Goal: Feedback & Contribution: Contribute content

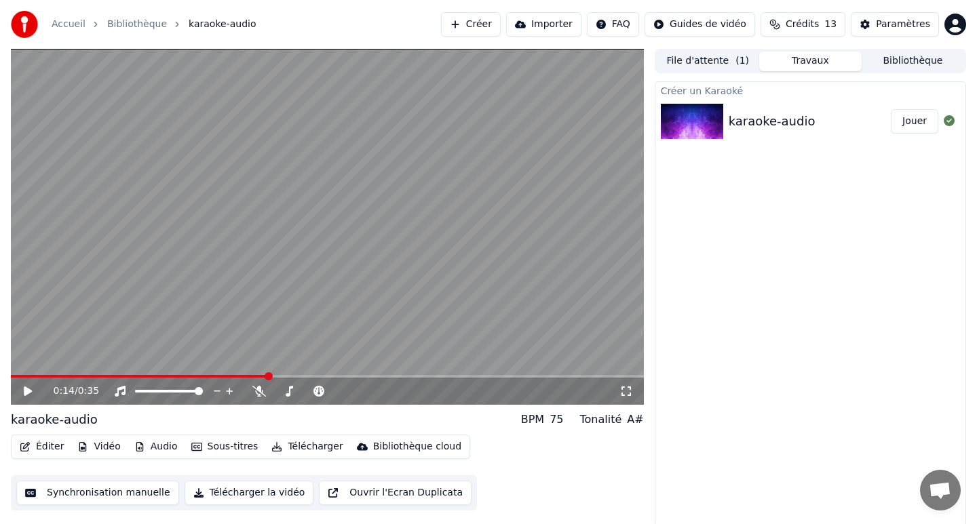
scroll to position [3, 0]
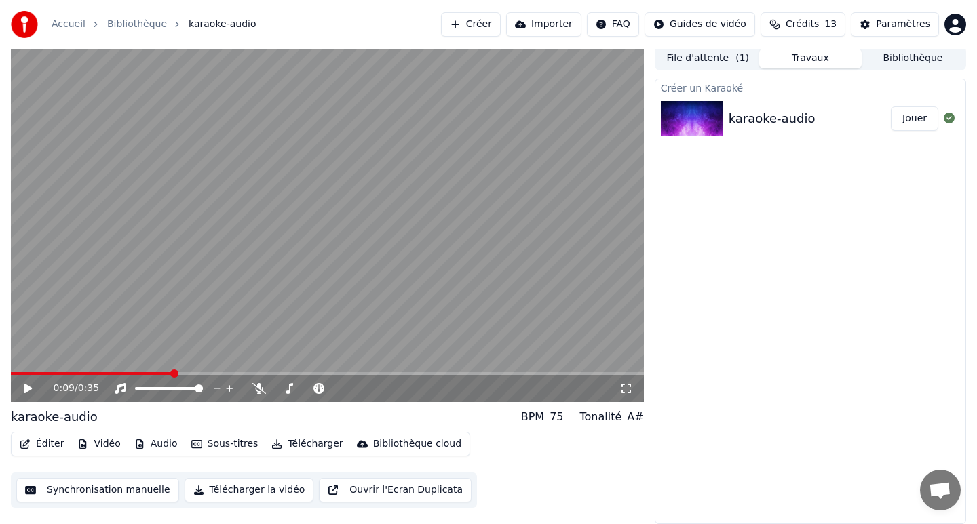
click at [170, 370] on span at bounding box center [174, 374] width 8 height 8
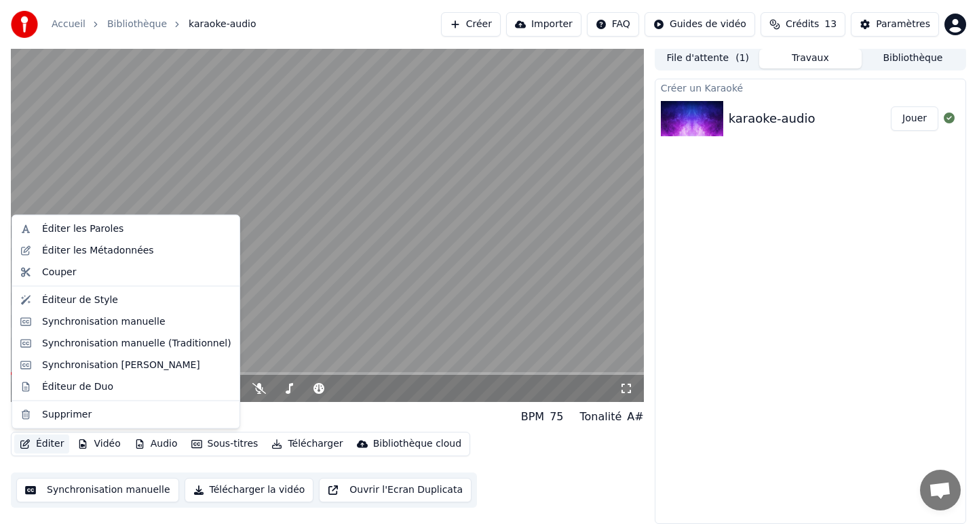
click at [46, 443] on button "Éditer" at bounding box center [41, 444] width 55 height 19
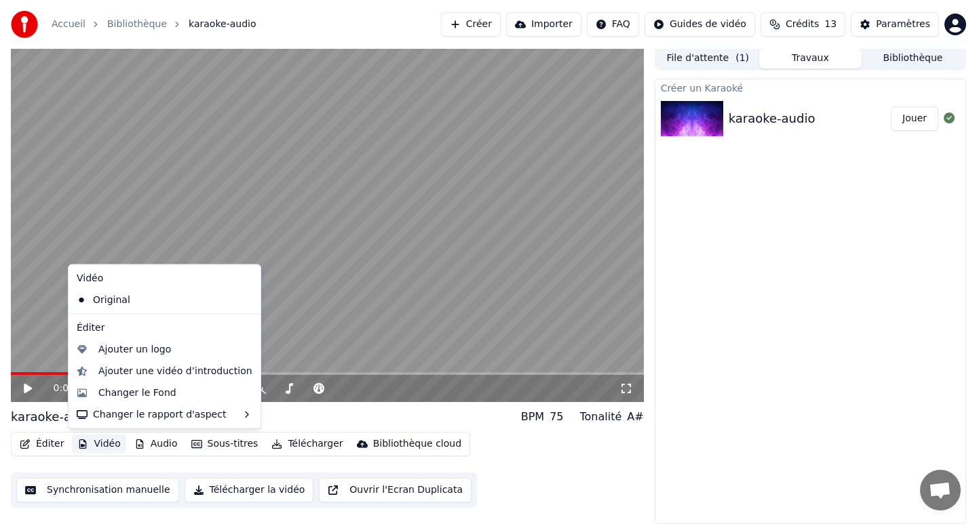
click at [92, 442] on button "Vidéo" at bounding box center [99, 444] width 54 height 19
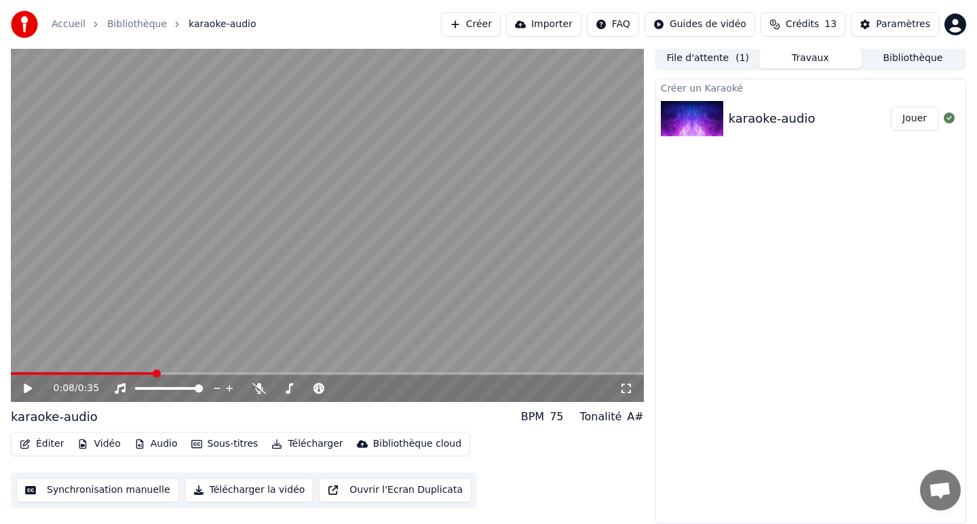
click at [92, 442] on button "Vidéo" at bounding box center [99, 444] width 54 height 19
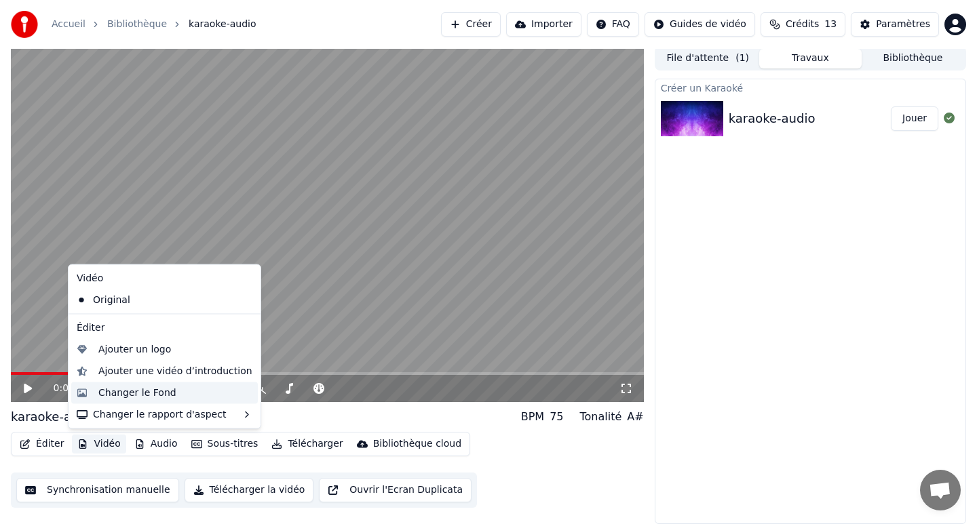
click at [140, 393] on div "Changer le Fond" at bounding box center [137, 393] width 78 height 14
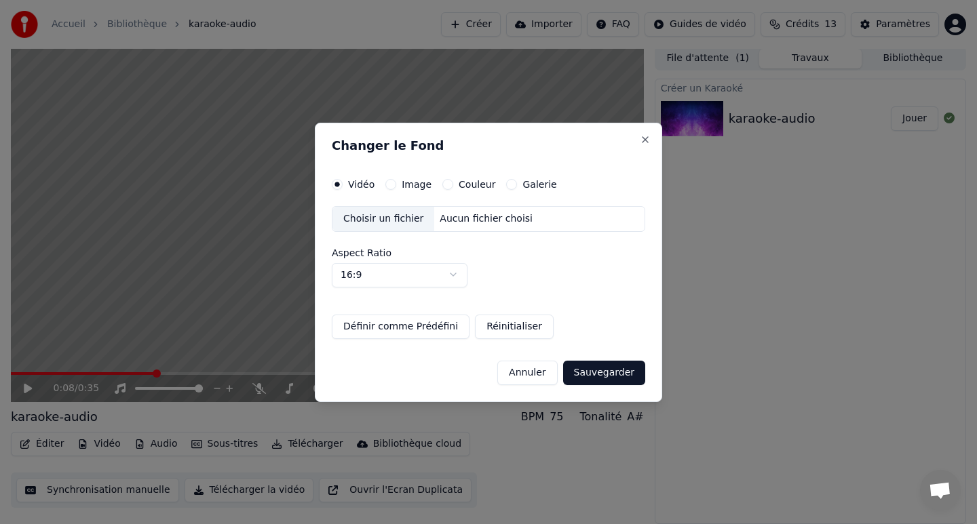
click at [399, 185] on div "Image" at bounding box center [408, 184] width 46 height 11
click at [393, 182] on button "Image" at bounding box center [390, 184] width 11 height 11
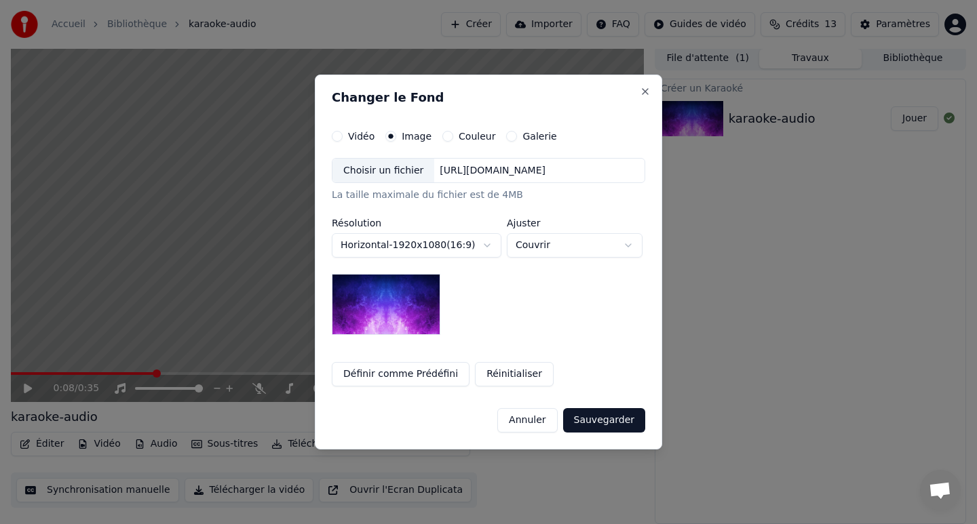
click at [348, 136] on label "Vidéo" at bounding box center [361, 136] width 26 height 9
click at [341, 136] on button "Vidéo" at bounding box center [337, 136] width 11 height 11
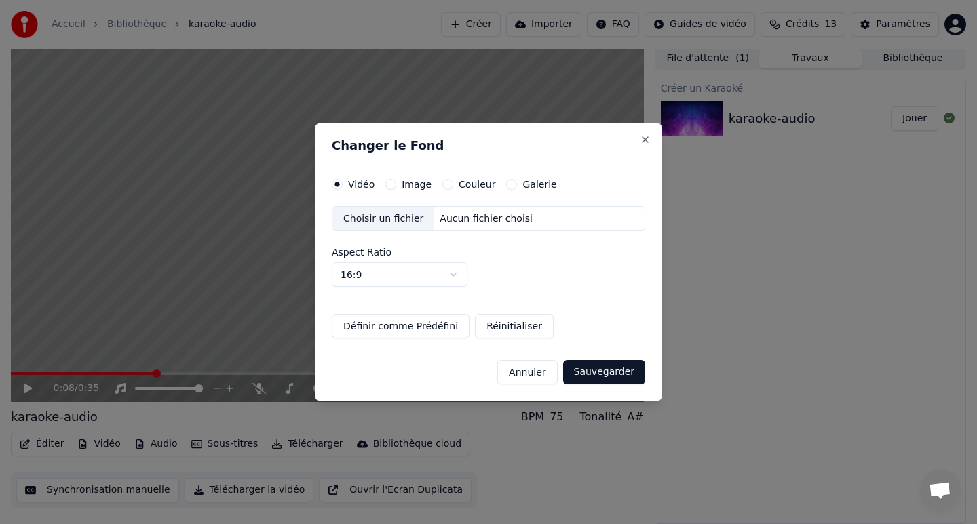
click at [461, 214] on div "Aucun fichier choisi" at bounding box center [486, 219] width 104 height 14
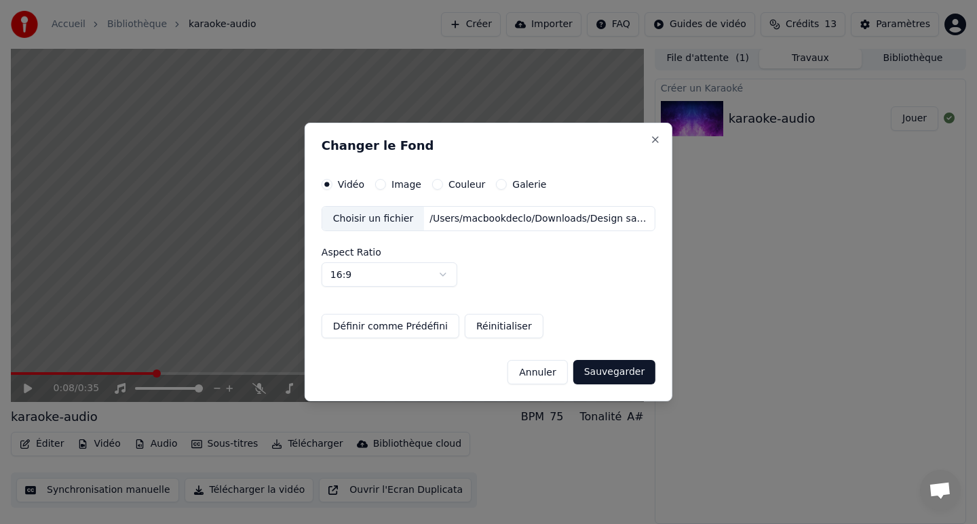
click at [608, 379] on button "Sauvegarder" at bounding box center [614, 372] width 82 height 24
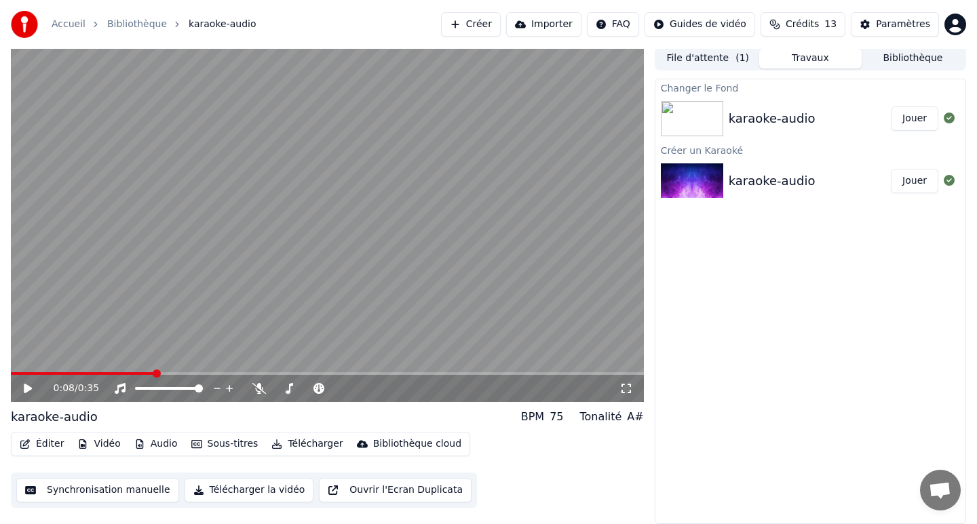
click at [790, 142] on div "Créer un Karaoké" at bounding box center [810, 150] width 310 height 16
click at [790, 128] on div "karaoke-audio" at bounding box center [772, 118] width 87 height 19
click at [773, 124] on div "karaoke-audio" at bounding box center [772, 118] width 87 height 19
click at [758, 117] on div "karaoke-audio" at bounding box center [772, 118] width 87 height 19
click at [657, 345] on div "Changer le Fond karaoke-audio Jouer Créer un Karaoké karaoke-audio Jouer" at bounding box center [810, 302] width 311 height 446
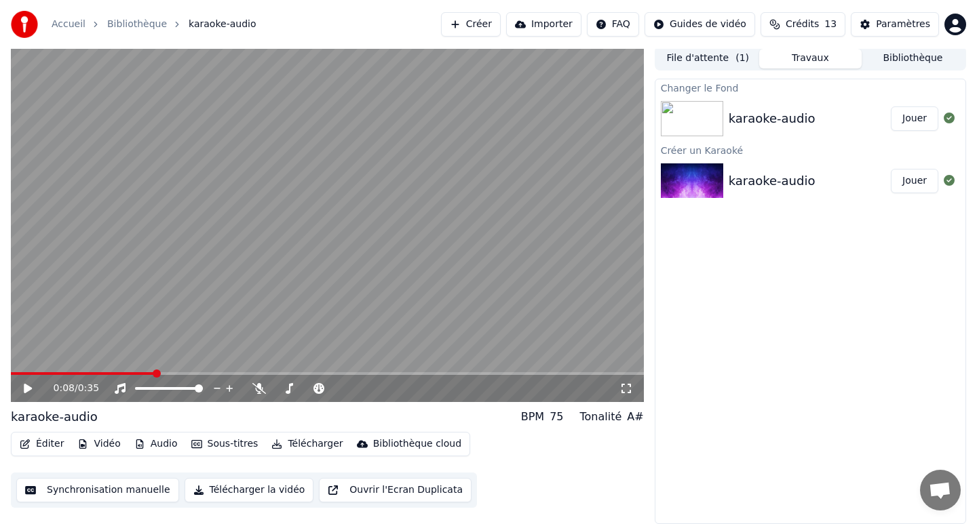
click at [723, 137] on div "karaoke-audio Jouer" at bounding box center [810, 119] width 310 height 46
click at [909, 117] on button "Jouer" at bounding box center [914, 119] width 47 height 24
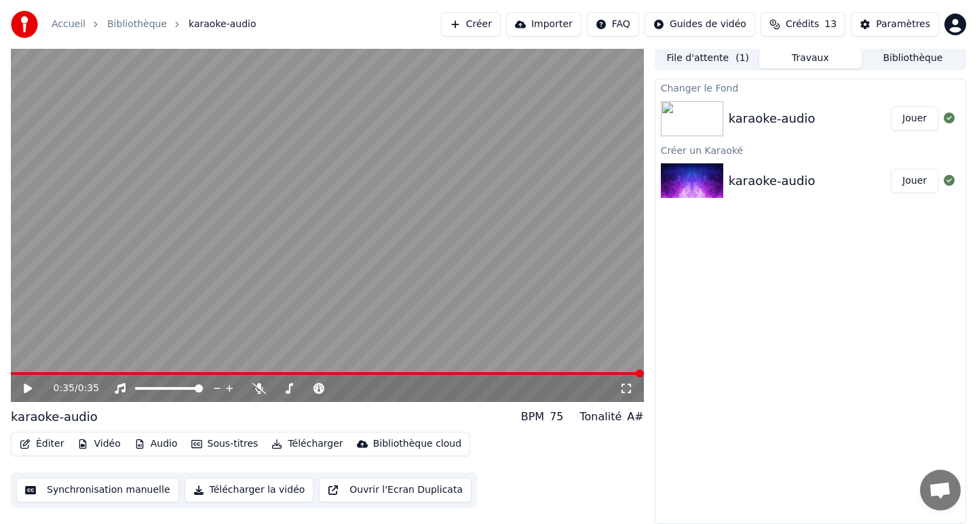
click at [105, 492] on button "Synchronisation manuelle" at bounding box center [97, 490] width 163 height 24
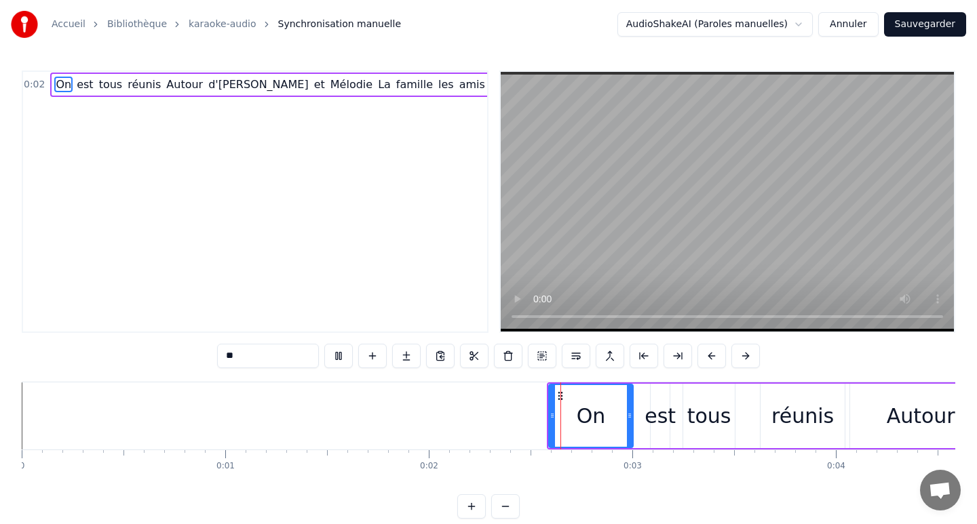
scroll to position [16, 0]
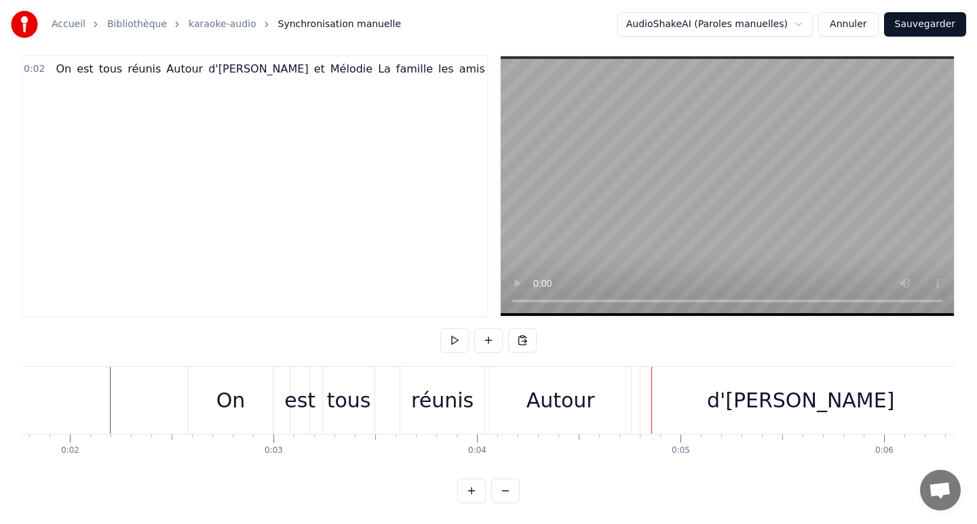
scroll to position [0, 352]
click at [433, 417] on div "réunis" at bounding box center [449, 400] width 84 height 67
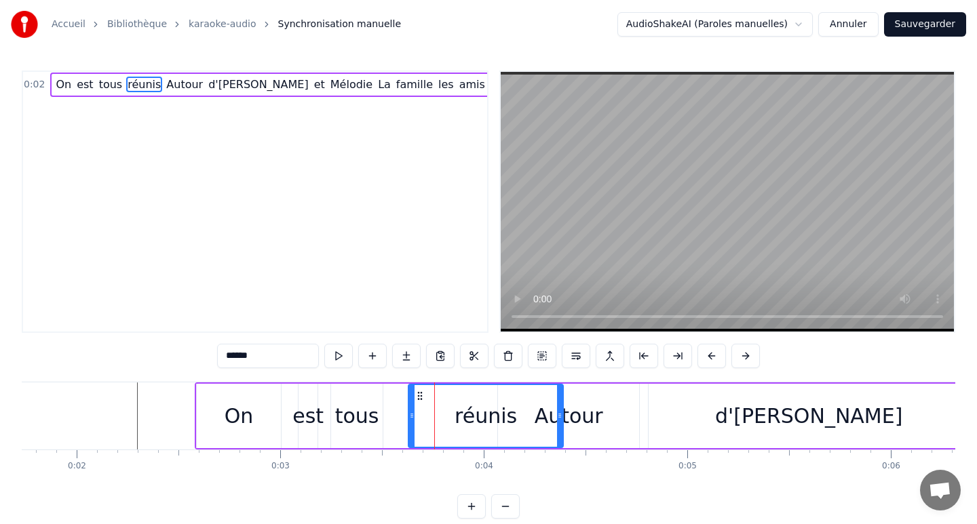
drag, startPoint x: 488, startPoint y: 415, endPoint x: 556, endPoint y: 412, distance: 68.6
click at [558, 414] on icon at bounding box center [559, 415] width 5 height 11
click at [592, 428] on div "Autour" at bounding box center [569, 416] width 69 height 31
type input "******"
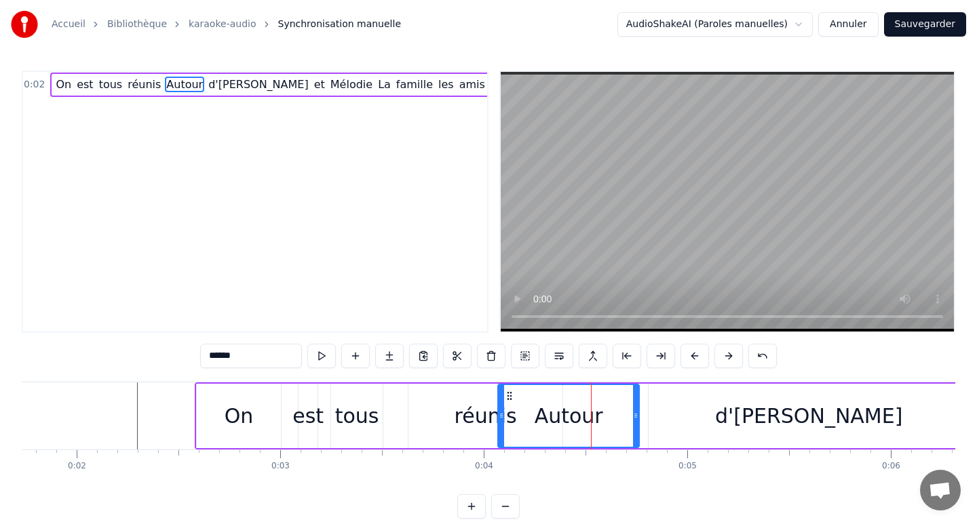
drag, startPoint x: 592, startPoint y: 428, endPoint x: 624, endPoint y: 424, distance: 32.8
click at [625, 427] on div "Autour" at bounding box center [569, 416] width 140 height 62
click at [611, 414] on div "Autour" at bounding box center [569, 416] width 140 height 62
click at [630, 416] on div "Autour" at bounding box center [569, 416] width 140 height 62
click at [552, 501] on div "0:02 On est tous réunis Autour d'[PERSON_NAME] et Mélodie La famille les amis O…" at bounding box center [488, 295] width 933 height 448
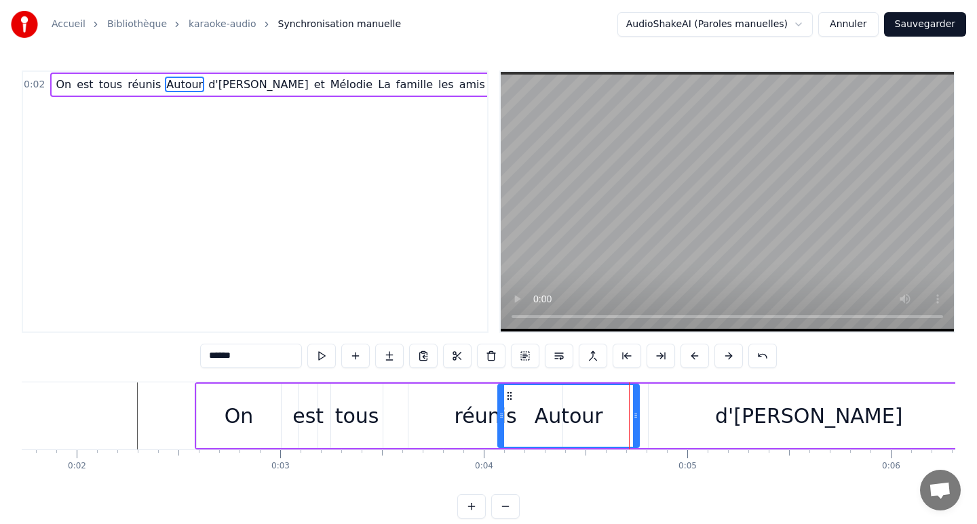
drag, startPoint x: 610, startPoint y: 423, endPoint x: 677, endPoint y: 417, distance: 67.5
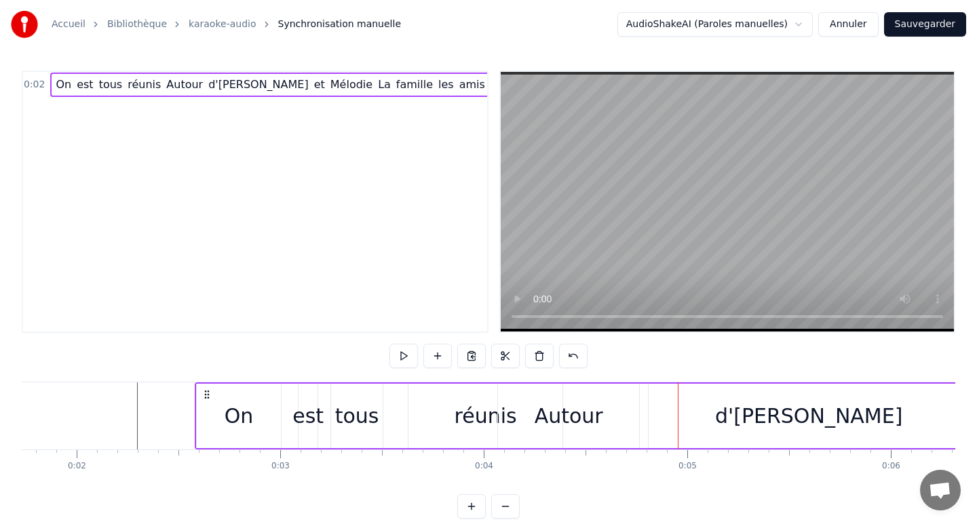
drag, startPoint x: 592, startPoint y: 415, endPoint x: 649, endPoint y: 410, distance: 57.2
drag, startPoint x: 598, startPoint y: 410, endPoint x: 644, endPoint y: 402, distance: 46.2
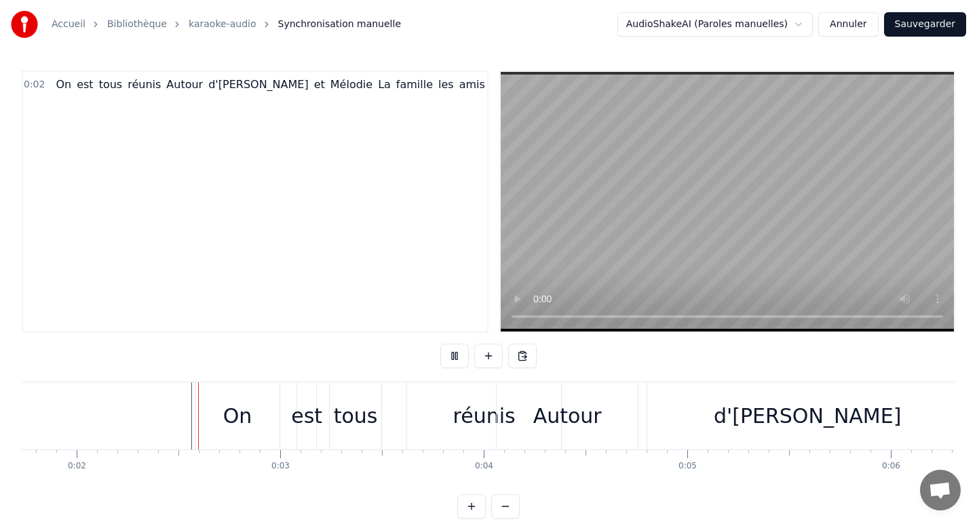
scroll to position [16, 0]
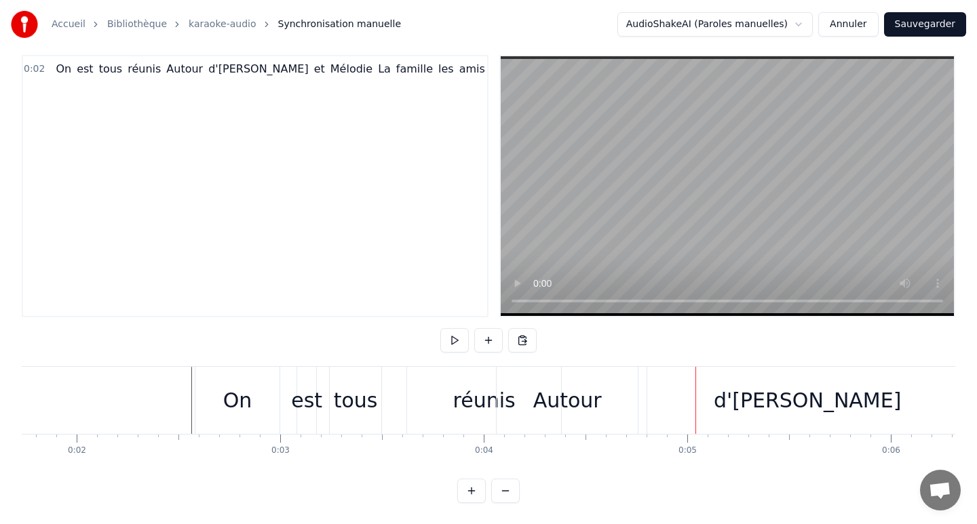
click at [241, 466] on div "0 0:01 0:02 0:03 0:04 0:05 0:06 0:07 0:08 0:09 0:10 0:11 0:12 0:13 0:14 0:15 0:…" at bounding box center [136, 451] width 933 height 34
click at [484, 400] on div "réunis" at bounding box center [484, 400] width 62 height 31
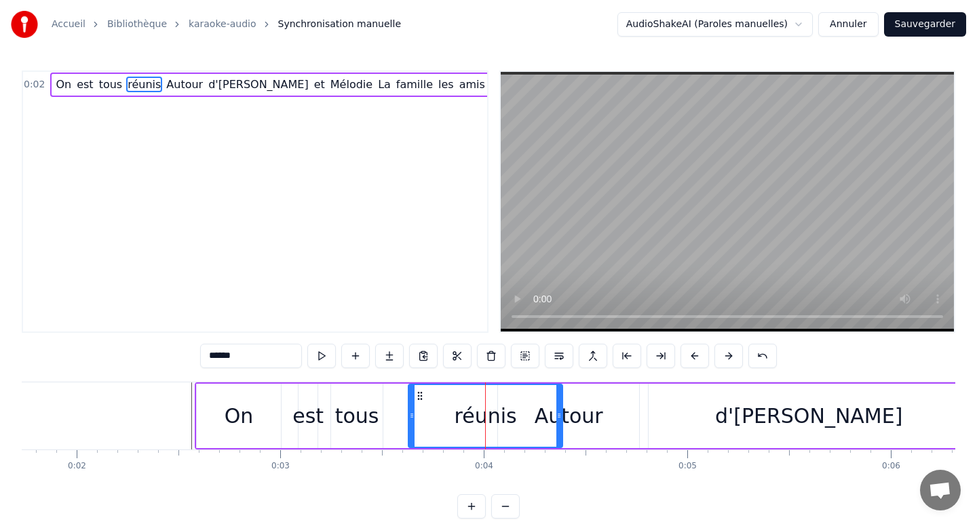
drag, startPoint x: 484, startPoint y: 400, endPoint x: 512, endPoint y: 396, distance: 28.0
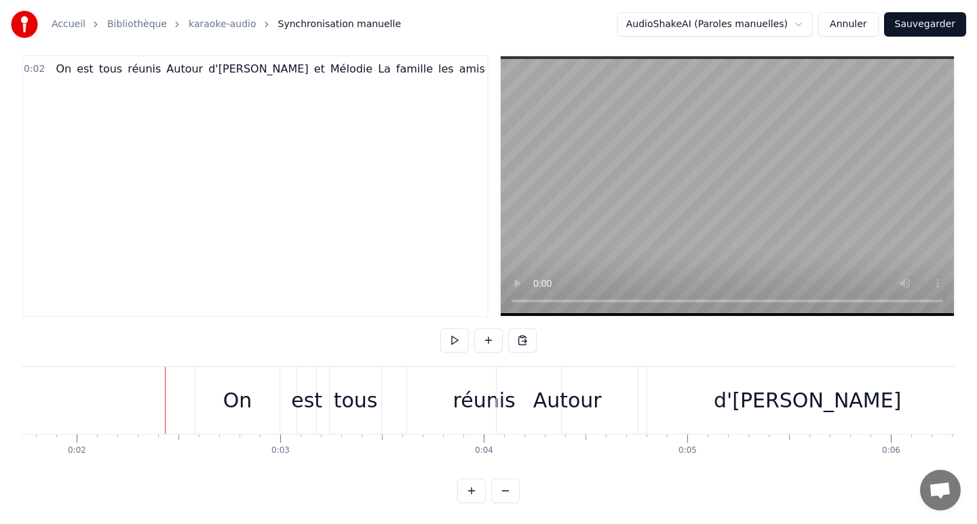
click at [257, 387] on div "On" at bounding box center [237, 400] width 84 height 67
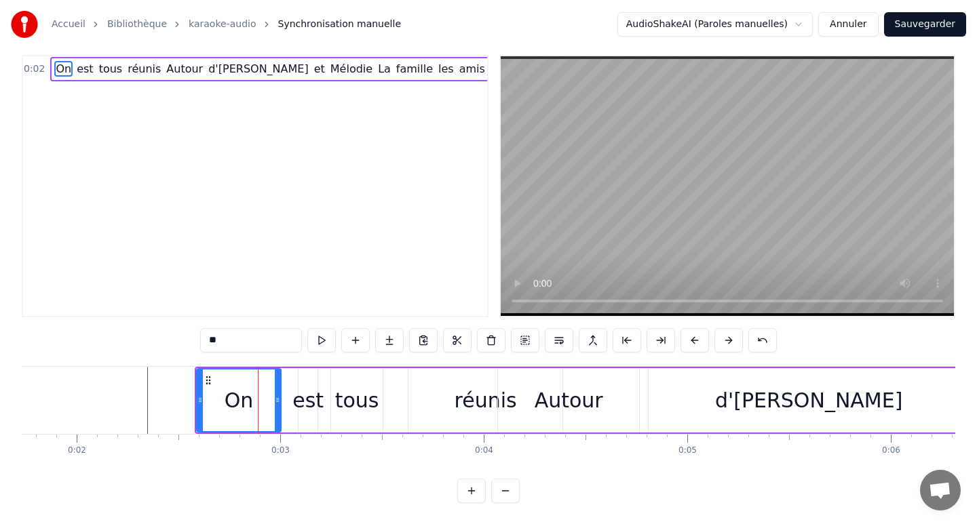
scroll to position [0, 0]
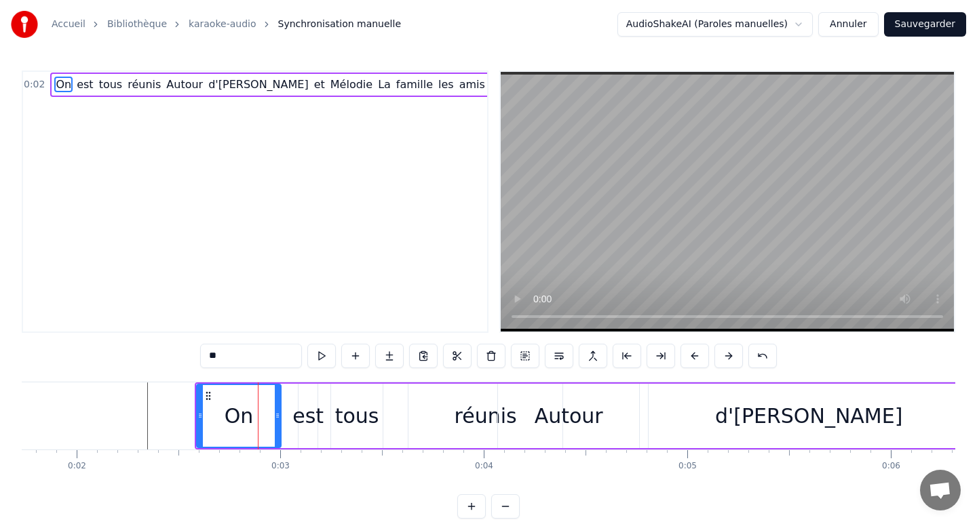
click at [311, 413] on div "est" at bounding box center [307, 416] width 31 height 31
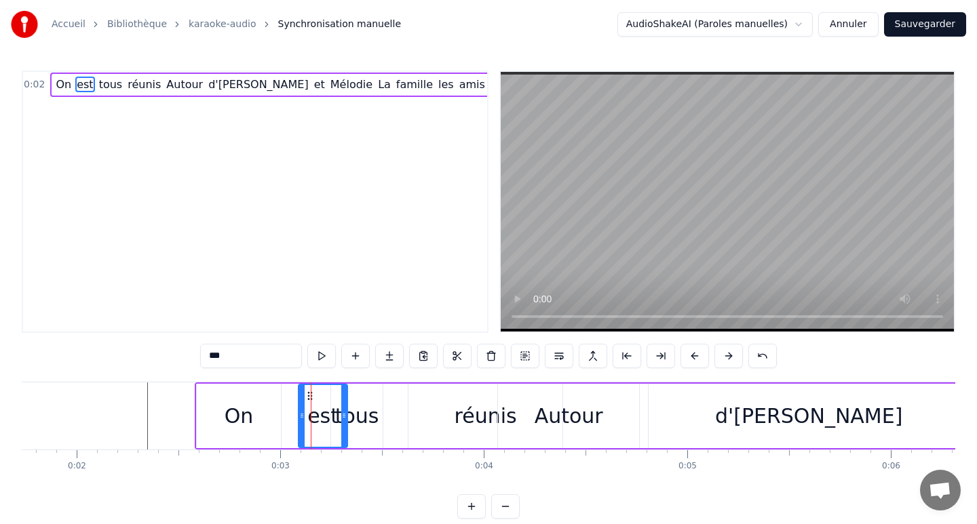
drag, startPoint x: 315, startPoint y: 417, endPoint x: 344, endPoint y: 410, distance: 29.1
click at [345, 412] on icon at bounding box center [343, 415] width 5 height 11
click at [368, 412] on div "tous" at bounding box center [357, 416] width 44 height 31
type input "****"
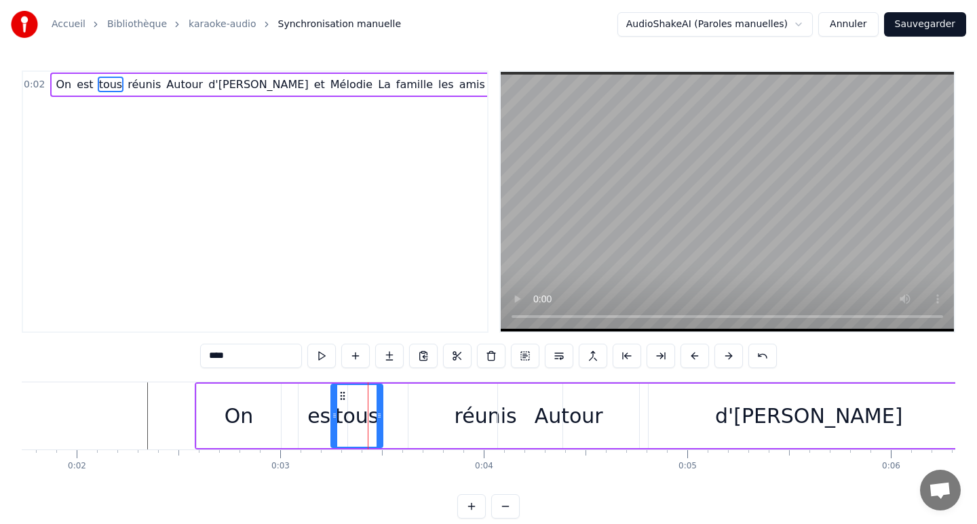
drag, startPoint x: 368, startPoint y: 412, endPoint x: 392, endPoint y: 410, distance: 23.8
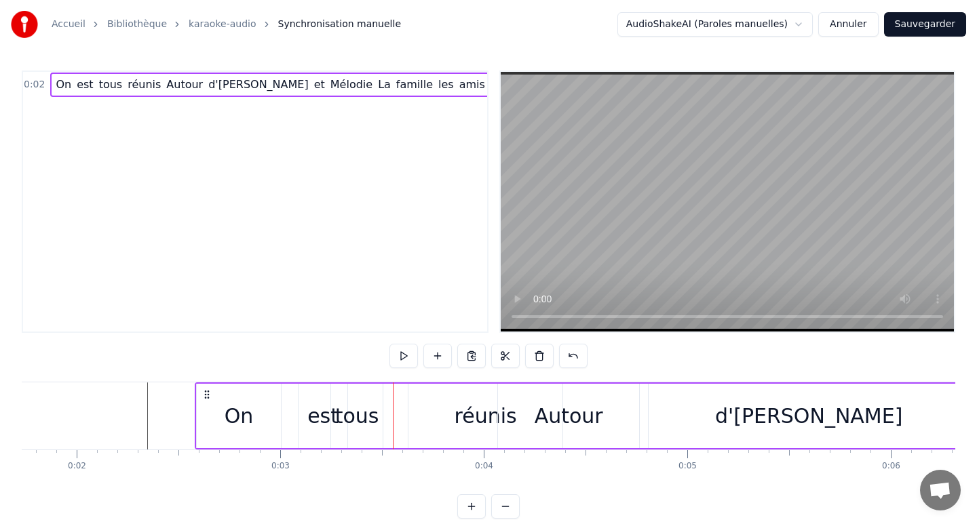
drag, startPoint x: 353, startPoint y: 412, endPoint x: 374, endPoint y: 409, distance: 21.2
click at [376, 411] on div "tous" at bounding box center [357, 416] width 52 height 64
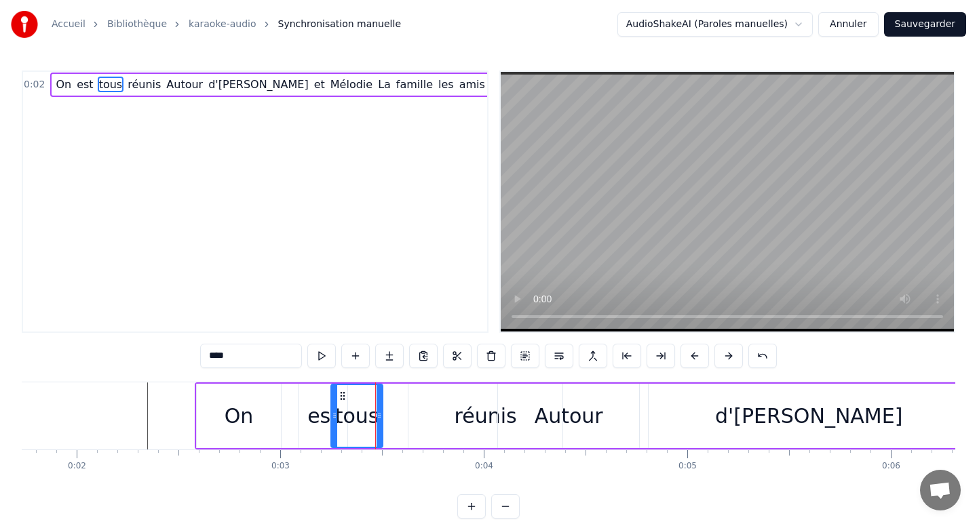
drag, startPoint x: 355, startPoint y: 410, endPoint x: 376, endPoint y: 406, distance: 22.0
click at [379, 409] on div "tous" at bounding box center [357, 416] width 50 height 62
click at [558, 404] on div "Autour" at bounding box center [569, 416] width 69 height 31
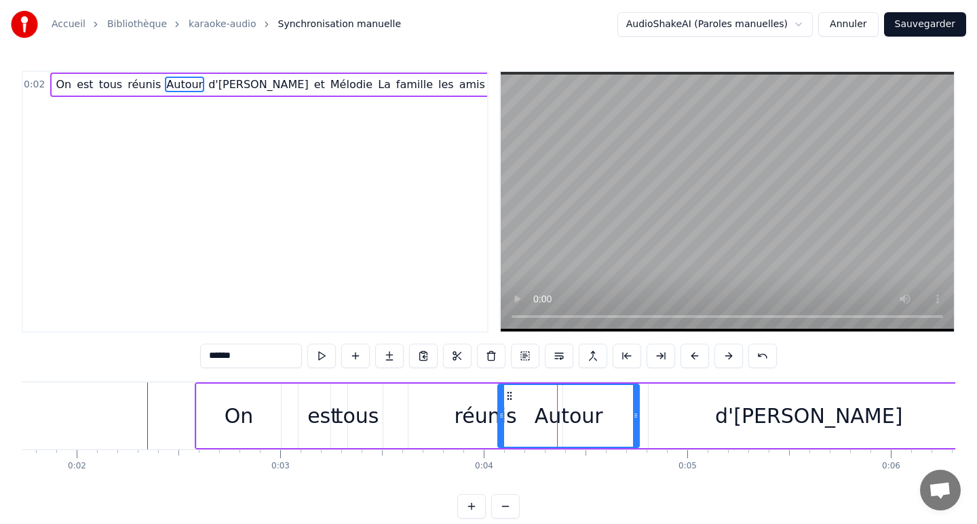
click at [149, 79] on span "réunis" at bounding box center [144, 85] width 36 height 16
type input "******"
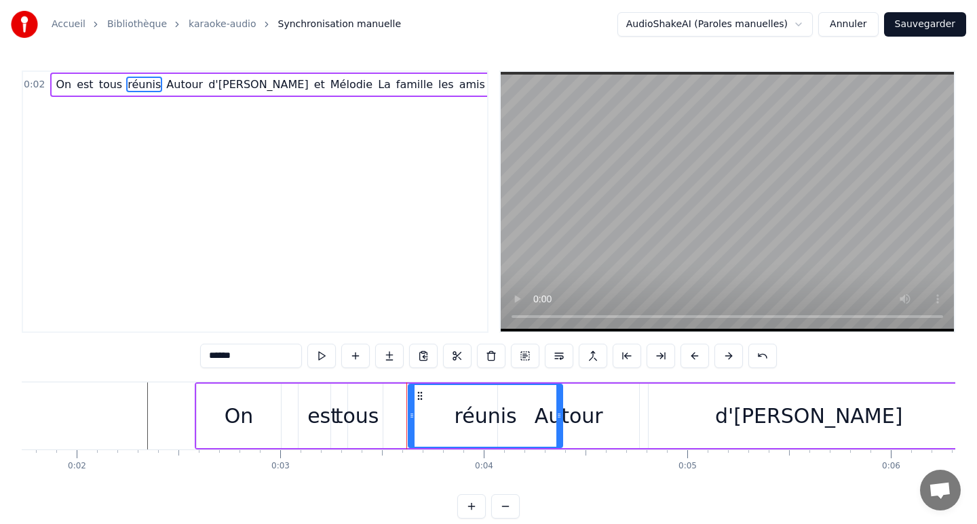
click at [154, 84] on div "On est tous réunis Autour d'[PERSON_NAME] et [PERSON_NAME] La famille les amis …" at bounding box center [688, 85] width 1276 height 24
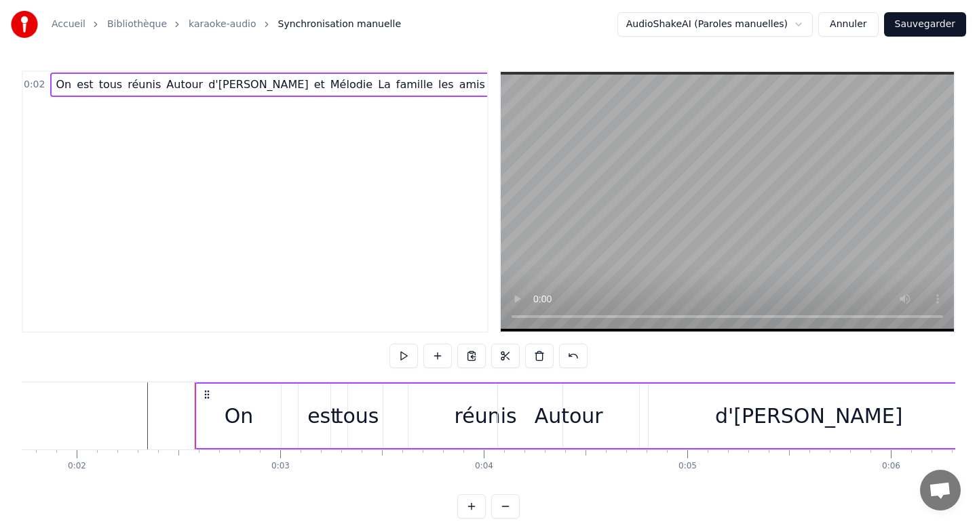
click at [154, 85] on div "On est tous réunis Autour d'[PERSON_NAME] et [PERSON_NAME] La famille les amis …" at bounding box center [688, 85] width 1276 height 24
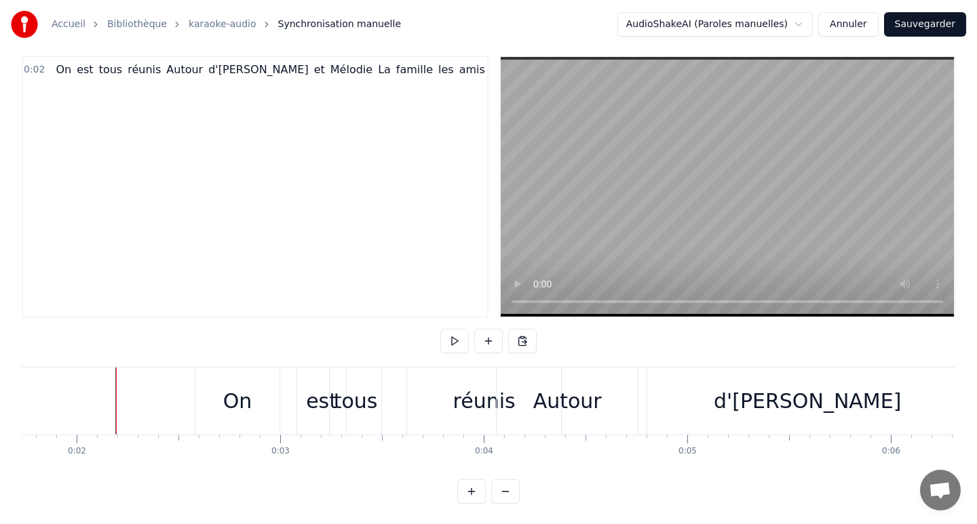
scroll to position [16, 0]
click at [231, 431] on div "On" at bounding box center [237, 400] width 84 height 67
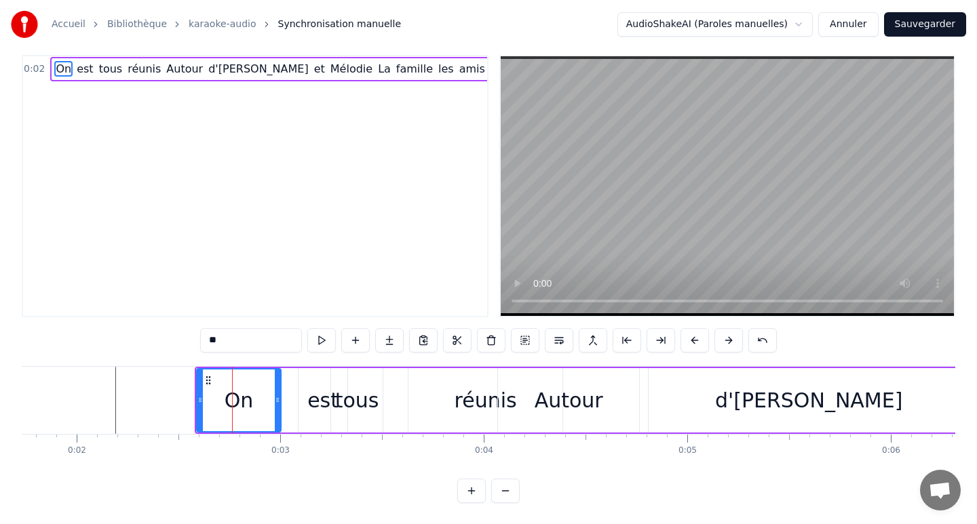
scroll to position [0, 0]
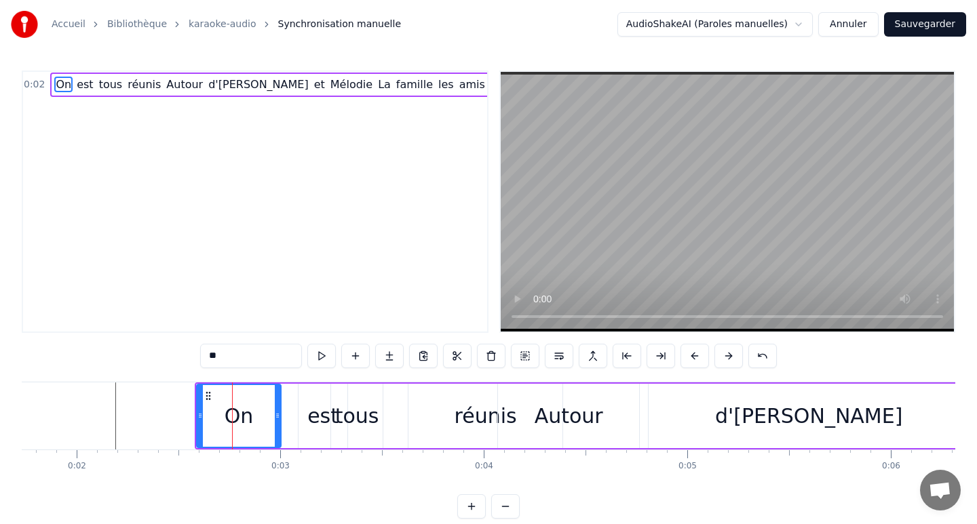
click at [543, 434] on div "Autour" at bounding box center [568, 416] width 141 height 64
type input "******"
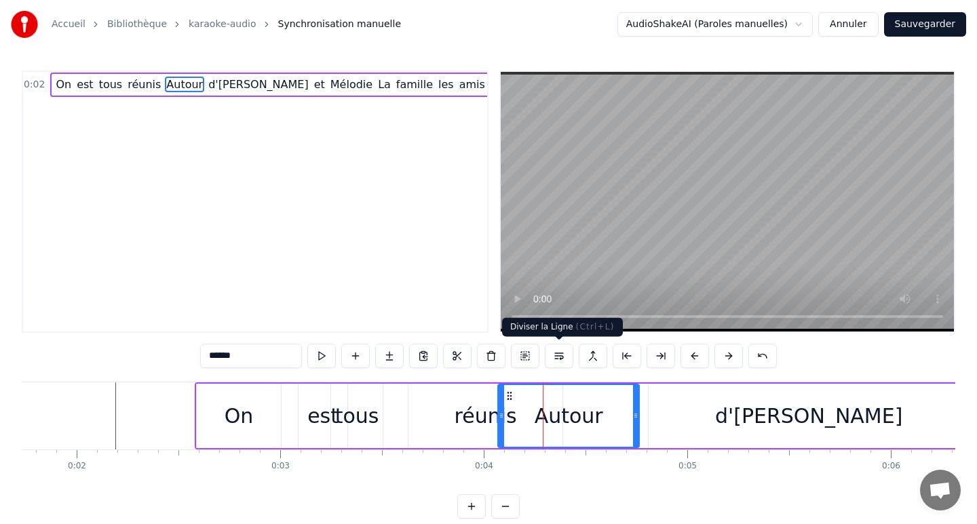
click at [561, 356] on button at bounding box center [559, 356] width 28 height 24
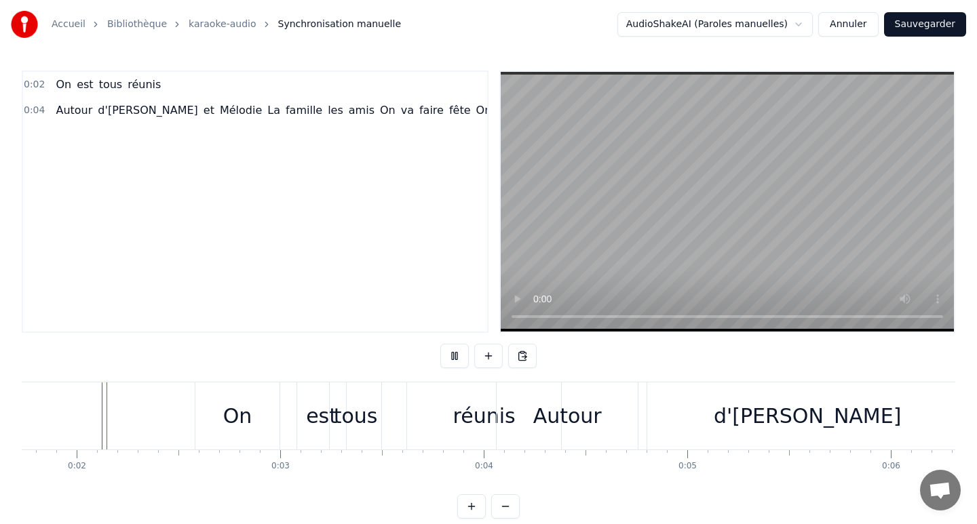
scroll to position [16, 0]
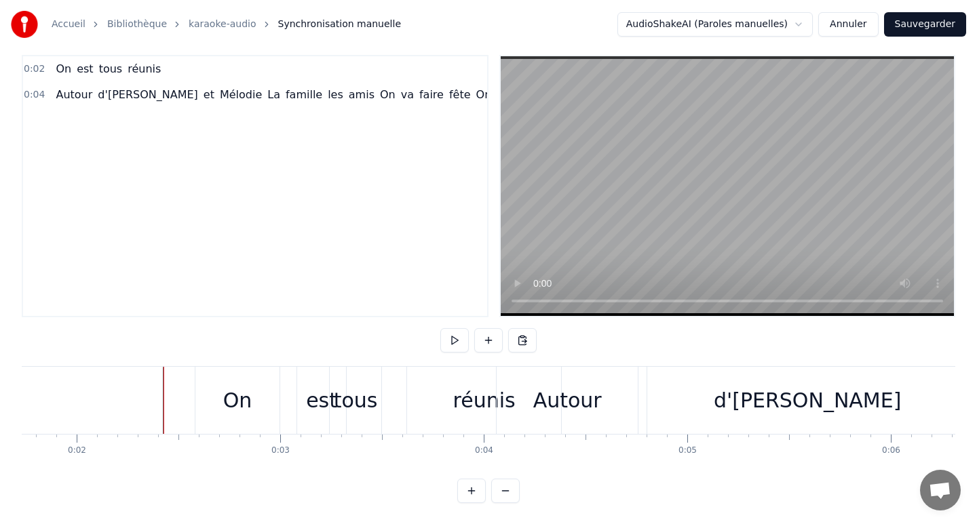
click at [193, 96] on div "Autour d'[PERSON_NAME] et Mélodie La famille les amis On va faire fête On est l…" at bounding box center [633, 95] width 1166 height 24
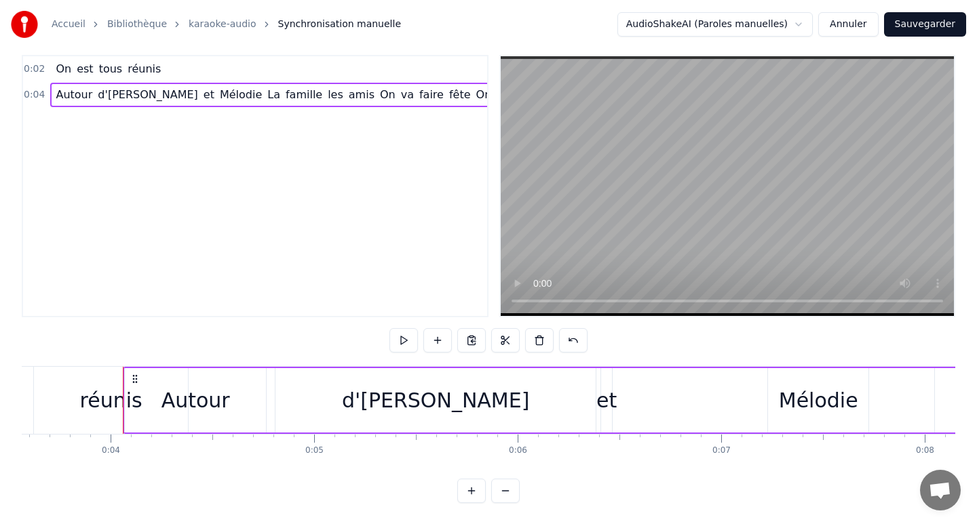
scroll to position [0, 773]
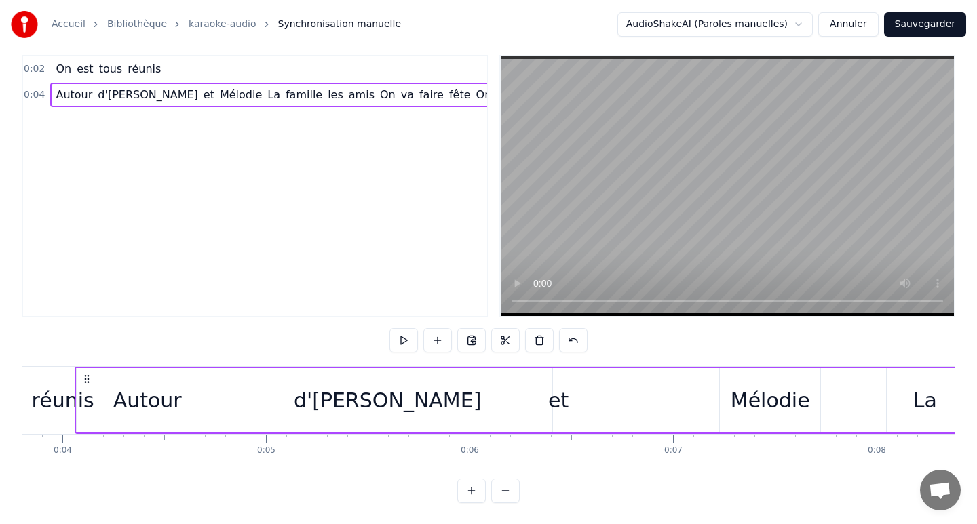
click at [809, 404] on div "Mélodie" at bounding box center [770, 400] width 100 height 64
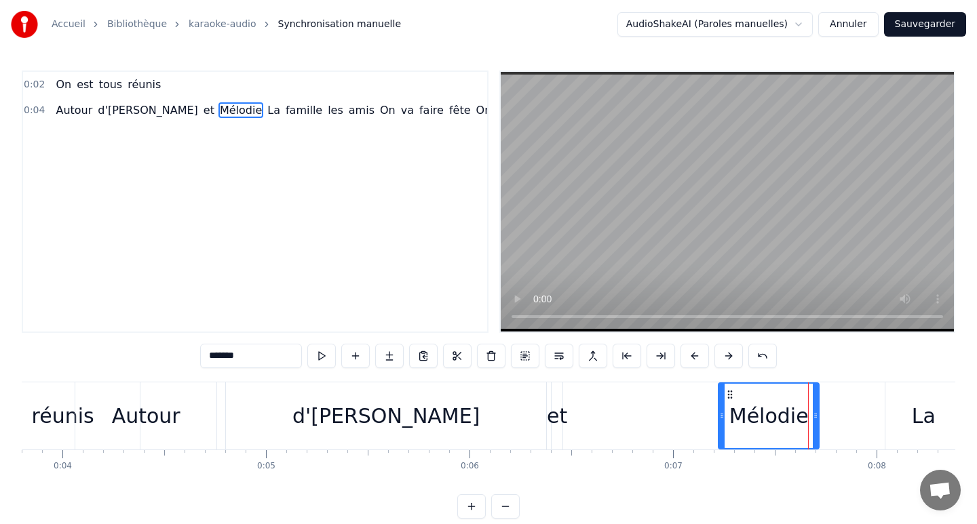
scroll to position [0, 0]
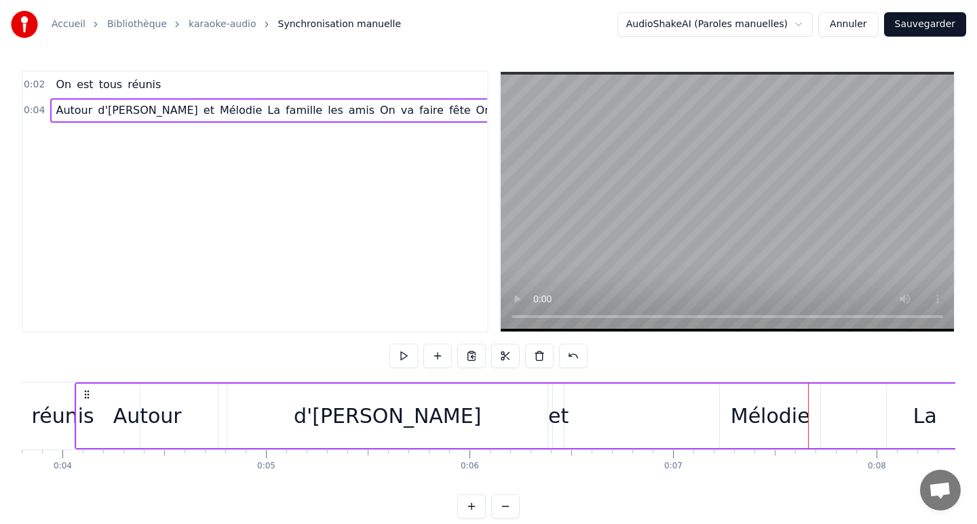
click at [775, 480] on div "On est tous réunis Autour d'[PERSON_NAME] et [PERSON_NAME] La famille les amis …" at bounding box center [488, 433] width 933 height 102
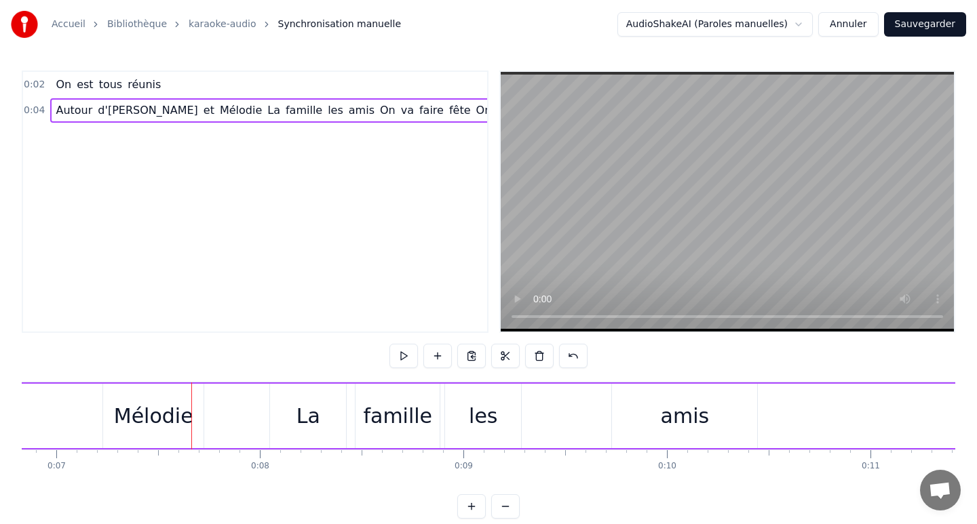
scroll to position [0, 1377]
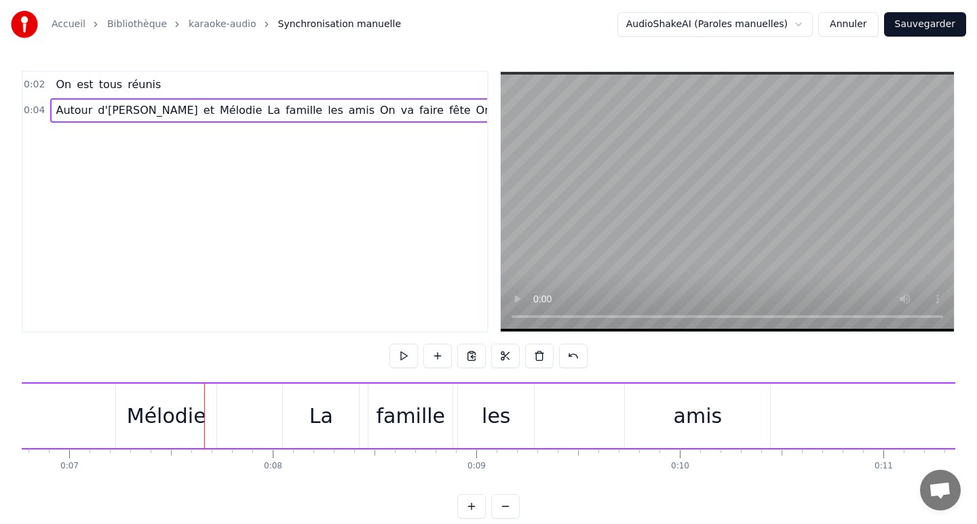
click at [331, 413] on div "La" at bounding box center [321, 416] width 76 height 64
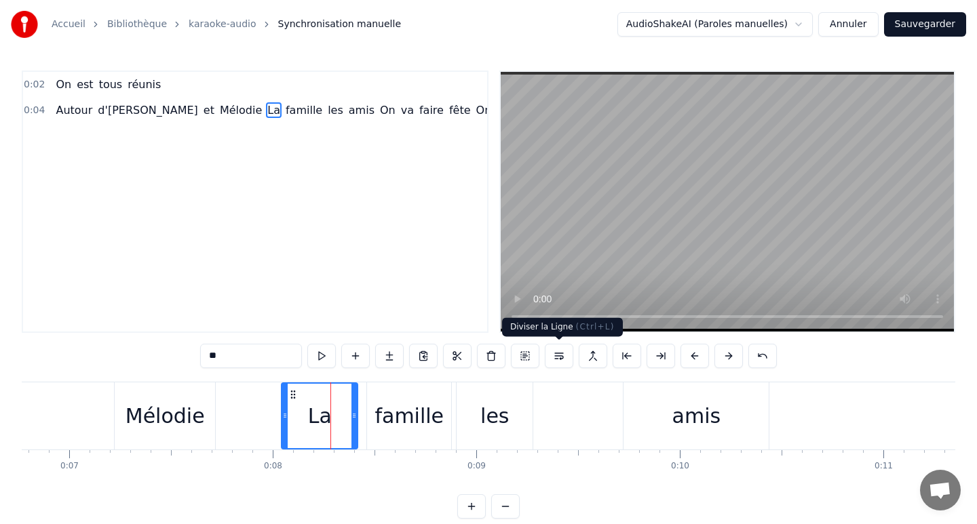
click at [561, 355] on button at bounding box center [559, 356] width 28 height 24
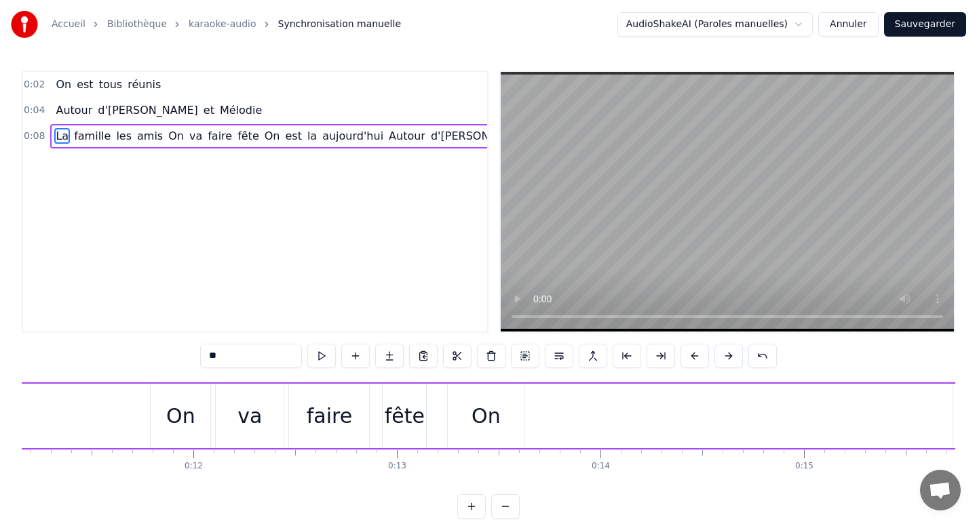
scroll to position [0, 2256]
click at [518, 422] on div "On" at bounding box center [500, 416] width 76 height 64
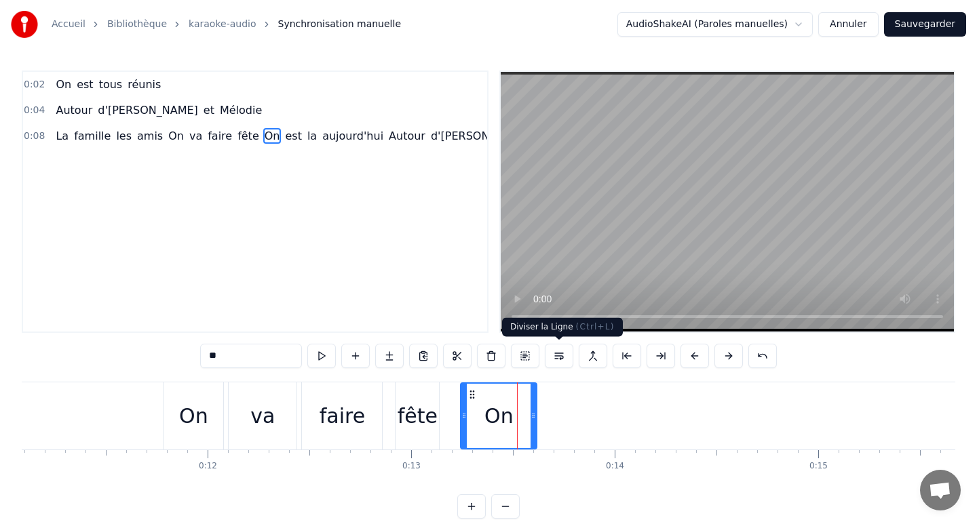
click at [558, 357] on button at bounding box center [559, 356] width 28 height 24
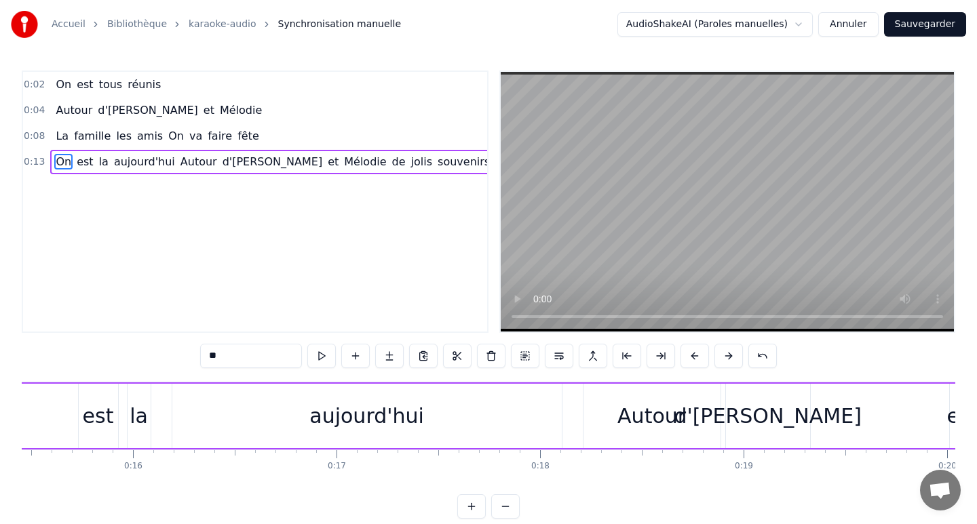
scroll to position [0, 3179]
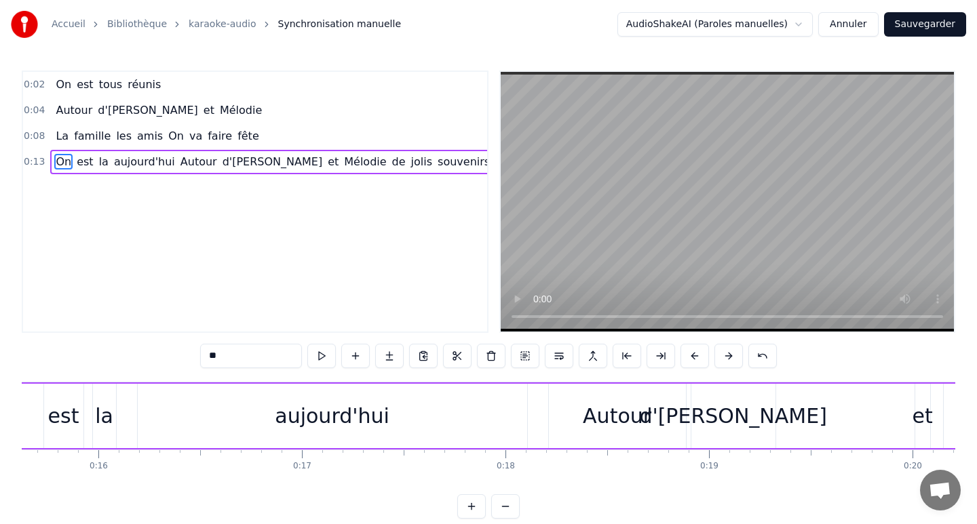
click at [570, 406] on div "Autour" at bounding box center [617, 416] width 137 height 64
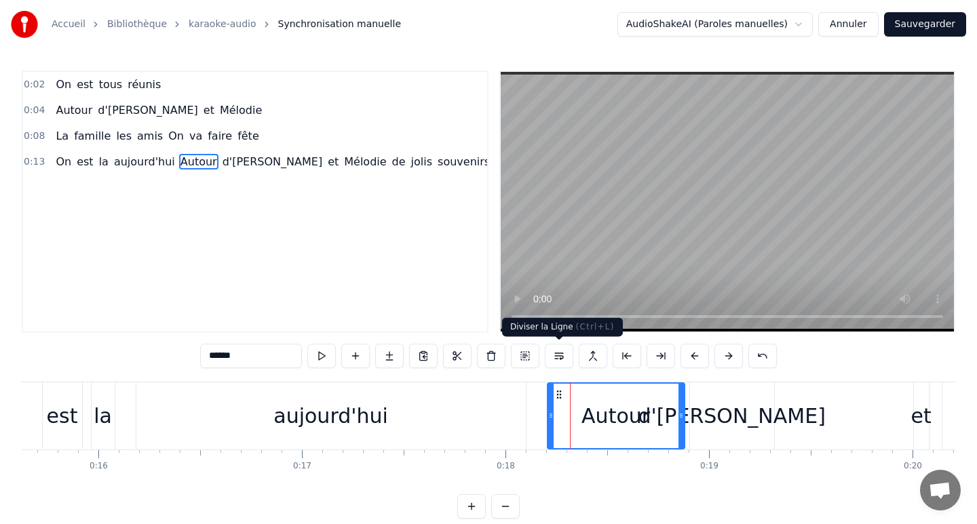
click at [564, 356] on button at bounding box center [559, 356] width 28 height 24
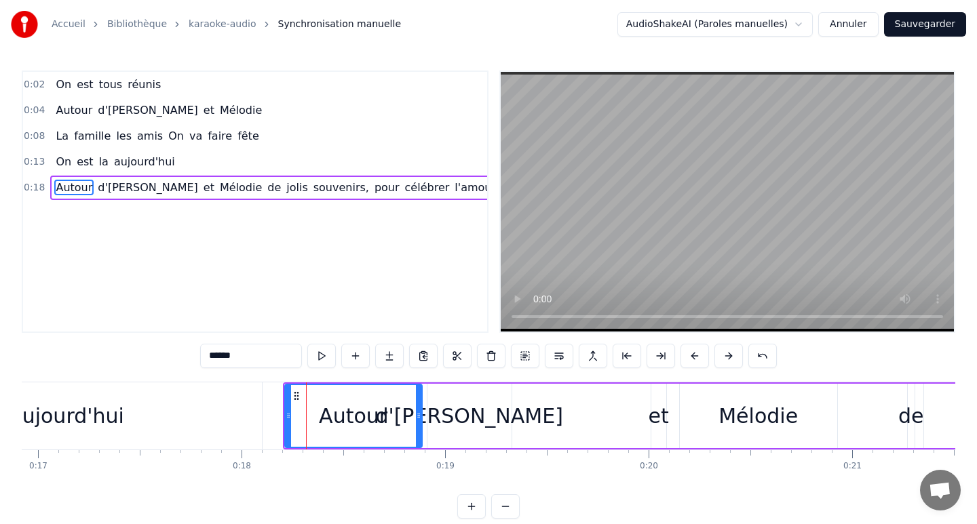
scroll to position [0, 3432]
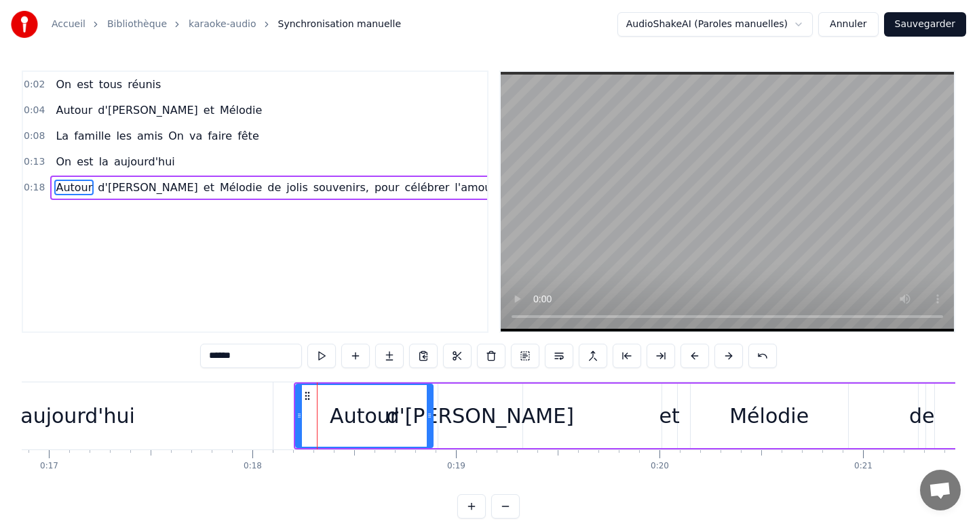
click at [353, 406] on div "Autour" at bounding box center [364, 416] width 69 height 31
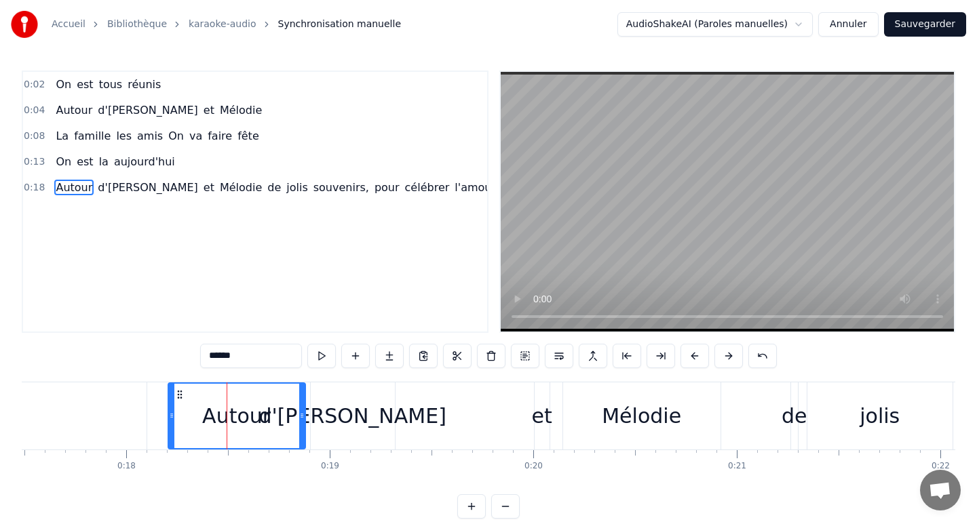
scroll to position [0, 3609]
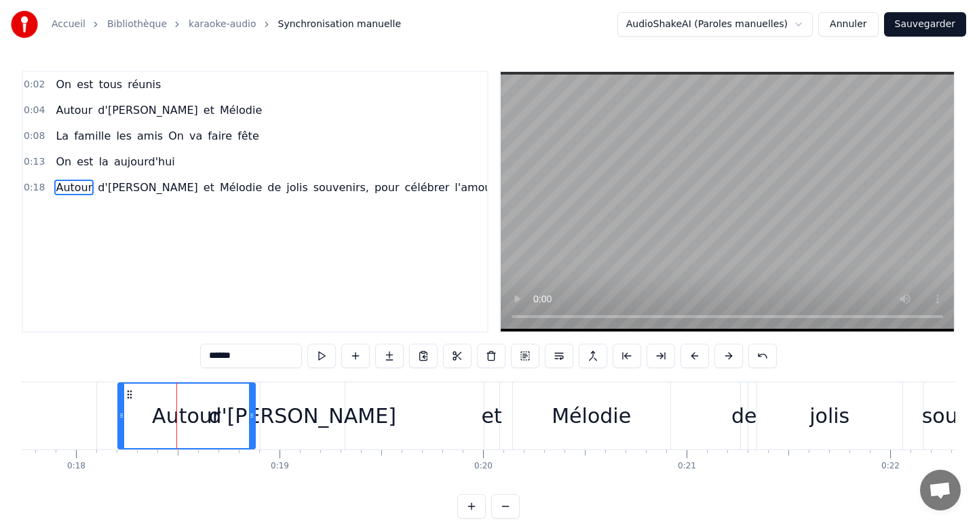
click at [741, 422] on div "de" at bounding box center [744, 416] width 26 height 31
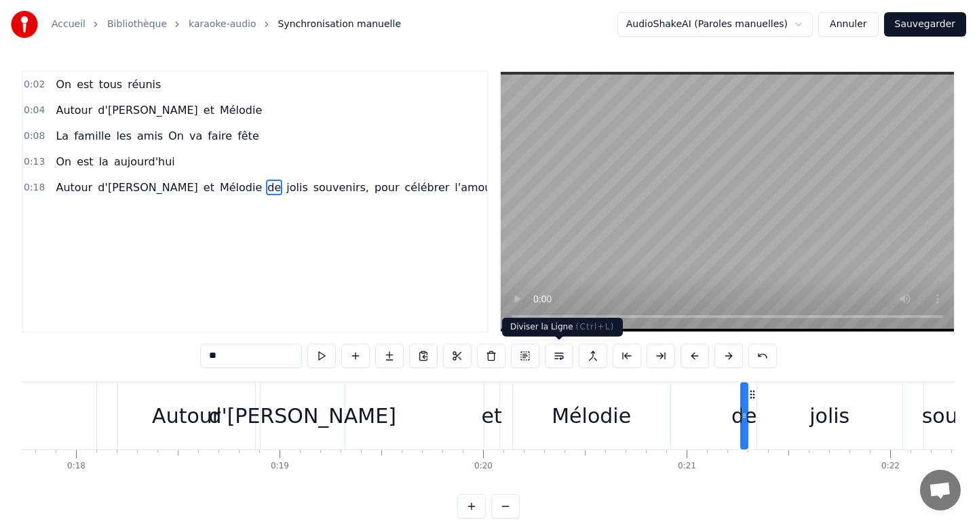
click at [562, 351] on button at bounding box center [559, 356] width 28 height 24
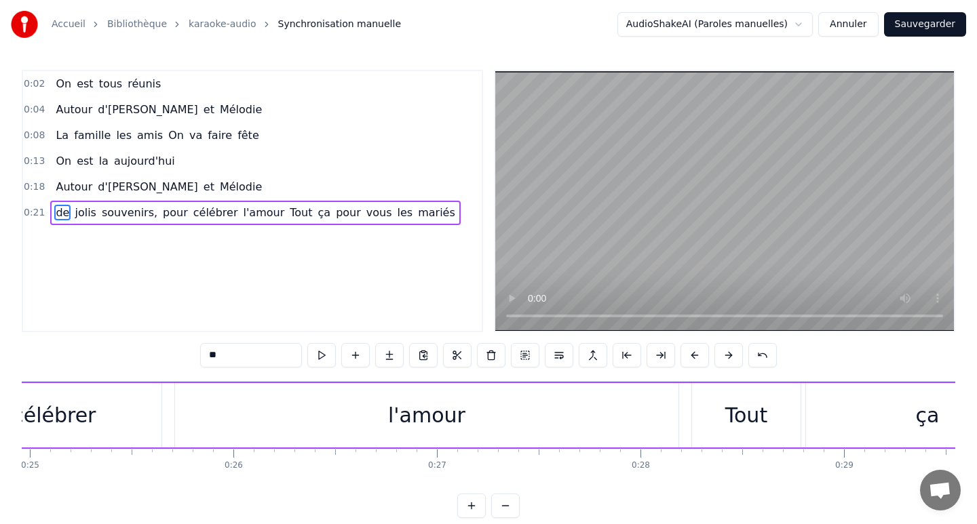
scroll to position [0, 5127]
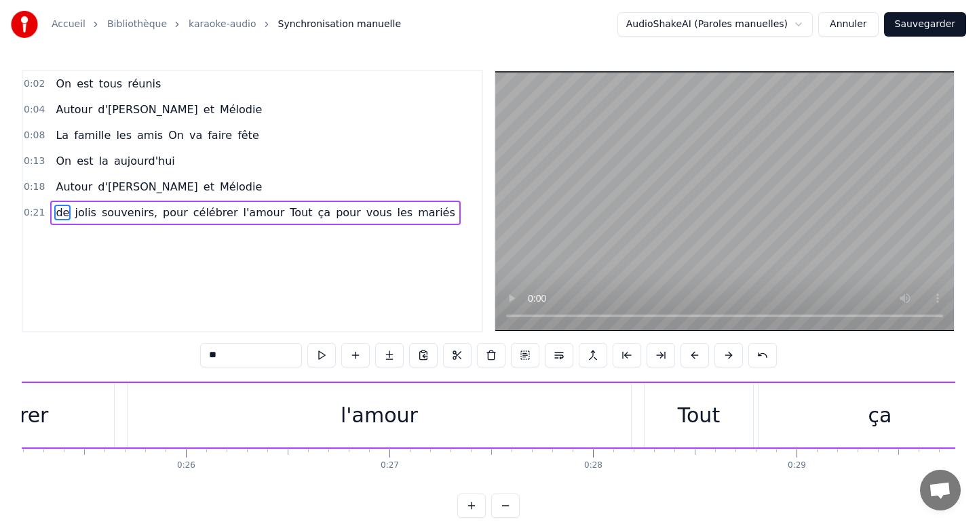
click at [657, 421] on div "Tout" at bounding box center [698, 415] width 109 height 64
type input "****"
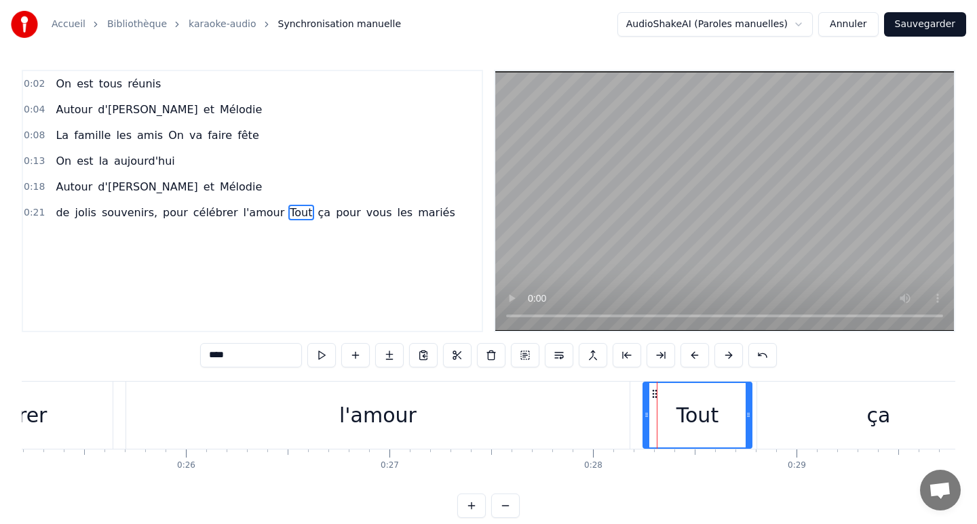
scroll to position [0, 0]
click at [558, 360] on button at bounding box center [559, 356] width 28 height 24
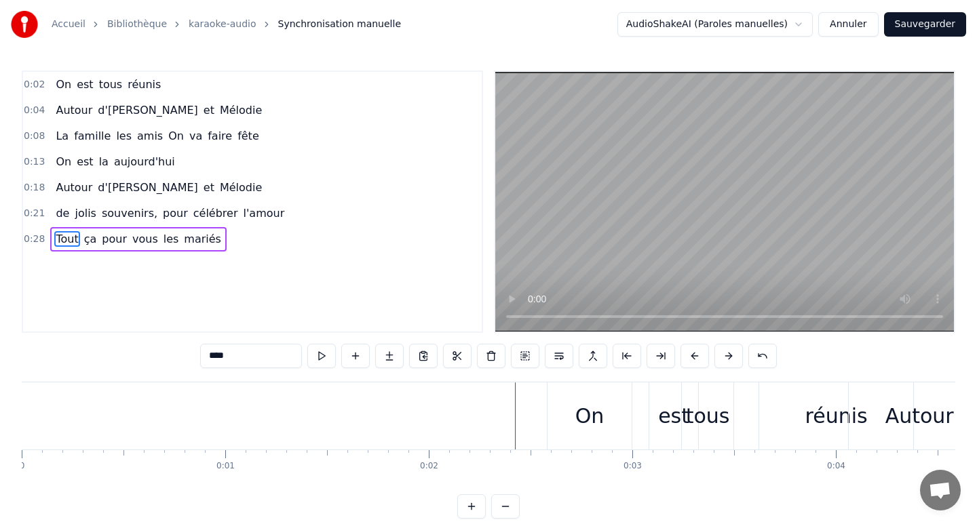
click at [117, 349] on div "0:02 On est tous réunis 0:04 Autour d'[PERSON_NAME] et Mélodie 0:08 La famille …" at bounding box center [488, 295] width 933 height 448
click at [107, 381] on div "0:02 On est tous réunis 0:04 Autour d'[PERSON_NAME] et Mélodie 0:08 La famille …" at bounding box center [488, 295] width 933 height 448
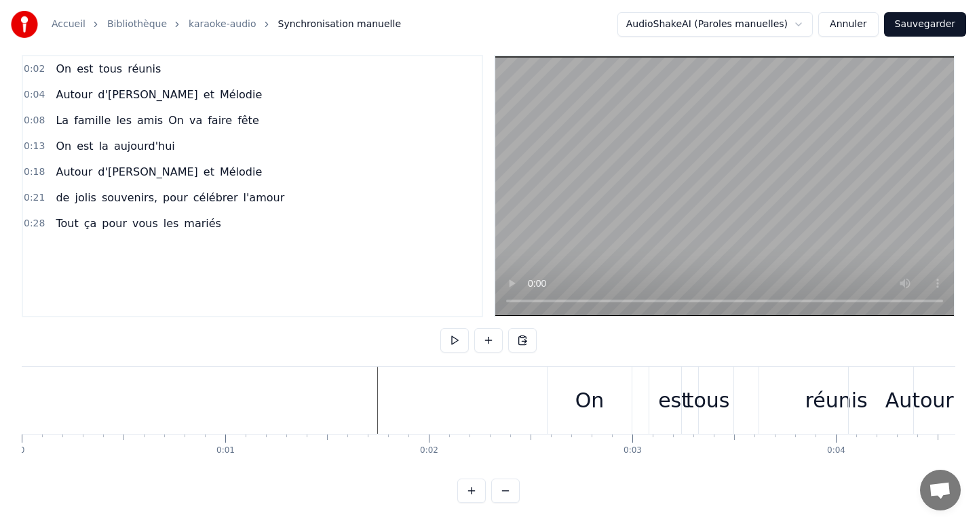
click at [117, 75] on span "tous" at bounding box center [111, 69] width 26 height 16
click at [451, 343] on button at bounding box center [454, 340] width 28 height 24
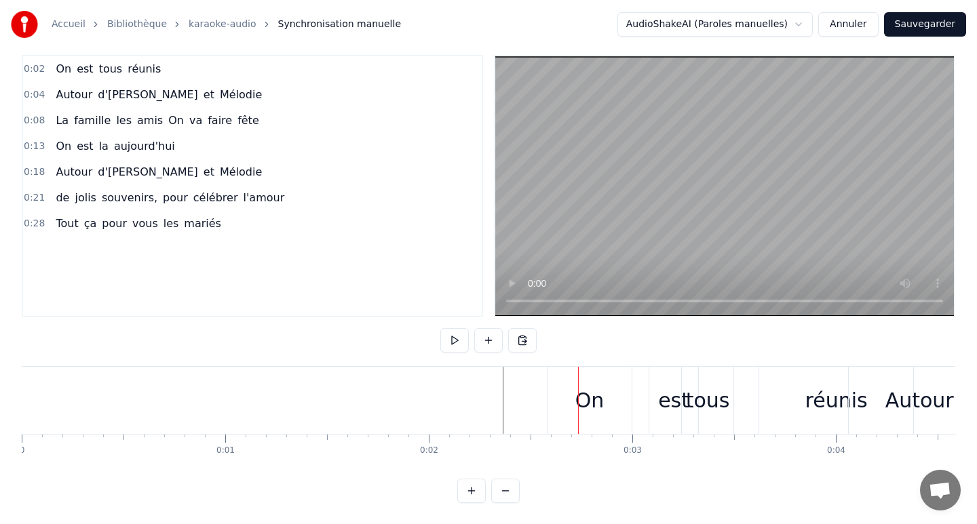
click at [451, 343] on button at bounding box center [454, 340] width 28 height 24
click at [689, 418] on div "tous" at bounding box center [708, 400] width 52 height 67
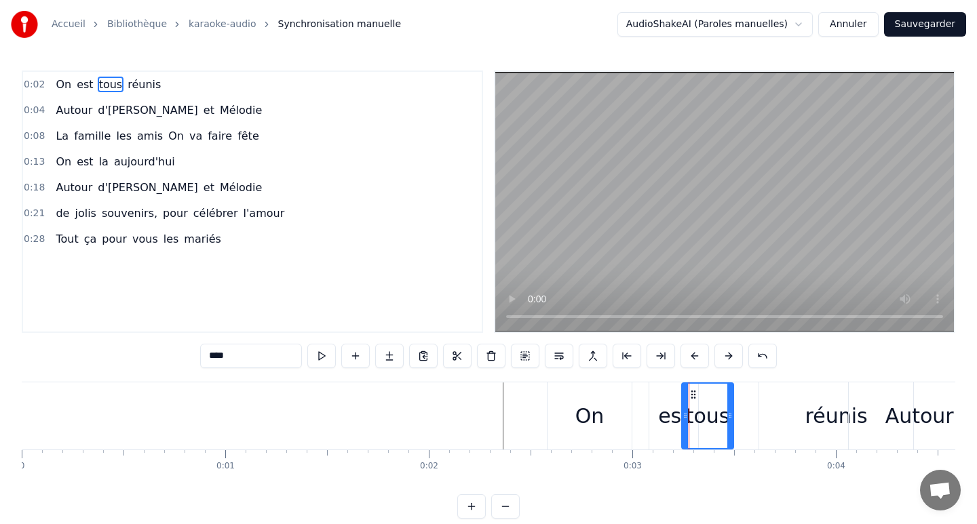
drag, startPoint x: 701, startPoint y: 423, endPoint x: 713, endPoint y: 421, distance: 12.4
click at [714, 422] on div "tous" at bounding box center [708, 416] width 44 height 31
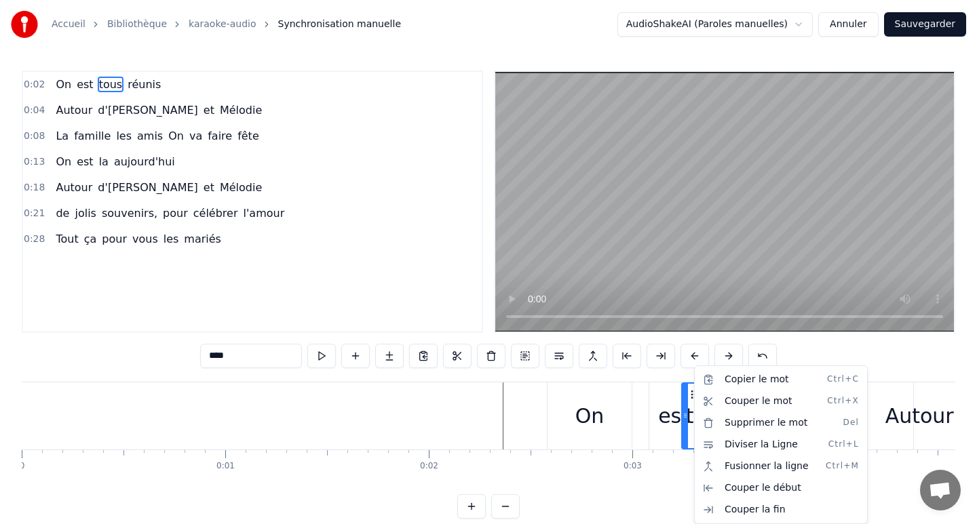
click at [693, 431] on html "Accueil Bibliothèque karaoke-audio Synchronisation manuelle AudioShakeAI (Parol…" at bounding box center [488, 270] width 977 height 541
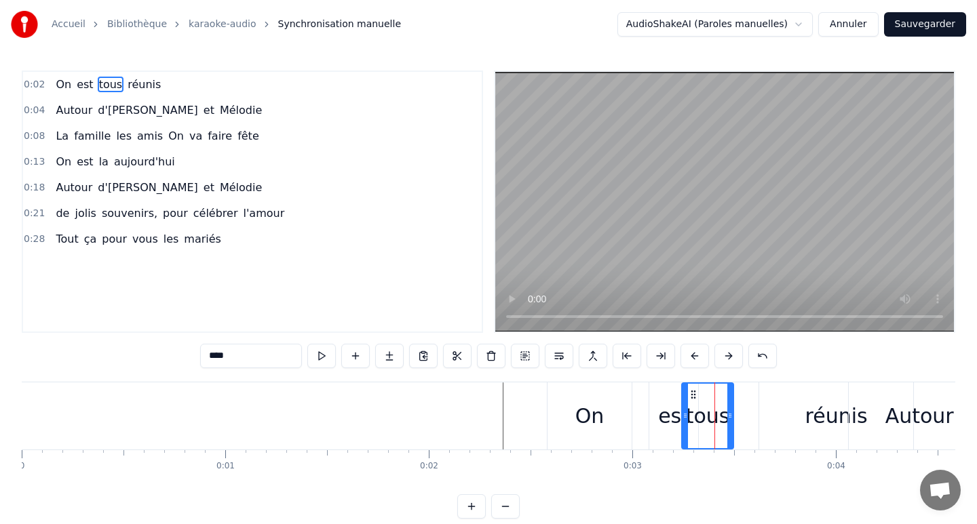
click at [38, 111] on span "0:04" at bounding box center [34, 111] width 21 height 14
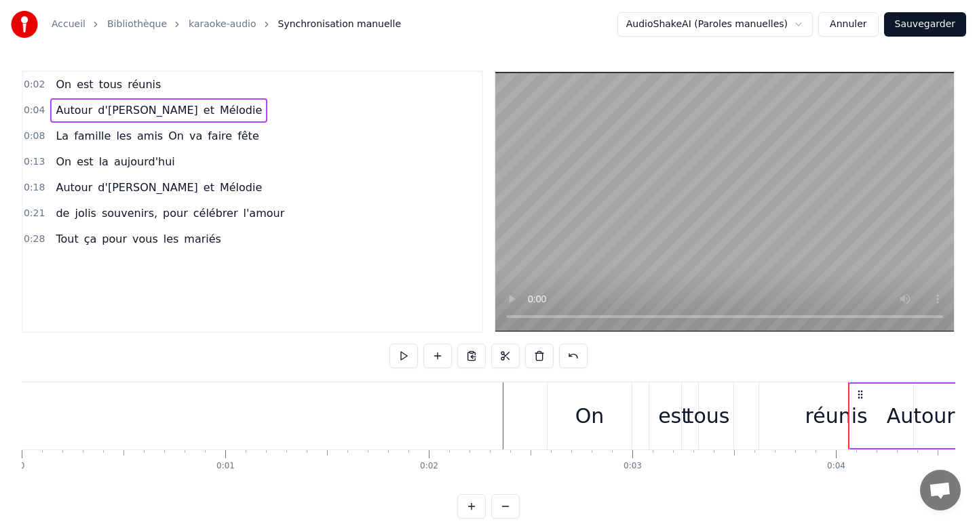
click at [38, 111] on span "0:04" at bounding box center [34, 111] width 21 height 14
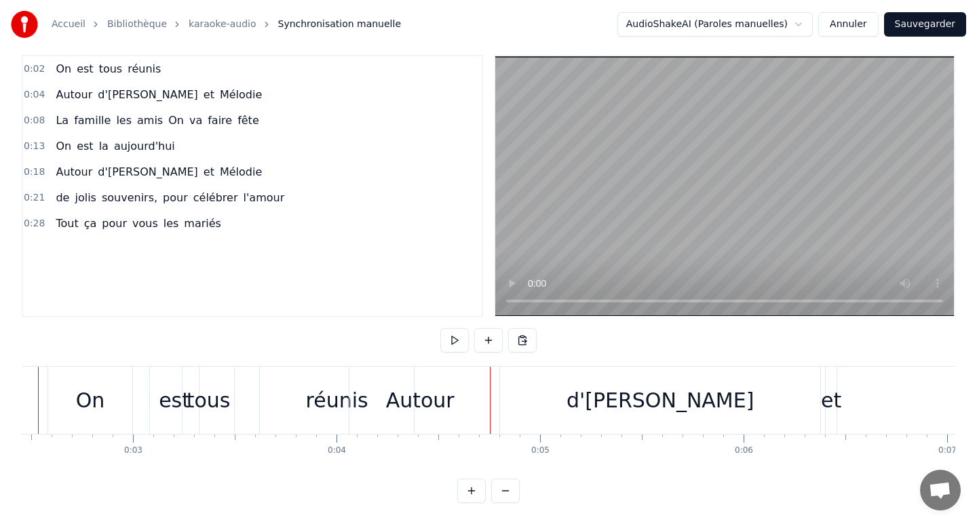
scroll to position [0, 481]
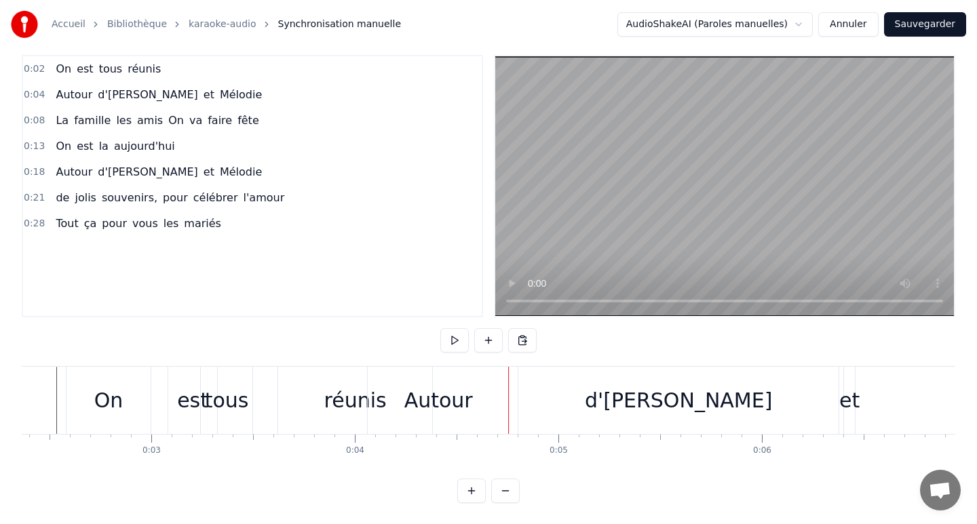
click at [404, 416] on div "Autour" at bounding box center [438, 400] width 141 height 67
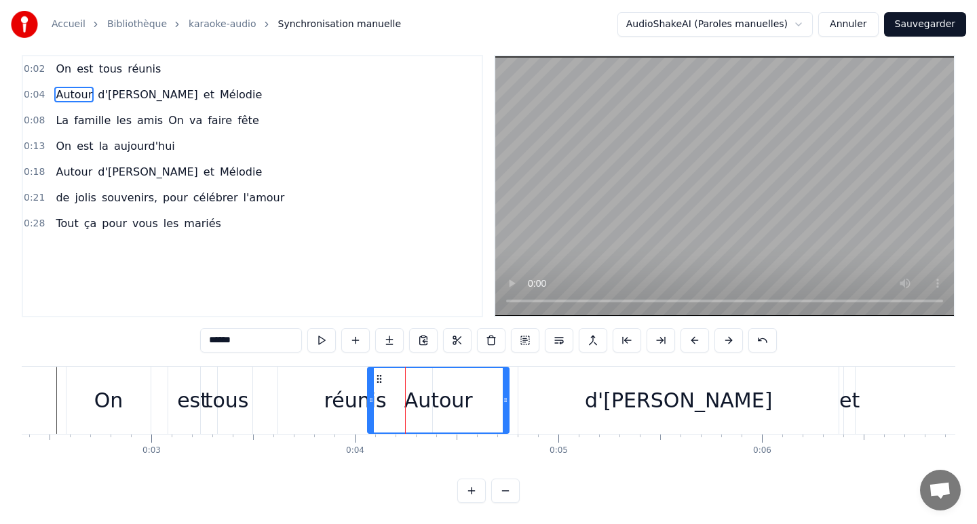
scroll to position [0, 0]
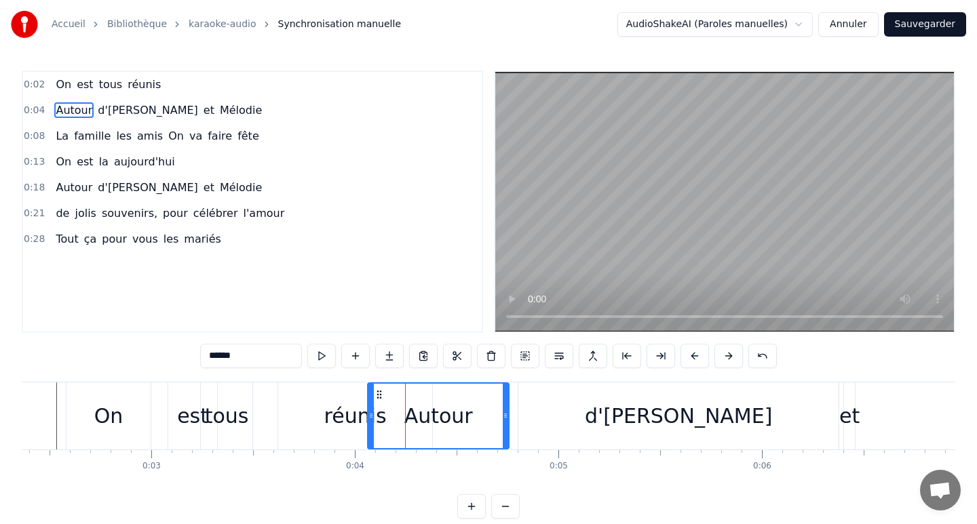
drag, startPoint x: 404, startPoint y: 416, endPoint x: 448, endPoint y: 408, distance: 44.7
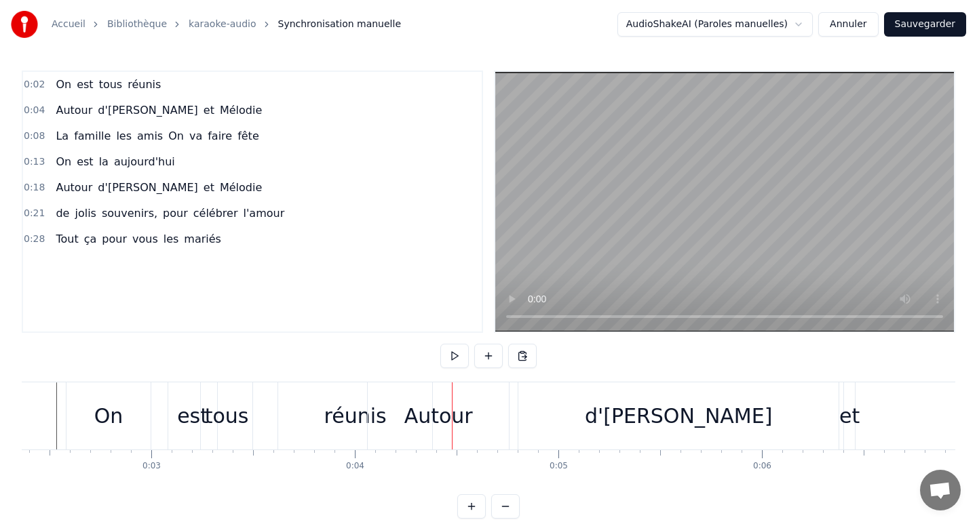
click at [476, 412] on div "Autour" at bounding box center [438, 416] width 141 height 67
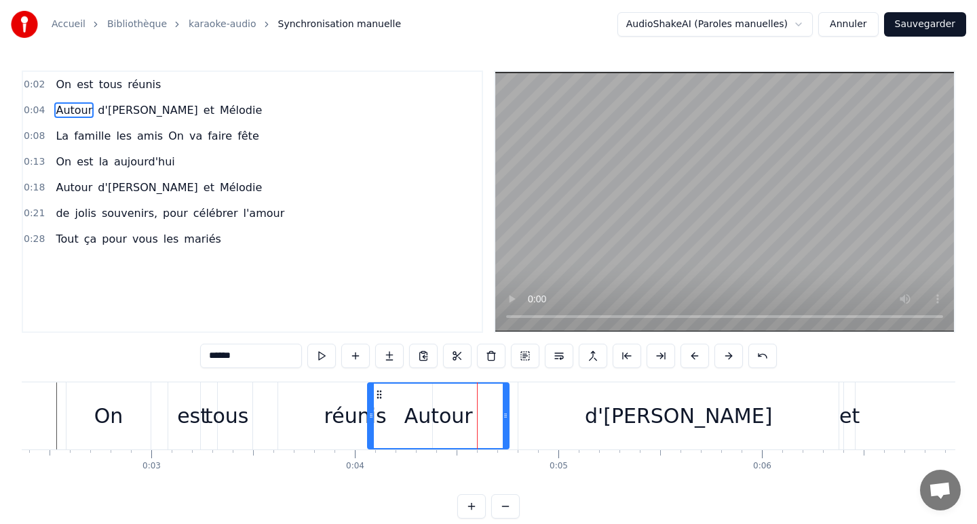
drag, startPoint x: 476, startPoint y: 413, endPoint x: 491, endPoint y: 414, distance: 14.9
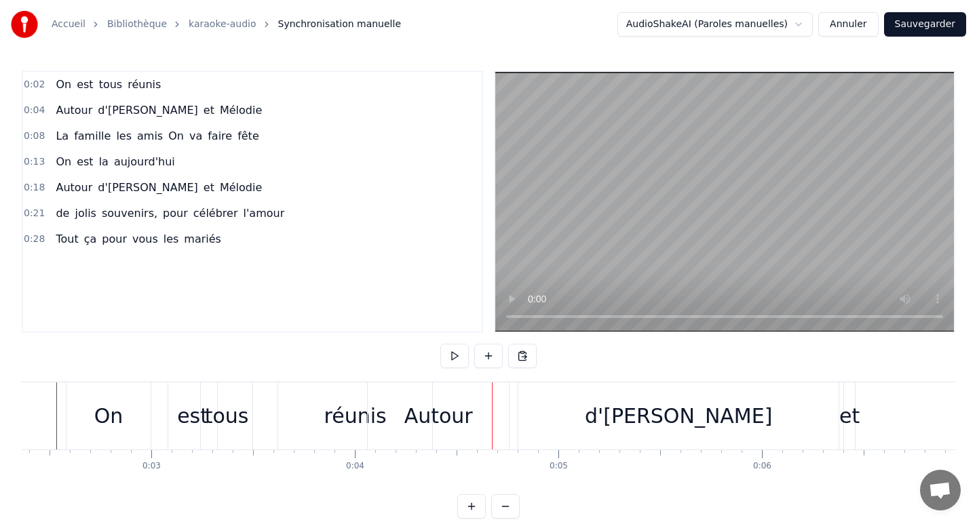
click at [478, 413] on div "Autour" at bounding box center [438, 416] width 141 height 67
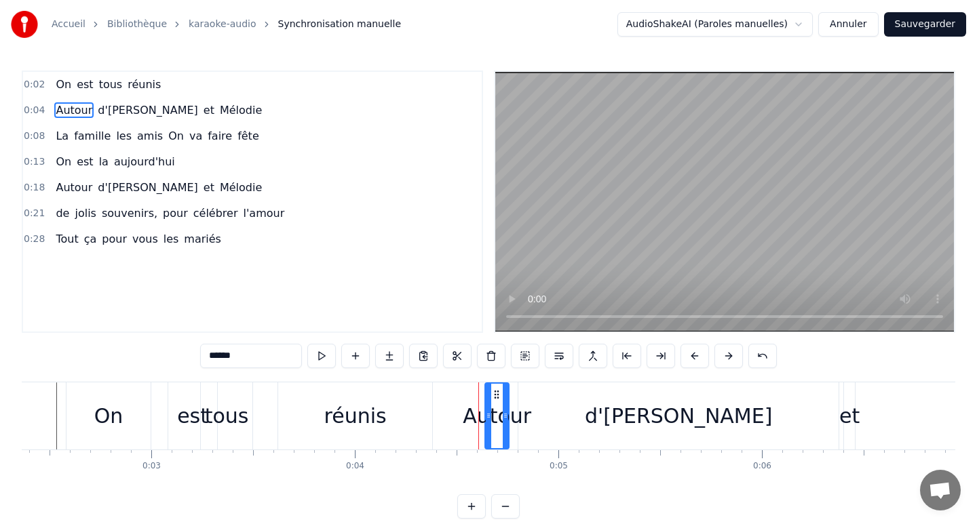
drag, startPoint x: 372, startPoint y: 417, endPoint x: 489, endPoint y: 425, distance: 117.7
click at [489, 425] on div at bounding box center [488, 416] width 5 height 64
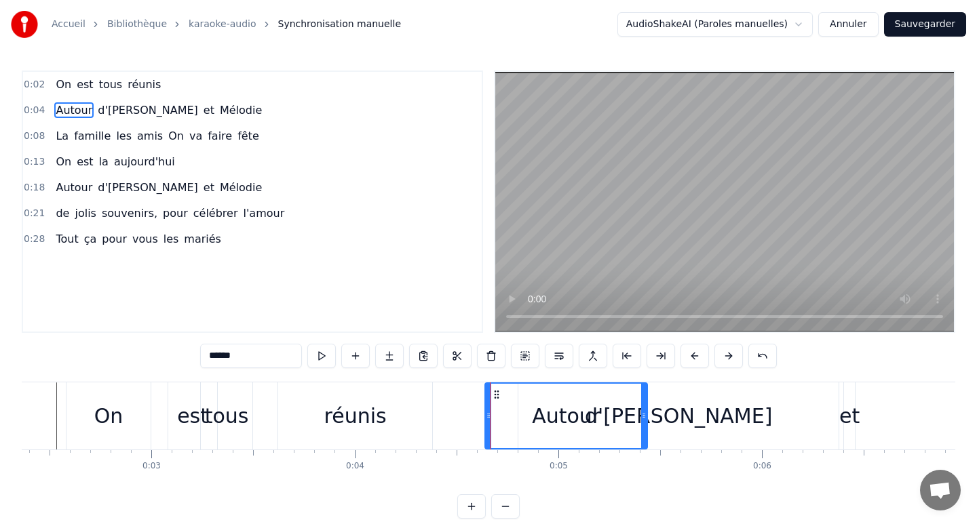
drag, startPoint x: 507, startPoint y: 416, endPoint x: 649, endPoint y: 416, distance: 141.1
click at [648, 417] on div "Autour" at bounding box center [565, 416] width 163 height 67
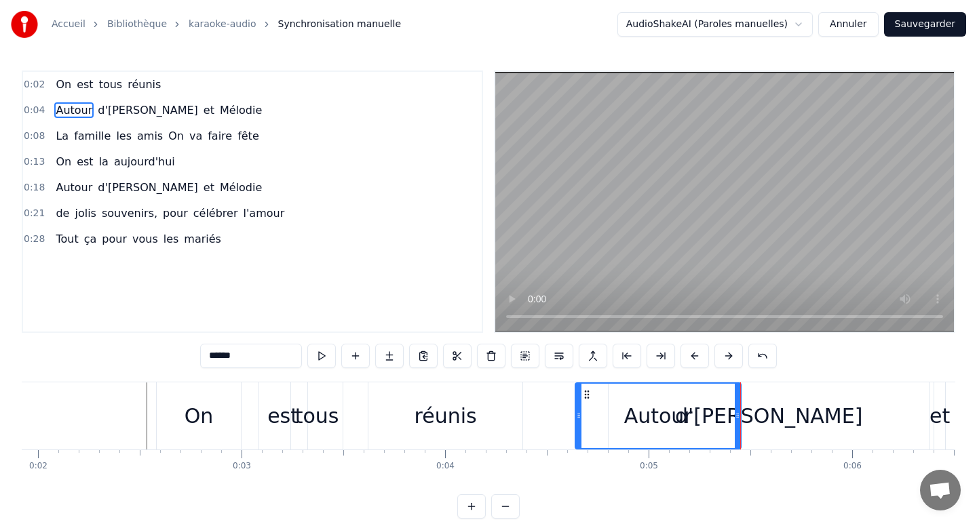
scroll to position [0, 390]
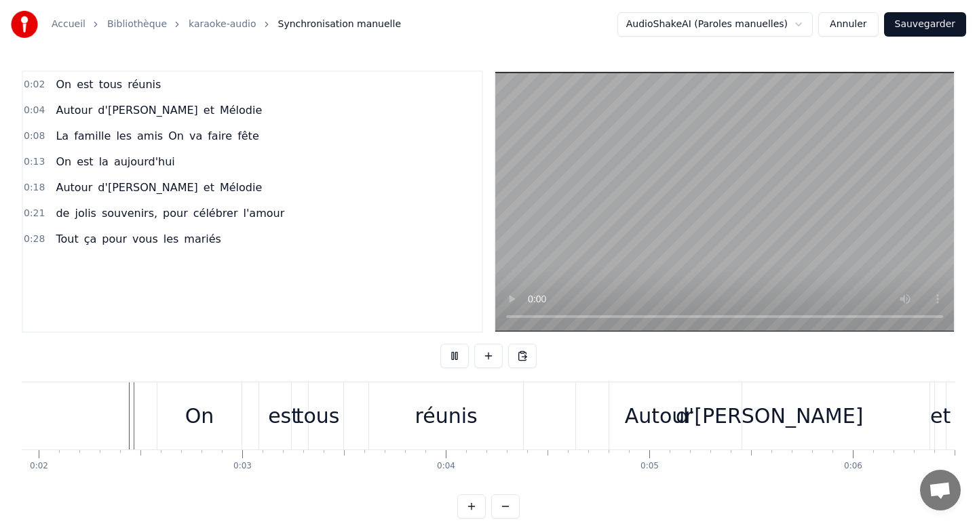
scroll to position [16, 0]
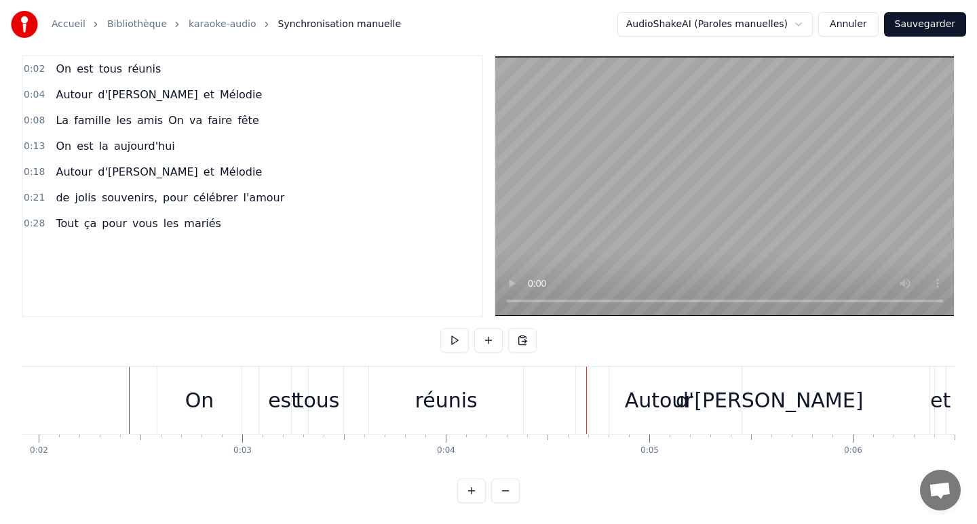
click at [161, 427] on div "On" at bounding box center [199, 400] width 84 height 67
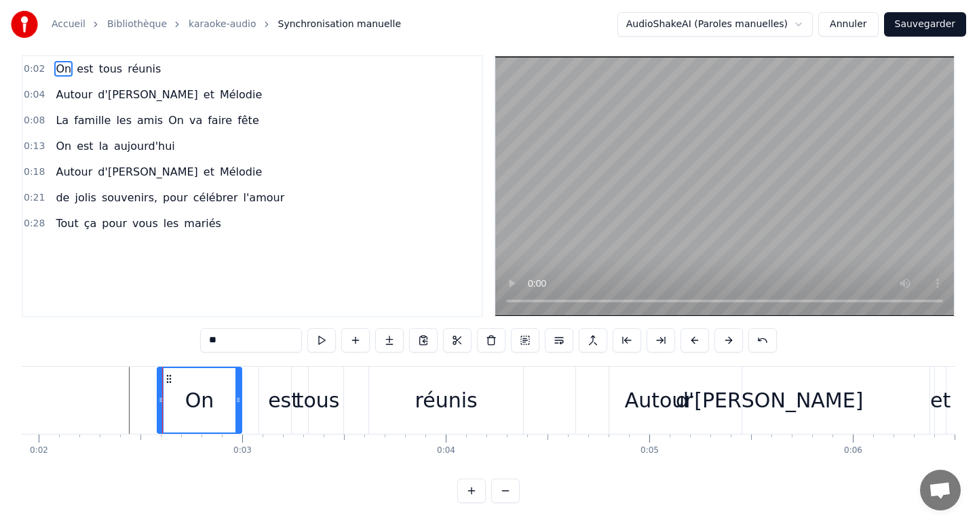
scroll to position [0, 0]
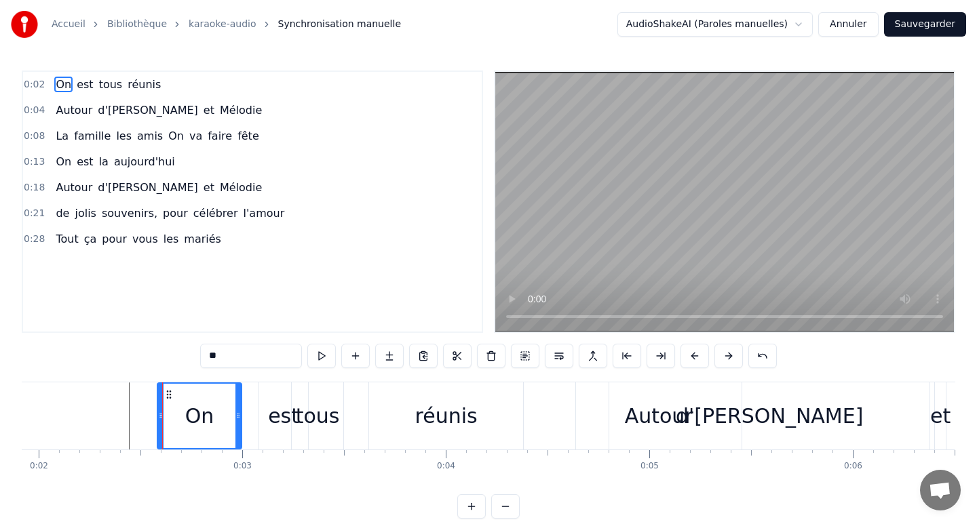
click at [130, 380] on div "0:02 On est tous réunis 0:04 Autour d'[PERSON_NAME] et Mélodie 0:08 La famille …" at bounding box center [488, 295] width 933 height 448
click at [147, 362] on div "0:02 On est tous réunis 0:04 Autour d'[PERSON_NAME] et Mélodie 0:08 La famille …" at bounding box center [488, 295] width 933 height 448
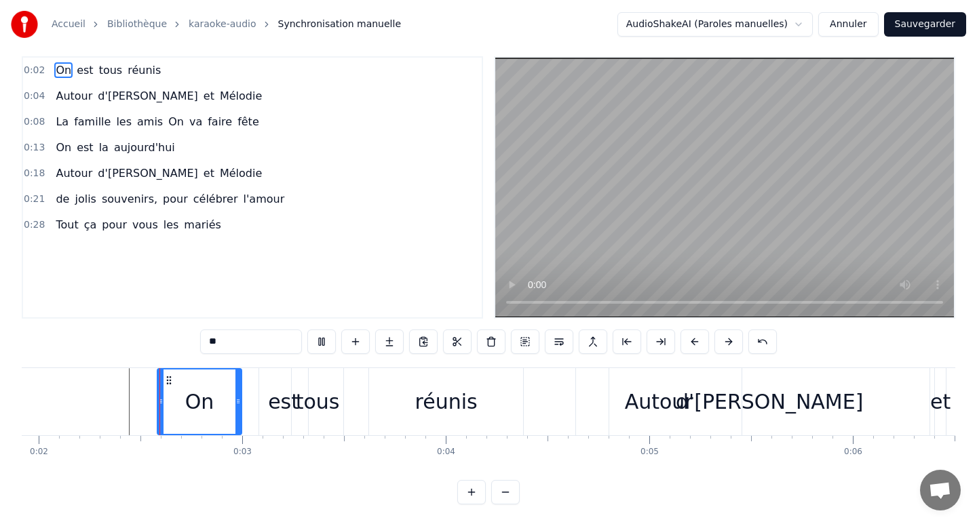
scroll to position [16, 0]
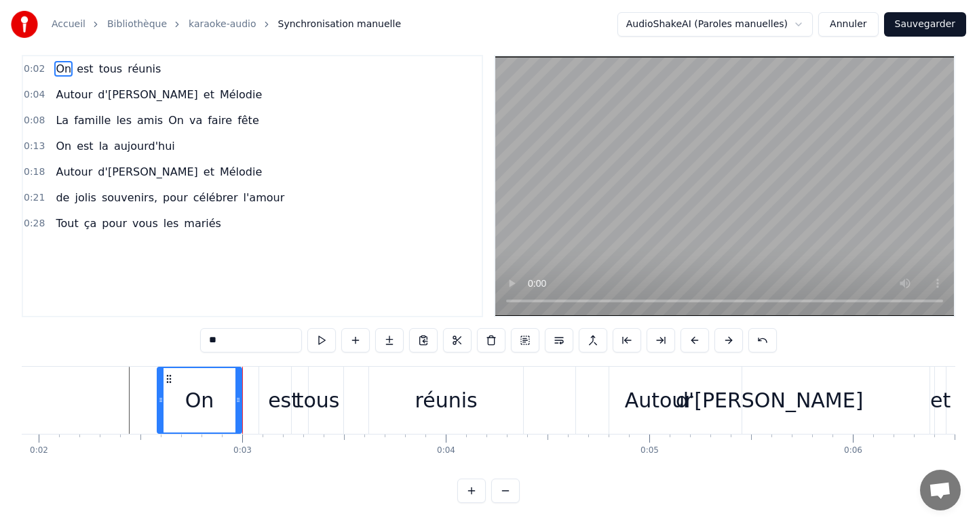
click at [144, 469] on div "0:02 On est tous réunis 0:04 Autour d'[PERSON_NAME] et Mélodie 0:08 La famille …" at bounding box center [488, 279] width 933 height 448
click at [157, 338] on div "0:02 On est tous réunis 0:04 Autour d'[PERSON_NAME] et Mélodie 0:08 La famille …" at bounding box center [488, 279] width 933 height 448
click at [252, 342] on input "**" at bounding box center [251, 340] width 102 height 24
click at [215, 473] on div "0:02 On est tous réunis 0:04 Autour d'[PERSON_NAME] et Mélodie 0:08 La famille …" at bounding box center [488, 279] width 933 height 448
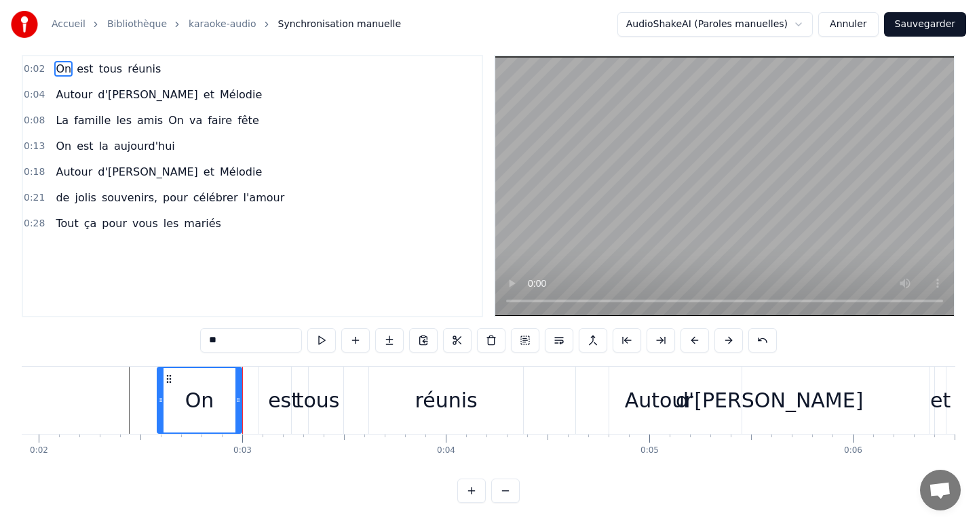
click at [169, 458] on div "0 0:01 0:02 0:03 0:04 0:05 0:06 0:07 0:08 0:09 0:10 0:11 0:12 0:13 0:14 0:15 0:…" at bounding box center [98, 451] width 933 height 34
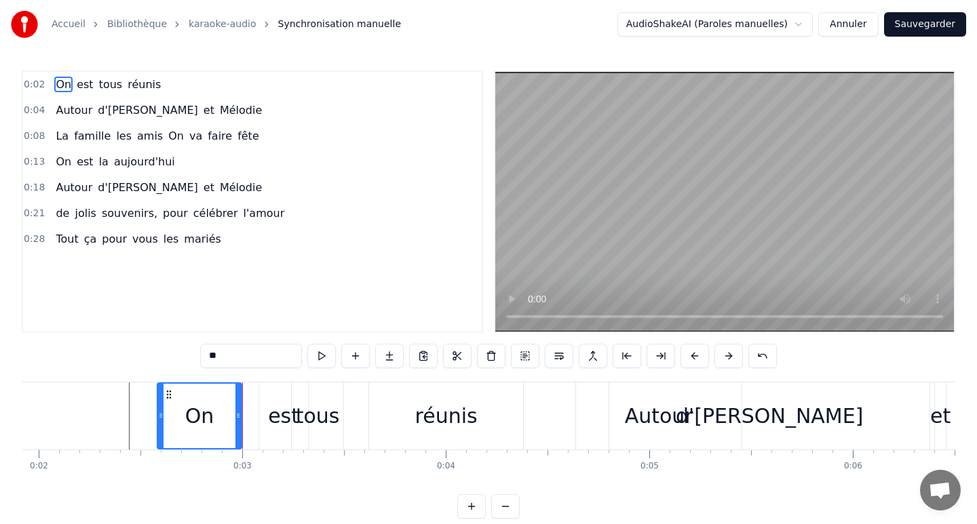
drag, startPoint x: 229, startPoint y: 258, endPoint x: 185, endPoint y: 256, distance: 44.1
click at [186, 256] on div "0:02 On est tous réunis 0:04 Autour d'[PERSON_NAME] et Mélodie 0:08 La famille …" at bounding box center [252, 202] width 461 height 263
click at [191, 263] on div "0:02 On est tous réunis 0:04 Autour d'[PERSON_NAME] et Mélodie 0:08 La famille …" at bounding box center [252, 202] width 461 height 263
drag, startPoint x: 210, startPoint y: 264, endPoint x: 278, endPoint y: 368, distance: 124.0
click at [281, 368] on div "0:02 On est tous réunis 0:04 Autour d'[PERSON_NAME] et Mélodie 0:08 La famille …" at bounding box center [488, 295] width 933 height 448
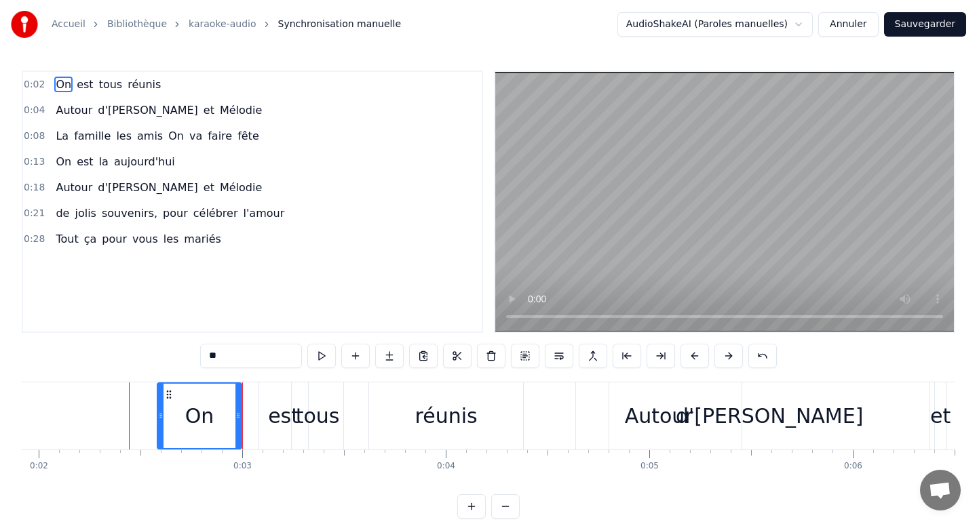
click at [278, 368] on input "**" at bounding box center [251, 356] width 102 height 24
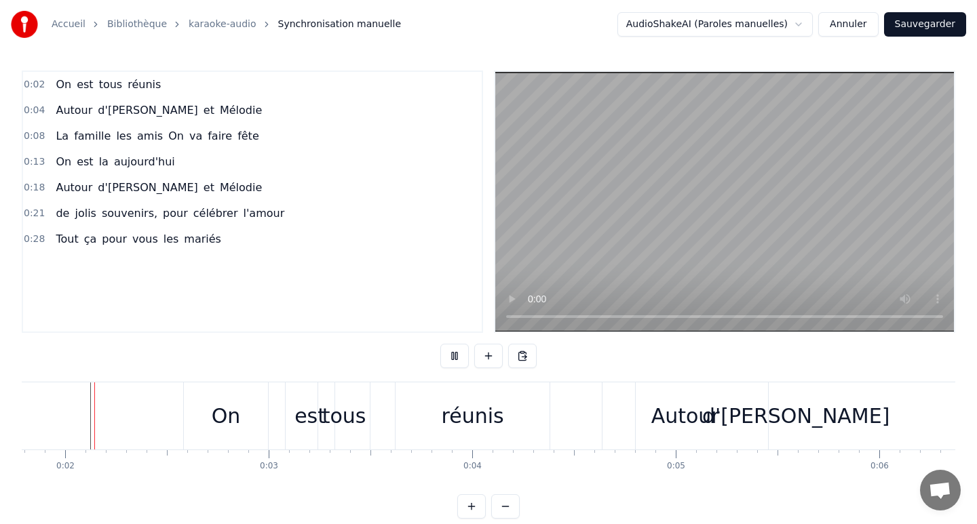
scroll to position [16, 0]
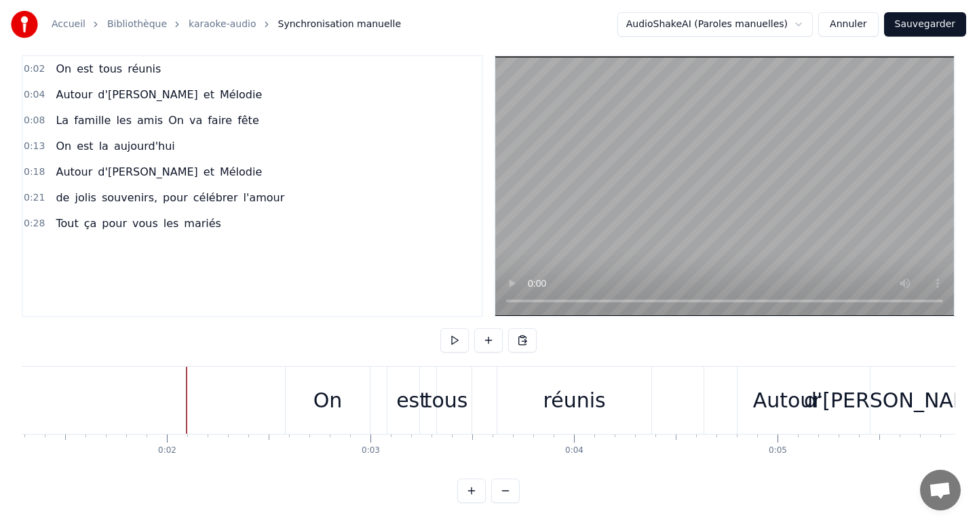
scroll to position [0, 254]
click at [443, 414] on div "tous" at bounding box center [453, 400] width 44 height 31
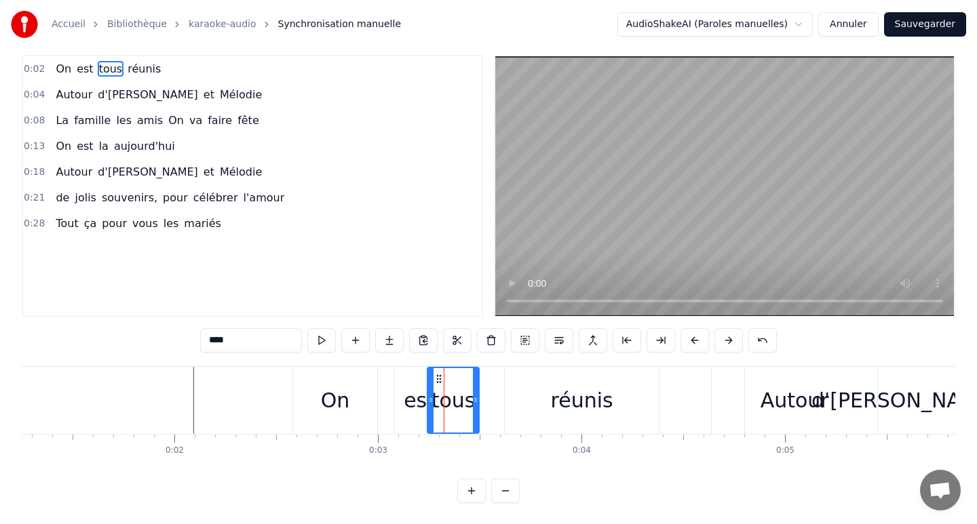
scroll to position [0, 0]
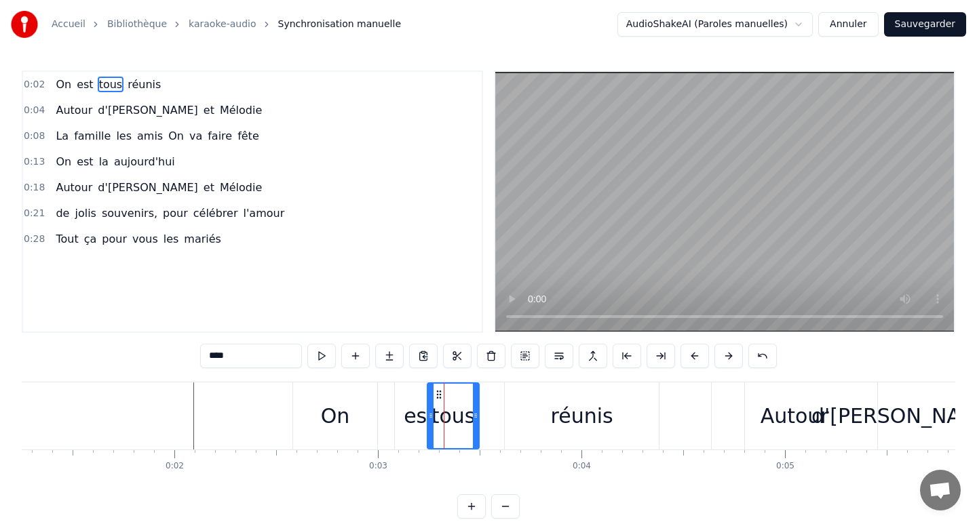
drag, startPoint x: 451, startPoint y: 418, endPoint x: 543, endPoint y: 423, distance: 91.7
click at [543, 423] on div "On est tous réunis" at bounding box center [477, 416] width 370 height 67
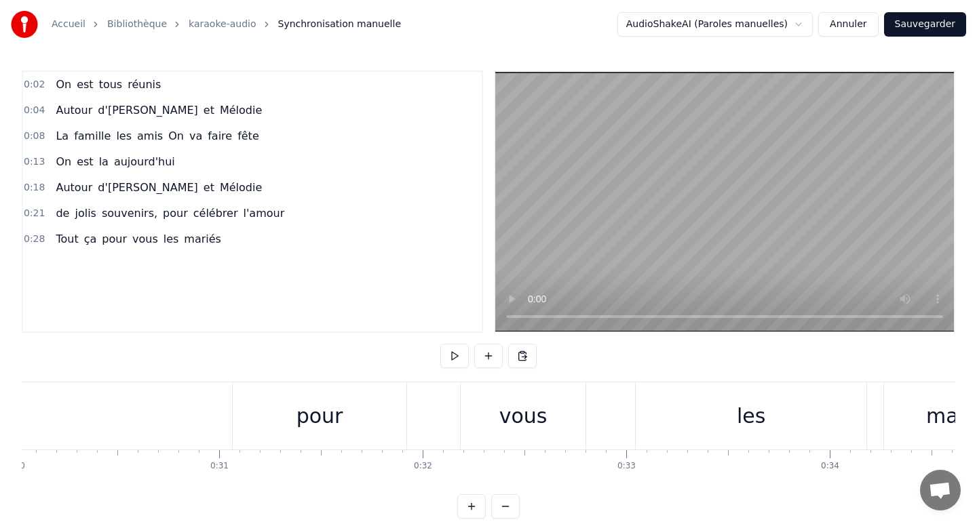
scroll to position [0, 6237]
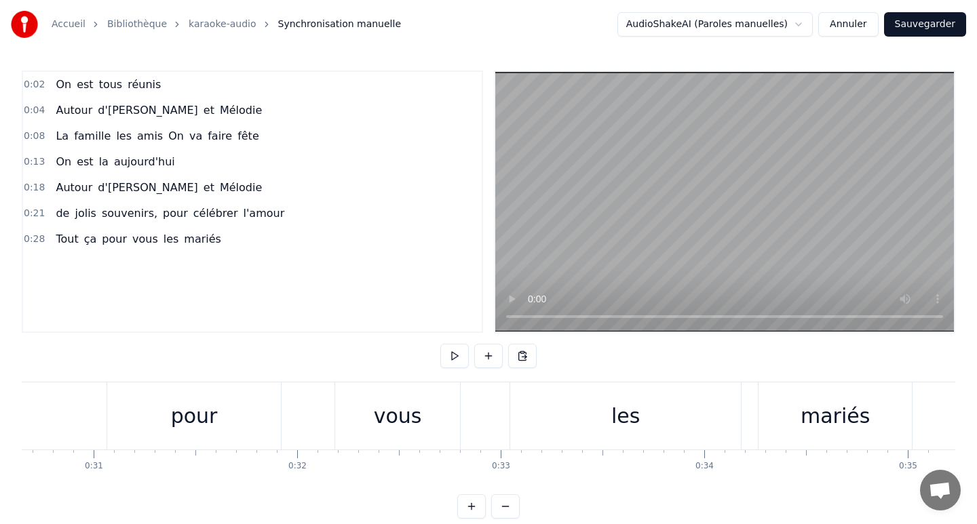
drag, startPoint x: 855, startPoint y: 429, endPoint x: 975, endPoint y: 419, distance: 120.4
click at [976, 423] on div "Accueil Bibliothèque karaoke-audio Synchronisation manuelle AudioShakeAI (Parol…" at bounding box center [488, 259] width 977 height 519
drag, startPoint x: 886, startPoint y: 417, endPoint x: 908, endPoint y: 415, distance: 22.5
click at [908, 415] on div "mariés" at bounding box center [834, 416] width 153 height 67
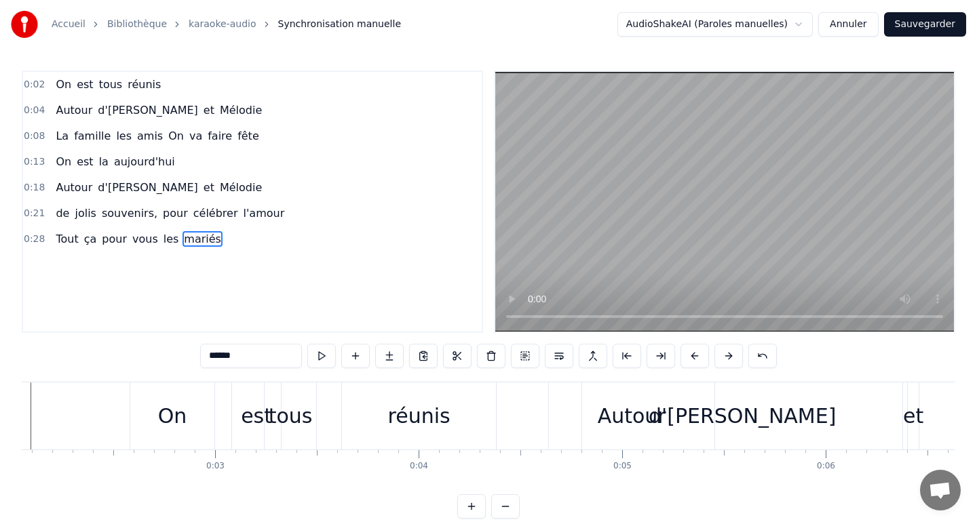
scroll to position [0, 564]
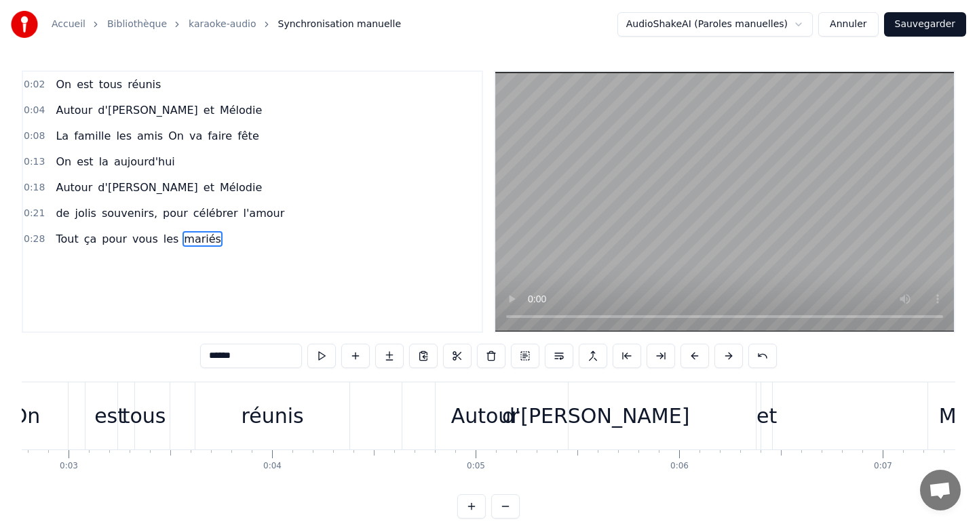
click at [35, 109] on span "0:04" at bounding box center [34, 111] width 21 height 14
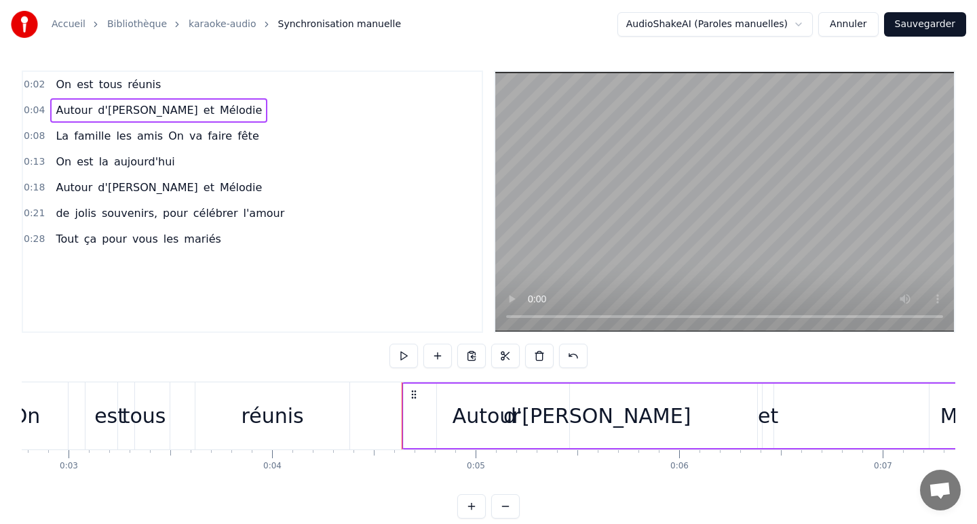
click at [35, 109] on span "0:04" at bounding box center [34, 111] width 21 height 14
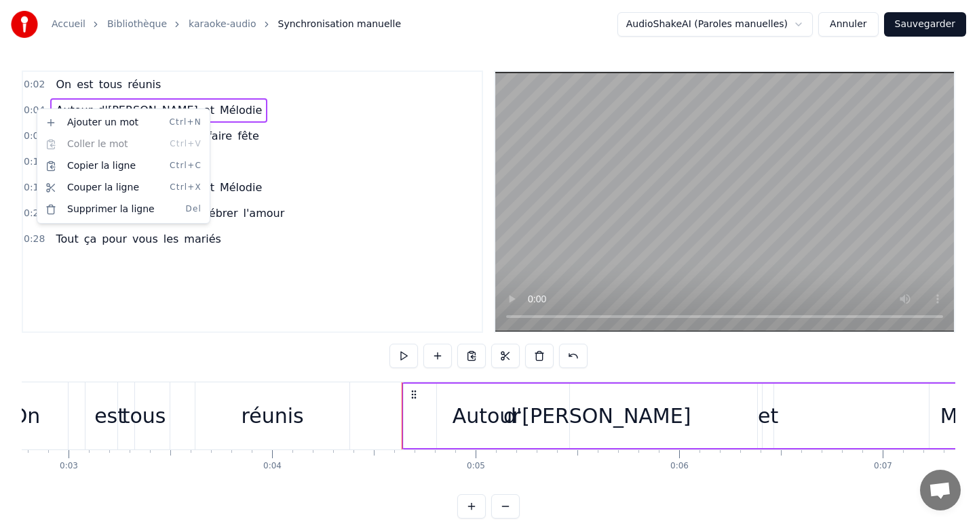
click at [194, 338] on html "Accueil Bibliothèque karaoke-audio Synchronisation manuelle AudioShakeAI (Parol…" at bounding box center [488, 270] width 977 height 541
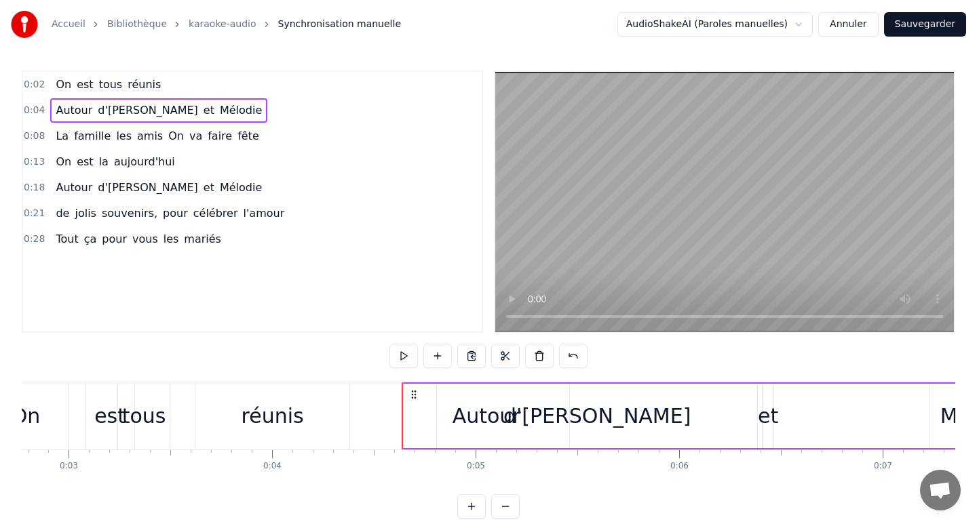
click at [423, 417] on div "Autour" at bounding box center [487, 416] width 166 height 64
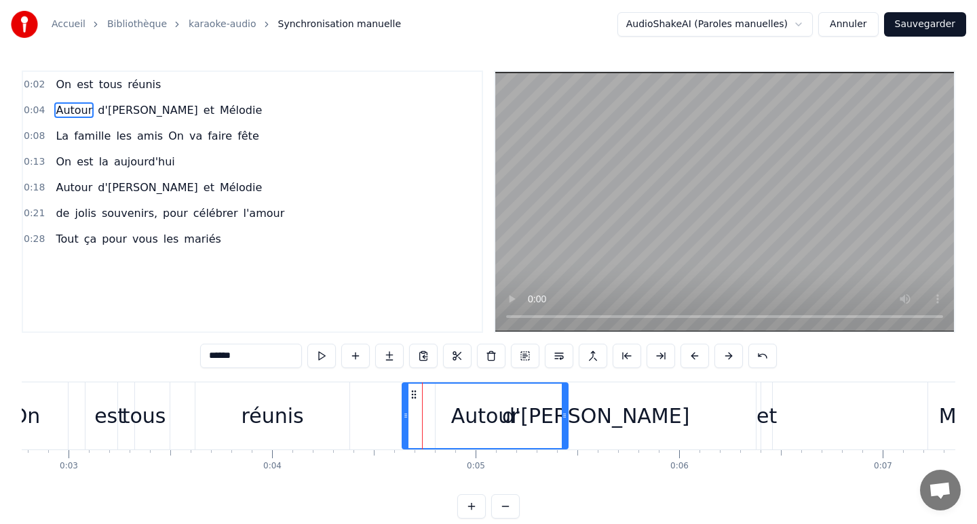
drag, startPoint x: 423, startPoint y: 417, endPoint x: 467, endPoint y: 412, distance: 44.3
click at [469, 413] on div "Autour" at bounding box center [485, 416] width 164 height 64
drag, startPoint x: 467, startPoint y: 412, endPoint x: 537, endPoint y: 409, distance: 70.0
click at [539, 410] on div "Autour" at bounding box center [485, 416] width 164 height 64
drag, startPoint x: 534, startPoint y: 410, endPoint x: 594, endPoint y: 413, distance: 59.8
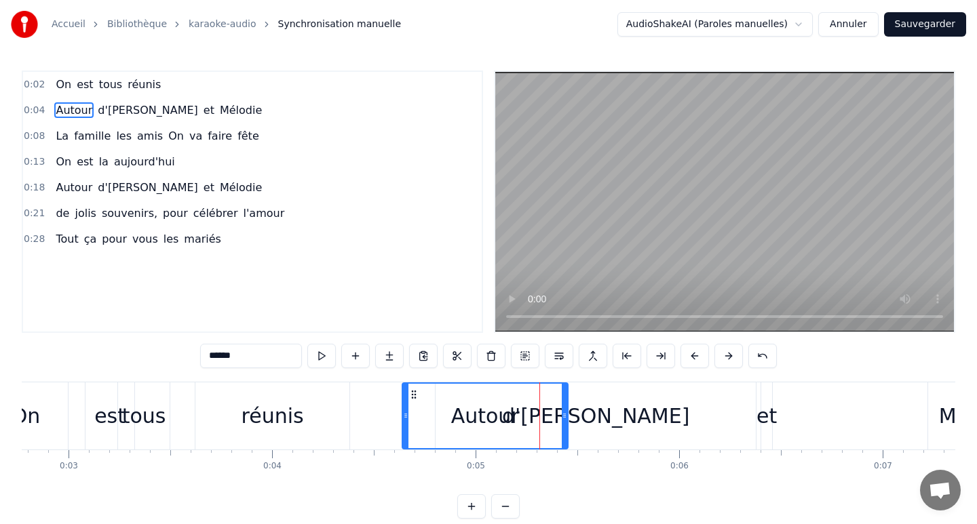
click at [595, 413] on div "Autour d'[PERSON_NAME] et [PERSON_NAME]" at bounding box center [717, 416] width 630 height 67
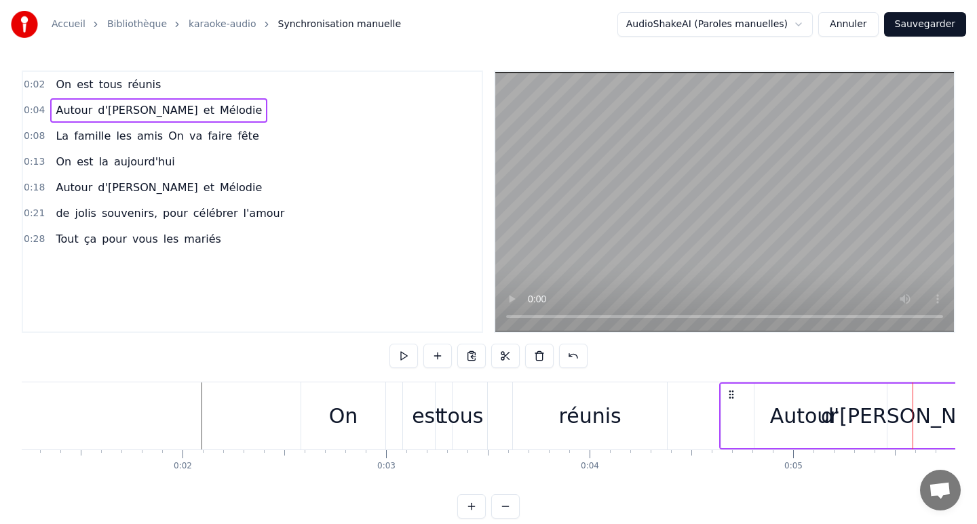
scroll to position [0, 175]
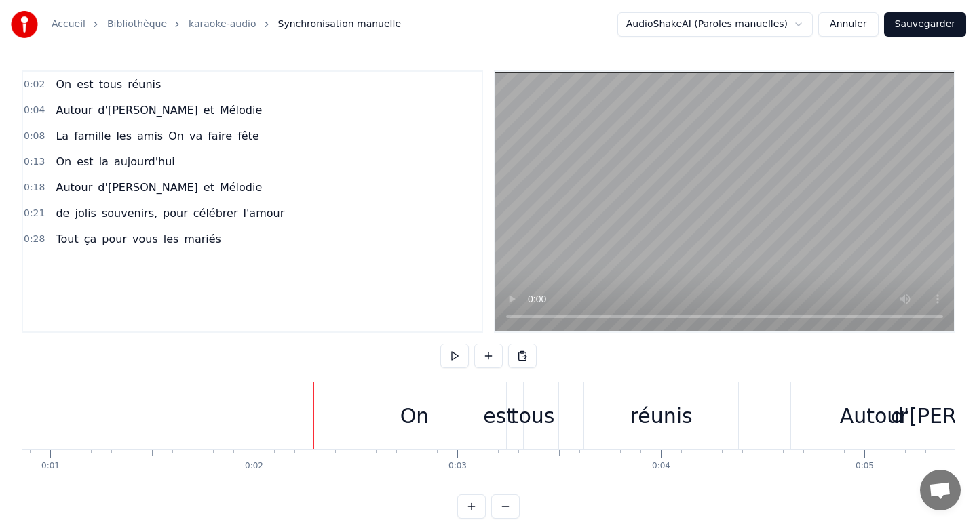
click at [375, 431] on div "On" at bounding box center [414, 416] width 84 height 67
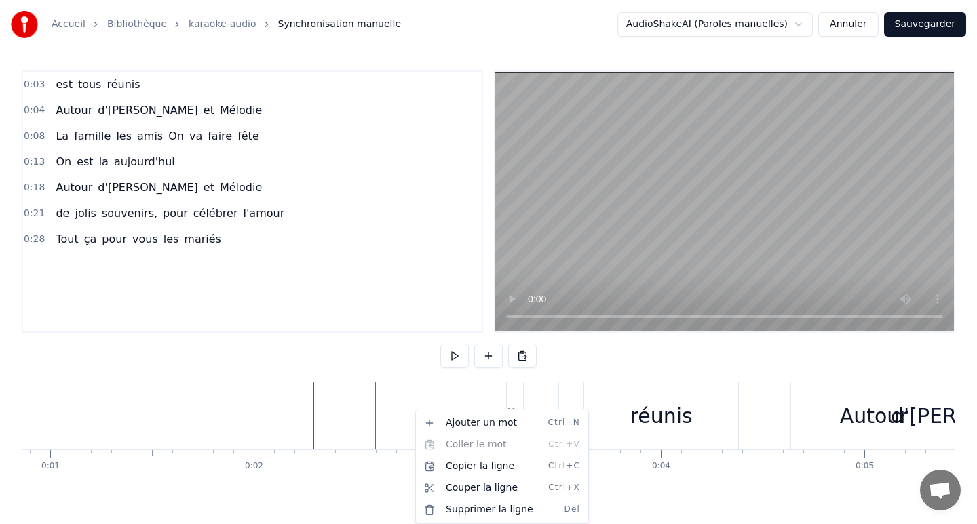
click at [69, 77] on html "Accueil Bibliothèque karaoke-audio Synchronisation manuelle AudioShakeAI (Parol…" at bounding box center [488, 270] width 977 height 541
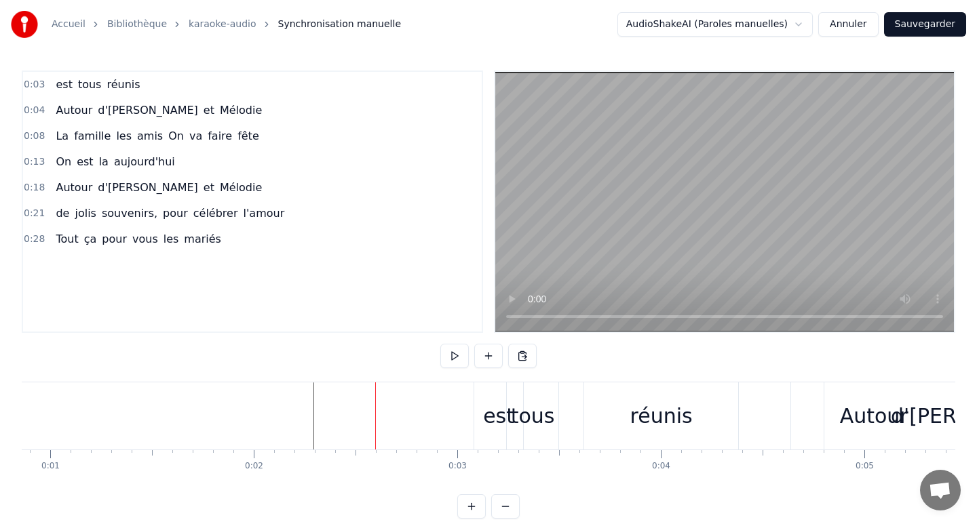
click at [59, 84] on span "est" at bounding box center [63, 85] width 19 height 16
click at [419, 248] on div "0:28 Tout ça pour vous les mariés" at bounding box center [252, 240] width 459 height 26
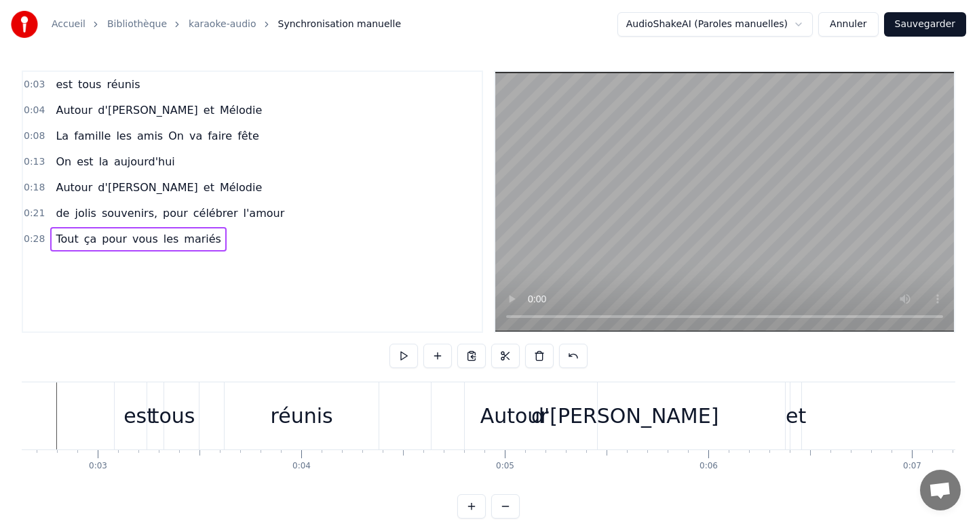
scroll to position [0, 0]
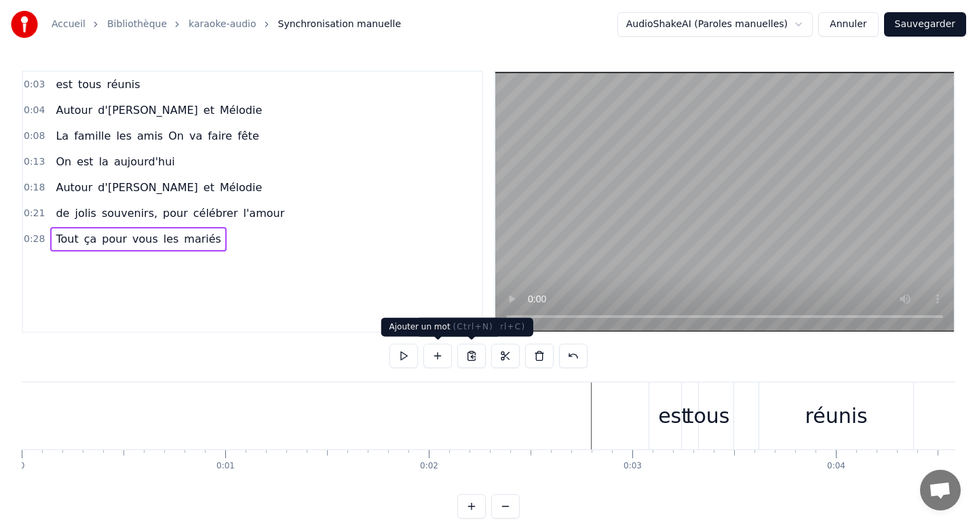
click at [438, 357] on button at bounding box center [437, 356] width 28 height 24
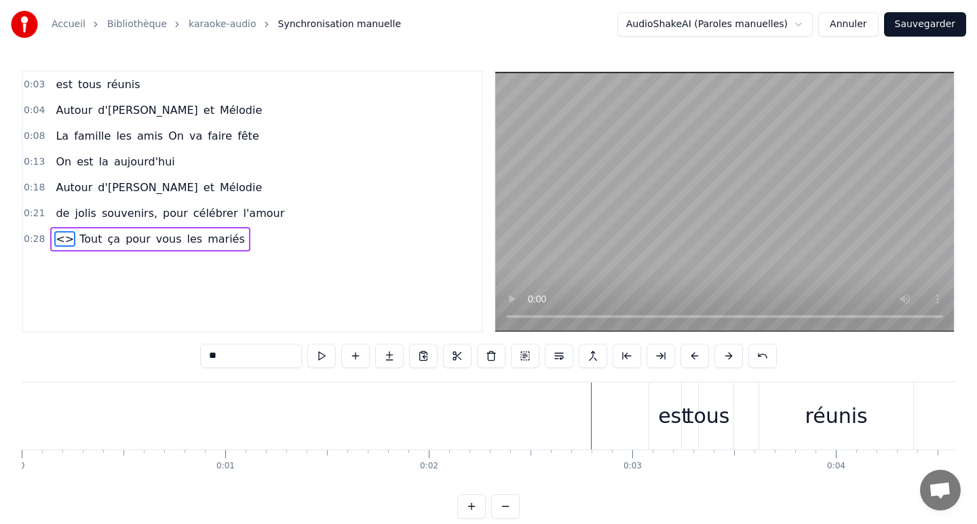
click at [87, 345] on div "0:03 est tous réunis 0:04 Autour d'[PERSON_NAME] et Mélodie 0:08 La famille les…" at bounding box center [488, 295] width 933 height 448
click at [58, 290] on div "0:03 est tous réunis 0:04 Autour d'[PERSON_NAME] et [PERSON_NAME] 0:08 La famil…" at bounding box center [252, 202] width 461 height 263
type input "****"
click at [69, 95] on div "est tous réunis" at bounding box center [97, 85] width 95 height 24
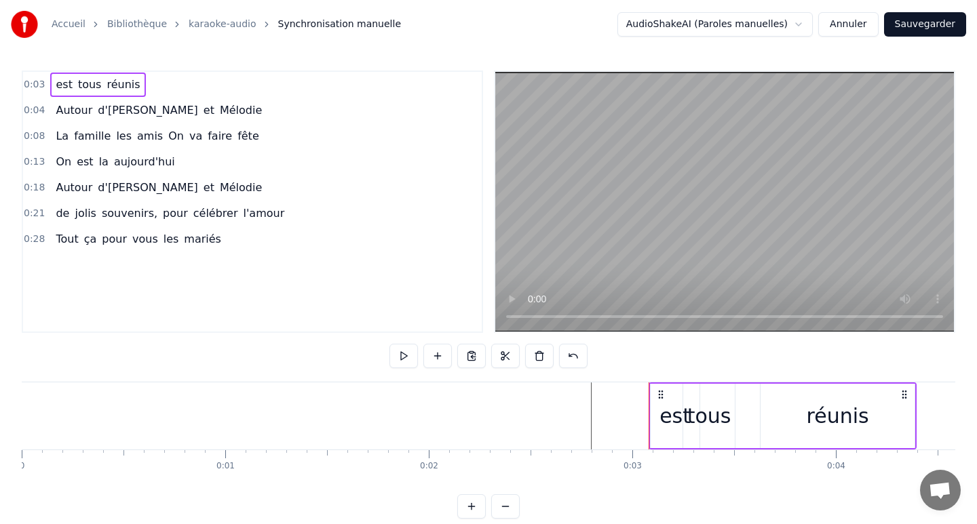
click at [63, 87] on span "est" at bounding box center [63, 85] width 19 height 16
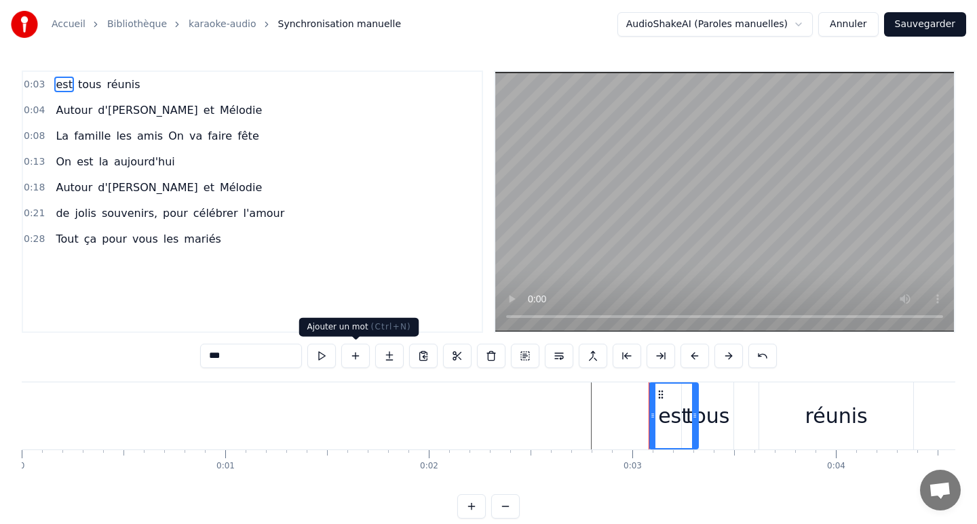
click at [351, 353] on button at bounding box center [355, 356] width 28 height 24
click at [353, 360] on button at bounding box center [355, 356] width 28 height 24
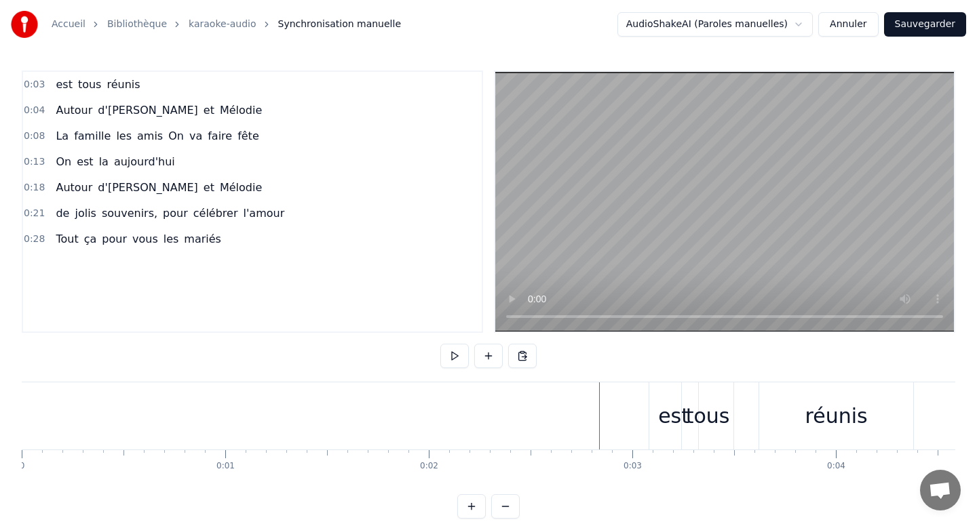
click at [499, 424] on div at bounding box center [499, 416] width 1 height 67
click at [555, 417] on html "Accueil Bibliothèque karaoke-audio Synchronisation manuelle AudioShakeAI (Parol…" at bounding box center [488, 270] width 977 height 541
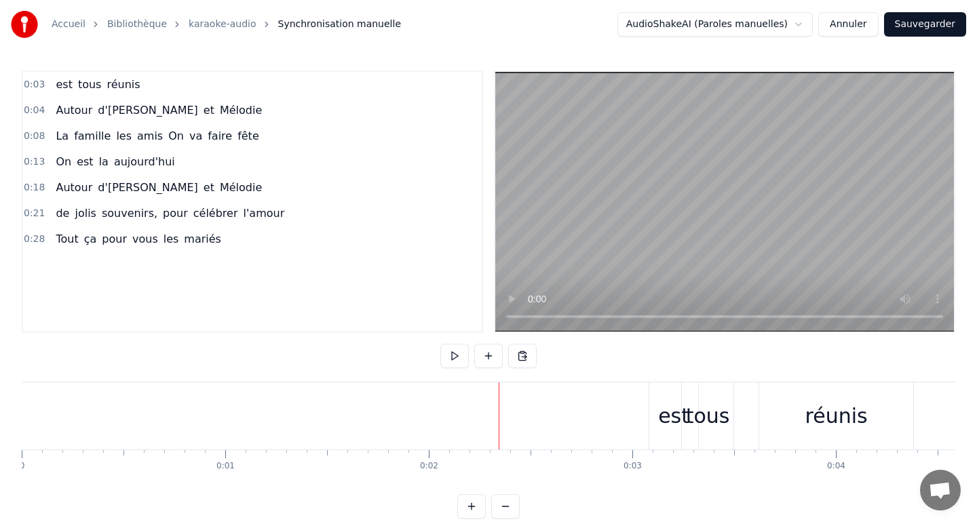
click at [652, 423] on div "est" at bounding box center [673, 416] width 49 height 67
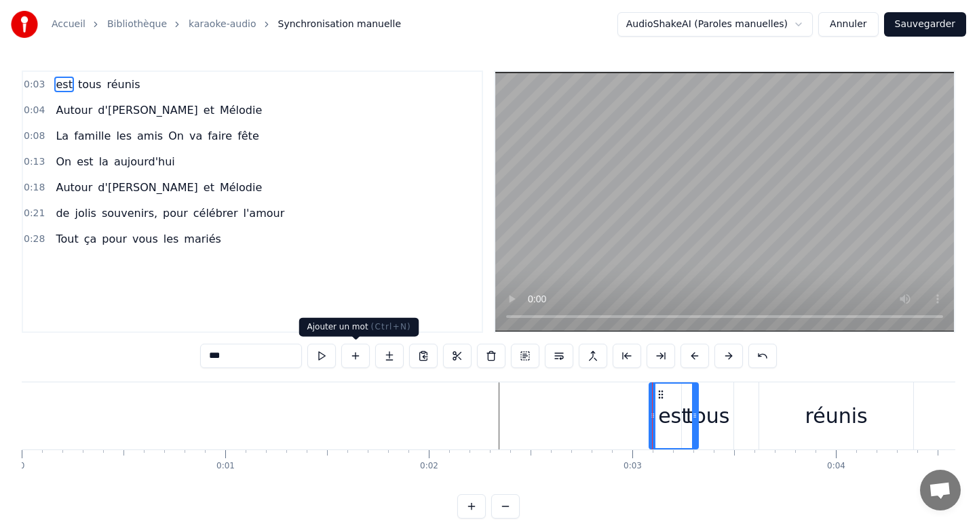
click at [361, 355] on button at bounding box center [355, 356] width 28 height 24
click at [362, 355] on button at bounding box center [355, 356] width 28 height 24
click at [47, 82] on div "0:03 est tous réunis" at bounding box center [252, 85] width 459 height 26
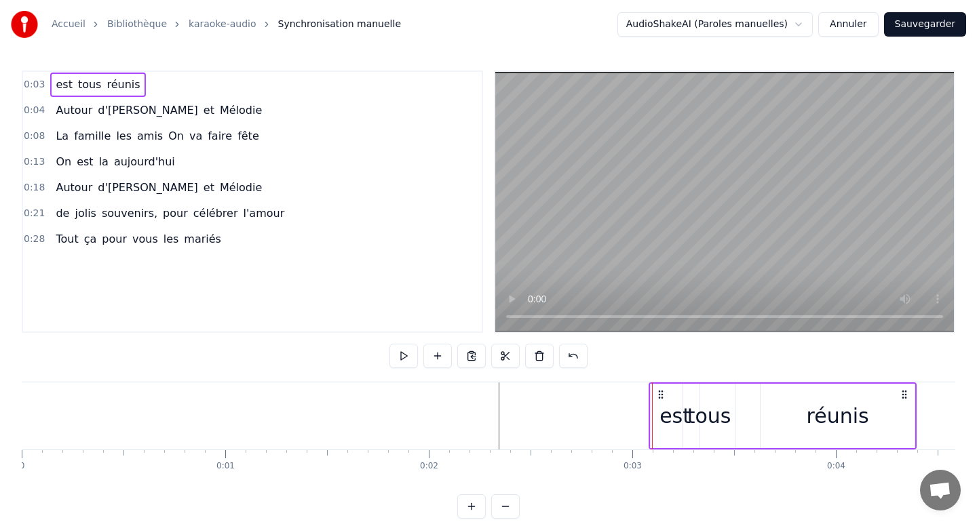
click at [48, 83] on div "0:03 est tous réunis" at bounding box center [252, 85] width 459 height 26
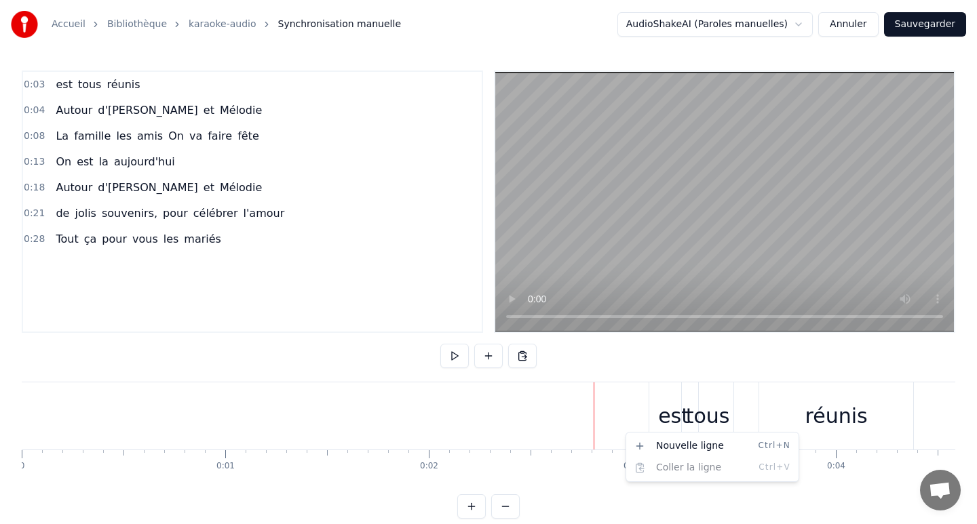
click at [627, 387] on html "Accueil Bibliothèque karaoke-audio Synchronisation manuelle AudioShakeAI (Parol…" at bounding box center [488, 270] width 977 height 541
click at [659, 413] on div "est" at bounding box center [673, 416] width 49 height 67
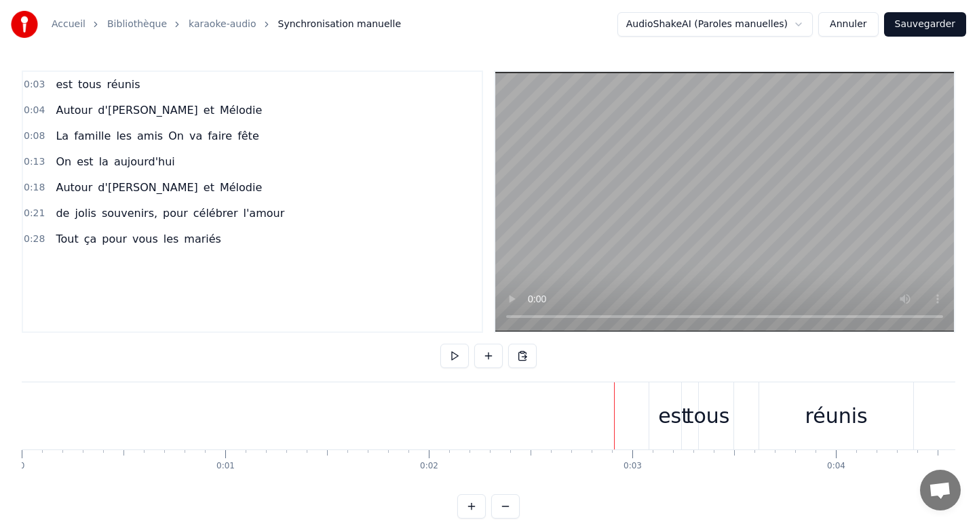
click at [632, 422] on html "Accueil Bibliothèque karaoke-audio Synchronisation manuelle AudioShakeAI (Parol…" at bounding box center [488, 270] width 977 height 541
click at [64, 88] on span "est" at bounding box center [63, 85] width 19 height 16
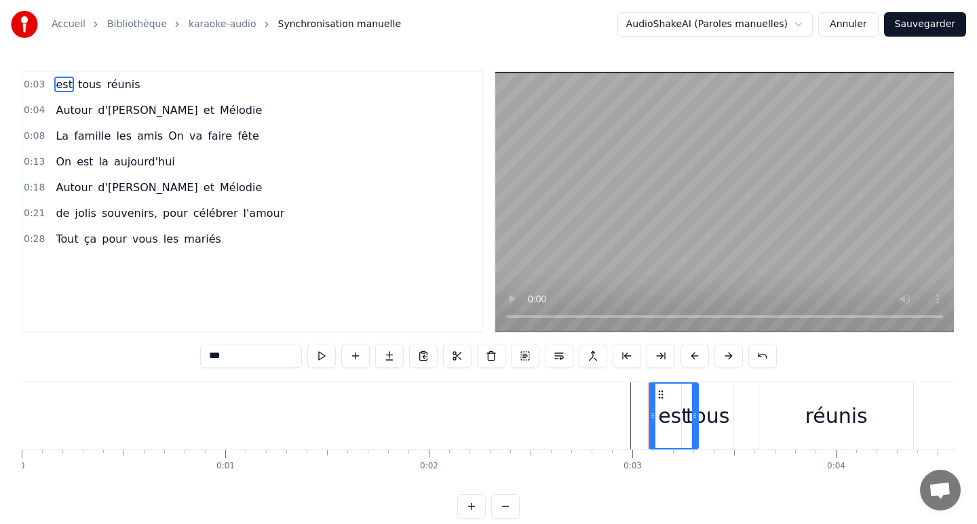
click at [64, 89] on span "est" at bounding box center [63, 85] width 19 height 16
click at [54, 85] on span "est" at bounding box center [63, 85] width 19 height 16
click at [353, 355] on button at bounding box center [355, 356] width 28 height 24
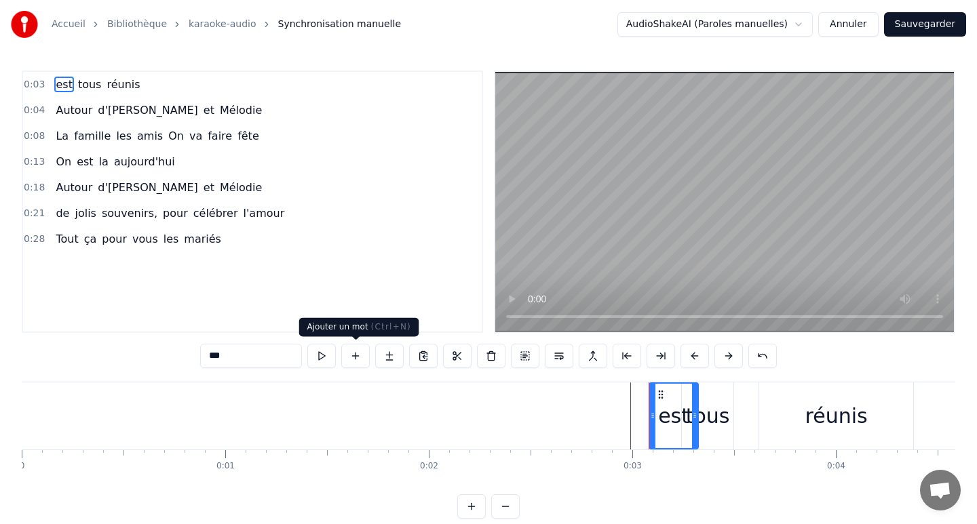
click at [351, 356] on button at bounding box center [355, 356] width 28 height 24
click at [323, 355] on button at bounding box center [321, 356] width 28 height 24
click at [324, 355] on button at bounding box center [321, 356] width 28 height 24
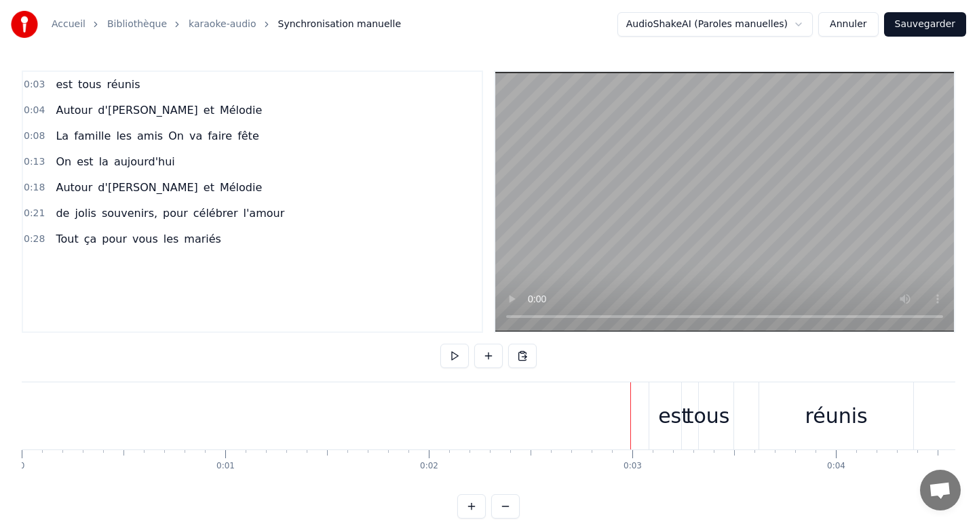
click at [653, 421] on div "est" at bounding box center [673, 416] width 49 height 67
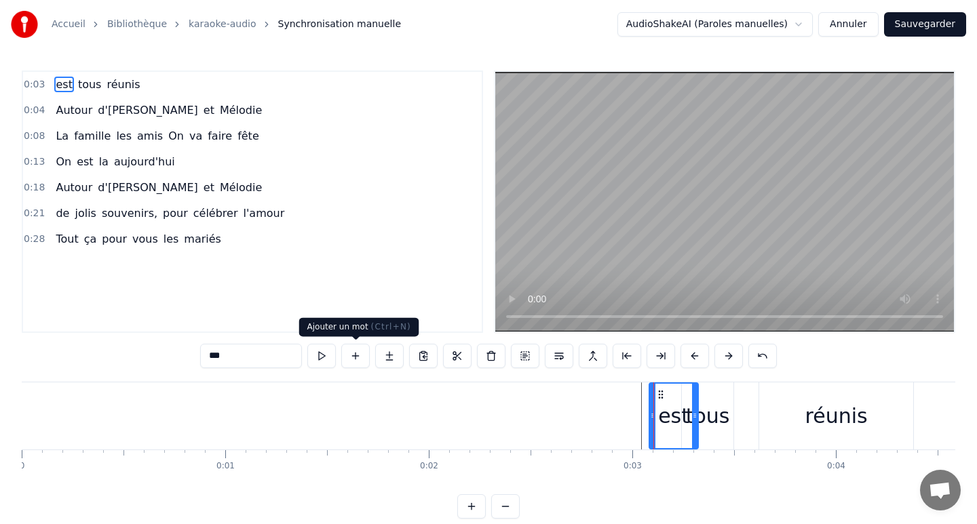
click at [352, 350] on button at bounding box center [355, 356] width 28 height 24
click at [176, 77] on div "0:03 est tous réunis" at bounding box center [252, 85] width 459 height 26
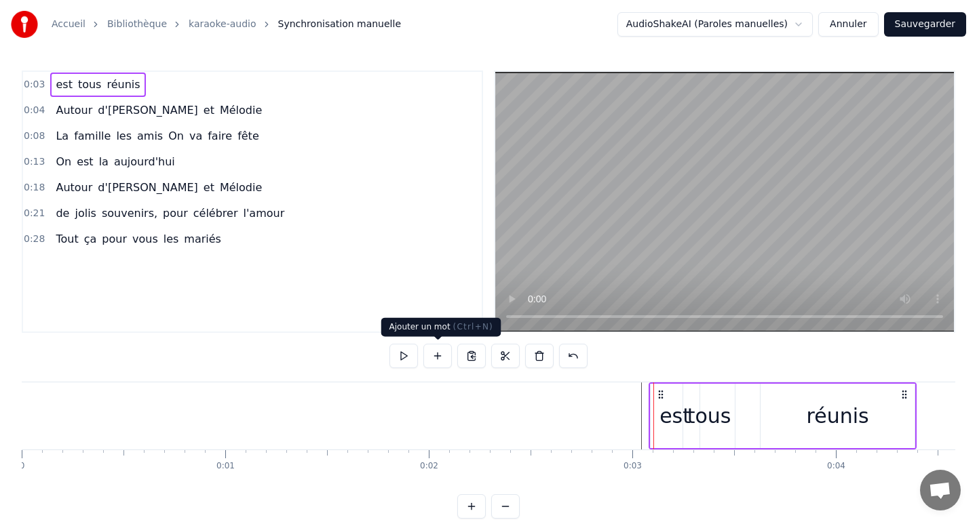
click at [440, 357] on button at bounding box center [437, 356] width 28 height 24
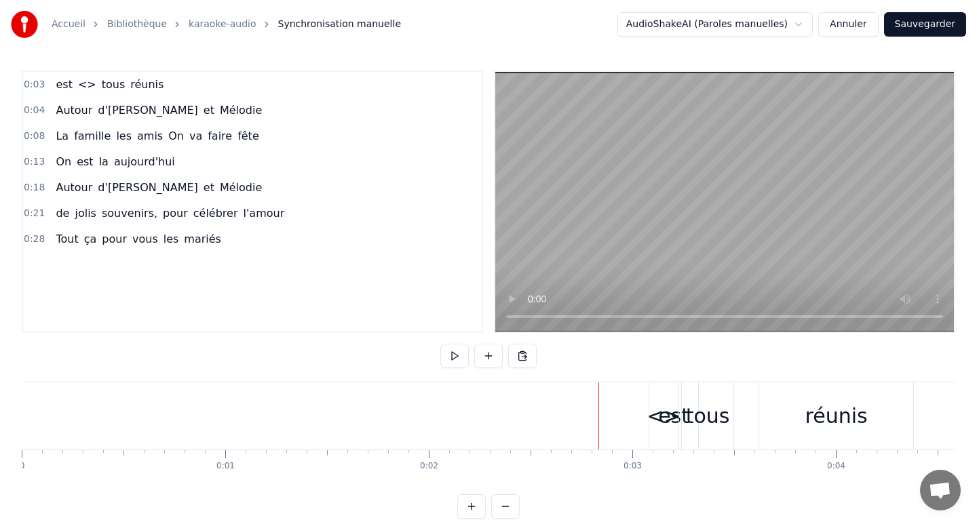
click at [674, 412] on div "<>" at bounding box center [663, 416] width 34 height 31
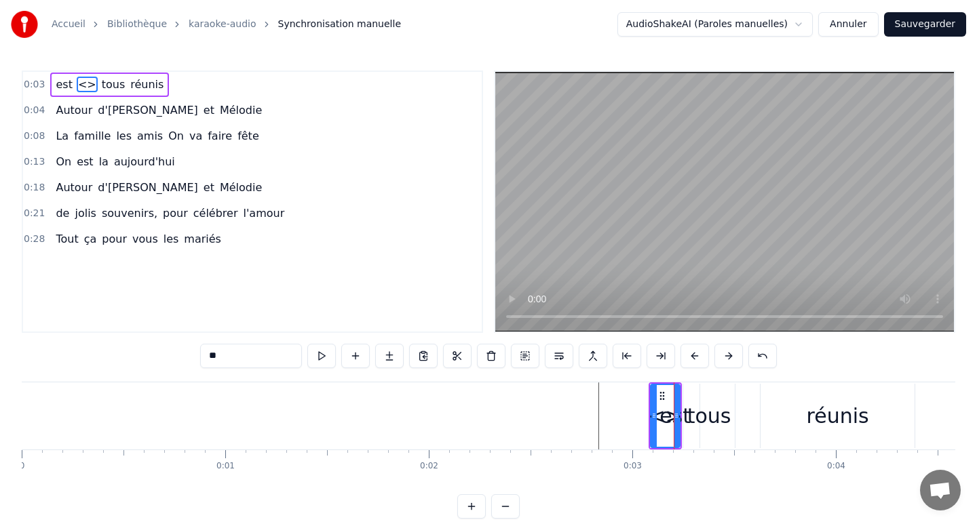
type input "****"
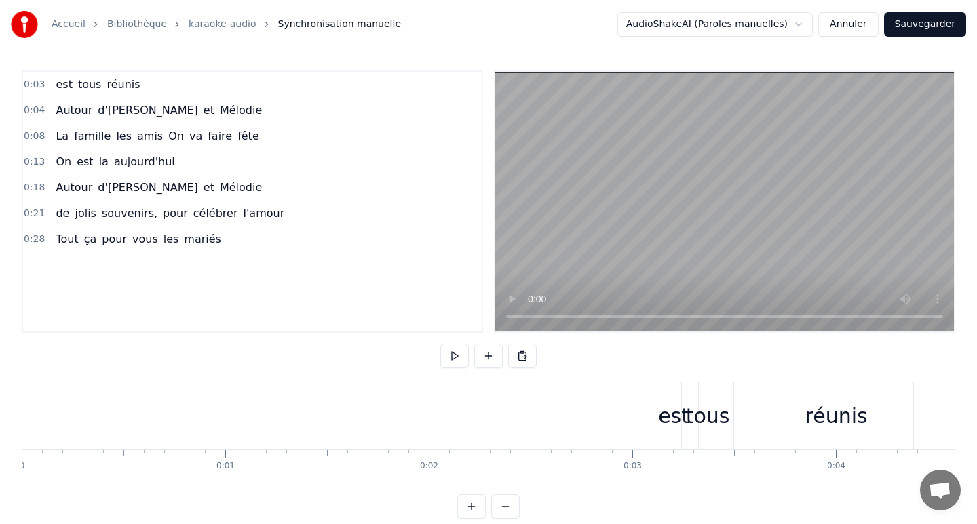
click at [655, 423] on div "est" at bounding box center [673, 416] width 49 height 67
click at [92, 87] on span "tous" at bounding box center [90, 85] width 26 height 16
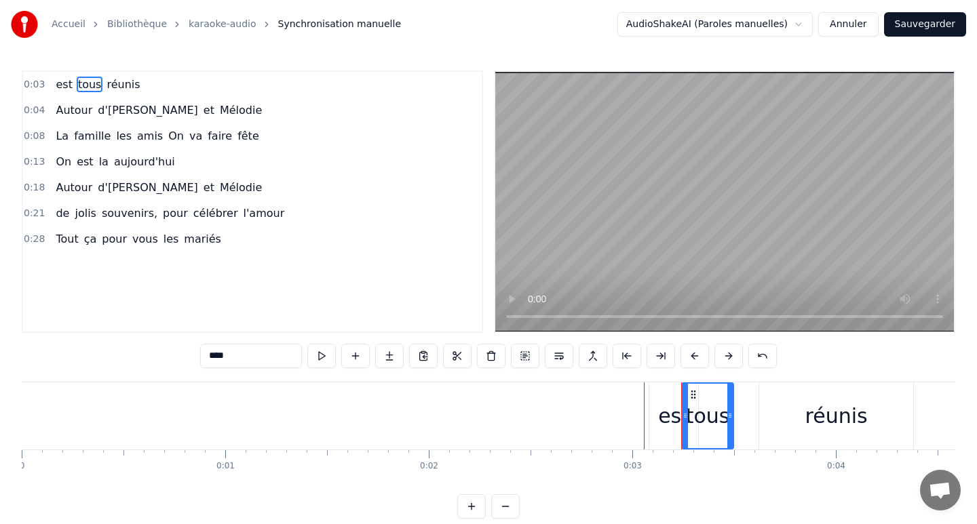
click at [63, 82] on span "est" at bounding box center [63, 85] width 19 height 16
type input "***"
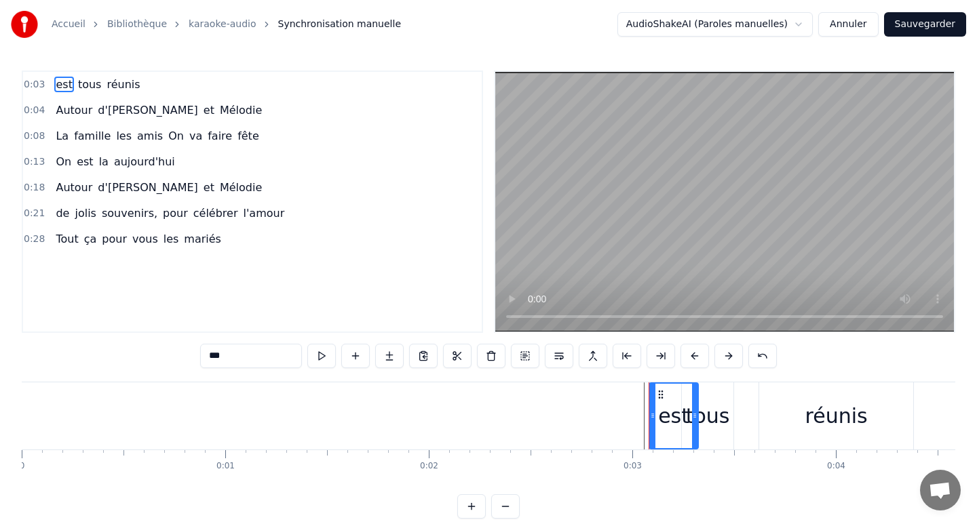
click at [56, 83] on span "est" at bounding box center [63, 85] width 19 height 16
click at [362, 355] on button at bounding box center [355, 356] width 28 height 24
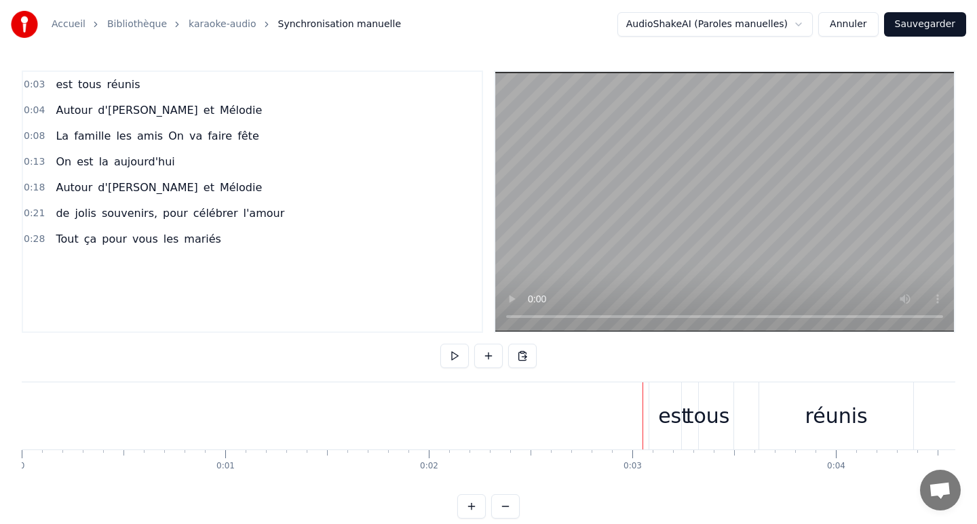
click at [649, 410] on div "est" at bounding box center [674, 416] width 50 height 67
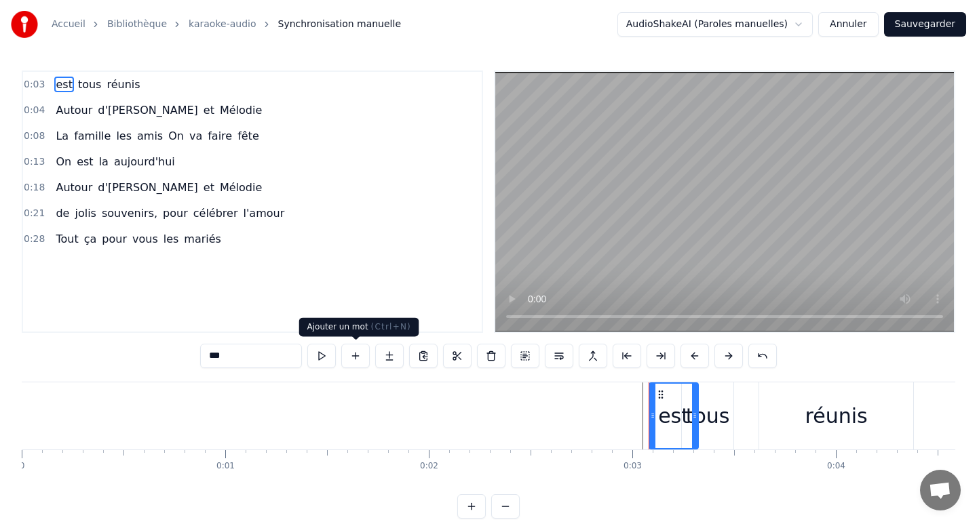
click at [350, 355] on button at bounding box center [355, 356] width 28 height 24
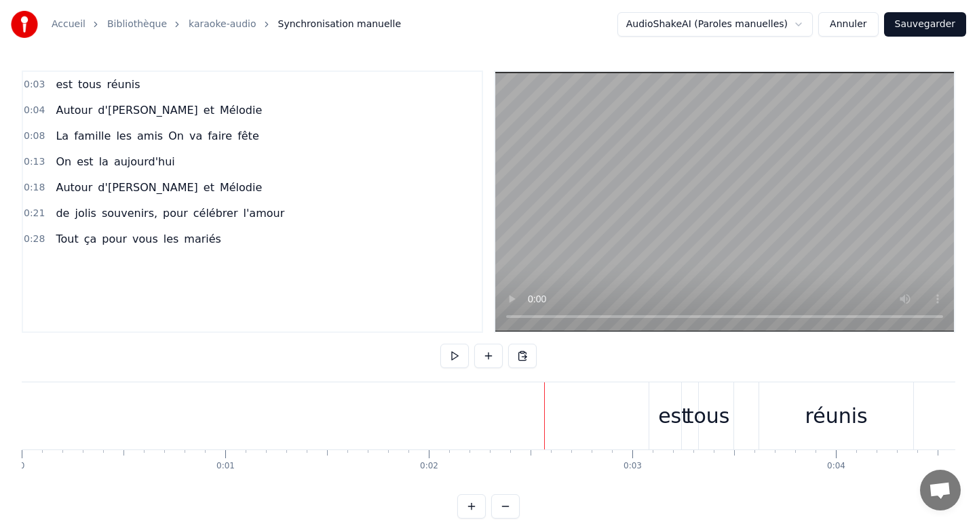
click at [147, 79] on div "0:03 est tous réunis" at bounding box center [252, 85] width 459 height 26
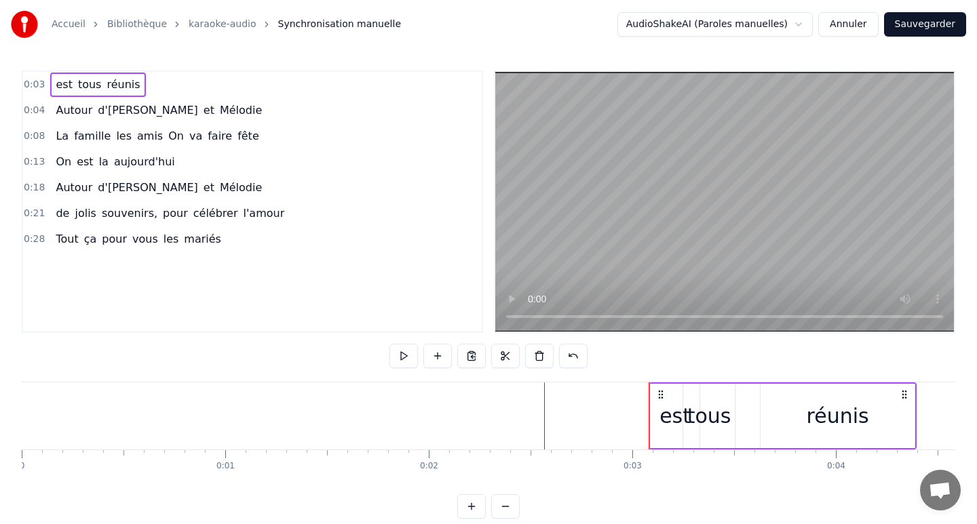
click at [54, 83] on span "est" at bounding box center [63, 85] width 19 height 16
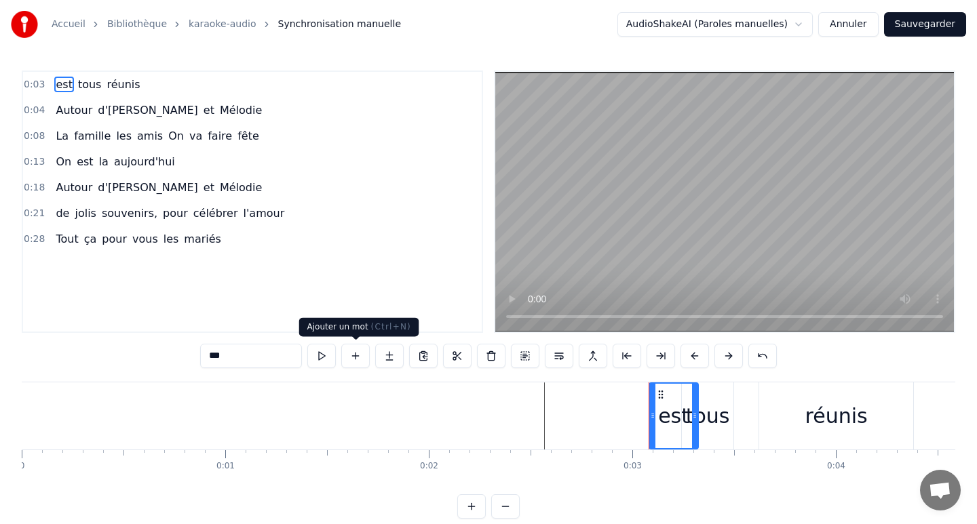
click at [358, 352] on button at bounding box center [355, 356] width 28 height 24
click at [337, 345] on div "***" at bounding box center [488, 356] width 577 height 24
click at [364, 352] on button at bounding box center [355, 356] width 28 height 24
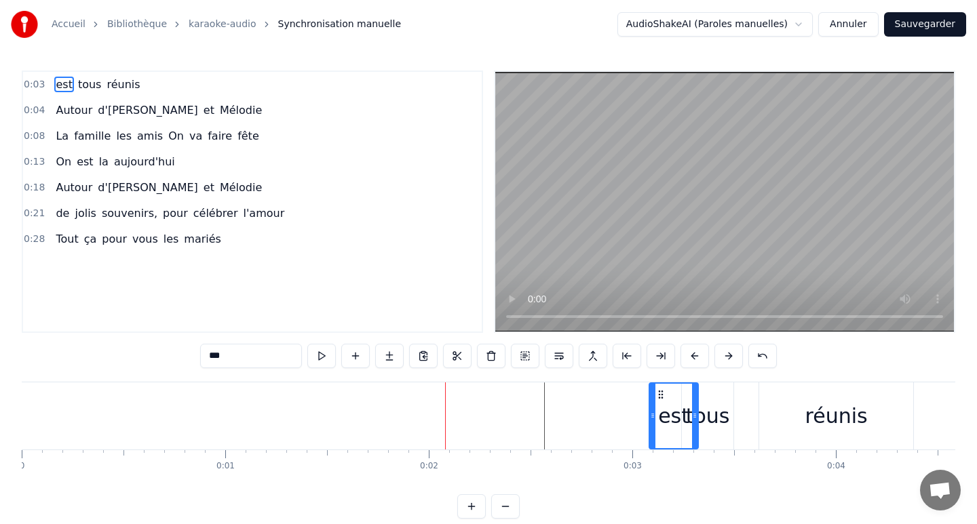
click at [364, 352] on button at bounding box center [355, 356] width 28 height 24
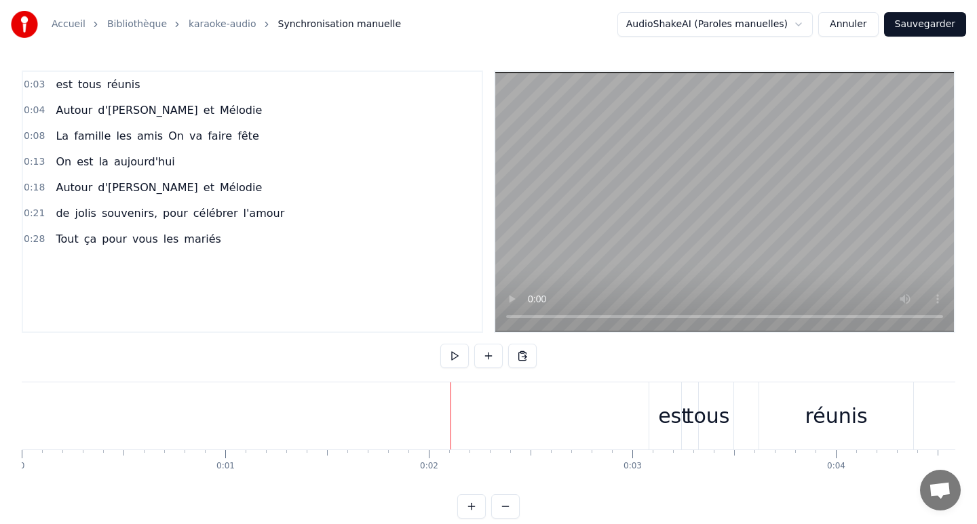
click at [55, 84] on span "est" at bounding box center [63, 85] width 19 height 16
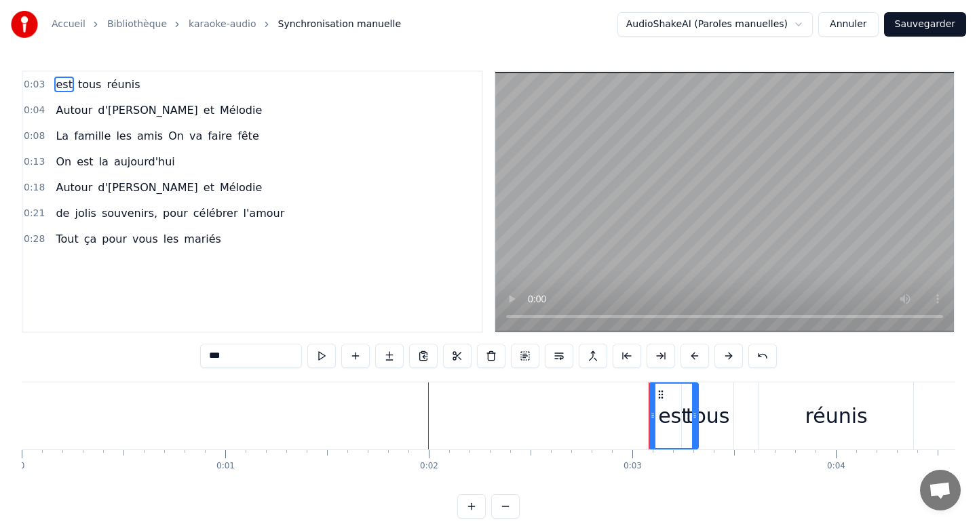
click at [55, 84] on span "est" at bounding box center [63, 85] width 19 height 16
click at [360, 355] on button at bounding box center [355, 356] width 28 height 24
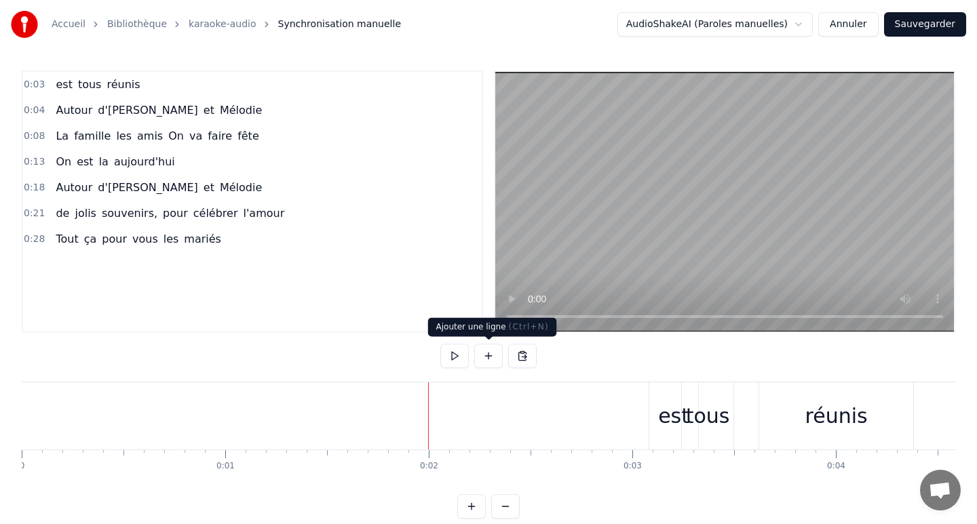
click at [488, 353] on button at bounding box center [488, 356] width 28 height 24
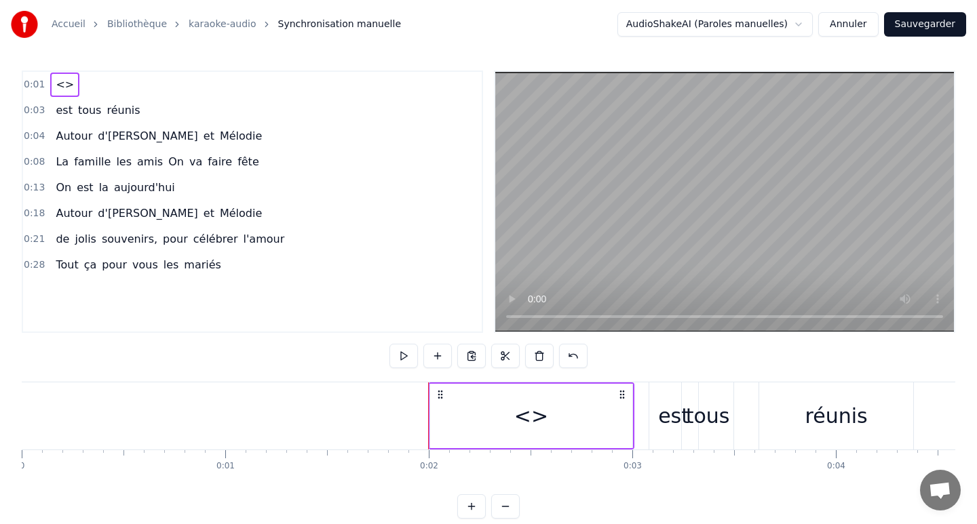
click at [522, 424] on div "<>" at bounding box center [531, 416] width 34 height 31
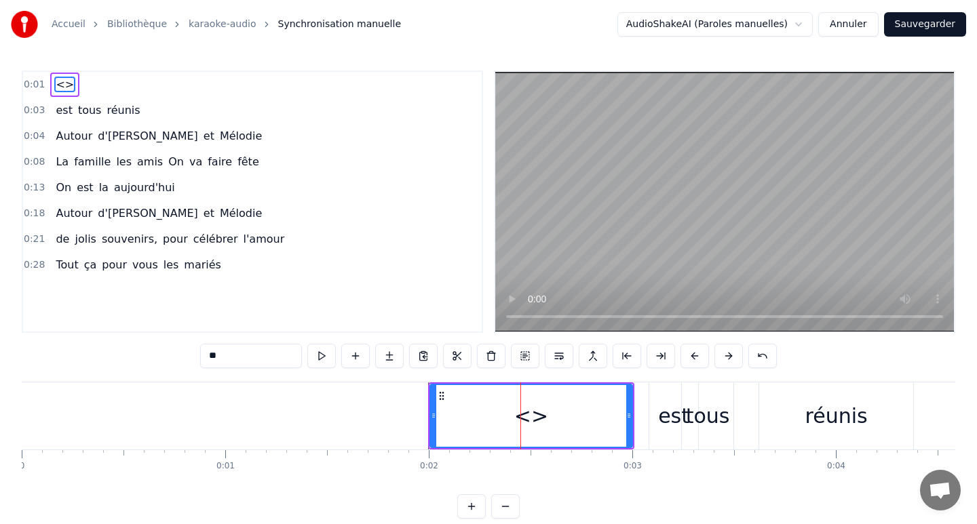
type input "***"
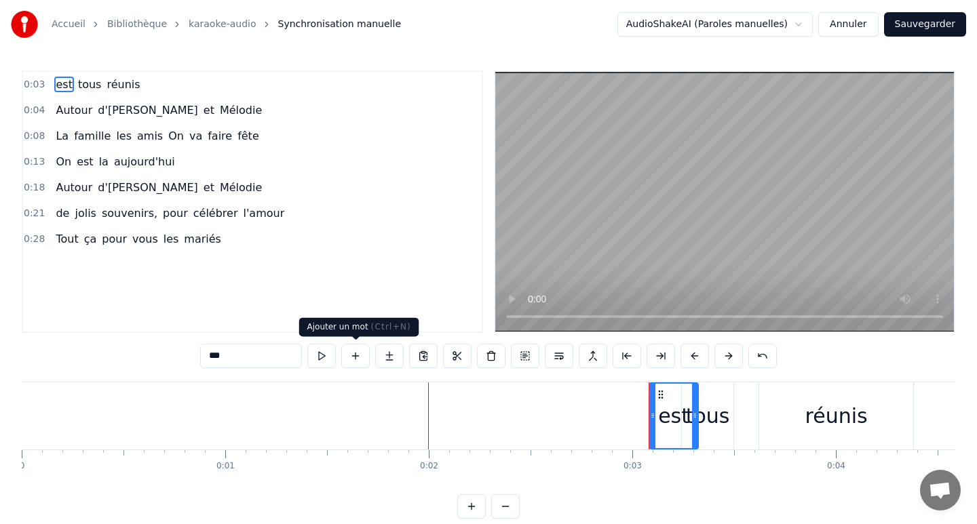
click at [365, 350] on button at bounding box center [355, 356] width 28 height 24
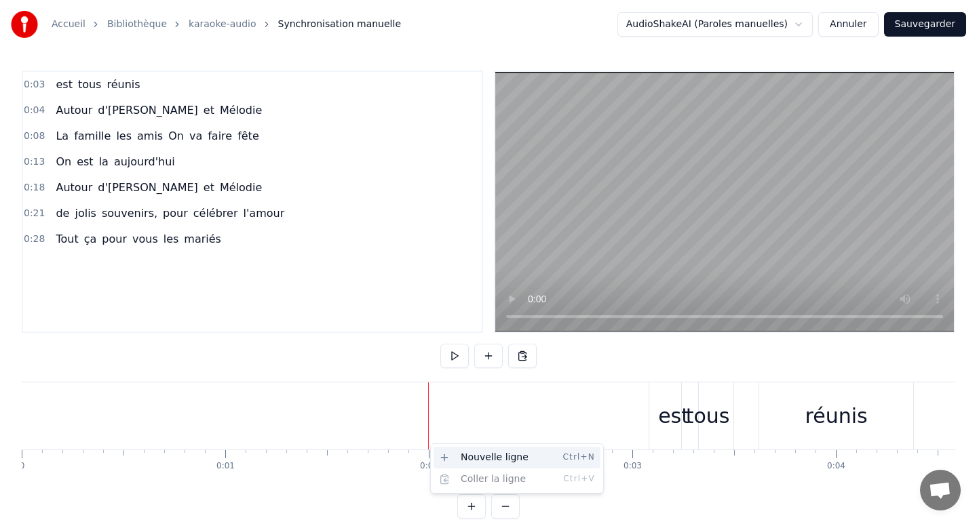
click at [470, 460] on div "Nouvelle ligne Ctrl+N" at bounding box center [516, 458] width 167 height 22
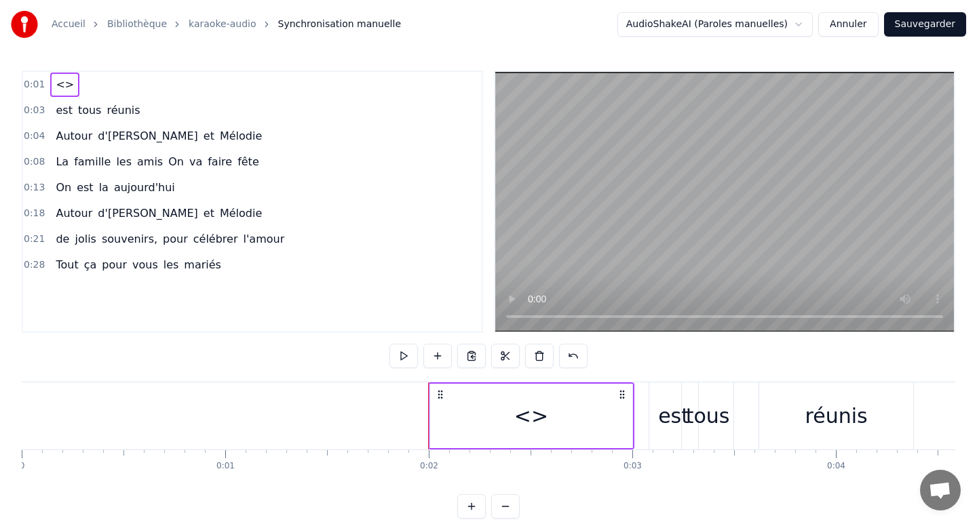
click at [529, 418] on div "<>" at bounding box center [531, 416] width 34 height 31
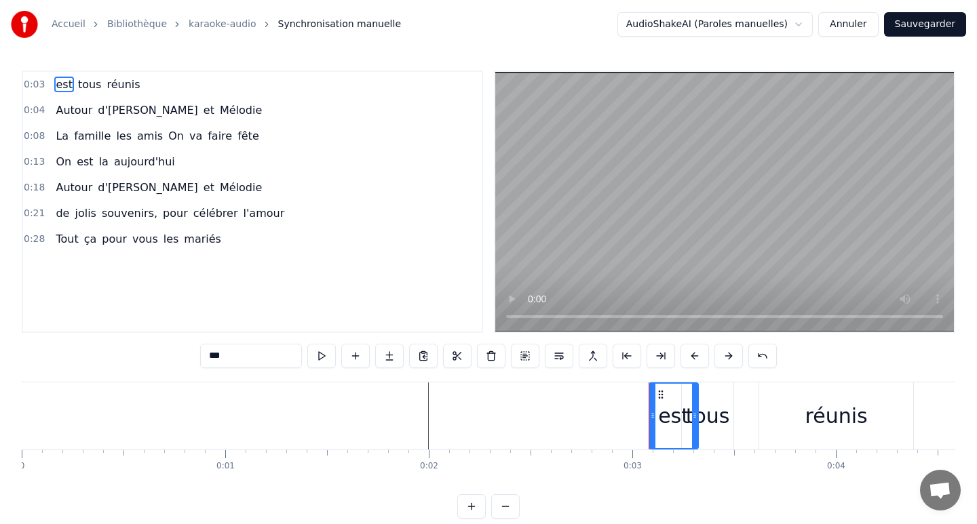
type input "****"
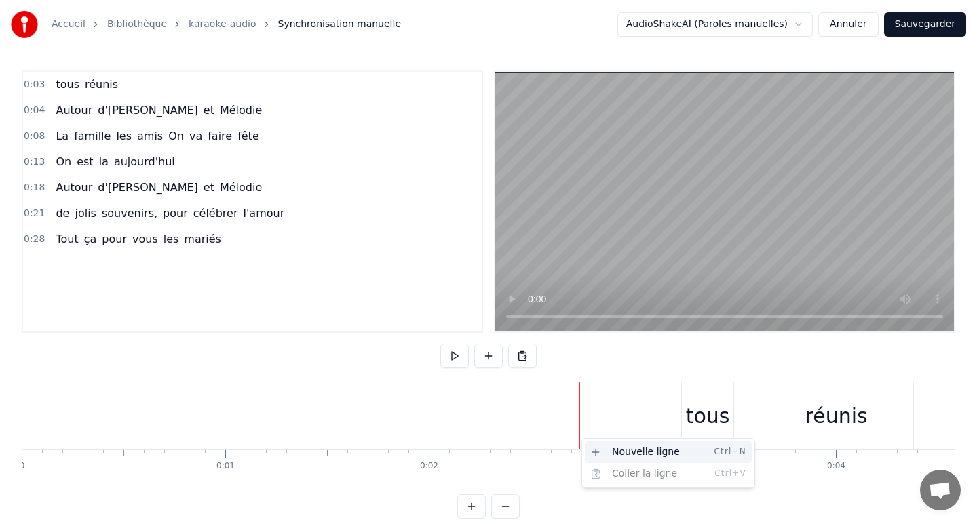
click at [614, 454] on div "Nouvelle ligne Ctrl+N" at bounding box center [668, 453] width 167 height 22
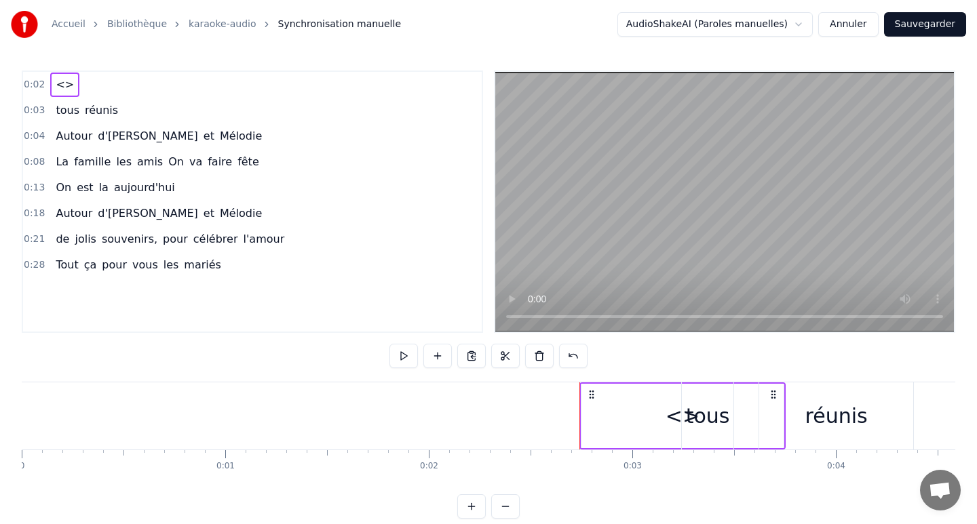
click at [61, 88] on span "<>" at bounding box center [64, 85] width 21 height 16
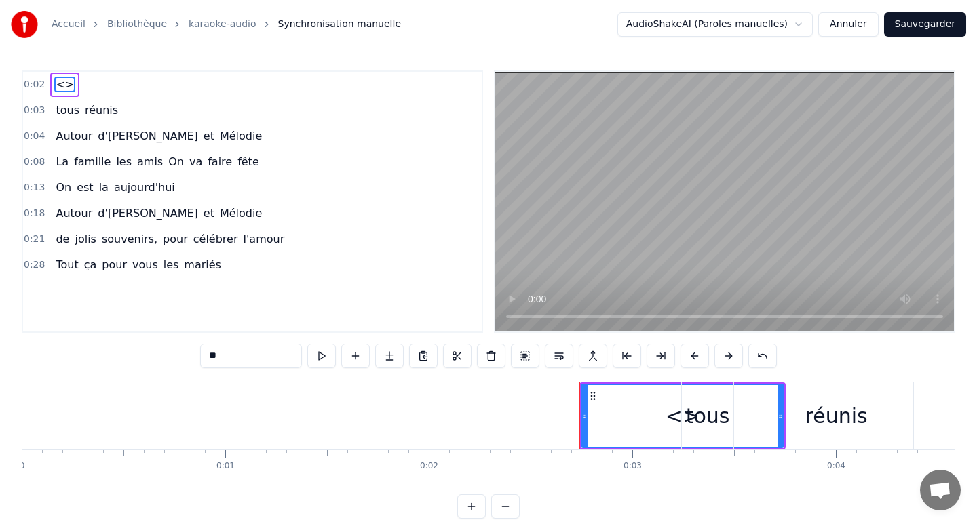
click at [163, 250] on div "de [PERSON_NAME] souvenirs, pour célébrer l'amour" at bounding box center [169, 239] width 239 height 24
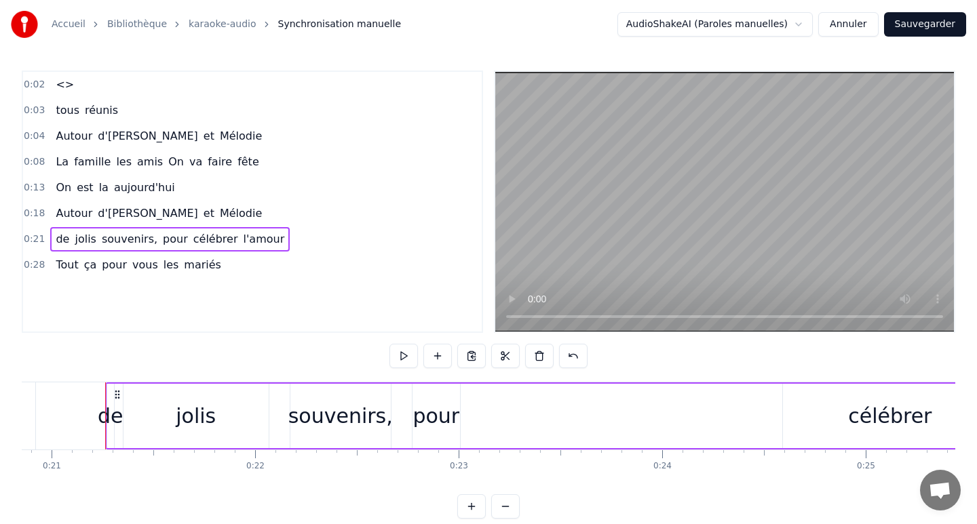
click at [206, 298] on div "0:02 <> 0:03 tous réunis 0:04 Autour d'[PERSON_NAME] et [PERSON_NAME] 0:08 La f…" at bounding box center [252, 202] width 461 height 263
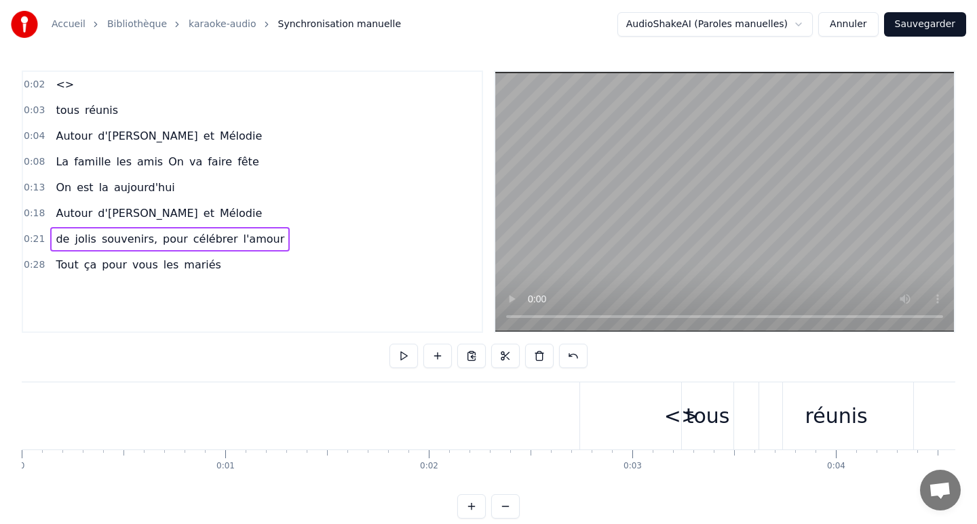
click at [663, 417] on div "<>" at bounding box center [681, 416] width 202 height 67
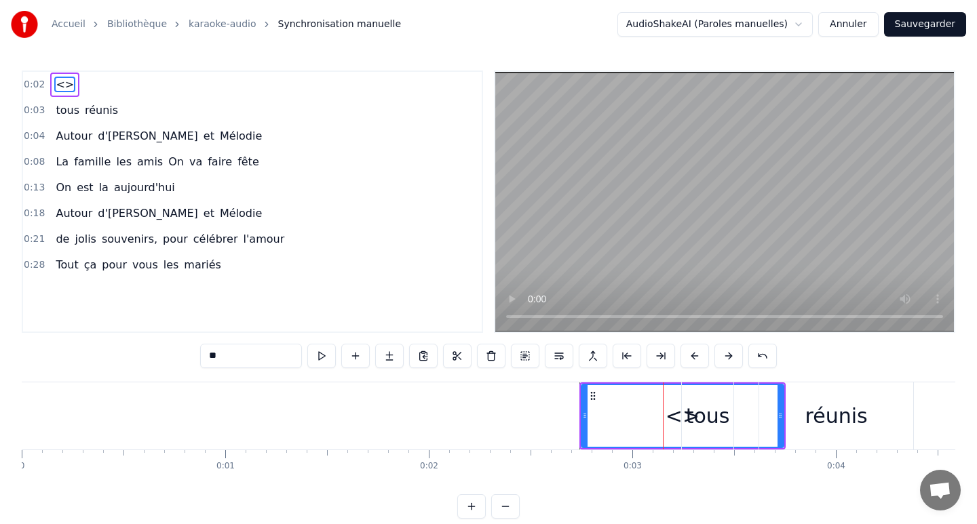
type input "****"
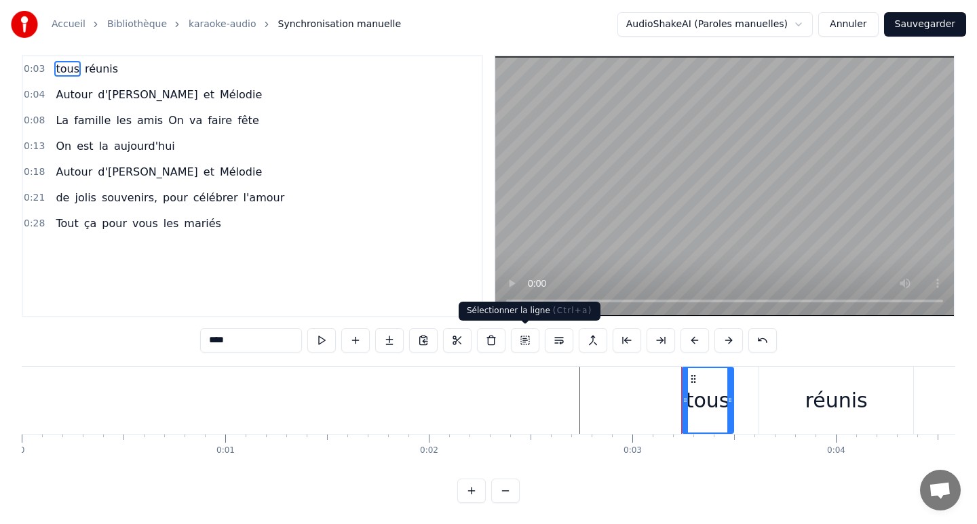
click at [520, 340] on button at bounding box center [525, 340] width 28 height 24
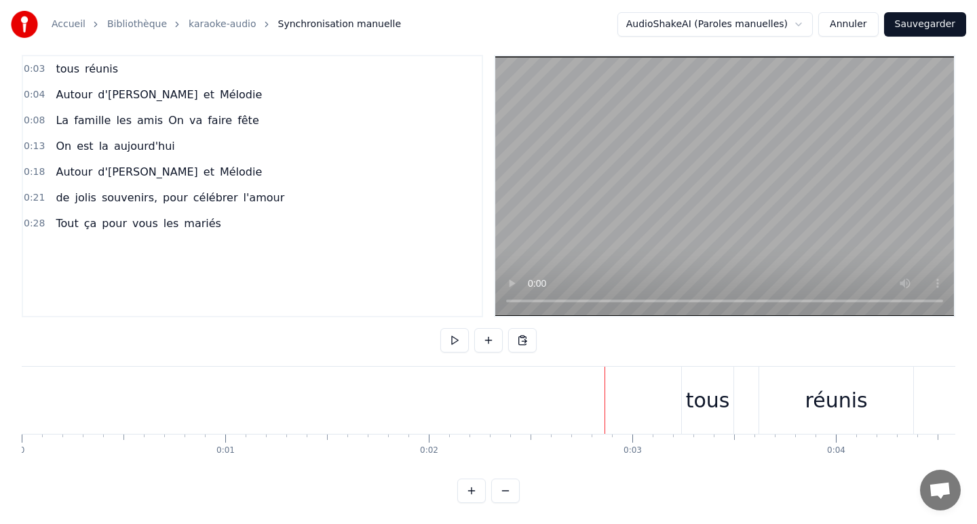
click at [534, 414] on div "Nouvelle ligne Ctrl+N" at bounding box center [591, 411] width 167 height 22
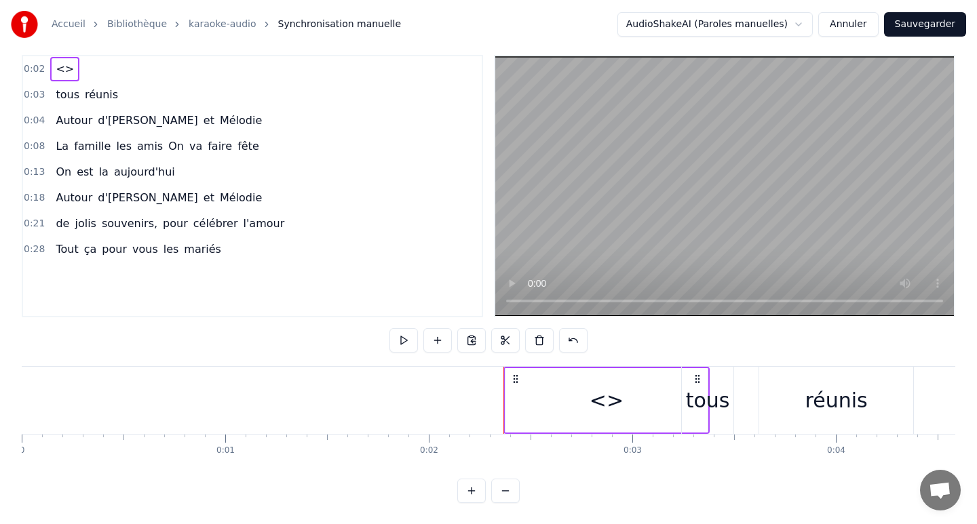
click at [630, 413] on div "<>" at bounding box center [606, 400] width 202 height 64
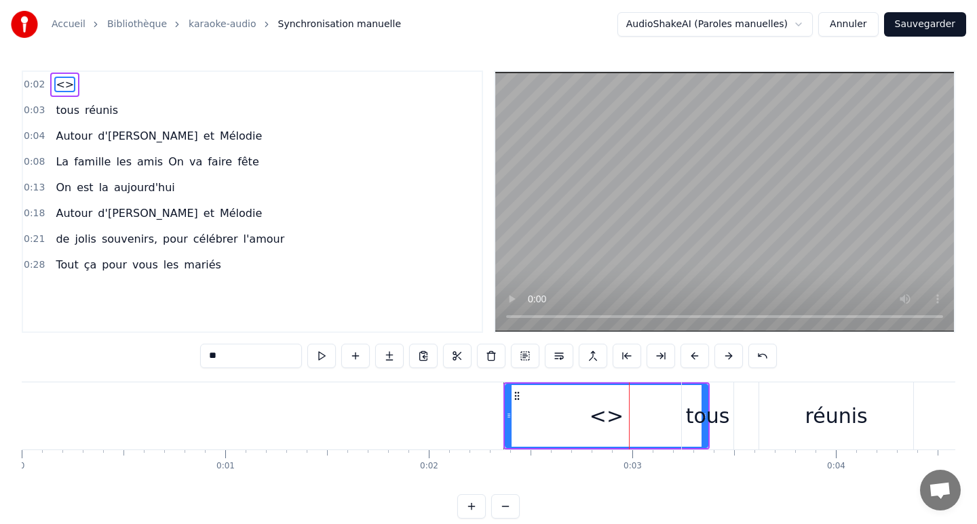
type input "****"
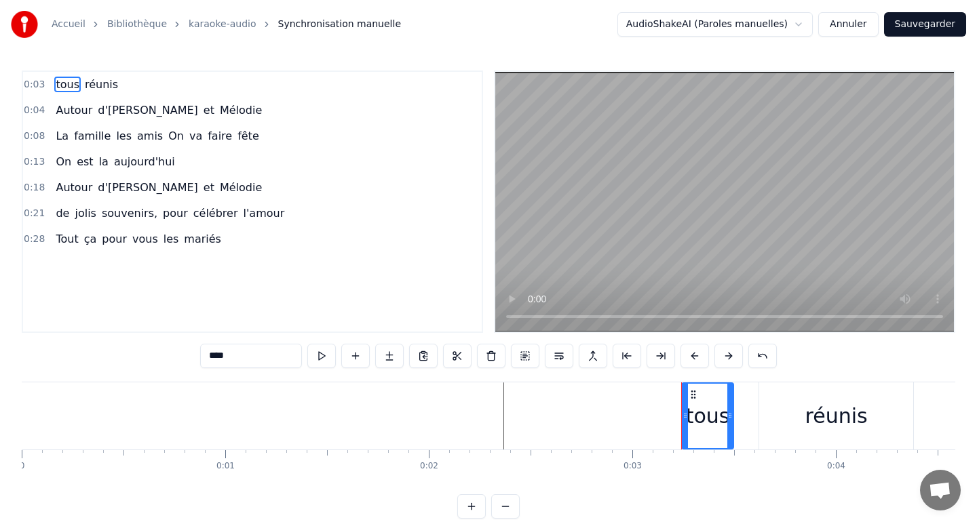
click at [65, 81] on span "tous" at bounding box center [67, 85] width 26 height 16
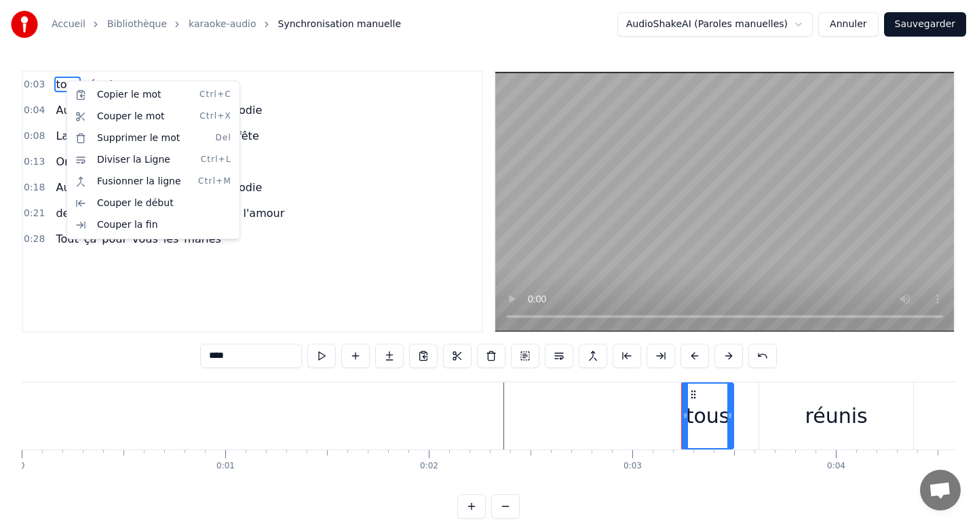
click at [337, 394] on html "Accueil Bibliothèque karaoke-audio Synchronisation manuelle AudioShakeAI (Parol…" at bounding box center [488, 270] width 977 height 541
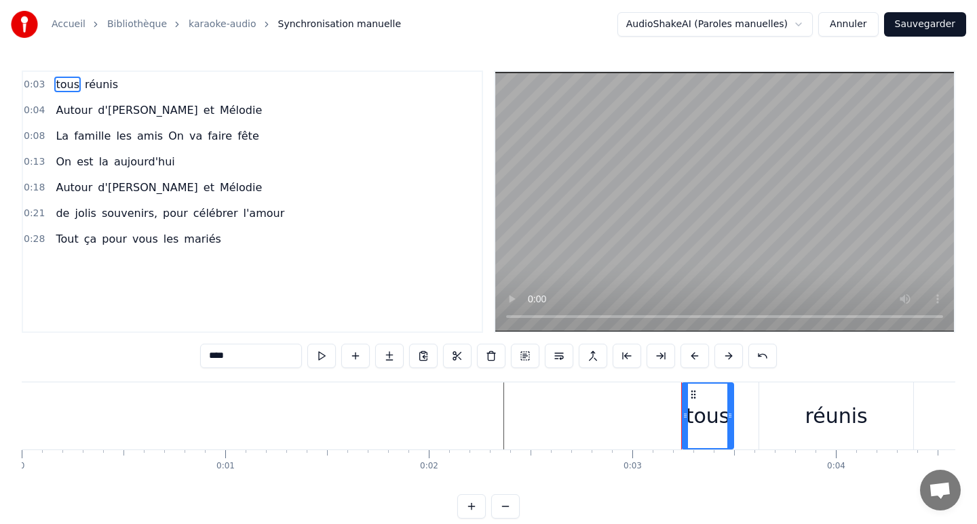
click at [258, 357] on input "****" at bounding box center [251, 356] width 102 height 24
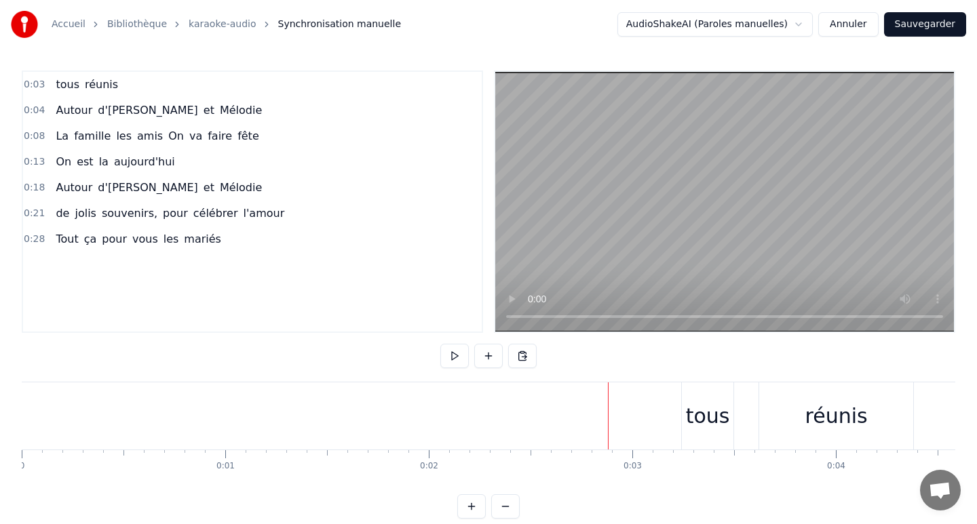
click at [495, 355] on html "Accueil Bibliothèque karaoke-audio Synchronisation manuelle AudioShakeAI (Parol…" at bounding box center [488, 270] width 977 height 541
click at [495, 355] on button at bounding box center [488, 356] width 28 height 24
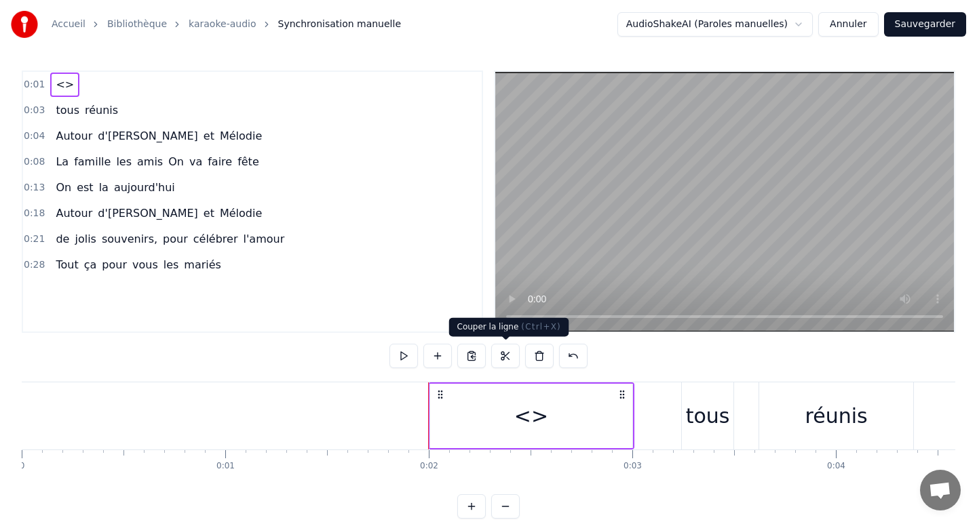
click at [501, 412] on div "<>" at bounding box center [531, 416] width 202 height 64
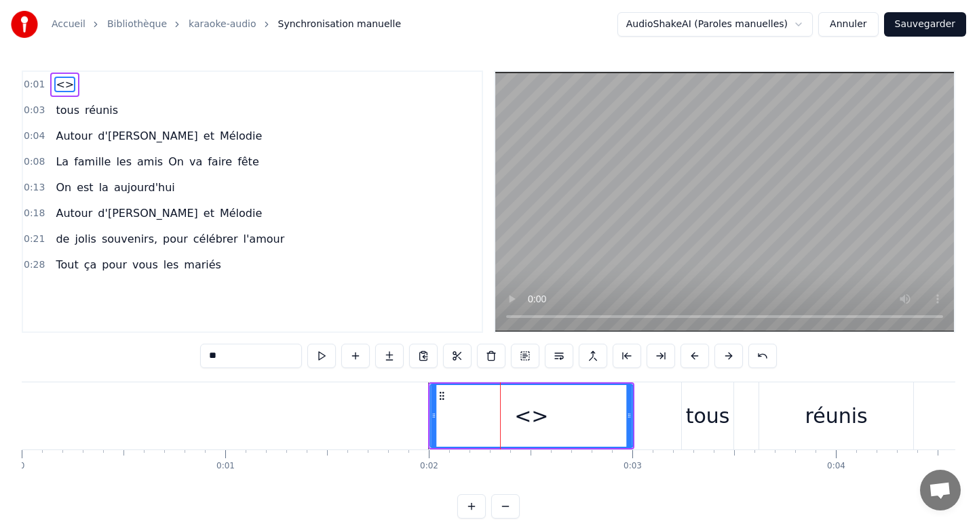
click at [442, 396] on icon at bounding box center [441, 396] width 11 height 11
click at [443, 396] on icon at bounding box center [441, 396] width 11 height 11
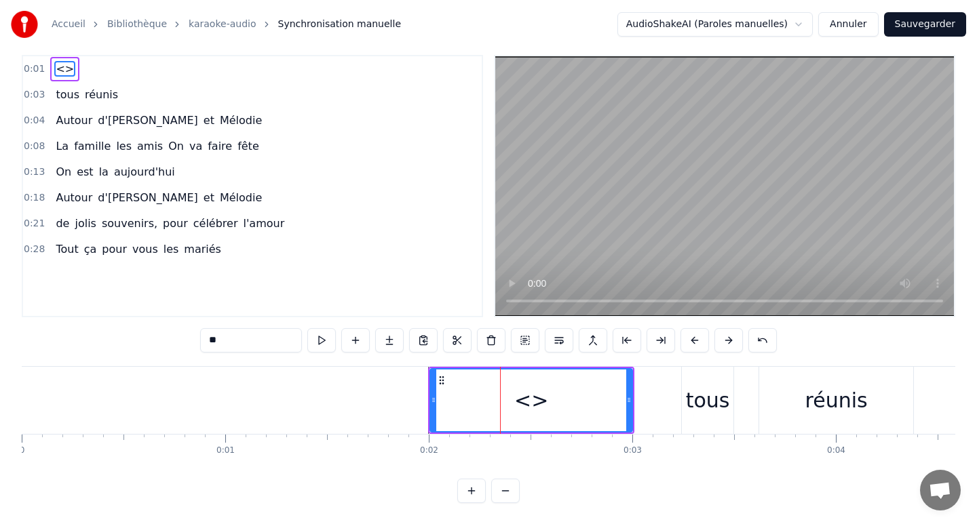
click at [501, 499] on button at bounding box center [505, 491] width 28 height 24
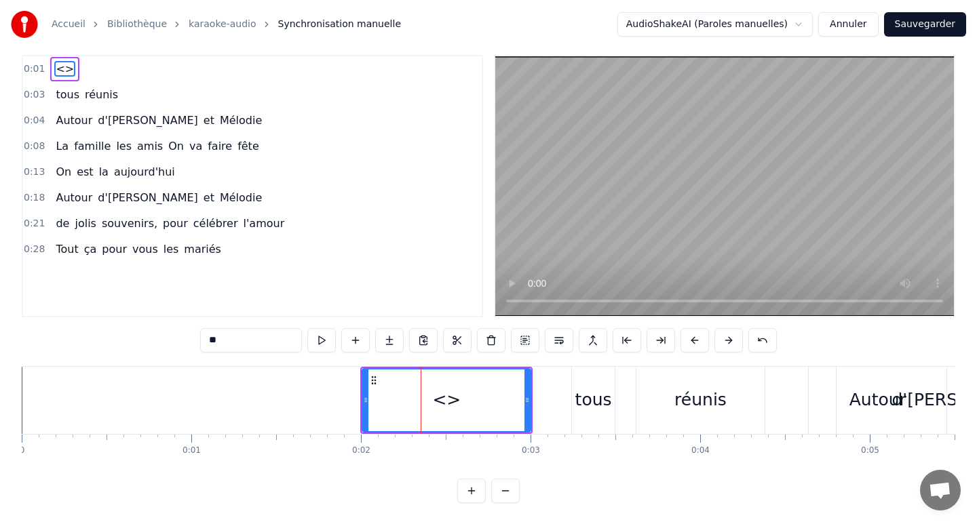
click at [501, 499] on button at bounding box center [505, 491] width 28 height 24
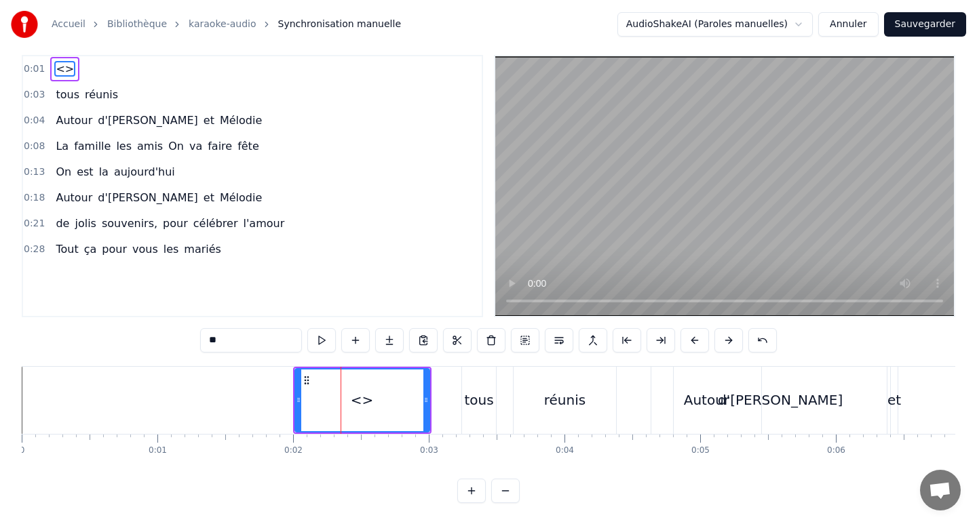
click at [501, 499] on button at bounding box center [505, 491] width 28 height 24
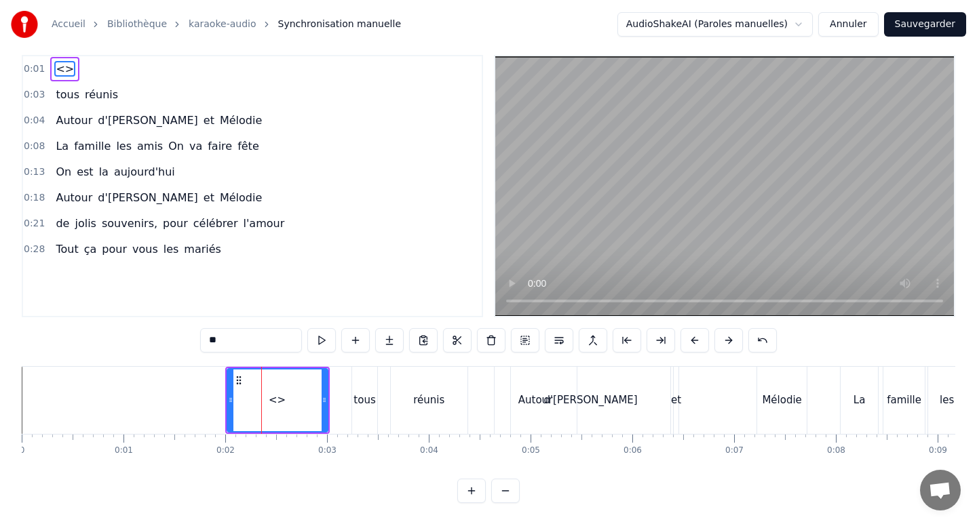
click at [501, 499] on button at bounding box center [505, 491] width 28 height 24
click at [501, 499] on div at bounding box center [488, 491] width 62 height 24
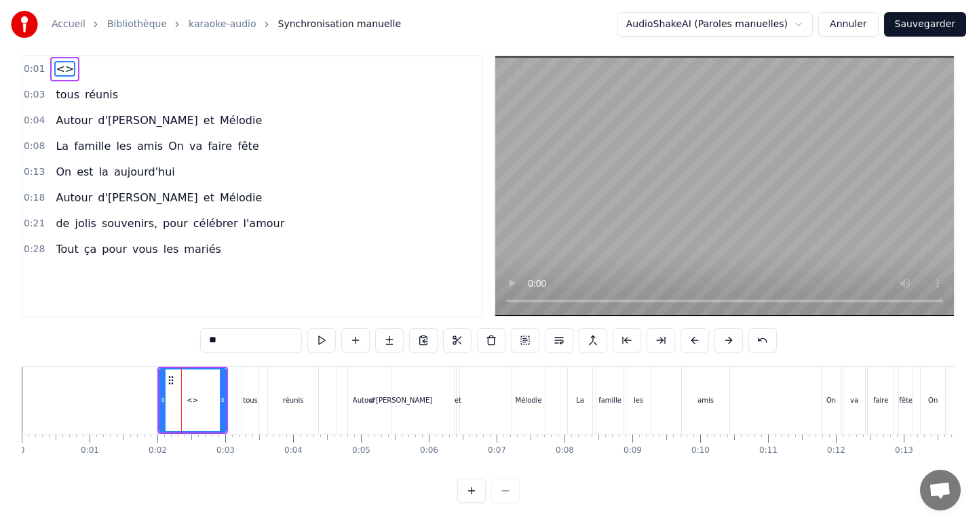
click at [501, 499] on div at bounding box center [488, 491] width 62 height 24
click at [286, 404] on div "réunis" at bounding box center [293, 400] width 21 height 10
type input "******"
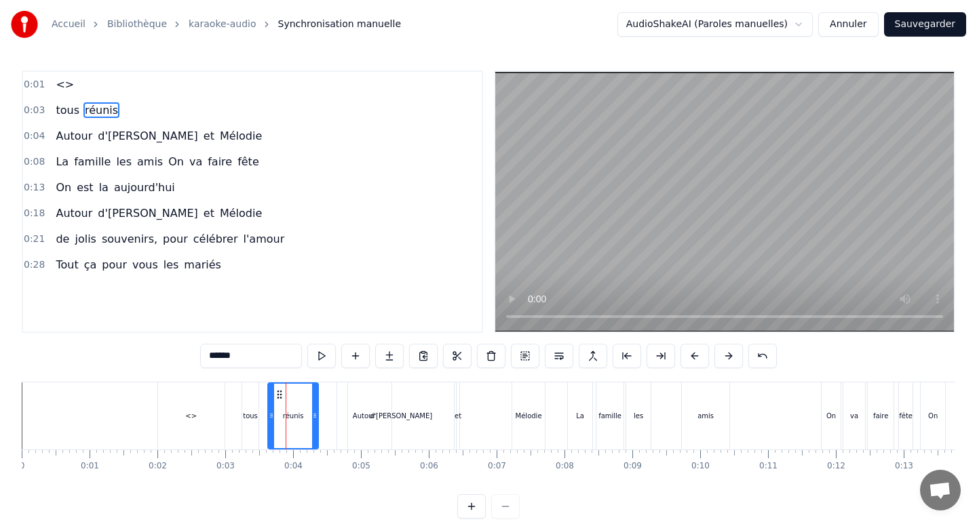
scroll to position [0, 0]
click at [781, 26] on html "Accueil Bibliothèque karaoke-audio Synchronisation manuelle AudioShakeAI (Parol…" at bounding box center [488, 270] width 977 height 541
click at [917, 22] on button "Sauvegarder" at bounding box center [925, 24] width 82 height 24
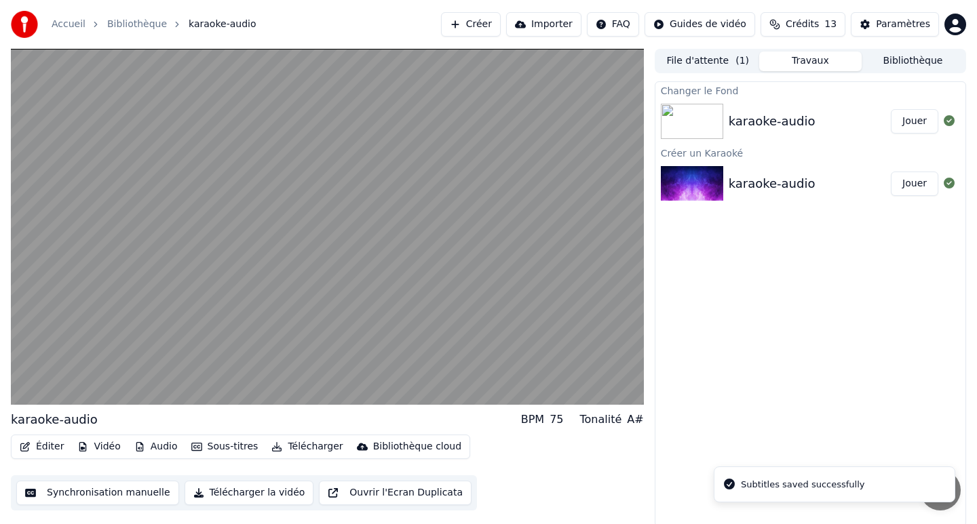
scroll to position [3, 0]
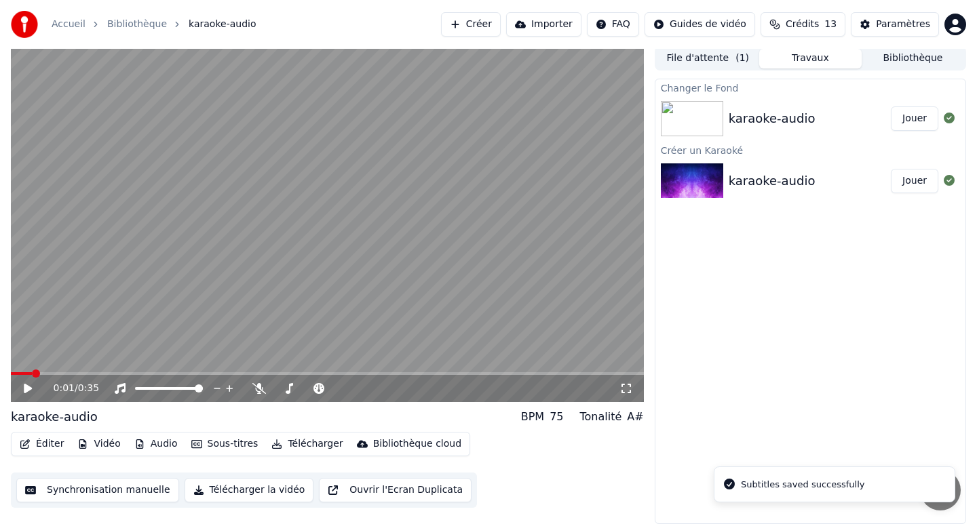
click at [801, 108] on div "karaoke-audio Jouer" at bounding box center [810, 119] width 310 height 46
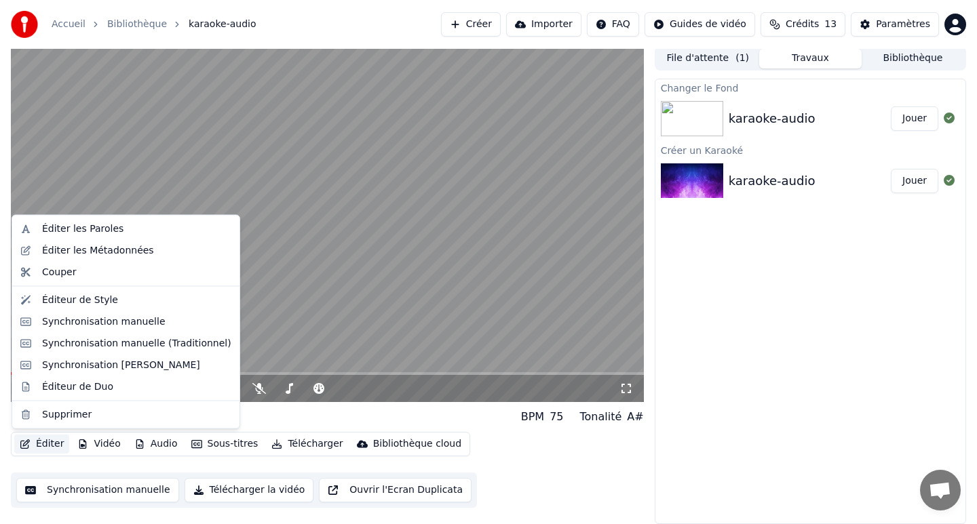
click at [43, 444] on button "Éditer" at bounding box center [41, 444] width 55 height 19
click at [123, 231] on div "Éditer les Paroles" at bounding box center [136, 230] width 189 height 14
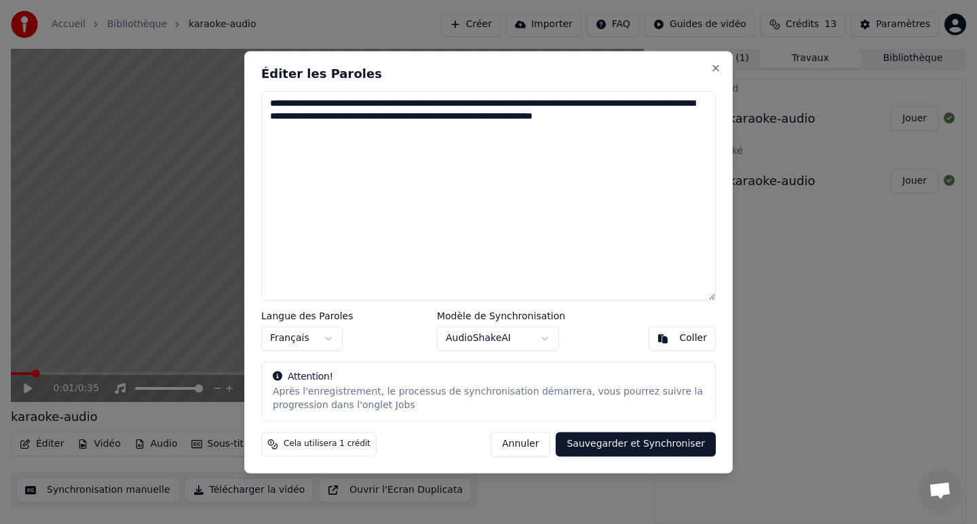
click at [354, 101] on textarea "**********" at bounding box center [488, 196] width 454 height 210
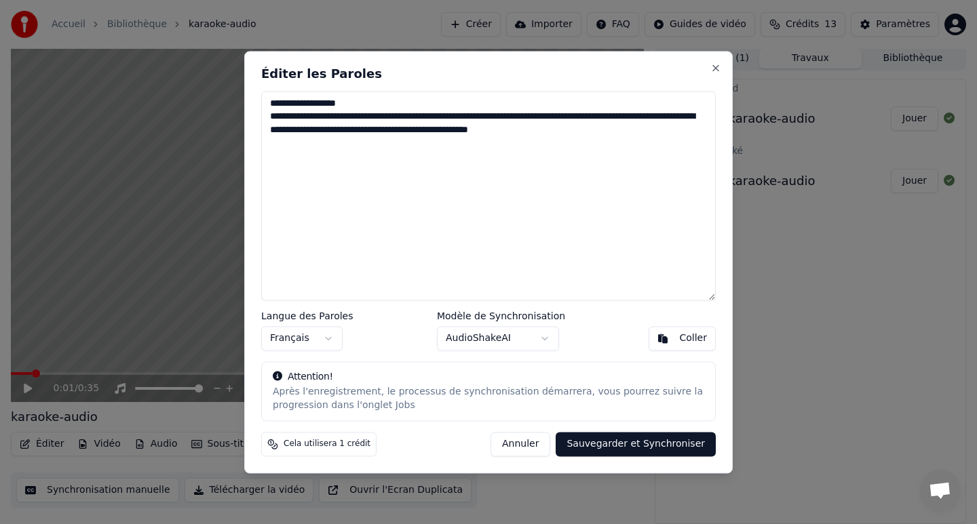
click at [385, 114] on textarea "**********" at bounding box center [488, 196] width 454 height 210
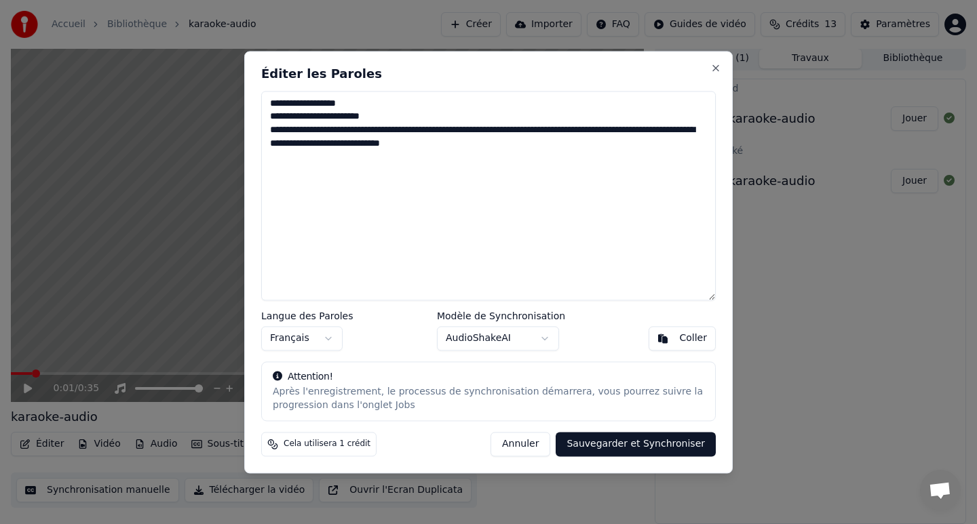
click at [355, 130] on textarea "**********" at bounding box center [488, 196] width 454 height 210
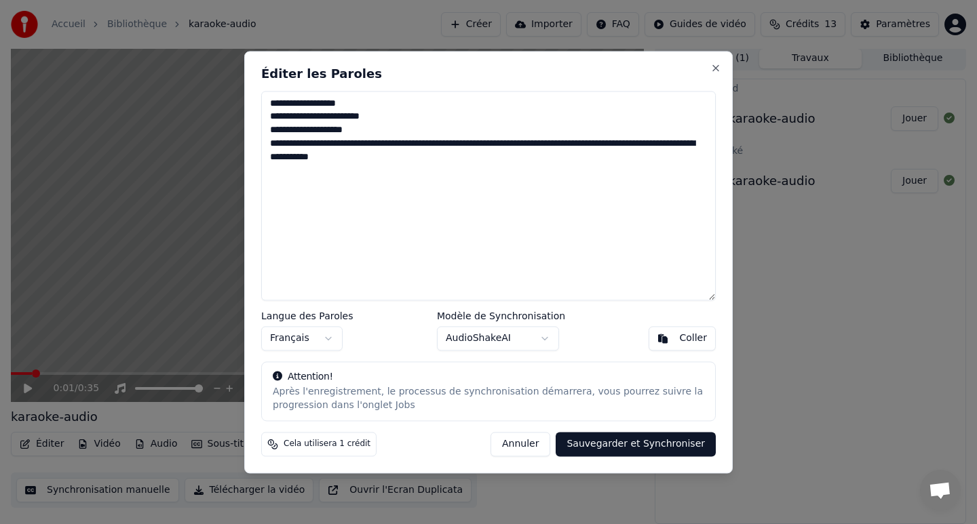
click at [337, 147] on textarea "**********" at bounding box center [488, 196] width 454 height 210
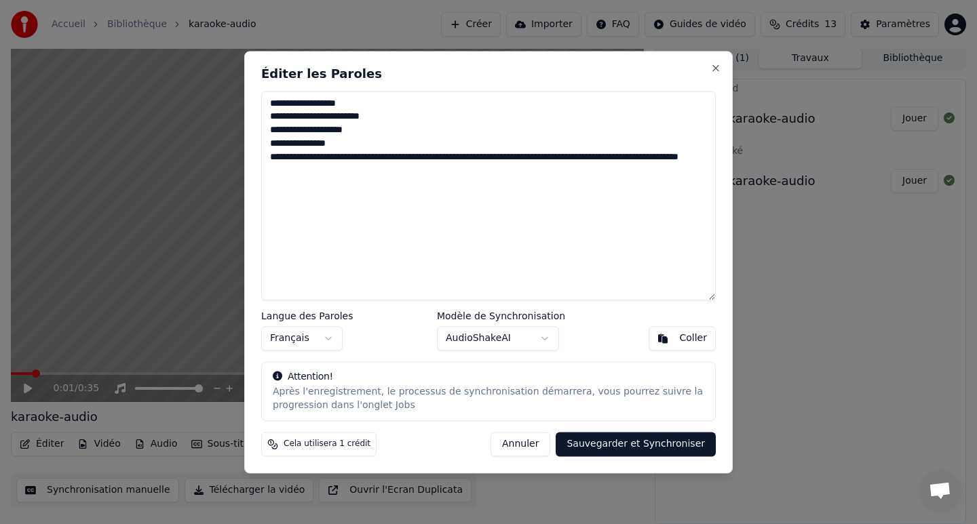
click at [368, 156] on textarea "**********" at bounding box center [488, 196] width 454 height 210
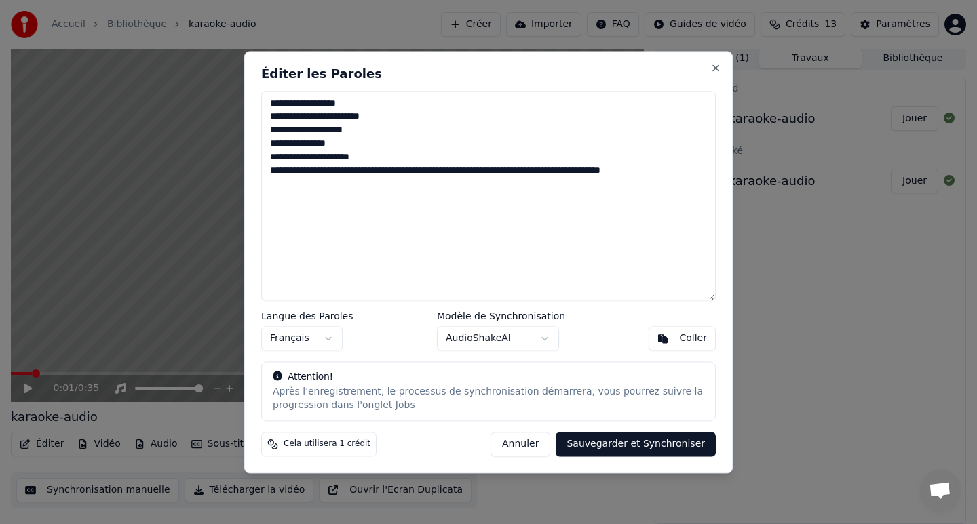
click at [568, 170] on textarea "**********" at bounding box center [488, 196] width 454 height 210
click at [565, 170] on textarea "**********" at bounding box center [488, 196] width 454 height 210
type textarea "**********"
click at [697, 444] on button "Sauvegarder et Synchroniser" at bounding box center [636, 444] width 160 height 24
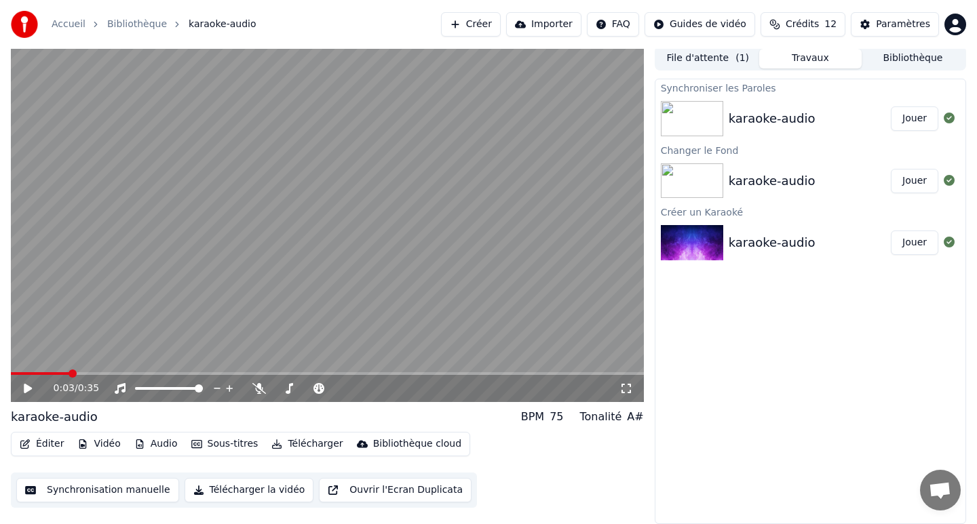
click at [836, 130] on div "karaoke-audio Jouer" at bounding box center [810, 119] width 310 height 46
click at [845, 125] on div "karaoke-audio" at bounding box center [810, 118] width 162 height 19
click at [846, 125] on div "karaoke-audio" at bounding box center [810, 118] width 162 height 19
click at [949, 117] on icon at bounding box center [949, 118] width 11 height 11
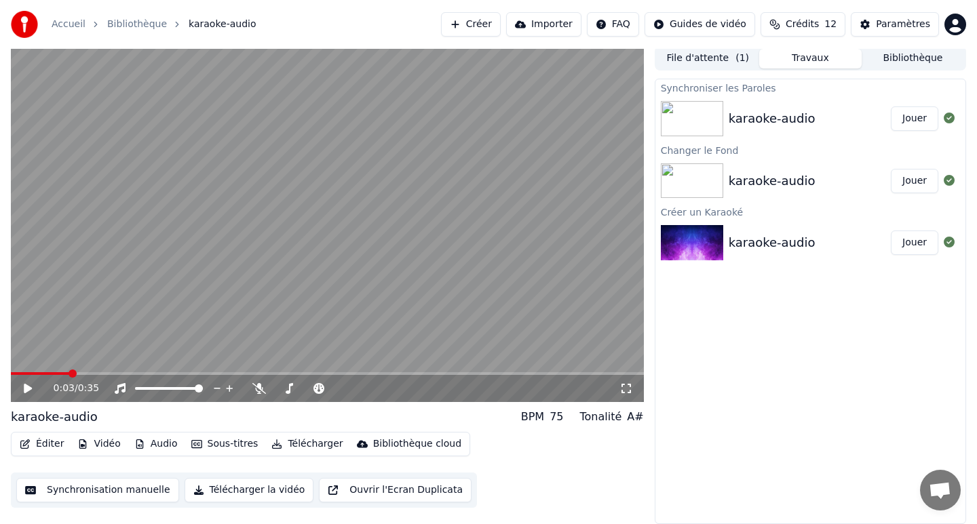
click at [864, 112] on div "karaoke-audio" at bounding box center [810, 118] width 162 height 19
click at [861, 113] on div "karaoke-audio" at bounding box center [810, 118] width 162 height 19
click at [805, 121] on div "karaoke-audio" at bounding box center [772, 118] width 87 height 19
click at [902, 126] on button "Jouer" at bounding box center [914, 119] width 47 height 24
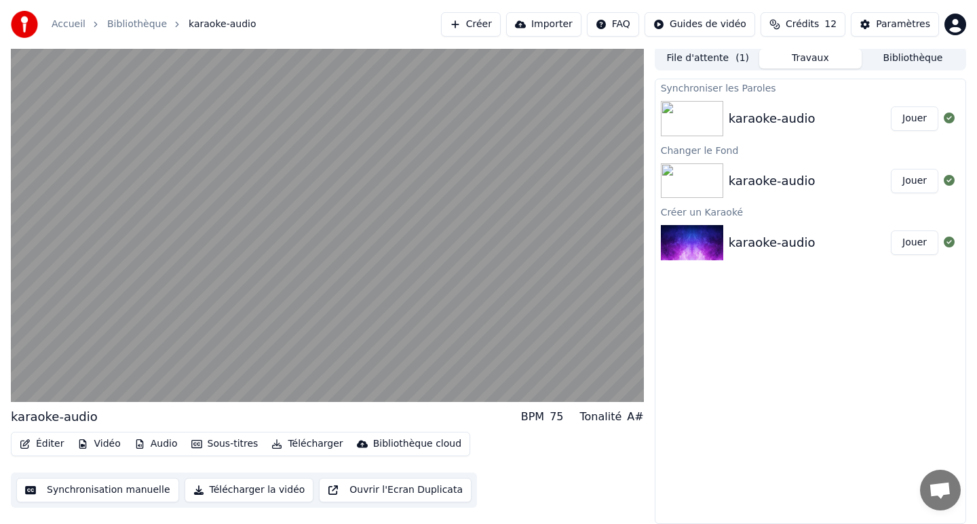
click at [891, 107] on button "Jouer" at bounding box center [914, 119] width 47 height 24
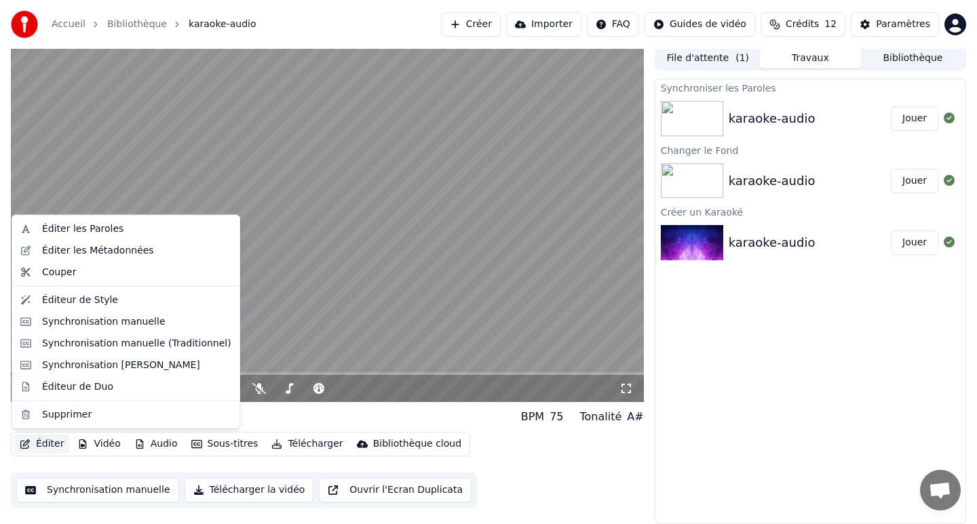
click at [33, 444] on button "Éditer" at bounding box center [41, 444] width 55 height 19
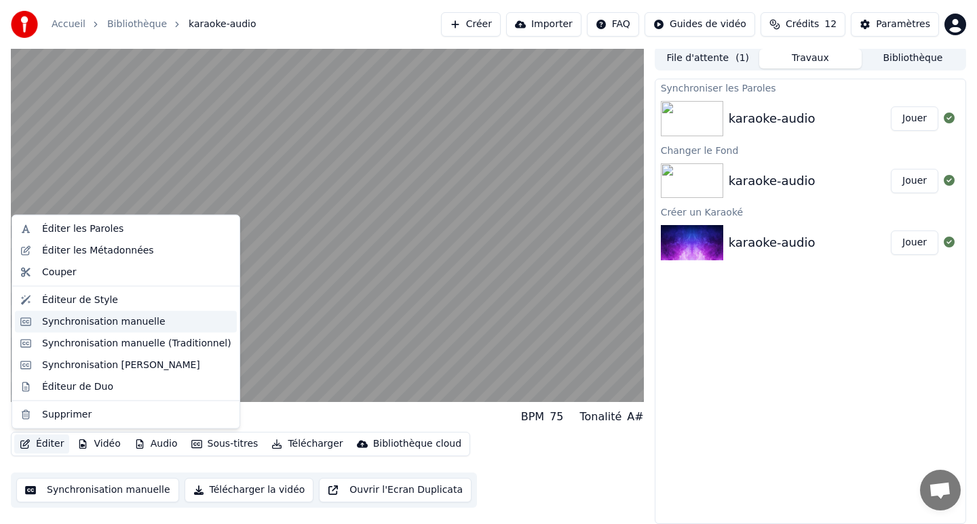
click at [88, 328] on div "Synchronisation manuelle" at bounding box center [103, 322] width 123 height 14
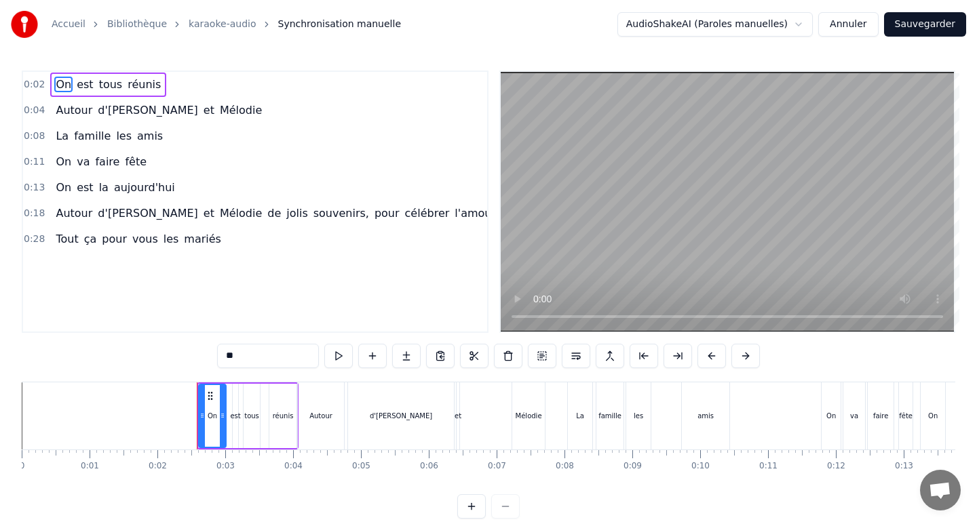
click at [216, 412] on div "On" at bounding box center [212, 416] width 9 height 10
click at [451, 503] on div "0:02 On est tous réunis 0:04 Autour d'[PERSON_NAME] et Mélodie 0:08 La famille …" at bounding box center [488, 295] width 933 height 448
click at [466, 503] on button at bounding box center [471, 507] width 28 height 24
click at [467, 503] on button at bounding box center [471, 507] width 28 height 24
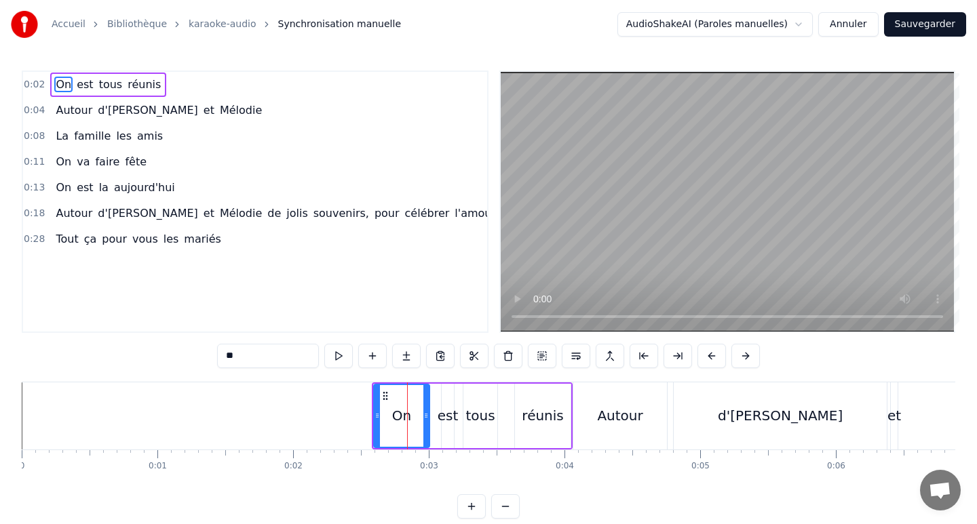
click at [467, 503] on button at bounding box center [471, 507] width 28 height 24
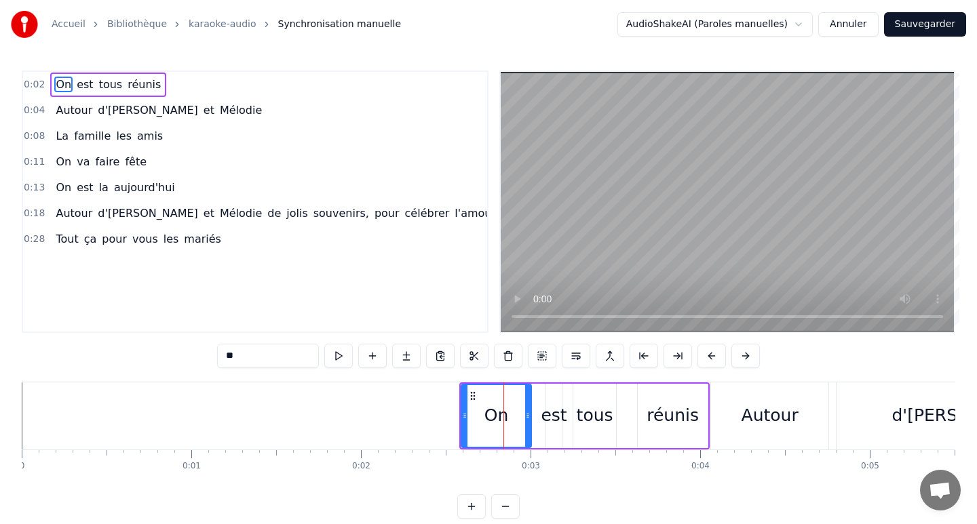
click at [467, 503] on button at bounding box center [471, 507] width 28 height 24
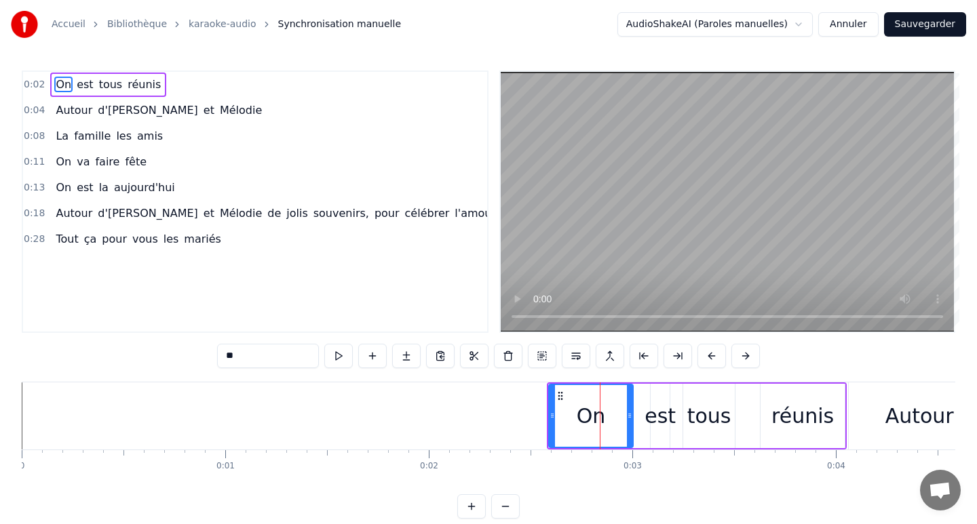
click at [467, 503] on button at bounding box center [471, 507] width 28 height 24
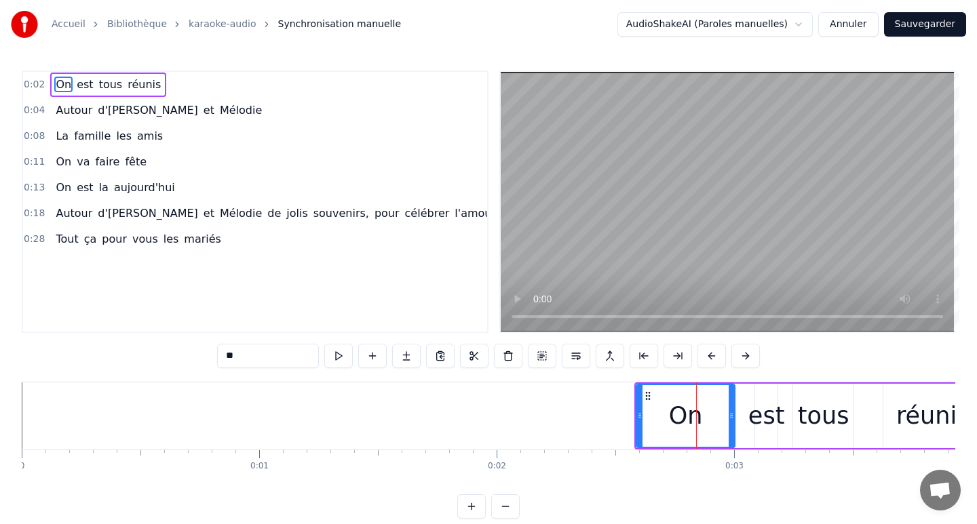
click at [685, 425] on div "On" at bounding box center [686, 416] width 34 height 36
drag, startPoint x: 685, startPoint y: 425, endPoint x: 644, endPoint y: 427, distance: 41.4
click at [646, 429] on div "On" at bounding box center [685, 416] width 97 height 62
drag, startPoint x: 657, startPoint y: 417, endPoint x: 642, endPoint y: 417, distance: 14.2
click at [642, 417] on div "On" at bounding box center [685, 416] width 97 height 62
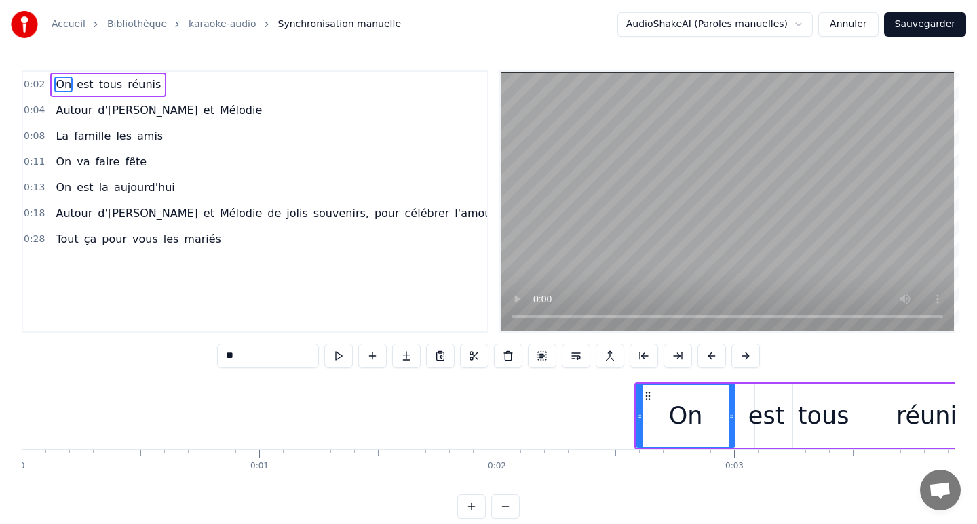
click at [642, 417] on div "On" at bounding box center [685, 416] width 97 height 62
click at [642, 418] on icon at bounding box center [639, 415] width 5 height 11
drag, startPoint x: 676, startPoint y: 402, endPoint x: 657, endPoint y: 402, distance: 19.0
click at [658, 402] on div "On" at bounding box center [685, 416] width 97 height 62
drag, startPoint x: 680, startPoint y: 389, endPoint x: 659, endPoint y: 393, distance: 20.8
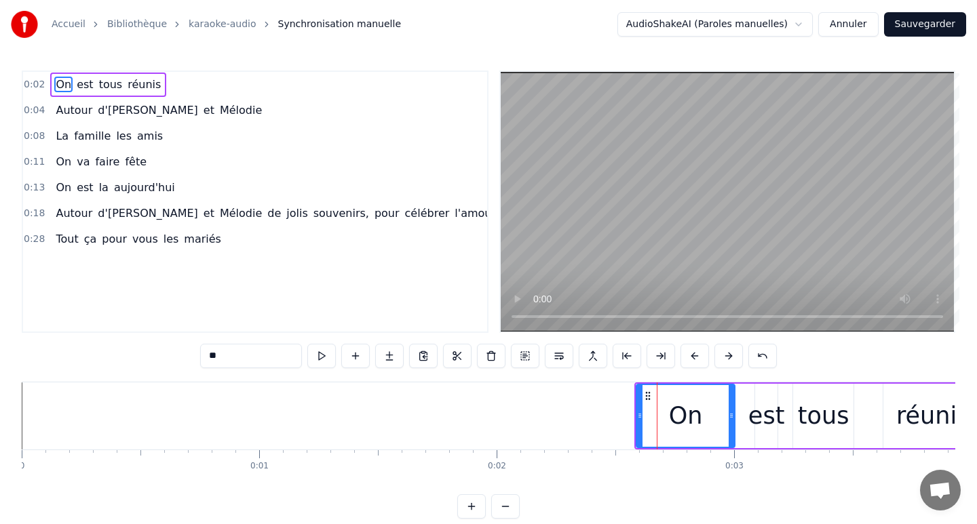
click at [660, 393] on div "On" at bounding box center [685, 416] width 97 height 62
click at [636, 415] on div "On" at bounding box center [686, 416] width 100 height 64
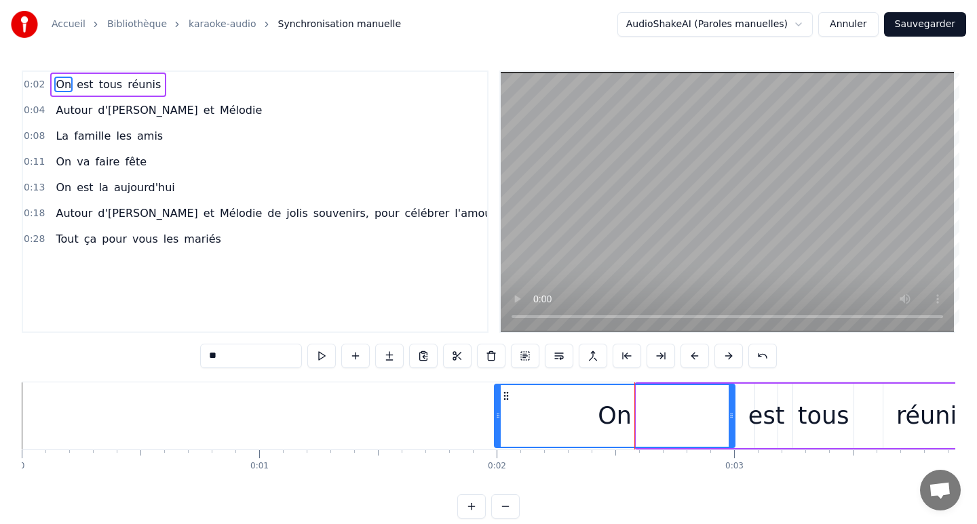
drag, startPoint x: 639, startPoint y: 419, endPoint x: 496, endPoint y: 428, distance: 143.4
click at [496, 428] on div at bounding box center [497, 416] width 5 height 62
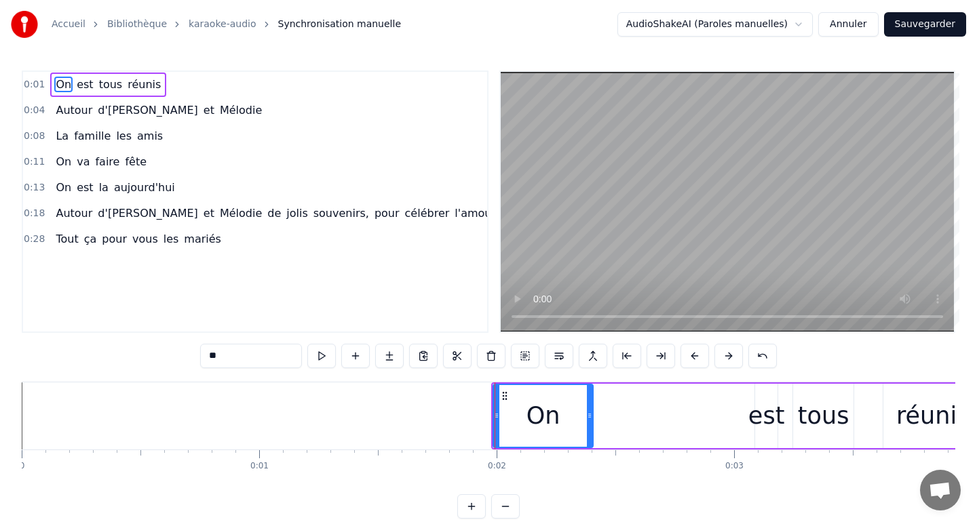
drag, startPoint x: 731, startPoint y: 418, endPoint x: 589, endPoint y: 423, distance: 141.9
click at [589, 423] on div at bounding box center [589, 416] width 5 height 62
click at [670, 507] on div "0:01 On est tous réunis 0:04 Autour d'[PERSON_NAME] et Mélodie 0:08 La famille …" at bounding box center [488, 295] width 933 height 448
click at [667, 485] on div "0:01 On est tous réunis 0:04 Autour d'[PERSON_NAME] et Mélodie 0:08 La famille …" at bounding box center [488, 295] width 933 height 448
click at [716, 443] on div "On est tous réunis" at bounding box center [737, 416] width 492 height 67
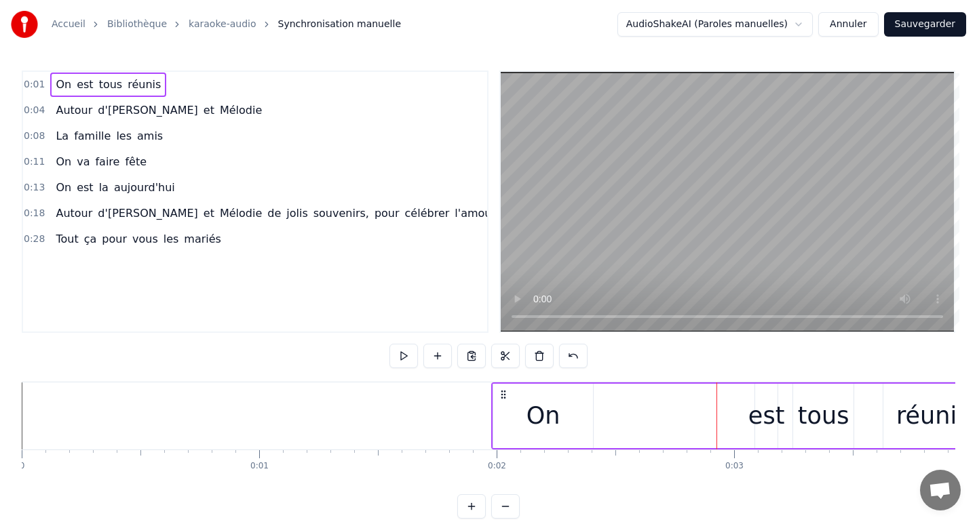
click at [753, 416] on div "est" at bounding box center [766, 416] width 37 height 36
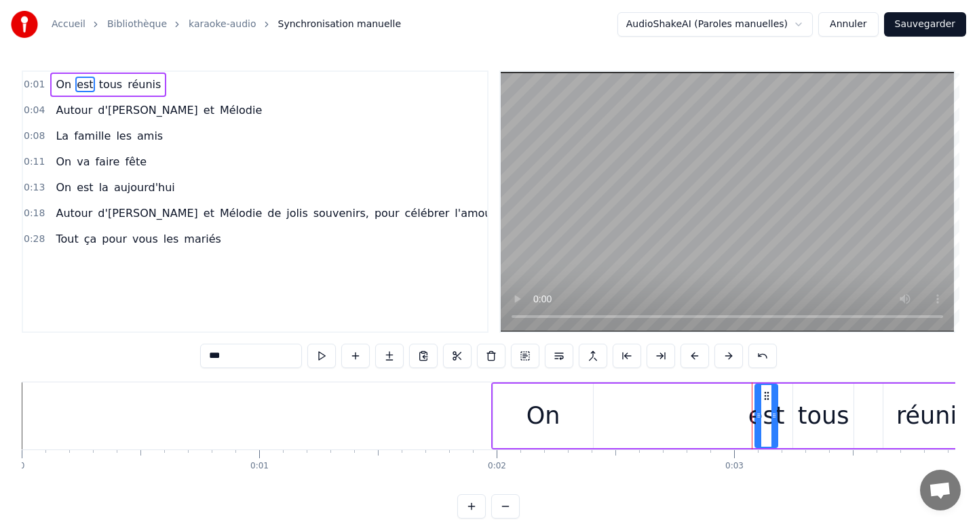
click at [707, 401] on div "On est tous réunis" at bounding box center [737, 416] width 492 height 67
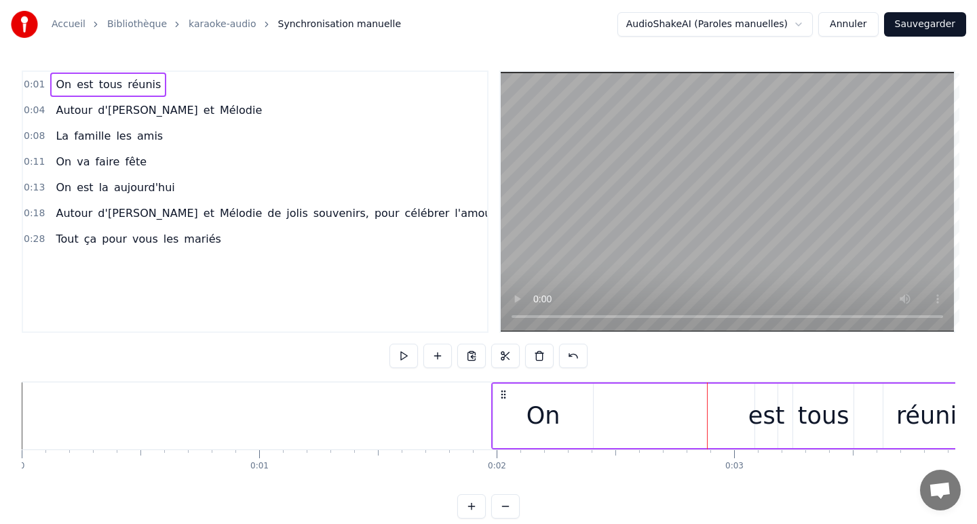
click at [759, 415] on div "est" at bounding box center [766, 416] width 37 height 36
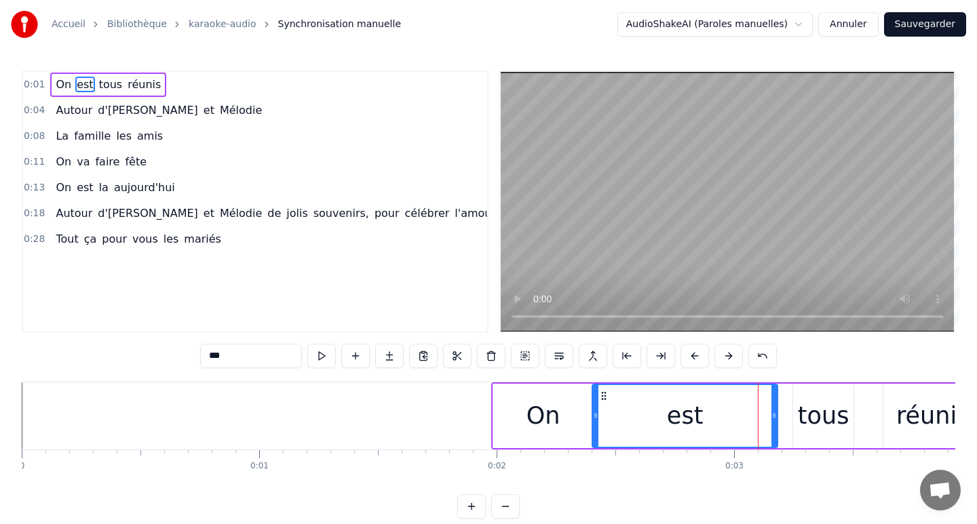
drag, startPoint x: 759, startPoint y: 415, endPoint x: 597, endPoint y: 423, distance: 162.3
click at [597, 423] on div at bounding box center [595, 416] width 5 height 62
drag, startPoint x: 773, startPoint y: 417, endPoint x: 686, endPoint y: 428, distance: 87.6
click at [686, 428] on div at bounding box center [686, 416] width 5 height 62
click at [751, 415] on div "On est tous réunis" at bounding box center [737, 416] width 492 height 67
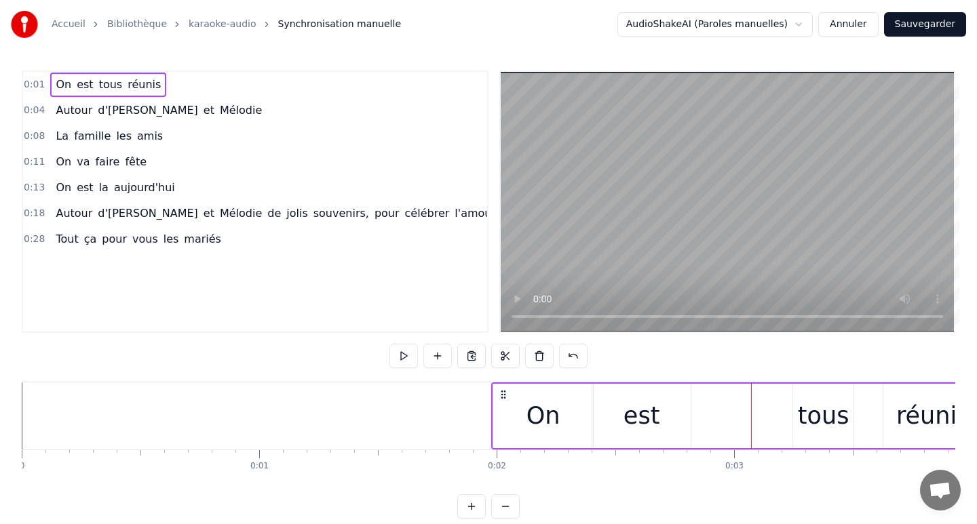
click at [800, 410] on div "tous" at bounding box center [823, 416] width 60 height 64
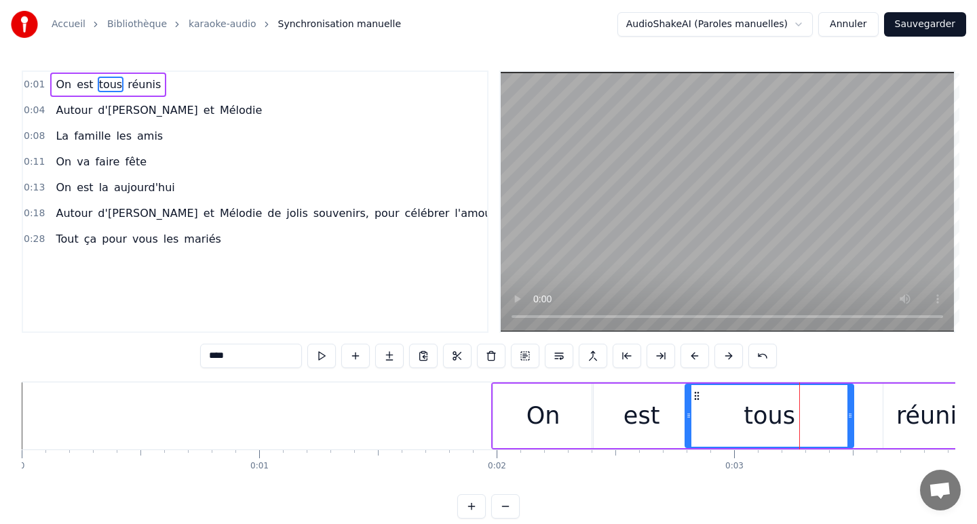
drag, startPoint x: 795, startPoint y: 416, endPoint x: 687, endPoint y: 429, distance: 108.7
click at [687, 429] on div at bounding box center [688, 416] width 5 height 62
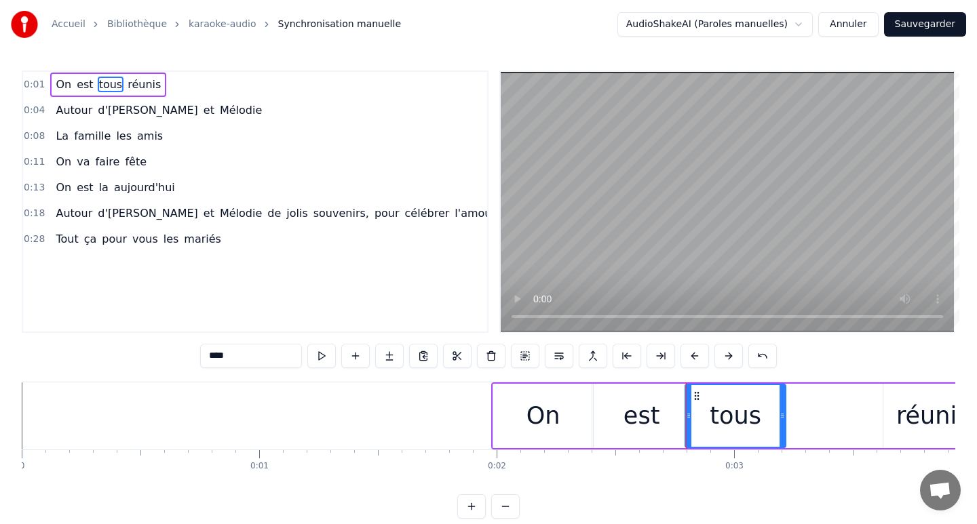
drag, startPoint x: 849, startPoint y: 414, endPoint x: 780, endPoint y: 415, distance: 69.2
click at [781, 417] on icon at bounding box center [781, 415] width 5 height 11
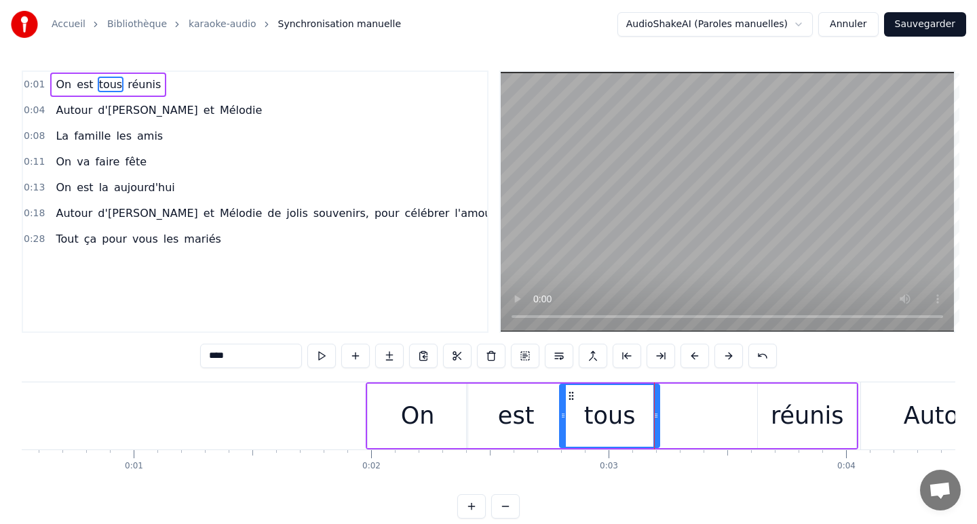
scroll to position [0, 127]
click at [801, 422] on div "réunis" at bounding box center [805, 416] width 73 height 36
type input "******"
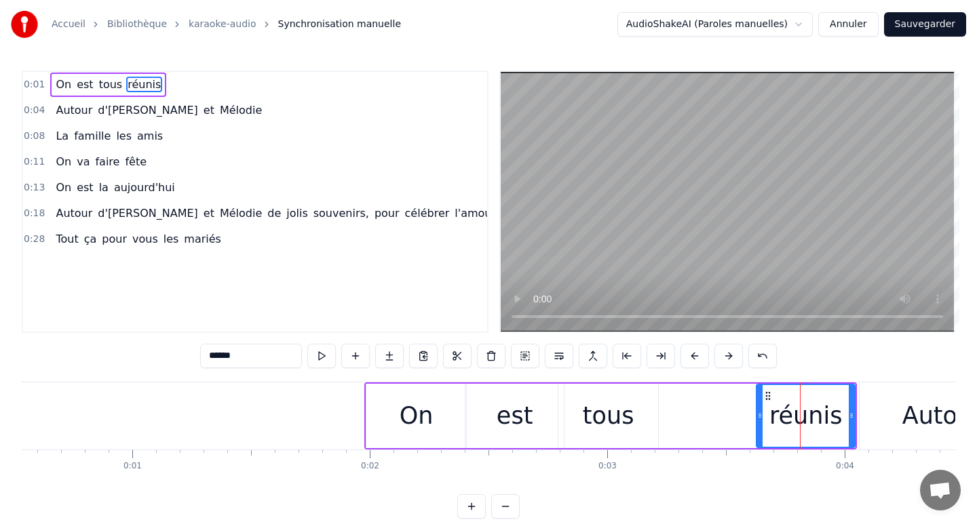
click at [808, 421] on div "réunis" at bounding box center [805, 416] width 73 height 36
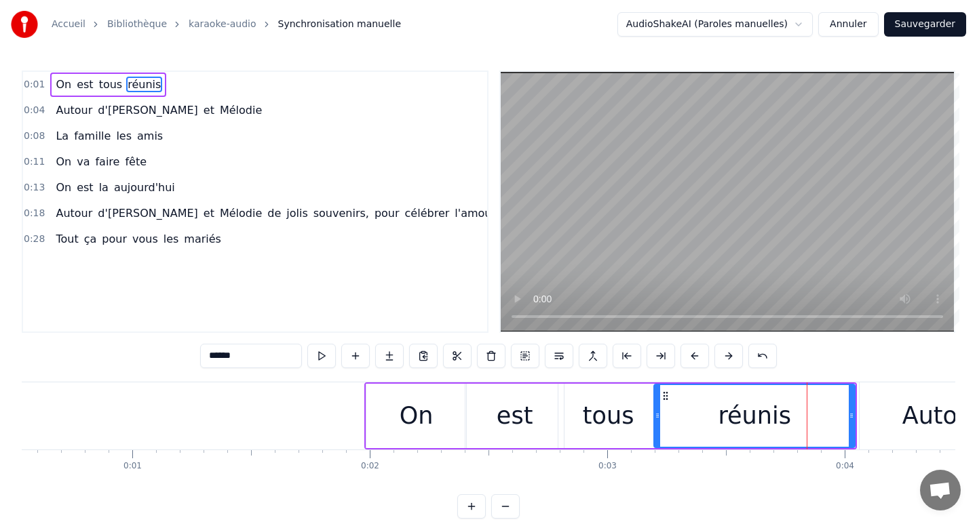
drag, startPoint x: 758, startPoint y: 415, endPoint x: 656, endPoint y: 424, distance: 102.8
click at [656, 424] on div at bounding box center [657, 416] width 5 height 62
click at [743, 491] on div "0:01 On est tous réunis 0:04 Autour d'[PERSON_NAME] et Mélodie 0:08 La famille …" at bounding box center [488, 295] width 933 height 448
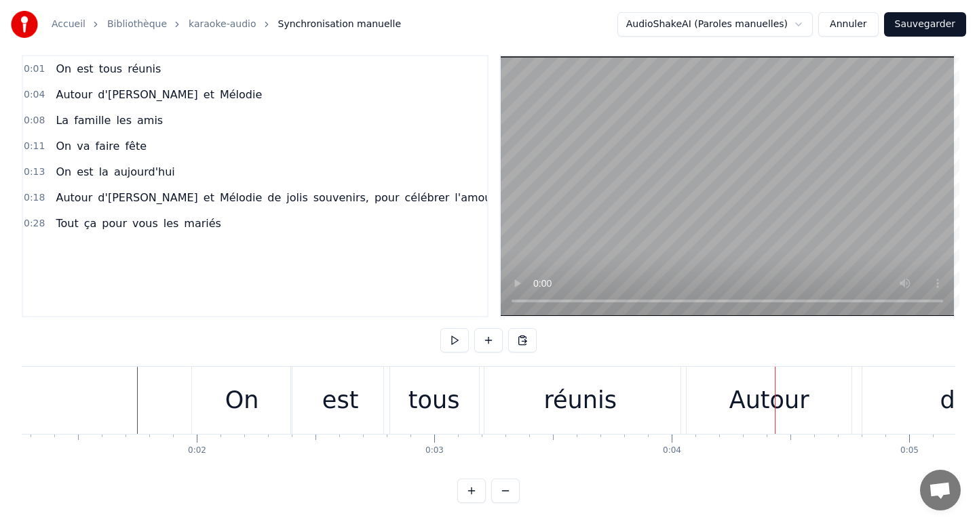
scroll to position [0, 282]
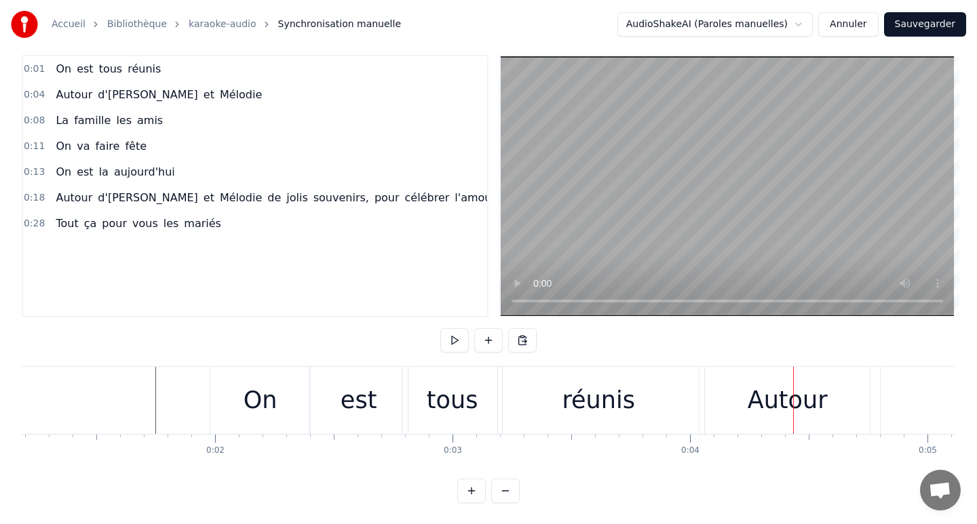
click at [592, 398] on div "réunis" at bounding box center [598, 401] width 73 height 36
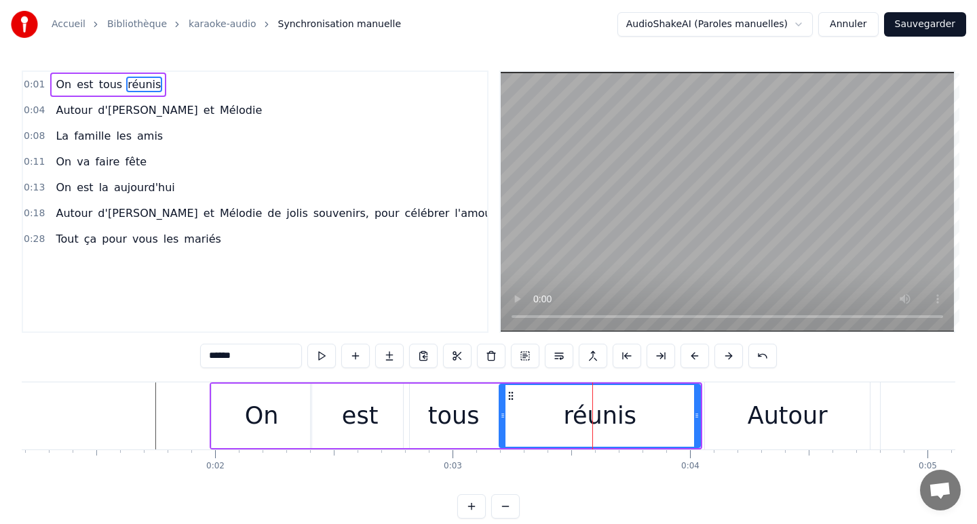
scroll to position [0, 0]
click at [600, 415] on div "réunis" at bounding box center [599, 416] width 73 height 36
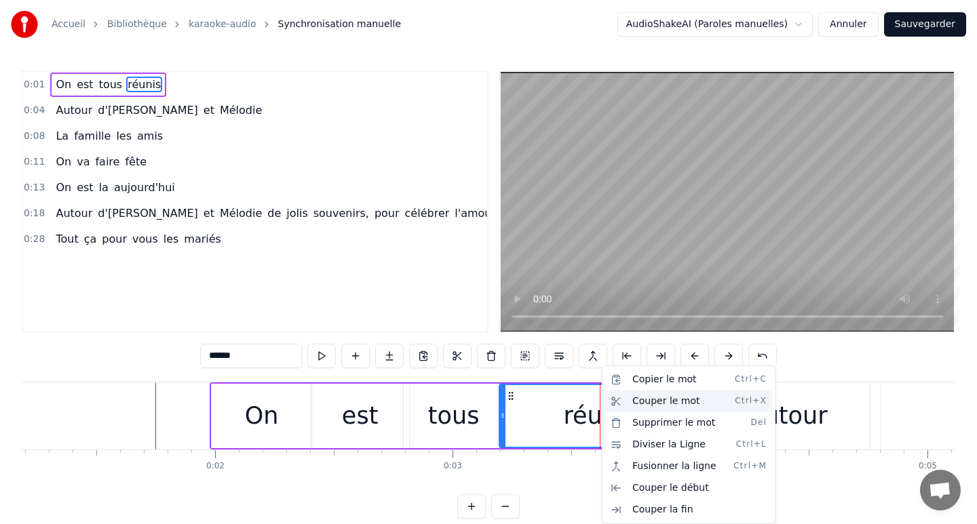
click at [645, 398] on div "Couper le mot Ctrl+X" at bounding box center [688, 402] width 167 height 22
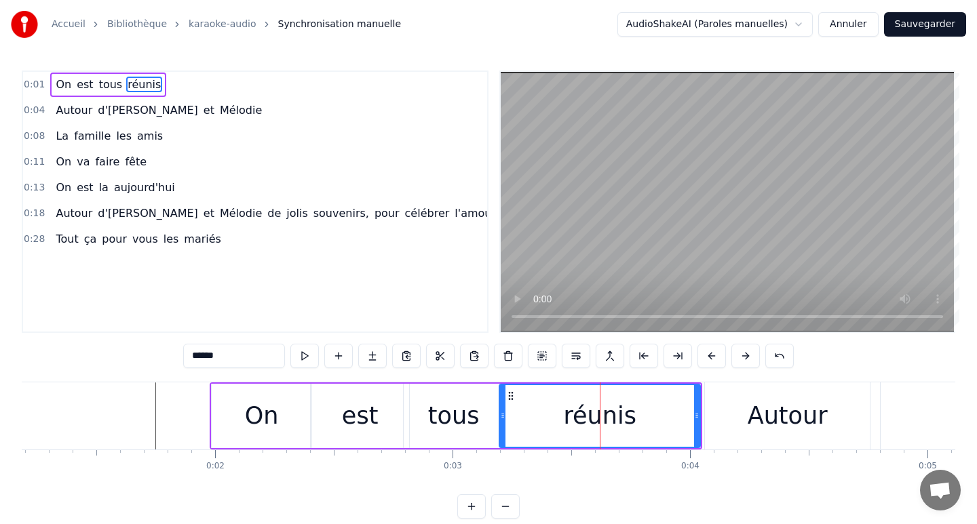
click at [585, 417] on div "réunis" at bounding box center [599, 416] width 73 height 36
click at [593, 482] on div "0 0:01 0:02 0:03 0:04 0:05 0:06 0:07 0:08 0:09 0:10 0:11 0:12 0:13 0:14 0:15 0:…" at bounding box center [206, 467] width 933 height 34
click at [607, 444] on div "réunis" at bounding box center [599, 416] width 199 height 62
drag, startPoint x: 695, startPoint y: 416, endPoint x: 700, endPoint y: 421, distance: 7.2
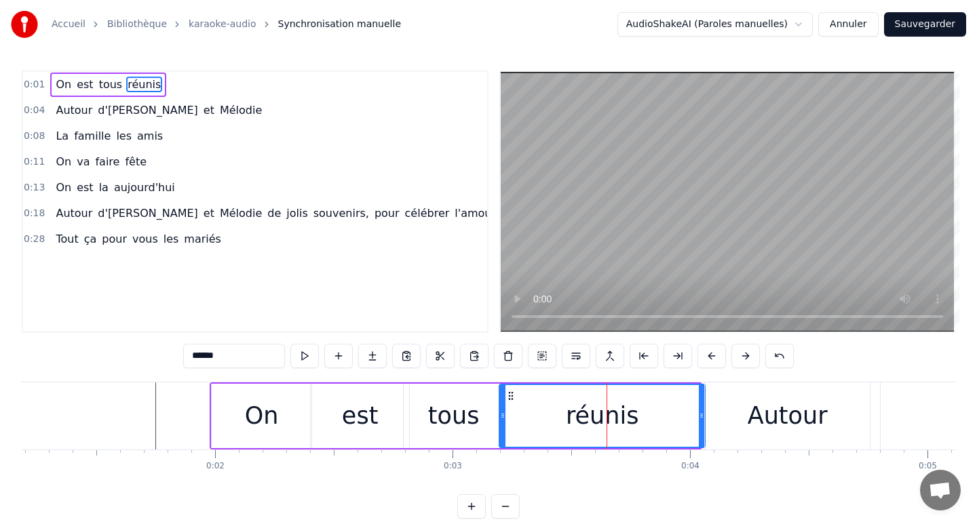
click at [700, 421] on div at bounding box center [701, 416] width 5 height 62
click at [598, 415] on div "réunis" at bounding box center [602, 416] width 73 height 36
click at [604, 419] on div "réunis" at bounding box center [602, 416] width 73 height 36
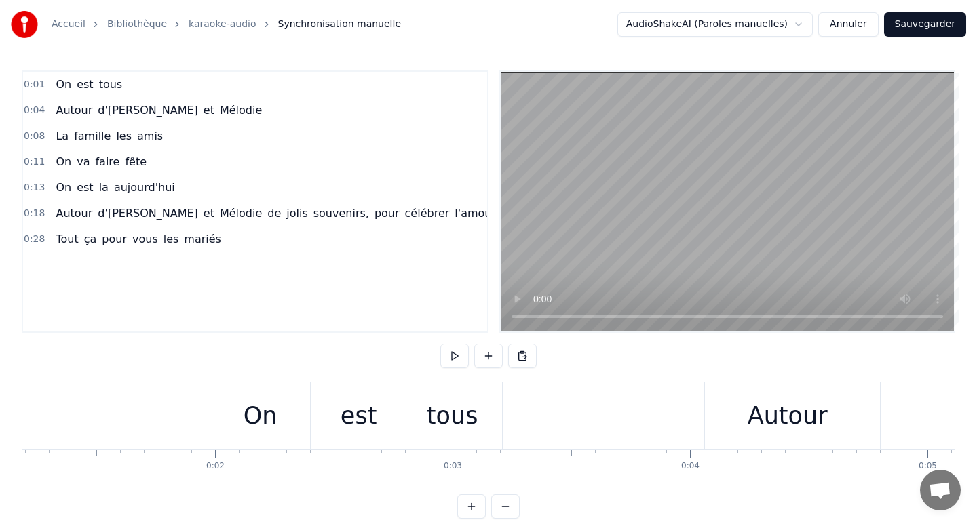
click at [118, 83] on div "On est tous" at bounding box center [88, 85] width 77 height 24
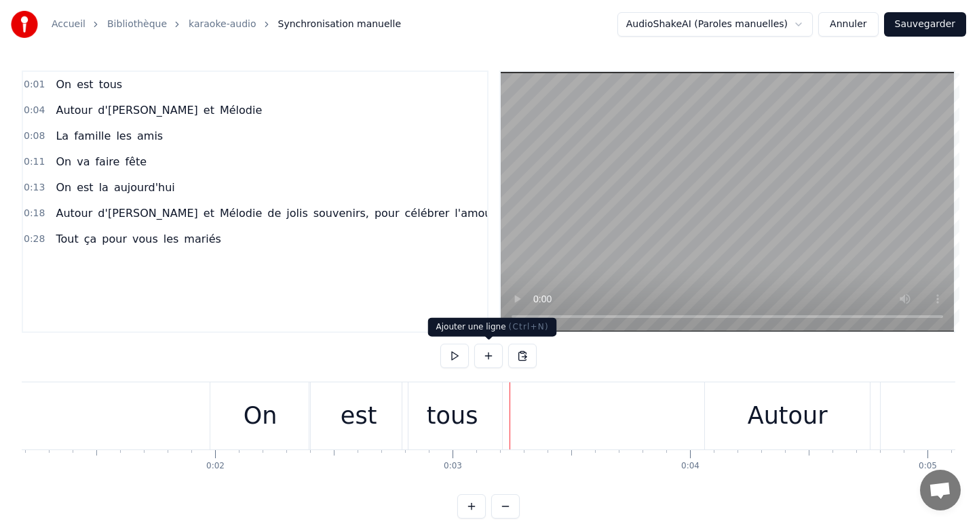
click at [490, 356] on button at bounding box center [488, 356] width 28 height 24
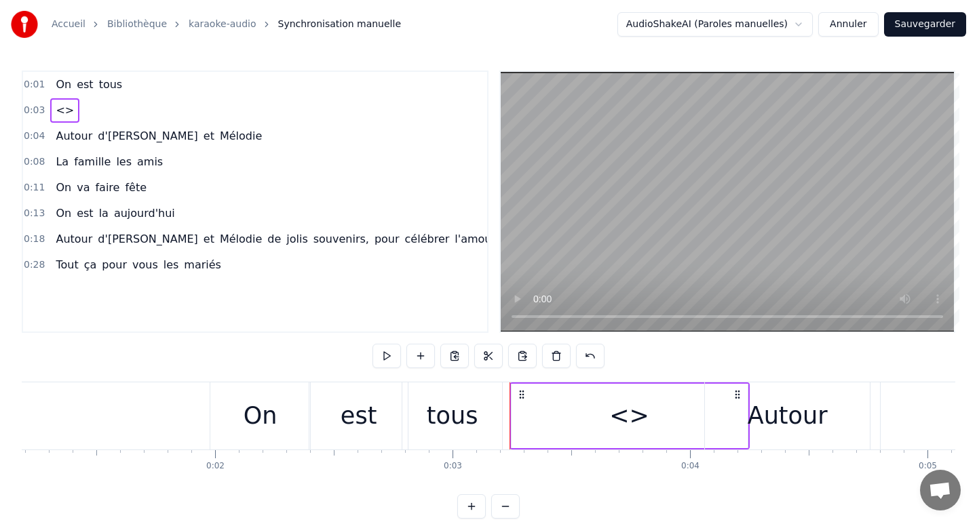
click at [525, 421] on div "<>" at bounding box center [629, 416] width 236 height 64
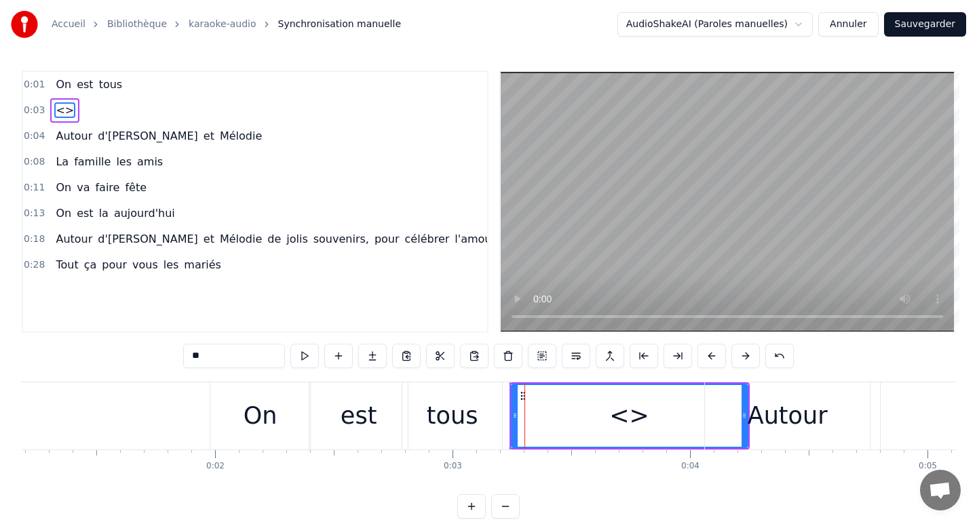
click at [564, 489] on div "0:01 On est tous 0:03 <> 0:04 Autour d'[PERSON_NAME] et Mélodie 0:08 La famille…" at bounding box center [488, 295] width 933 height 448
click at [616, 412] on div "<>" at bounding box center [629, 416] width 40 height 36
click at [509, 359] on button at bounding box center [508, 356] width 28 height 24
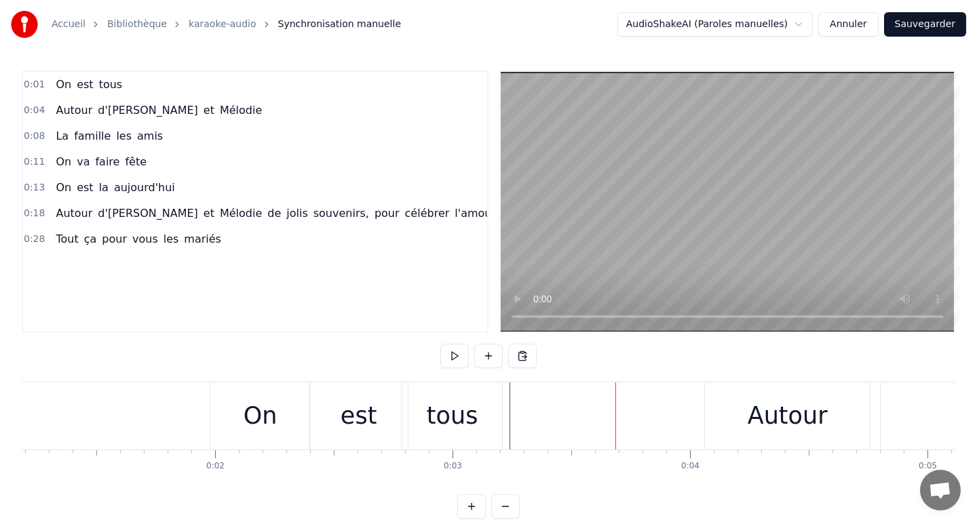
click at [71, 19] on link "Accueil" at bounding box center [69, 25] width 34 height 14
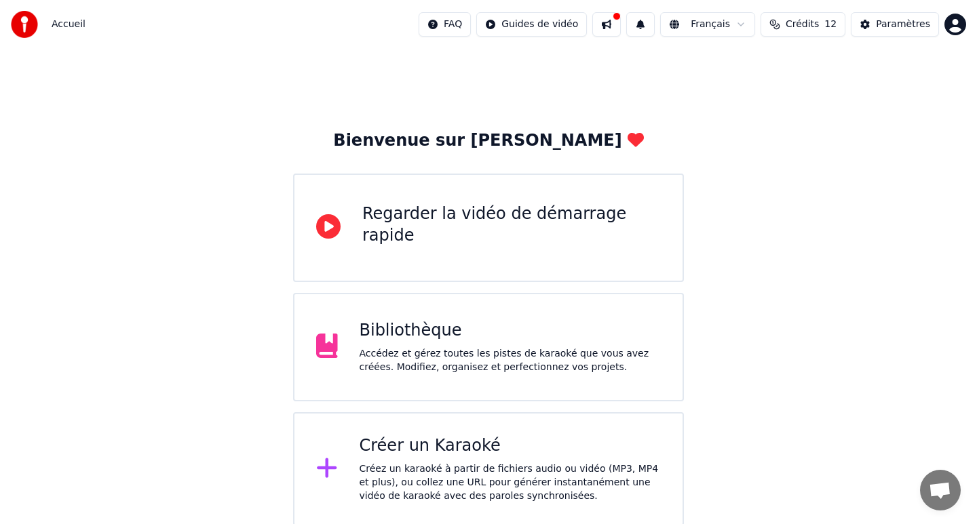
click at [946, 23] on html "Accueil FAQ Guides de vidéo Français Crédits 12 Paramètres Bienvenue sur Youka …" at bounding box center [488, 263] width 977 height 526
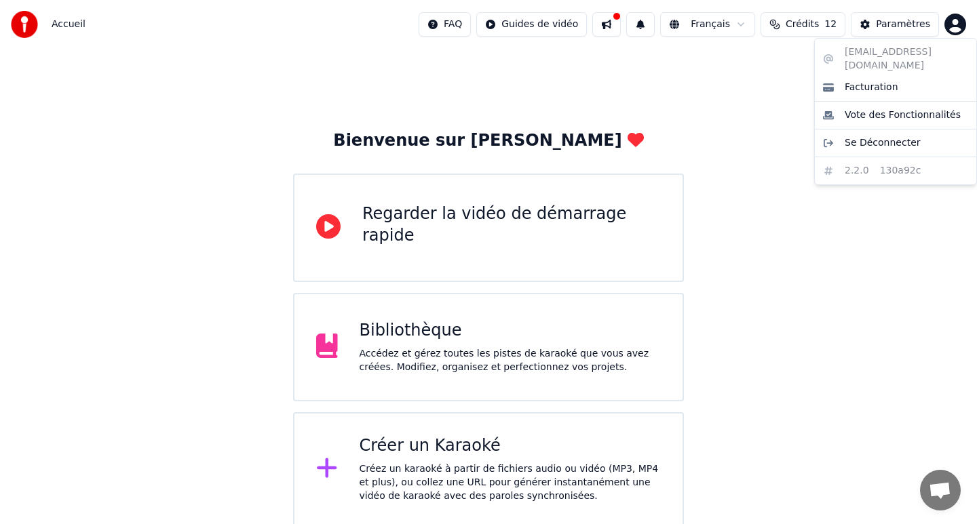
click at [417, 362] on html "Accueil FAQ Guides de vidéo Français Crédits 12 Paramètres Bienvenue sur Youka …" at bounding box center [488, 263] width 977 height 526
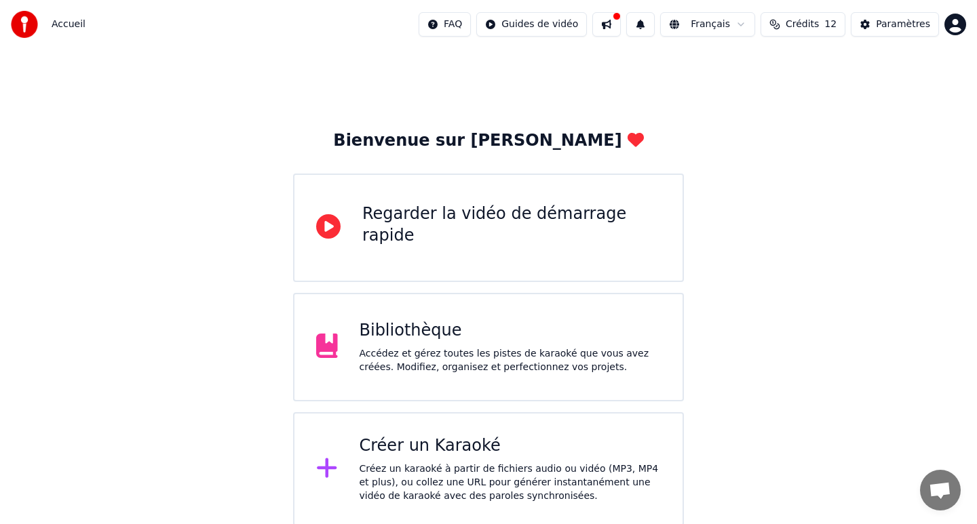
scroll to position [2, 0]
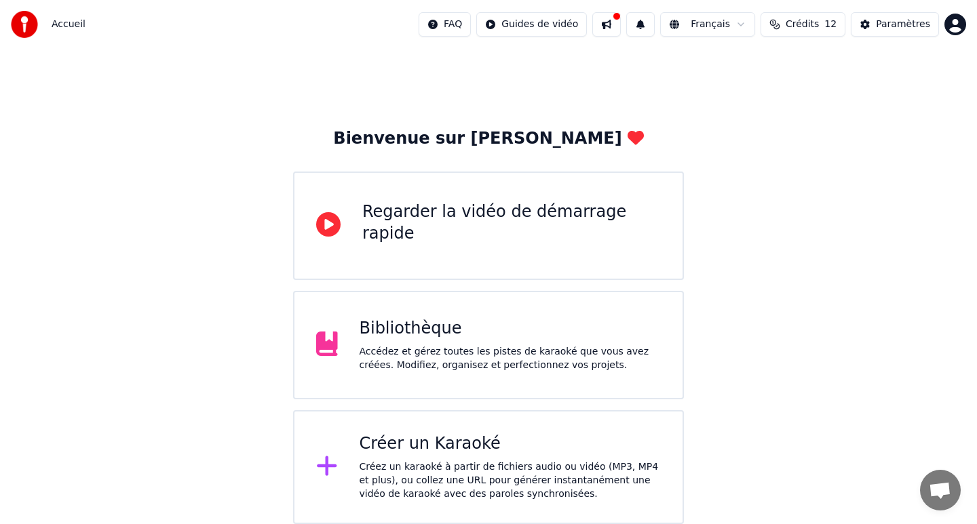
click at [442, 345] on div "Accédez et gérez toutes les pistes de karaoké que vous avez créées. Modifiez, o…" at bounding box center [511, 358] width 302 height 27
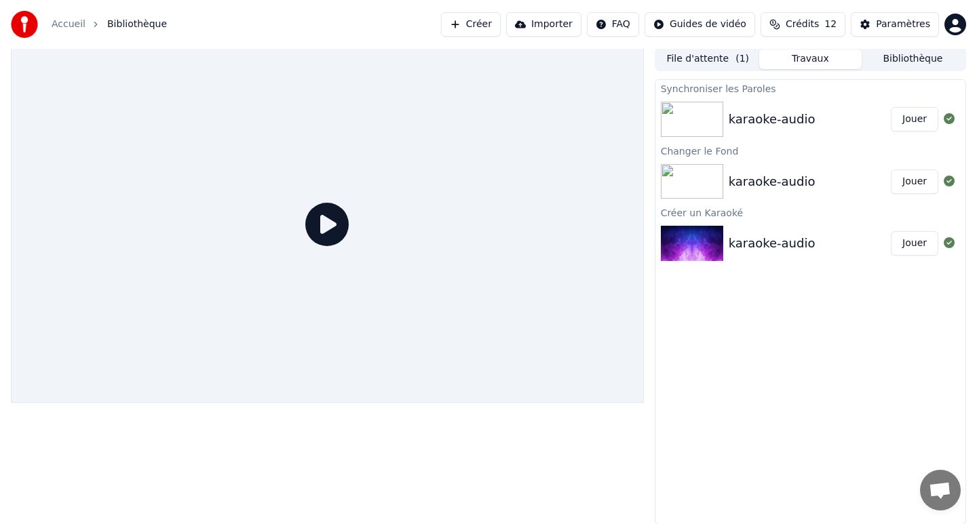
click at [744, 117] on div "karaoke-audio" at bounding box center [772, 119] width 87 height 19
click at [331, 225] on icon at bounding box center [326, 224] width 43 height 43
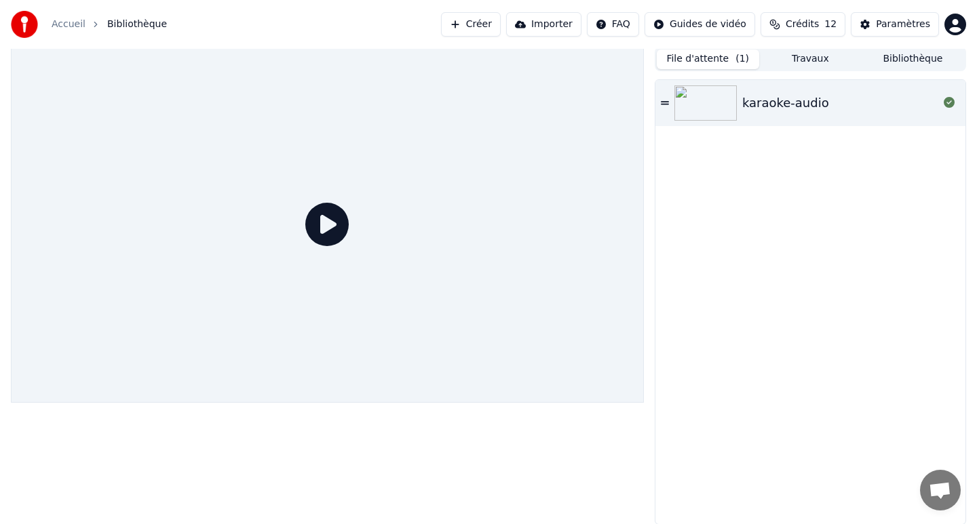
click at [739, 52] on span "( 1 )" at bounding box center [742, 59] width 14 height 14
click at [746, 104] on div "karaoke-audio" at bounding box center [785, 103] width 87 height 19
click at [748, 104] on div "karaoke-audio" at bounding box center [785, 103] width 87 height 19
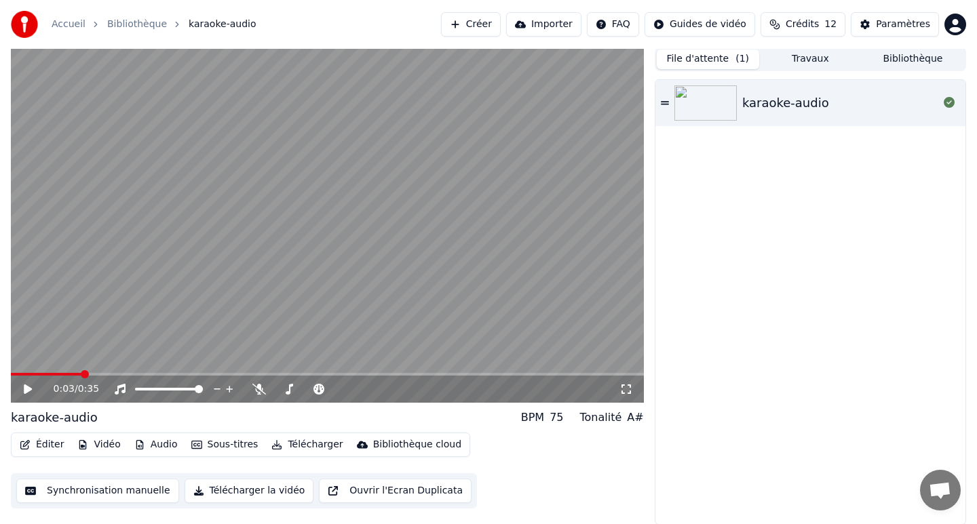
scroll to position [3, 0]
click at [43, 448] on button "Éditer" at bounding box center [41, 444] width 55 height 19
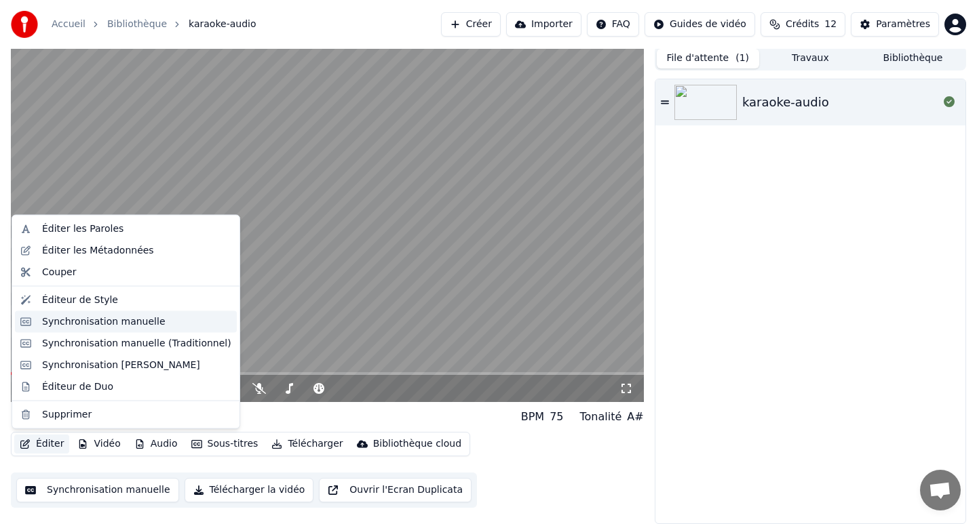
click at [106, 329] on div "Synchronisation manuelle" at bounding box center [126, 322] width 222 height 22
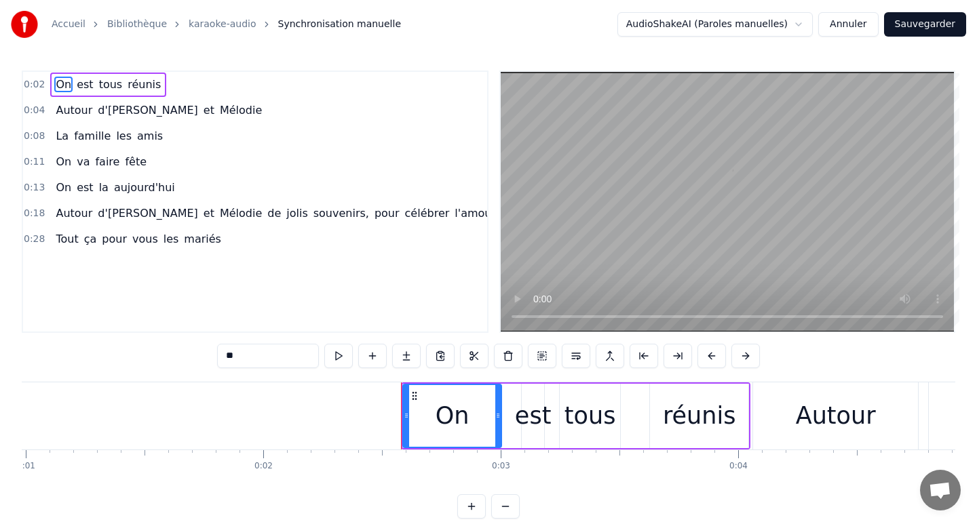
scroll to position [0, 222]
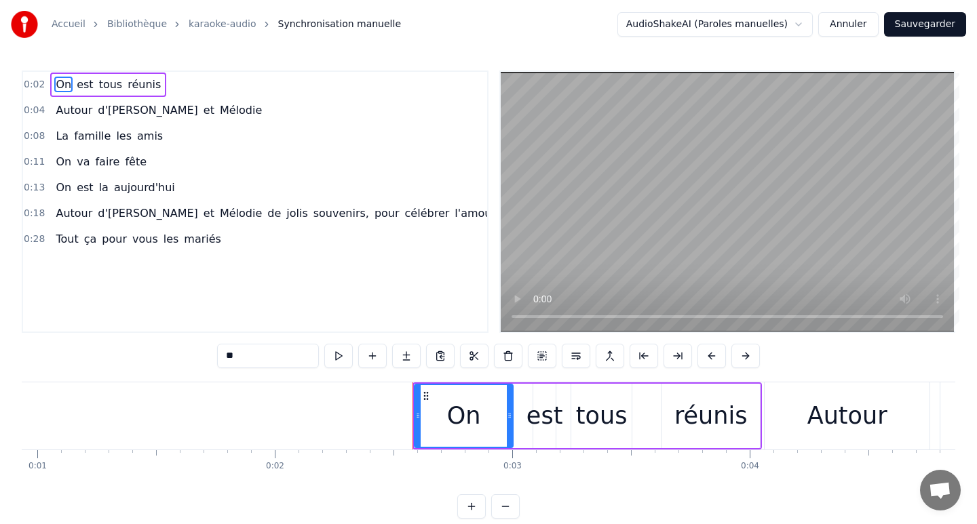
click at [467, 418] on div "On" at bounding box center [464, 416] width 34 height 36
drag, startPoint x: 467, startPoint y: 418, endPoint x: 414, endPoint y: 423, distance: 53.2
click at [415, 423] on div "On" at bounding box center [463, 416] width 97 height 62
drag, startPoint x: 450, startPoint y: 418, endPoint x: 414, endPoint y: 422, distance: 35.5
click at [415, 422] on div "On" at bounding box center [463, 416] width 97 height 62
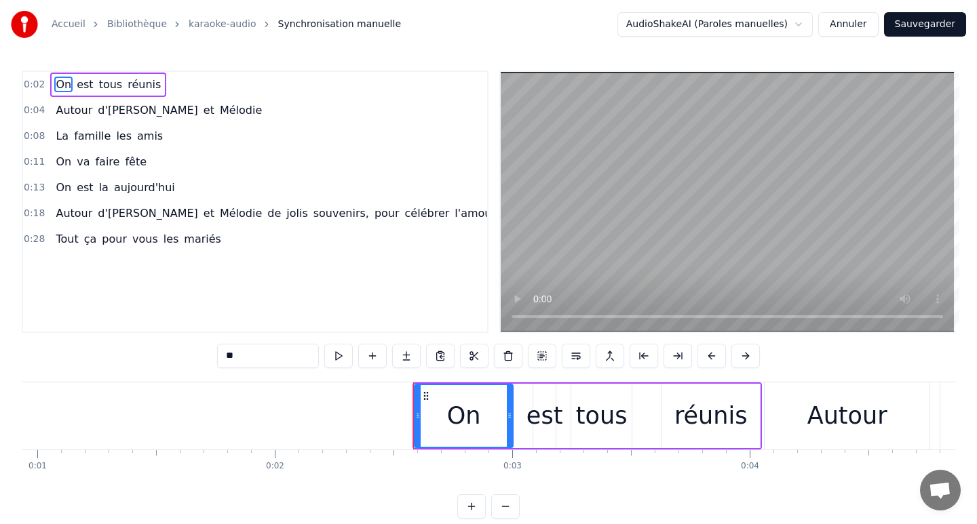
drag, startPoint x: 444, startPoint y: 421, endPoint x: 431, endPoint y: 421, distance: 13.6
click at [432, 421] on div "On" at bounding box center [463, 416] width 97 height 62
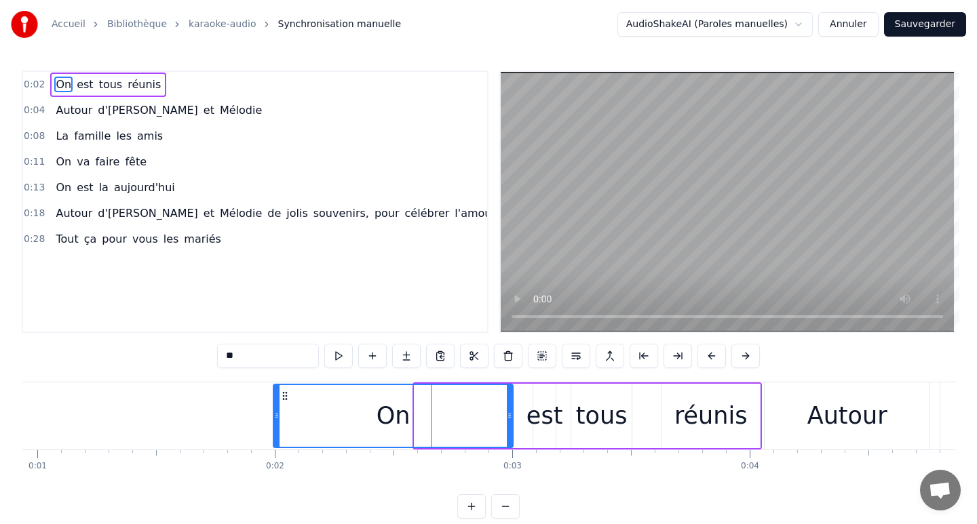
drag, startPoint x: 418, startPoint y: 414, endPoint x: 277, endPoint y: 415, distance: 141.1
click at [277, 415] on icon at bounding box center [276, 415] width 5 height 11
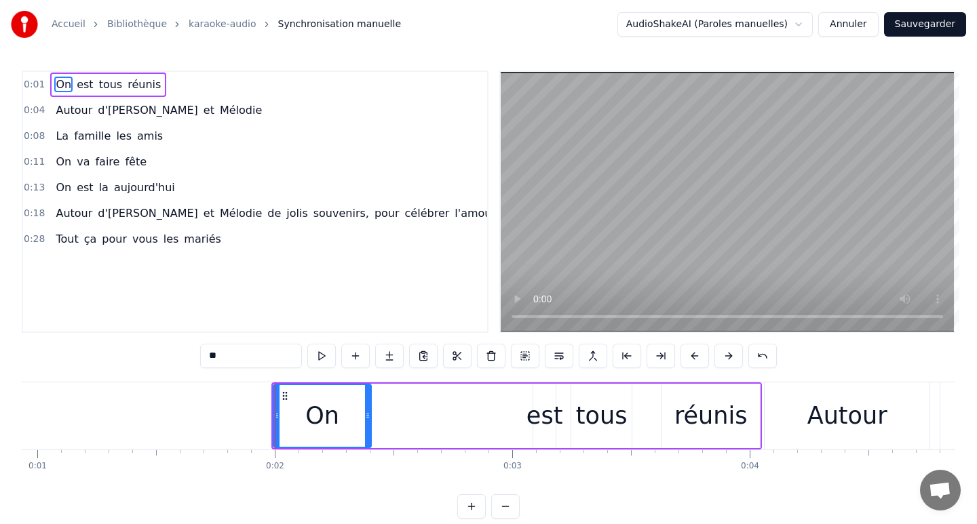
drag, startPoint x: 511, startPoint y: 414, endPoint x: 369, endPoint y: 417, distance: 141.8
click at [369, 417] on icon at bounding box center [367, 415] width 5 height 11
click at [544, 413] on div "est" at bounding box center [544, 416] width 37 height 36
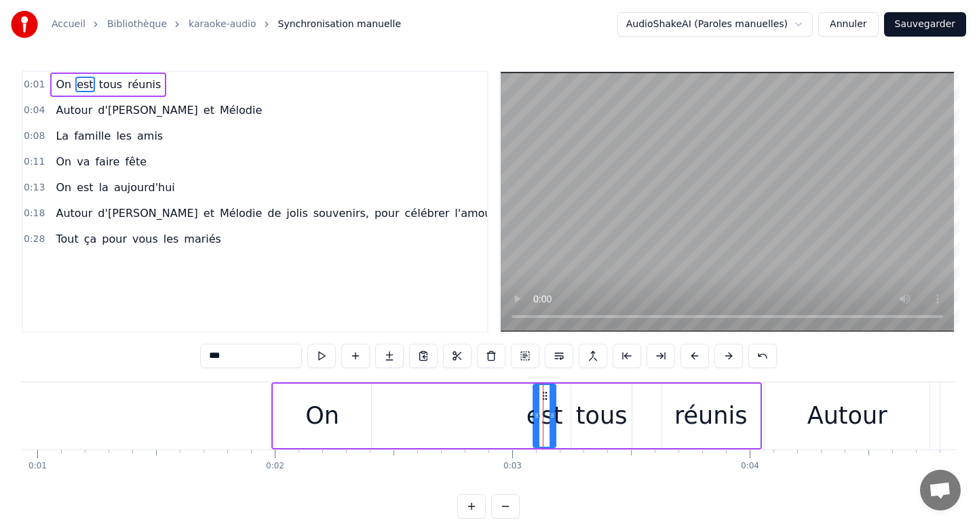
click at [540, 416] on div "est" at bounding box center [544, 416] width 37 height 36
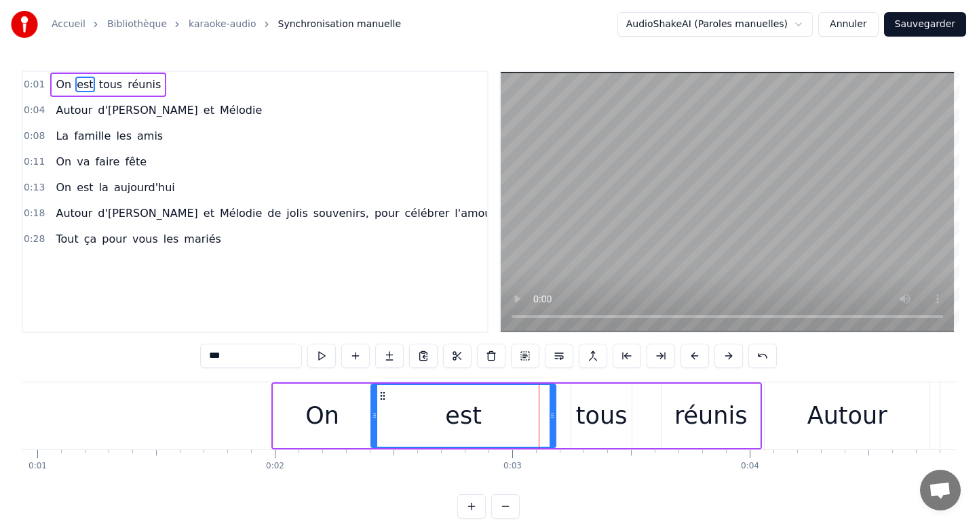
drag, startPoint x: 536, startPoint y: 416, endPoint x: 374, endPoint y: 412, distance: 162.2
click at [374, 412] on icon at bounding box center [374, 415] width 5 height 11
drag, startPoint x: 552, startPoint y: 412, endPoint x: 465, endPoint y: 417, distance: 86.9
click at [466, 418] on icon at bounding box center [467, 415] width 5 height 11
click at [627, 417] on div "tous" at bounding box center [601, 416] width 60 height 64
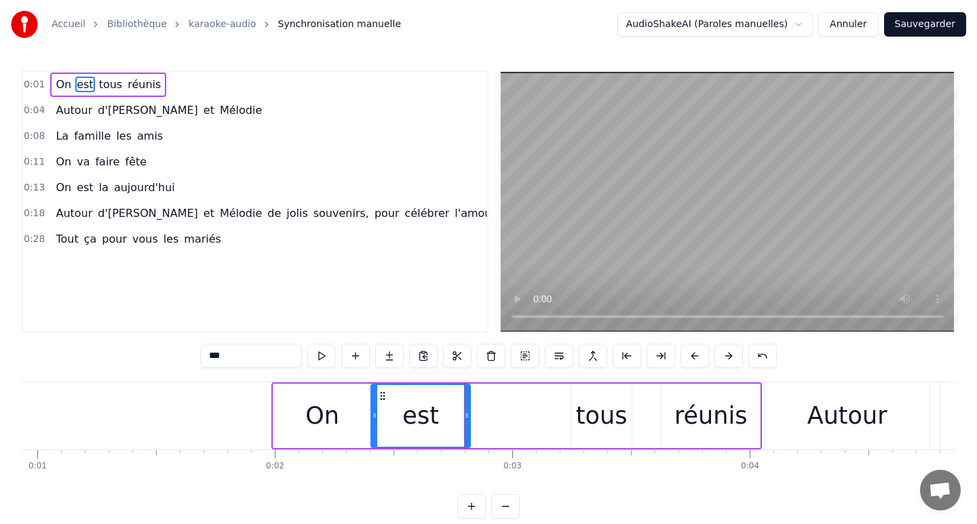
type input "****"
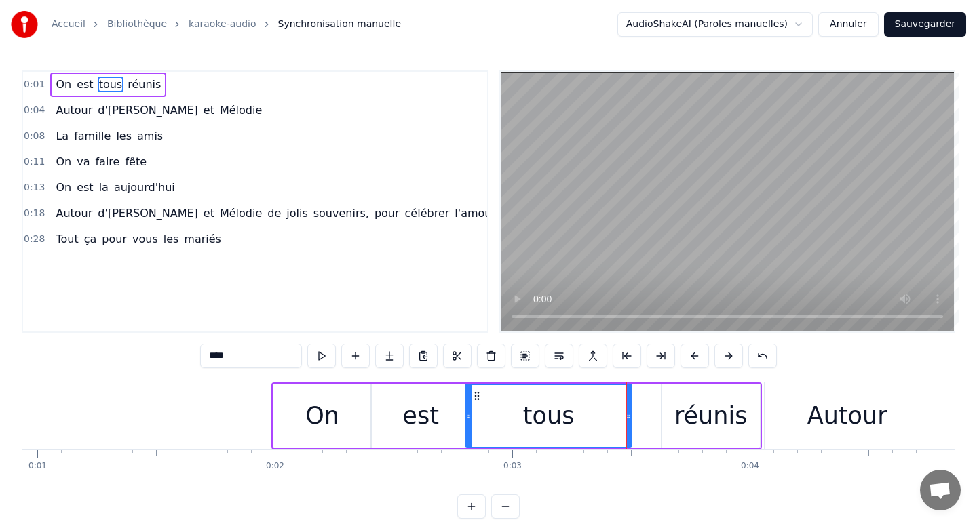
drag, startPoint x: 575, startPoint y: 417, endPoint x: 468, endPoint y: 425, distance: 106.8
click at [469, 425] on div at bounding box center [468, 416] width 5 height 62
drag, startPoint x: 627, startPoint y: 416, endPoint x: 560, endPoint y: 417, distance: 67.2
click at [561, 419] on icon at bounding box center [562, 415] width 5 height 11
click at [655, 417] on div "On est tous réunis" at bounding box center [516, 416] width 490 height 67
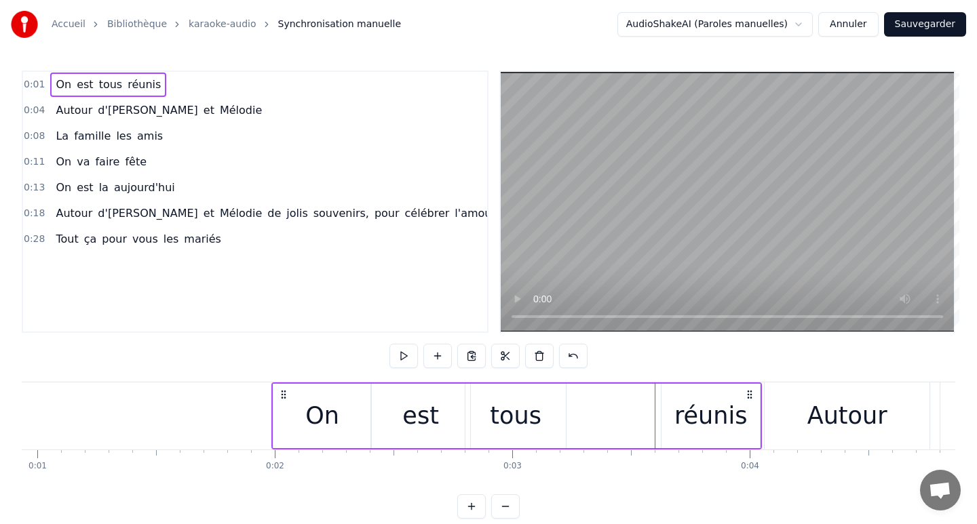
click at [699, 417] on div "réunis" at bounding box center [710, 416] width 73 height 36
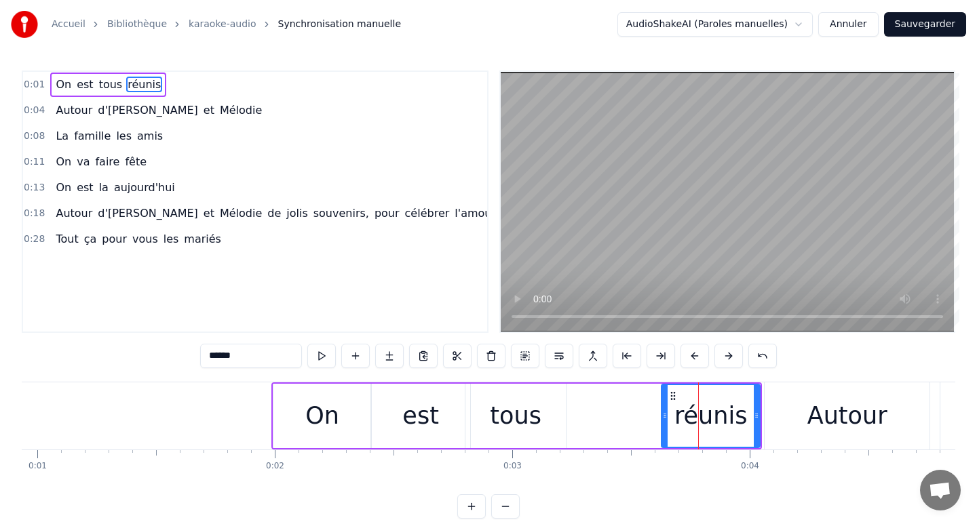
click at [716, 424] on div "réunis" at bounding box center [710, 416] width 73 height 36
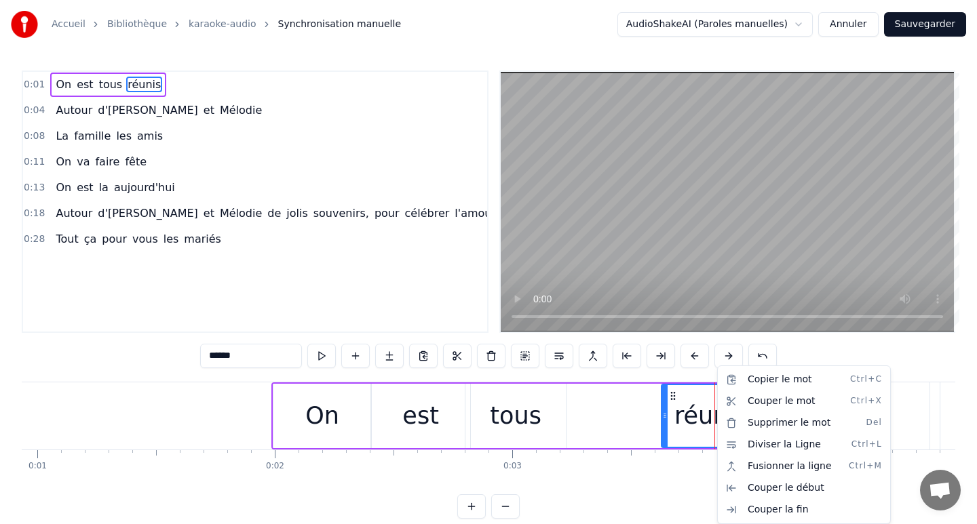
click at [394, 314] on html "Accueil Bibliothèque karaoke-audio Synchronisation manuelle AudioShakeAI (Parol…" at bounding box center [488, 270] width 977 height 541
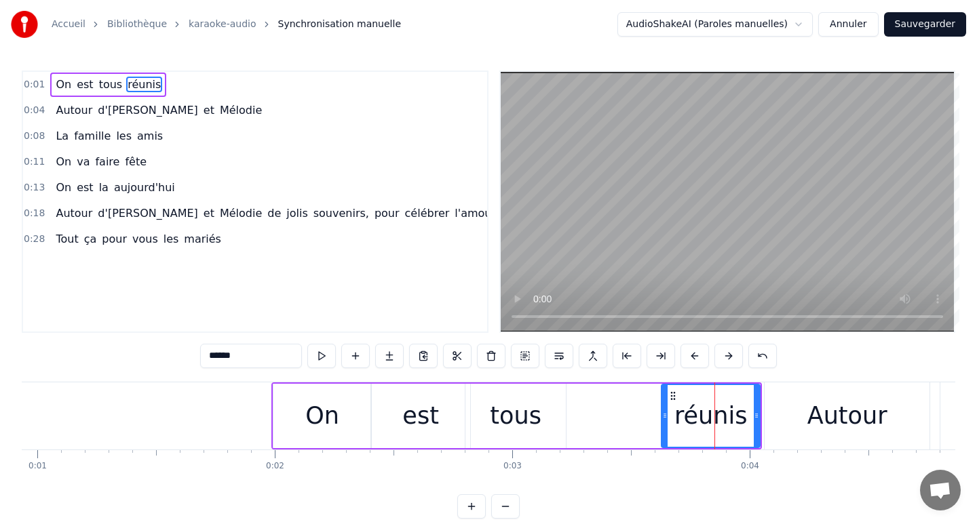
click at [699, 430] on div "réunis" at bounding box center [710, 416] width 73 height 36
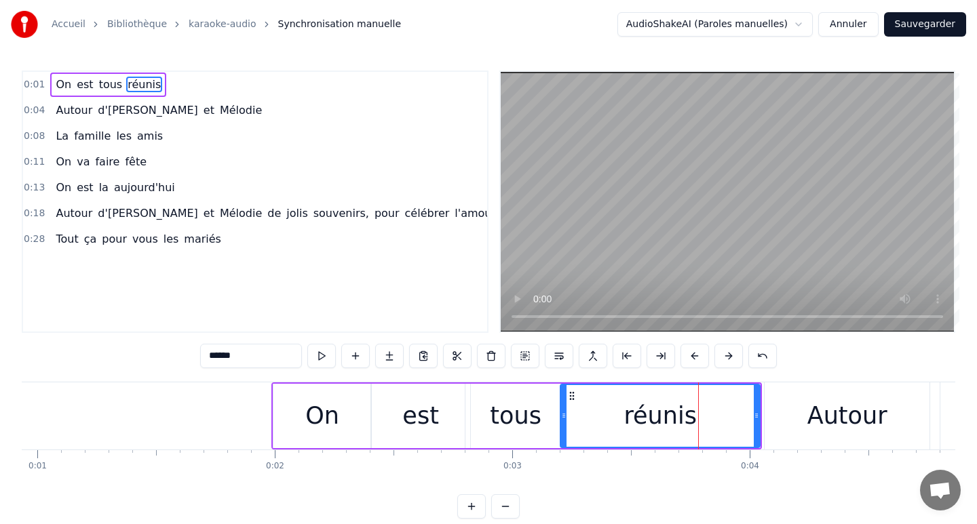
drag, startPoint x: 665, startPoint y: 418, endPoint x: 564, endPoint y: 423, distance: 101.2
click at [564, 423] on div at bounding box center [563, 416] width 5 height 62
click at [749, 418] on icon at bounding box center [750, 415] width 5 height 11
click at [672, 484] on div "0:01 On est tous réunis 0:04 Autour d'[PERSON_NAME] et Mélodie 0:08 La famille …" at bounding box center [488, 295] width 933 height 448
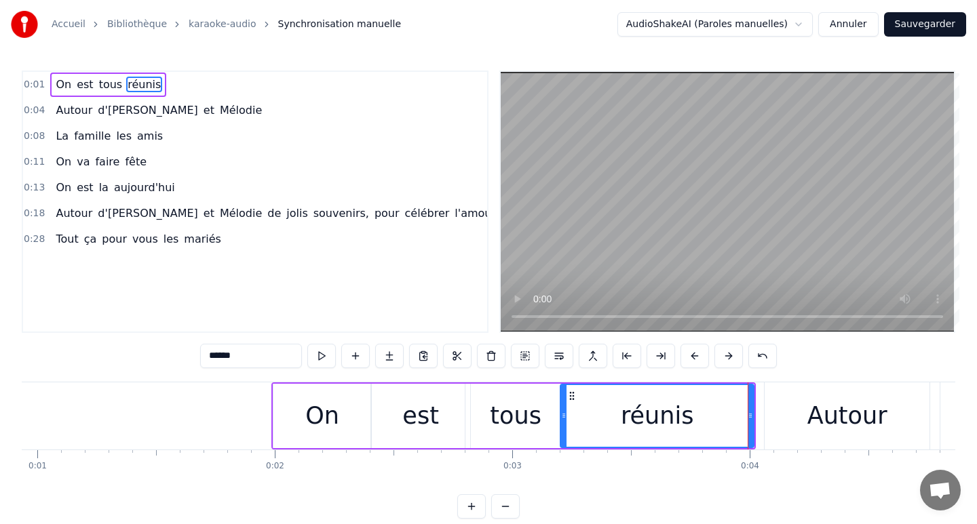
click at [817, 369] on div "0:01 On est tous réunis 0:04 Autour d'[PERSON_NAME] et Mélodie 0:08 La famille …" at bounding box center [488, 295] width 933 height 448
click at [856, 372] on div "0:01 On est tous réunis 0:04 Autour d'[PERSON_NAME] et Mélodie 0:08 La famille …" at bounding box center [488, 295] width 933 height 448
click at [830, 421] on div "Autour" at bounding box center [847, 416] width 80 height 36
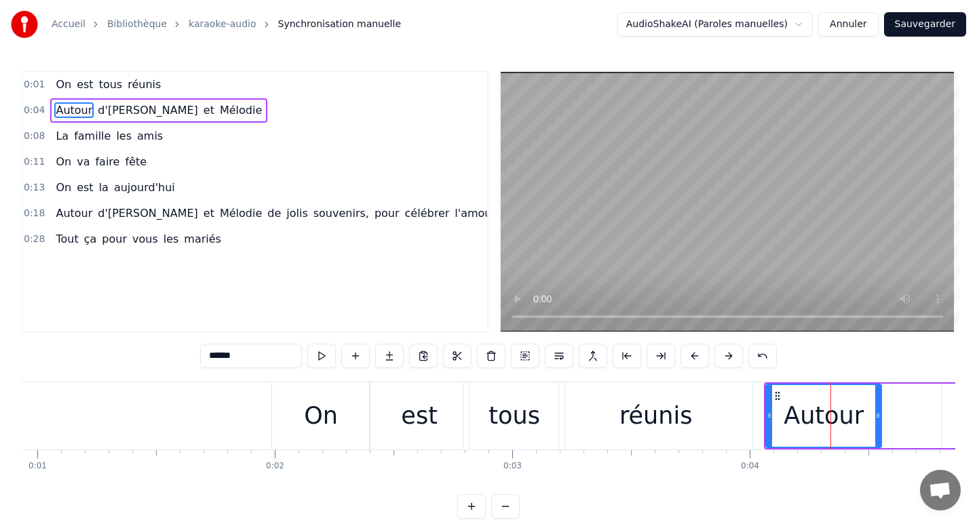
drag, startPoint x: 927, startPoint y: 416, endPoint x: 878, endPoint y: 419, distance: 49.6
click at [878, 419] on icon at bounding box center [877, 415] width 5 height 11
drag, startPoint x: 769, startPoint y: 412, endPoint x: 752, endPoint y: 414, distance: 17.1
click at [752, 414] on icon at bounding box center [752, 415] width 5 height 11
drag, startPoint x: 878, startPoint y: 415, endPoint x: 892, endPoint y: 417, distance: 13.6
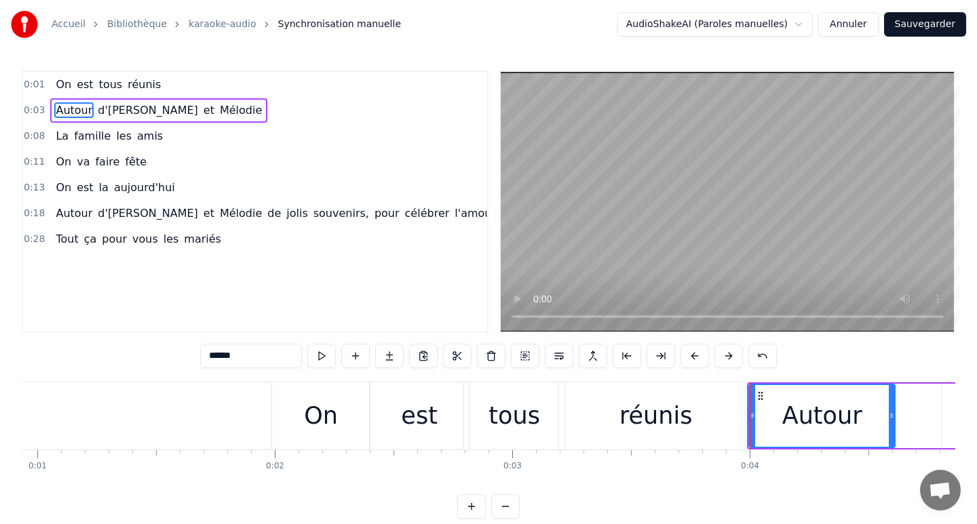
click at [892, 417] on icon at bounding box center [891, 415] width 5 height 11
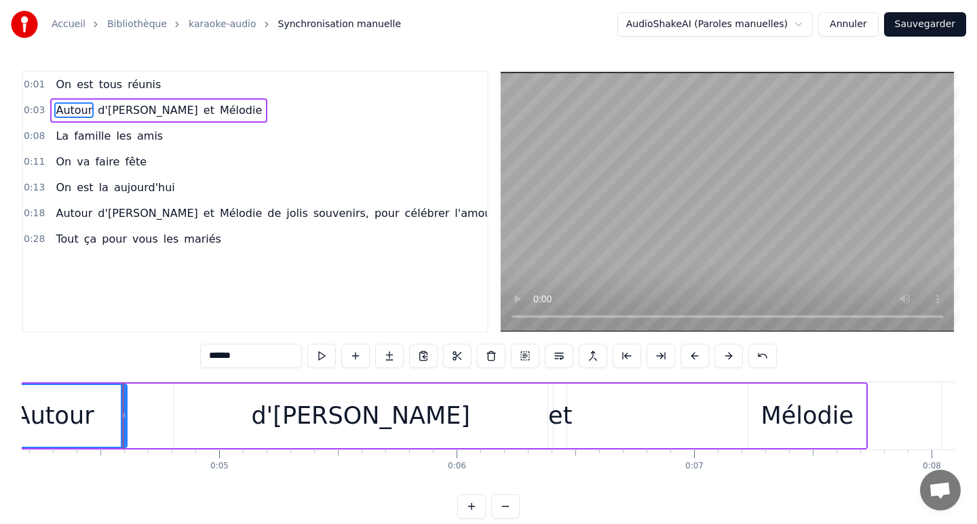
scroll to position [0, 1023]
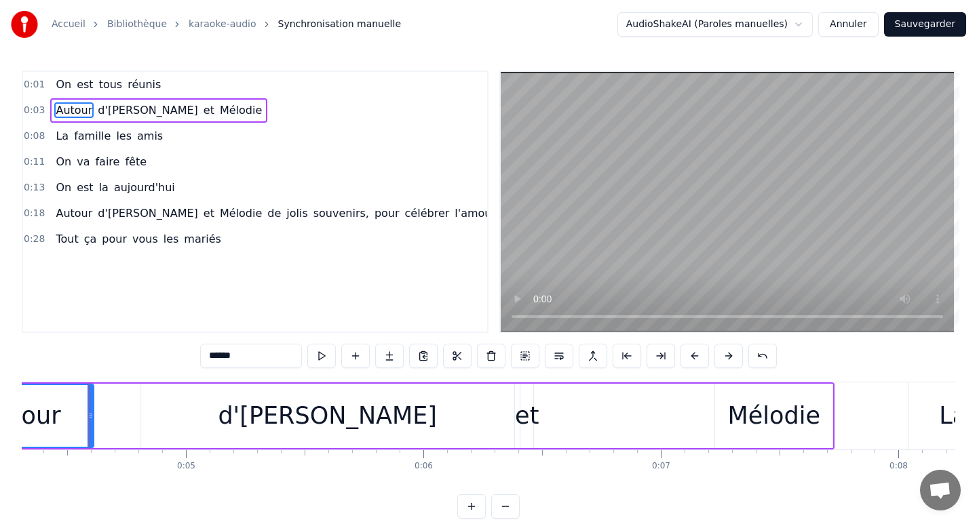
click at [212, 426] on div "d'[PERSON_NAME]" at bounding box center [327, 416] width 374 height 64
type input "********"
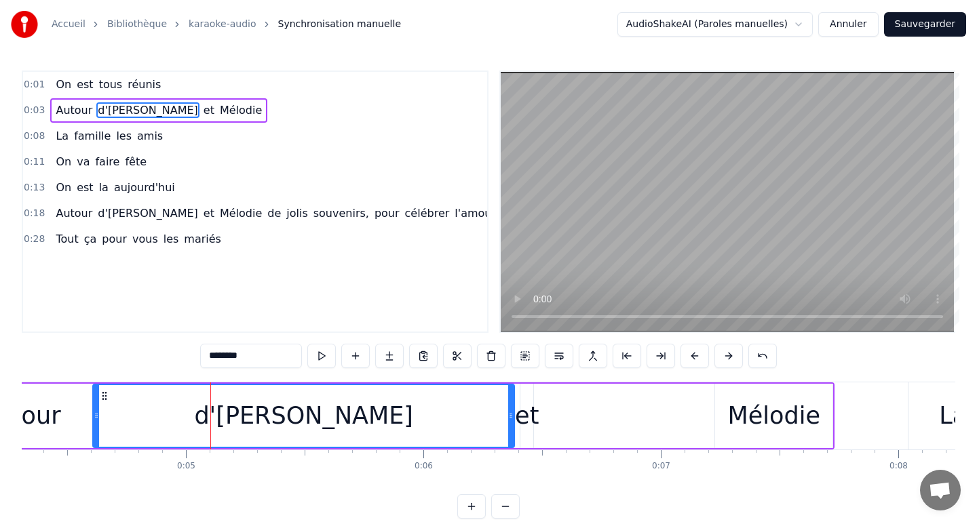
drag, startPoint x: 144, startPoint y: 417, endPoint x: 96, endPoint y: 417, distance: 47.5
click at [96, 417] on icon at bounding box center [96, 415] width 5 height 11
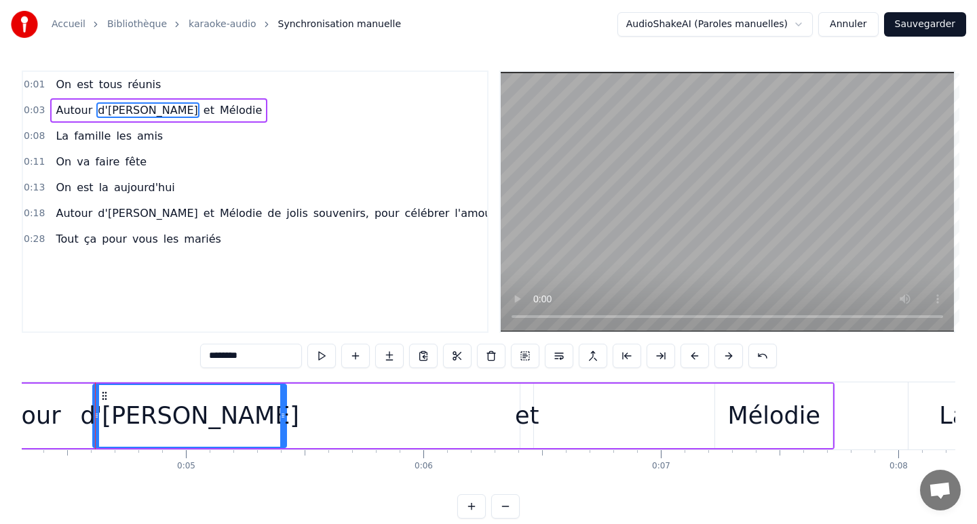
drag, startPoint x: 510, startPoint y: 414, endPoint x: 282, endPoint y: 429, distance: 228.4
click at [282, 429] on div at bounding box center [282, 416] width 5 height 62
click at [539, 425] on div "Autour d'[PERSON_NAME] et [PERSON_NAME]" at bounding box center [390, 416] width 889 height 67
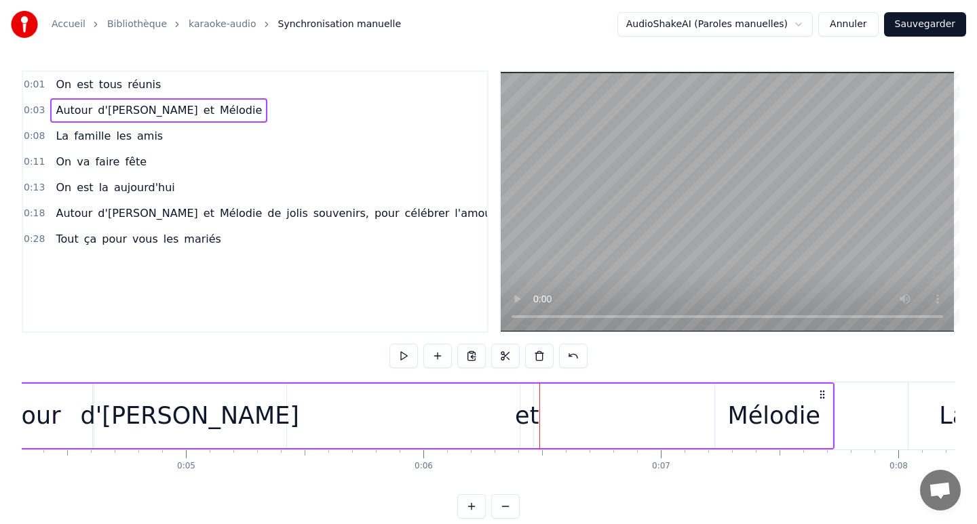
click at [525, 419] on div "et" at bounding box center [527, 416] width 24 height 36
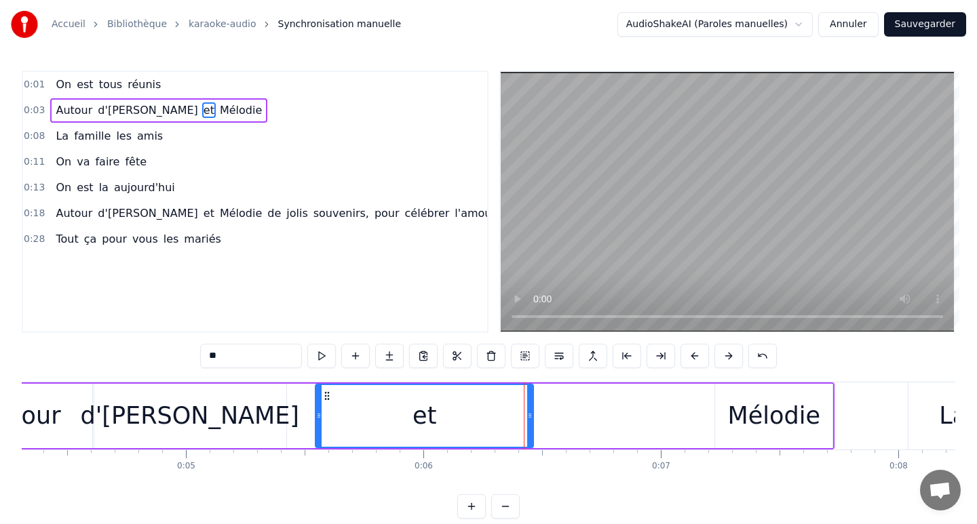
drag, startPoint x: 521, startPoint y: 419, endPoint x: 315, endPoint y: 424, distance: 205.6
click at [316, 424] on div at bounding box center [318, 416] width 5 height 62
drag, startPoint x: 318, startPoint y: 419, endPoint x: 282, endPoint y: 419, distance: 36.0
click at [283, 420] on icon at bounding box center [283, 415] width 5 height 11
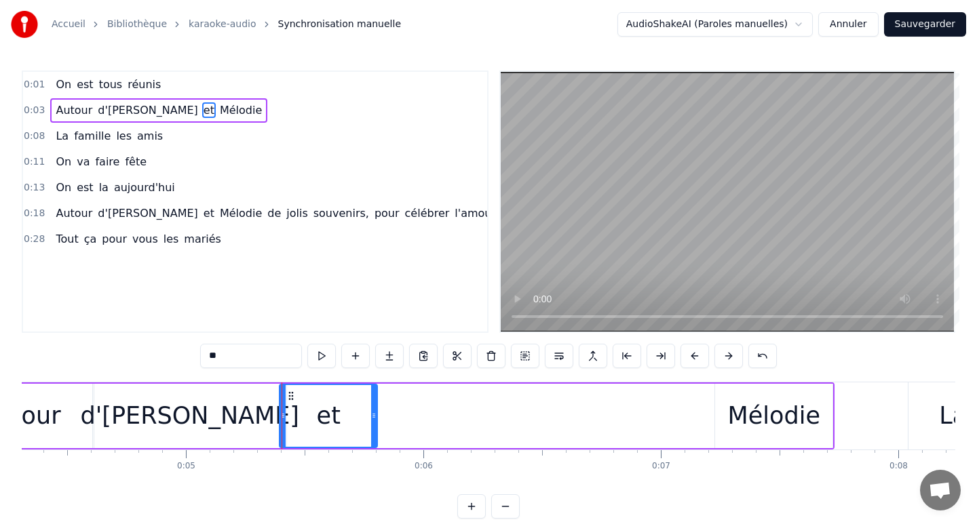
drag, startPoint x: 531, startPoint y: 416, endPoint x: 375, endPoint y: 438, distance: 157.5
click at [375, 438] on div at bounding box center [373, 416] width 5 height 62
click at [727, 418] on div "Mélodie" at bounding box center [773, 416] width 117 height 64
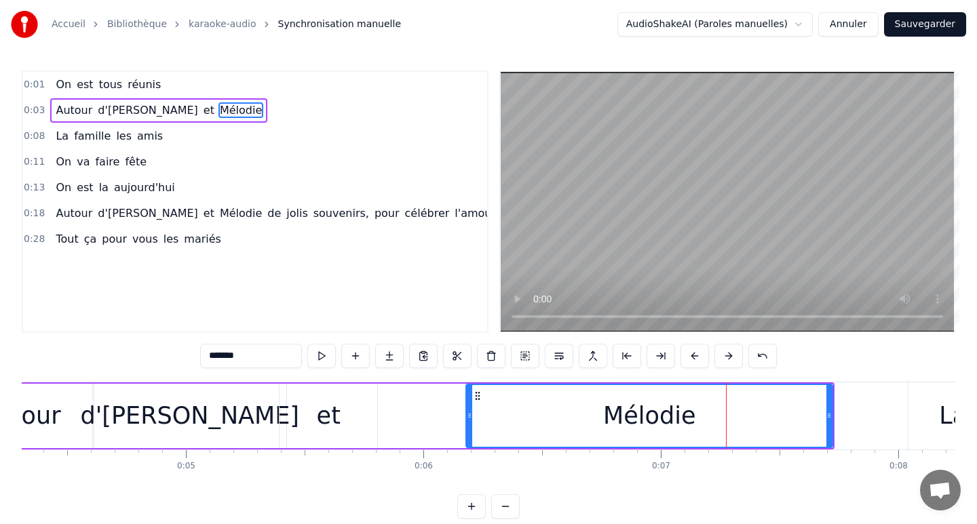
drag, startPoint x: 719, startPoint y: 414, endPoint x: 470, endPoint y: 430, distance: 249.4
click at [470, 430] on div at bounding box center [469, 416] width 5 height 62
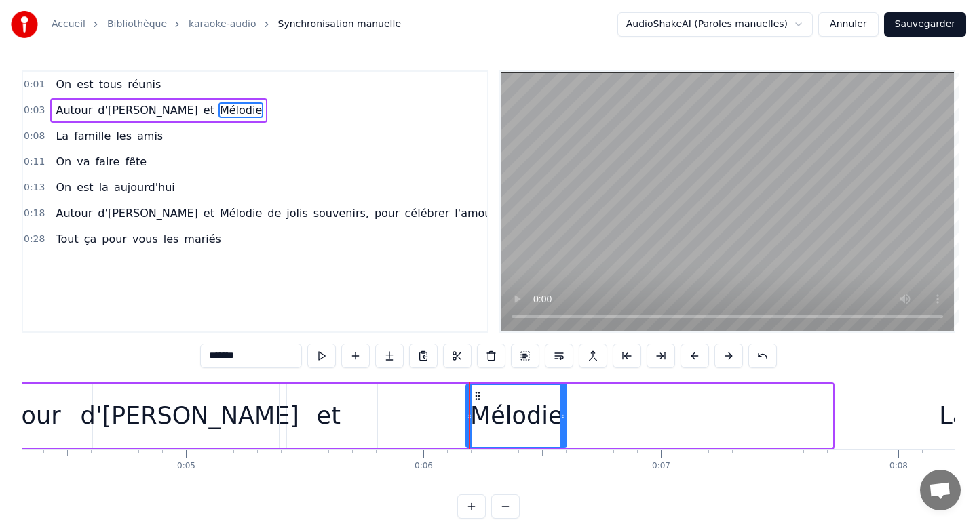
drag, startPoint x: 830, startPoint y: 417, endPoint x: 564, endPoint y: 434, distance: 266.5
click at [564, 434] on div at bounding box center [562, 416] width 5 height 62
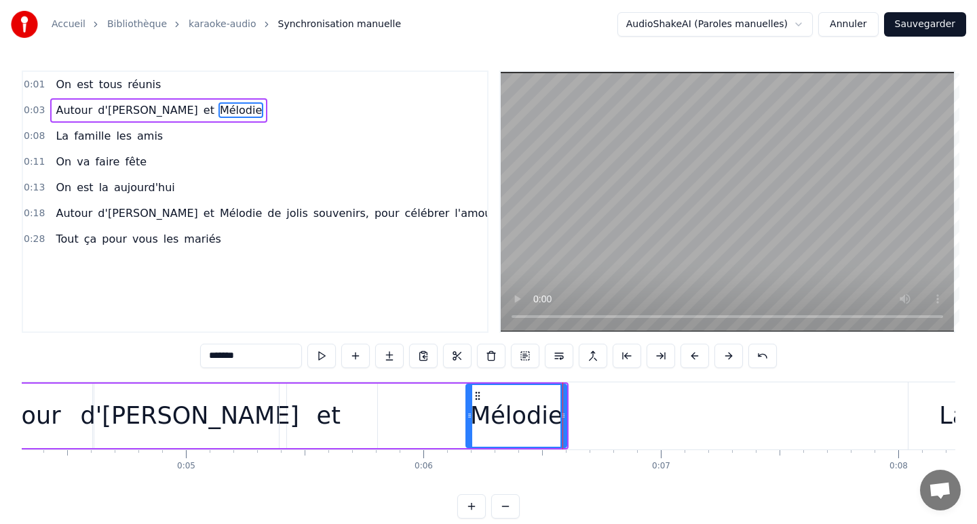
click at [908, 414] on div "La" at bounding box center [953, 416] width 90 height 67
type input "**"
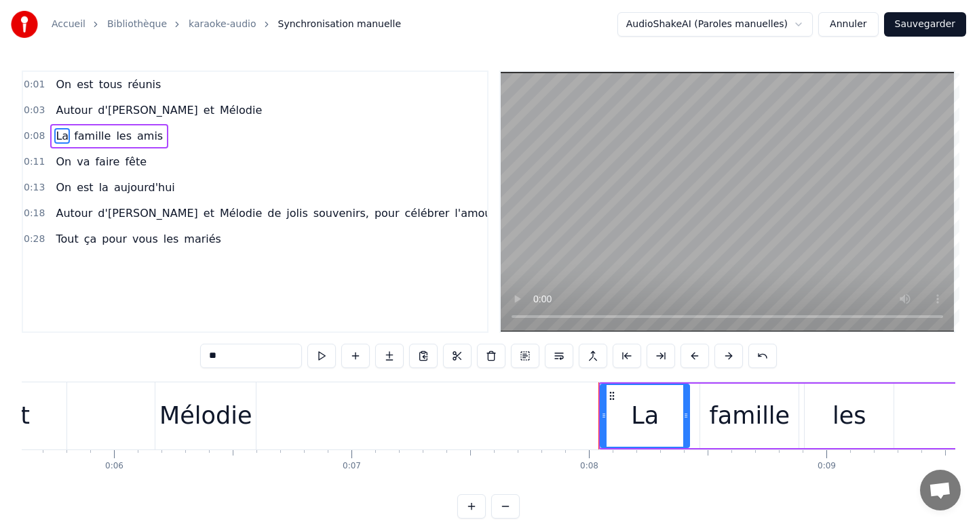
click at [929, 417] on div "La famille les amis" at bounding box center [884, 416] width 573 height 67
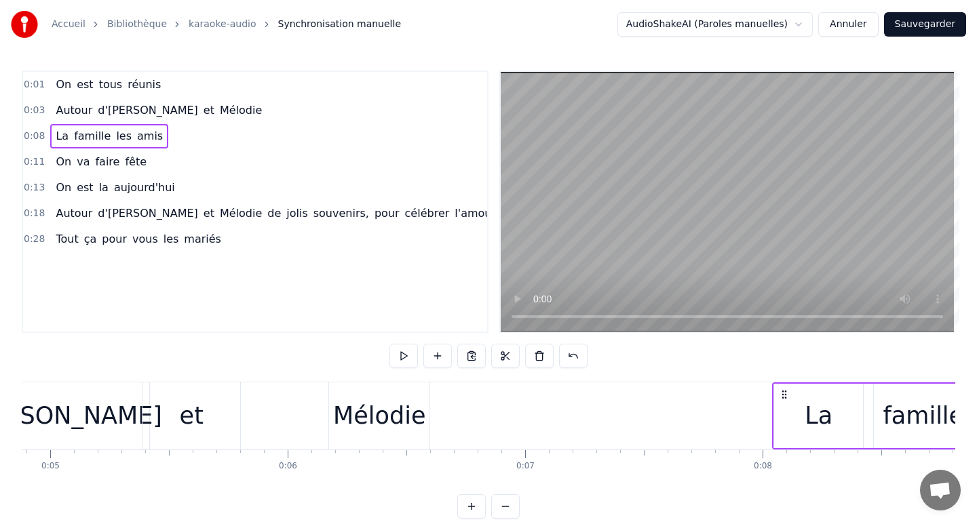
scroll to position [0, 1158]
click at [806, 402] on div "La" at bounding box center [819, 416] width 28 height 36
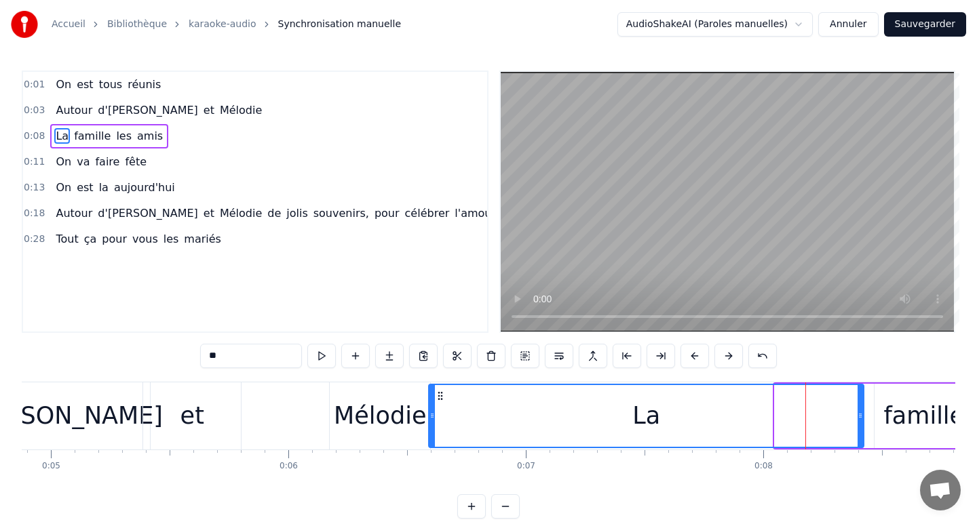
drag, startPoint x: 779, startPoint y: 417, endPoint x: 433, endPoint y: 442, distance: 346.9
click at [433, 442] on div at bounding box center [431, 416] width 5 height 62
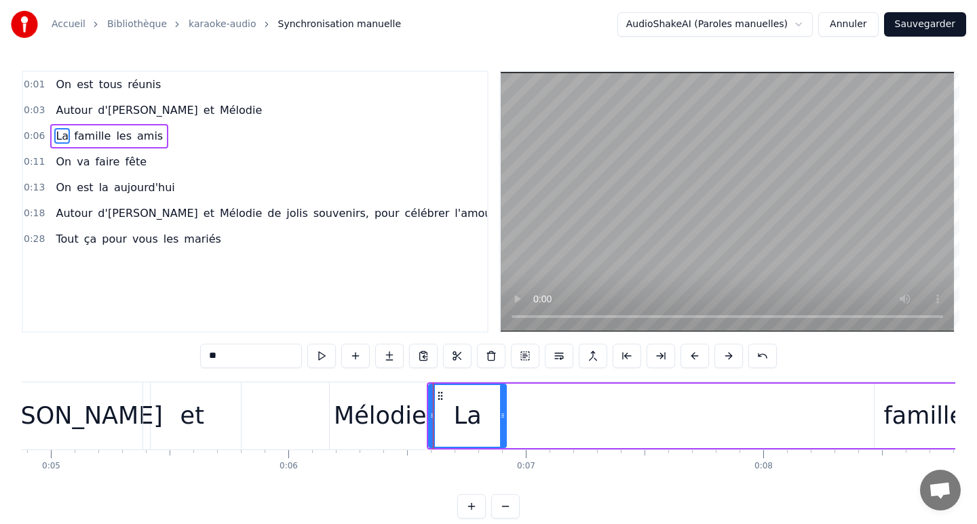
drag, startPoint x: 859, startPoint y: 419, endPoint x: 502, endPoint y: 444, distance: 358.3
click at [502, 444] on div at bounding box center [502, 416] width 5 height 62
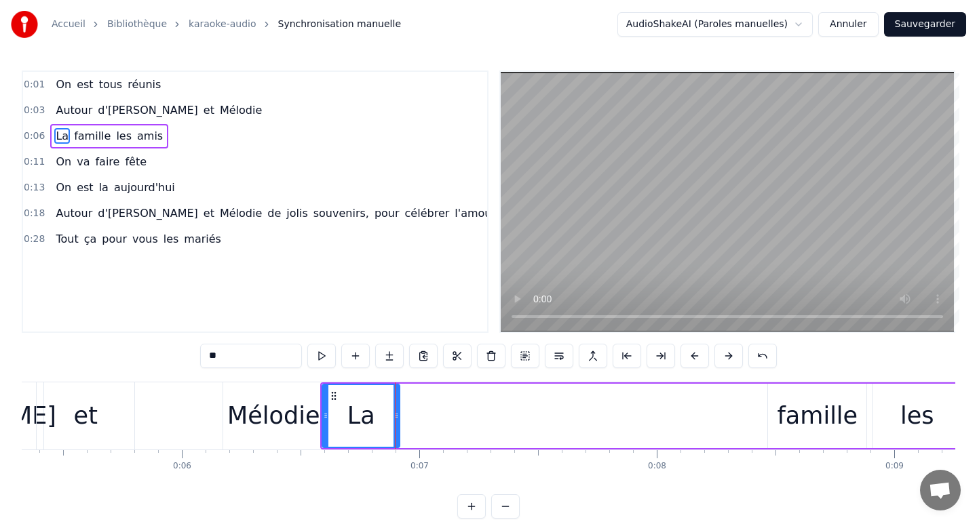
scroll to position [0, 1300]
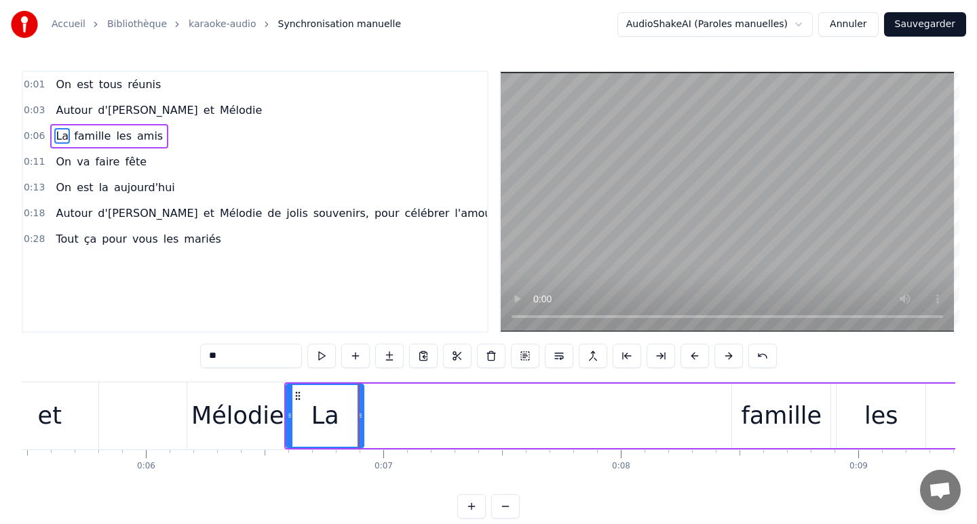
click at [749, 408] on div "famille" at bounding box center [781, 416] width 81 height 36
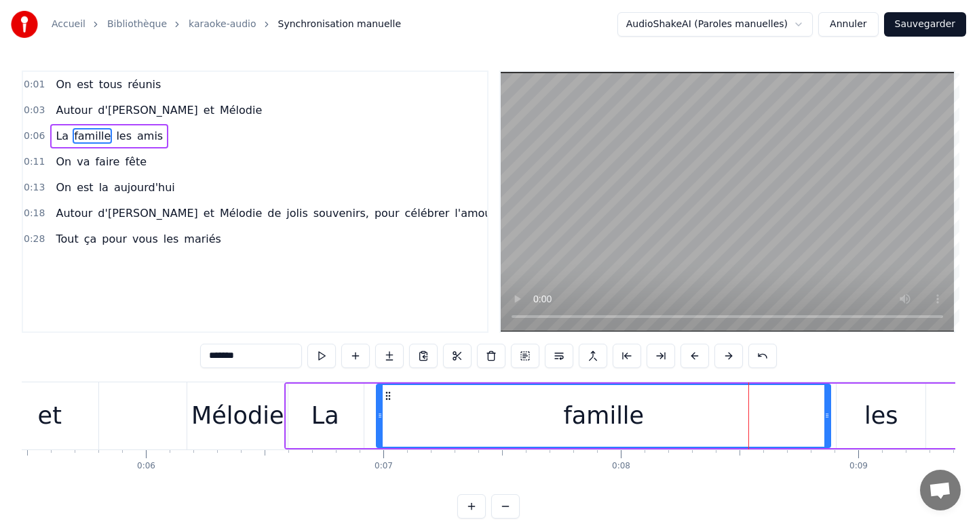
drag, startPoint x: 736, startPoint y: 417, endPoint x: 380, endPoint y: 427, distance: 356.3
click at [380, 427] on div at bounding box center [379, 416] width 5 height 62
drag, startPoint x: 380, startPoint y: 427, endPoint x: 365, endPoint y: 427, distance: 14.9
click at [365, 427] on div at bounding box center [364, 416] width 5 height 62
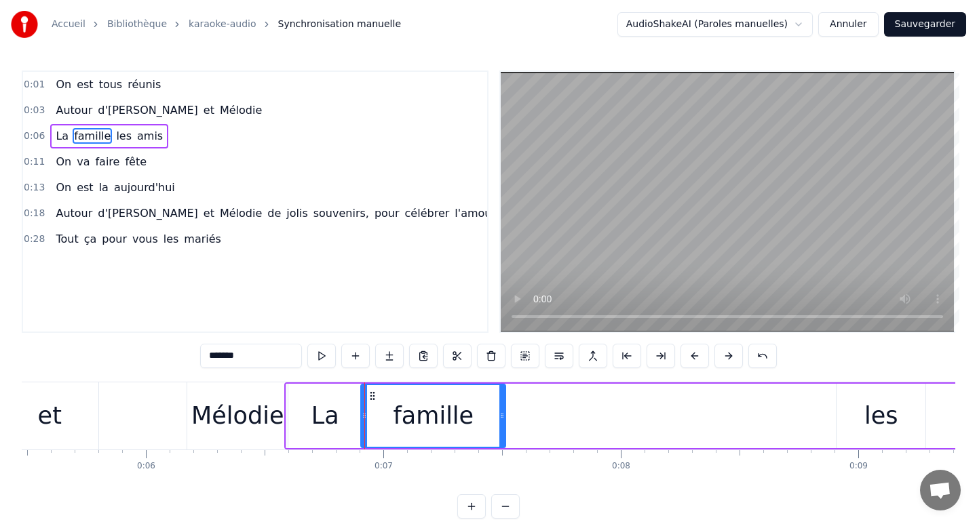
drag, startPoint x: 827, startPoint y: 417, endPoint x: 502, endPoint y: 417, distance: 324.9
click at [502, 417] on icon at bounding box center [501, 415] width 5 height 11
click at [842, 424] on div "les" at bounding box center [880, 416] width 89 height 64
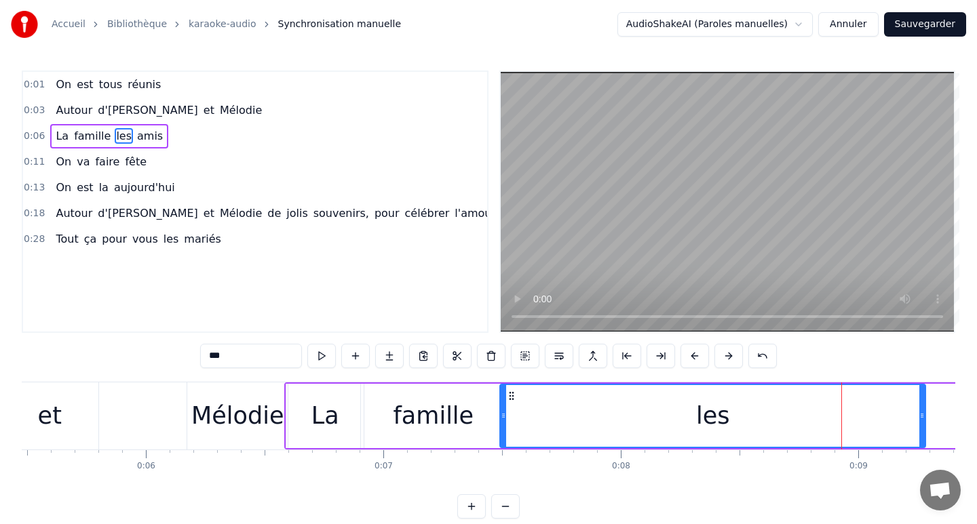
drag, startPoint x: 840, startPoint y: 414, endPoint x: 503, endPoint y: 402, distance: 336.7
click at [503, 402] on div at bounding box center [503, 416] width 5 height 62
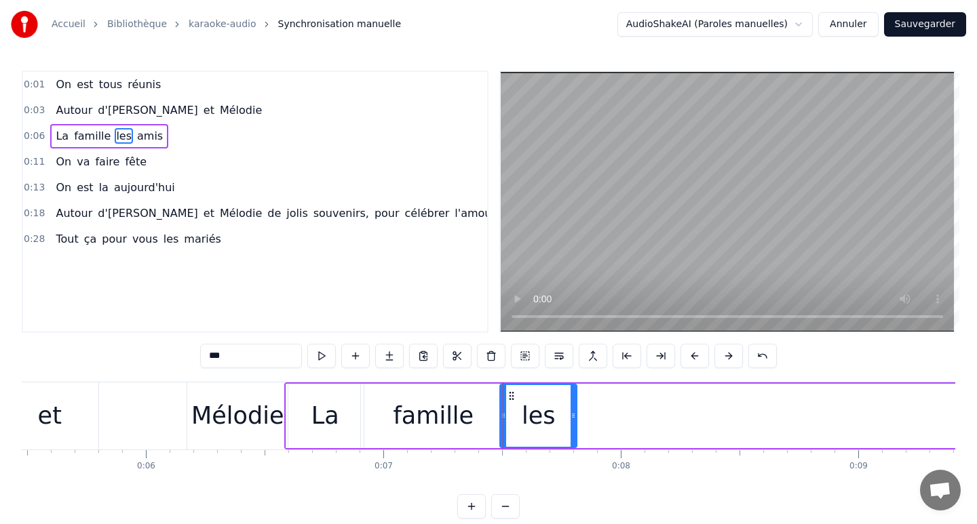
drag, startPoint x: 921, startPoint y: 417, endPoint x: 572, endPoint y: 425, distance: 348.8
click at [572, 425] on div at bounding box center [572, 416] width 5 height 62
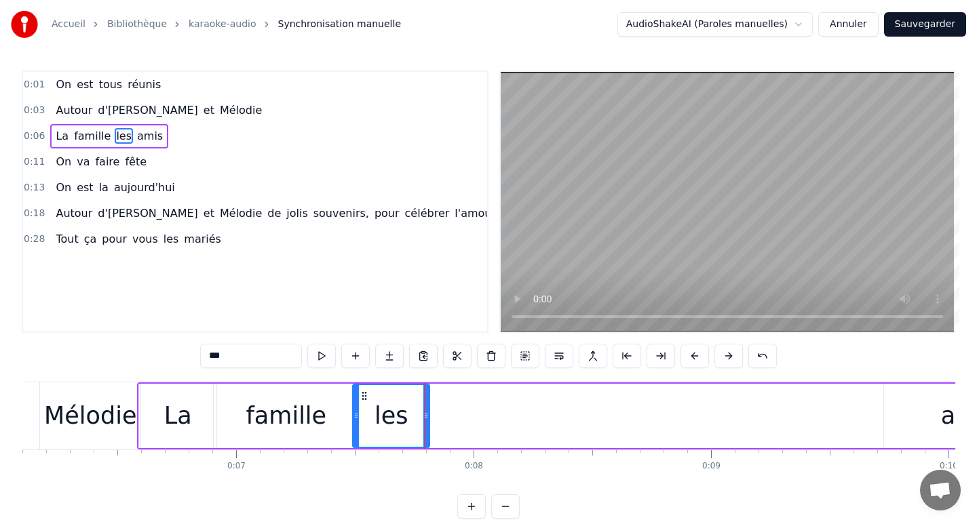
click at [907, 404] on div "amis" at bounding box center [969, 416] width 170 height 64
type input "****"
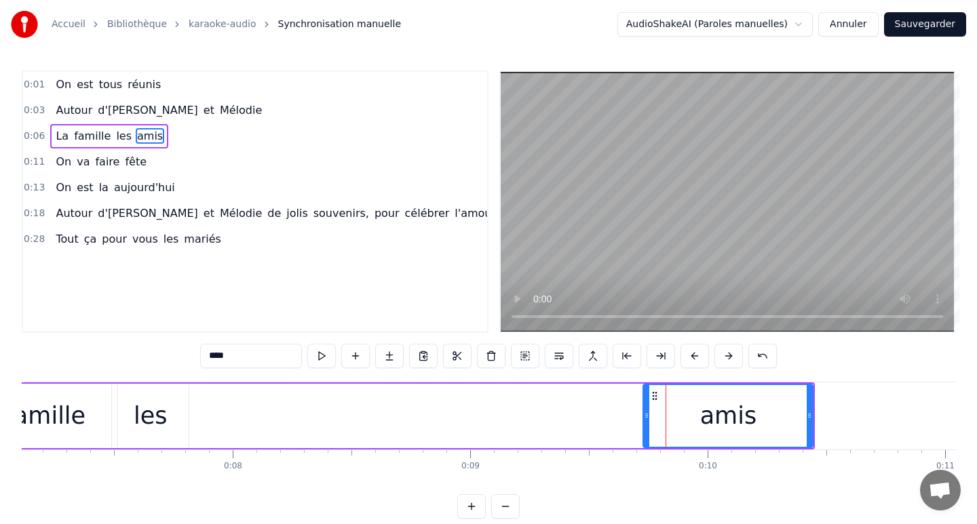
scroll to position [0, 1676]
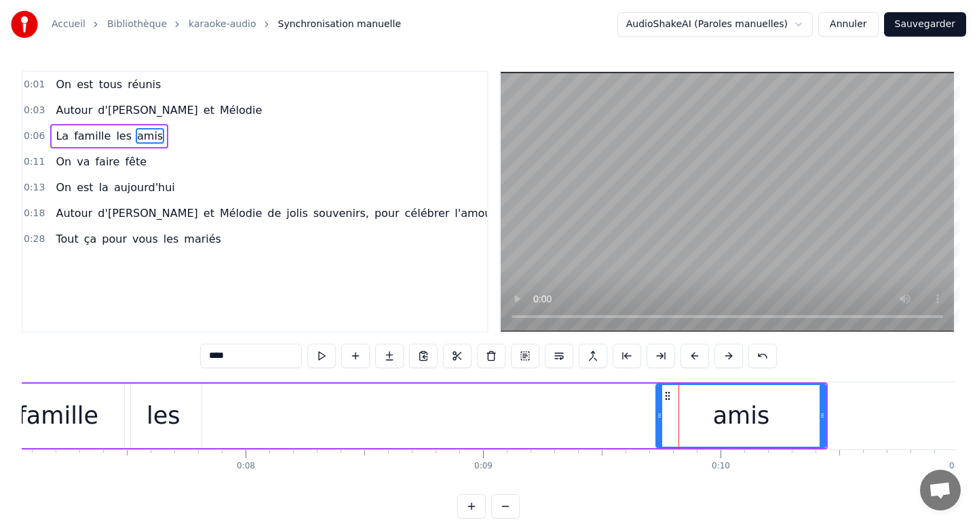
click at [657, 414] on icon at bounding box center [659, 415] width 5 height 11
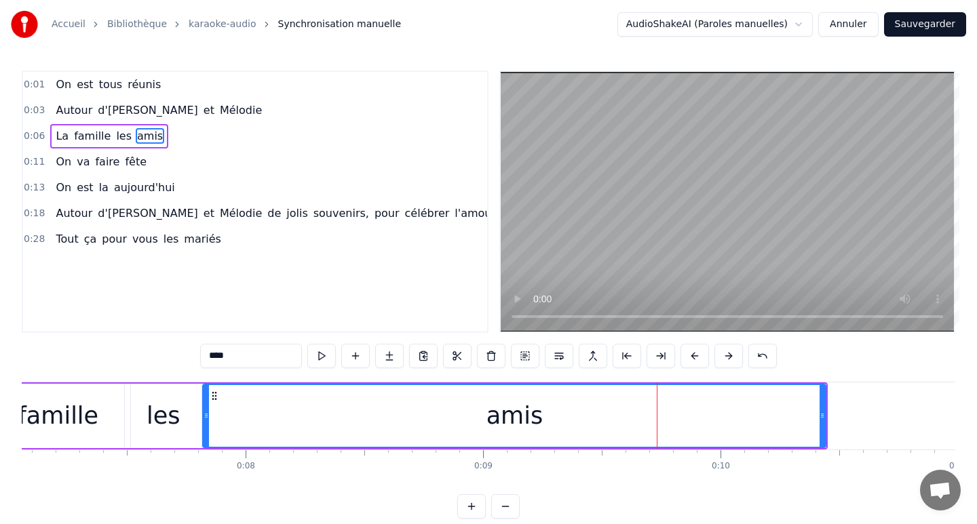
drag, startPoint x: 659, startPoint y: 416, endPoint x: 201, endPoint y: 410, distance: 457.9
click at [204, 411] on icon at bounding box center [206, 415] width 5 height 11
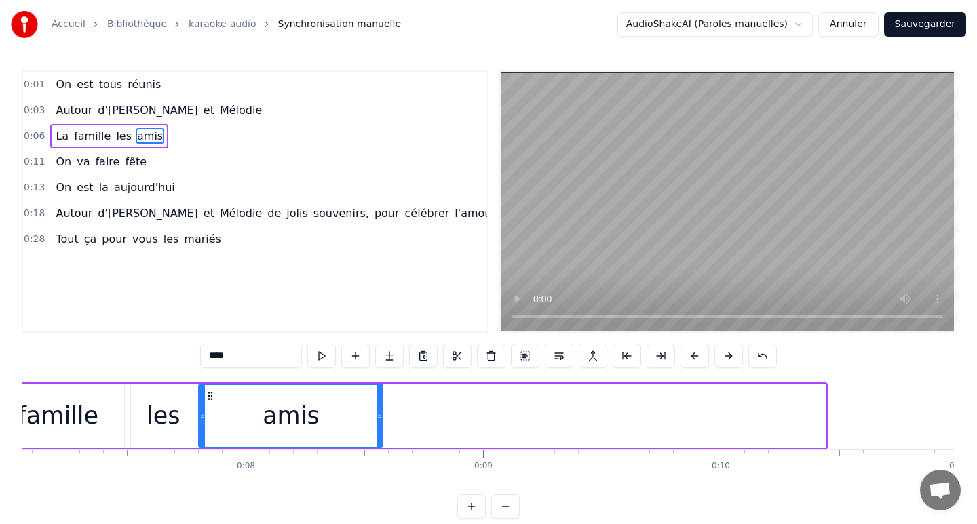
drag, startPoint x: 823, startPoint y: 417, endPoint x: 381, endPoint y: 433, distance: 442.6
click at [380, 433] on div at bounding box center [378, 416] width 5 height 62
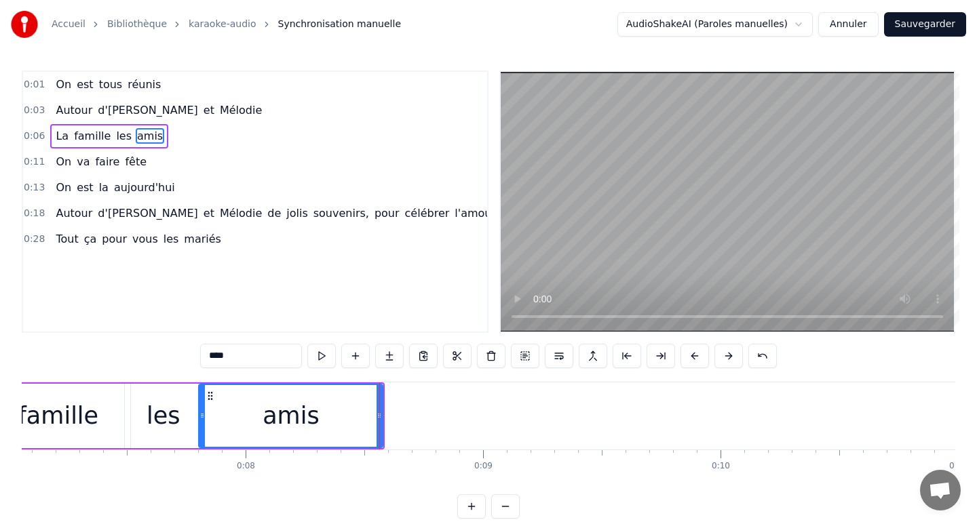
drag, startPoint x: 379, startPoint y: 418, endPoint x: 343, endPoint y: 420, distance: 35.3
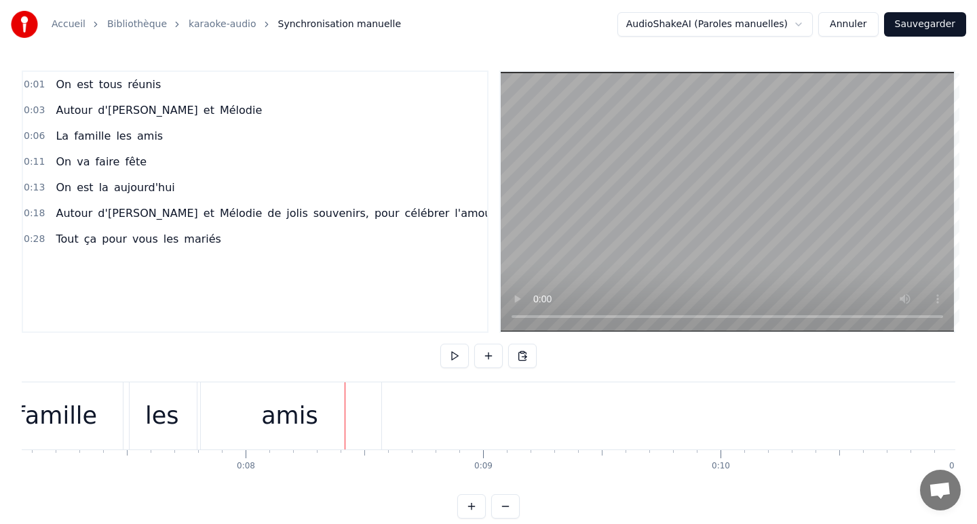
click at [364, 415] on div "amis" at bounding box center [289, 416] width 184 height 67
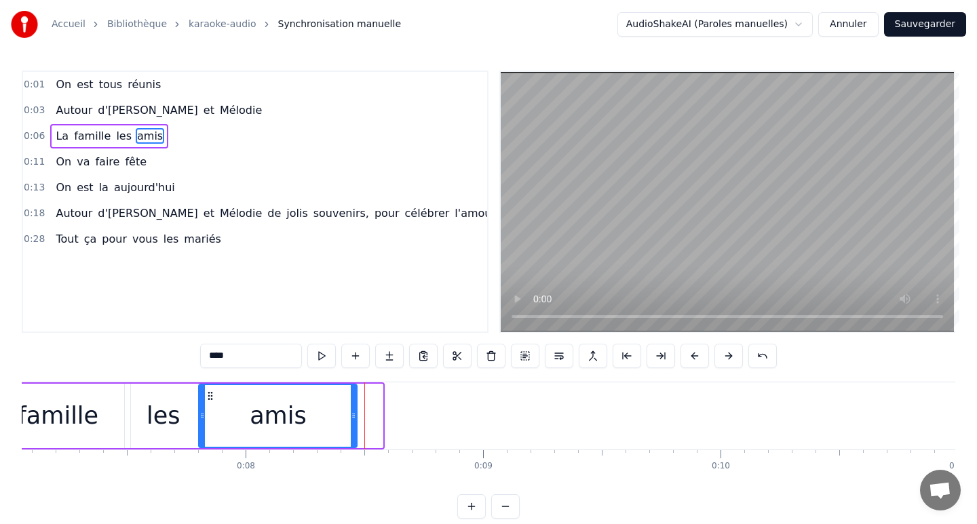
drag, startPoint x: 379, startPoint y: 414, endPoint x: 357, endPoint y: 417, distance: 21.9
click at [356, 417] on icon at bounding box center [353, 415] width 5 height 11
click at [357, 417] on icon at bounding box center [357, 415] width 5 height 11
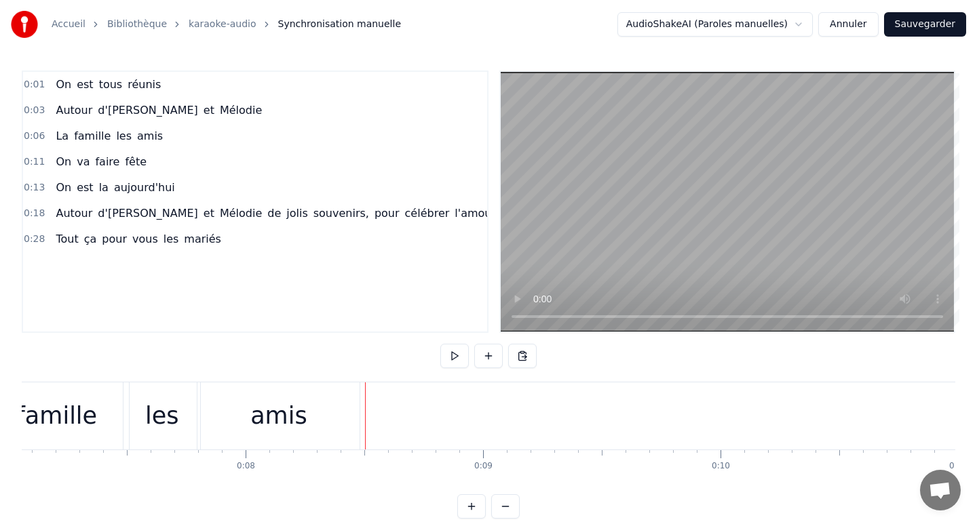
click at [351, 416] on div "amis" at bounding box center [278, 416] width 162 height 67
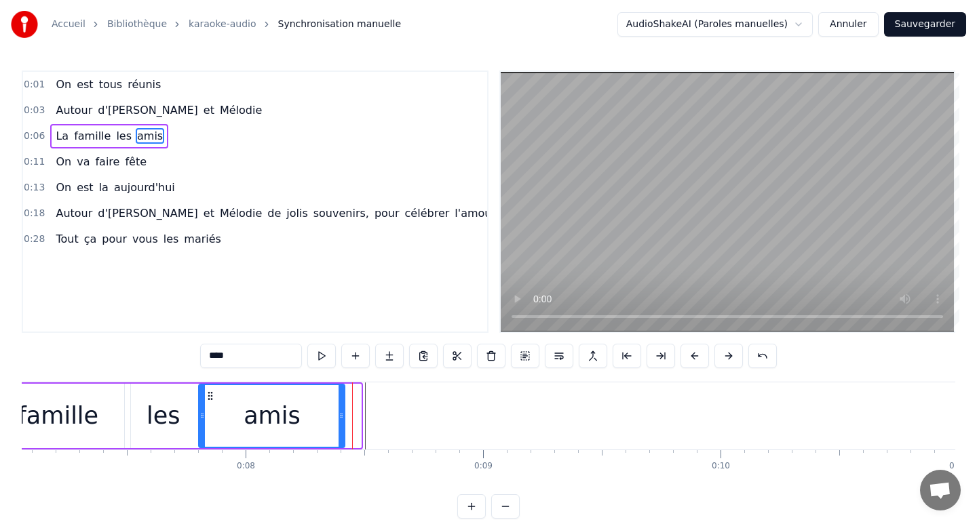
drag, startPoint x: 357, startPoint y: 414, endPoint x: 340, endPoint y: 417, distance: 17.2
click at [340, 417] on icon at bounding box center [340, 415] width 5 height 11
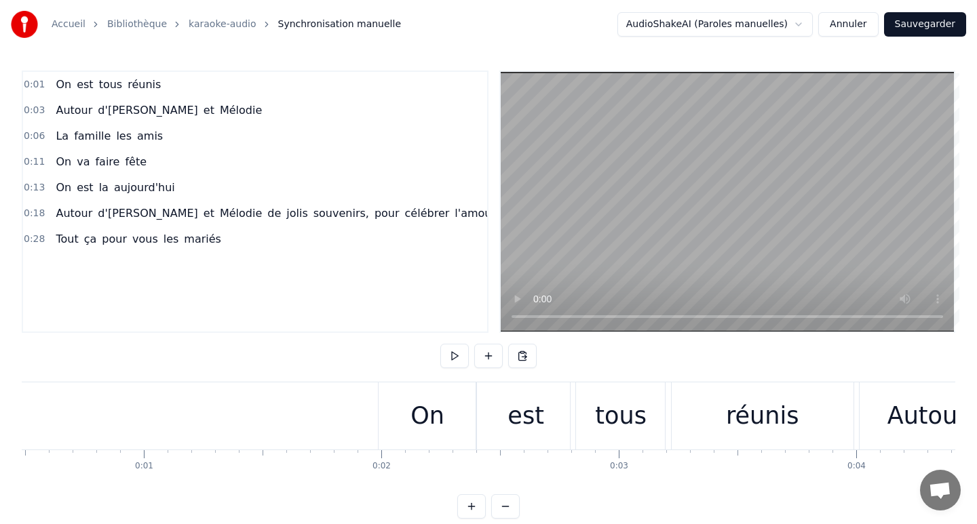
scroll to position [0, 0]
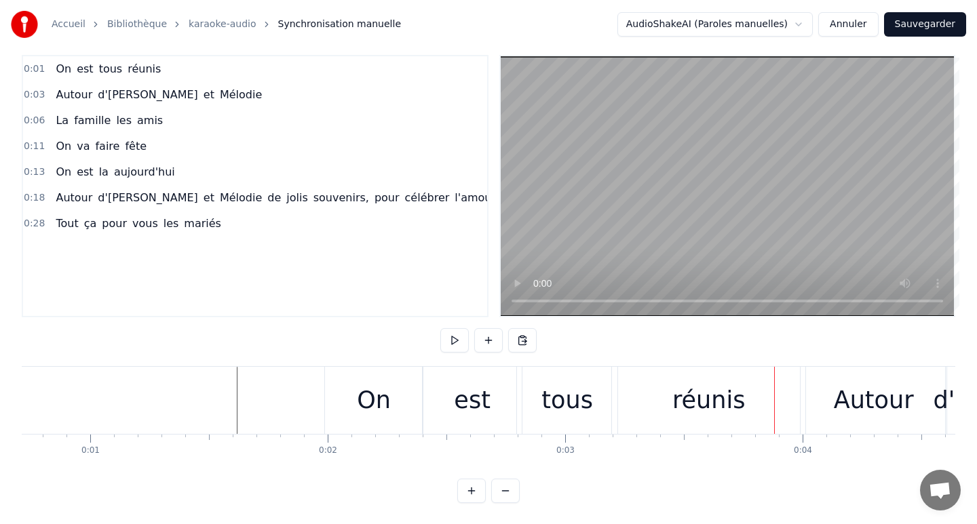
scroll to position [0, 161]
click at [292, 467] on div "0:01 On est tous réunis 0:03 Autour d'[PERSON_NAME] et Mélodie 0:06 La famille …" at bounding box center [488, 279] width 933 height 448
click at [286, 465] on div "0 0:01 0:02 0:03 0:04 0:05 0:06 0:07 0:08 0:09 0:10 0:11 0:12 0:13 0:14 0:15 0:…" at bounding box center [326, 451] width 933 height 34
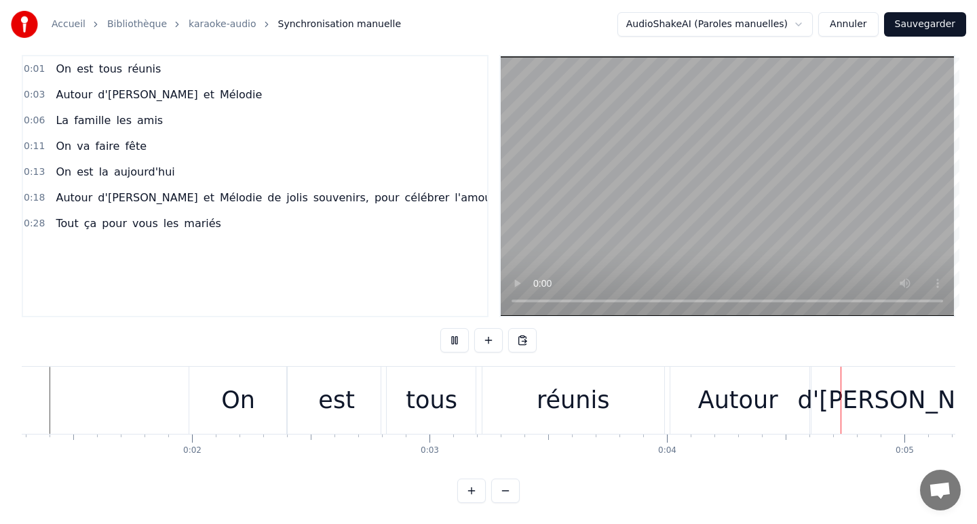
click at [317, 326] on div "0:01 On est tous réunis 0:03 Autour d'[PERSON_NAME] et Mélodie 0:06 La famille …" at bounding box center [488, 279] width 933 height 448
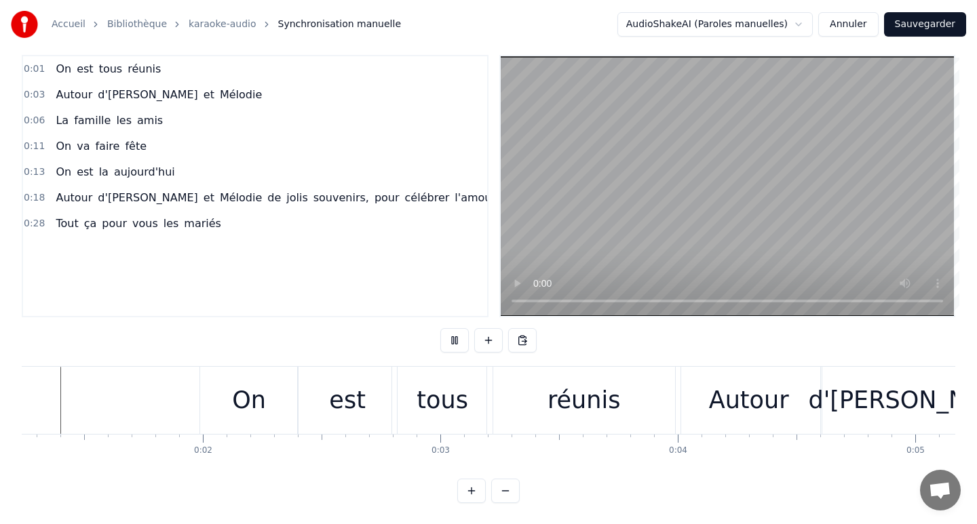
scroll to position [0, 0]
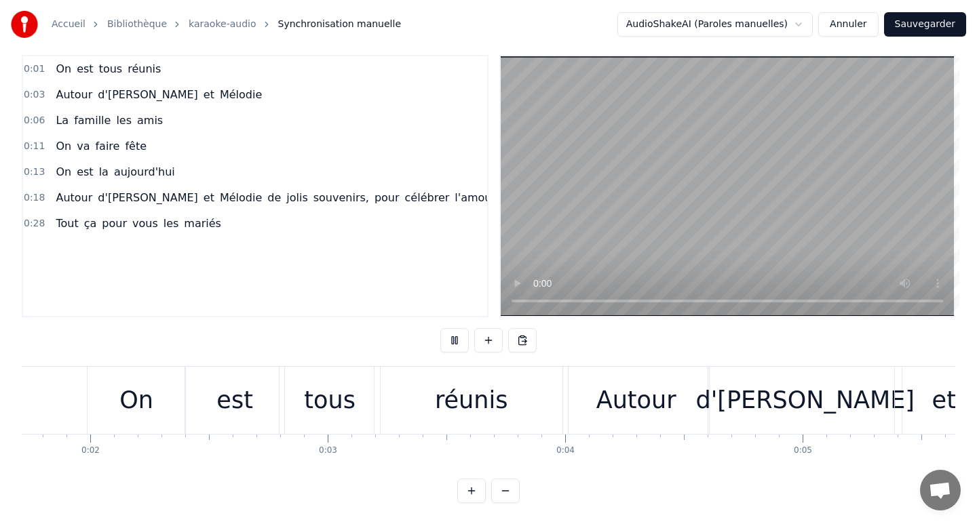
click at [27, 484] on div "0:01 On est tous réunis 0:03 Autour d'[PERSON_NAME] et Mélodie 0:06 La famille …" at bounding box center [488, 279] width 933 height 448
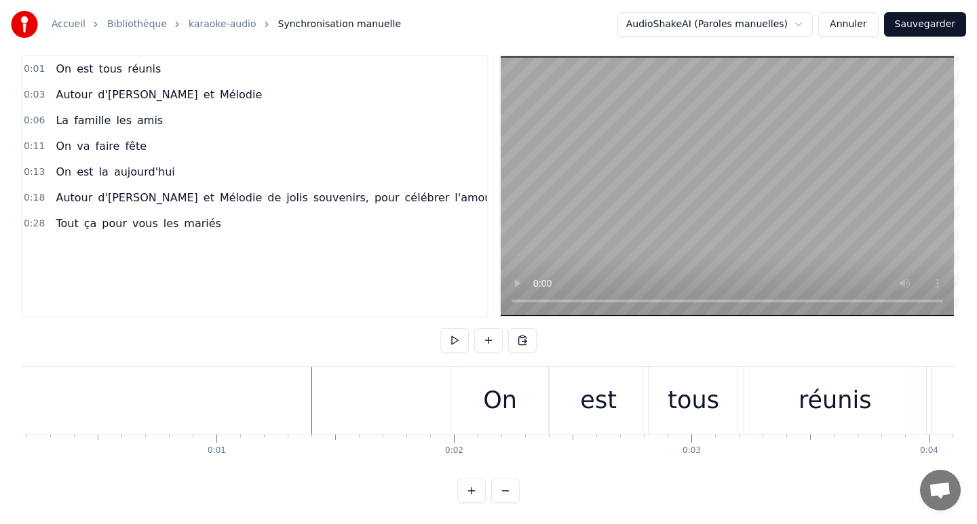
scroll to position [0, 22]
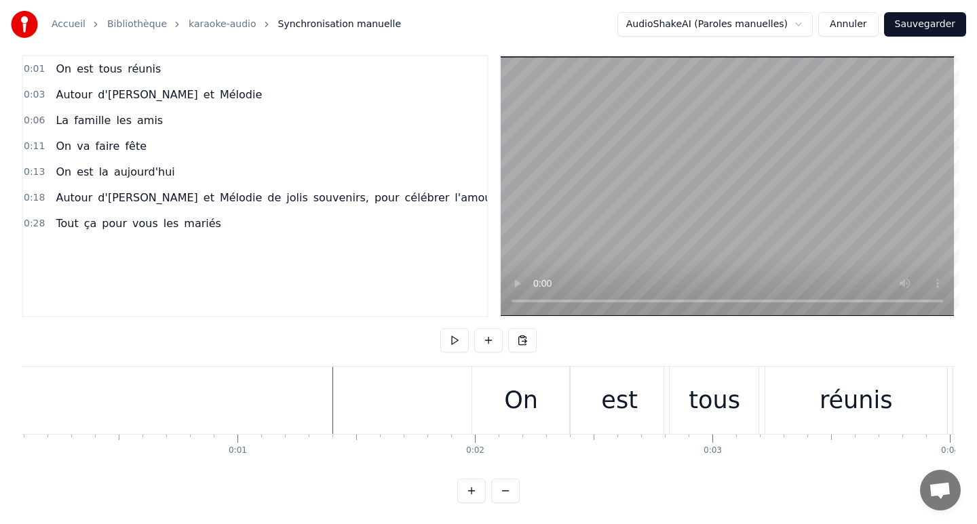
click at [381, 352] on div "0:01 On est tous réunis 0:03 Autour d'[PERSON_NAME] et Mélodie 0:06 La famille …" at bounding box center [488, 279] width 933 height 448
click at [307, 354] on div "0:01 On est tous réunis 0:03 Autour d'[PERSON_NAME] et Mélodie 0:06 La famille …" at bounding box center [488, 279] width 933 height 448
click at [450, 342] on button at bounding box center [454, 340] width 28 height 24
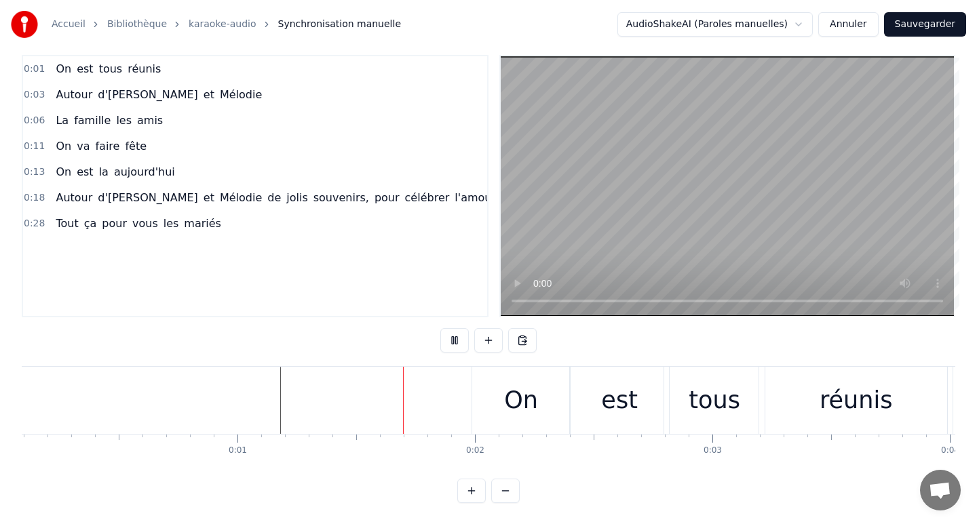
click at [450, 342] on button at bounding box center [454, 340] width 28 height 24
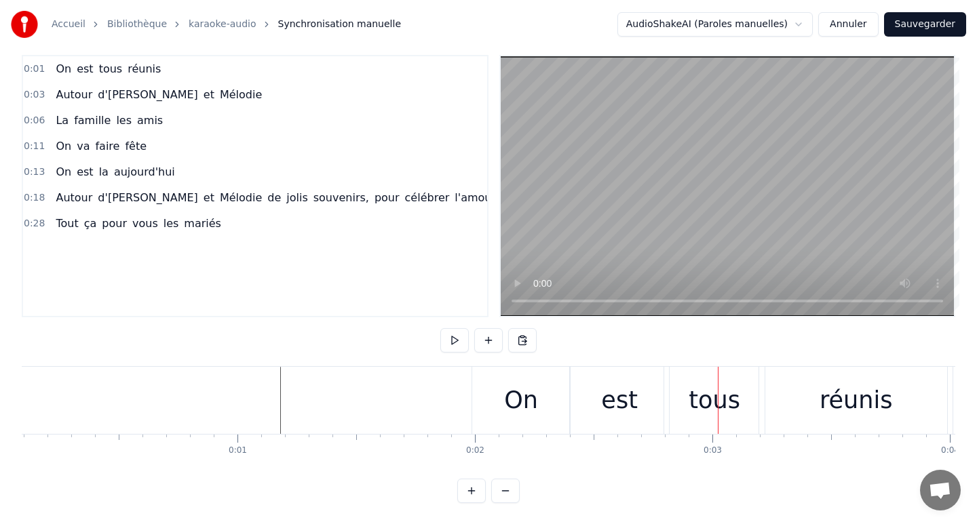
click at [451, 343] on button at bounding box center [454, 340] width 28 height 24
click at [452, 343] on button at bounding box center [454, 340] width 28 height 24
click at [678, 336] on div "0:01 On est tous réunis 0:03 Autour d'[PERSON_NAME] et Mélodie 0:06 La famille …" at bounding box center [488, 279] width 933 height 448
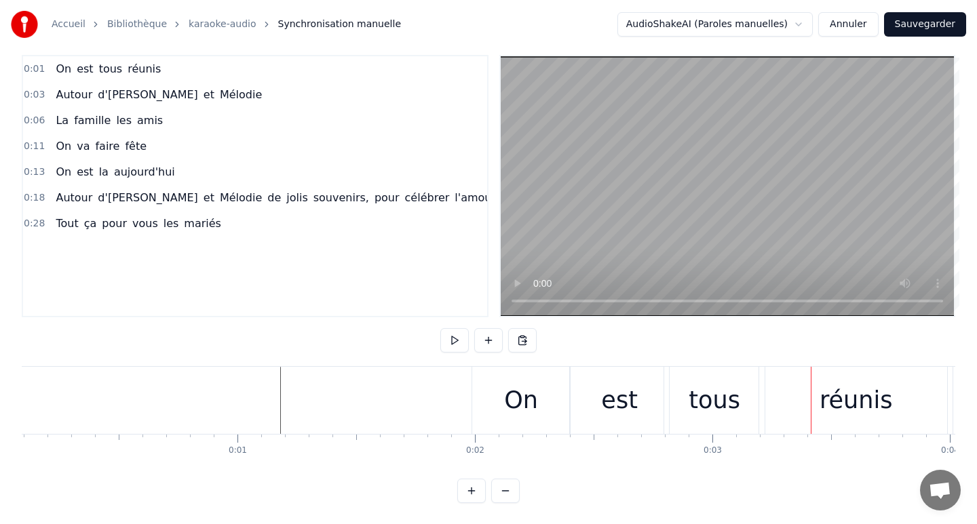
click at [335, 411] on div at bounding box center [335, 400] width 1 height 67
click at [516, 417] on div "On" at bounding box center [521, 401] width 34 height 36
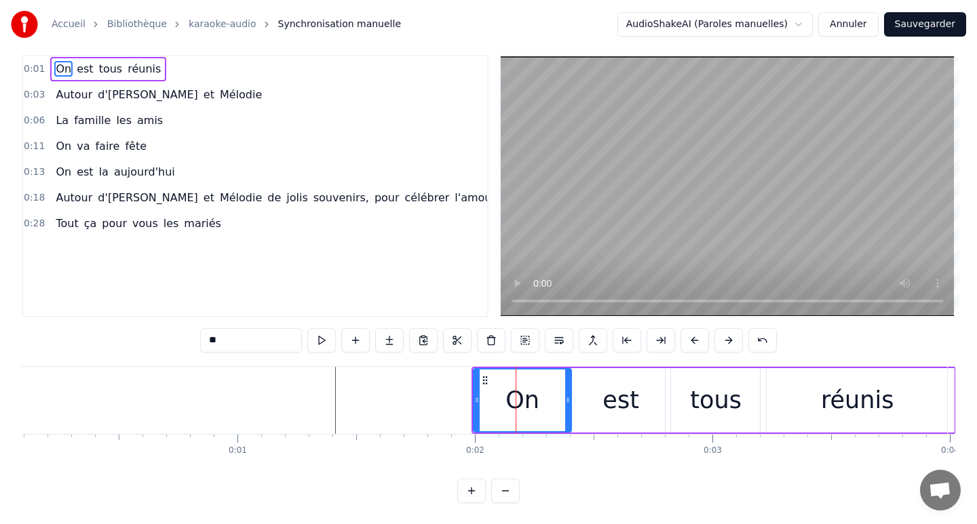
scroll to position [0, 0]
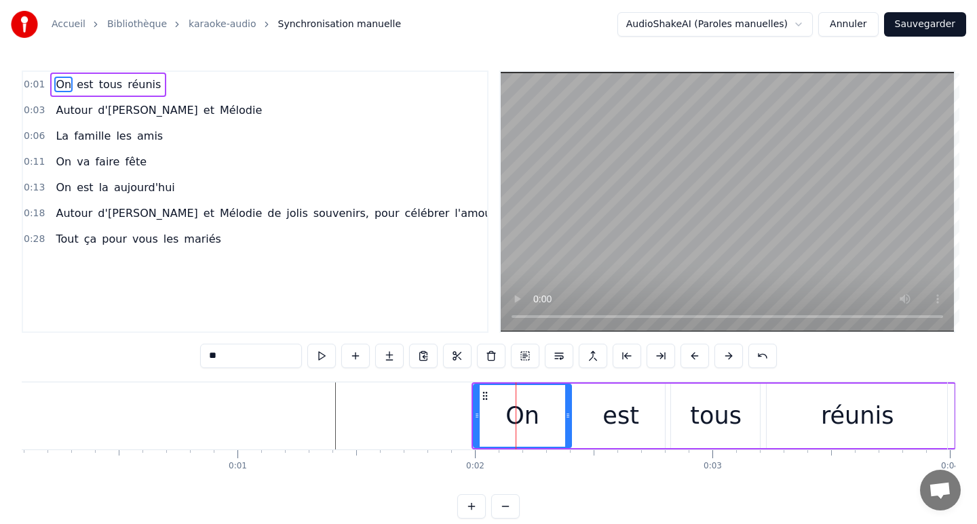
drag, startPoint x: 516, startPoint y: 417, endPoint x: 672, endPoint y: 423, distance: 156.8
click at [674, 424] on div "On est tous réunis" at bounding box center [713, 416] width 484 height 67
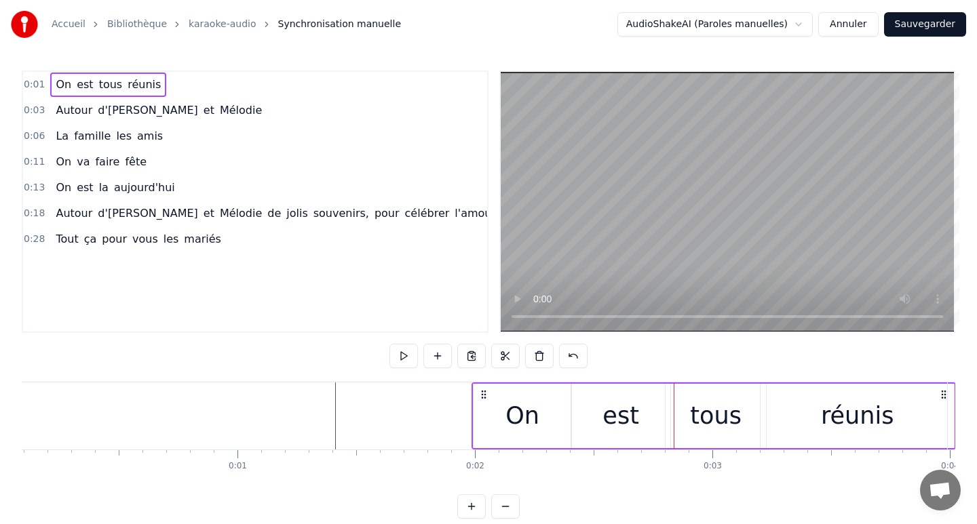
click at [649, 431] on div "est" at bounding box center [620, 416] width 99 height 64
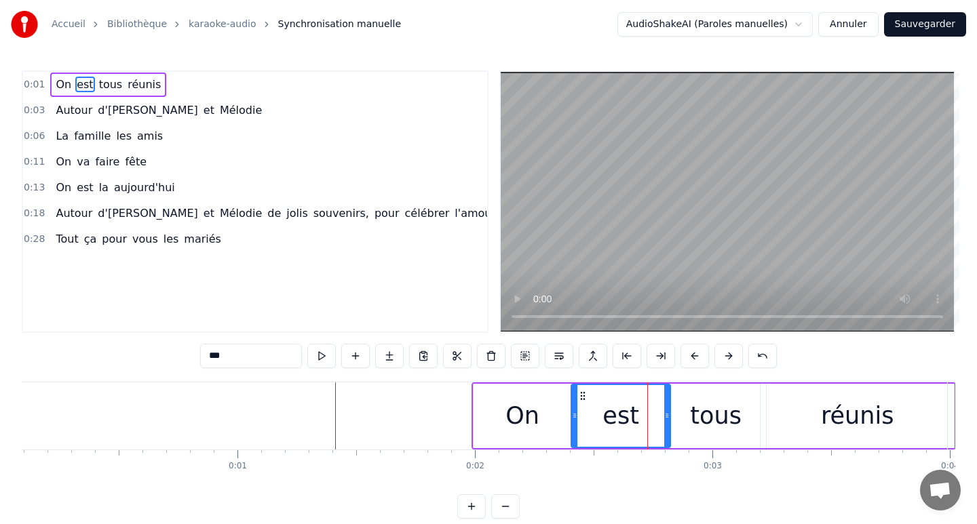
drag, startPoint x: 822, startPoint y: 417, endPoint x: 942, endPoint y: 411, distance: 120.2
click at [942, 414] on div "réunis" at bounding box center [856, 416] width 193 height 64
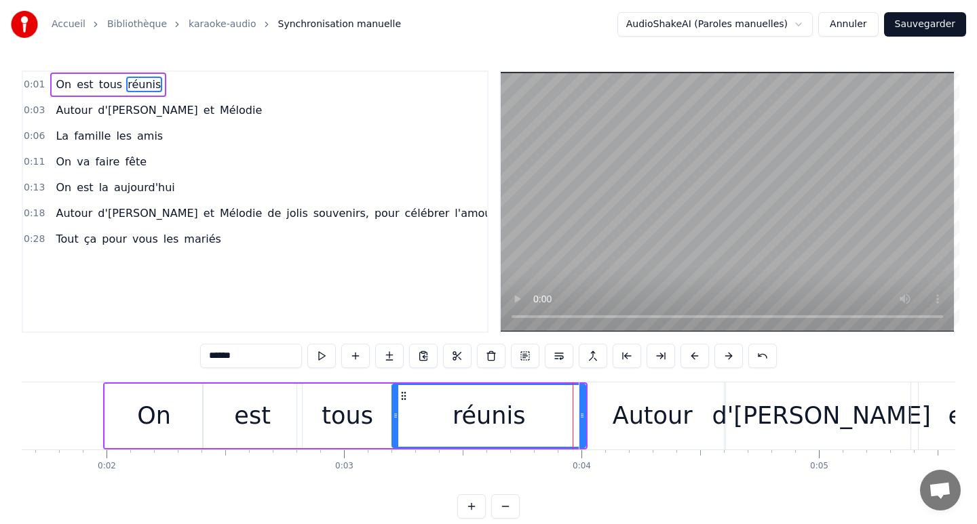
scroll to position [0, 364]
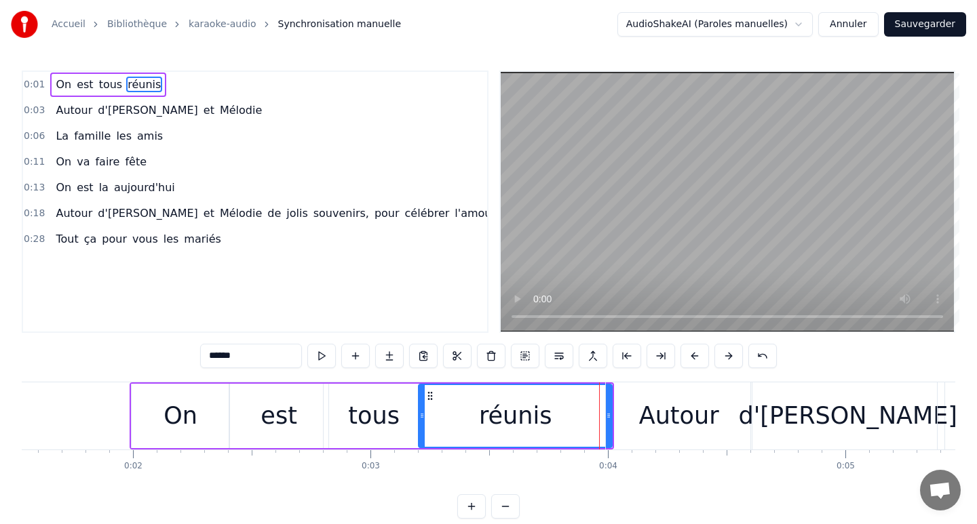
click at [167, 423] on div "On" at bounding box center [180, 416] width 34 height 36
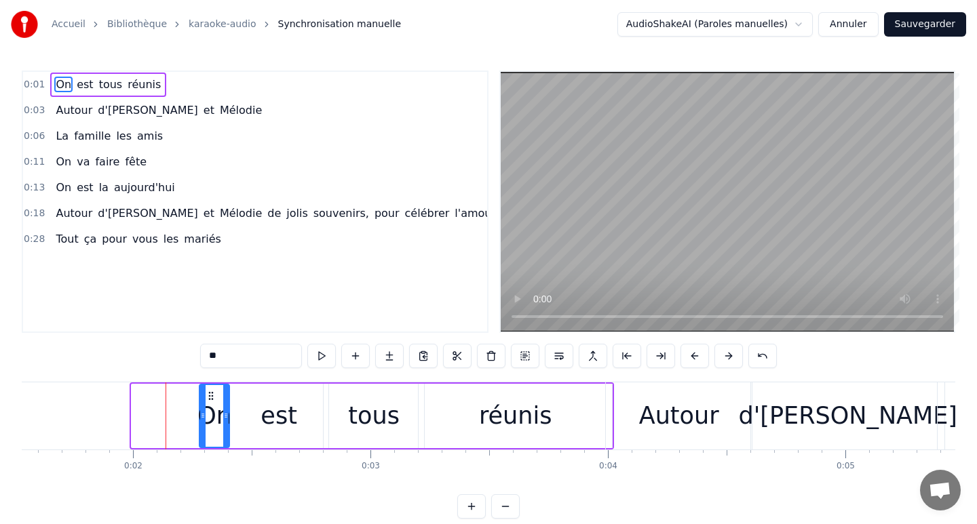
drag, startPoint x: 134, startPoint y: 417, endPoint x: 200, endPoint y: 424, distance: 66.9
click at [200, 425] on div at bounding box center [202, 416] width 5 height 62
click at [486, 425] on div "réunis" at bounding box center [515, 416] width 73 height 36
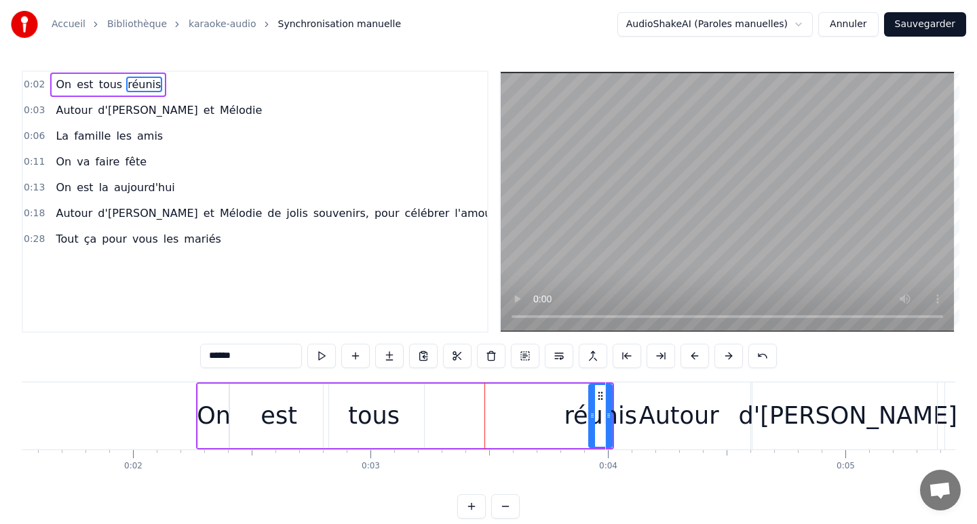
drag, startPoint x: 423, startPoint y: 417, endPoint x: 590, endPoint y: 417, distance: 166.9
click at [593, 422] on div at bounding box center [591, 416] width 5 height 62
click at [410, 416] on div "tous" at bounding box center [374, 416] width 100 height 64
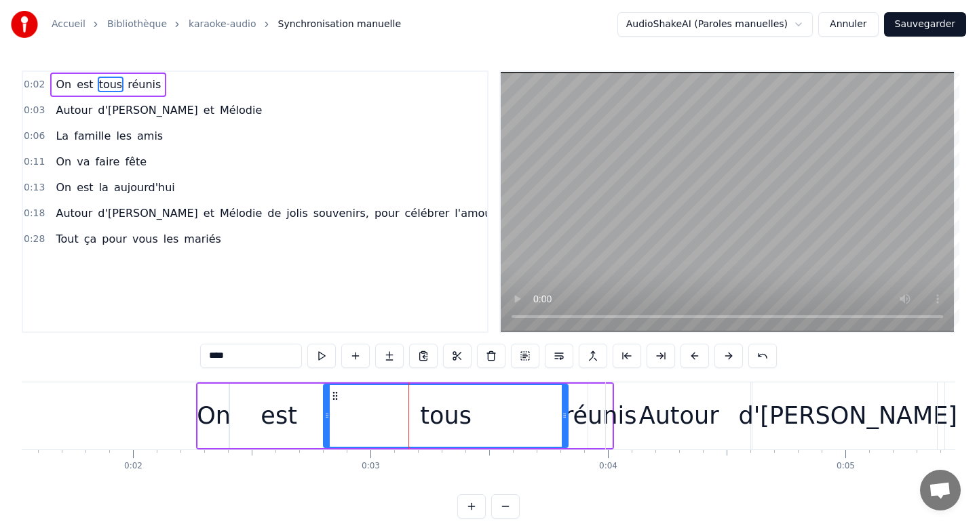
drag, startPoint x: 420, startPoint y: 417, endPoint x: 564, endPoint y: 418, distance: 143.8
click at [564, 421] on icon at bounding box center [564, 415] width 5 height 11
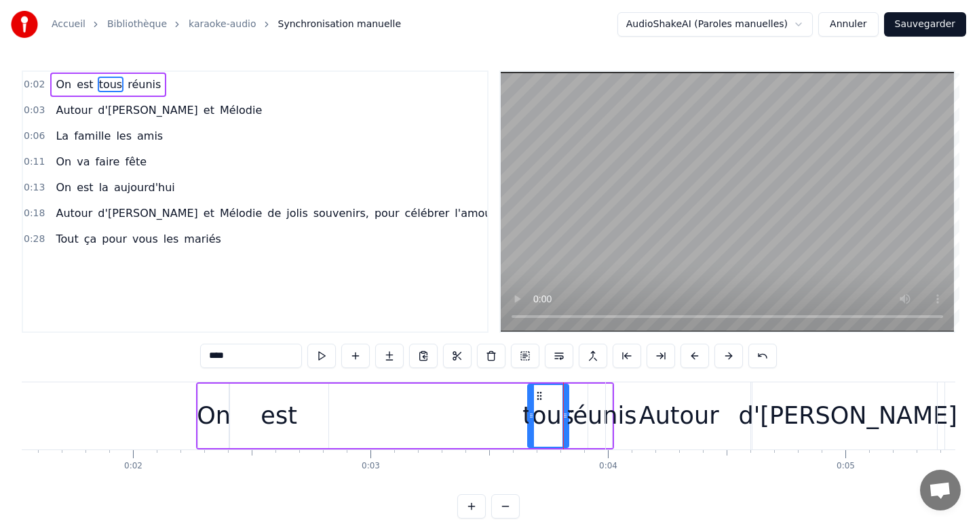
drag, startPoint x: 326, startPoint y: 417, endPoint x: 528, endPoint y: 433, distance: 203.5
click at [530, 435] on div at bounding box center [530, 416] width 5 height 62
click at [290, 419] on div "est" at bounding box center [278, 416] width 37 height 36
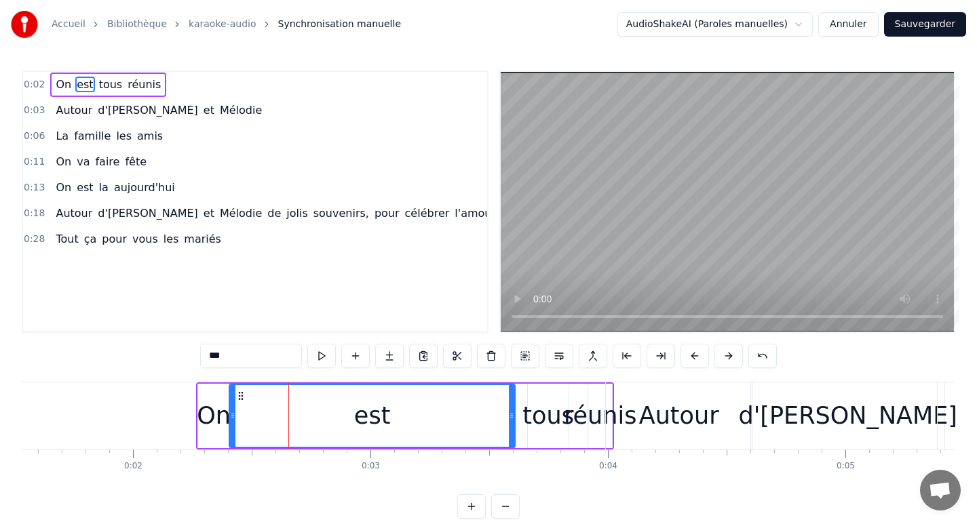
drag, startPoint x: 326, startPoint y: 419, endPoint x: 517, endPoint y: 429, distance: 190.9
click at [514, 429] on div at bounding box center [511, 416] width 5 height 62
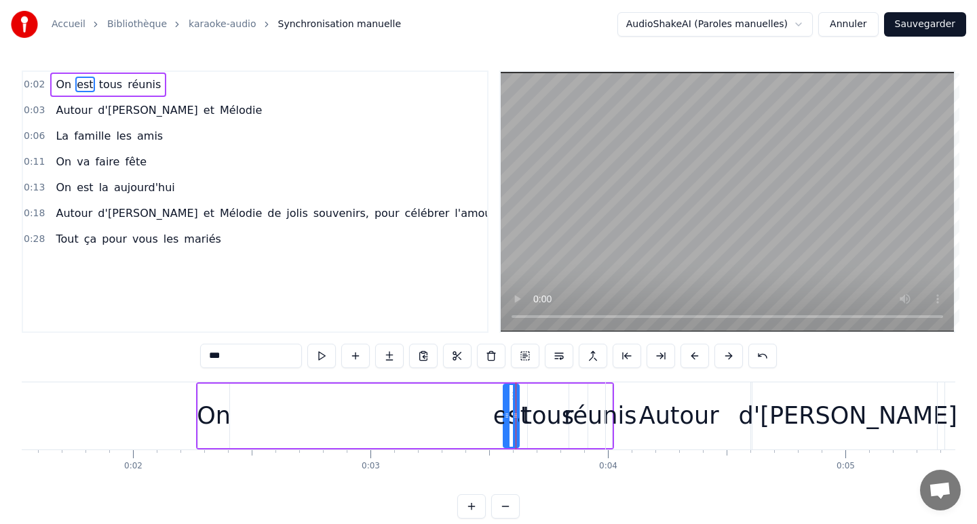
drag, startPoint x: 233, startPoint y: 416, endPoint x: 504, endPoint y: 431, distance: 271.1
click at [505, 432] on div at bounding box center [506, 416] width 5 height 62
click at [214, 437] on div "On" at bounding box center [213, 416] width 31 height 64
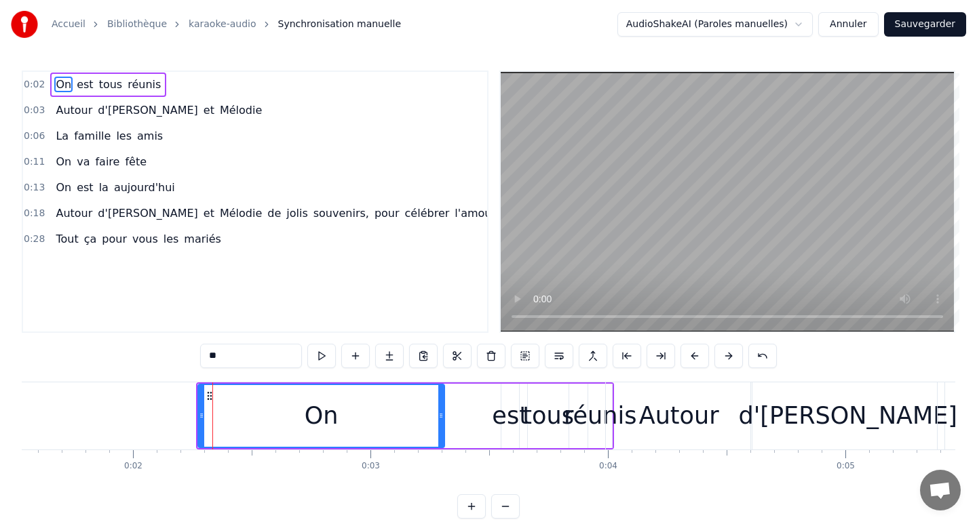
drag, startPoint x: 227, startPoint y: 417, endPoint x: 442, endPoint y: 427, distance: 215.3
click at [442, 427] on div at bounding box center [440, 416] width 5 height 62
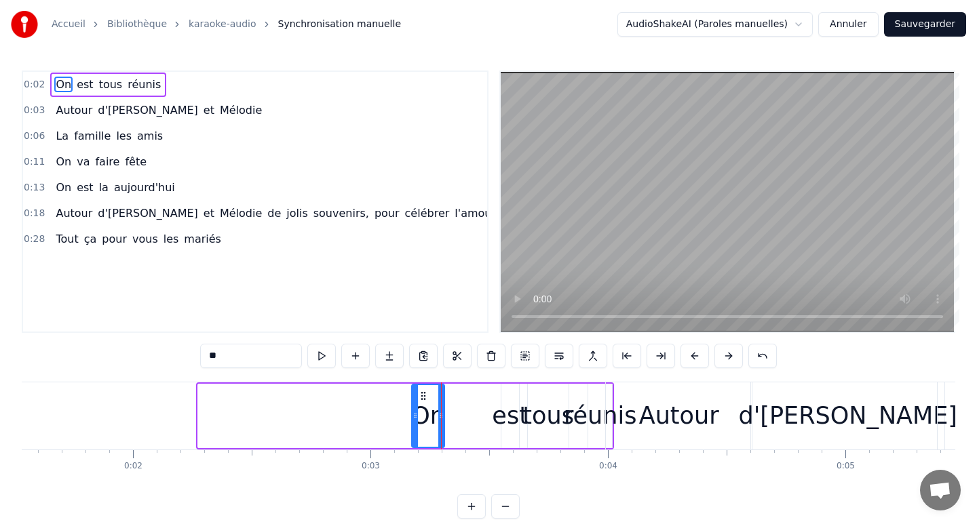
drag, startPoint x: 201, startPoint y: 417, endPoint x: 415, endPoint y: 427, distance: 213.9
click at [415, 427] on div at bounding box center [414, 416] width 5 height 62
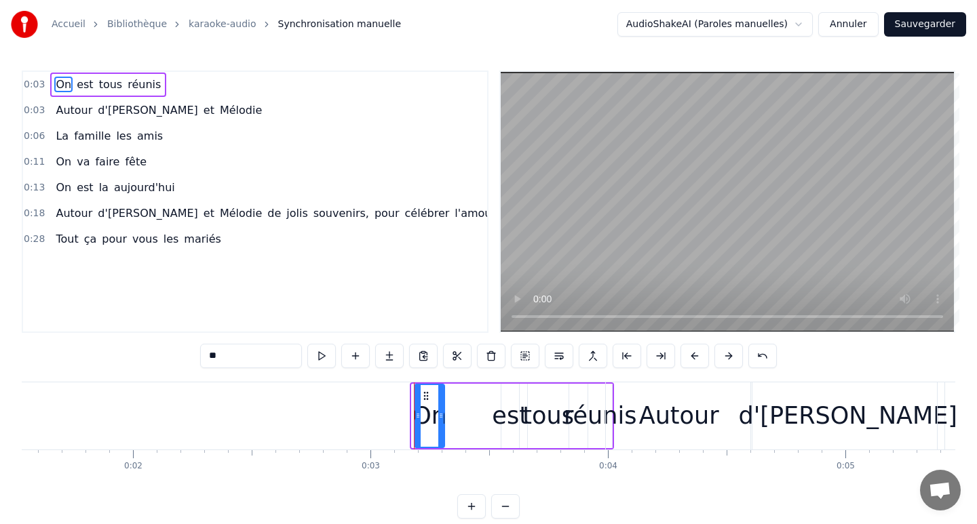
click at [417, 423] on div at bounding box center [417, 416] width 5 height 62
drag, startPoint x: 440, startPoint y: 416, endPoint x: 452, endPoint y: 417, distance: 11.6
click at [452, 417] on icon at bounding box center [452, 415] width 5 height 11
click at [495, 414] on div "est" at bounding box center [510, 416] width 37 height 36
type input "***"
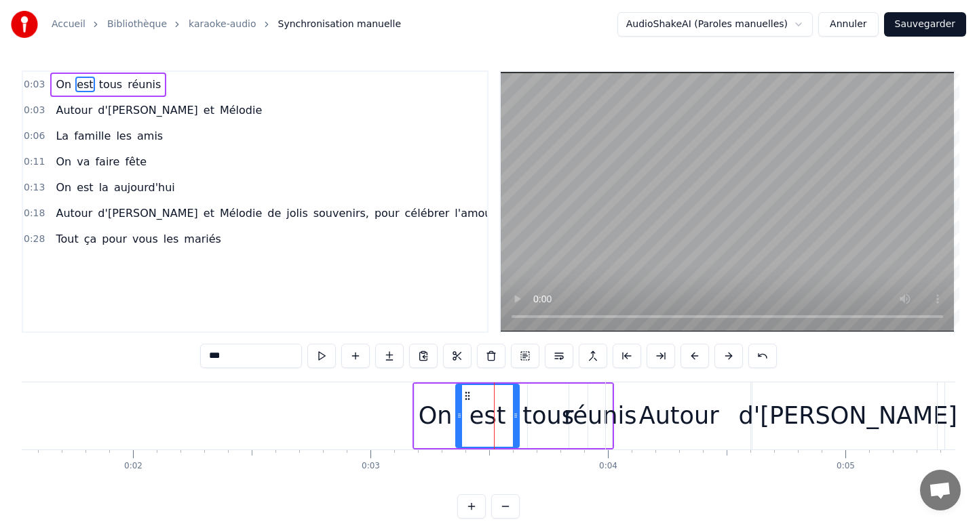
drag, startPoint x: 505, startPoint y: 415, endPoint x: 459, endPoint y: 414, distance: 45.5
click at [459, 414] on icon at bounding box center [459, 415] width 5 height 11
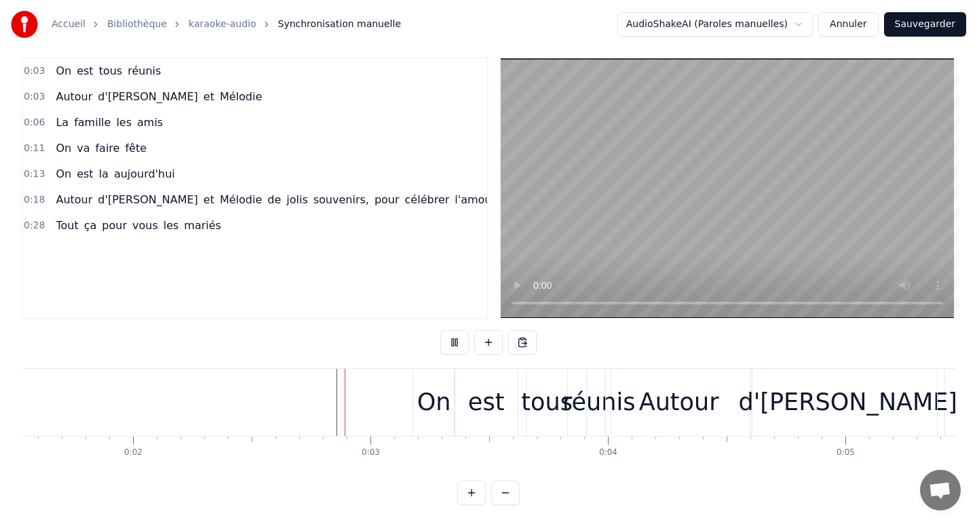
scroll to position [16, 0]
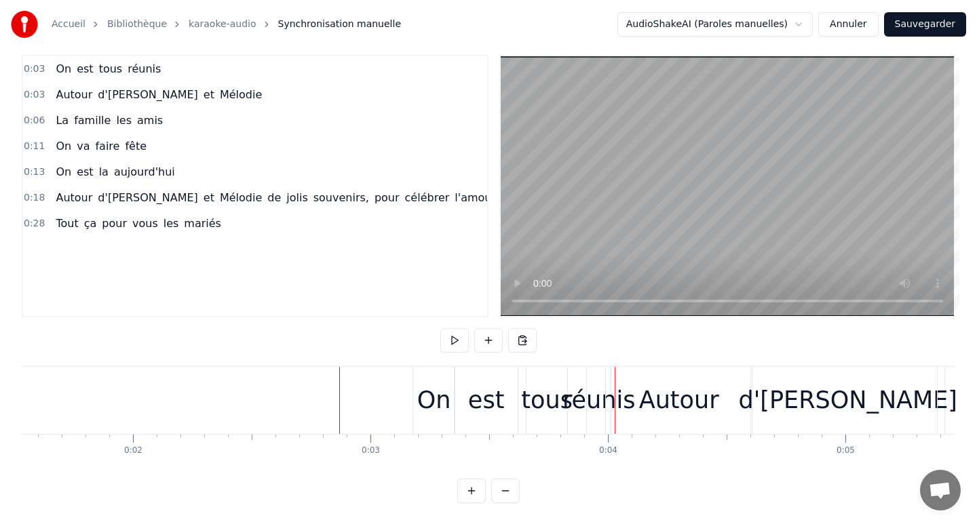
click at [437, 411] on div "On" at bounding box center [434, 401] width 34 height 36
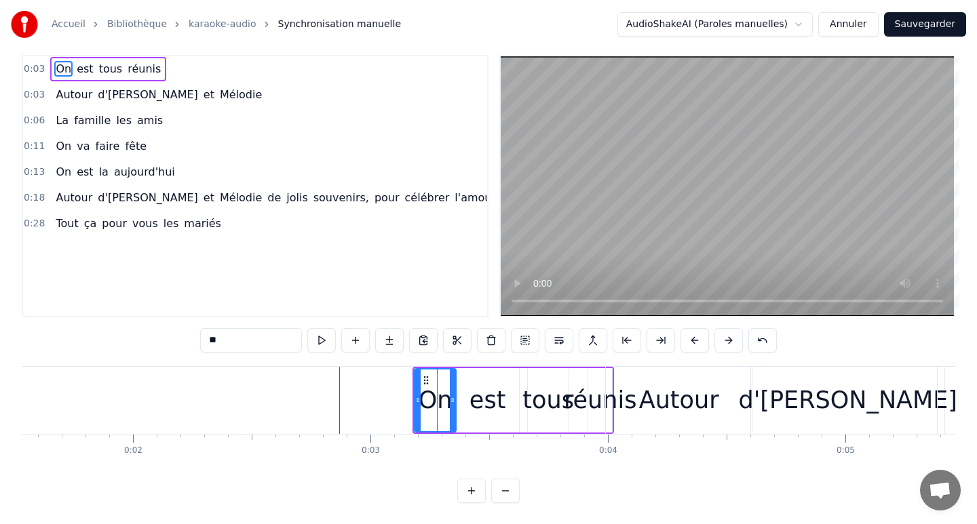
scroll to position [0, 0]
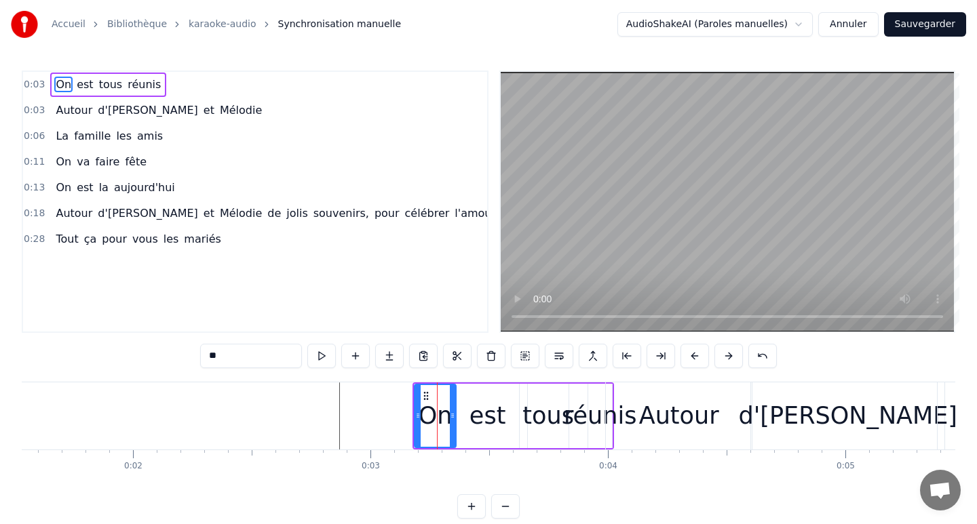
click at [499, 423] on div "est" at bounding box center [487, 416] width 37 height 36
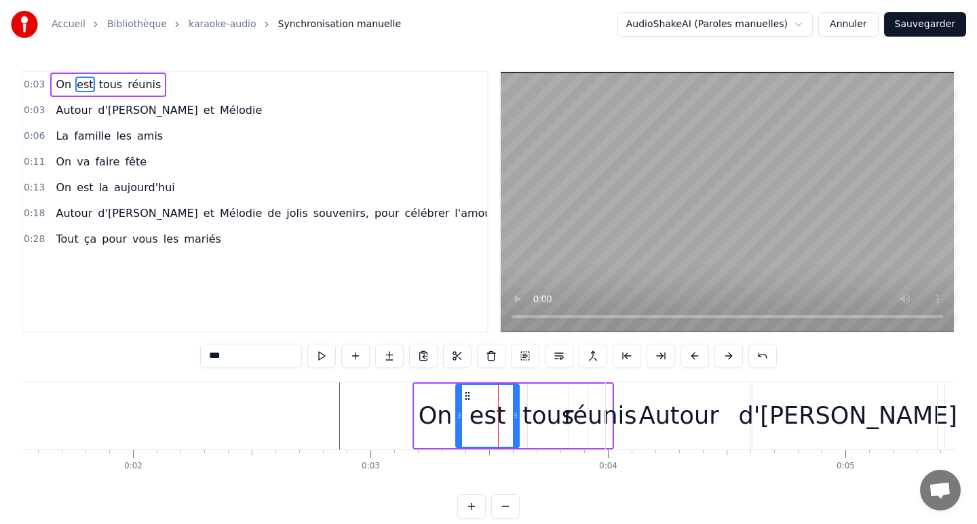
drag, startPoint x: 484, startPoint y: 415, endPoint x: 503, endPoint y: 415, distance: 18.3
click at [505, 415] on div "est" at bounding box center [488, 416] width 62 height 62
click at [438, 416] on div "On" at bounding box center [436, 416] width 34 height 36
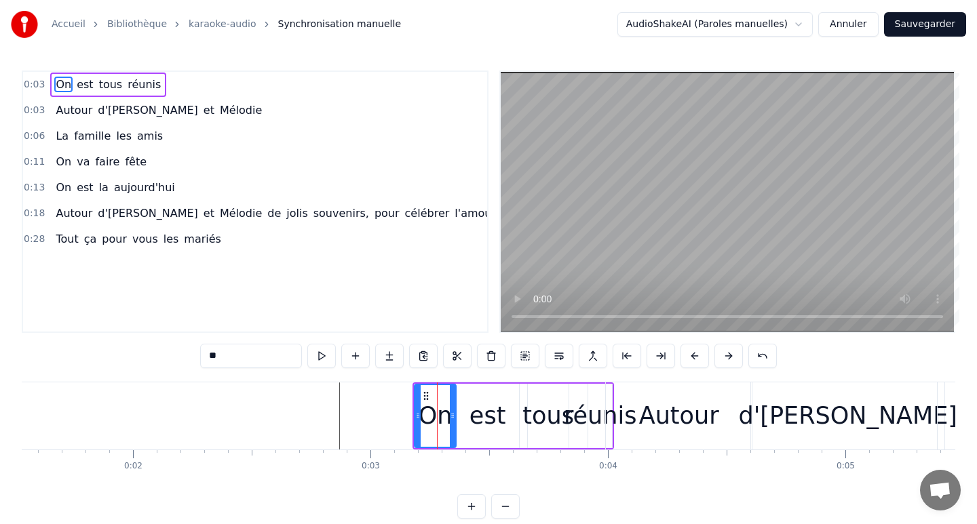
click at [493, 417] on div "est" at bounding box center [487, 416] width 37 height 36
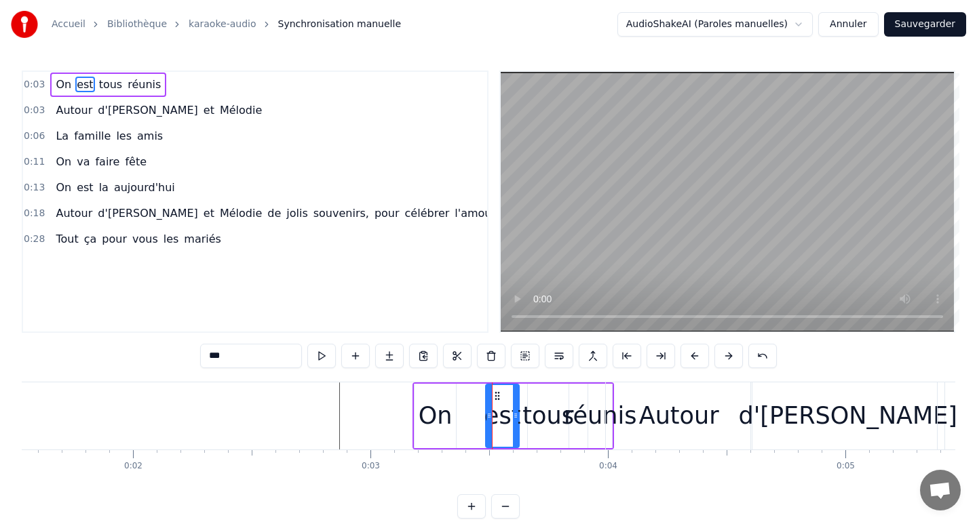
drag, startPoint x: 458, startPoint y: 414, endPoint x: 488, endPoint y: 413, distance: 29.9
click at [488, 413] on icon at bounding box center [488, 415] width 5 height 11
drag, startPoint x: 515, startPoint y: 414, endPoint x: 602, endPoint y: 419, distance: 87.0
click at [604, 421] on icon at bounding box center [604, 415] width 5 height 11
click at [528, 404] on div "est" at bounding box center [546, 416] width 121 height 62
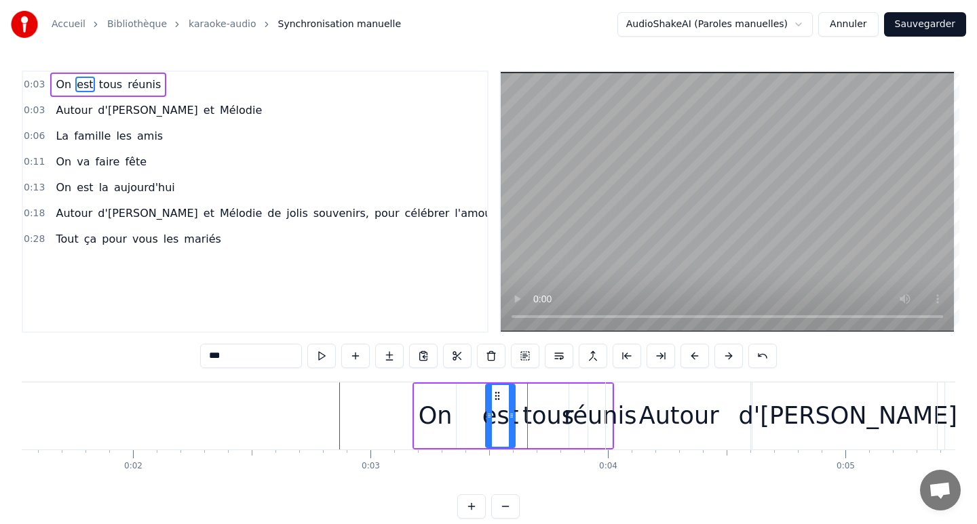
drag, startPoint x: 602, startPoint y: 417, endPoint x: 503, endPoint y: 422, distance: 99.8
click at [509, 423] on div at bounding box center [511, 416] width 5 height 62
click at [556, 419] on div "tous" at bounding box center [548, 416] width 52 height 36
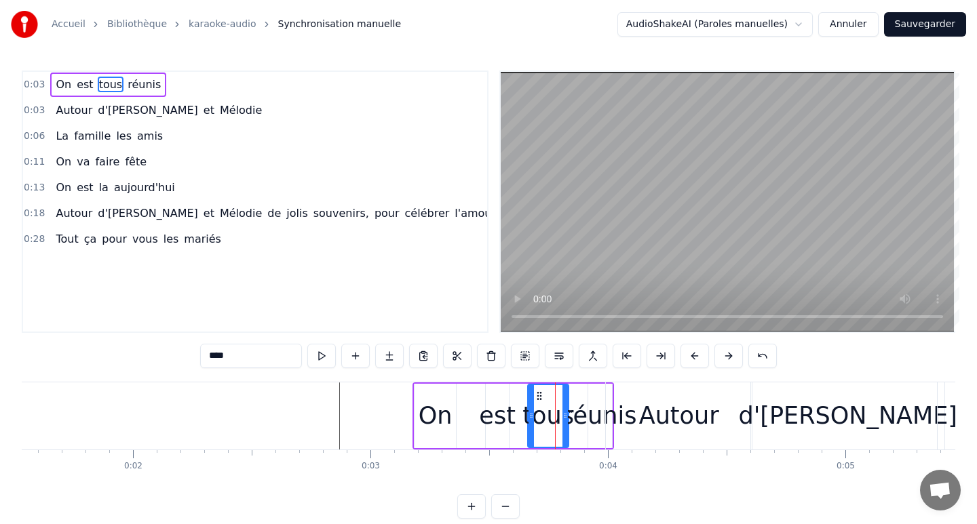
click at [592, 420] on div "réunis" at bounding box center [600, 416] width 73 height 36
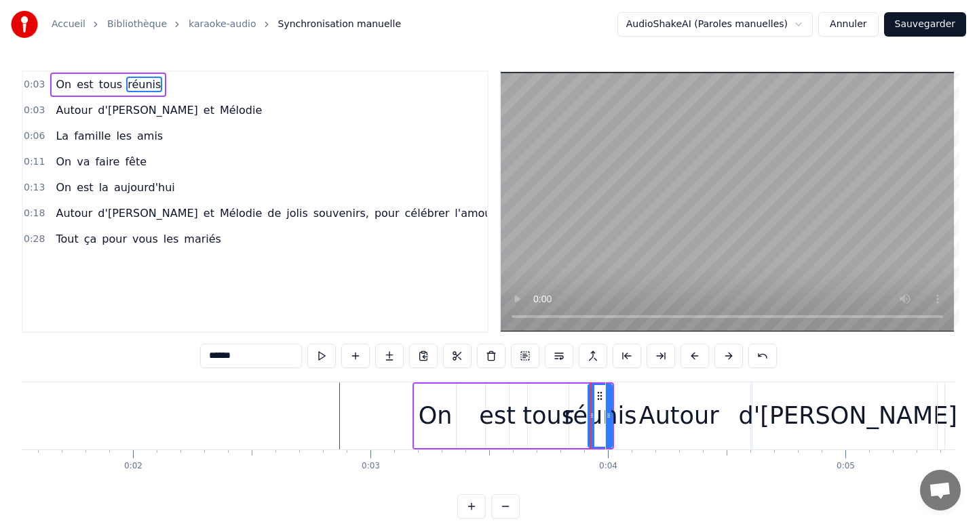
click at [752, 419] on div "d'[PERSON_NAME]" at bounding box center [847, 416] width 193 height 67
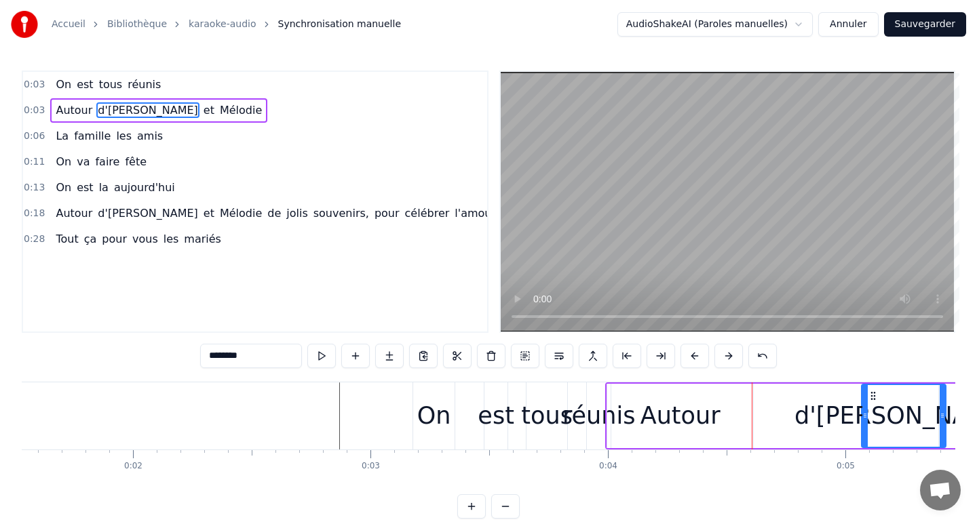
drag, startPoint x: 756, startPoint y: 417, endPoint x: 878, endPoint y: 417, distance: 122.1
click at [868, 417] on icon at bounding box center [864, 415] width 5 height 11
click at [679, 433] on div "Autour" at bounding box center [680, 416] width 146 height 64
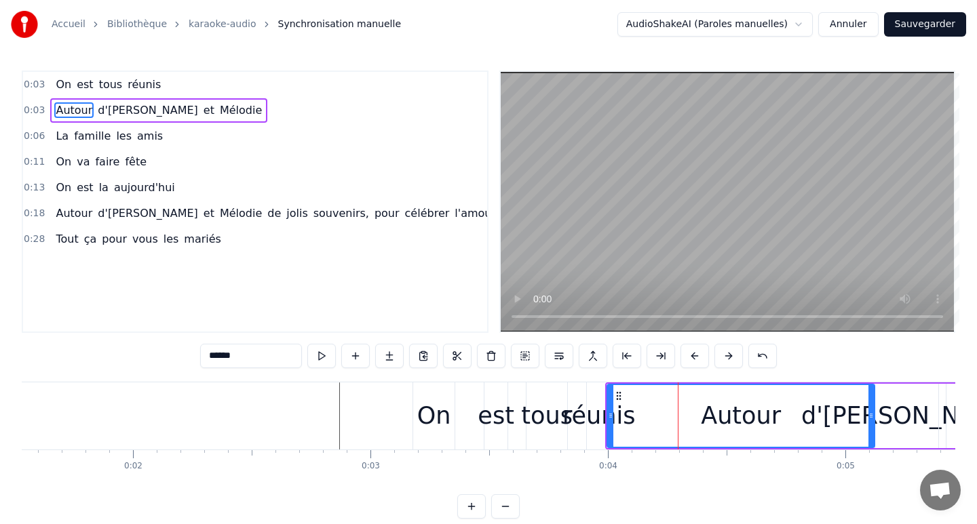
drag, startPoint x: 750, startPoint y: 415, endPoint x: 872, endPoint y: 424, distance: 121.7
click at [872, 424] on div at bounding box center [870, 416] width 5 height 62
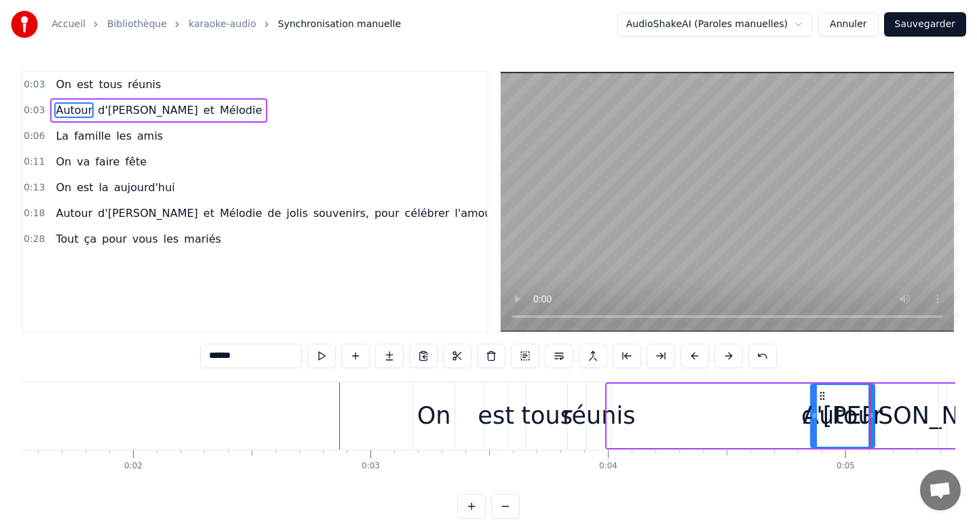
drag, startPoint x: 608, startPoint y: 411, endPoint x: 812, endPoint y: 420, distance: 203.7
click at [812, 420] on icon at bounding box center [813, 415] width 5 height 11
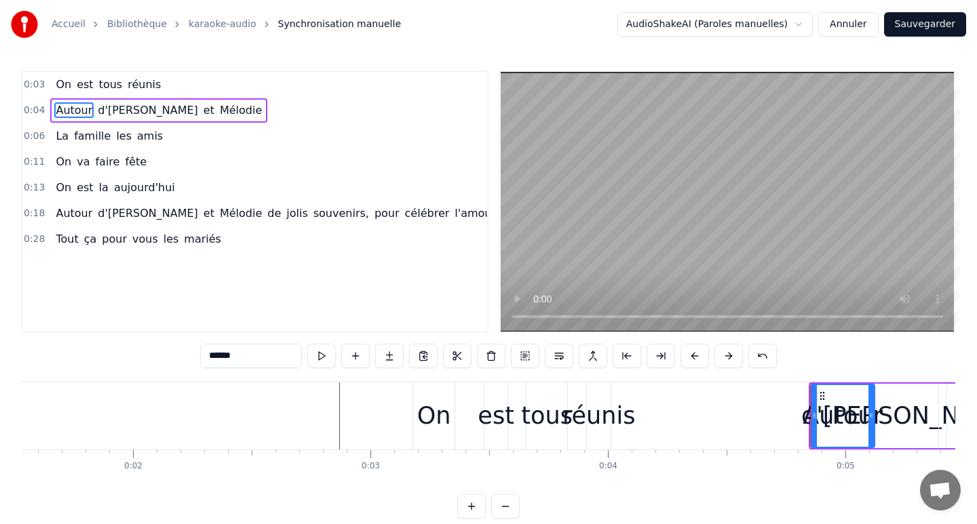
click at [621, 415] on div "réunis" at bounding box center [598, 416] width 73 height 36
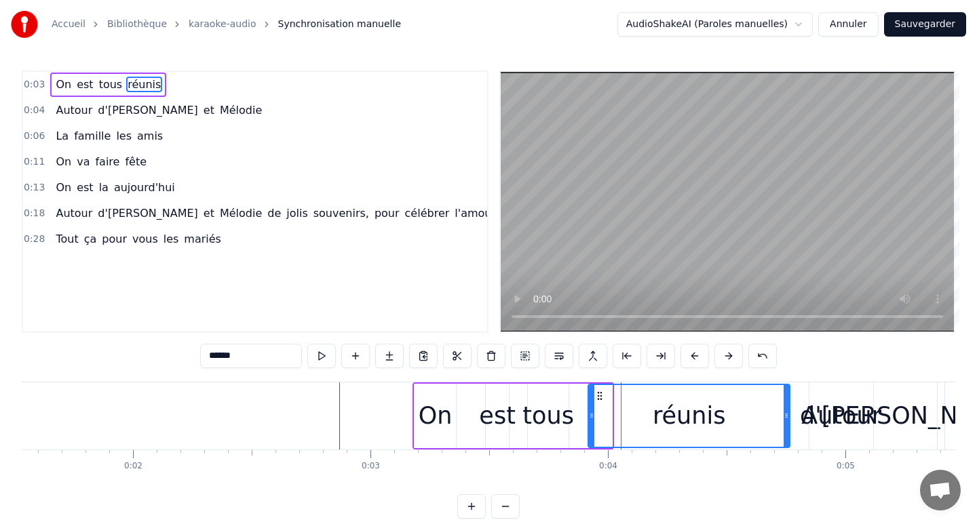
drag, startPoint x: 609, startPoint y: 417, endPoint x: 788, endPoint y: 416, distance: 178.4
click at [788, 417] on icon at bounding box center [785, 415] width 5 height 11
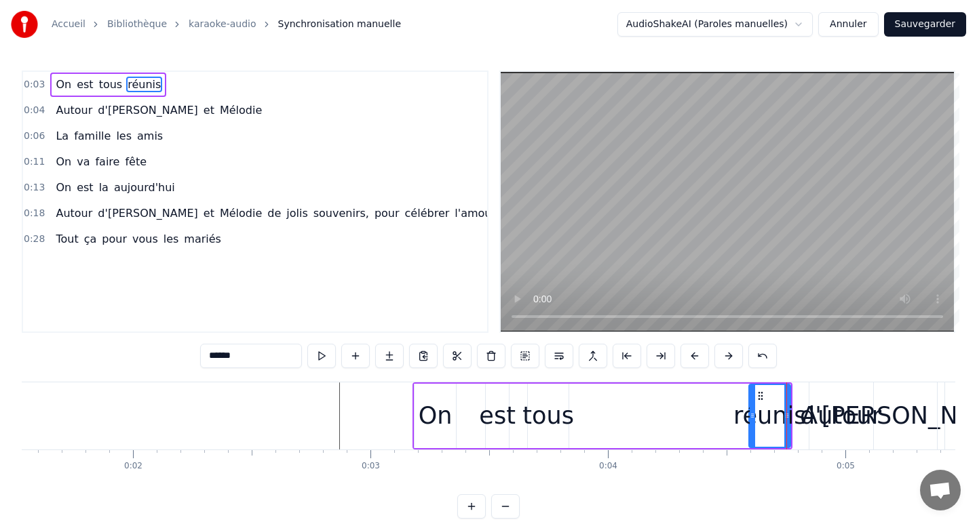
drag, startPoint x: 592, startPoint y: 419, endPoint x: 752, endPoint y: 428, distance: 161.1
click at [752, 428] on div at bounding box center [752, 416] width 5 height 62
click at [501, 421] on div "est" at bounding box center [497, 416] width 37 height 36
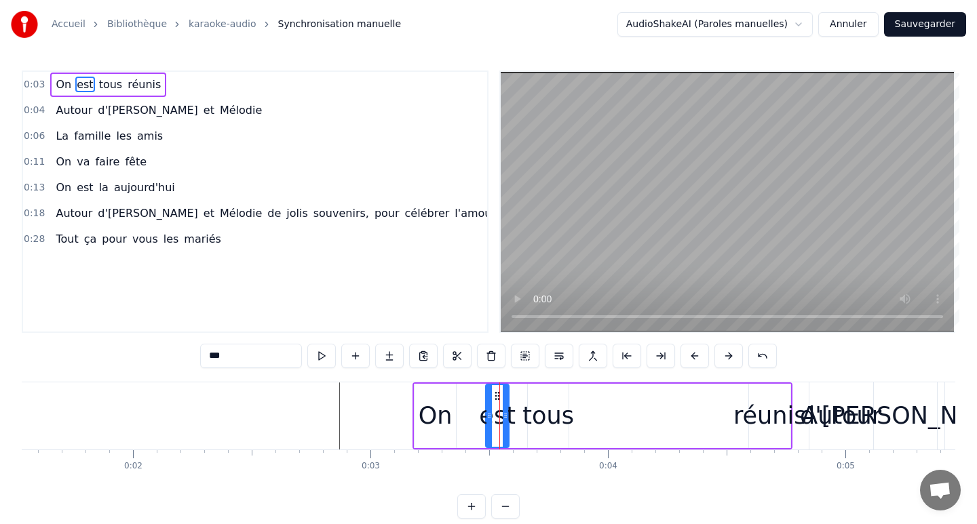
click at [547, 427] on div "tous" at bounding box center [548, 416] width 52 height 36
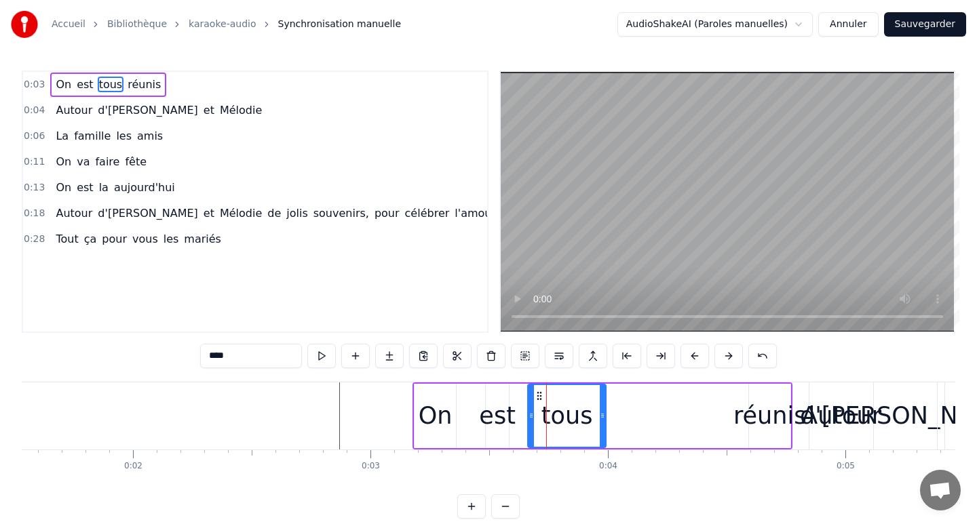
drag, startPoint x: 566, startPoint y: 419, endPoint x: 629, endPoint y: 423, distance: 62.5
click at [605, 423] on div at bounding box center [602, 416] width 5 height 62
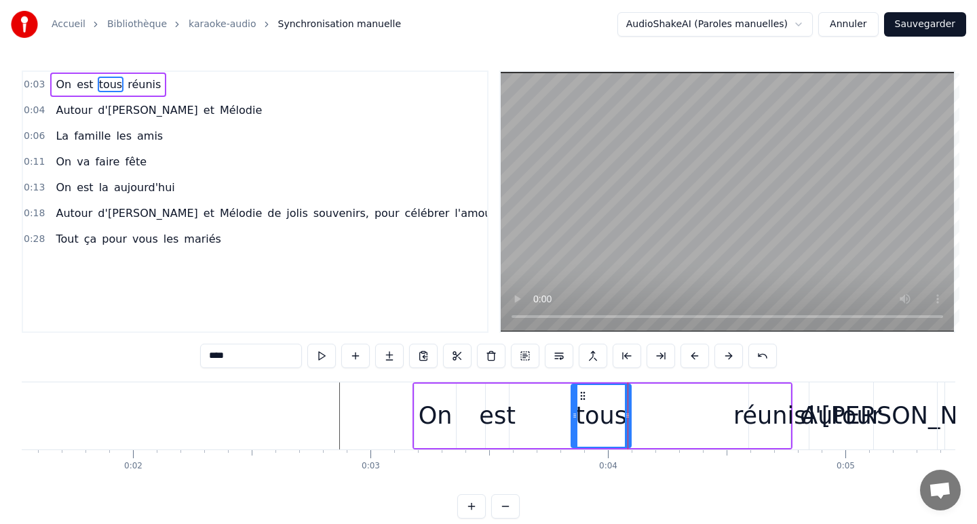
drag, startPoint x: 530, startPoint y: 418, endPoint x: 573, endPoint y: 417, distance: 42.8
click at [575, 418] on icon at bounding box center [574, 415] width 5 height 11
click at [505, 413] on div "est" at bounding box center [497, 416] width 37 height 36
type input "***"
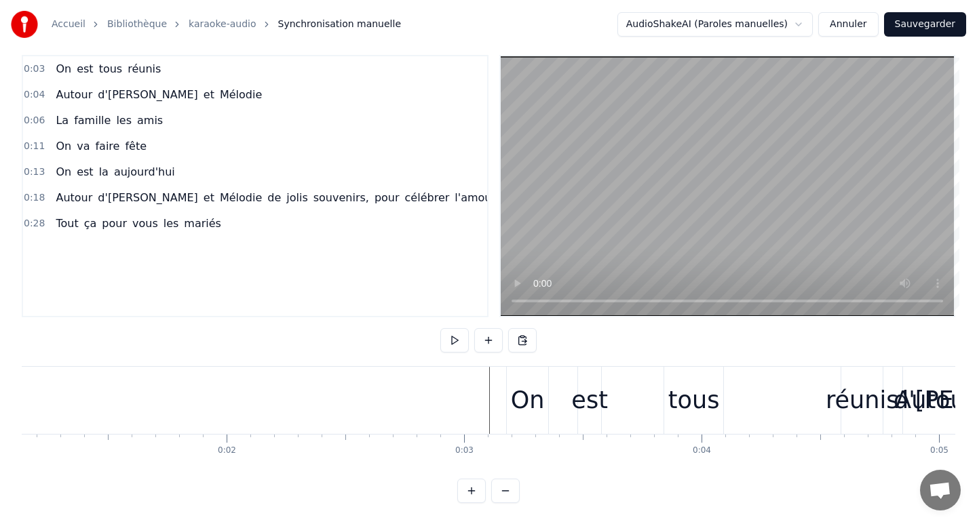
scroll to position [0, 316]
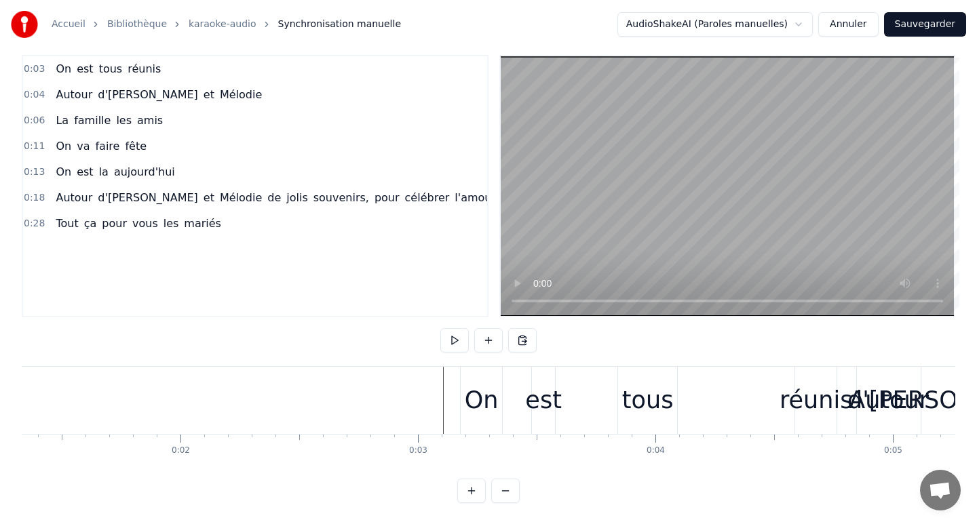
click at [460, 387] on div "On" at bounding box center [481, 400] width 43 height 67
click at [480, 406] on div "On" at bounding box center [482, 401] width 34 height 36
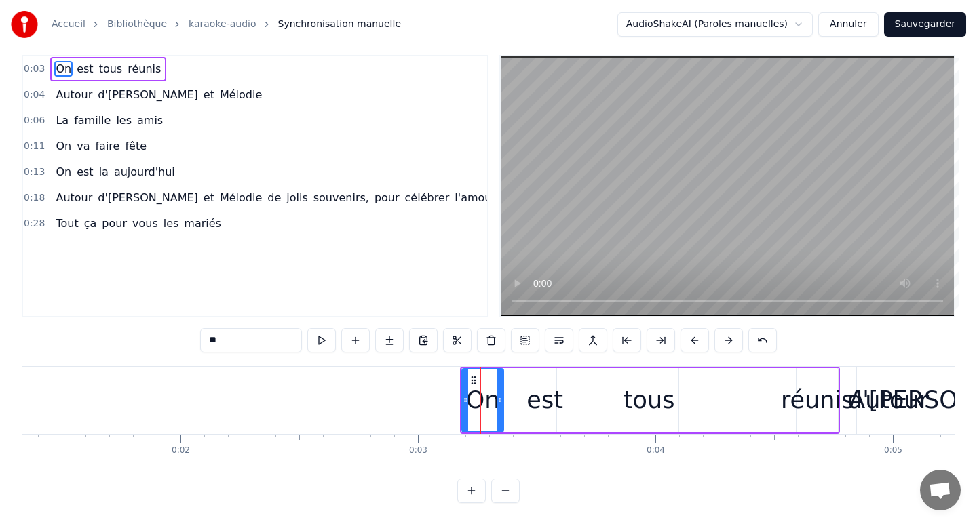
scroll to position [0, 0]
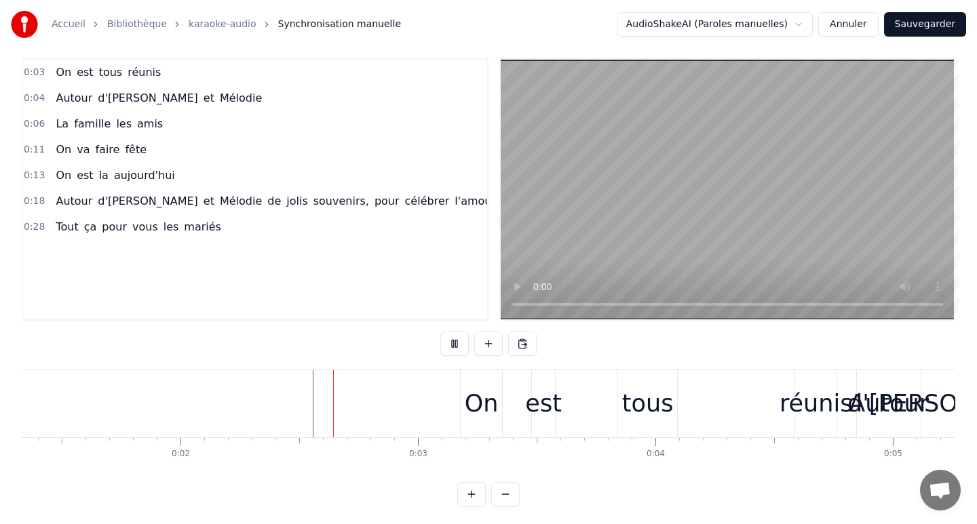
scroll to position [16, 0]
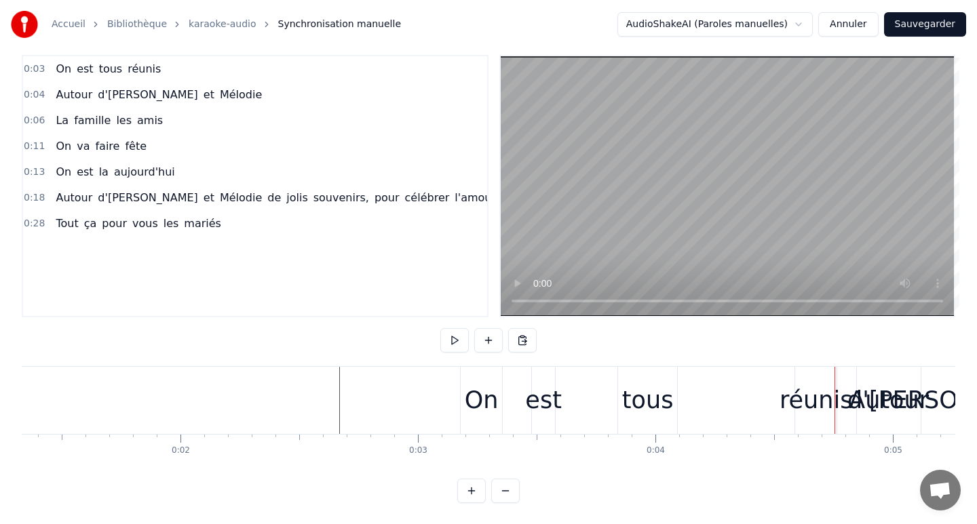
click at [570, 419] on div "On est tous réunis" at bounding box center [650, 400] width 380 height 67
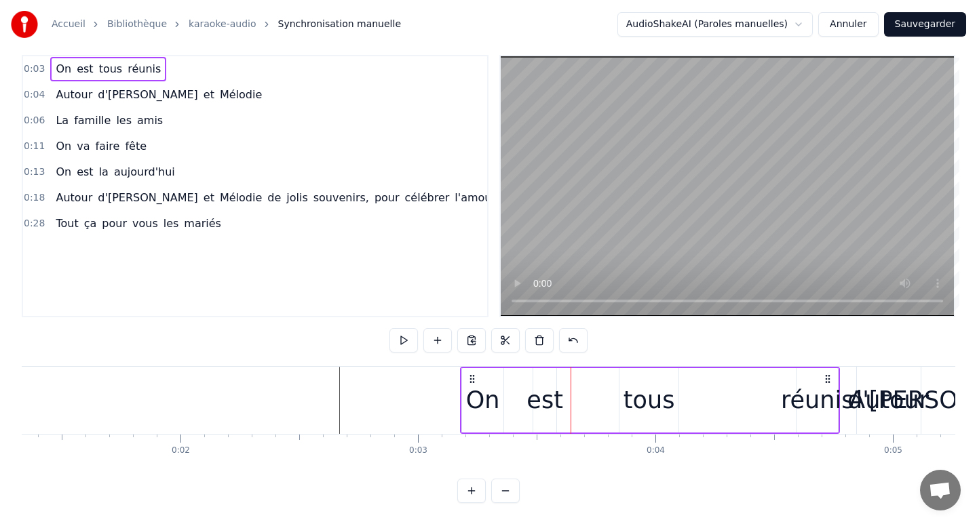
click at [549, 404] on div "est" at bounding box center [544, 401] width 37 height 36
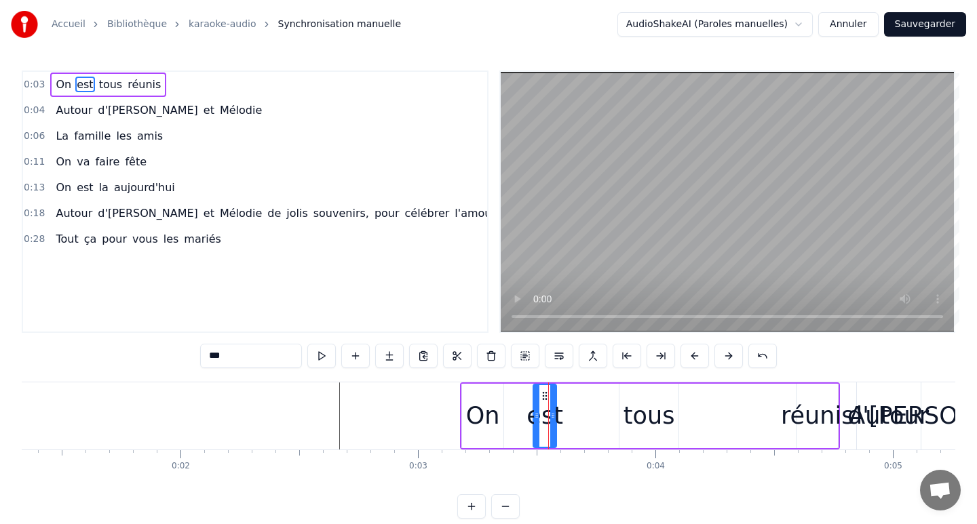
click at [508, 417] on div "On est tous réunis" at bounding box center [650, 416] width 380 height 67
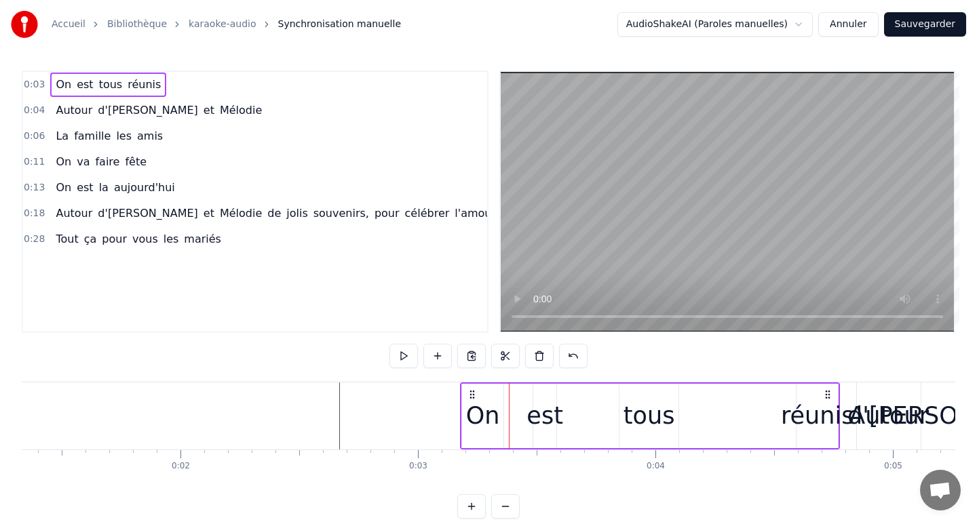
click at [482, 419] on div "On" at bounding box center [483, 416] width 34 height 36
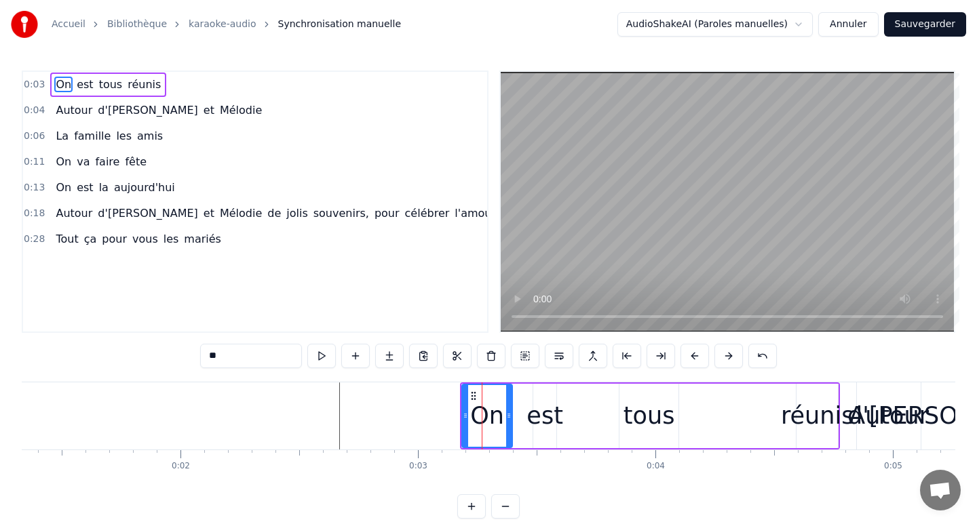
drag, startPoint x: 502, startPoint y: 419, endPoint x: 510, endPoint y: 418, distance: 8.2
click at [511, 418] on icon at bounding box center [508, 415] width 5 height 11
click at [528, 419] on div "On est tous réunis" at bounding box center [650, 416] width 380 height 67
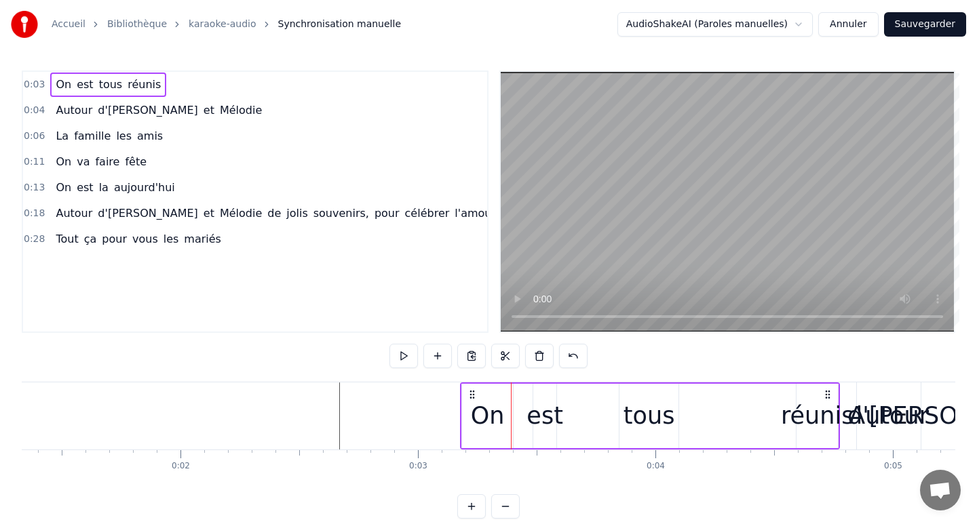
click at [524, 417] on div "On est tous réunis" at bounding box center [650, 416] width 380 height 67
click at [544, 414] on div "est" at bounding box center [544, 416] width 37 height 36
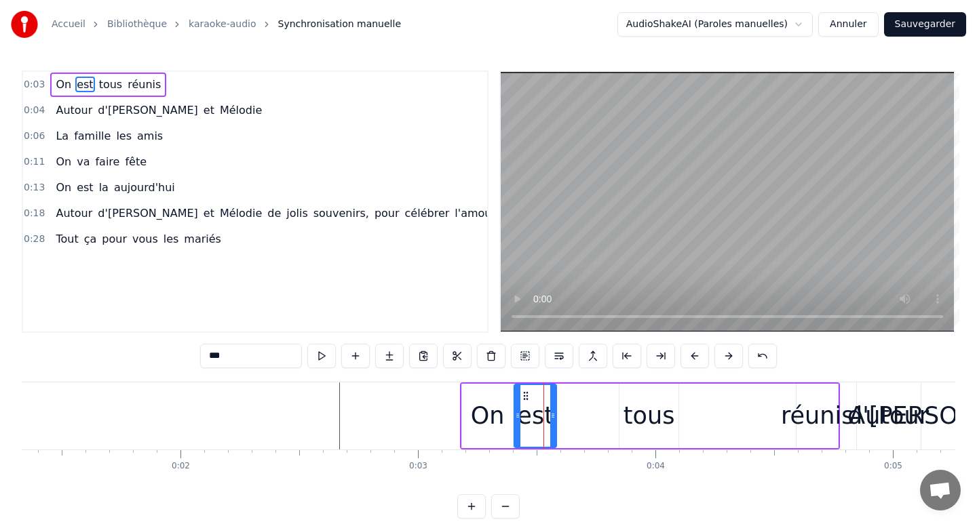
drag, startPoint x: 535, startPoint y: 417, endPoint x: 516, endPoint y: 421, distance: 19.3
click at [516, 421] on icon at bounding box center [517, 415] width 5 height 11
drag, startPoint x: 556, startPoint y: 419, endPoint x: 616, endPoint y: 416, distance: 60.4
click at [620, 418] on div "On est tous réunis" at bounding box center [650, 416] width 380 height 67
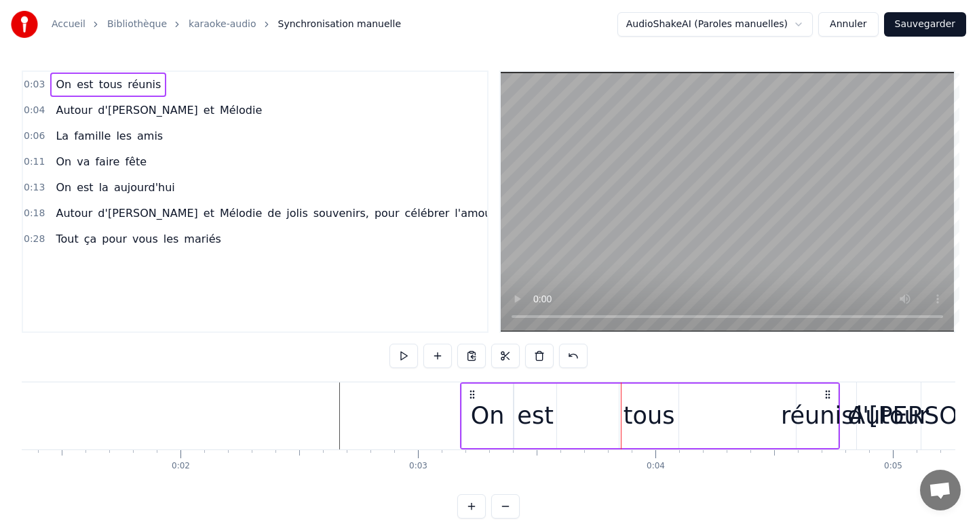
click at [537, 412] on div "est" at bounding box center [535, 416] width 37 height 36
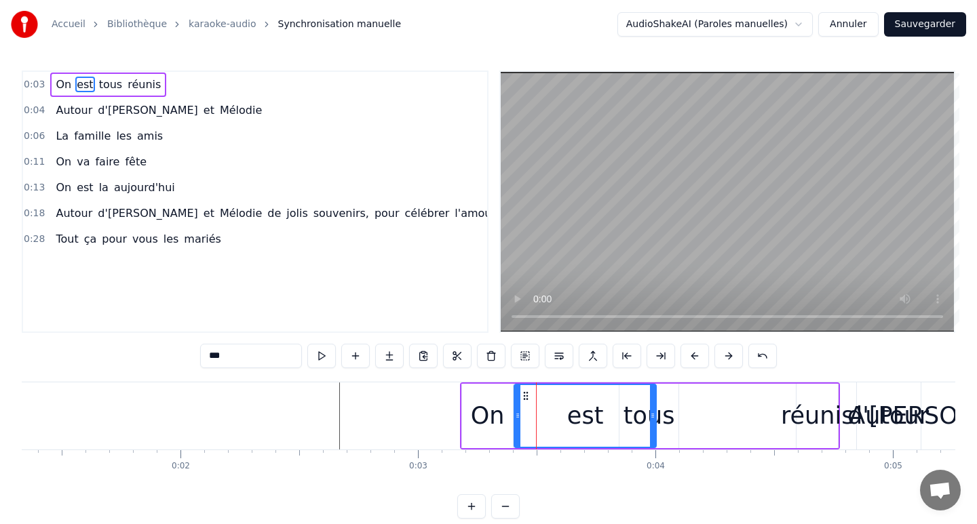
drag, startPoint x: 554, startPoint y: 419, endPoint x: 653, endPoint y: 425, distance: 99.9
click at [653, 425] on div at bounding box center [652, 416] width 5 height 62
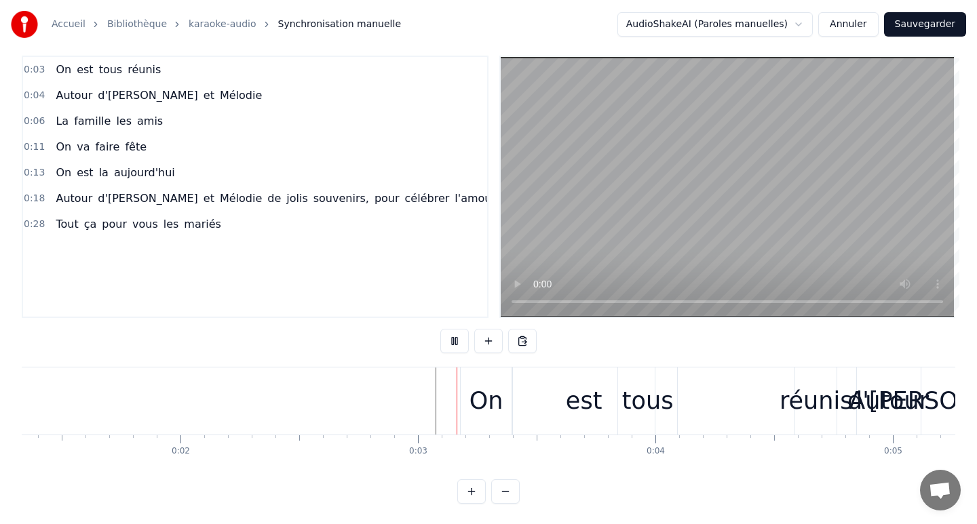
scroll to position [16, 0]
click at [727, 404] on div "On est tous réunis" at bounding box center [650, 400] width 380 height 67
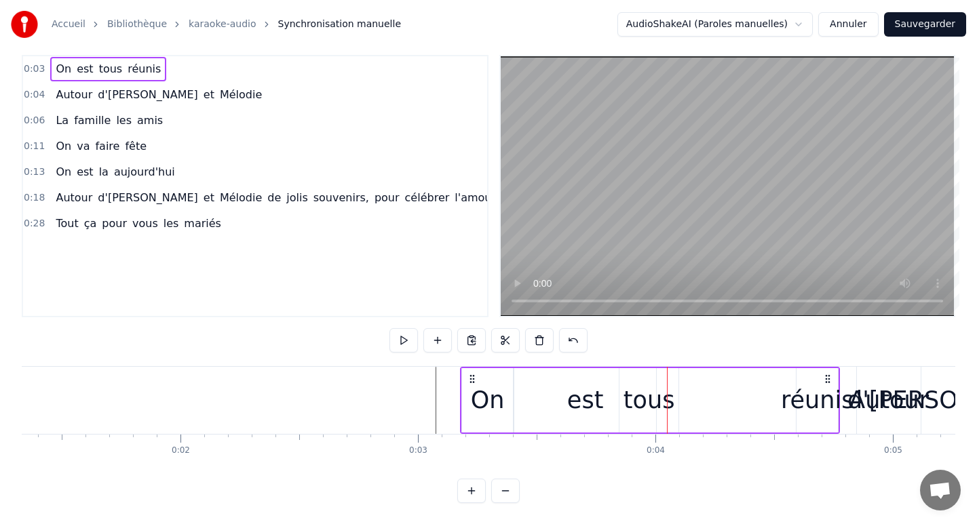
click at [800, 404] on div "réunis" at bounding box center [817, 401] width 73 height 36
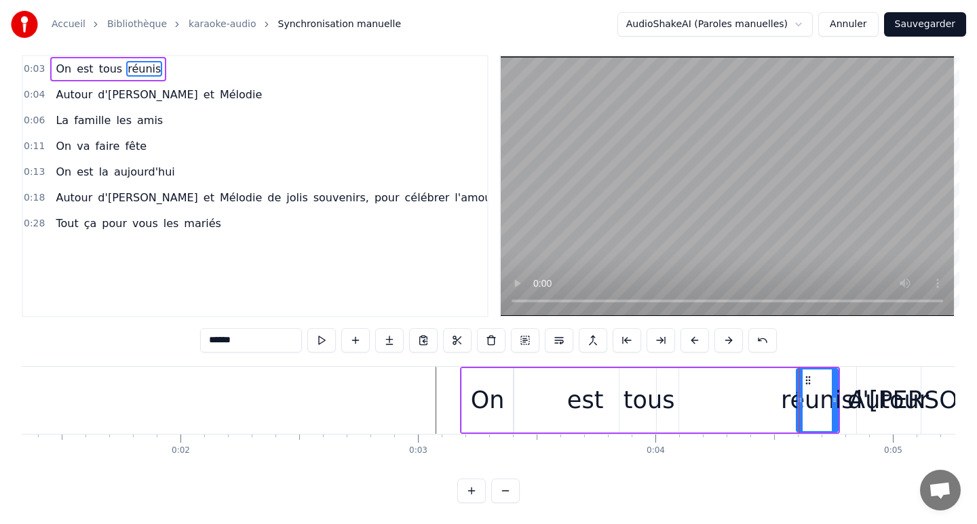
scroll to position [0, 0]
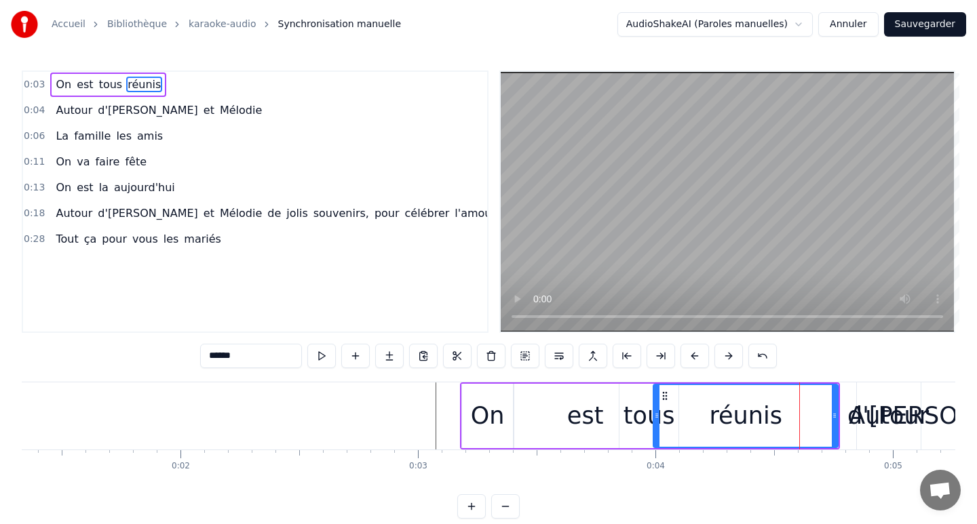
drag, startPoint x: 800, startPoint y: 420, endPoint x: 657, endPoint y: 427, distance: 143.3
click at [657, 427] on div at bounding box center [656, 416] width 5 height 62
click at [579, 403] on div "est" at bounding box center [585, 416] width 37 height 36
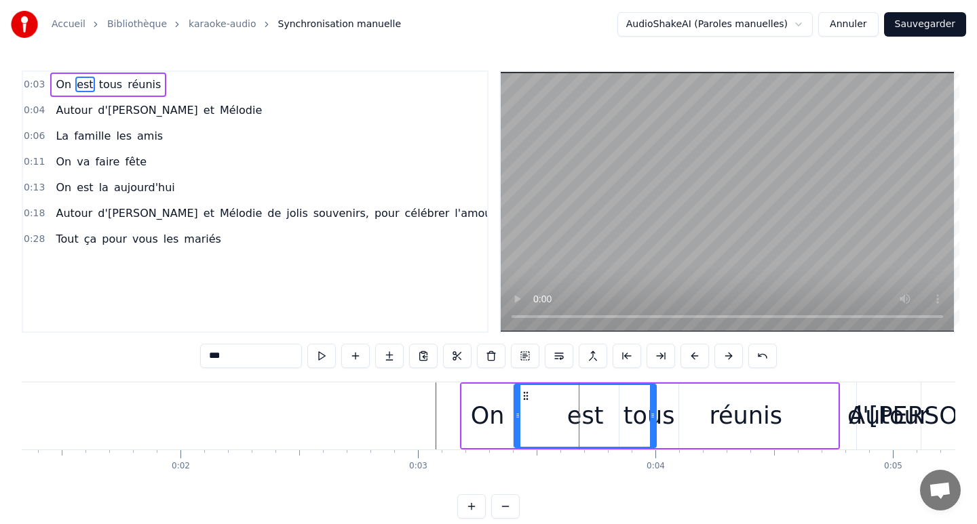
click at [623, 417] on div "est" at bounding box center [585, 416] width 140 height 62
click at [646, 419] on div "est" at bounding box center [585, 416] width 140 height 62
click at [687, 423] on div "réunis" at bounding box center [745, 416] width 185 height 64
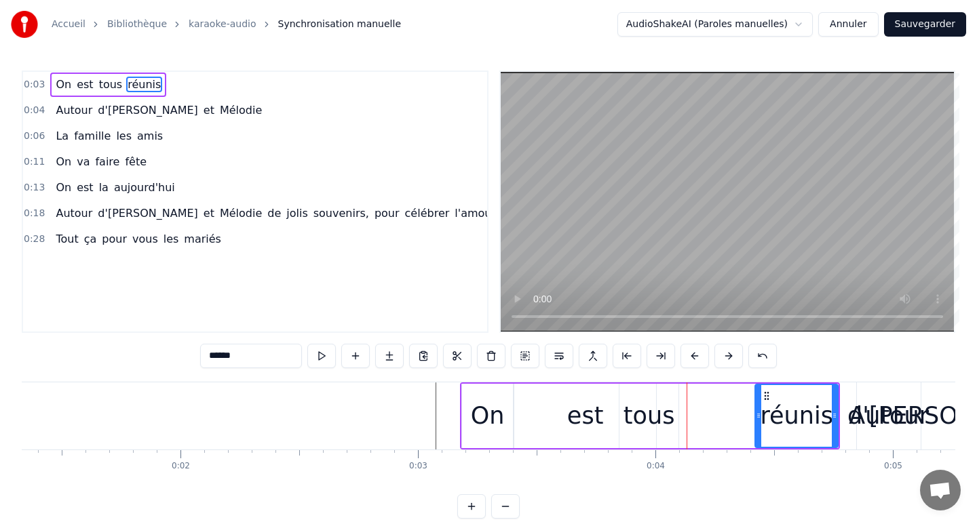
drag, startPoint x: 655, startPoint y: 417, endPoint x: 765, endPoint y: 400, distance: 111.9
click at [761, 403] on div at bounding box center [758, 416] width 5 height 62
click at [649, 411] on div "tous" at bounding box center [649, 416] width 52 height 36
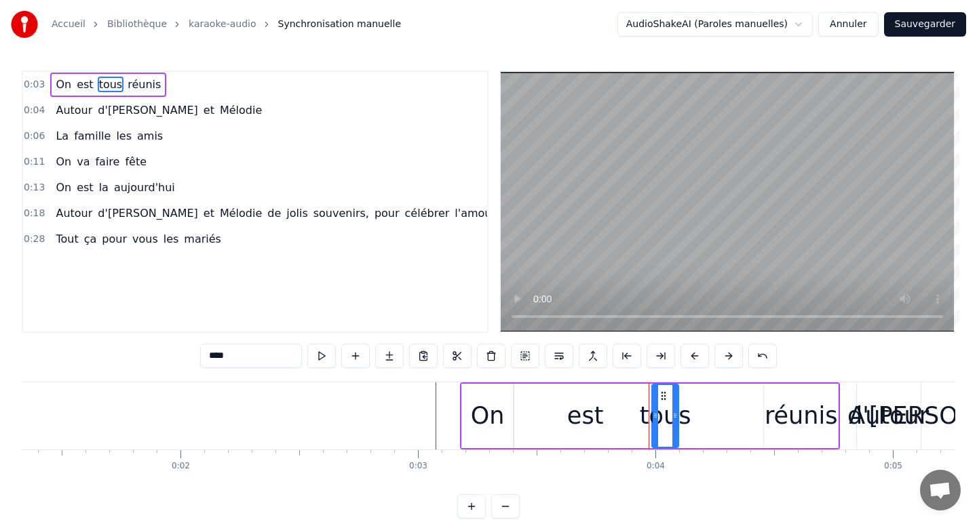
drag, startPoint x: 621, startPoint y: 414, endPoint x: 654, endPoint y: 416, distance: 32.6
click at [654, 416] on icon at bounding box center [655, 415] width 5 height 11
drag, startPoint x: 674, startPoint y: 416, endPoint x: 748, endPoint y: 421, distance: 74.1
click at [748, 421] on div at bounding box center [748, 416] width 5 height 62
click at [783, 420] on div "réunis" at bounding box center [801, 416] width 73 height 36
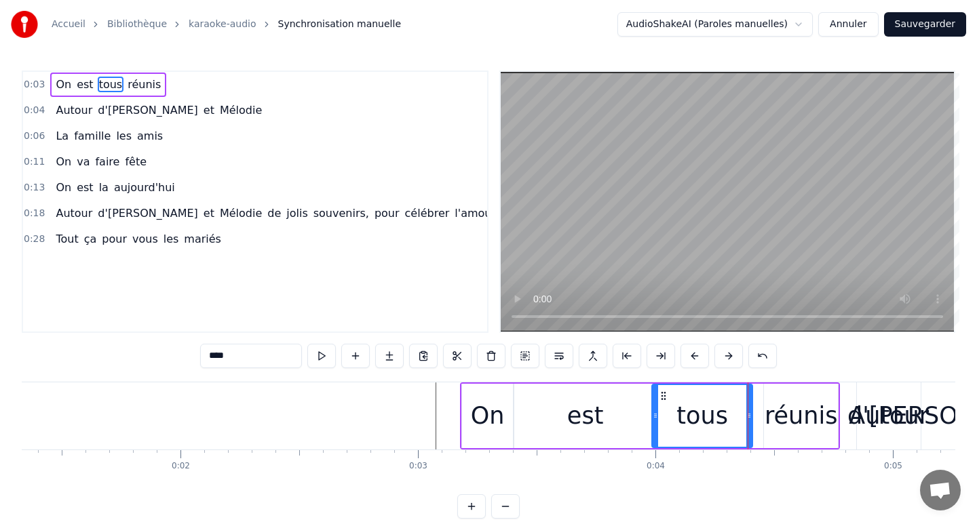
type input "******"
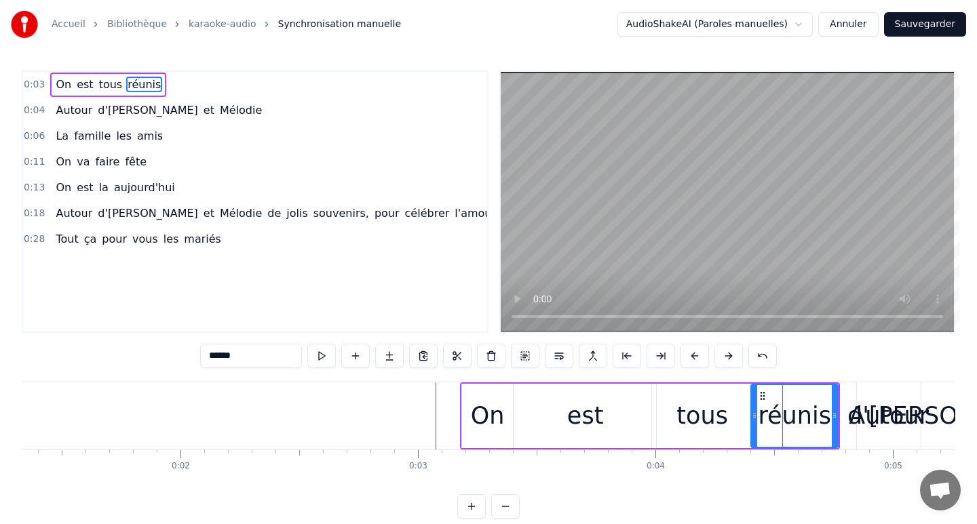
drag, startPoint x: 765, startPoint y: 416, endPoint x: 753, endPoint y: 418, distance: 12.4
click at [753, 418] on icon at bounding box center [754, 415] width 5 height 11
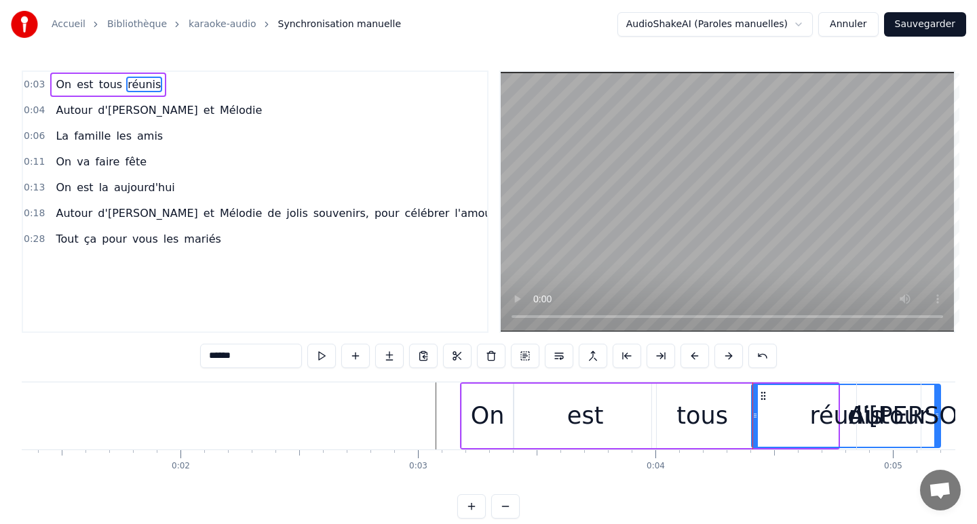
drag, startPoint x: 833, startPoint y: 414, endPoint x: 936, endPoint y: 422, distance: 103.4
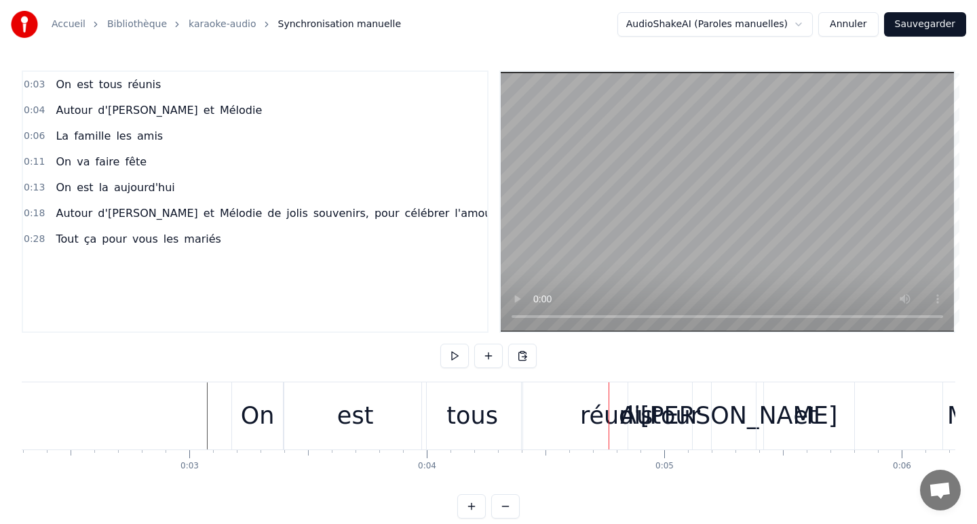
scroll to position [0, 550]
click at [661, 390] on div "Autour" at bounding box center [655, 416] width 64 height 67
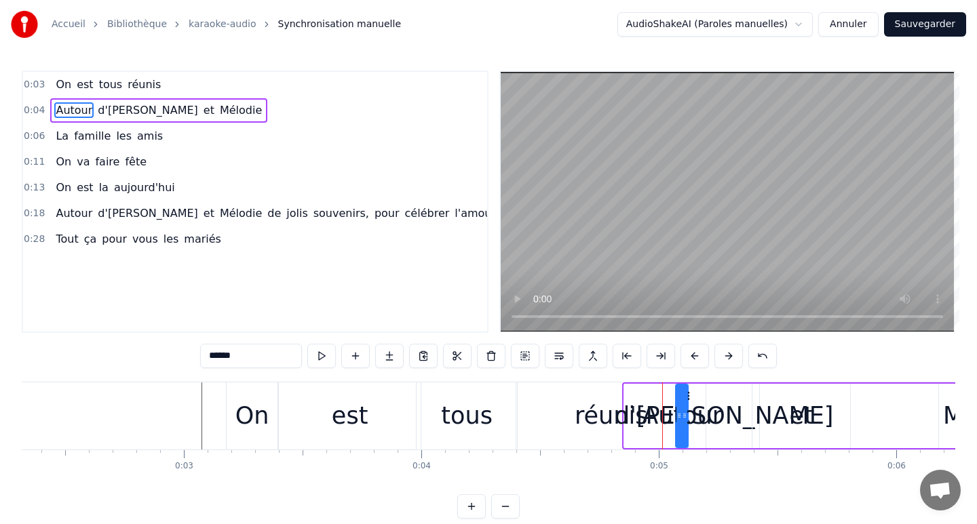
drag, startPoint x: 626, startPoint y: 419, endPoint x: 674, endPoint y: 415, distance: 48.3
click at [678, 420] on icon at bounding box center [678, 415] width 5 height 11
click at [702, 416] on div "Autour" at bounding box center [682, 416] width 80 height 36
click at [734, 417] on div "d'[PERSON_NAME]" at bounding box center [724, 416] width 219 height 36
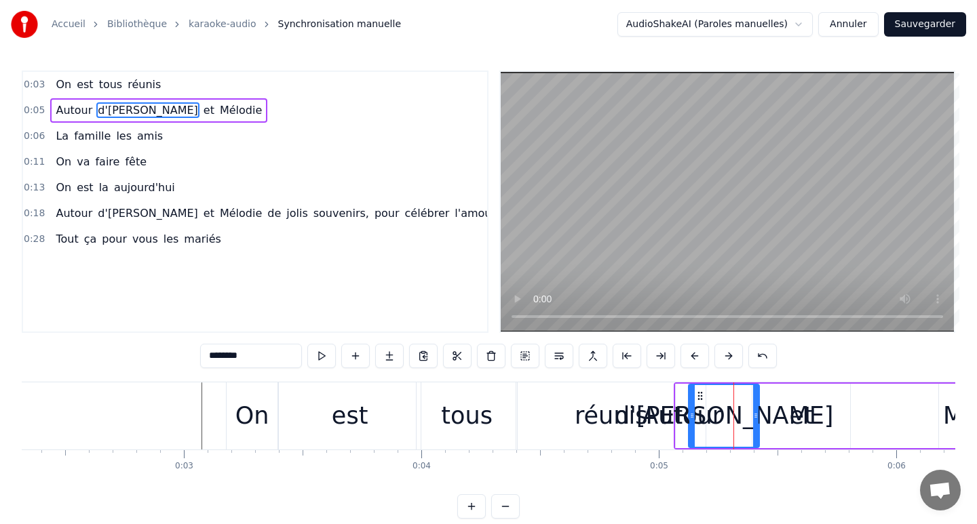
click at [780, 408] on div "et" at bounding box center [801, 416] width 98 height 64
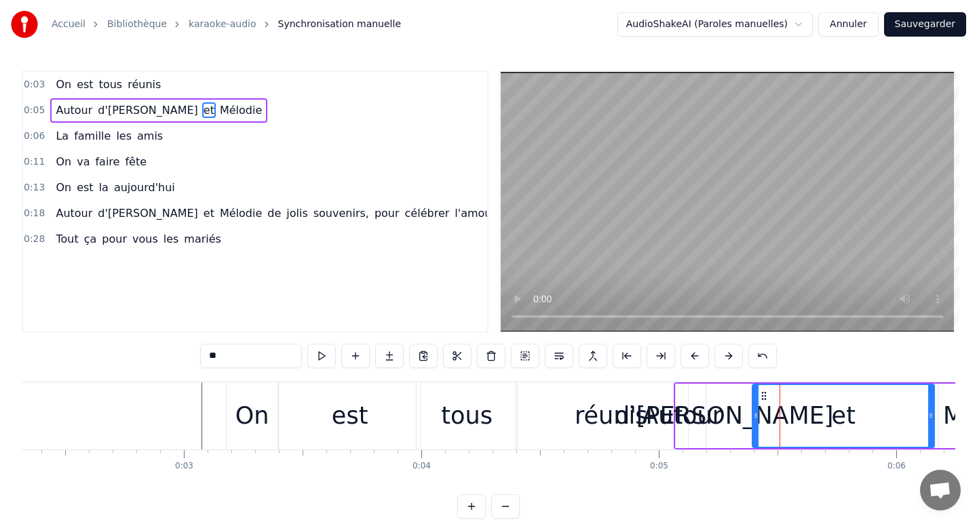
drag, startPoint x: 845, startPoint y: 417, endPoint x: 929, endPoint y: 415, distance: 84.1
click at [929, 417] on icon at bounding box center [930, 415] width 5 height 11
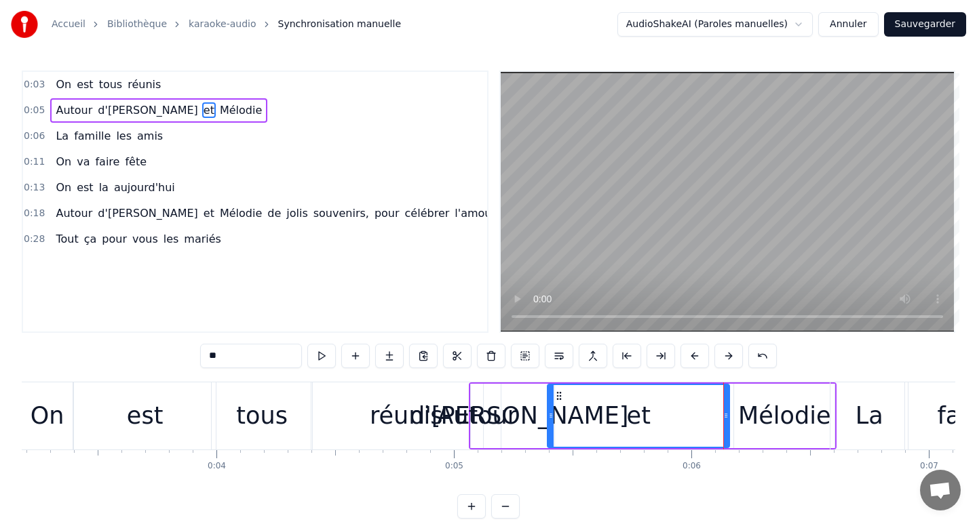
scroll to position [0, 720]
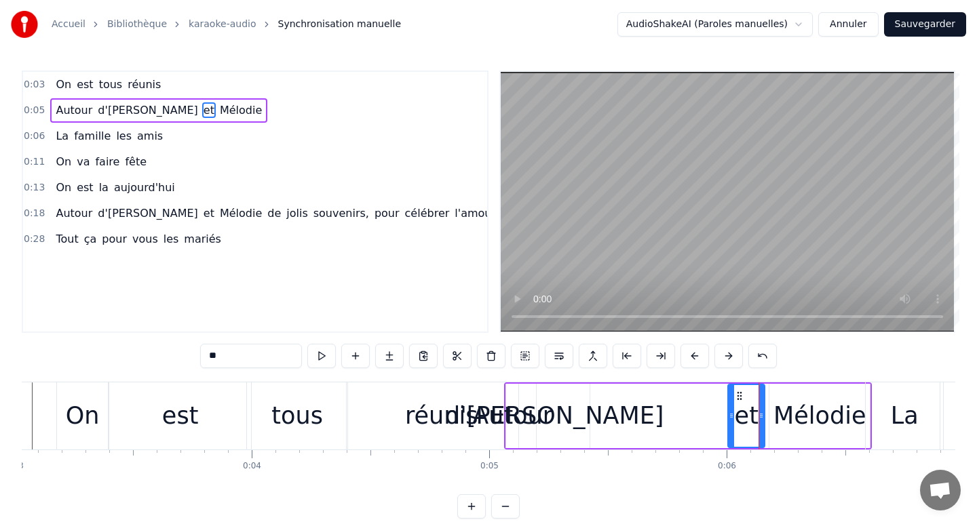
drag, startPoint x: 587, startPoint y: 415, endPoint x: 733, endPoint y: 428, distance: 147.1
click at [733, 428] on div at bounding box center [731, 416] width 5 height 62
click at [573, 421] on div "d'[PERSON_NAME]" at bounding box center [554, 416] width 219 height 36
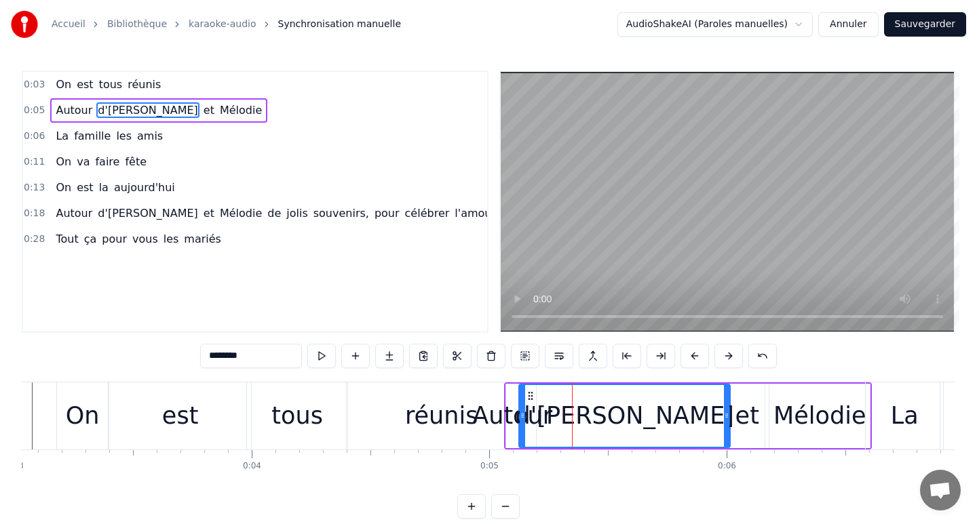
drag, startPoint x: 585, startPoint y: 414, endPoint x: 724, endPoint y: 414, distance: 138.4
click at [724, 414] on icon at bounding box center [726, 415] width 5 height 11
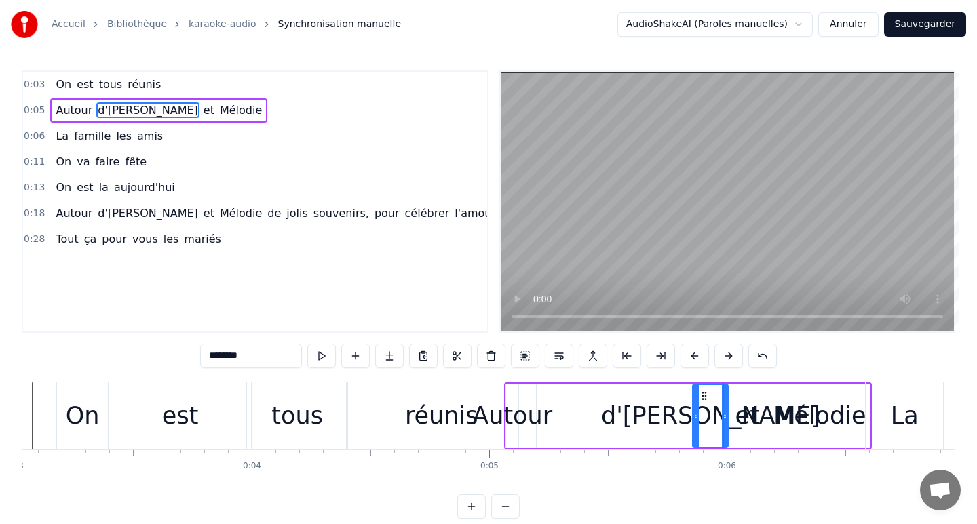
drag, startPoint x: 521, startPoint y: 412, endPoint x: 696, endPoint y: 441, distance: 177.3
click at [697, 443] on div at bounding box center [695, 416] width 5 height 62
click at [539, 427] on div "Autour" at bounding box center [512, 416] width 80 height 36
type input "******"
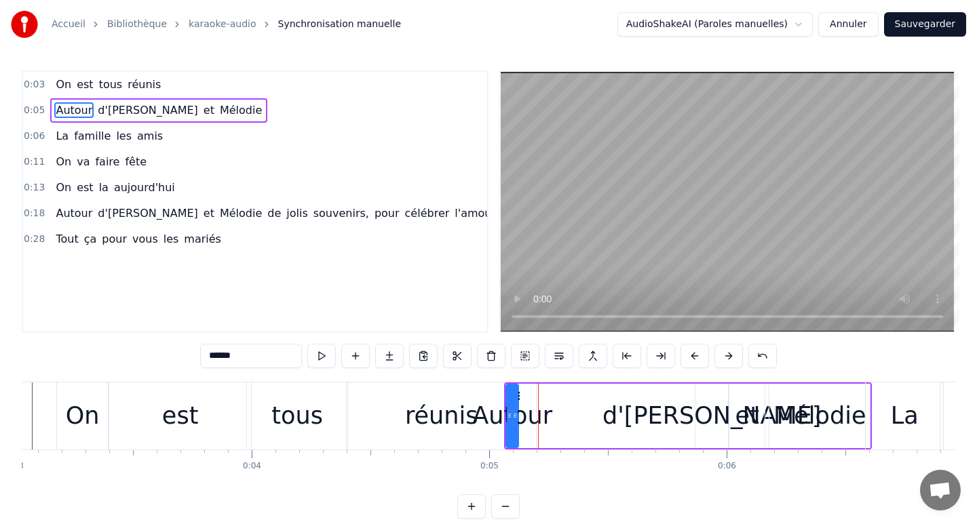
drag, startPoint x: 518, startPoint y: 415, endPoint x: 552, endPoint y: 418, distance: 33.3
click at [552, 419] on div "Autour d'[PERSON_NAME] et [PERSON_NAME]" at bounding box center [688, 416] width 368 height 67
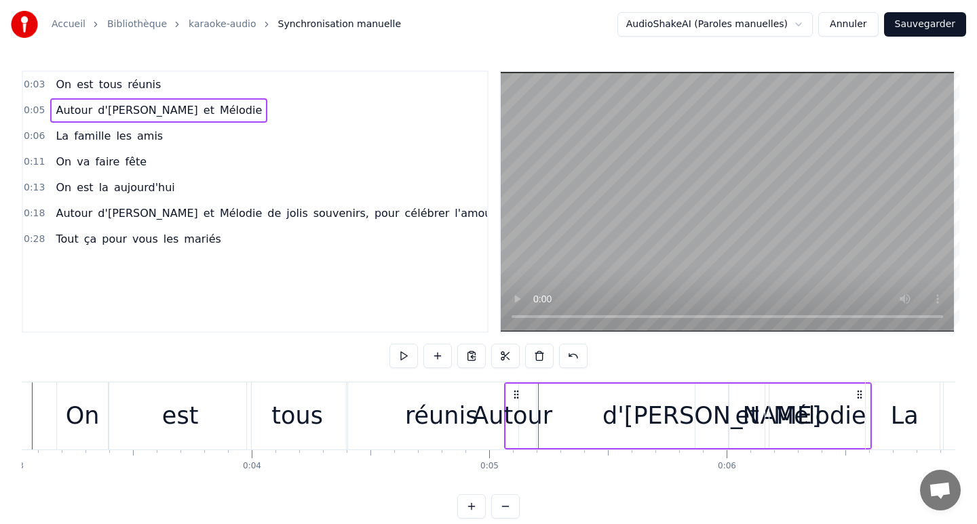
click at [528, 417] on div "Autour" at bounding box center [512, 416] width 80 height 36
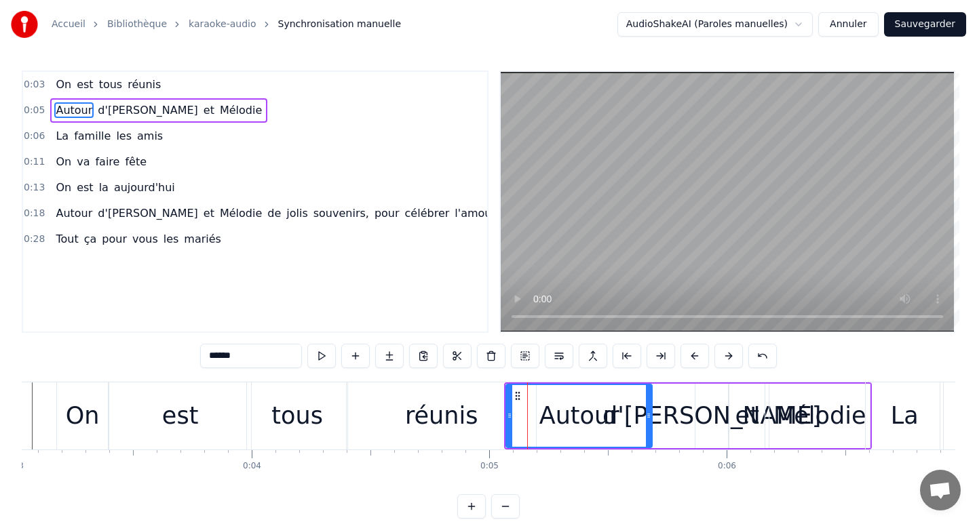
drag, startPoint x: 516, startPoint y: 419, endPoint x: 651, endPoint y: 423, distance: 134.4
click at [651, 423] on div at bounding box center [648, 416] width 5 height 62
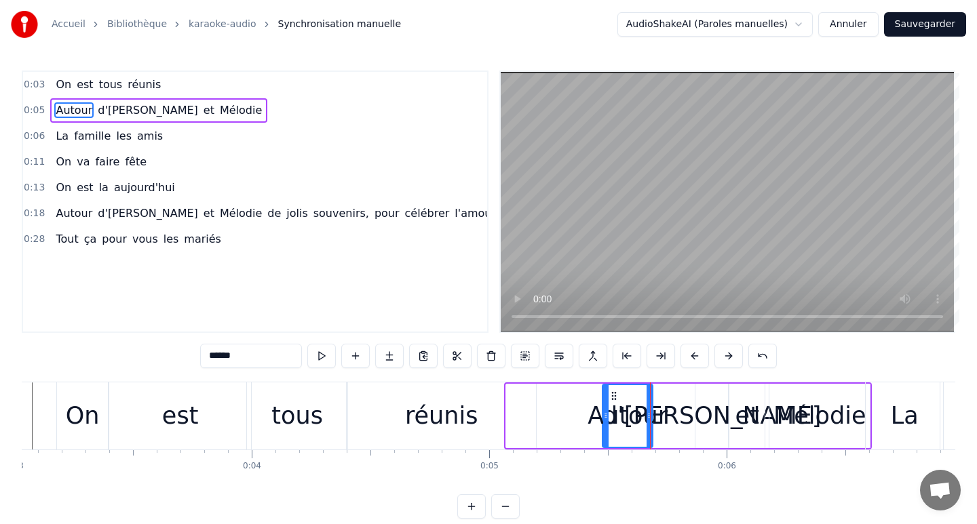
drag, startPoint x: 507, startPoint y: 414, endPoint x: 617, endPoint y: 423, distance: 109.5
click at [608, 423] on div at bounding box center [605, 416] width 5 height 62
click at [459, 438] on div "réunis" at bounding box center [441, 416] width 189 height 67
type input "******"
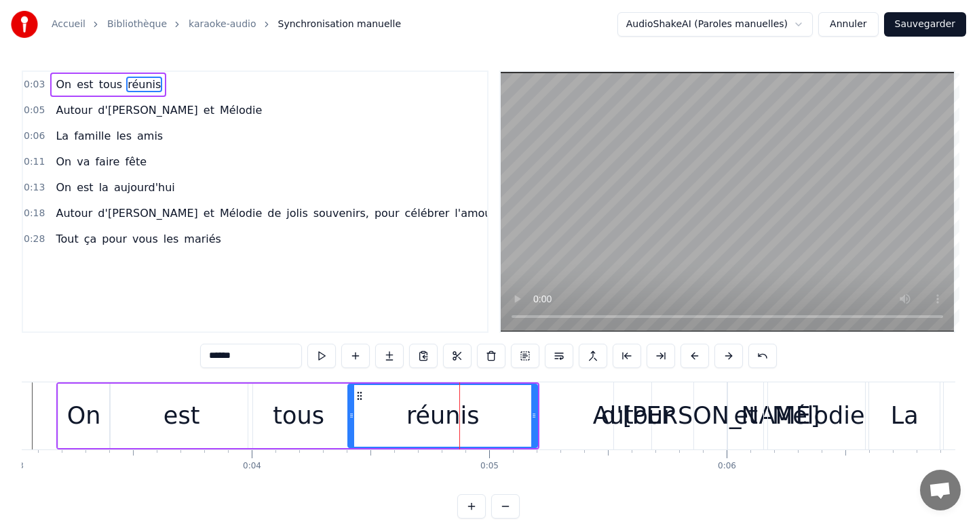
click at [519, 479] on div "On est tous réunis Autour d'[PERSON_NAME] et [PERSON_NAME] La famille les amis …" at bounding box center [488, 433] width 933 height 102
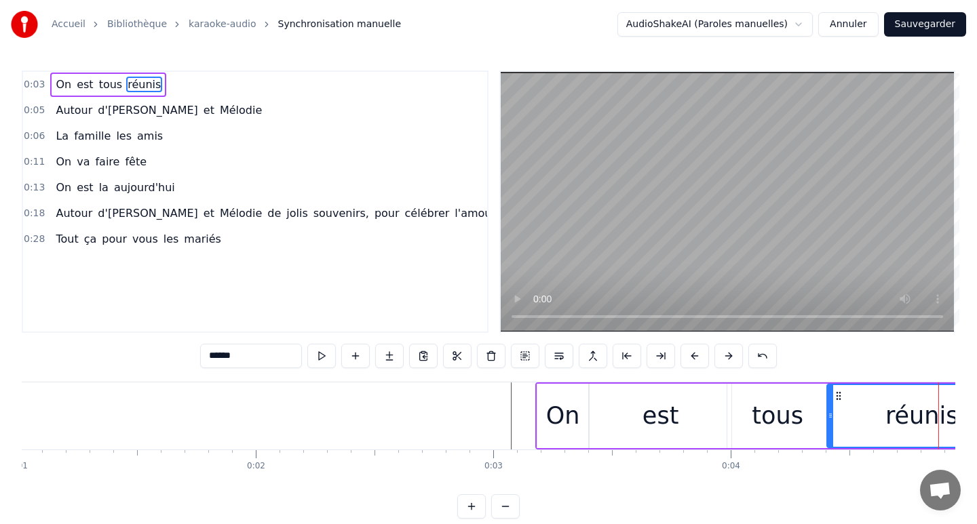
scroll to position [0, 0]
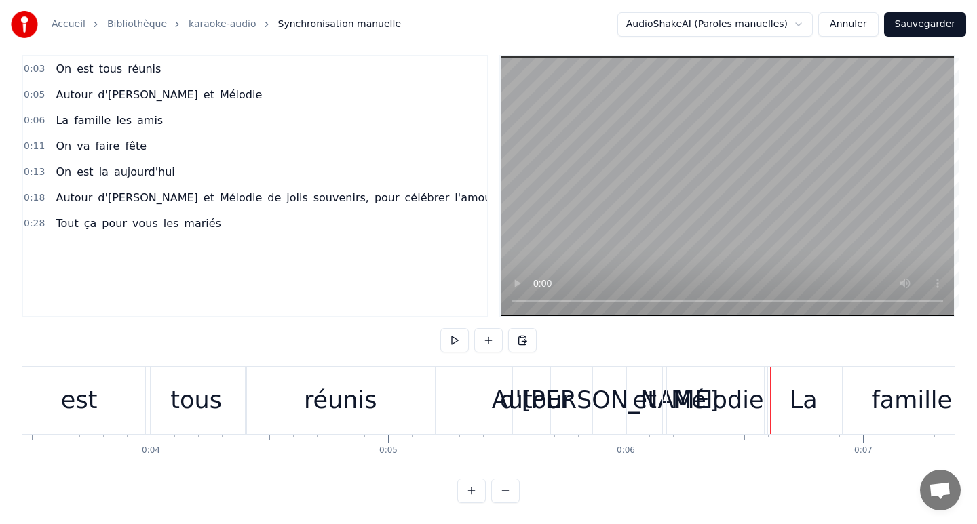
scroll to position [0, 815]
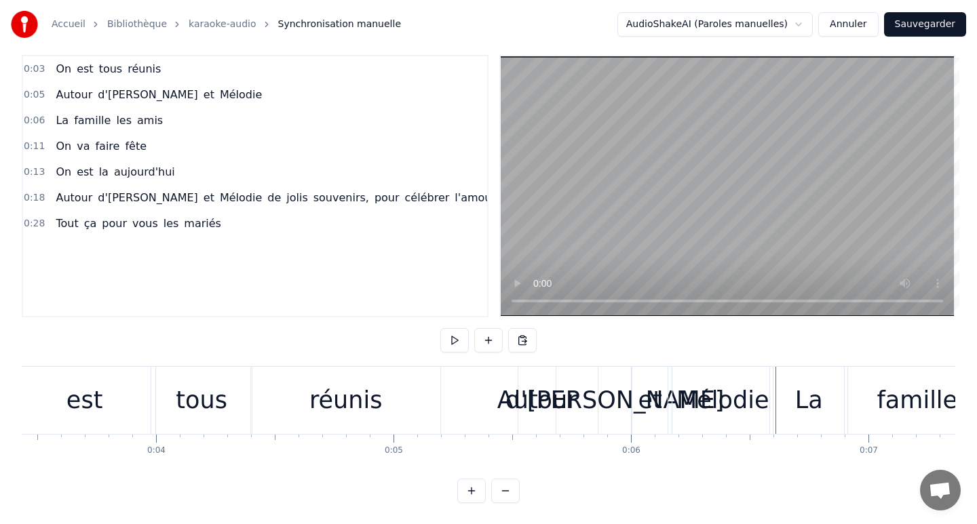
click at [154, 456] on div "On est tous réunis Autour d'[PERSON_NAME] et [PERSON_NAME] La famille les amis …" at bounding box center [488, 417] width 933 height 102
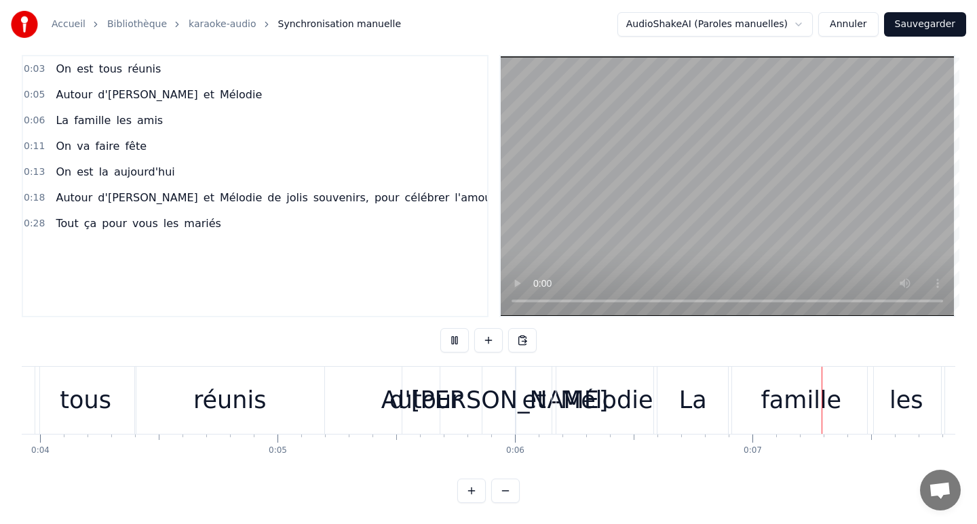
click at [155, 456] on div "On est tous réunis Autour d'[PERSON_NAME] et [PERSON_NAME] La famille les amis …" at bounding box center [488, 417] width 933 height 102
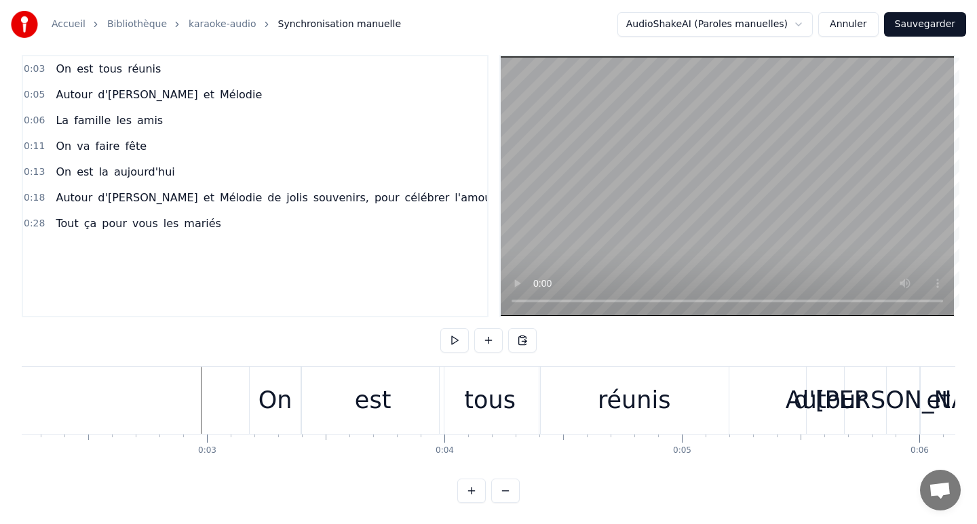
scroll to position [0, 543]
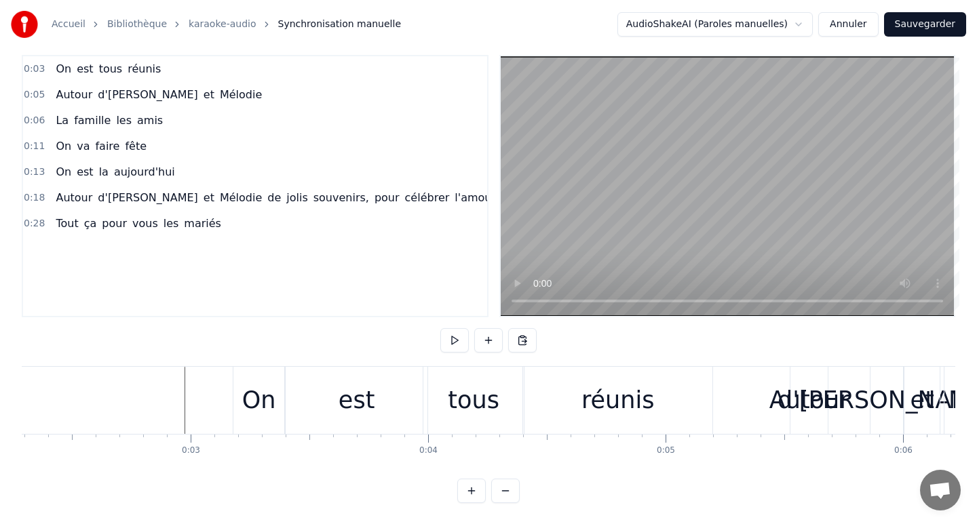
click at [246, 349] on div "0:03 On est tous réunis 0:05 Autour d'[PERSON_NAME] et Mélodie 0:06 La famille …" at bounding box center [488, 279] width 933 height 448
click at [313, 282] on div "0:03 On est tous réunis 0:05 Autour d'[PERSON_NAME] et [PERSON_NAME] 0:06 La fa…" at bounding box center [255, 186] width 467 height 263
click at [237, 386] on div "On" at bounding box center [258, 400] width 51 height 67
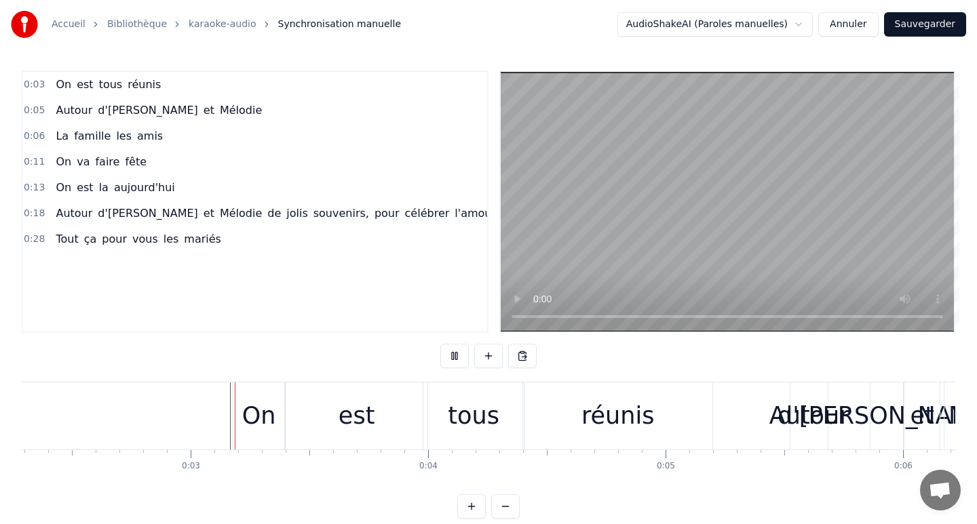
scroll to position [16, 0]
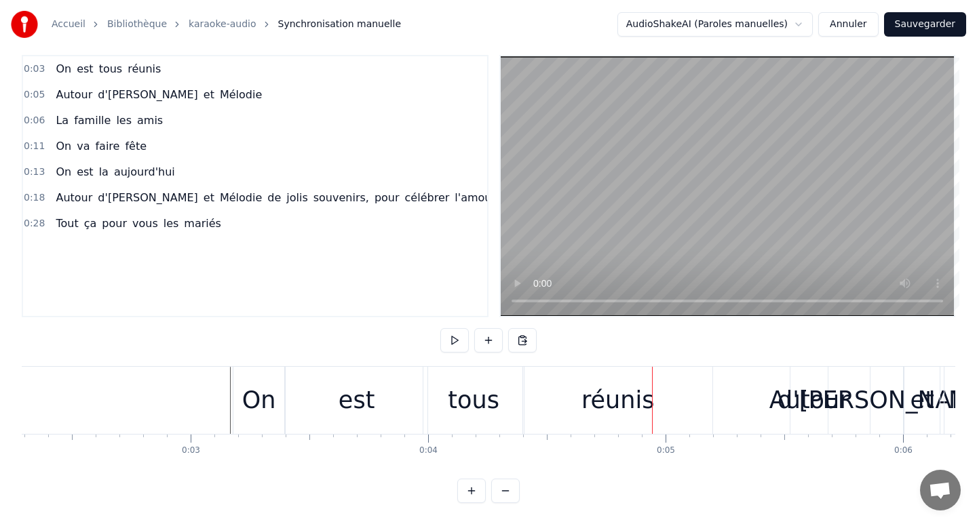
click at [298, 351] on div "0:03 On est tous réunis 0:05 Autour d'[PERSON_NAME] et Mélodie 0:06 La famille …" at bounding box center [488, 279] width 933 height 448
click at [233, 311] on div "0:03 On est tous réunis 0:05 Autour d'[PERSON_NAME] et [PERSON_NAME] 0:06 La fa…" at bounding box center [255, 186] width 467 height 263
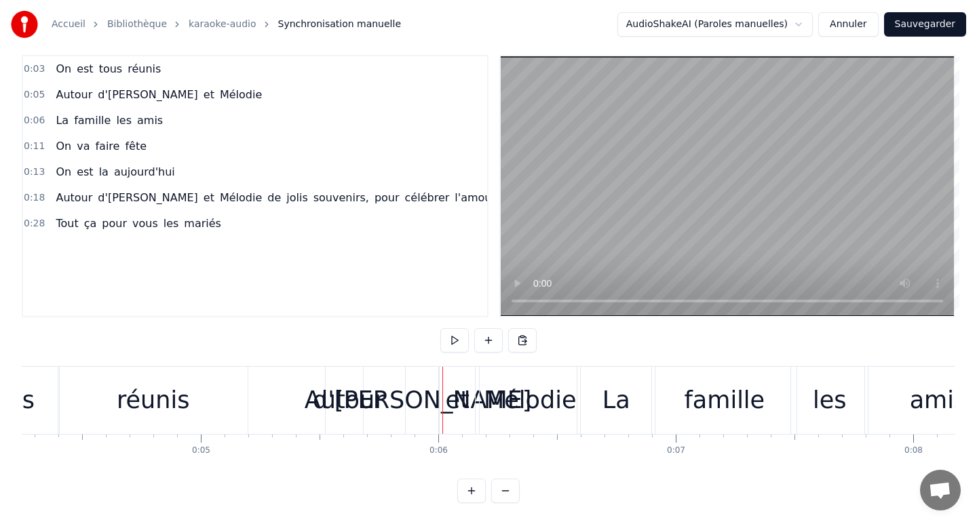
scroll to position [0, 1009]
click at [199, 406] on div "réunis" at bounding box center [152, 400] width 189 height 67
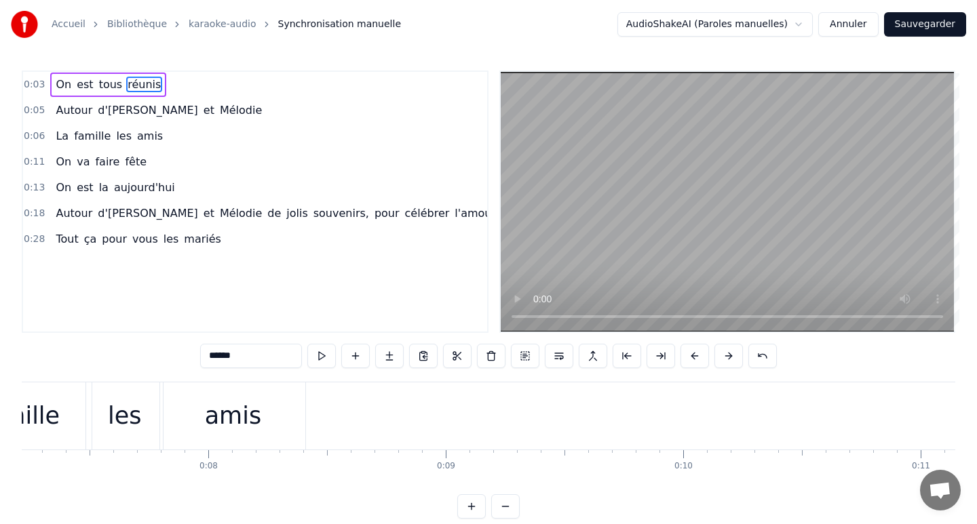
scroll to position [0, 1722]
click at [298, 412] on div "La famille les amis" at bounding box center [81, 416] width 437 height 67
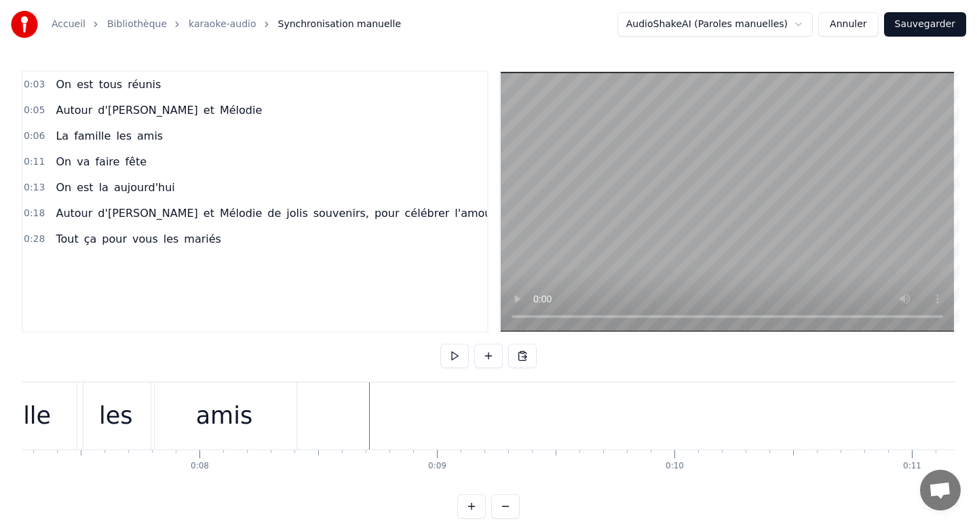
click at [259, 417] on div "amis" at bounding box center [223, 416] width 145 height 67
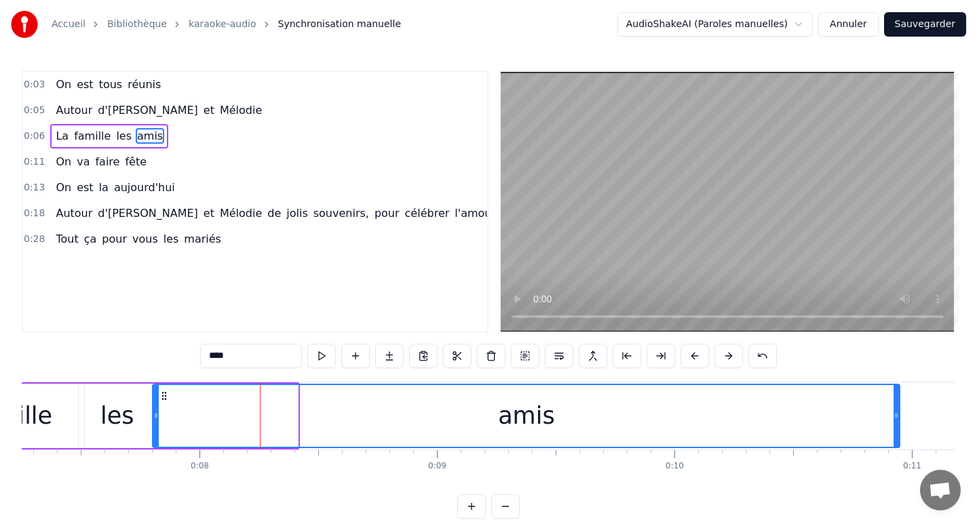
drag, startPoint x: 297, startPoint y: 414, endPoint x: 897, endPoint y: 442, distance: 601.0
click at [897, 442] on div at bounding box center [895, 416] width 5 height 62
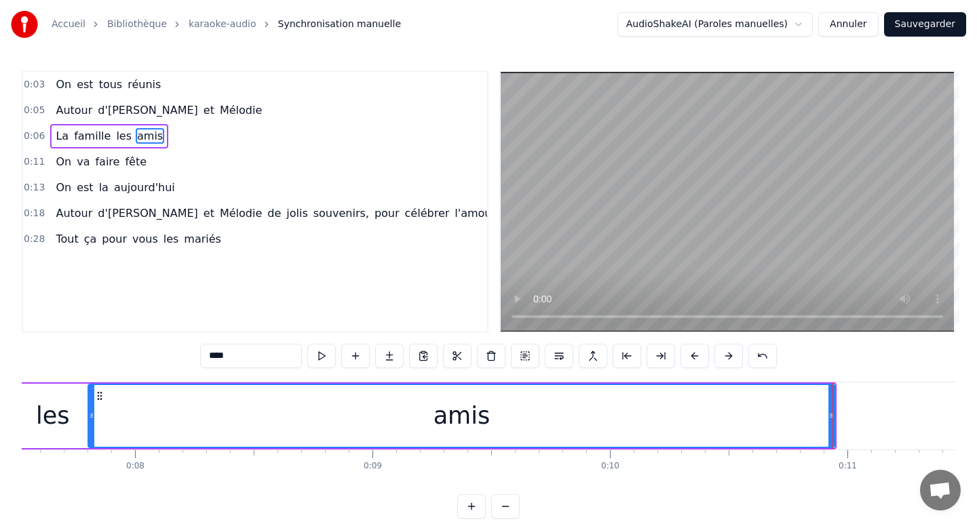
scroll to position [0, 1744]
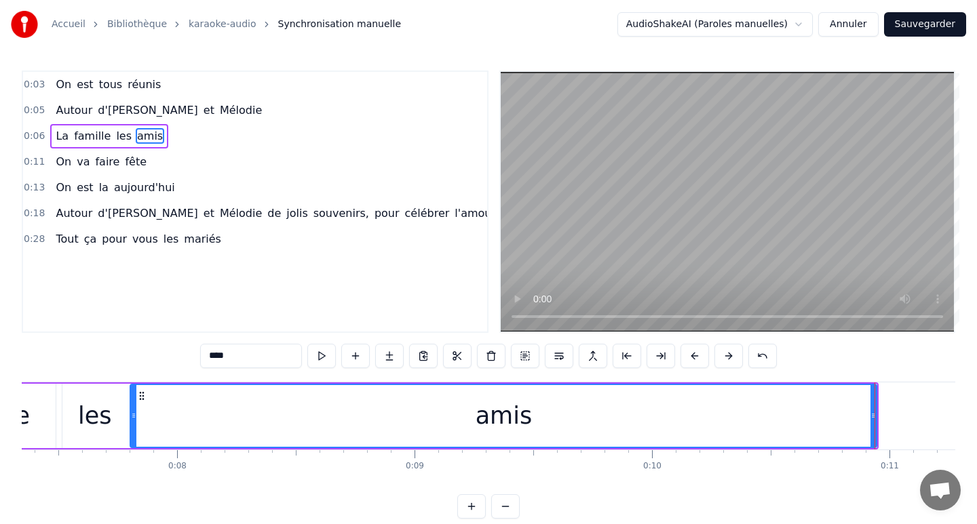
drag, startPoint x: 136, startPoint y: 417, endPoint x: 362, endPoint y: 415, distance: 225.9
click at [362, 415] on div "amis" at bounding box center [503, 416] width 745 height 62
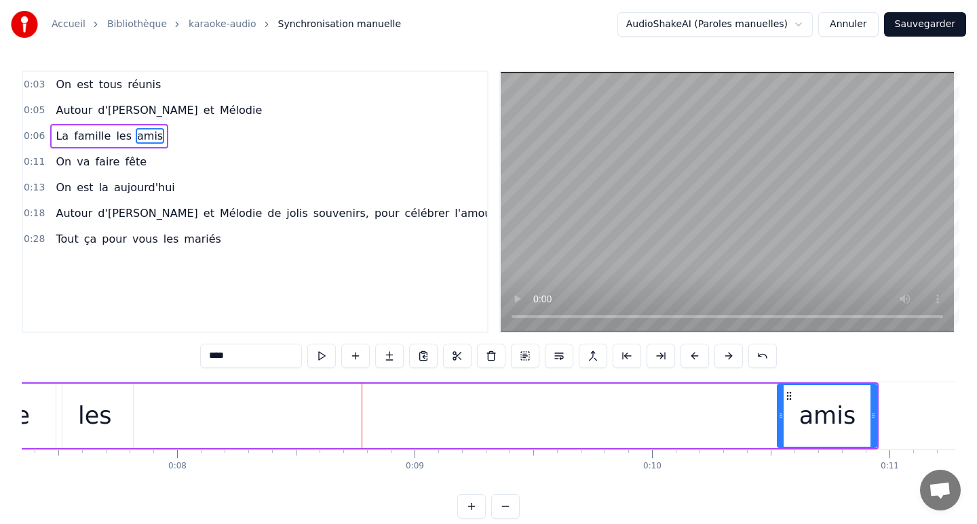
drag, startPoint x: 134, startPoint y: 415, endPoint x: 785, endPoint y: 431, distance: 651.4
click at [783, 431] on div at bounding box center [780, 416] width 5 height 62
click at [465, 475] on div "On est tous réunis Autour d'[PERSON_NAME] et [PERSON_NAME] La famille les amis …" at bounding box center [488, 433] width 933 height 102
click at [93, 423] on div "les" at bounding box center [95, 416] width 34 height 36
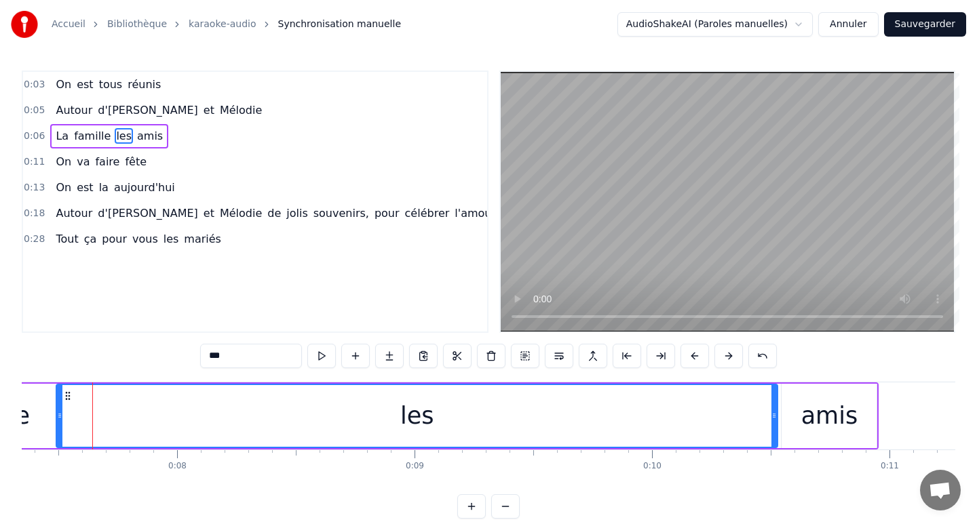
drag, startPoint x: 129, startPoint y: 417, endPoint x: 769, endPoint y: 444, distance: 640.9
click at [770, 447] on div "les" at bounding box center [417, 416] width 722 height 64
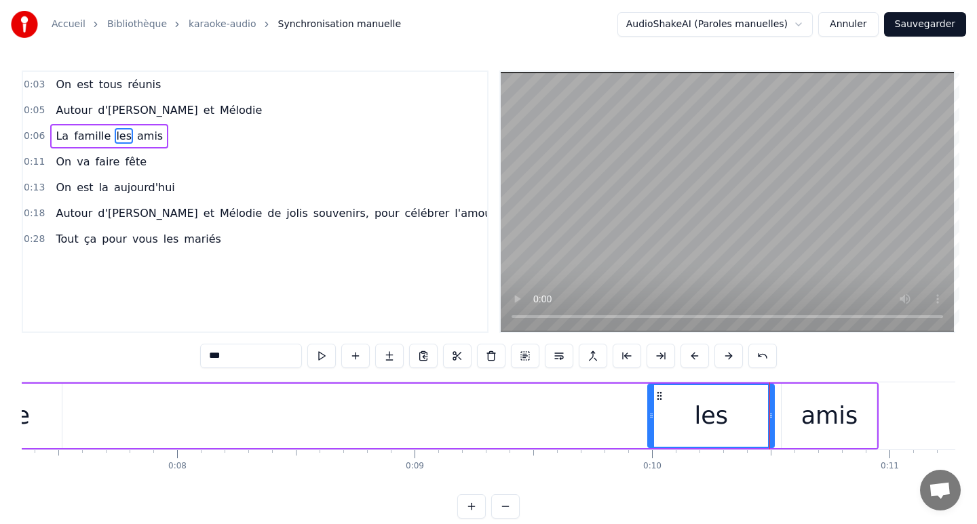
drag, startPoint x: 60, startPoint y: 417, endPoint x: 657, endPoint y: 443, distance: 597.5
click at [654, 446] on div at bounding box center [651, 416] width 5 height 62
drag, startPoint x: 655, startPoint y: 417, endPoint x: 701, endPoint y: 412, distance: 47.0
click at [708, 412] on icon at bounding box center [710, 415] width 5 height 11
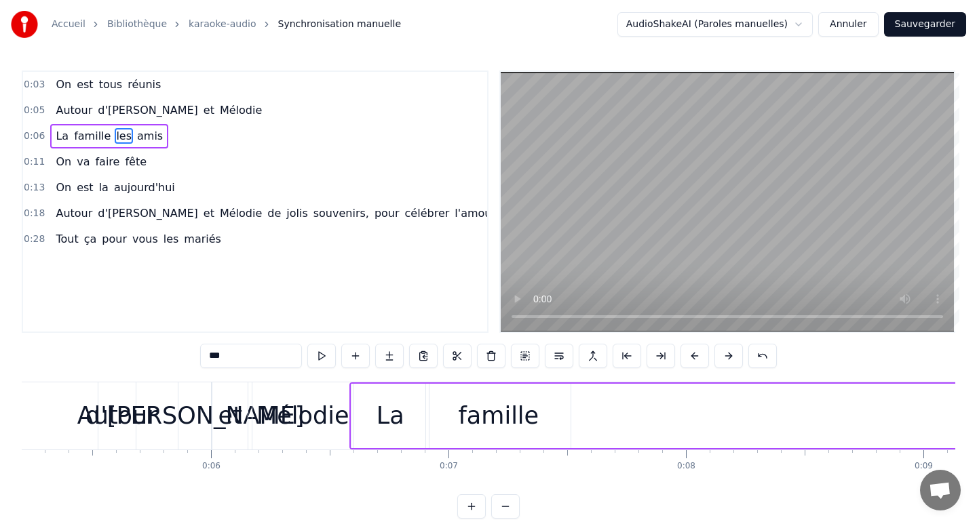
scroll to position [0, 1260]
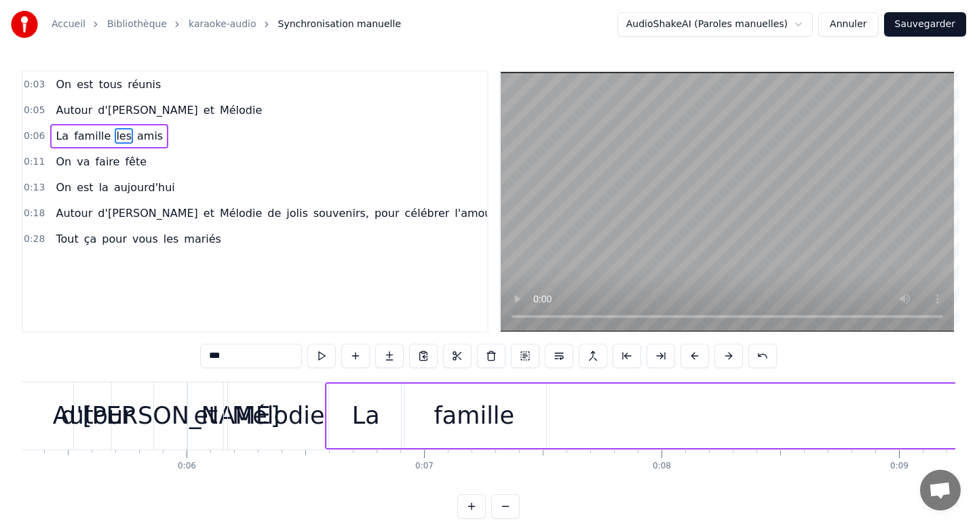
click at [527, 412] on div "famille" at bounding box center [474, 416] width 144 height 64
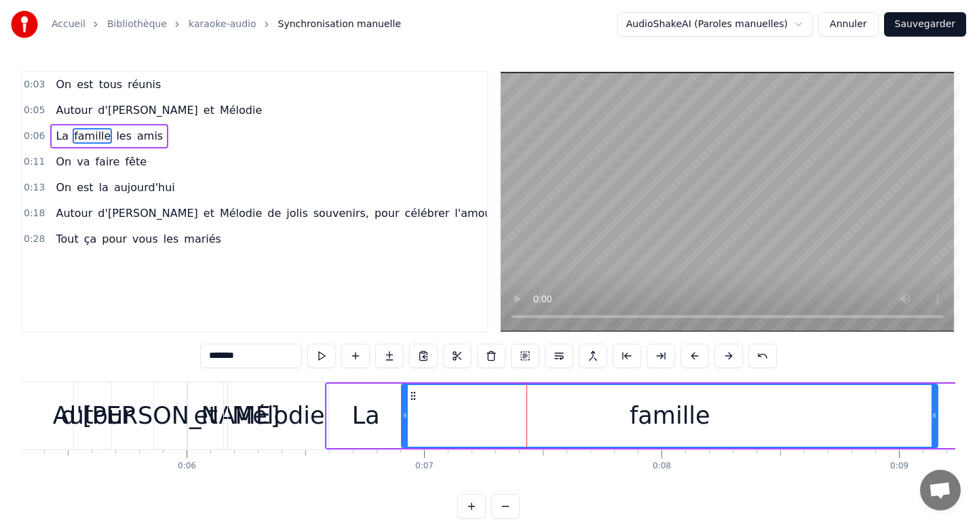
drag, startPoint x: 544, startPoint y: 419, endPoint x: 935, endPoint y: 427, distance: 391.5
click at [935, 427] on div at bounding box center [933, 416] width 5 height 62
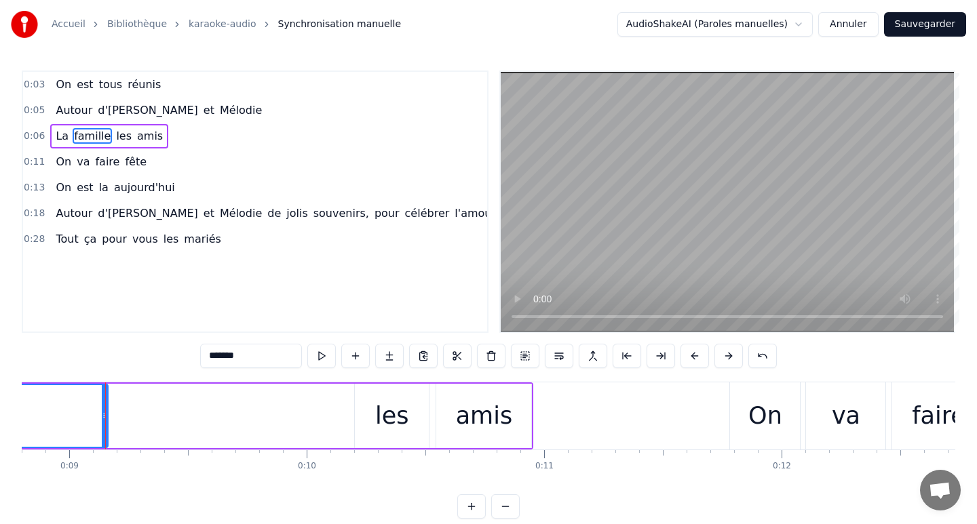
scroll to position [0, 2104]
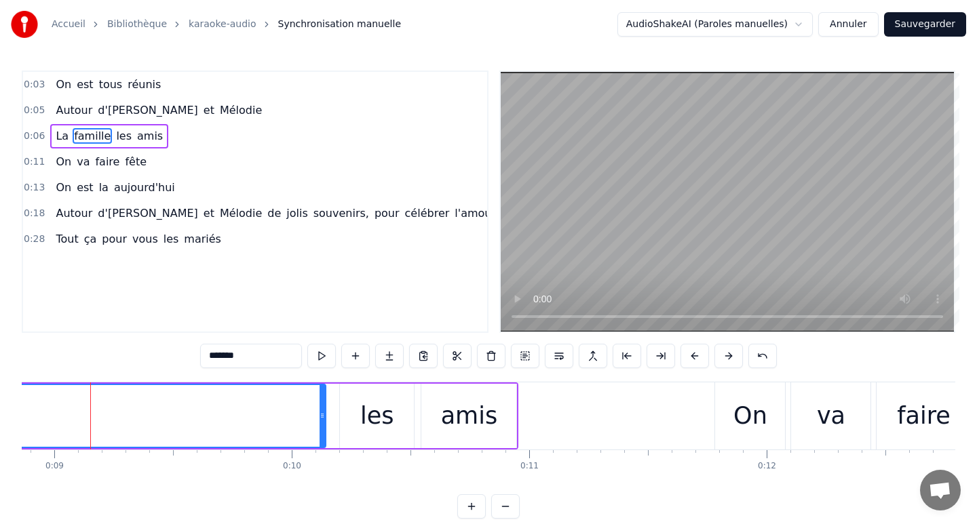
drag, startPoint x: 92, startPoint y: 417, endPoint x: 326, endPoint y: 428, distance: 235.0
click at [325, 428] on div at bounding box center [322, 416] width 5 height 62
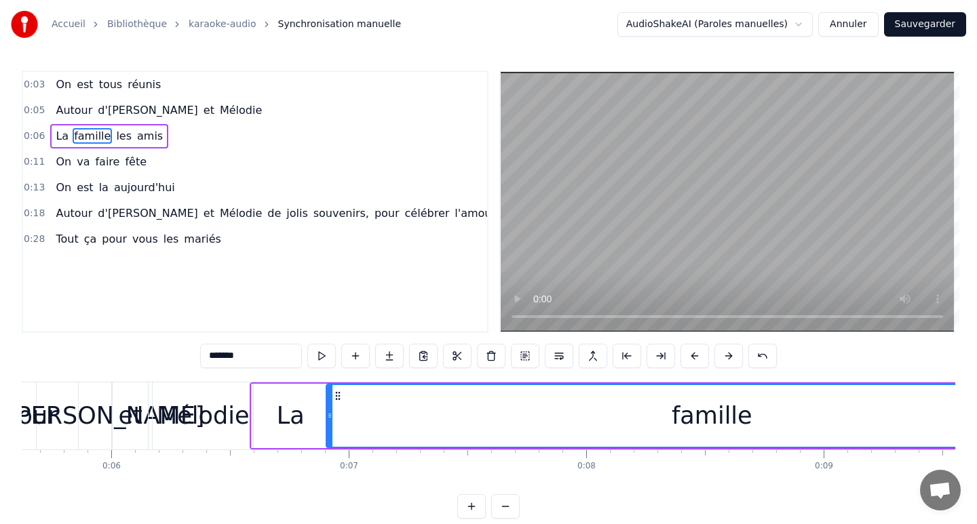
scroll to position [0, 1334]
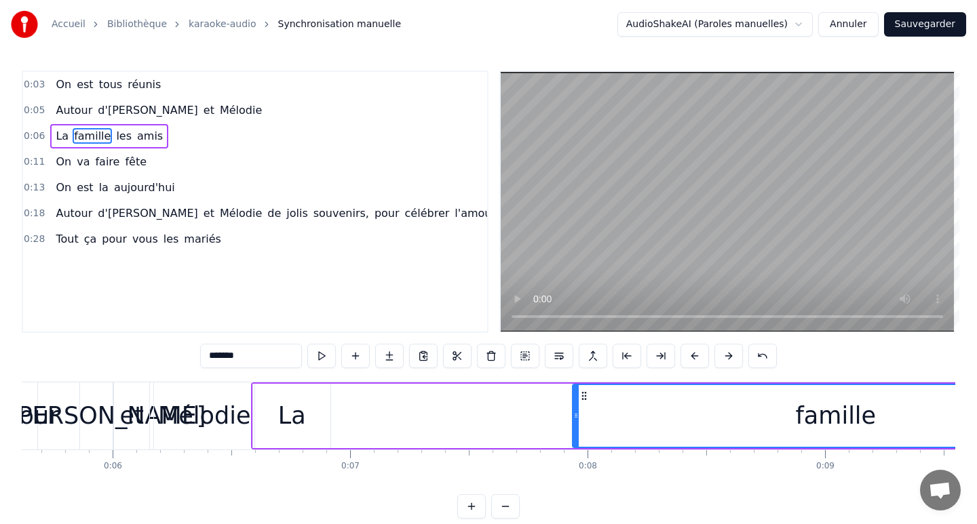
drag, startPoint x: 331, startPoint y: 415, endPoint x: 781, endPoint y: 420, distance: 449.8
click at [579, 420] on icon at bounding box center [575, 415] width 5 height 11
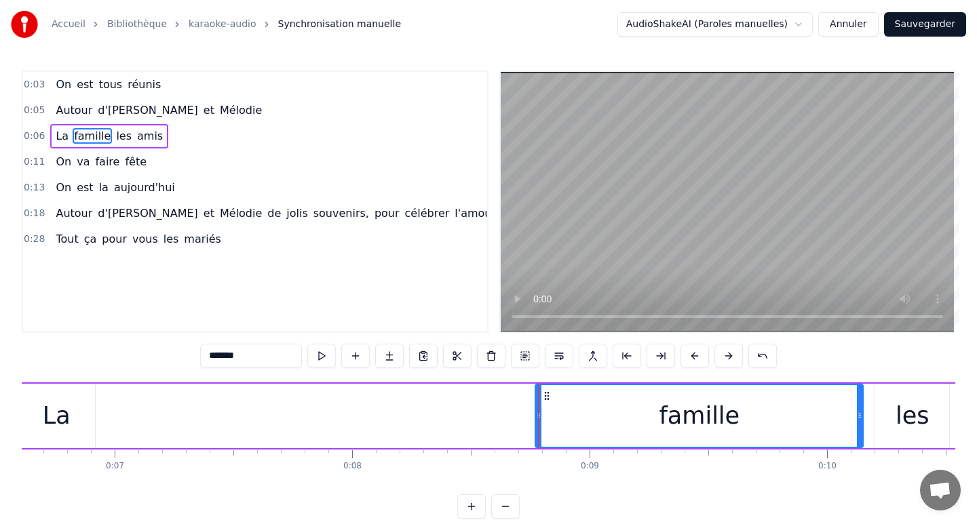
scroll to position [0, 1577]
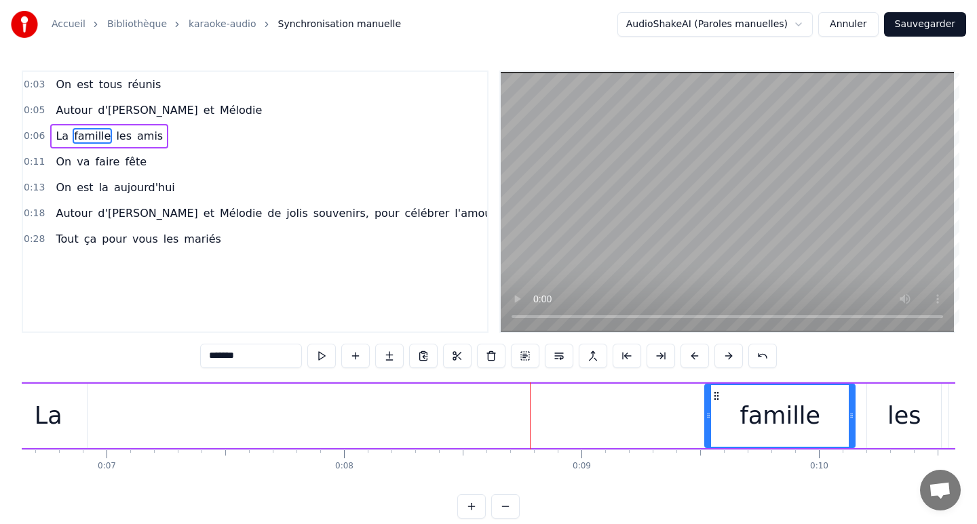
drag, startPoint x: 531, startPoint y: 415, endPoint x: 711, endPoint y: 404, distance: 180.1
click at [711, 408] on div at bounding box center [707, 416] width 5 height 62
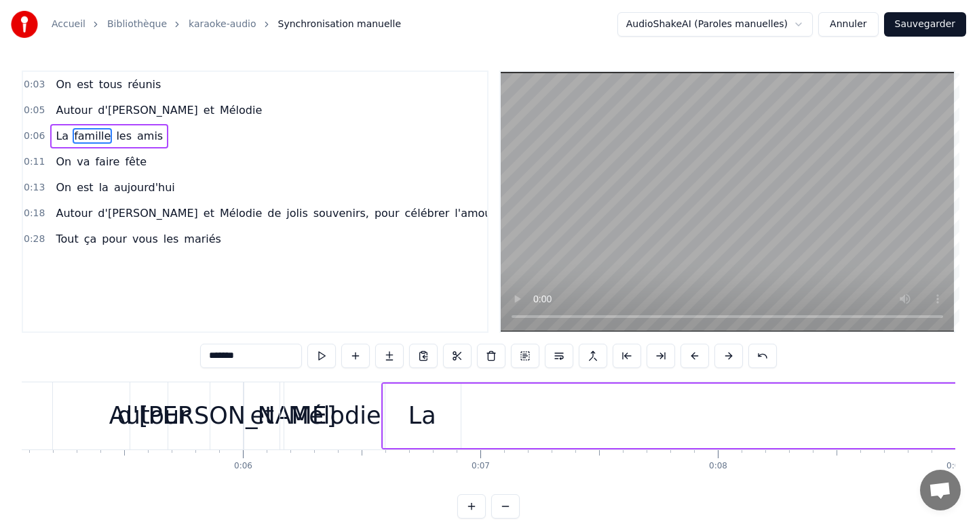
scroll to position [0, 1188]
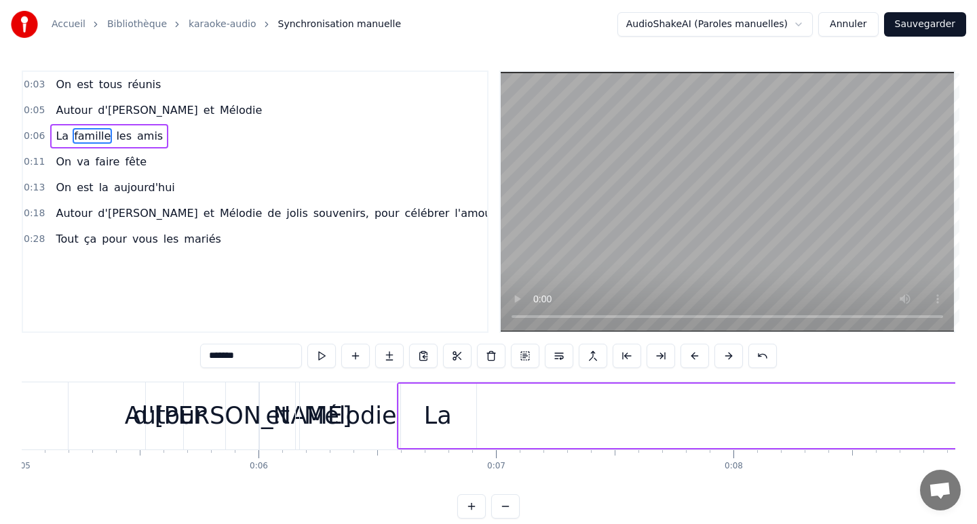
click at [445, 414] on div "La" at bounding box center [438, 416] width 28 height 36
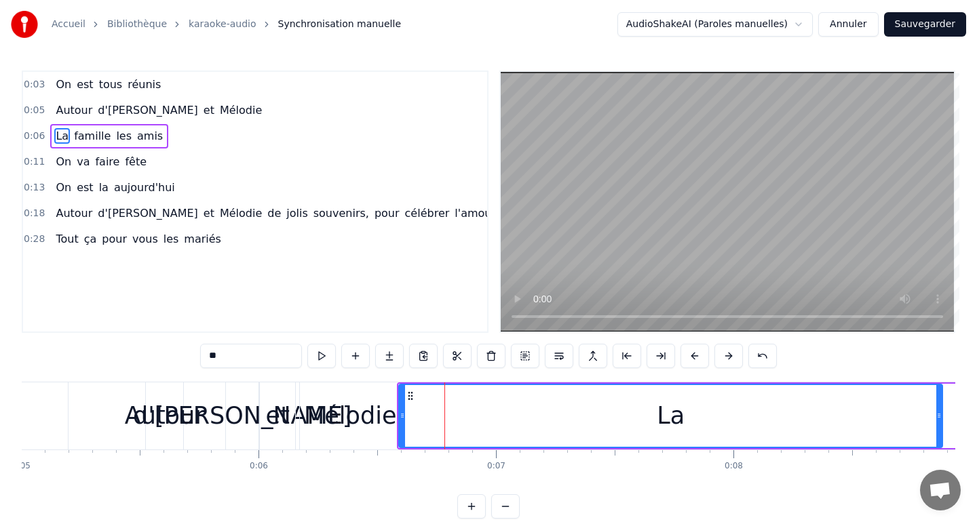
drag, startPoint x: 474, startPoint y: 417, endPoint x: 936, endPoint y: 451, distance: 463.3
click at [940, 455] on div "On est tous réunis Autour d'[PERSON_NAME] et [PERSON_NAME] La famille les amis …" at bounding box center [488, 433] width 933 height 102
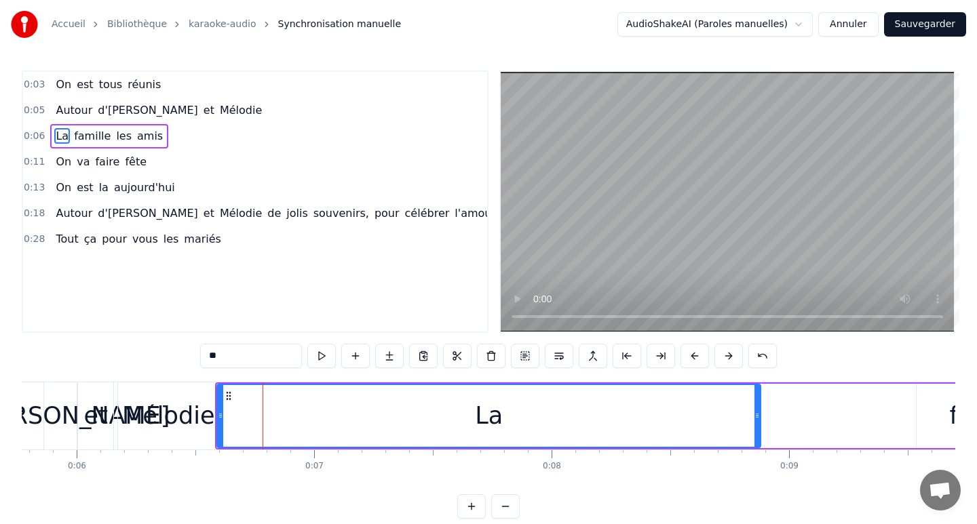
scroll to position [0, 1378]
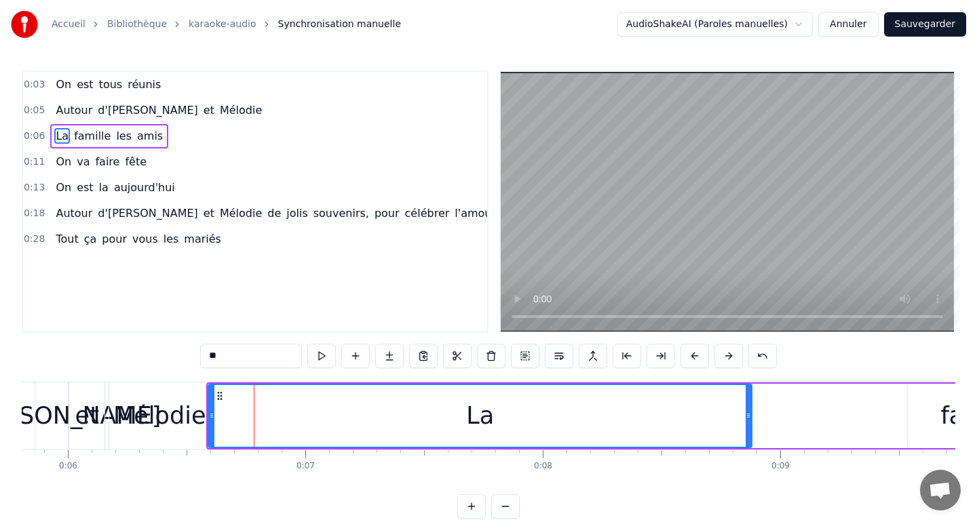
click at [744, 416] on div "La" at bounding box center [480, 416] width 542 height 62
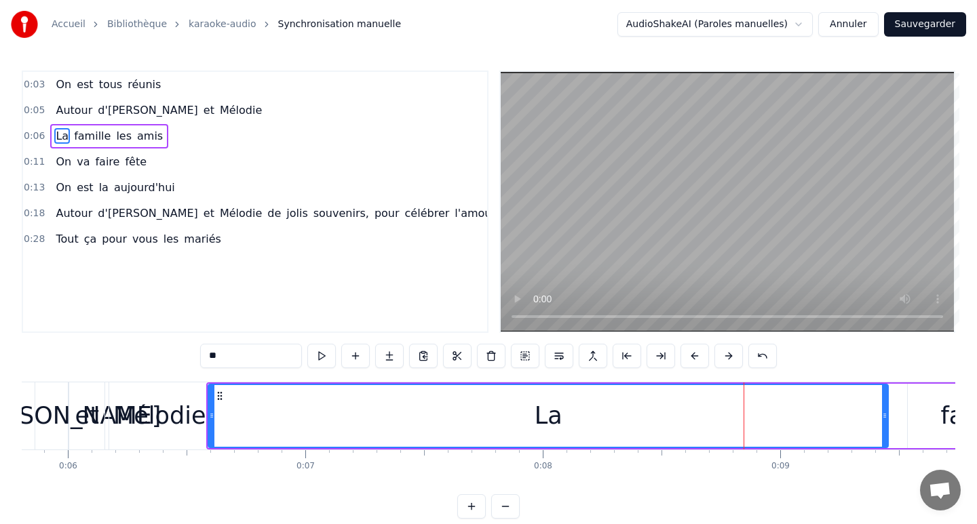
drag, startPoint x: 750, startPoint y: 419, endPoint x: 886, endPoint y: 411, distance: 136.6
click at [886, 411] on icon at bounding box center [884, 415] width 5 height 11
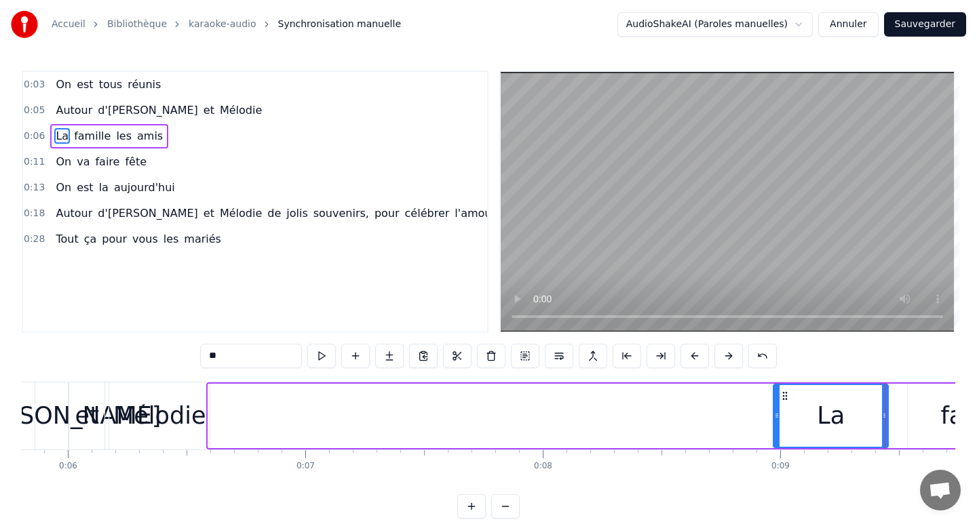
drag, startPoint x: 209, startPoint y: 416, endPoint x: 773, endPoint y: 436, distance: 564.1
click at [774, 437] on div at bounding box center [776, 416] width 5 height 62
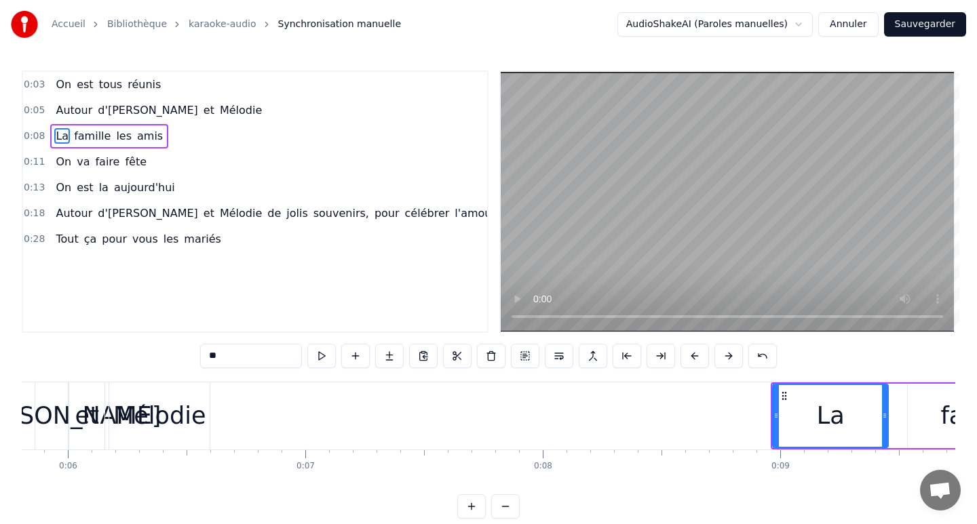
click at [153, 425] on div "Mélodie" at bounding box center [159, 416] width 92 height 36
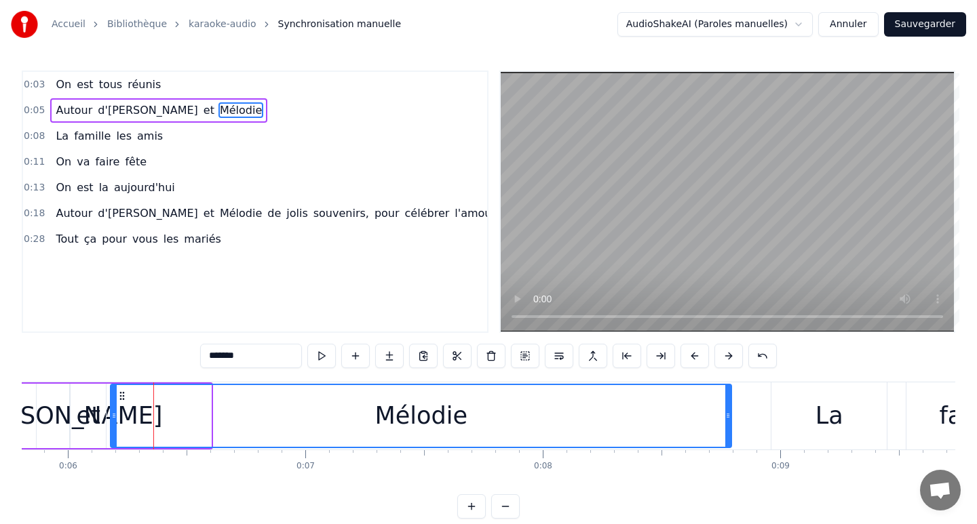
drag, startPoint x: 210, startPoint y: 412, endPoint x: 729, endPoint y: 461, distance: 521.8
click at [729, 461] on div "On est tous réunis Autour d'[PERSON_NAME] et [PERSON_NAME] La famille les amis …" at bounding box center [488, 433] width 933 height 102
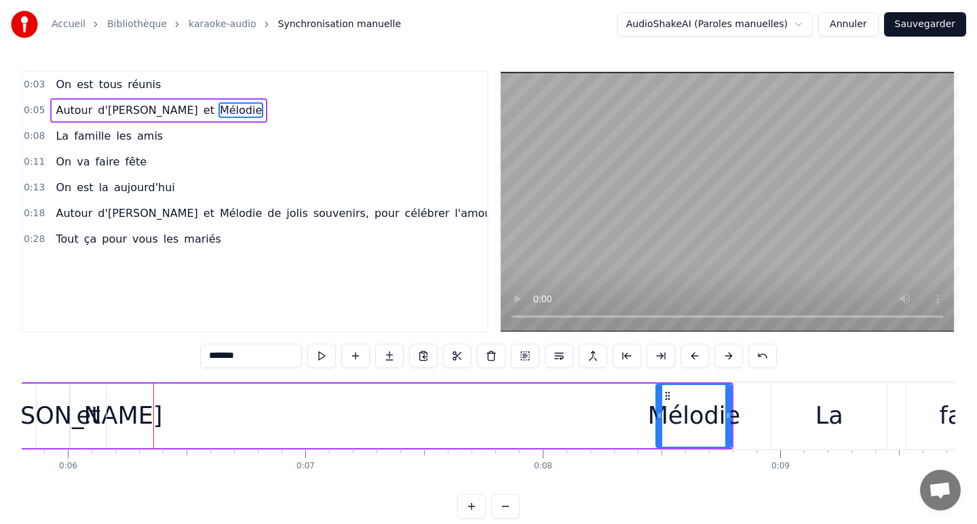
drag, startPoint x: 115, startPoint y: 416, endPoint x: 645, endPoint y: 453, distance: 531.1
click at [646, 454] on div "On est tous réunis Autour d'[PERSON_NAME] et [PERSON_NAME] La famille les amis …" at bounding box center [488, 433] width 933 height 102
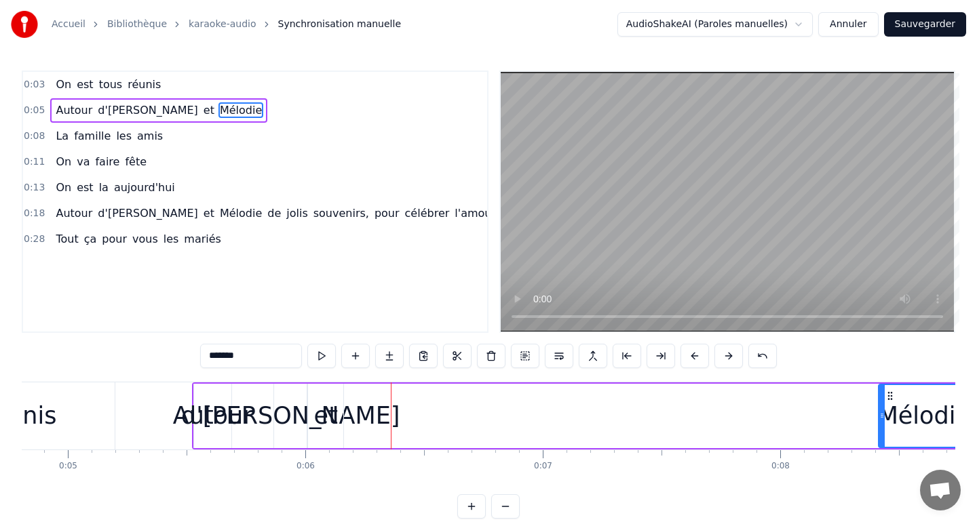
scroll to position [0, 1132]
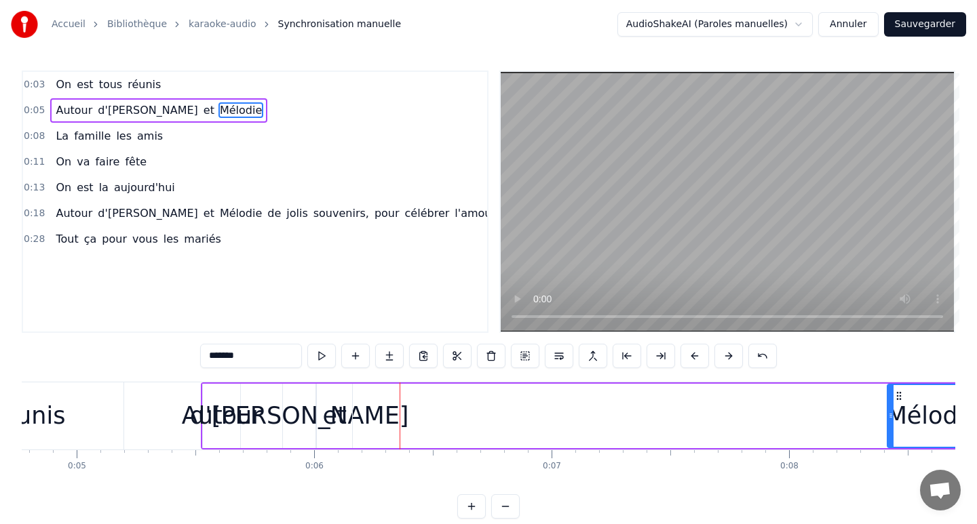
click at [344, 414] on div "et" at bounding box center [334, 416] width 35 height 64
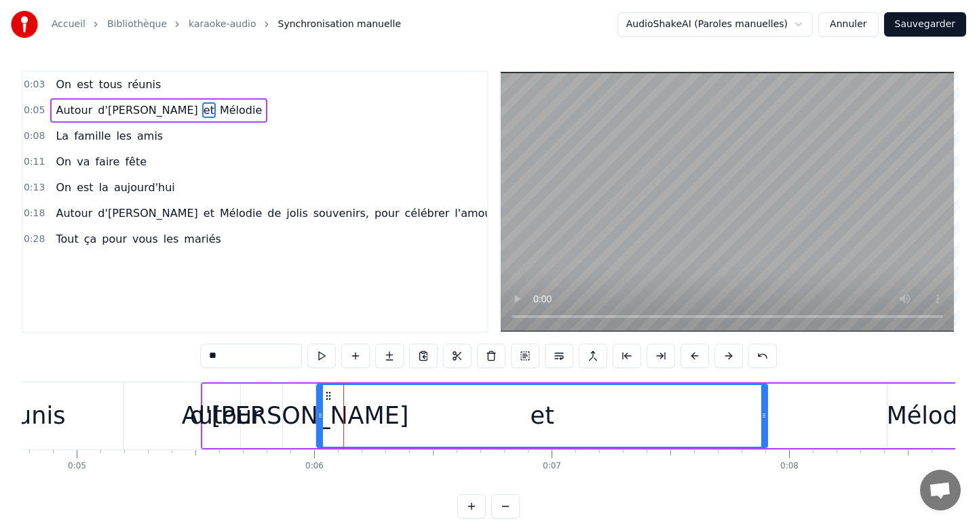
drag, startPoint x: 350, startPoint y: 421, endPoint x: 785, endPoint y: 444, distance: 435.5
click at [768, 447] on div "et" at bounding box center [542, 416] width 452 height 64
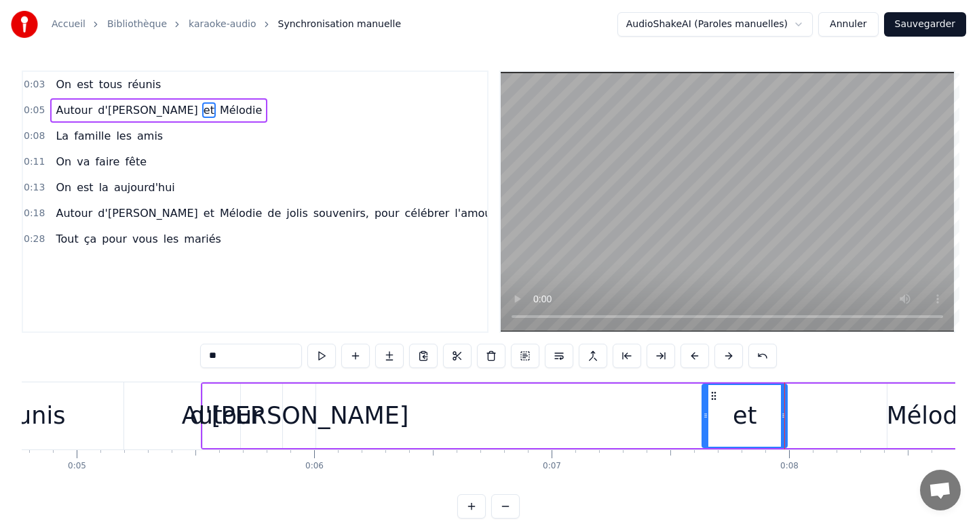
drag, startPoint x: 319, startPoint y: 414, endPoint x: 707, endPoint y: 444, distance: 389.1
click at [708, 446] on div at bounding box center [705, 416] width 5 height 62
click at [313, 414] on div "d'[PERSON_NAME]" at bounding box center [299, 416] width 219 height 36
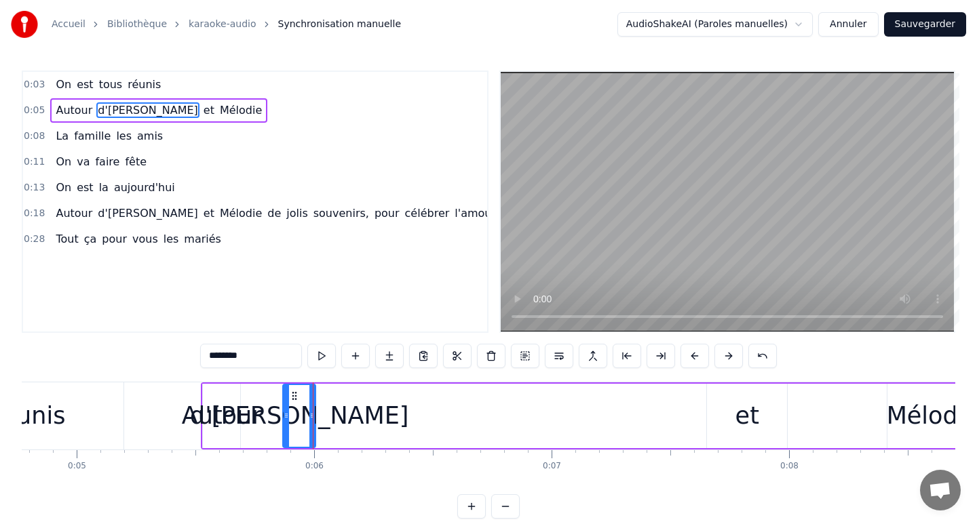
click at [329, 419] on div "d'[PERSON_NAME]" at bounding box center [299, 416] width 219 height 36
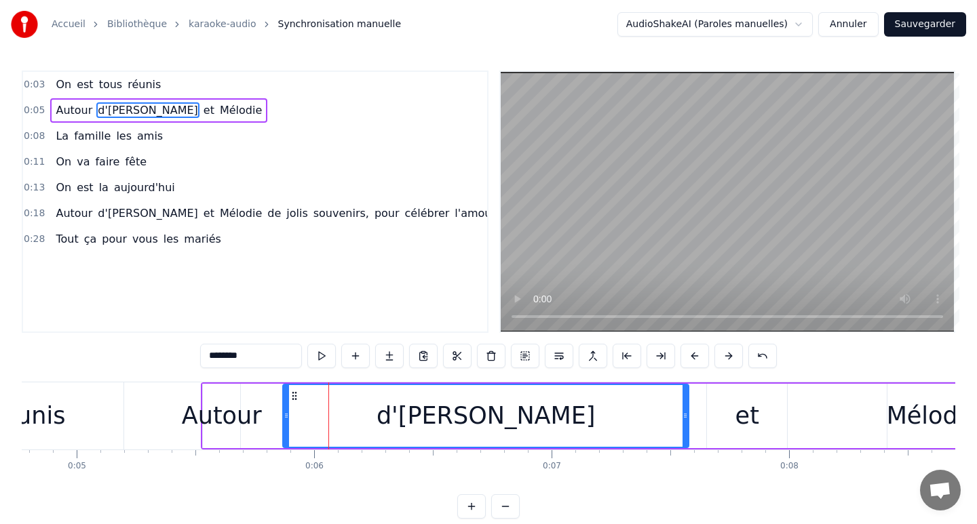
drag, startPoint x: 313, startPoint y: 417, endPoint x: 686, endPoint y: 427, distance: 373.3
click at [687, 430] on div at bounding box center [684, 416] width 5 height 62
drag, startPoint x: 289, startPoint y: 416, endPoint x: 537, endPoint y: 433, distance: 248.2
click at [538, 436] on div "d'[PERSON_NAME]" at bounding box center [487, 416] width 406 height 62
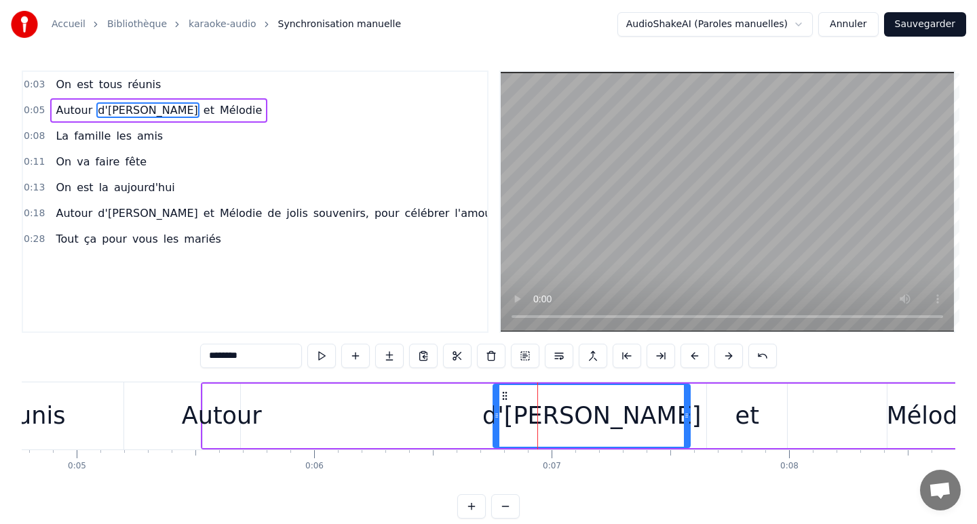
drag, startPoint x: 288, startPoint y: 416, endPoint x: 597, endPoint y: 432, distance: 309.8
click at [499, 433] on div at bounding box center [496, 416] width 5 height 62
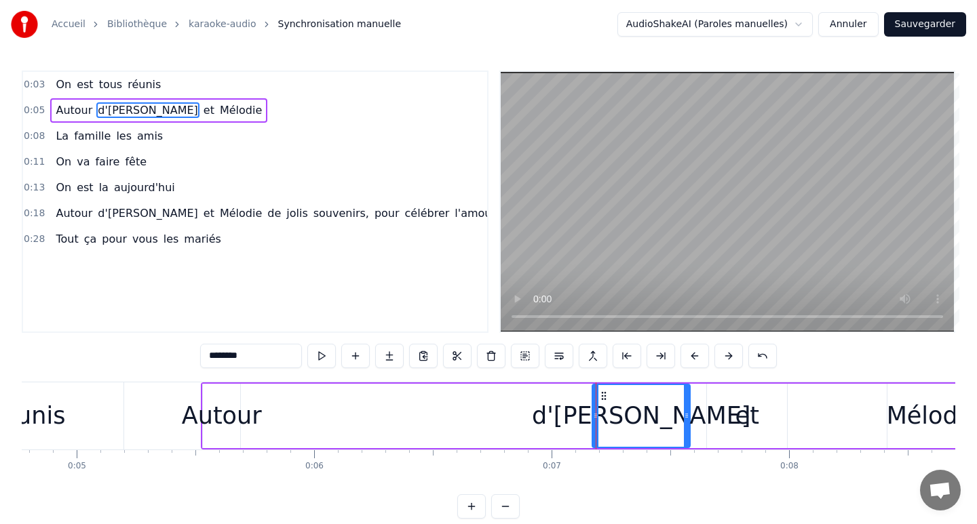
click at [204, 425] on div "Autour" at bounding box center [222, 416] width 80 height 36
type input "******"
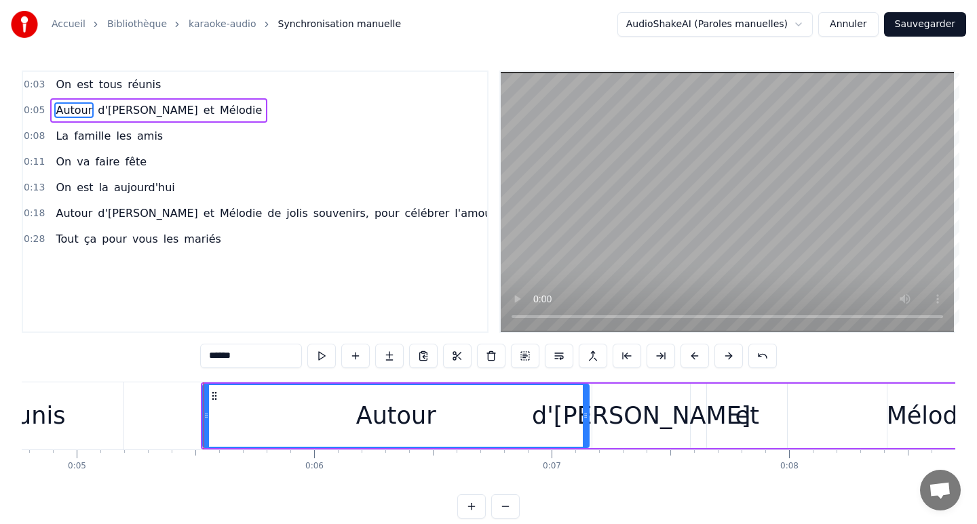
drag, startPoint x: 238, startPoint y: 417, endPoint x: 586, endPoint y: 440, distance: 348.8
click at [586, 440] on div at bounding box center [585, 416] width 5 height 62
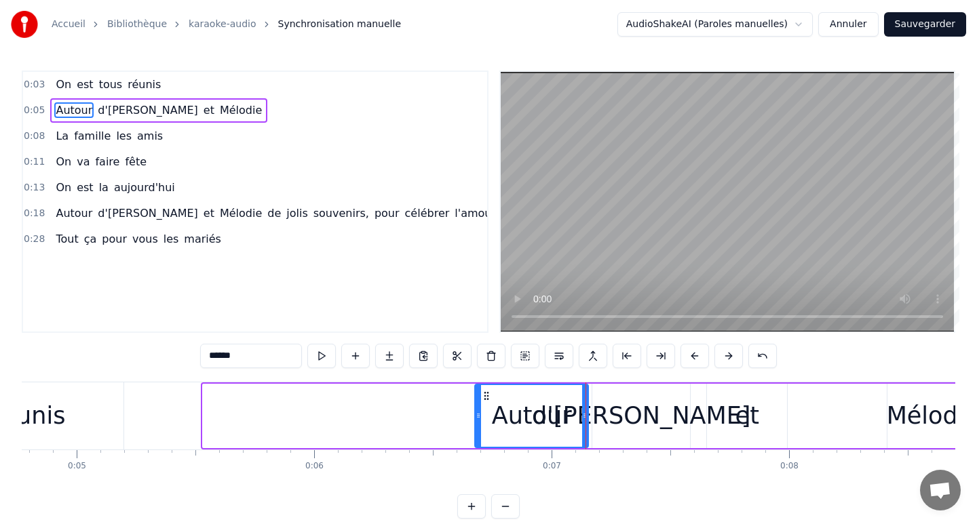
drag, startPoint x: 207, startPoint y: 414, endPoint x: 479, endPoint y: 426, distance: 272.3
click at [479, 426] on div at bounding box center [478, 416] width 5 height 62
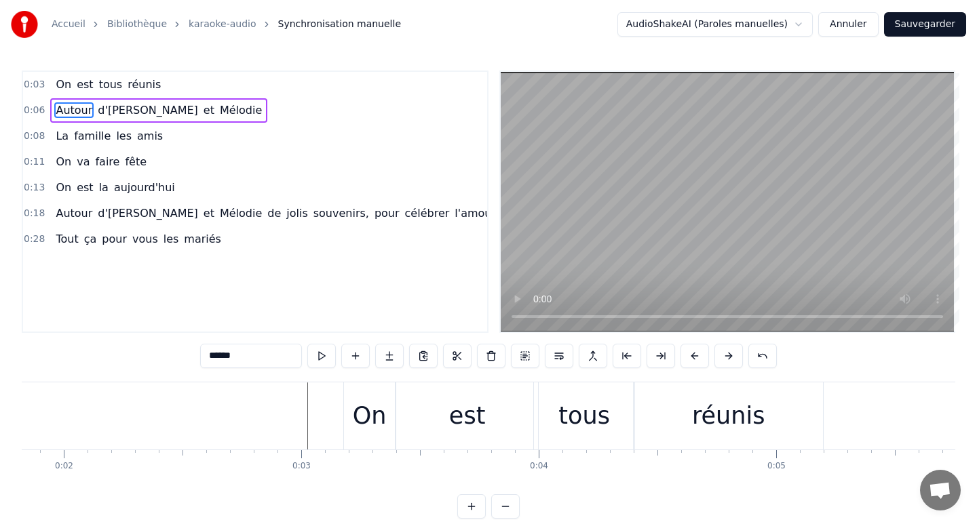
scroll to position [0, 0]
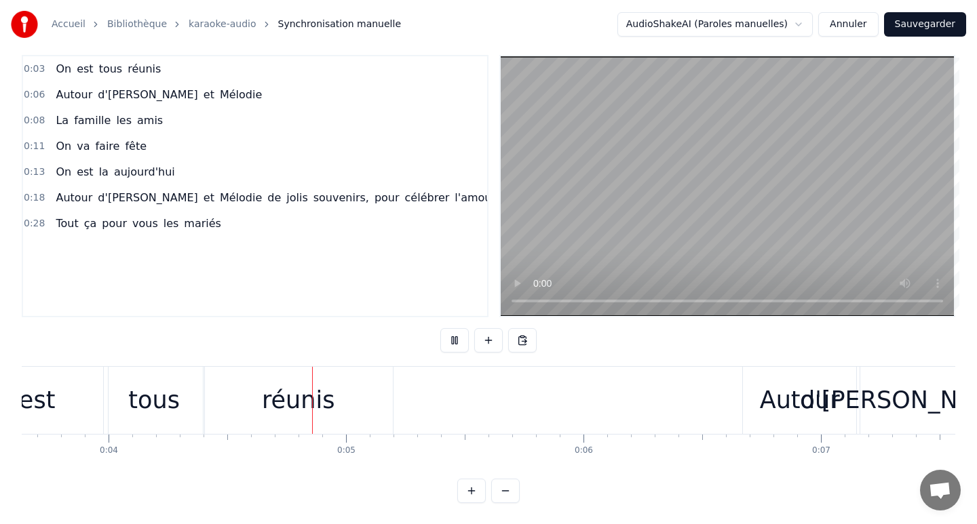
scroll to position [0, 865]
click at [359, 398] on div "réunis" at bounding box center [295, 400] width 189 height 67
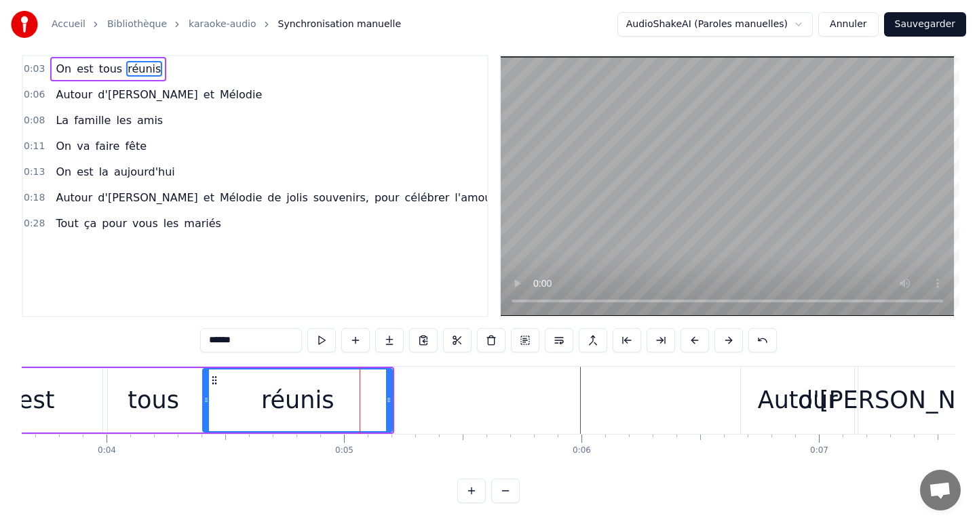
scroll to position [0, 0]
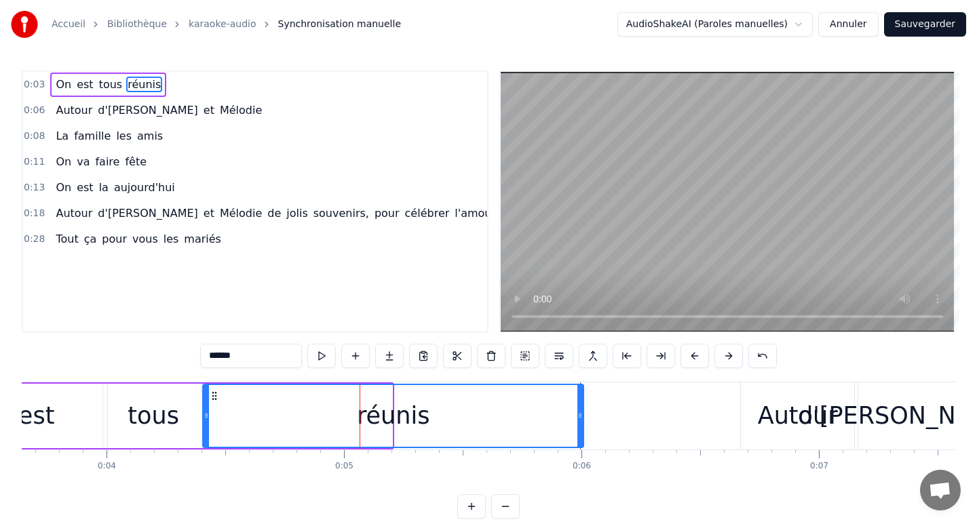
drag, startPoint x: 387, startPoint y: 415, endPoint x: 577, endPoint y: 418, distance: 190.0
click at [579, 419] on icon at bounding box center [579, 415] width 5 height 11
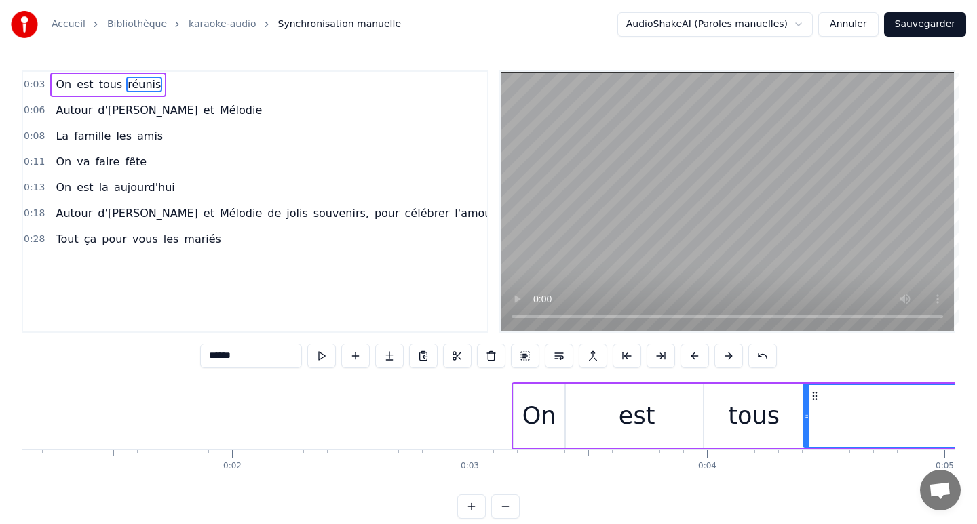
scroll to position [0, 105]
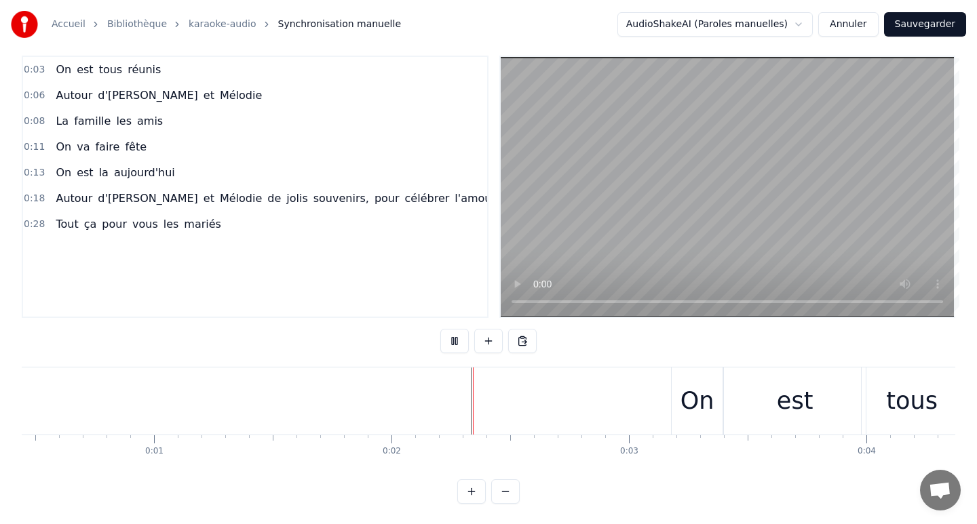
scroll to position [16, 0]
click at [716, 24] on html "Accueil Bibliothèque karaoke-audio Synchronisation manuelle AudioShakeAI (Parol…" at bounding box center [488, 254] width 977 height 541
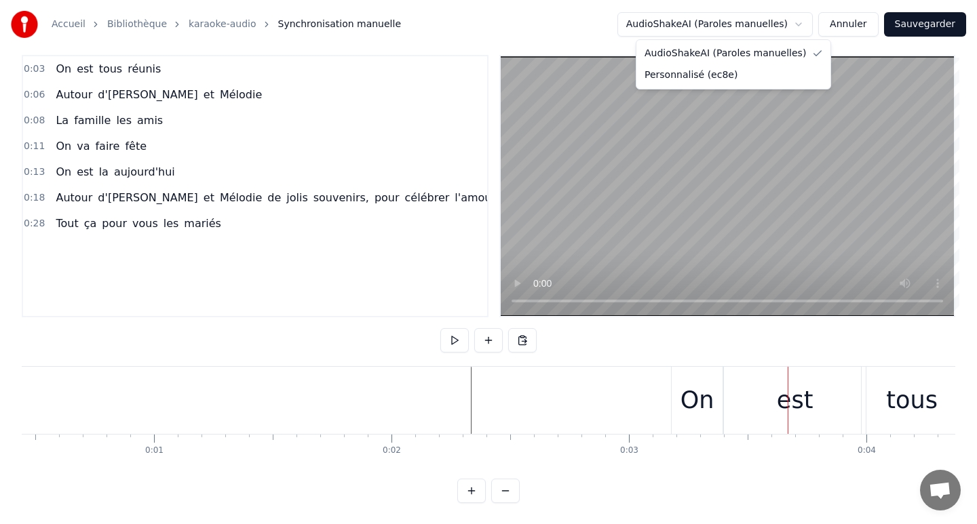
click at [630, 382] on html "Accueil Bibliothèque karaoke-audio Synchronisation manuelle AudioShakeAI (Parol…" at bounding box center [488, 254] width 977 height 541
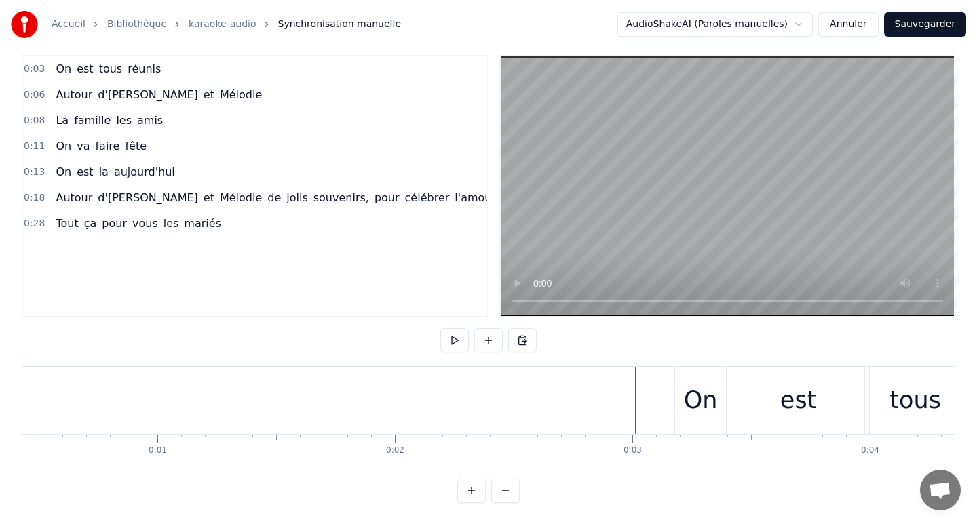
scroll to position [0, 0]
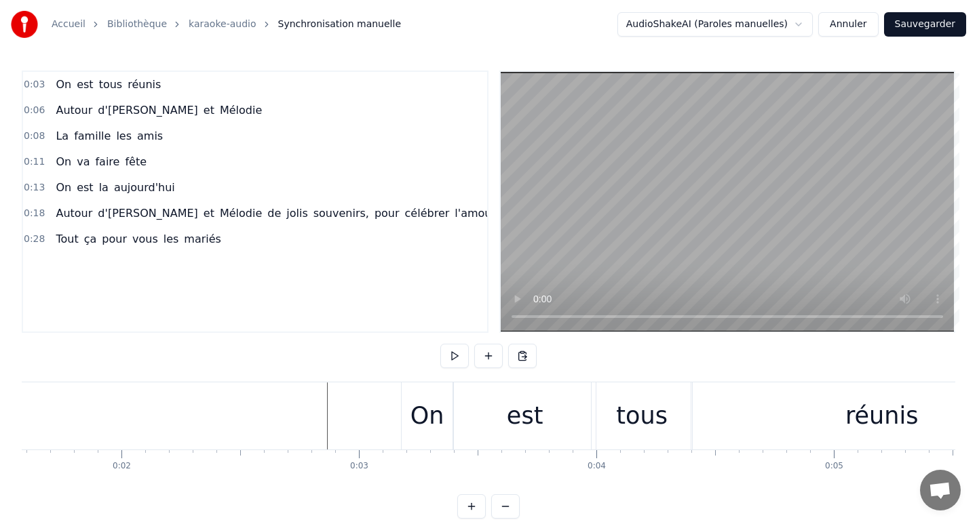
click at [664, 20] on html "Accueil Bibliothèque karaoke-audio Synchronisation manuelle AudioShakeAI (Parol…" at bounding box center [488, 270] width 977 height 541
click at [800, 23] on html "Accueil Bibliothèque karaoke-audio Synchronisation manuelle Personnalisé (ec8e)…" at bounding box center [488, 270] width 977 height 541
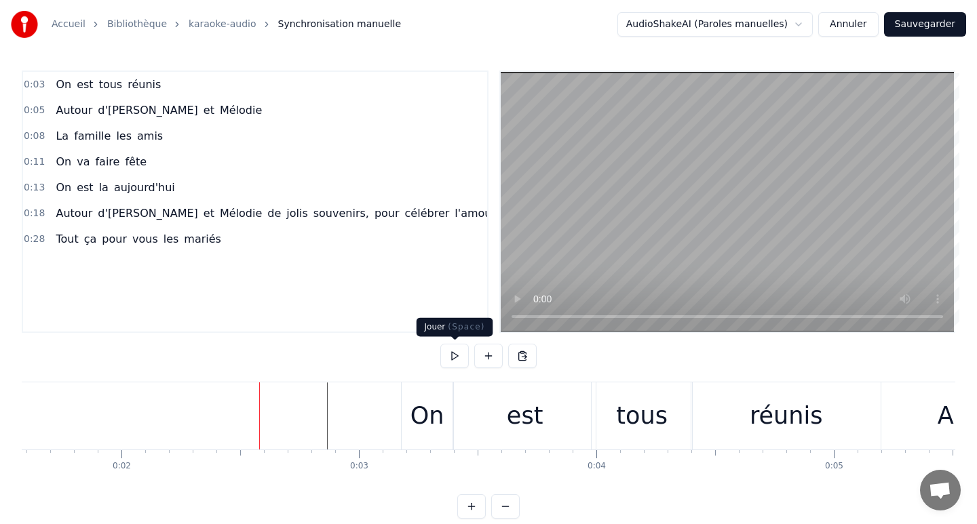
click at [453, 360] on button at bounding box center [454, 356] width 28 height 24
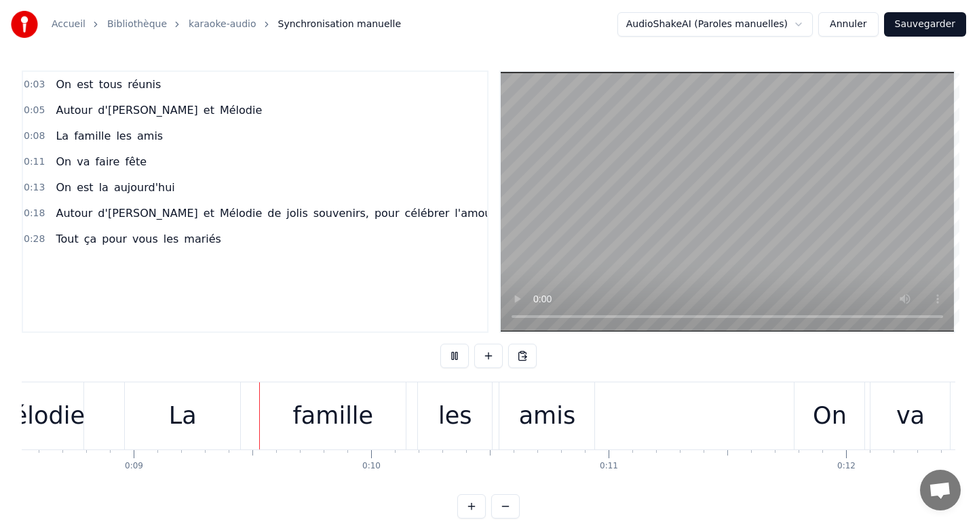
scroll to position [0, 2033]
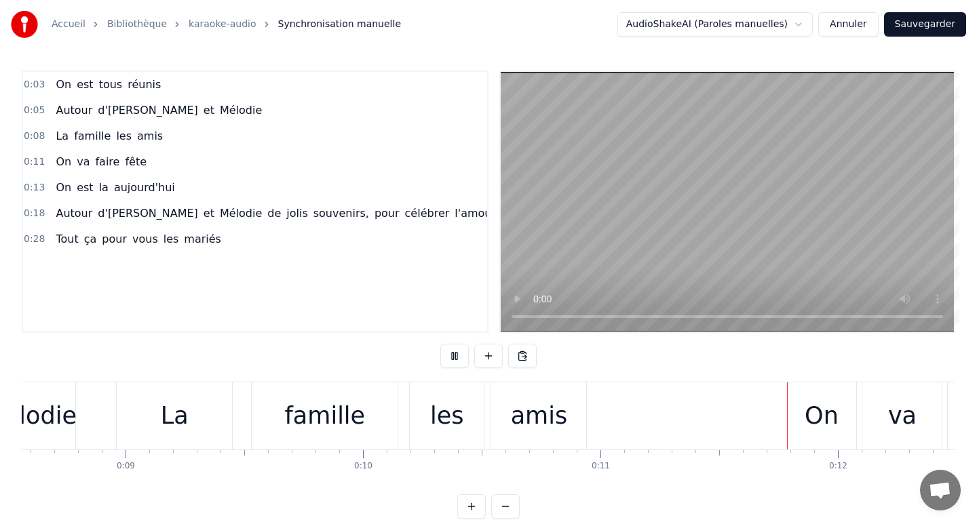
click at [311, 330] on div "0:03 On est tous réunis 0:05 Autour d'[PERSON_NAME] et Mélodie 0:08 La famille …" at bounding box center [255, 202] width 467 height 263
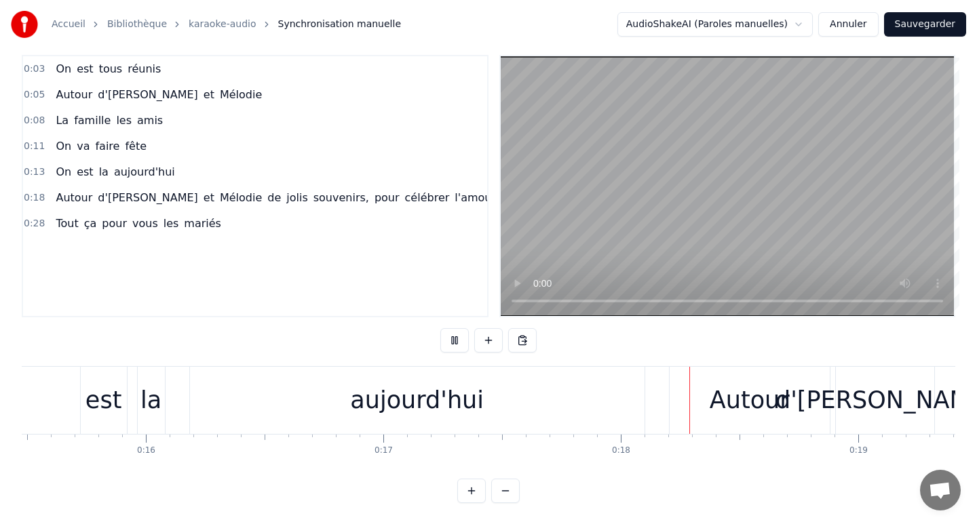
scroll to position [0, 0]
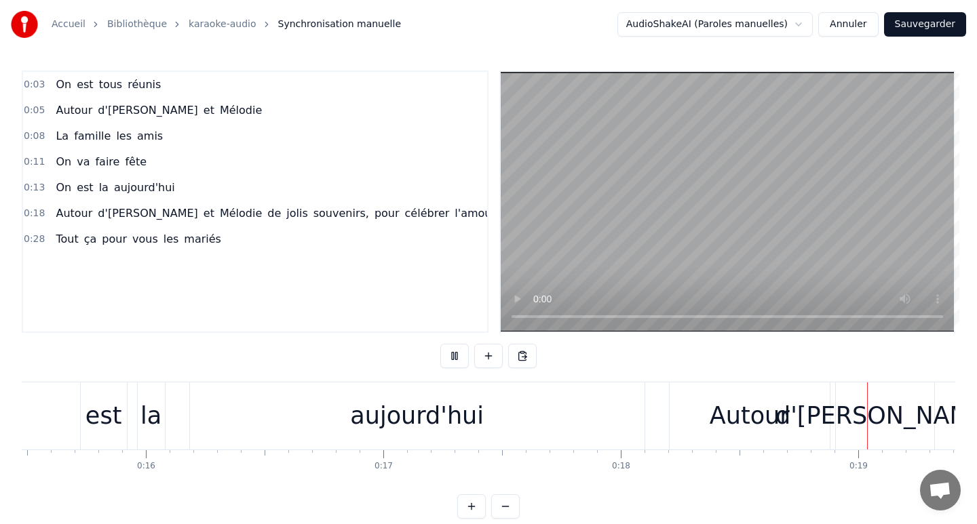
click at [446, 187] on div "0:13 On est la [DATE]" at bounding box center [255, 188] width 464 height 26
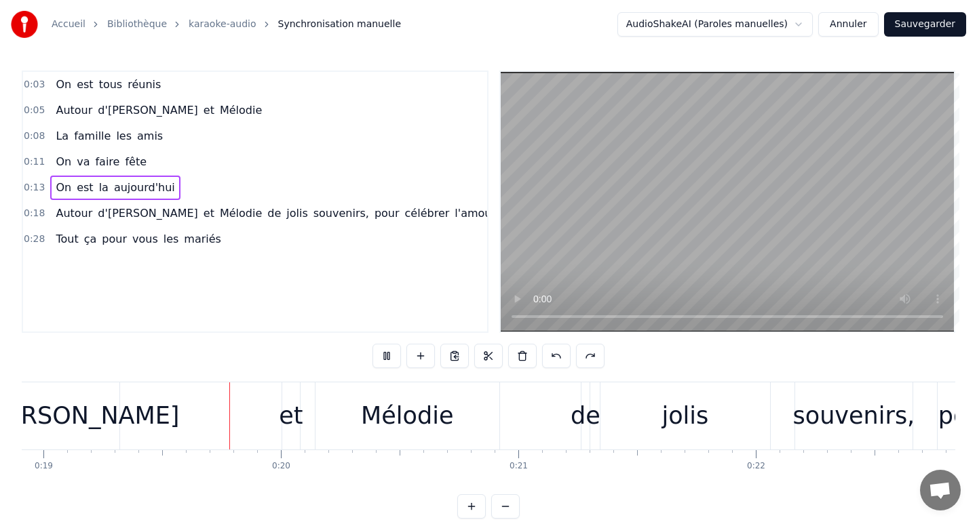
scroll to position [0, 4493]
click at [421, 51] on div "Accueil Bibliothèque karaoke-audio Synchronisation manuelle AudioShakeAI (Parol…" at bounding box center [488, 259] width 977 height 519
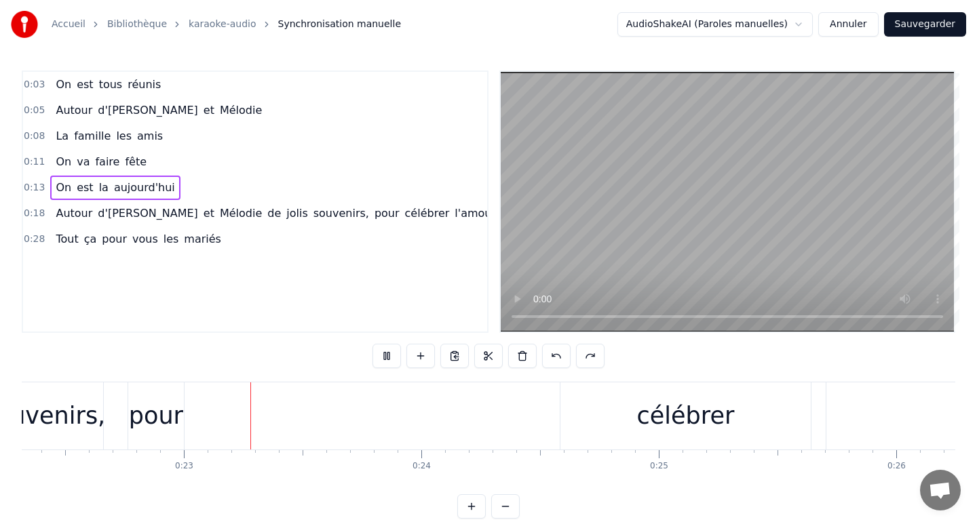
scroll to position [0, 5314]
click at [433, 408] on div "Autour d'[PERSON_NAME] et [PERSON_NAME] souvenirs, pour célébrer l'amour" at bounding box center [216, 416] width 2372 height 67
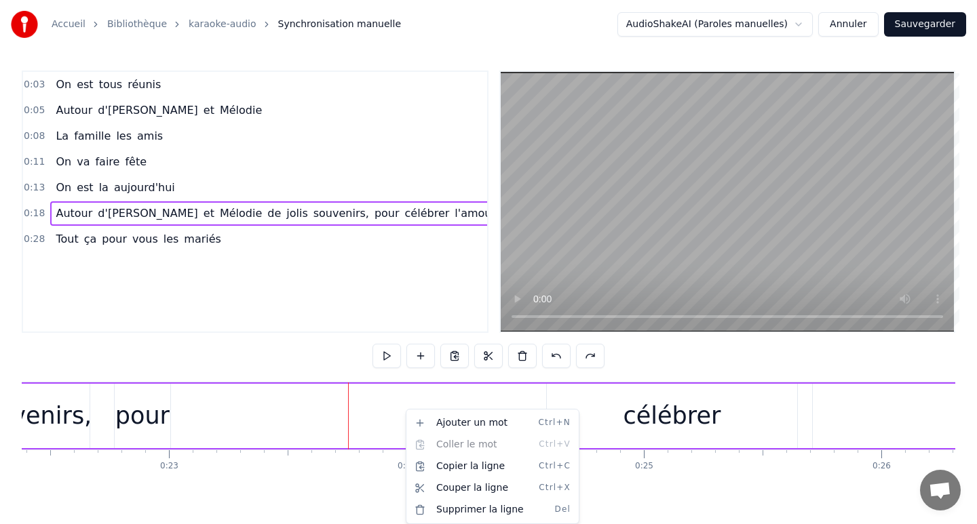
click at [341, 489] on html "Accueil Bibliothèque karaoke-audio Synchronisation manuelle AudioShakeAI (Parol…" at bounding box center [488, 270] width 977 height 541
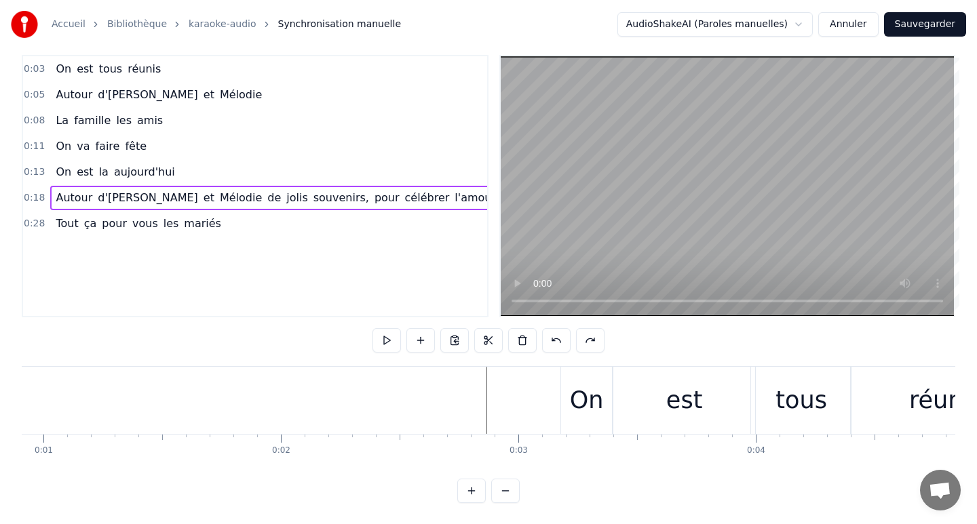
scroll to position [0, 0]
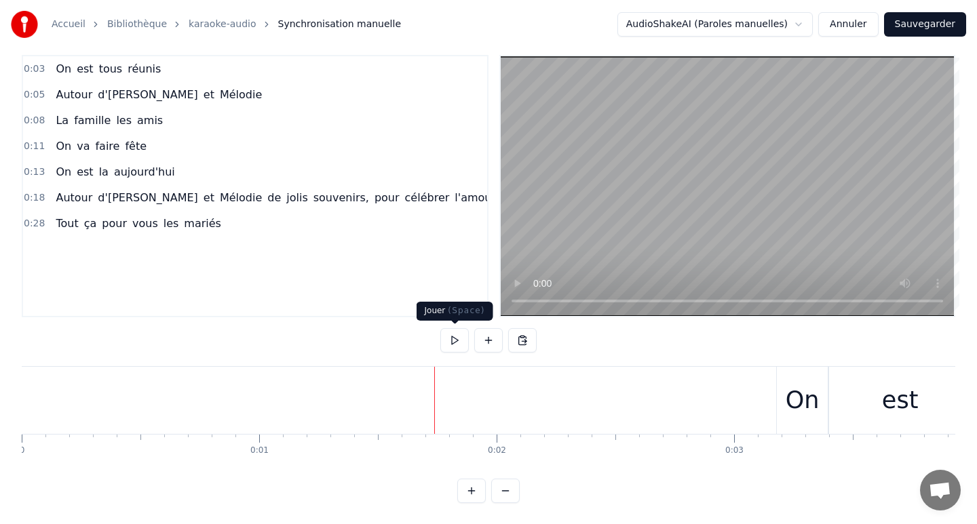
click at [457, 343] on button at bounding box center [454, 340] width 28 height 24
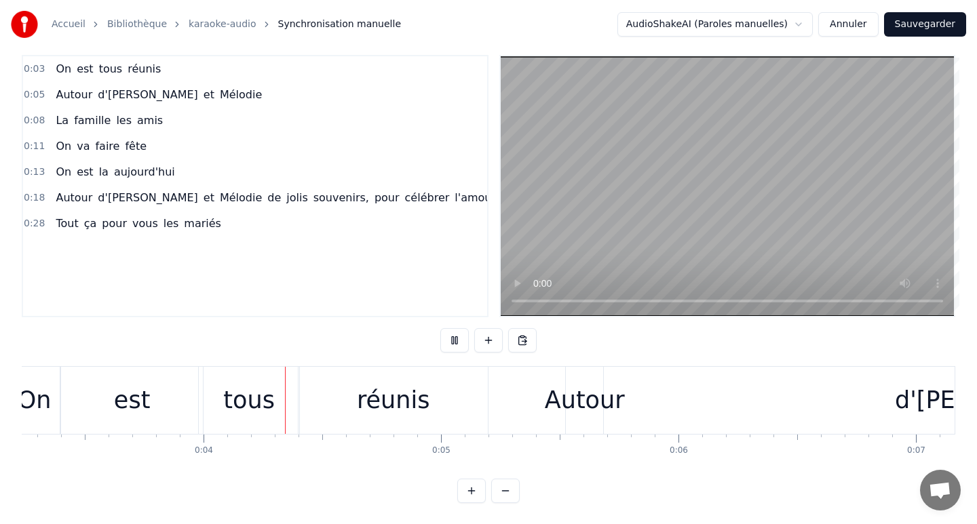
scroll to position [0, 830]
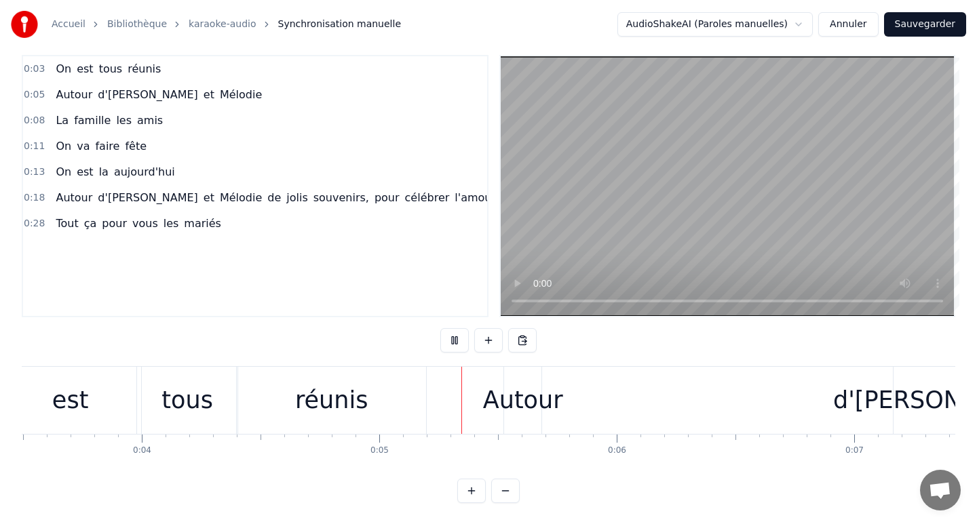
click at [457, 343] on button at bounding box center [454, 340] width 28 height 24
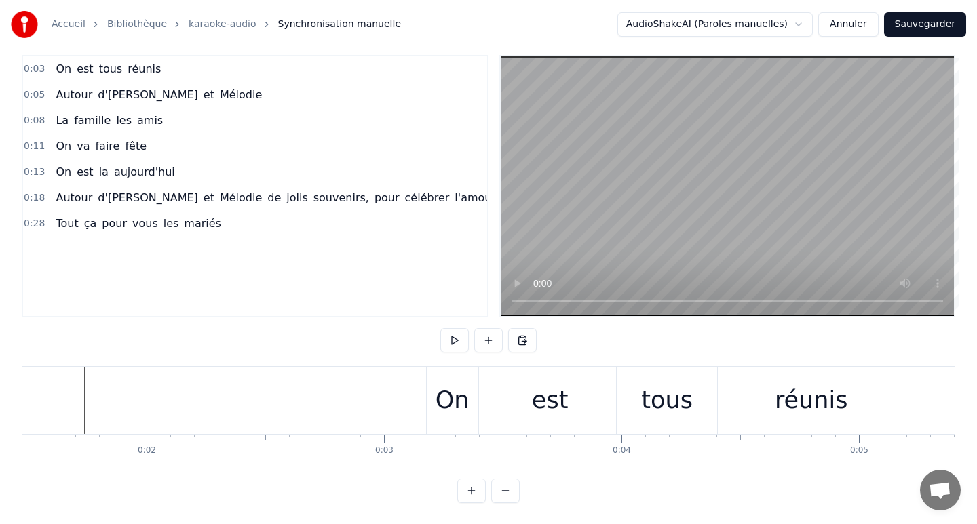
scroll to position [0, 320]
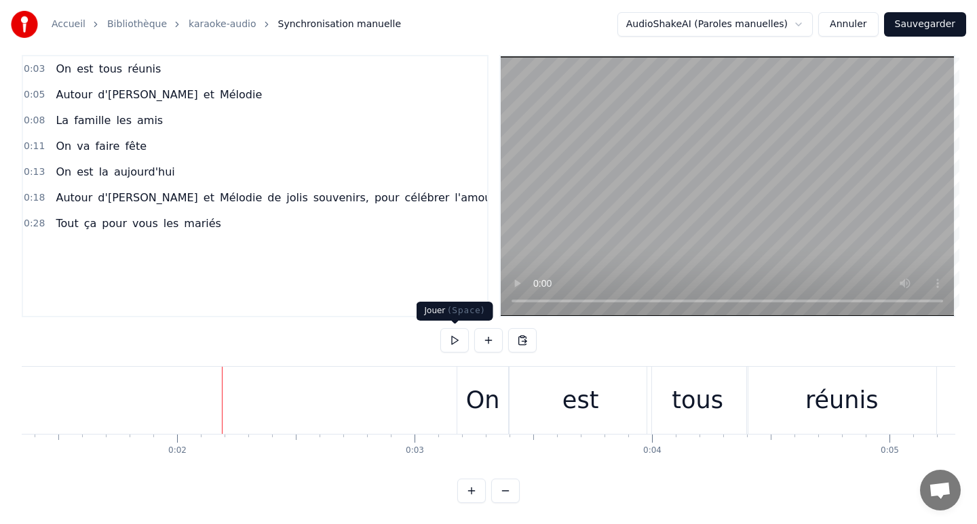
click at [463, 341] on button at bounding box center [454, 340] width 28 height 24
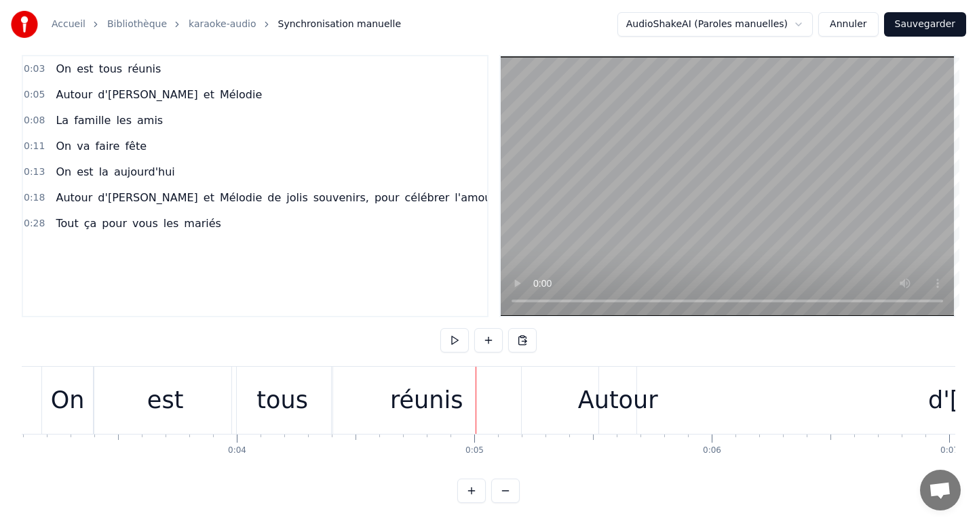
scroll to position [0, 734]
click at [278, 383] on div "tous" at bounding box center [283, 401] width 52 height 36
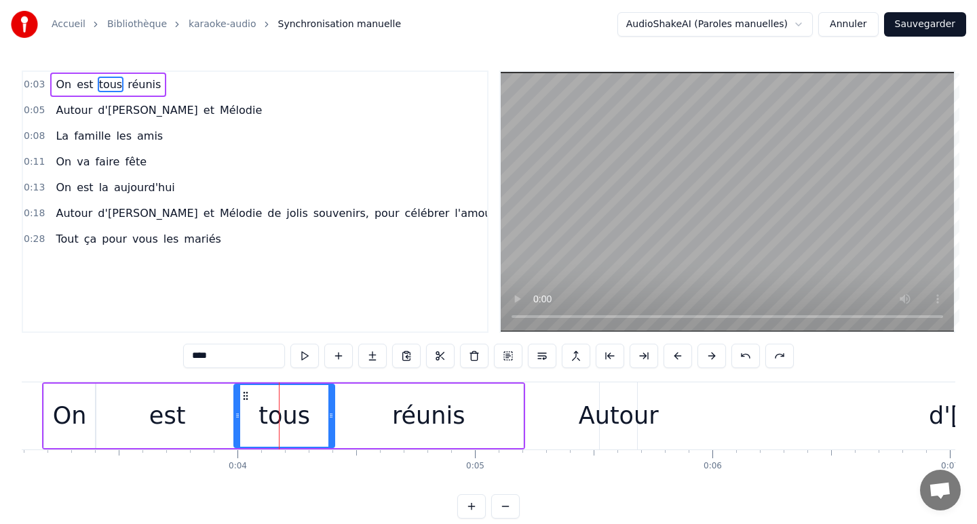
scroll to position [0, 0]
click at [391, 437] on div "réunis" at bounding box center [428, 416] width 189 height 64
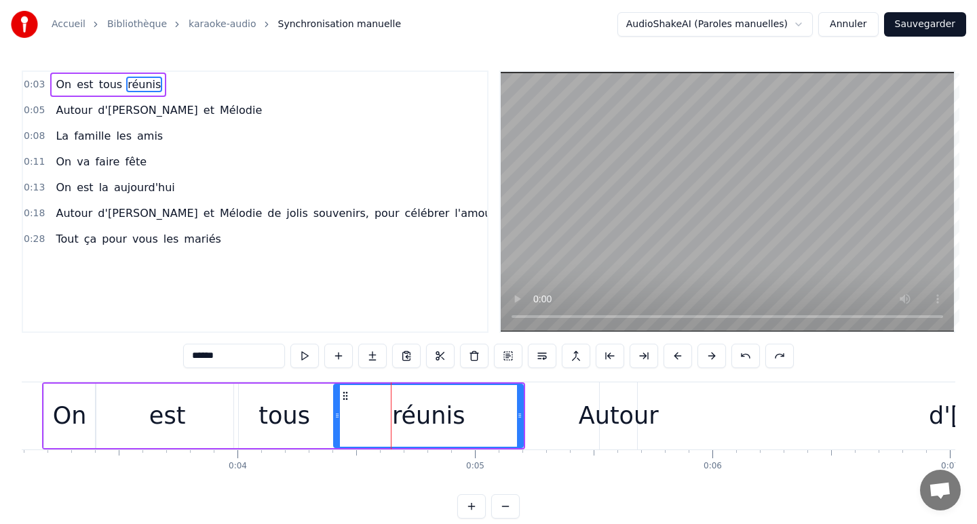
click at [632, 430] on div "Autour" at bounding box center [619, 416] width 80 height 36
type input "******"
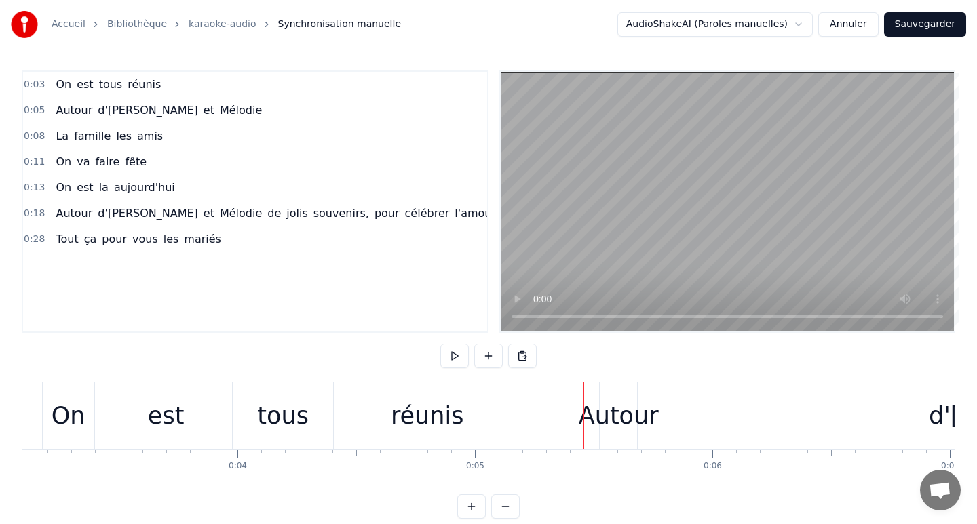
click at [611, 418] on div "Autour" at bounding box center [619, 416] width 80 height 36
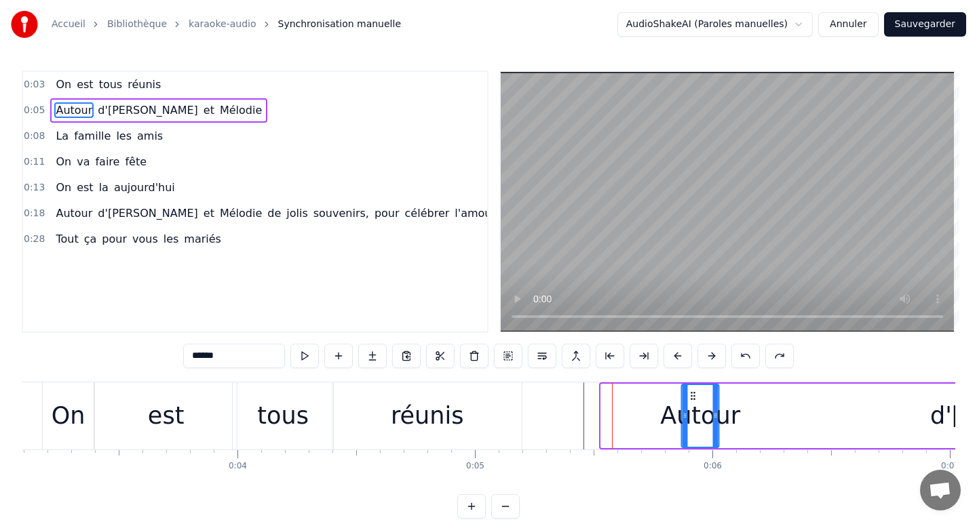
drag, startPoint x: 612, startPoint y: 392, endPoint x: 693, endPoint y: 404, distance: 81.5
click at [693, 404] on div "Autour" at bounding box center [700, 416] width 36 height 62
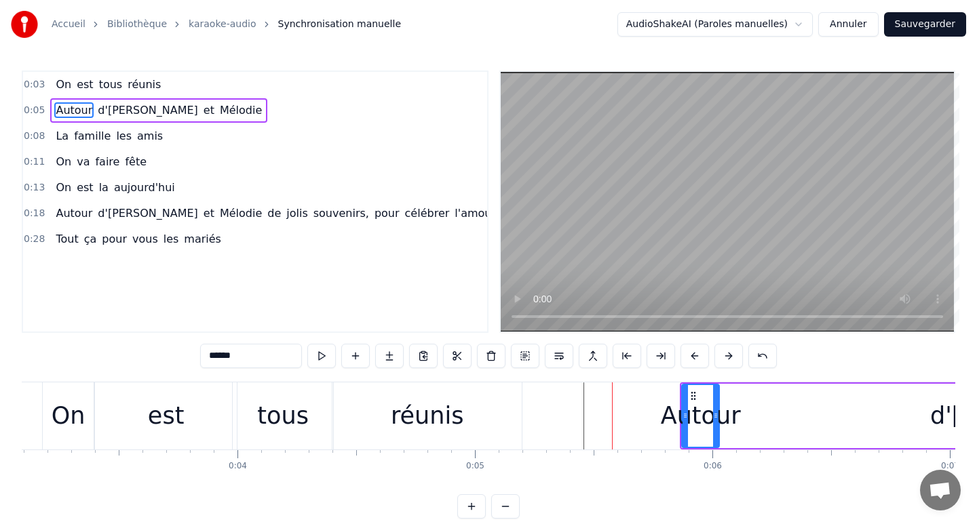
click at [480, 406] on div "réunis" at bounding box center [426, 416] width 189 height 67
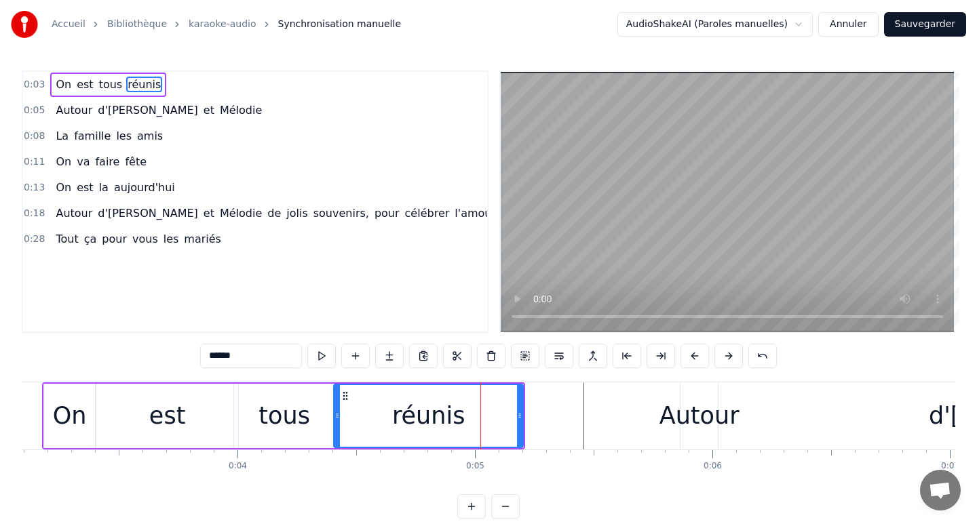
click at [290, 414] on div "tous" at bounding box center [284, 416] width 52 height 36
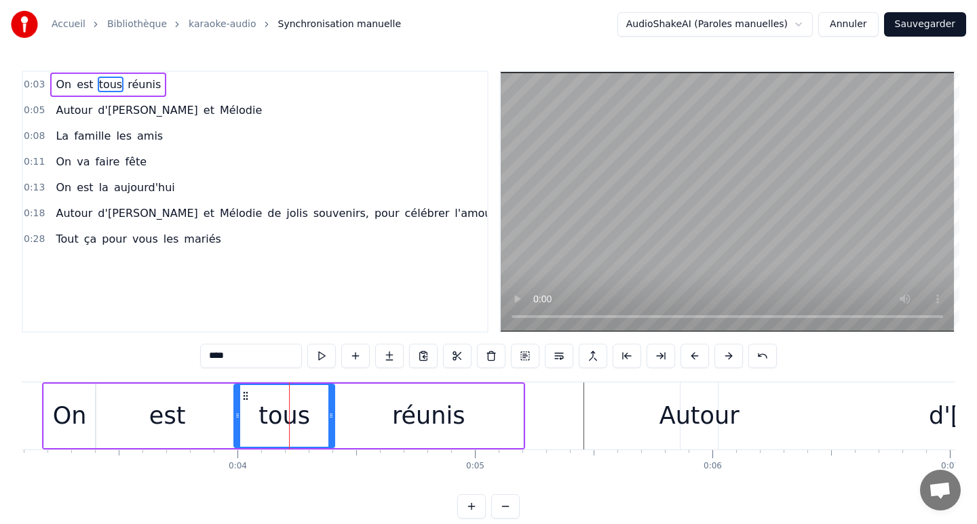
click at [391, 407] on div "réunis" at bounding box center [428, 416] width 189 height 64
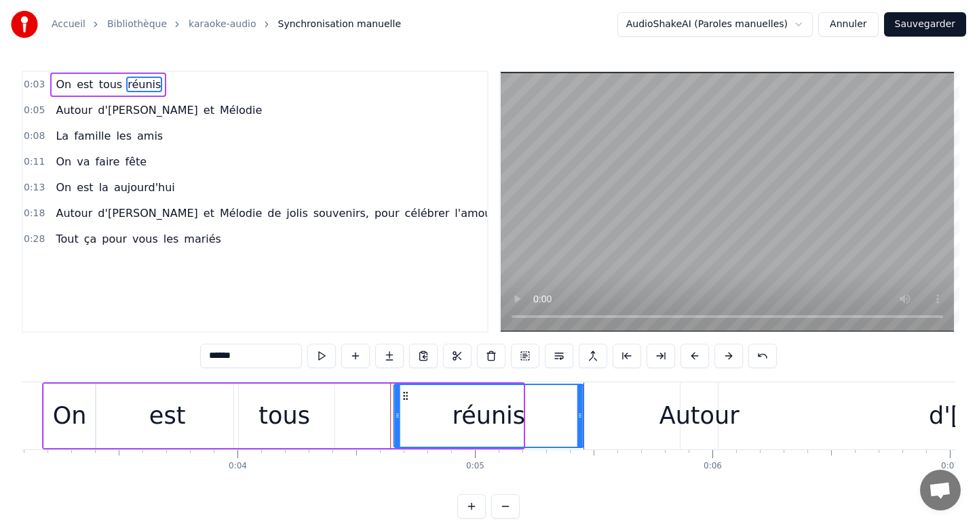
drag, startPoint x: 345, startPoint y: 395, endPoint x: 406, endPoint y: 393, distance: 60.4
click at [406, 393] on icon at bounding box center [405, 396] width 11 height 11
click at [312, 418] on div "tous" at bounding box center [284, 416] width 100 height 64
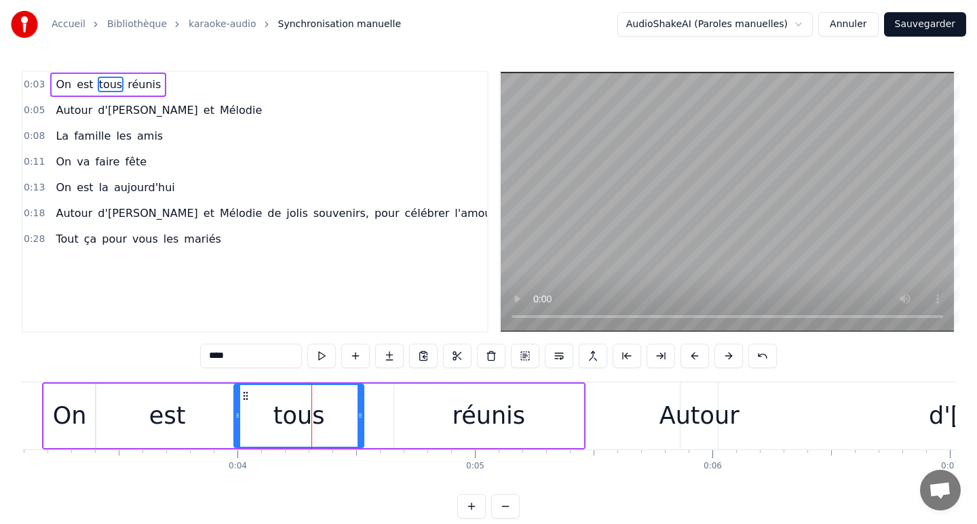
drag, startPoint x: 331, startPoint y: 411, endPoint x: 361, endPoint y: 409, distance: 29.9
click at [361, 410] on div at bounding box center [359, 416] width 5 height 62
click at [199, 402] on div "est" at bounding box center [167, 416] width 142 height 64
type input "***"
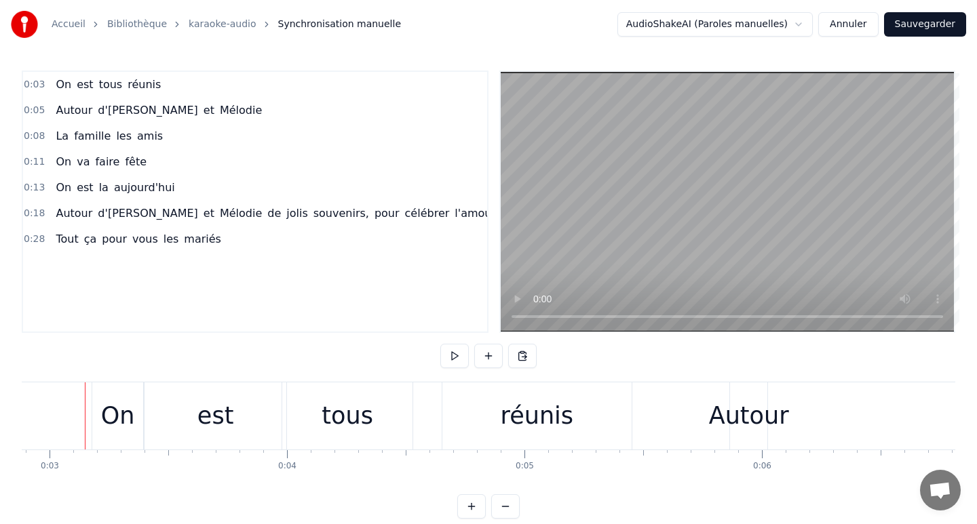
scroll to position [0, 679]
click at [452, 358] on button at bounding box center [454, 356] width 28 height 24
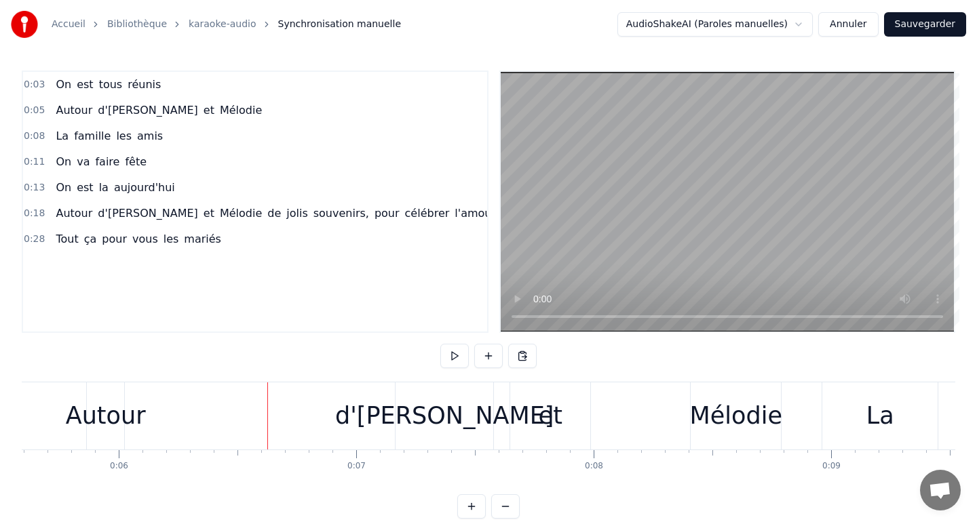
scroll to position [0, 1306]
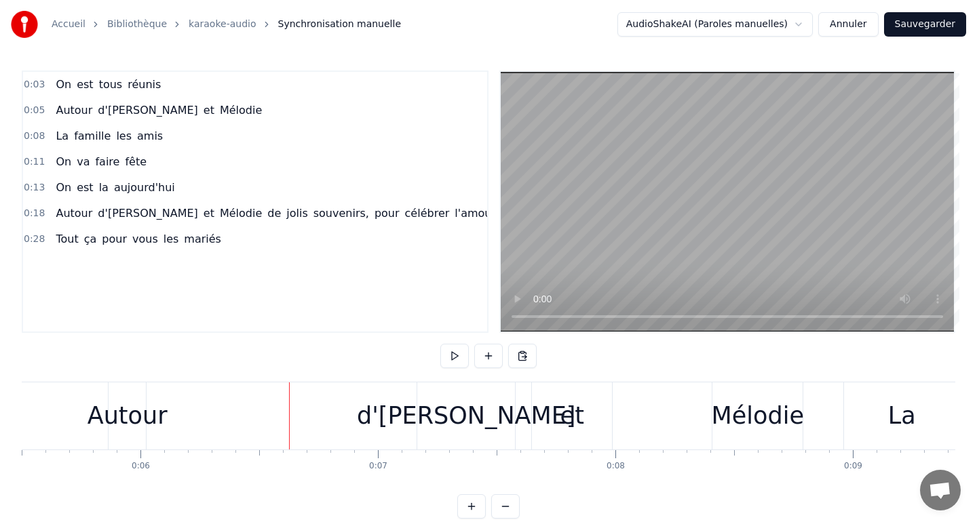
click at [147, 416] on div "Autour" at bounding box center [128, 416] width 80 height 36
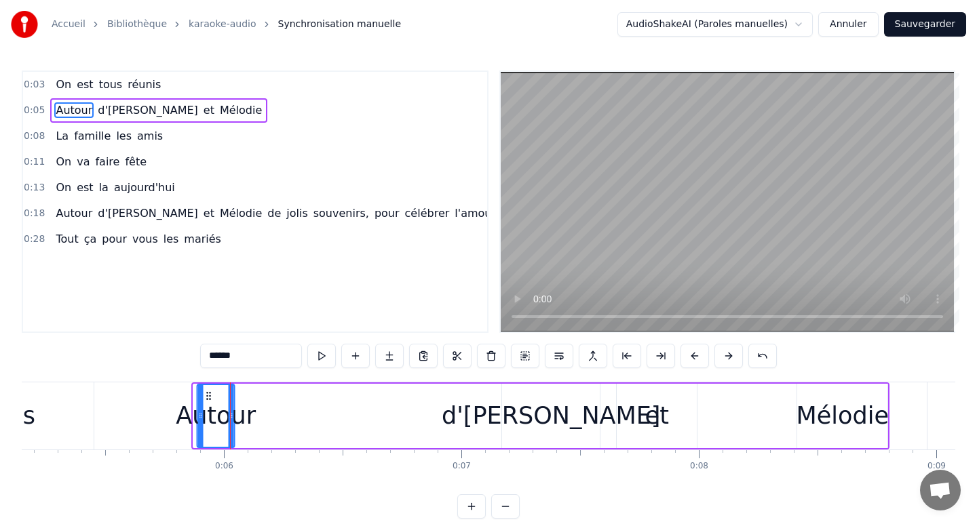
scroll to position [0, 1222]
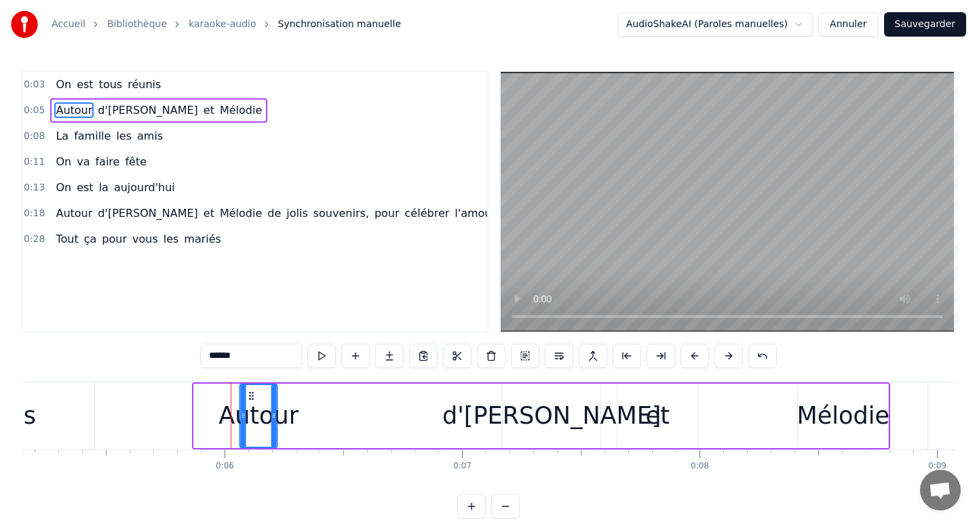
drag, startPoint x: 120, startPoint y: 396, endPoint x: 250, endPoint y: 406, distance: 130.6
click at [250, 405] on div "Autour" at bounding box center [259, 416] width 36 height 62
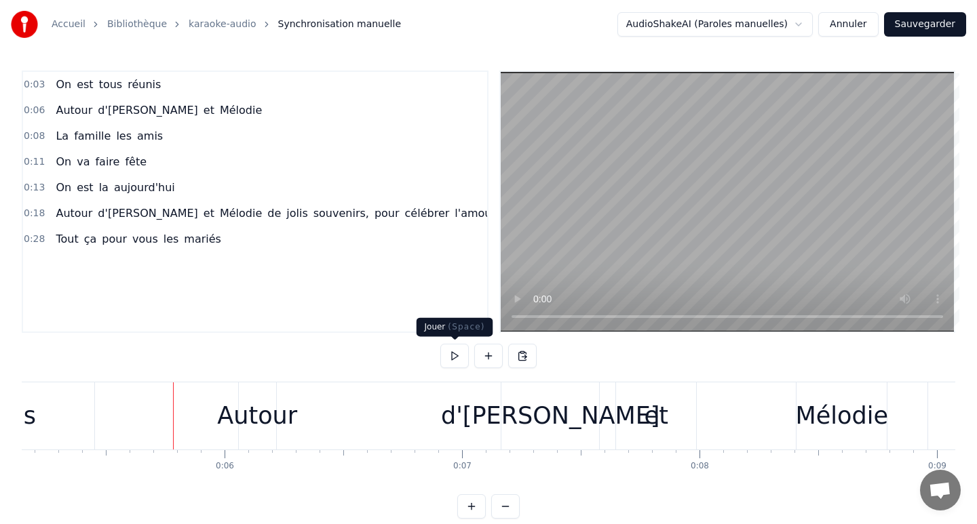
click at [454, 359] on button at bounding box center [454, 356] width 28 height 24
click at [455, 359] on button at bounding box center [454, 356] width 28 height 24
click at [271, 424] on div "Autour" at bounding box center [257, 416] width 80 height 36
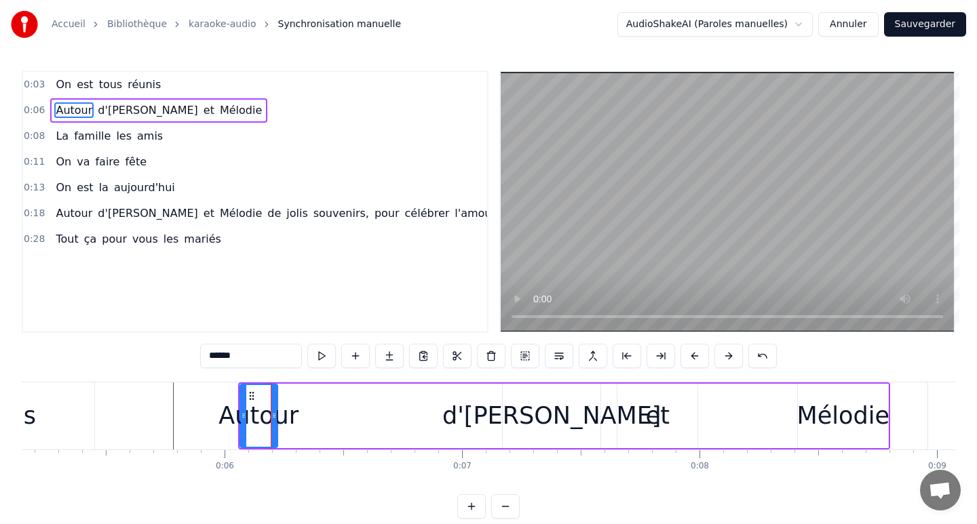
drag, startPoint x: 260, startPoint y: 412, endPoint x: 429, endPoint y: 423, distance: 169.2
click at [429, 423] on div "Autour d'[PERSON_NAME] et [PERSON_NAME]" at bounding box center [564, 416] width 653 height 67
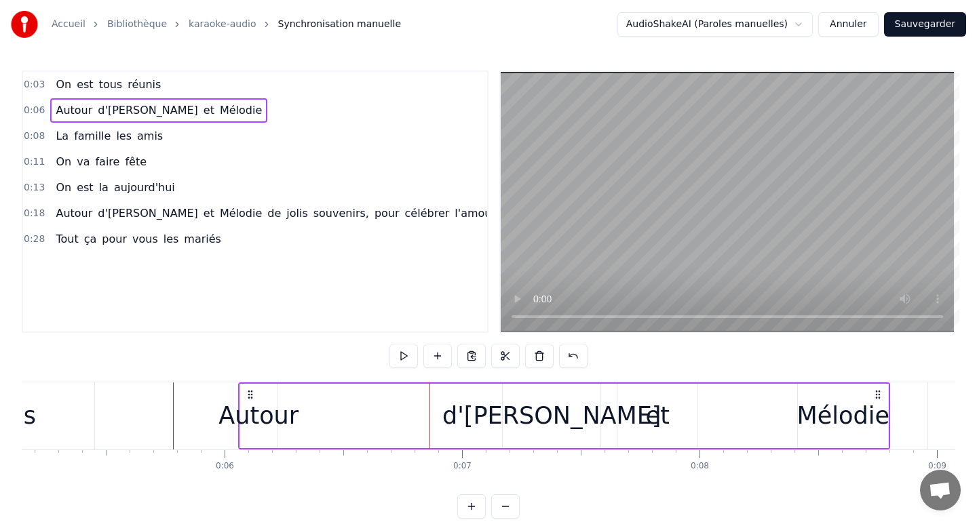
click at [261, 404] on div "Autour" at bounding box center [258, 416] width 80 height 36
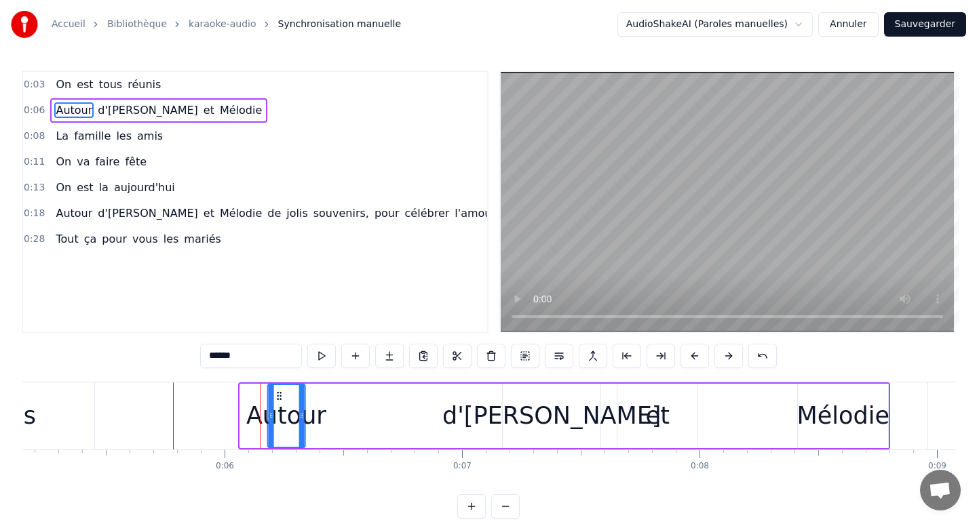
drag, startPoint x: 251, startPoint y: 394, endPoint x: 279, endPoint y: 398, distance: 28.1
click at [279, 398] on icon at bounding box center [278, 396] width 11 height 11
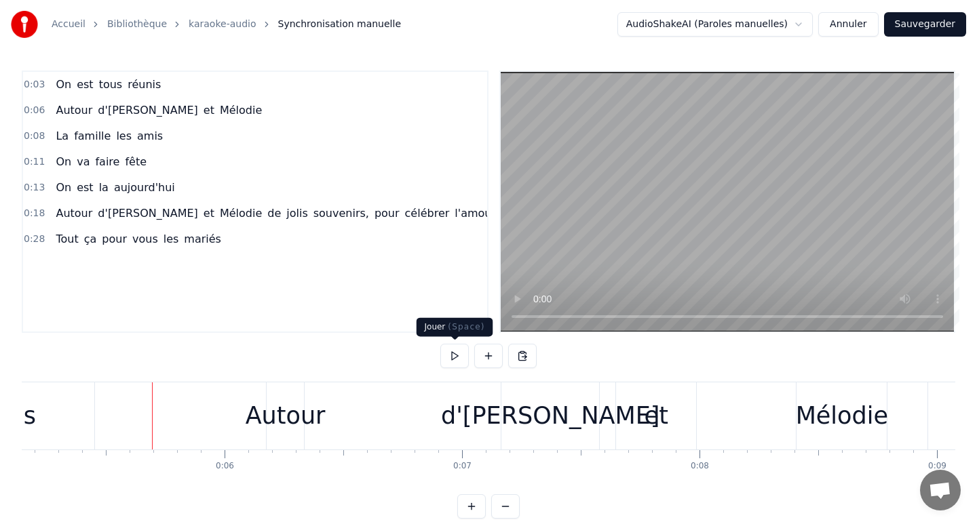
click at [453, 362] on button at bounding box center [454, 356] width 28 height 24
click at [298, 415] on div "Autour" at bounding box center [286, 416] width 80 height 36
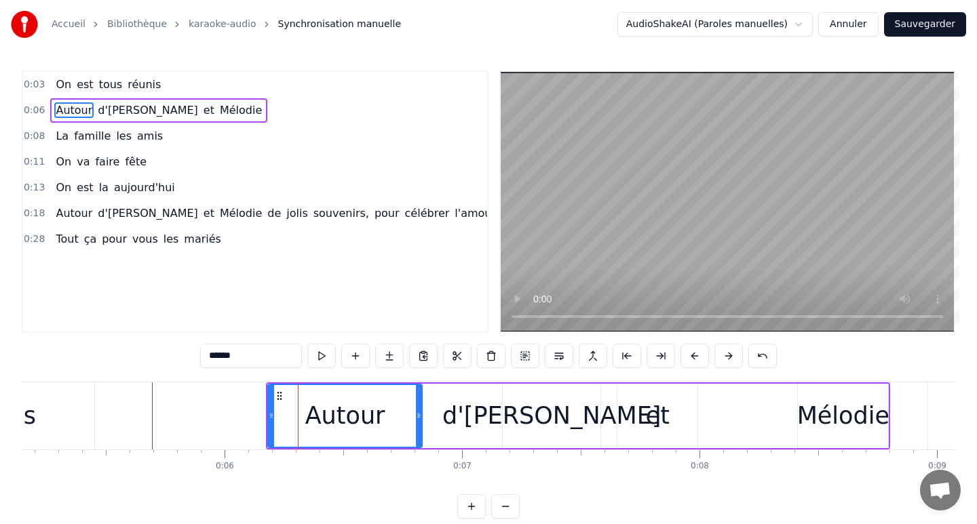
drag, startPoint x: 303, startPoint y: 412, endPoint x: 419, endPoint y: 412, distance: 116.7
click at [419, 412] on icon at bounding box center [418, 415] width 5 height 11
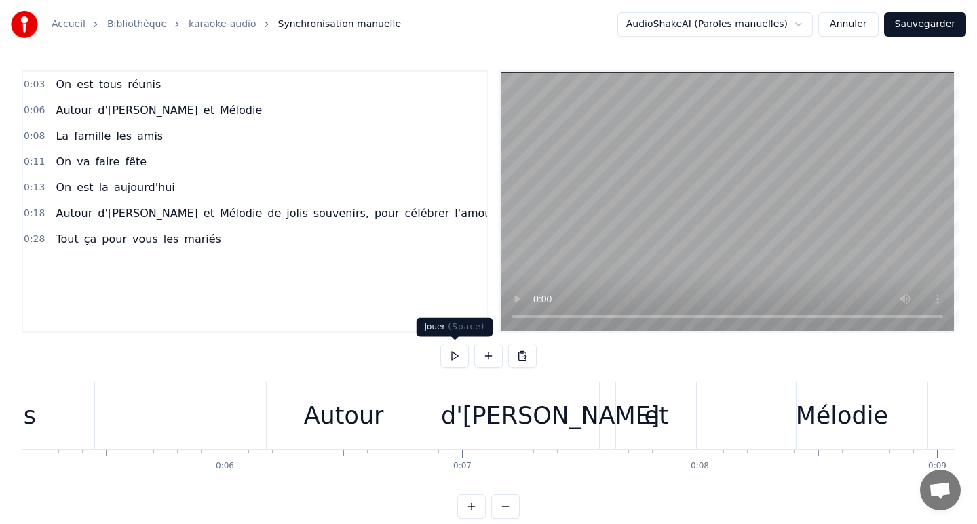
click at [452, 360] on button at bounding box center [454, 356] width 28 height 24
click at [459, 355] on button at bounding box center [454, 356] width 28 height 24
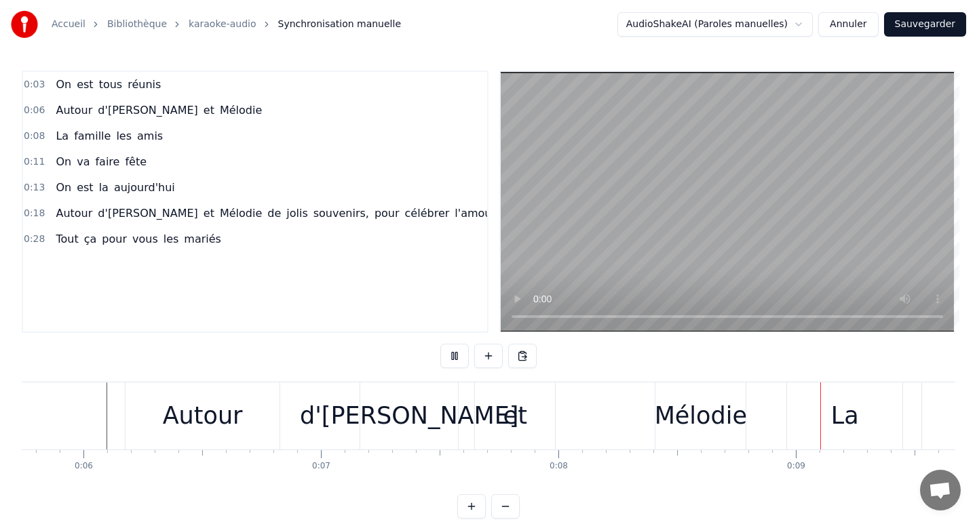
click at [459, 355] on button at bounding box center [454, 356] width 28 height 24
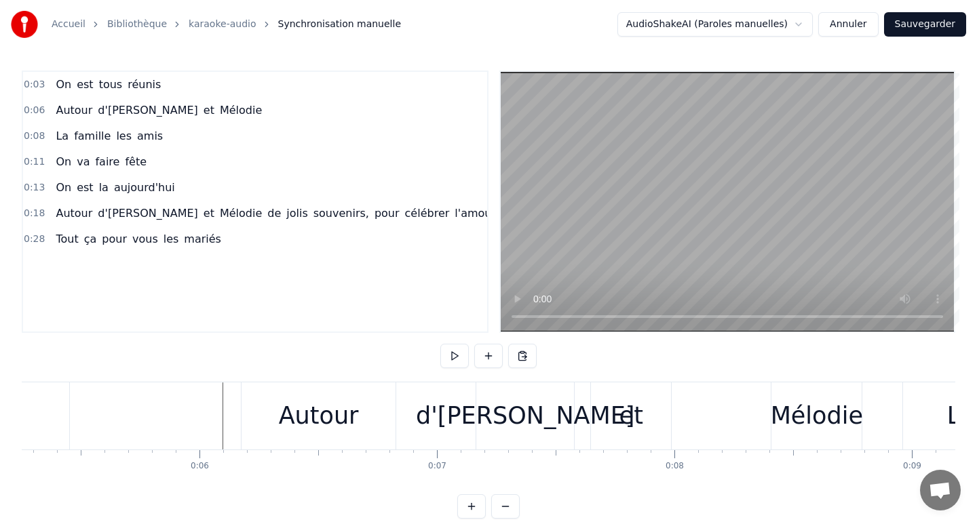
scroll to position [0, 1234]
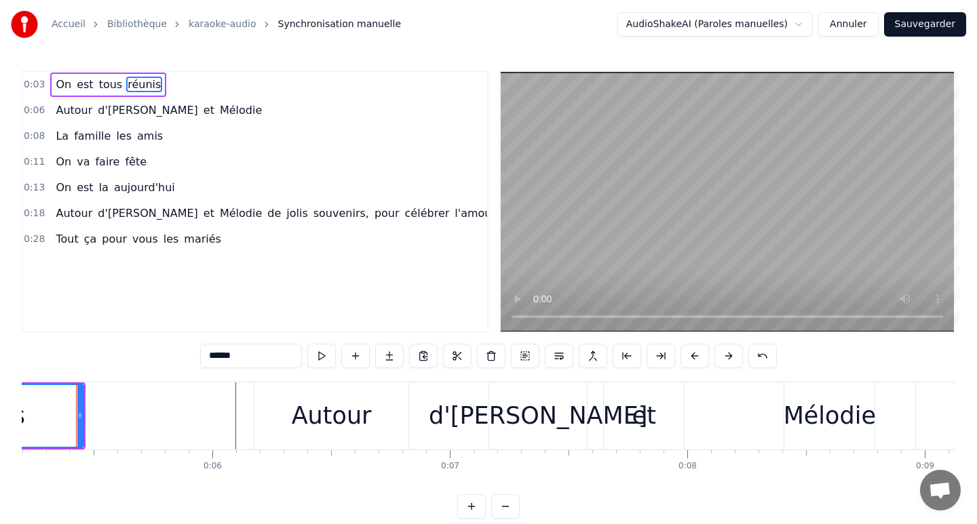
scroll to position [0, 1220]
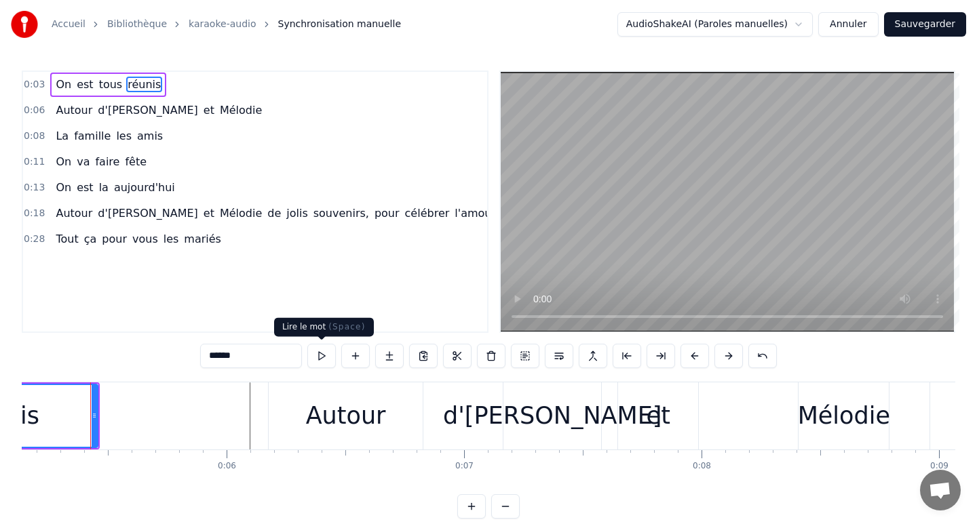
click at [327, 354] on button at bounding box center [321, 356] width 28 height 24
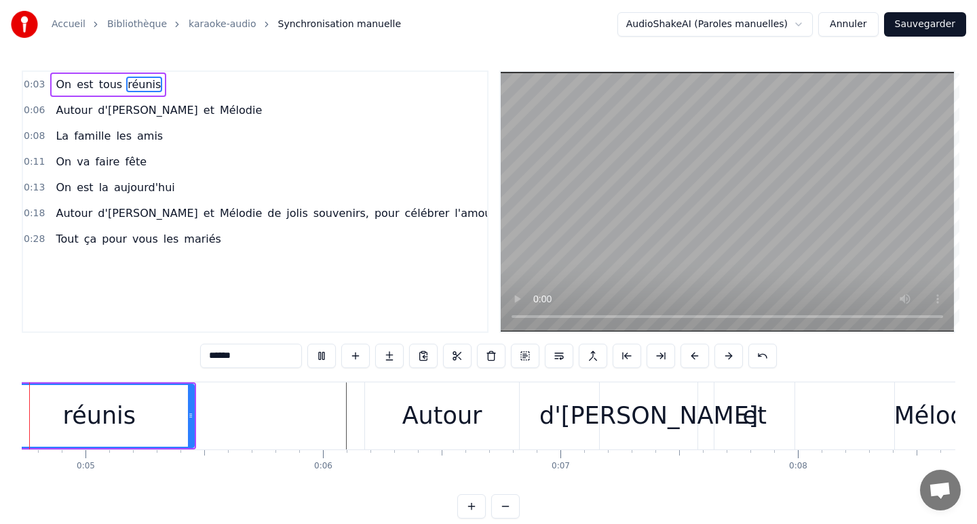
scroll to position [0, 1081]
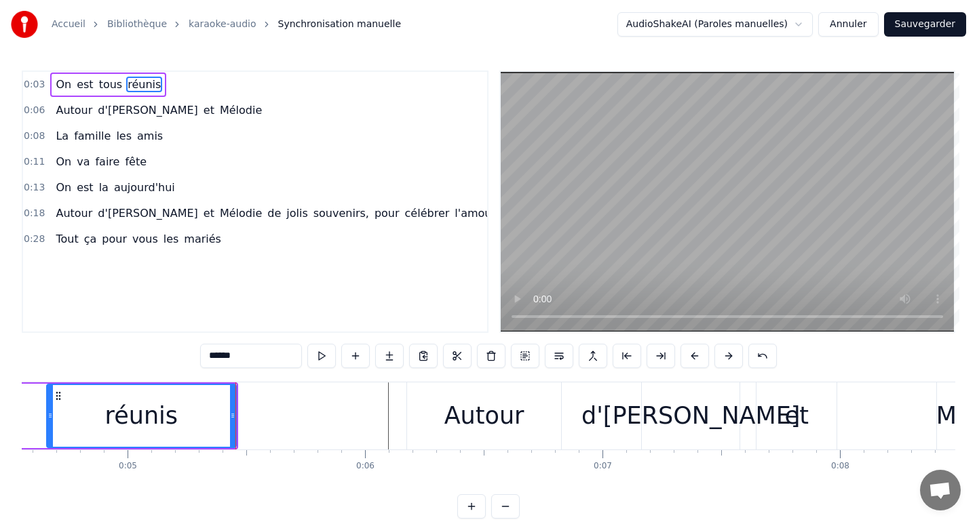
click at [327, 354] on button at bounding box center [321, 356] width 28 height 24
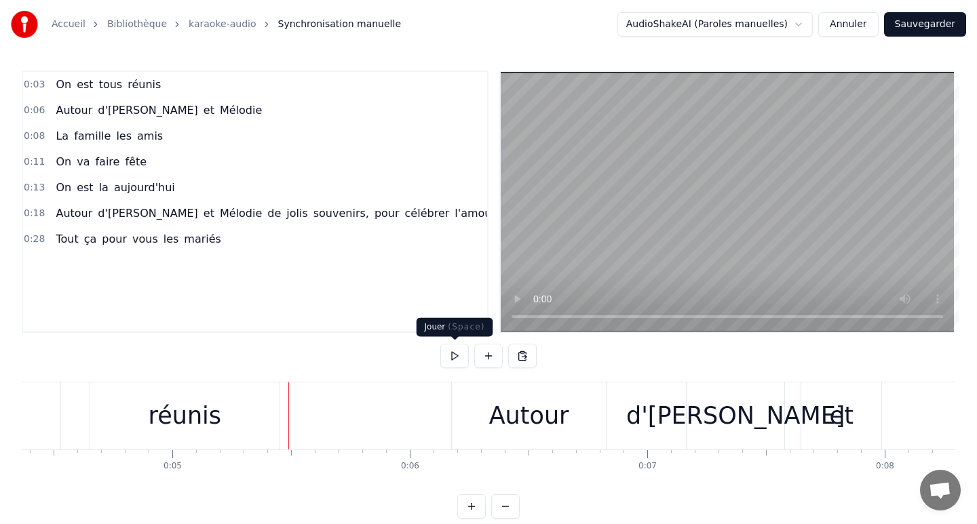
click at [451, 359] on button at bounding box center [454, 356] width 28 height 24
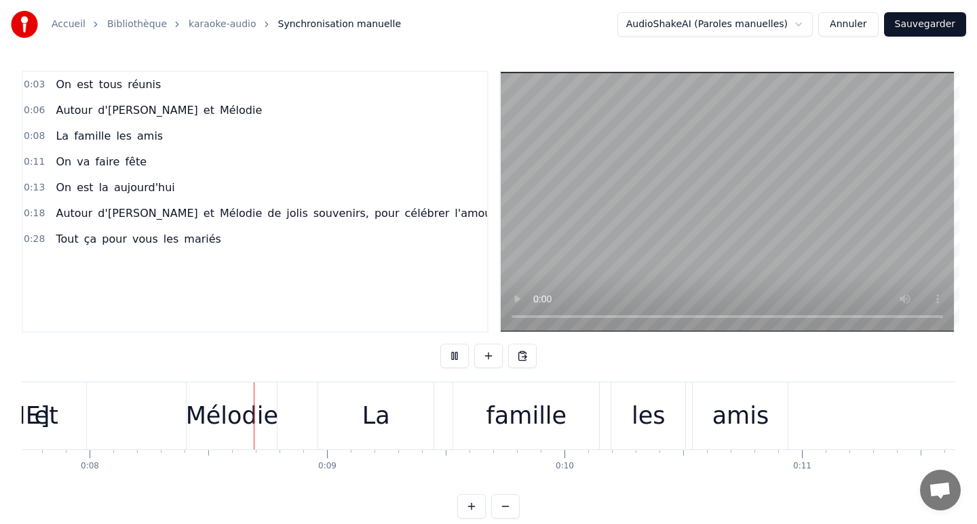
scroll to position [0, 1846]
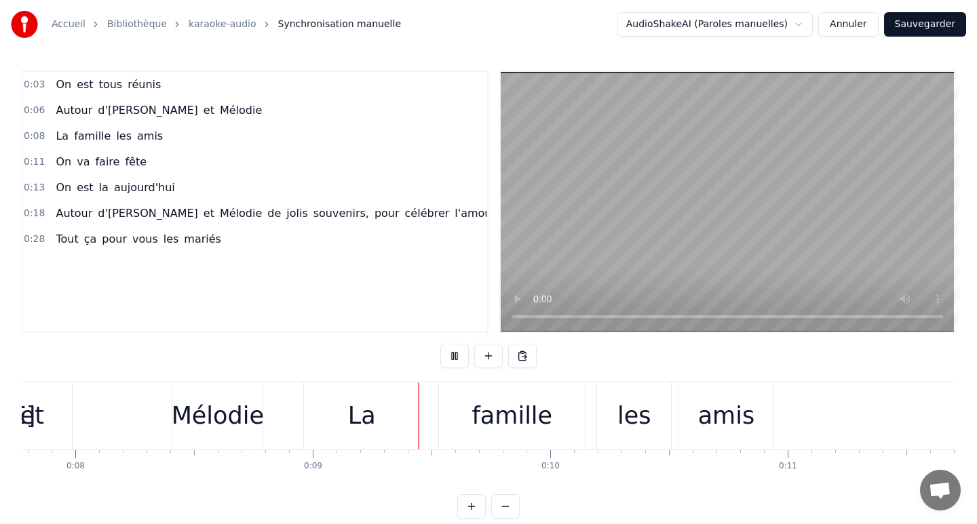
click at [451, 359] on button at bounding box center [454, 356] width 28 height 24
click at [242, 410] on div "Mélodie" at bounding box center [218, 416] width 92 height 36
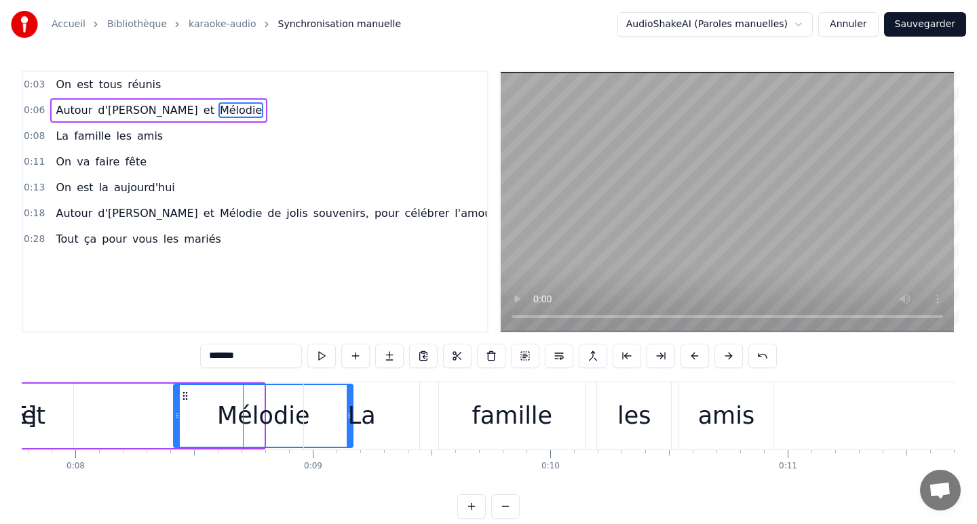
drag, startPoint x: 261, startPoint y: 411, endPoint x: 351, endPoint y: 414, distance: 90.3
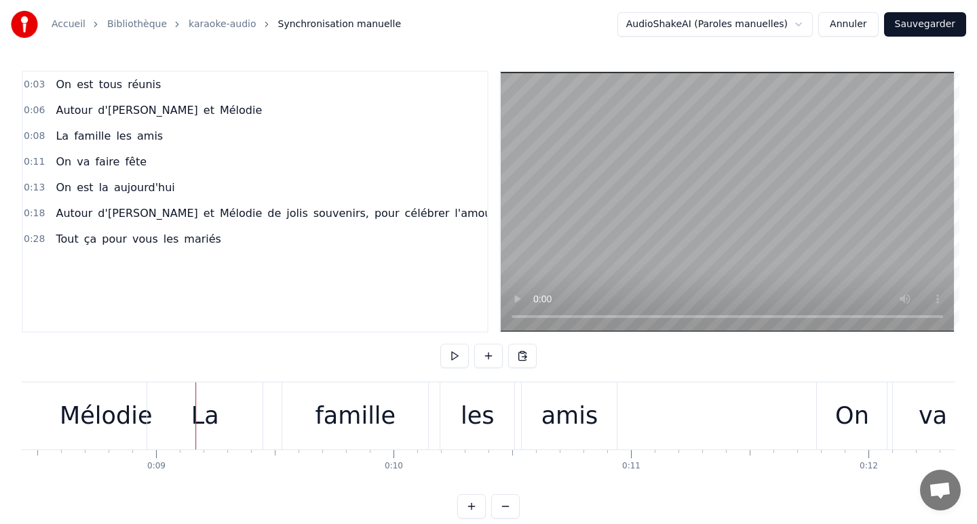
scroll to position [0, 2005]
click at [597, 411] on div "amis" at bounding box center [566, 416] width 95 height 67
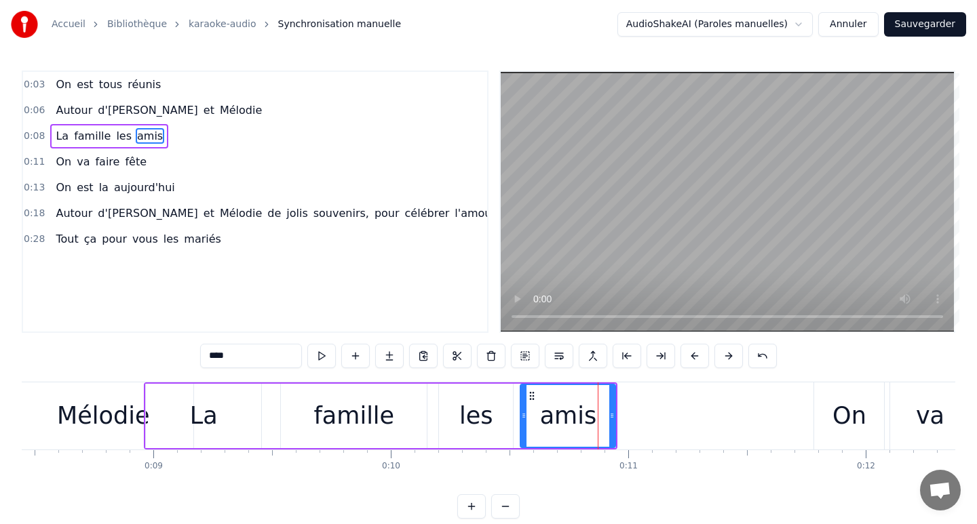
drag, startPoint x: 430, startPoint y: 387, endPoint x: 453, endPoint y: 383, distance: 23.4
click at [455, 383] on div "La famille les amis" at bounding box center [380, 416] width 473 height 67
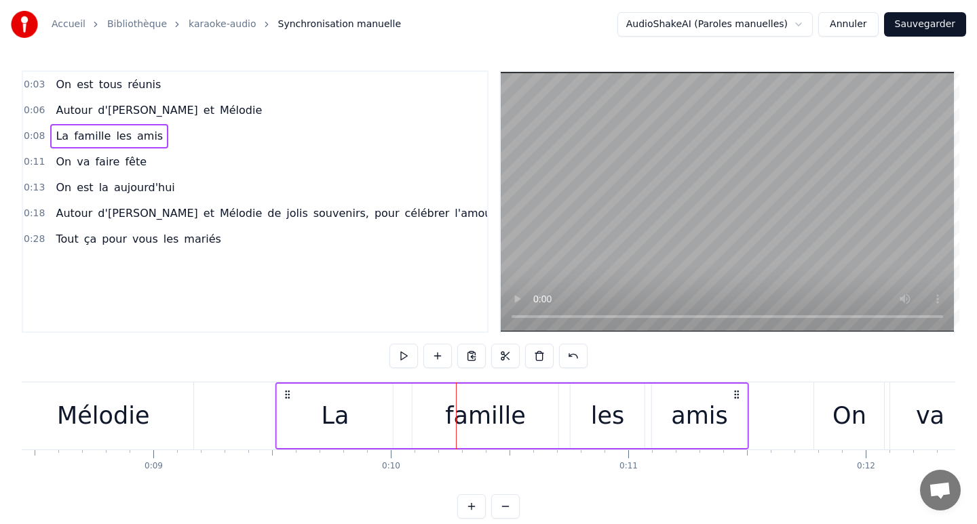
drag, startPoint x: 155, startPoint y: 393, endPoint x: 286, endPoint y: 385, distance: 131.2
click at [287, 385] on div "La famille les amis" at bounding box center [511, 416] width 473 height 67
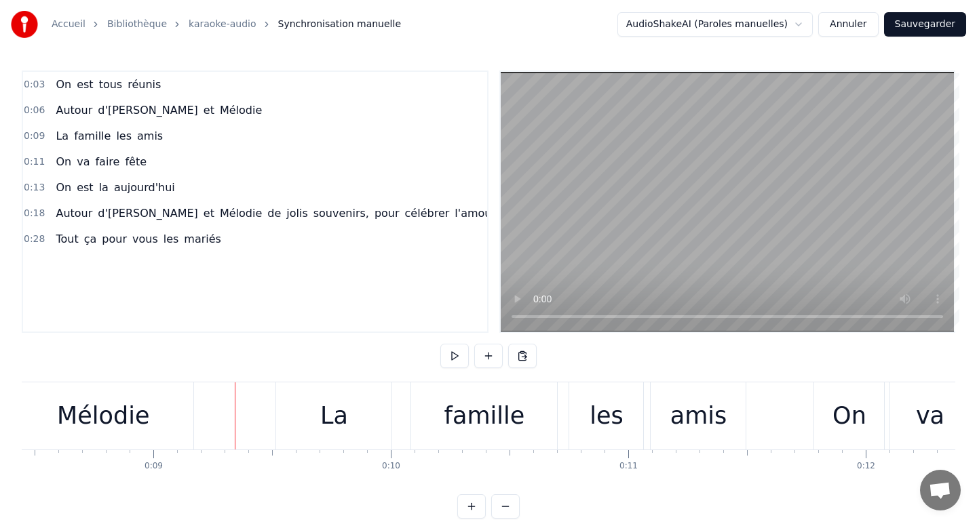
click at [165, 407] on div "Mélodie" at bounding box center [103, 416] width 180 height 67
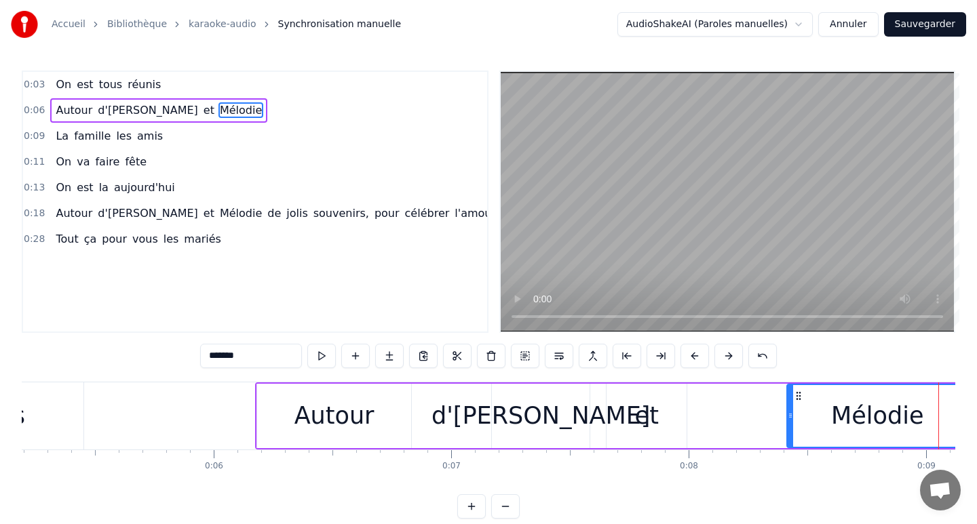
scroll to position [0, 1232]
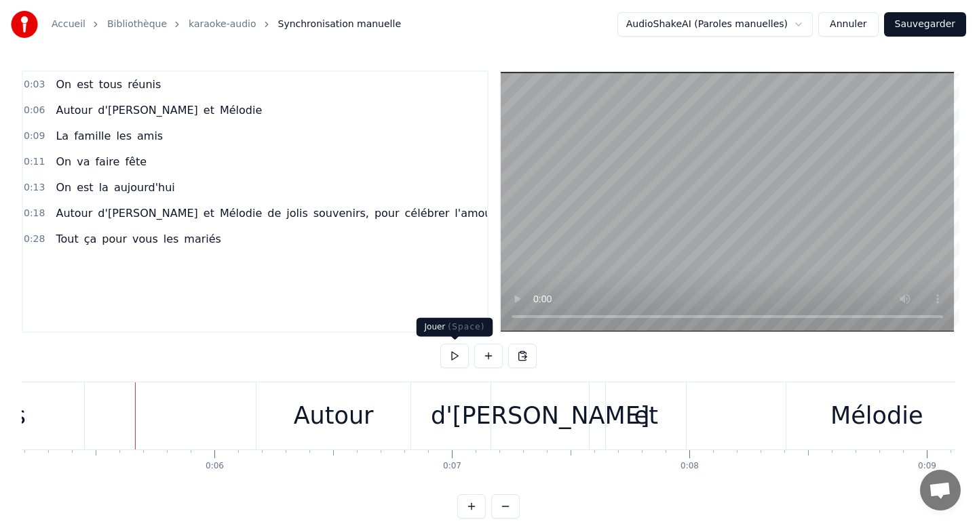
click at [450, 361] on button at bounding box center [454, 356] width 28 height 24
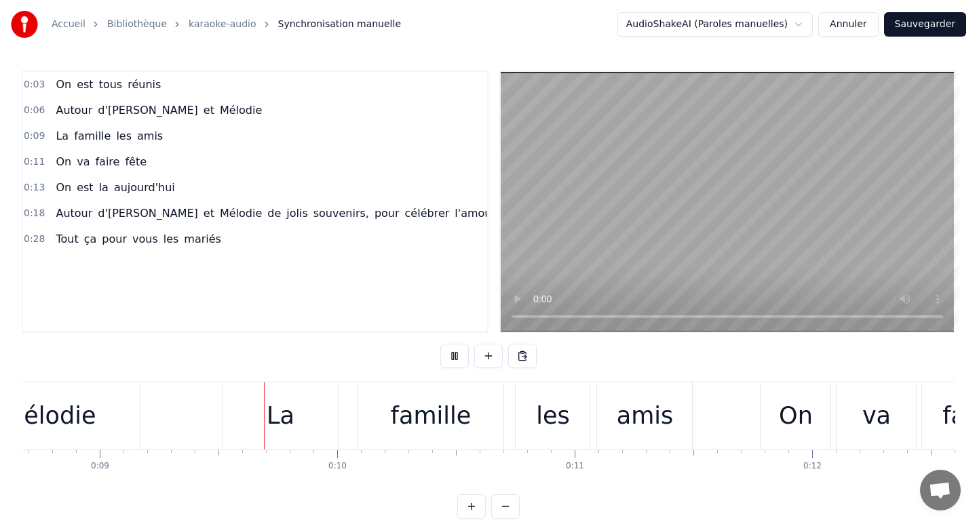
scroll to position [0, 2074]
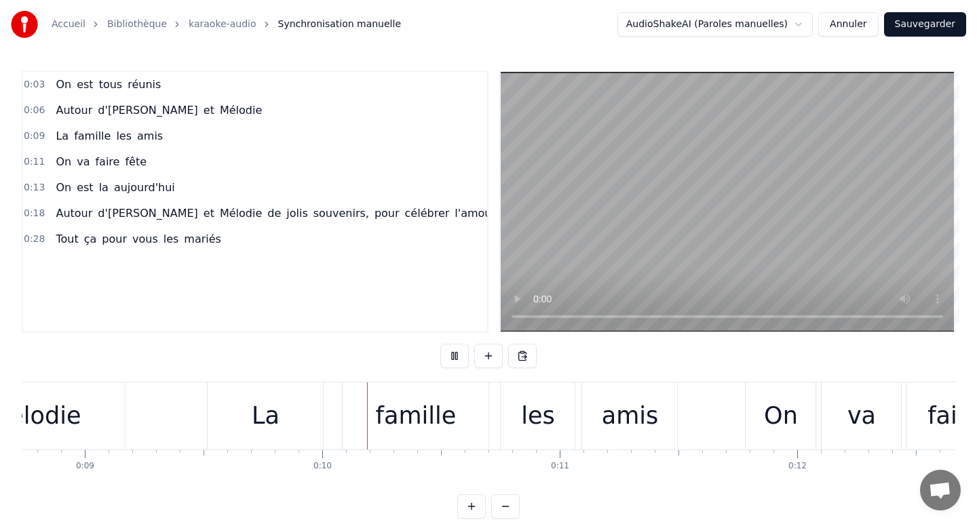
click at [450, 361] on button at bounding box center [454, 356] width 28 height 24
click at [100, 412] on div "Mélodie" at bounding box center [34, 416] width 180 height 67
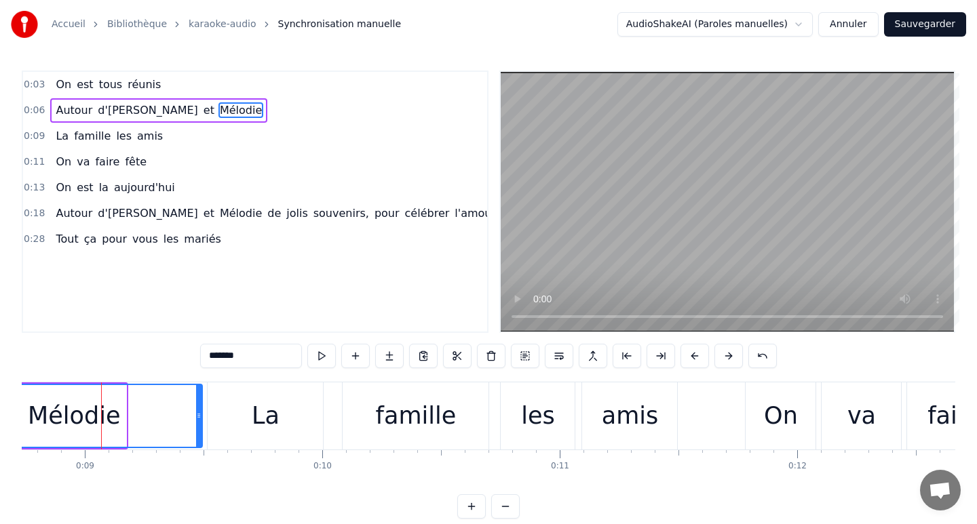
drag, startPoint x: 122, startPoint y: 413, endPoint x: 199, endPoint y: 414, distance: 76.7
click at [199, 414] on icon at bounding box center [198, 415] width 5 height 11
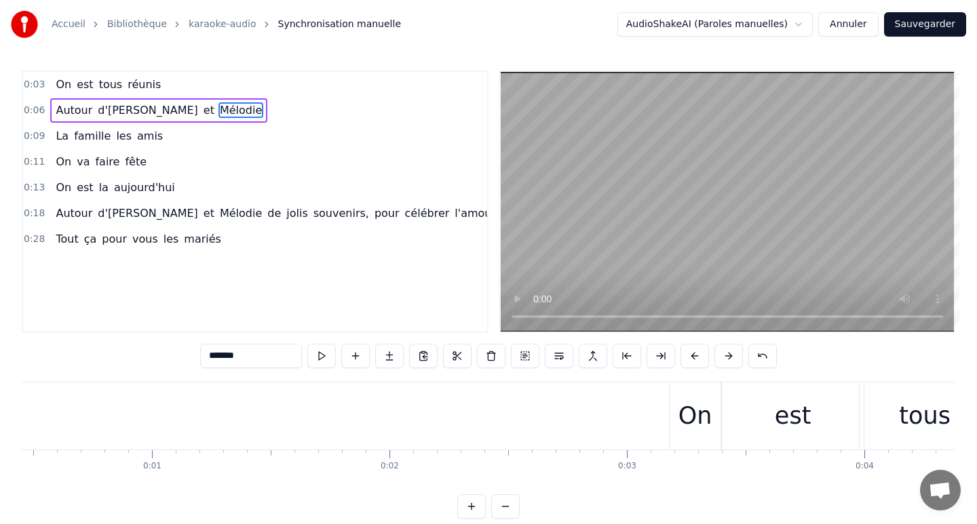
scroll to position [0, 55]
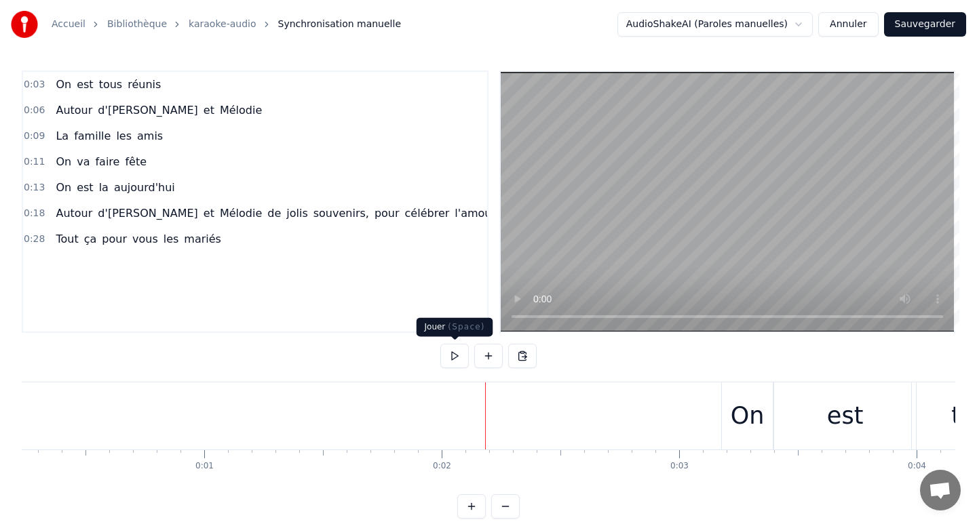
click at [462, 359] on button at bounding box center [454, 356] width 28 height 24
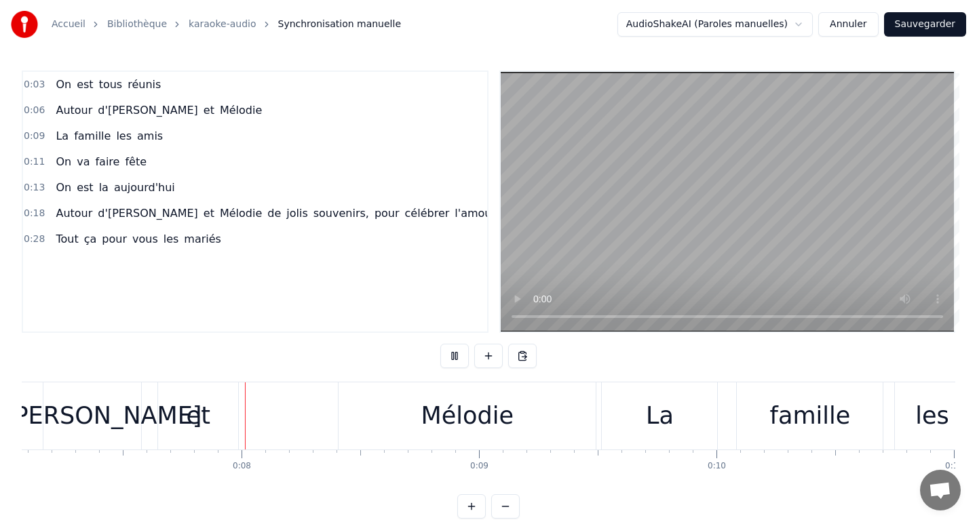
scroll to position [0, 1695]
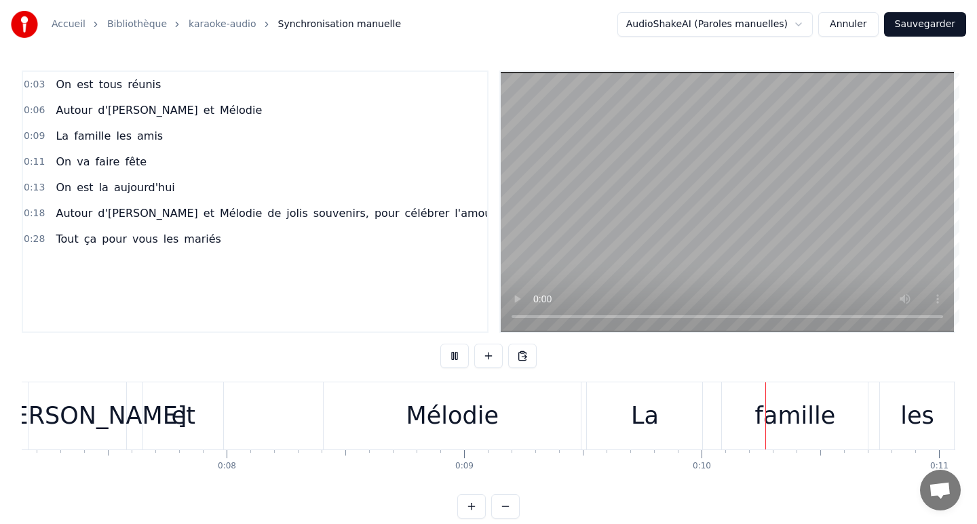
click at [440, 344] on button at bounding box center [454, 356] width 28 height 24
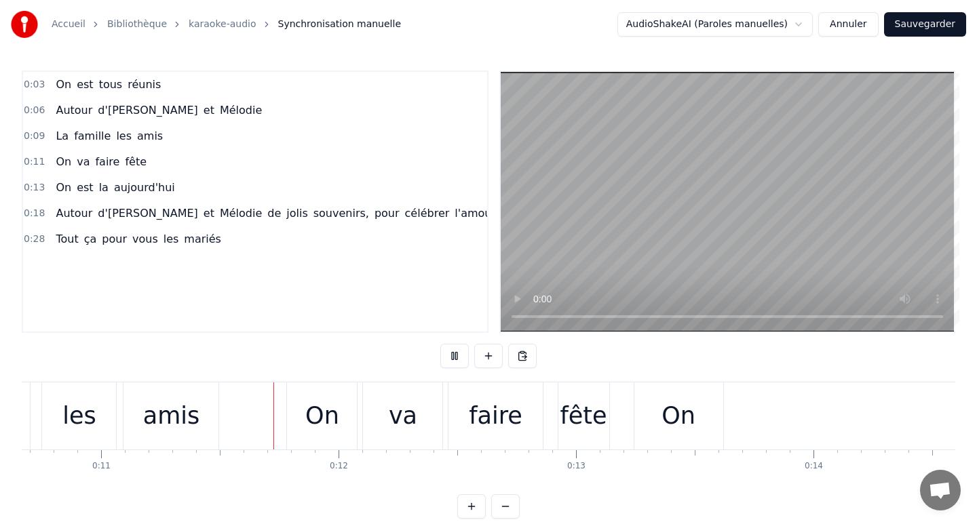
click at [302, 448] on div "On" at bounding box center [321, 416] width 71 height 67
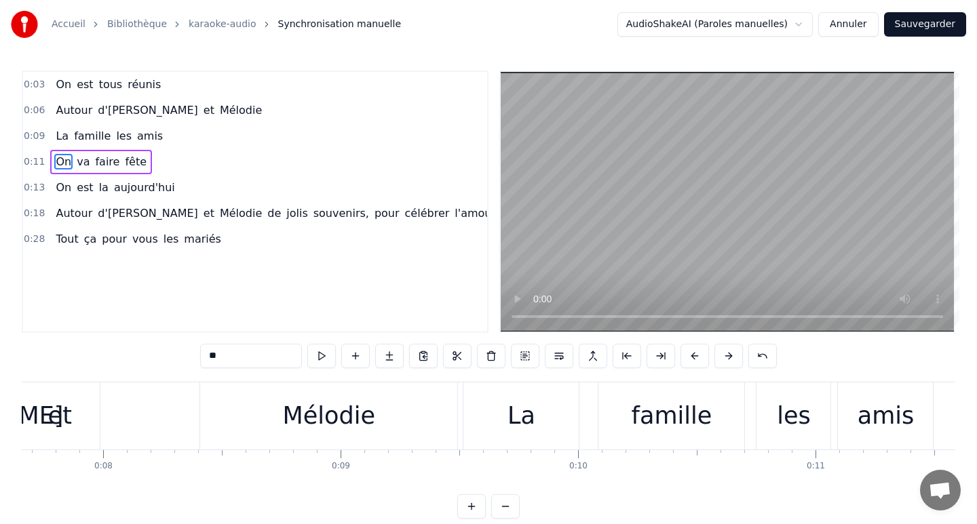
scroll to position [0, 1816]
click at [317, 395] on div "Mélodie" at bounding box center [330, 416] width 257 height 67
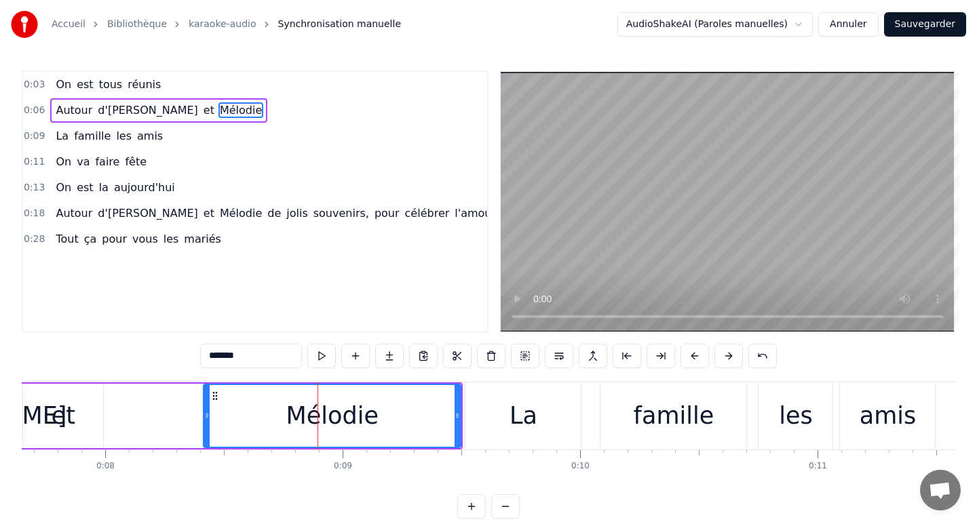
click at [505, 398] on div "La" at bounding box center [522, 416] width 115 height 67
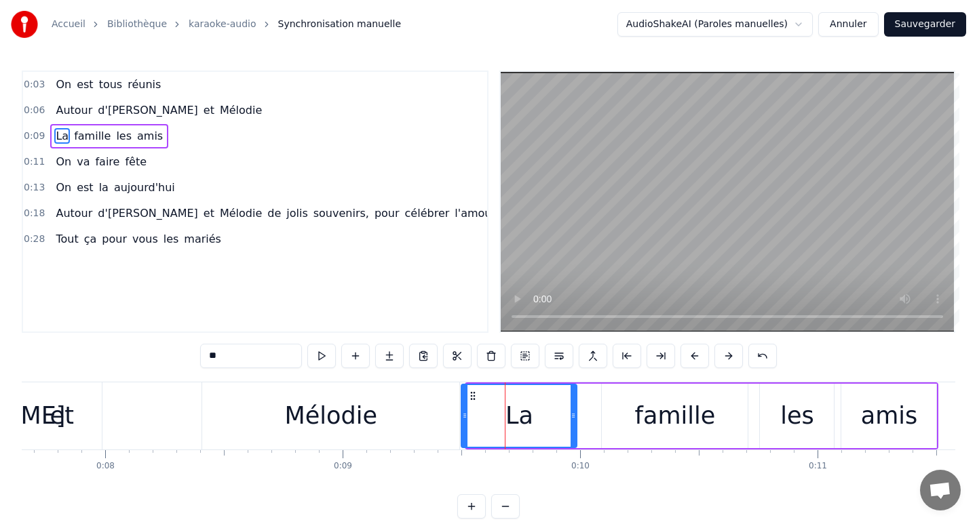
click at [473, 395] on icon at bounding box center [472, 396] width 11 height 11
click at [431, 410] on div "Mélodie" at bounding box center [330, 416] width 257 height 67
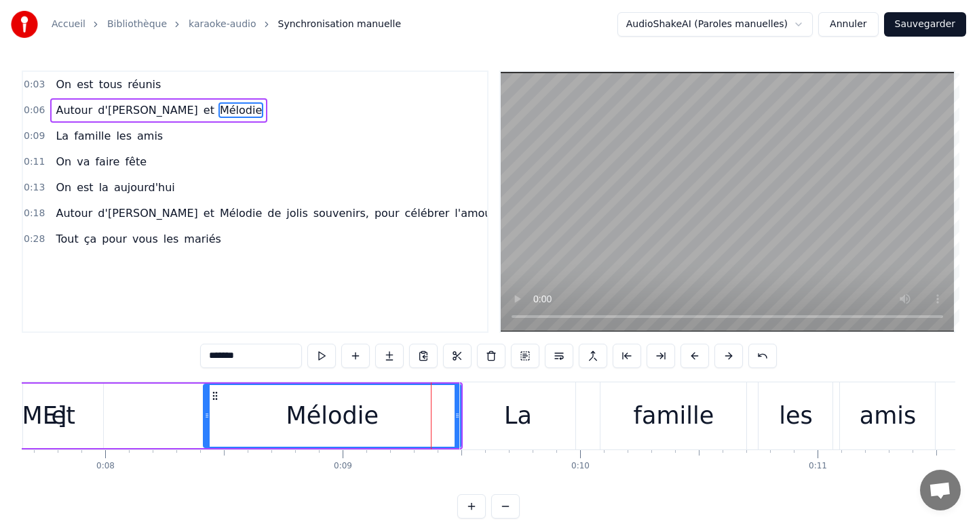
click at [649, 415] on div "famille" at bounding box center [674, 416] width 81 height 36
type input "*******"
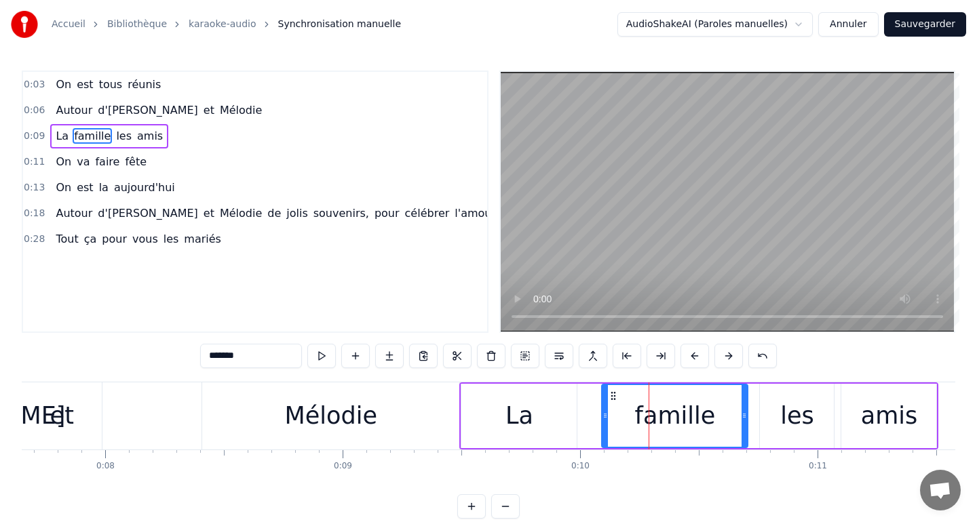
click at [589, 401] on div "La famille les amis" at bounding box center [698, 416] width 479 height 67
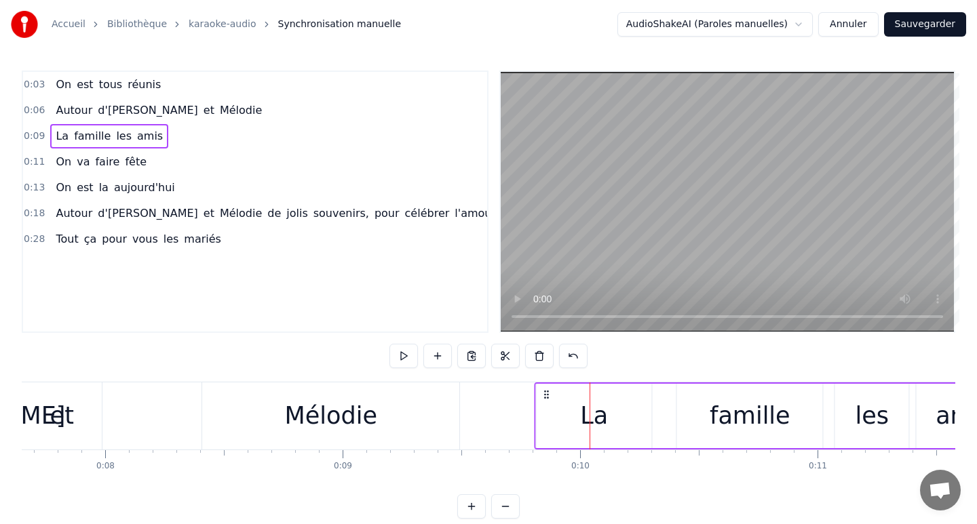
drag, startPoint x: 468, startPoint y: 393, endPoint x: 544, endPoint y: 391, distance: 76.0
click at [544, 391] on icon at bounding box center [546, 394] width 11 height 11
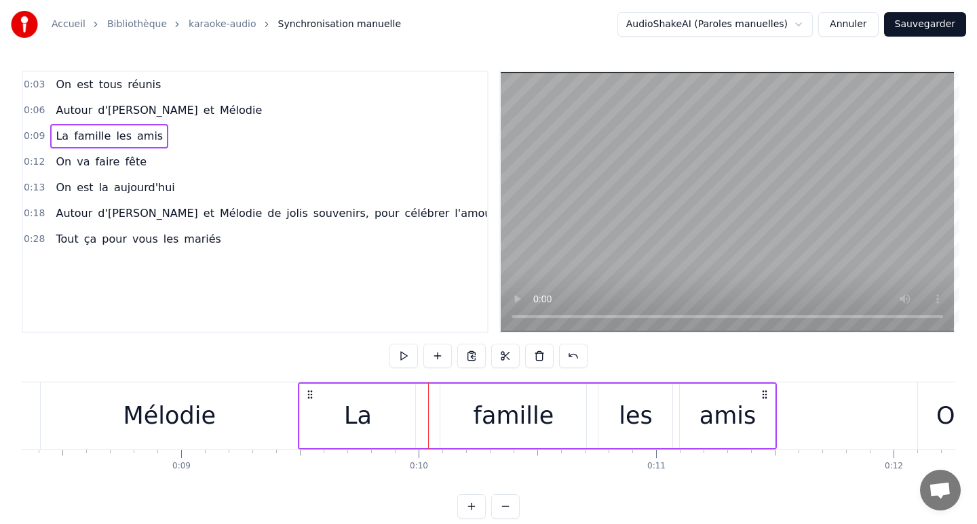
scroll to position [0, 1990]
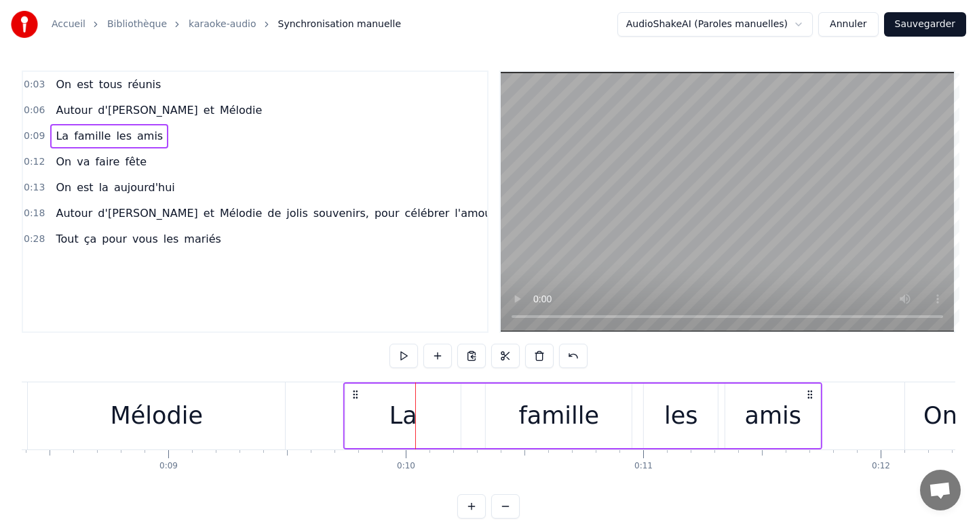
drag, startPoint x: 294, startPoint y: 393, endPoint x: 374, endPoint y: 385, distance: 80.5
click at [374, 386] on div "La famille les amis" at bounding box center [582, 416] width 479 height 67
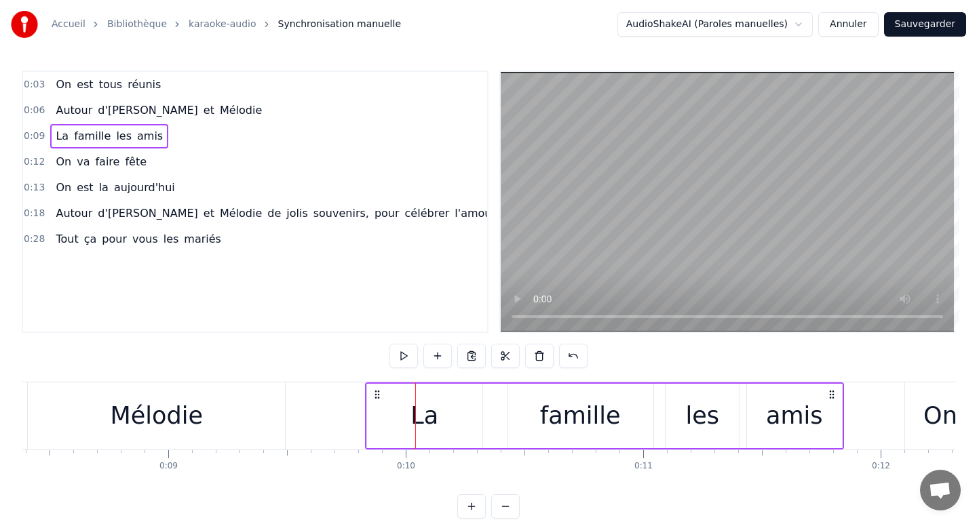
click at [242, 402] on div "Mélodie" at bounding box center [156, 416] width 257 height 67
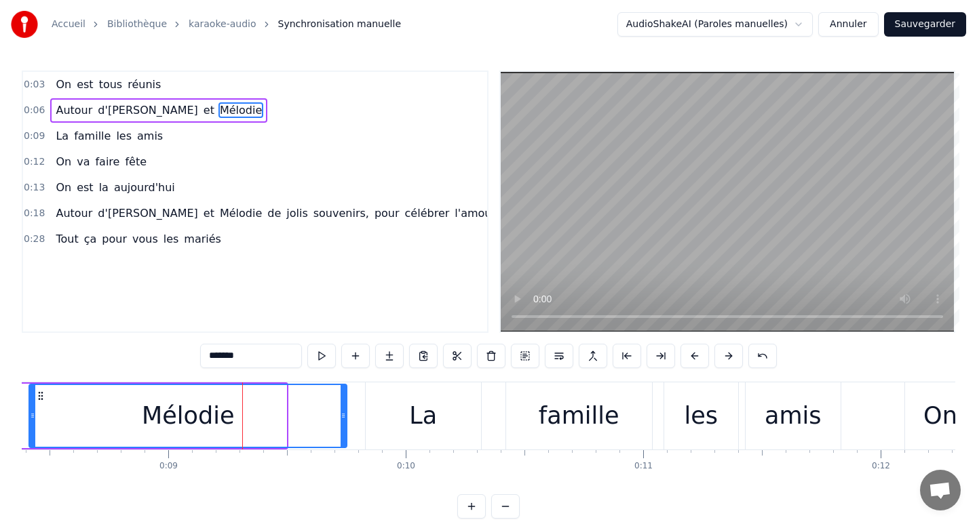
drag, startPoint x: 284, startPoint y: 414, endPoint x: 345, endPoint y: 410, distance: 61.9
click at [345, 412] on icon at bounding box center [343, 415] width 5 height 11
click at [216, 487] on div "0:03 On est tous réunis 0:06 Autour d'[PERSON_NAME] et Mélodie 0:09 La famille …" at bounding box center [488, 295] width 933 height 448
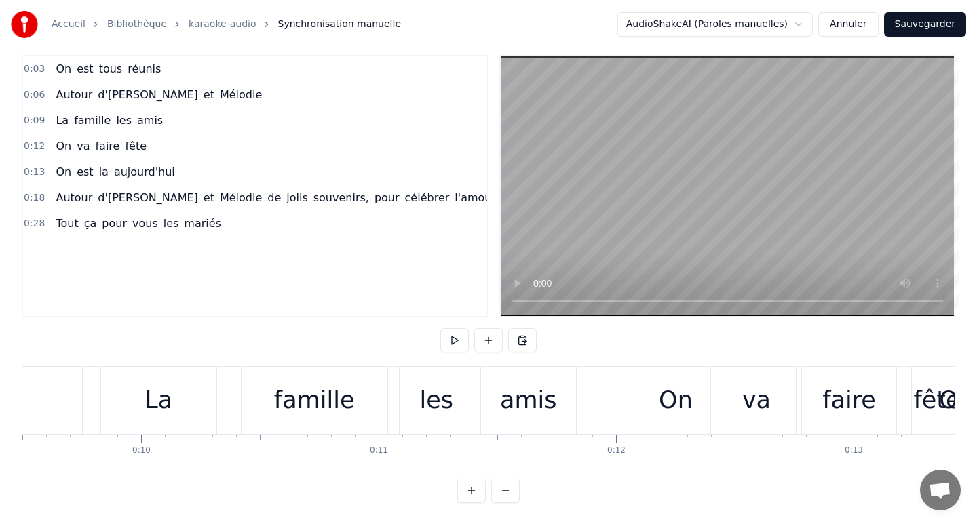
scroll to position [0, 2247]
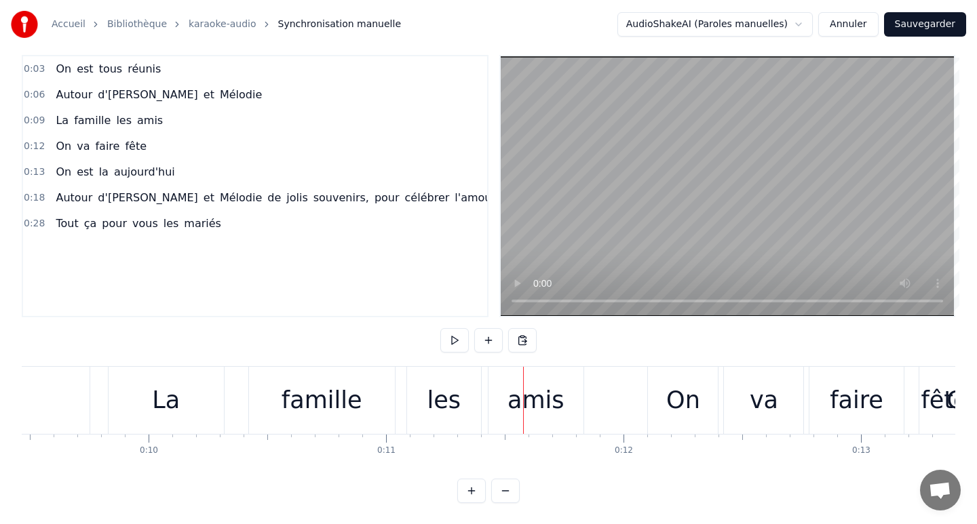
click at [509, 411] on div "amis" at bounding box center [535, 400] width 95 height 67
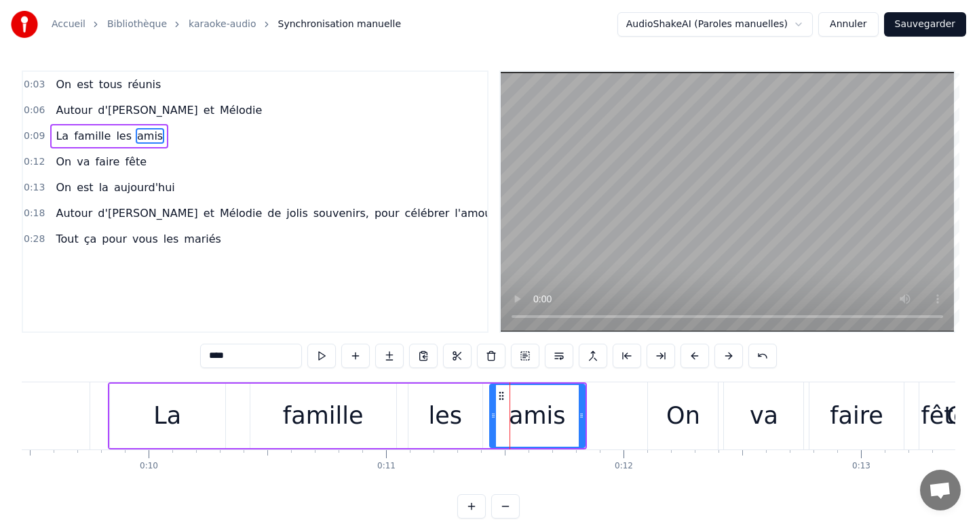
click at [486, 410] on div "La famille les amis" at bounding box center [347, 416] width 479 height 67
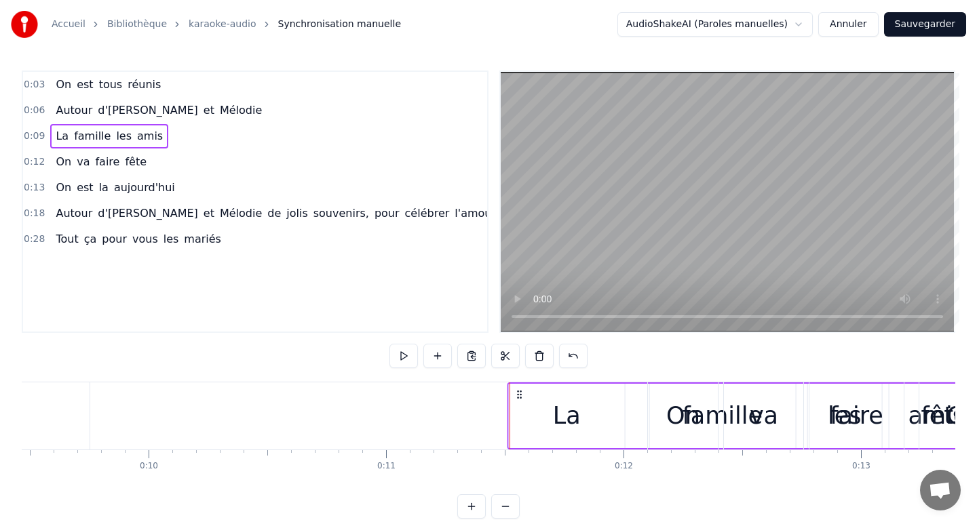
drag, startPoint x: 117, startPoint y: 393, endPoint x: 516, endPoint y: 406, distance: 399.8
click at [516, 406] on div "La famille les amis" at bounding box center [746, 416] width 479 height 67
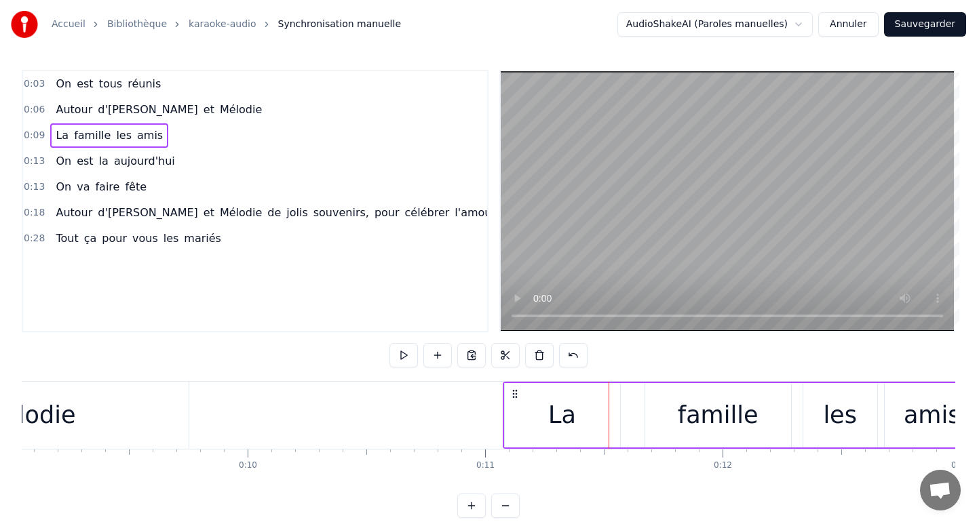
scroll to position [9, 0]
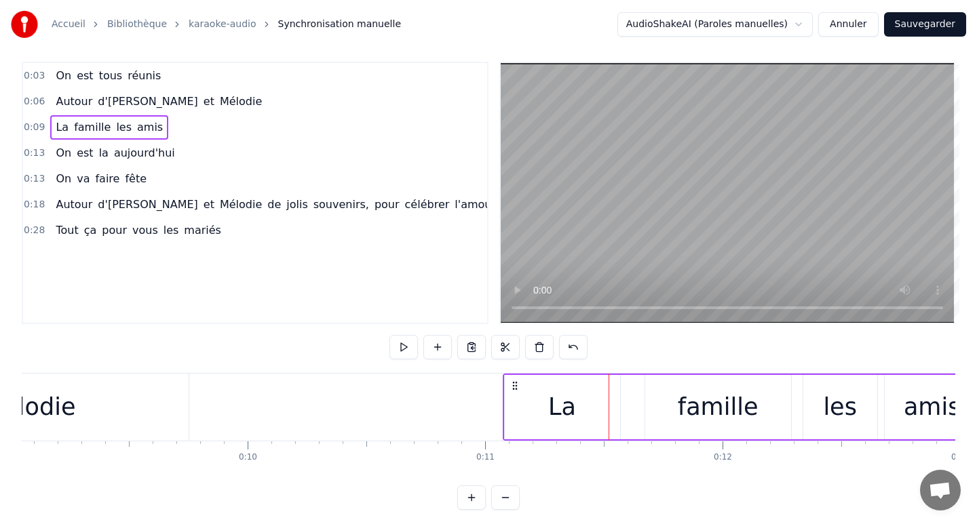
drag, startPoint x: 216, startPoint y: 393, endPoint x: 526, endPoint y: 425, distance: 311.6
click at [526, 425] on div "La famille les amis" at bounding box center [742, 407] width 479 height 67
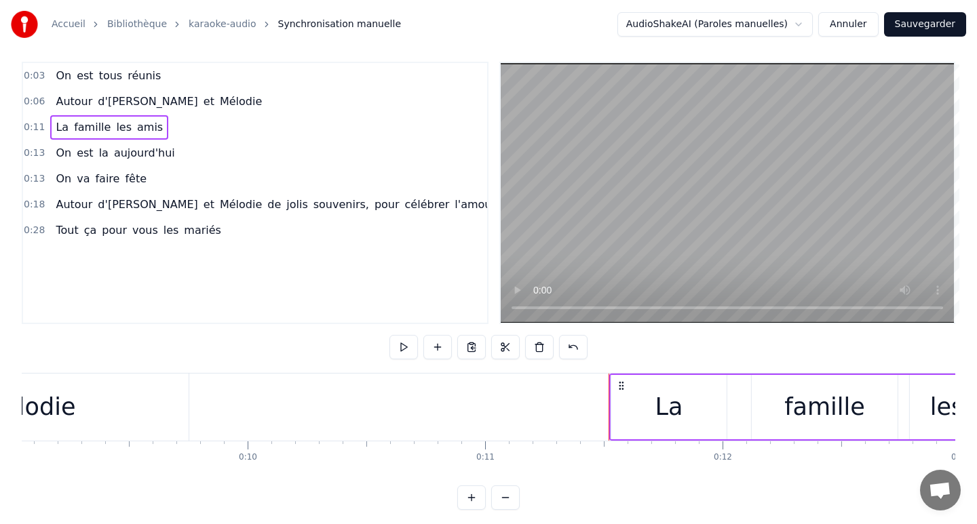
drag, startPoint x: 527, startPoint y: 385, endPoint x: 619, endPoint y: 389, distance: 92.3
click at [619, 389] on icon at bounding box center [621, 386] width 11 height 11
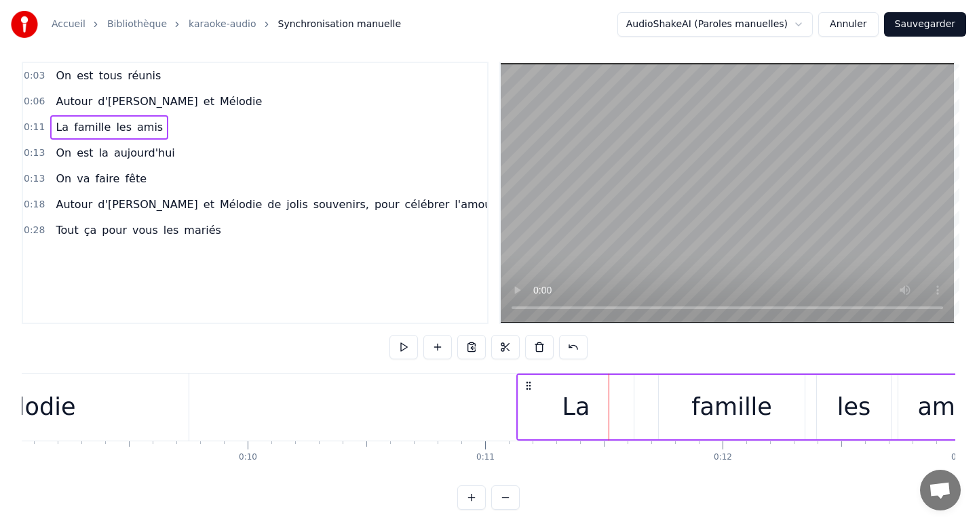
click at [568, 464] on div "On est tous réunis Autour d'[PERSON_NAME] et [PERSON_NAME] La famille les amis …" at bounding box center [488, 424] width 933 height 102
click at [343, 471] on div "On est tous réunis Autour d'[PERSON_NAME] et [PERSON_NAME] La famille les amis …" at bounding box center [488, 424] width 933 height 102
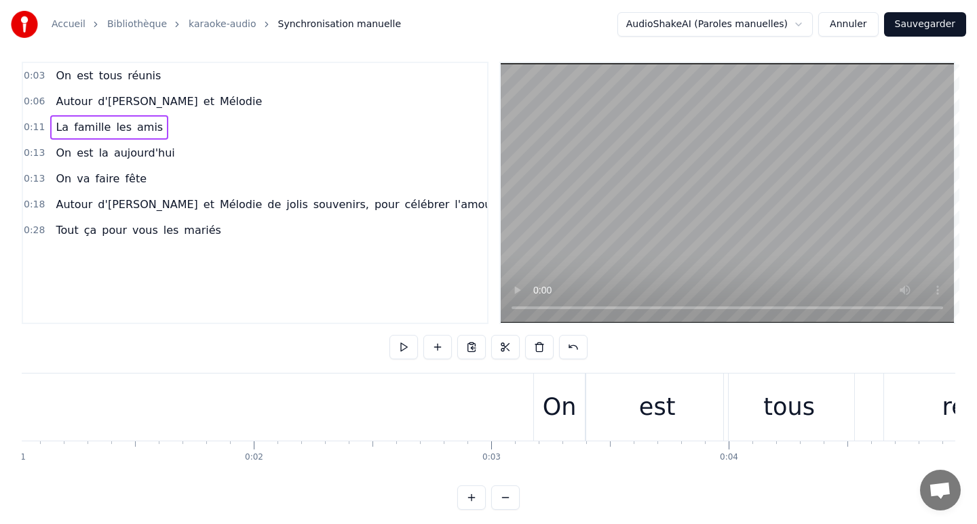
scroll to position [0, 220]
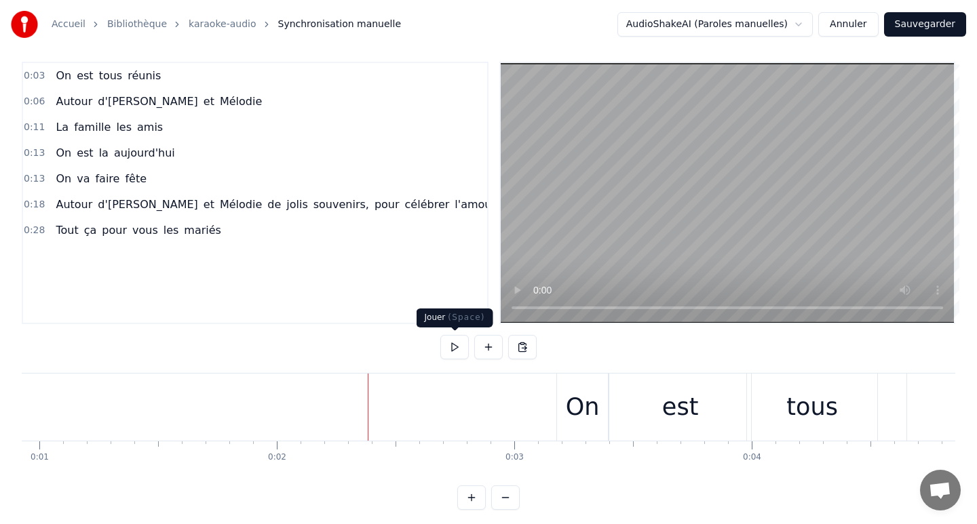
click at [455, 343] on button at bounding box center [454, 347] width 28 height 24
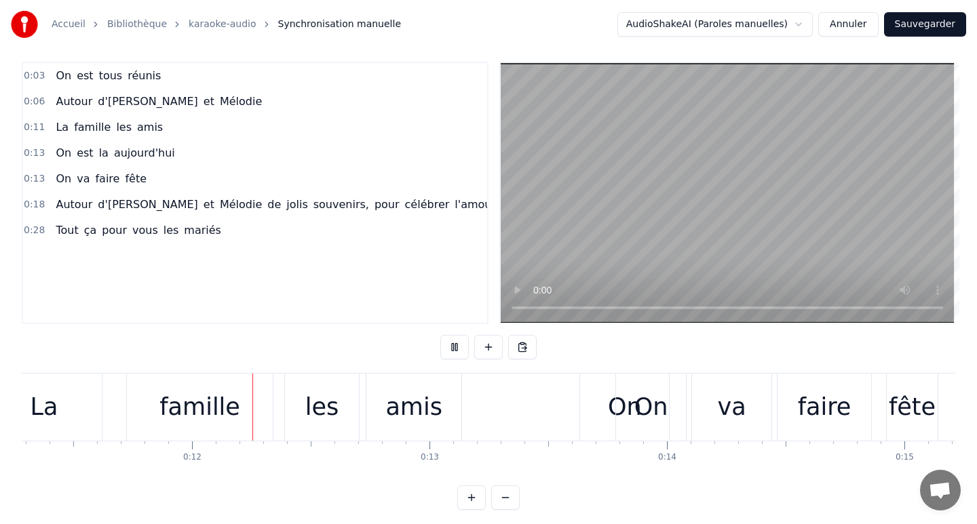
scroll to position [0, 2683]
click at [228, 389] on div "famille" at bounding box center [195, 407] width 81 height 36
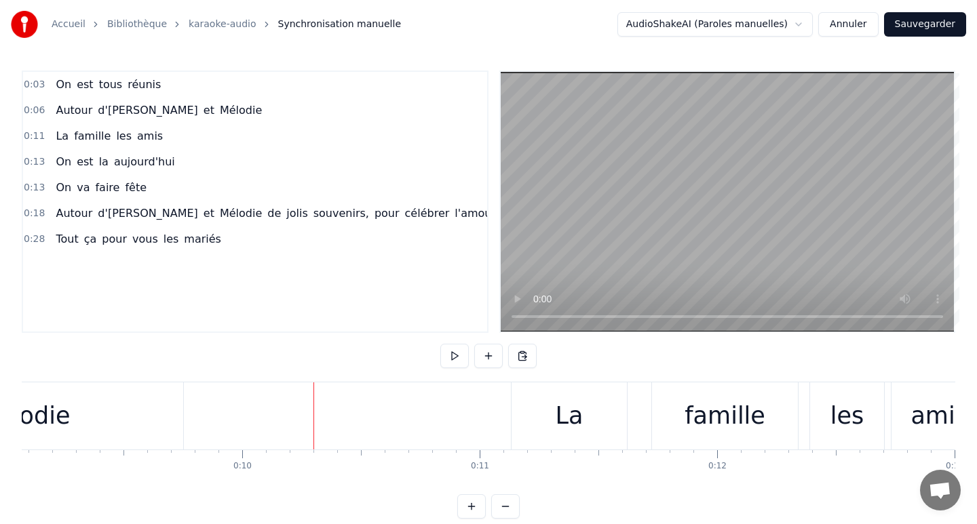
scroll to position [0, 2147]
click at [454, 355] on button at bounding box center [454, 356] width 28 height 24
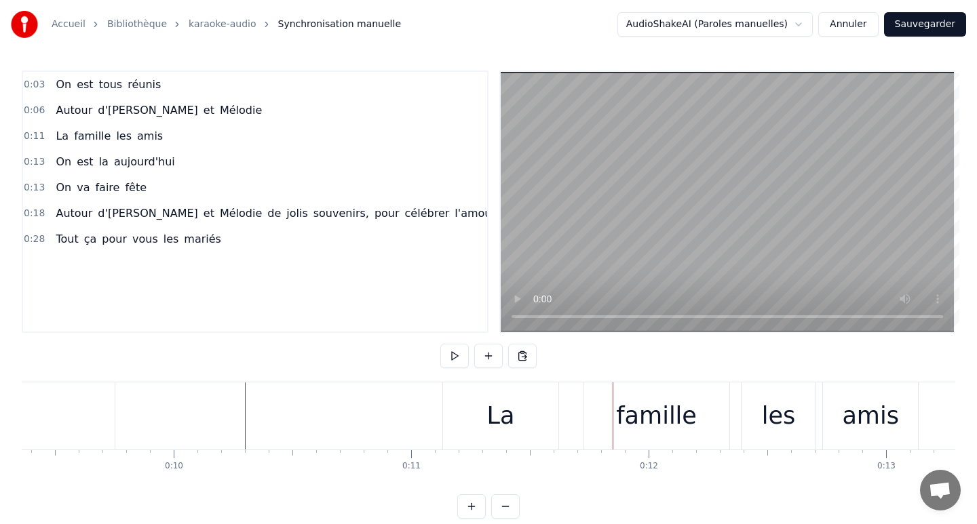
scroll to position [0, 2244]
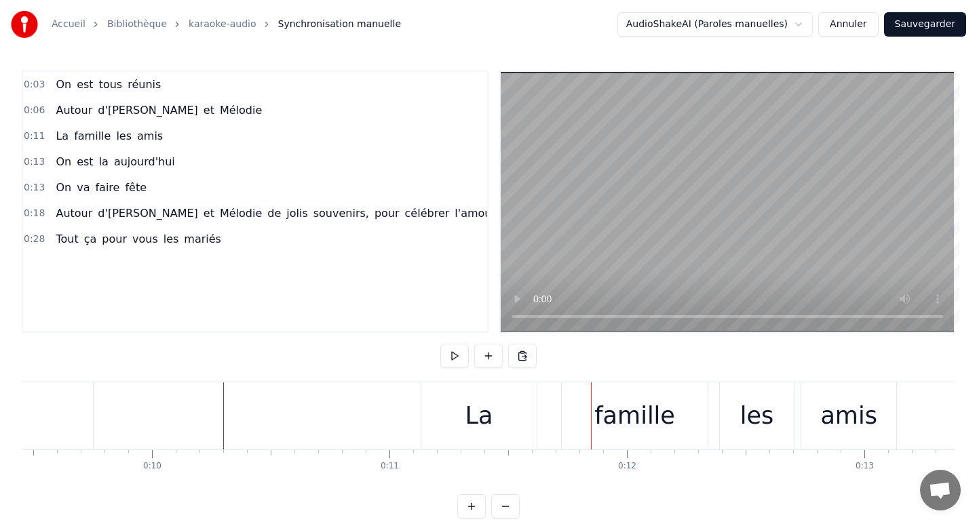
click at [551, 416] on div "La famille les amis" at bounding box center [660, 416] width 479 height 67
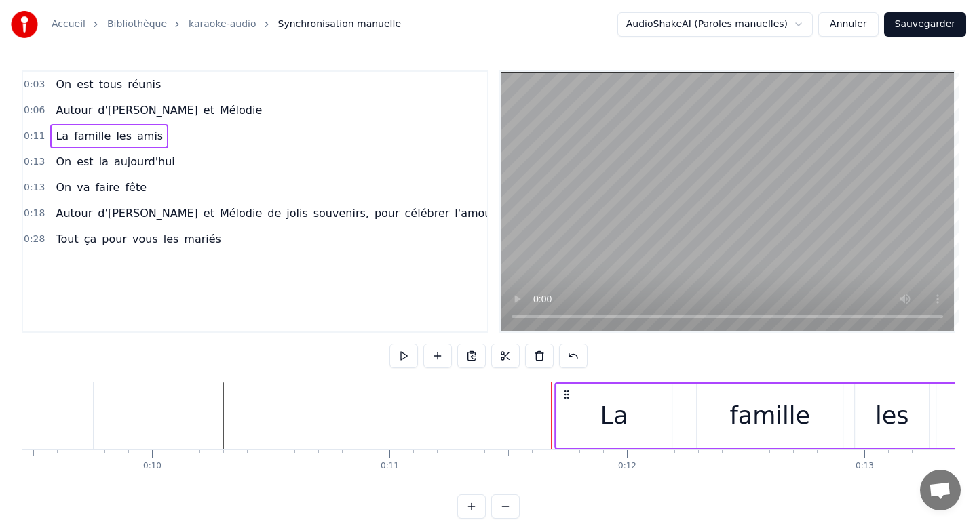
drag, startPoint x: 432, startPoint y: 395, endPoint x: 566, endPoint y: 394, distance: 133.6
click at [566, 393] on icon at bounding box center [566, 394] width 11 height 11
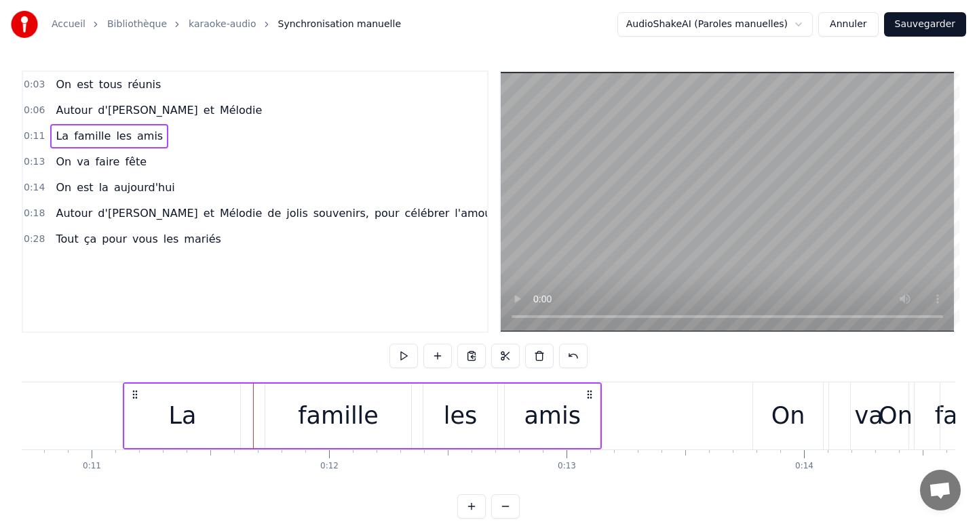
scroll to position [0, 2549]
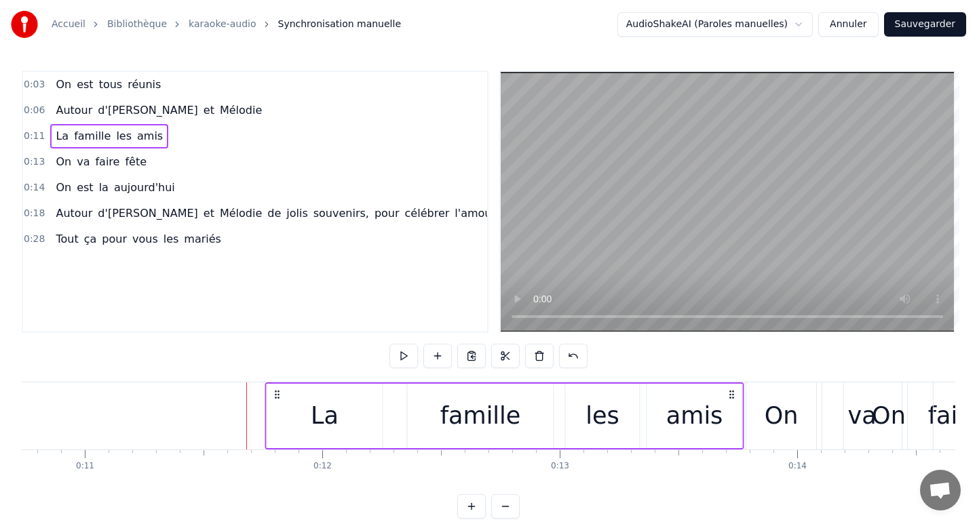
drag, startPoint x: 126, startPoint y: 393, endPoint x: 275, endPoint y: 396, distance: 149.3
click at [275, 396] on icon at bounding box center [277, 394] width 11 height 11
drag, startPoint x: 275, startPoint y: 396, endPoint x: 267, endPoint y: 395, distance: 8.8
click at [267, 395] on icon at bounding box center [269, 394] width 11 height 11
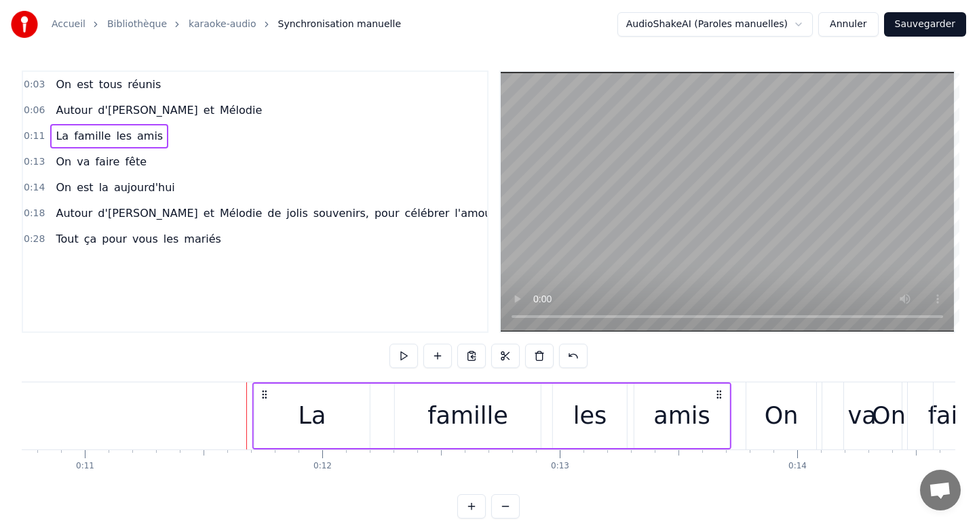
click at [260, 395] on icon at bounding box center [264, 394] width 11 height 11
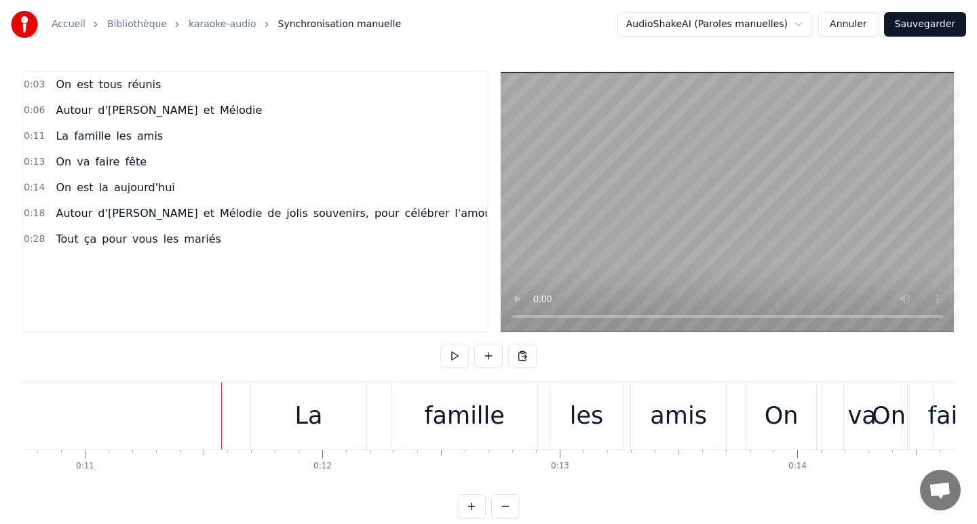
click at [449, 351] on button at bounding box center [454, 356] width 28 height 24
click at [450, 351] on button at bounding box center [454, 356] width 28 height 24
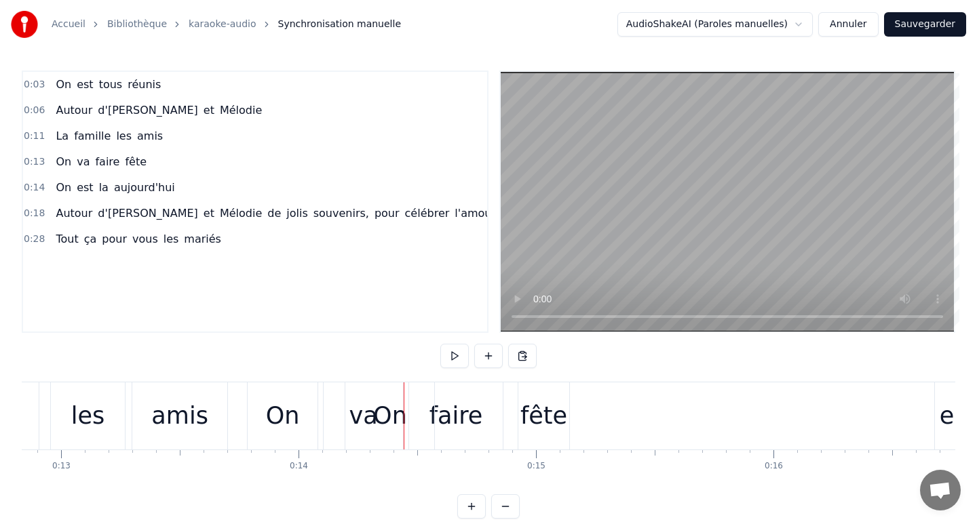
scroll to position [0, 3043]
click at [324, 415] on div "On va faire fête" at bounding box center [414, 416] width 326 height 67
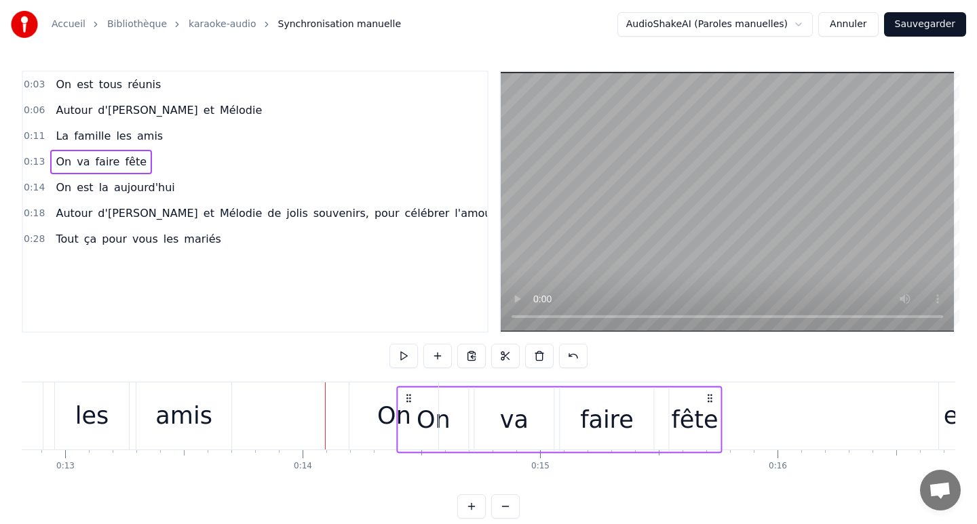
scroll to position [16, 0]
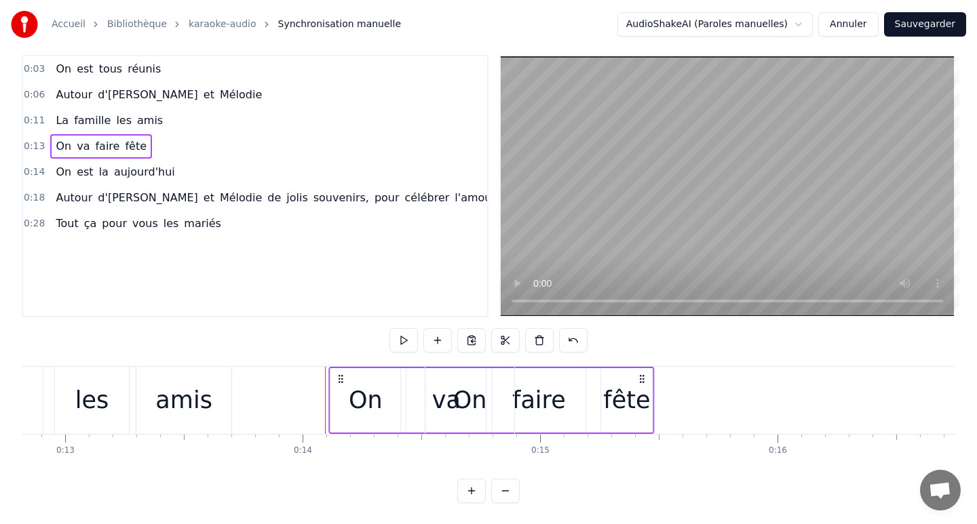
drag, startPoint x: 260, startPoint y: 376, endPoint x: 338, endPoint y: 371, distance: 77.5
click at [338, 371] on div "On va faire fête" at bounding box center [491, 400] width 326 height 67
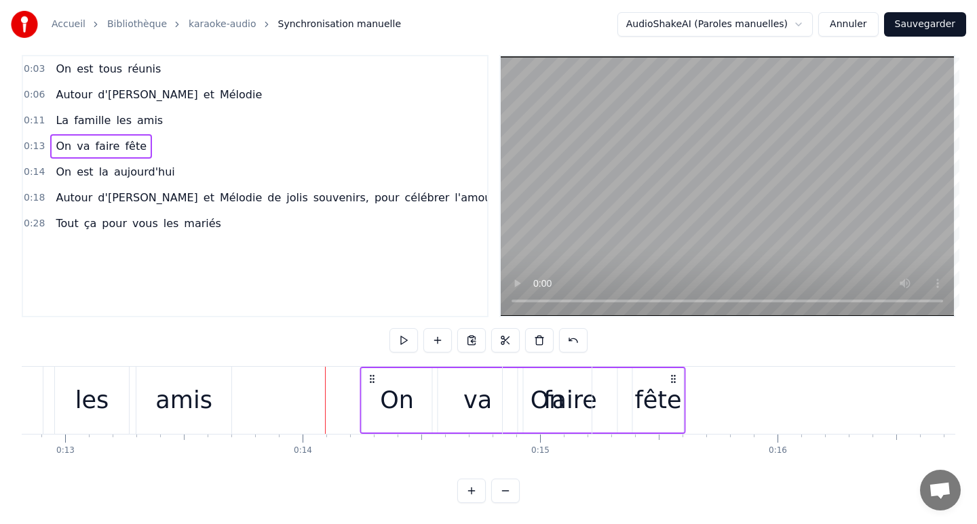
drag, startPoint x: 262, startPoint y: 380, endPoint x: 387, endPoint y: 381, distance: 125.5
click at [378, 381] on icon at bounding box center [372, 379] width 11 height 11
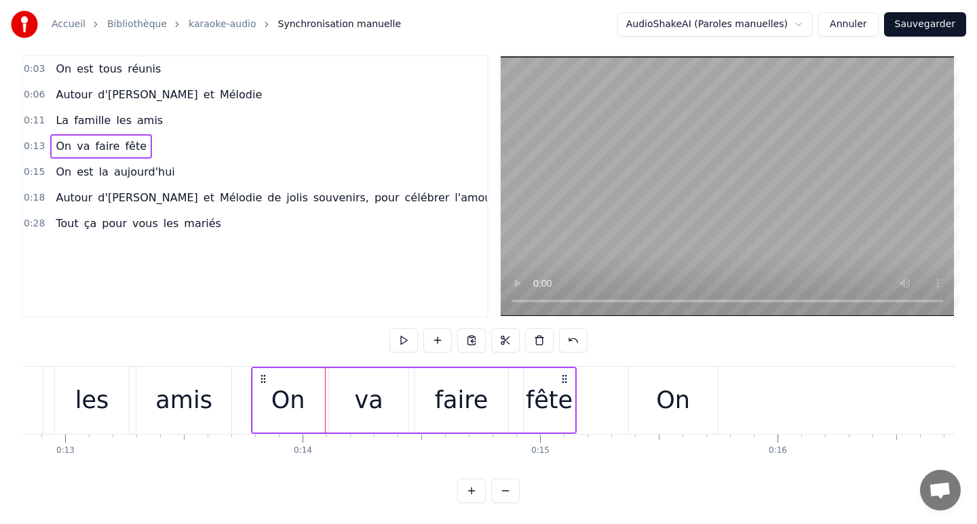
click at [538, 476] on div "0:03 On est tous réunis 0:06 Autour d'[PERSON_NAME] et Mélodie 0:11 La famille …" at bounding box center [488, 279] width 933 height 448
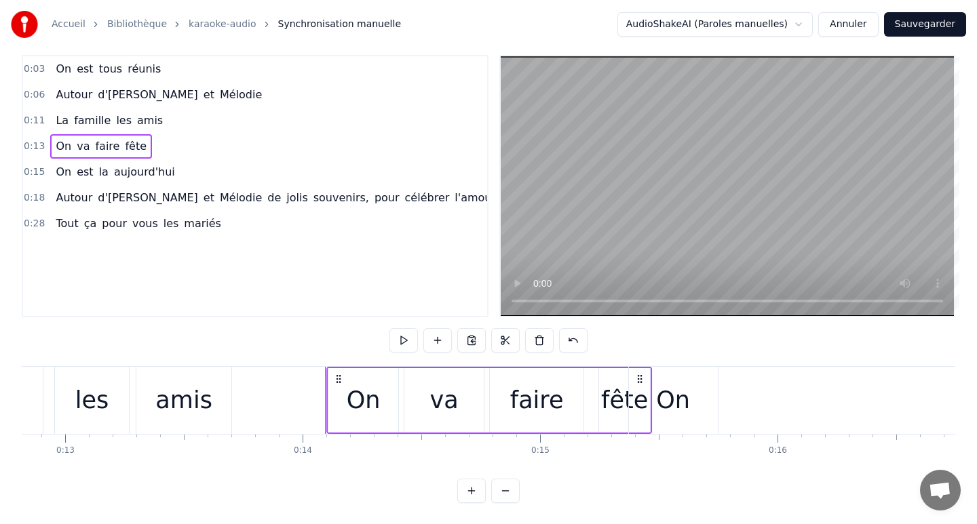
drag, startPoint x: 263, startPoint y: 379, endPoint x: 358, endPoint y: 381, distance: 95.7
click at [344, 381] on icon at bounding box center [338, 379] width 11 height 11
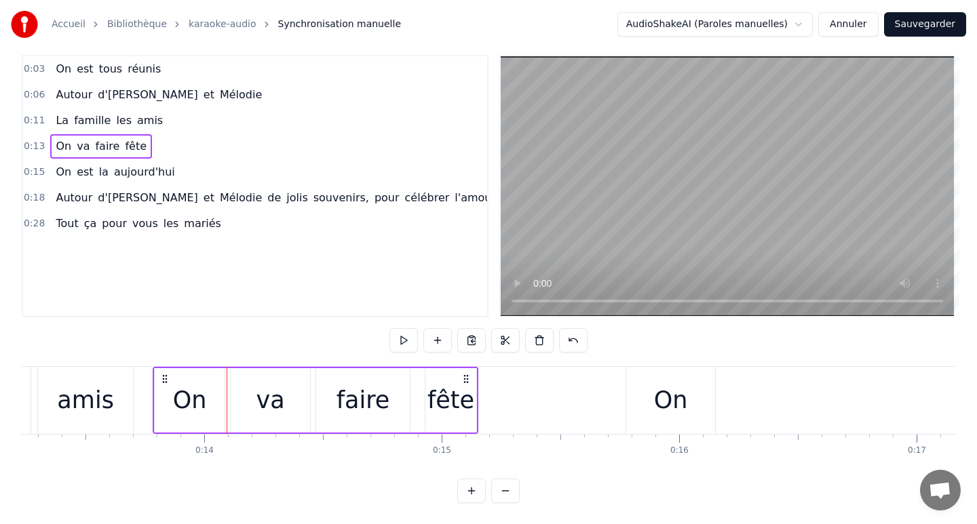
scroll to position [0, 3150]
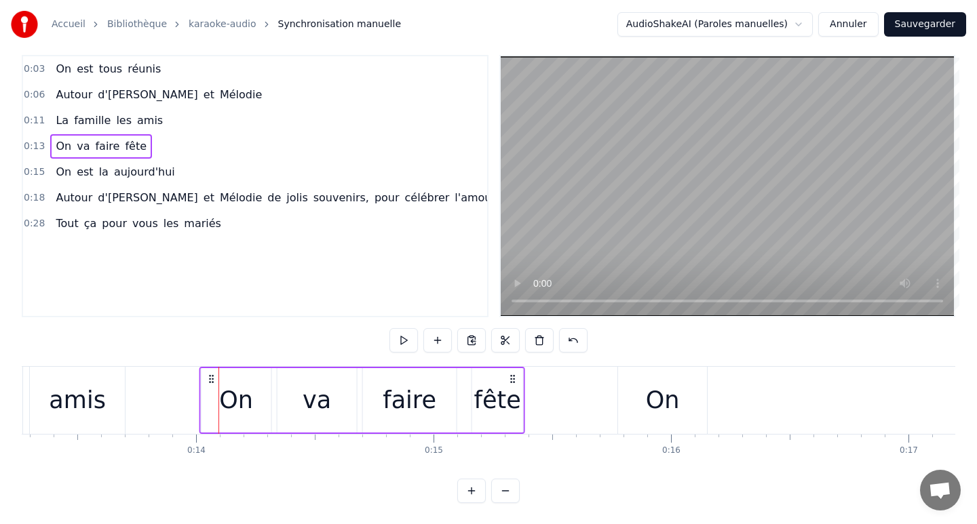
drag, startPoint x: 156, startPoint y: 377, endPoint x: 212, endPoint y: 374, distance: 56.4
click at [212, 375] on icon at bounding box center [211, 379] width 11 height 11
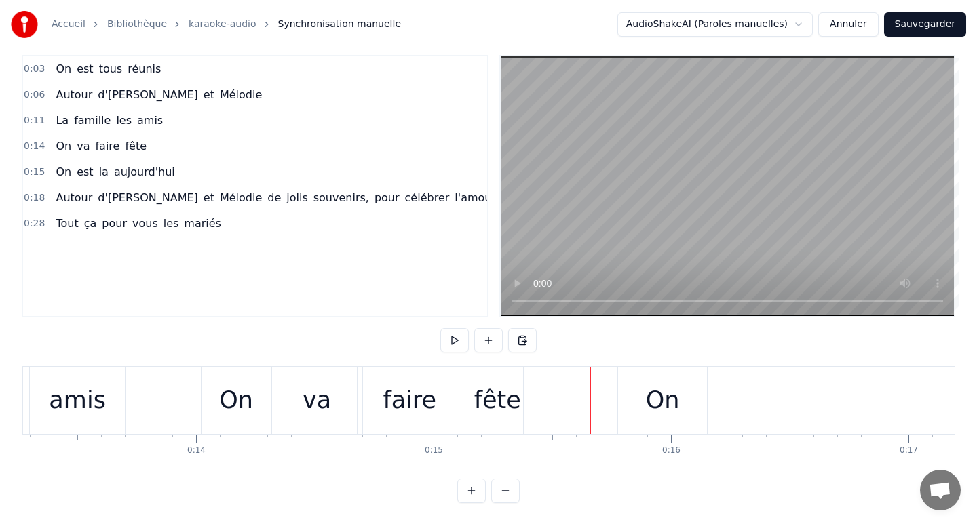
click at [384, 384] on div "faire" at bounding box center [410, 400] width 94 height 67
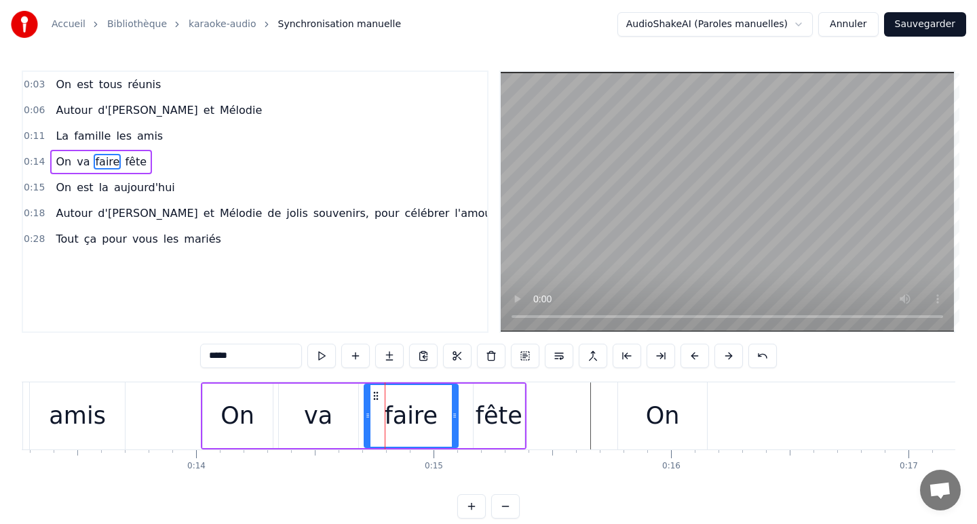
click at [354, 397] on div "va" at bounding box center [318, 416] width 79 height 64
type input "**"
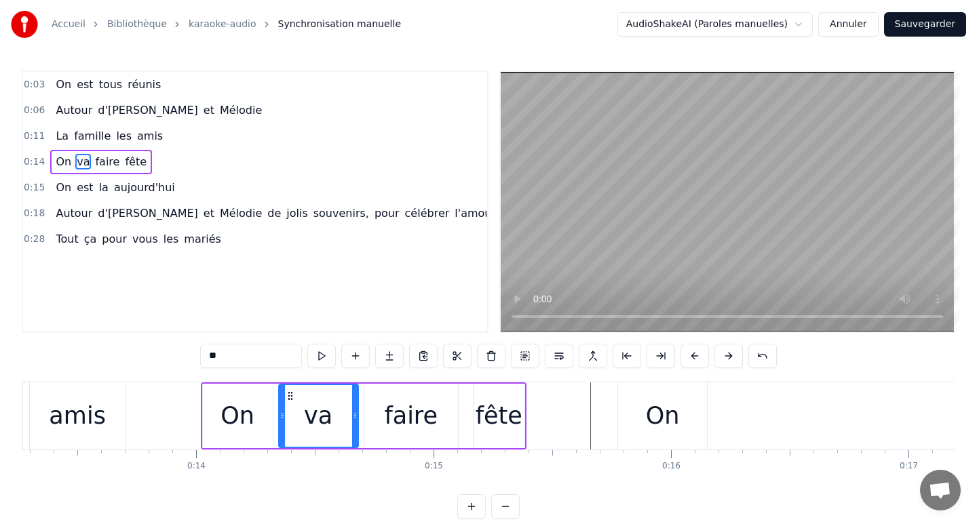
click at [360, 396] on div "On va faire fête" at bounding box center [364, 416] width 326 height 67
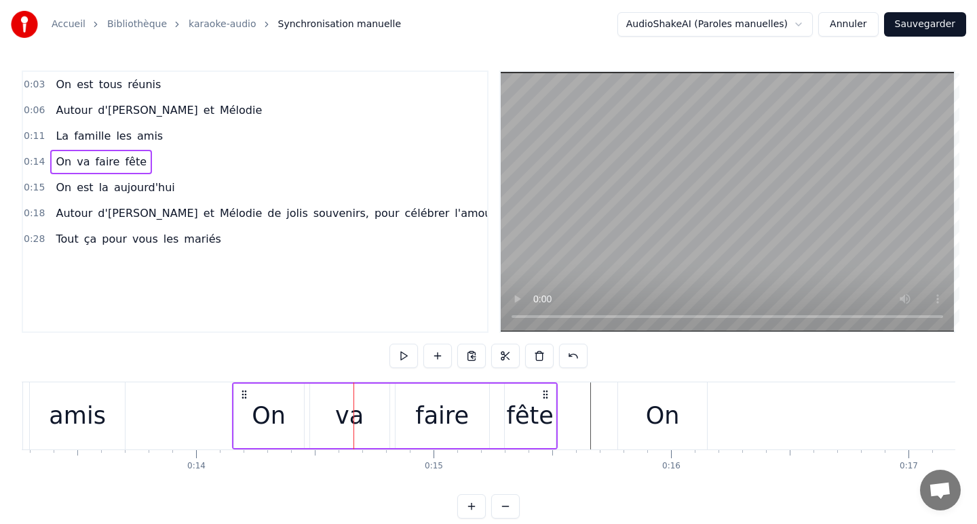
drag, startPoint x: 213, startPoint y: 393, endPoint x: 248, endPoint y: 393, distance: 35.3
click at [248, 393] on icon at bounding box center [244, 394] width 11 height 11
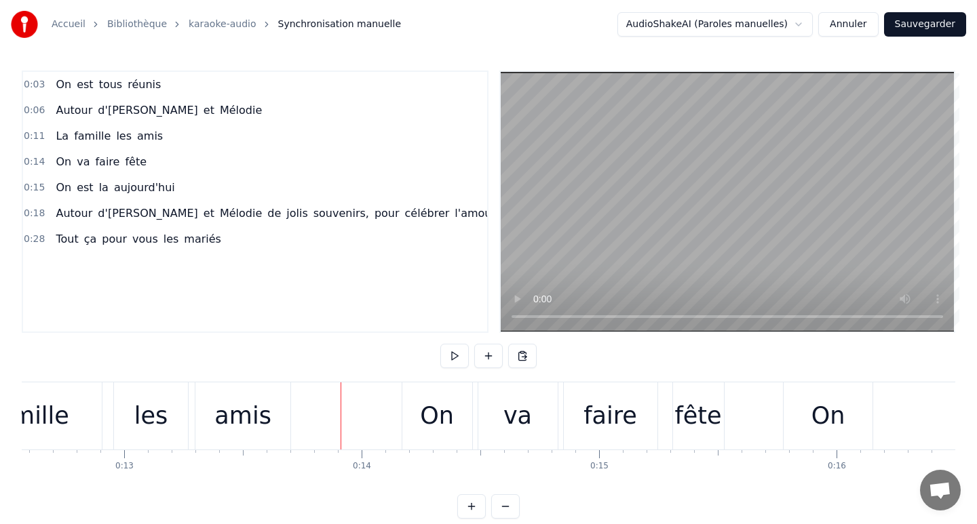
scroll to position [0, 2945]
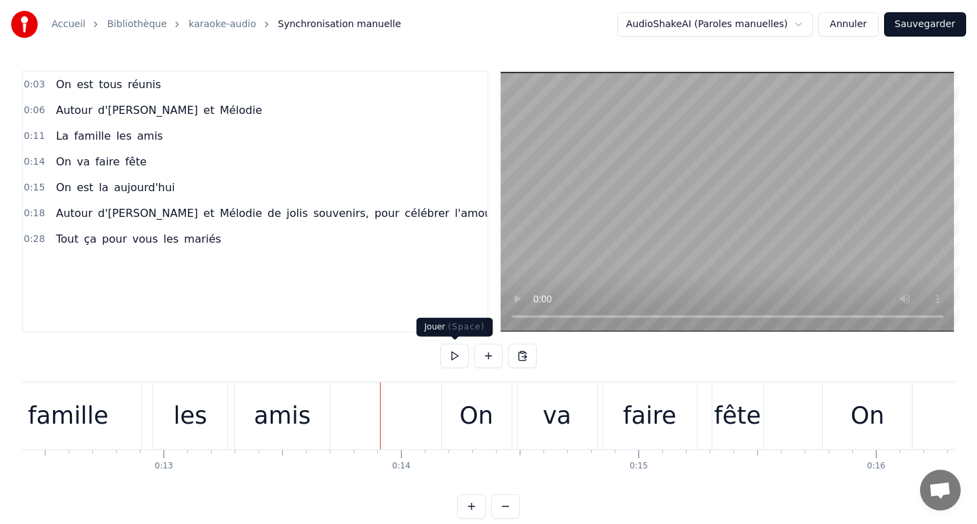
click at [450, 360] on button at bounding box center [454, 356] width 28 height 24
click at [490, 423] on div "On" at bounding box center [476, 416] width 34 height 36
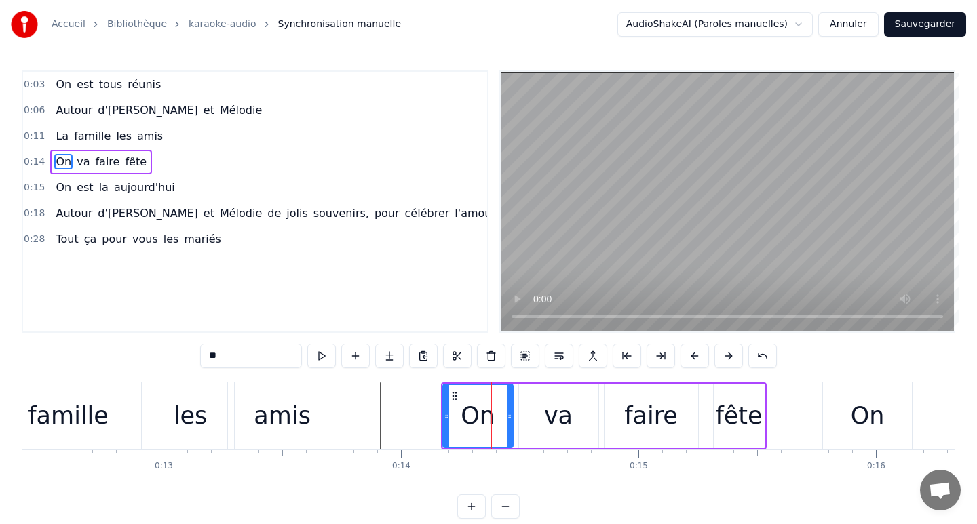
click at [491, 423] on div at bounding box center [491, 416] width 1 height 67
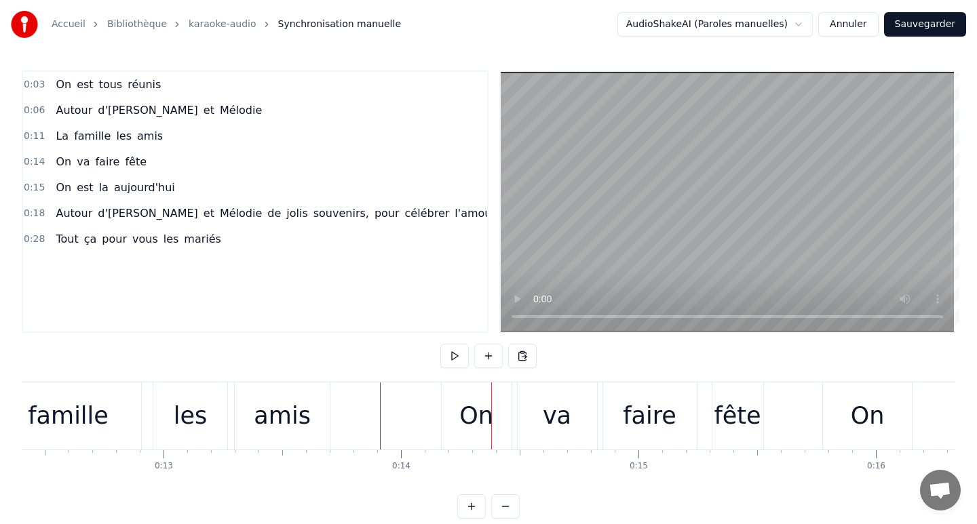
click at [479, 418] on div "On" at bounding box center [476, 416] width 34 height 36
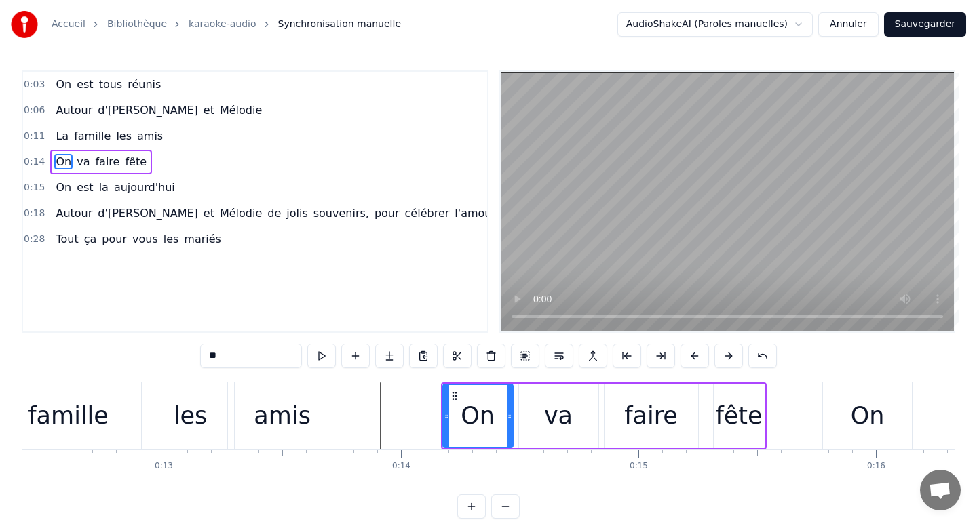
click at [480, 418] on div at bounding box center [480, 416] width 1 height 67
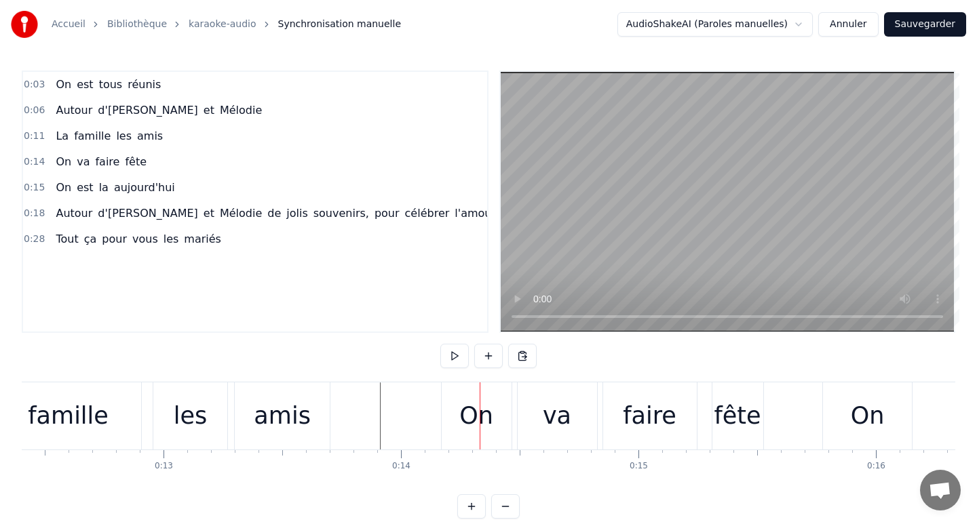
click at [480, 418] on div at bounding box center [480, 416] width 1 height 67
click at [495, 411] on div "On" at bounding box center [477, 416] width 70 height 67
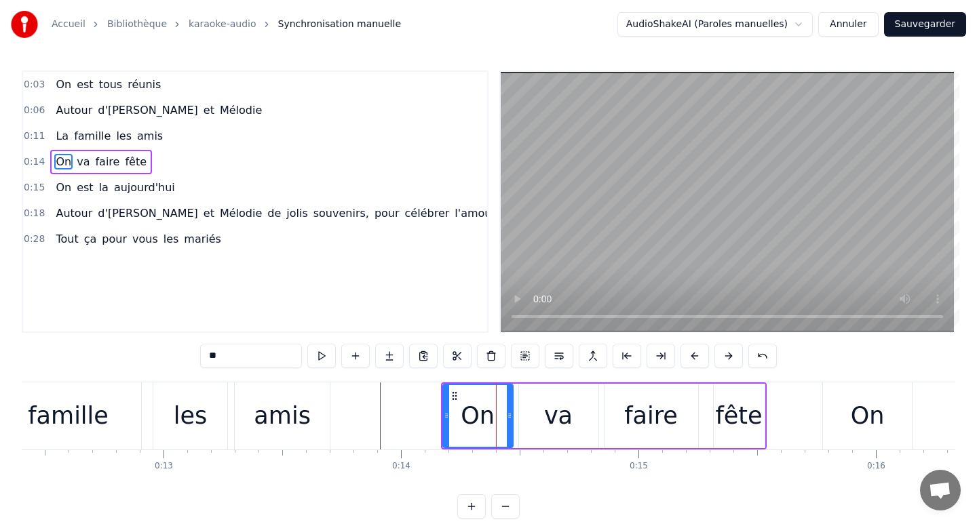
click at [96, 159] on span "faire" at bounding box center [107, 162] width 27 height 16
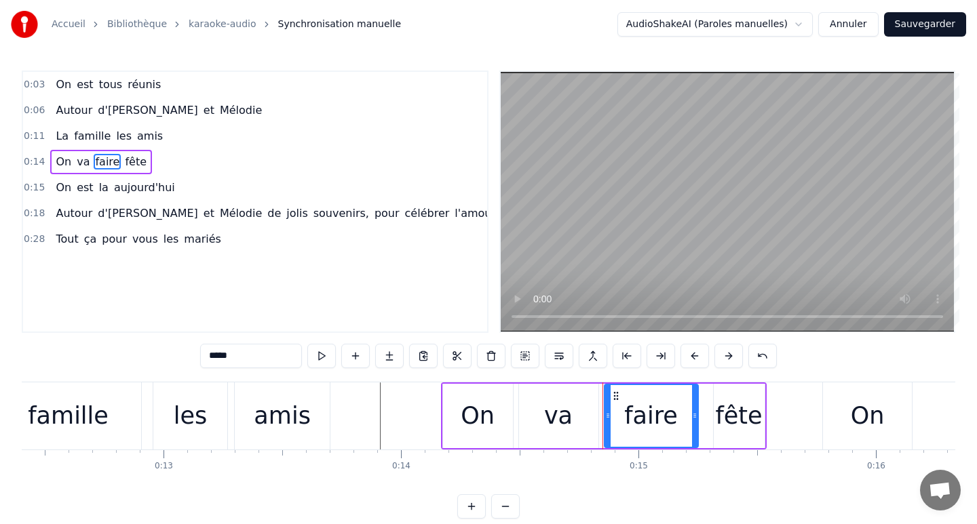
click at [96, 159] on span "faire" at bounding box center [107, 162] width 27 height 16
click at [96, 158] on span "faire" at bounding box center [107, 162] width 27 height 16
click at [123, 157] on span "fête" at bounding box center [135, 162] width 24 height 16
type input "****"
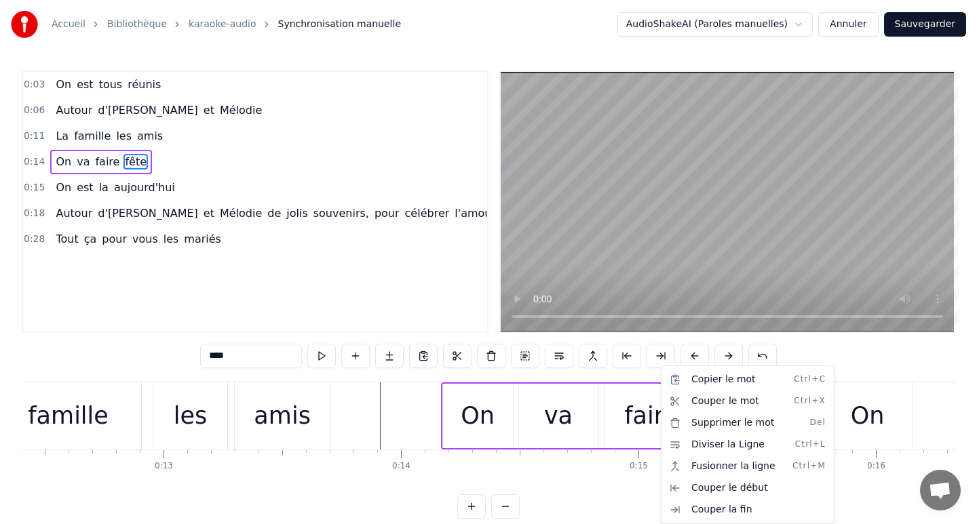
click at [623, 481] on html "Accueil Bibliothèque karaoke-audio Synchronisation manuelle AudioShakeAI (Parol…" at bounding box center [488, 270] width 977 height 541
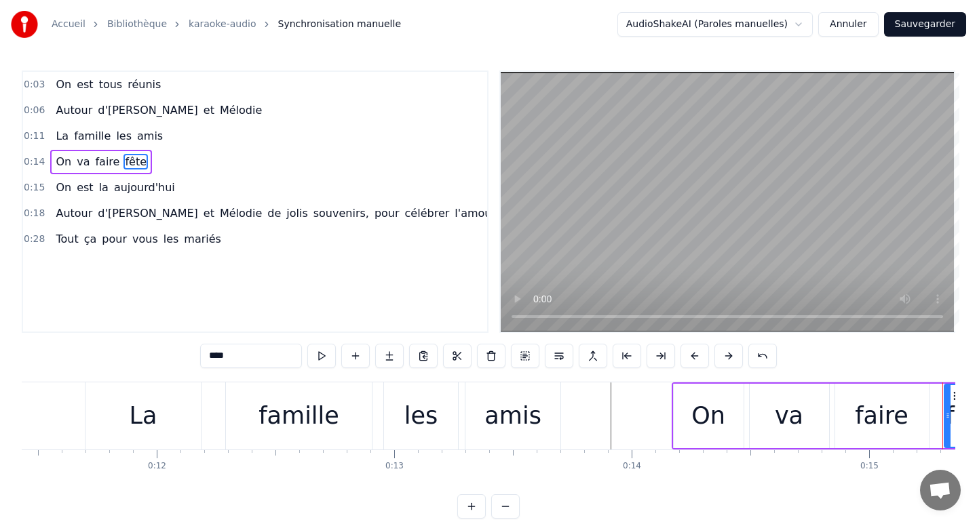
scroll to position [0, 2720]
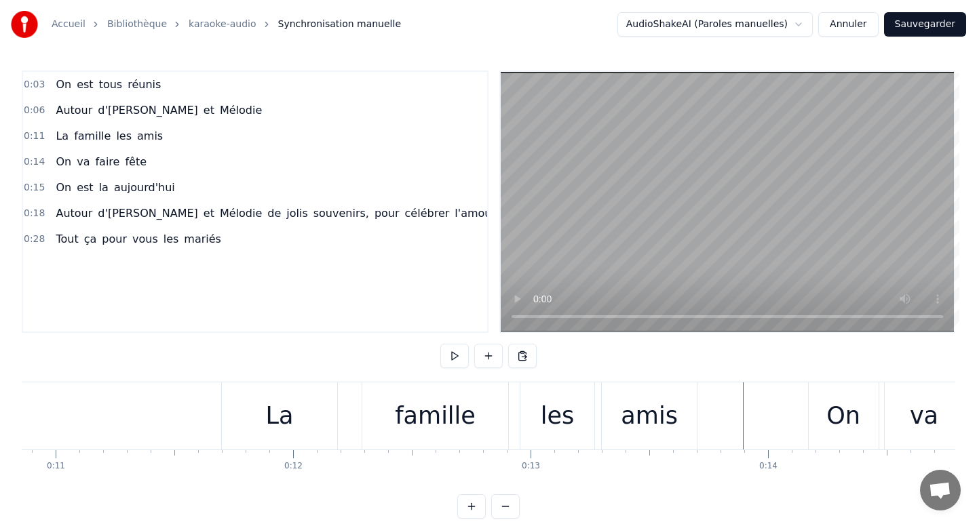
scroll to position [0, 2570]
click at [310, 410] on div "La" at bounding box center [286, 416] width 115 height 67
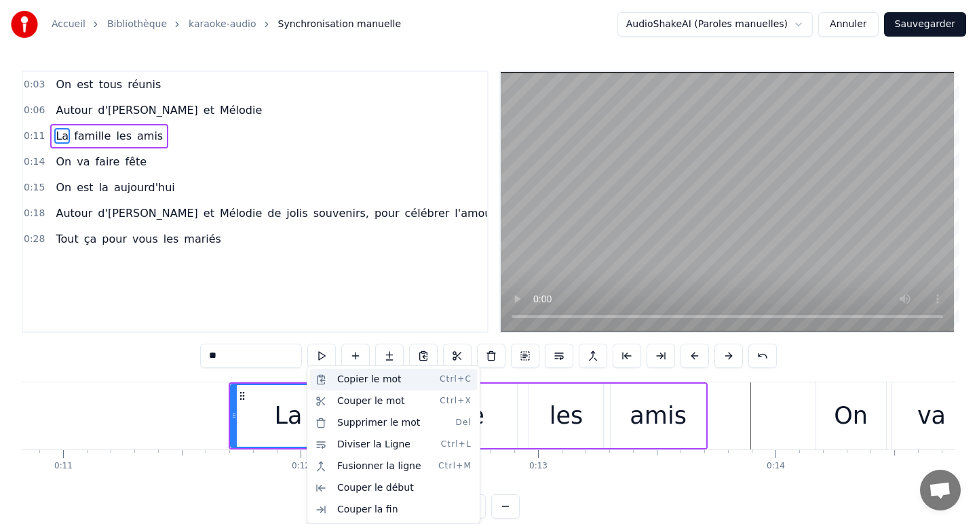
click at [369, 385] on div "Copier le mot Ctrl+C" at bounding box center [393, 380] width 167 height 22
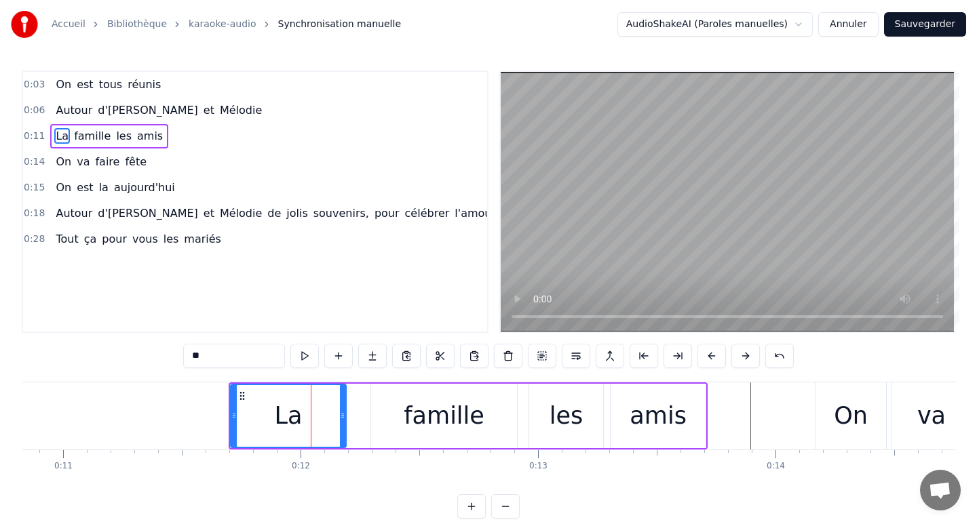
click at [606, 490] on div "0:03 On est tous réunis 0:06 Autour d'[PERSON_NAME] et Mélodie 0:11 La famille …" at bounding box center [488, 295] width 933 height 448
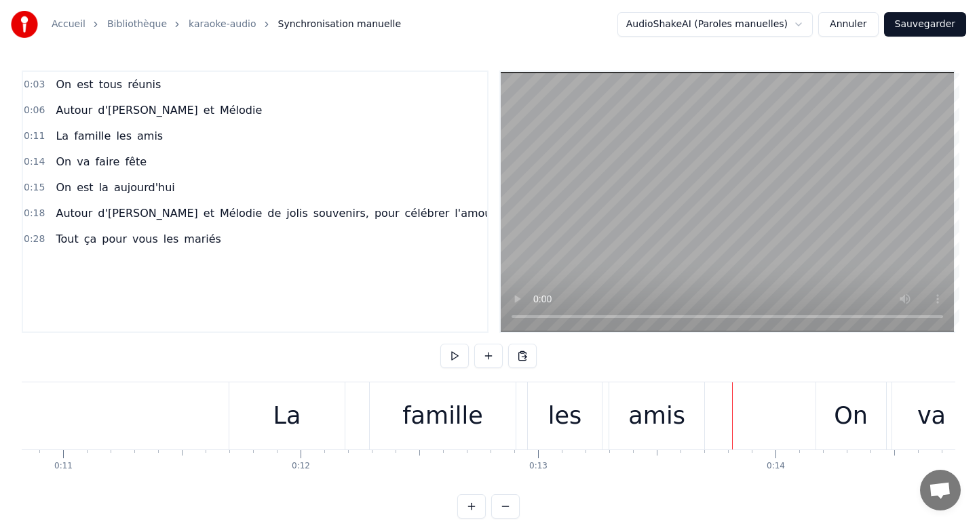
click at [732, 417] on div at bounding box center [732, 416] width 1 height 67
click at [715, 501] on html "Accueil Bibliothèque karaoke-audio Synchronisation manuelle AudioShakeAI (Parol…" at bounding box center [488, 270] width 977 height 541
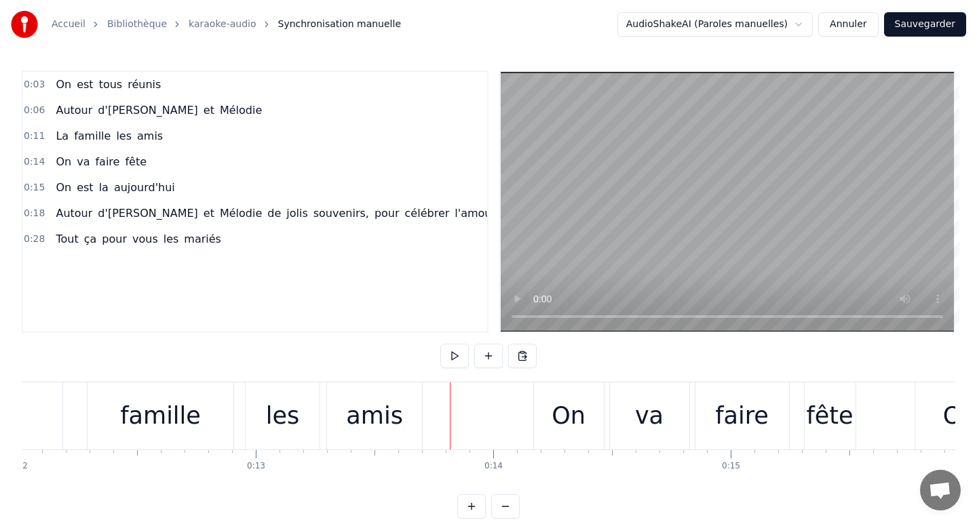
scroll to position [0, 2860]
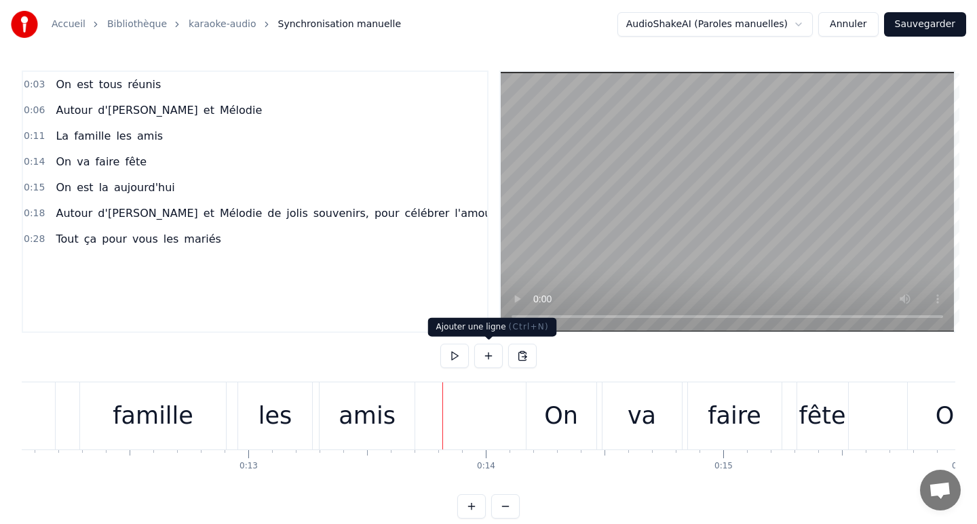
click at [489, 355] on button at bounding box center [488, 356] width 28 height 24
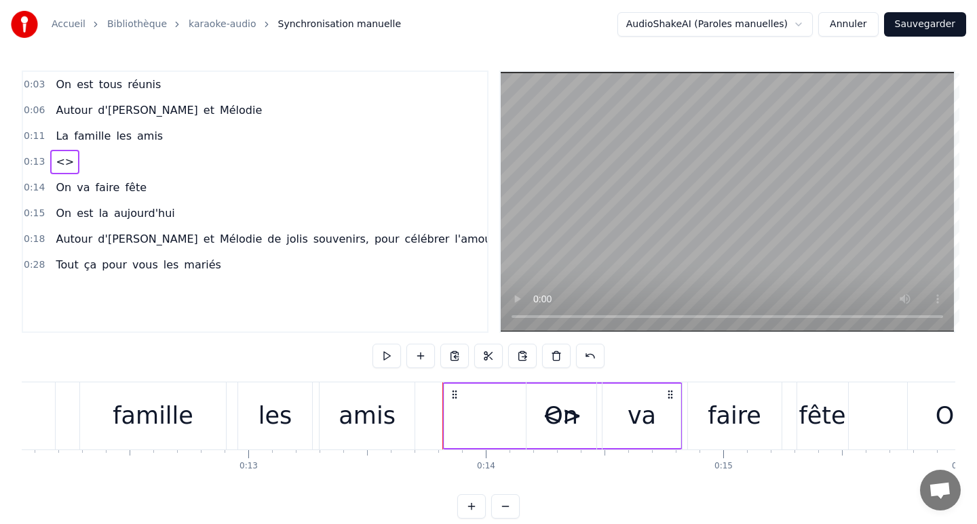
click at [58, 163] on span "<>" at bounding box center [64, 162] width 21 height 16
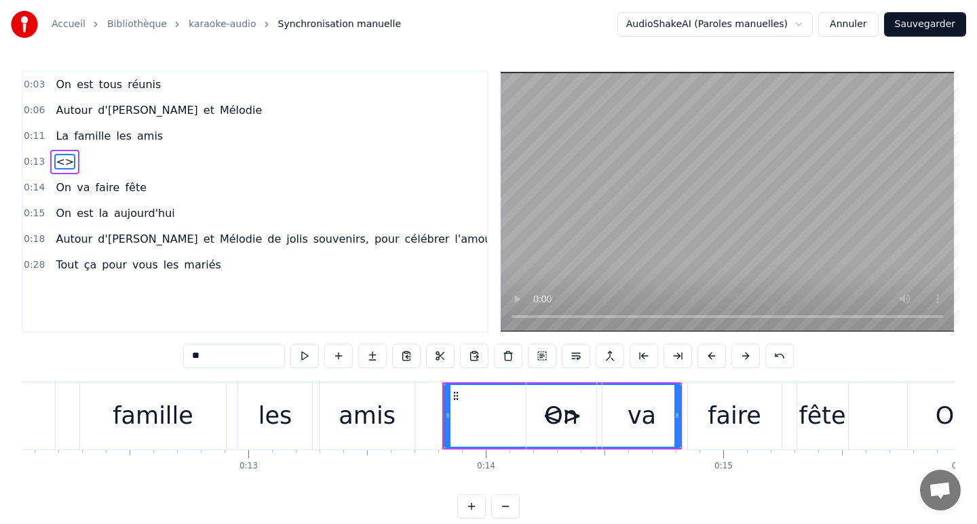
click at [60, 161] on span "<>" at bounding box center [64, 162] width 21 height 16
click at [62, 161] on span "<>" at bounding box center [64, 162] width 21 height 16
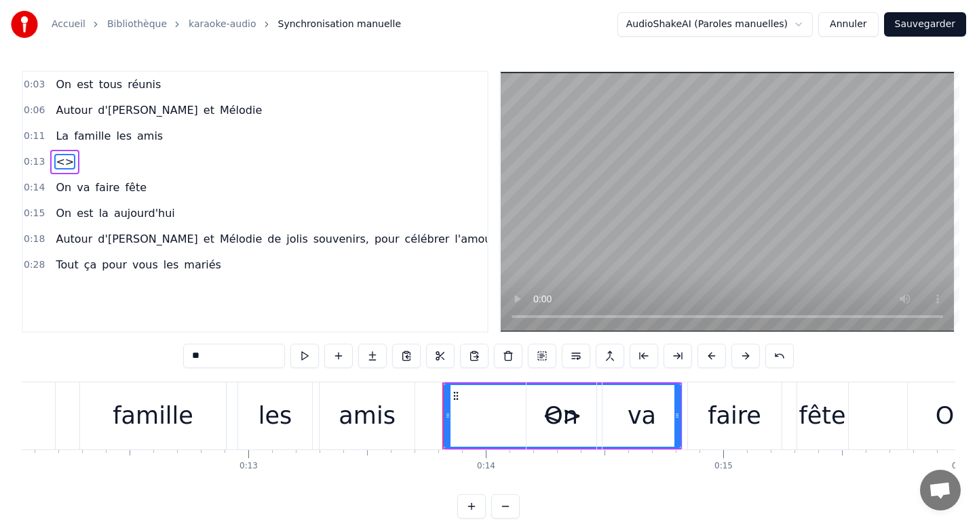
click at [62, 161] on span "<>" at bounding box center [64, 162] width 21 height 16
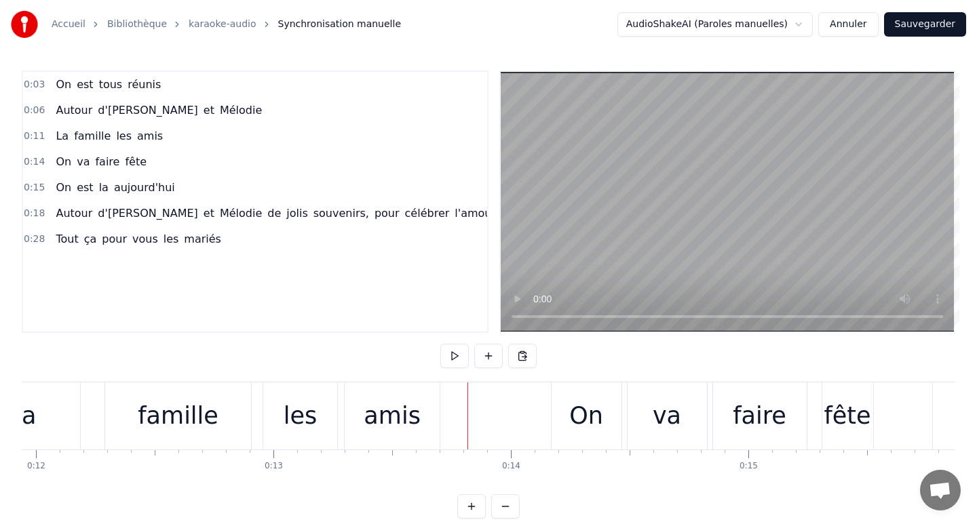
scroll to position [0, 2834]
click at [855, 20] on button "Annuler" at bounding box center [848, 24] width 60 height 24
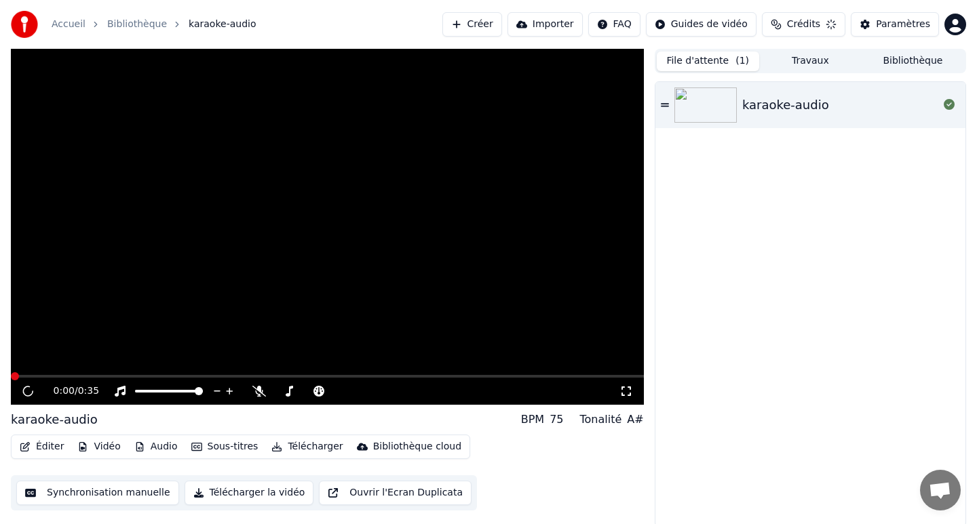
scroll to position [3, 0]
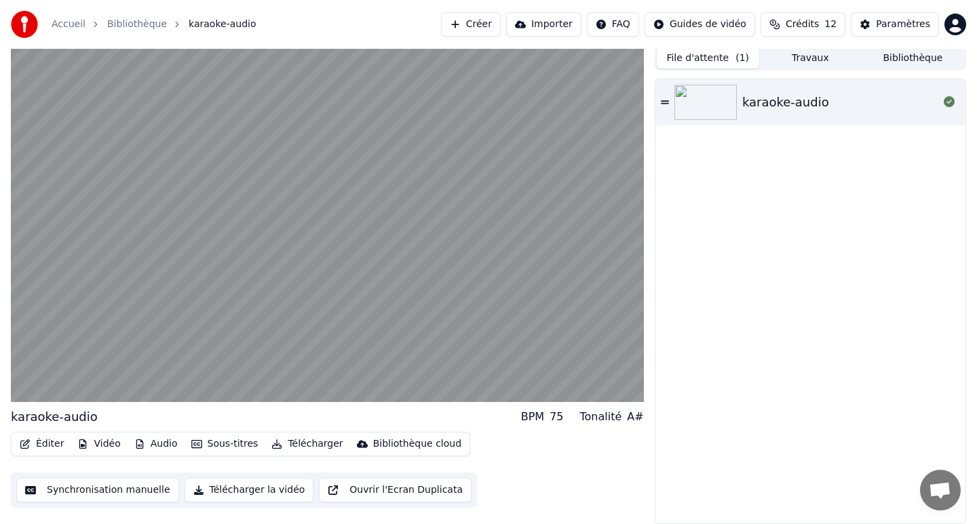
click at [784, 106] on div "karaoke-audio" at bounding box center [785, 102] width 87 height 19
click at [784, 108] on div "karaoke-audio" at bounding box center [785, 102] width 87 height 19
click at [784, 109] on div "karaoke-audio" at bounding box center [785, 102] width 87 height 19
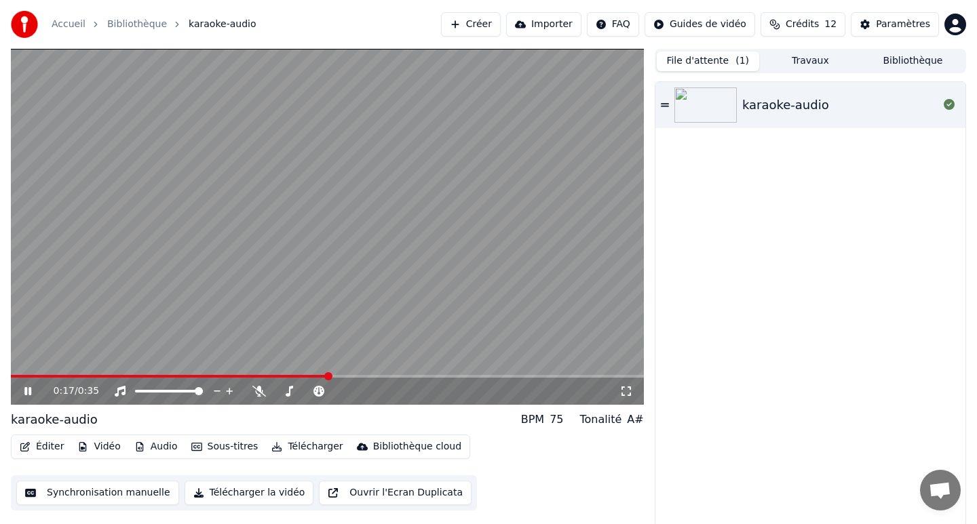
click at [26, 449] on icon "button" at bounding box center [25, 446] width 11 height 9
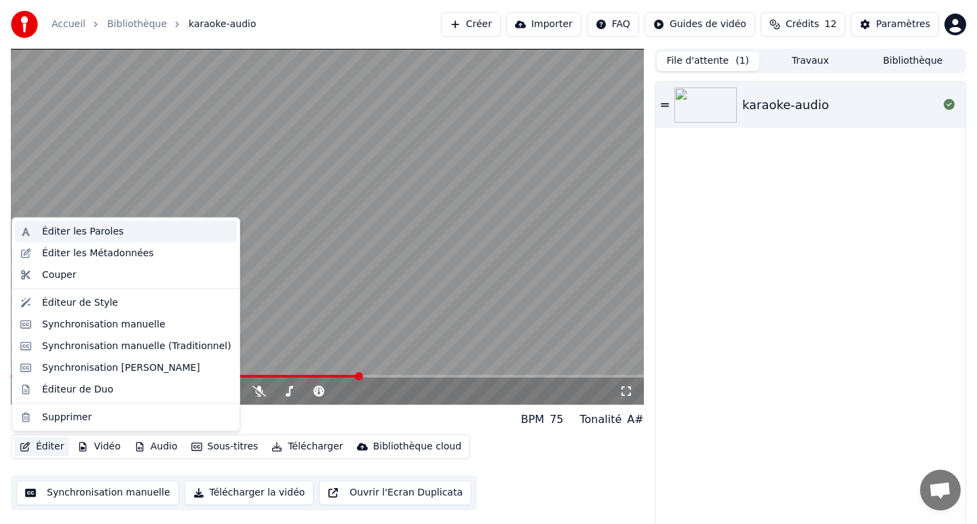
click at [125, 237] on div "Éditer les Paroles" at bounding box center [136, 232] width 189 height 14
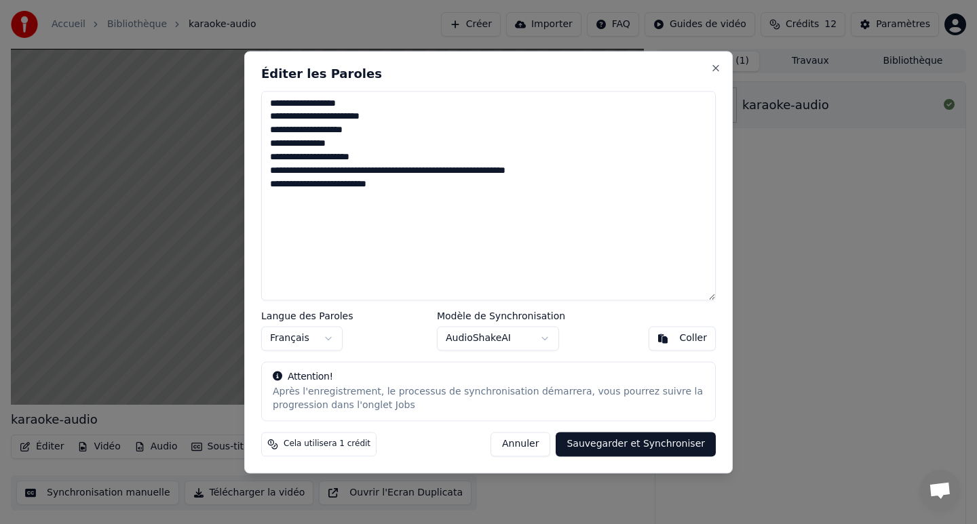
click at [297, 142] on textarea "**********" at bounding box center [488, 196] width 454 height 210
click at [319, 140] on textarea "**********" at bounding box center [488, 196] width 454 height 210
click at [271, 133] on textarea "**********" at bounding box center [488, 196] width 454 height 210
click at [276, 157] on textarea "**********" at bounding box center [488, 196] width 454 height 210
drag, startPoint x: 269, startPoint y: 189, endPoint x: 263, endPoint y: 131, distance: 57.9
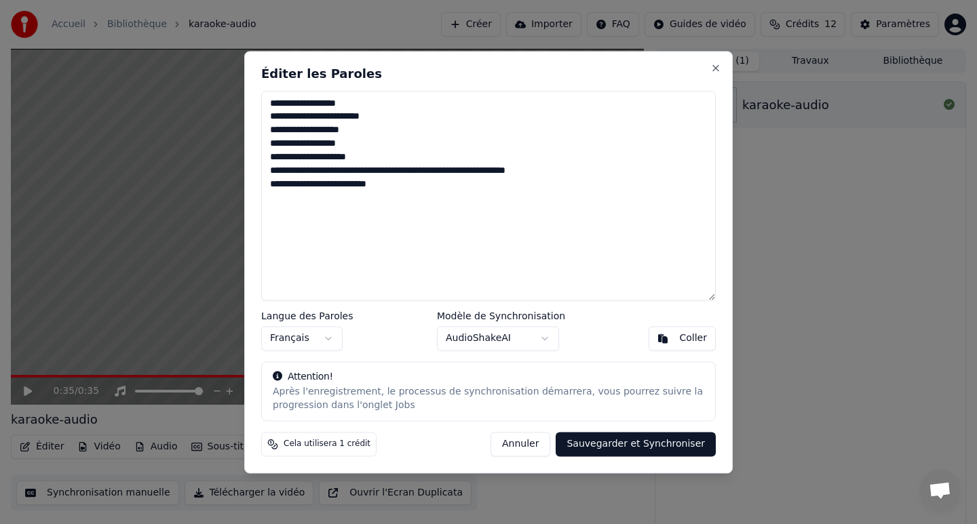
click at [263, 131] on textarea "**********" at bounding box center [488, 196] width 454 height 210
drag, startPoint x: 284, startPoint y: 196, endPoint x: 260, endPoint y: 74, distance: 124.5
click at [260, 74] on div "**********" at bounding box center [488, 262] width 488 height 423
type textarea "**********"
click at [599, 446] on button "Sauvegarder et Synchroniser" at bounding box center [636, 444] width 160 height 24
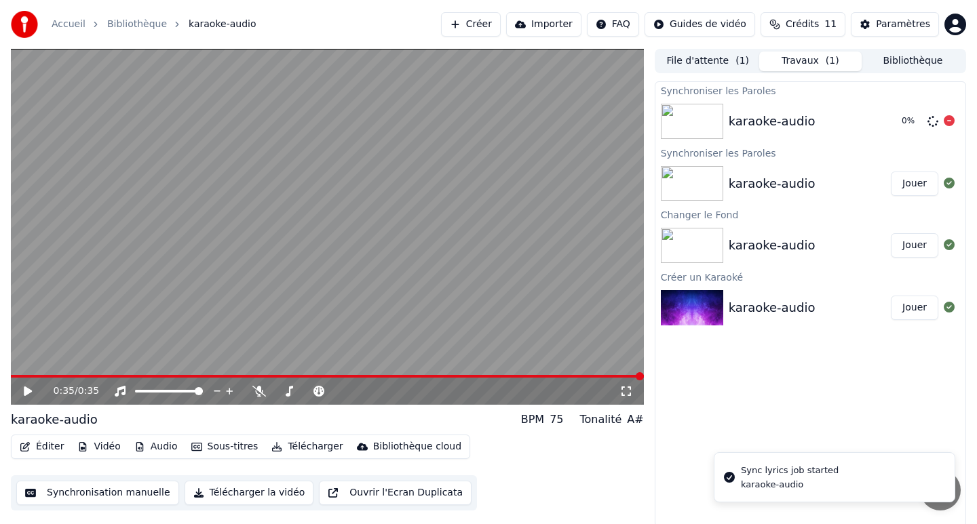
click at [800, 125] on div "karaoke-audio" at bounding box center [772, 121] width 87 height 19
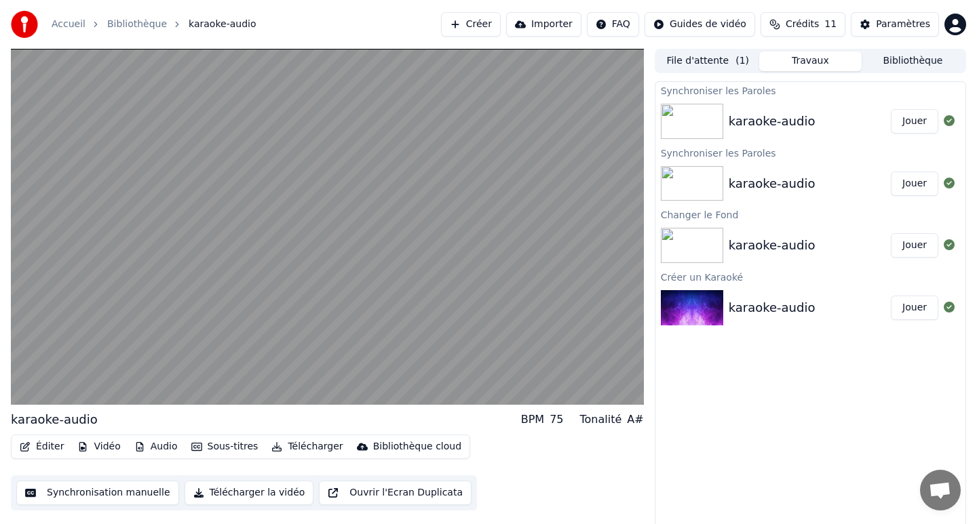
click at [916, 121] on button "Jouer" at bounding box center [914, 121] width 47 height 24
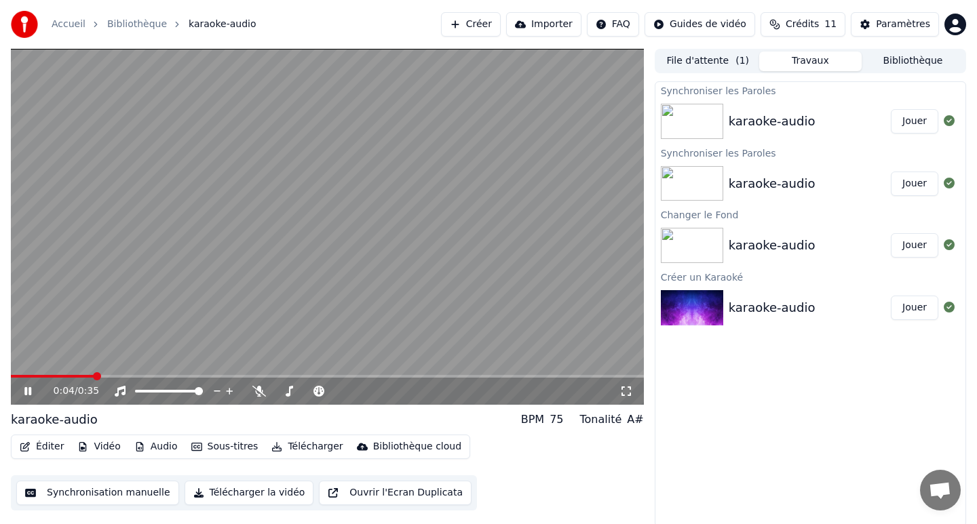
click at [107, 492] on button "Synchronisation manuelle" at bounding box center [97, 493] width 163 height 24
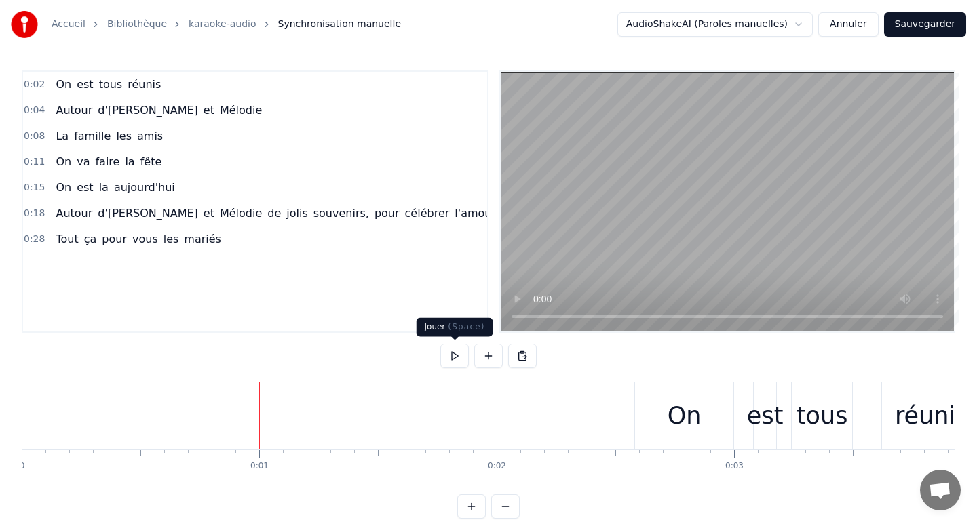
click at [449, 361] on button at bounding box center [454, 356] width 28 height 24
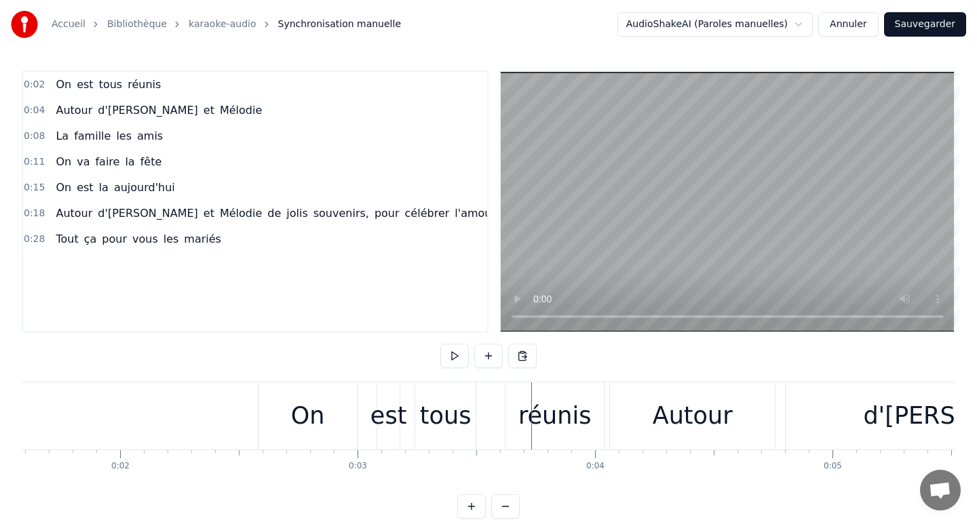
scroll to position [0, 371]
click at [372, 404] on div "On est tous réunis" at bounding box center [437, 416] width 349 height 67
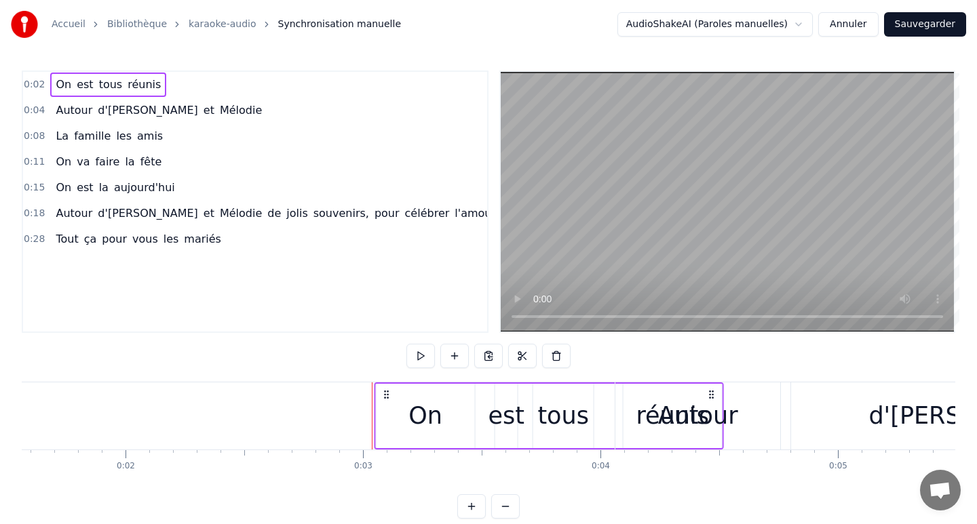
drag, startPoint x: 274, startPoint y: 395, endPoint x: 385, endPoint y: 399, distance: 110.6
click at [385, 399] on icon at bounding box center [386, 394] width 11 height 11
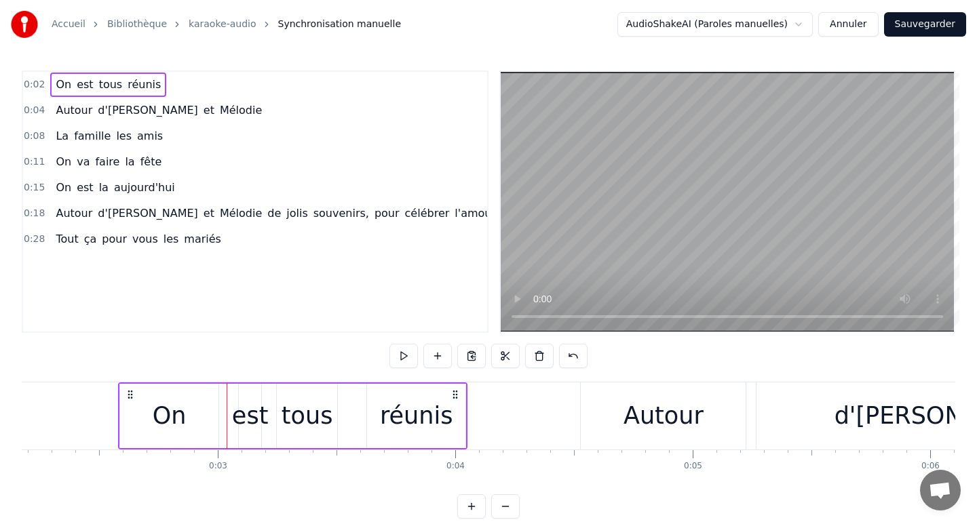
scroll to position [0, 518]
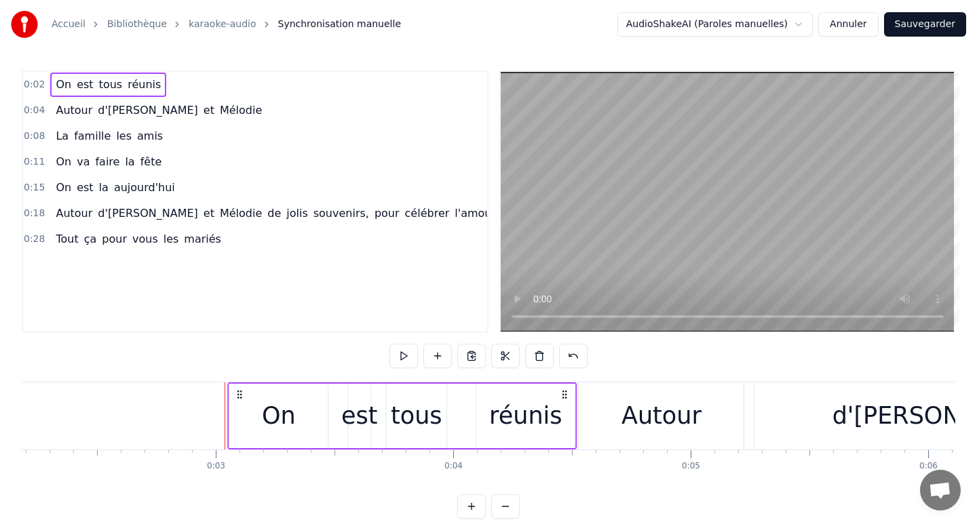
drag, startPoint x: 126, startPoint y: 393, endPoint x: 236, endPoint y: 398, distance: 110.0
click at [236, 398] on icon at bounding box center [239, 394] width 11 height 11
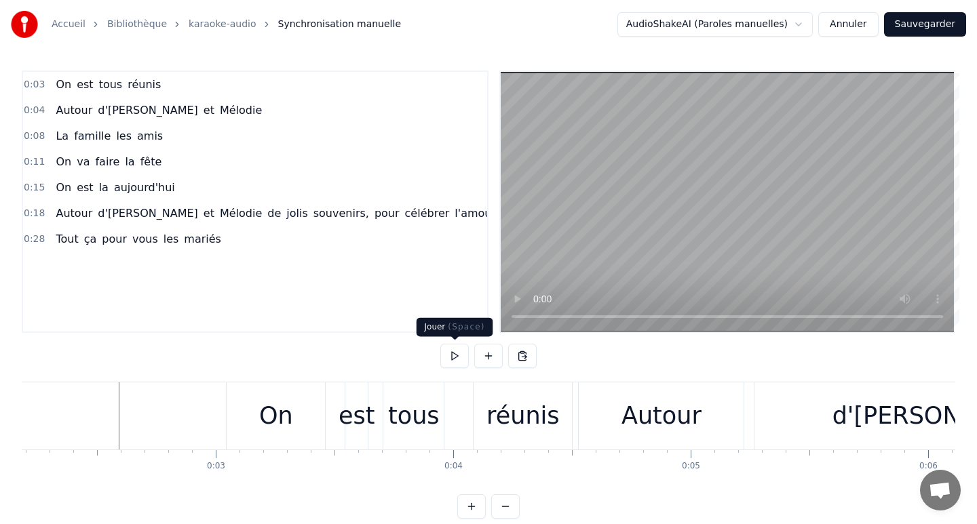
click at [452, 355] on button at bounding box center [454, 356] width 28 height 24
click at [356, 433] on div "est" at bounding box center [356, 416] width 37 height 36
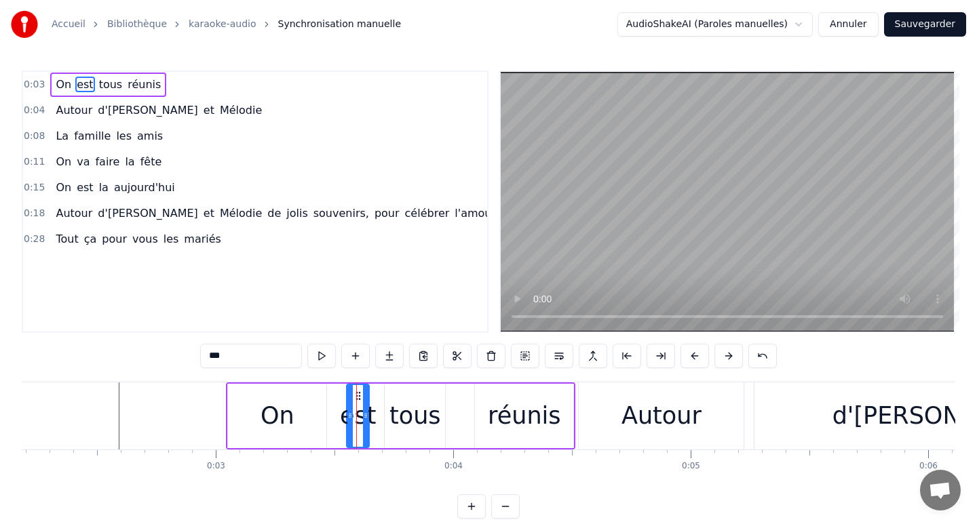
click at [400, 430] on div "tous" at bounding box center [415, 416] width 52 height 36
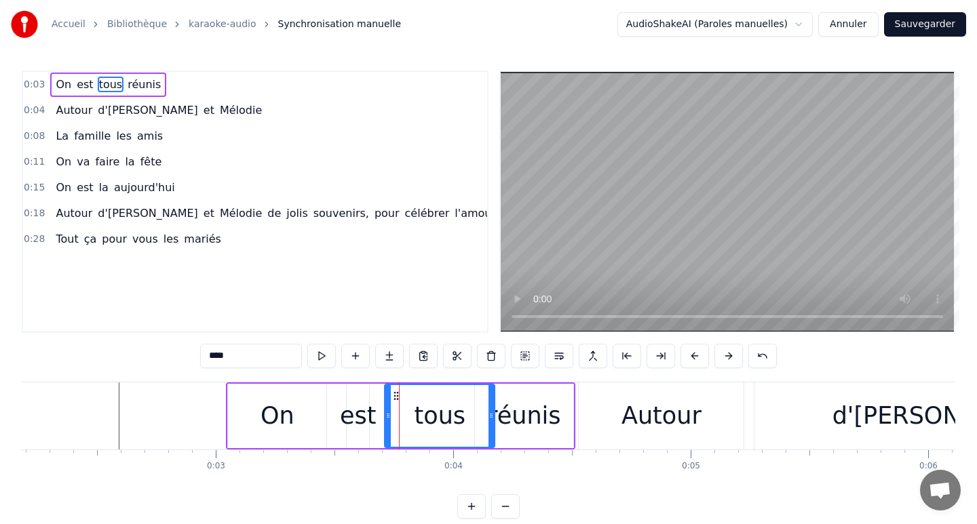
drag, startPoint x: 444, startPoint y: 420, endPoint x: 495, endPoint y: 421, distance: 50.9
click at [494, 421] on icon at bounding box center [490, 415] width 5 height 11
click at [356, 410] on div "est" at bounding box center [358, 416] width 37 height 36
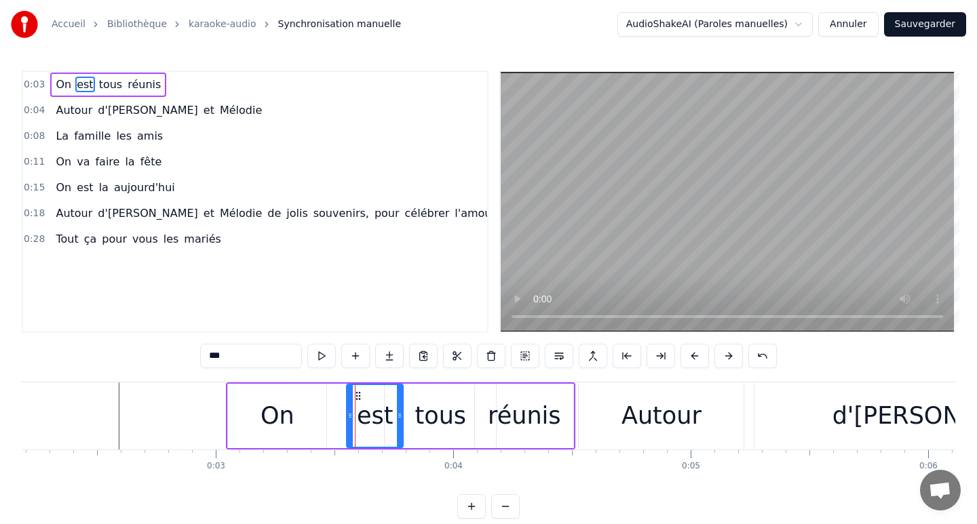
drag, startPoint x: 368, startPoint y: 412, endPoint x: 402, endPoint y: 416, distance: 34.8
click at [402, 416] on icon at bounding box center [399, 415] width 5 height 11
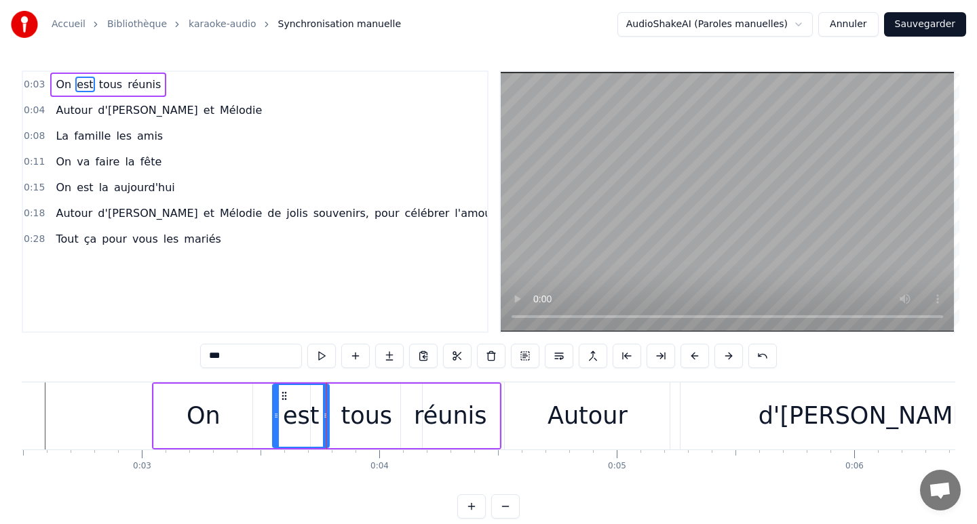
scroll to position [0, 593]
click at [470, 420] on div "réunis" at bounding box center [449, 416] width 73 height 36
type input "******"
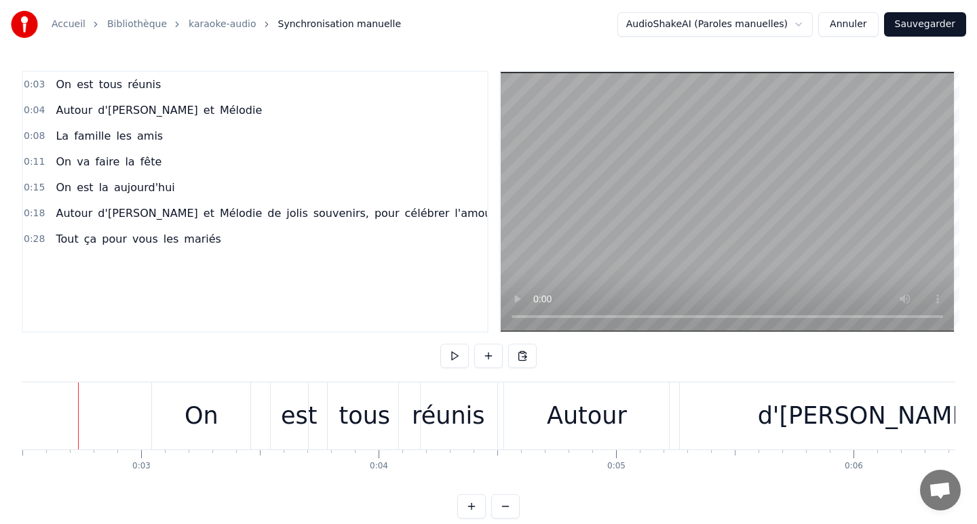
scroll to position [0, 581]
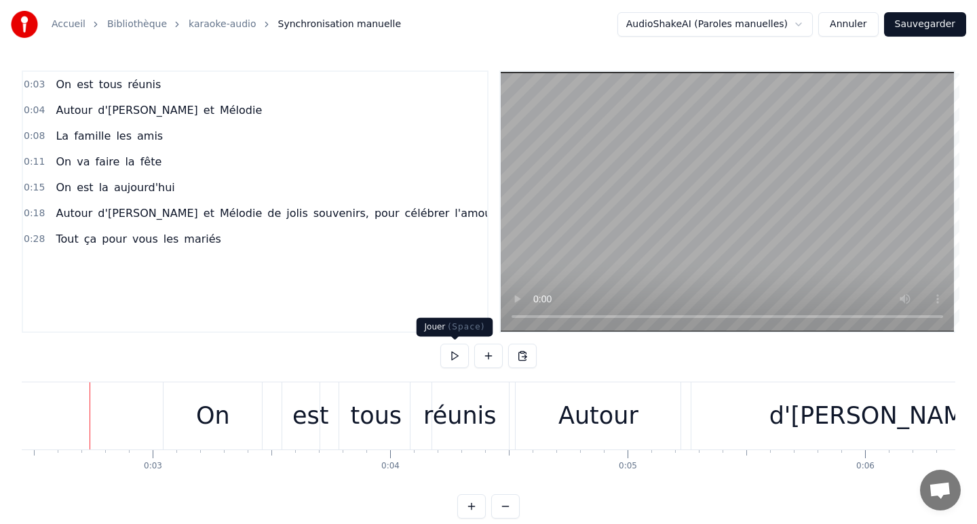
click at [452, 361] on button at bounding box center [454, 356] width 28 height 24
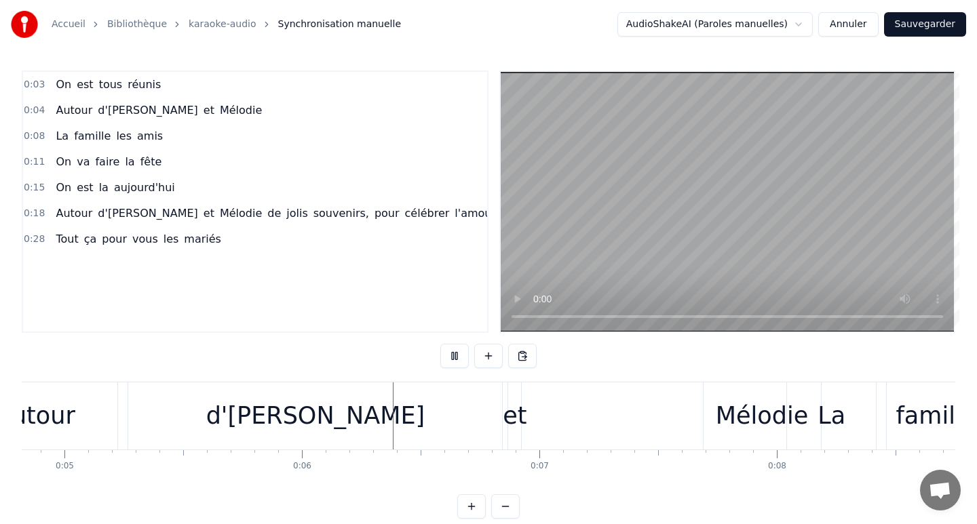
click at [452, 361] on button at bounding box center [454, 356] width 28 height 24
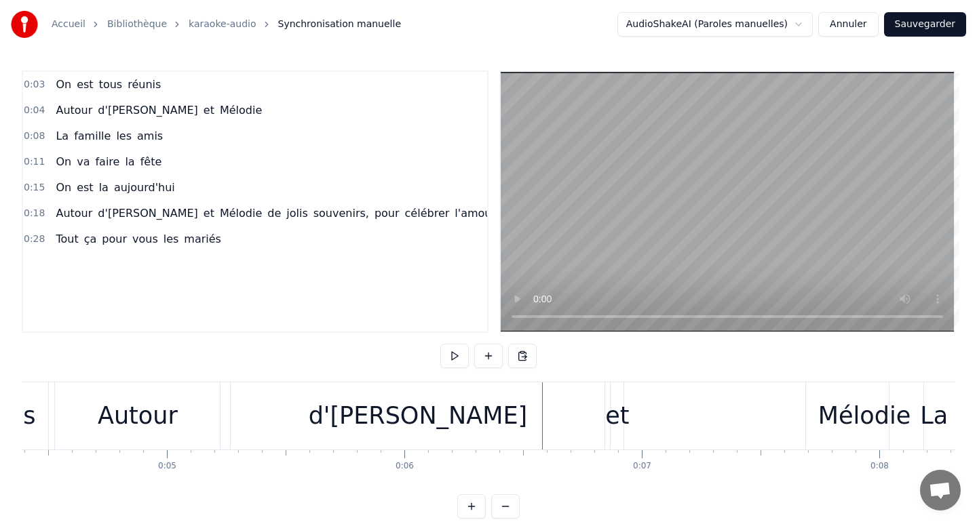
scroll to position [0, 1032]
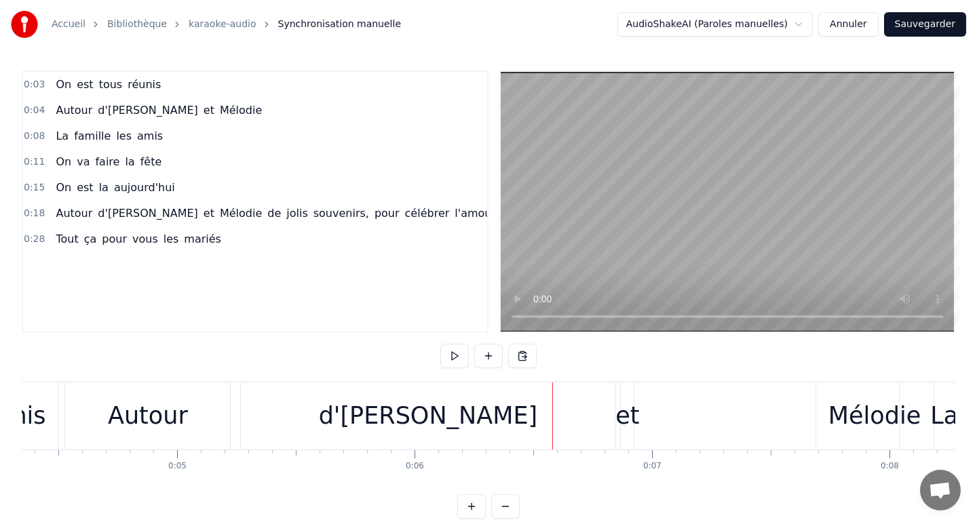
drag, startPoint x: 168, startPoint y: 402, endPoint x: 398, endPoint y: 414, distance: 231.0
click at [398, 415] on div "Autour d'[PERSON_NAME] et [PERSON_NAME]" at bounding box center [500, 416] width 872 height 67
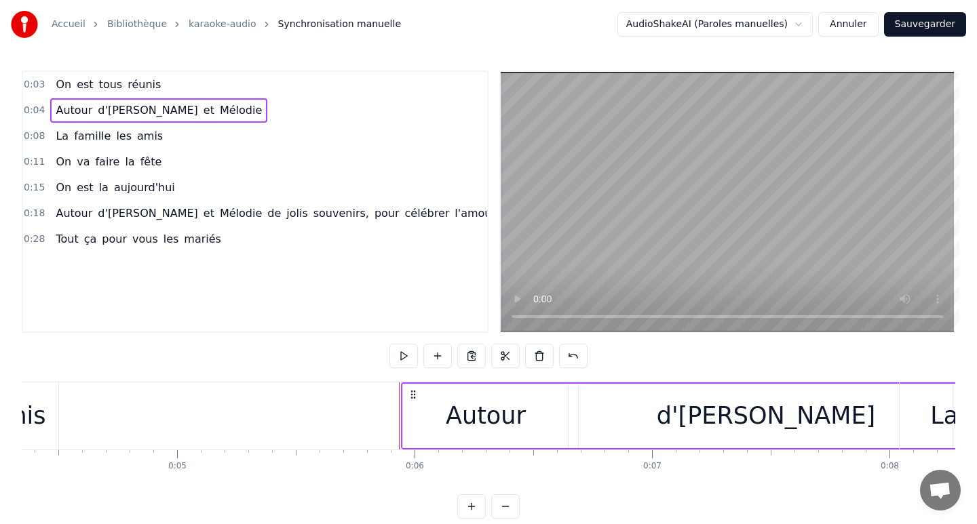
drag, startPoint x: 75, startPoint y: 394, endPoint x: 411, endPoint y: 411, distance: 336.9
click at [411, 410] on div "Autour d'[PERSON_NAME] et [PERSON_NAME]" at bounding box center [837, 416] width 872 height 67
drag, startPoint x: 77, startPoint y: 393, endPoint x: 413, endPoint y: 420, distance: 337.6
click at [413, 420] on div "Autour d'[PERSON_NAME] et [PERSON_NAME]" at bounding box center [837, 416] width 872 height 67
drag, startPoint x: 75, startPoint y: 394, endPoint x: 411, endPoint y: 410, distance: 336.9
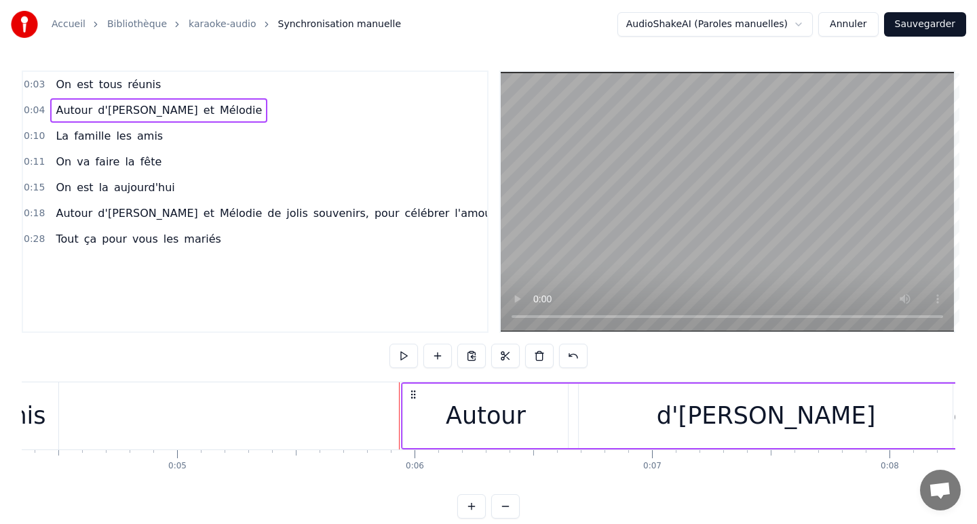
click at [411, 411] on div "Autour d'[PERSON_NAME] et [PERSON_NAME]" at bounding box center [838, 416] width 872 height 67
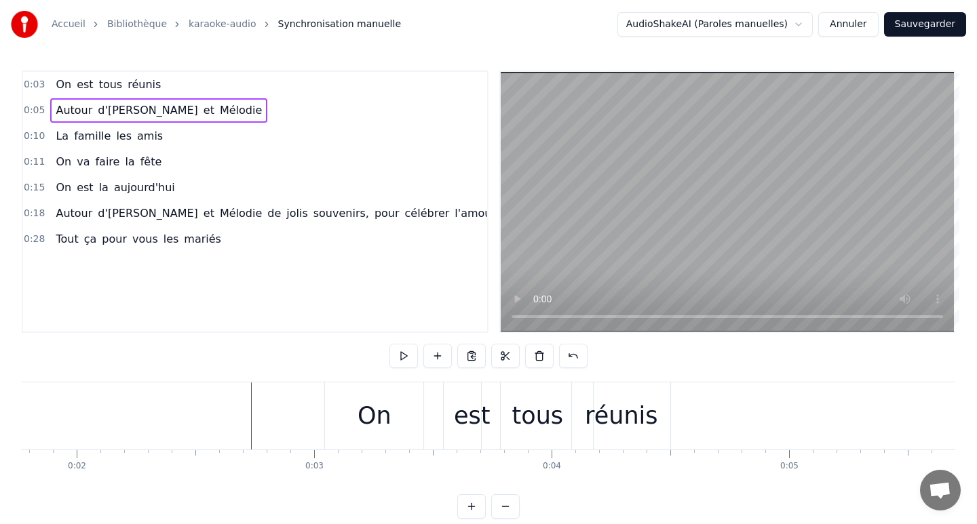
scroll to position [0, 404]
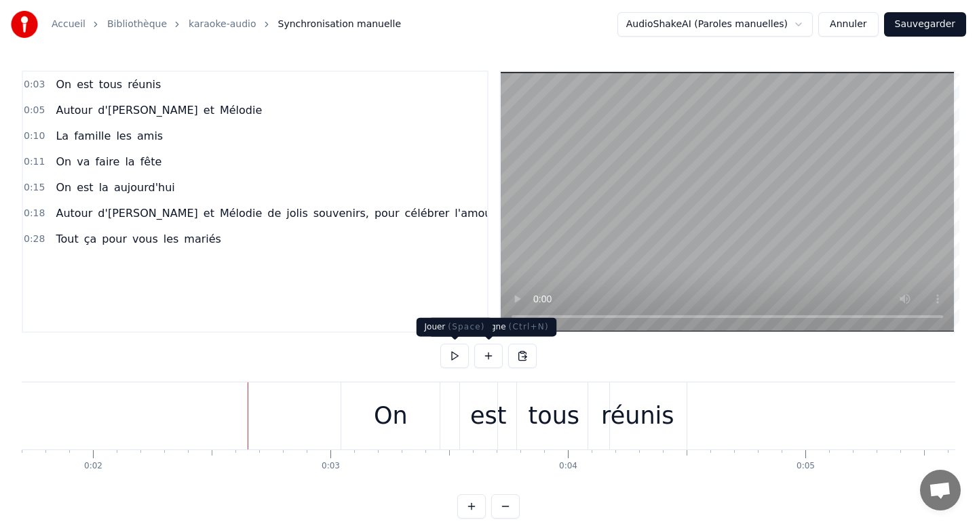
click at [454, 356] on button at bounding box center [454, 356] width 28 height 24
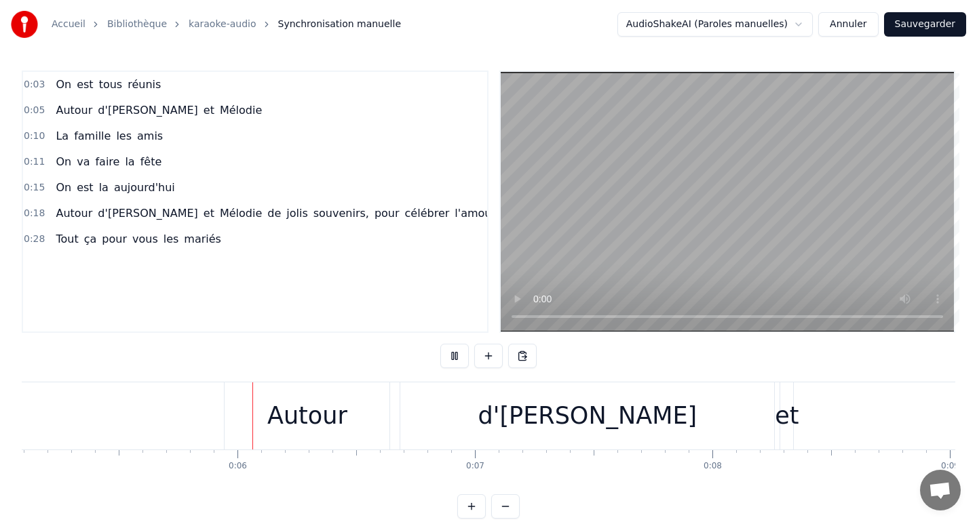
click at [453, 356] on button at bounding box center [454, 356] width 28 height 24
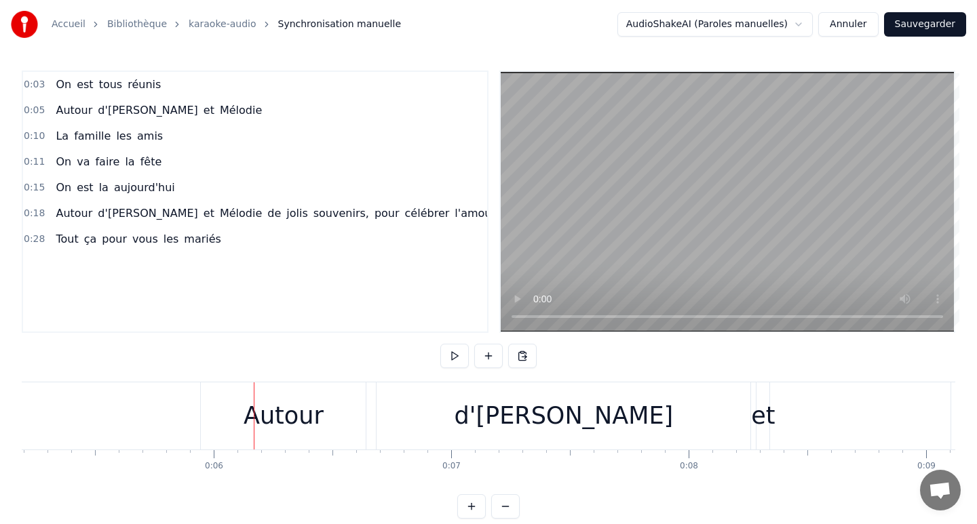
click at [272, 402] on div "Autour" at bounding box center [284, 416] width 80 height 36
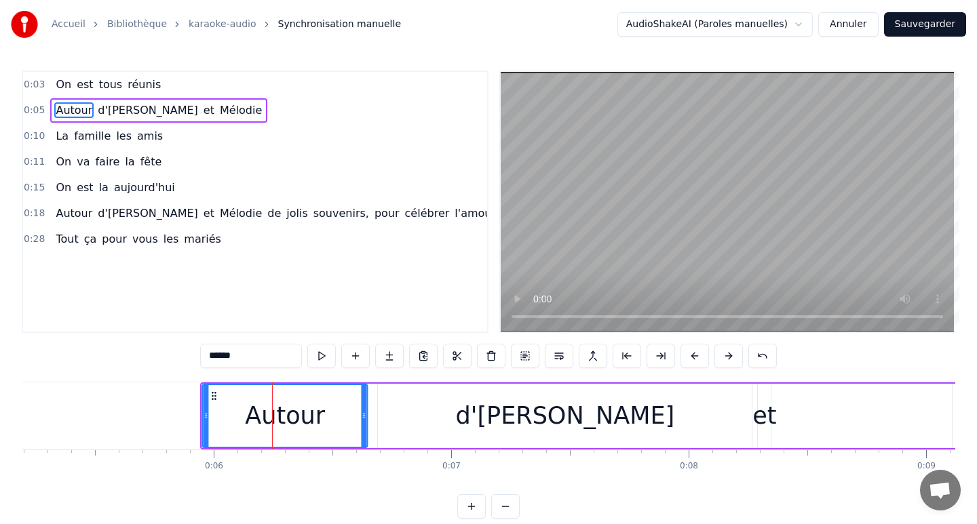
click at [213, 396] on circle at bounding box center [212, 395] width 1 height 1
click at [371, 409] on div "Autour d'[PERSON_NAME] et [PERSON_NAME]" at bounding box center [637, 416] width 872 height 67
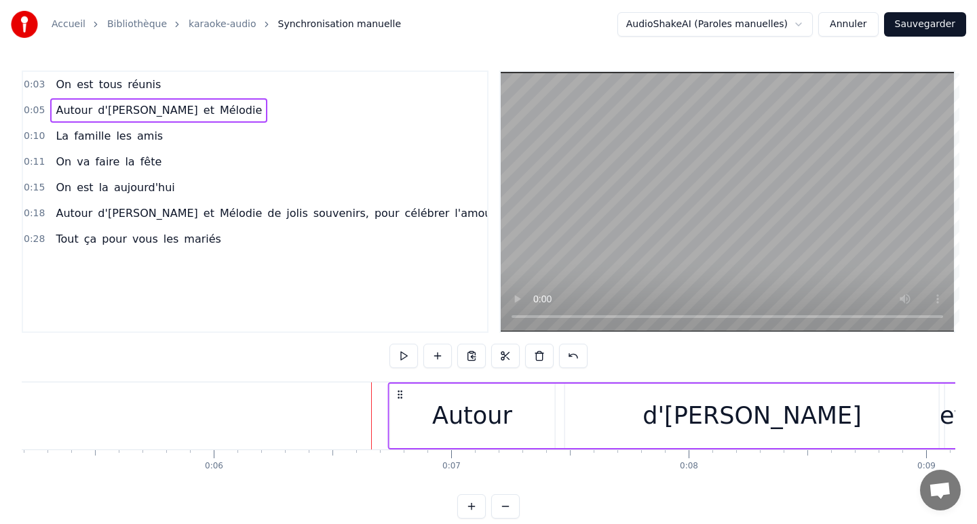
drag, startPoint x: 212, startPoint y: 393, endPoint x: 399, endPoint y: 399, distance: 186.6
click at [399, 399] on icon at bounding box center [399, 394] width 11 height 11
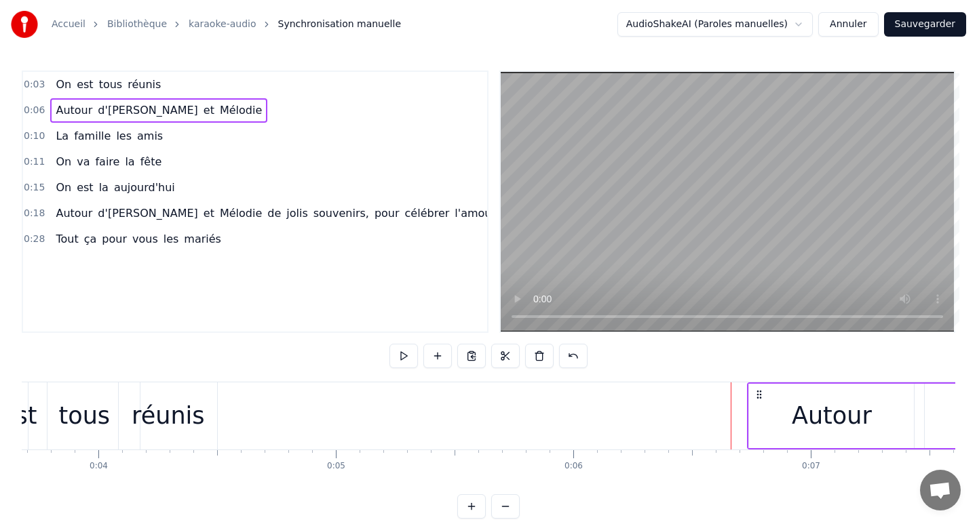
scroll to position [0, 874]
click at [208, 415] on div "réunis" at bounding box center [167, 416] width 98 height 67
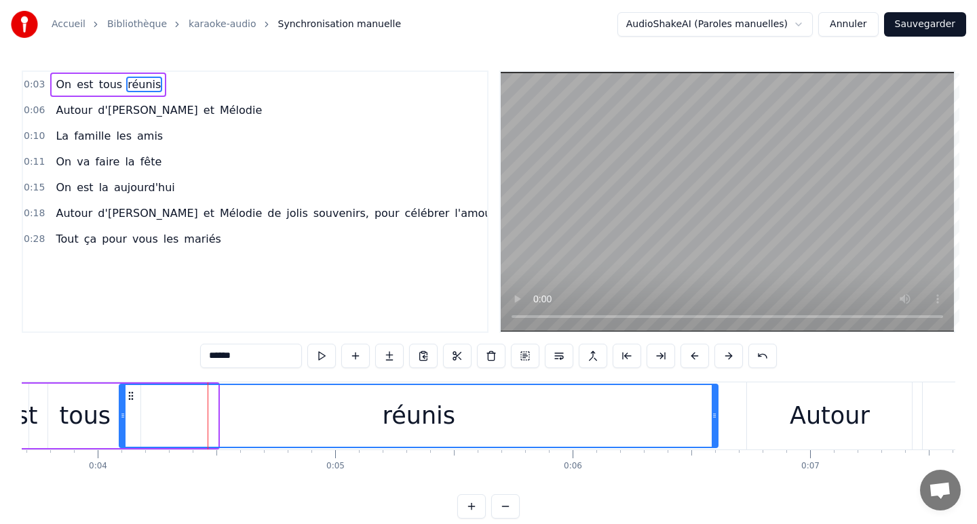
drag, startPoint x: 215, startPoint y: 412, endPoint x: 715, endPoint y: 404, distance: 500.0
click at [715, 404] on div at bounding box center [714, 416] width 5 height 62
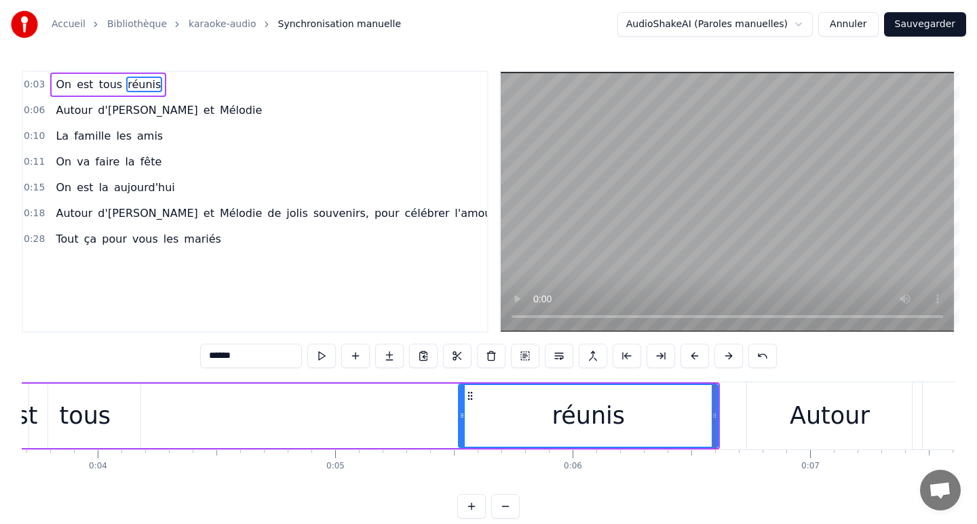
drag, startPoint x: 122, startPoint y: 408, endPoint x: 463, endPoint y: 408, distance: 341.2
click at [463, 408] on div at bounding box center [461, 416] width 5 height 62
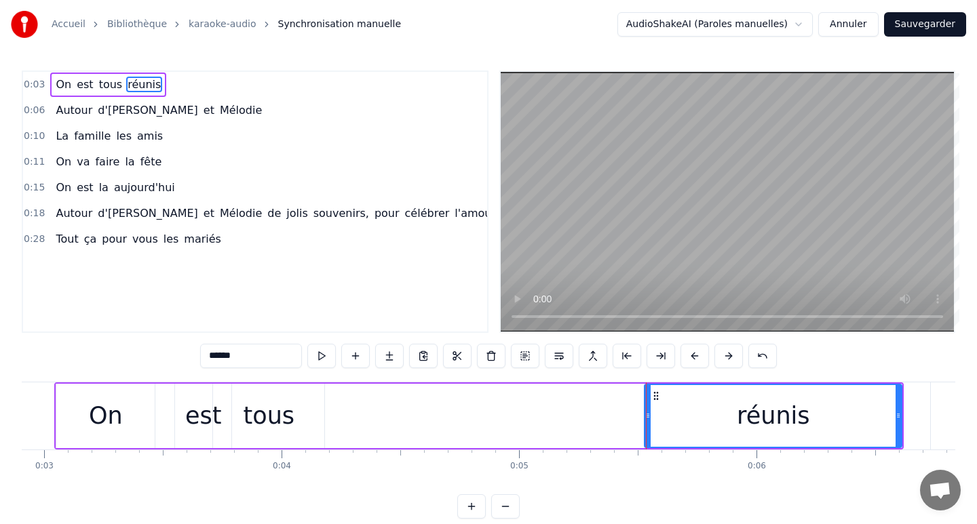
scroll to position [0, 668]
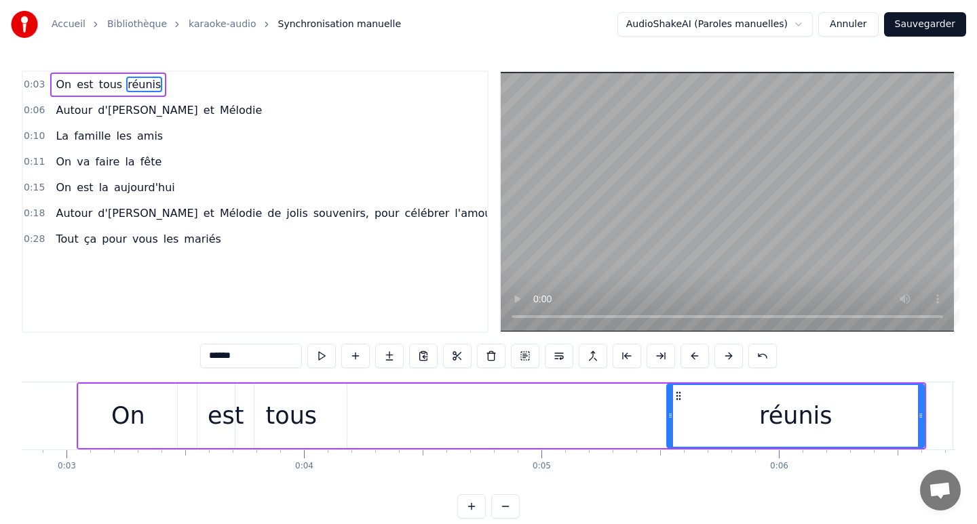
click at [313, 417] on div "tous" at bounding box center [290, 416] width 111 height 64
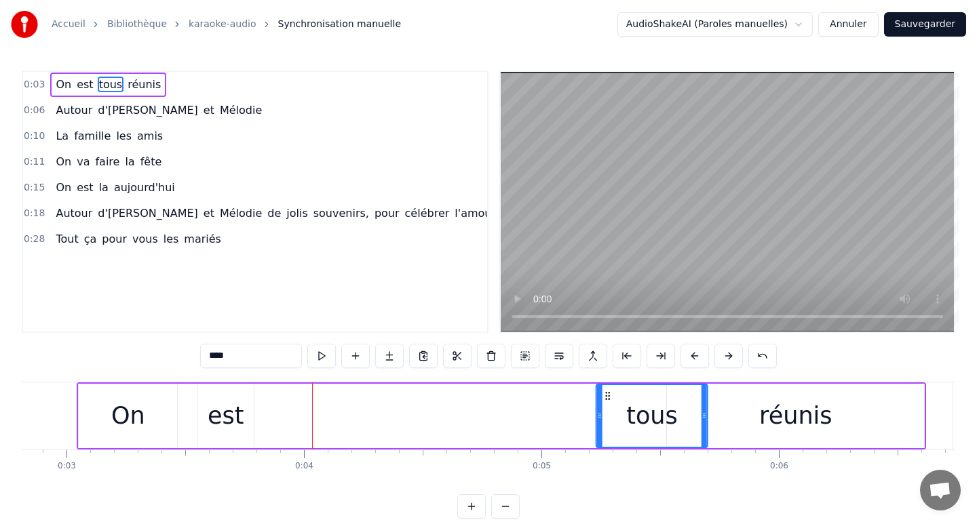
drag, startPoint x: 246, startPoint y: 395, endPoint x: 606, endPoint y: 391, distance: 360.2
click at [606, 391] on icon at bounding box center [607, 396] width 11 height 11
drag, startPoint x: 599, startPoint y: 416, endPoint x: 552, endPoint y: 414, distance: 47.5
click at [562, 414] on icon at bounding box center [564, 415] width 5 height 11
click at [230, 416] on div "est" at bounding box center [226, 416] width 37 height 36
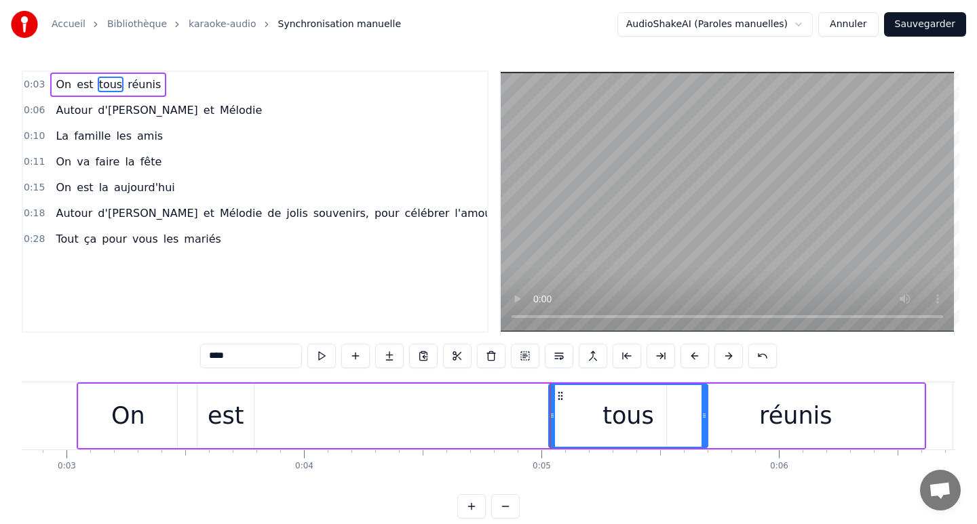
type input "***"
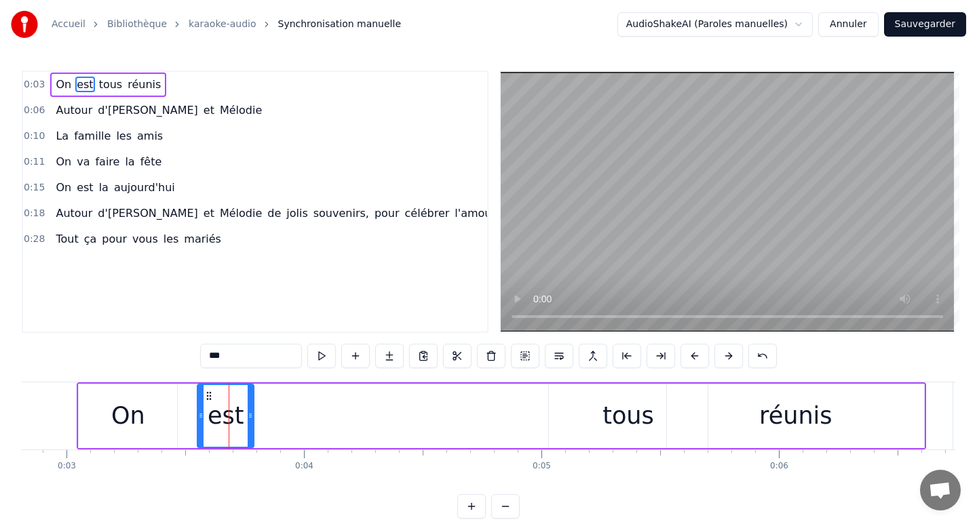
drag, startPoint x: 230, startPoint y: 416, endPoint x: 319, endPoint y: 413, distance: 88.9
click at [319, 413] on div "On est tous réunis" at bounding box center [501, 416] width 849 height 67
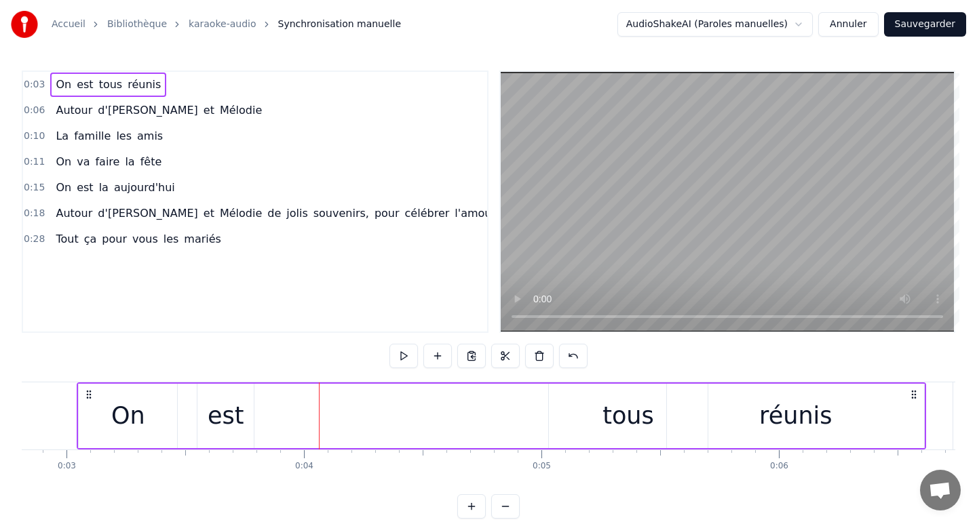
click at [220, 401] on div "est" at bounding box center [226, 416] width 37 height 36
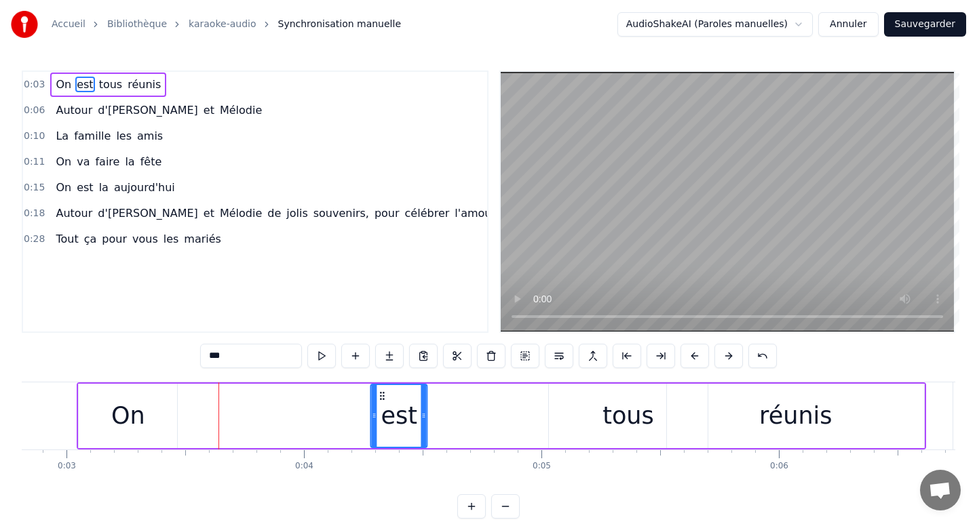
drag, startPoint x: 207, startPoint y: 395, endPoint x: 386, endPoint y: 392, distance: 179.1
click at [386, 392] on icon at bounding box center [382, 396] width 11 height 11
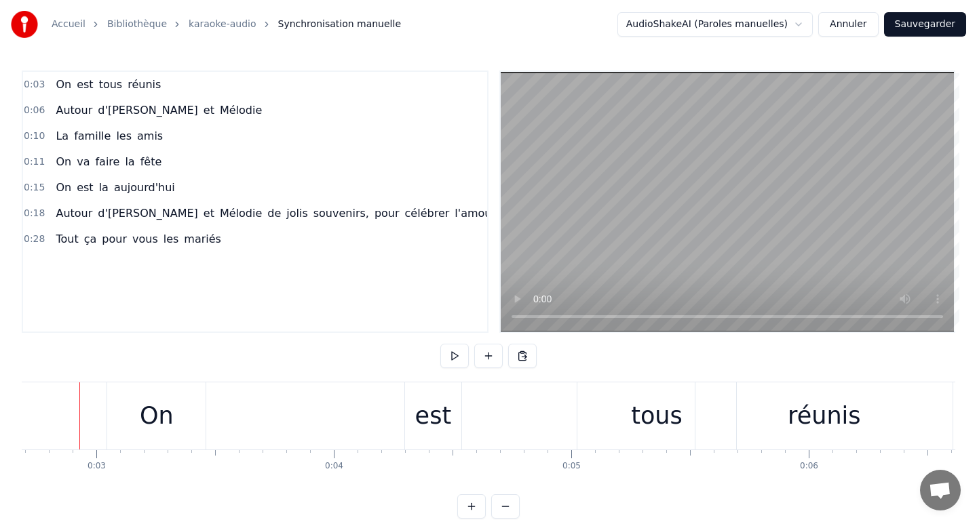
scroll to position [0, 627]
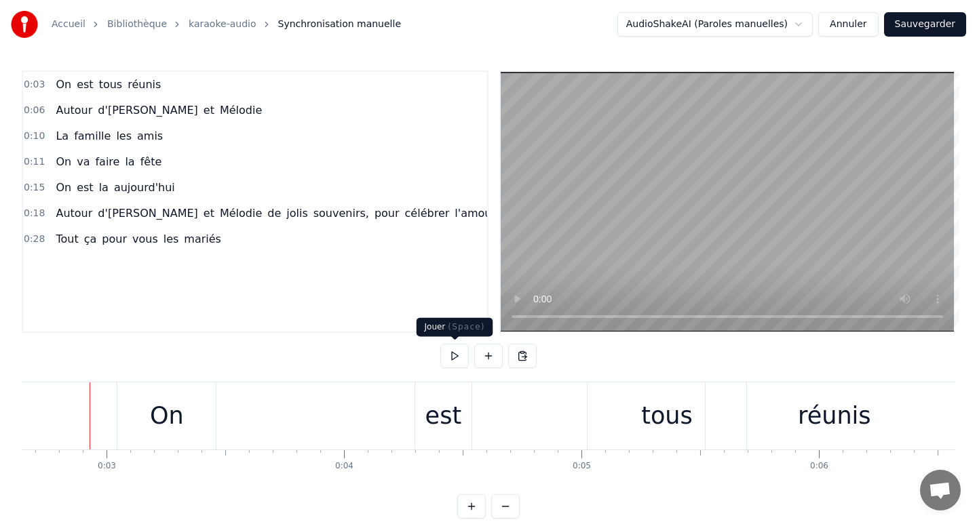
click at [453, 360] on button at bounding box center [454, 356] width 28 height 24
click at [192, 419] on div "On" at bounding box center [166, 416] width 98 height 67
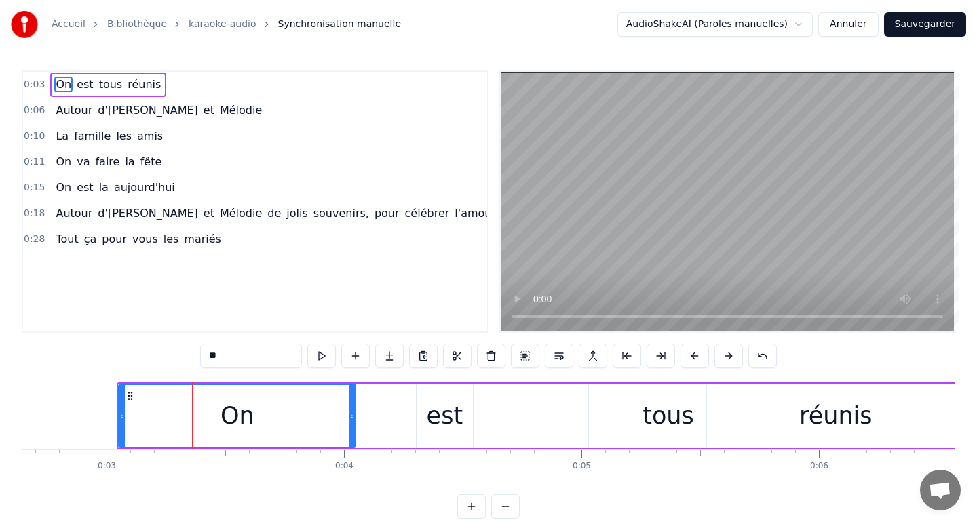
drag, startPoint x: 214, startPoint y: 417, endPoint x: 353, endPoint y: 412, distance: 139.8
click at [353, 412] on icon at bounding box center [351, 415] width 5 height 11
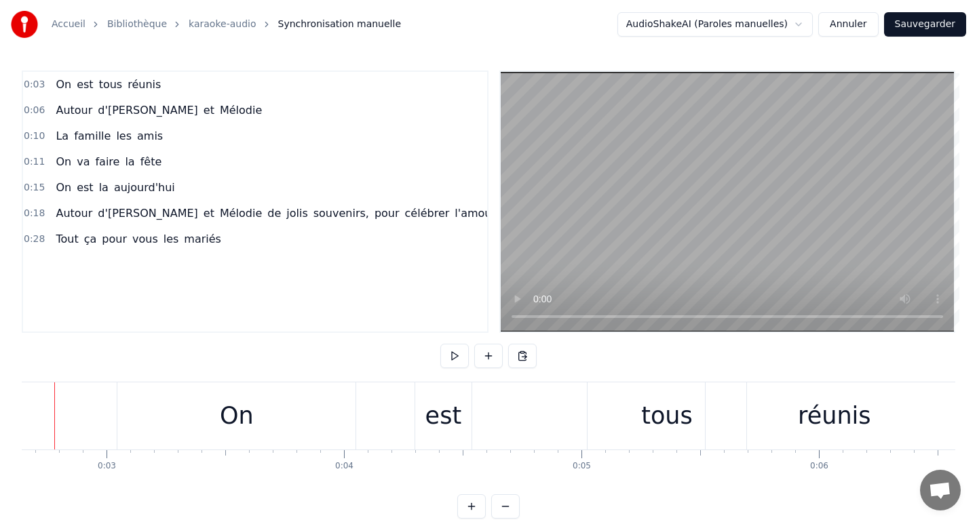
scroll to position [0, 592]
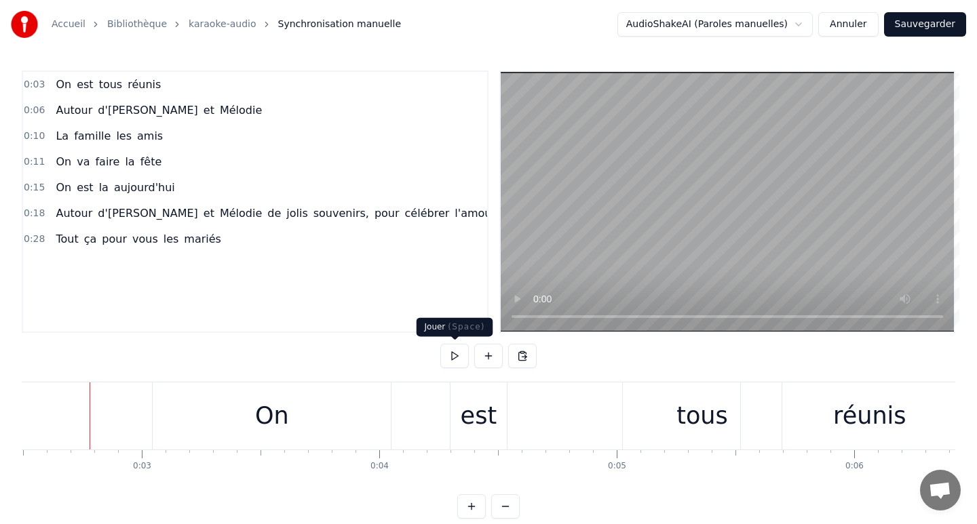
click at [466, 356] on button at bounding box center [454, 356] width 28 height 24
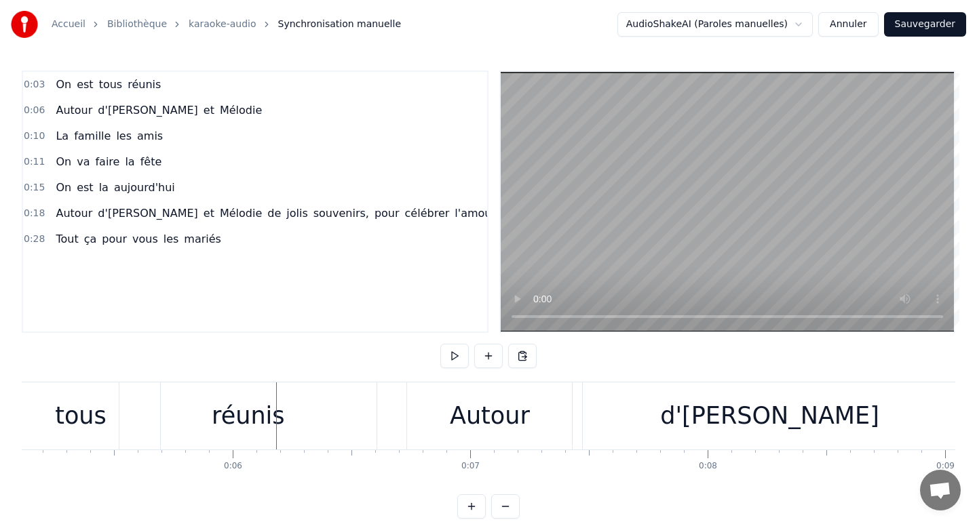
scroll to position [0, 1210]
click at [241, 410] on div "réunis" at bounding box center [251, 416] width 73 height 36
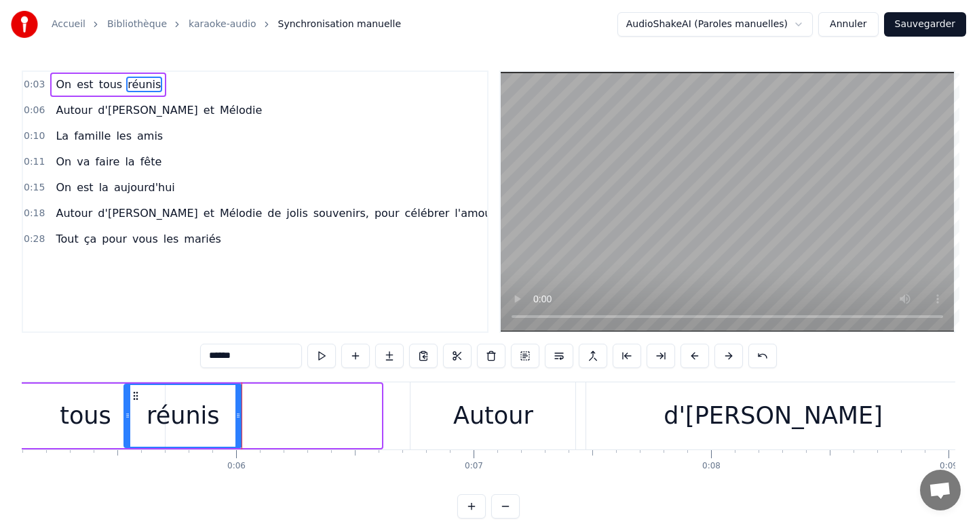
drag, startPoint x: 379, startPoint y: 415, endPoint x: 239, endPoint y: 420, distance: 139.8
click at [239, 420] on icon at bounding box center [237, 415] width 5 height 11
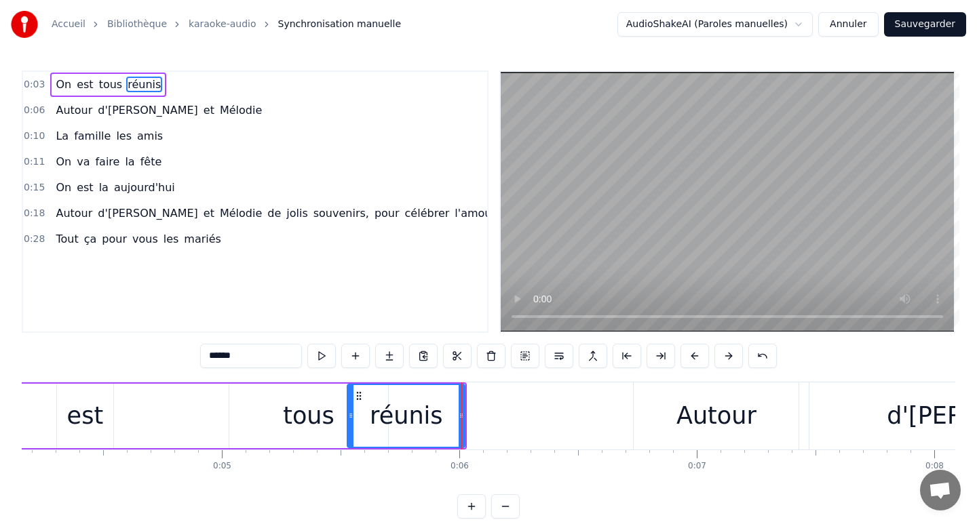
scroll to position [0, 986]
click at [296, 416] on div "tous" at bounding box center [310, 416] width 52 height 36
type input "****"
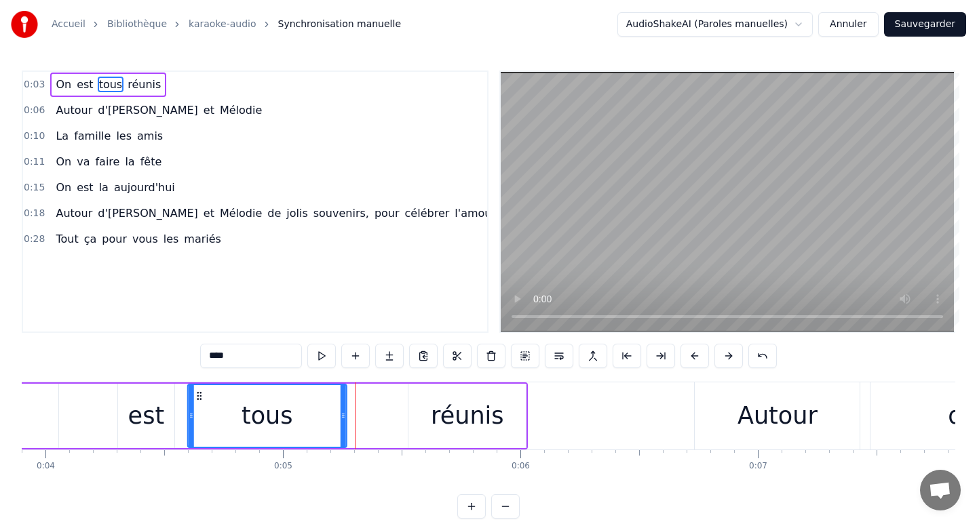
scroll to position [0, 924]
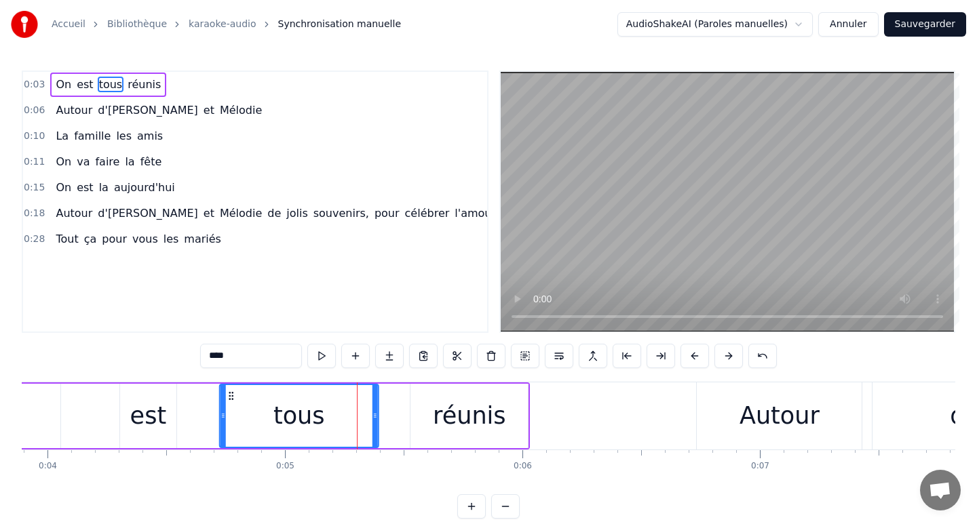
drag, startPoint x: 241, startPoint y: 396, endPoint x: 230, endPoint y: 390, distance: 13.0
click at [230, 391] on icon at bounding box center [231, 396] width 11 height 11
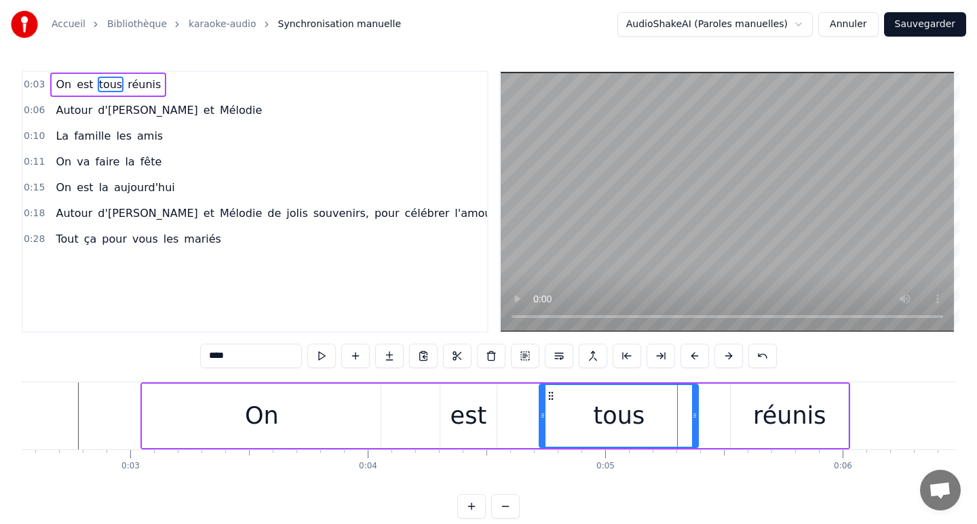
scroll to position [0, 602]
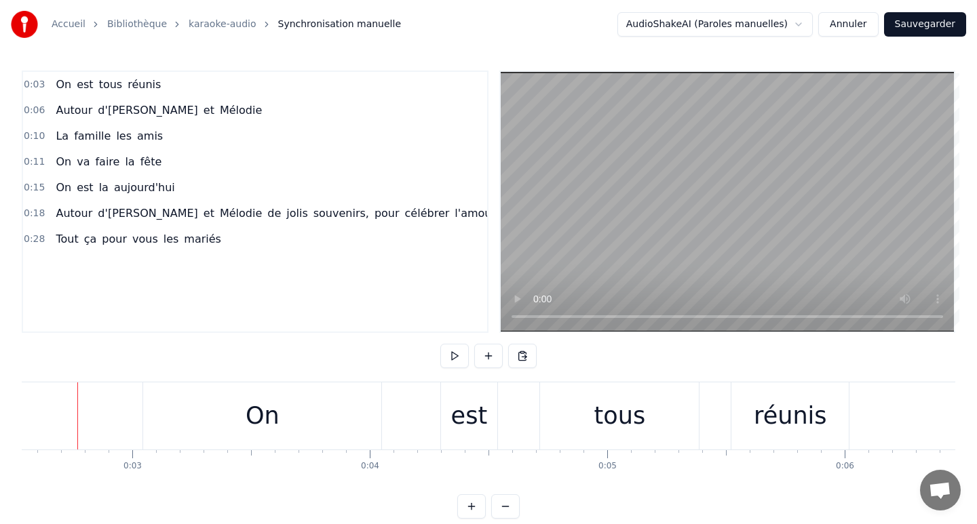
scroll to position [0, 589]
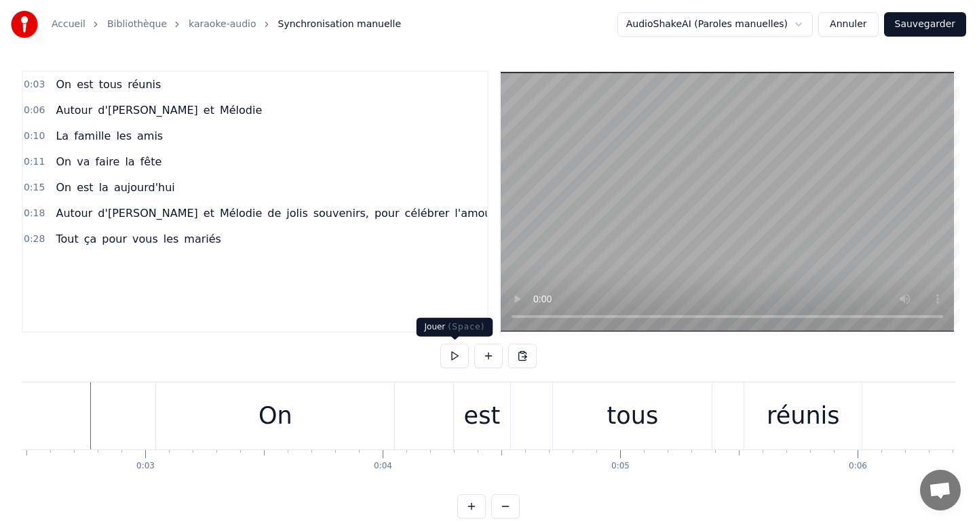
click at [455, 354] on button at bounding box center [454, 356] width 28 height 24
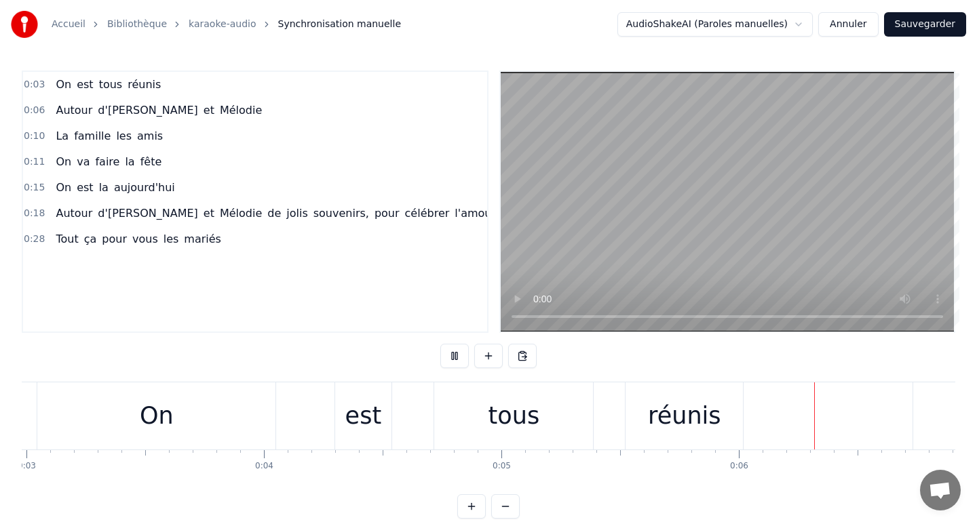
click at [455, 354] on button at bounding box center [454, 356] width 28 height 24
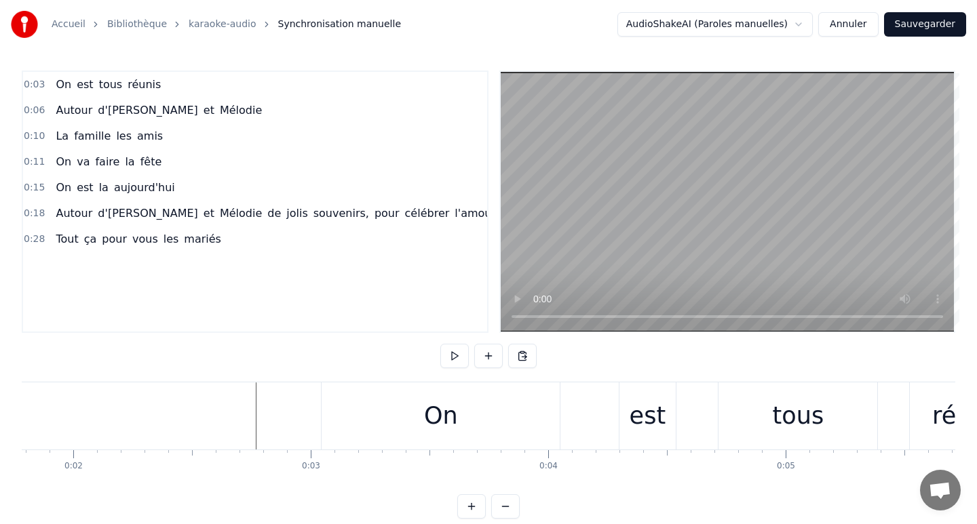
scroll to position [0, 408]
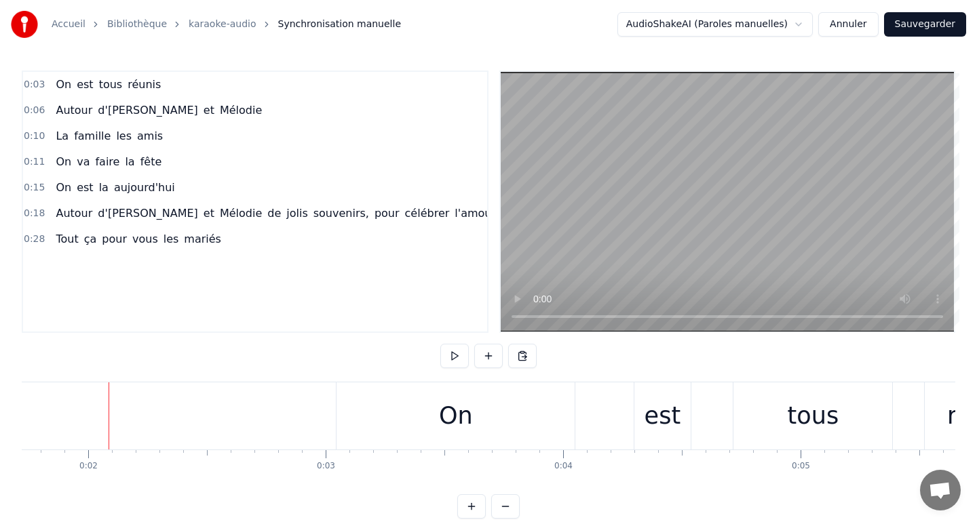
click at [452, 359] on button at bounding box center [454, 356] width 28 height 24
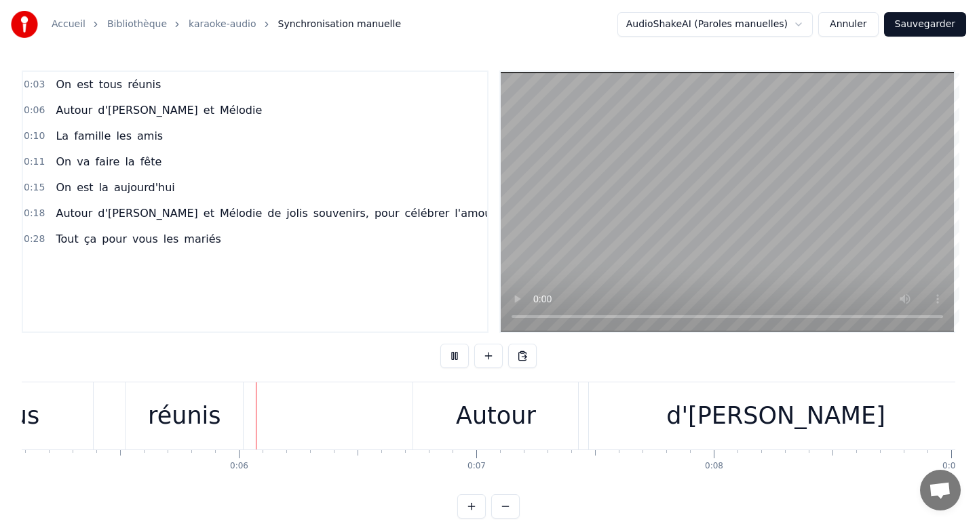
scroll to position [0, 1231]
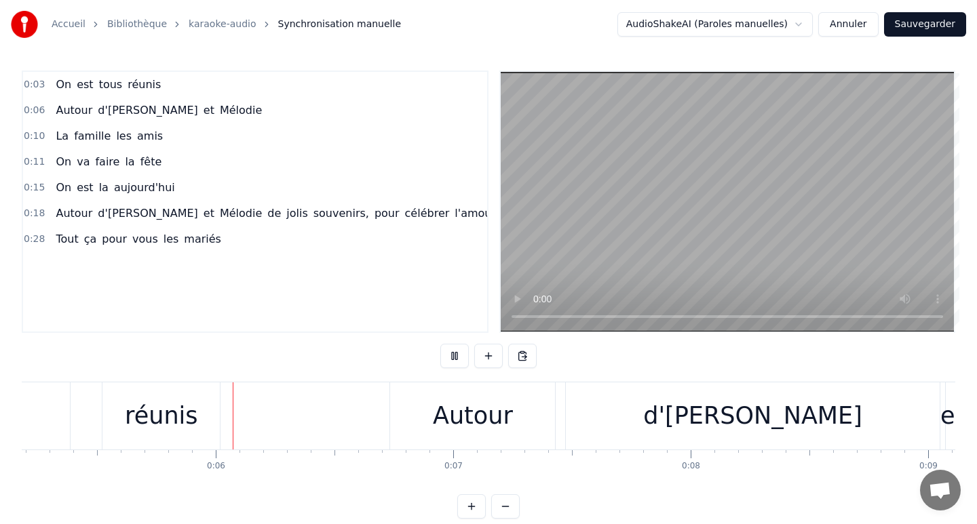
click at [452, 358] on button at bounding box center [454, 356] width 28 height 24
click at [451, 360] on button at bounding box center [454, 356] width 28 height 24
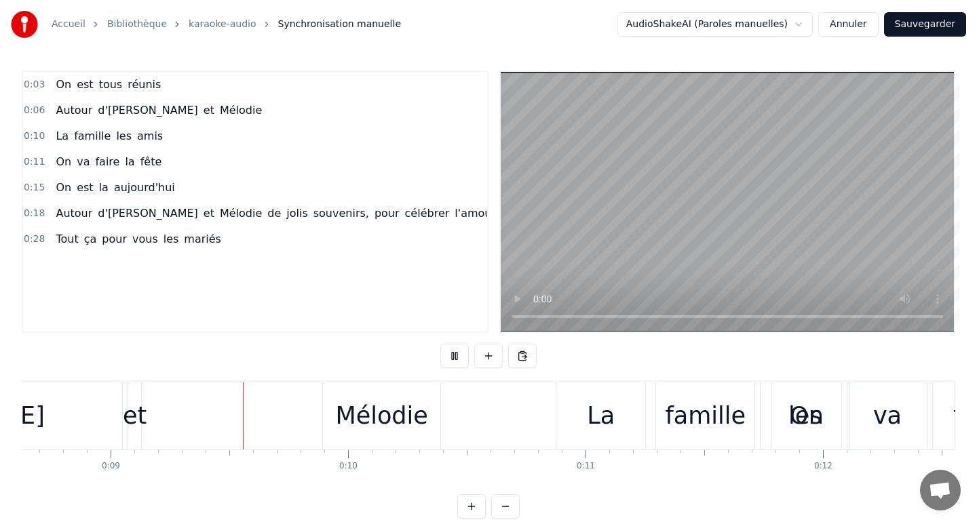
scroll to position [0, 2056]
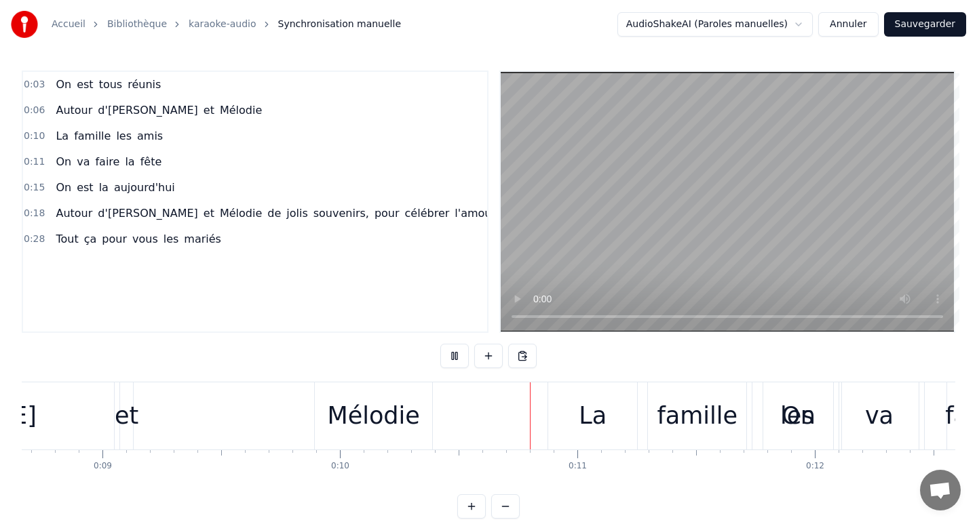
click at [451, 360] on button at bounding box center [454, 356] width 28 height 24
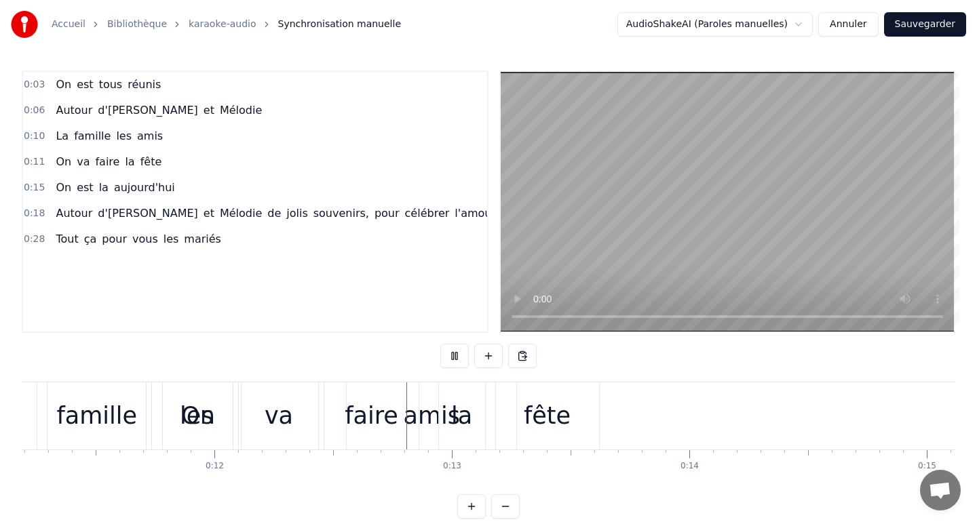
click at [451, 360] on button at bounding box center [454, 356] width 28 height 24
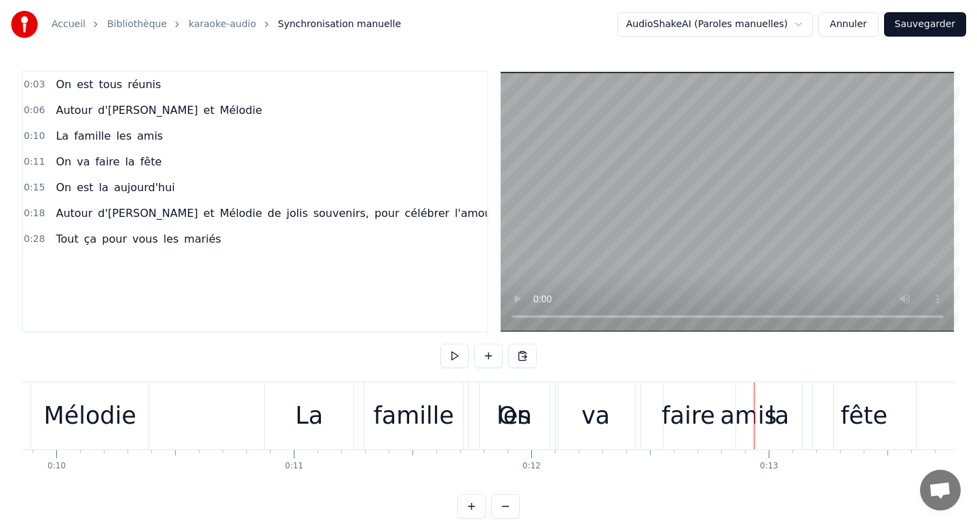
scroll to position [0, 2335]
click at [362, 413] on div "La famille les amis" at bounding box center [555, 416] width 573 height 67
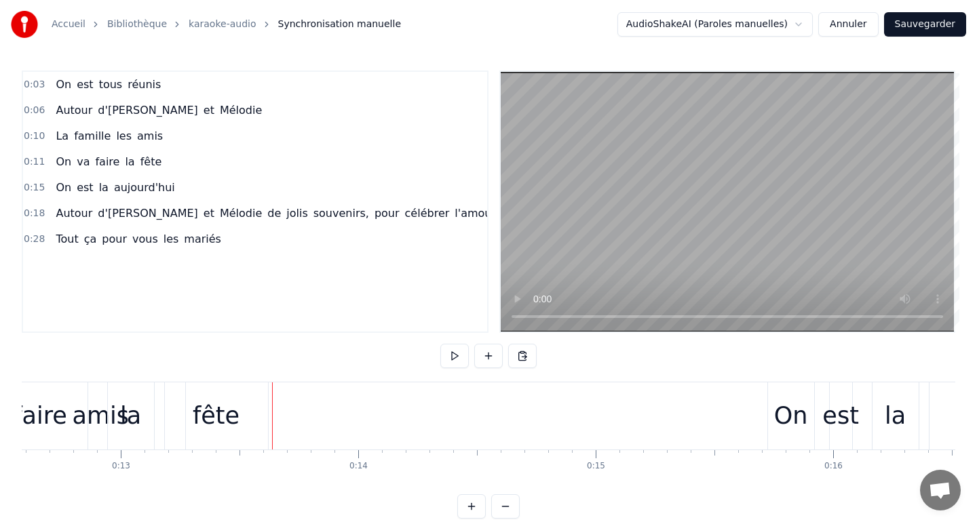
scroll to position [0, 2986]
click at [267, 395] on div "fête" at bounding box center [217, 416] width 103 height 67
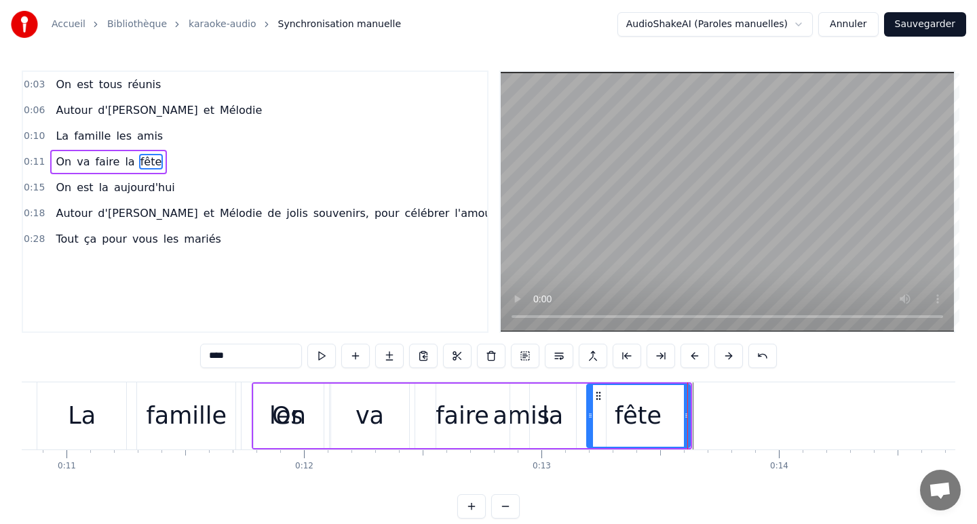
scroll to position [0, 2574]
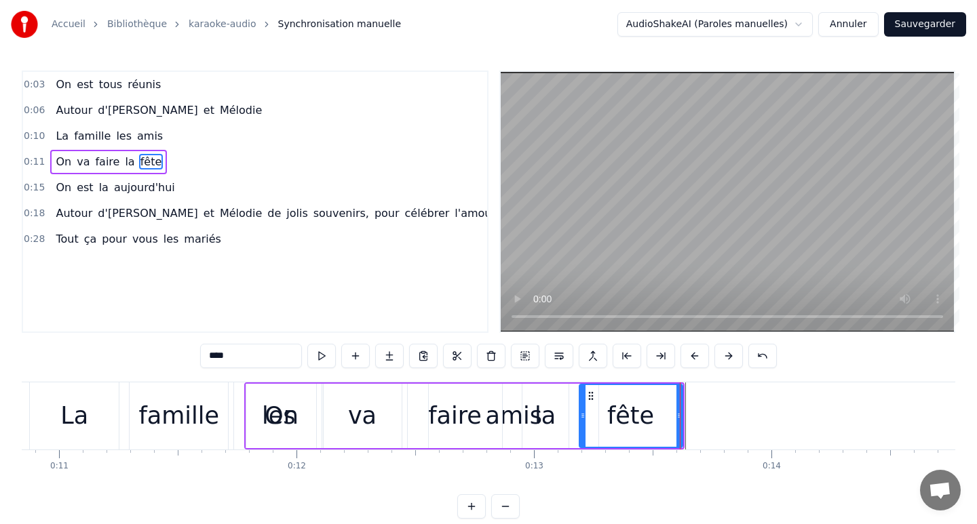
click at [575, 401] on div "On va faire la fête" at bounding box center [464, 416] width 440 height 67
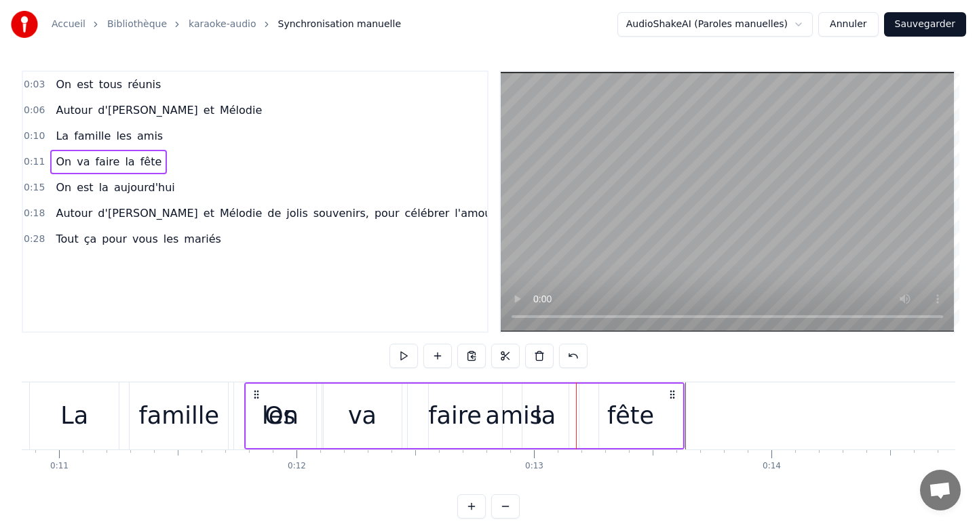
click at [573, 395] on div "On va faire la fête" at bounding box center [464, 416] width 440 height 67
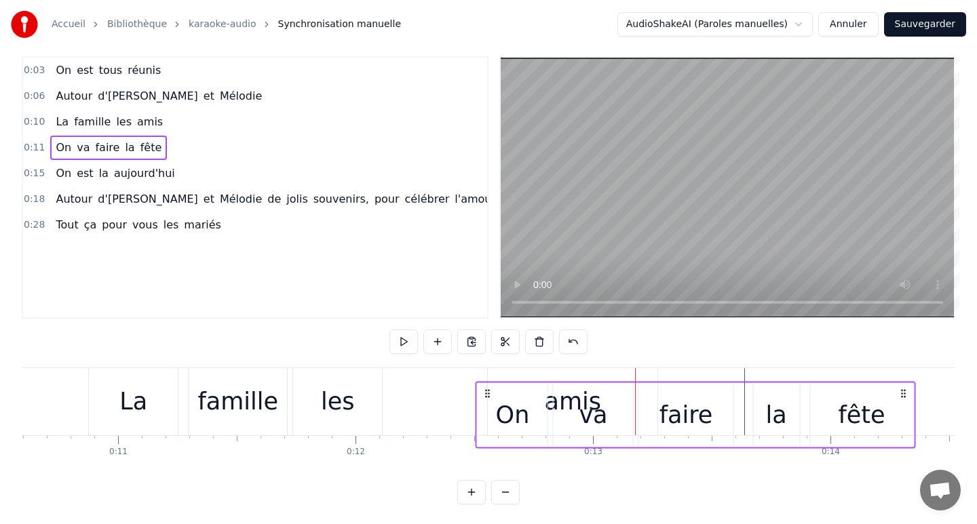
scroll to position [16, 0]
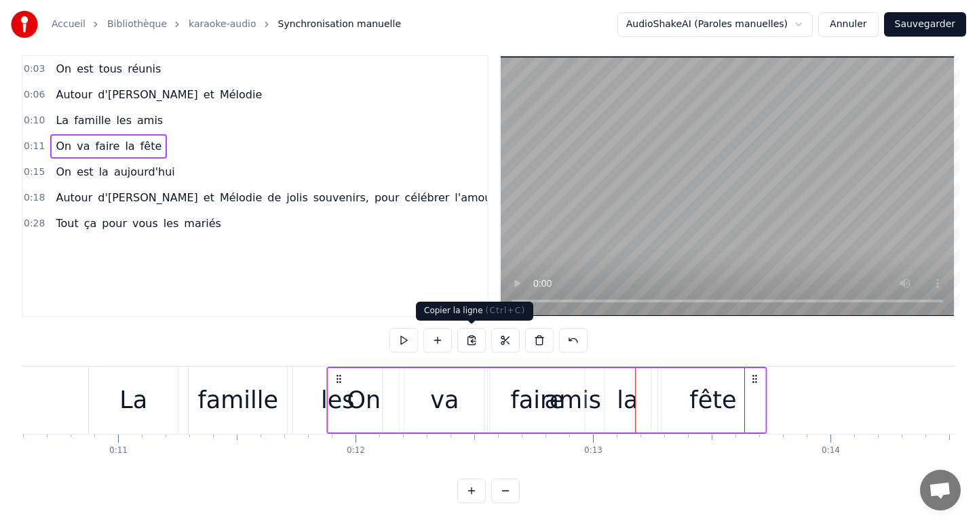
drag, startPoint x: 255, startPoint y: 394, endPoint x: 503, endPoint y: 367, distance: 249.8
click at [503, 367] on div "On va faire la fête" at bounding box center [547, 400] width 440 height 67
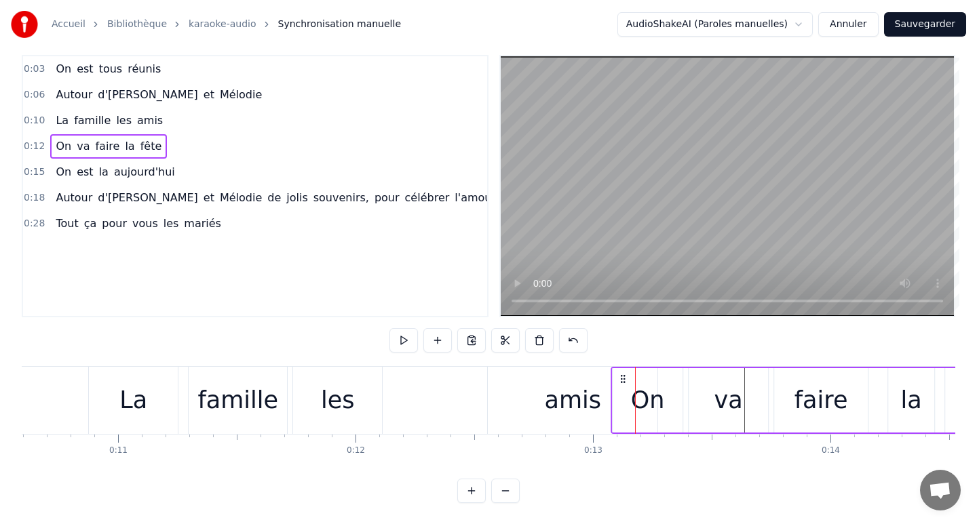
drag, startPoint x: 417, startPoint y: 376, endPoint x: 622, endPoint y: 381, distance: 204.9
click at [622, 381] on icon at bounding box center [622, 379] width 11 height 11
click at [550, 400] on div "amis" at bounding box center [573, 401] width 57 height 36
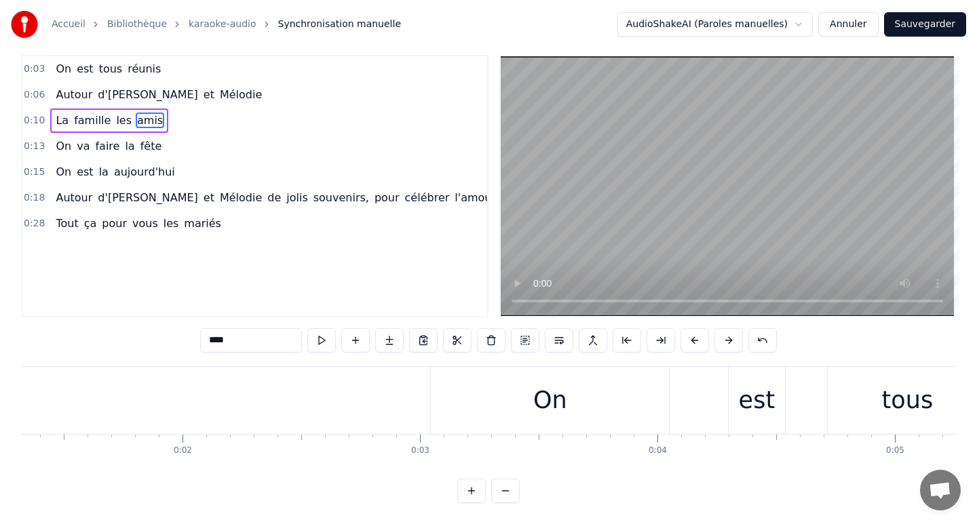
scroll to position [0, 365]
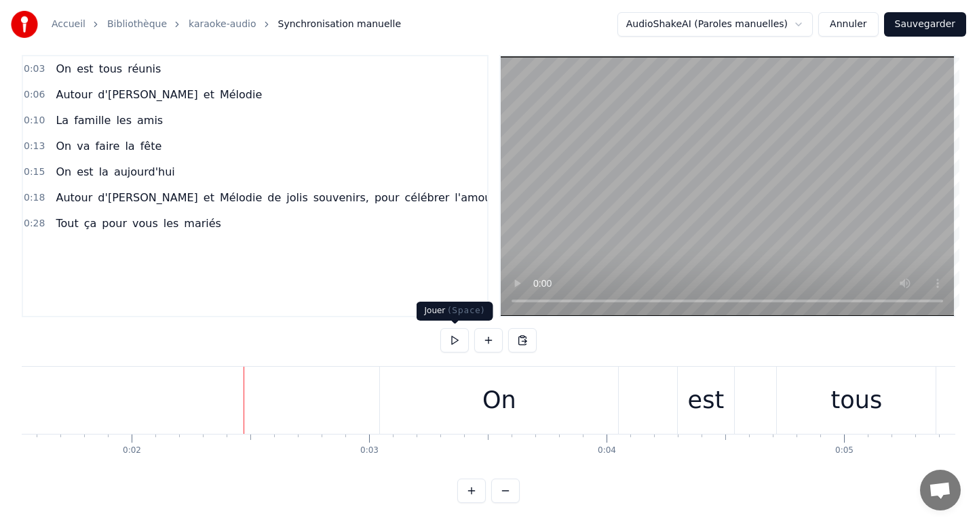
click at [458, 339] on button at bounding box center [454, 340] width 28 height 24
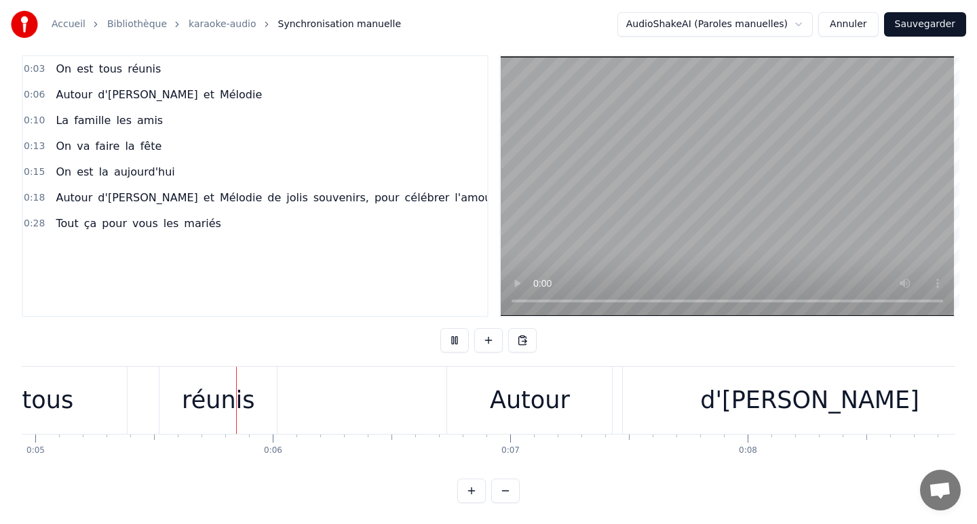
scroll to position [0, 1188]
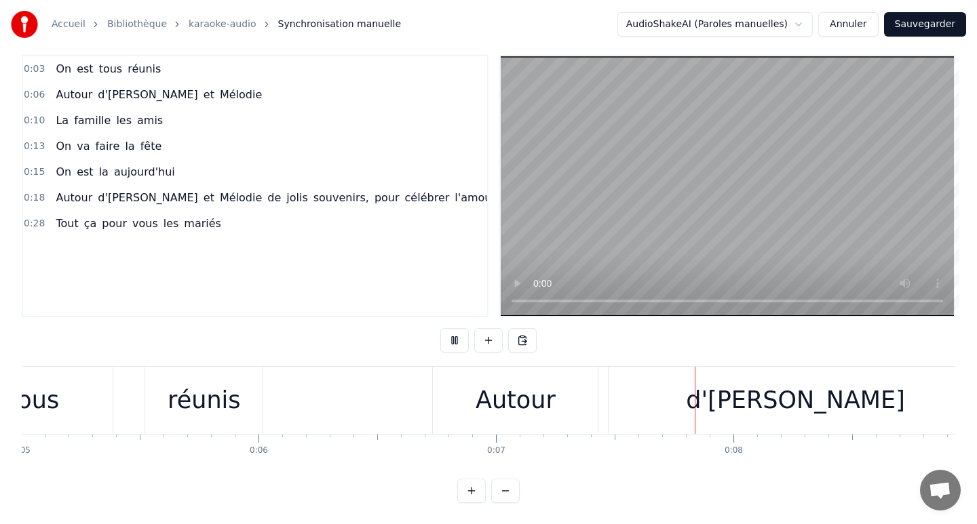
click at [530, 425] on div "Autour" at bounding box center [515, 400] width 165 height 67
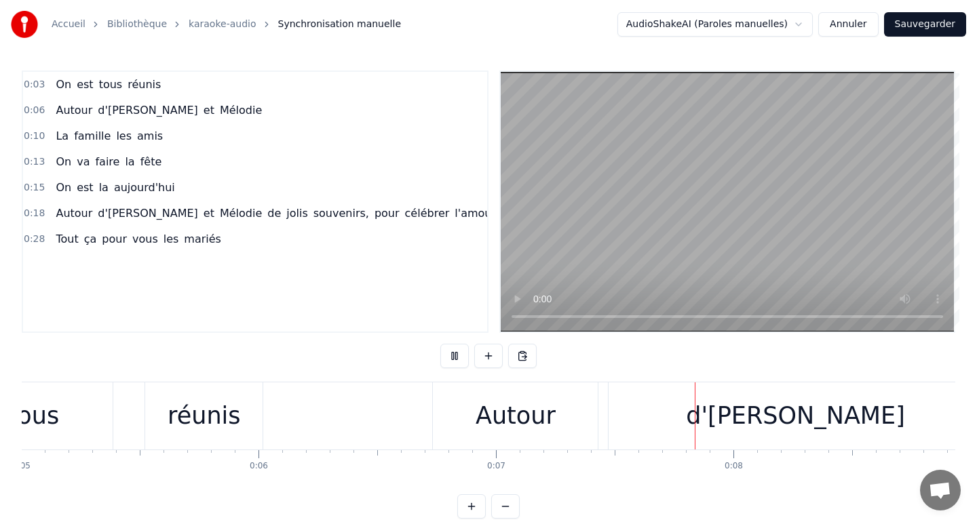
scroll to position [0, 0]
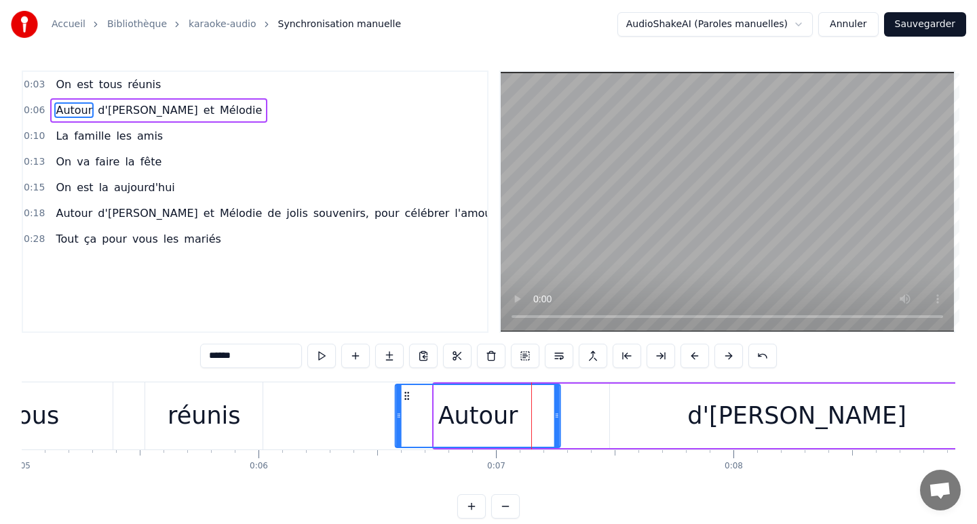
drag, startPoint x: 446, startPoint y: 394, endPoint x: 408, endPoint y: 396, distance: 38.7
click at [407, 396] on icon at bounding box center [407, 396] width 11 height 11
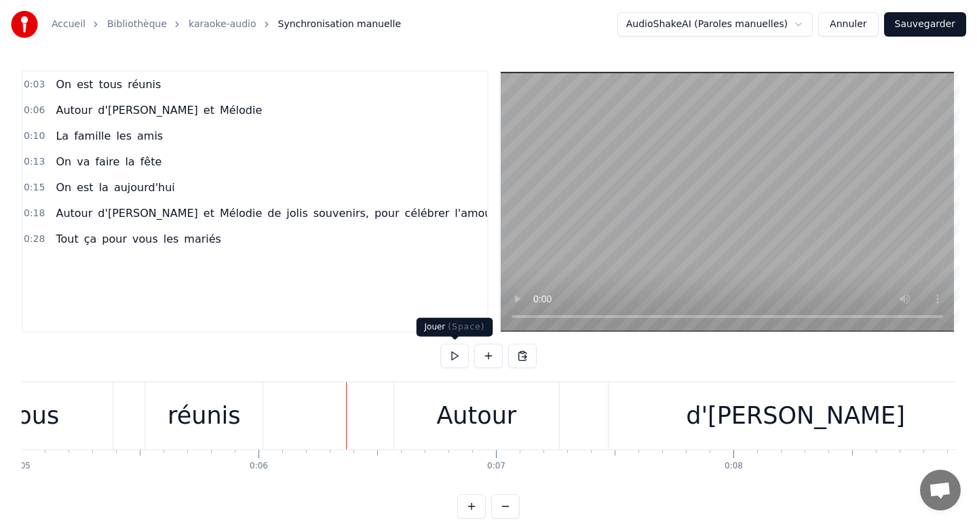
click at [454, 355] on button at bounding box center [454, 356] width 28 height 24
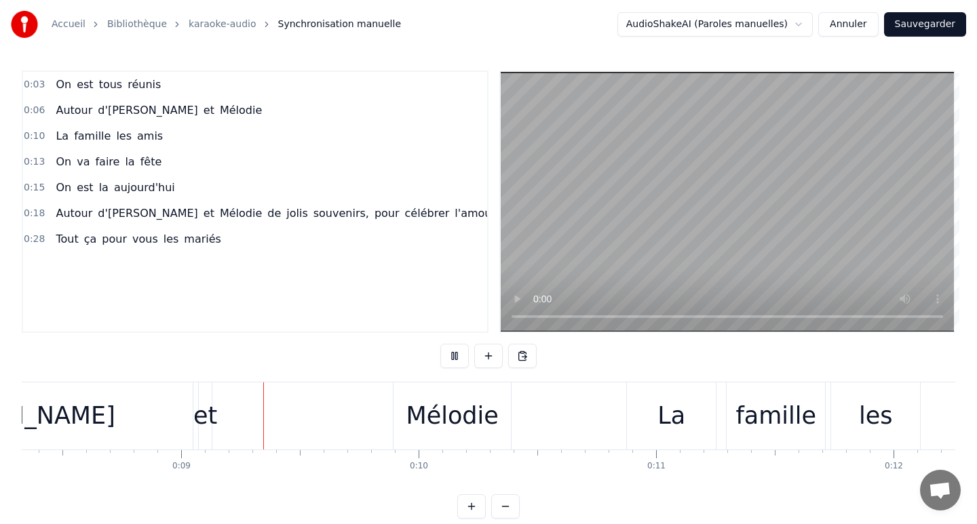
scroll to position [0, 1992]
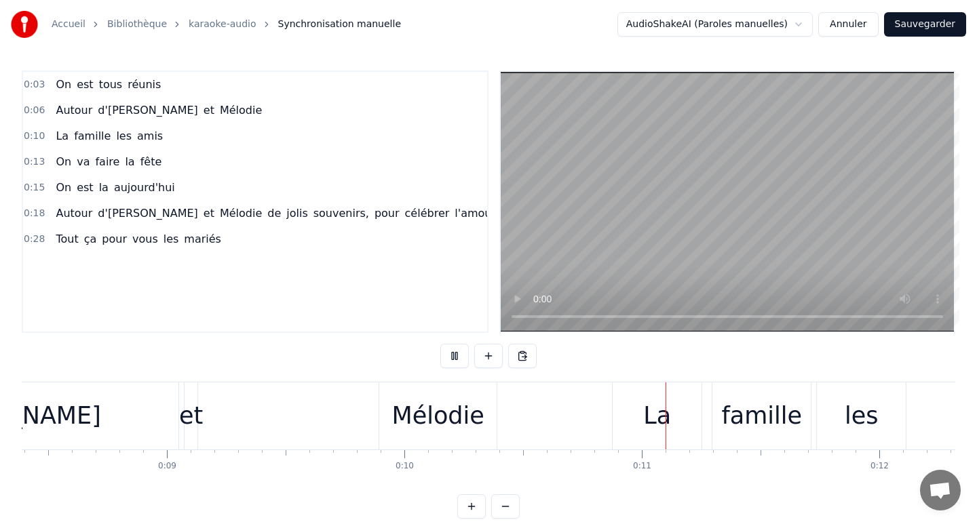
click at [454, 355] on button at bounding box center [454, 356] width 28 height 24
click at [450, 430] on div "Mélodie" at bounding box center [437, 416] width 92 height 36
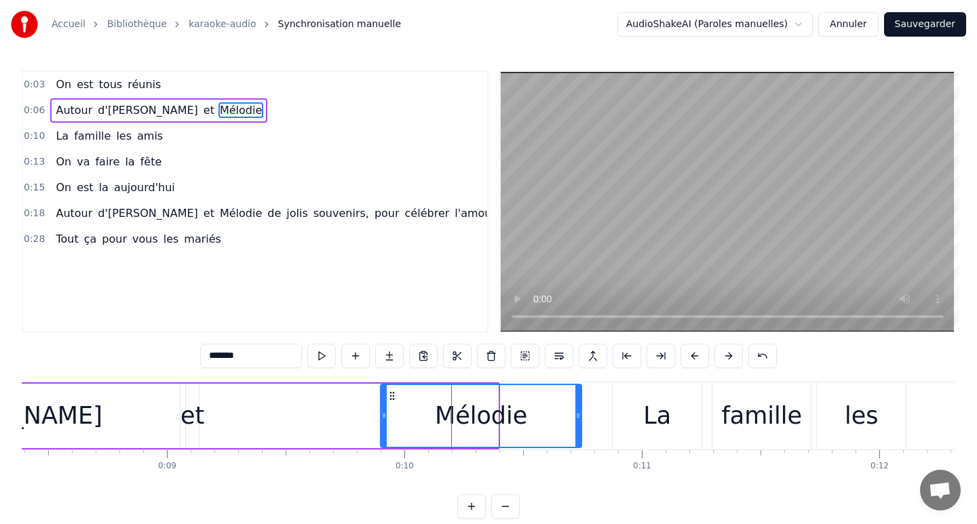
drag, startPoint x: 494, startPoint y: 418, endPoint x: 581, endPoint y: 419, distance: 87.5
click at [581, 420] on icon at bounding box center [577, 415] width 5 height 11
click at [330, 402] on div "Autour d'[PERSON_NAME] et [PERSON_NAME]" at bounding box center [89, 416] width 999 height 67
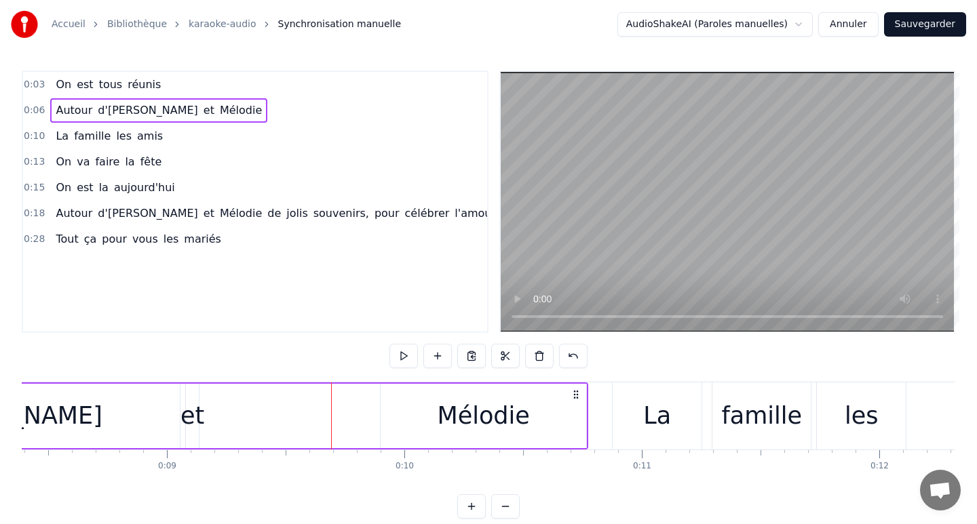
click at [253, 412] on div "Autour d'[PERSON_NAME] et [PERSON_NAME]" at bounding box center [89, 416] width 999 height 67
click at [403, 360] on button at bounding box center [403, 356] width 28 height 24
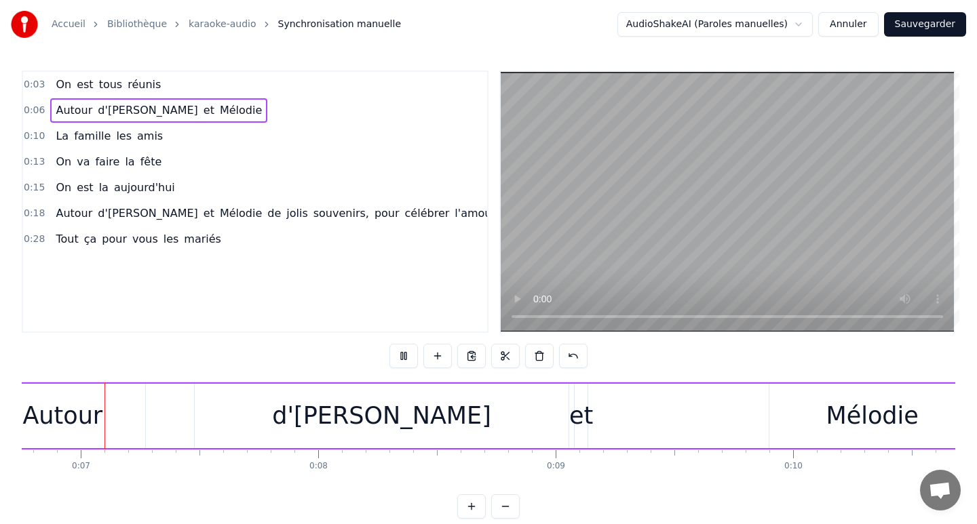
scroll to position [0, 1598]
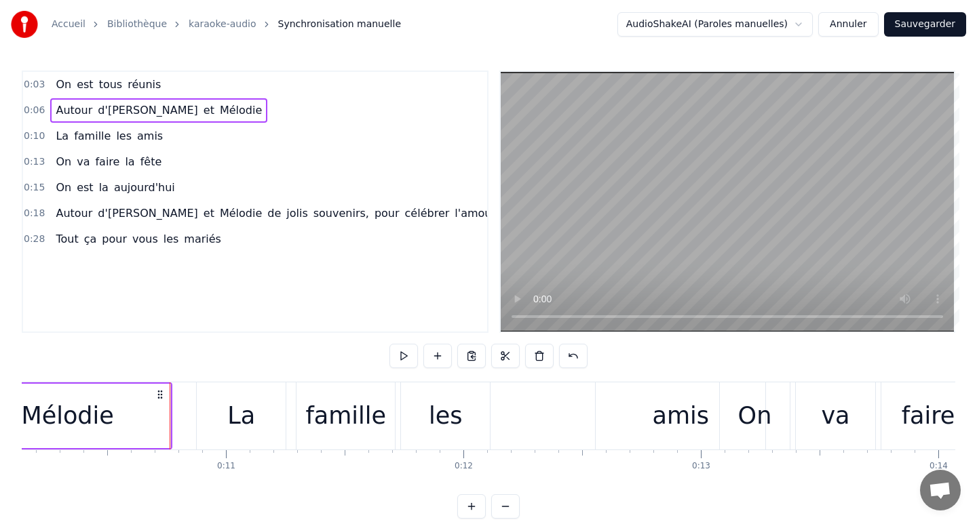
click at [403, 360] on button at bounding box center [403, 356] width 28 height 24
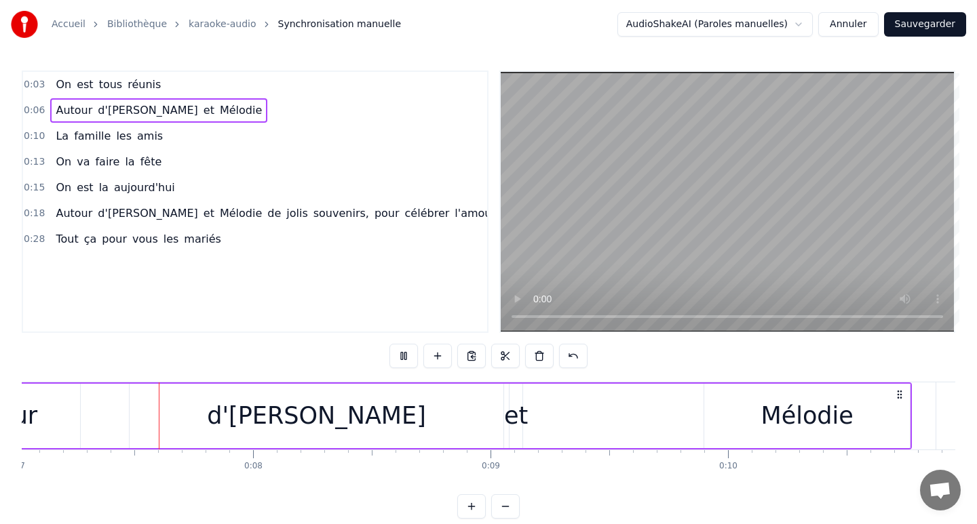
scroll to position [0, 1663]
click at [403, 360] on button at bounding box center [403, 356] width 28 height 24
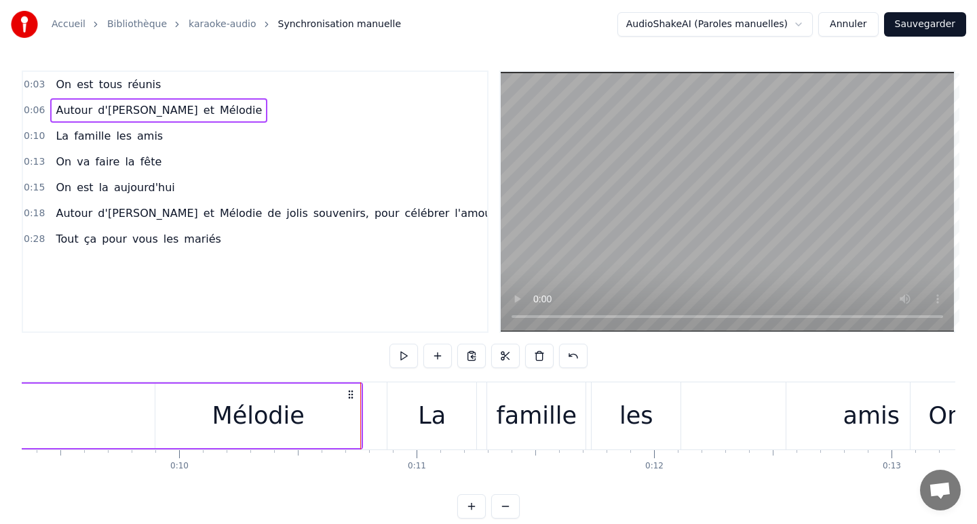
scroll to position [0, 2202]
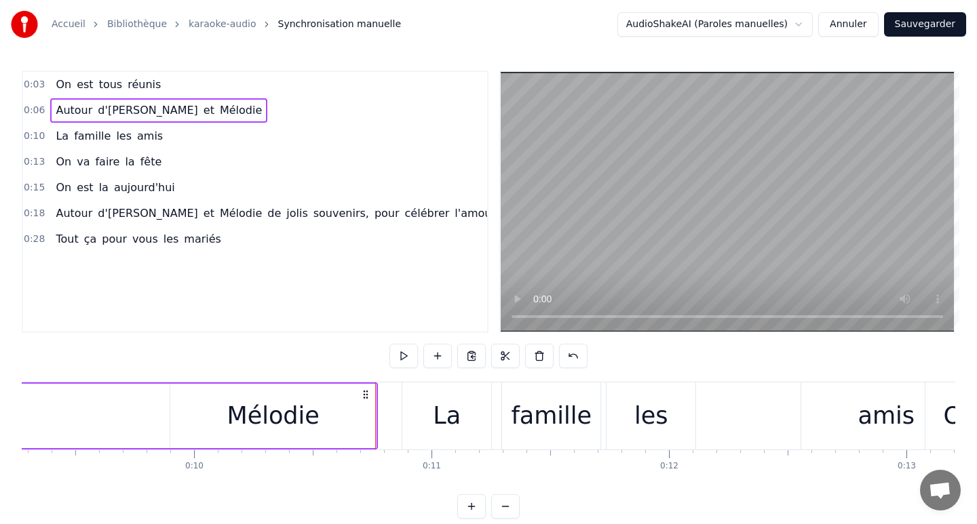
click at [269, 412] on div "Mélodie" at bounding box center [273, 416] width 92 height 36
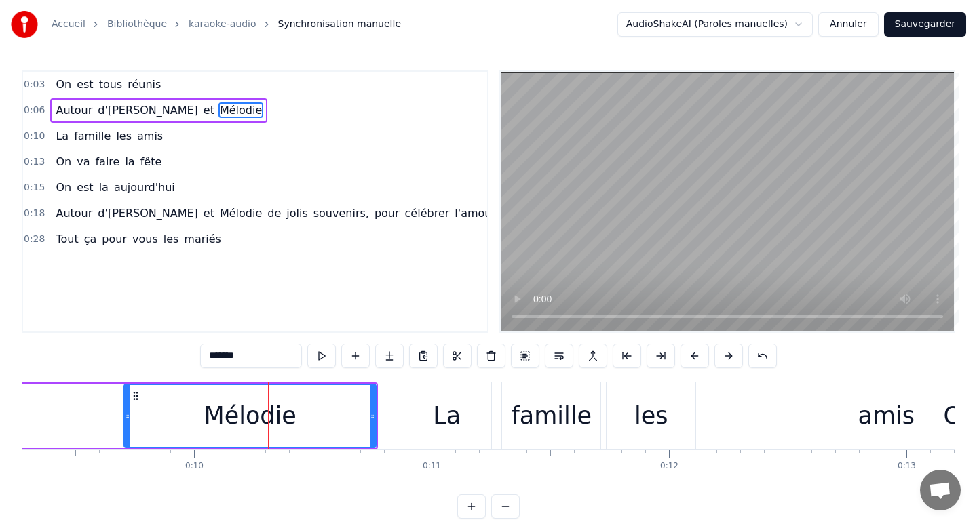
drag, startPoint x: 172, startPoint y: 414, endPoint x: 122, endPoint y: 410, distance: 50.4
click at [125, 410] on icon at bounding box center [127, 415] width 5 height 11
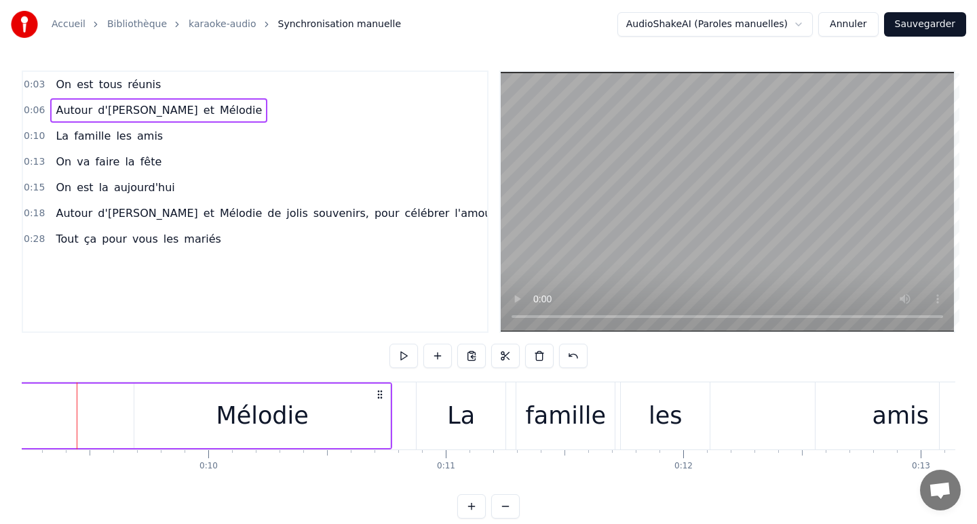
scroll to position [0, 2175]
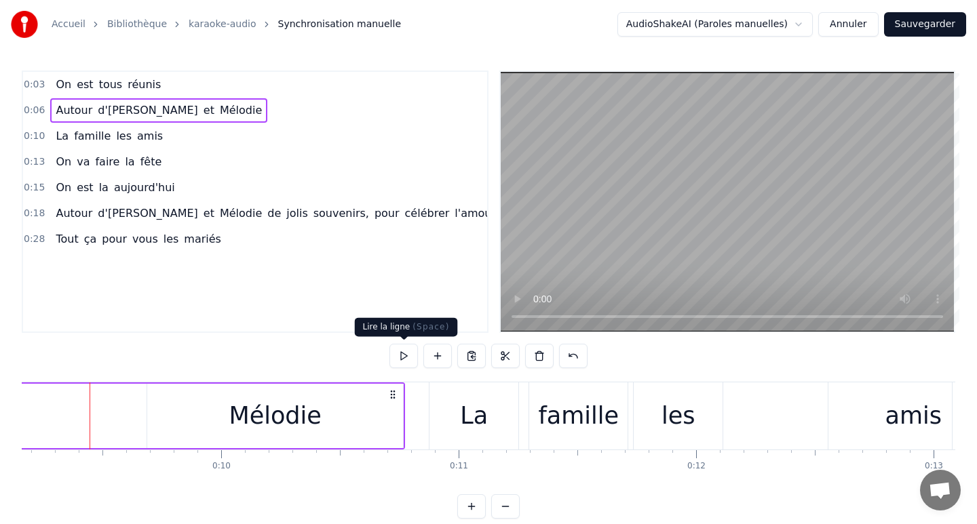
click at [404, 357] on button at bounding box center [403, 356] width 28 height 24
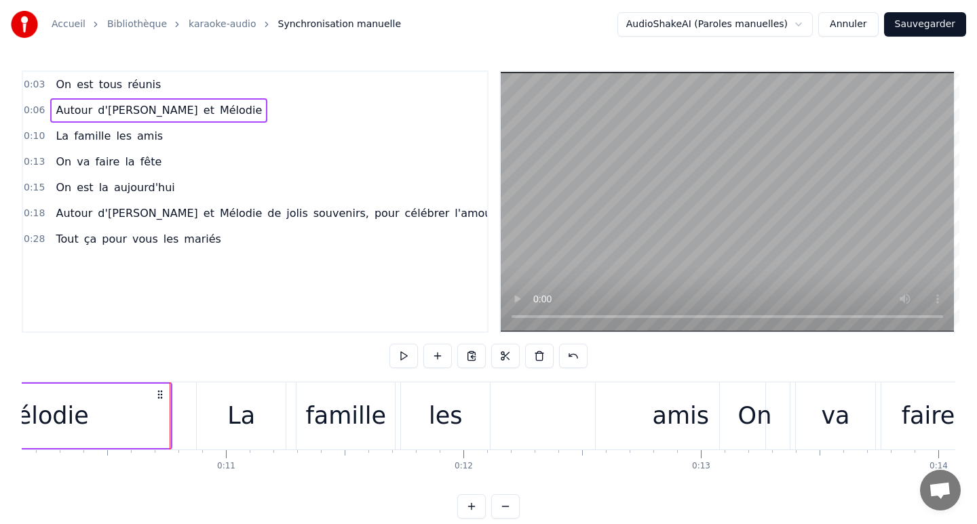
scroll to position [0, 2415]
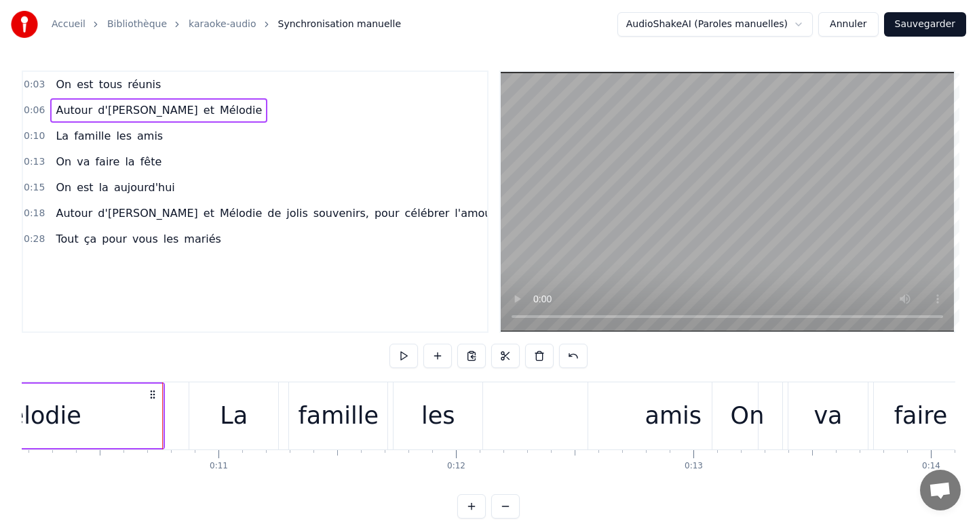
click at [404, 357] on button at bounding box center [403, 356] width 28 height 24
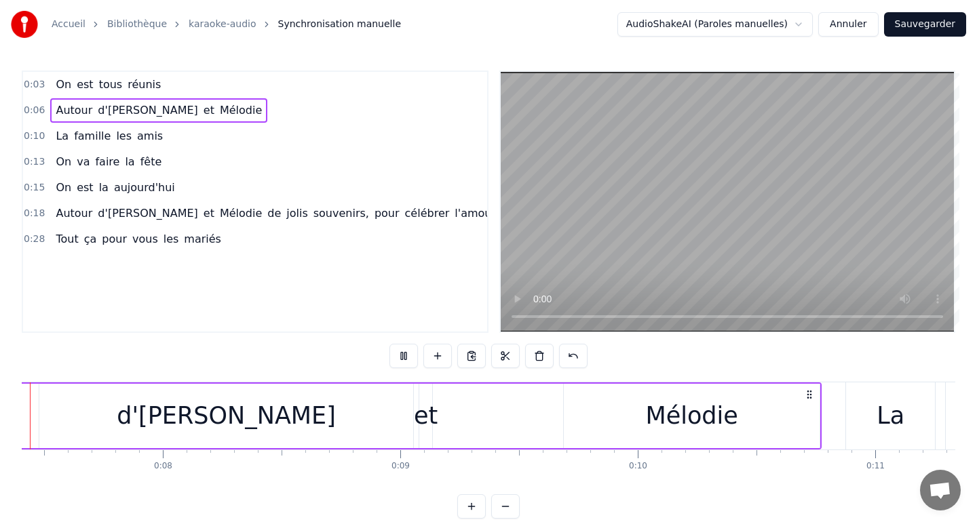
click at [404, 357] on button at bounding box center [403, 356] width 28 height 24
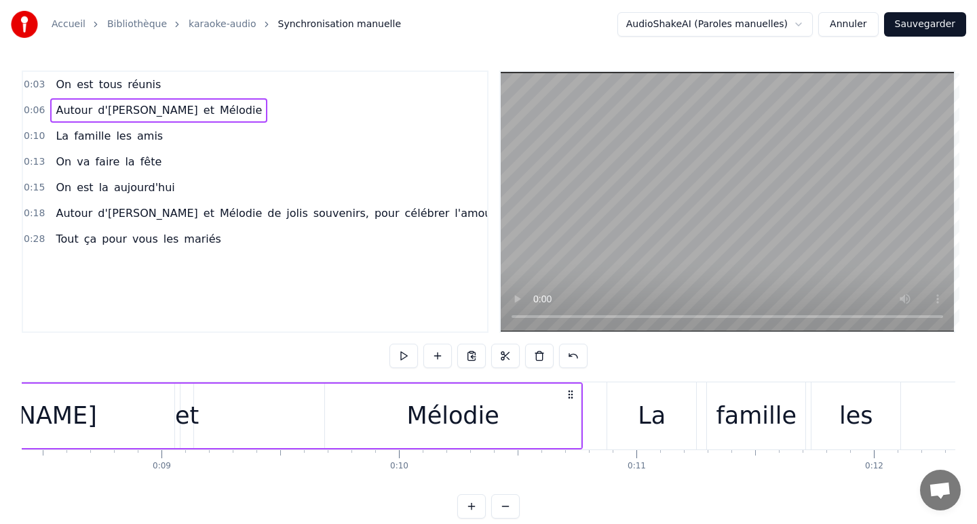
scroll to position [0, 2024]
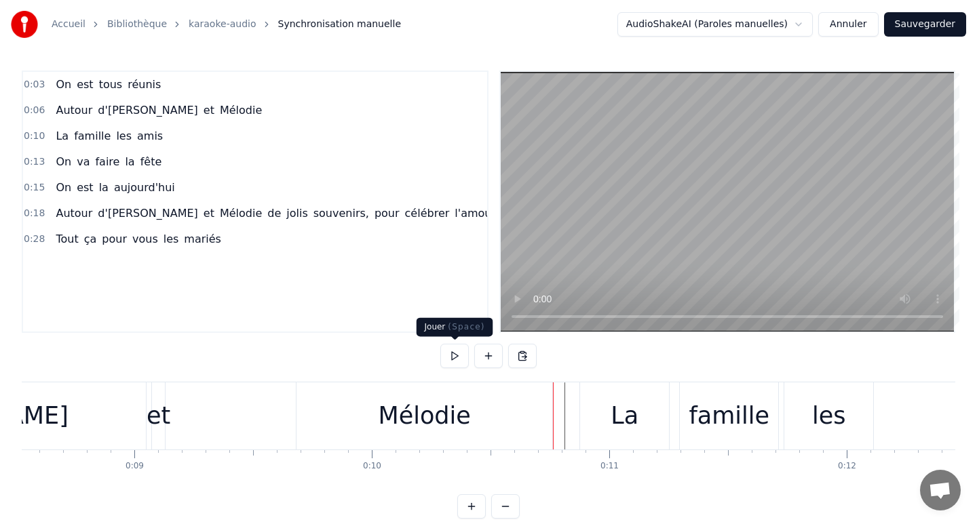
click at [452, 354] on button at bounding box center [454, 356] width 28 height 24
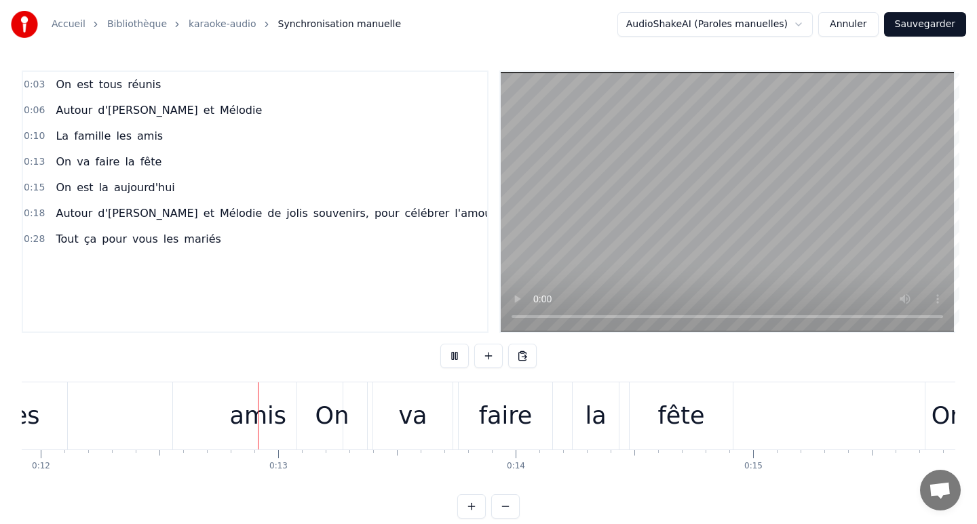
click at [452, 354] on button at bounding box center [454, 356] width 28 height 24
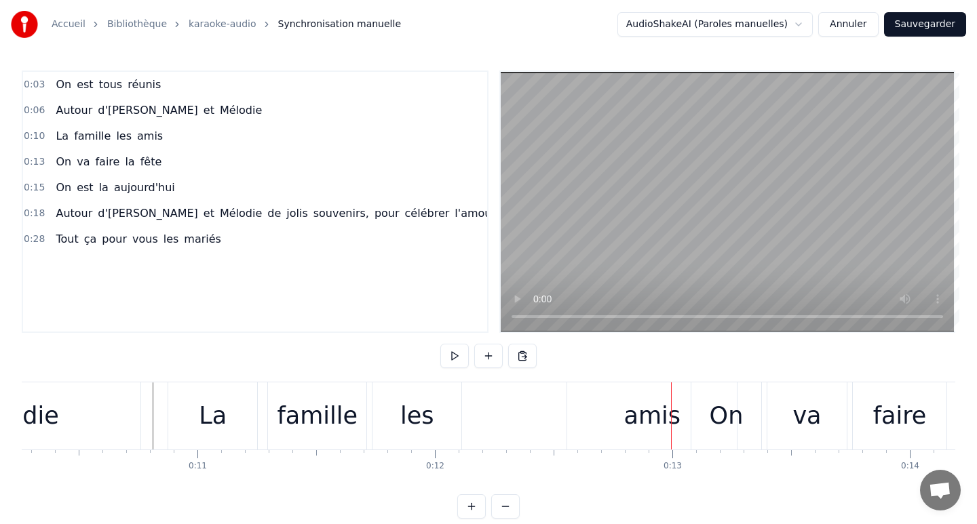
scroll to position [0, 2431]
click at [227, 421] on div "La" at bounding box center [218, 416] width 28 height 36
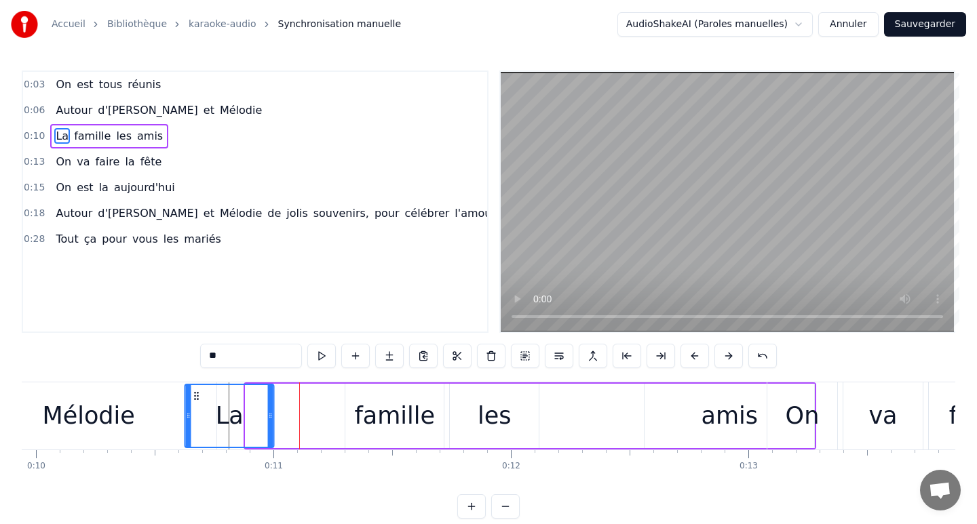
scroll to position [0, 2355]
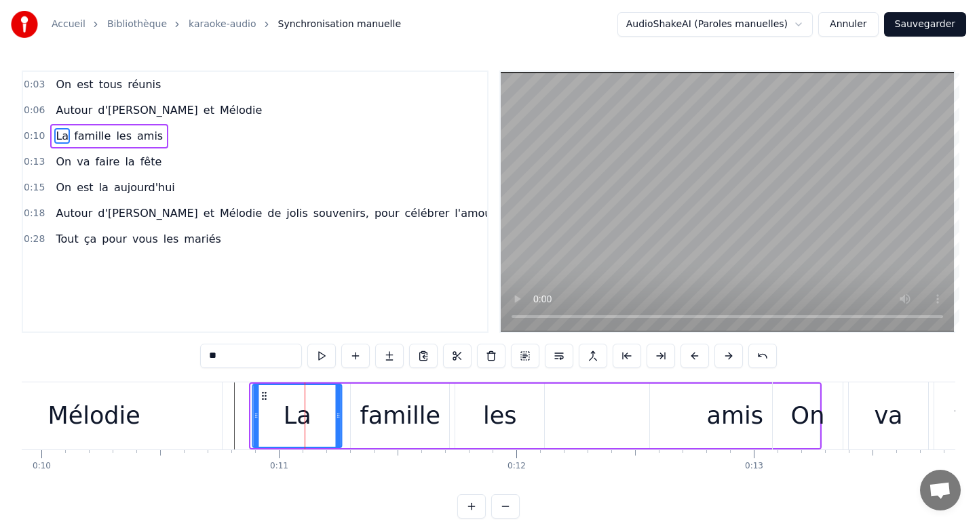
drag, startPoint x: 186, startPoint y: 395, endPoint x: 265, endPoint y: 398, distance: 78.8
click at [265, 398] on icon at bounding box center [264, 396] width 11 height 11
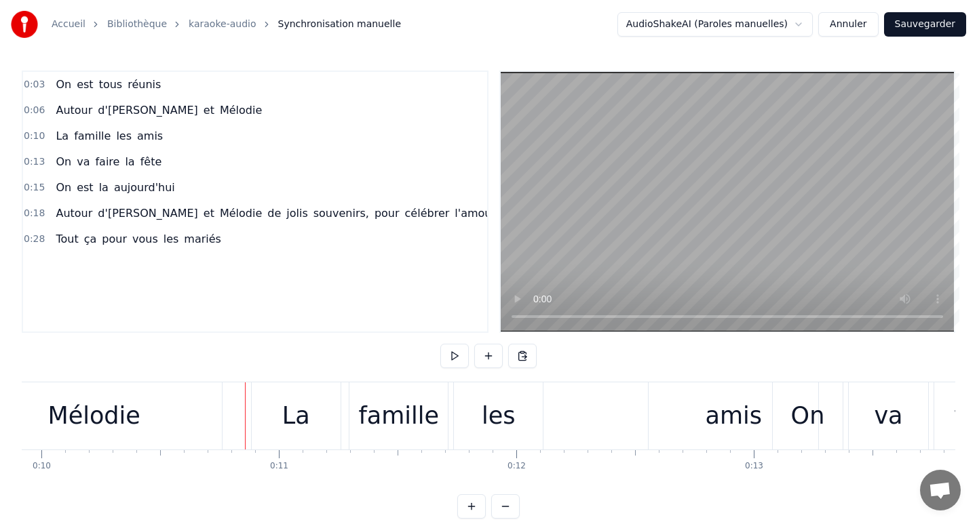
click at [572, 414] on div "La famille les amis" at bounding box center [536, 416] width 571 height 67
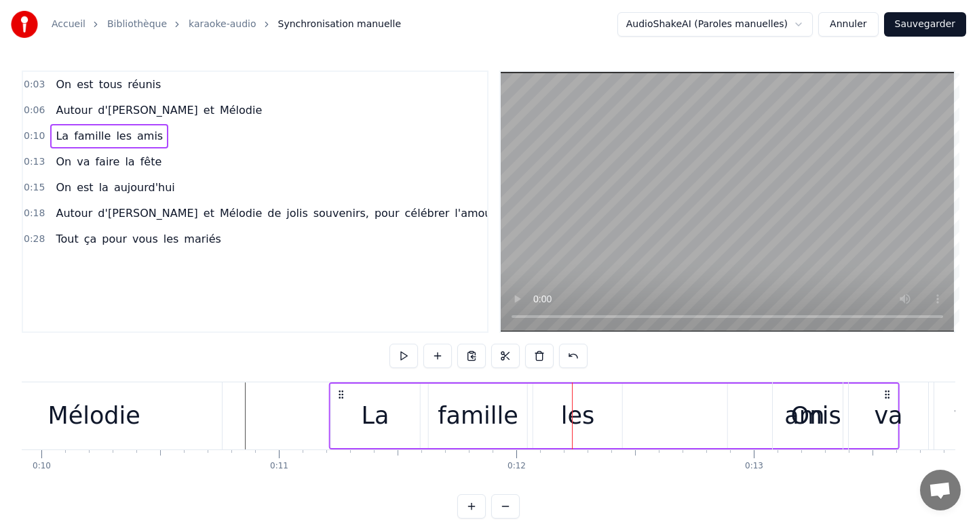
drag, startPoint x: 260, startPoint y: 393, endPoint x: 342, endPoint y: 394, distance: 81.4
click at [342, 394] on icon at bounding box center [340, 394] width 11 height 11
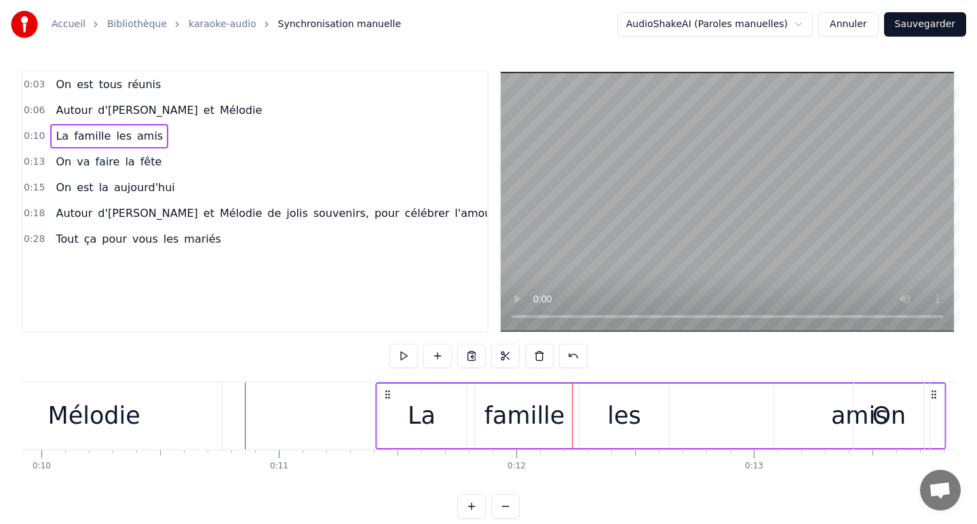
drag, startPoint x: 261, startPoint y: 393, endPoint x: 385, endPoint y: 398, distance: 124.2
click at [385, 398] on icon at bounding box center [387, 394] width 11 height 11
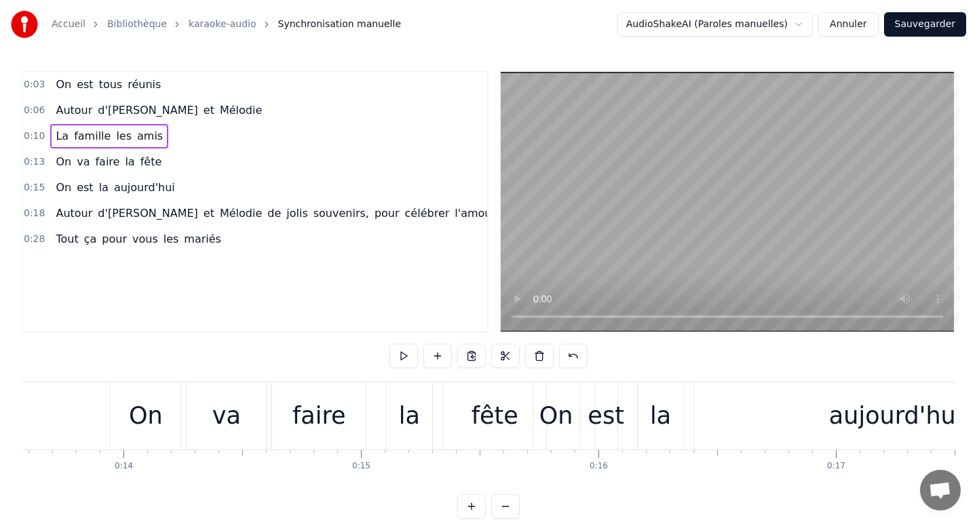
scroll to position [0, 3230]
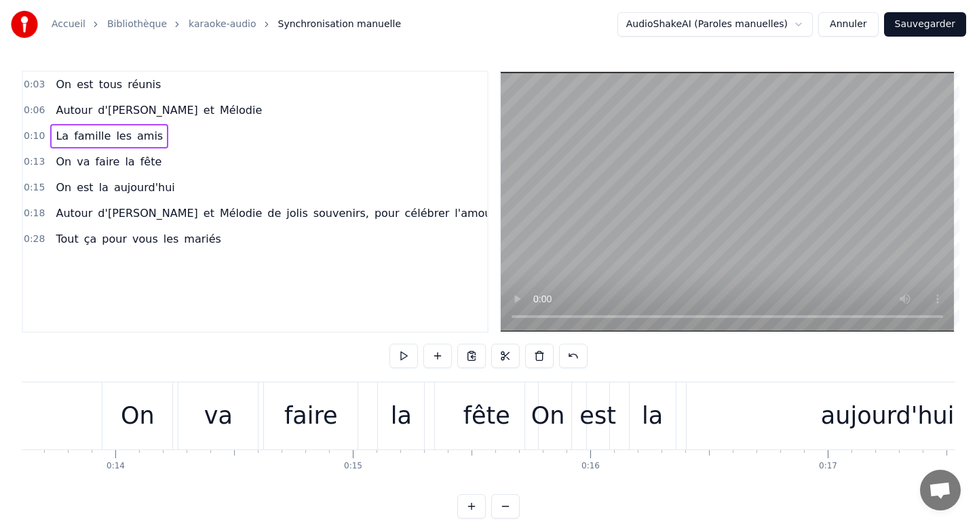
click at [578, 412] on div "On est la [DATE]" at bounding box center [808, 416] width 568 height 67
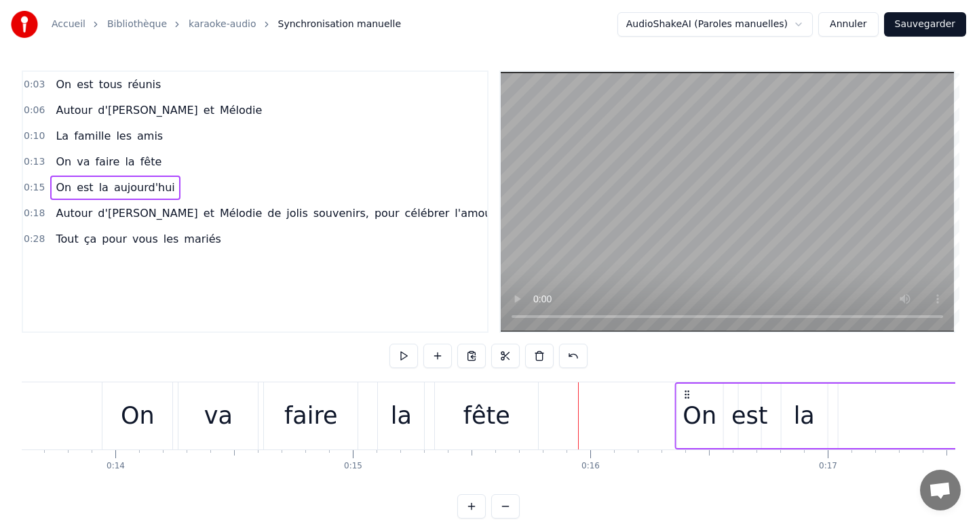
drag, startPoint x: 534, startPoint y: 393, endPoint x: 691, endPoint y: 393, distance: 157.4
click at [691, 393] on icon at bounding box center [686, 394] width 11 height 11
drag, startPoint x: 535, startPoint y: 391, endPoint x: 696, endPoint y: 393, distance: 161.5
click at [675, 393] on icon at bounding box center [669, 394] width 11 height 11
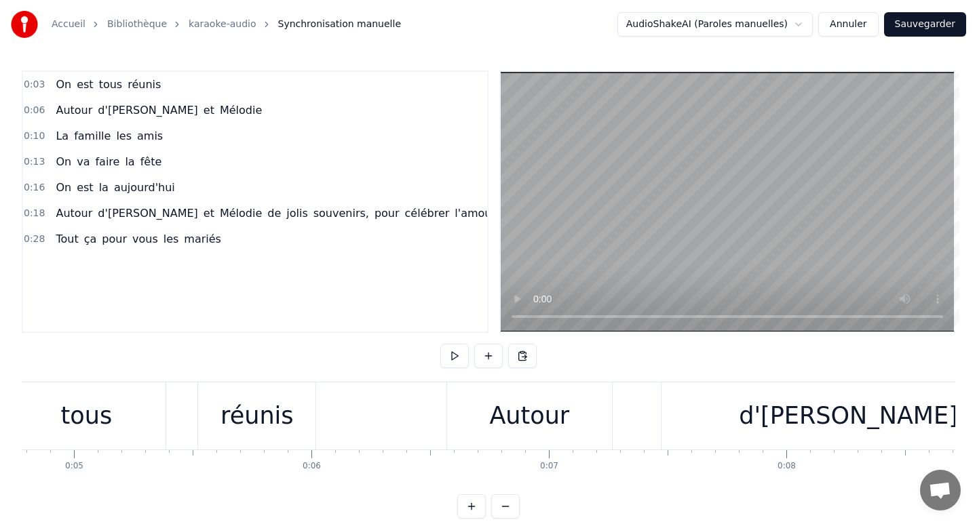
scroll to position [0, 0]
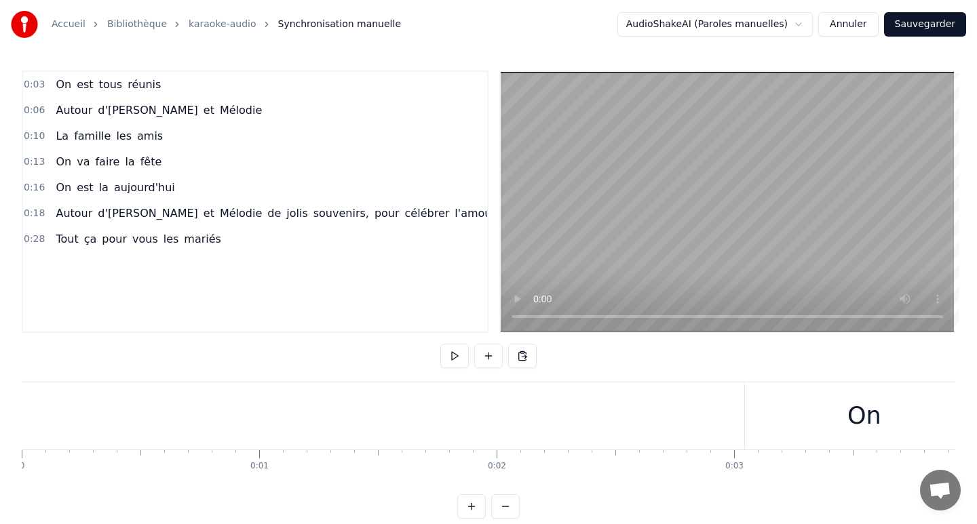
click at [451, 351] on button at bounding box center [454, 356] width 28 height 24
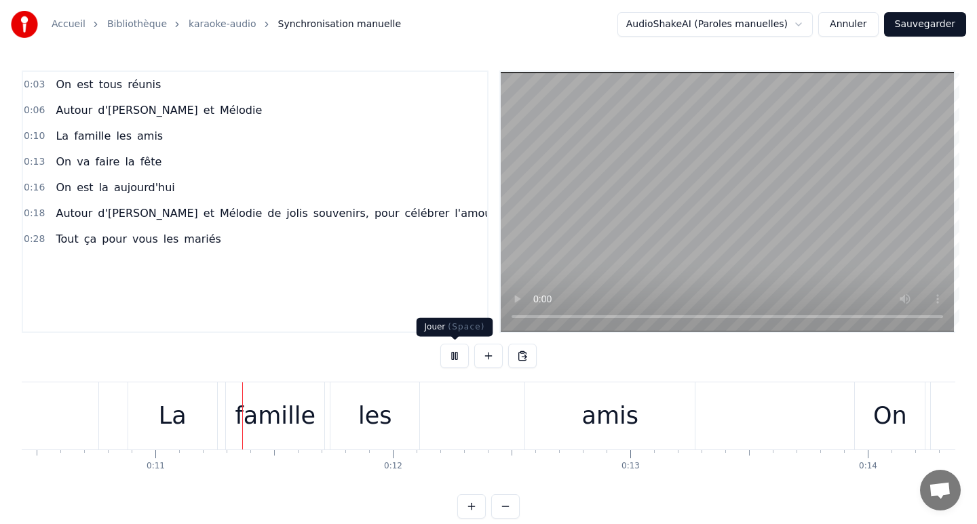
scroll to position [0, 2481]
click at [446, 354] on button at bounding box center [454, 356] width 28 height 24
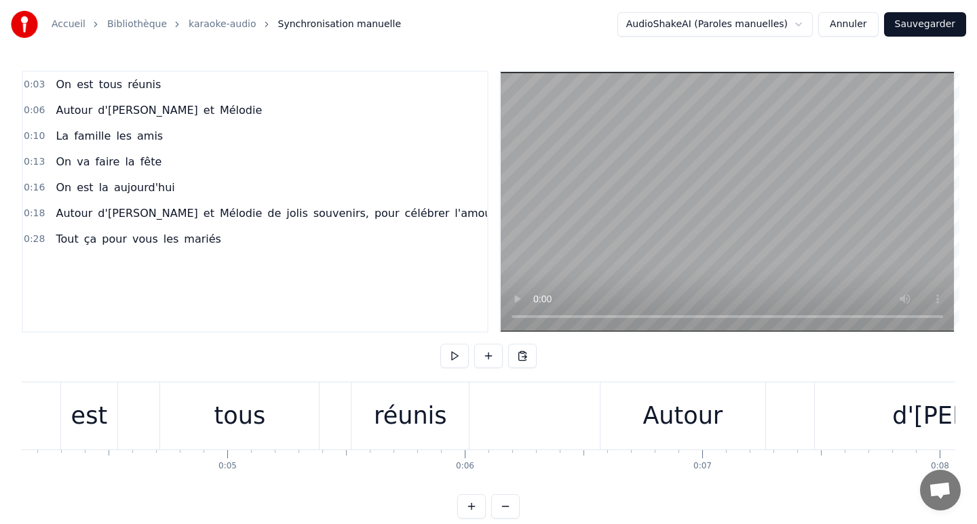
scroll to position [0, 981]
click at [634, 418] on div "Autour" at bounding box center [683, 416] width 165 height 67
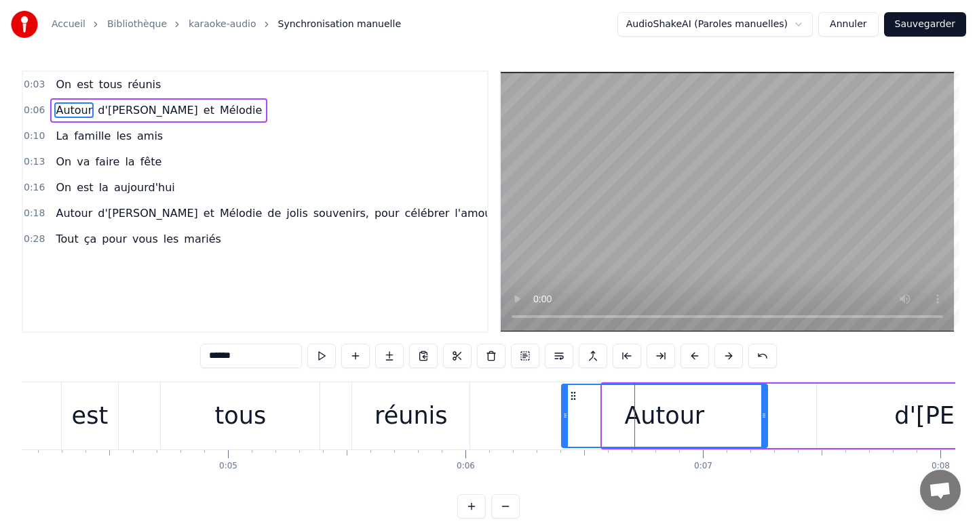
drag, startPoint x: 606, startPoint y: 408, endPoint x: 554, endPoint y: 404, distance: 51.7
click at [562, 404] on div at bounding box center [564, 416] width 5 height 62
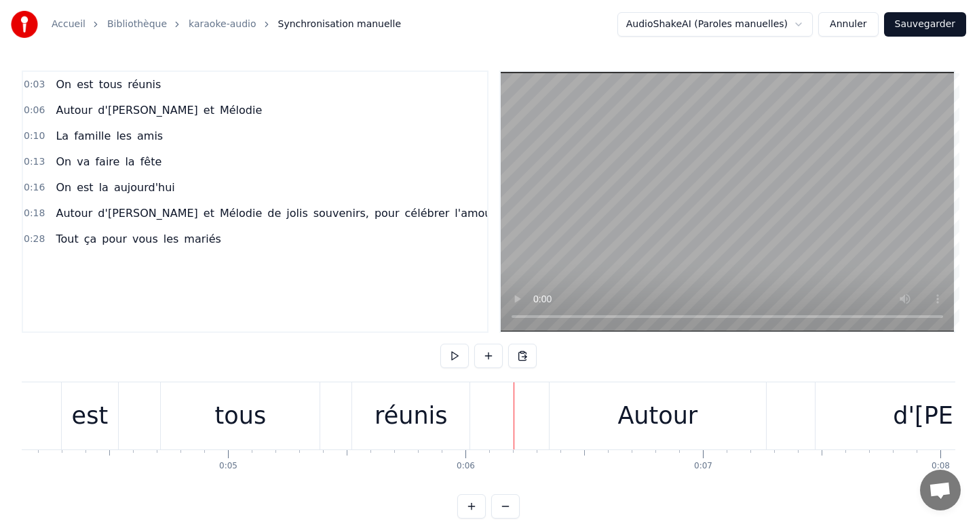
click at [454, 358] on button at bounding box center [454, 356] width 28 height 24
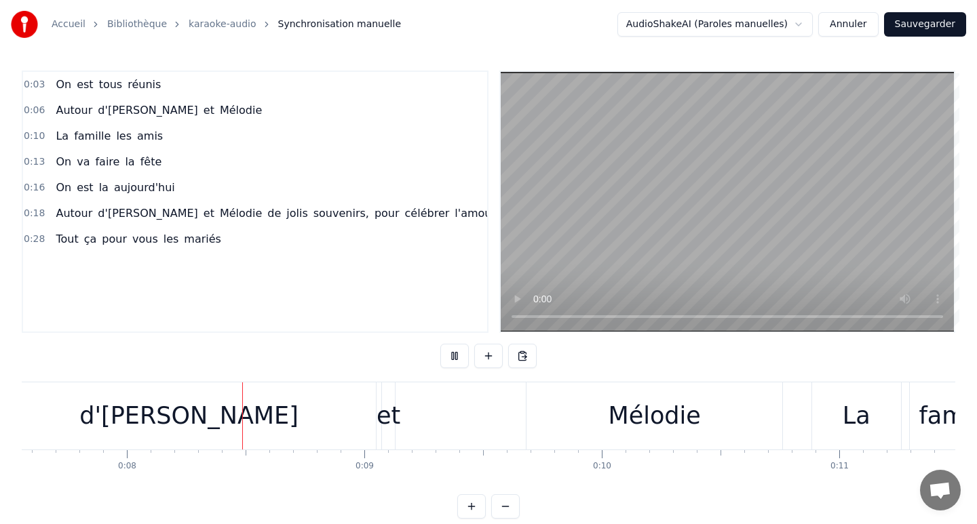
scroll to position [0, 1802]
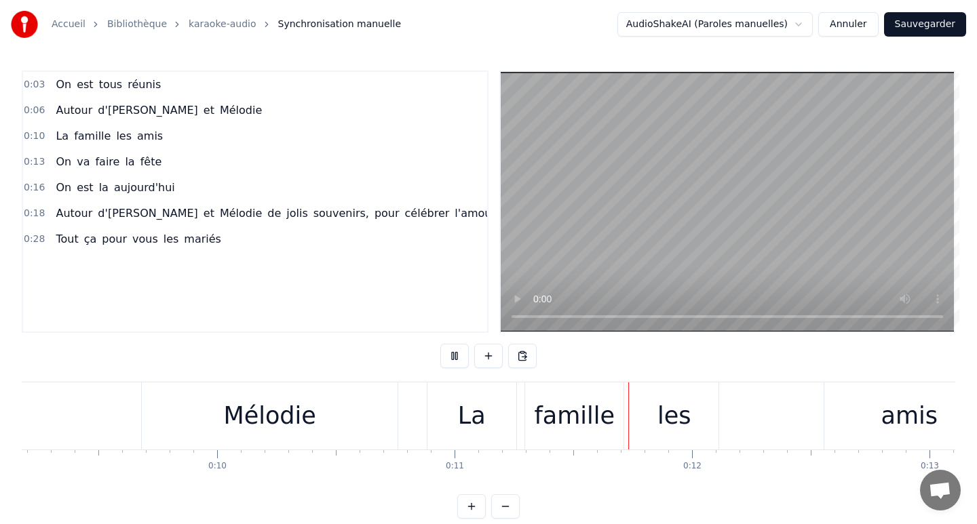
click at [454, 358] on button at bounding box center [454, 356] width 28 height 24
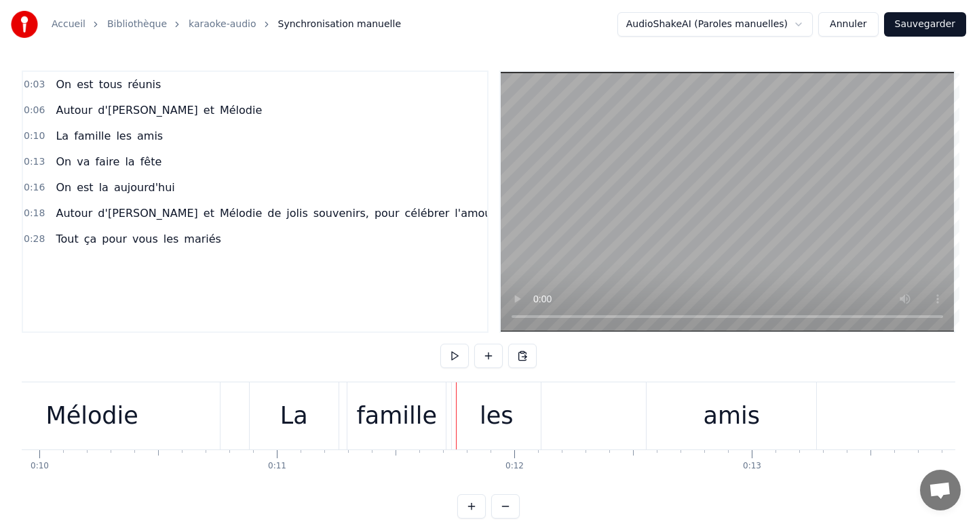
scroll to position [0, 2355]
click at [343, 405] on div "La famille les amis" at bounding box center [535, 416] width 571 height 67
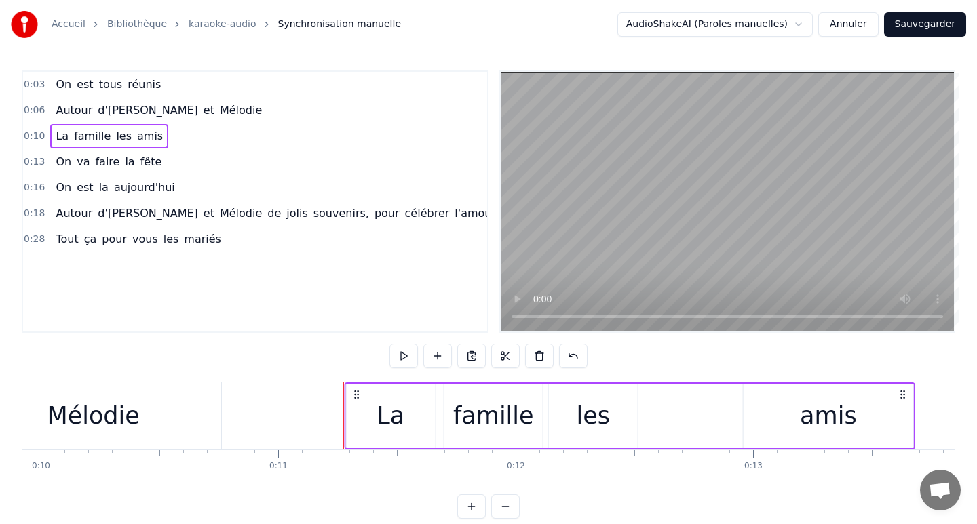
drag, startPoint x: 261, startPoint y: 395, endPoint x: 355, endPoint y: 397, distance: 94.3
click at [355, 397] on icon at bounding box center [356, 394] width 11 height 11
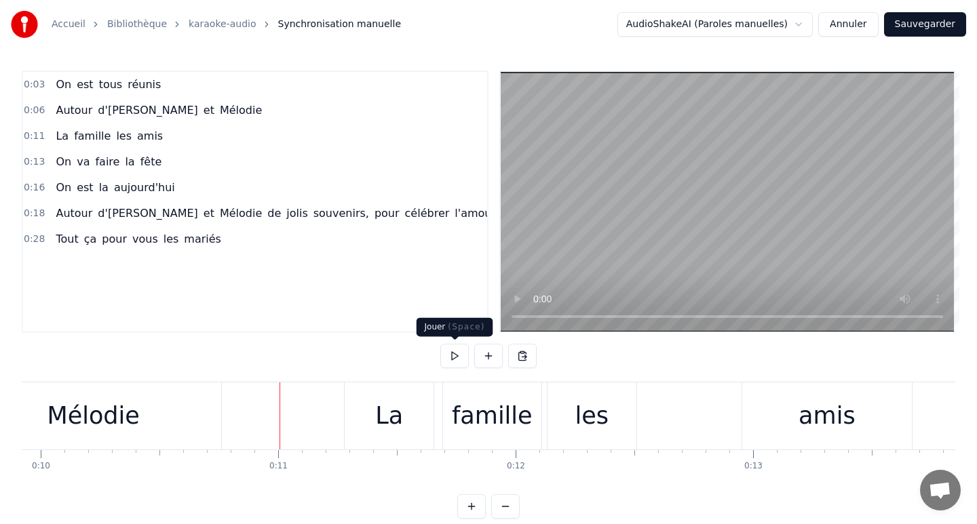
click at [453, 353] on button at bounding box center [454, 356] width 28 height 24
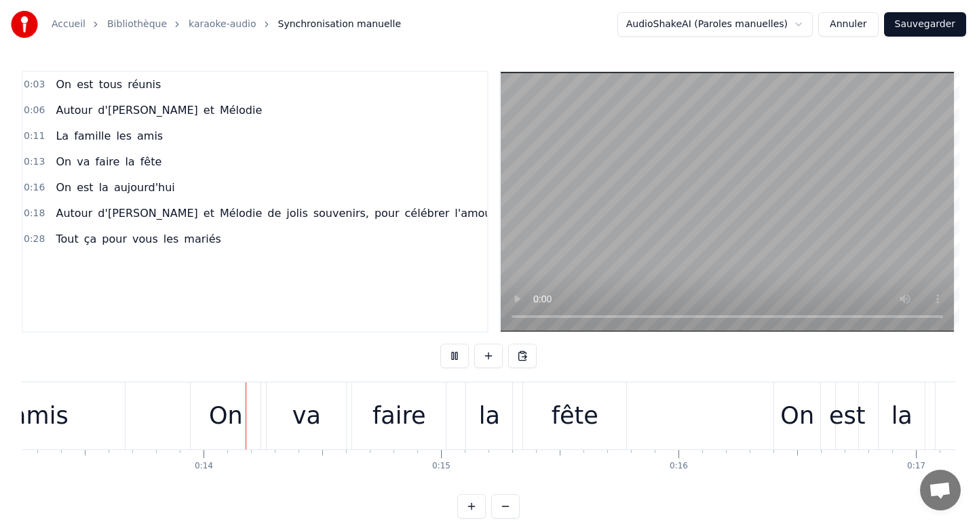
scroll to position [0, 3156]
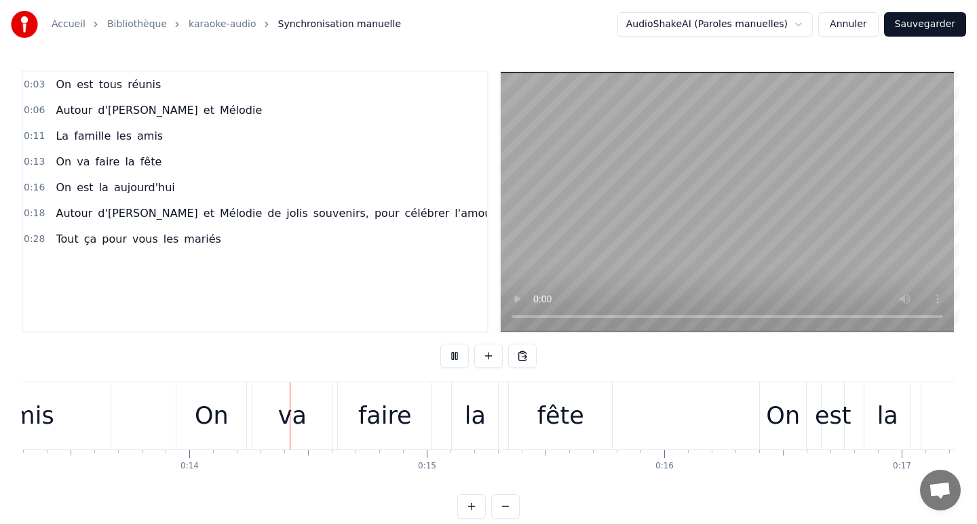
click at [453, 353] on button at bounding box center [454, 356] width 28 height 24
click at [248, 397] on div "On va faire la fête" at bounding box center [396, 416] width 440 height 67
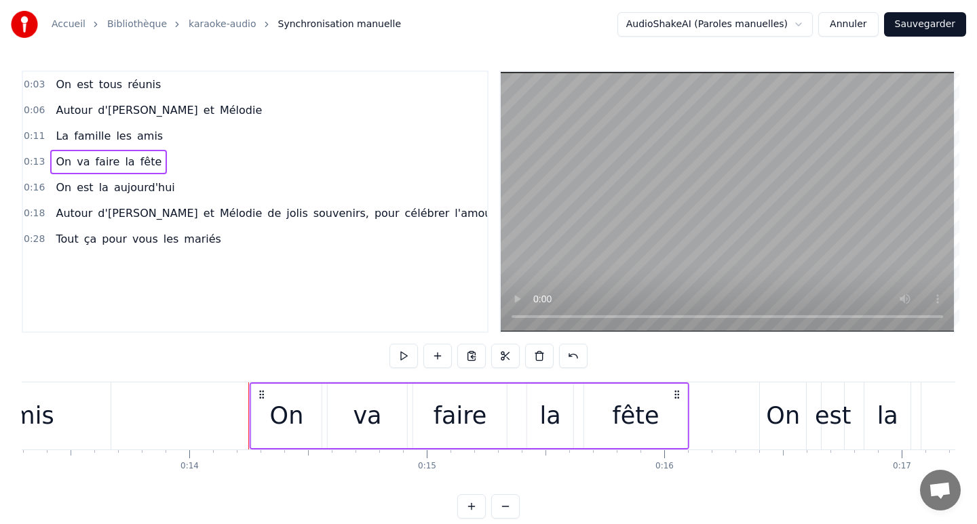
drag, startPoint x: 187, startPoint y: 394, endPoint x: 261, endPoint y: 398, distance: 74.0
click at [261, 398] on icon at bounding box center [261, 394] width 11 height 11
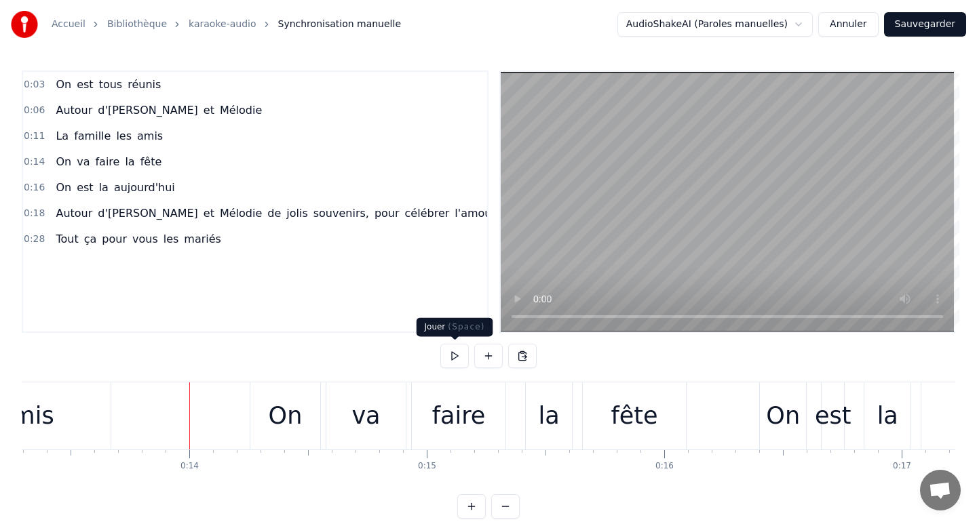
click at [455, 358] on button at bounding box center [454, 356] width 28 height 24
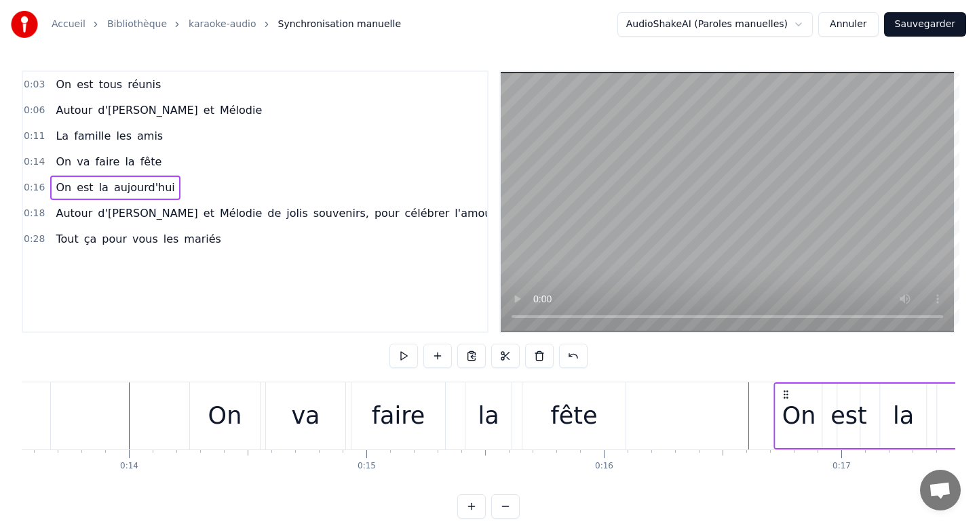
scroll to position [0, 3219]
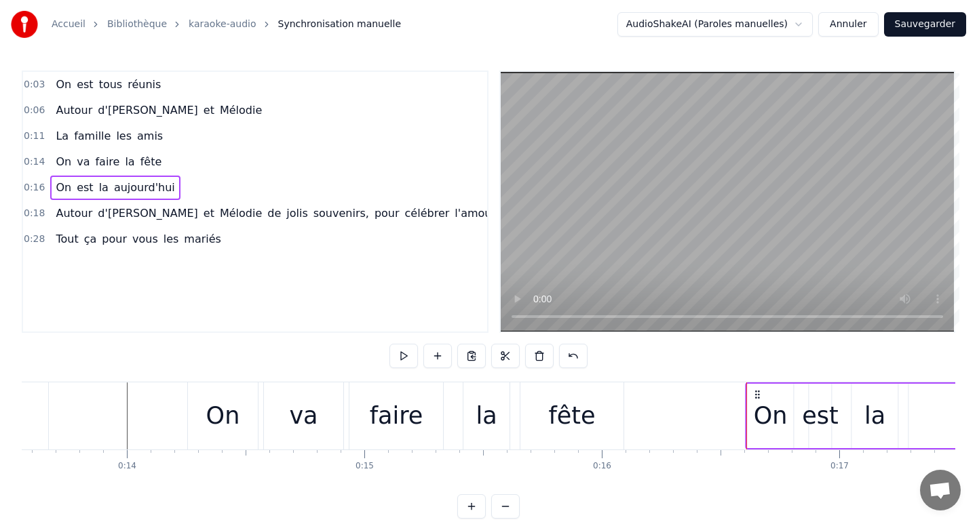
drag, startPoint x: 768, startPoint y: 395, endPoint x: 754, endPoint y: 394, distance: 13.6
click at [754, 394] on icon at bounding box center [757, 394] width 11 height 11
drag, startPoint x: 705, startPoint y: 393, endPoint x: 756, endPoint y: 390, distance: 50.9
click at [756, 390] on icon at bounding box center [759, 394] width 11 height 11
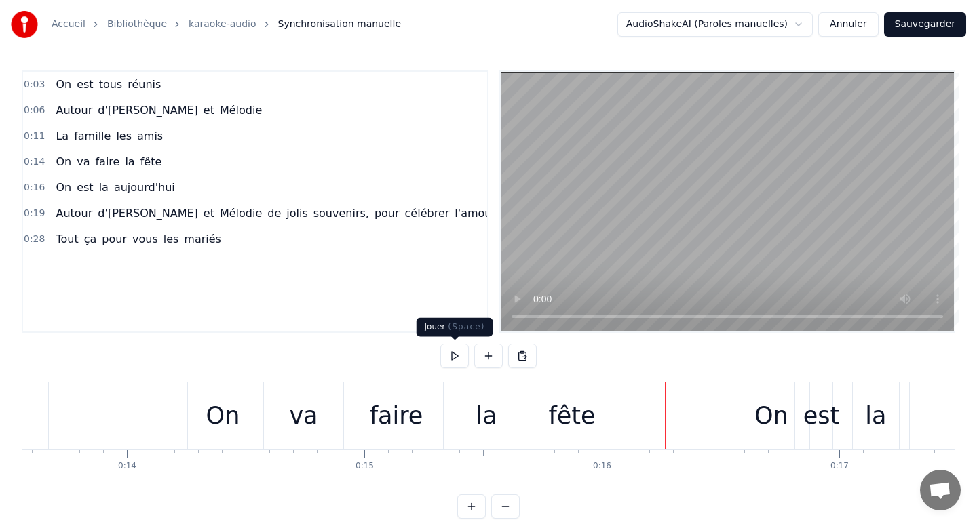
click at [452, 355] on button at bounding box center [454, 356] width 28 height 24
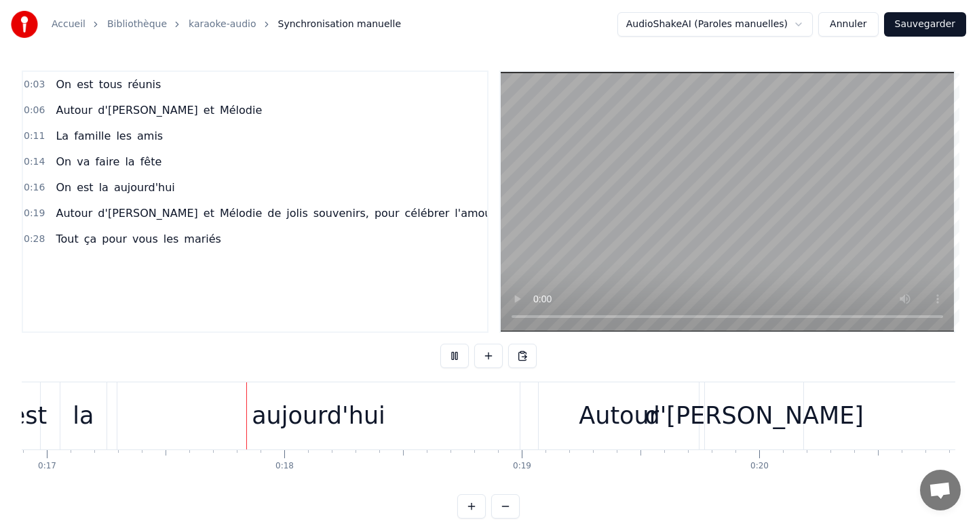
scroll to position [0, 4025]
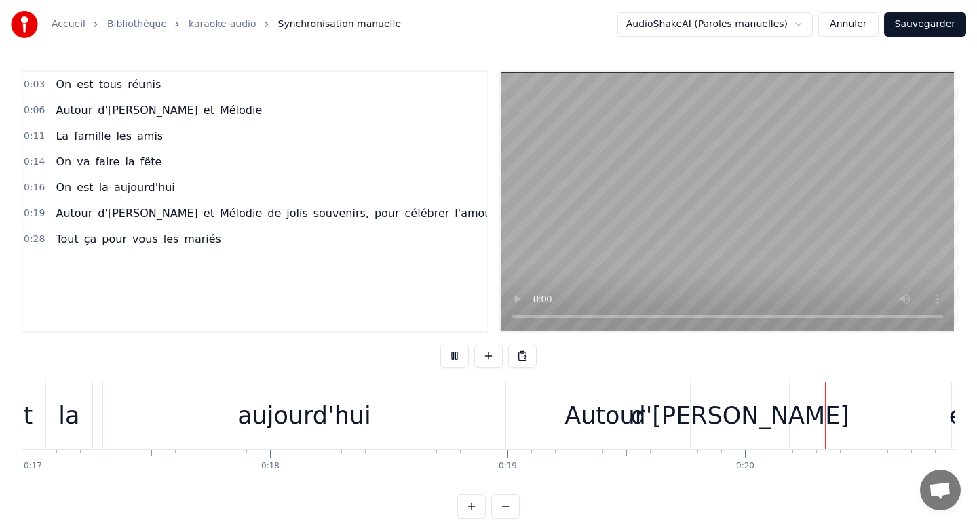
click at [452, 355] on button at bounding box center [454, 356] width 28 height 24
click at [742, 413] on div "d'[PERSON_NAME]" at bounding box center [739, 416] width 219 height 36
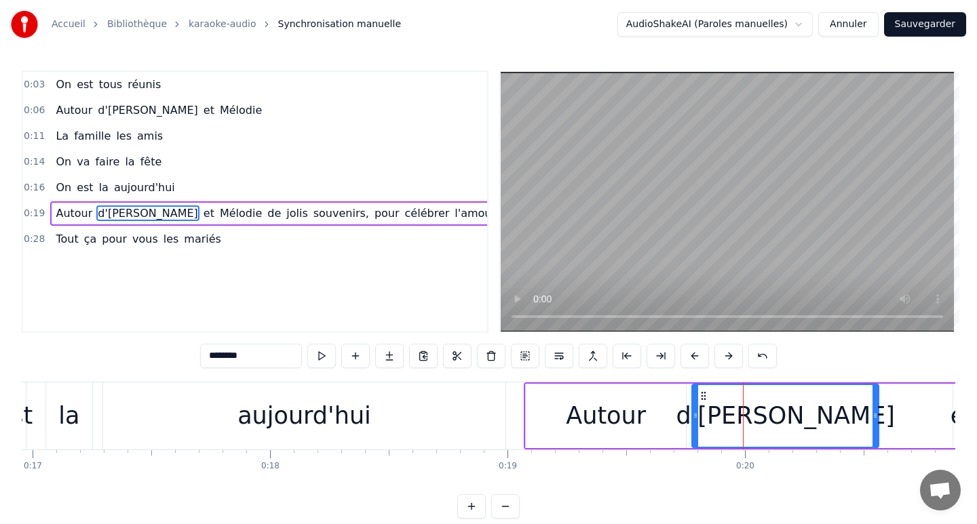
drag, startPoint x: 787, startPoint y: 417, endPoint x: 881, endPoint y: 410, distance: 94.6
click at [878, 410] on icon at bounding box center [874, 415] width 5 height 11
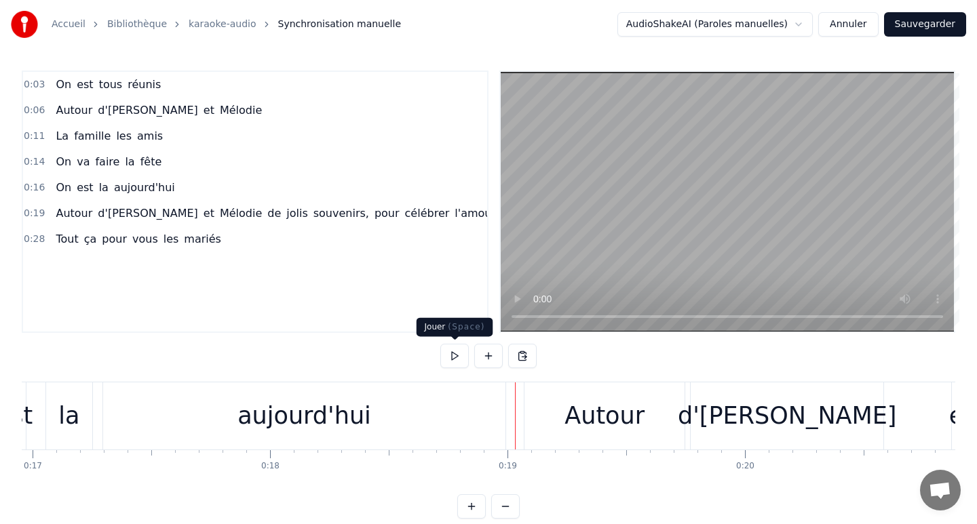
click at [457, 359] on button at bounding box center [454, 356] width 28 height 24
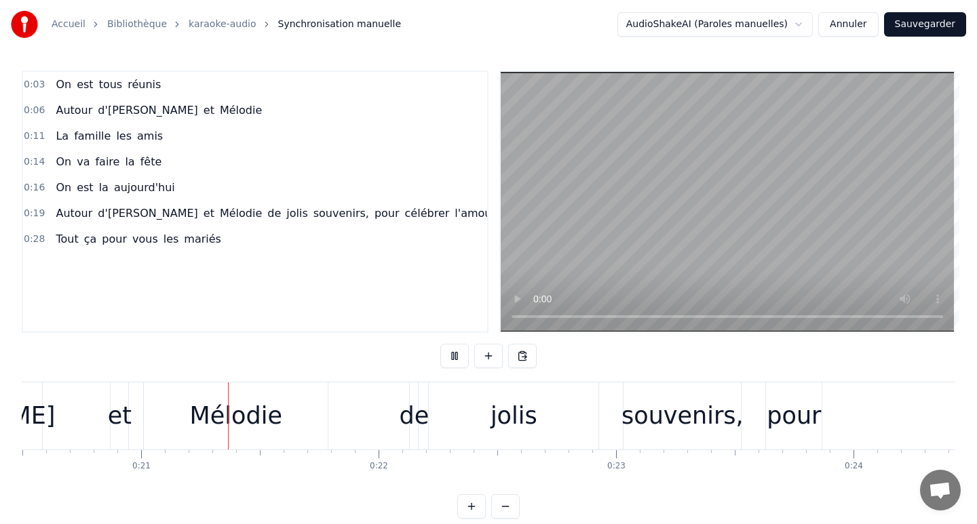
scroll to position [0, 4875]
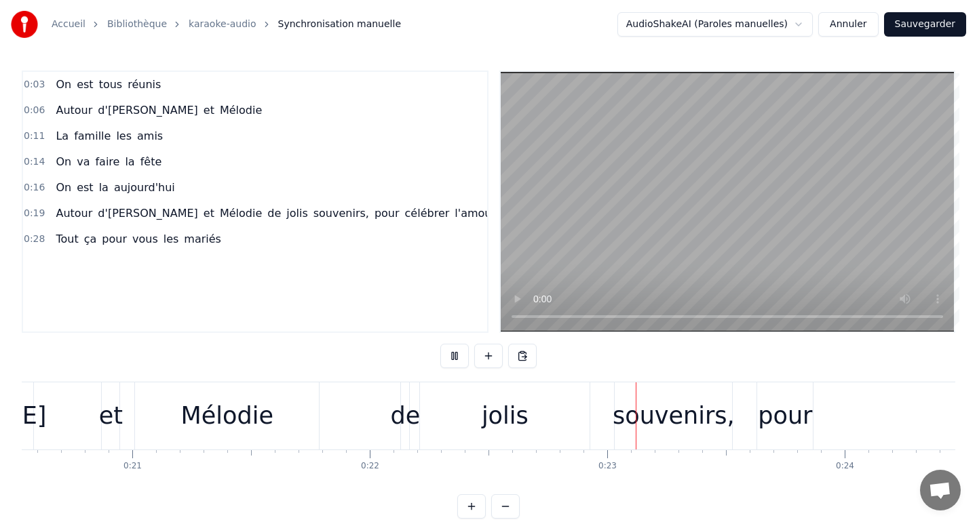
click at [457, 359] on button at bounding box center [454, 356] width 28 height 24
click at [298, 413] on div "Mélodie" at bounding box center [227, 416] width 184 height 67
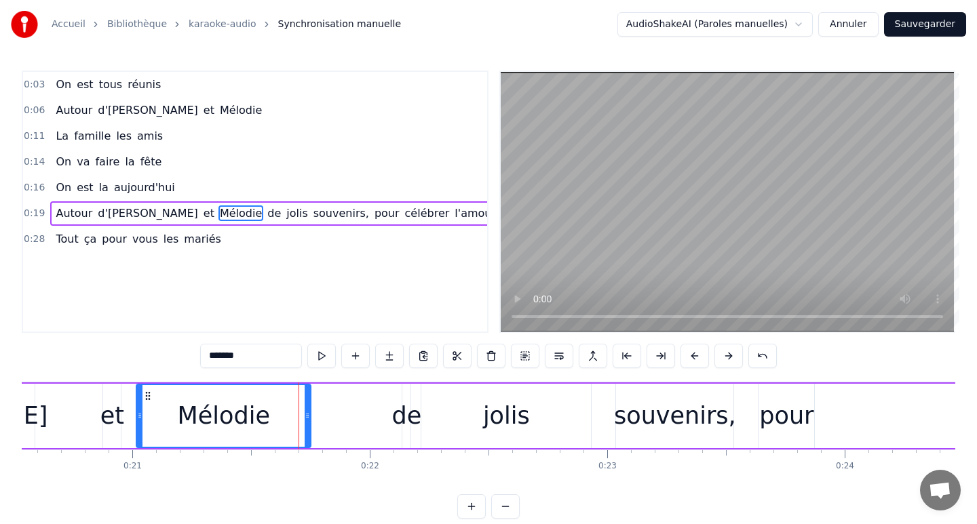
drag, startPoint x: 316, startPoint y: 416, endPoint x: 307, endPoint y: 410, distance: 10.9
click at [307, 410] on icon at bounding box center [307, 415] width 5 height 11
click at [320, 360] on button at bounding box center [321, 356] width 28 height 24
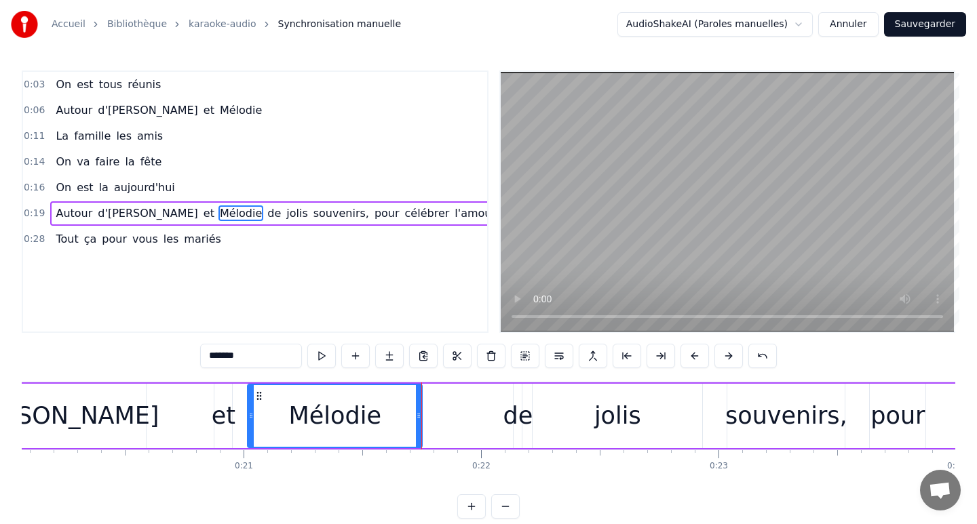
scroll to position [0, 4763]
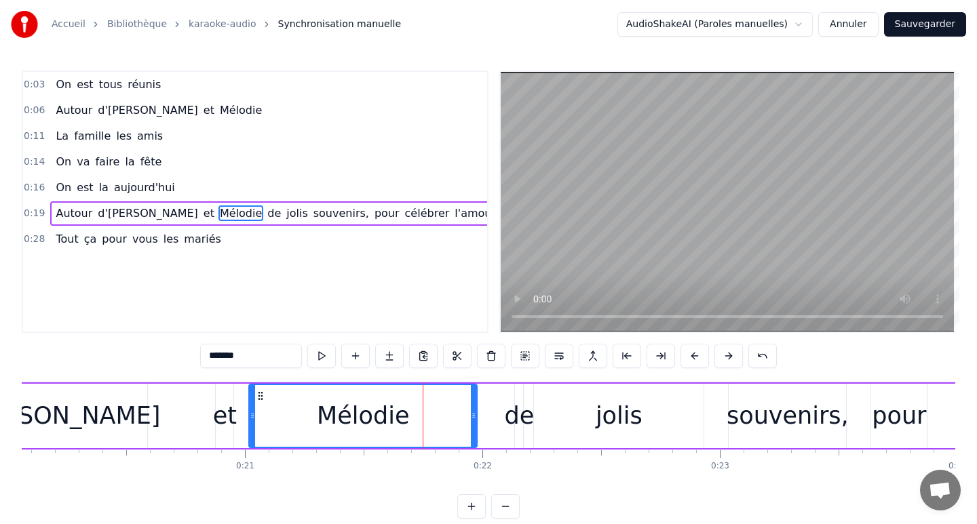
drag, startPoint x: 422, startPoint y: 414, endPoint x: 483, endPoint y: 412, distance: 61.1
click at [476, 412] on icon at bounding box center [473, 415] width 5 height 11
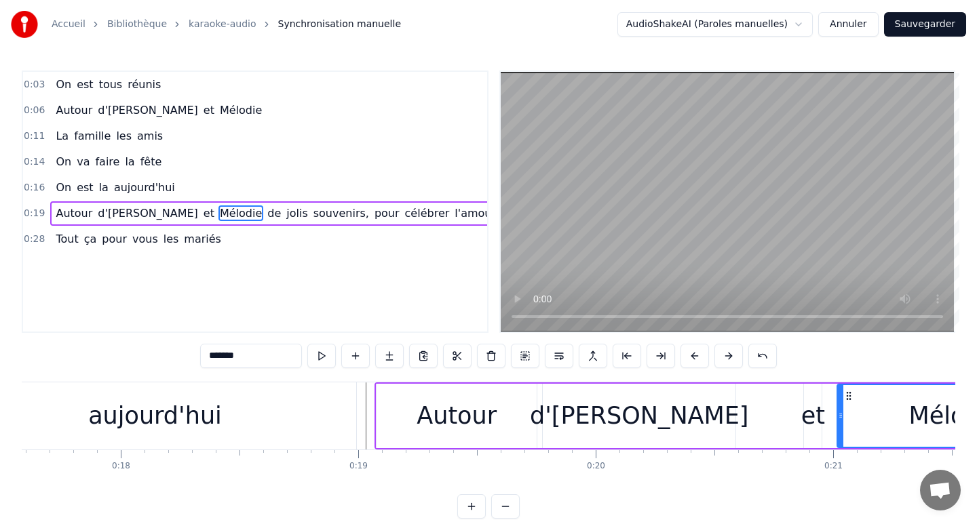
scroll to position [0, 4174]
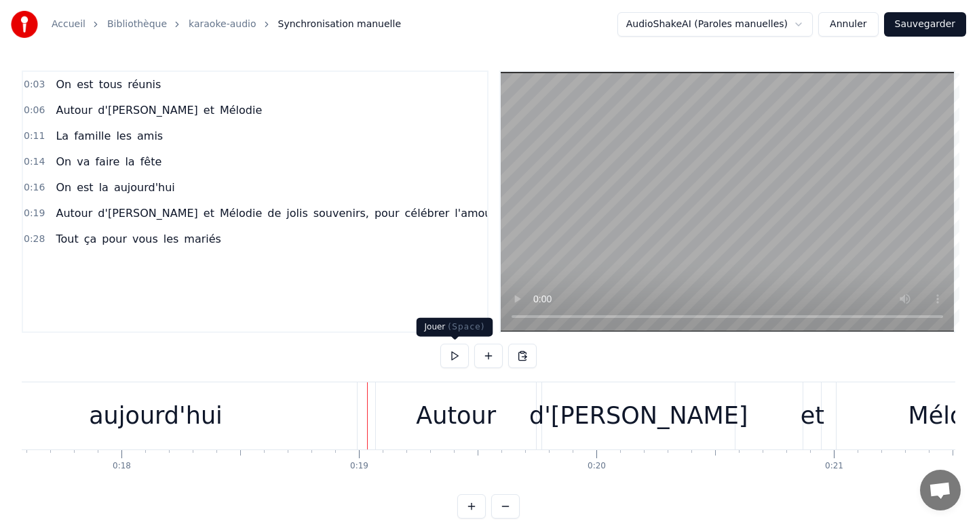
click at [448, 358] on button at bounding box center [454, 356] width 28 height 24
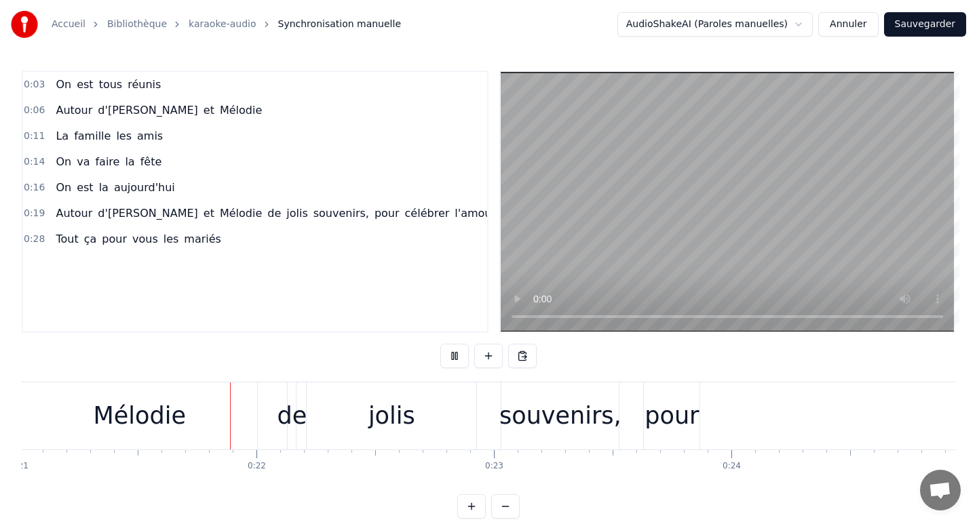
scroll to position [0, 5004]
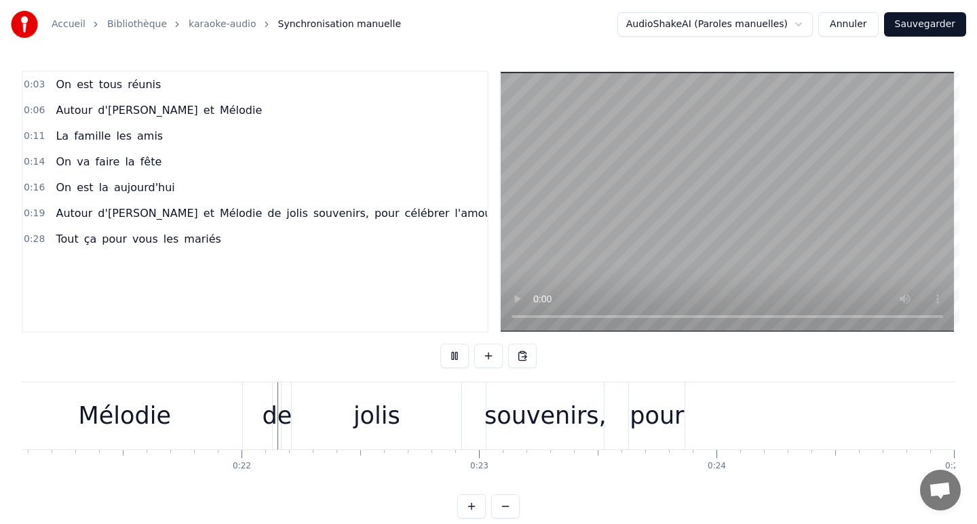
click at [448, 357] on button at bounding box center [454, 356] width 28 height 24
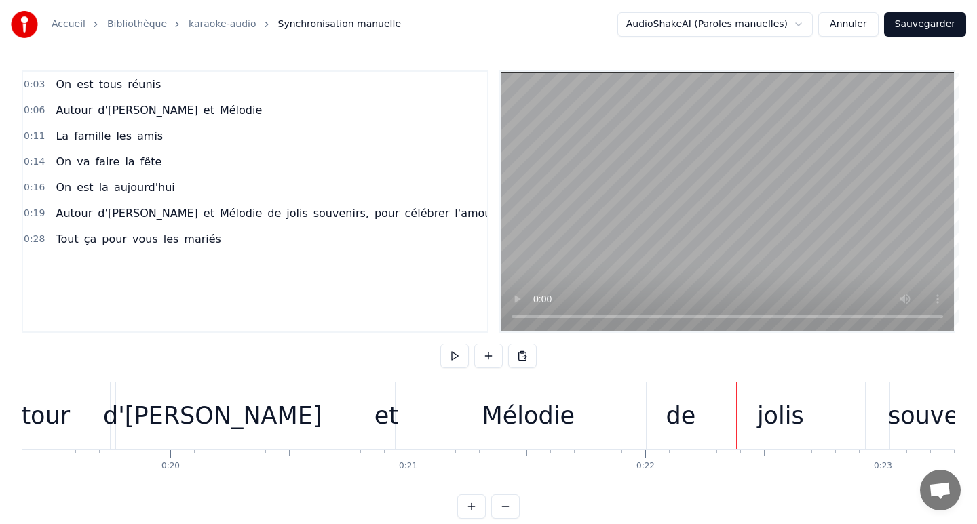
scroll to position [0, 4588]
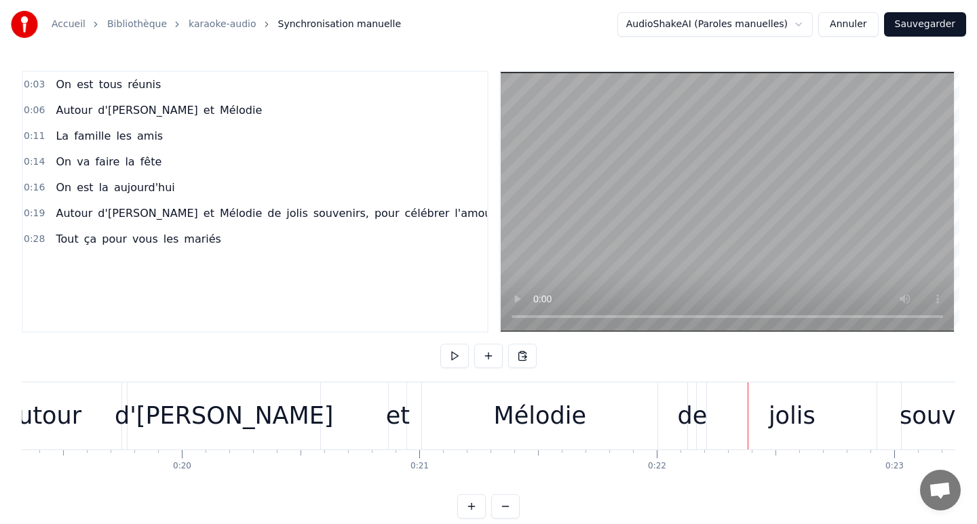
click at [274, 421] on div "d'[PERSON_NAME]" at bounding box center [224, 416] width 193 height 67
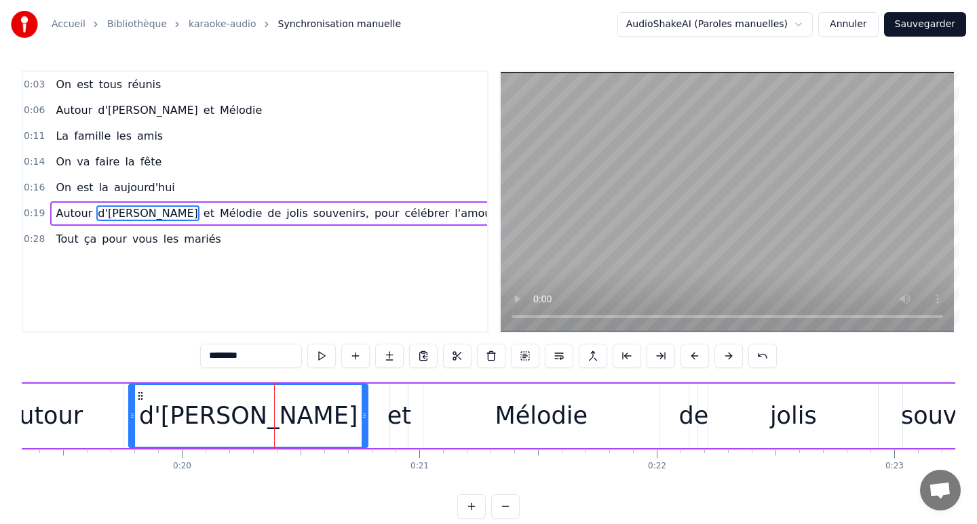
drag, startPoint x: 319, startPoint y: 417, endPoint x: 365, endPoint y: 417, distance: 46.1
click at [365, 417] on icon at bounding box center [364, 415] width 5 height 11
click at [408, 417] on div "et" at bounding box center [399, 416] width 24 height 36
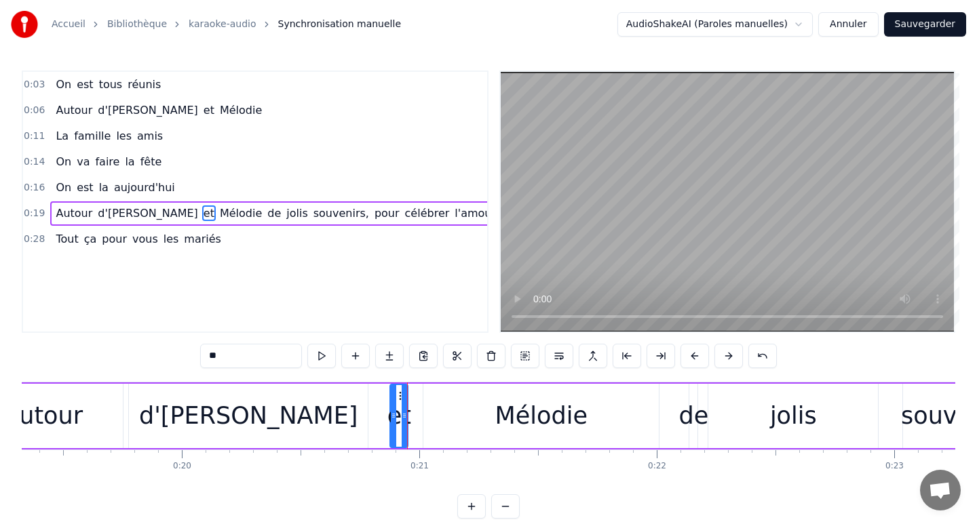
click at [401, 417] on div "et" at bounding box center [399, 416] width 24 height 36
click at [471, 416] on div "Mélodie" at bounding box center [540, 416] width 235 height 64
type input "*******"
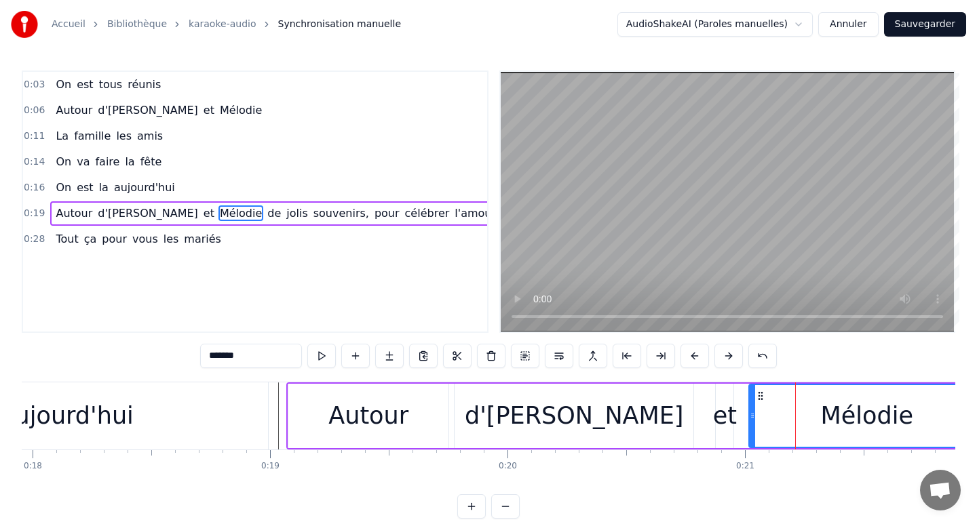
scroll to position [0, 4181]
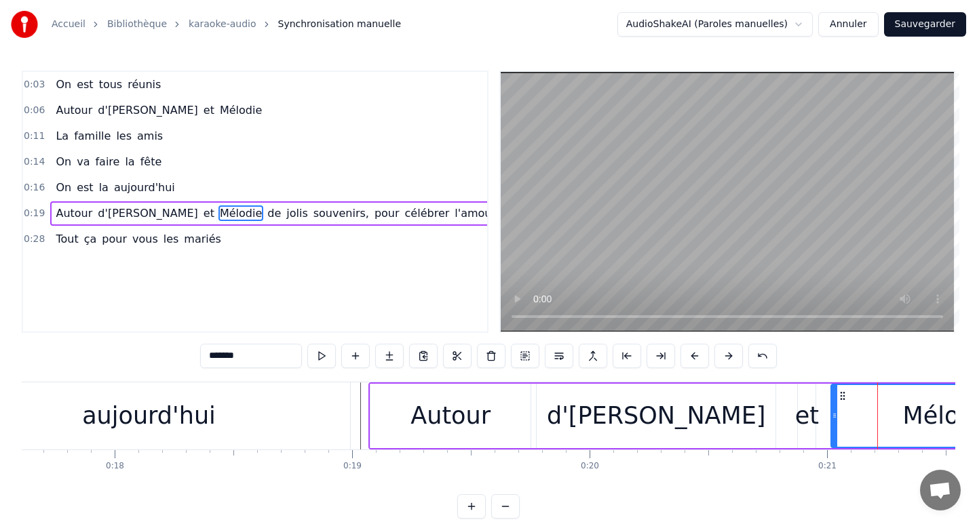
click at [352, 411] on div "On est la [DATE]" at bounding box center [70, 416] width 568 height 67
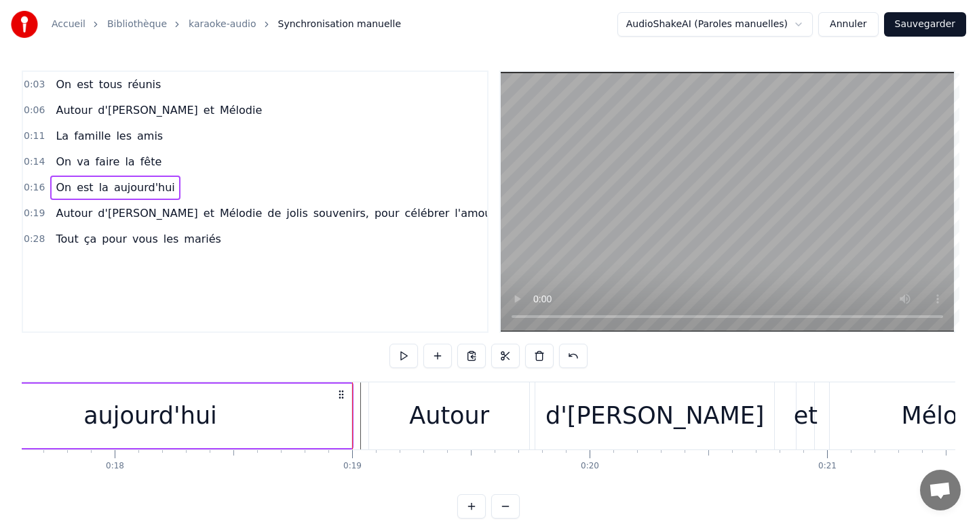
click at [359, 396] on div at bounding box center [23, 416] width 8365 height 67
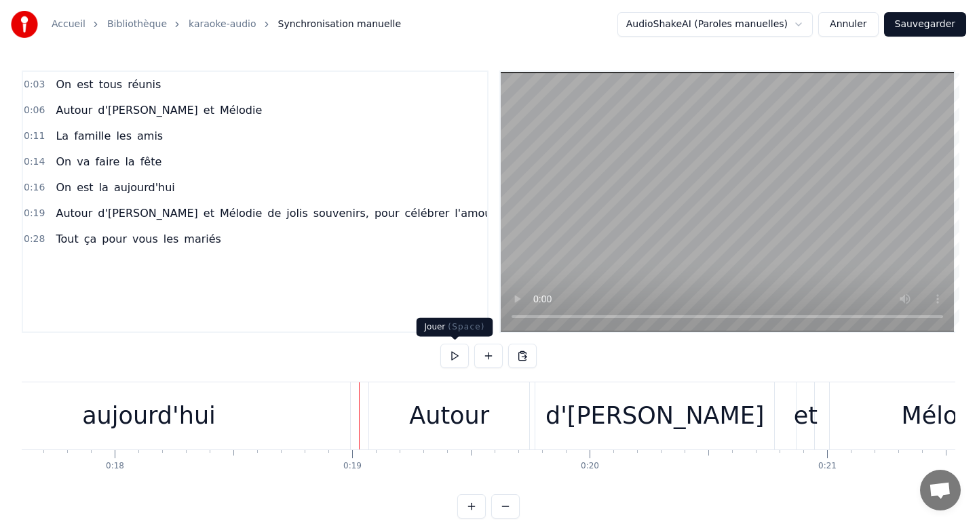
click at [454, 352] on button at bounding box center [454, 356] width 28 height 24
click at [454, 353] on button at bounding box center [454, 356] width 28 height 24
click at [459, 432] on div "Autour" at bounding box center [449, 416] width 80 height 36
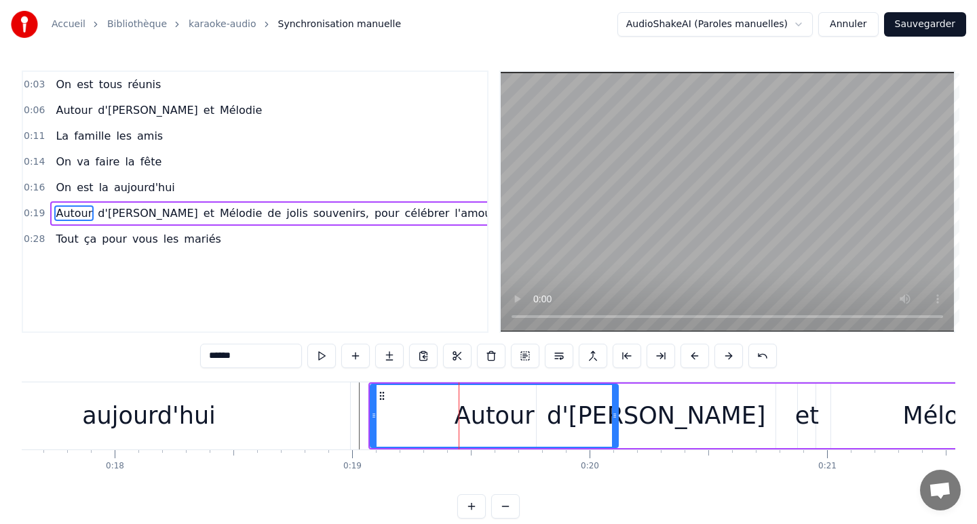
drag, startPoint x: 528, startPoint y: 414, endPoint x: 616, endPoint y: 414, distance: 87.5
click at [616, 414] on icon at bounding box center [614, 415] width 5 height 11
click at [676, 416] on div "d'[PERSON_NAME]" at bounding box center [656, 416] width 219 height 36
type input "********"
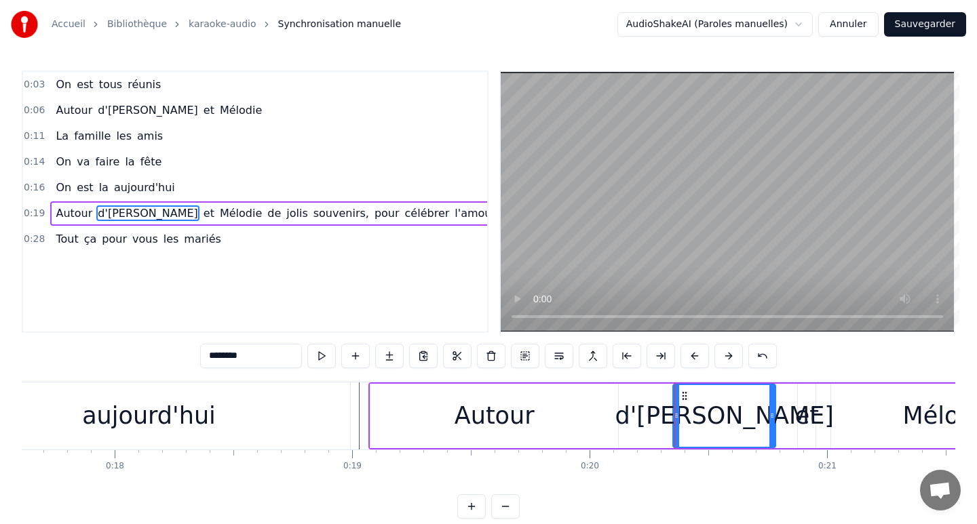
drag, startPoint x: 539, startPoint y: 413, endPoint x: 676, endPoint y: 414, distance: 137.0
click at [676, 414] on icon at bounding box center [676, 415] width 5 height 11
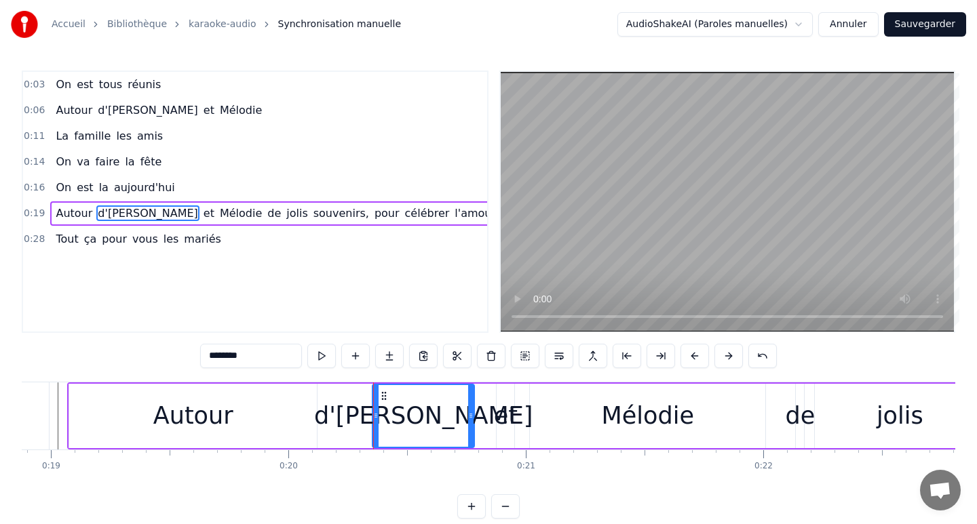
scroll to position [0, 4484]
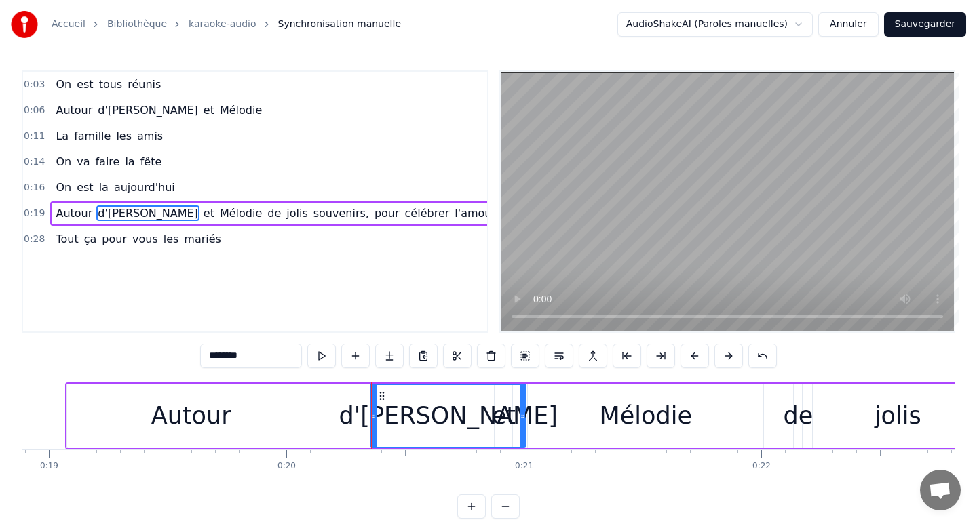
drag, startPoint x: 469, startPoint y: 417, endPoint x: 523, endPoint y: 417, distance: 53.6
click at [523, 417] on icon at bounding box center [522, 415] width 5 height 11
click at [504, 417] on div "d'[PERSON_NAME]" at bounding box center [448, 416] width 154 height 62
click at [509, 412] on div "d'[PERSON_NAME]" at bounding box center [448, 416] width 154 height 62
click at [431, 412] on div "d'[PERSON_NAME]" at bounding box center [447, 416] width 219 height 36
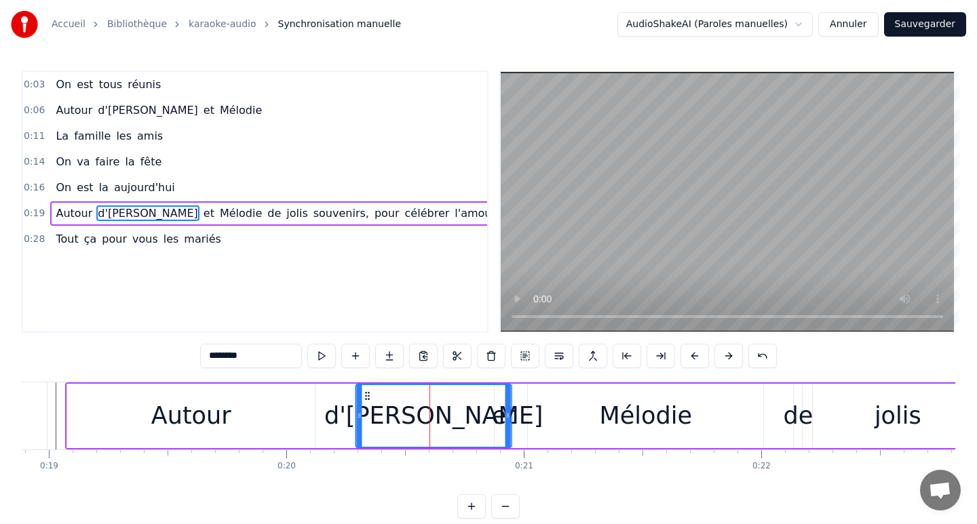
drag, startPoint x: 381, startPoint y: 395, endPoint x: 363, endPoint y: 393, distance: 17.8
click at [363, 393] on icon at bounding box center [367, 396] width 11 height 11
drag, startPoint x: 510, startPoint y: 407, endPoint x: 523, endPoint y: 406, distance: 12.9
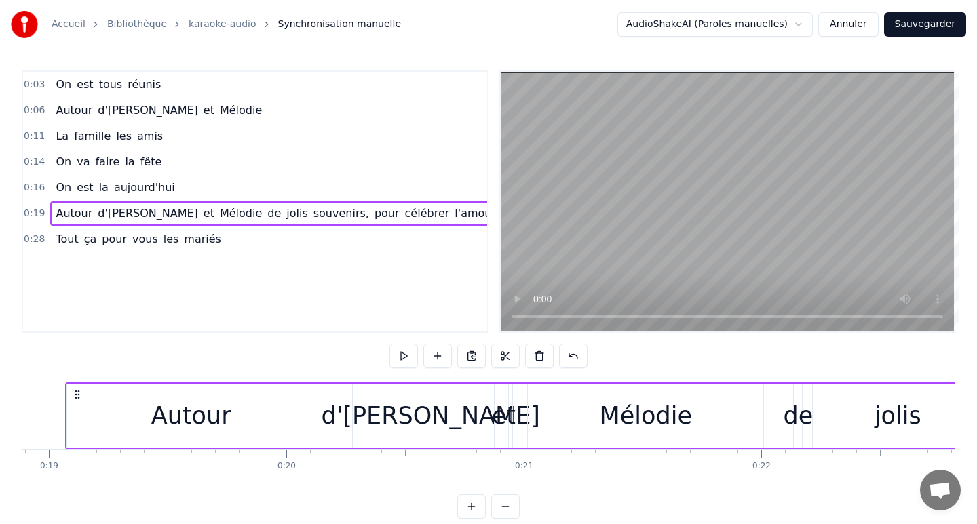
drag, startPoint x: 509, startPoint y: 407, endPoint x: 530, endPoint y: 407, distance: 21.0
click at [503, 410] on div "et" at bounding box center [504, 416] width 24 height 36
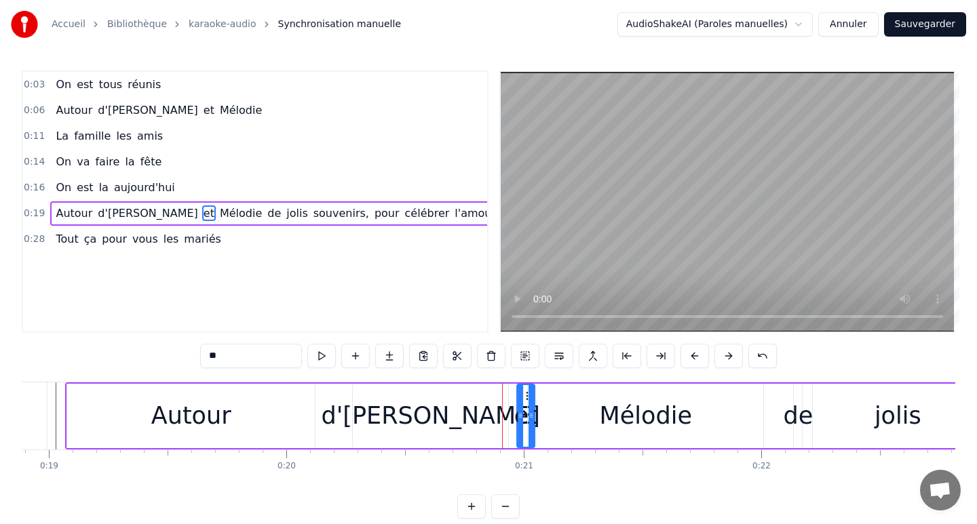
drag, startPoint x: 505, startPoint y: 395, endPoint x: 527, endPoint y: 393, distance: 22.5
click at [527, 393] on icon at bounding box center [528, 396] width 11 height 11
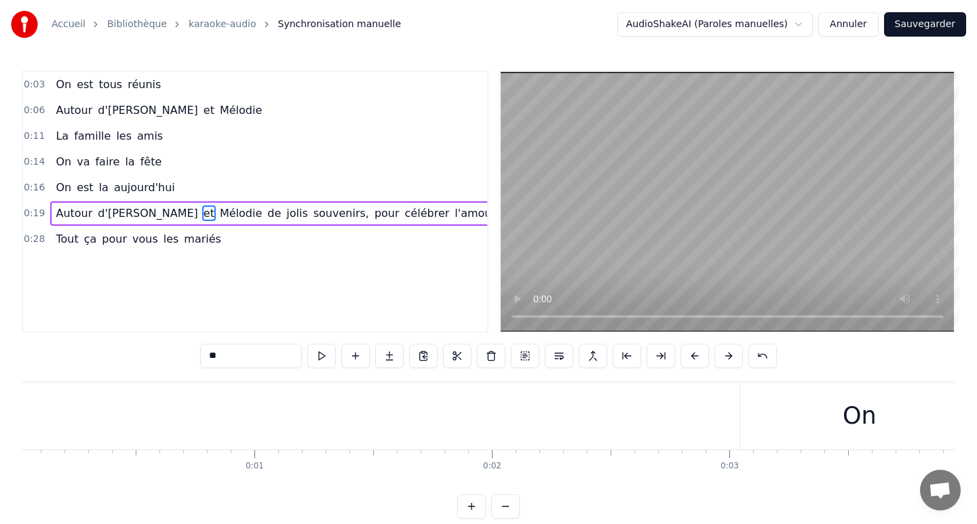
scroll to position [0, 0]
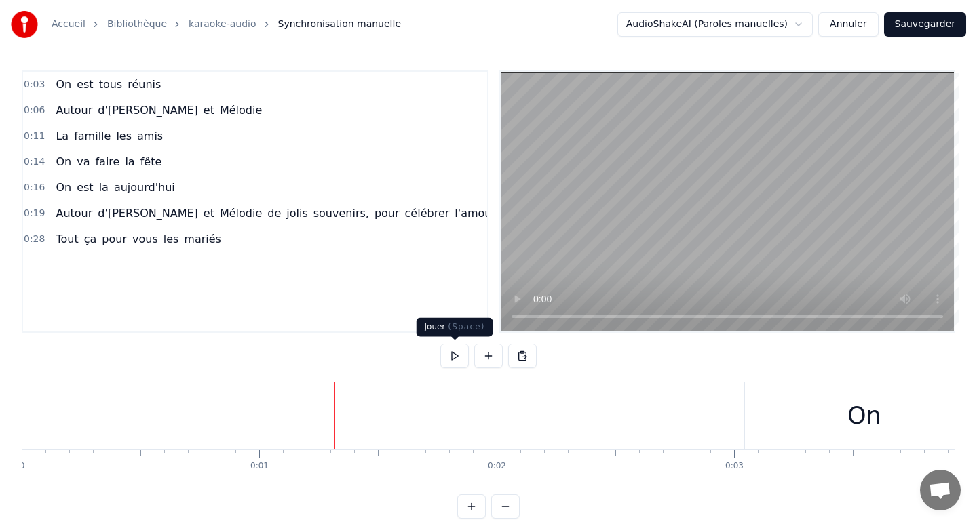
click at [459, 353] on button at bounding box center [454, 356] width 28 height 24
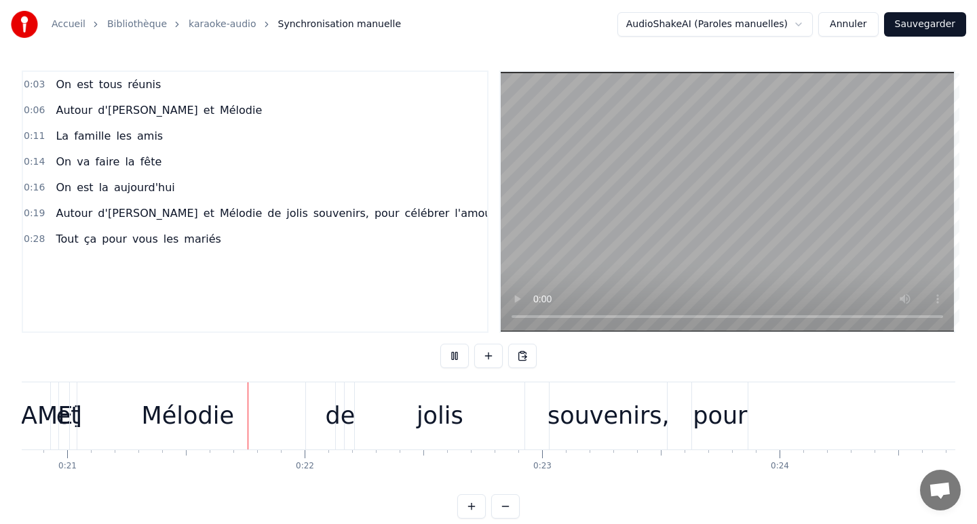
scroll to position [0, 4949]
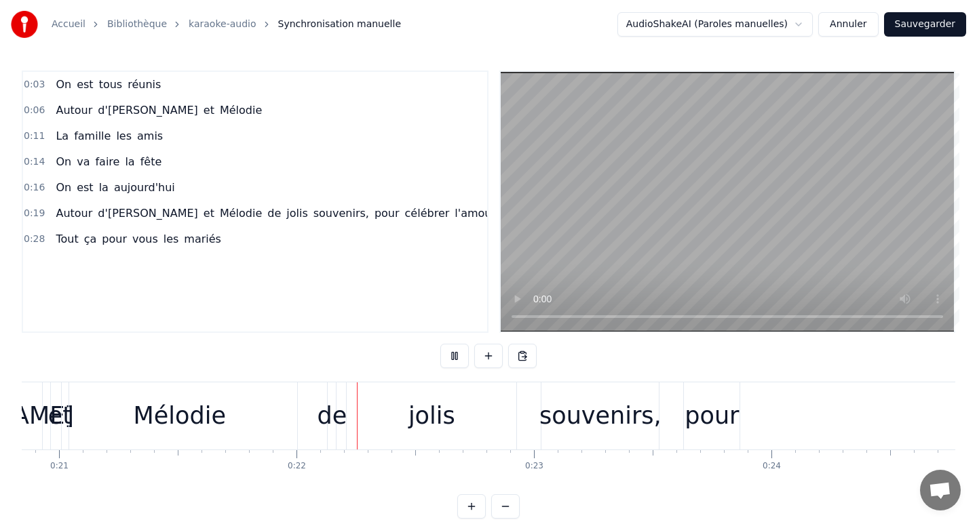
click at [459, 353] on button at bounding box center [454, 356] width 28 height 24
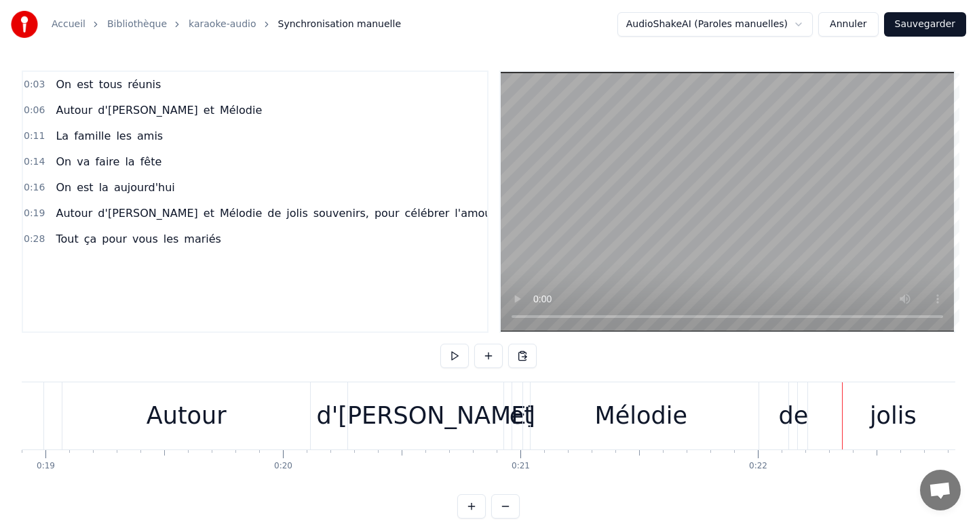
scroll to position [0, 4455]
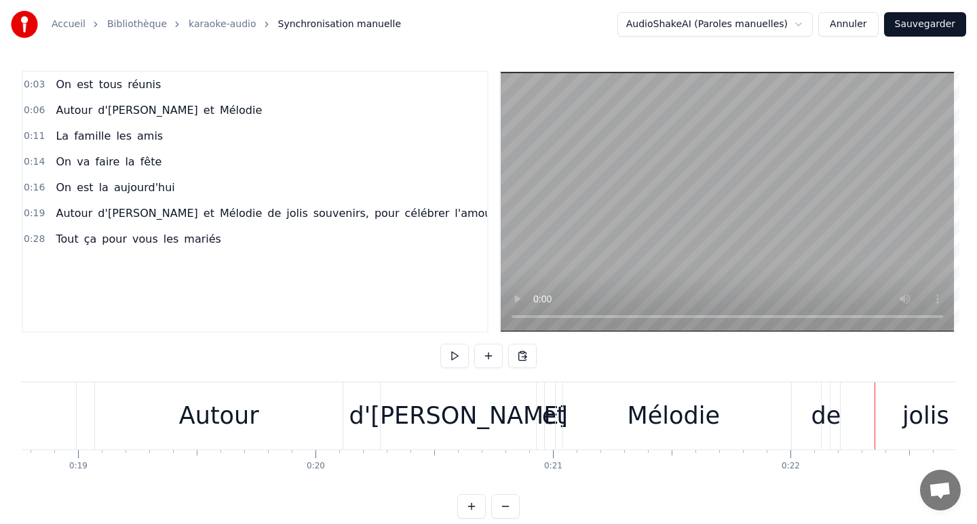
click at [447, 417] on div "d'[PERSON_NAME]" at bounding box center [458, 416] width 219 height 36
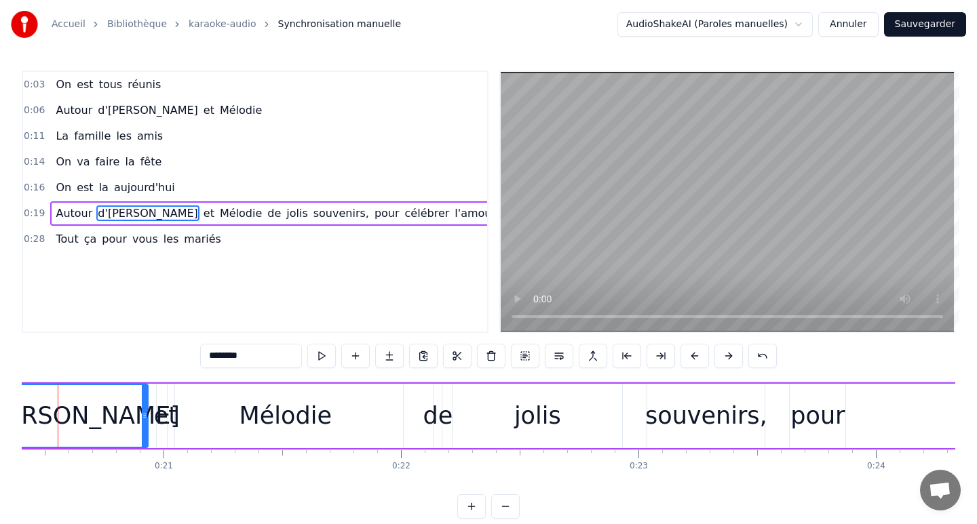
scroll to position [0, 4854]
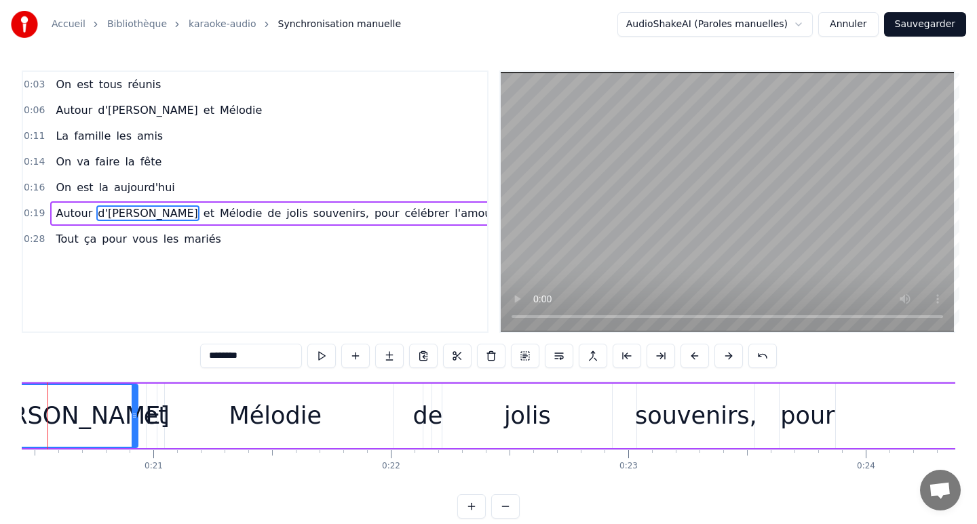
click at [621, 417] on div "Autour d'[PERSON_NAME] et [PERSON_NAME] souvenirs, pour célébrer l'amour" at bounding box center [881, 416] width 2372 height 67
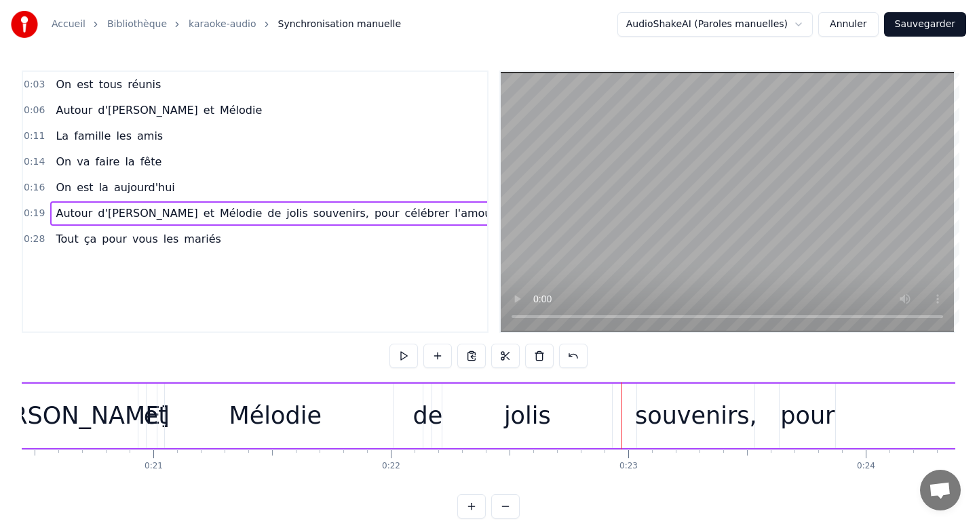
click at [621, 417] on div at bounding box center [621, 416] width 1 height 67
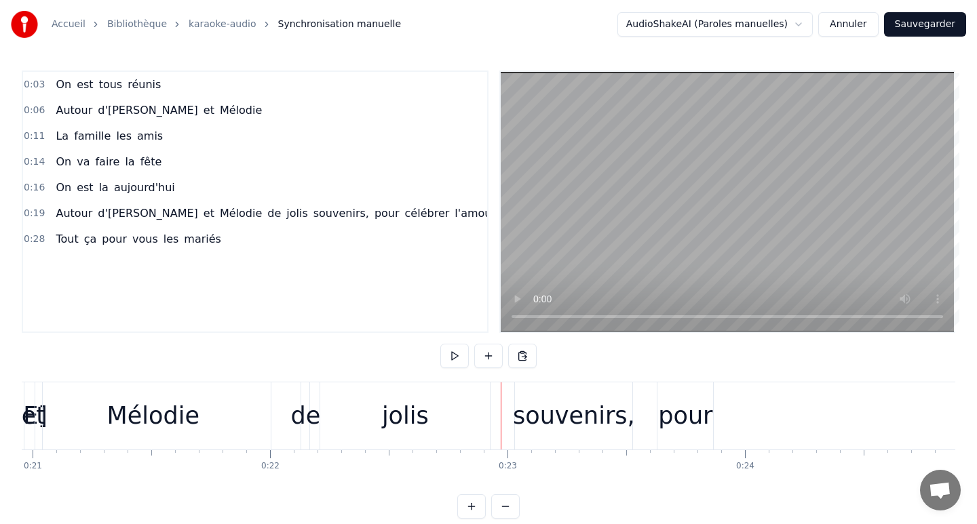
scroll to position [0, 5199]
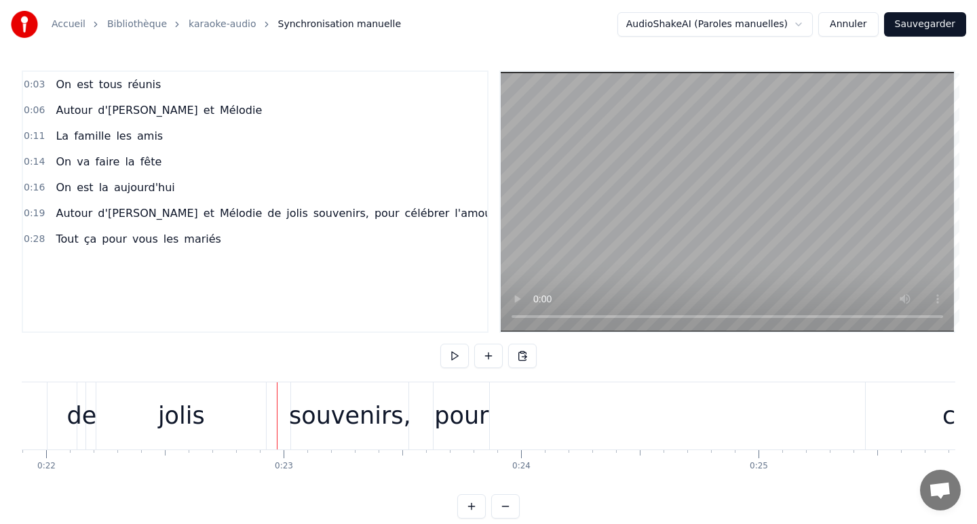
click at [634, 408] on div "Autour d'[PERSON_NAME] et [PERSON_NAME] souvenirs, pour célébrer l'amour" at bounding box center [536, 416] width 2372 height 67
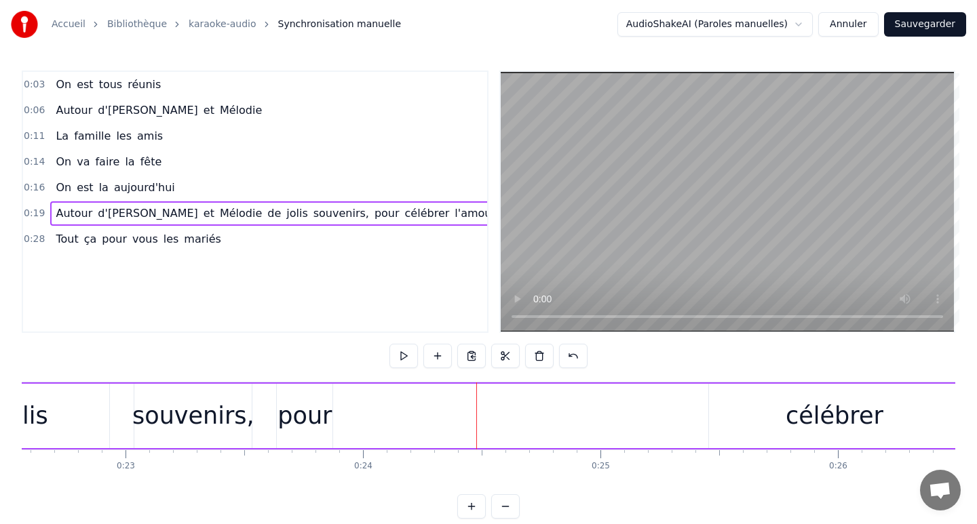
scroll to position [0, 5345]
drag, startPoint x: 323, startPoint y: 417, endPoint x: 482, endPoint y: 410, distance: 158.9
click at [482, 410] on div "Autour d'[PERSON_NAME] et [PERSON_NAME] souvenirs, pour célébrer l'amour" at bounding box center [390, 416] width 2372 height 67
click at [330, 398] on div "pour" at bounding box center [317, 416] width 54 height 36
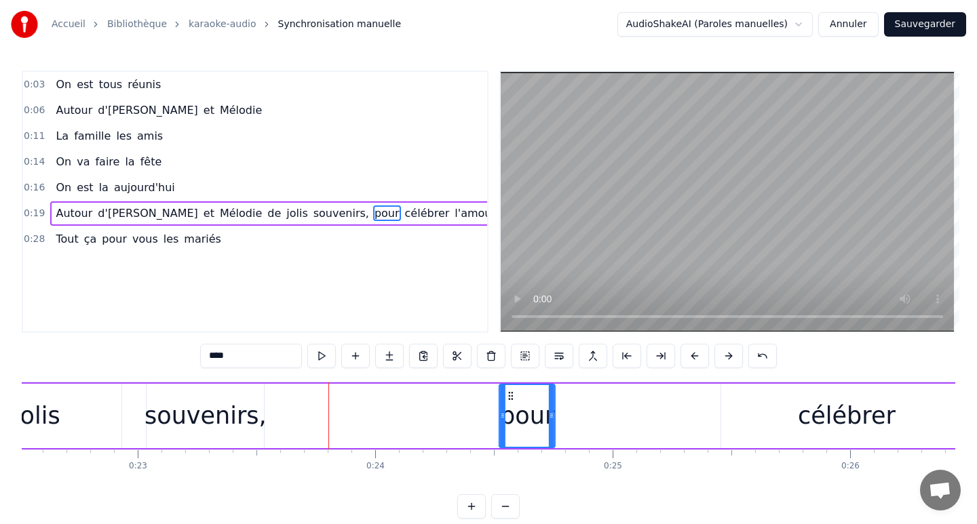
drag, startPoint x: 301, startPoint y: 394, endPoint x: 525, endPoint y: 398, distance: 224.6
click at [516, 398] on icon at bounding box center [510, 396] width 11 height 11
click at [227, 411] on div "souvenirs," at bounding box center [205, 416] width 122 height 36
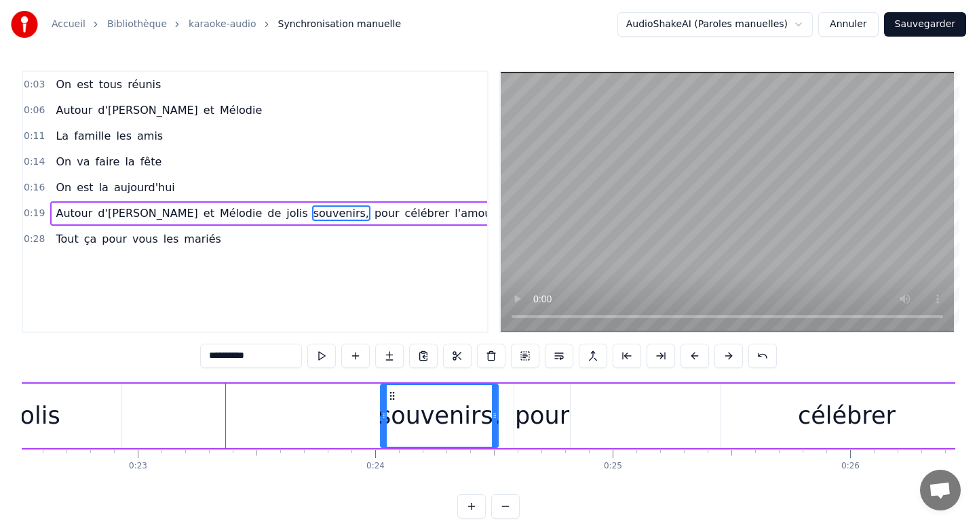
drag, startPoint x: 157, startPoint y: 398, endPoint x: 390, endPoint y: 392, distance: 232.7
click at [390, 392] on icon at bounding box center [392, 396] width 11 height 11
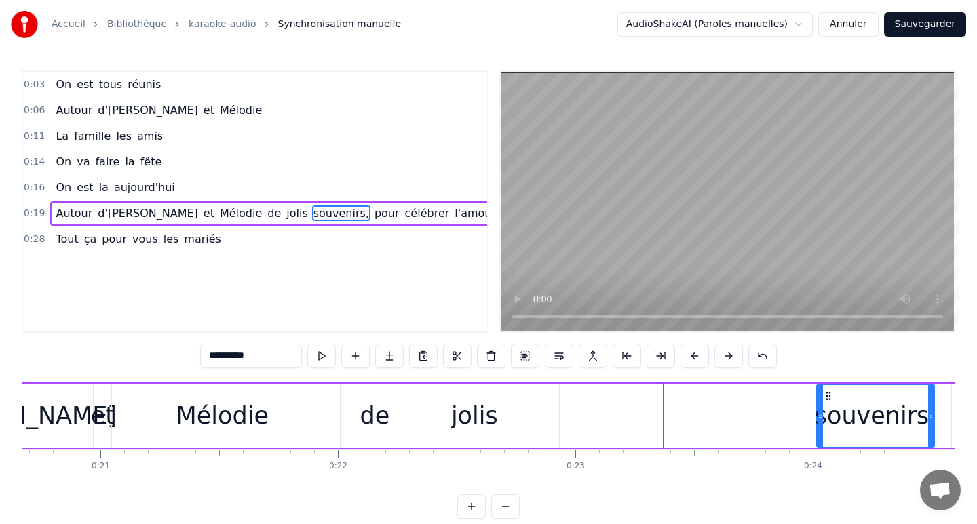
scroll to position [0, 4913]
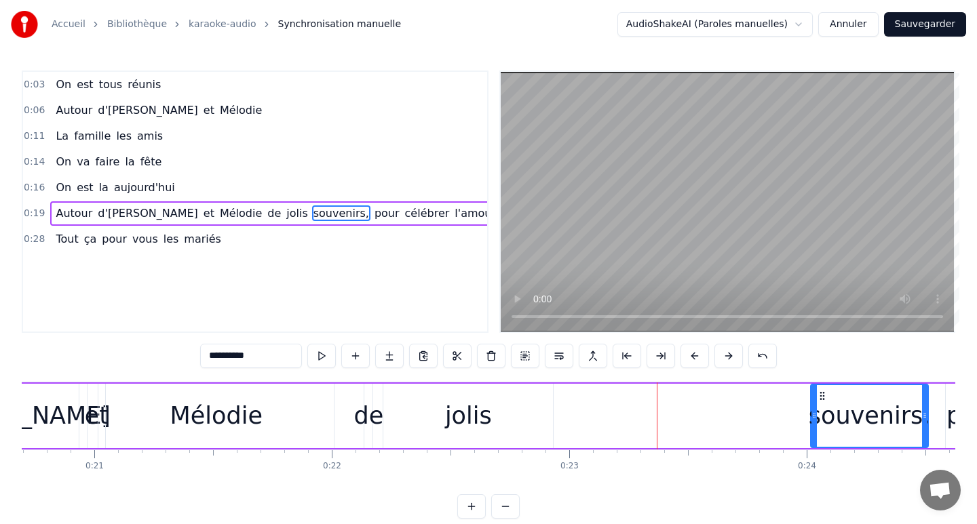
click at [470, 412] on div "jolis" at bounding box center [468, 416] width 47 height 36
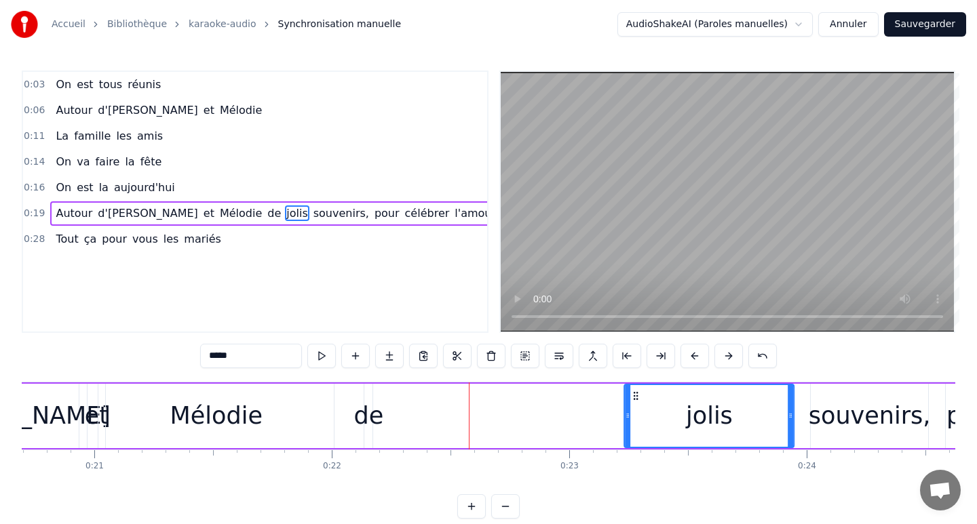
drag, startPoint x: 395, startPoint y: 395, endPoint x: 636, endPoint y: 395, distance: 240.8
click at [636, 395] on icon at bounding box center [635, 396] width 11 height 11
click at [369, 410] on div "de" at bounding box center [368, 416] width 30 height 36
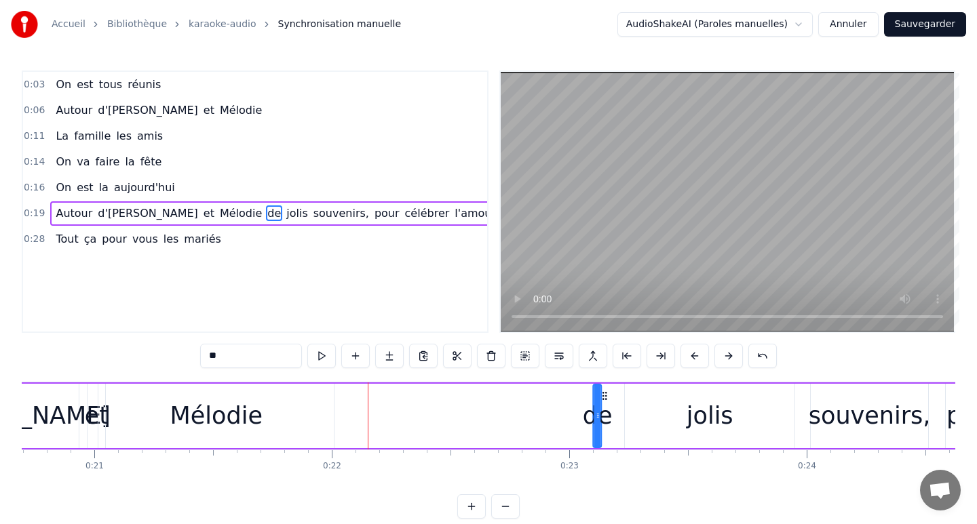
drag, startPoint x: 376, startPoint y: 394, endPoint x: 604, endPoint y: 403, distance: 228.8
click at [601, 403] on div "de" at bounding box center [597, 416] width 7 height 62
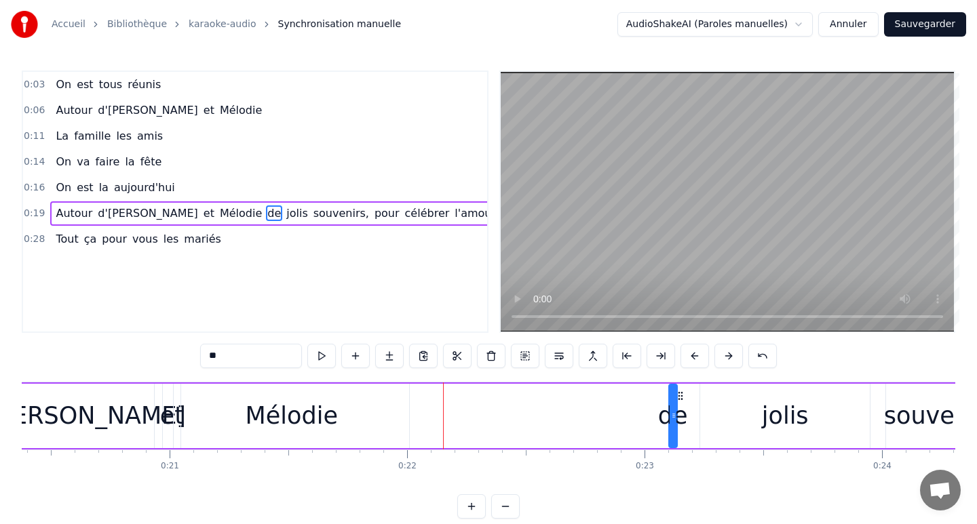
scroll to position [0, 4834]
click at [355, 420] on div "Mélodie" at bounding box center [295, 416] width 235 height 64
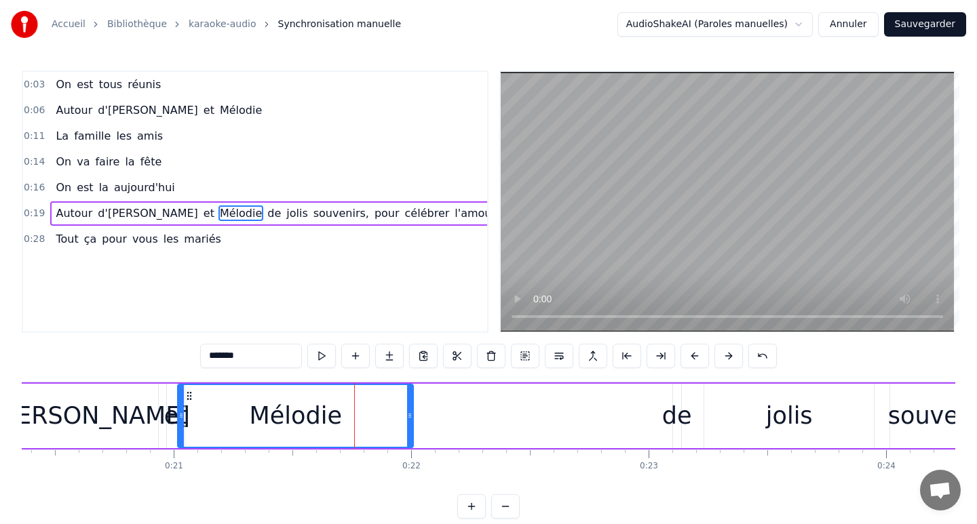
drag, startPoint x: 343, startPoint y: 414, endPoint x: 373, endPoint y: 414, distance: 29.8
click at [372, 414] on div "Mélodie" at bounding box center [295, 416] width 234 height 62
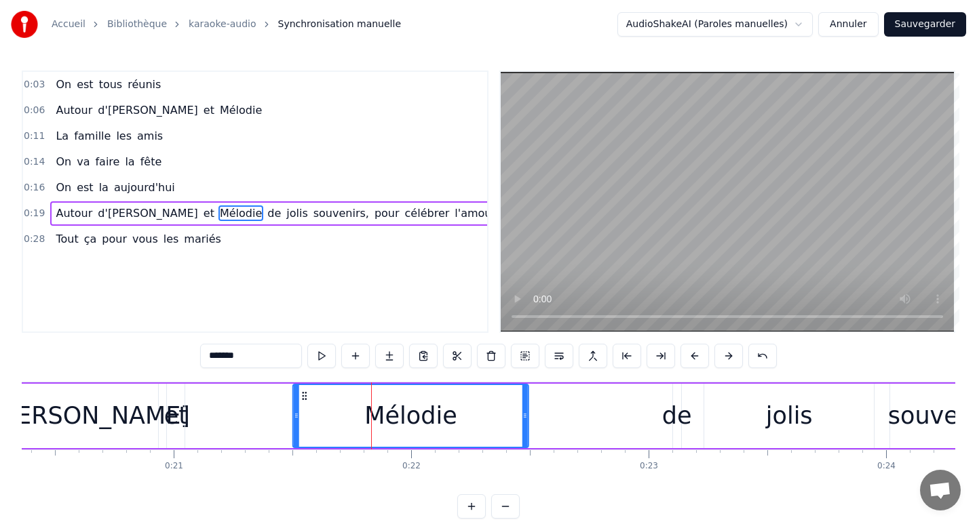
drag, startPoint x: 190, startPoint y: 394, endPoint x: 309, endPoint y: 392, distance: 119.4
click at [309, 392] on icon at bounding box center [304, 396] width 11 height 11
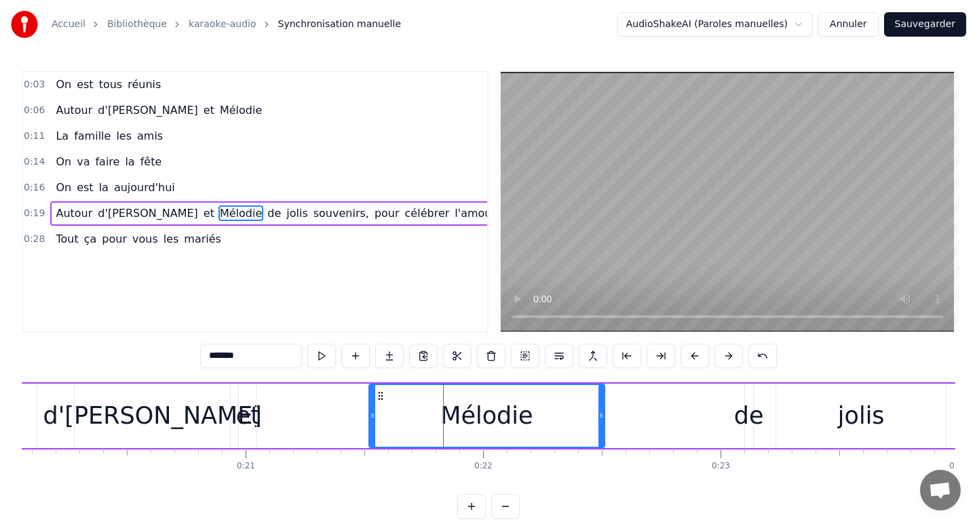
scroll to position [0, 4753]
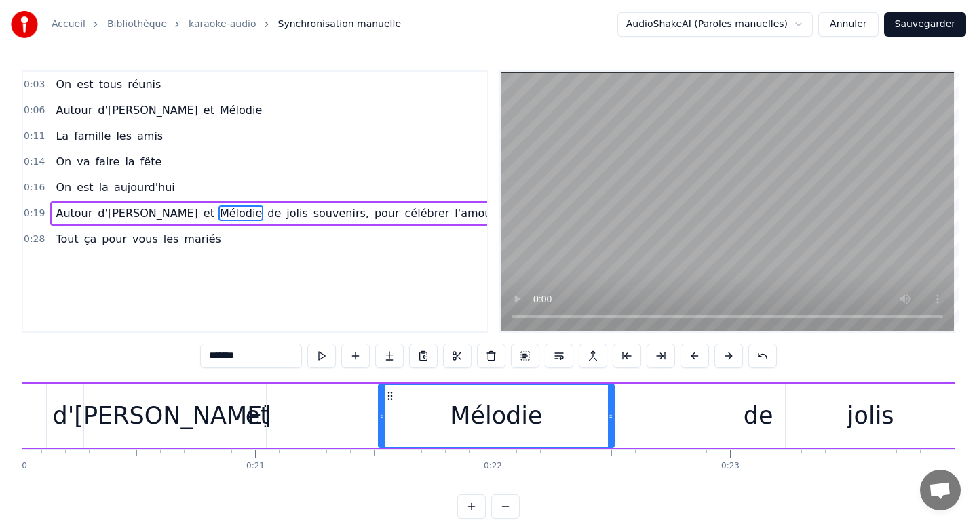
click at [263, 409] on div "et" at bounding box center [258, 416] width 24 height 36
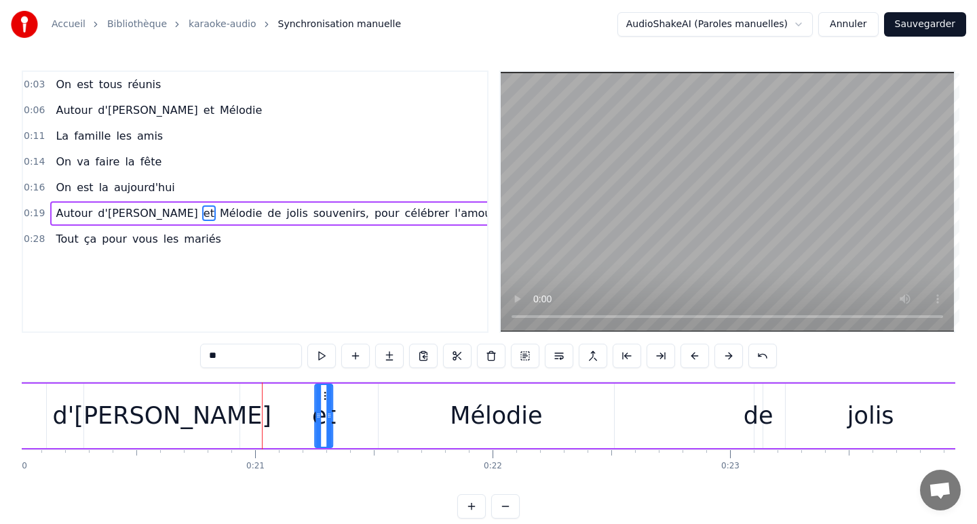
drag, startPoint x: 256, startPoint y: 395, endPoint x: 326, endPoint y: 398, distance: 69.2
click at [325, 398] on icon at bounding box center [327, 396] width 11 height 11
click at [191, 412] on div "d'[PERSON_NAME]" at bounding box center [161, 416] width 219 height 36
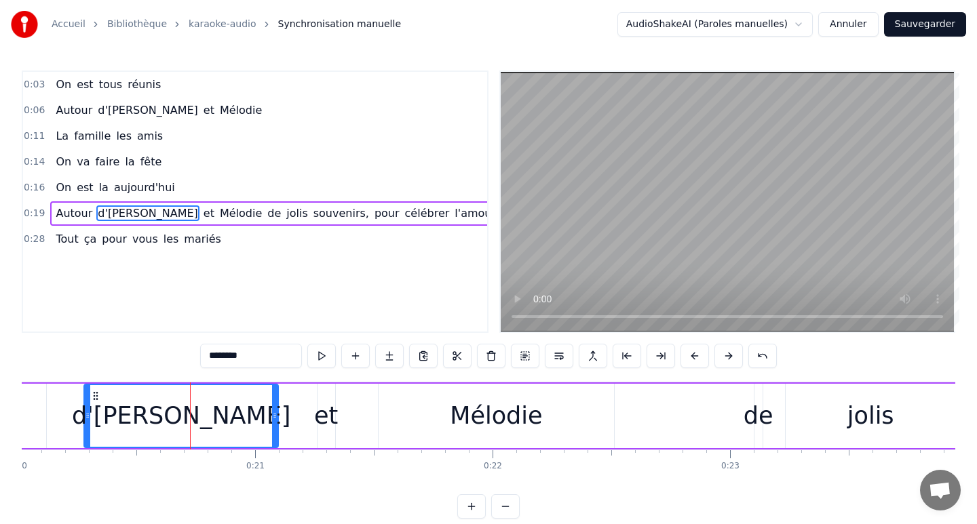
drag, startPoint x: 237, startPoint y: 412, endPoint x: 278, endPoint y: 414, distance: 41.4
click at [277, 414] on icon at bounding box center [274, 415] width 5 height 11
click at [488, 422] on div "Mélodie" at bounding box center [496, 416] width 92 height 36
type input "*******"
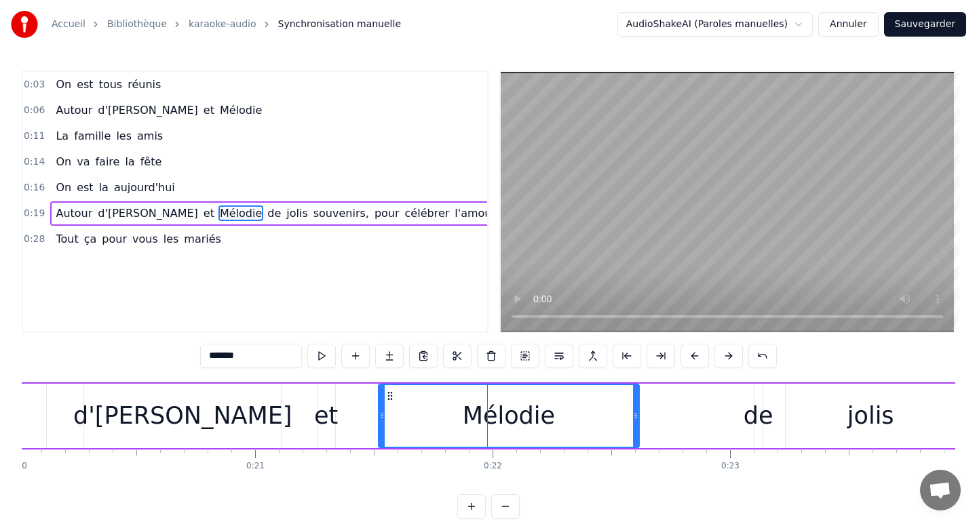
drag, startPoint x: 611, startPoint y: 414, endPoint x: 641, endPoint y: 415, distance: 29.9
click at [638, 415] on icon at bounding box center [635, 415] width 5 height 11
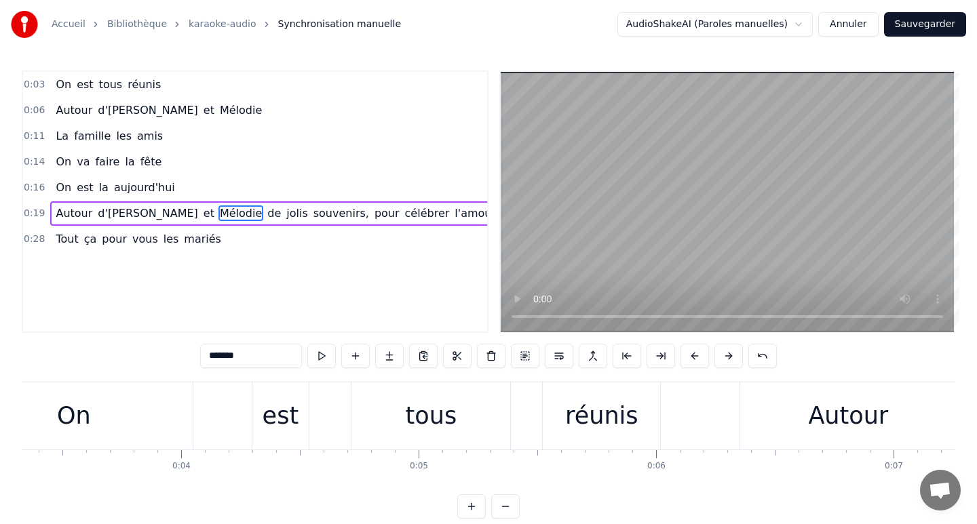
scroll to position [0, 0]
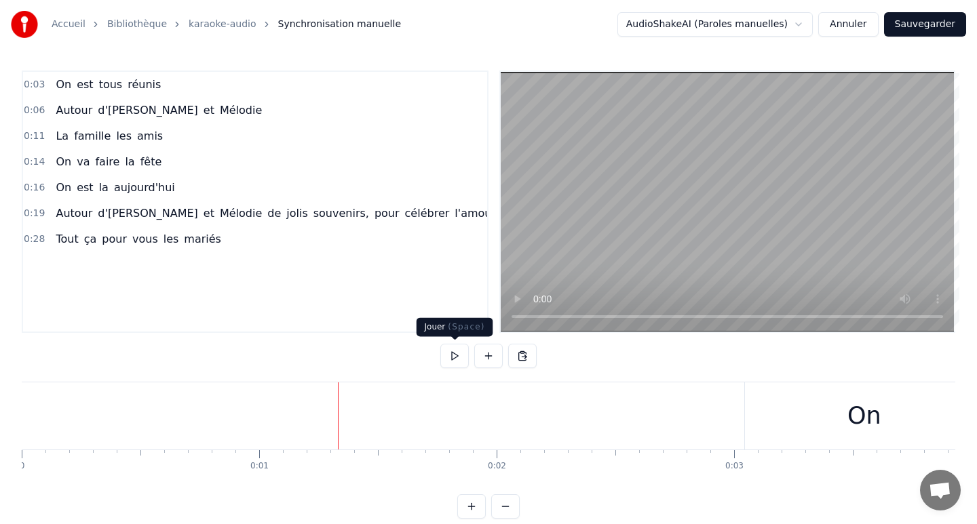
click at [459, 362] on button at bounding box center [454, 356] width 28 height 24
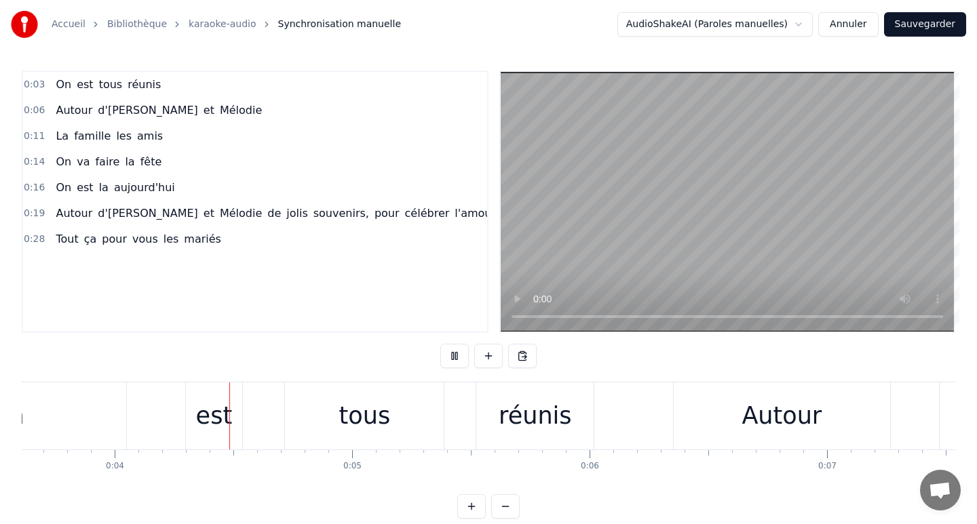
scroll to position [0, 857]
click at [459, 362] on button at bounding box center [454, 356] width 28 height 24
click at [336, 425] on div "tous" at bounding box center [363, 416] width 159 height 67
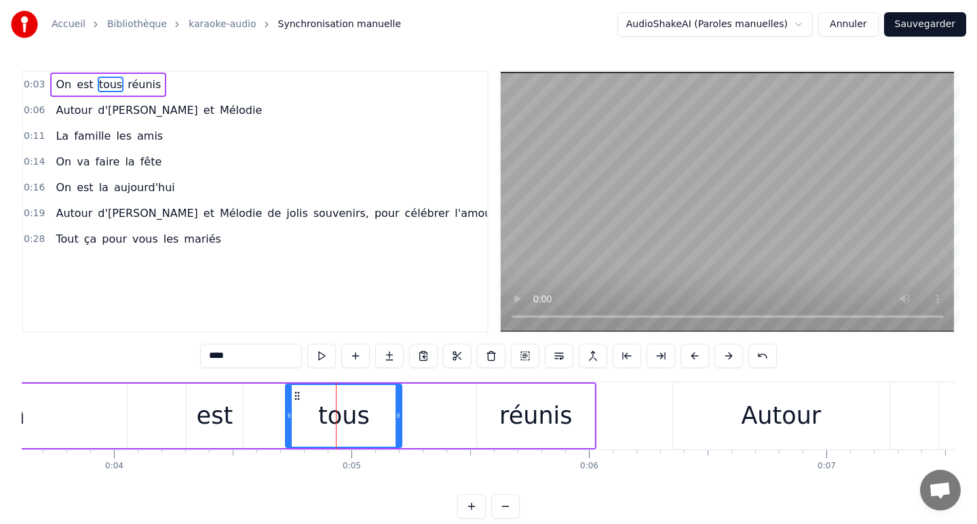
drag, startPoint x: 442, startPoint y: 418, endPoint x: 397, endPoint y: 416, distance: 44.8
click at [397, 417] on icon at bounding box center [397, 415] width 5 height 11
click at [507, 420] on div "réunis" at bounding box center [535, 416] width 73 height 36
type input "******"
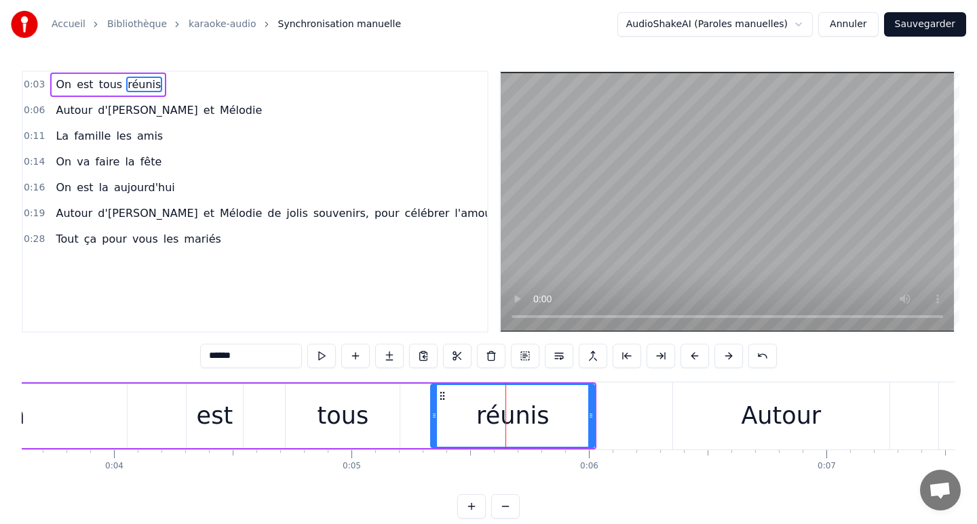
drag, startPoint x: 479, startPoint y: 416, endPoint x: 433, endPoint y: 417, distance: 46.1
click at [433, 417] on icon at bounding box center [433, 415] width 5 height 11
drag, startPoint x: 434, startPoint y: 416, endPoint x: 415, endPoint y: 414, distance: 19.1
click at [421, 414] on icon at bounding box center [423, 415] width 5 height 11
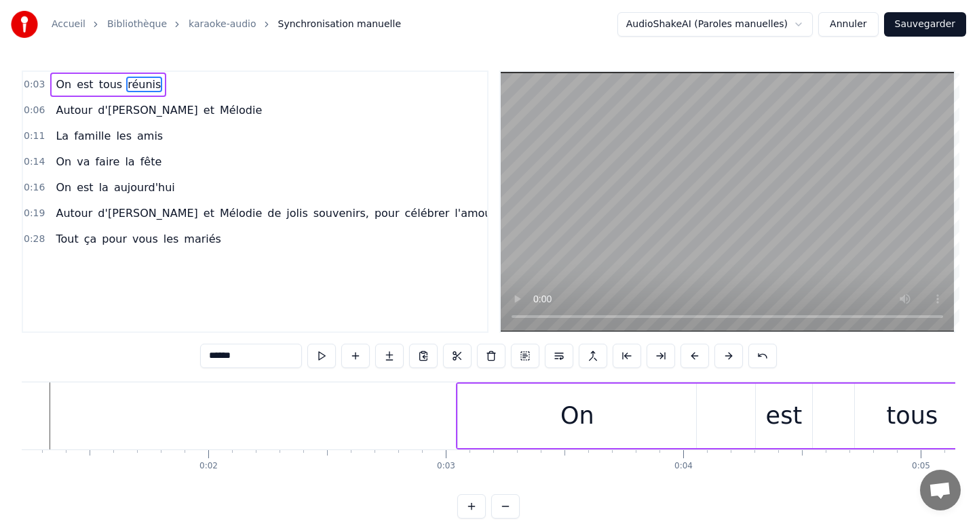
scroll to position [0, 201]
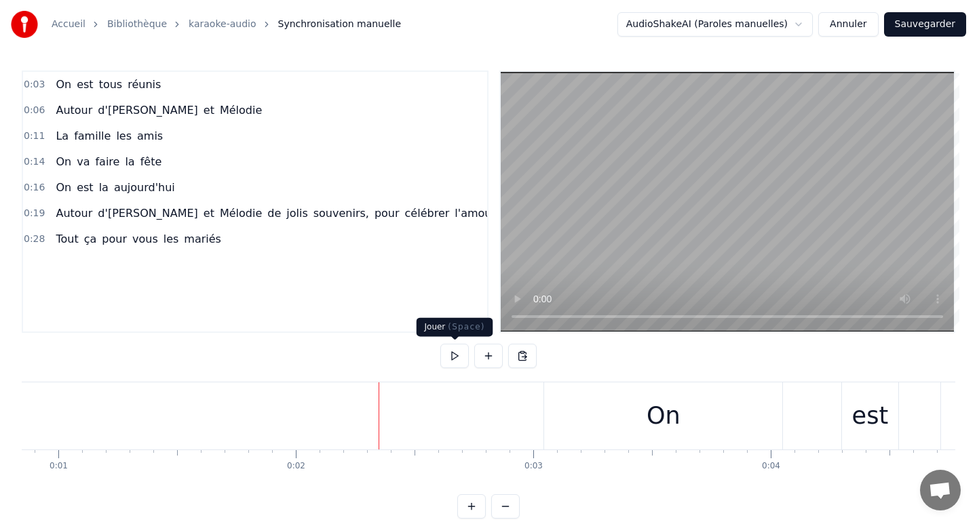
click at [452, 351] on button at bounding box center [454, 356] width 28 height 24
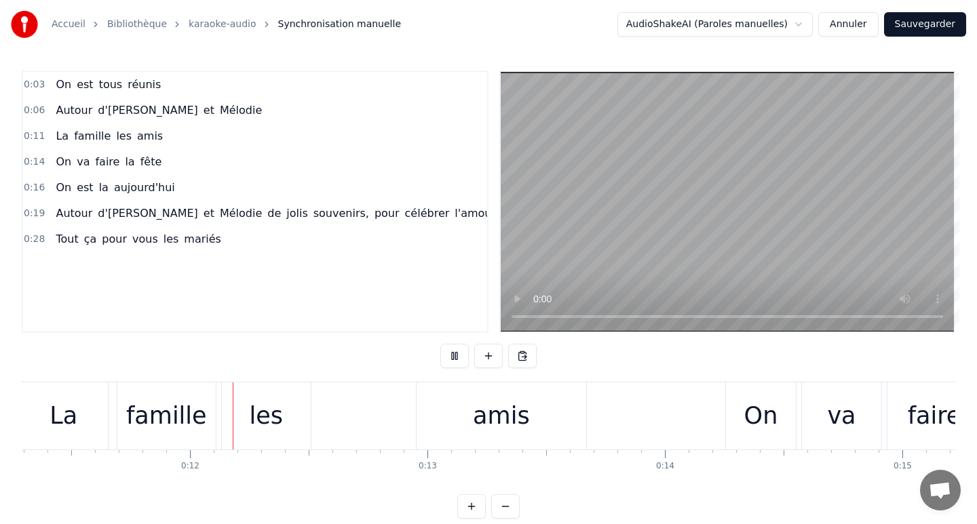
scroll to position [0, 2682]
click at [452, 351] on button at bounding box center [454, 356] width 28 height 24
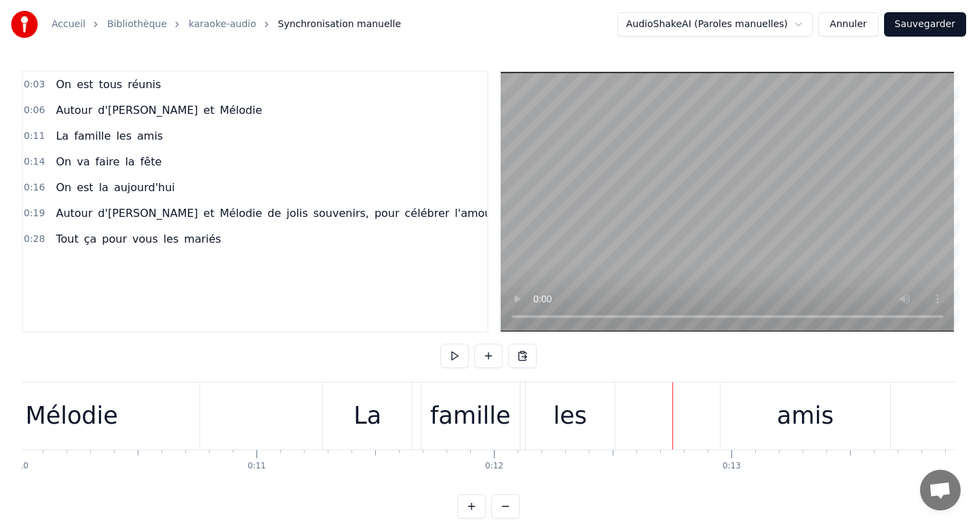
scroll to position [0, 2357]
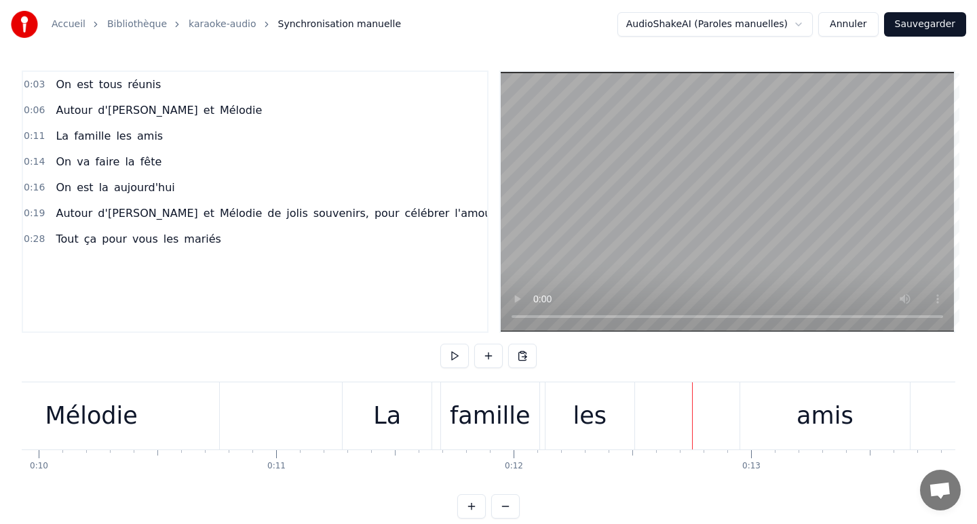
click at [436, 414] on div "La famille les amis" at bounding box center [627, 416] width 571 height 67
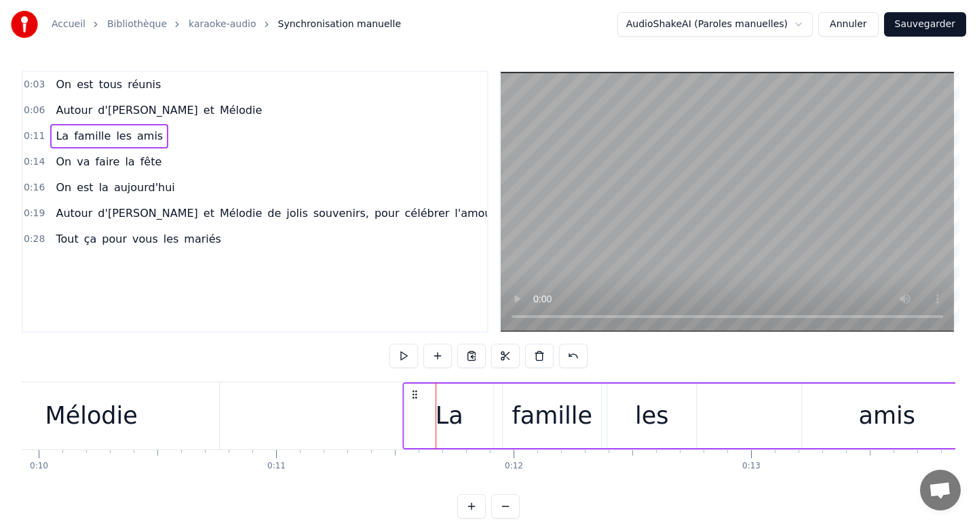
drag, startPoint x: 354, startPoint y: 394, endPoint x: 415, endPoint y: 394, distance: 61.1
click at [415, 394] on icon at bounding box center [415, 394] width 11 height 11
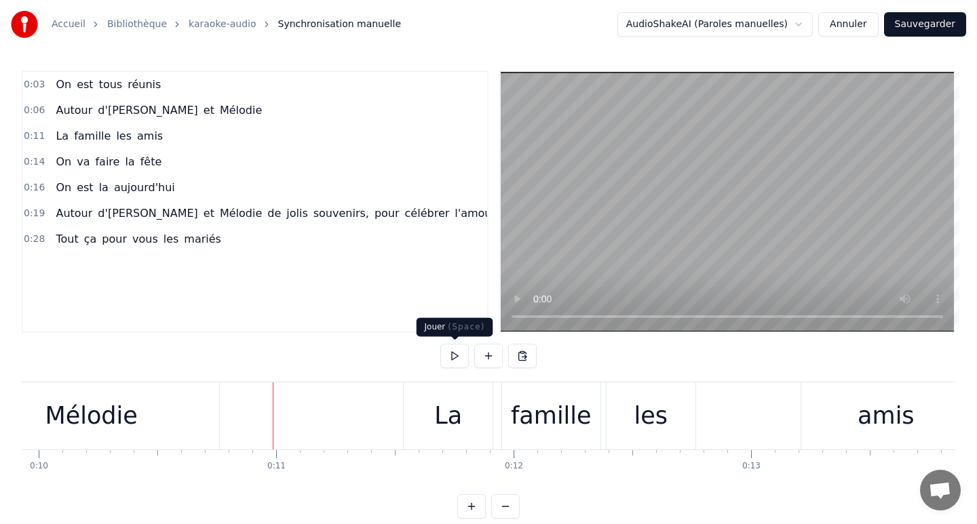
click at [454, 357] on button at bounding box center [454, 356] width 28 height 24
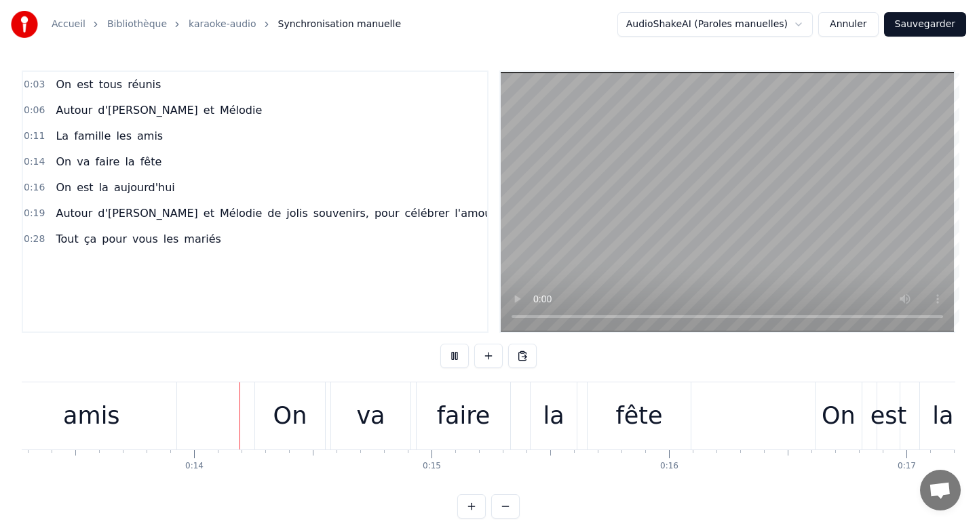
scroll to position [0, 3155]
click at [454, 357] on button at bounding box center [454, 356] width 28 height 24
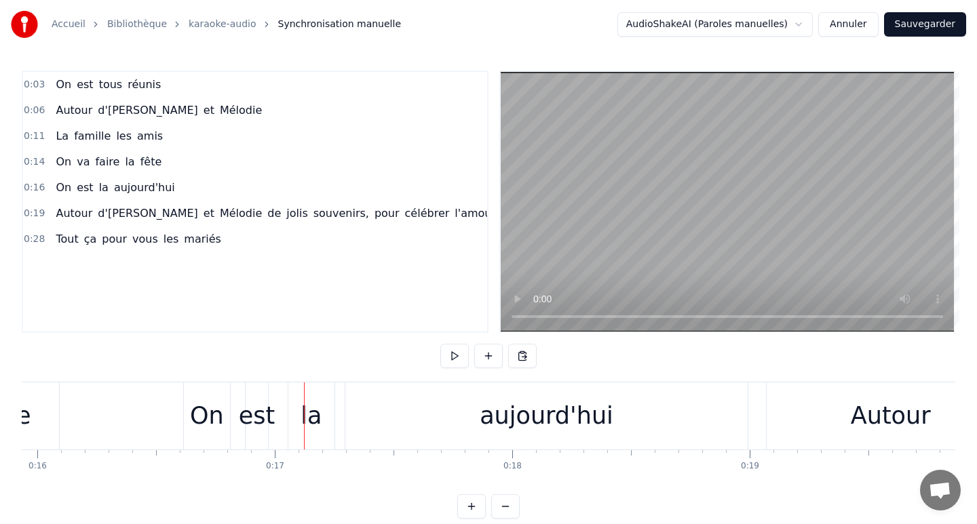
scroll to position [0, 3770]
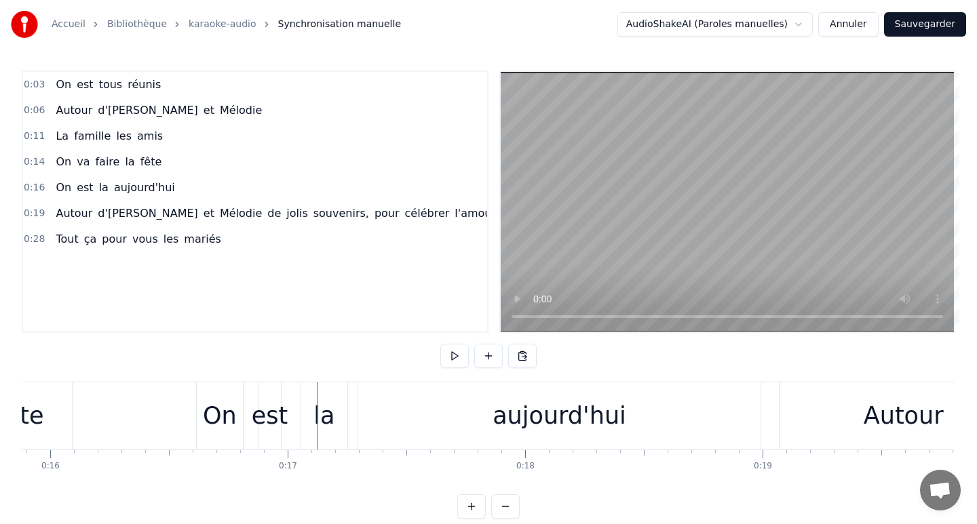
click at [250, 417] on div "On est la [DATE]" at bounding box center [480, 416] width 568 height 67
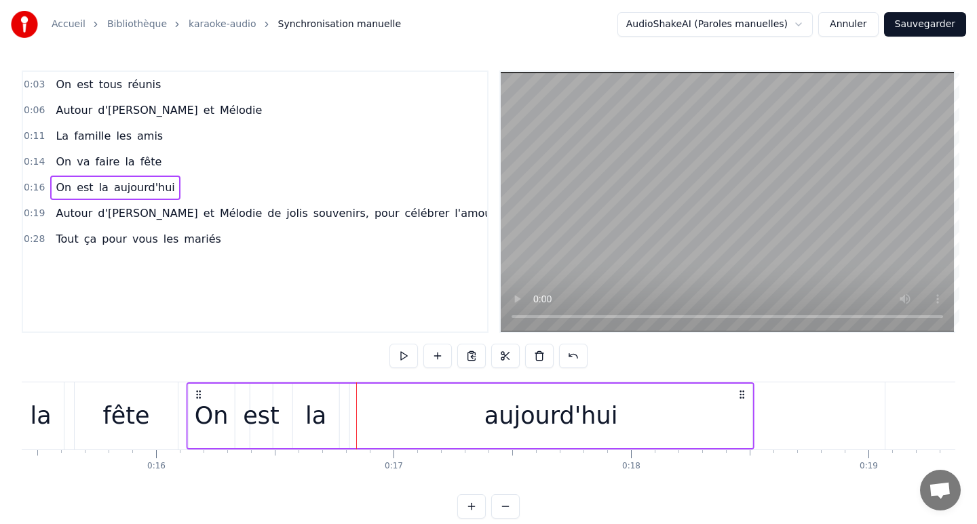
scroll to position [0, 3660]
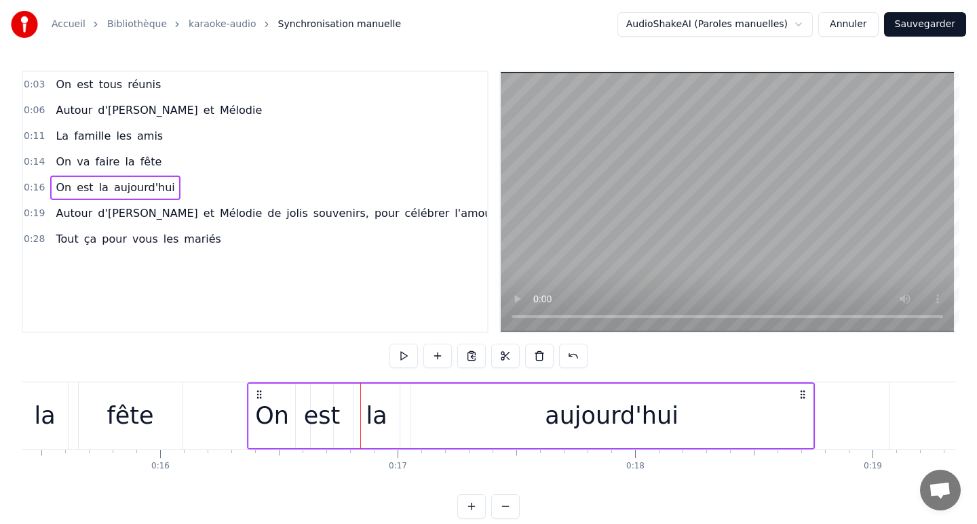
drag, startPoint x: 206, startPoint y: 395, endPoint x: 258, endPoint y: 400, distance: 51.7
click at [258, 400] on div "On est la [DATE]" at bounding box center [531, 416] width 568 height 67
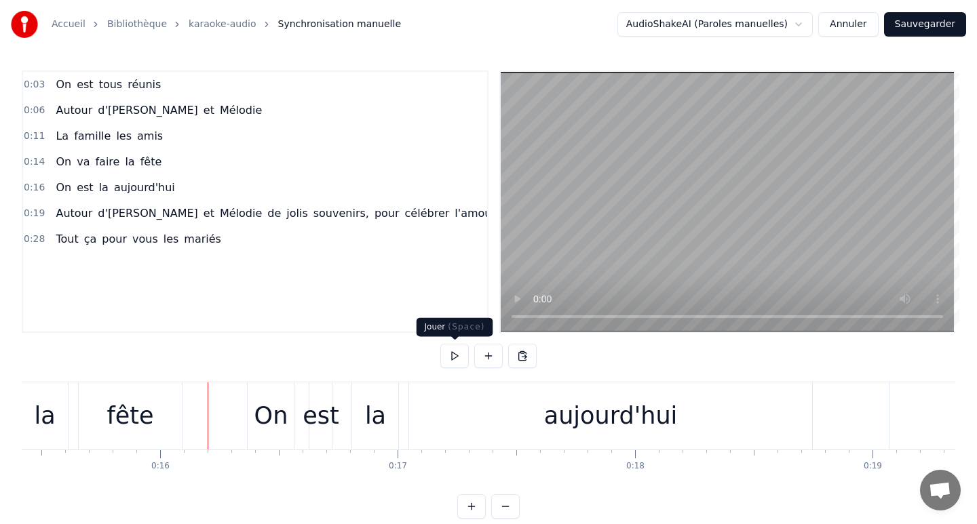
click at [457, 353] on button at bounding box center [454, 356] width 28 height 24
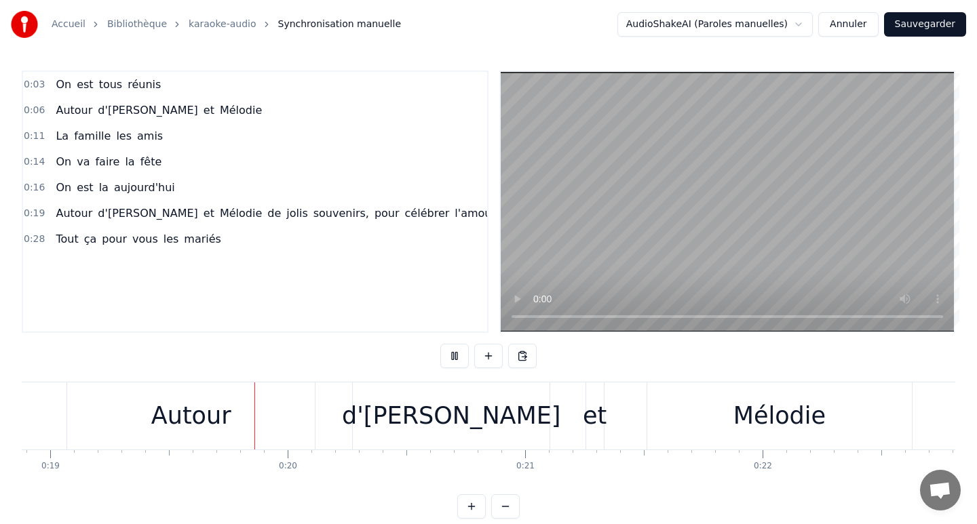
scroll to position [0, 4517]
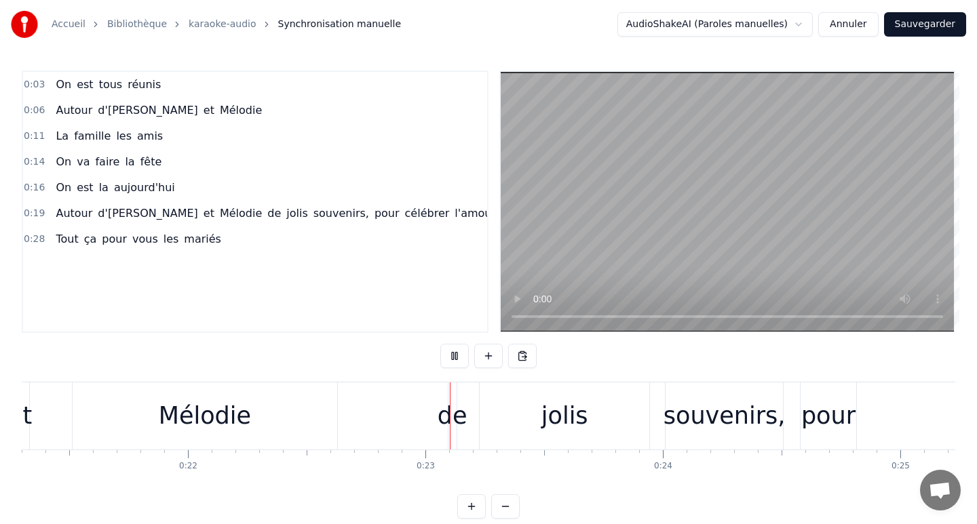
click at [457, 353] on button at bounding box center [454, 356] width 28 height 24
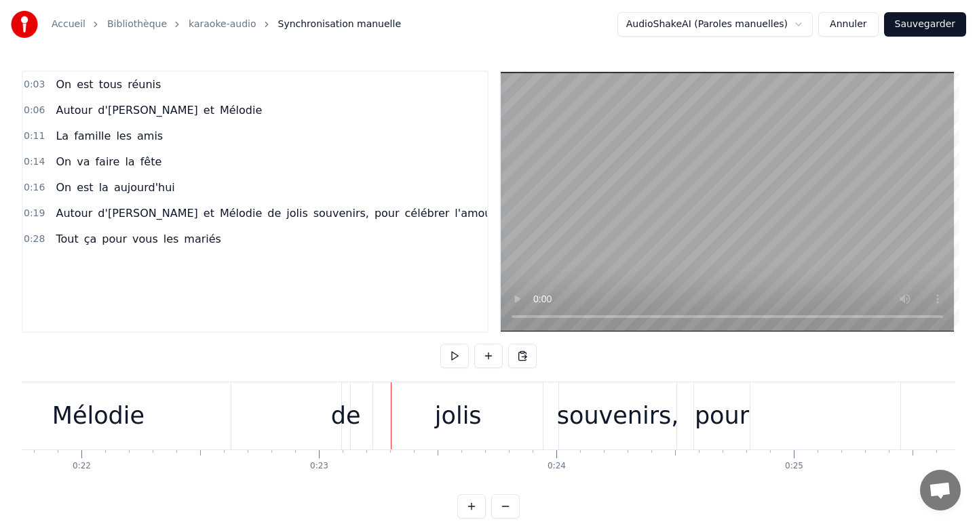
scroll to position [0, 5136]
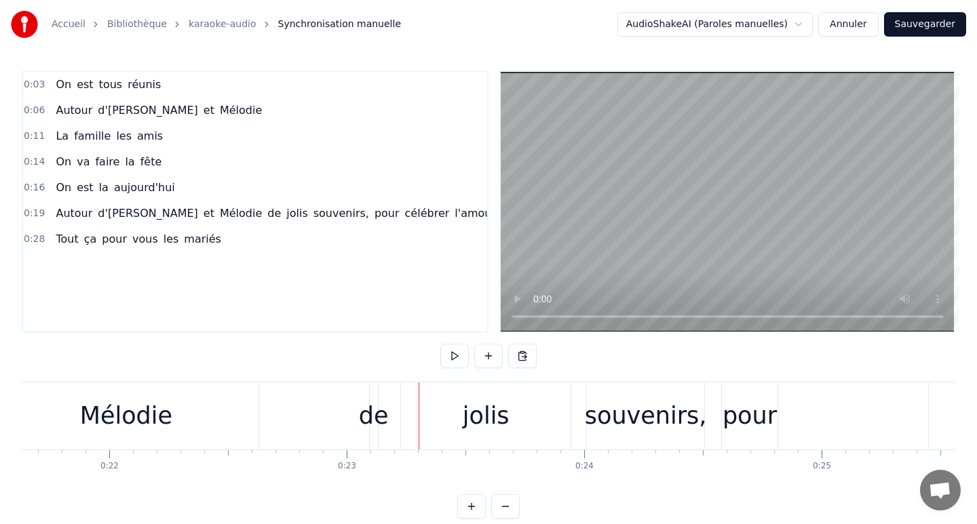
click at [227, 419] on div "Mélodie" at bounding box center [126, 416] width 265 height 67
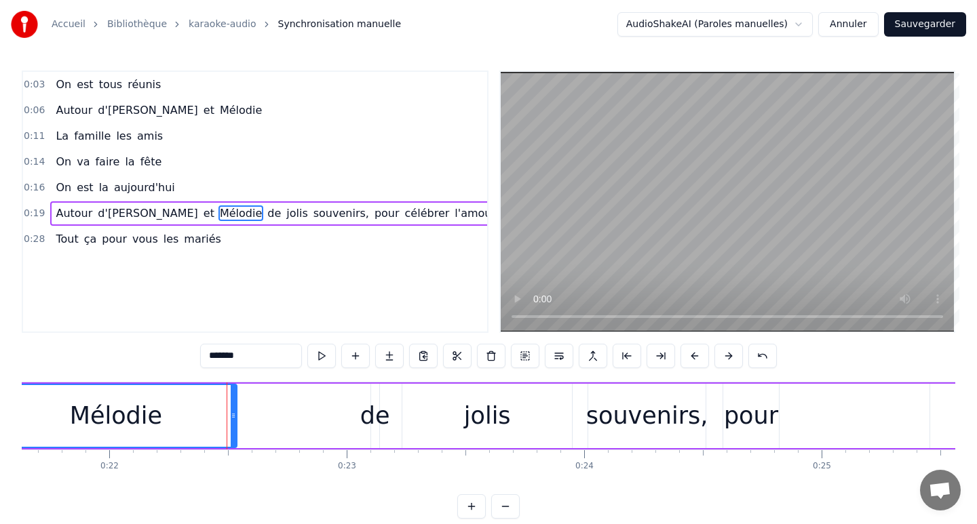
drag, startPoint x: 257, startPoint y: 418, endPoint x: 234, endPoint y: 418, distance: 23.1
click at [234, 418] on icon at bounding box center [233, 415] width 5 height 11
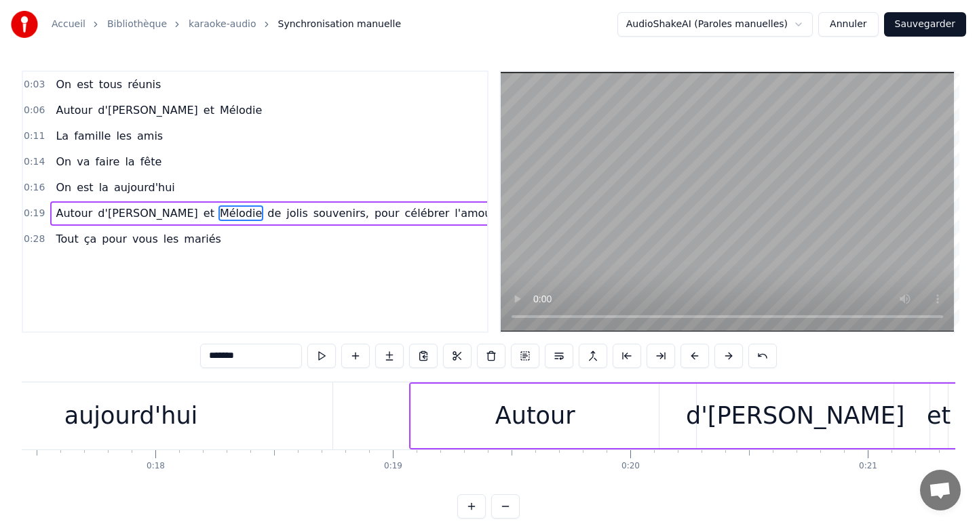
scroll to position [0, 4139]
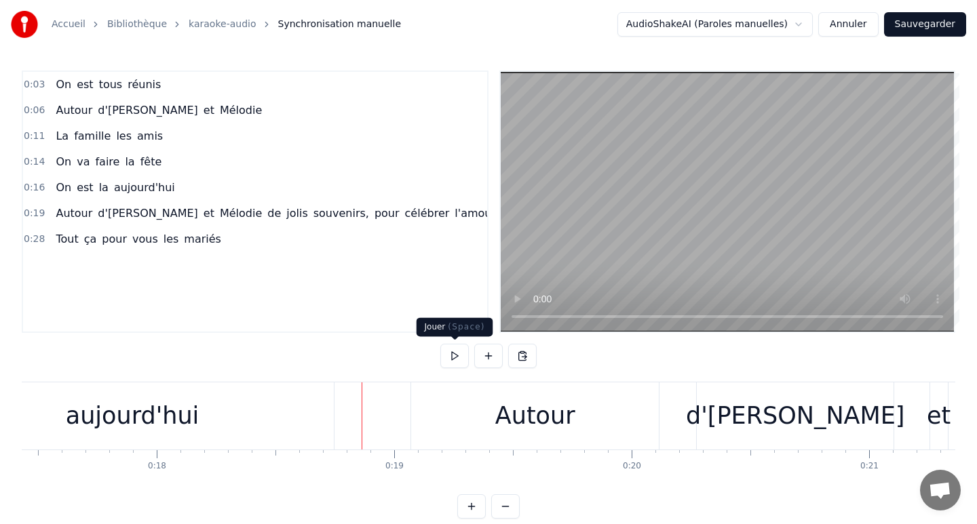
click at [449, 363] on button at bounding box center [454, 356] width 28 height 24
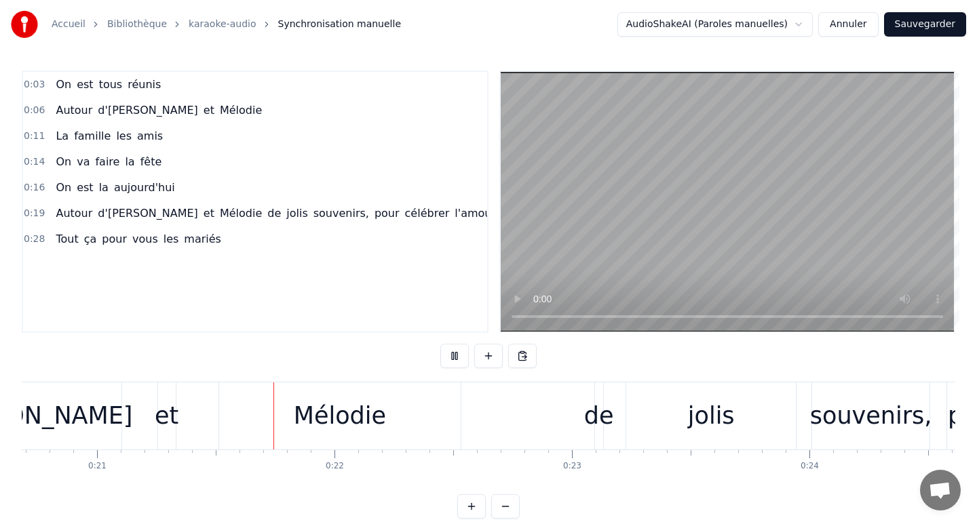
scroll to position [0, 4957]
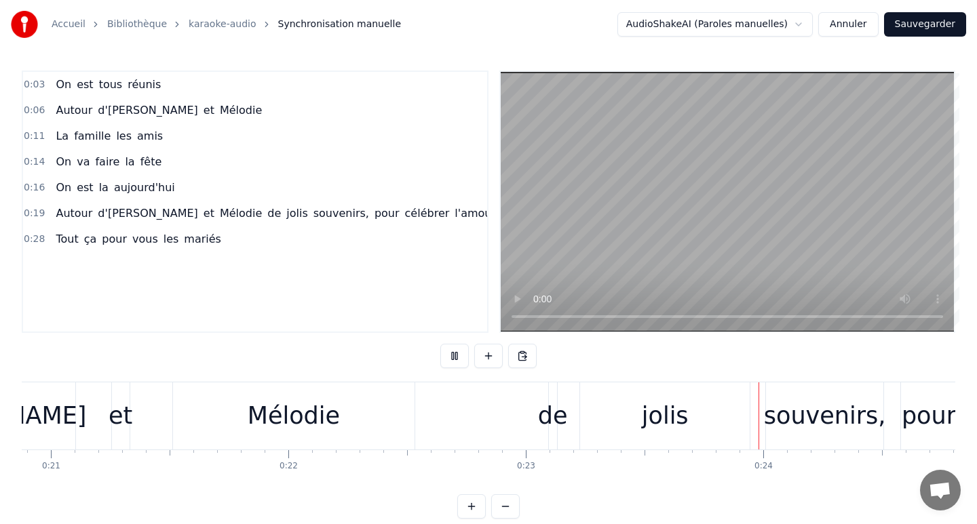
click at [449, 363] on button at bounding box center [454, 356] width 28 height 24
click at [391, 419] on div "Mélodie" at bounding box center [293, 416] width 241 height 67
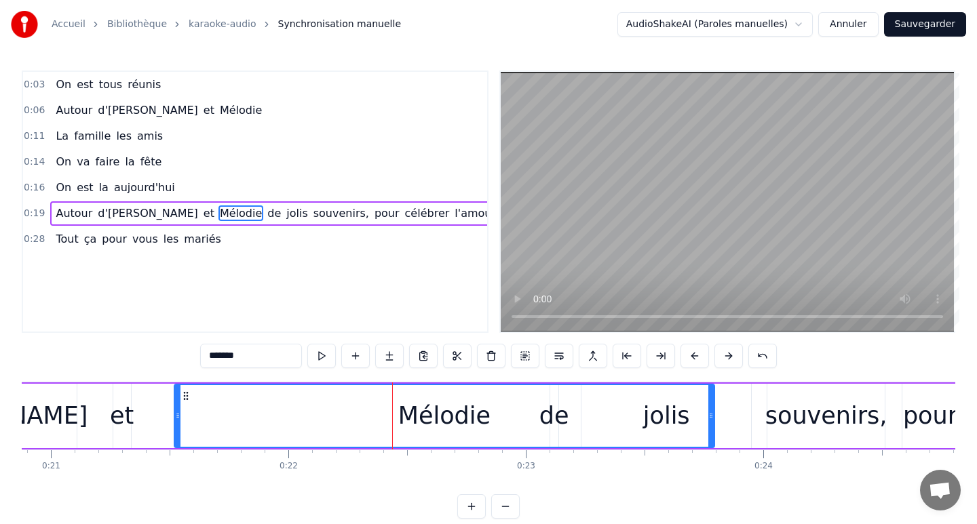
drag, startPoint x: 412, startPoint y: 415, endPoint x: 711, endPoint y: 416, distance: 298.5
click at [711, 416] on icon at bounding box center [710, 415] width 5 height 11
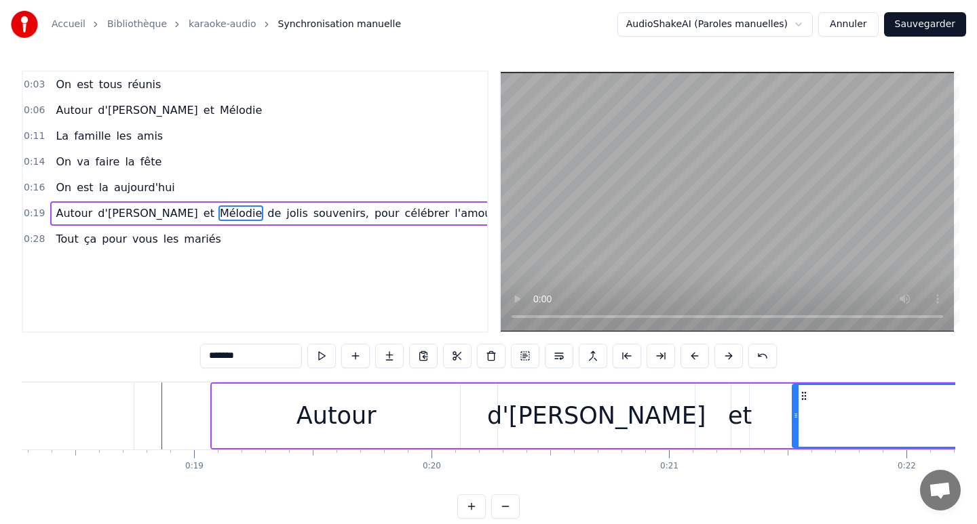
scroll to position [0, 4328]
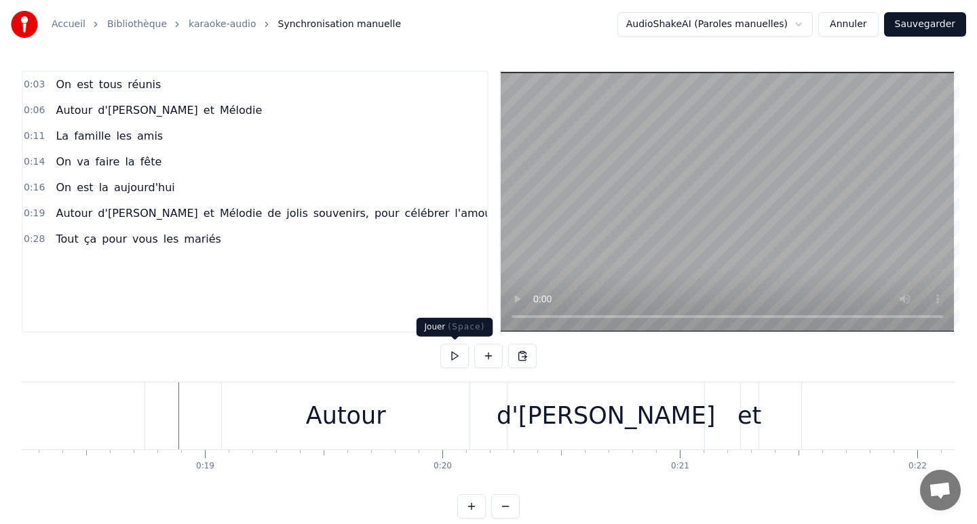
click at [457, 355] on button at bounding box center [454, 356] width 28 height 24
click at [615, 425] on div "d'[PERSON_NAME]" at bounding box center [606, 416] width 219 height 36
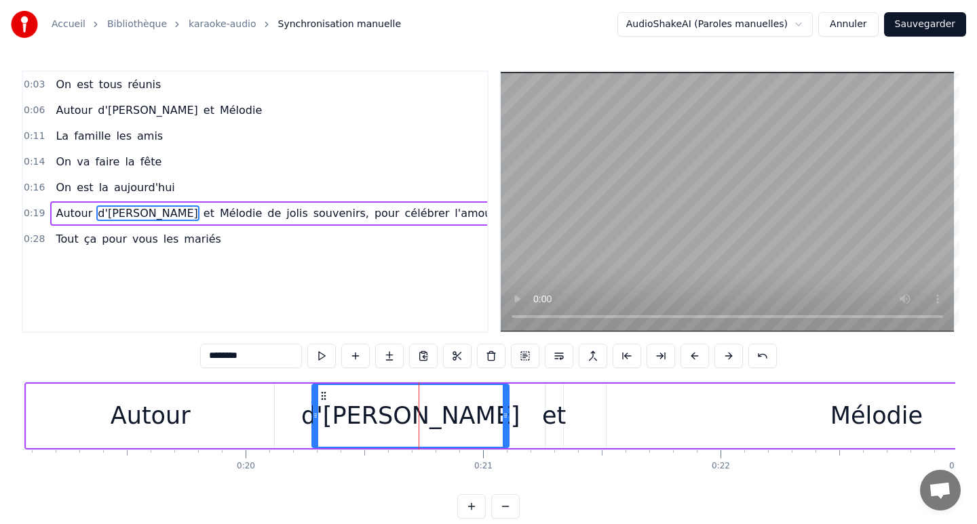
scroll to position [0, 4526]
click at [551, 415] on div "et" at bounding box center [553, 416] width 24 height 36
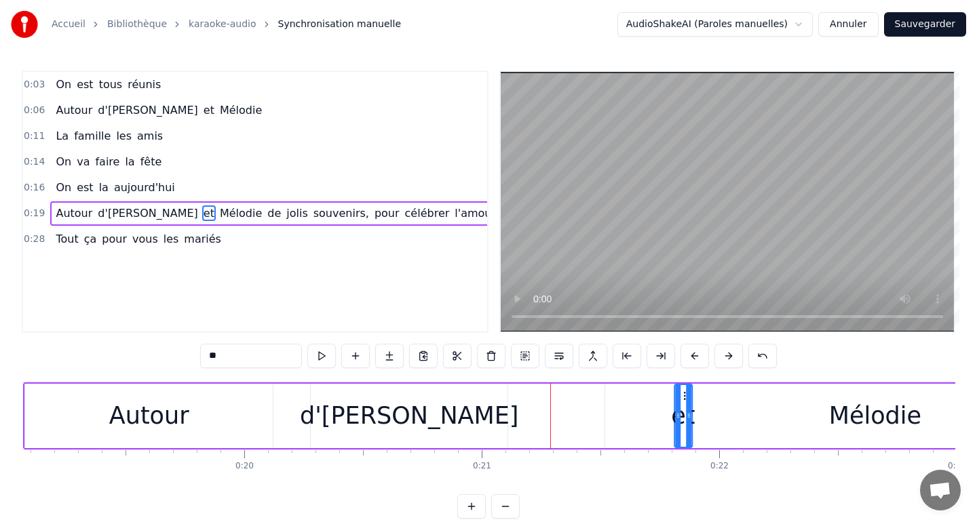
drag, startPoint x: 553, startPoint y: 395, endPoint x: 683, endPoint y: 402, distance: 130.4
click at [427, 414] on div "d'[PERSON_NAME]" at bounding box center [409, 416] width 219 height 36
type input "********"
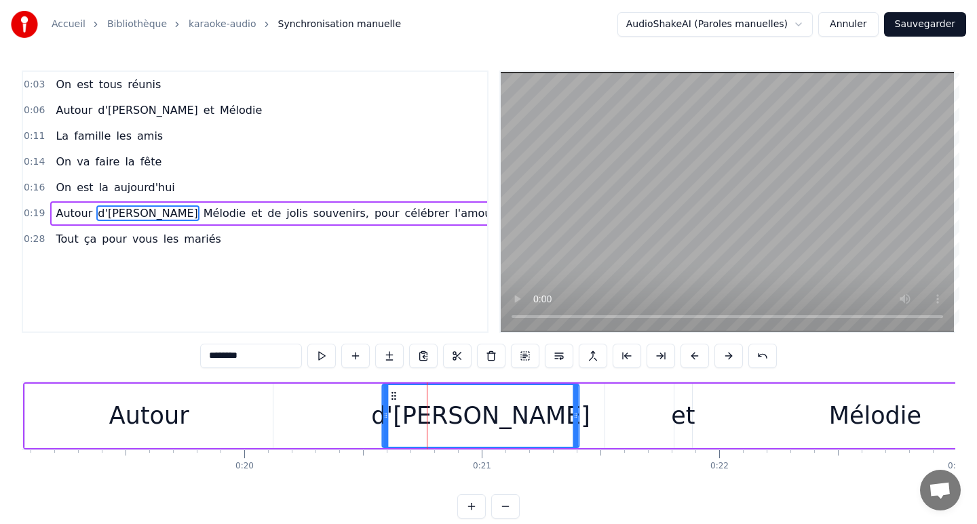
drag, startPoint x: 320, startPoint y: 395, endPoint x: 391, endPoint y: 391, distance: 72.0
click at [391, 392] on icon at bounding box center [394, 396] width 11 height 11
drag, startPoint x: 386, startPoint y: 414, endPoint x: 341, endPoint y: 409, distance: 45.8
click at [341, 409] on div at bounding box center [343, 416] width 5 height 62
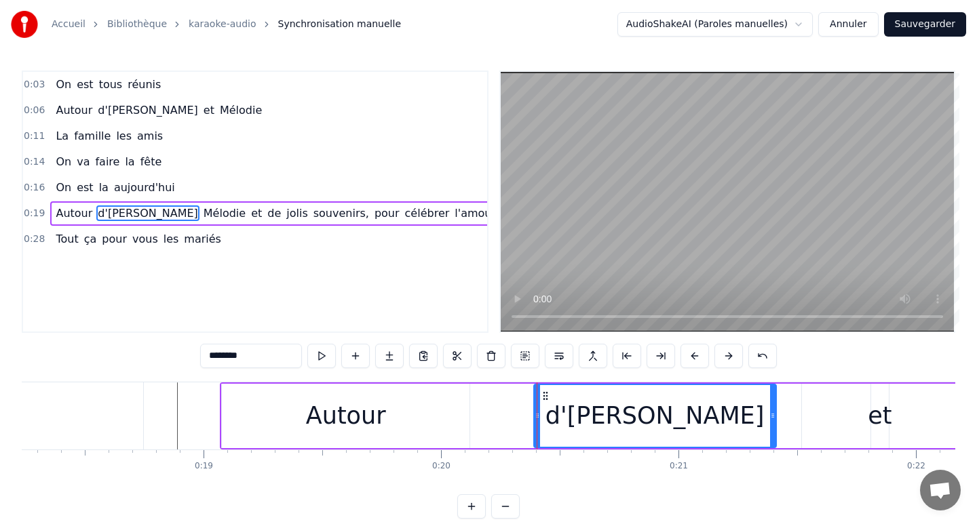
scroll to position [0, 4317]
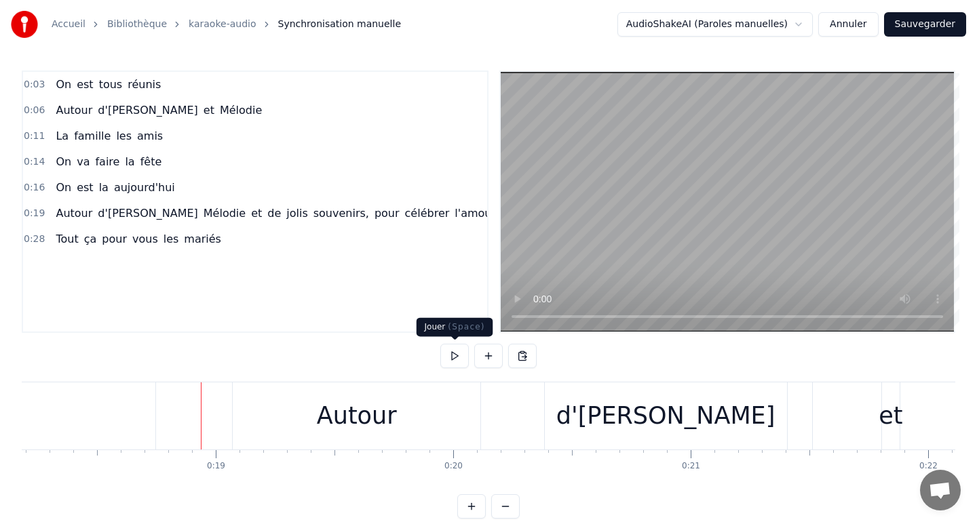
click at [455, 360] on button at bounding box center [454, 356] width 28 height 24
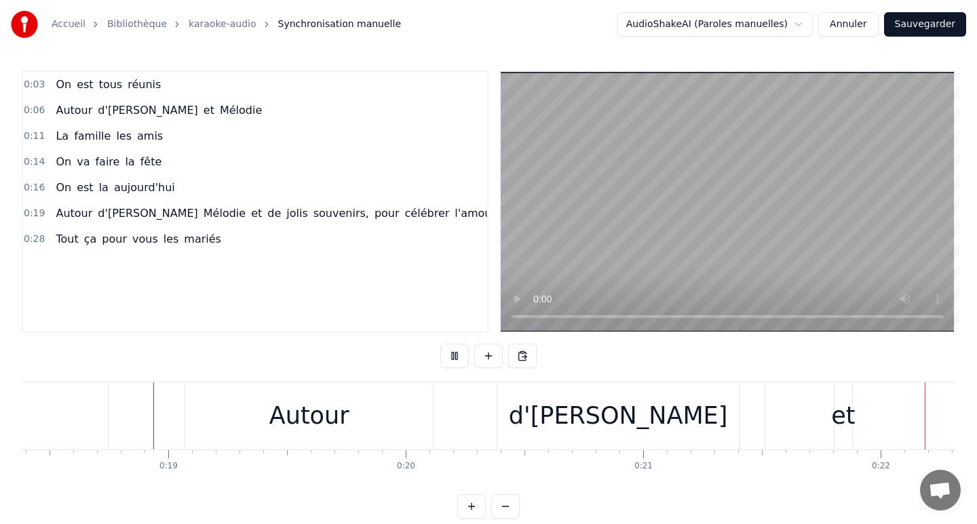
click at [455, 360] on button at bounding box center [454, 356] width 28 height 24
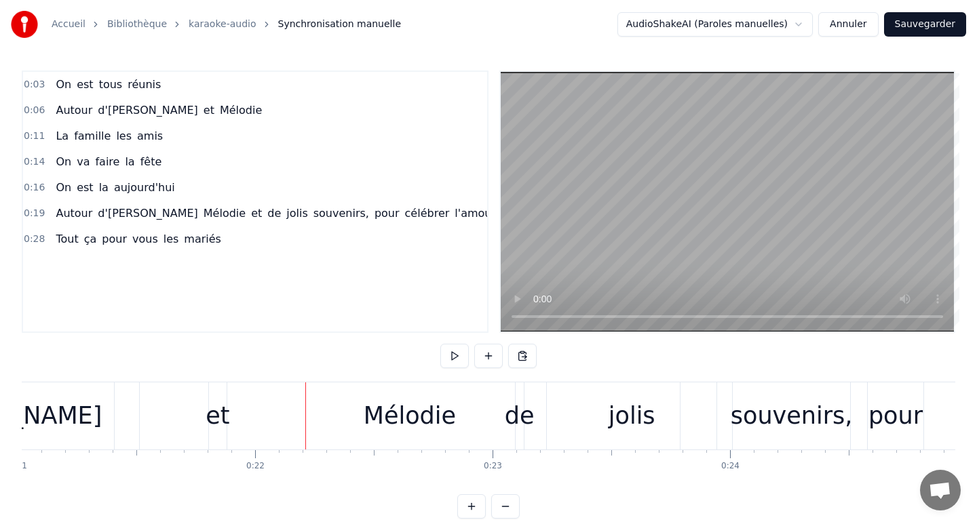
scroll to position [0, 4961]
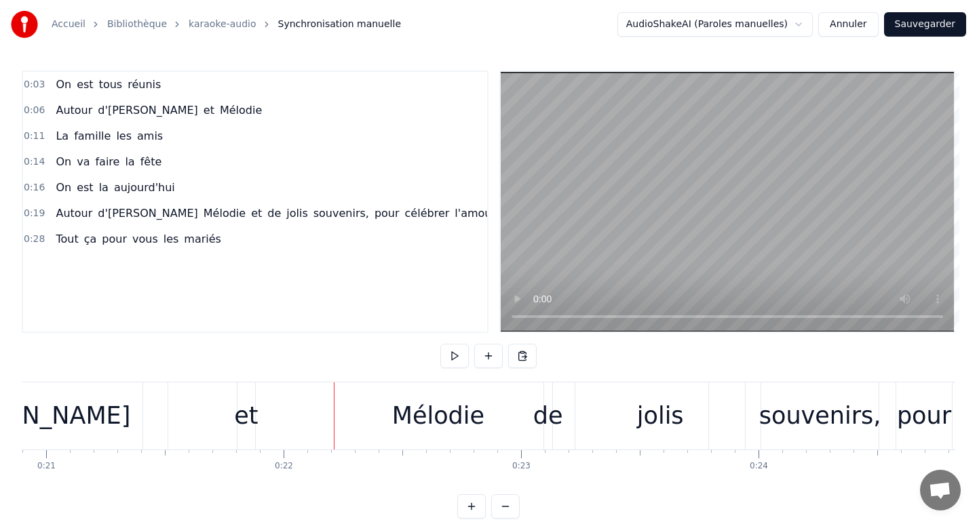
click at [204, 412] on div "Mélodie" at bounding box center [438, 416] width 540 height 67
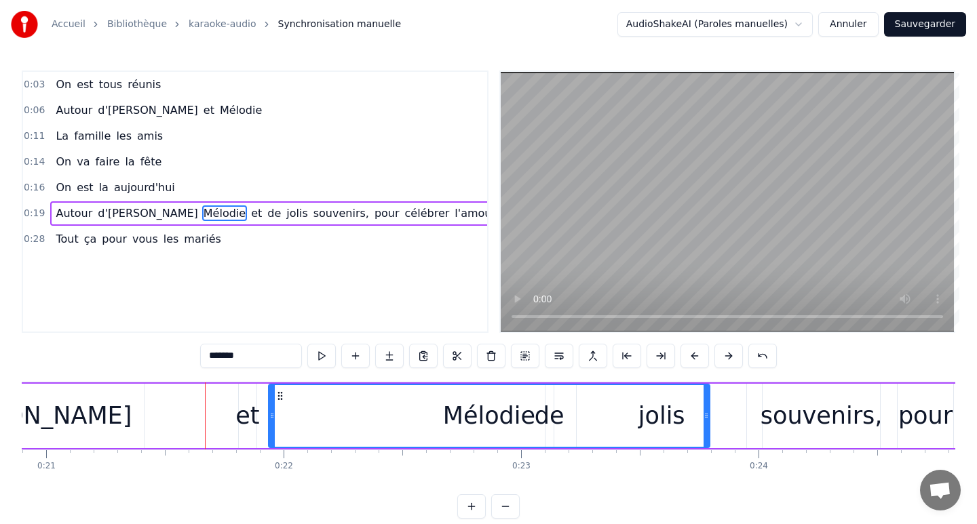
drag, startPoint x: 173, startPoint y: 417, endPoint x: 272, endPoint y: 419, distance: 99.1
click at [248, 419] on div "et" at bounding box center [247, 416] width 24 height 36
type input "**"
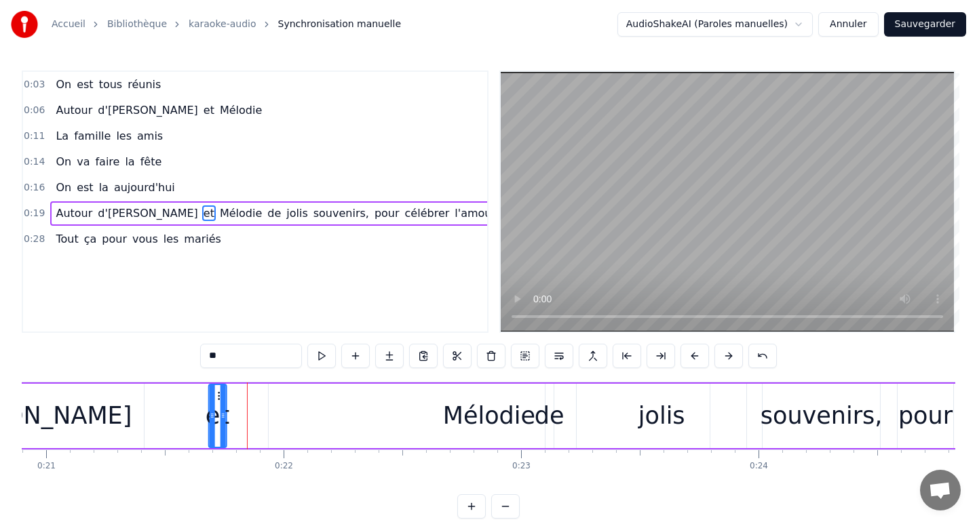
drag, startPoint x: 248, startPoint y: 398, endPoint x: 216, endPoint y: 396, distance: 31.3
click at [216, 396] on icon at bounding box center [219, 396] width 11 height 11
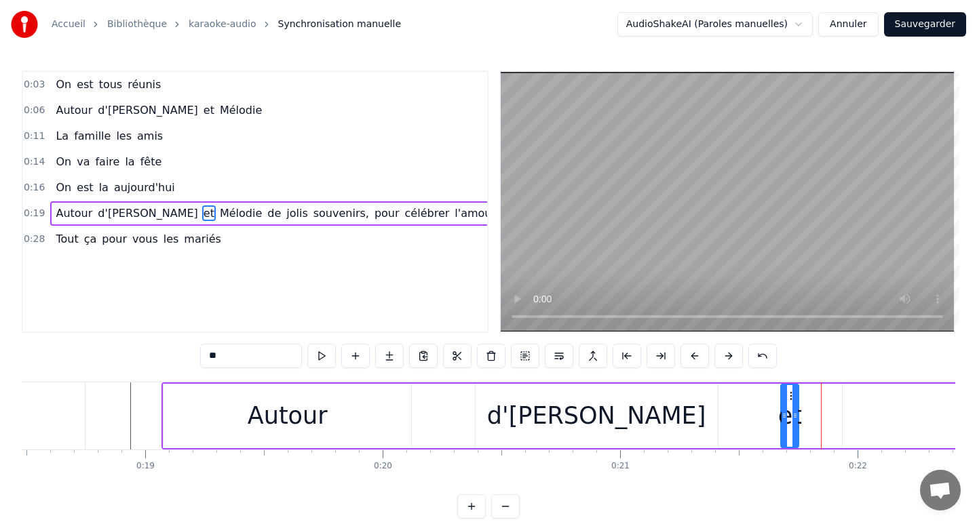
scroll to position [0, 4360]
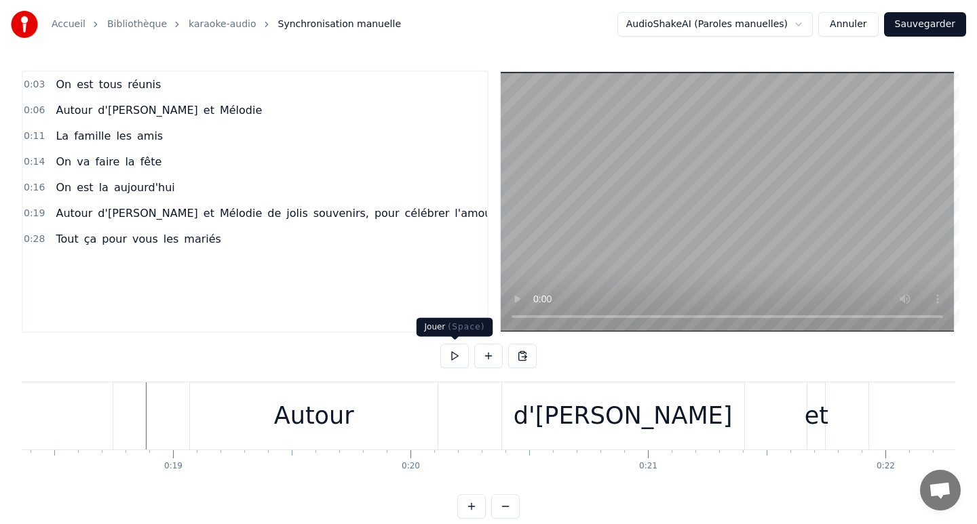
click at [462, 366] on button at bounding box center [454, 356] width 28 height 24
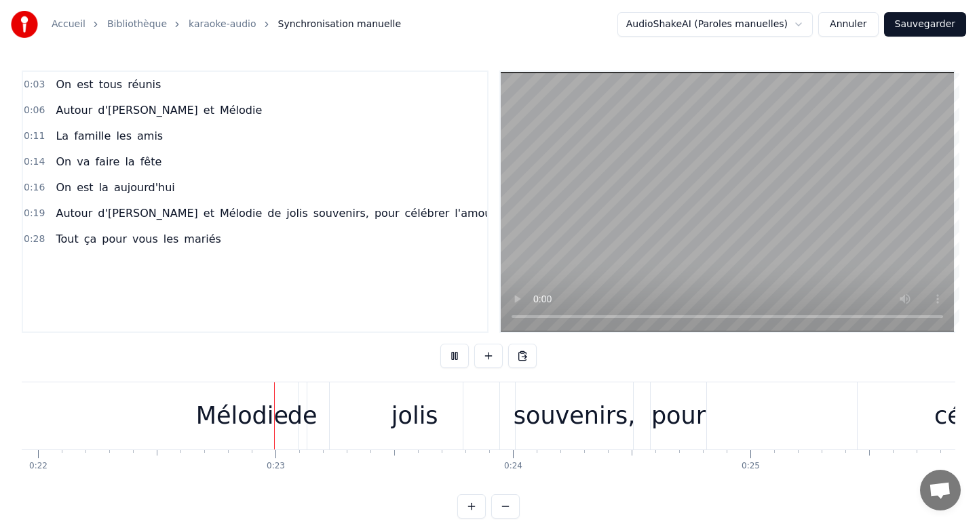
scroll to position [0, 5215]
click at [462, 366] on button at bounding box center [454, 356] width 28 height 24
click at [237, 415] on div "Mélodie" at bounding box center [234, 416] width 92 height 36
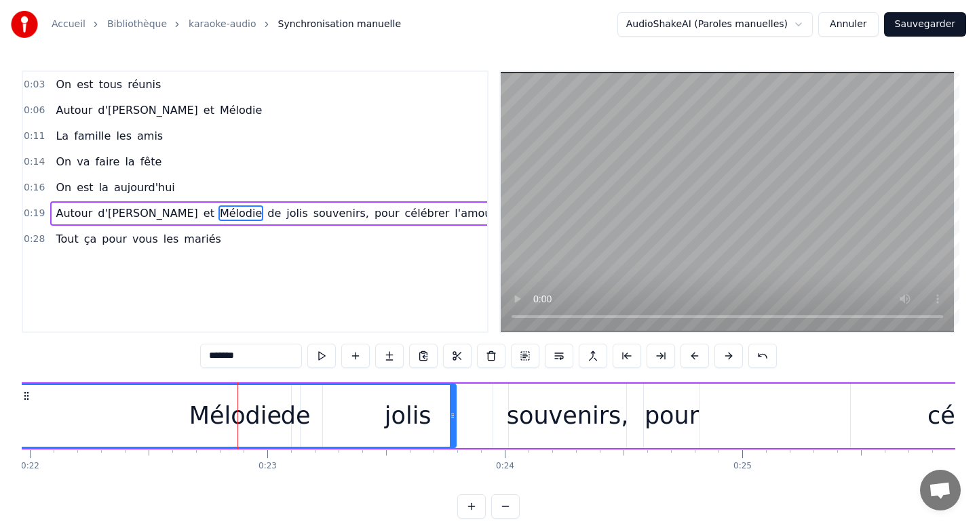
click at [217, 412] on div "Mélodie" at bounding box center [235, 416] width 92 height 36
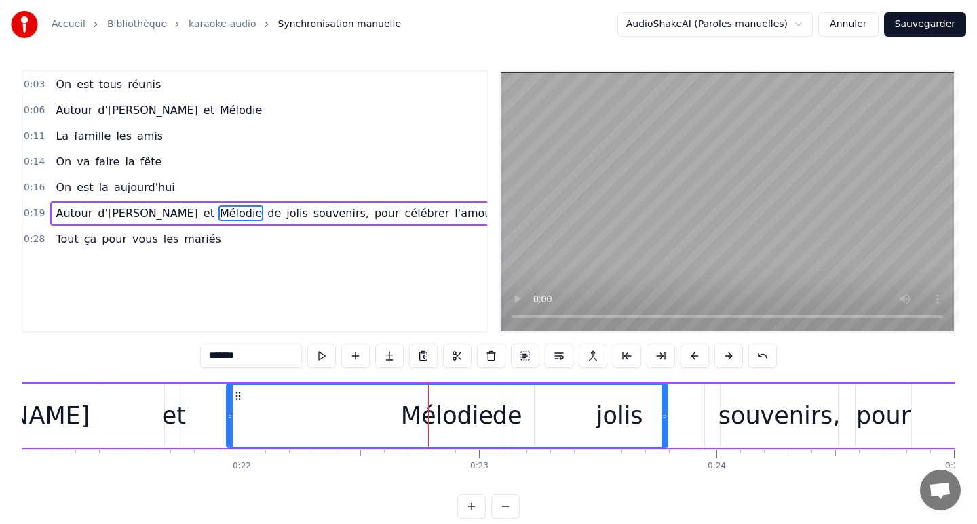
scroll to position [0, 4985]
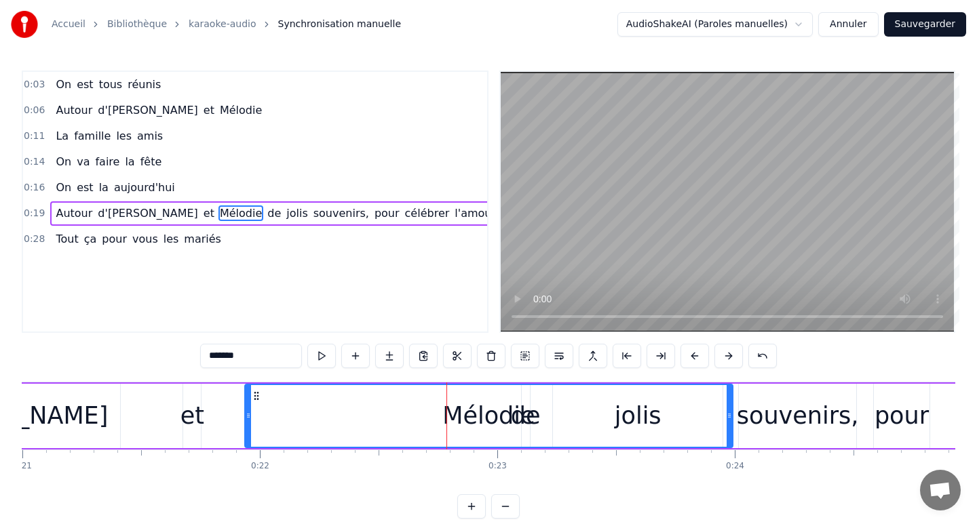
drag, startPoint x: 682, startPoint y: 414, endPoint x: 729, endPoint y: 410, distance: 47.0
click at [729, 410] on icon at bounding box center [729, 415] width 5 height 11
click at [868, 411] on div "Autour d'[PERSON_NAME] et [PERSON_NAME] souvenirs, pour célébrer l'amour" at bounding box center [750, 416] width 2372 height 67
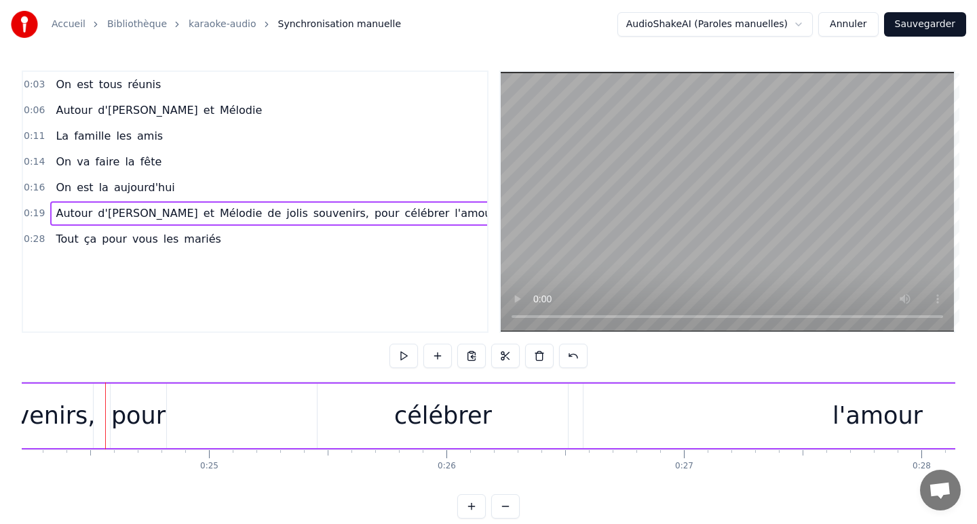
scroll to position [0, 5718]
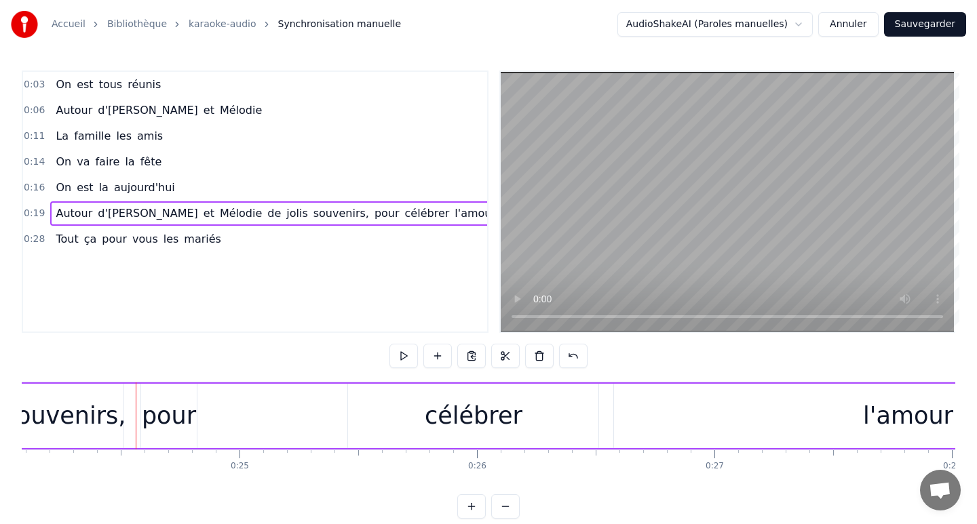
click at [191, 212] on div "Autour d'[PERSON_NAME] et [PERSON_NAME] souvenirs, pour célébrer l'amour" at bounding box center [275, 213] width 451 height 24
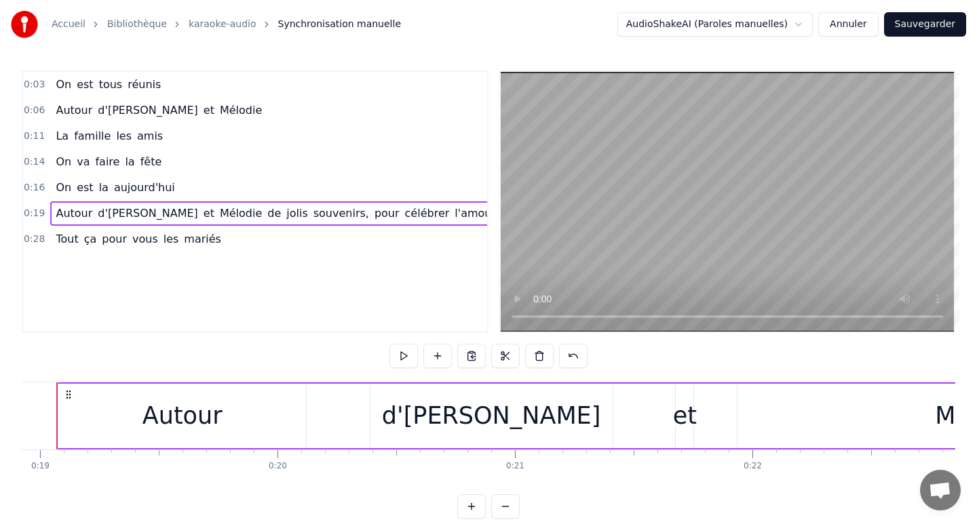
scroll to position [0, 4460]
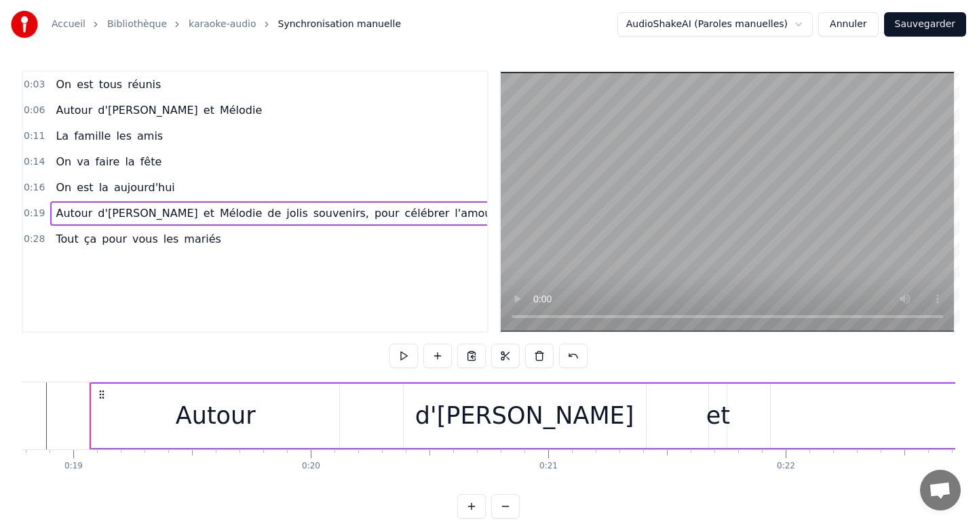
click at [190, 212] on div "Autour d'[PERSON_NAME] et [PERSON_NAME] souvenirs, pour célébrer l'amour" at bounding box center [275, 213] width 451 height 24
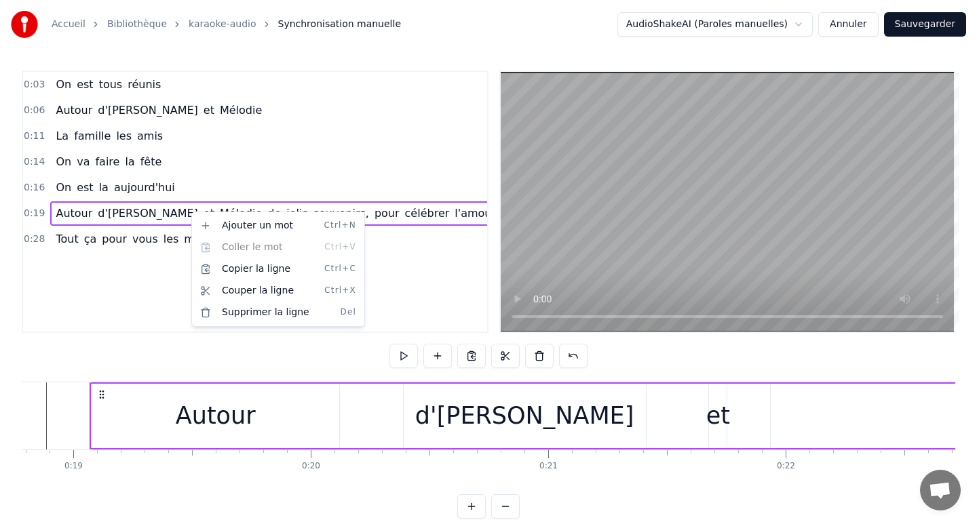
click at [438, 488] on html "Accueil Bibliothèque karaoke-audio Synchronisation manuelle AudioShakeAI (Parol…" at bounding box center [488, 270] width 977 height 541
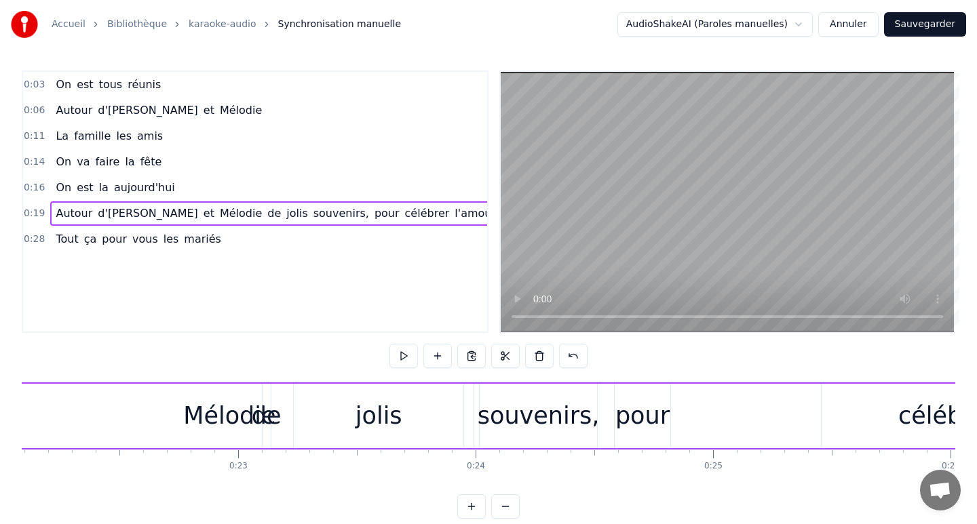
scroll to position [0, 5279]
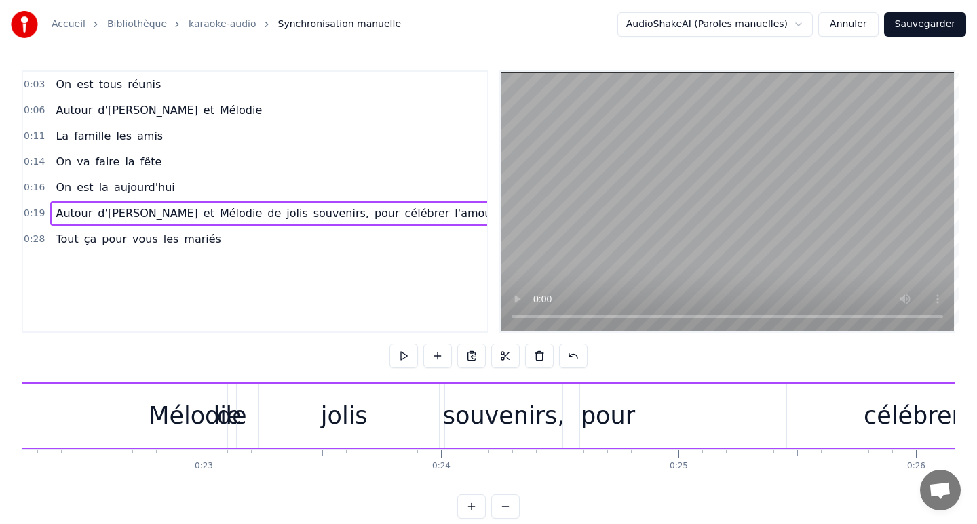
drag, startPoint x: 232, startPoint y: 404, endPoint x: 376, endPoint y: 403, distance: 143.8
click at [376, 403] on div "Autour d'[PERSON_NAME] et [PERSON_NAME] souvenirs, pour célébrer l'amour" at bounding box center [456, 416] width 2372 height 67
click at [231, 401] on div "de" at bounding box center [232, 416] width 30 height 36
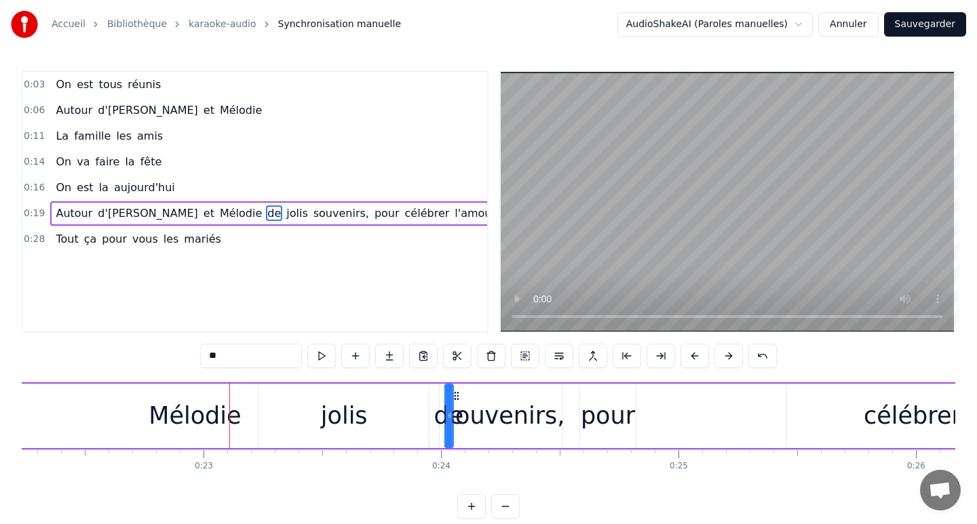
drag, startPoint x: 238, startPoint y: 396, endPoint x: 454, endPoint y: 406, distance: 216.6
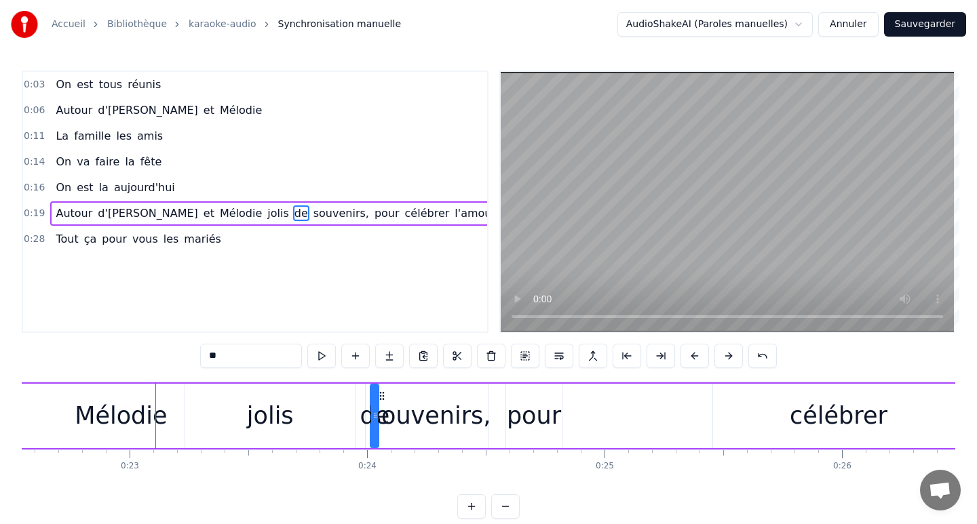
scroll to position [0, 5413]
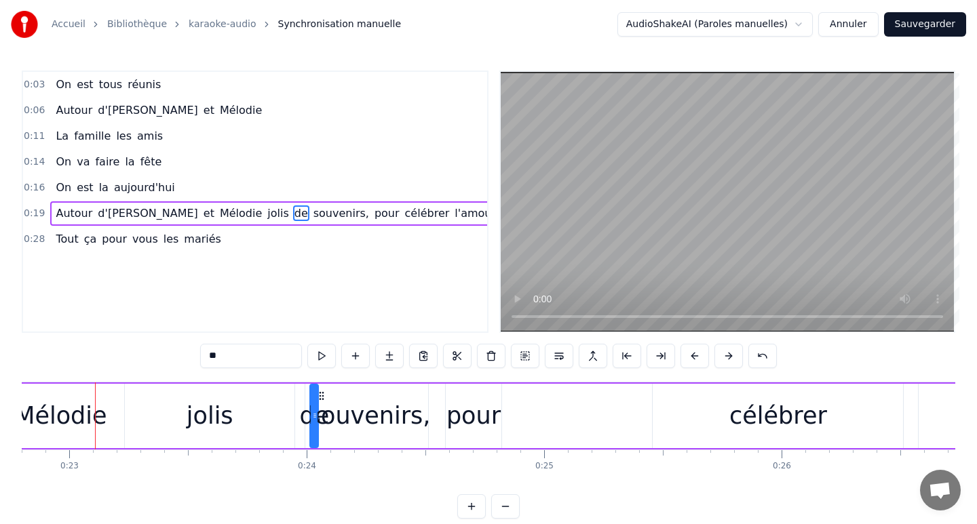
click at [475, 404] on div "pour" at bounding box center [473, 416] width 54 height 36
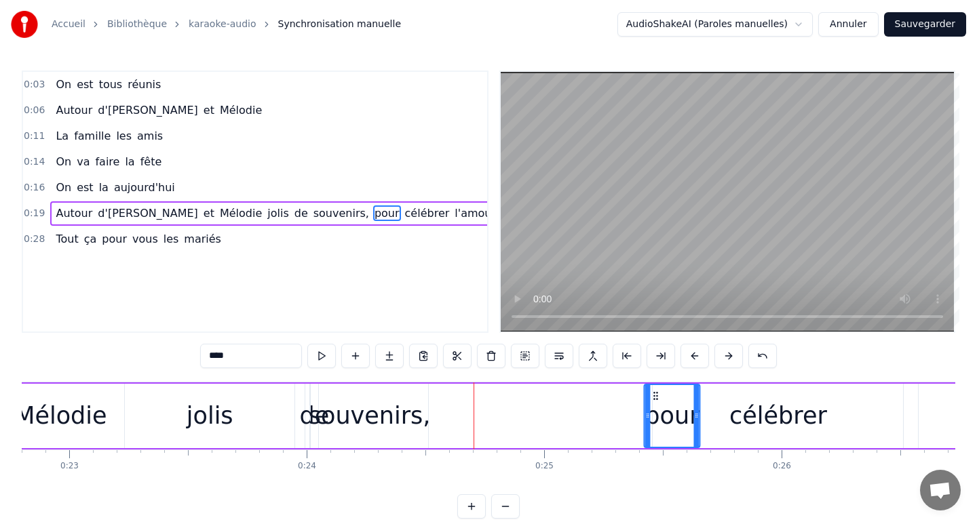
drag, startPoint x: 455, startPoint y: 394, endPoint x: 654, endPoint y: 396, distance: 198.8
click at [654, 396] on icon at bounding box center [655, 396] width 11 height 11
click at [367, 395] on div "souvenirs," at bounding box center [369, 416] width 117 height 64
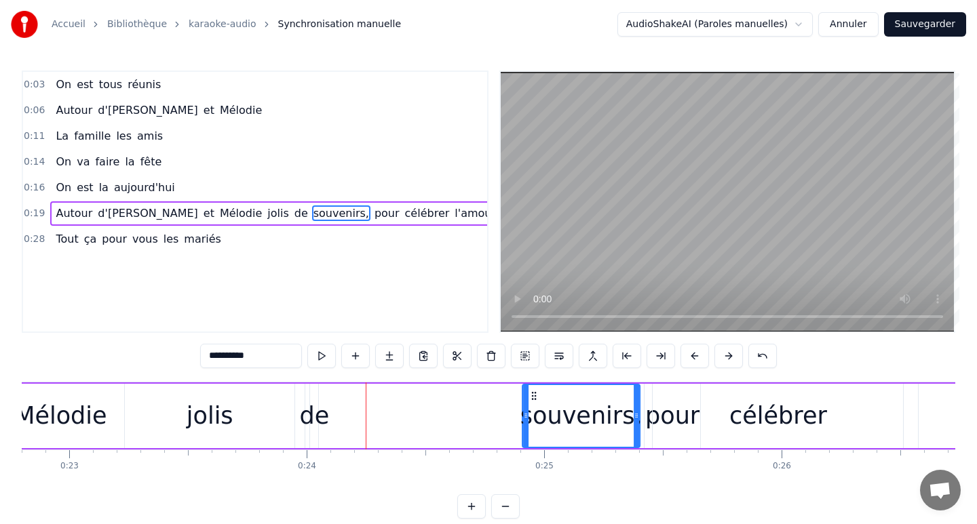
drag, startPoint x: 320, startPoint y: 391, endPoint x: 533, endPoint y: 395, distance: 213.0
click at [533, 395] on icon at bounding box center [533, 396] width 11 height 11
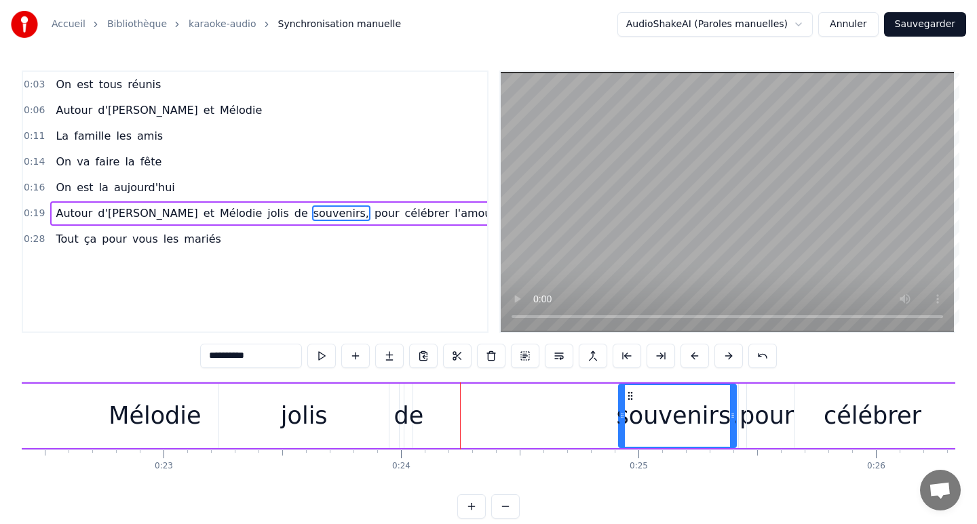
scroll to position [0, 5318]
click at [248, 408] on div "jolis" at bounding box center [305, 416] width 170 height 64
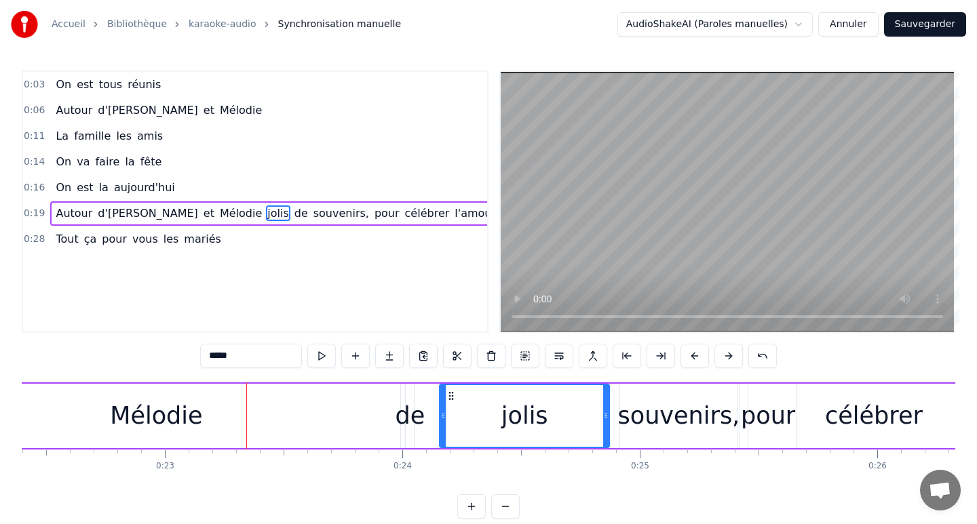
drag, startPoint x: 232, startPoint y: 395, endPoint x: 450, endPoint y: 405, distance: 218.0
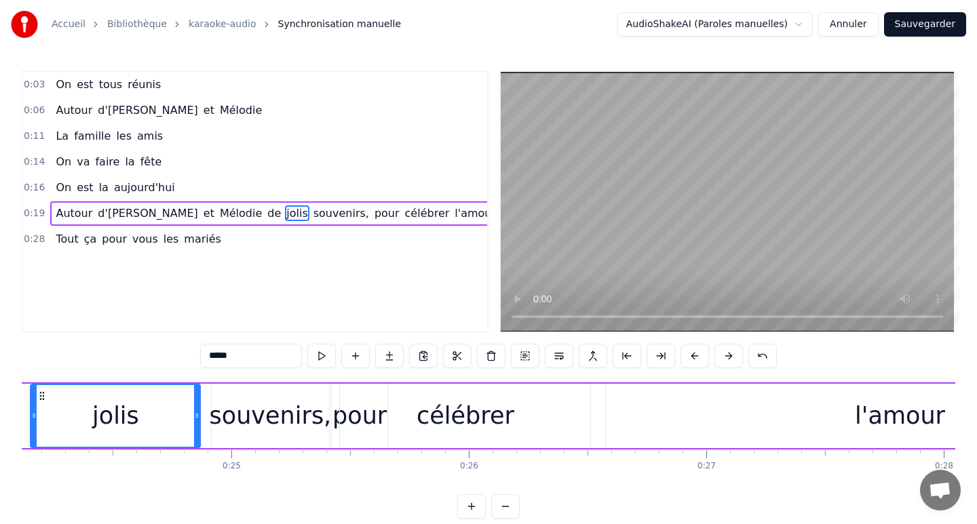
scroll to position [0, 5758]
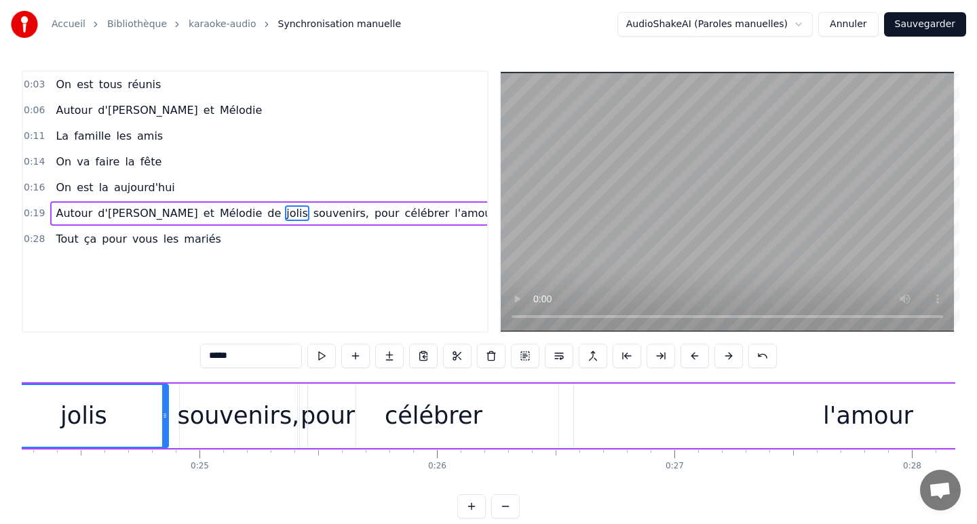
drag, startPoint x: 458, startPoint y: 415, endPoint x: 509, endPoint y: 412, distance: 51.0
click at [509, 412] on div "célébrer" at bounding box center [433, 416] width 250 height 64
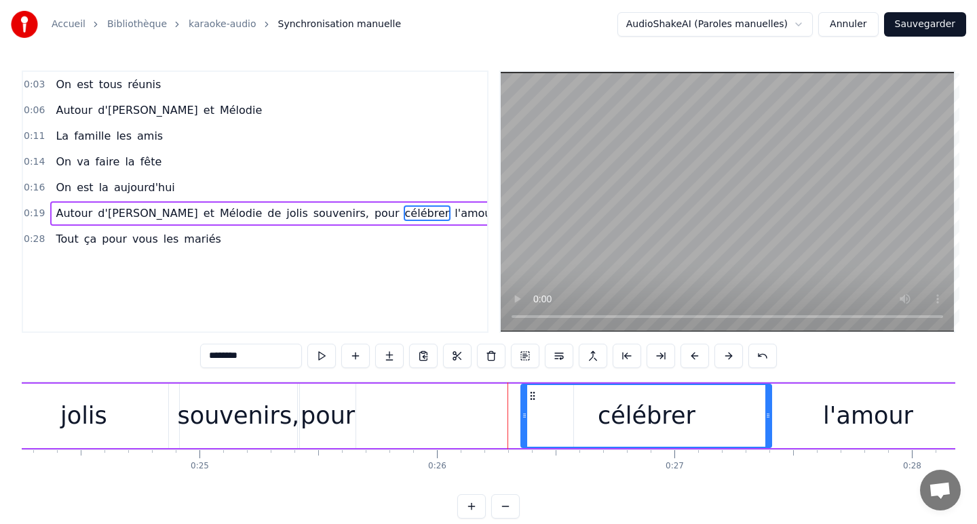
drag, startPoint x: 318, startPoint y: 393, endPoint x: 531, endPoint y: 394, distance: 213.0
click at [531, 394] on icon at bounding box center [532, 396] width 11 height 11
click at [307, 410] on div "pour" at bounding box center [328, 416] width 54 height 36
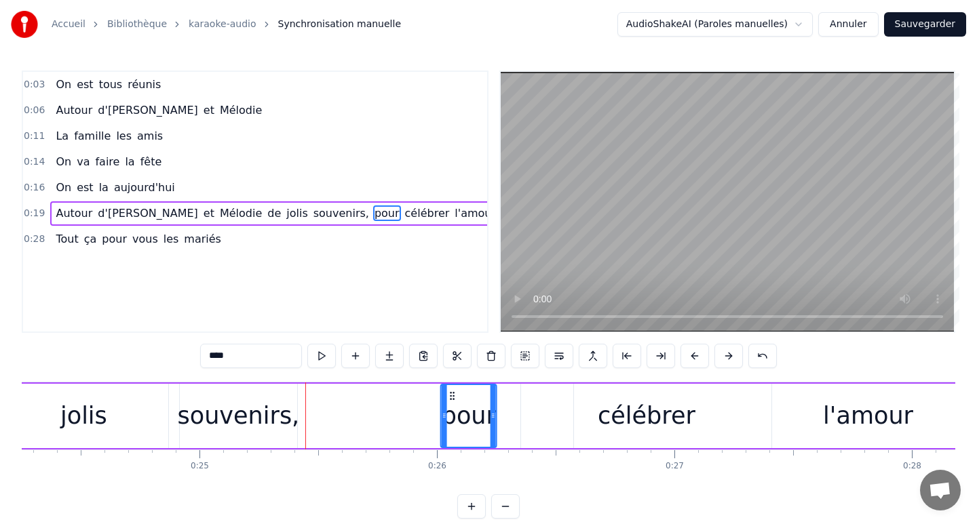
drag, startPoint x: 310, startPoint y: 394, endPoint x: 454, endPoint y: 396, distance: 144.5
click at [454, 396] on icon at bounding box center [452, 396] width 11 height 11
click at [235, 408] on div "souvenirs," at bounding box center [239, 416] width 122 height 36
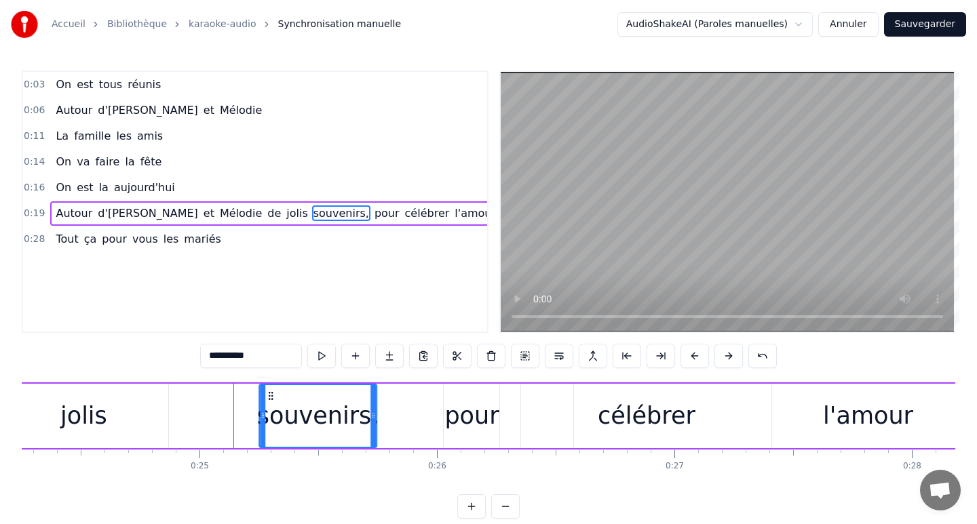
drag, startPoint x: 192, startPoint y: 393, endPoint x: 273, endPoint y: 398, distance: 81.5
click at [273, 398] on icon at bounding box center [270, 396] width 11 height 11
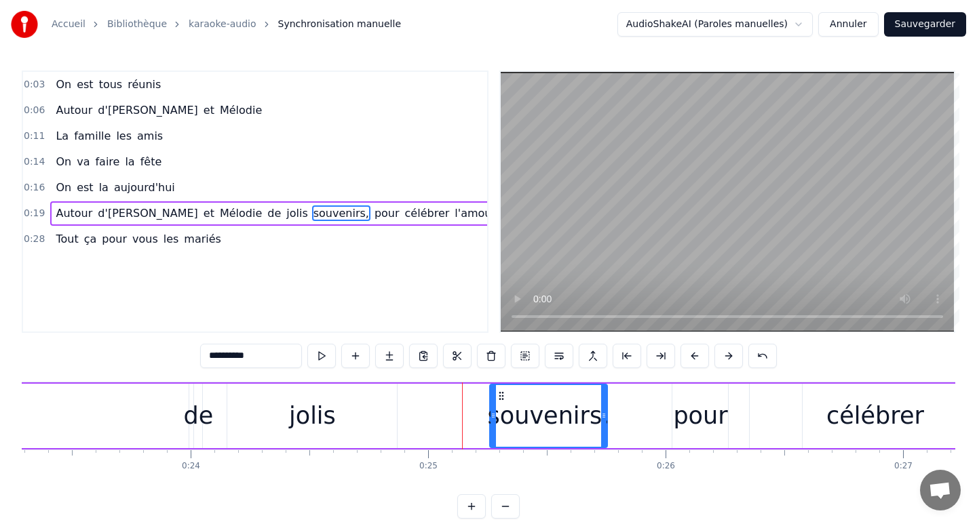
scroll to position [0, 5522]
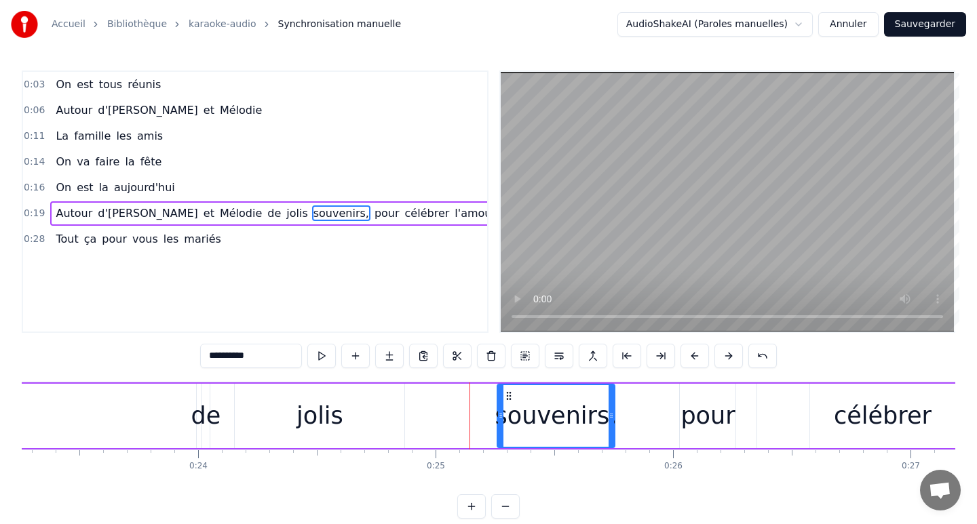
click at [273, 398] on div "jolis" at bounding box center [320, 416] width 170 height 64
type input "*****"
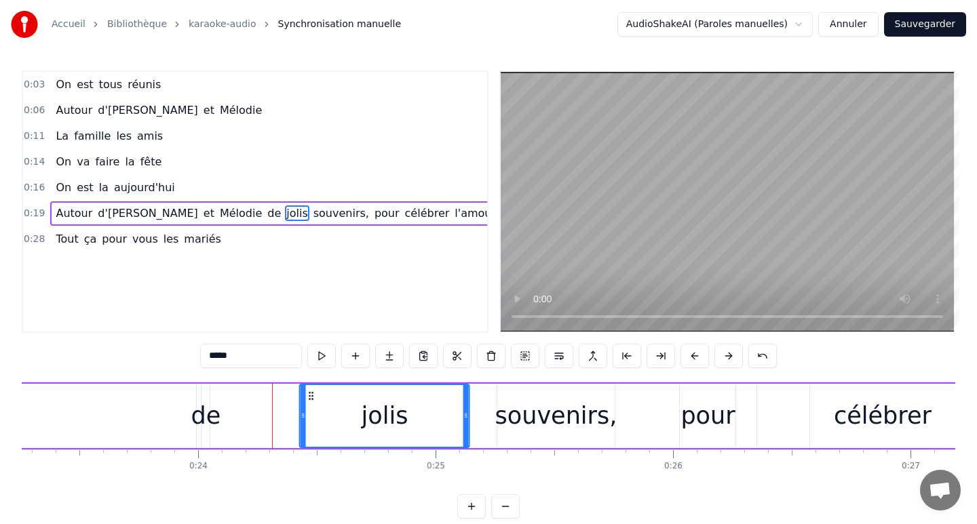
drag, startPoint x: 249, startPoint y: 394, endPoint x: 319, endPoint y: 396, distance: 69.9
click at [317, 396] on icon at bounding box center [311, 396] width 11 height 11
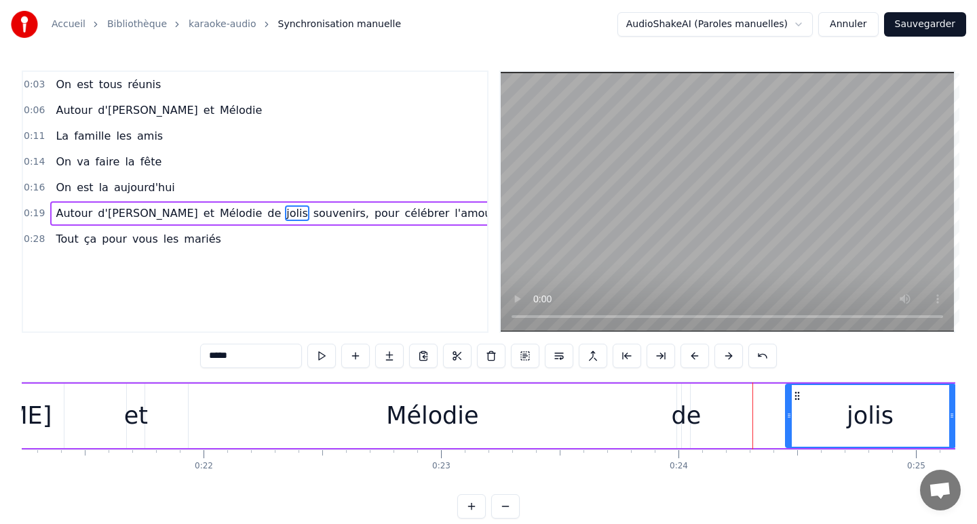
scroll to position [0, 5032]
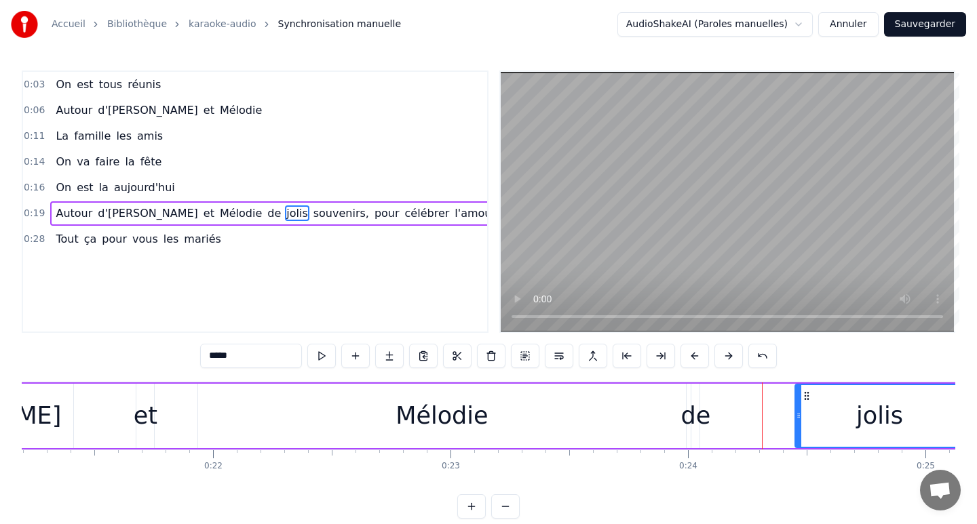
click at [193, 484] on div "0:03 On est tous réunis 0:06 Autour d'[PERSON_NAME] et Mélodie 0:11 La famille …" at bounding box center [488, 295] width 933 height 448
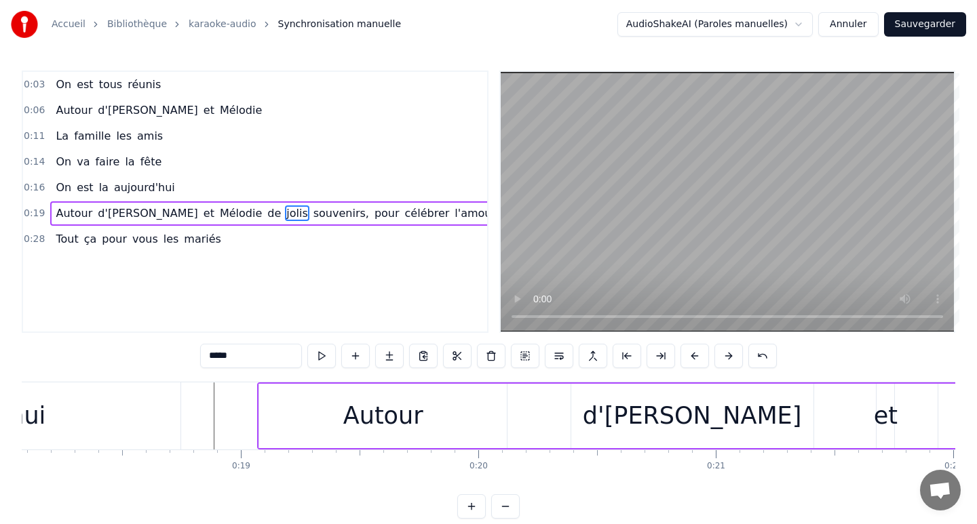
scroll to position [0, 4287]
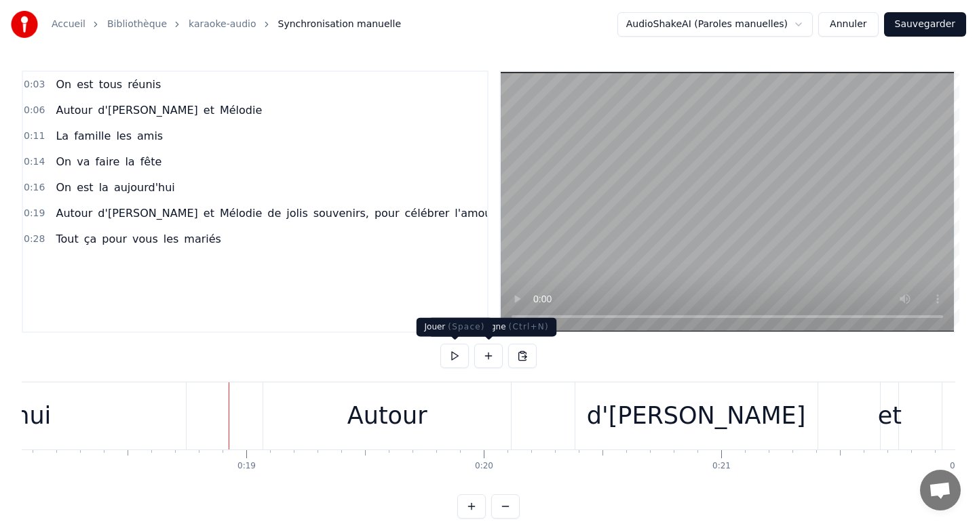
click at [457, 352] on button at bounding box center [454, 356] width 28 height 24
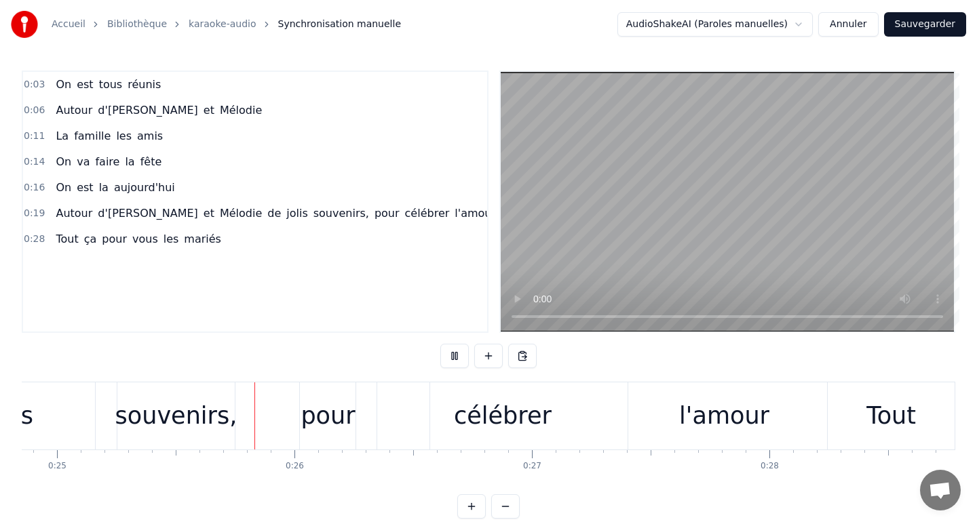
scroll to position [0, 5915]
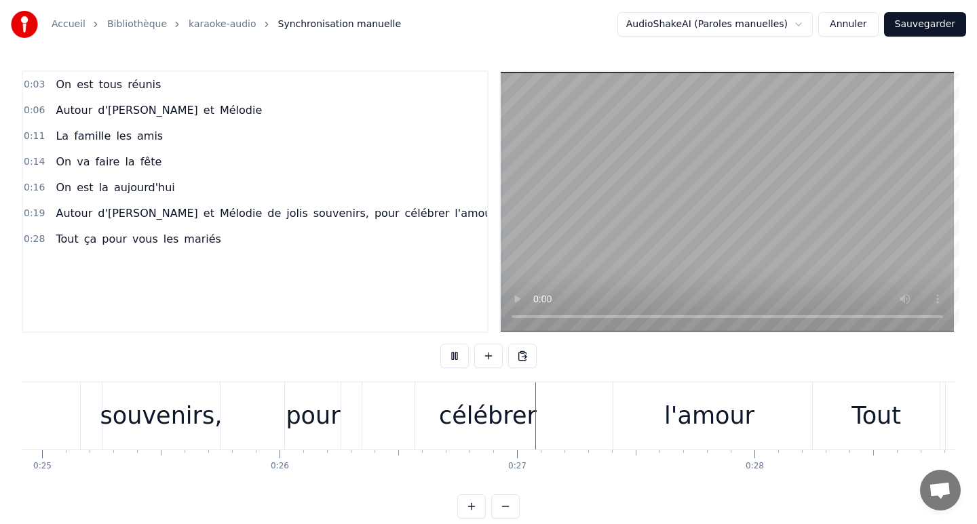
click at [457, 352] on button at bounding box center [454, 356] width 28 height 24
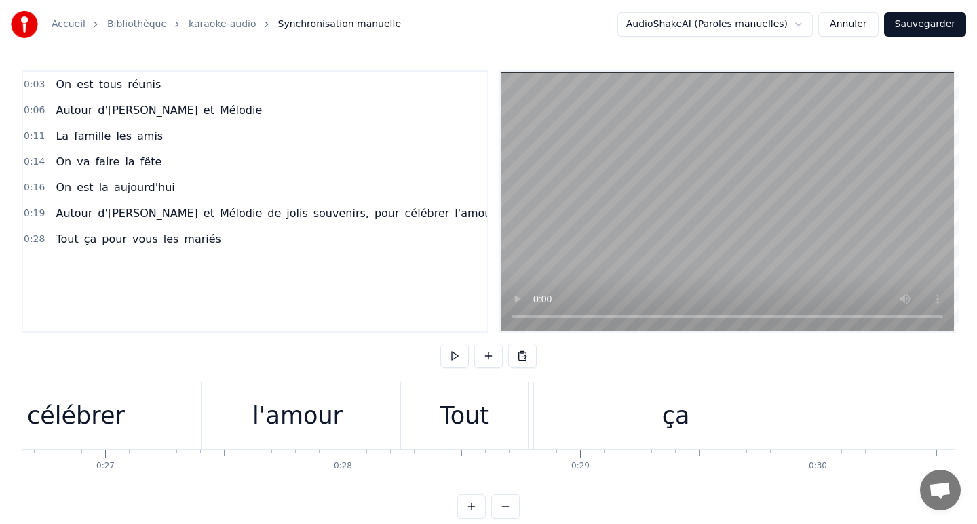
scroll to position [0, 6330]
click at [480, 412] on div "Tout" at bounding box center [461, 416] width 50 height 36
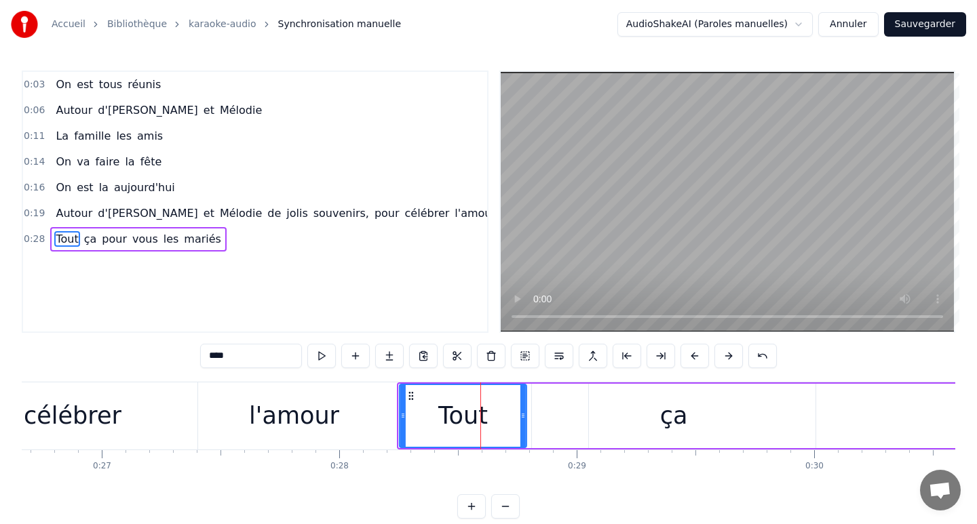
click at [410, 399] on icon at bounding box center [411, 396] width 11 height 11
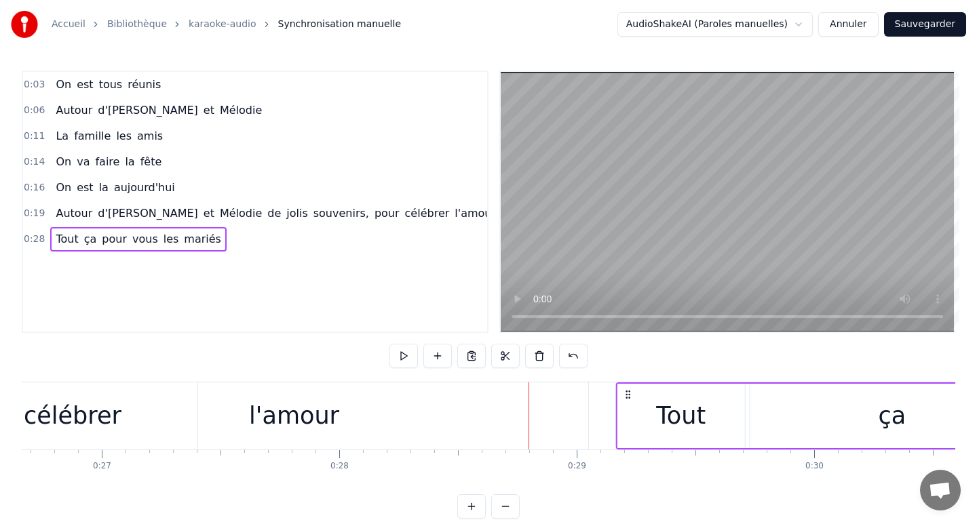
drag, startPoint x: 409, startPoint y: 393, endPoint x: 651, endPoint y: 406, distance: 241.8
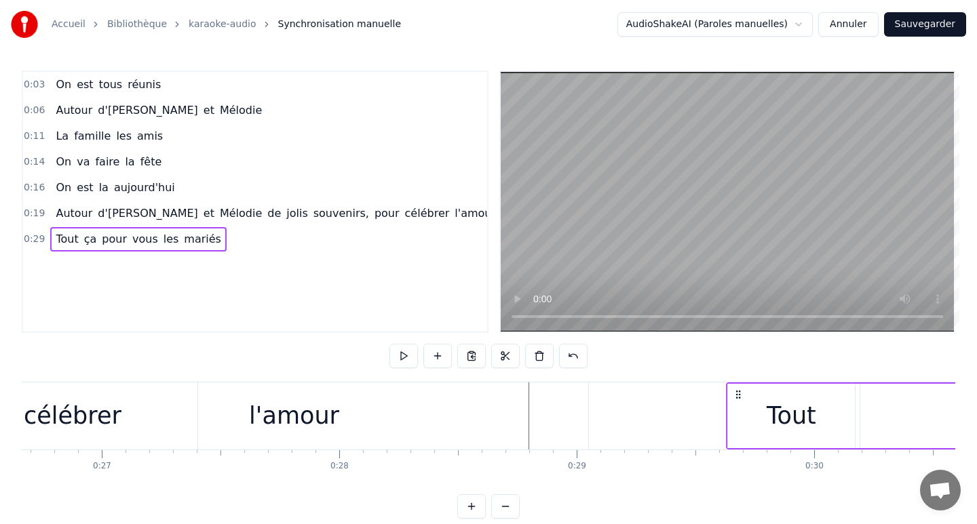
drag, startPoint x: 649, startPoint y: 393, endPoint x: 746, endPoint y: 389, distance: 96.4
click at [743, 390] on icon at bounding box center [738, 394] width 11 height 11
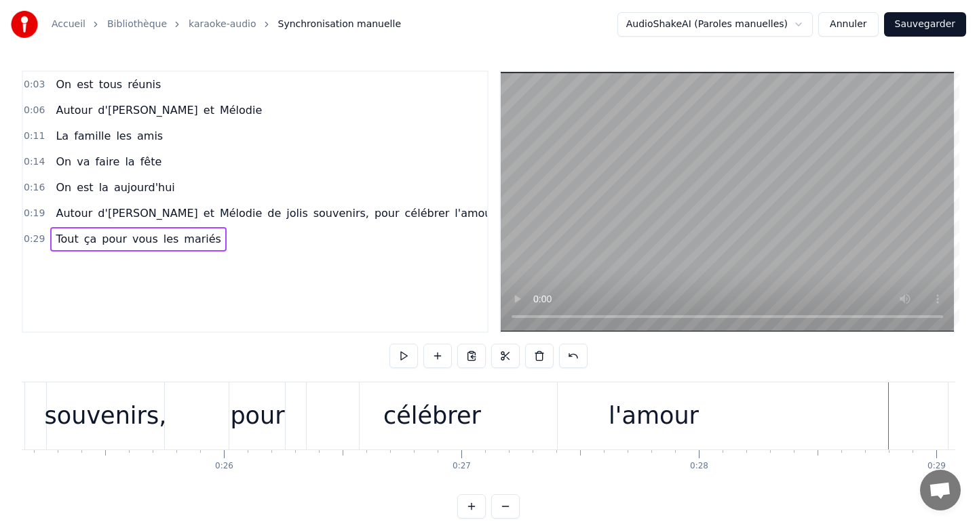
scroll to position [0, 5961]
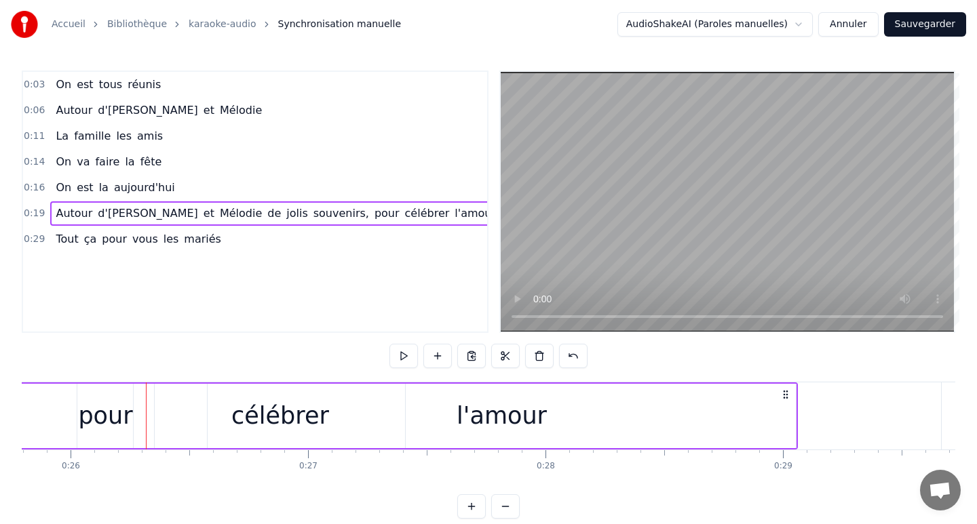
scroll to position [0, 6131]
click at [493, 417] on div "l'amour" at bounding box center [495, 416] width 90 height 36
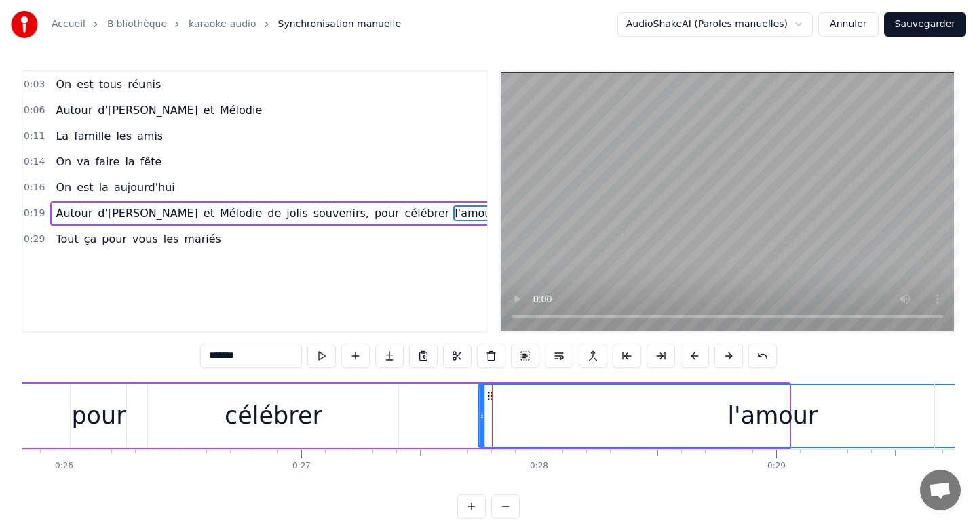
drag, startPoint x: 213, startPoint y: 395, endPoint x: 491, endPoint y: 407, distance: 278.4
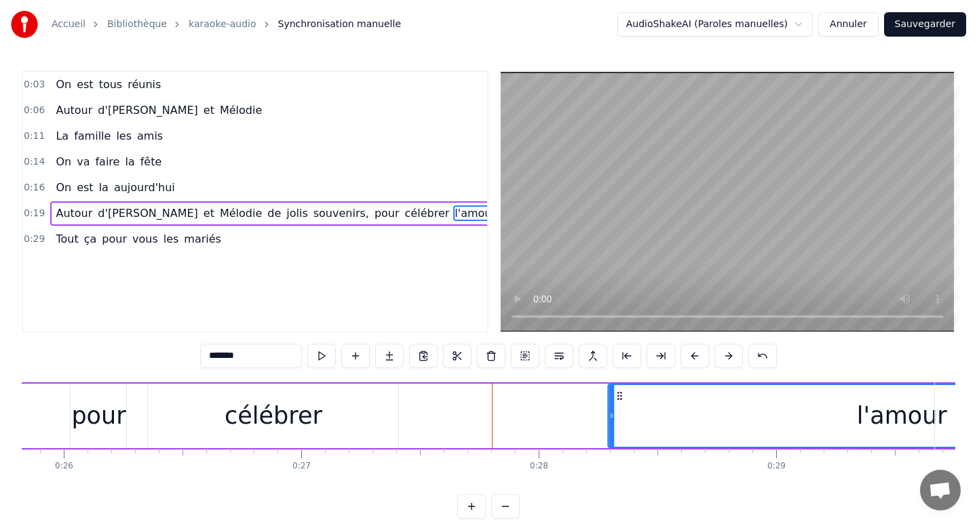
drag, startPoint x: 490, startPoint y: 398, endPoint x: 636, endPoint y: 410, distance: 146.3
click at [636, 410] on div "l'amour" at bounding box center [901, 416] width 586 height 62
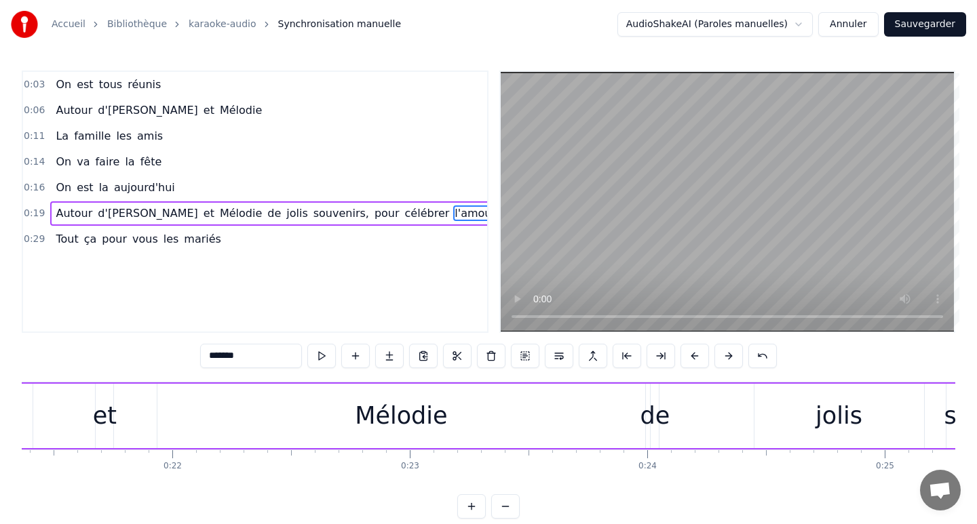
scroll to position [0, 5026]
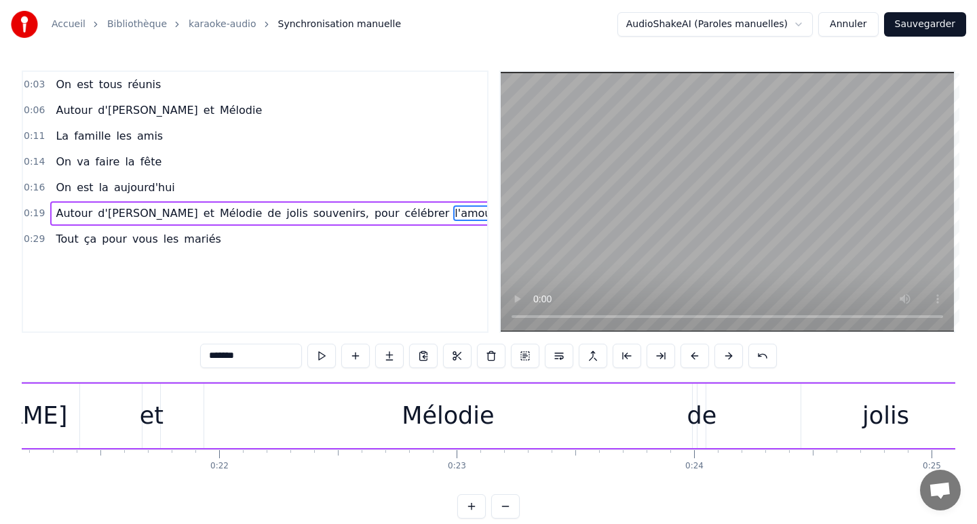
click at [560, 406] on div "Mélodie" at bounding box center [448, 416] width 488 height 64
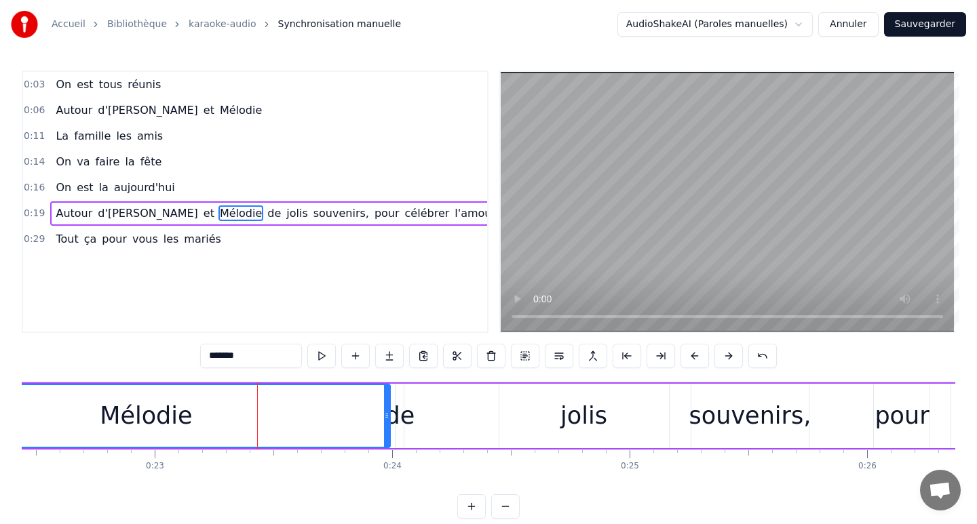
scroll to position [0, 5330]
click at [395, 410] on div "de" at bounding box center [398, 416] width 30 height 36
type input "**"
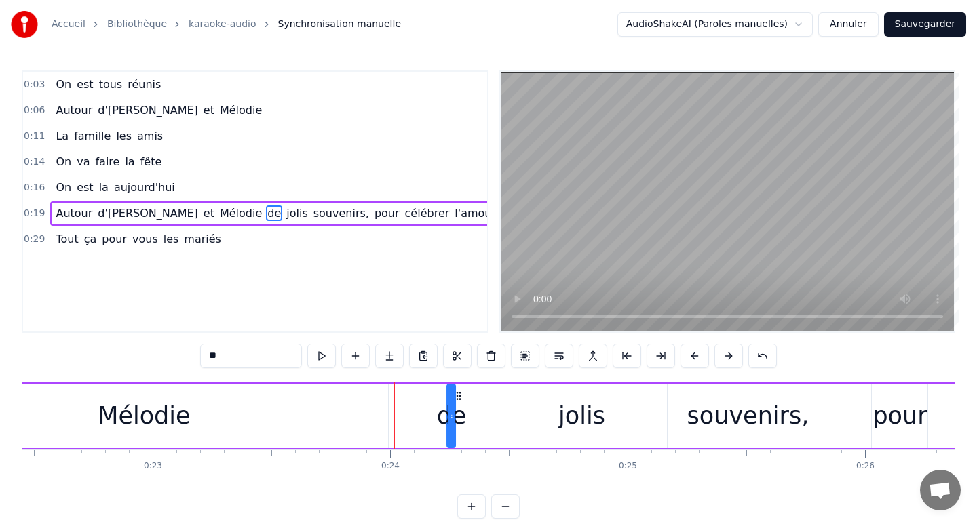
drag, startPoint x: 405, startPoint y: 398, endPoint x: 471, endPoint y: 399, distance: 66.5
click at [465, 398] on icon at bounding box center [459, 396] width 11 height 11
click at [394, 404] on div at bounding box center [394, 416] width 1 height 67
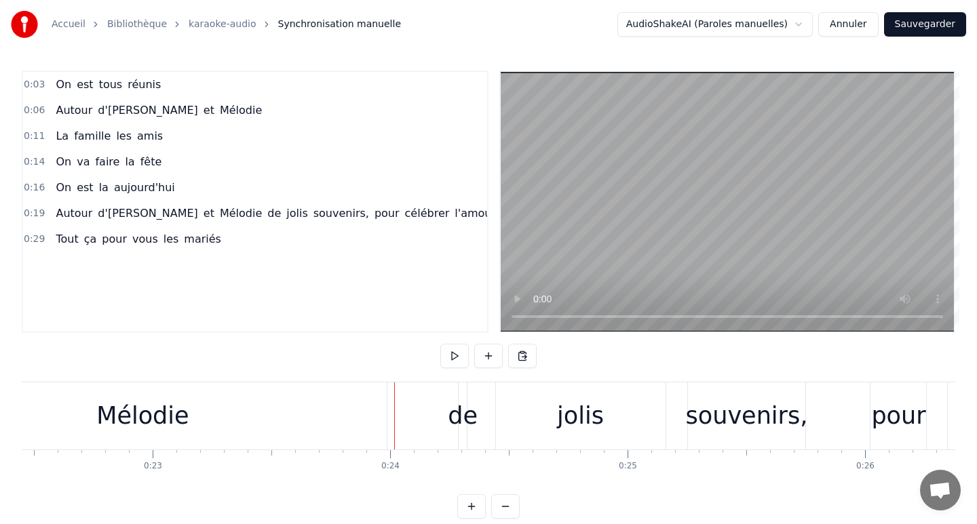
click at [442, 405] on div "Autour d'[PERSON_NAME] et [PERSON_NAME] souvenirs, pour célébrer l'amour" at bounding box center [617, 416] width 2797 height 67
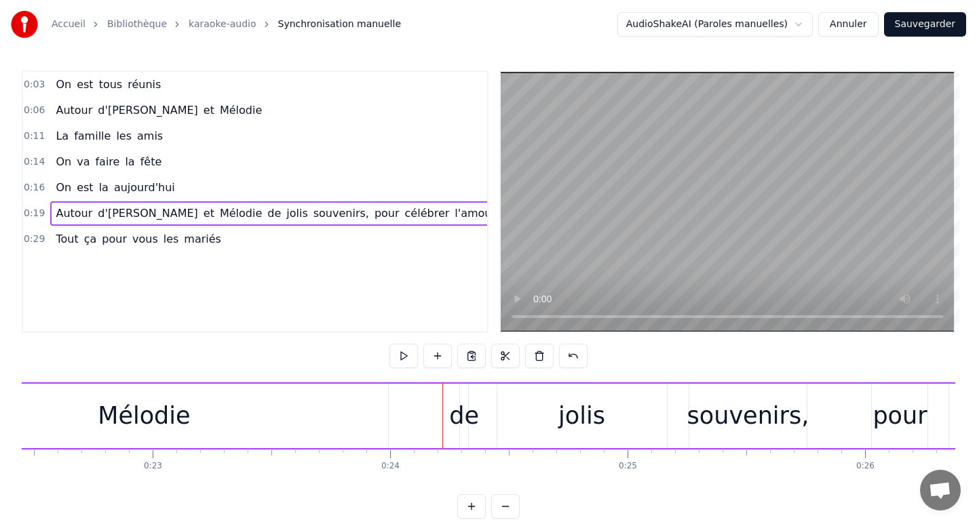
click at [410, 404] on div "Autour d'[PERSON_NAME] et [PERSON_NAME] souvenirs, pour célébrer l'amour" at bounding box center [617, 416] width 2797 height 67
click at [404, 419] on div "Autour d'[PERSON_NAME] et [PERSON_NAME] souvenirs, pour célébrer l'amour" at bounding box center [617, 416] width 2797 height 67
click at [435, 416] on div "Autour d'[PERSON_NAME] et [PERSON_NAME] souvenirs, pour célébrer l'amour" at bounding box center [617, 416] width 2797 height 67
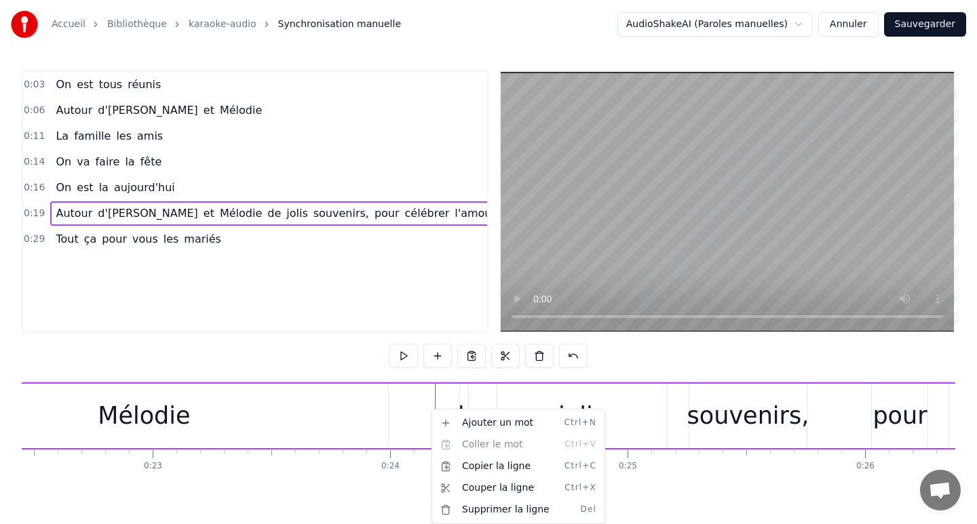
click at [412, 478] on html "Accueil Bibliothèque karaoke-audio Synchronisation manuelle AudioShakeAI (Parol…" at bounding box center [488, 270] width 977 height 541
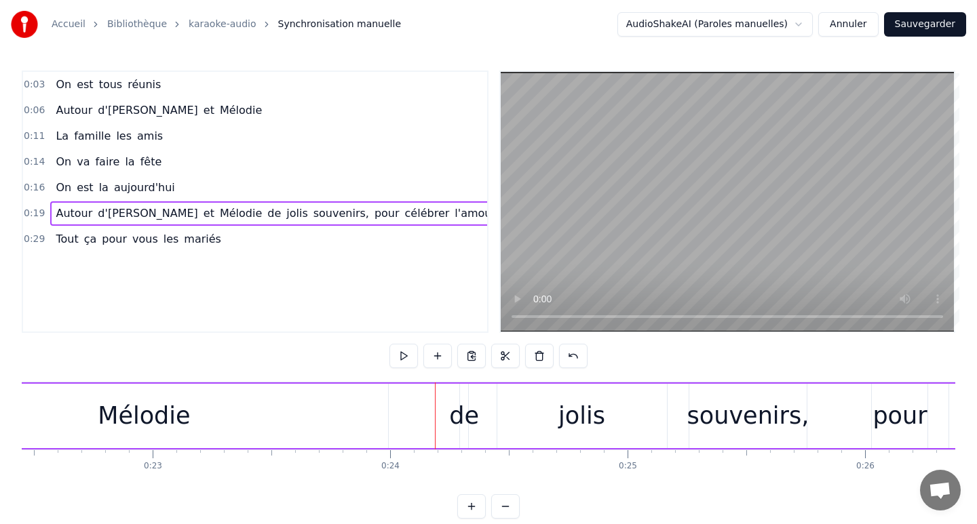
click at [465, 477] on div "On est tous réunis Autour d'[PERSON_NAME] et [PERSON_NAME] La famille les amis …" at bounding box center [488, 433] width 933 height 102
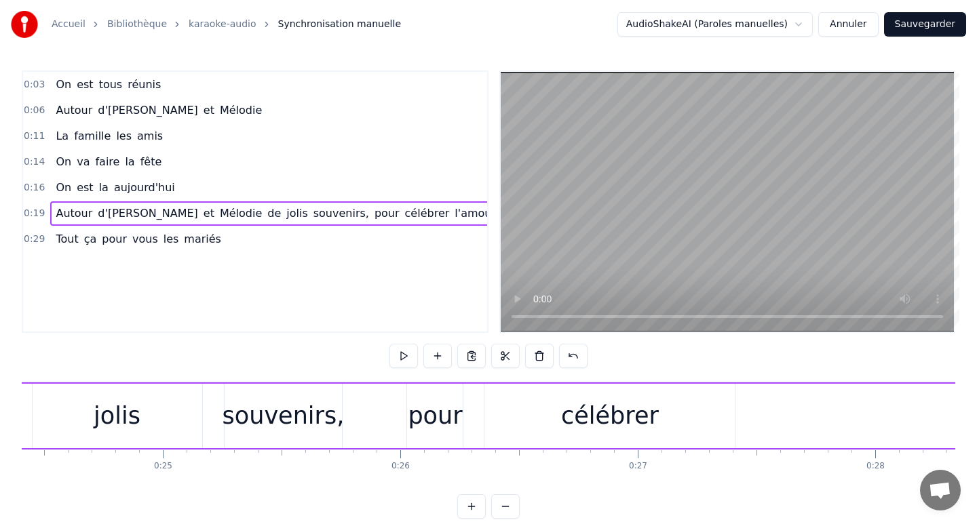
scroll to position [0, 5795]
click at [544, 419] on div "célébrer" at bounding box center [609, 416] width 250 height 64
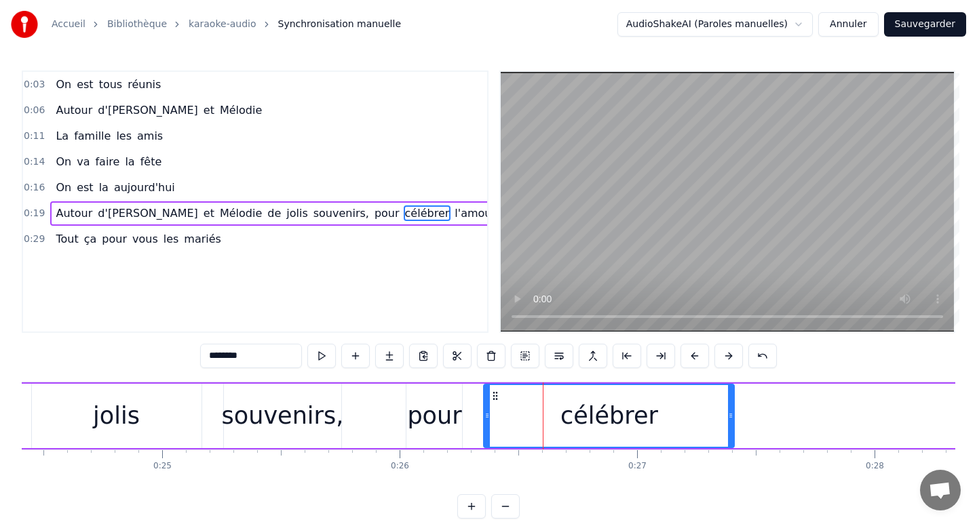
click at [459, 419] on div "pour" at bounding box center [434, 416] width 56 height 64
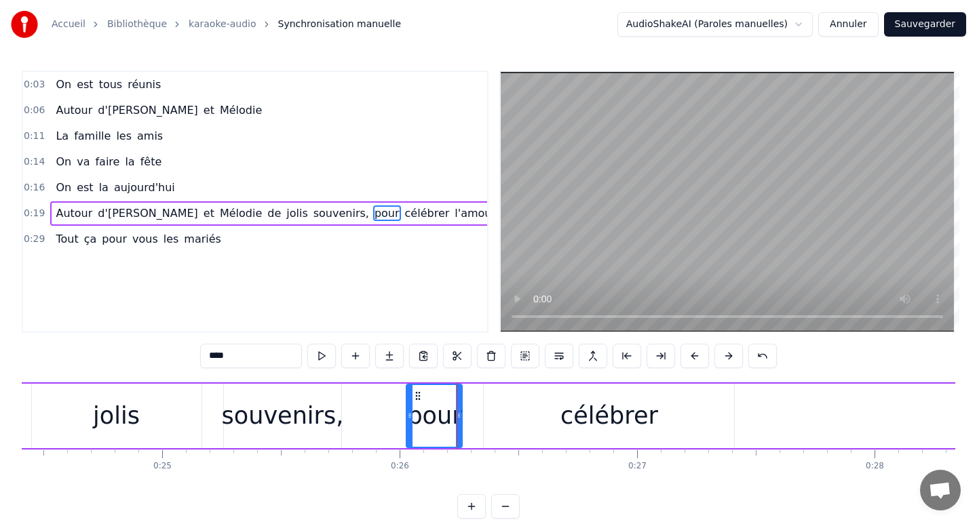
click at [323, 415] on div "souvenirs," at bounding box center [283, 416] width 122 height 36
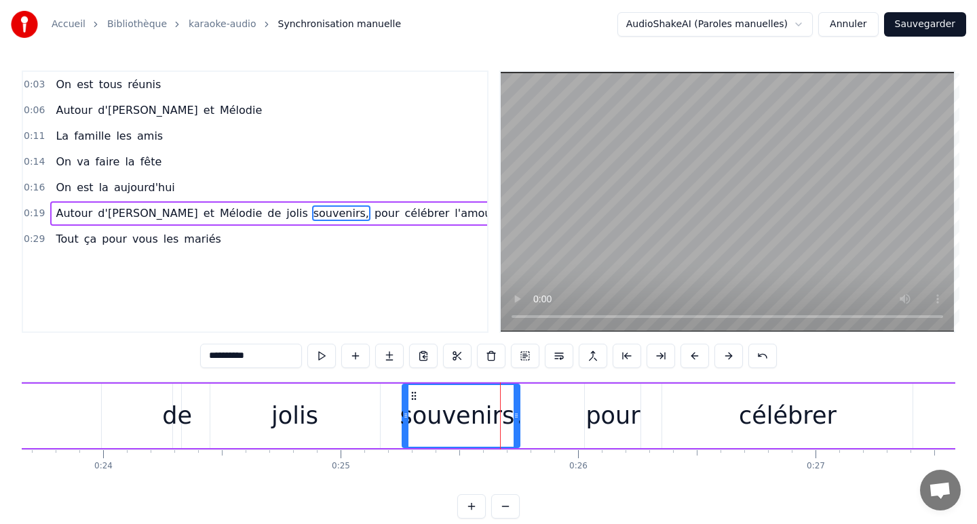
scroll to position [0, 5607]
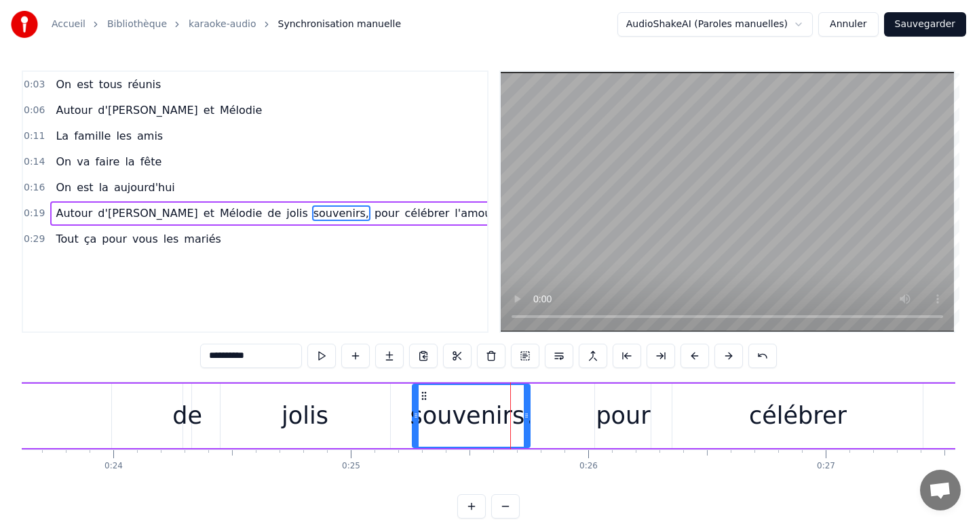
click at [323, 415] on div "jolis" at bounding box center [305, 416] width 47 height 36
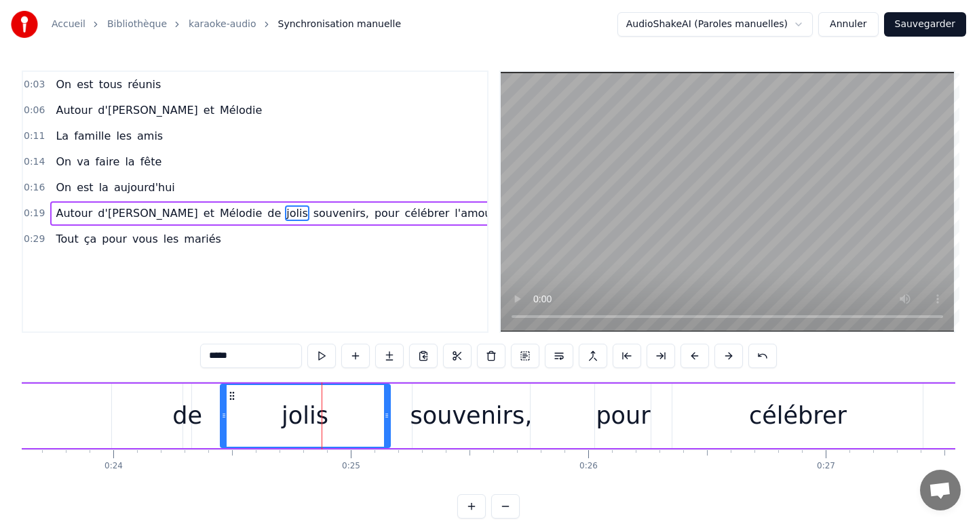
click at [189, 415] on div "de" at bounding box center [187, 416] width 30 height 36
type input "**"
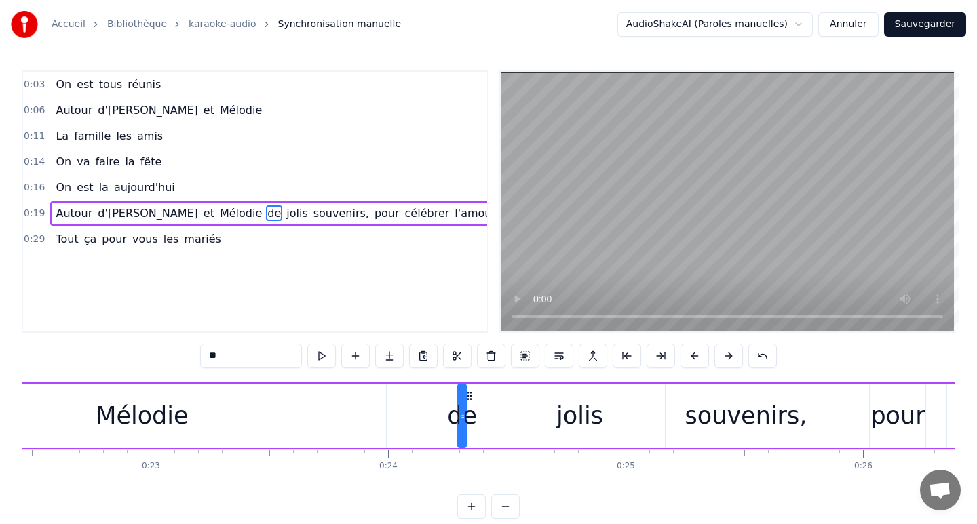
scroll to position [0, 5333]
click at [562, 356] on button at bounding box center [559, 356] width 28 height 24
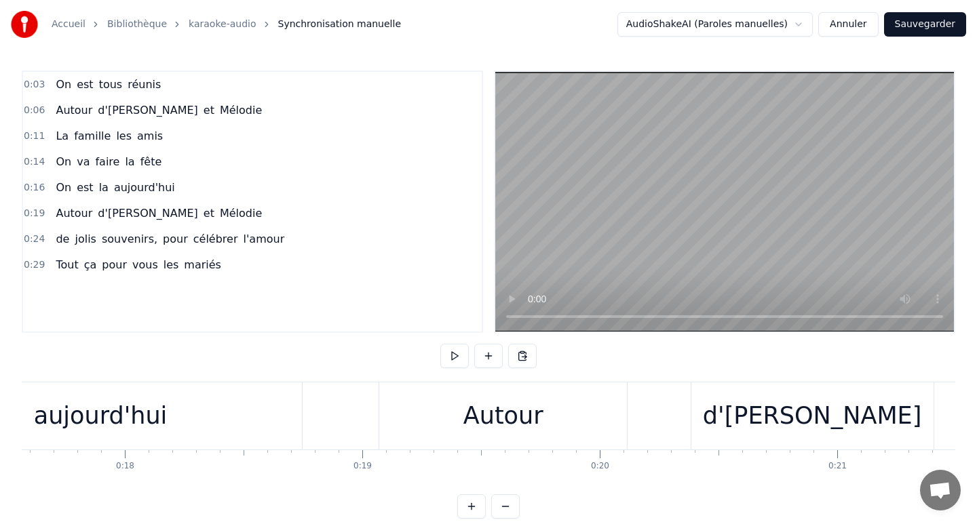
scroll to position [0, 4168]
click at [321, 411] on div at bounding box center [36, 416] width 8365 height 67
click at [454, 356] on button at bounding box center [454, 356] width 28 height 24
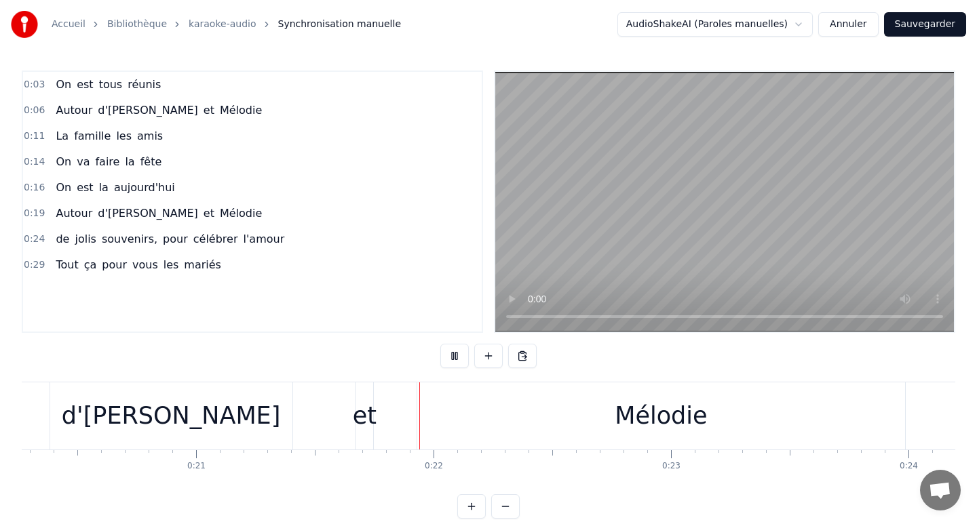
scroll to position [0, 5006]
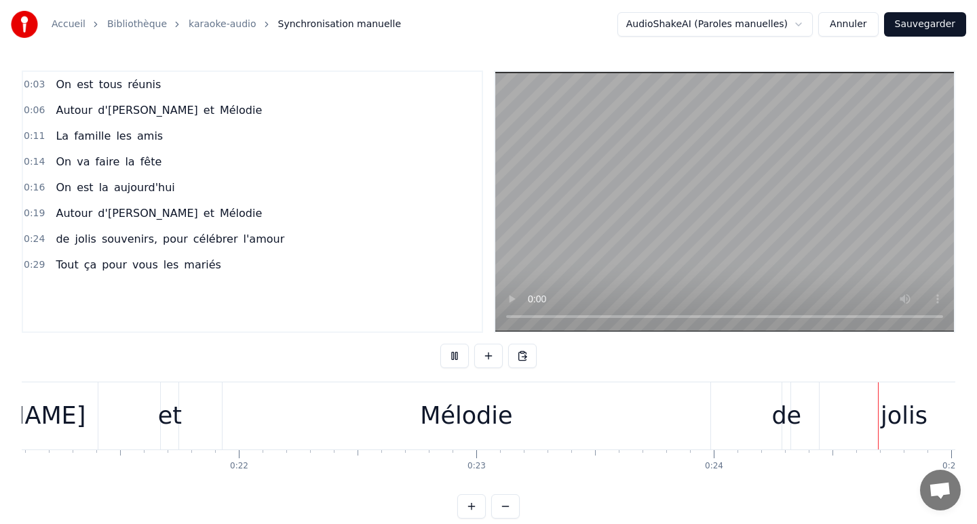
click at [454, 356] on button at bounding box center [454, 356] width 28 height 24
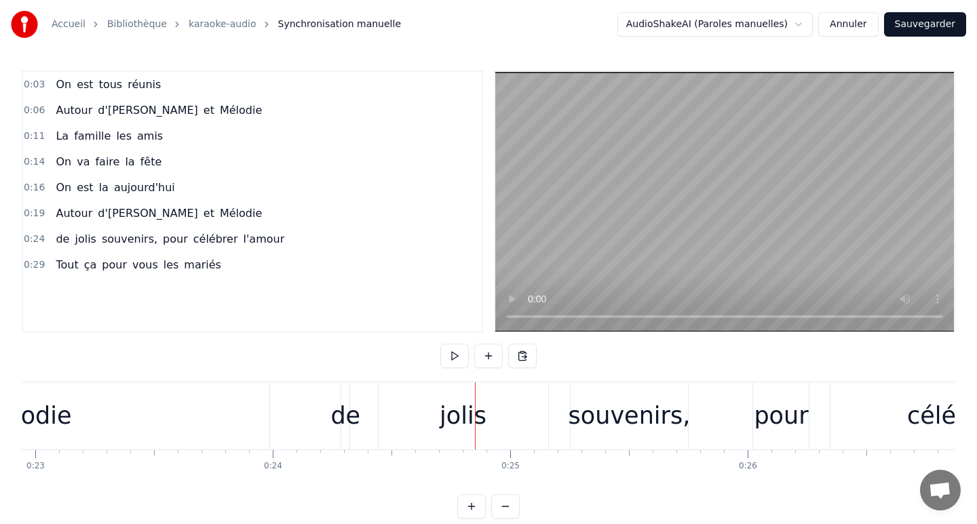
scroll to position [0, 5413]
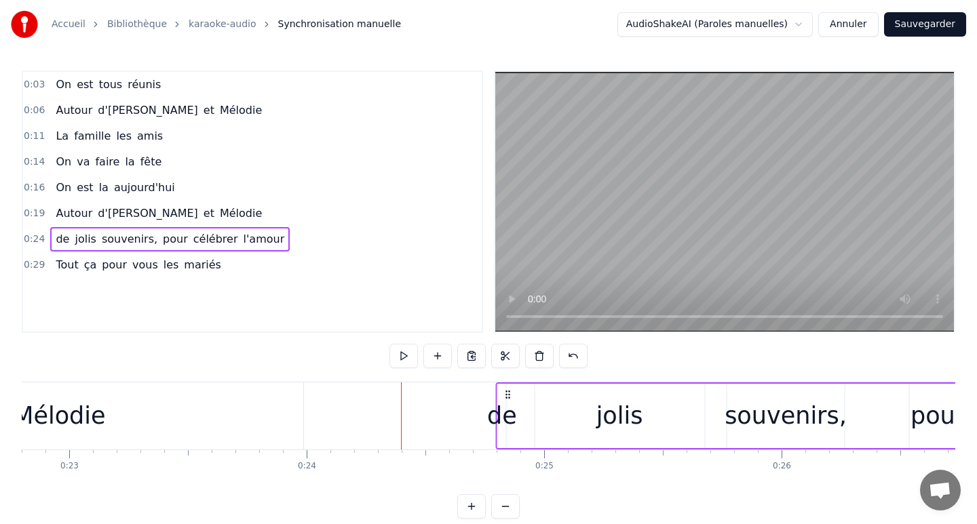
drag, startPoint x: 386, startPoint y: 391, endPoint x: 507, endPoint y: 402, distance: 121.2
drag, startPoint x: 386, startPoint y: 391, endPoint x: 505, endPoint y: 400, distance: 119.0
click at [505, 400] on icon at bounding box center [503, 394] width 11 height 11
drag, startPoint x: 386, startPoint y: 393, endPoint x: 507, endPoint y: 402, distance: 121.7
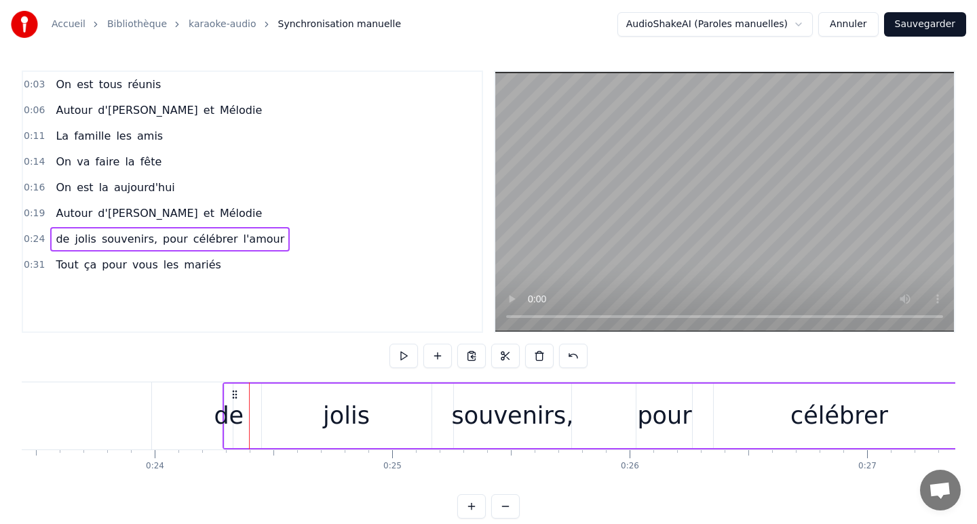
scroll to position [0, 5565]
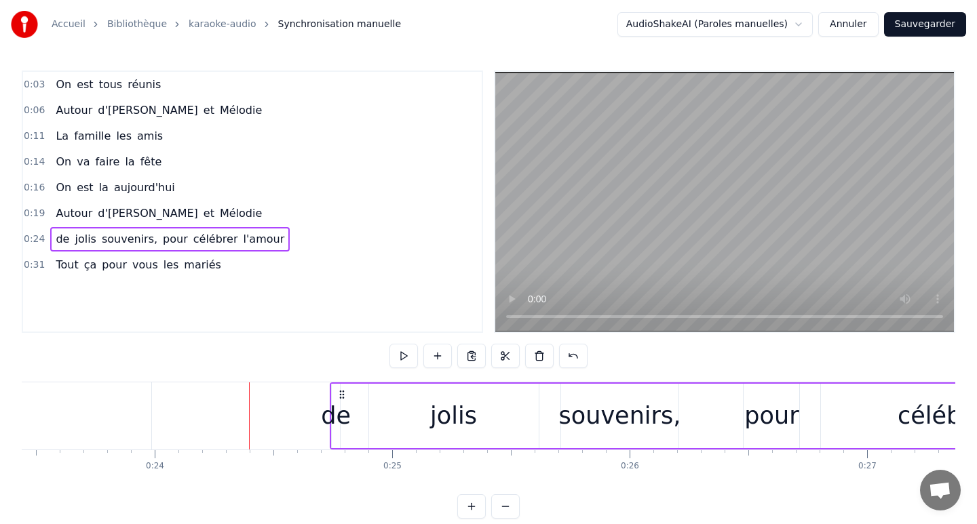
drag, startPoint x: 236, startPoint y: 393, endPoint x: 343, endPoint y: 406, distance: 107.9
drag, startPoint x: 232, startPoint y: 395, endPoint x: 331, endPoint y: 402, distance: 99.3
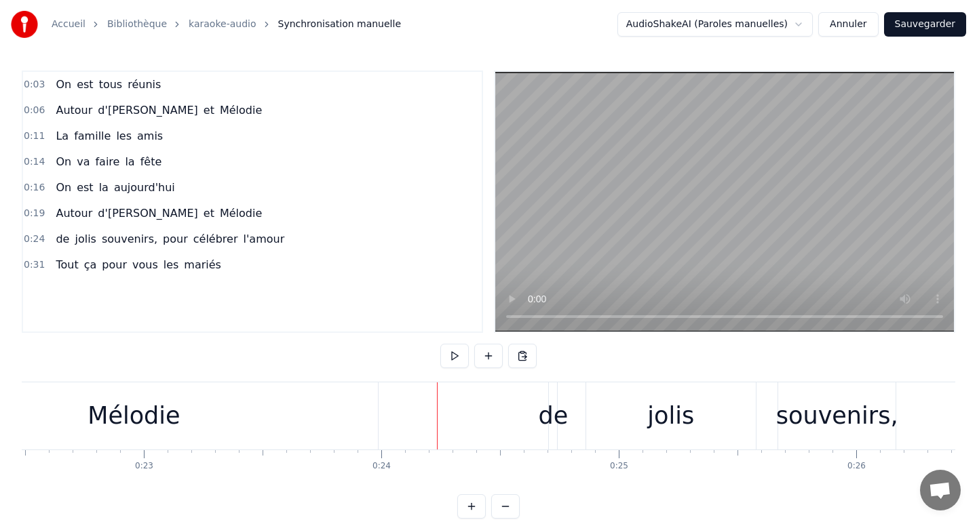
scroll to position [0, 5329]
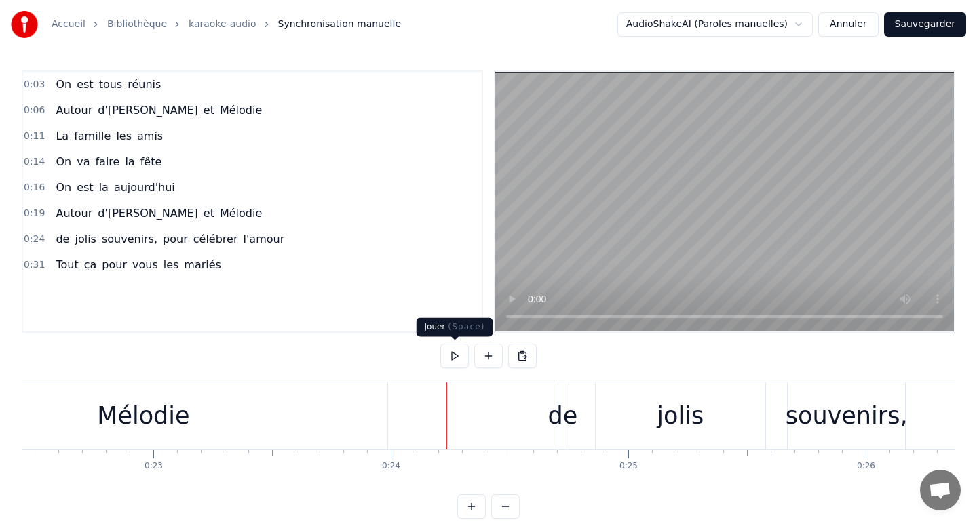
click at [456, 349] on button at bounding box center [454, 356] width 28 height 24
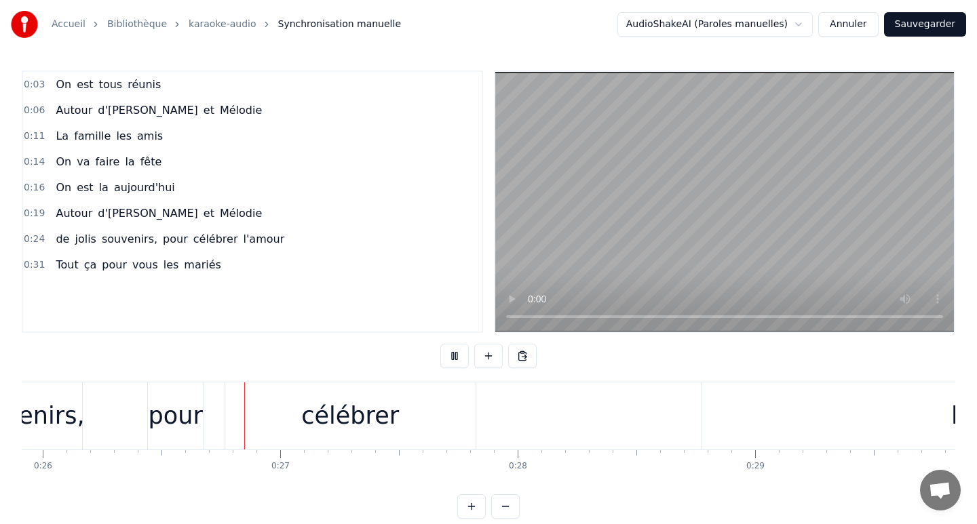
scroll to position [0, 6168]
click at [456, 349] on button at bounding box center [454, 356] width 28 height 24
click at [164, 395] on div "pour" at bounding box center [160, 416] width 56 height 67
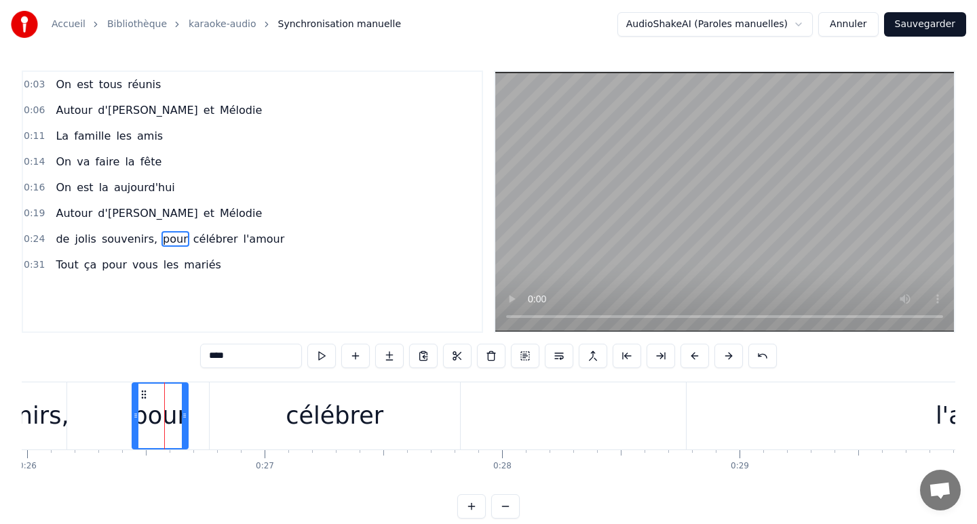
click at [195, 396] on div "de [PERSON_NAME] souvenirs, pour célébrer l'amour" at bounding box center [498, 416] width 1558 height 67
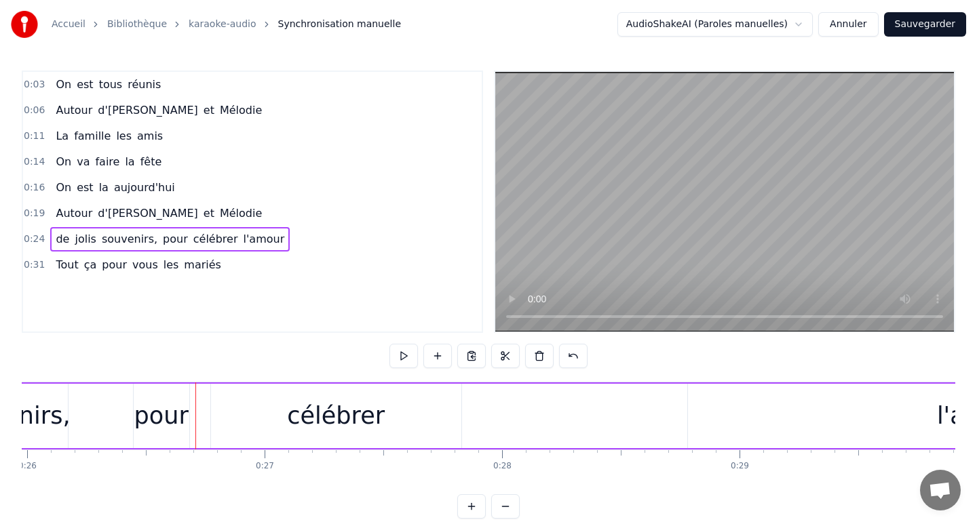
click at [162, 398] on div "pour" at bounding box center [161, 416] width 54 height 36
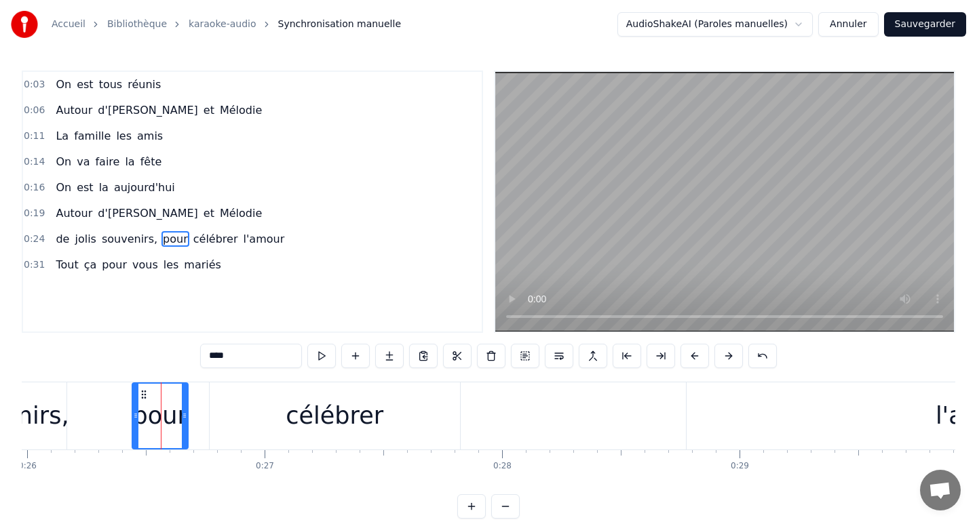
click at [286, 407] on div "célébrer" at bounding box center [335, 416] width 250 height 67
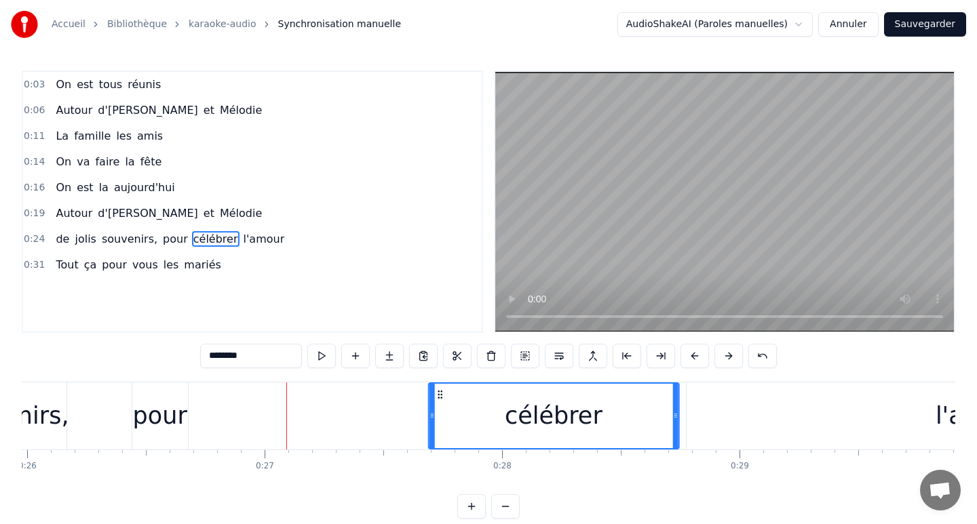
drag, startPoint x: 220, startPoint y: 392, endPoint x: 442, endPoint y: 404, distance: 222.8
click at [442, 404] on div "célébrer" at bounding box center [553, 416] width 249 height 64
click at [158, 398] on div "pour" at bounding box center [160, 416] width 54 height 36
type input "****"
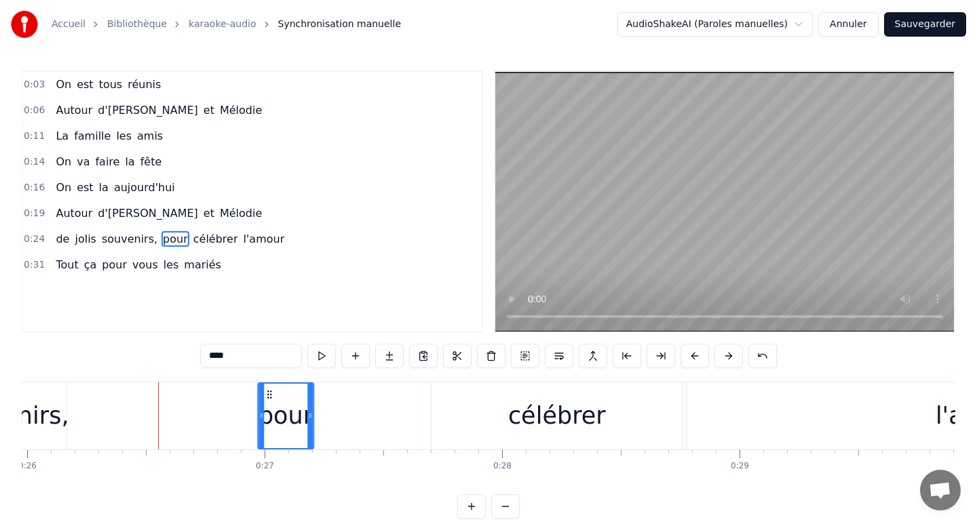
drag, startPoint x: 140, startPoint y: 390, endPoint x: 270, endPoint y: 398, distance: 129.8
click at [270, 398] on icon at bounding box center [269, 394] width 11 height 11
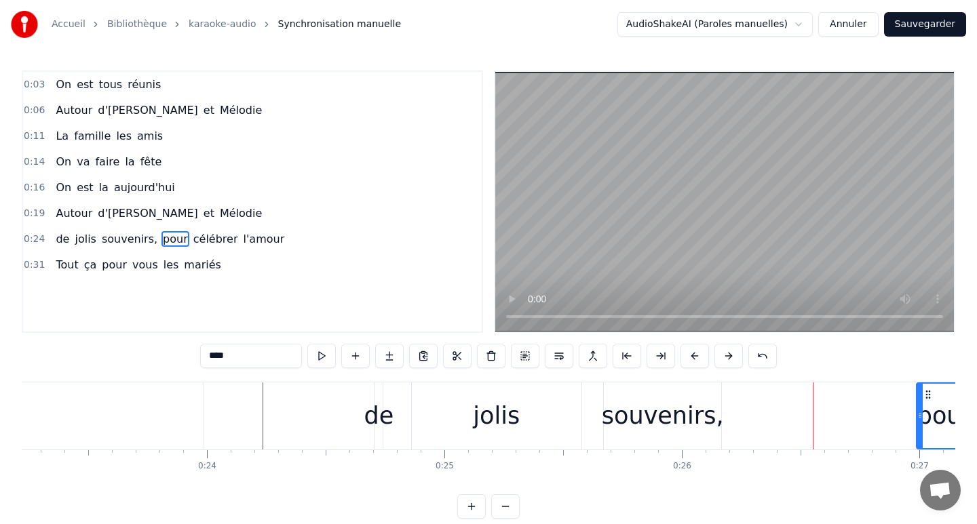
scroll to position [0, 5495]
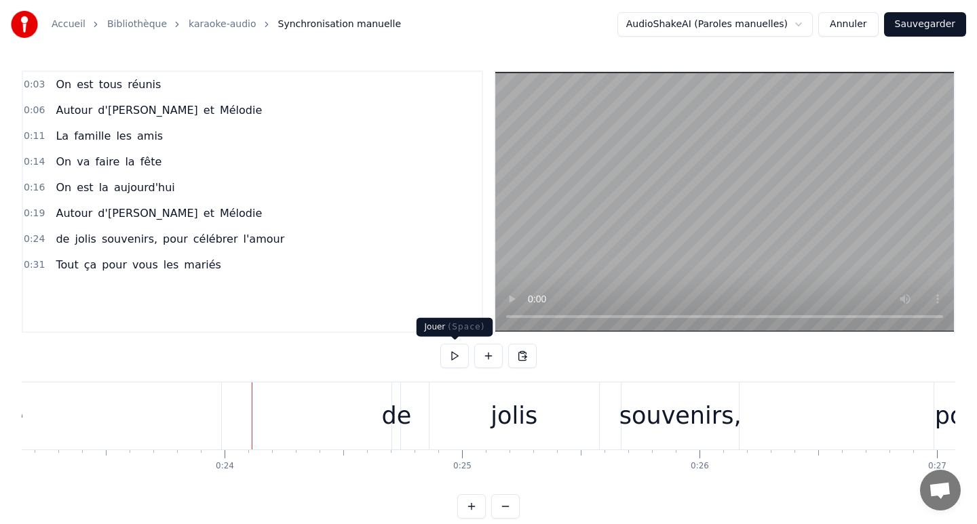
click at [454, 355] on button at bounding box center [454, 356] width 28 height 24
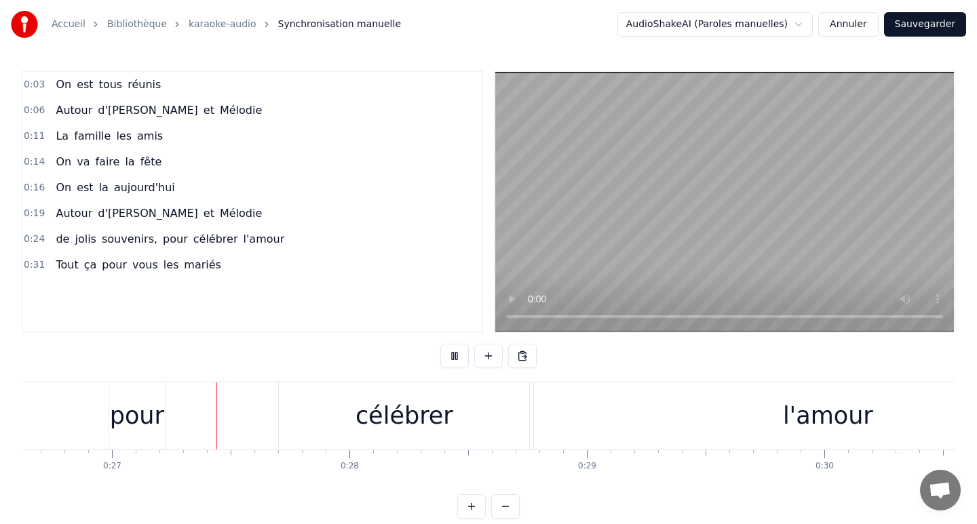
click at [454, 355] on button at bounding box center [454, 356] width 28 height 24
click at [140, 416] on div "pour" at bounding box center [128, 416] width 54 height 36
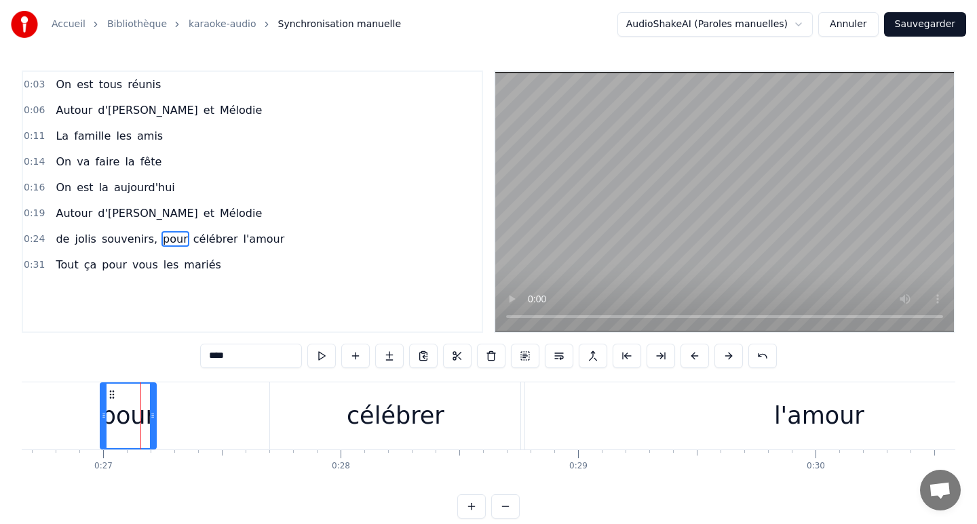
click at [353, 412] on div "célébrer" at bounding box center [395, 416] width 250 height 67
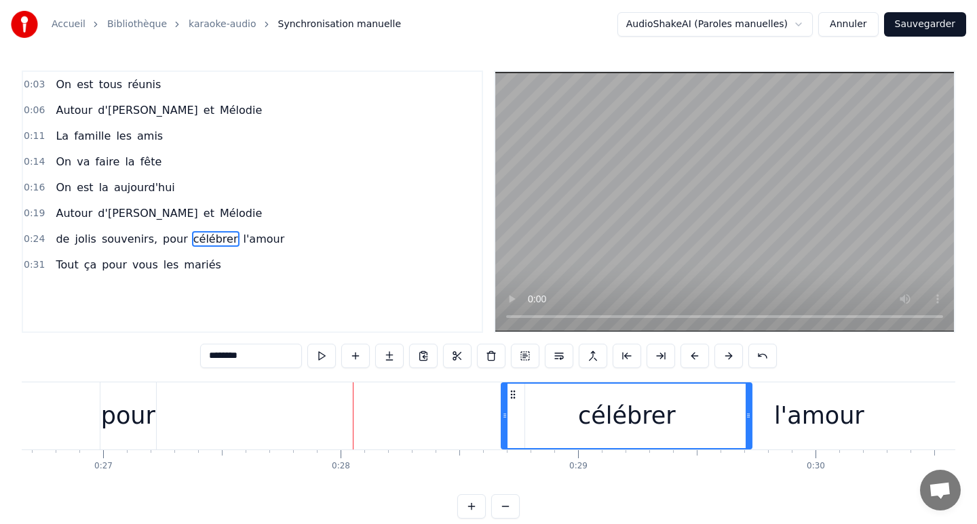
drag, startPoint x: 282, startPoint y: 394, endPoint x: 514, endPoint y: 400, distance: 232.8
click at [514, 400] on div "célébrer" at bounding box center [626, 416] width 249 height 64
click at [130, 398] on div "pour" at bounding box center [128, 416] width 54 height 36
type input "****"
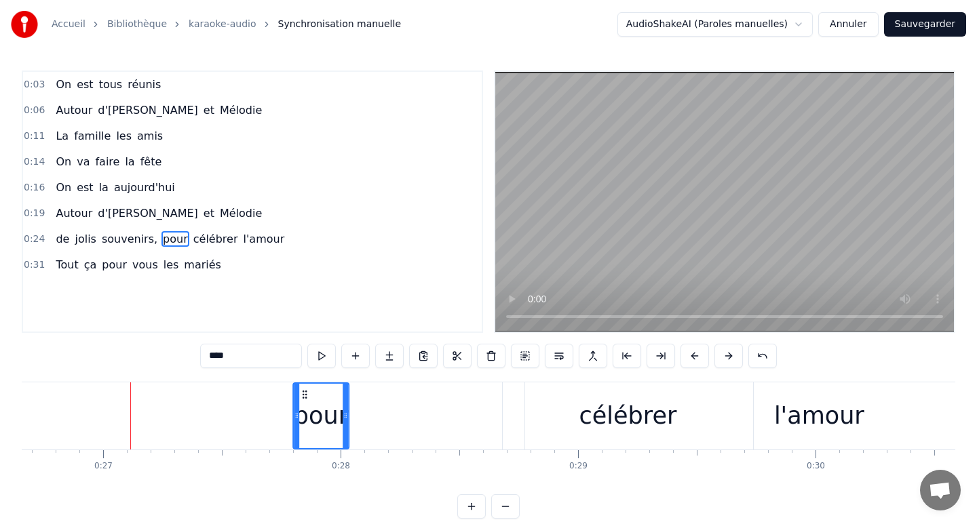
drag, startPoint x: 109, startPoint y: 391, endPoint x: 302, endPoint y: 398, distance: 193.4
click at [302, 398] on icon at bounding box center [304, 394] width 11 height 11
click at [173, 405] on div "de [PERSON_NAME] souvenirs, pour célébrer l'amour" at bounding box center [337, 416] width 1558 height 67
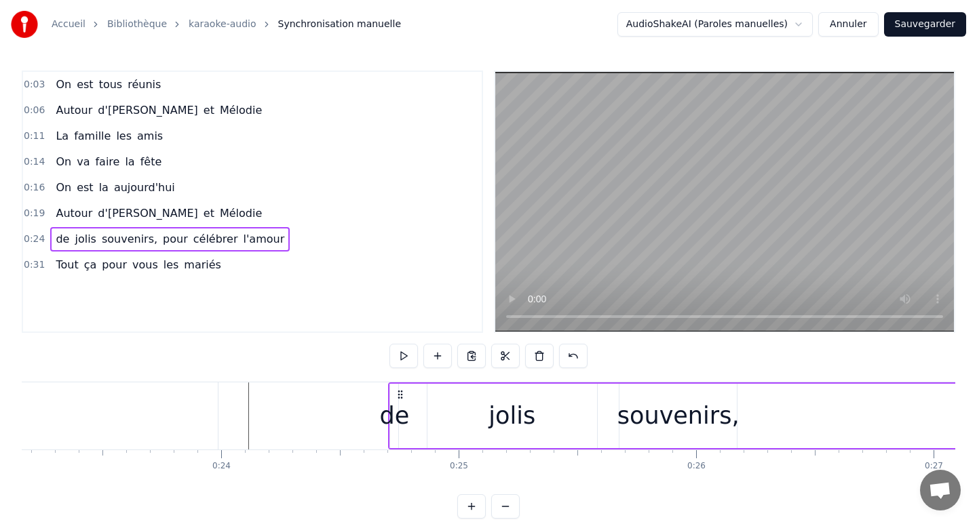
scroll to position [0, 5498]
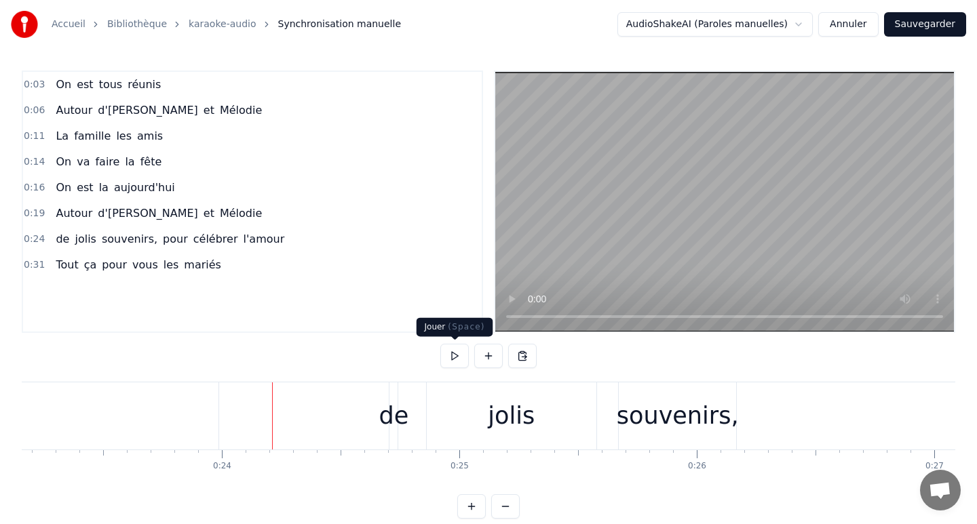
click at [454, 354] on button at bounding box center [454, 356] width 28 height 24
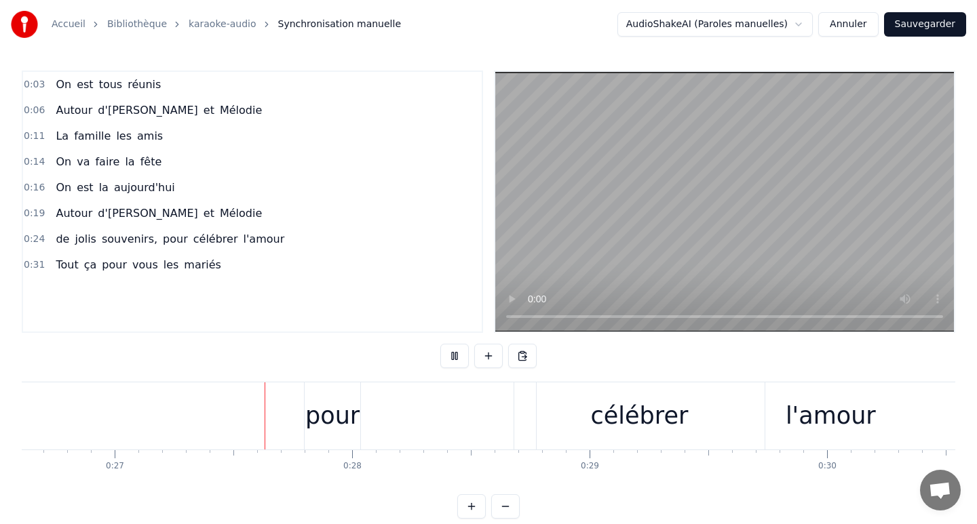
scroll to position [0, 6353]
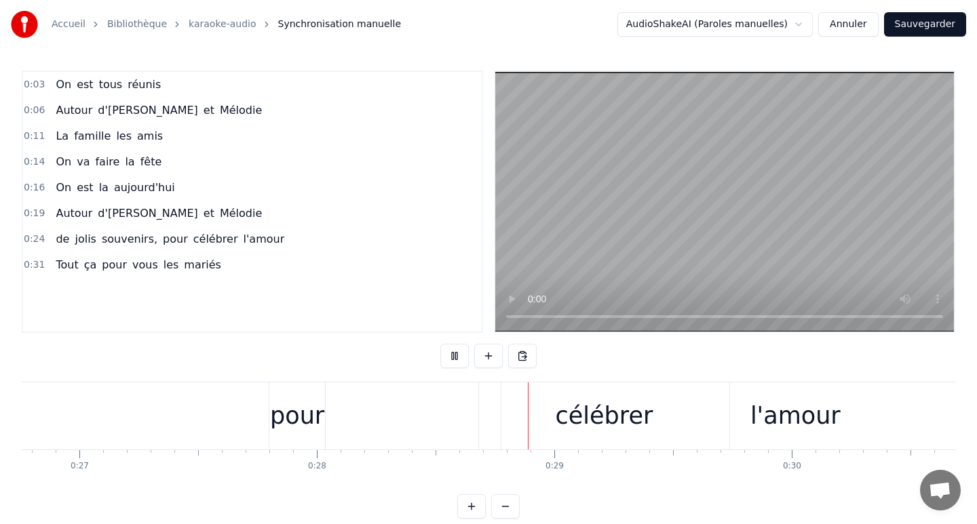
click at [454, 354] on button at bounding box center [454, 356] width 28 height 24
click at [628, 431] on div "l'amour" at bounding box center [794, 416] width 587 height 67
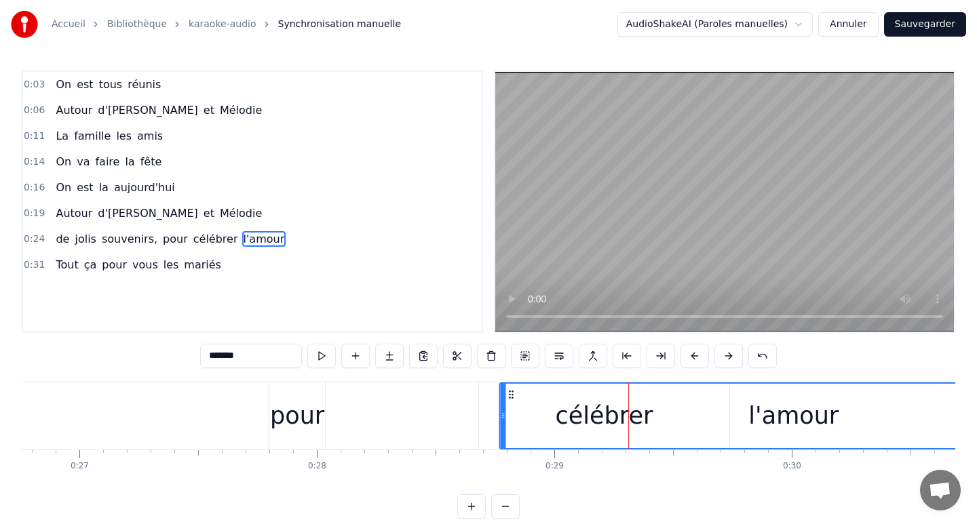
drag, startPoint x: 514, startPoint y: 396, endPoint x: 524, endPoint y: 400, distance: 10.7
click at [517, 400] on icon at bounding box center [511, 394] width 11 height 11
click at [574, 406] on div "l'amour" at bounding box center [804, 416] width 586 height 64
click at [601, 403] on div "l'amour" at bounding box center [804, 416] width 586 height 64
click at [497, 401] on div "célébrer" at bounding box center [604, 416] width 250 height 67
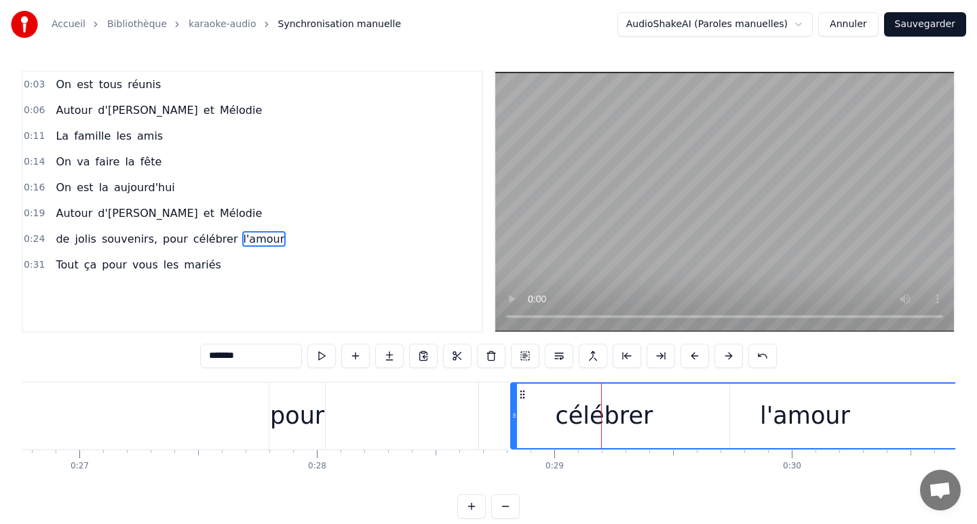
type input "********"
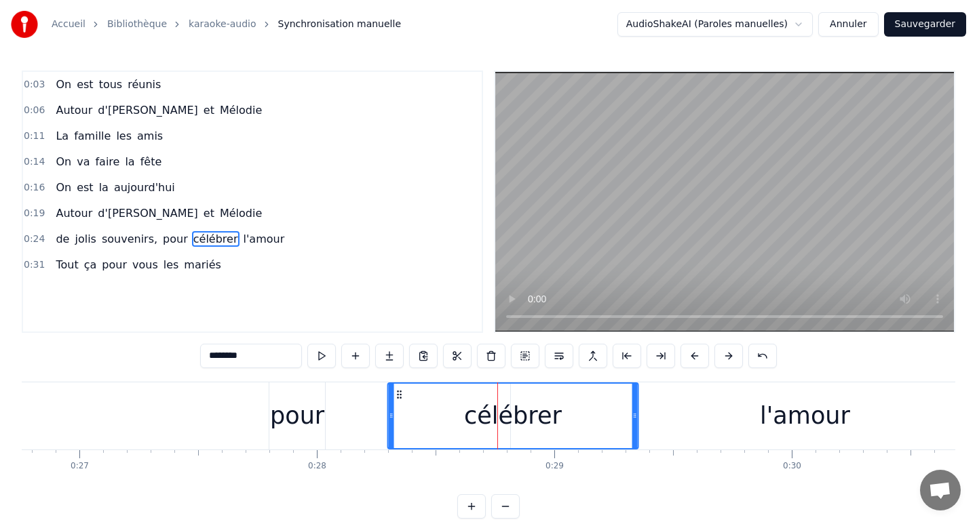
drag, startPoint x: 490, startPoint y: 393, endPoint x: 400, endPoint y: 391, distance: 90.9
click at [400, 391] on icon at bounding box center [398, 394] width 11 height 11
click at [165, 409] on div "de [PERSON_NAME] souvenirs, pour célébrer l'amour" at bounding box center [318, 416] width 1568 height 67
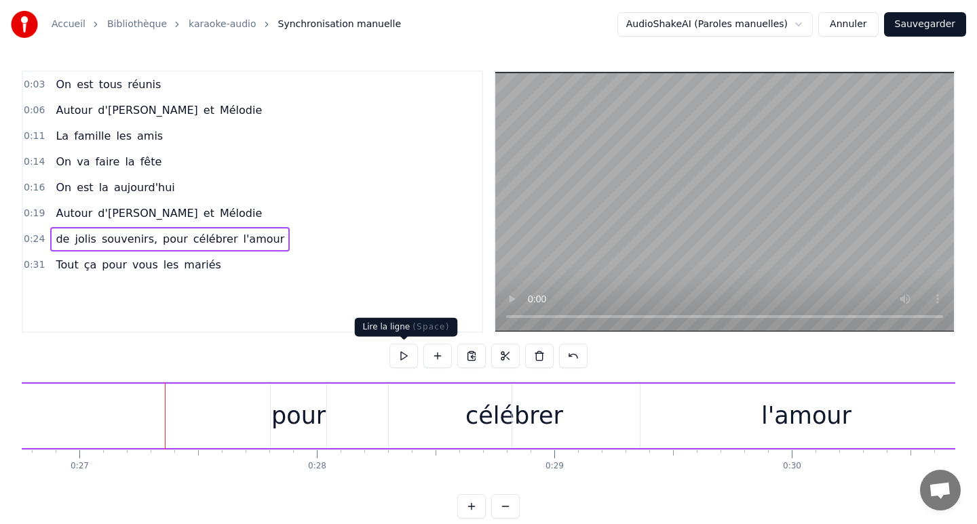
click at [404, 360] on button at bounding box center [403, 356] width 28 height 24
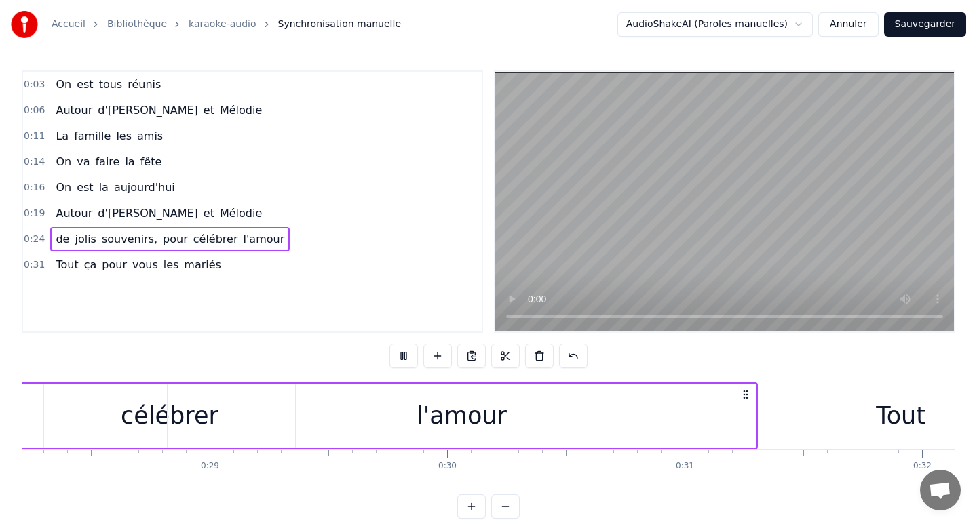
scroll to position [0, 6720]
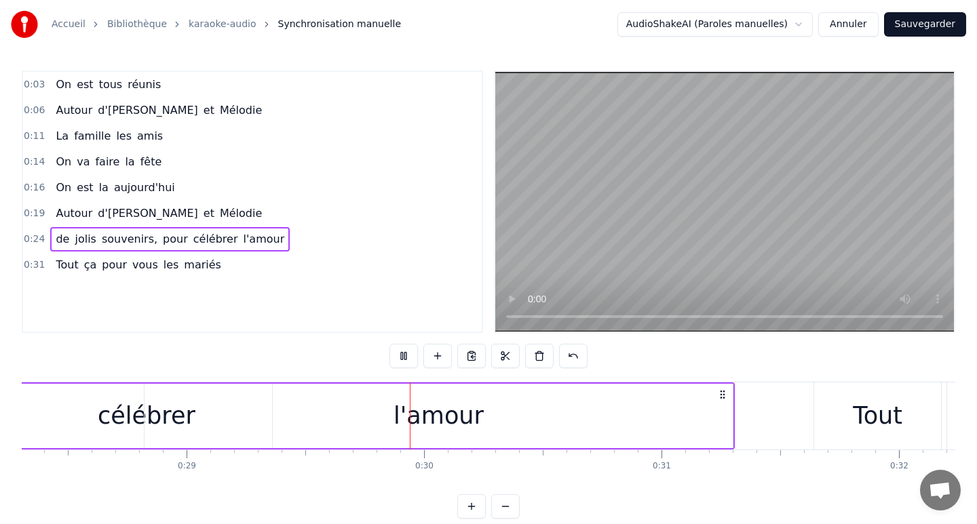
click at [404, 360] on button at bounding box center [403, 356] width 28 height 24
click at [406, 418] on div "l'amour" at bounding box center [438, 416] width 90 height 36
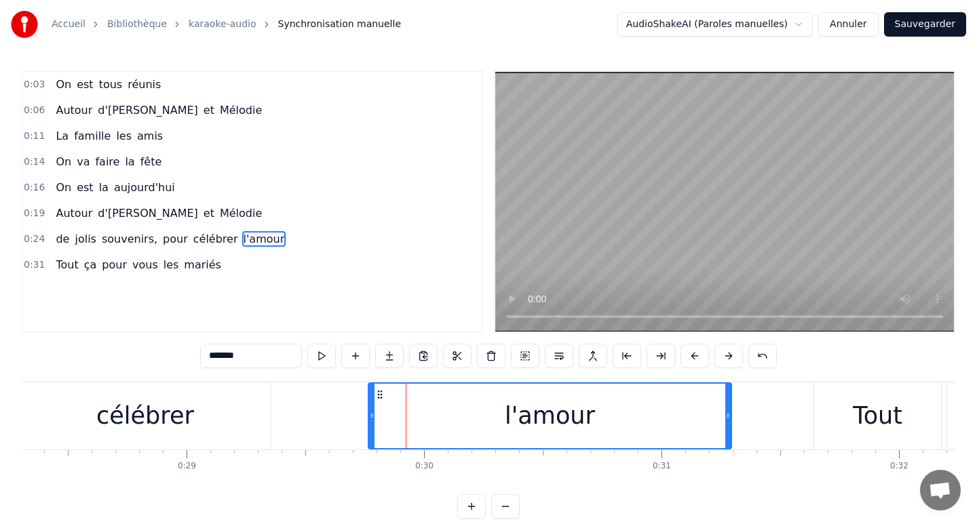
drag, startPoint x: 146, startPoint y: 414, endPoint x: 371, endPoint y: 421, distance: 225.3
click at [371, 421] on icon at bounding box center [371, 415] width 5 height 11
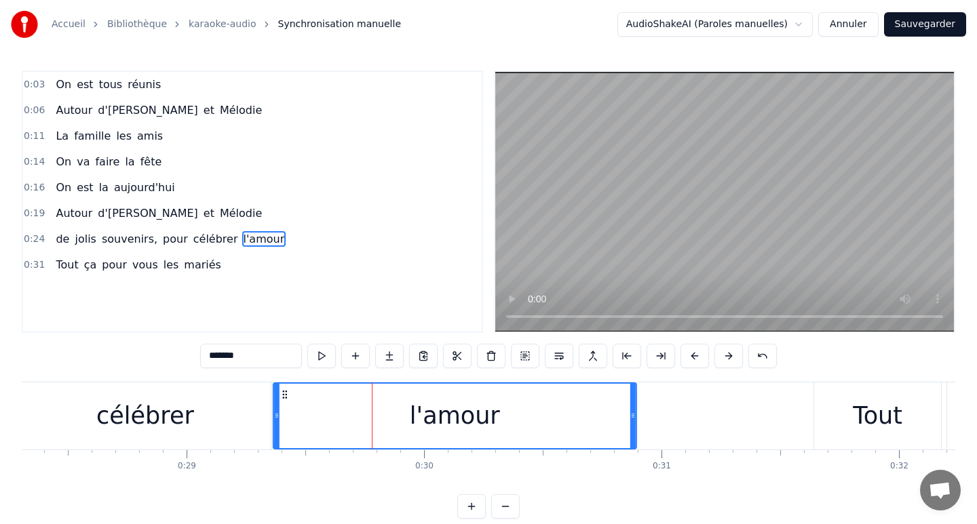
drag, startPoint x: 380, startPoint y: 395, endPoint x: 286, endPoint y: 395, distance: 94.3
click at [285, 395] on icon at bounding box center [284, 394] width 11 height 11
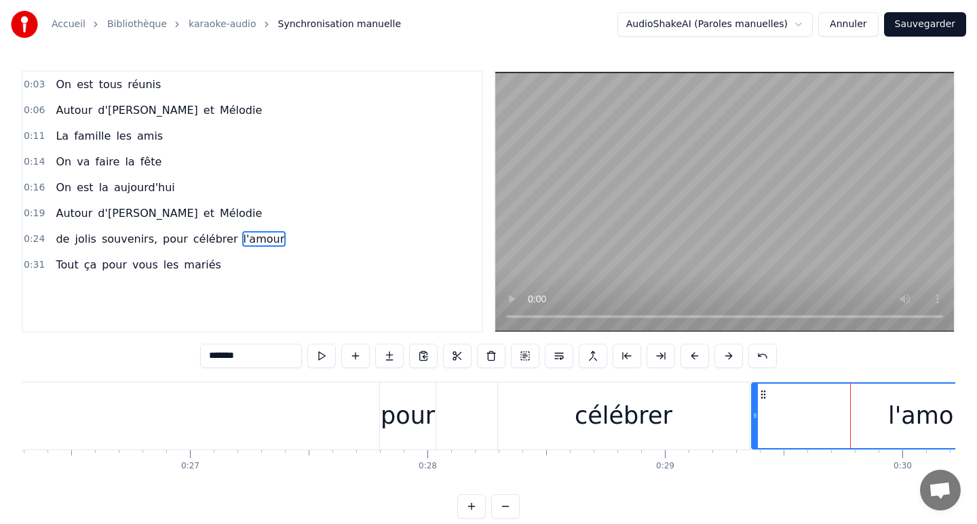
scroll to position [0, 6238]
click at [216, 417] on div "de [PERSON_NAME] souvenirs, pour célébrer l'amour" at bounding box center [385, 416] width 1473 height 67
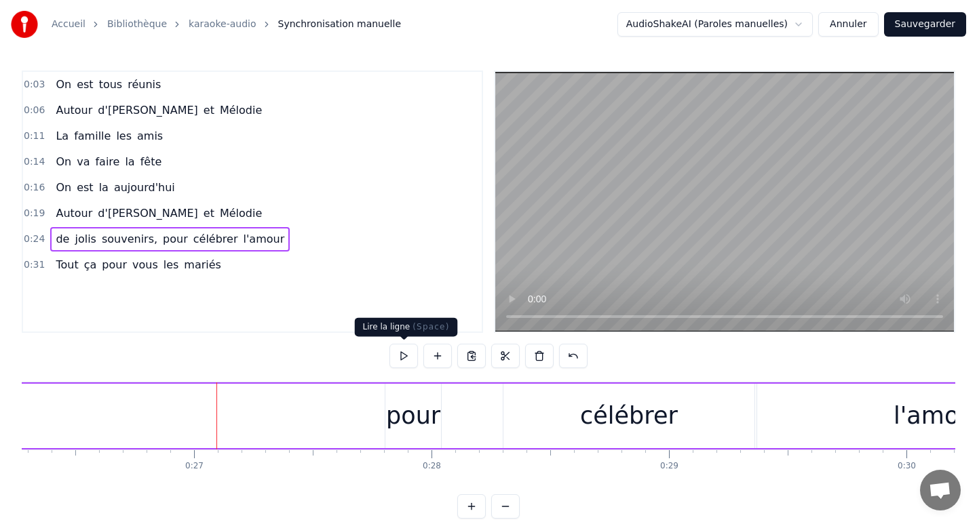
click at [402, 358] on button at bounding box center [403, 356] width 28 height 24
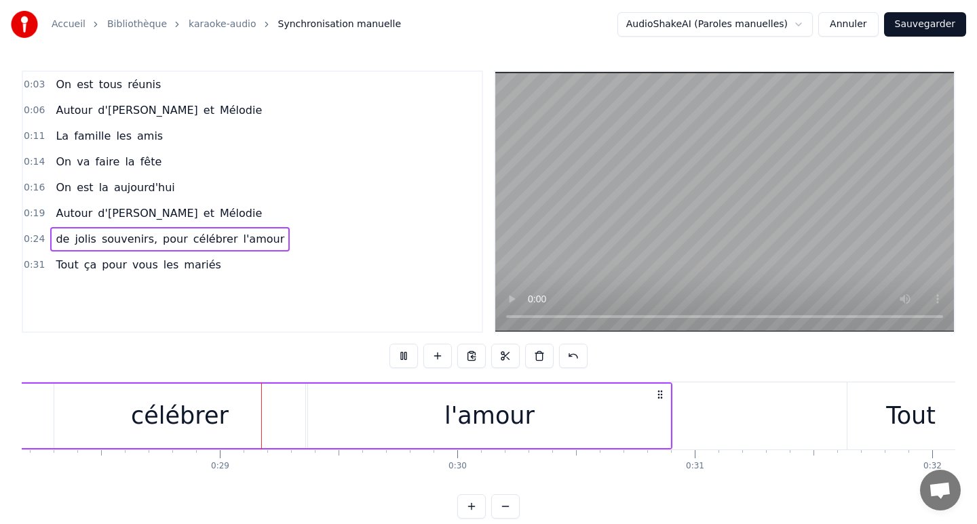
scroll to position [0, 6721]
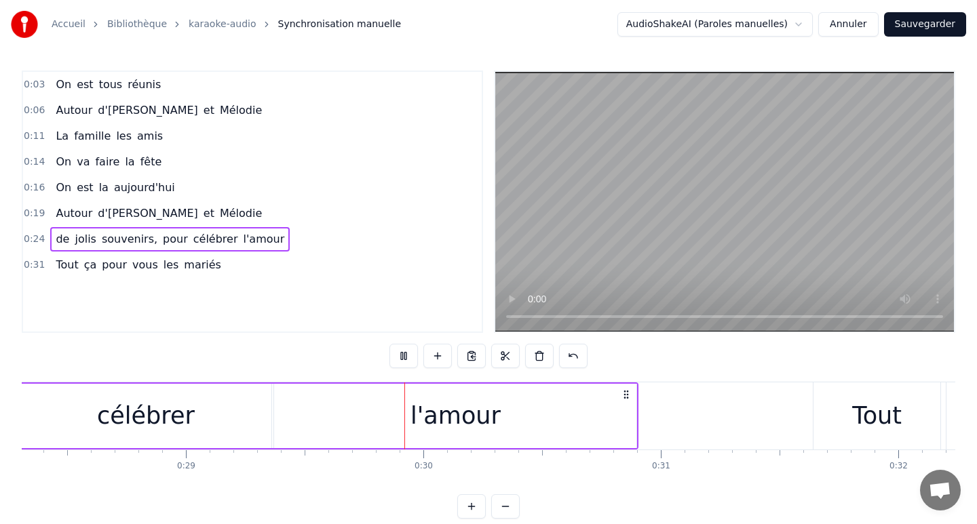
click at [402, 358] on button at bounding box center [403, 356] width 28 height 24
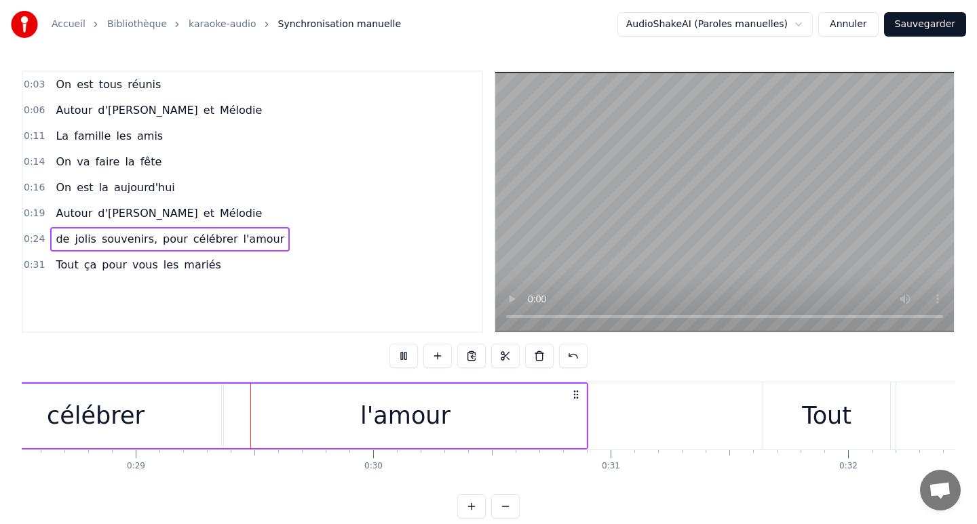
scroll to position [0, 6786]
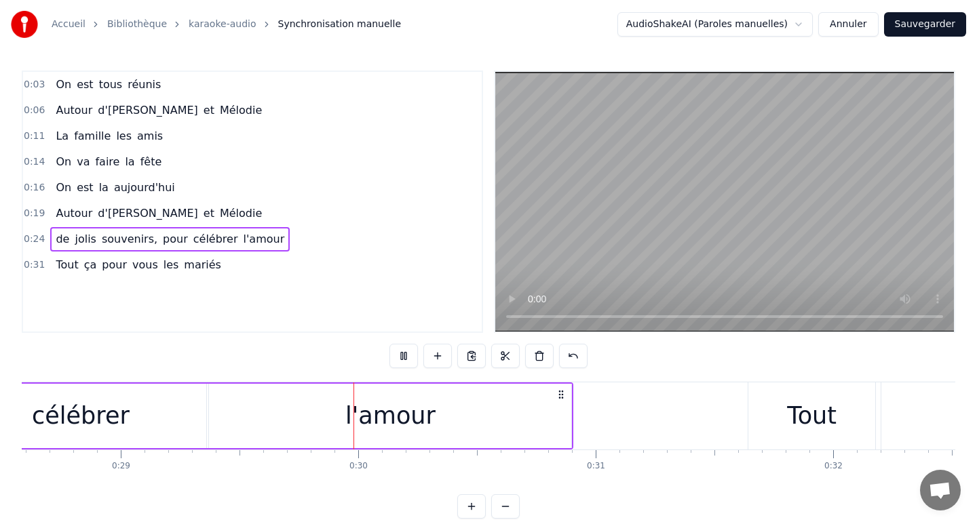
click at [402, 358] on button at bounding box center [403, 356] width 28 height 24
click at [524, 435] on div "l'amour" at bounding box center [390, 416] width 362 height 64
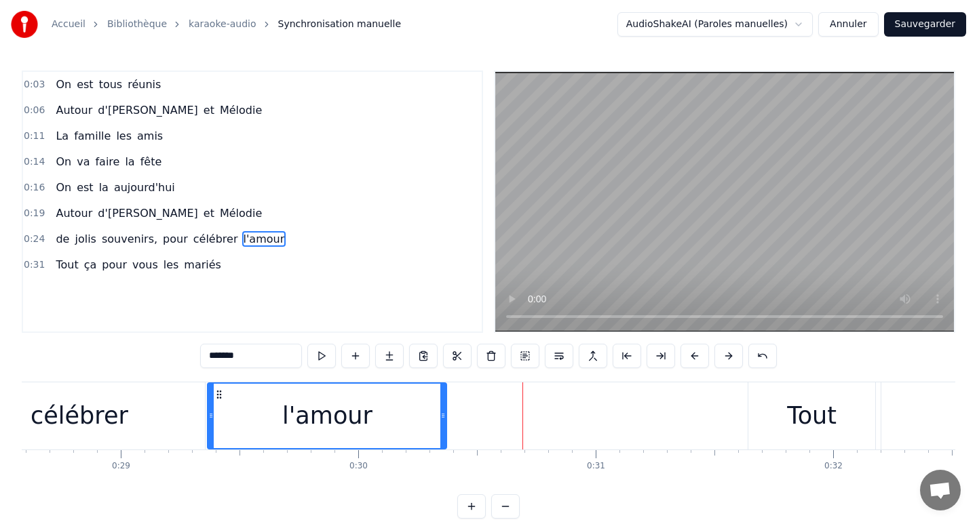
drag, startPoint x: 567, startPoint y: 421, endPoint x: 444, endPoint y: 410, distance: 123.9
click at [444, 410] on div at bounding box center [442, 416] width 5 height 64
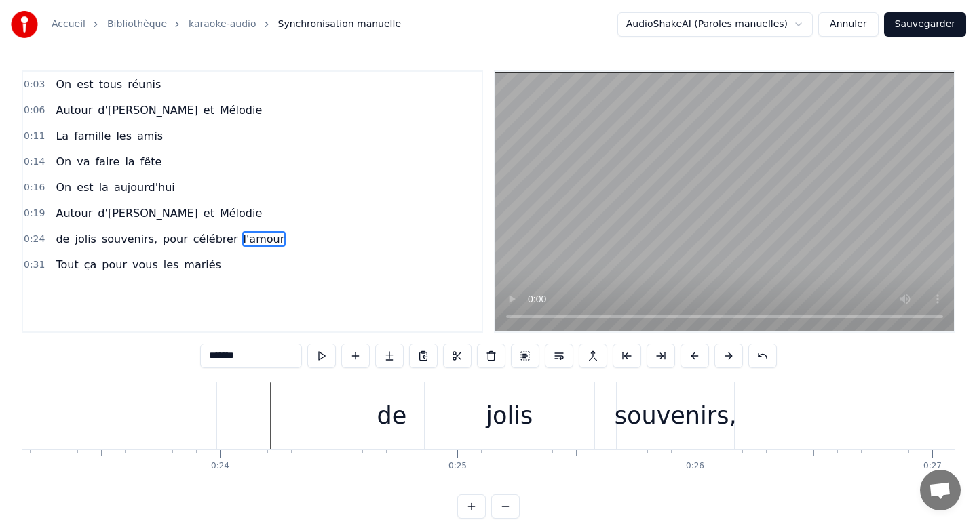
scroll to position [0, 5492]
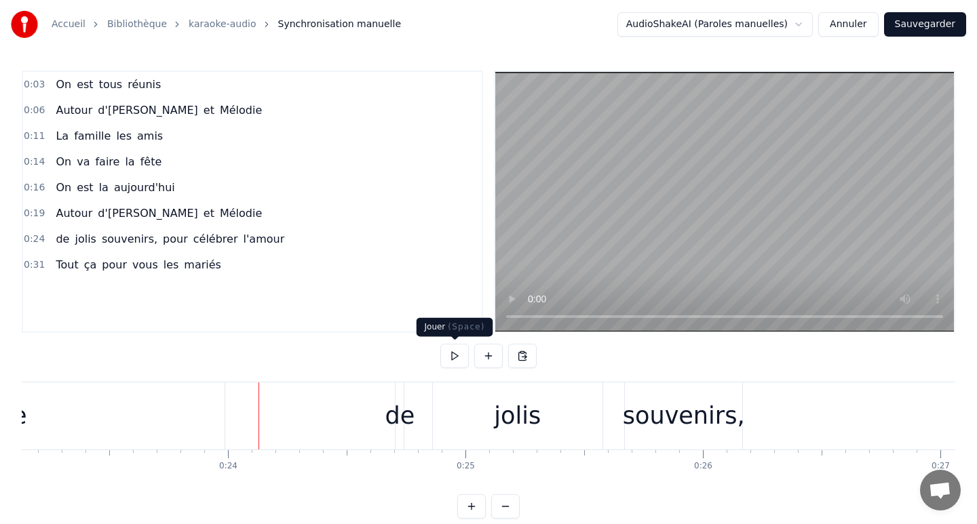
click at [459, 358] on button at bounding box center [454, 356] width 28 height 24
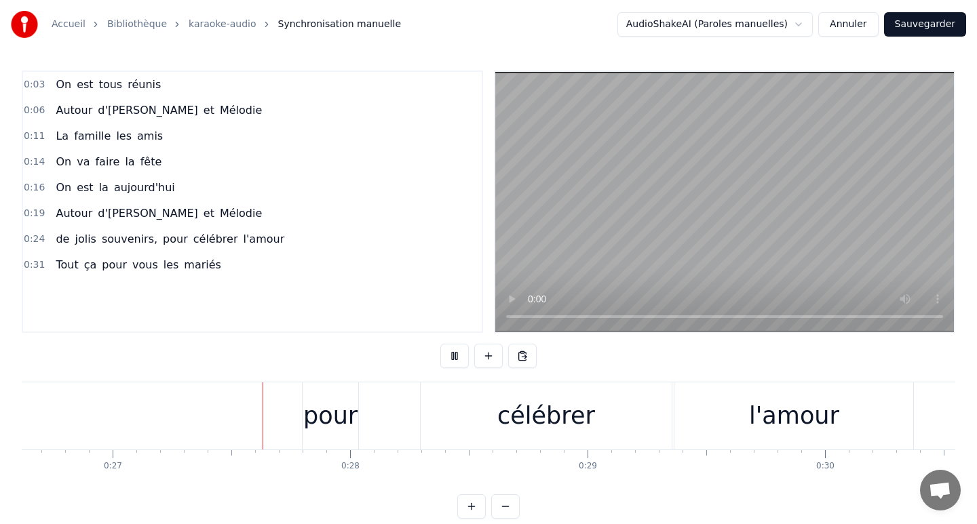
scroll to position [0, 6334]
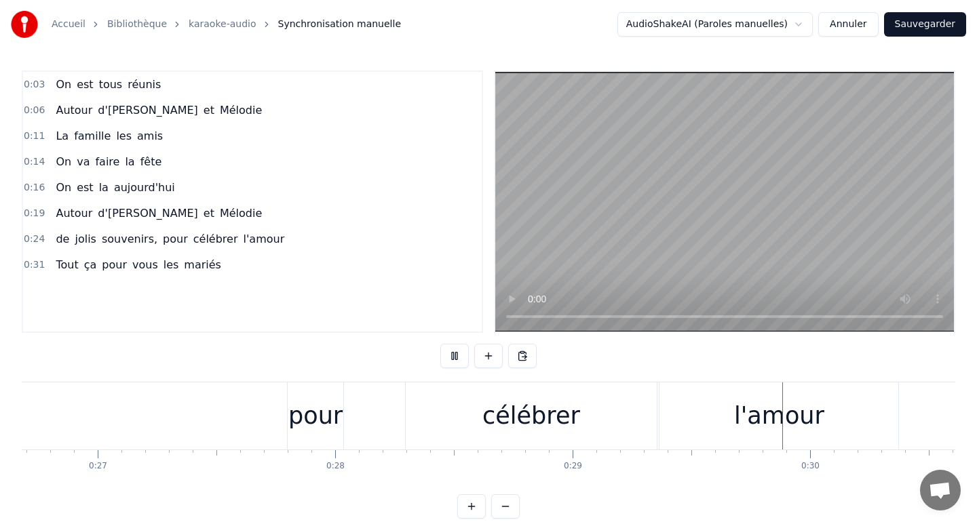
click at [458, 358] on button at bounding box center [454, 356] width 28 height 24
click at [523, 431] on div "célébrer" at bounding box center [531, 416] width 98 height 36
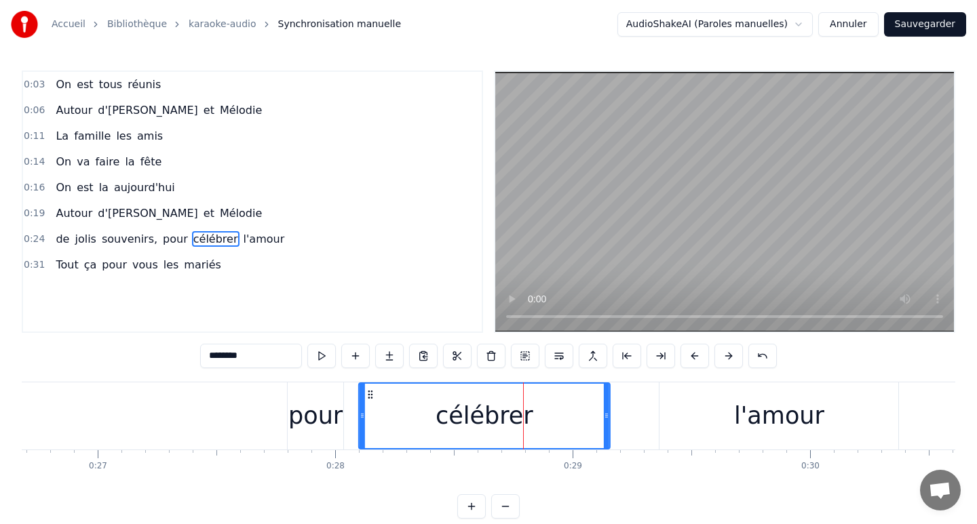
drag, startPoint x: 418, startPoint y: 393, endPoint x: 371, endPoint y: 396, distance: 46.9
click at [371, 396] on icon at bounding box center [370, 394] width 11 height 11
click at [704, 398] on div "l'amour" at bounding box center [778, 416] width 239 height 67
type input "*******"
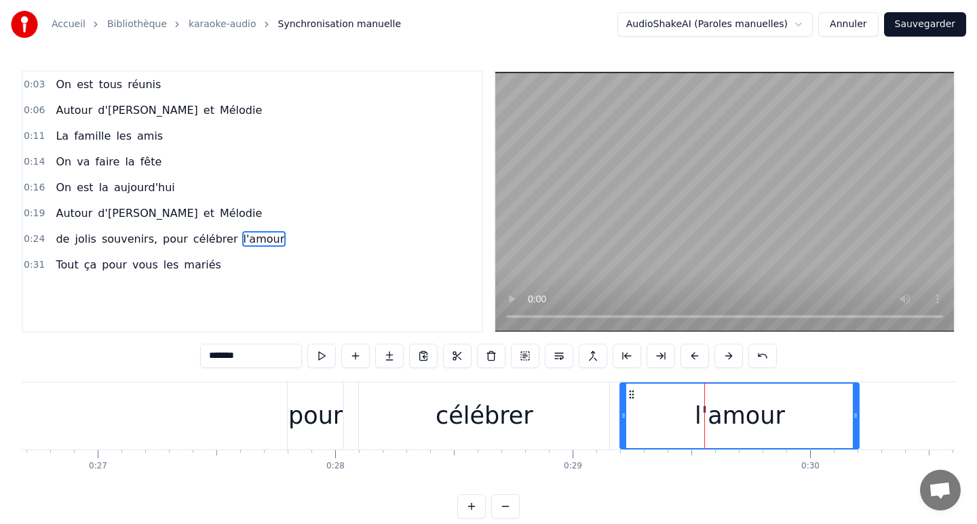
drag, startPoint x: 670, startPoint y: 391, endPoint x: 630, endPoint y: 393, distance: 40.1
click at [630, 393] on icon at bounding box center [631, 394] width 11 height 11
click at [320, 353] on button at bounding box center [321, 356] width 28 height 24
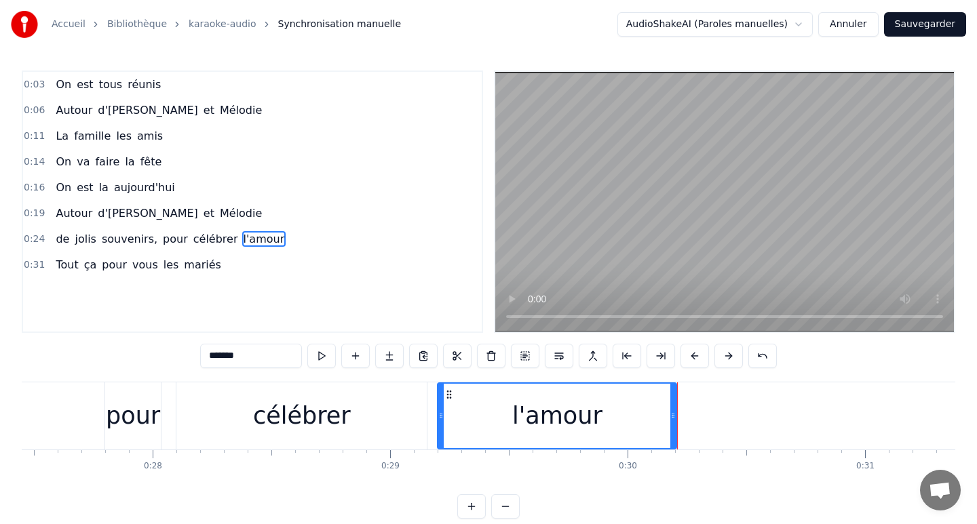
scroll to position [0, 6556]
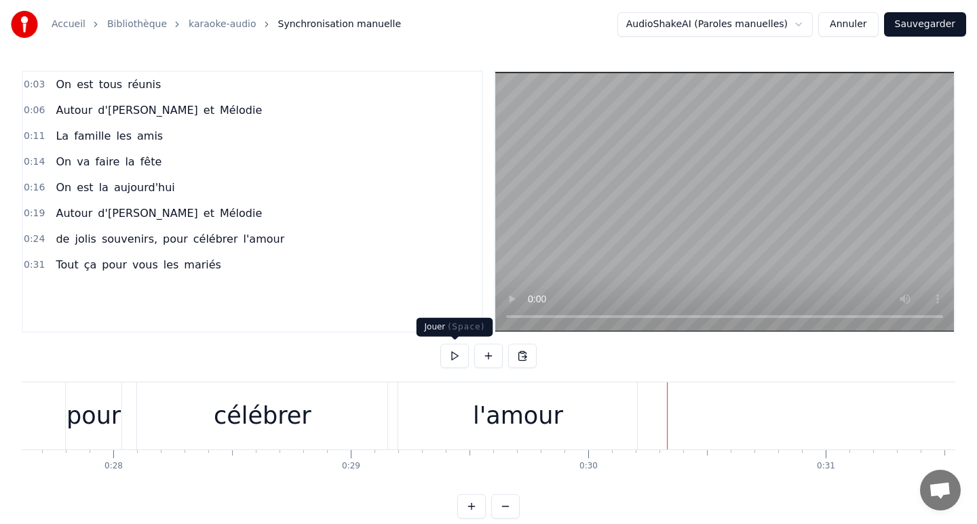
click at [452, 354] on button at bounding box center [454, 356] width 28 height 24
click at [452, 353] on button at bounding box center [454, 356] width 28 height 24
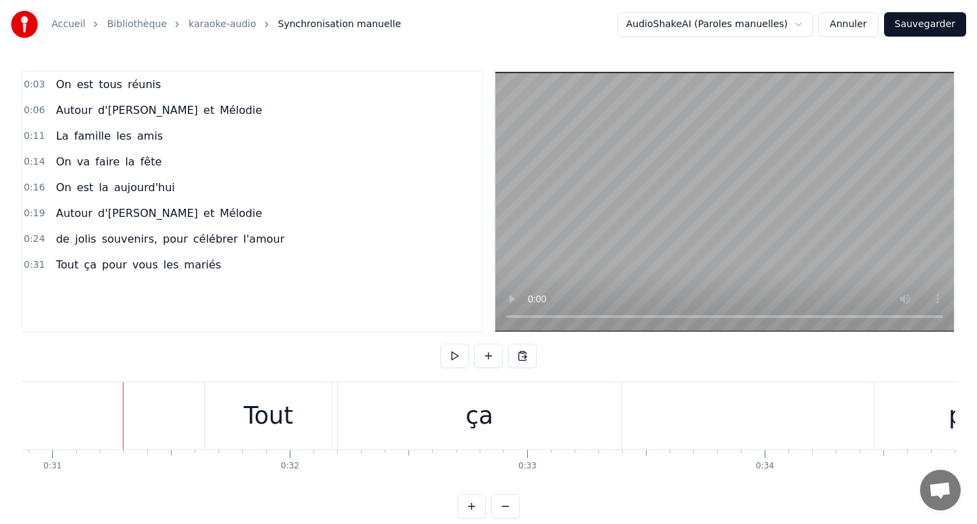
scroll to position [0, 7362]
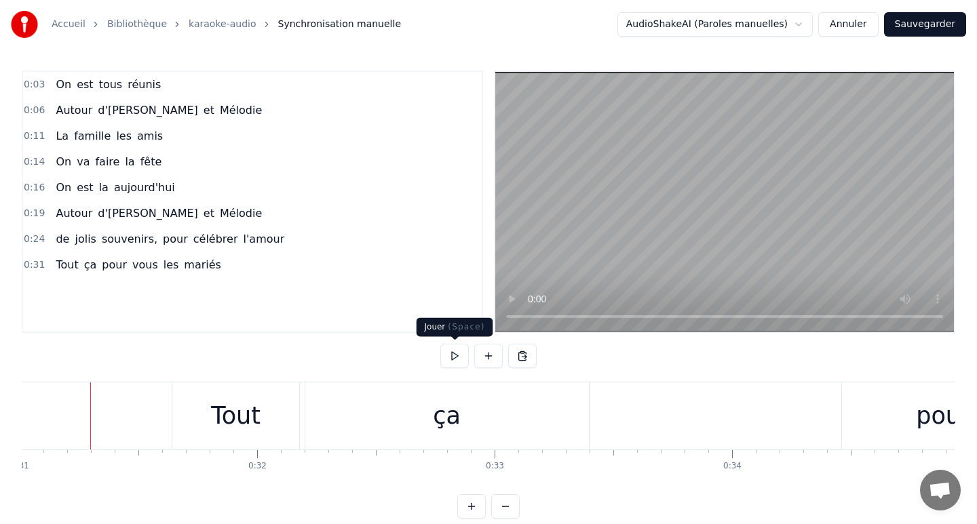
click at [454, 358] on button at bounding box center [454, 356] width 28 height 24
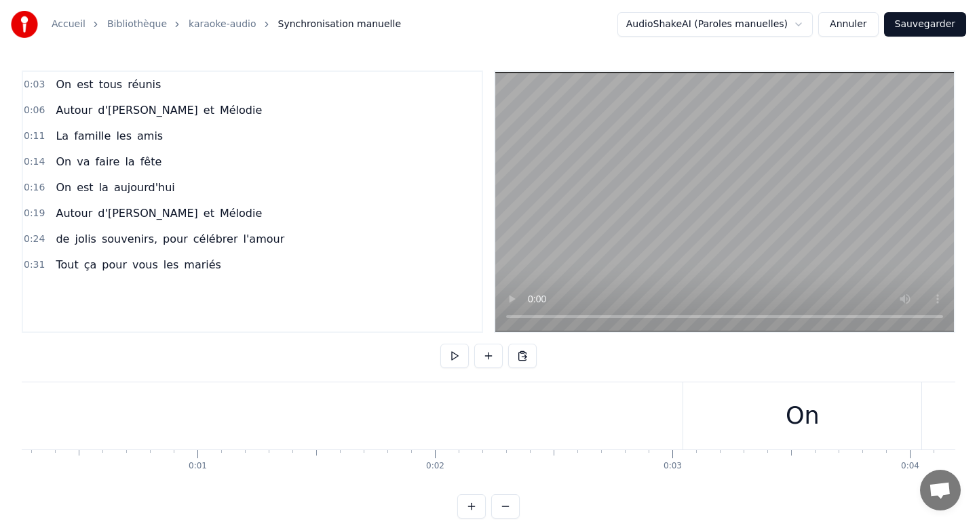
scroll to position [0, 0]
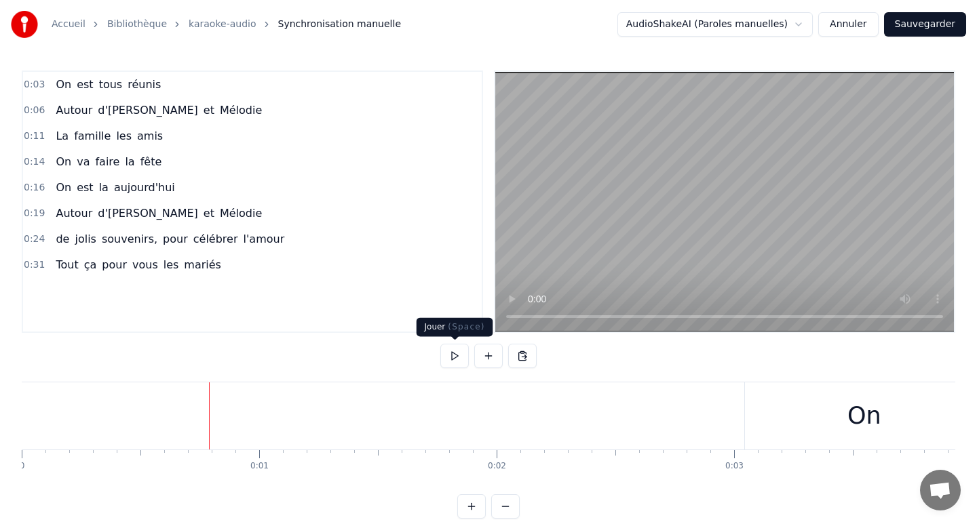
click at [453, 355] on button at bounding box center [454, 356] width 28 height 24
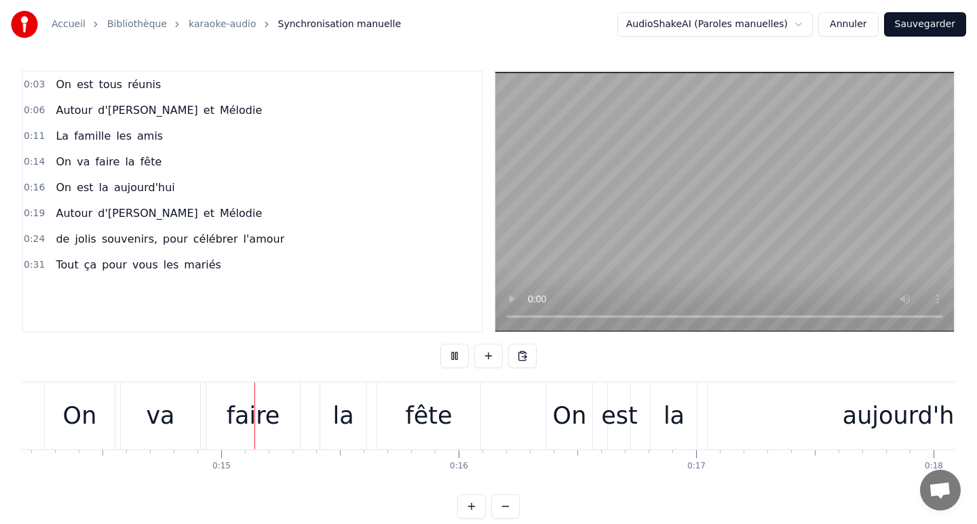
scroll to position [0, 3384]
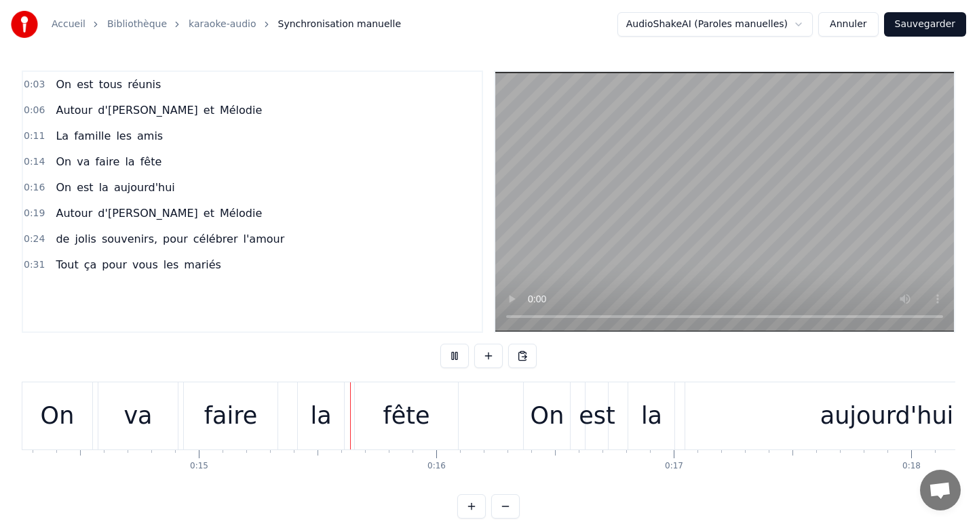
click at [218, 515] on div "0:03 On est tous réunis 0:06 Autour d'[PERSON_NAME] et Mélodie 0:11 La famille …" at bounding box center [488, 295] width 933 height 448
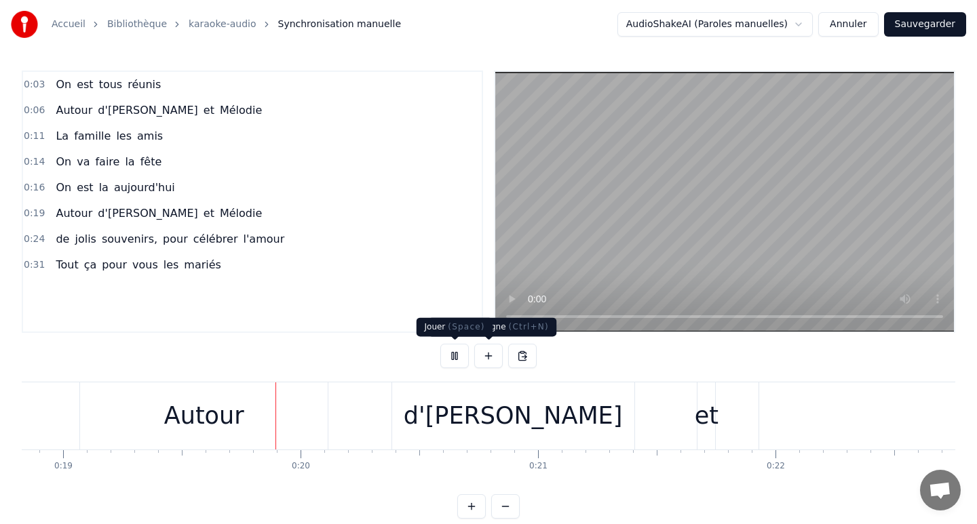
click at [459, 355] on button at bounding box center [454, 356] width 28 height 24
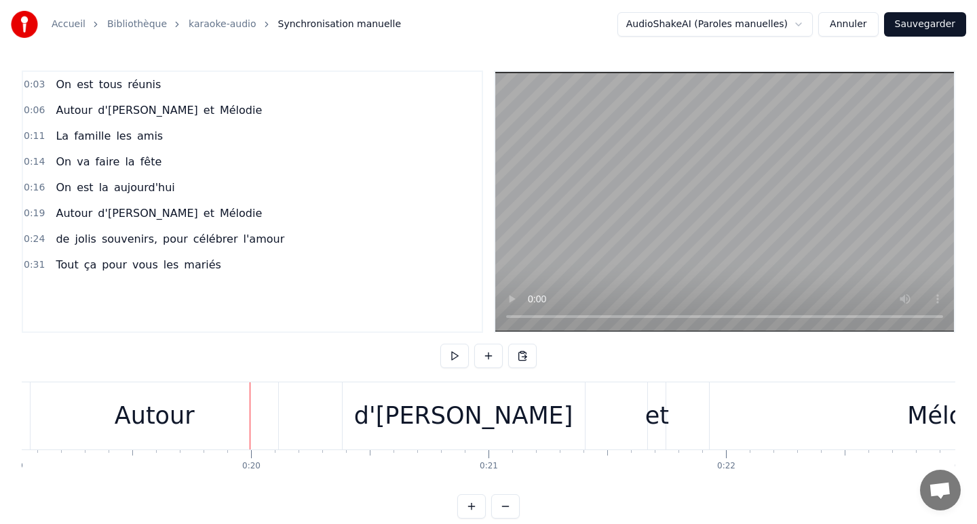
scroll to position [0, 0]
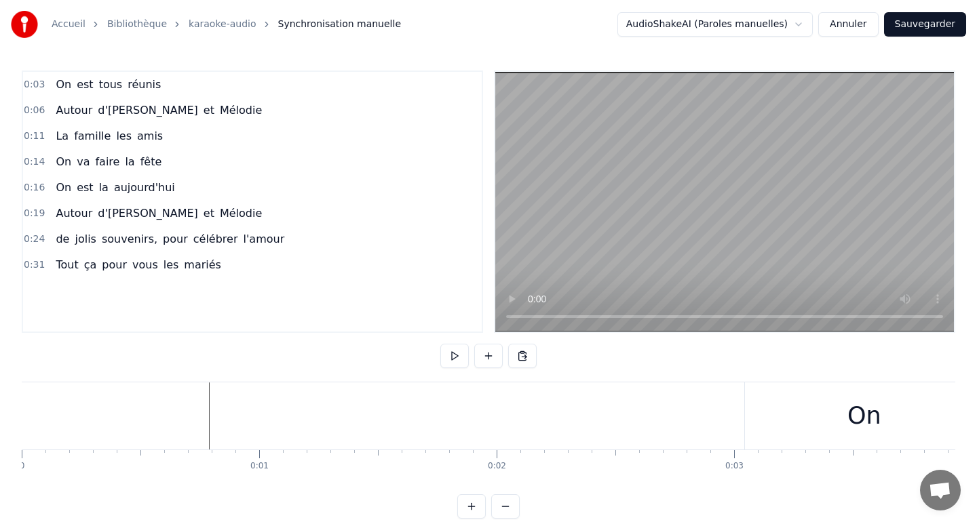
drag, startPoint x: 61, startPoint y: 476, endPoint x: 0, endPoint y: 476, distance: 61.1
click at [0, 476] on div "Accueil Bibliothèque karaoke-audio Synchronisation manuelle AudioShakeAI (Parol…" at bounding box center [488, 259] width 977 height 519
click at [457, 349] on button at bounding box center [454, 356] width 28 height 24
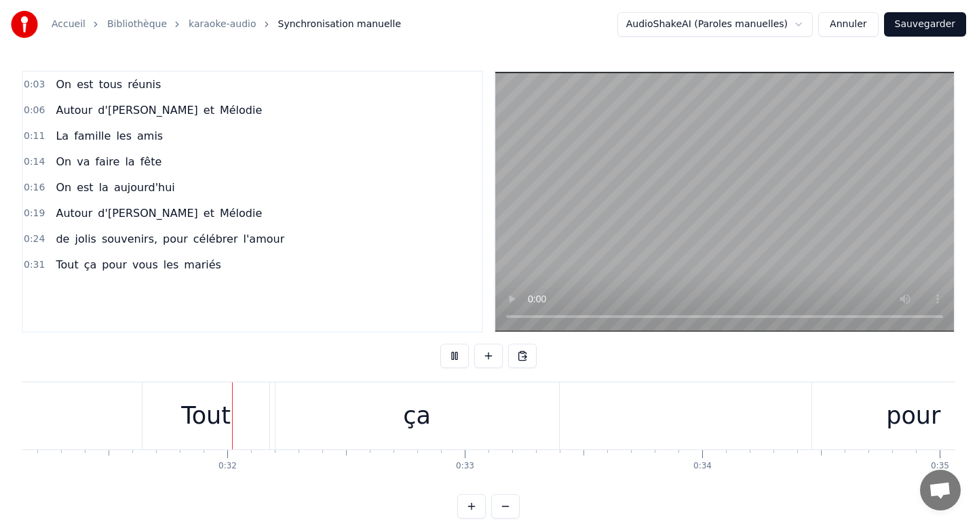
click at [399, 336] on div "0:03 On est tous réunis 0:06 Autour d'[PERSON_NAME] et Mélodie 0:11 La famille …" at bounding box center [488, 295] width 933 height 448
click at [449, 348] on button at bounding box center [454, 356] width 28 height 24
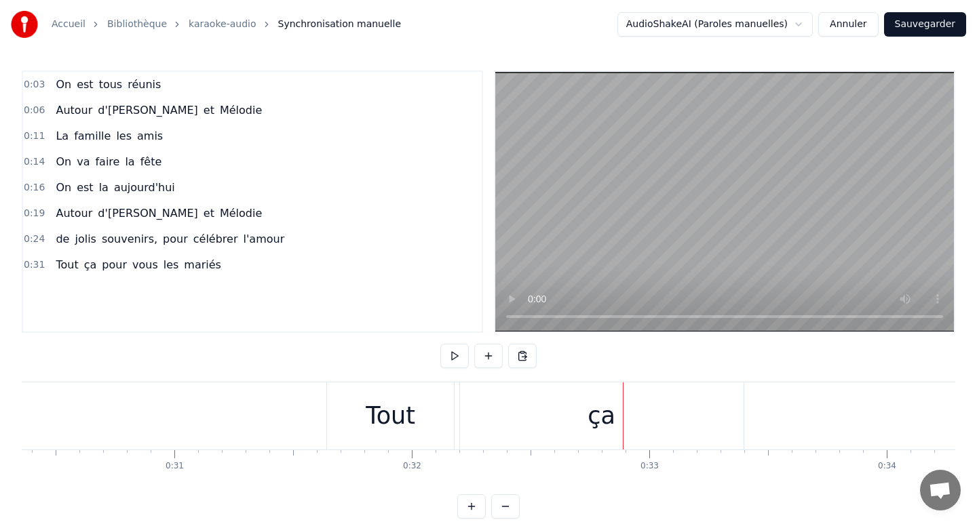
scroll to position [0, 7195]
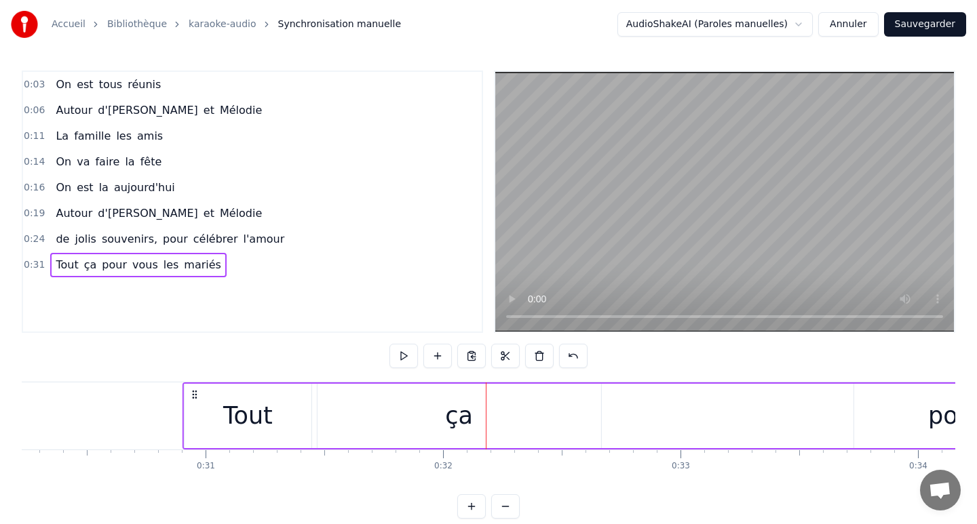
drag, startPoint x: 349, startPoint y: 395, endPoint x: 187, endPoint y: 400, distance: 162.9
click at [189, 400] on icon at bounding box center [194, 394] width 11 height 11
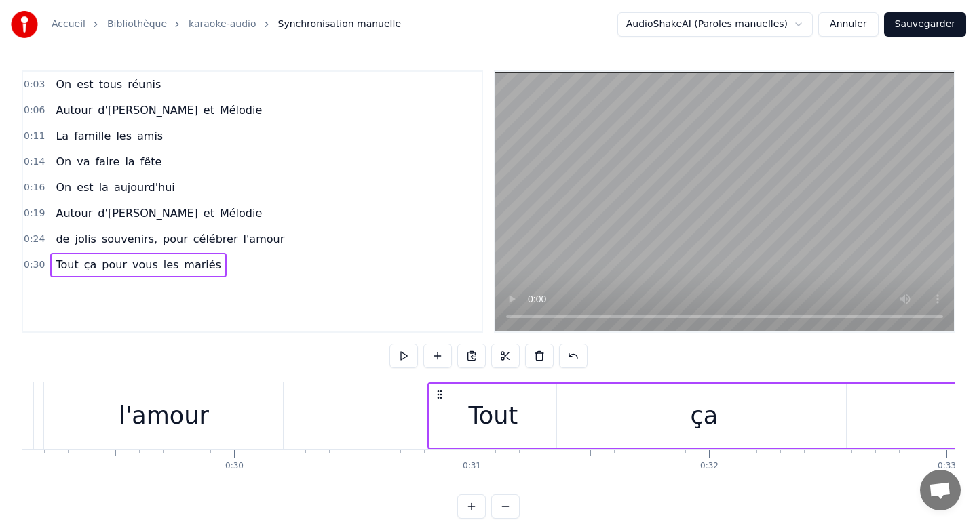
scroll to position [0, 6888]
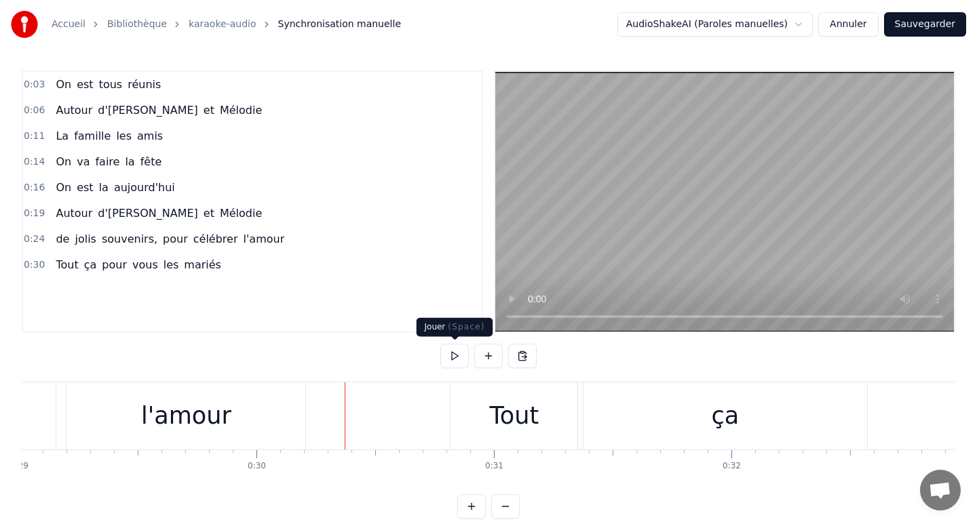
click at [454, 354] on button at bounding box center [454, 356] width 28 height 24
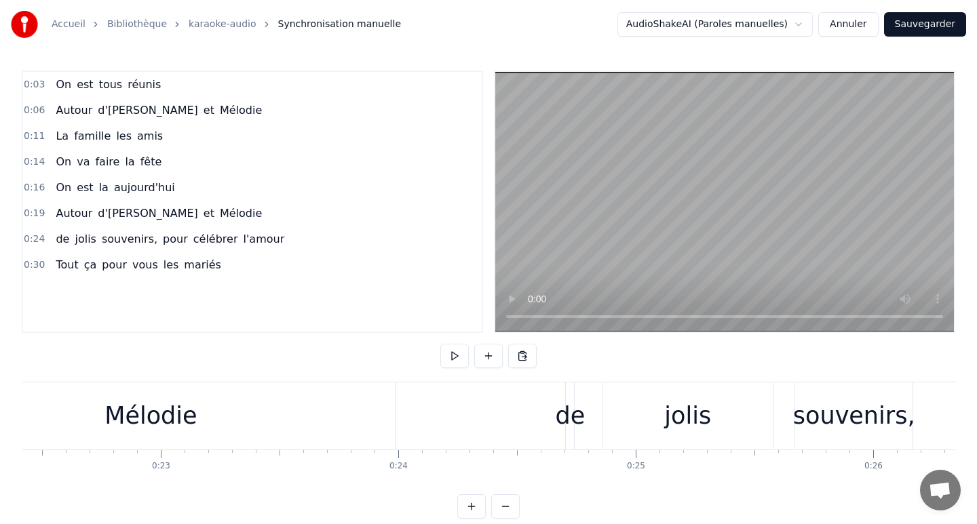
scroll to position [0, 5317]
click at [452, 356] on button at bounding box center [454, 356] width 28 height 24
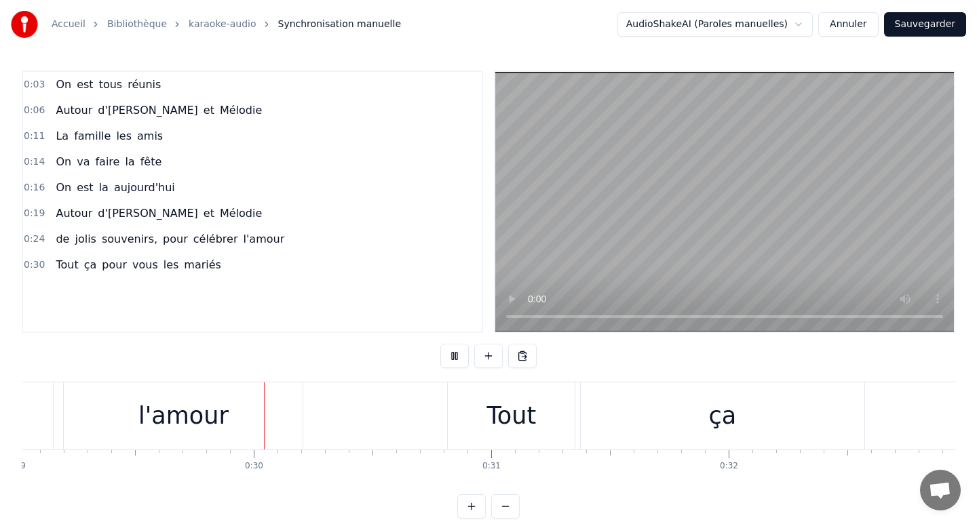
scroll to position [0, 6937]
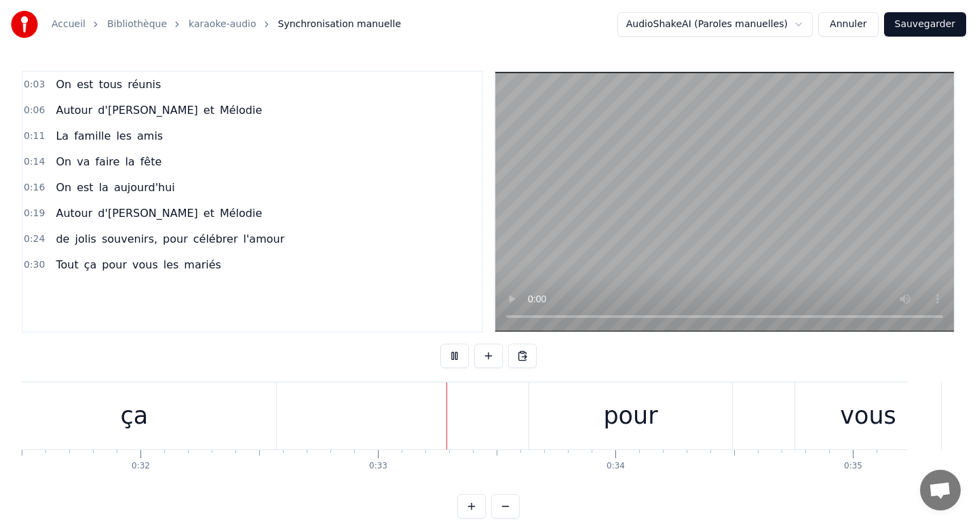
click at [440, 344] on button at bounding box center [454, 356] width 28 height 24
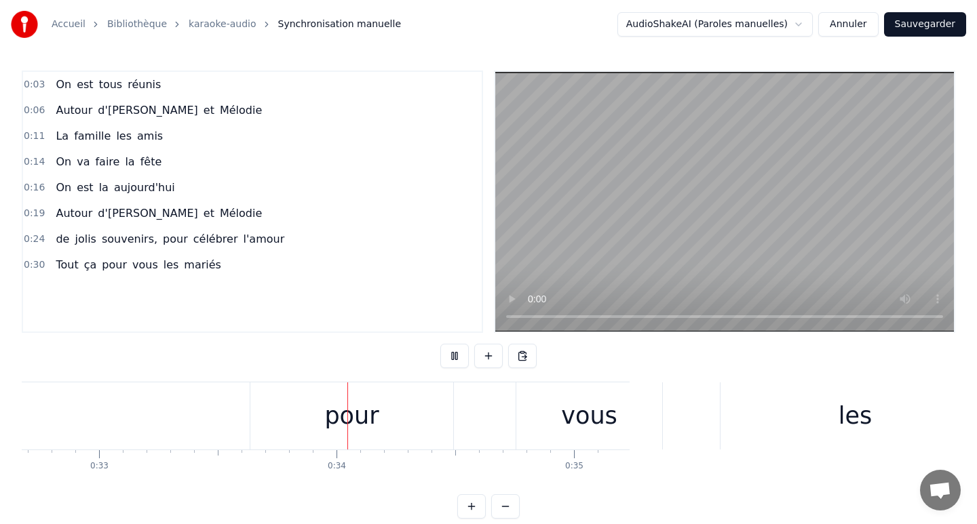
click at [440, 344] on button at bounding box center [454, 356] width 28 height 24
click at [345, 491] on div "0:03 On est tous réunis 0:06 Autour d'[PERSON_NAME] et Mélodie 0:11 La famille …" at bounding box center [488, 295] width 933 height 448
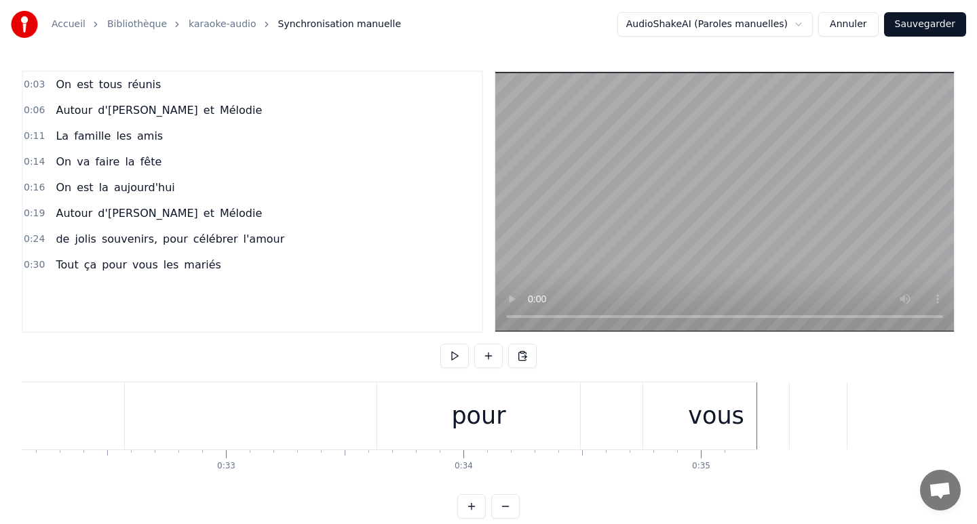
scroll to position [0, 7644]
click at [410, 403] on div "pour" at bounding box center [465, 416] width 203 height 67
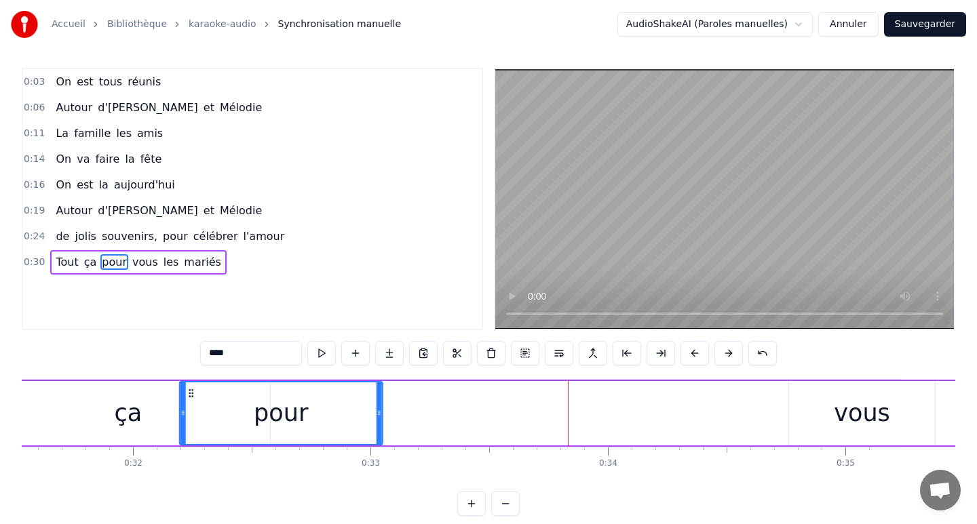
scroll to position [0, 7486]
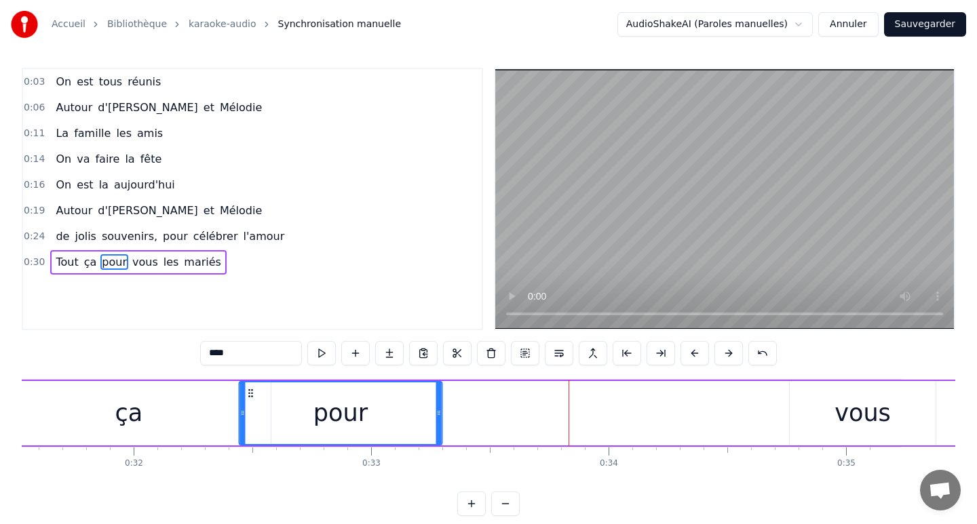
drag, startPoint x: 377, startPoint y: 392, endPoint x: 250, endPoint y: 383, distance: 127.2
click at [250, 383] on div "pour" at bounding box center [339, 414] width 201 height 62
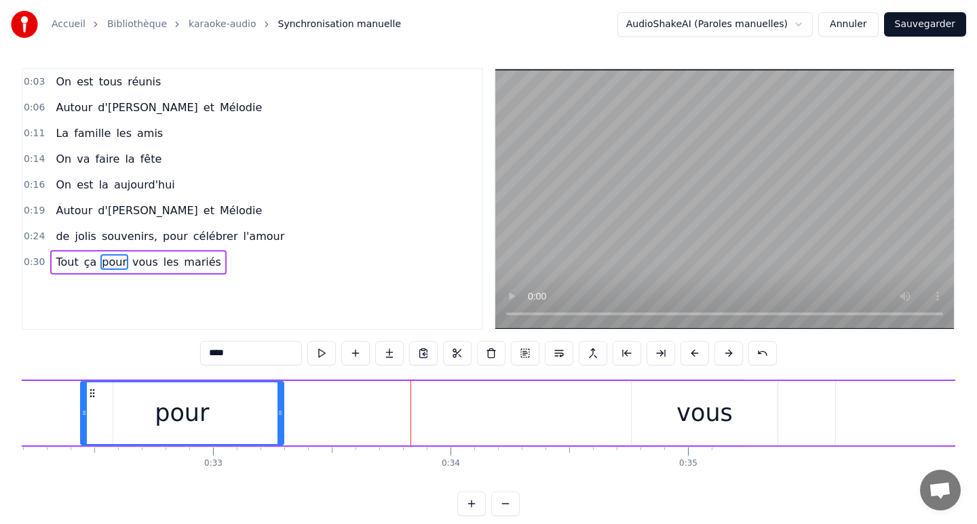
scroll to position [0, 7721]
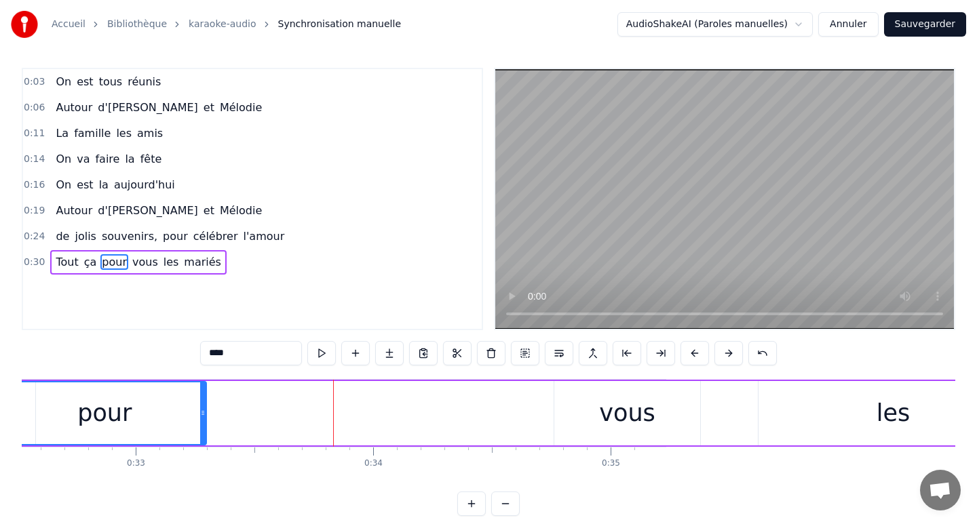
click at [637, 414] on div "vous" at bounding box center [627, 413] width 56 height 36
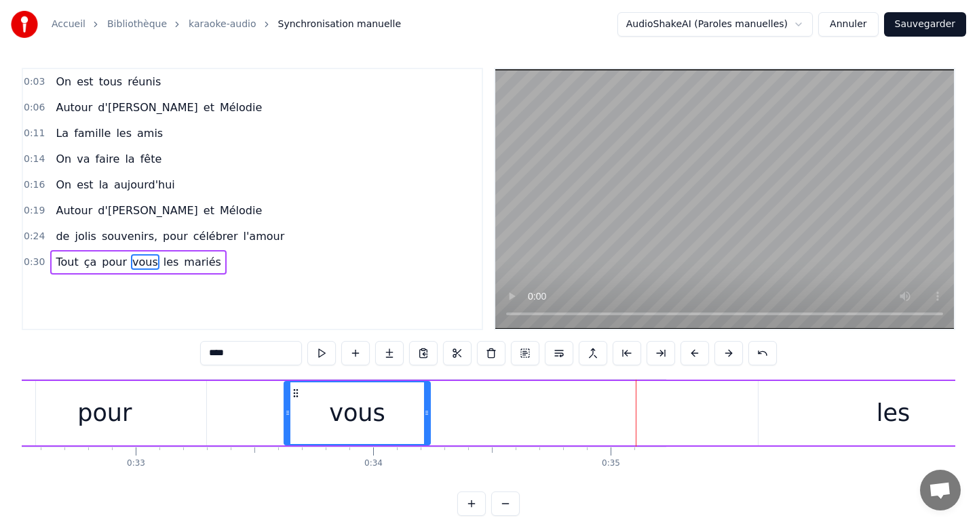
drag, startPoint x: 565, startPoint y: 391, endPoint x: 295, endPoint y: 394, distance: 270.0
click at [295, 393] on icon at bounding box center [295, 393] width 11 height 11
drag, startPoint x: 295, startPoint y: 394, endPoint x: 254, endPoint y: 394, distance: 41.4
click at [268, 394] on icon at bounding box center [273, 393] width 11 height 11
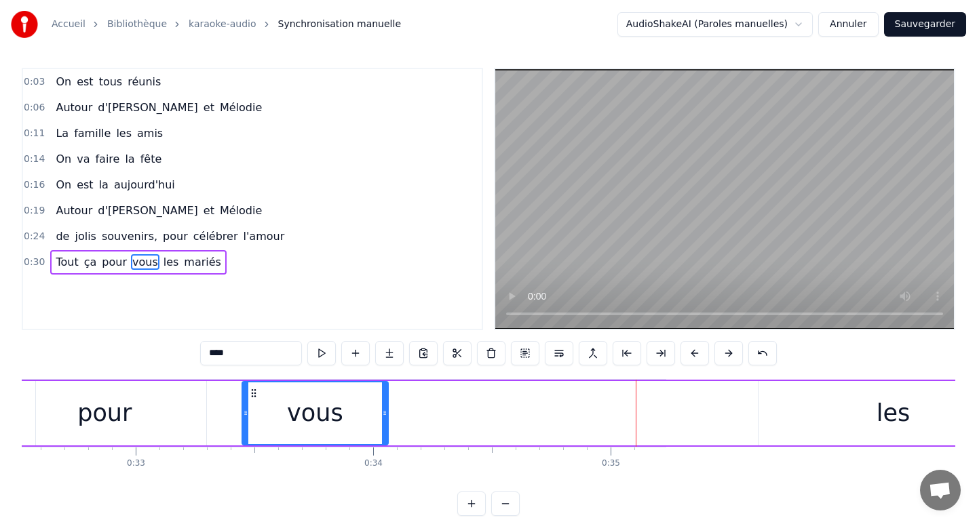
scroll to position [0, 0]
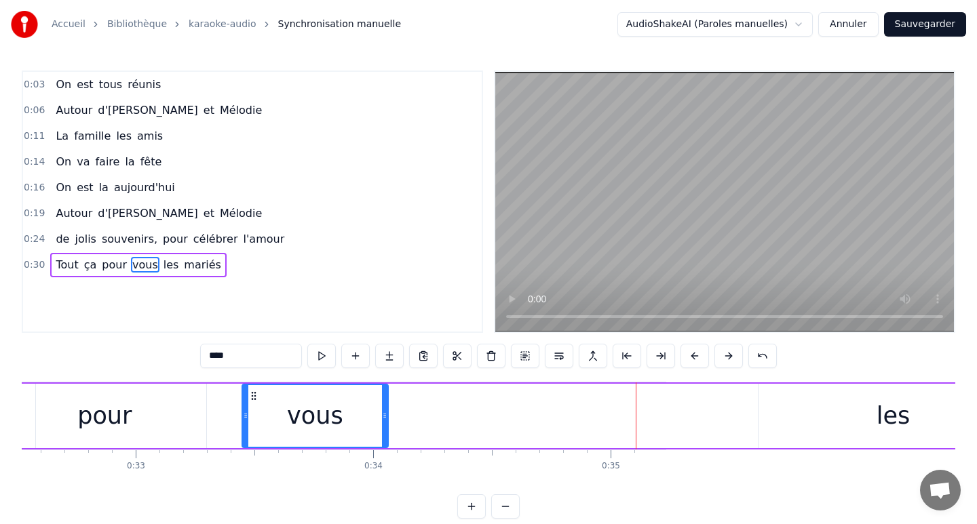
click at [790, 408] on div "les" at bounding box center [892, 416] width 269 height 64
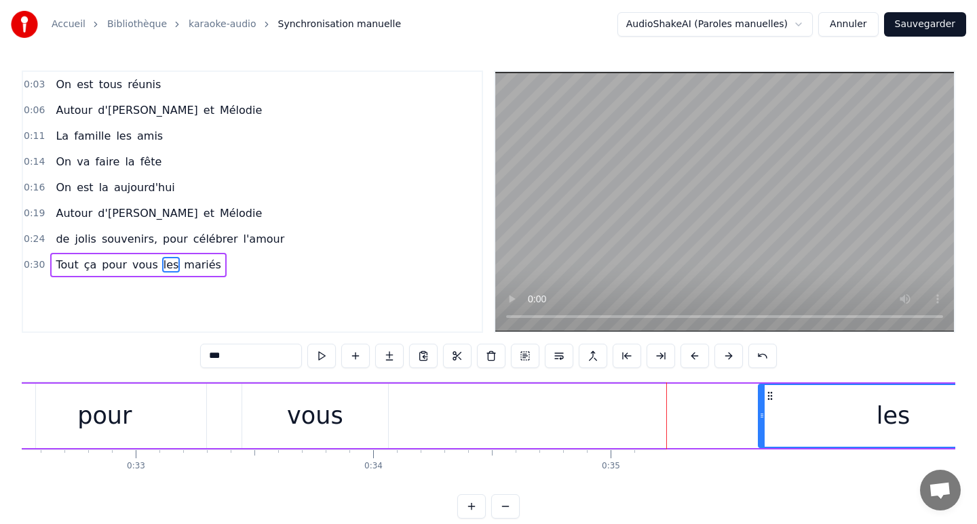
scroll to position [3, 0]
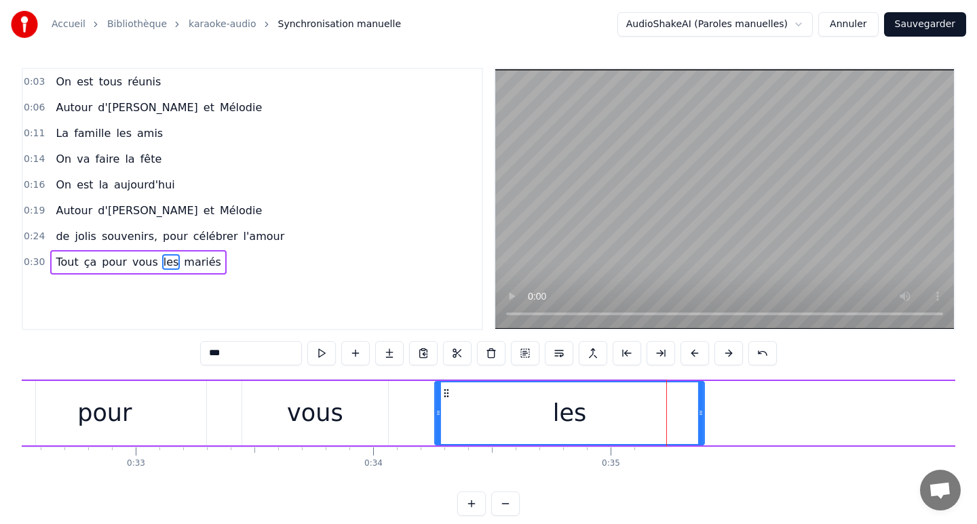
drag, startPoint x: 769, startPoint y: 393, endPoint x: 444, endPoint y: 395, distance: 324.9
click at [444, 395] on icon at bounding box center [446, 393] width 11 height 11
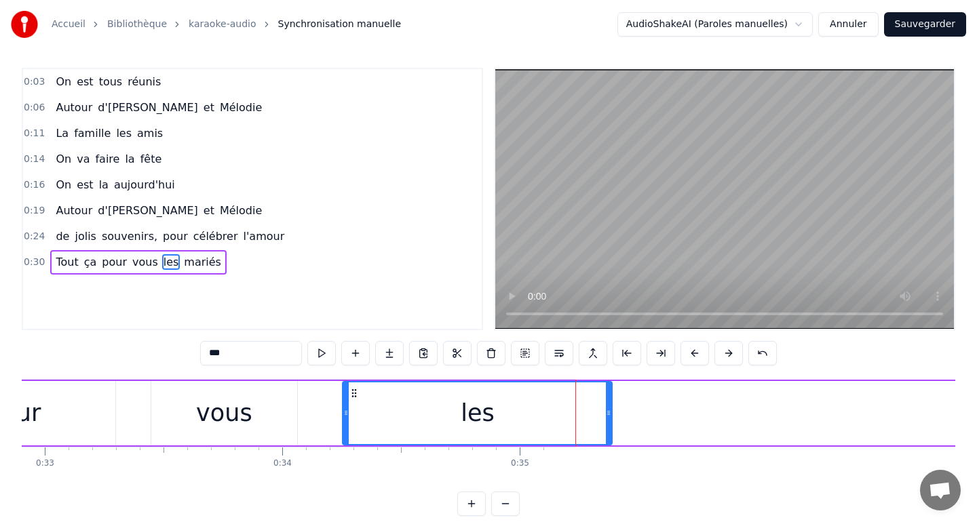
scroll to position [0, 7995]
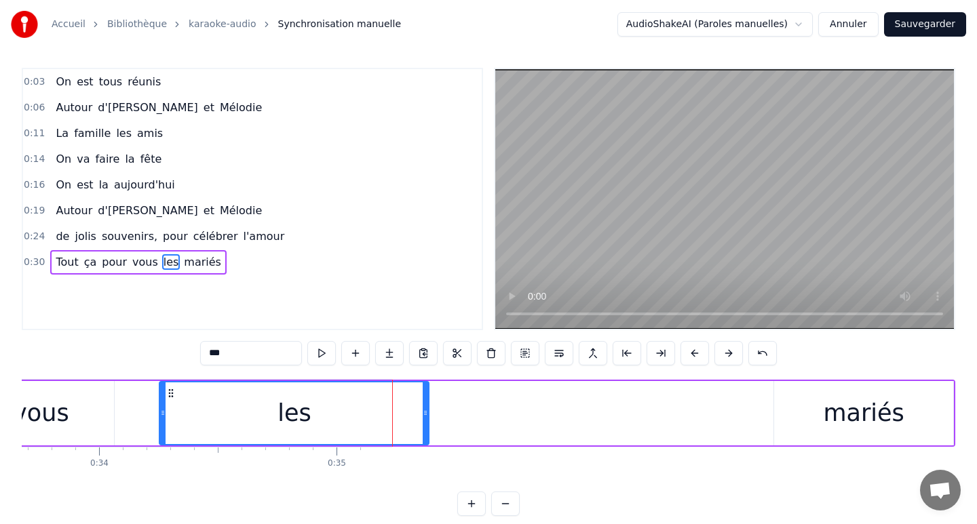
click at [808, 444] on div "mariés" at bounding box center [863, 413] width 180 height 64
type input "******"
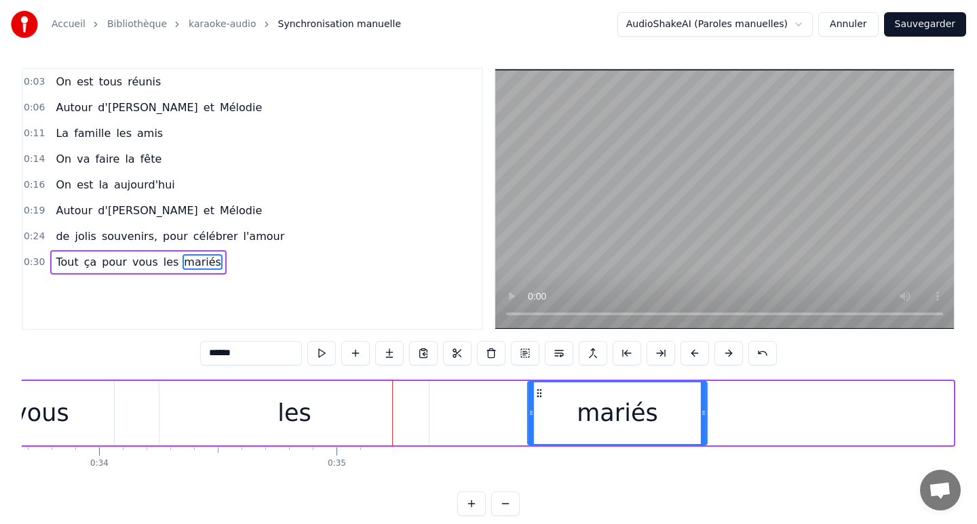
drag, startPoint x: 784, startPoint y: 393, endPoint x: 527, endPoint y: 410, distance: 257.7
click at [528, 410] on div "mariés" at bounding box center [617, 414] width 178 height 62
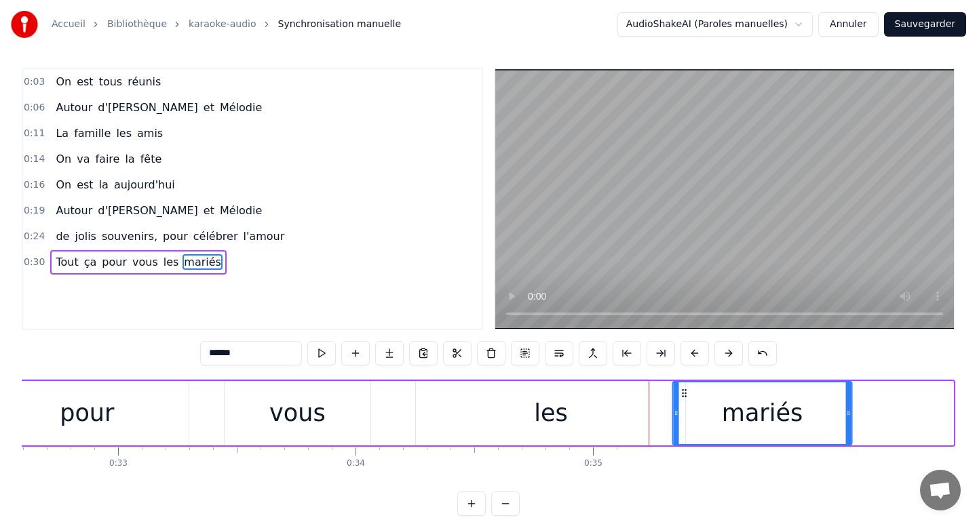
drag, startPoint x: 786, startPoint y: 395, endPoint x: 684, endPoint y: 396, distance: 101.8
click at [684, 396] on icon at bounding box center [684, 393] width 11 height 11
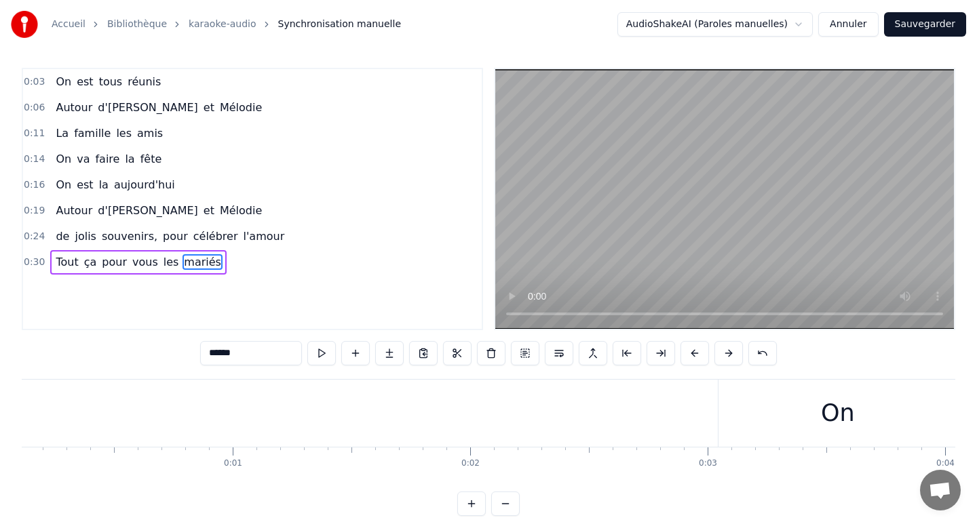
scroll to position [0, 0]
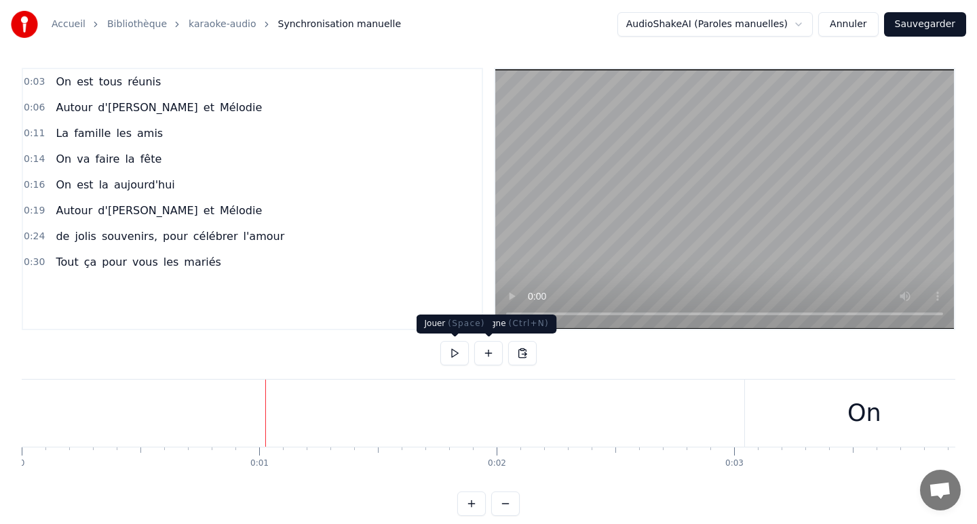
click at [457, 351] on button at bounding box center [454, 353] width 28 height 24
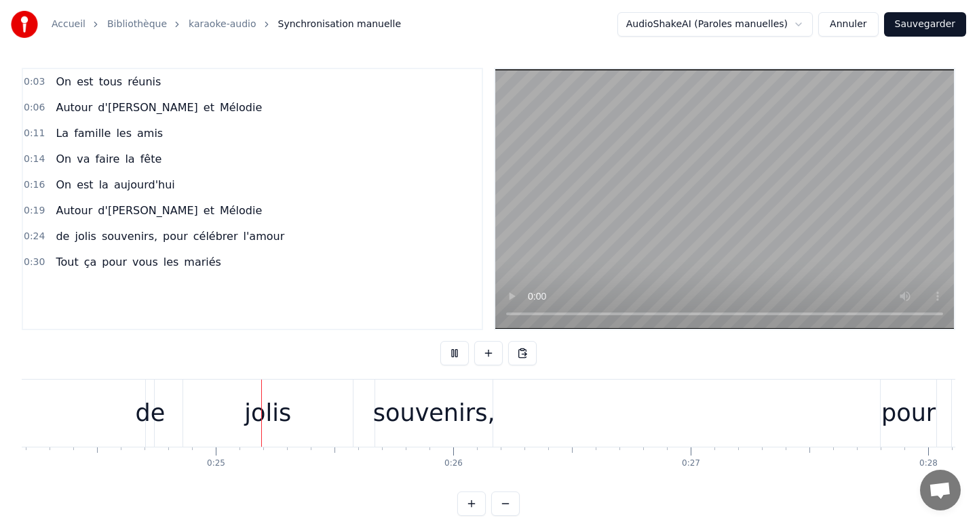
scroll to position [0, 5765]
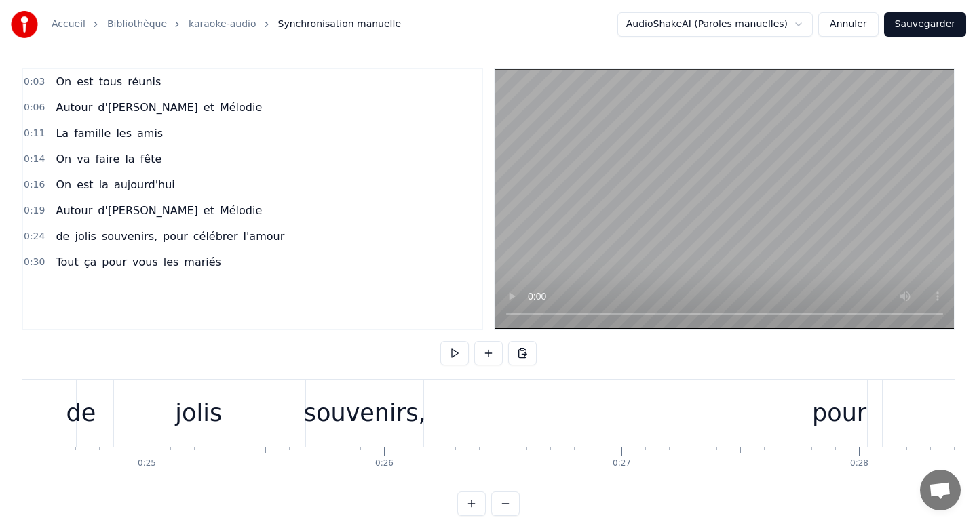
click at [440, 341] on button at bounding box center [454, 353] width 28 height 24
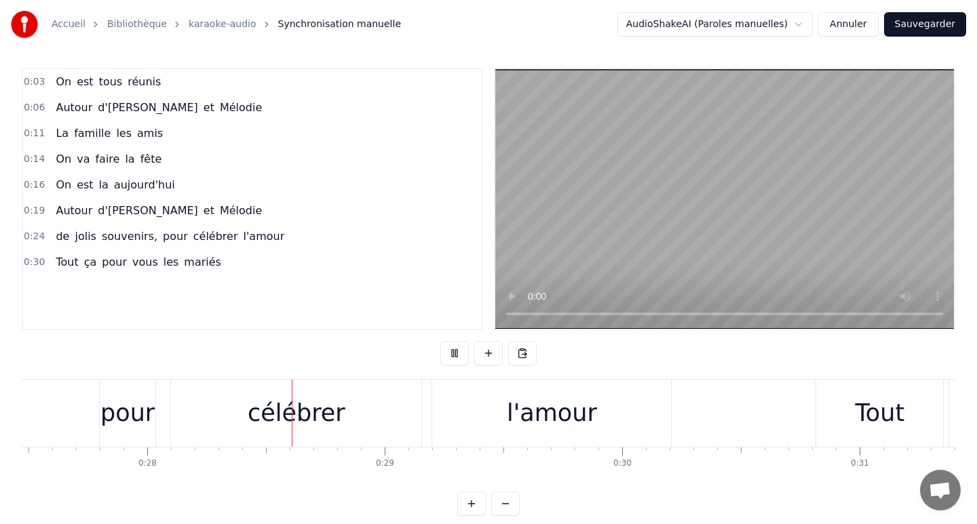
scroll to position [0, 6617]
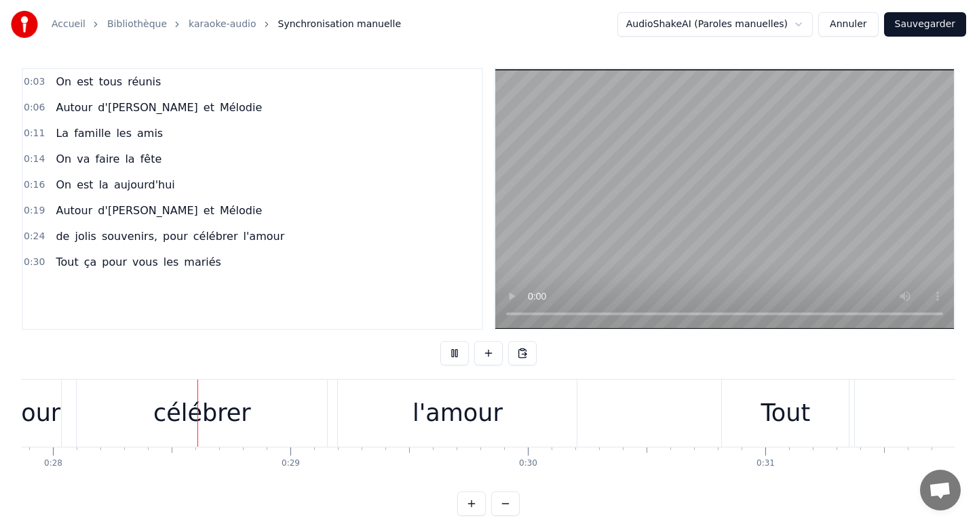
click at [440, 341] on button at bounding box center [454, 353] width 28 height 24
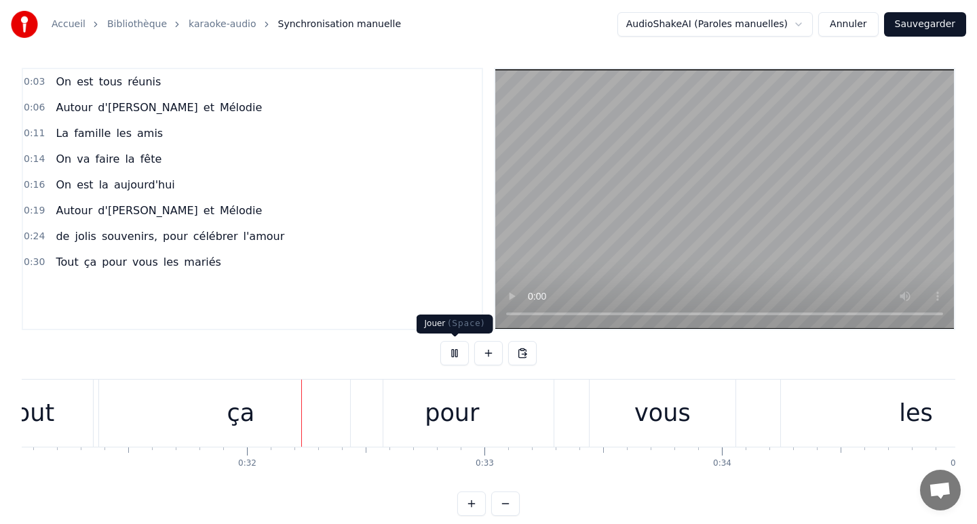
click at [454, 356] on button at bounding box center [454, 353] width 28 height 24
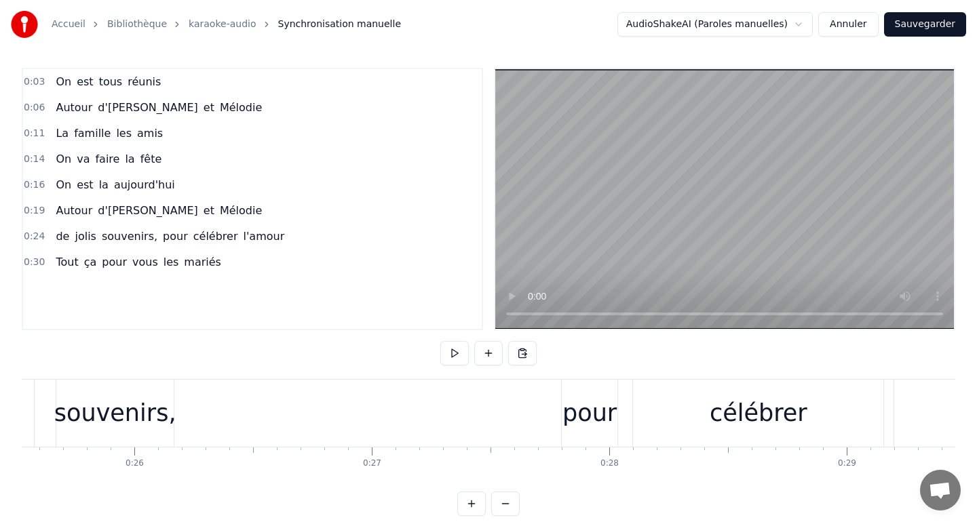
scroll to position [0, 5989]
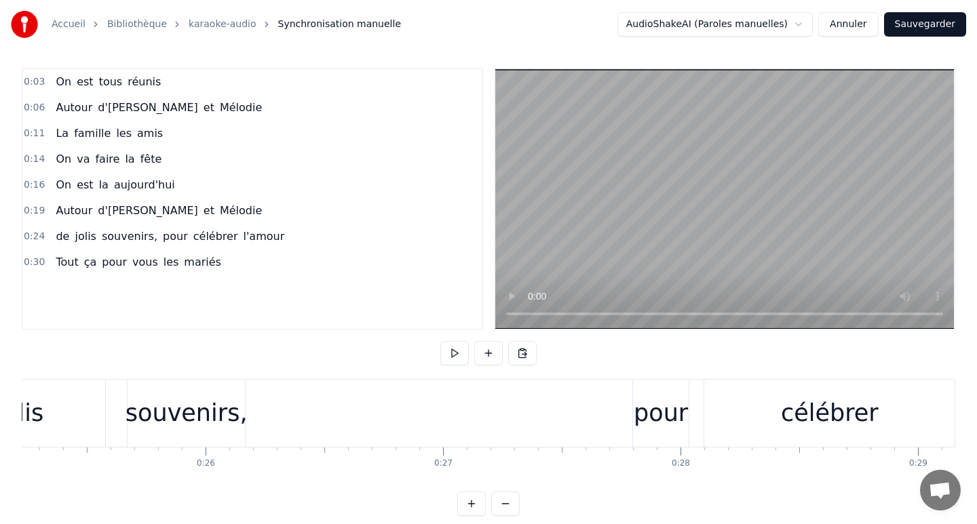
click at [694, 404] on div "de [PERSON_NAME] souvenirs, pour célébrer l'amour" at bounding box center [553, 413] width 1310 height 67
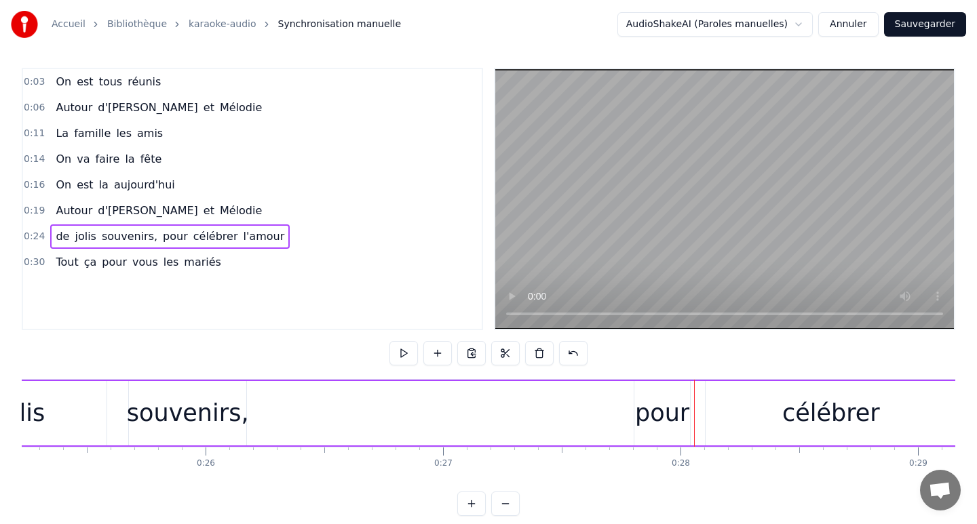
click at [661, 406] on div "pour" at bounding box center [662, 413] width 54 height 36
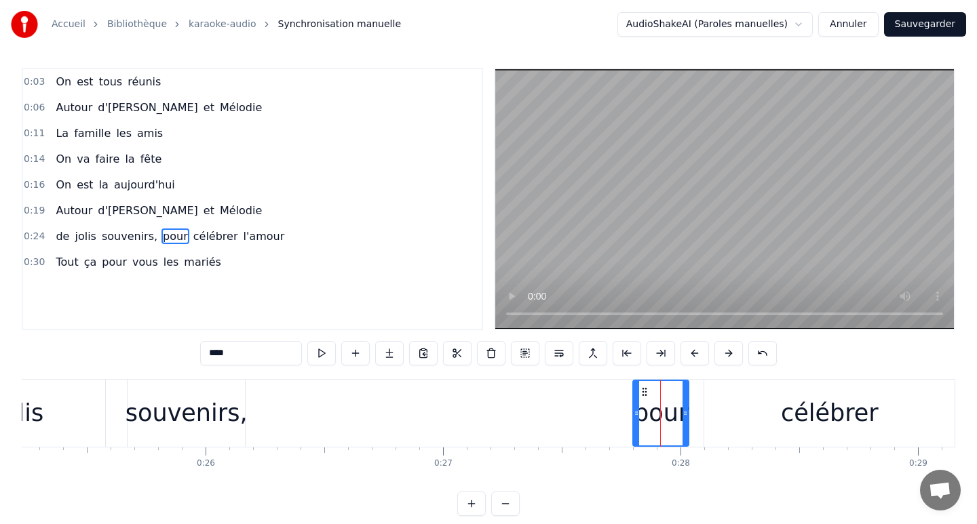
scroll to position [0, 0]
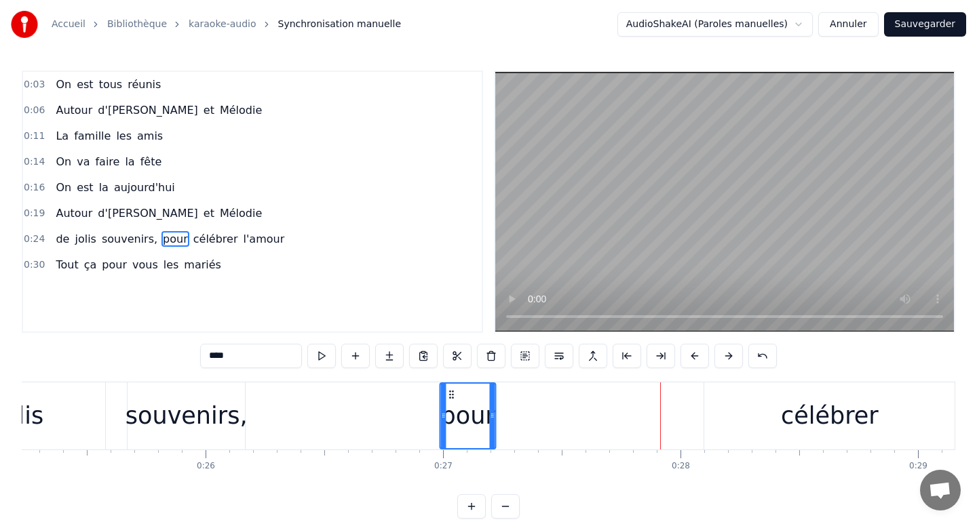
drag, startPoint x: 642, startPoint y: 397, endPoint x: 449, endPoint y: 391, distance: 193.4
click at [449, 391] on icon at bounding box center [451, 394] width 11 height 11
click at [743, 412] on div "célébrer" at bounding box center [829, 416] width 250 height 67
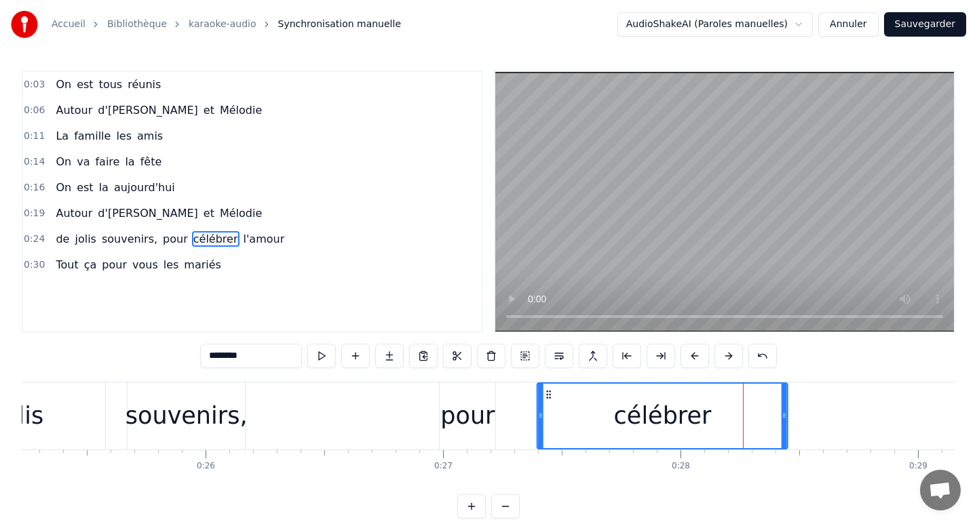
drag, startPoint x: 714, startPoint y: 394, endPoint x: 545, endPoint y: 390, distance: 169.6
click at [545, 390] on icon at bounding box center [548, 394] width 11 height 11
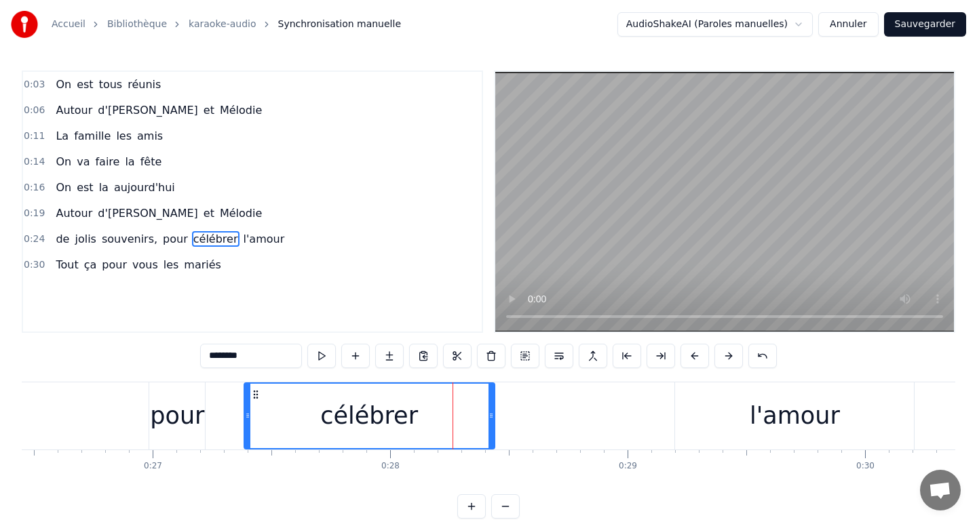
scroll to position [0, 6284]
click at [750, 433] on div "l'amour" at bounding box center [789, 416] width 239 height 67
type input "*******"
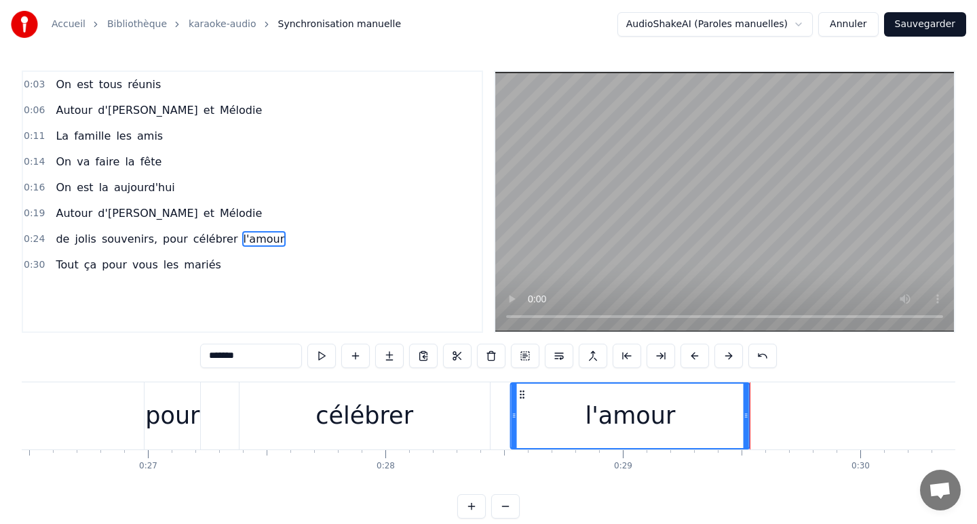
drag, startPoint x: 682, startPoint y: 394, endPoint x: 522, endPoint y: 400, distance: 160.2
click at [522, 400] on div "l'amour" at bounding box center [629, 416] width 237 height 64
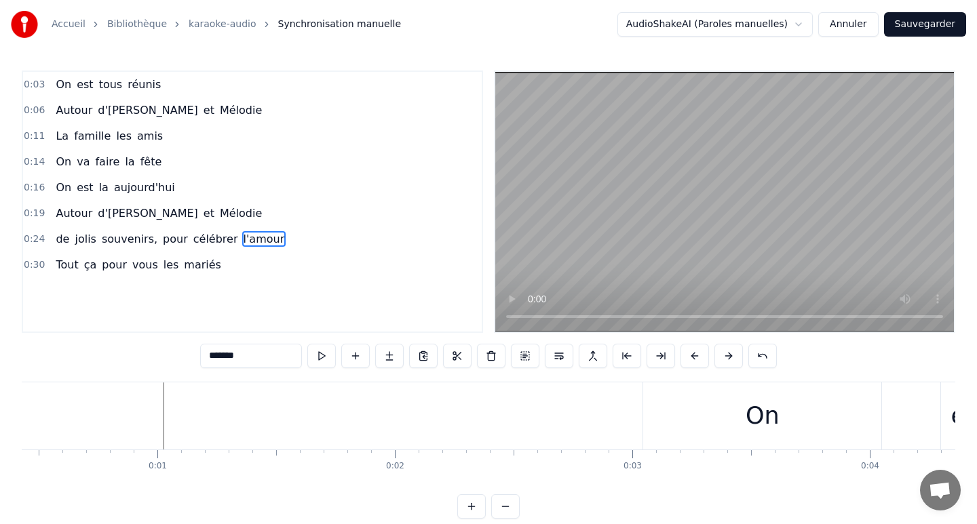
scroll to position [0, 0]
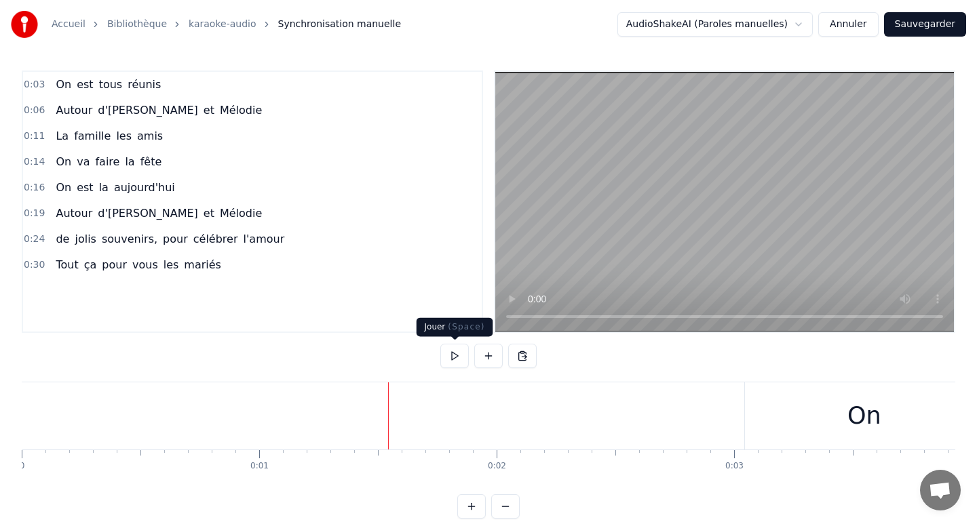
click at [452, 355] on button at bounding box center [454, 356] width 28 height 24
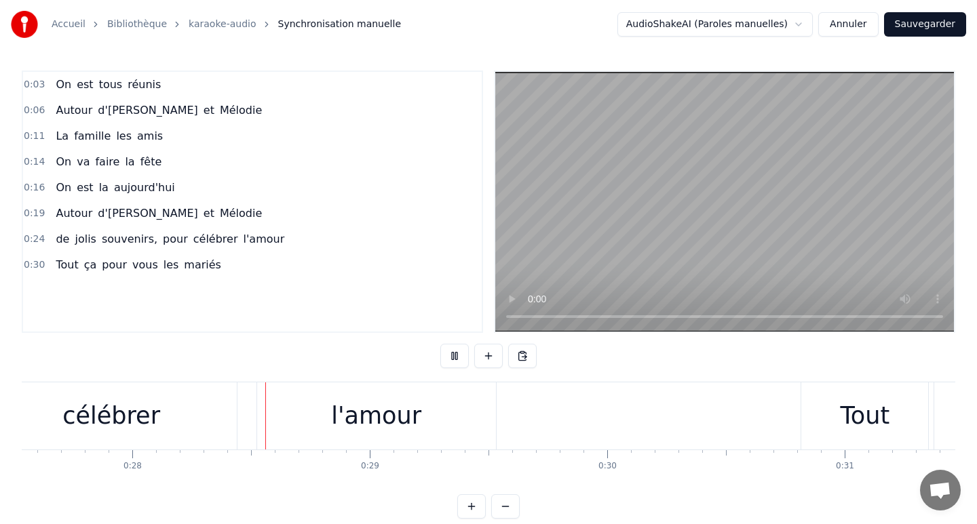
scroll to position [0, 6583]
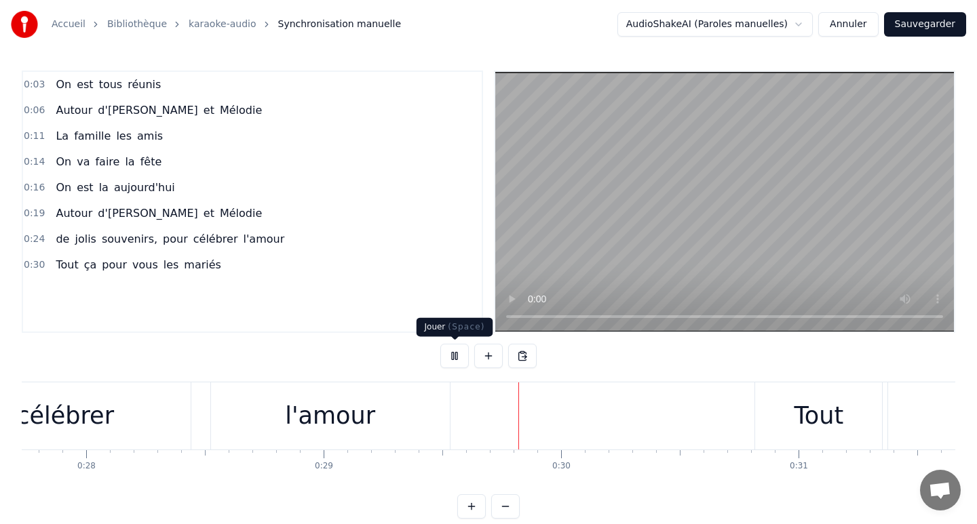
click at [454, 355] on button at bounding box center [454, 356] width 28 height 24
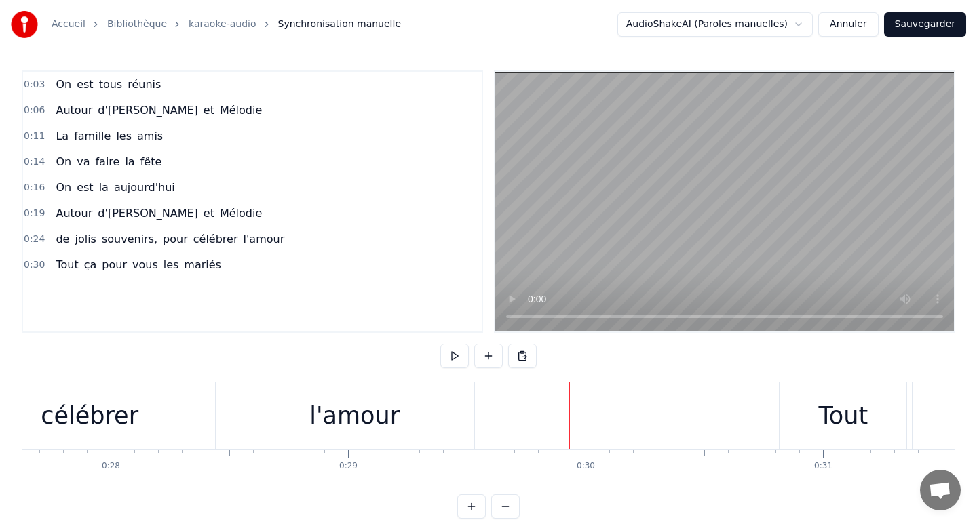
scroll to position [0, 6558]
click at [421, 411] on div "l'amour" at bounding box center [355, 416] width 239 height 67
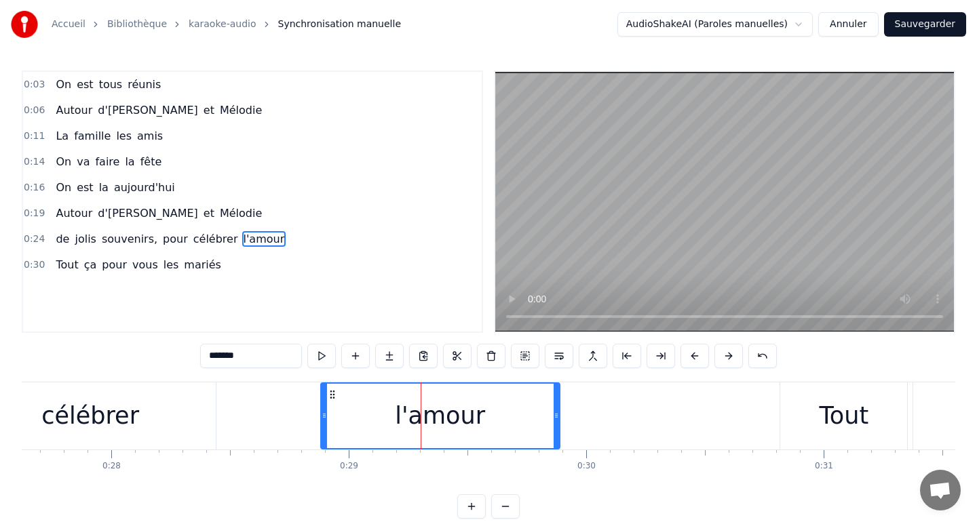
drag, startPoint x: 245, startPoint y: 393, endPoint x: 330, endPoint y: 396, distance: 84.8
click at [330, 396] on icon at bounding box center [332, 394] width 11 height 11
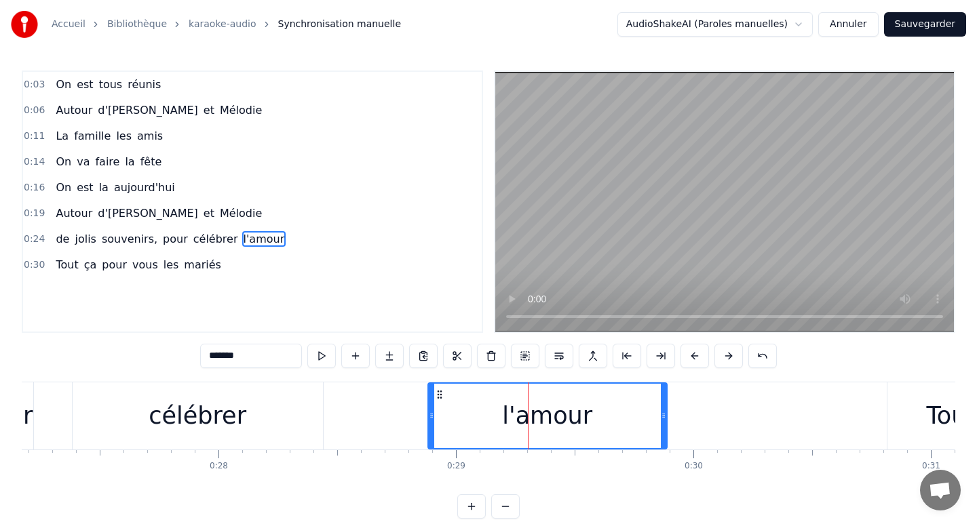
scroll to position [0, 6431]
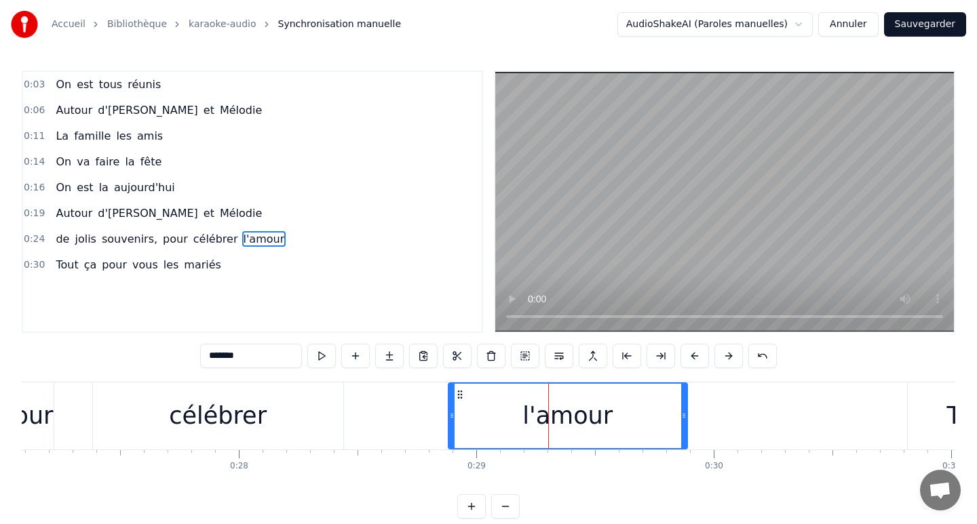
click at [265, 405] on div "célébrer" at bounding box center [218, 416] width 250 height 67
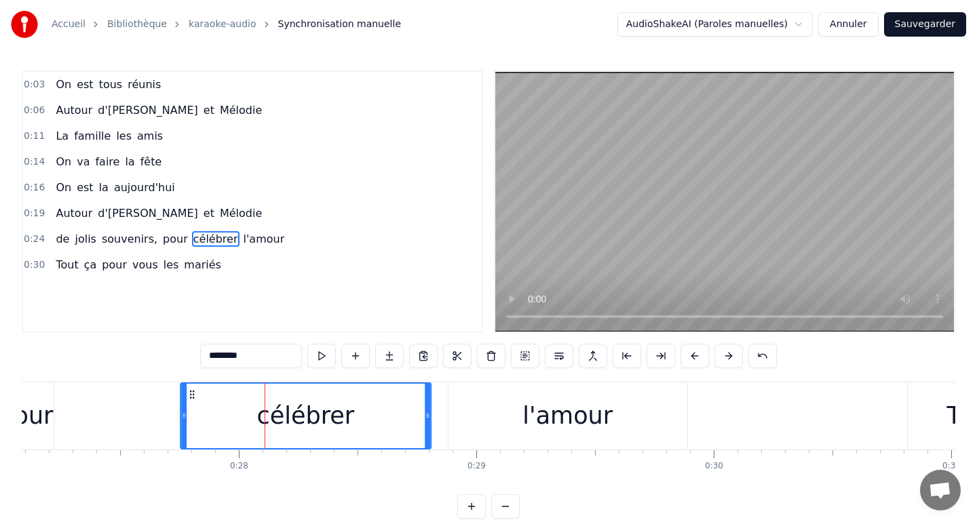
drag, startPoint x: 102, startPoint y: 392, endPoint x: 195, endPoint y: 395, distance: 92.3
click at [195, 395] on icon at bounding box center [192, 394] width 11 height 11
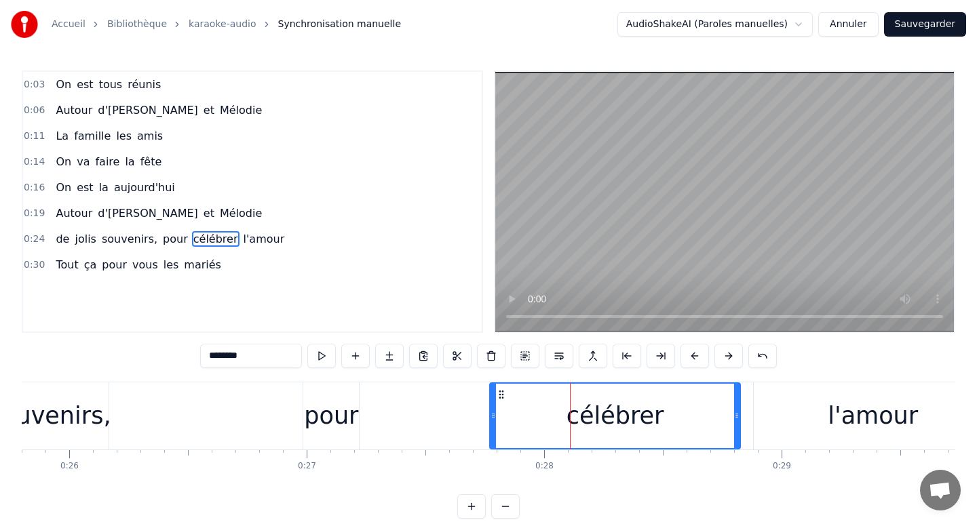
scroll to position [0, 6117]
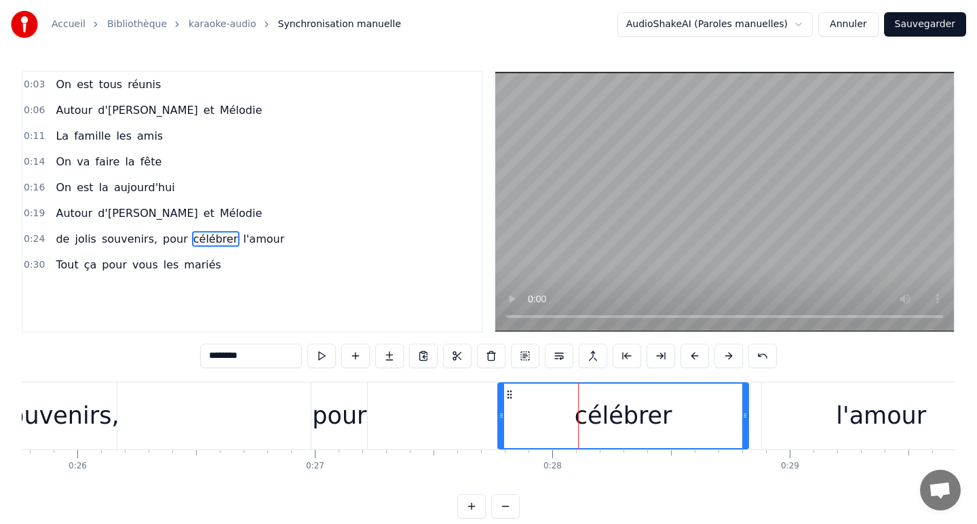
click at [334, 412] on div "pour" at bounding box center [339, 416] width 54 height 36
type input "****"
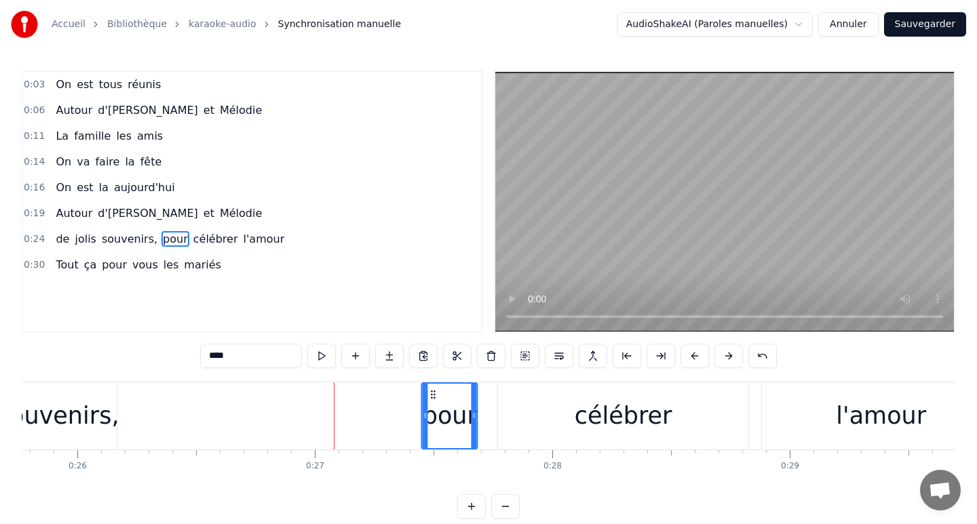
drag, startPoint x: 324, startPoint y: 394, endPoint x: 433, endPoint y: 400, distance: 110.0
click at [433, 400] on div "pour" at bounding box center [450, 416] width 54 height 64
click at [153, 417] on div "de [PERSON_NAME] souvenirs, pour célébrer l'amour" at bounding box center [386, 416] width 1234 height 67
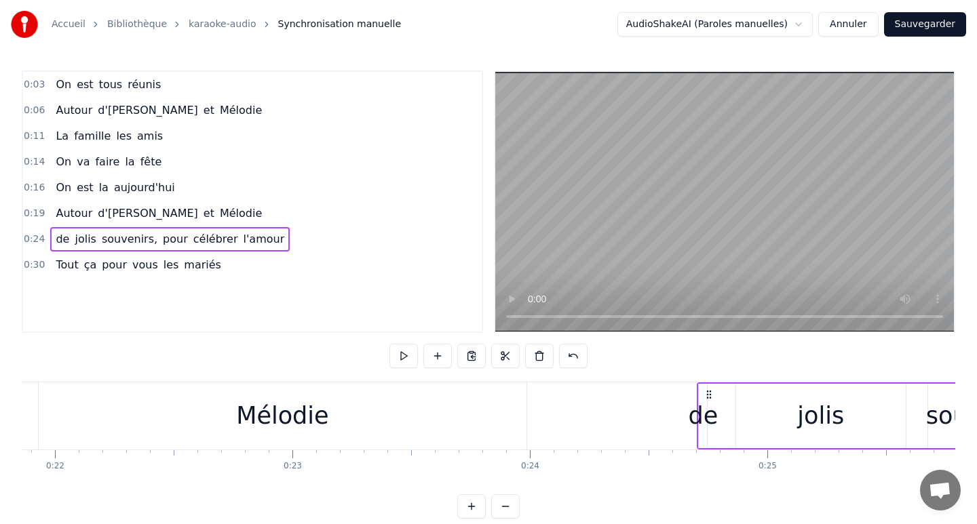
scroll to position [0, 5179]
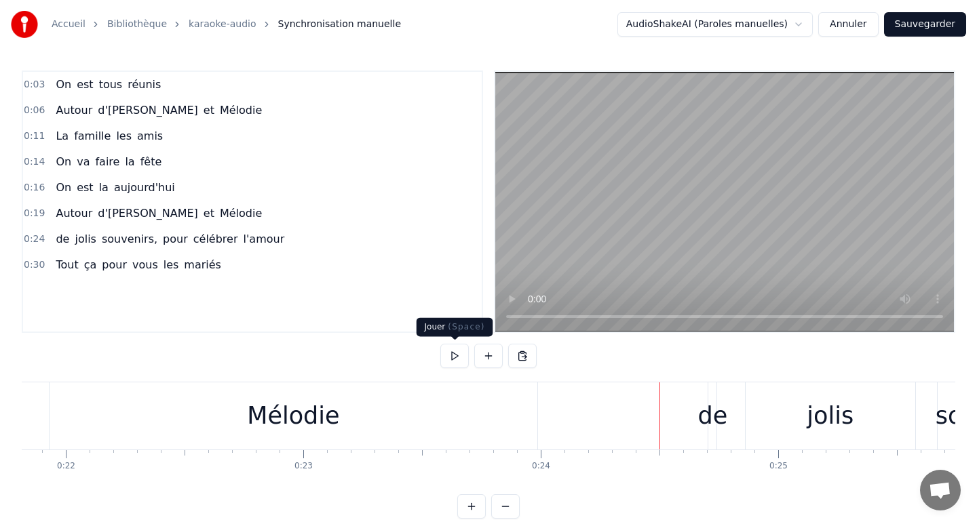
click at [450, 357] on button at bounding box center [454, 356] width 28 height 24
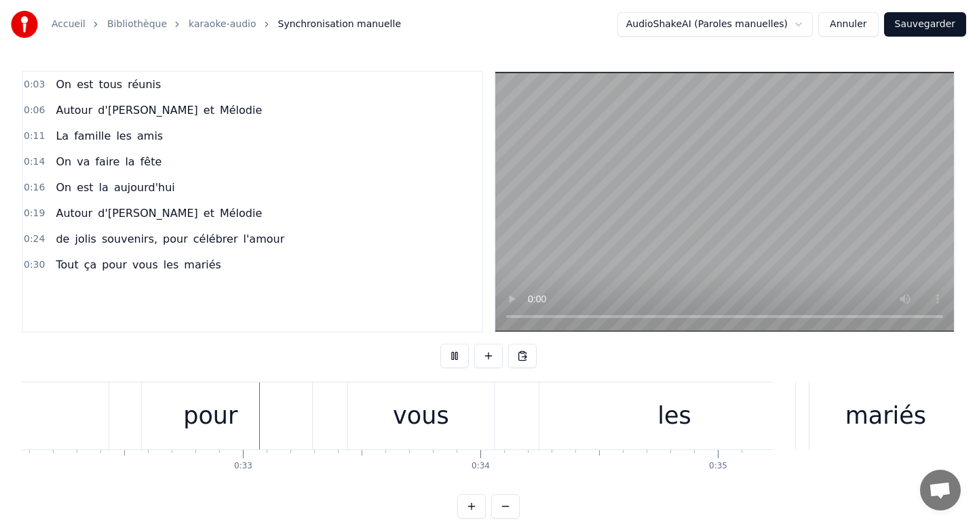
scroll to position [0, 7617]
click at [454, 358] on button at bounding box center [454, 356] width 28 height 24
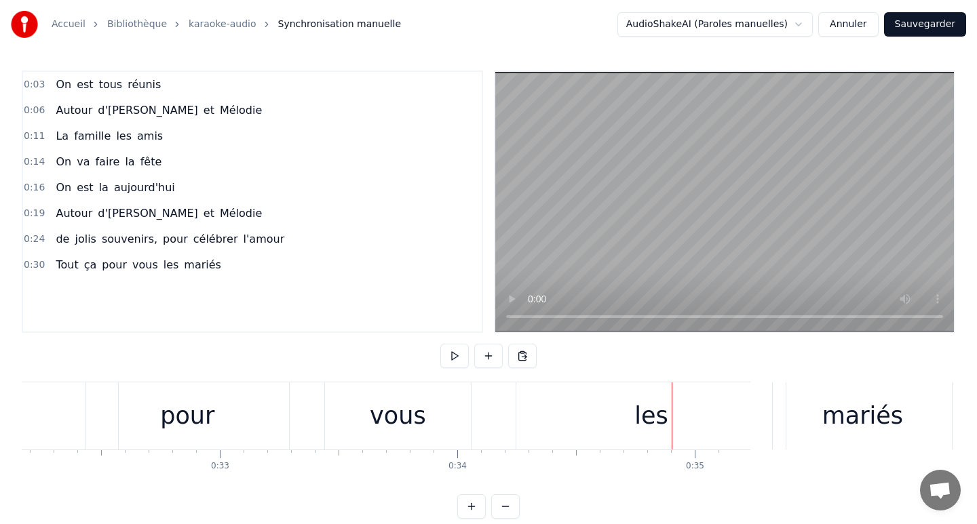
click at [811, 402] on div "mariés" at bounding box center [862, 416] width 179 height 67
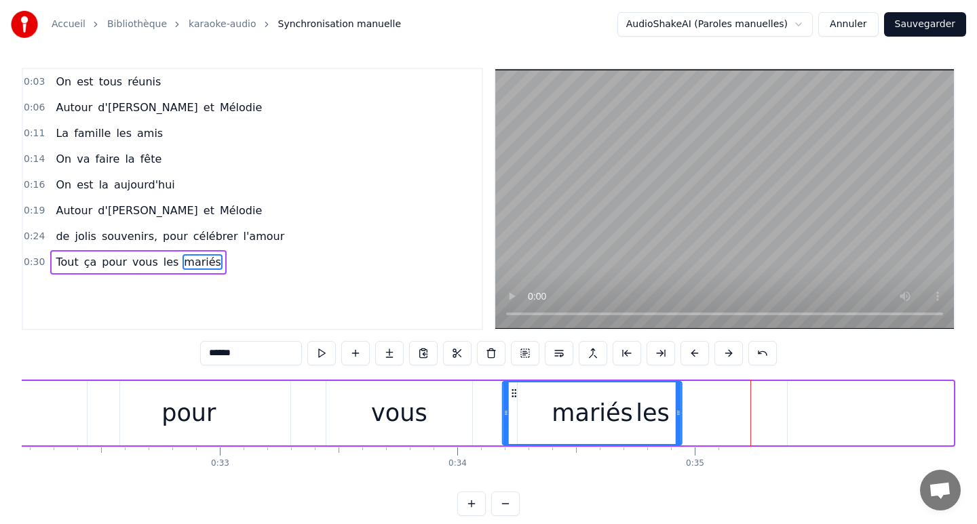
drag, startPoint x: 784, startPoint y: 393, endPoint x: 513, endPoint y: 407, distance: 271.7
click at [513, 407] on div "mariés" at bounding box center [592, 414] width 178 height 62
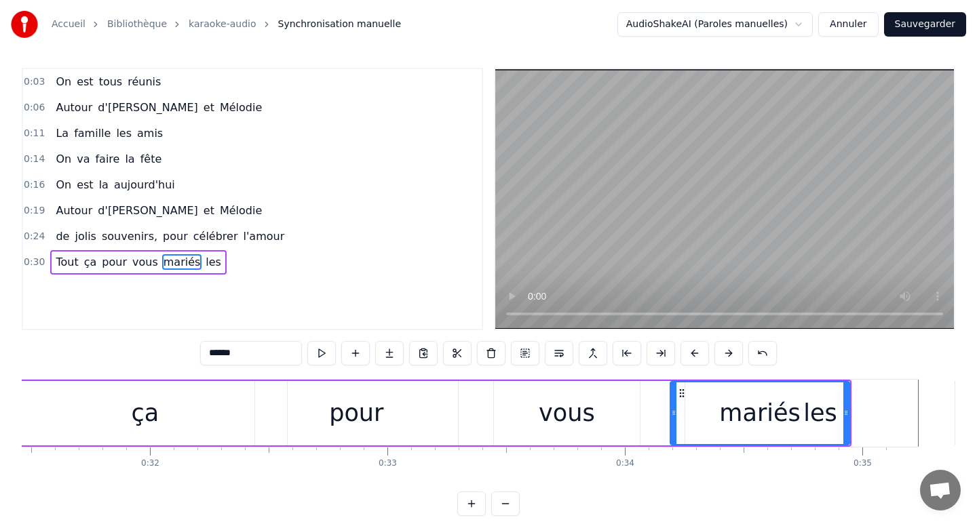
scroll to position [0, 7469]
click at [819, 412] on div "mariés" at bounding box center [760, 414] width 178 height 62
click at [890, 409] on div "les" at bounding box center [819, 413] width 269 height 64
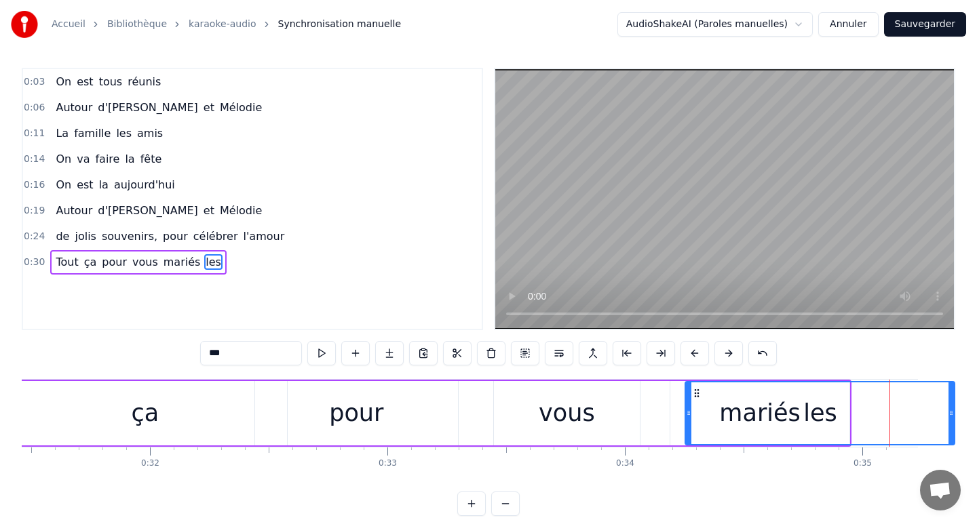
click at [819, 413] on div "les" at bounding box center [820, 413] width 34 height 36
click at [671, 412] on div "mariés" at bounding box center [759, 413] width 179 height 64
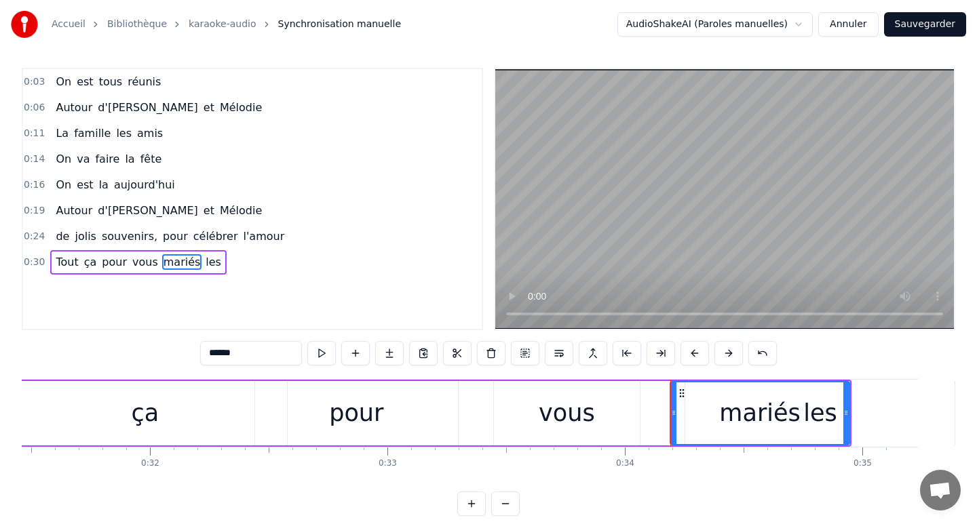
click at [865, 414] on div "les" at bounding box center [819, 413] width 269 height 64
type input "***"
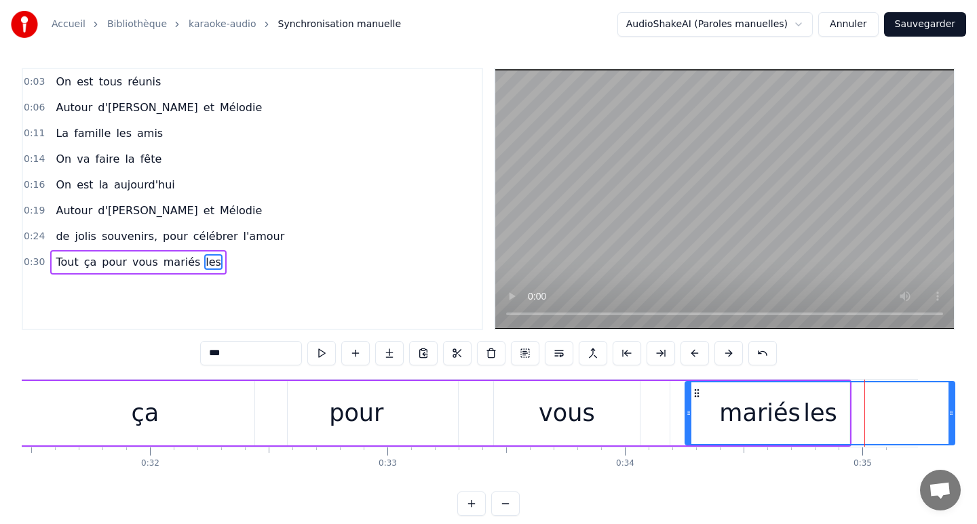
click at [820, 412] on div "les" at bounding box center [820, 413] width 34 height 36
drag, startPoint x: 672, startPoint y: 403, endPoint x: 613, endPoint y: 407, distance: 59.8
click at [613, 407] on div "Tout ça pour vous mariés les" at bounding box center [359, 413] width 983 height 67
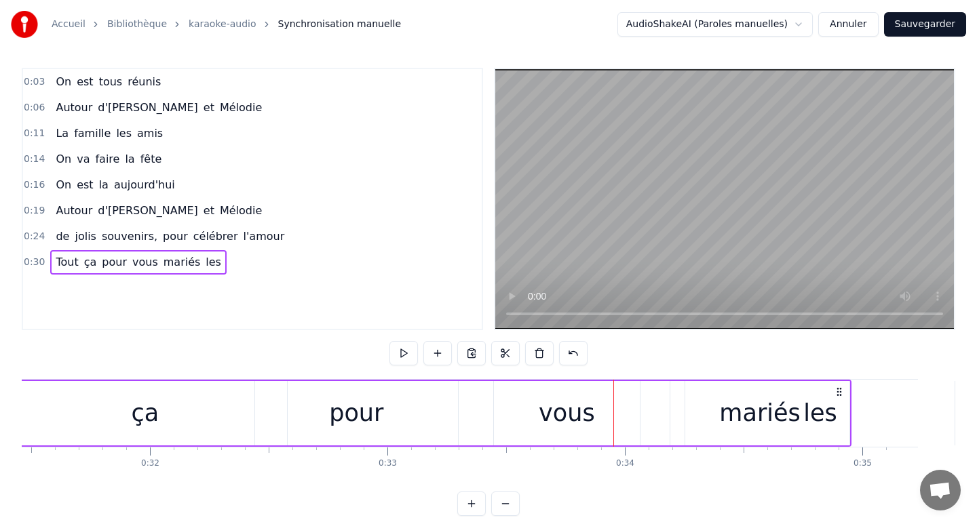
click at [682, 405] on div "mariés" at bounding box center [759, 413] width 179 height 64
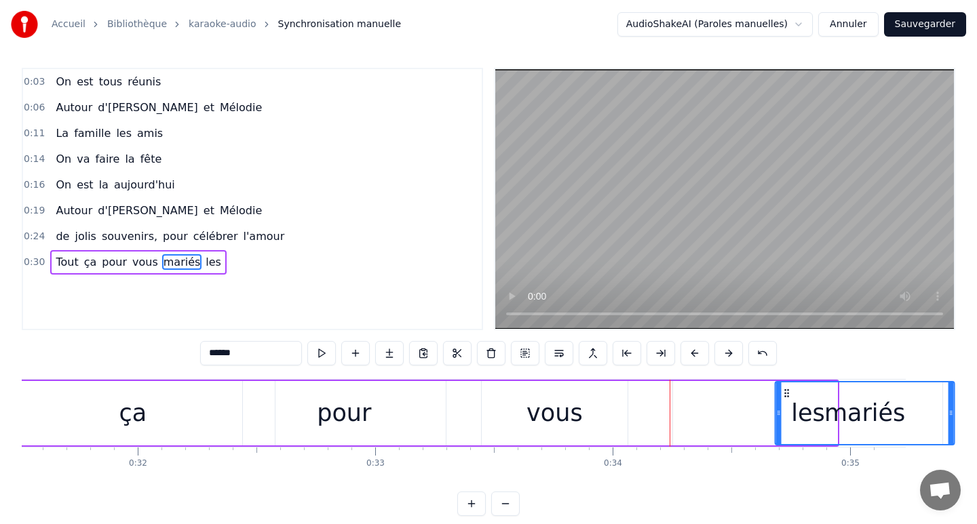
drag, startPoint x: 679, startPoint y: 390, endPoint x: 800, endPoint y: 394, distance: 120.8
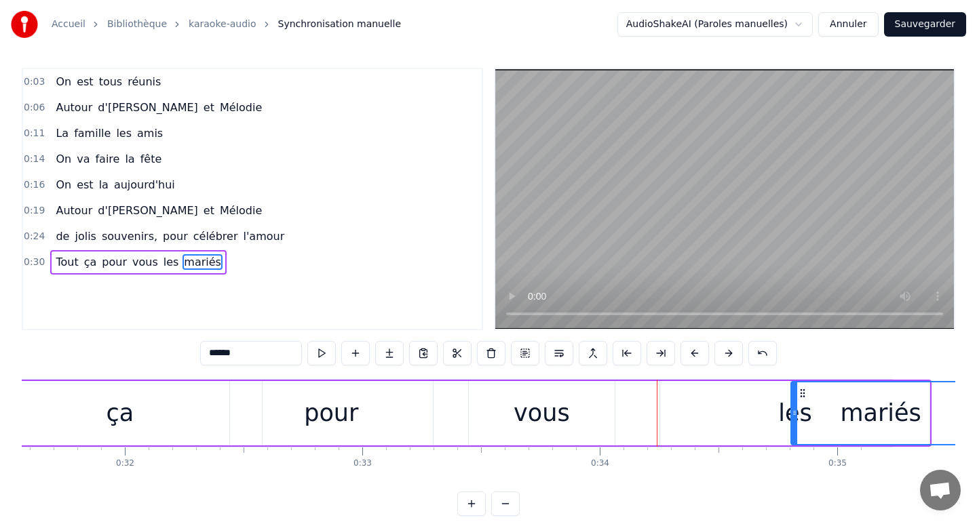
scroll to position [0, 7496]
click at [712, 407] on div "les" at bounding box center [793, 413] width 269 height 64
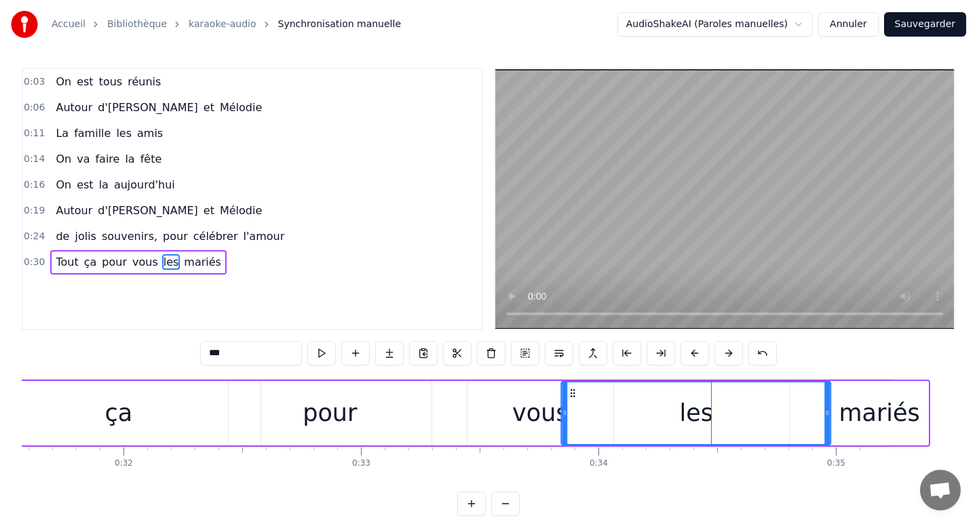
drag, startPoint x: 670, startPoint y: 393, endPoint x: 569, endPoint y: 389, distance: 100.5
click at [569, 389] on icon at bounding box center [573, 393] width 11 height 11
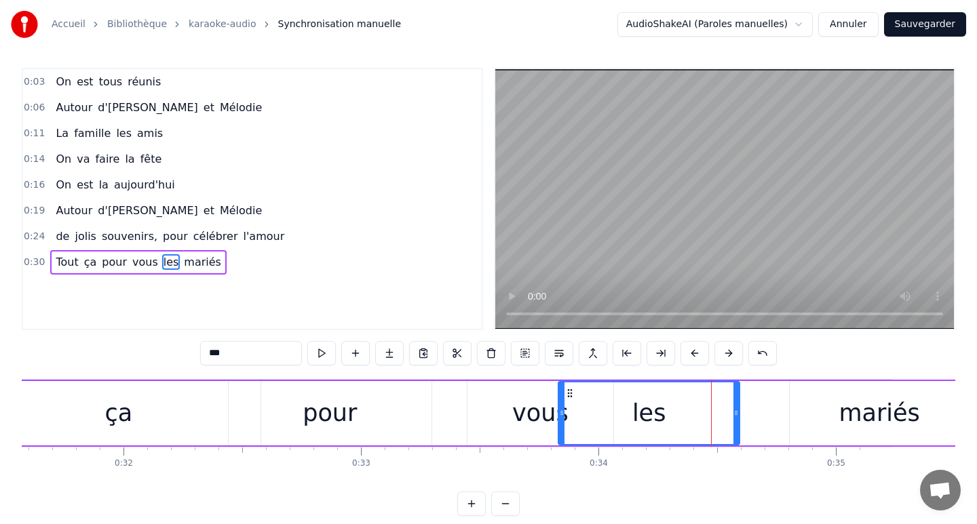
drag, startPoint x: 825, startPoint y: 411, endPoint x: 733, endPoint y: 410, distance: 91.6
click at [733, 410] on icon at bounding box center [735, 413] width 5 height 11
click at [843, 402] on div "mariés" at bounding box center [879, 413] width 179 height 64
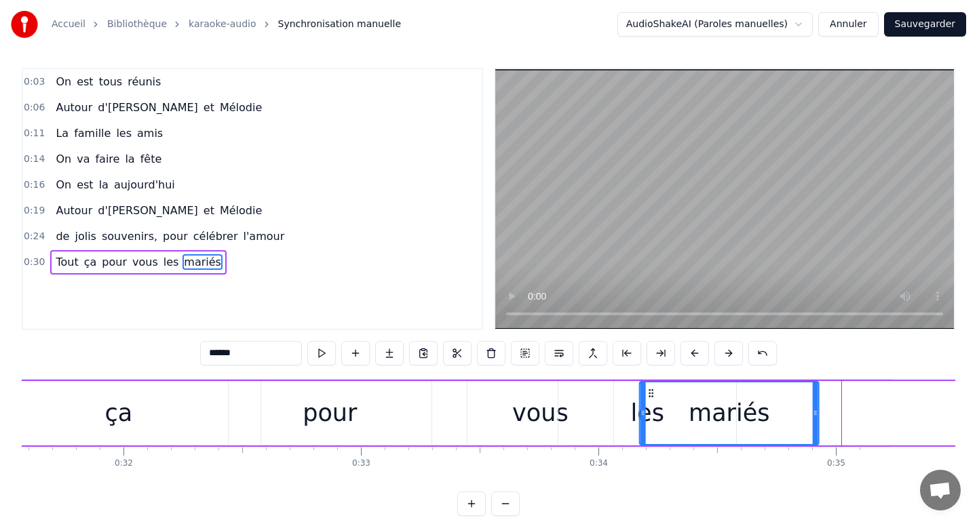
drag, startPoint x: 799, startPoint y: 391, endPoint x: 649, endPoint y: 395, distance: 150.6
click at [649, 395] on icon at bounding box center [651, 393] width 11 height 11
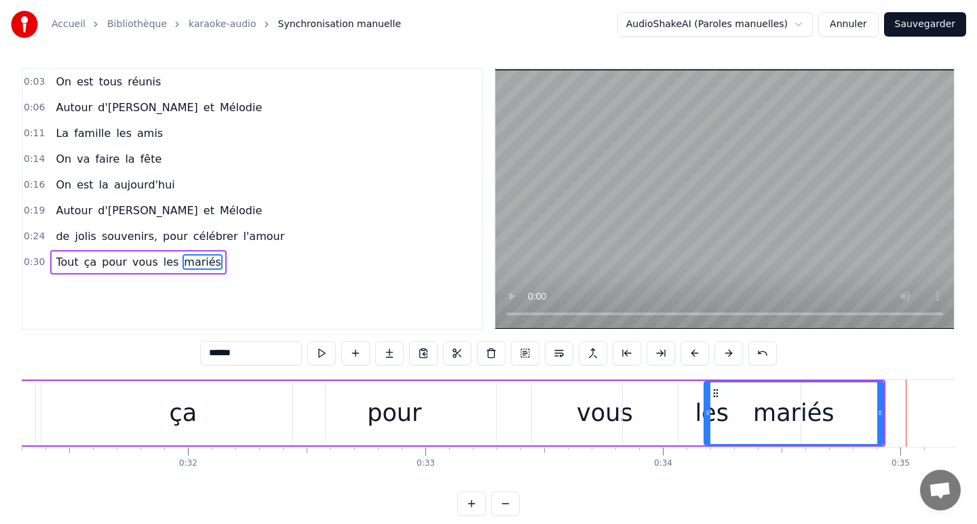
click at [380, 414] on div "pour" at bounding box center [394, 413] width 54 height 36
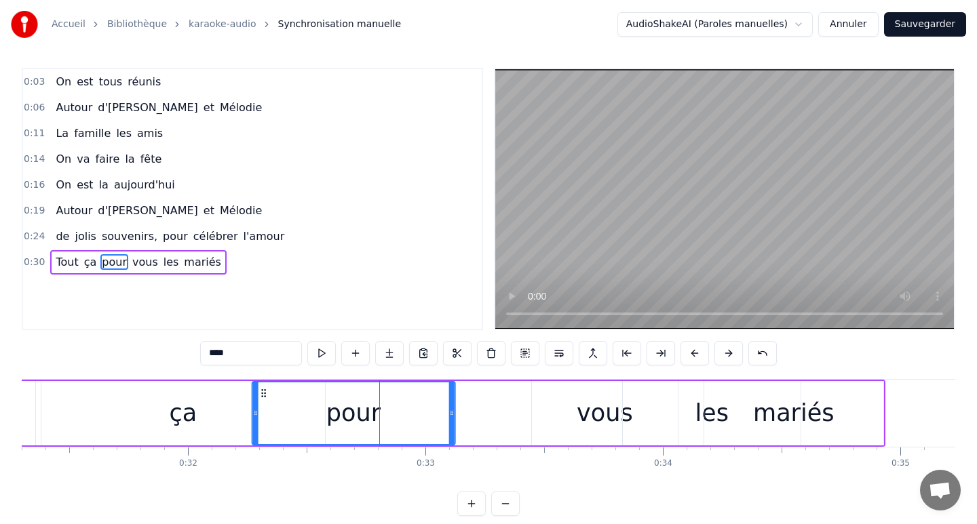
drag, startPoint x: 305, startPoint y: 391, endPoint x: 259, endPoint y: 391, distance: 45.5
click at [259, 391] on icon at bounding box center [263, 393] width 11 height 11
click at [546, 399] on div "vous" at bounding box center [605, 413] width 146 height 64
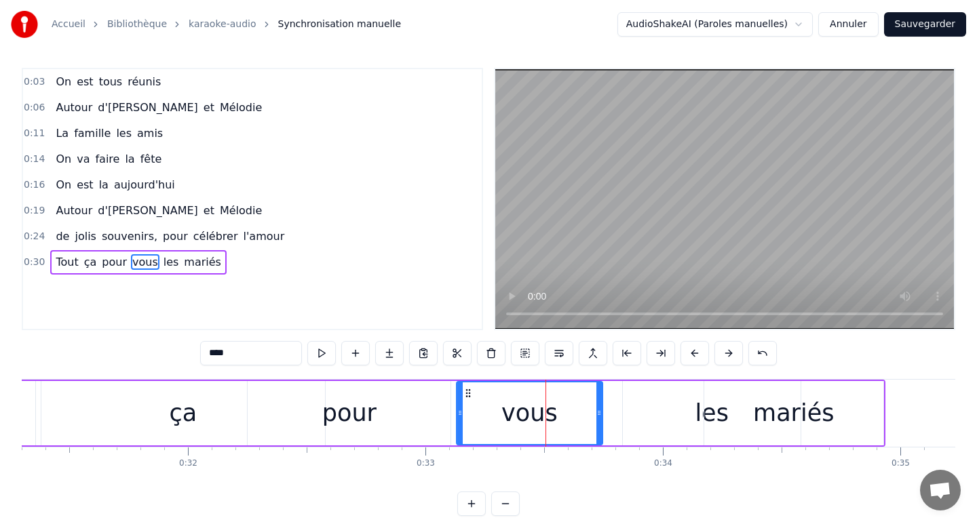
drag, startPoint x: 541, startPoint y: 392, endPoint x: 466, endPoint y: 385, distance: 75.7
click at [466, 385] on div "vous" at bounding box center [529, 414] width 144 height 62
click at [716, 417] on div "mariés" at bounding box center [793, 413] width 179 height 64
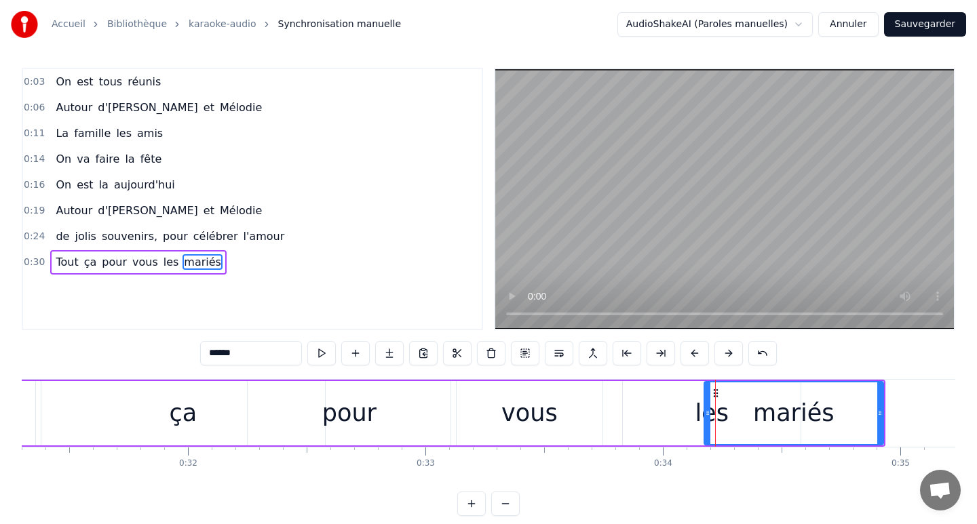
click at [670, 411] on div "les" at bounding box center [712, 413] width 178 height 64
type input "***"
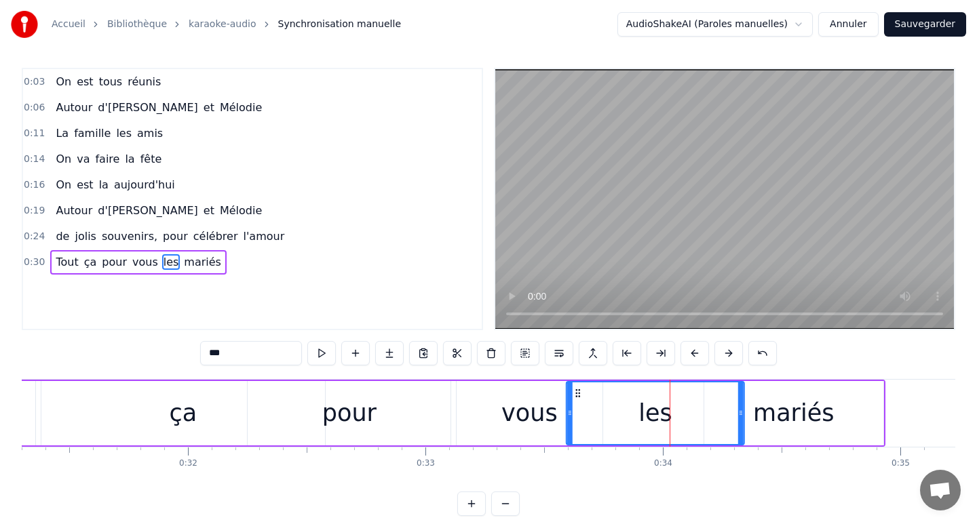
drag, startPoint x: 630, startPoint y: 390, endPoint x: 574, endPoint y: 390, distance: 56.3
click at [574, 390] on icon at bounding box center [578, 393] width 11 height 11
drag, startPoint x: 740, startPoint y: 412, endPoint x: 672, endPoint y: 412, distance: 67.8
click at [675, 412] on icon at bounding box center [677, 413] width 5 height 11
drag, startPoint x: 578, startPoint y: 390, endPoint x: 608, endPoint y: 393, distance: 30.6
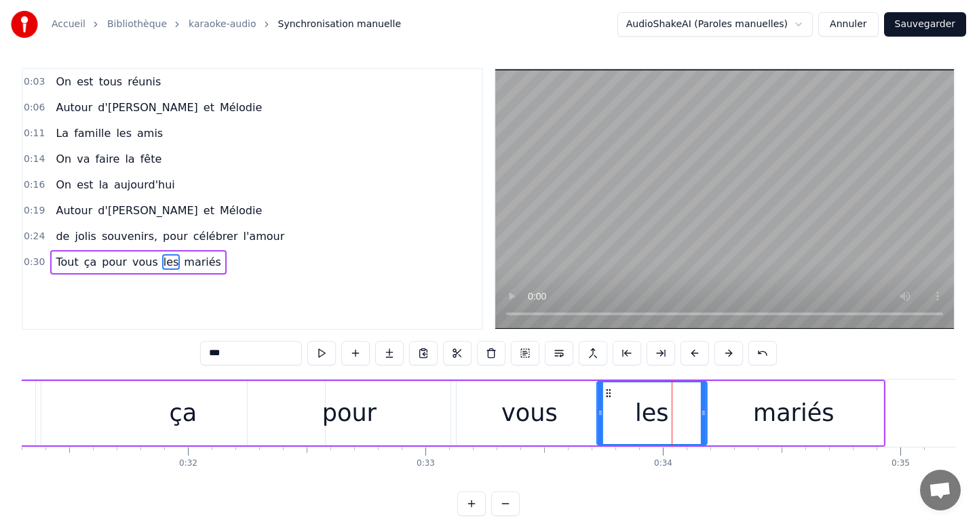
click at [608, 393] on icon at bounding box center [608, 393] width 11 height 11
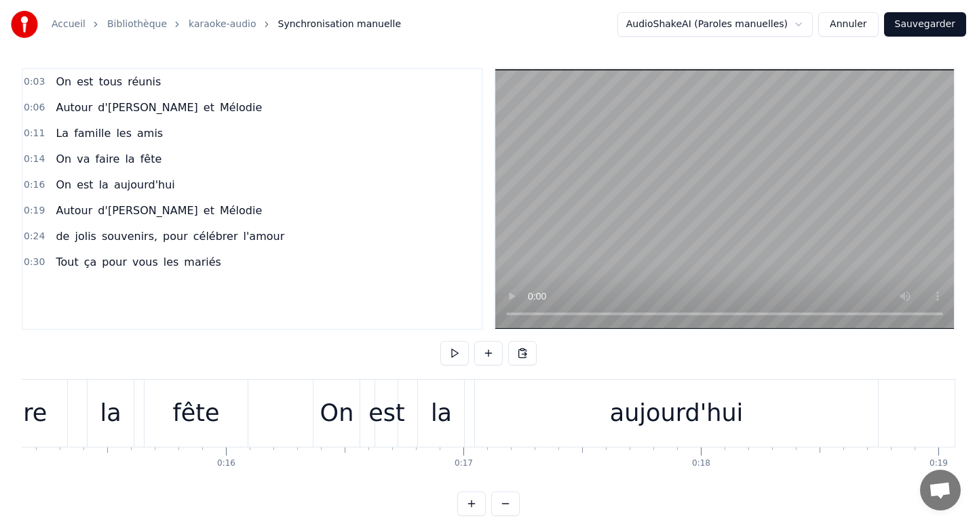
scroll to position [0, 3561]
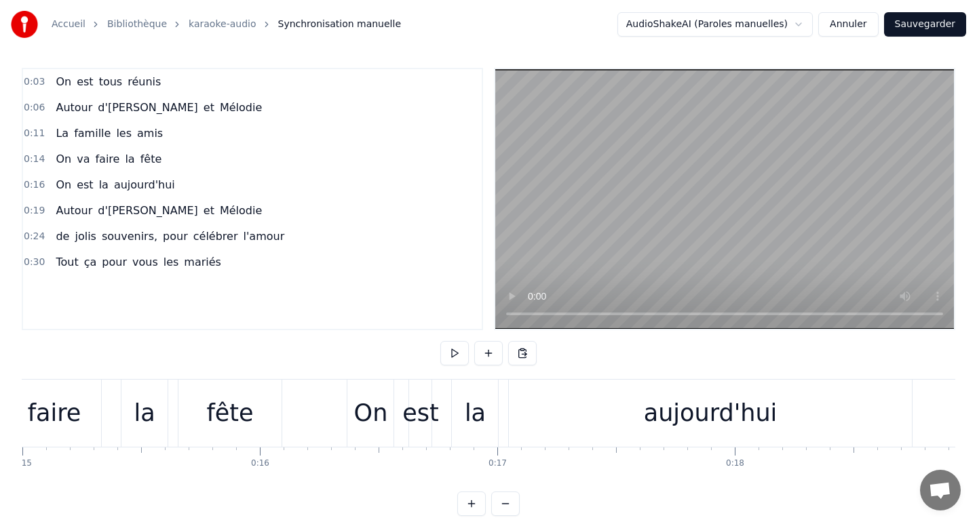
click at [307, 404] on div at bounding box center [643, 413] width 8365 height 67
click at [457, 352] on button at bounding box center [454, 353] width 28 height 24
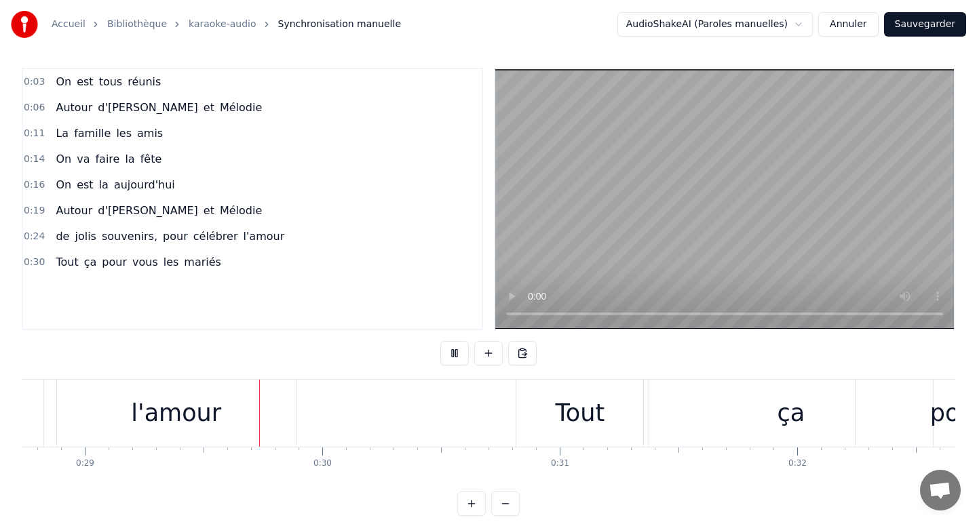
scroll to position [0, 6845]
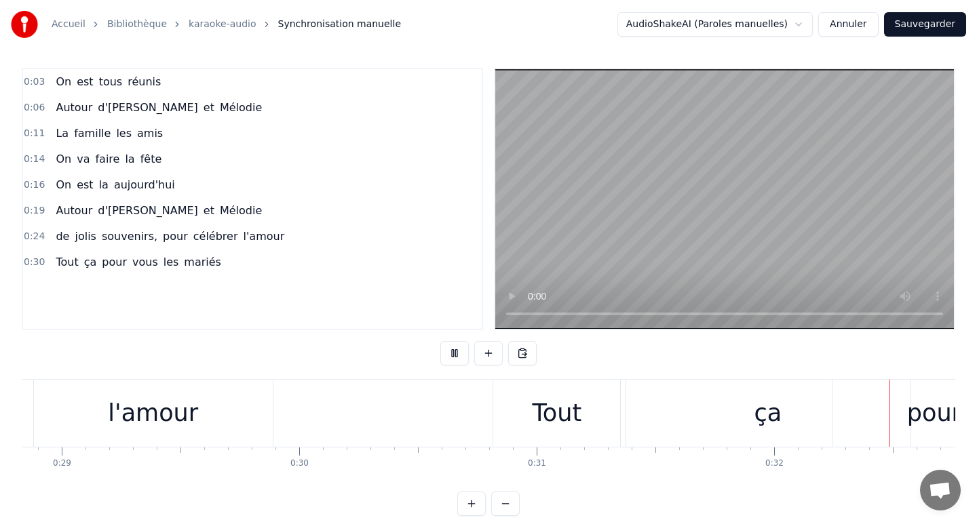
click at [457, 352] on button at bounding box center [454, 353] width 28 height 24
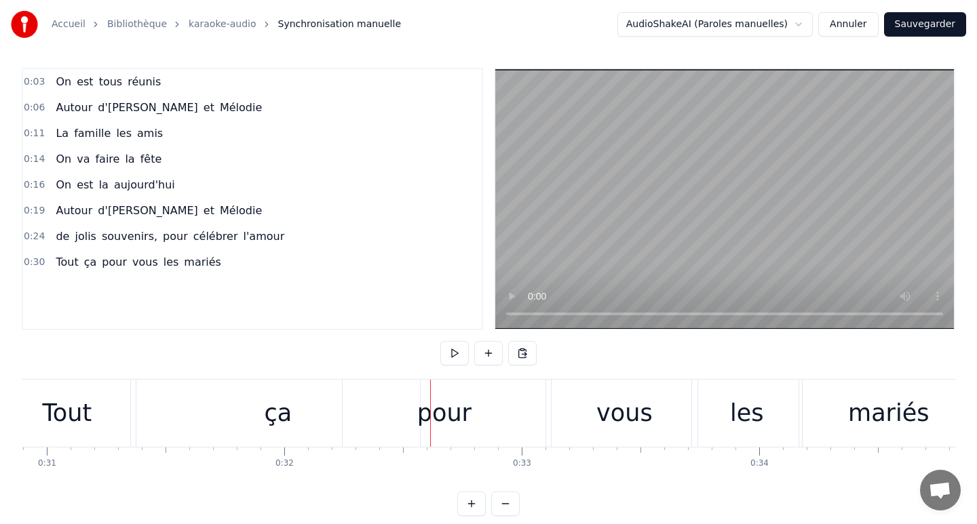
scroll to position [0, 7317]
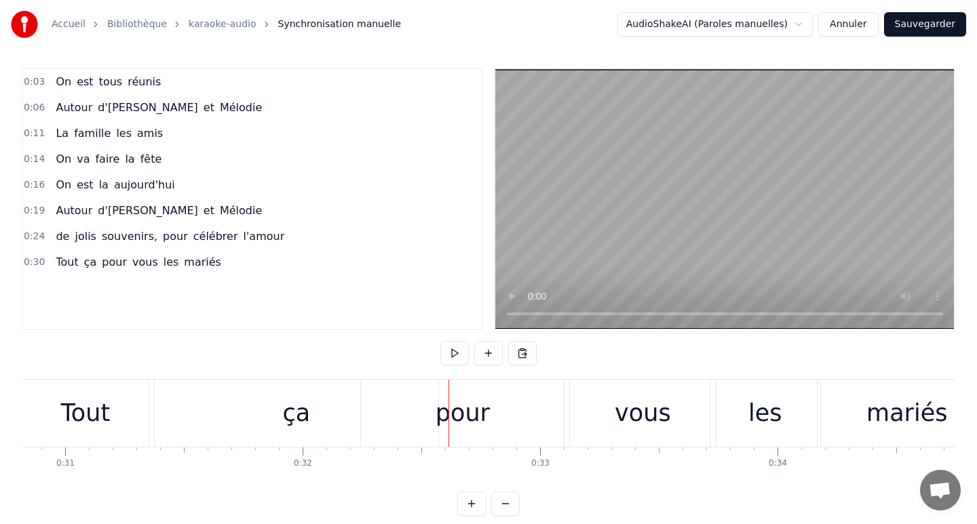
click at [450, 418] on div "pour" at bounding box center [463, 413] width 54 height 36
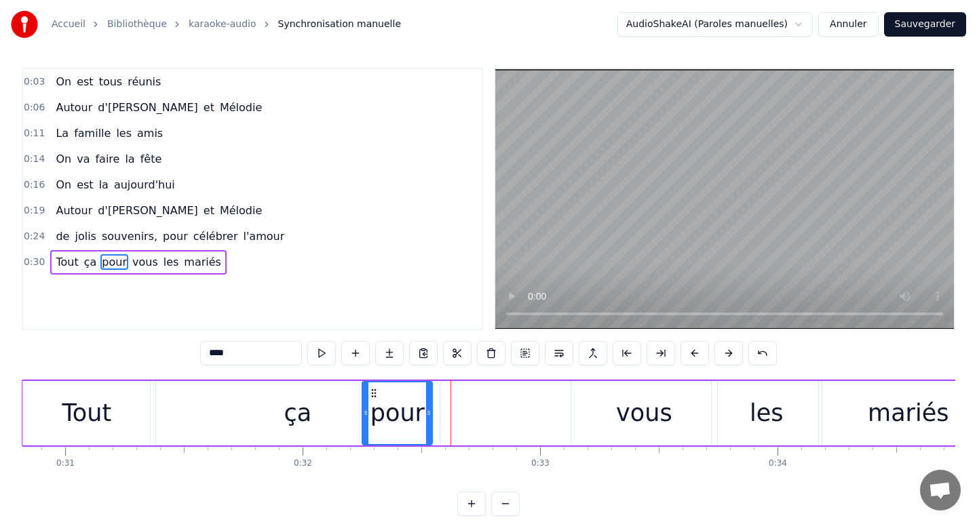
drag, startPoint x: 561, startPoint y: 410, endPoint x: 428, endPoint y: 413, distance: 133.0
click at [428, 414] on icon at bounding box center [428, 413] width 5 height 11
click at [106, 431] on div "Tout" at bounding box center [86, 413] width 127 height 64
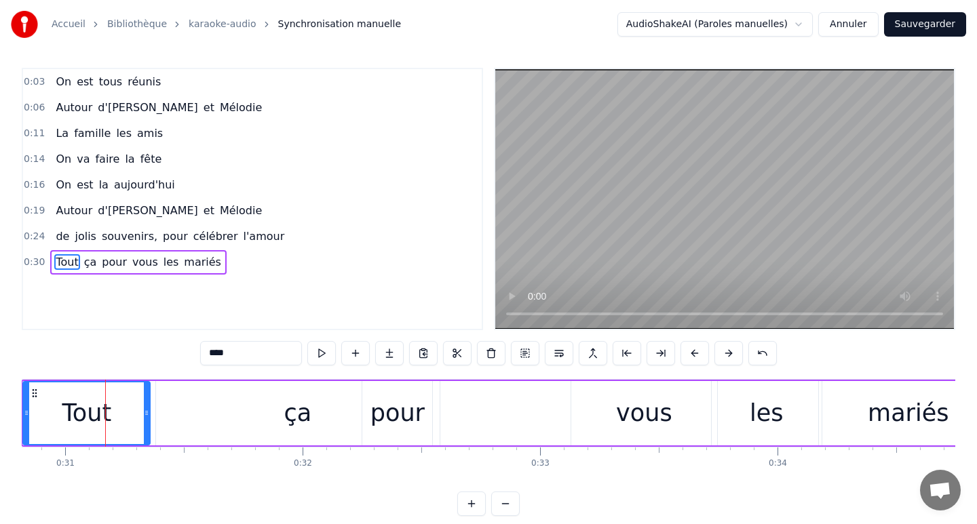
click at [260, 407] on div "ça" at bounding box center [298, 413] width 284 height 64
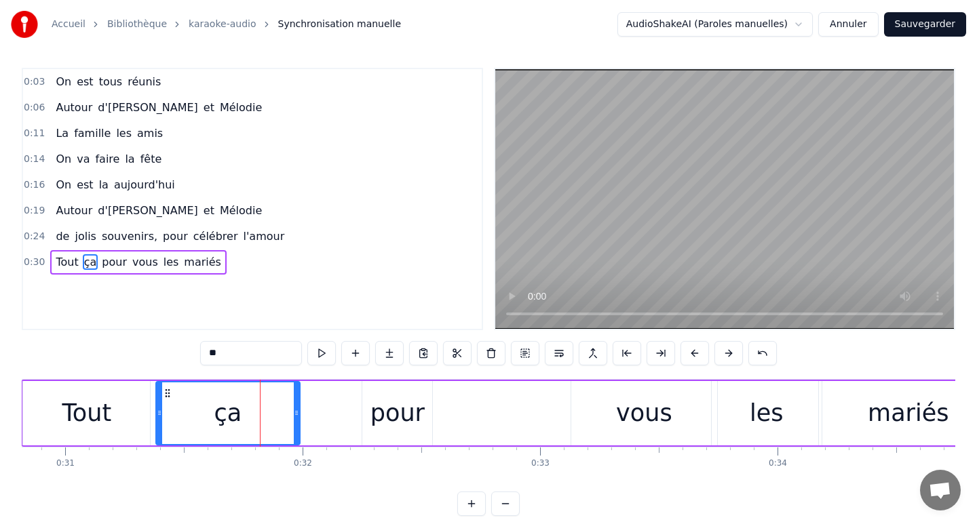
drag, startPoint x: 436, startPoint y: 412, endPoint x: 296, endPoint y: 406, distance: 139.9
click at [296, 406] on div at bounding box center [296, 414] width 5 height 62
click at [385, 412] on div "pour" at bounding box center [397, 413] width 54 height 36
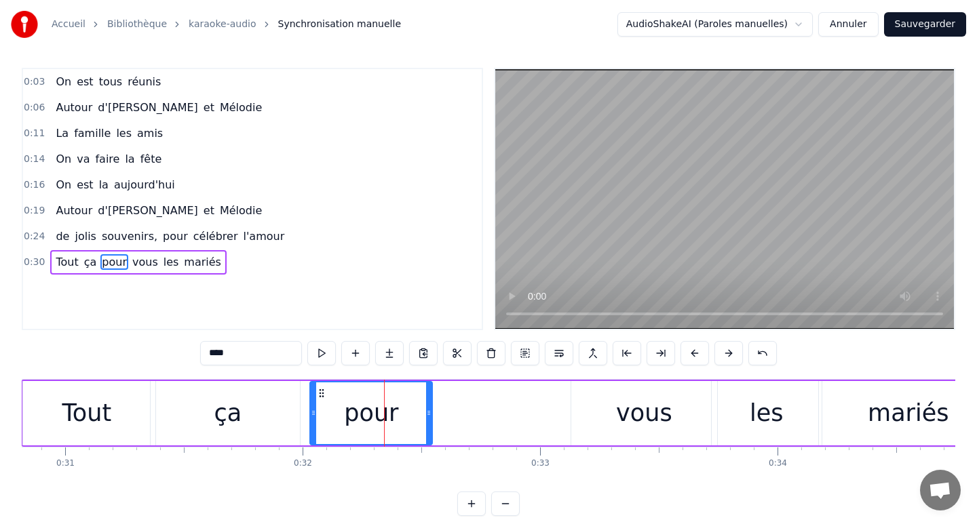
drag, startPoint x: 366, startPoint y: 412, endPoint x: 311, endPoint y: 412, distance: 55.0
click at [311, 412] on icon at bounding box center [313, 413] width 5 height 11
click at [604, 421] on div "vous" at bounding box center [644, 413] width 146 height 64
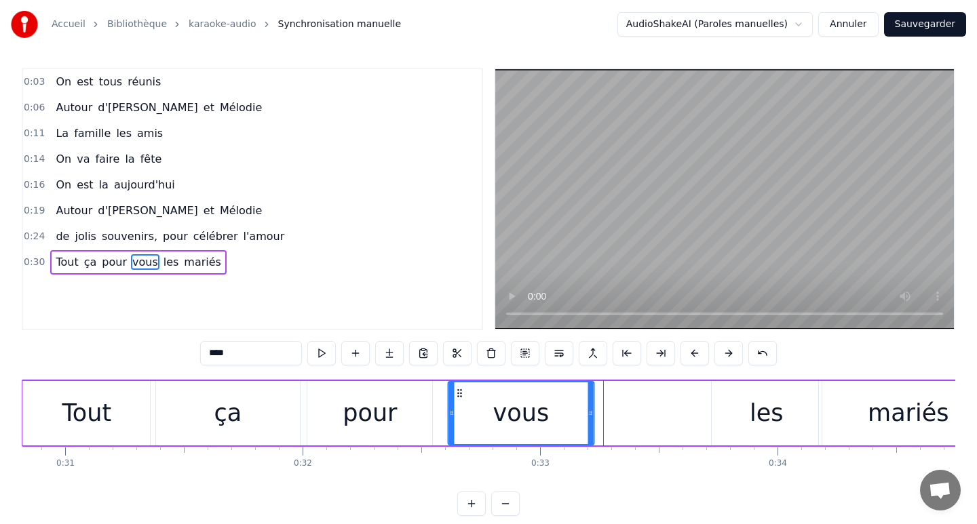
drag, startPoint x: 583, startPoint y: 393, endPoint x: 459, endPoint y: 391, distance: 124.8
click at [459, 391] on icon at bounding box center [459, 393] width 11 height 11
click at [741, 417] on div "les" at bounding box center [767, 413] width 110 height 64
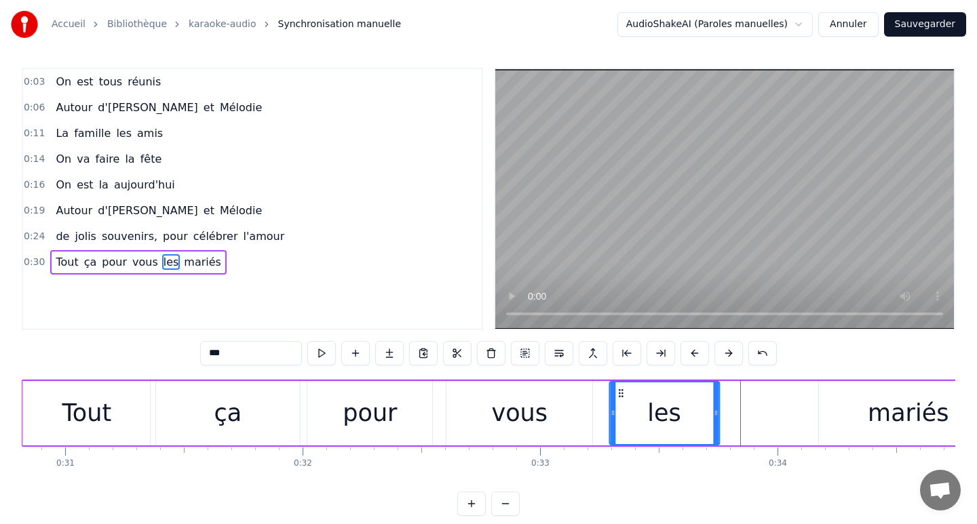
drag, startPoint x: 722, startPoint y: 391, endPoint x: 618, endPoint y: 393, distance: 104.5
click at [618, 393] on icon at bounding box center [620, 393] width 11 height 11
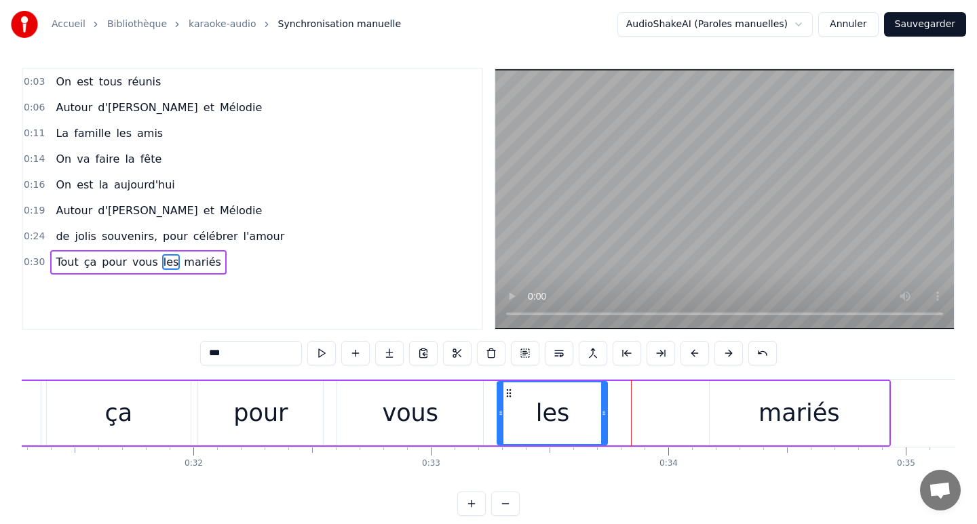
scroll to position [0, 7431]
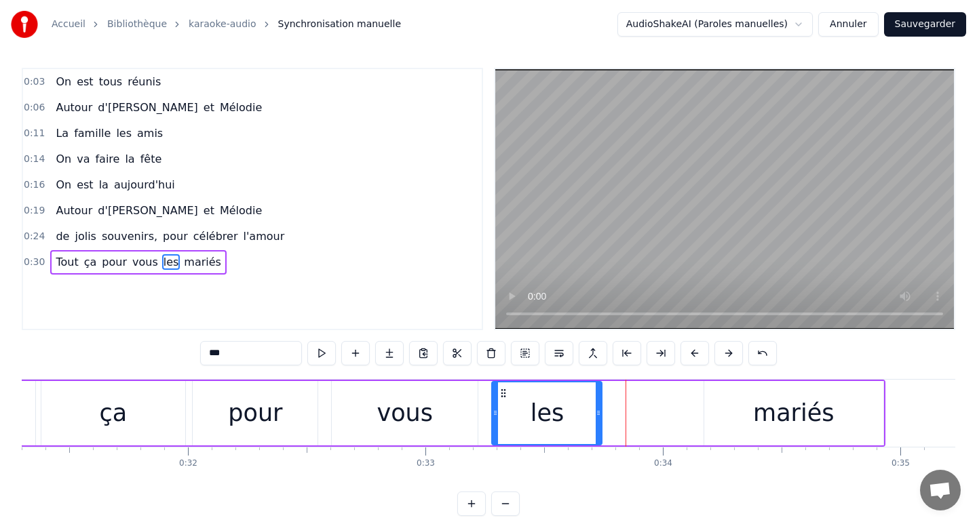
click at [786, 414] on div "mariés" at bounding box center [793, 413] width 81 height 36
type input "******"
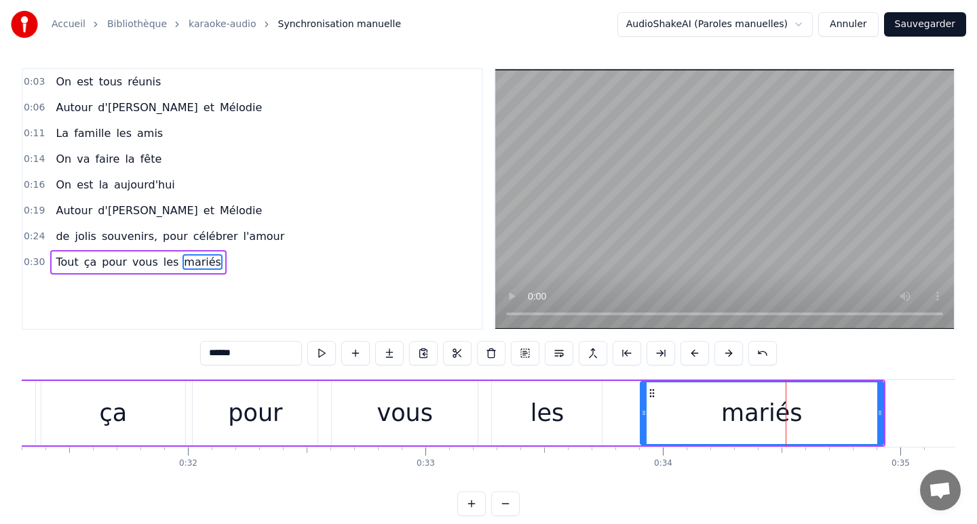
drag, startPoint x: 705, startPoint y: 412, endPoint x: 642, endPoint y: 410, distance: 63.8
click at [642, 410] on icon at bounding box center [643, 413] width 5 height 11
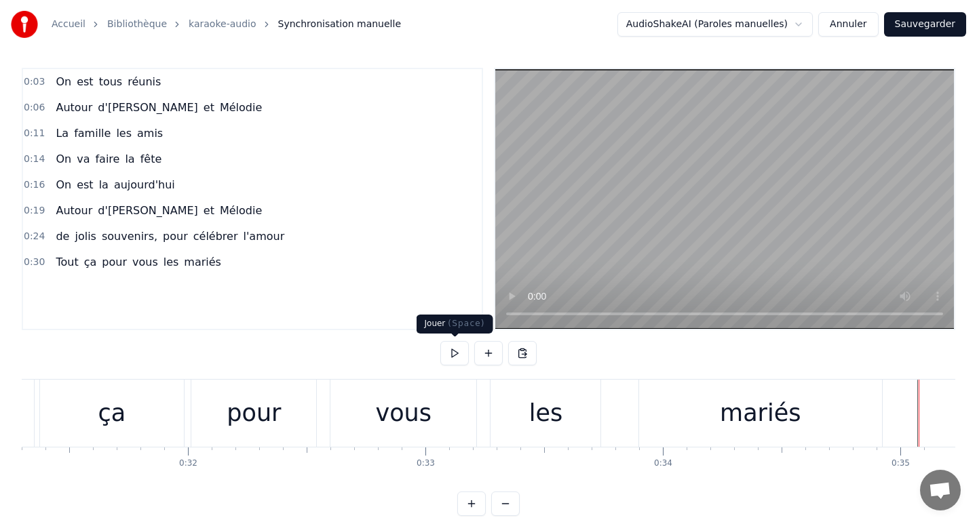
click at [452, 353] on button at bounding box center [454, 353] width 28 height 24
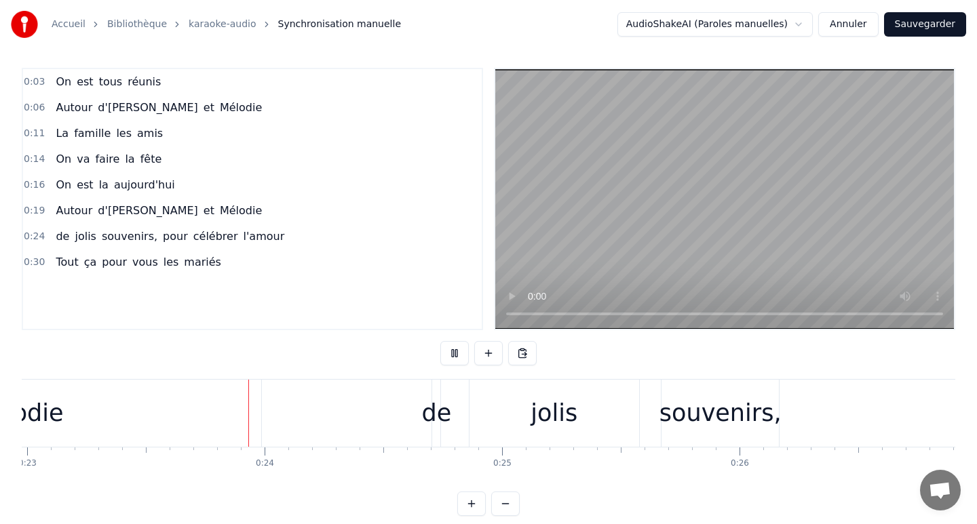
scroll to position [0, 5463]
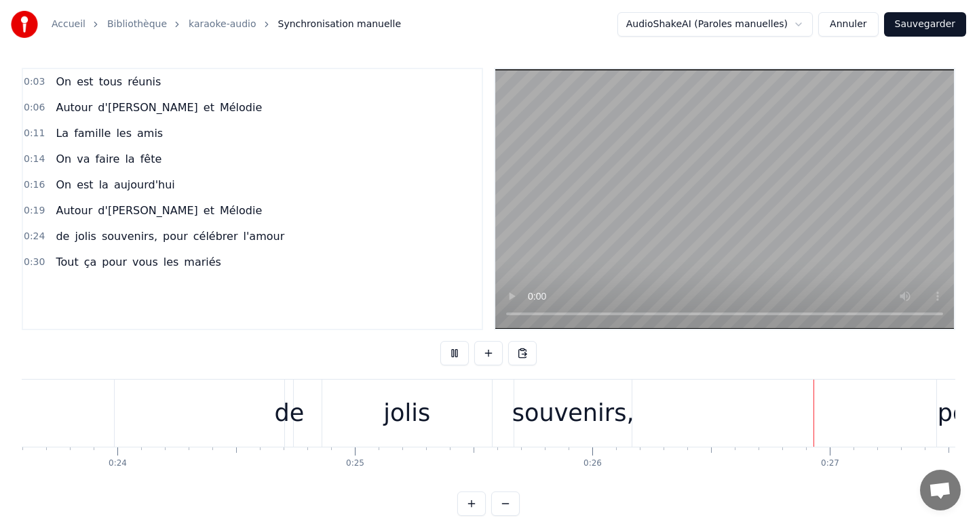
click at [452, 353] on button at bounding box center [454, 353] width 28 height 24
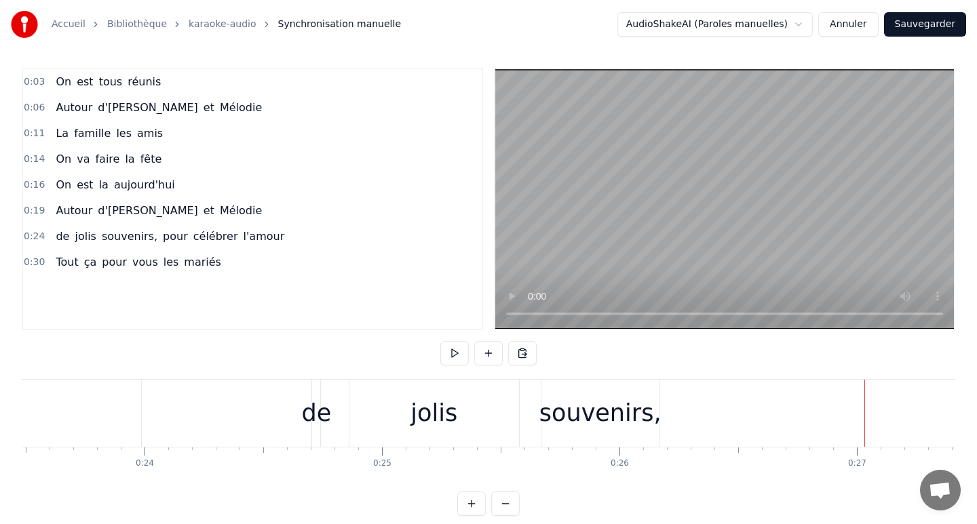
scroll to position [0, 5566]
click at [334, 397] on div "de" at bounding box center [326, 413] width 30 height 36
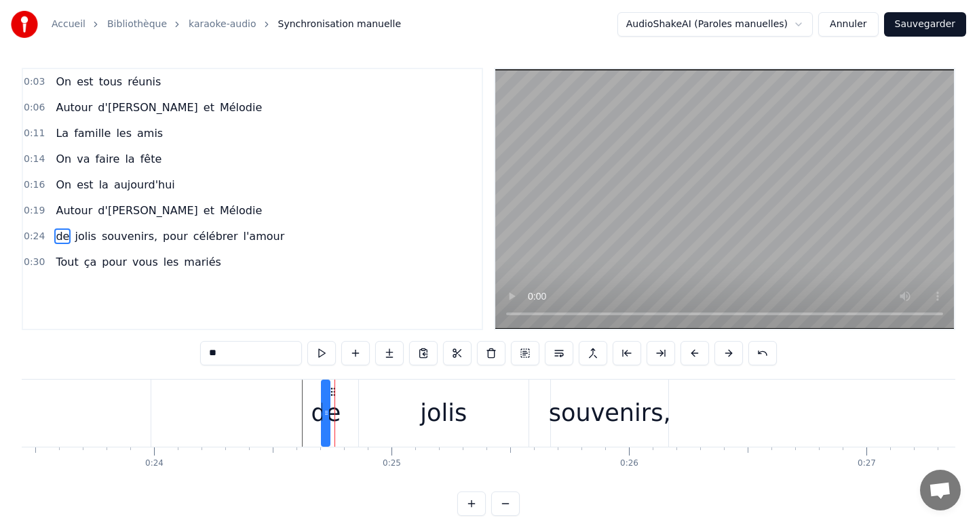
scroll to position [0, 0]
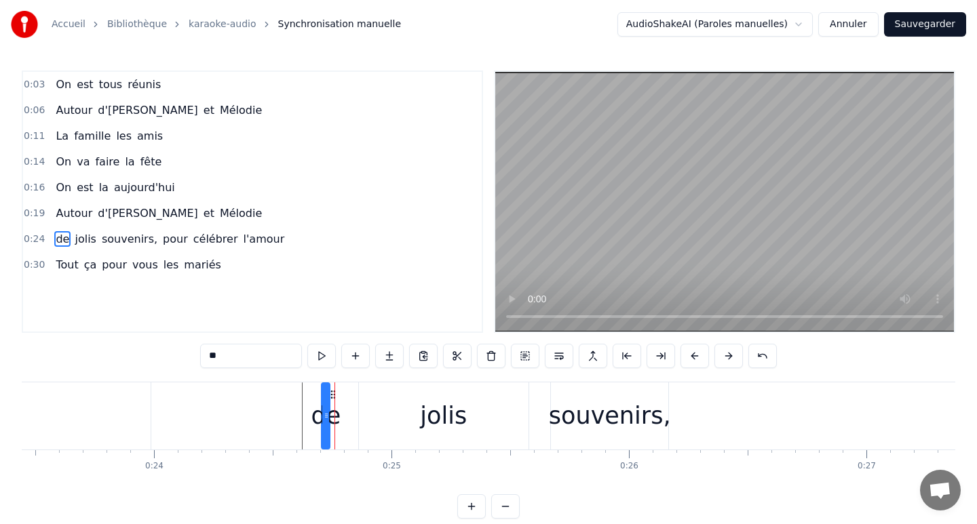
click at [362, 398] on div "jolis" at bounding box center [444, 416] width 170 height 67
type input "*****"
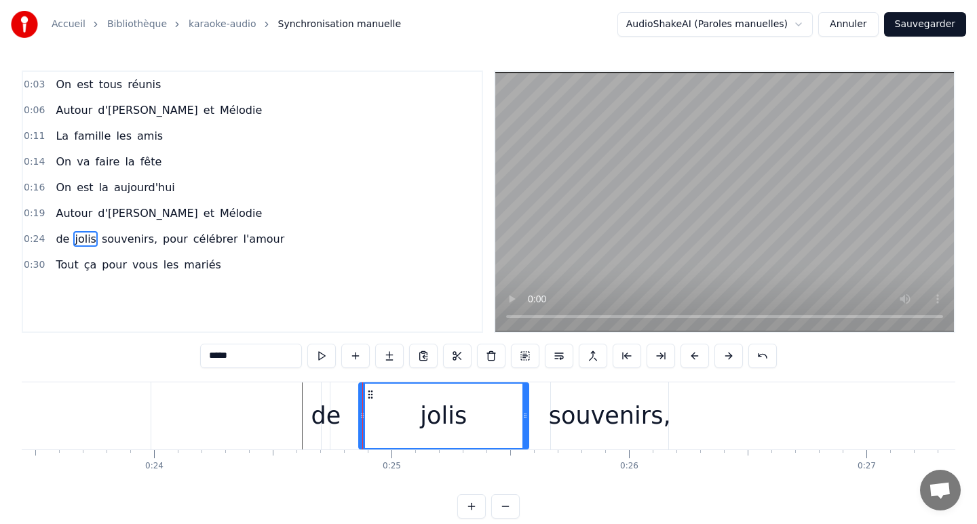
click at [349, 401] on div "de [PERSON_NAME] souvenirs, pour célébrer l'amour" at bounding box center [938, 416] width 1234 height 67
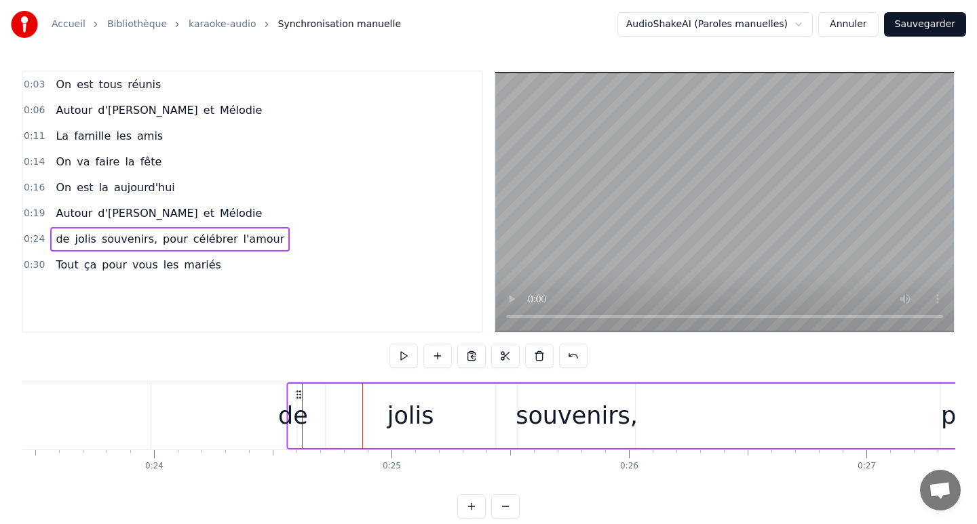
drag, startPoint x: 333, startPoint y: 392, endPoint x: 298, endPoint y: 389, distance: 34.8
click at [298, 389] on icon at bounding box center [299, 394] width 11 height 11
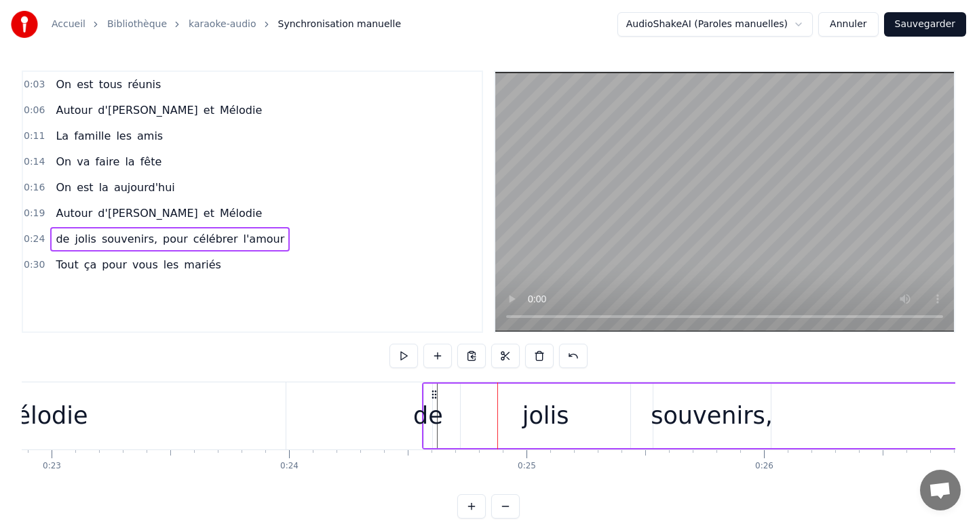
scroll to position [0, 5406]
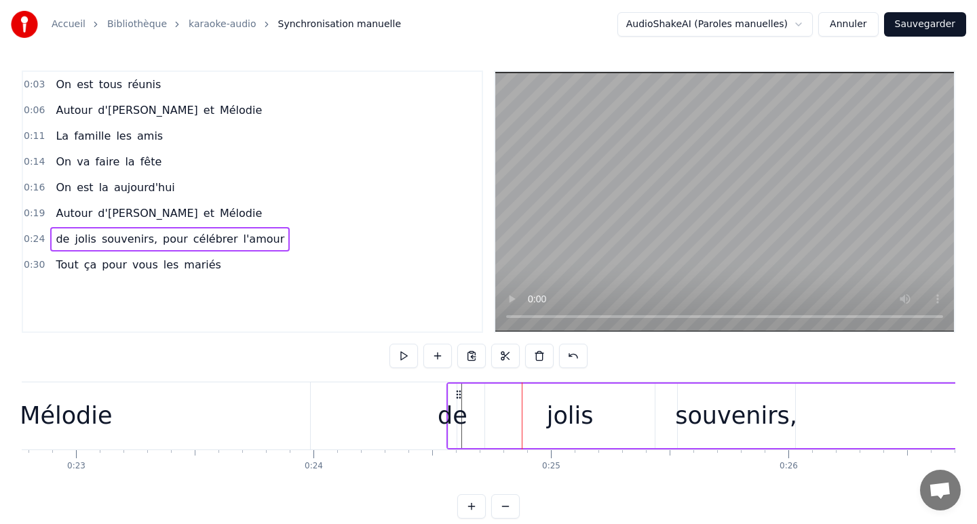
click at [299, 412] on div "Mélodie" at bounding box center [66, 416] width 488 height 67
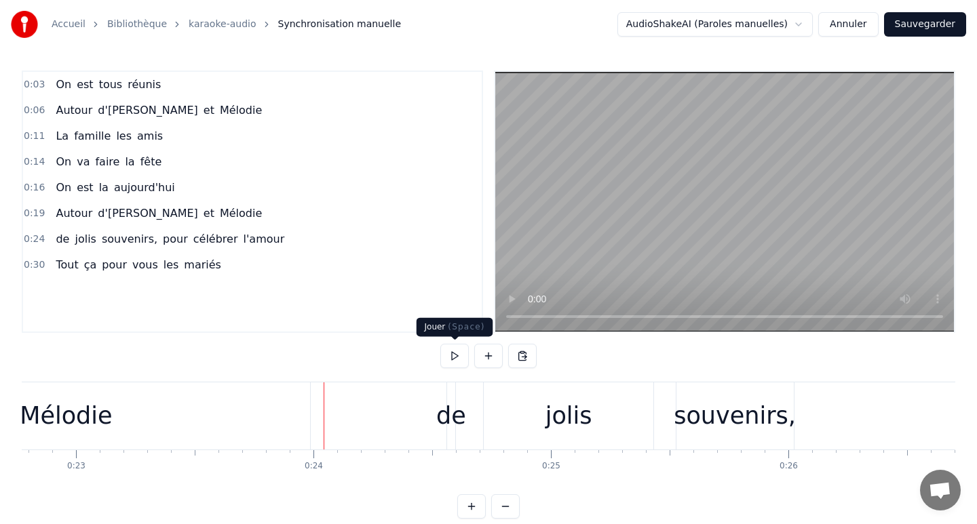
click at [453, 360] on button at bounding box center [454, 356] width 28 height 24
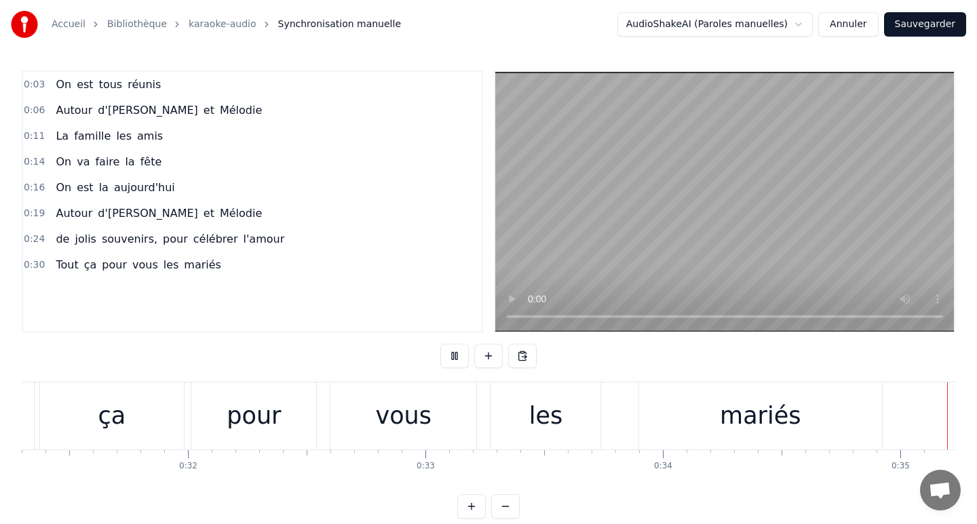
scroll to position [0, 7432]
click at [453, 359] on button at bounding box center [454, 356] width 28 height 24
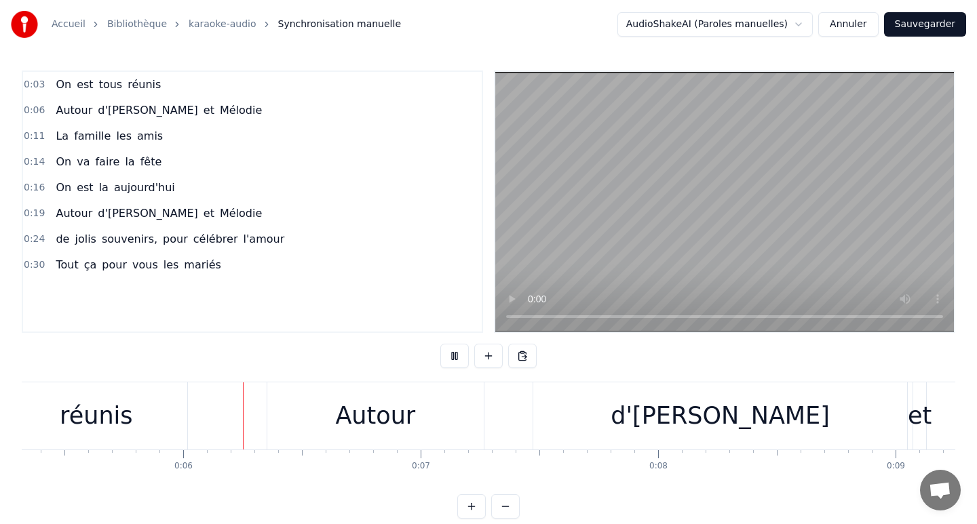
scroll to position [0, 1297]
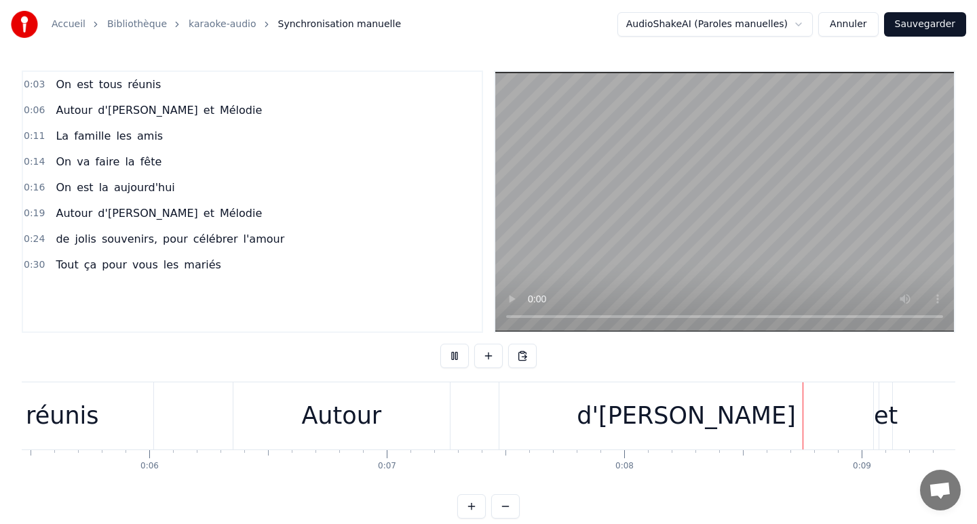
click at [453, 359] on button at bounding box center [454, 356] width 28 height 24
click at [574, 432] on div "d'[PERSON_NAME]" at bounding box center [686, 416] width 374 height 67
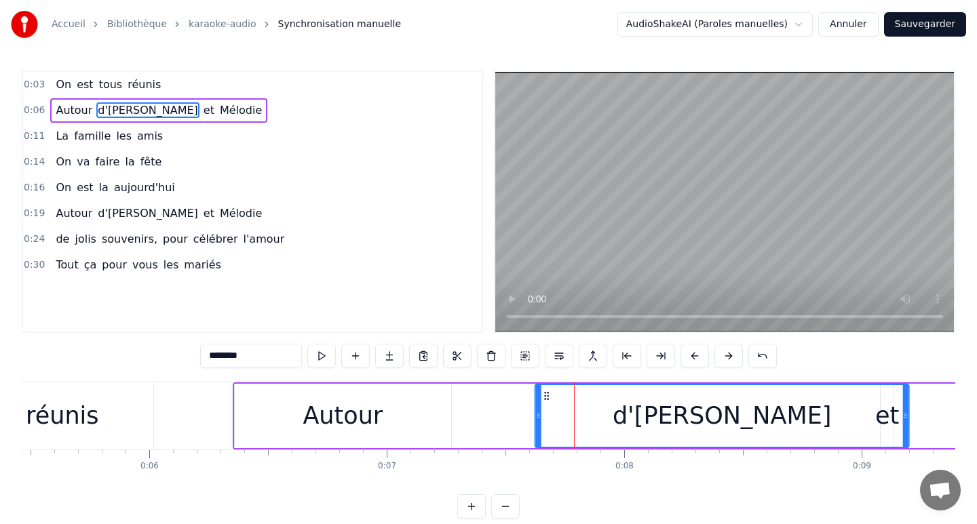
drag, startPoint x: 512, startPoint y: 395, endPoint x: 546, endPoint y: 395, distance: 33.9
click at [546, 395] on icon at bounding box center [546, 396] width 11 height 11
click at [522, 486] on div "0:03 On est tous réunis 0:06 Autour d'[PERSON_NAME] et Mélodie 0:11 La famille …" at bounding box center [488, 295] width 933 height 448
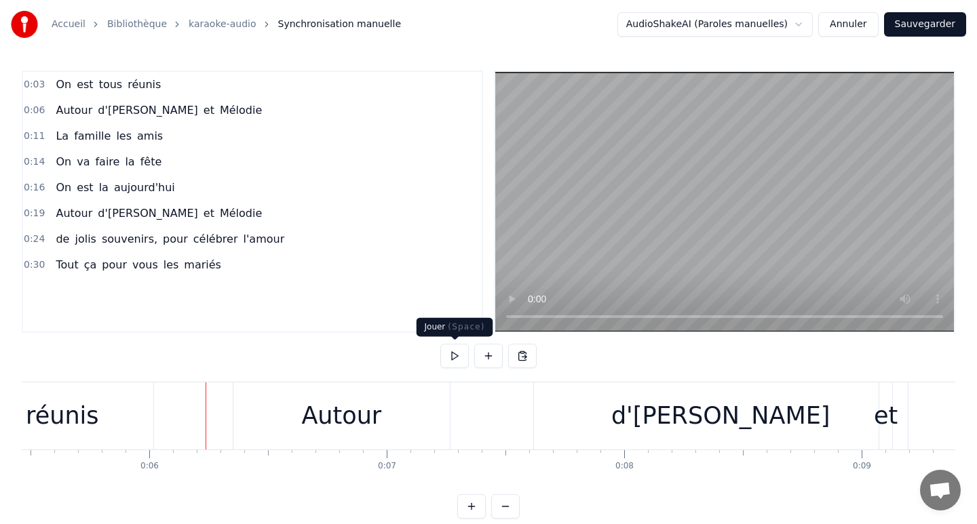
click at [459, 357] on button at bounding box center [454, 356] width 28 height 24
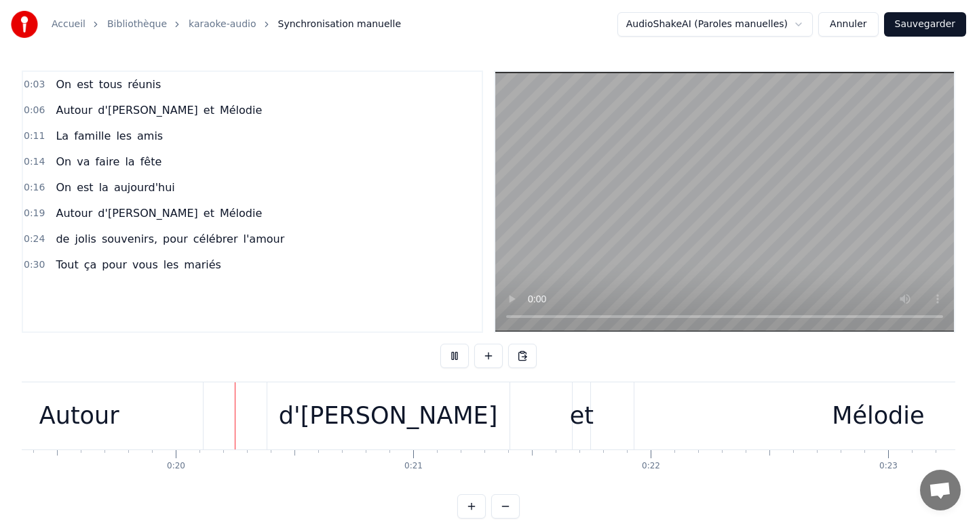
scroll to position [0, 4609]
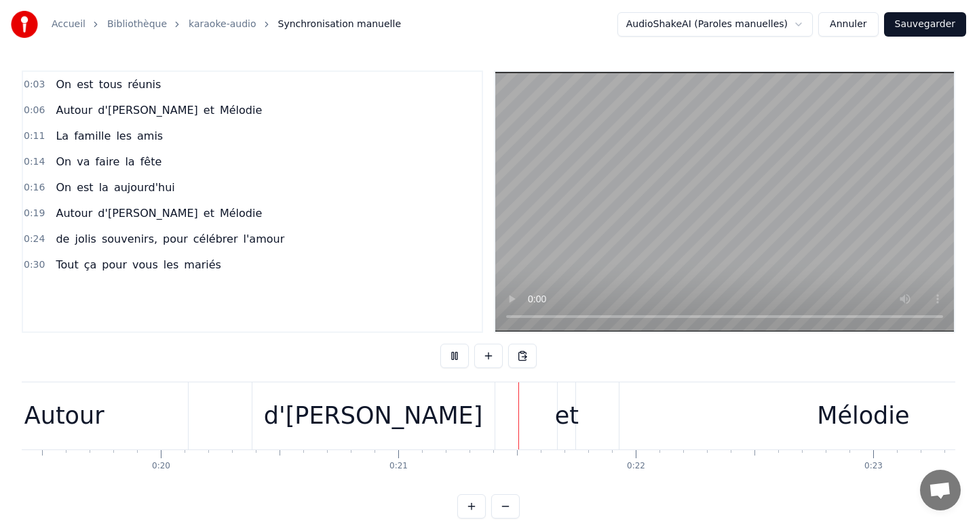
click at [459, 357] on button at bounding box center [454, 356] width 28 height 24
click at [273, 404] on div "d'[PERSON_NAME]" at bounding box center [373, 416] width 242 height 67
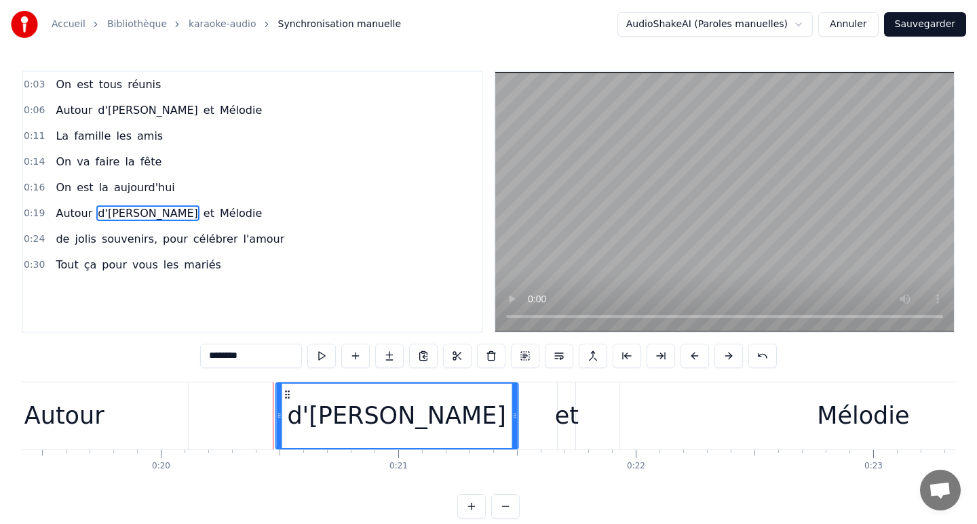
drag, startPoint x: 262, startPoint y: 393, endPoint x: 285, endPoint y: 395, distance: 23.1
click at [285, 395] on circle at bounding box center [285, 394] width 1 height 1
click at [240, 412] on div "Autour d'[PERSON_NAME] et [PERSON_NAME]" at bounding box center [525, 416] width 1171 height 67
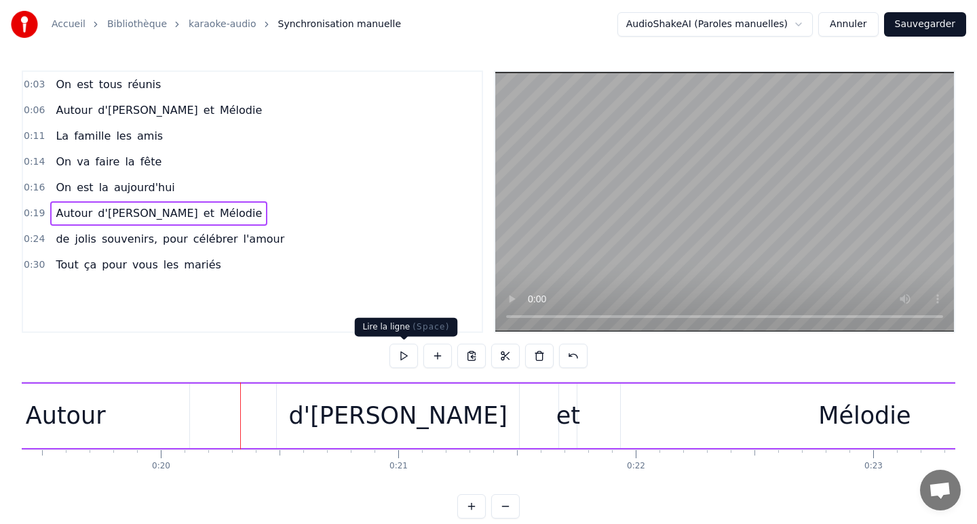
click at [406, 357] on button at bounding box center [403, 356] width 28 height 24
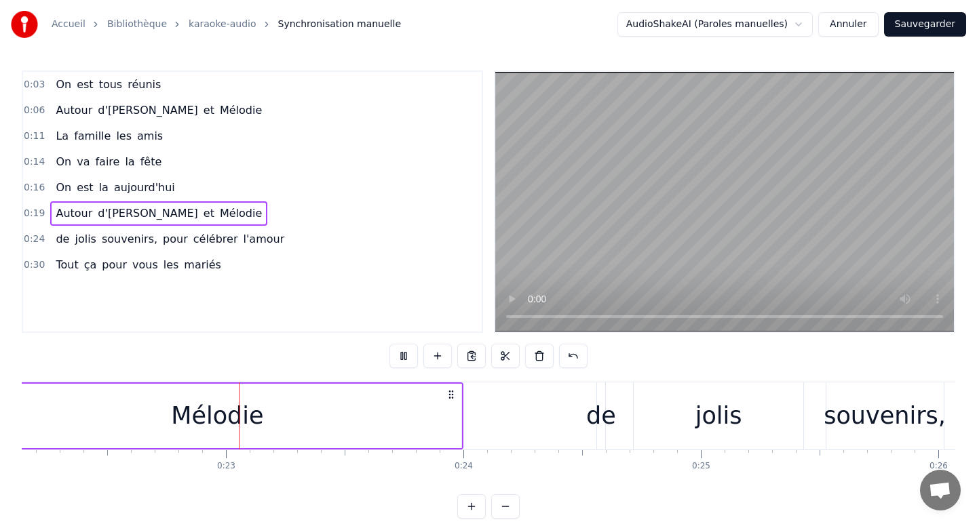
scroll to position [0, 5260]
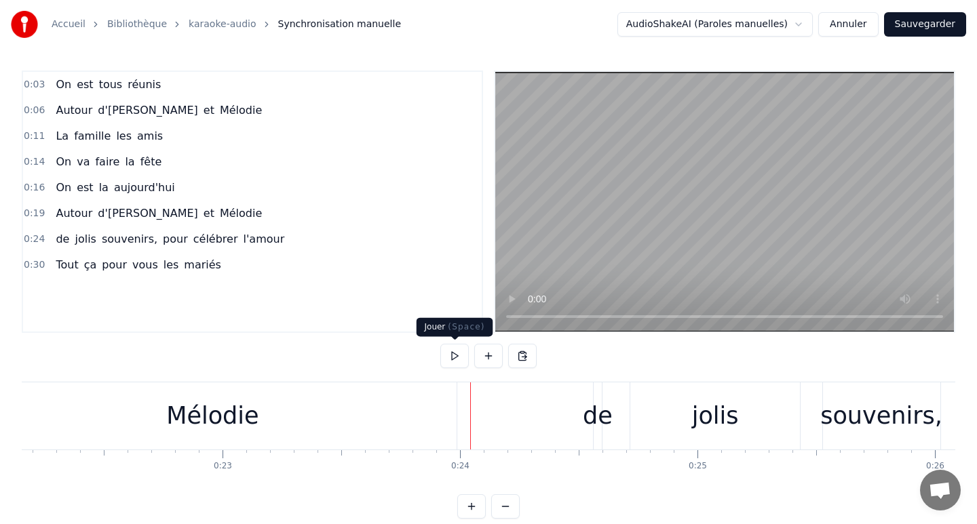
click at [453, 356] on button at bounding box center [454, 356] width 28 height 24
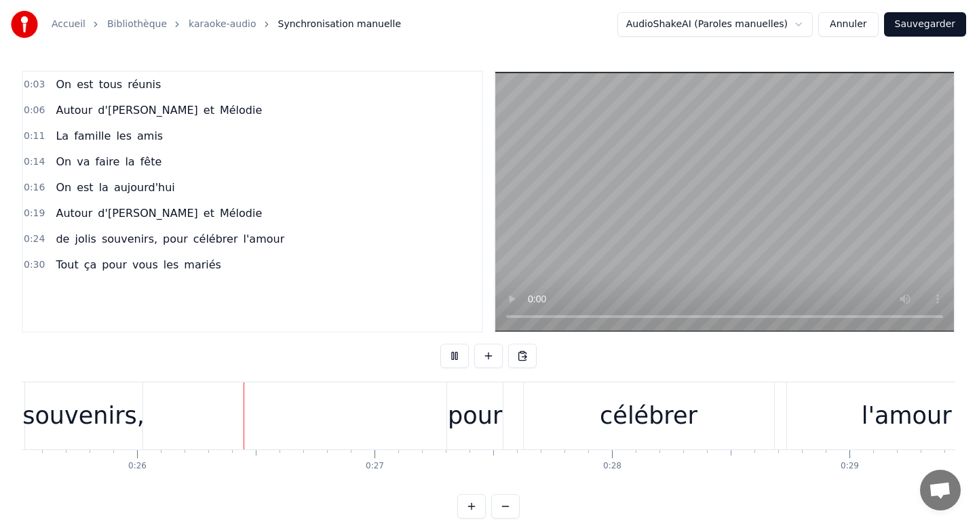
scroll to position [0, 6066]
click at [453, 356] on button at bounding box center [454, 356] width 28 height 24
click at [461, 400] on div "pour" at bounding box center [467, 416] width 54 height 36
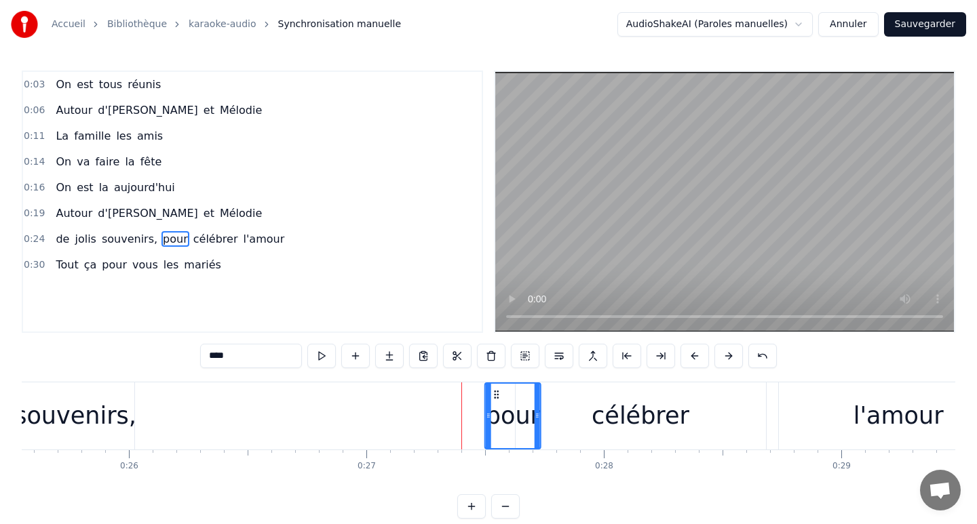
drag, startPoint x: 448, startPoint y: 393, endPoint x: 497, endPoint y: 395, distance: 48.9
click at [497, 395] on icon at bounding box center [496, 394] width 11 height 11
click at [568, 401] on div "célébrer" at bounding box center [641, 416] width 250 height 67
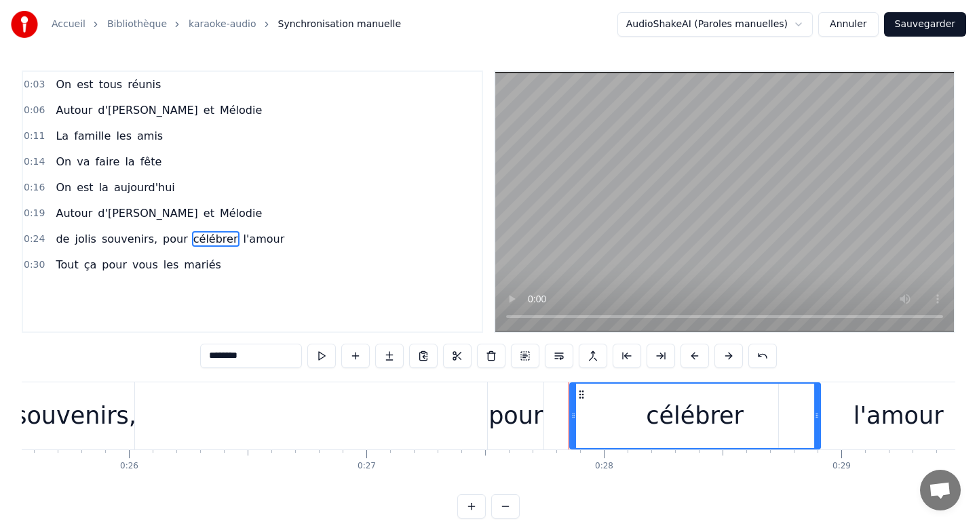
drag, startPoint x: 526, startPoint y: 394, endPoint x: 581, endPoint y: 395, distance: 54.3
click at [581, 395] on icon at bounding box center [581, 394] width 11 height 11
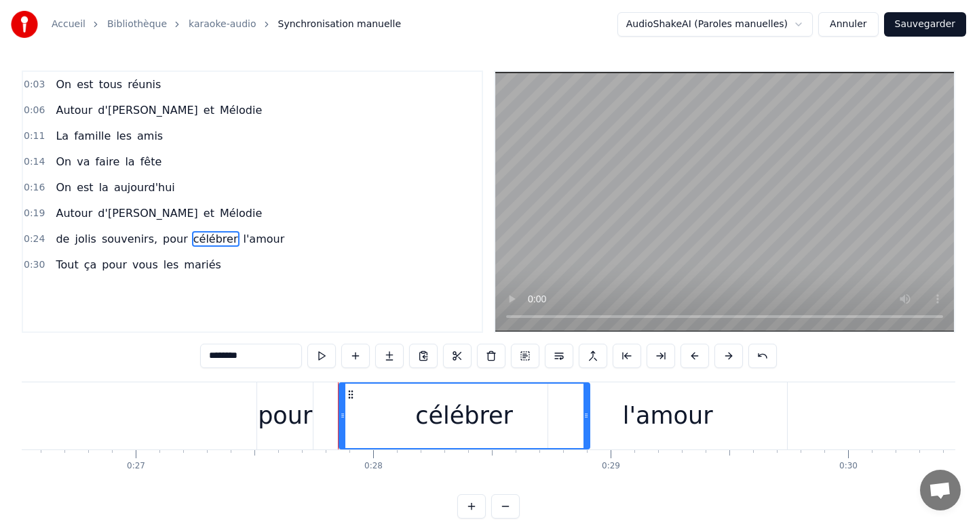
scroll to position [0, 6341]
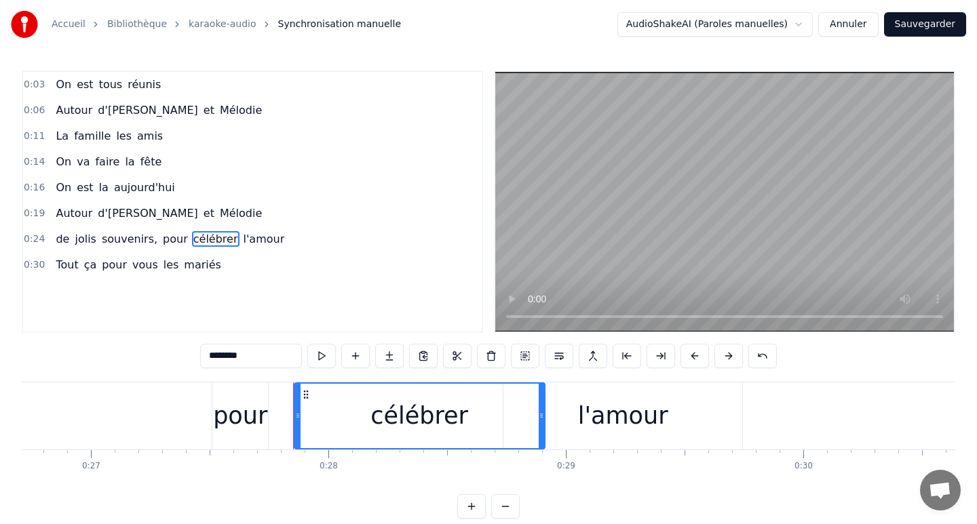
click at [560, 400] on div "l'amour" at bounding box center [622, 416] width 239 height 67
type input "*******"
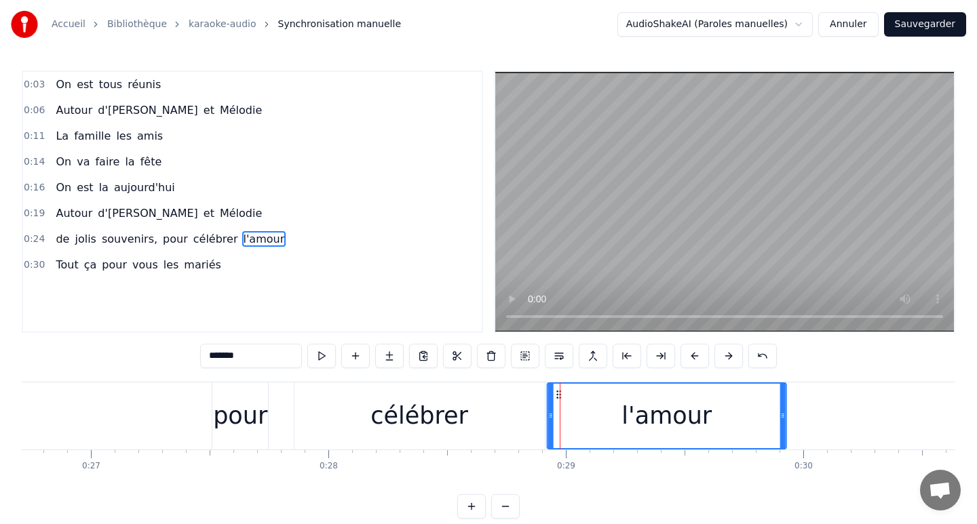
drag, startPoint x: 516, startPoint y: 393, endPoint x: 560, endPoint y: 395, distance: 44.1
click at [560, 395] on icon at bounding box center [559, 394] width 11 height 11
click at [112, 407] on div "de [PERSON_NAME] souvenirs, pour célébrer l'amour" at bounding box center [151, 416] width 1278 height 67
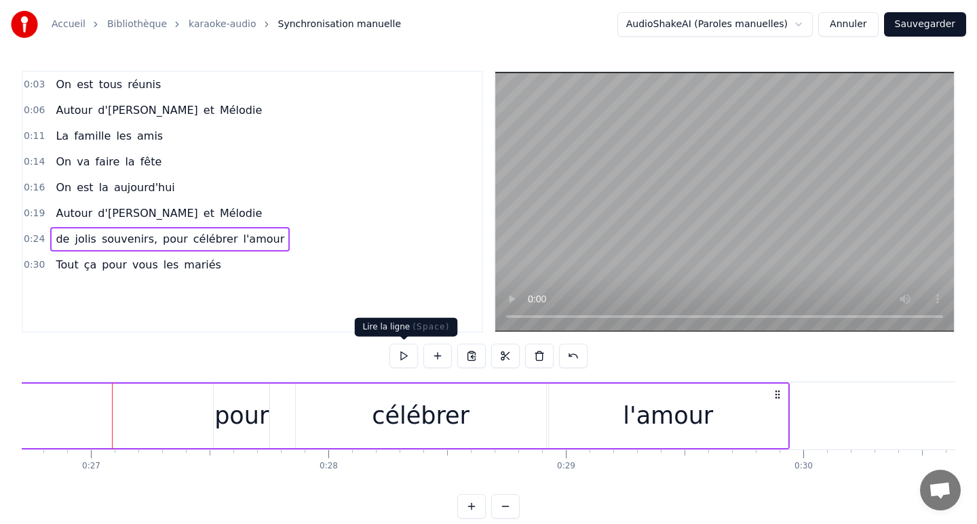
click at [402, 355] on button at bounding box center [403, 356] width 28 height 24
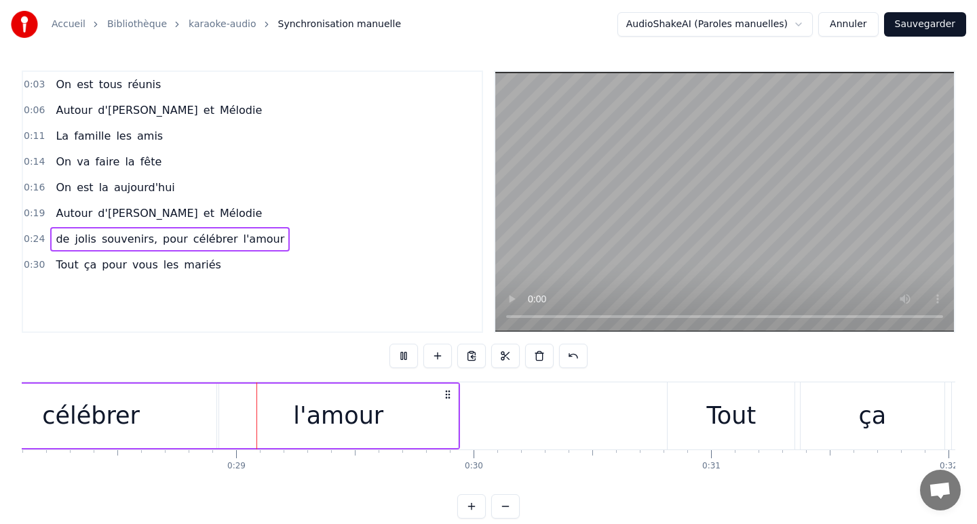
scroll to position [0, 6685]
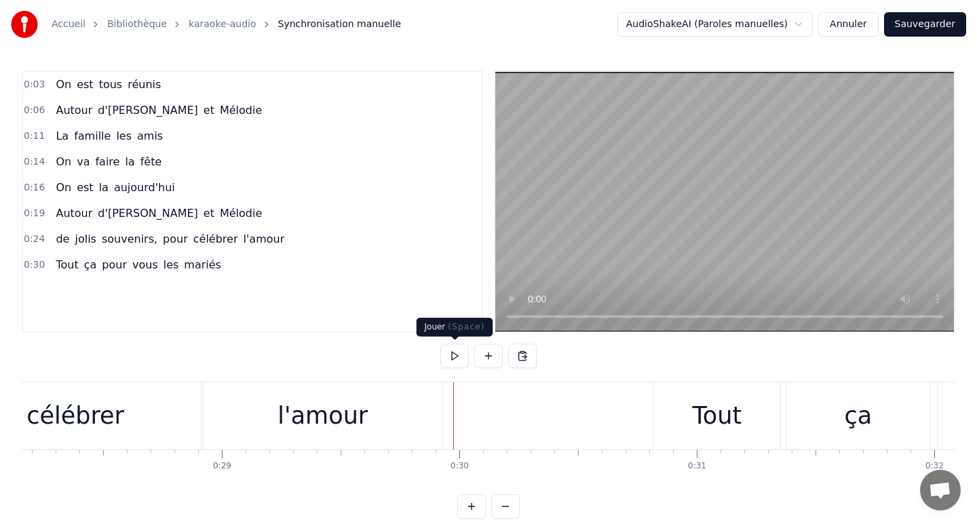
click at [456, 362] on button at bounding box center [454, 356] width 28 height 24
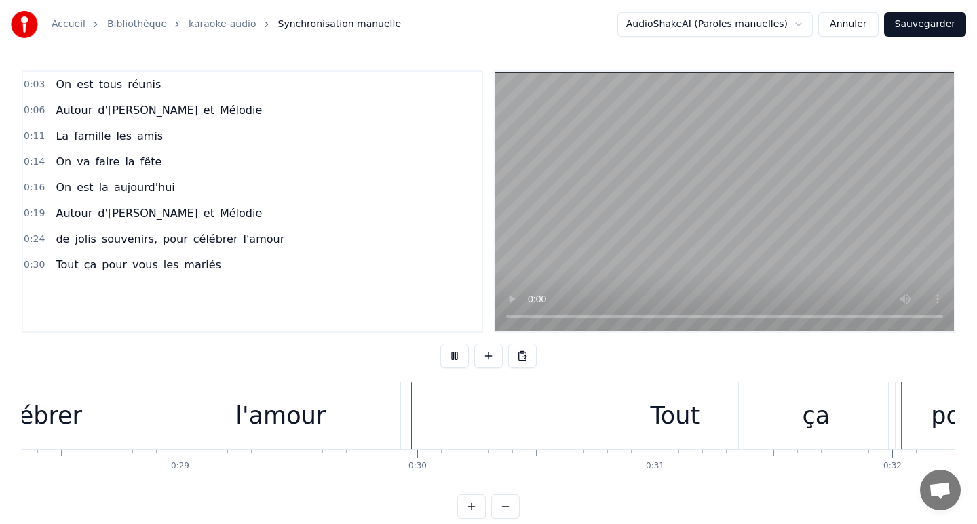
click at [456, 362] on button at bounding box center [454, 356] width 28 height 24
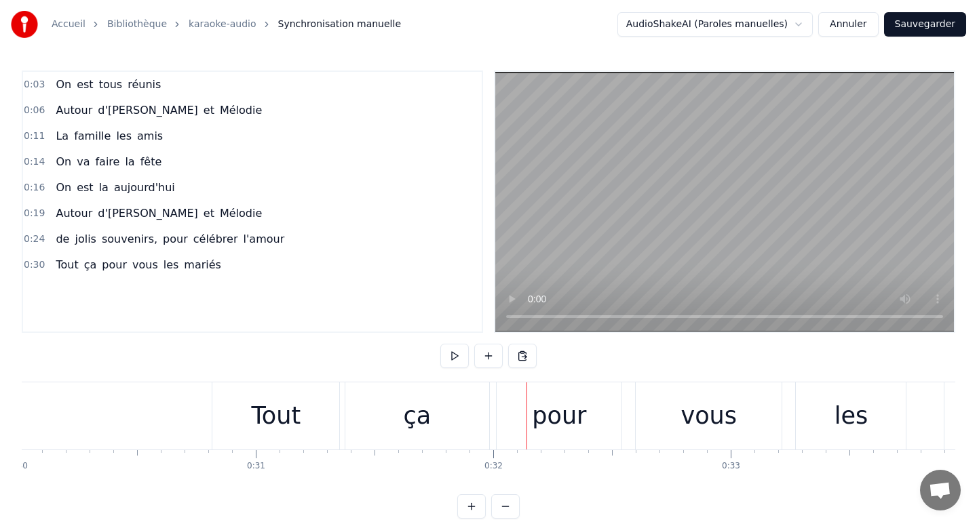
scroll to position [0, 7125]
click at [343, 406] on div "Tout ça pour vous les mariés" at bounding box center [702, 416] width 979 height 67
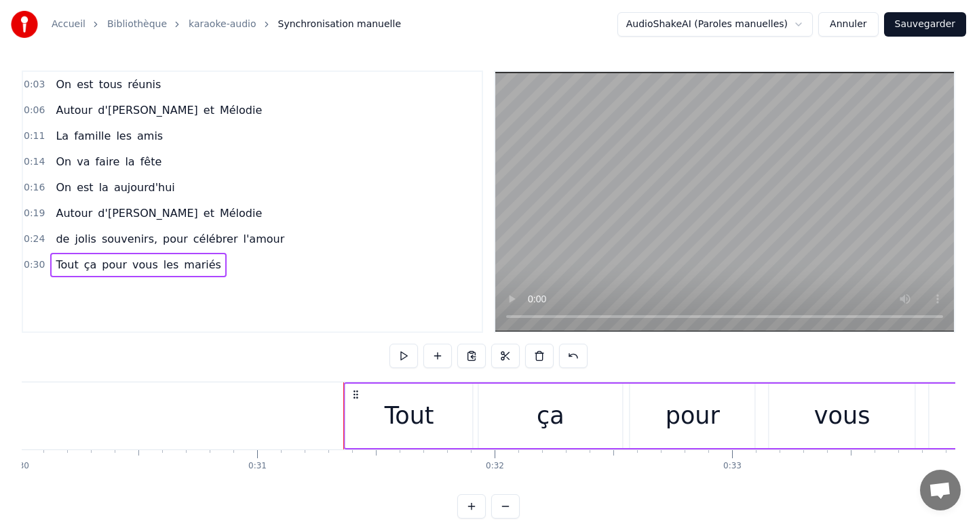
drag, startPoint x: 220, startPoint y: 393, endPoint x: 351, endPoint y: 400, distance: 131.1
click at [351, 400] on div "Tout ça pour vous les mariés" at bounding box center [833, 416] width 979 height 67
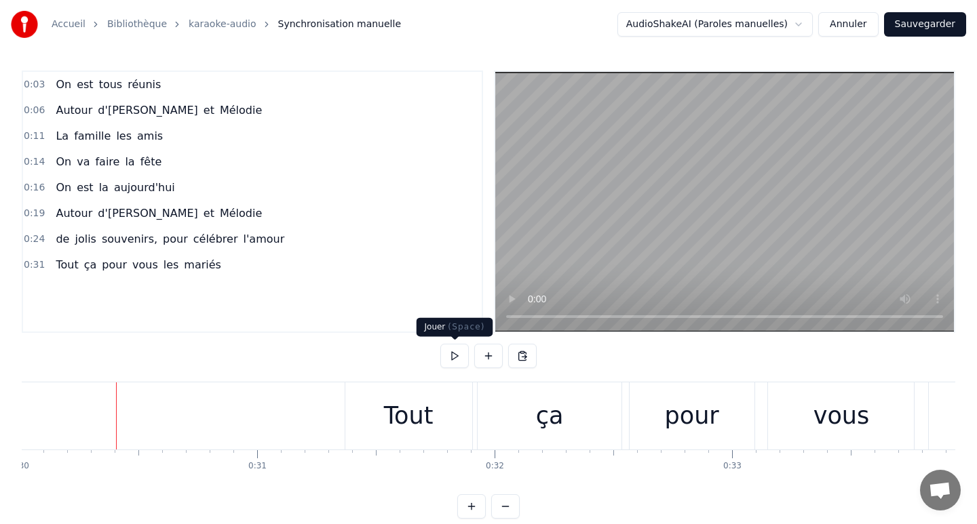
click at [453, 349] on button at bounding box center [454, 356] width 28 height 24
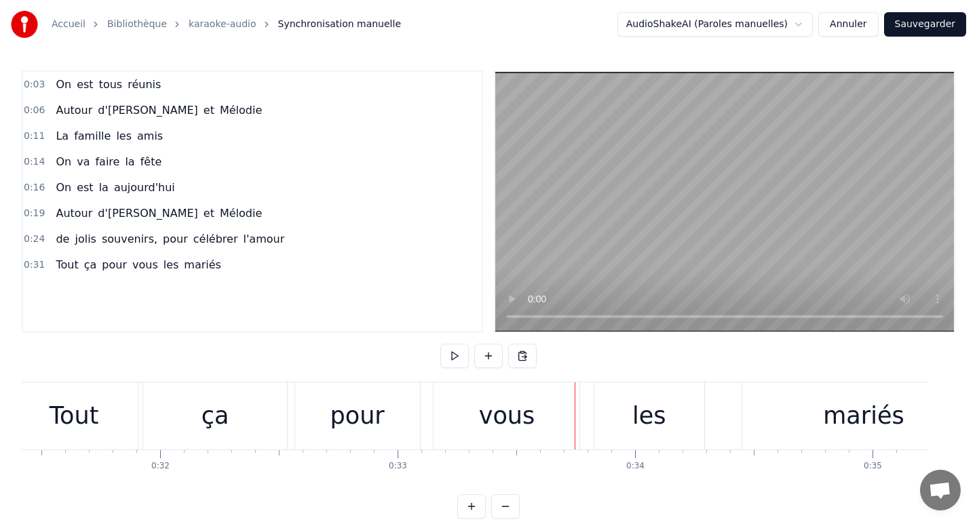
scroll to position [0, 7492]
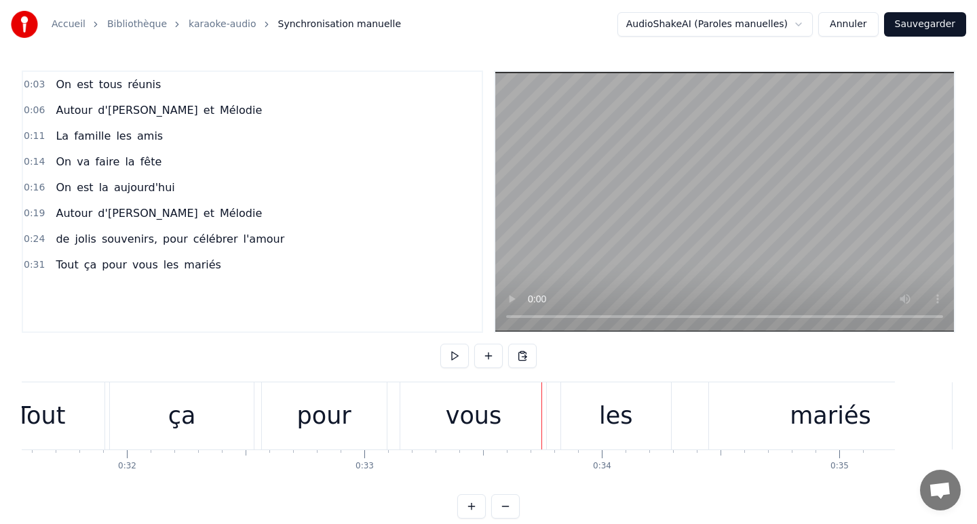
click at [453, 349] on button at bounding box center [454, 356] width 28 height 24
click at [767, 424] on div "mariés" at bounding box center [830, 416] width 243 height 67
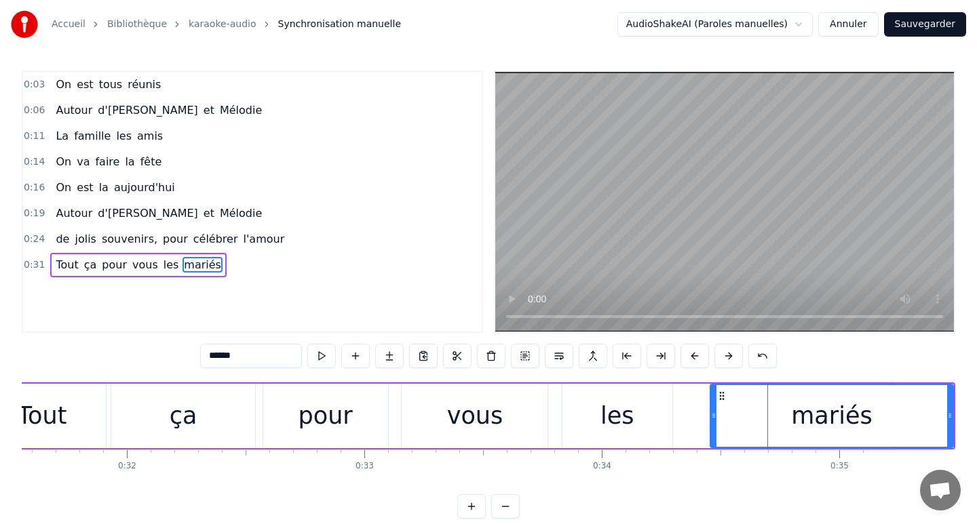
scroll to position [3, 0]
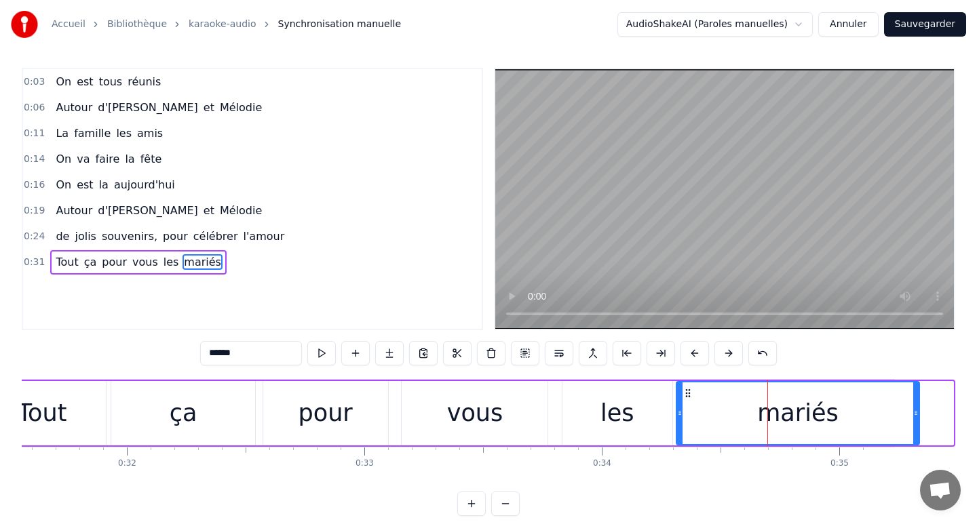
drag, startPoint x: 721, startPoint y: 393, endPoint x: 687, endPoint y: 392, distance: 33.9
click at [687, 392] on icon at bounding box center [687, 393] width 11 height 11
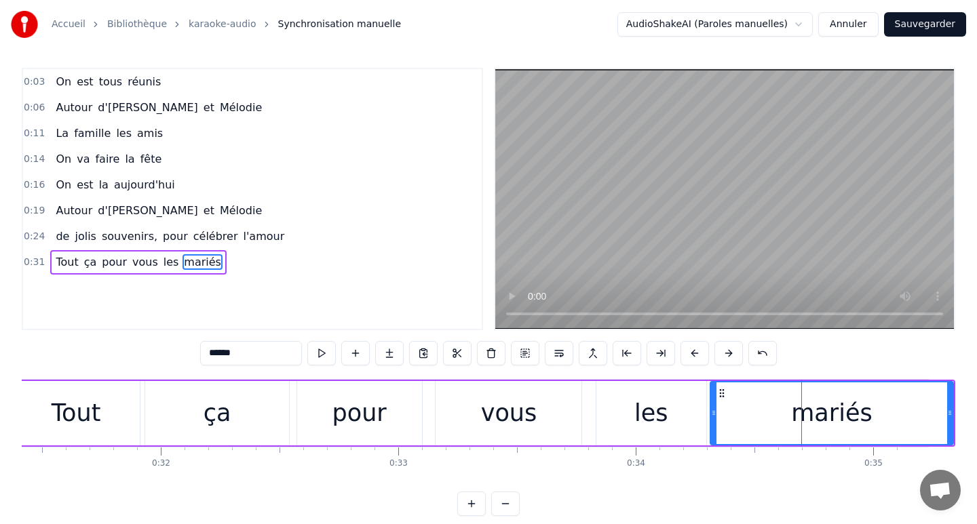
scroll to position [0, 7459]
drag, startPoint x: 949, startPoint y: 412, endPoint x: 881, endPoint y: 411, distance: 67.8
click at [882, 411] on icon at bounding box center [884, 413] width 5 height 11
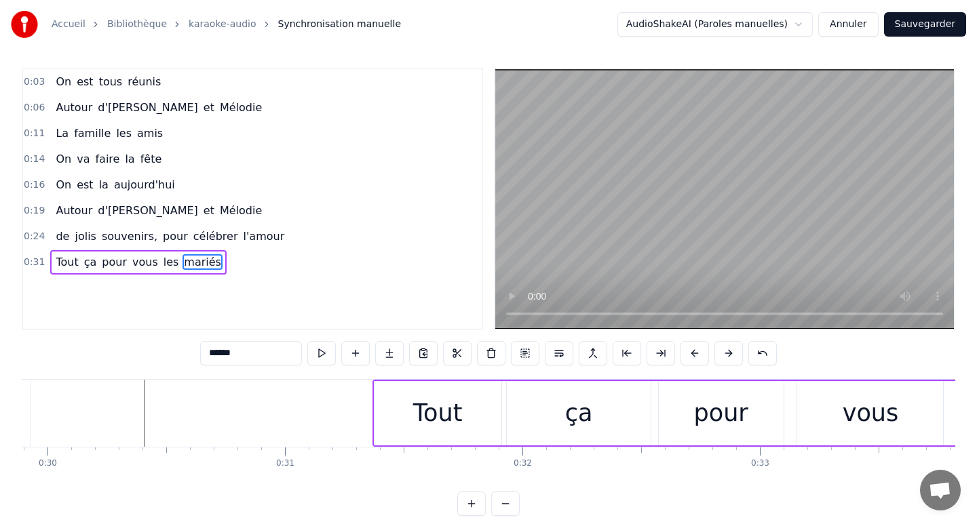
scroll to position [0, 7075]
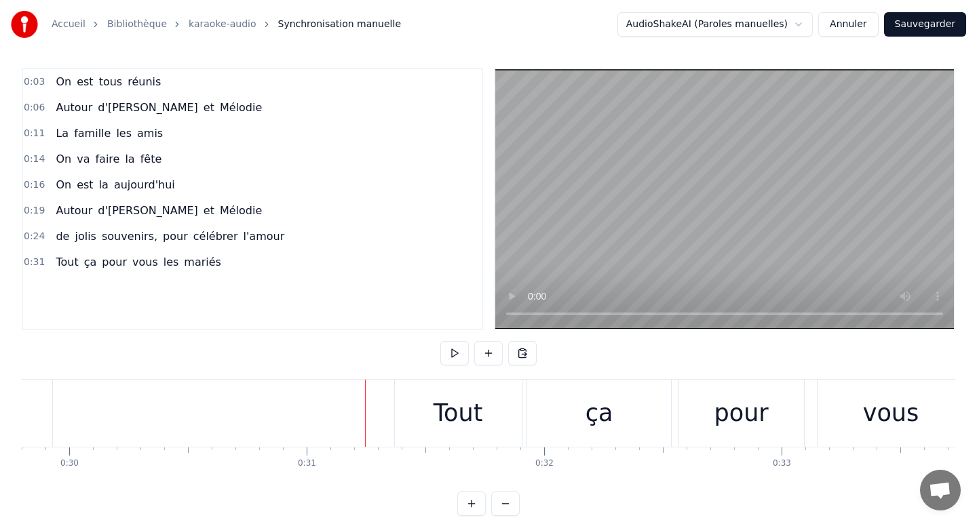
click at [398, 393] on div "Tout" at bounding box center [458, 413] width 127 height 67
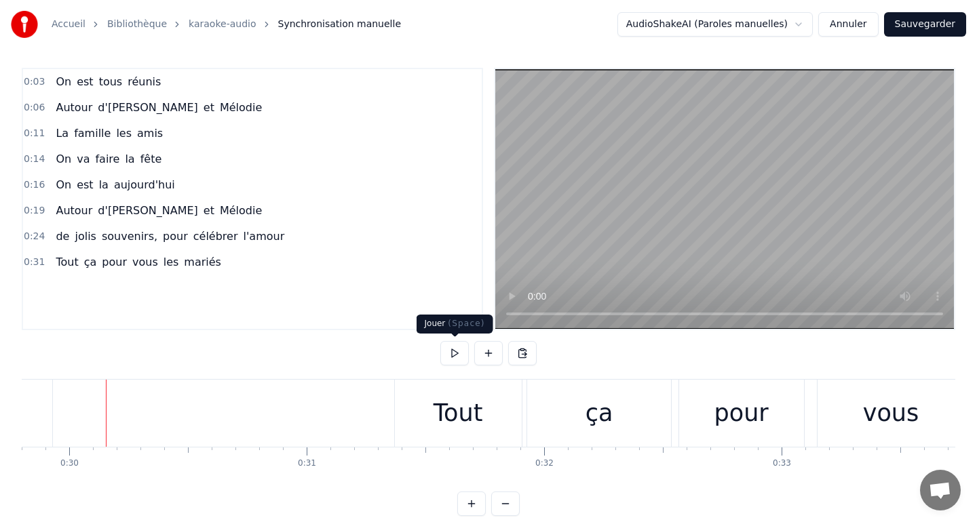
click at [456, 350] on button at bounding box center [454, 353] width 28 height 24
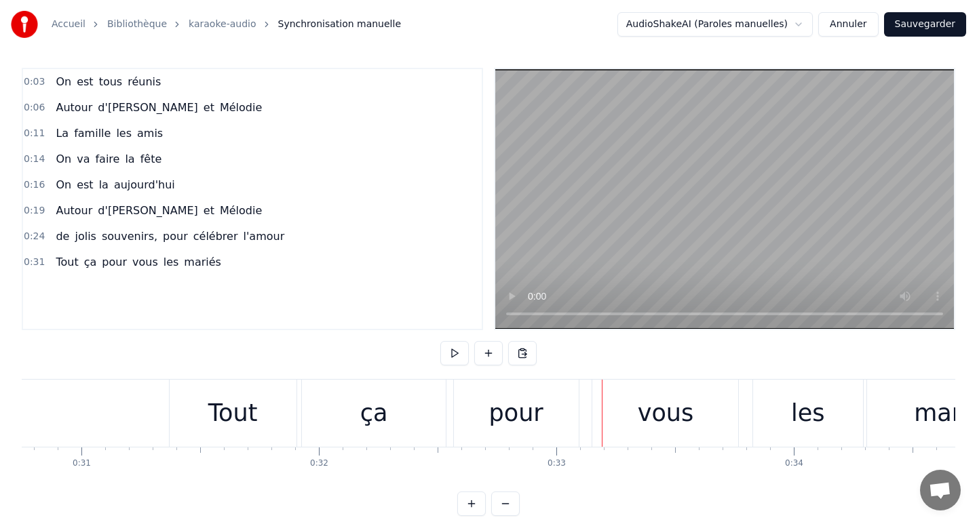
scroll to position [0, 7301]
click at [622, 406] on div "vous" at bounding box center [665, 413] width 146 height 67
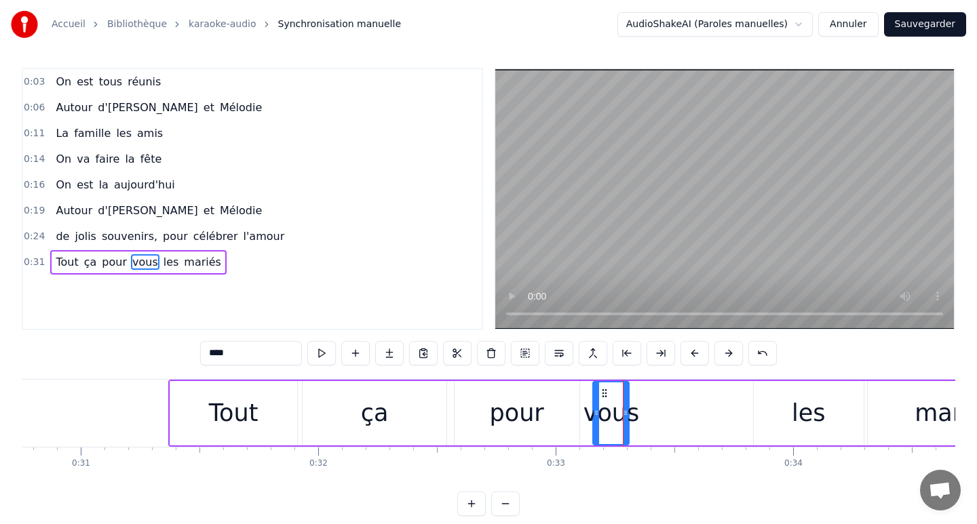
drag, startPoint x: 735, startPoint y: 411, endPoint x: 625, endPoint y: 414, distance: 109.9
click at [625, 414] on icon at bounding box center [625, 413] width 5 height 11
click at [300, 404] on div "Tout ça pour vous les mariés" at bounding box center [606, 413] width 877 height 67
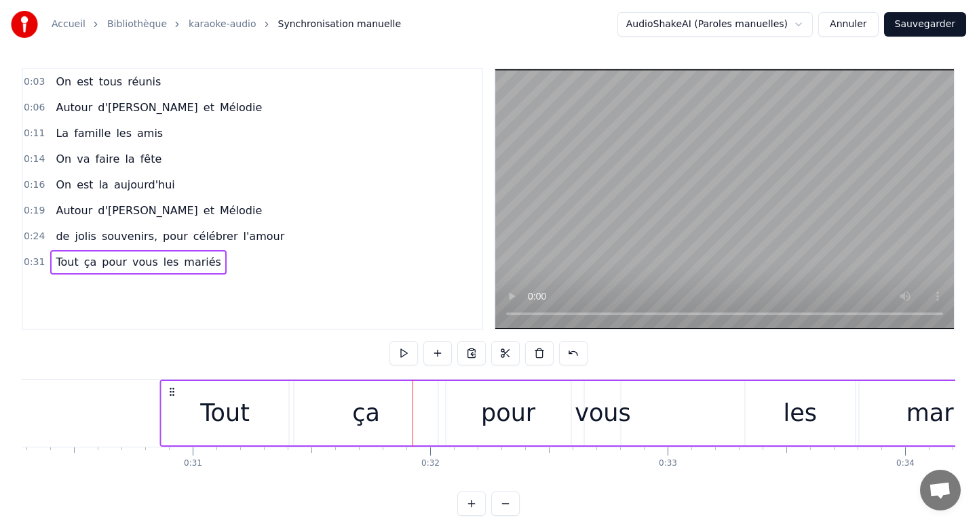
scroll to position [0, 7156]
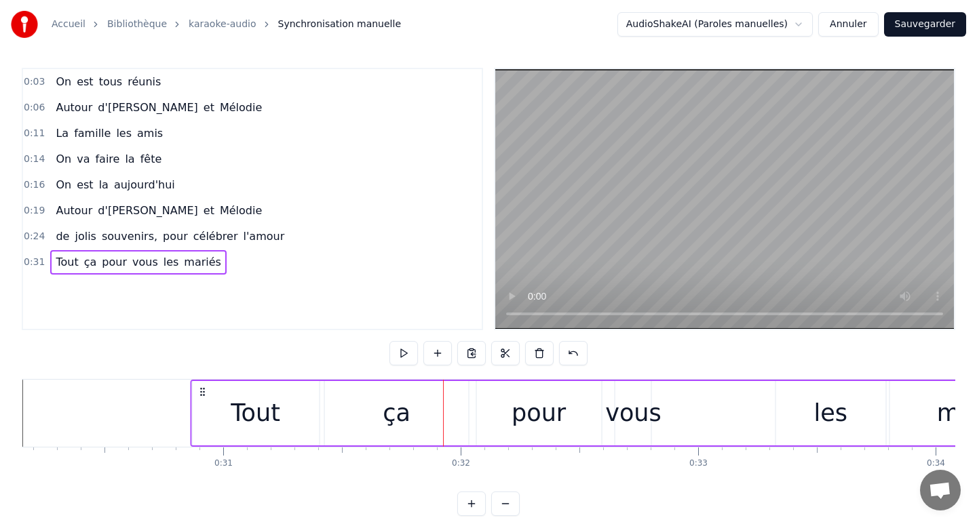
click at [200, 391] on circle at bounding box center [200, 391] width 1 height 1
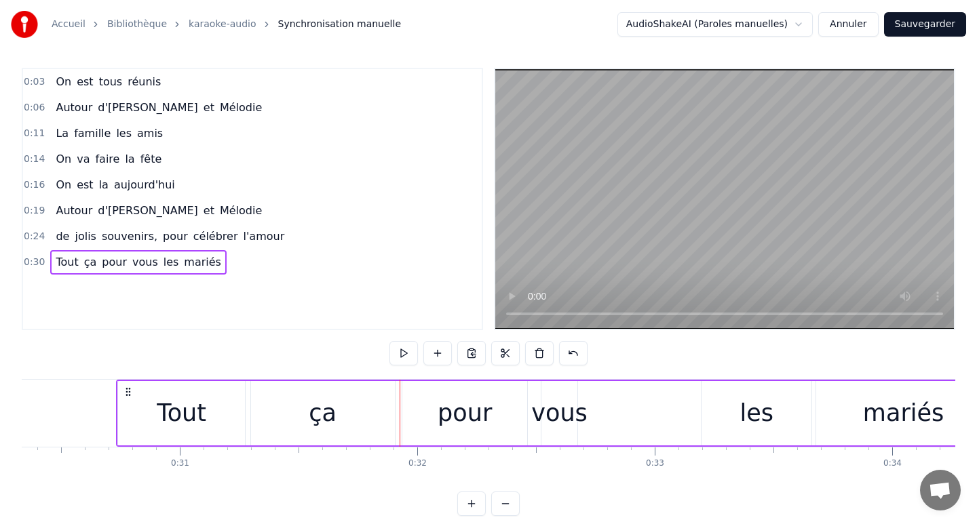
scroll to position [0, 7205]
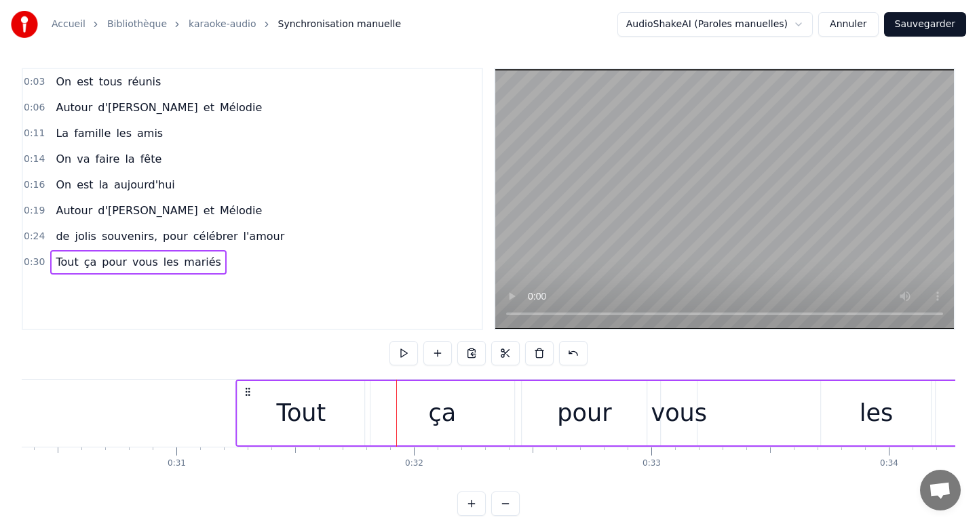
drag, startPoint x: 122, startPoint y: 390, endPoint x: 246, endPoint y: 397, distance: 123.6
click at [246, 397] on div "Tout ça pour vous les mariés" at bounding box center [673, 413] width 877 height 67
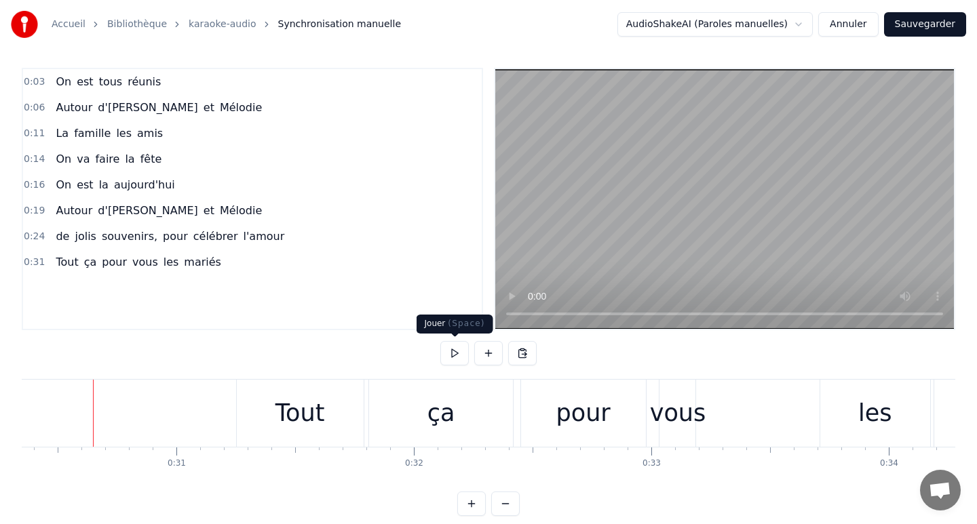
click at [448, 354] on button at bounding box center [454, 353] width 28 height 24
click at [347, 420] on div "Tout" at bounding box center [300, 413] width 127 height 67
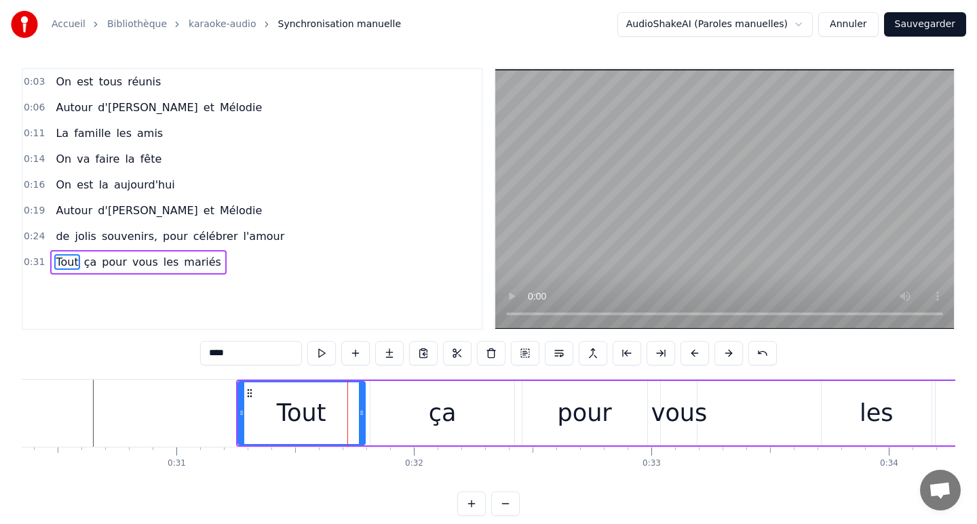
click at [454, 416] on div "ça" at bounding box center [442, 413] width 144 height 64
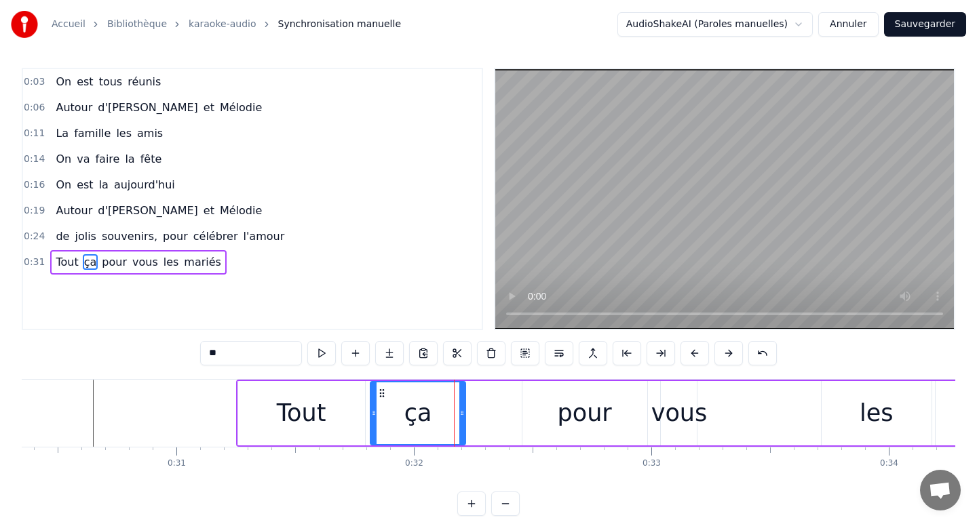
drag, startPoint x: 511, startPoint y: 412, endPoint x: 463, endPoint y: 410, distance: 48.2
click at [463, 411] on icon at bounding box center [461, 413] width 5 height 11
click at [575, 417] on div "pour" at bounding box center [585, 413] width 54 height 36
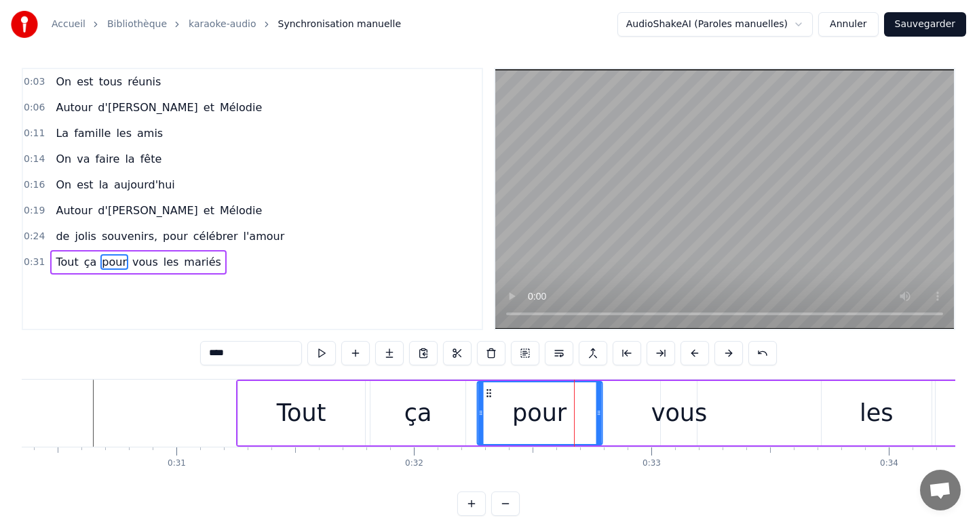
drag, startPoint x: 533, startPoint y: 395, endPoint x: 486, endPoint y: 393, distance: 47.5
click at [486, 393] on icon at bounding box center [488, 393] width 11 height 11
click at [686, 425] on div "vous" at bounding box center [679, 413] width 56 height 36
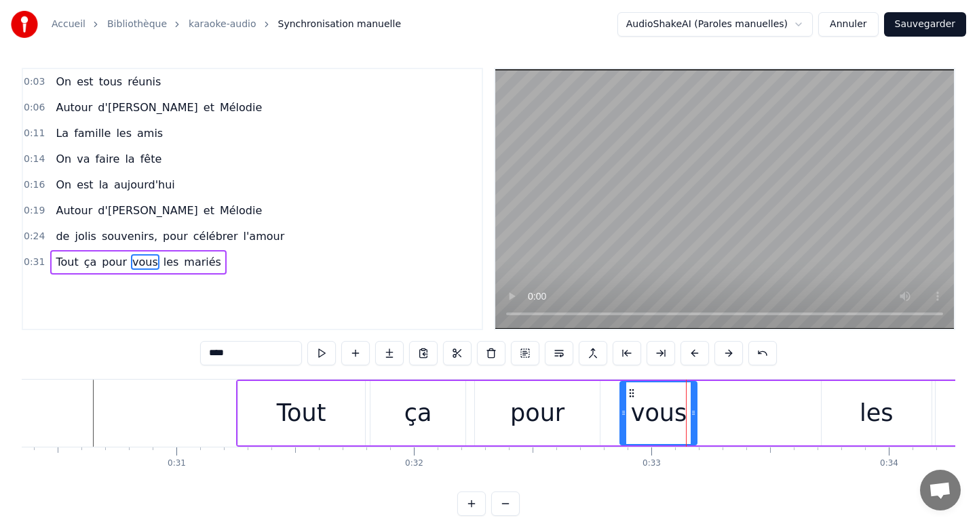
drag, startPoint x: 663, startPoint y: 410, endPoint x: 620, endPoint y: 409, distance: 43.4
click at [621, 409] on icon at bounding box center [623, 413] width 5 height 11
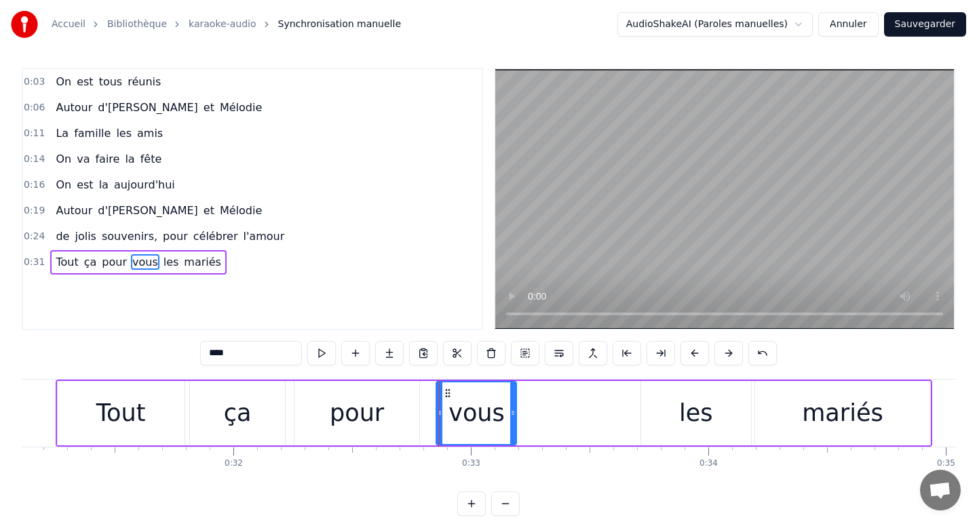
scroll to position [0, 7423]
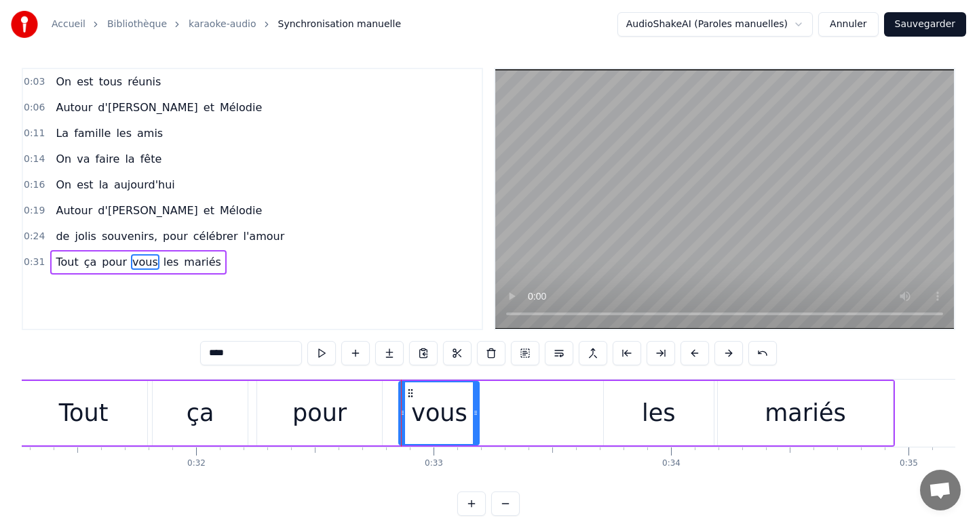
click at [641, 415] on div "les" at bounding box center [659, 413] width 110 height 64
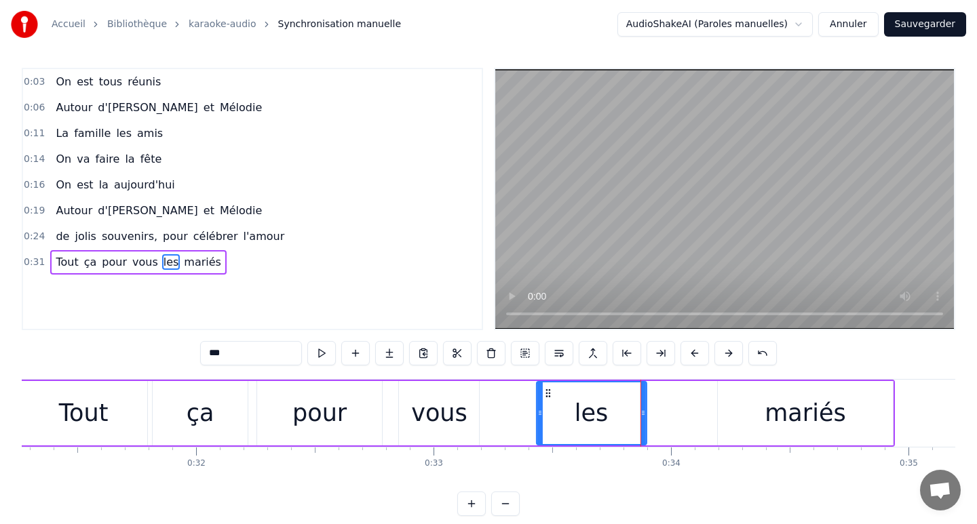
drag, startPoint x: 615, startPoint y: 393, endPoint x: 548, endPoint y: 389, distance: 66.6
click at [547, 389] on icon at bounding box center [548, 393] width 11 height 11
click at [739, 409] on div "mariés" at bounding box center [805, 413] width 175 height 64
type input "******"
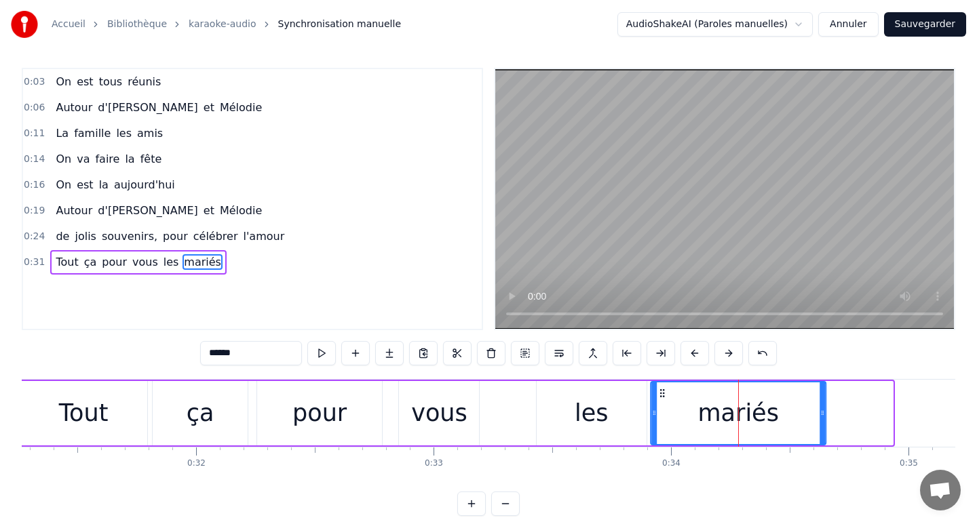
drag, startPoint x: 728, startPoint y: 393, endPoint x: 660, endPoint y: 390, distance: 67.9
click at [660, 391] on icon at bounding box center [662, 393] width 11 height 11
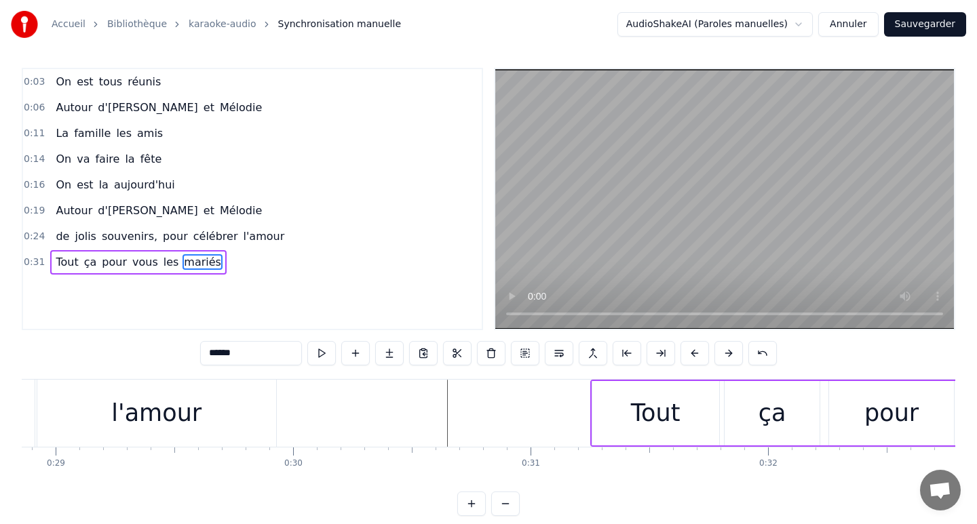
scroll to position [0, 6828]
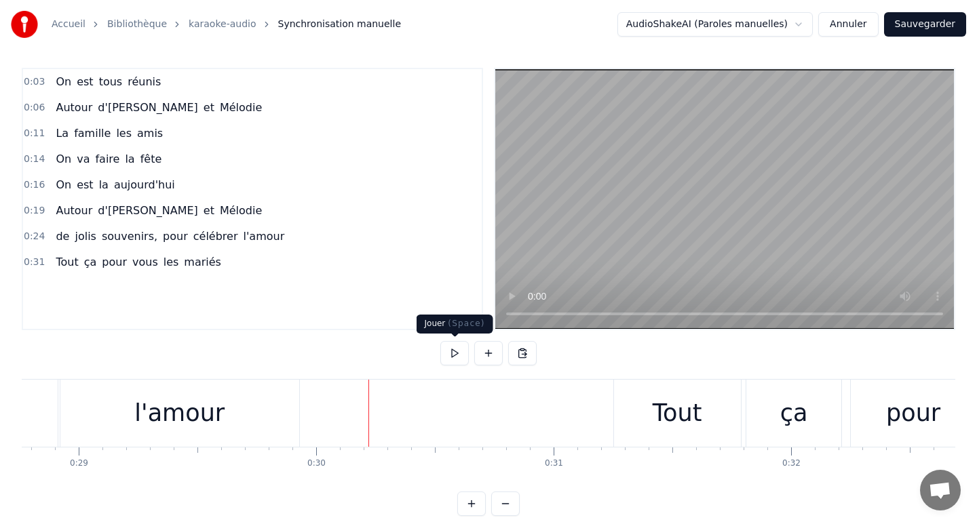
click at [454, 353] on button at bounding box center [454, 353] width 28 height 24
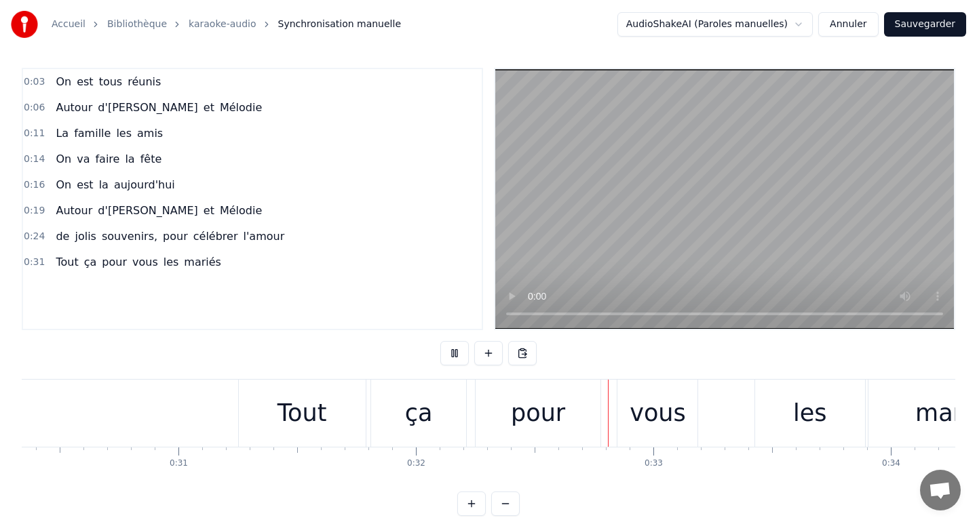
click at [454, 353] on button at bounding box center [454, 353] width 28 height 24
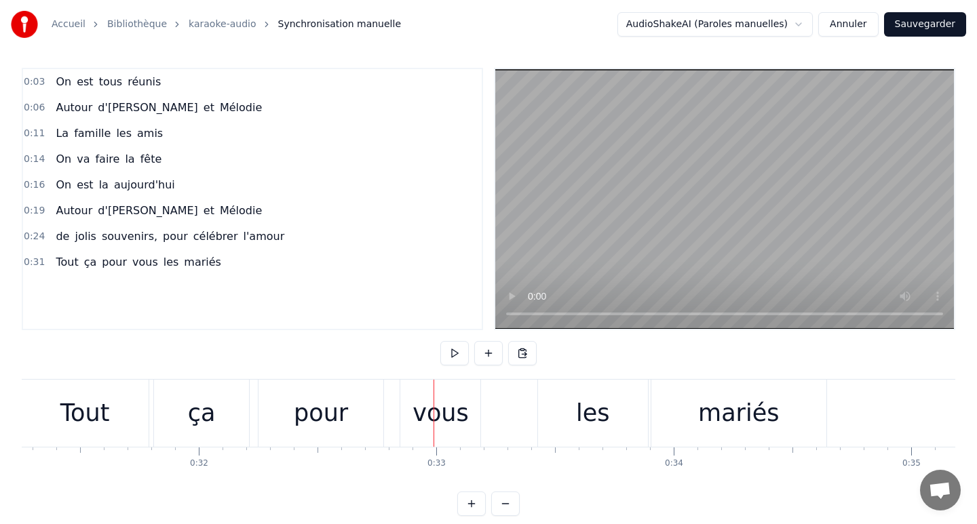
scroll to position [0, 7431]
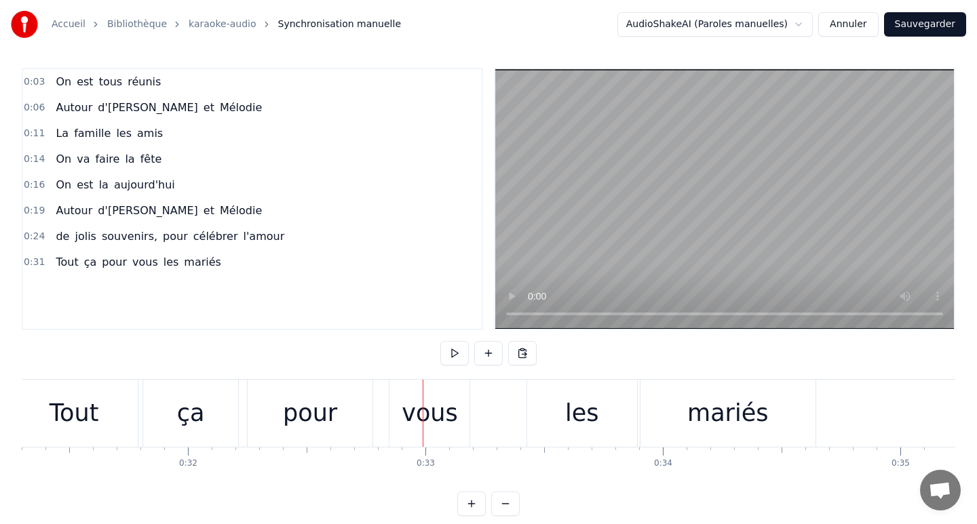
click at [439, 411] on div "vous" at bounding box center [430, 413] width 56 height 36
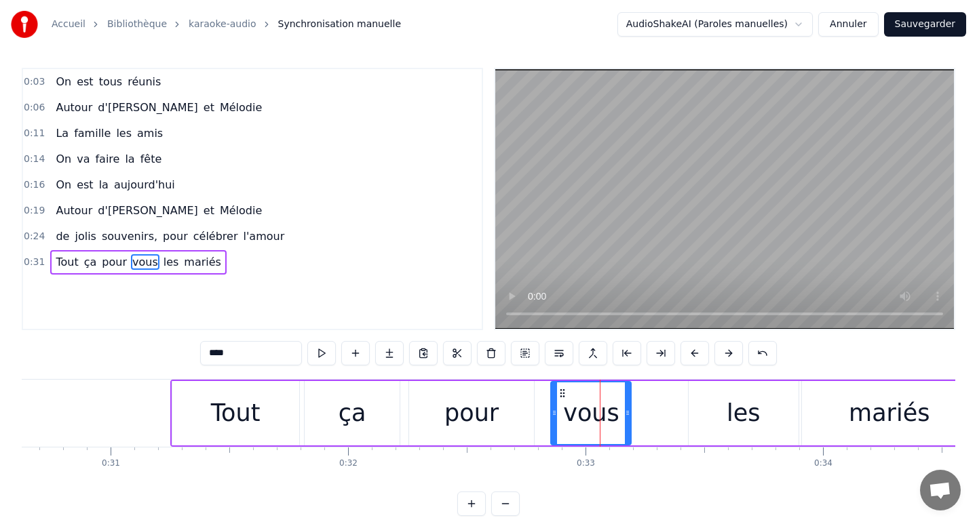
scroll to position [0, 7255]
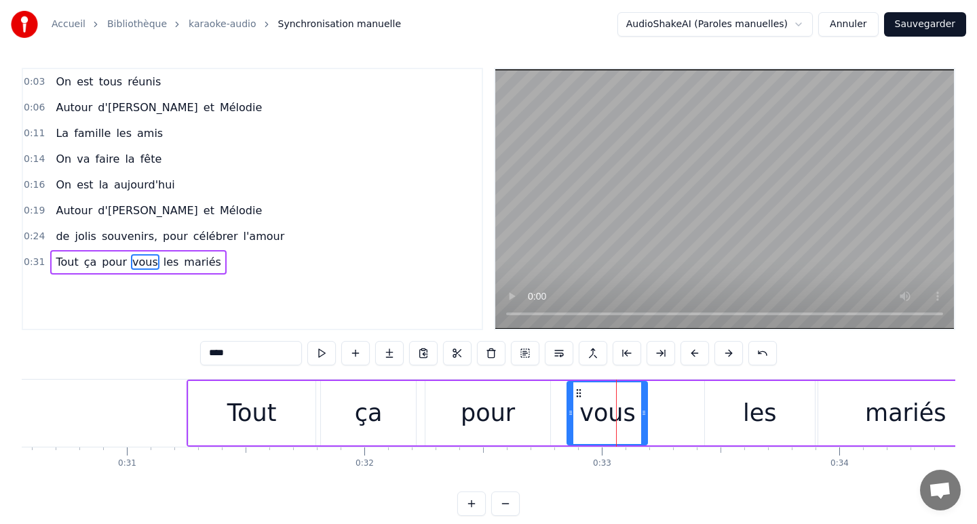
click at [483, 416] on div "pour" at bounding box center [488, 413] width 54 height 36
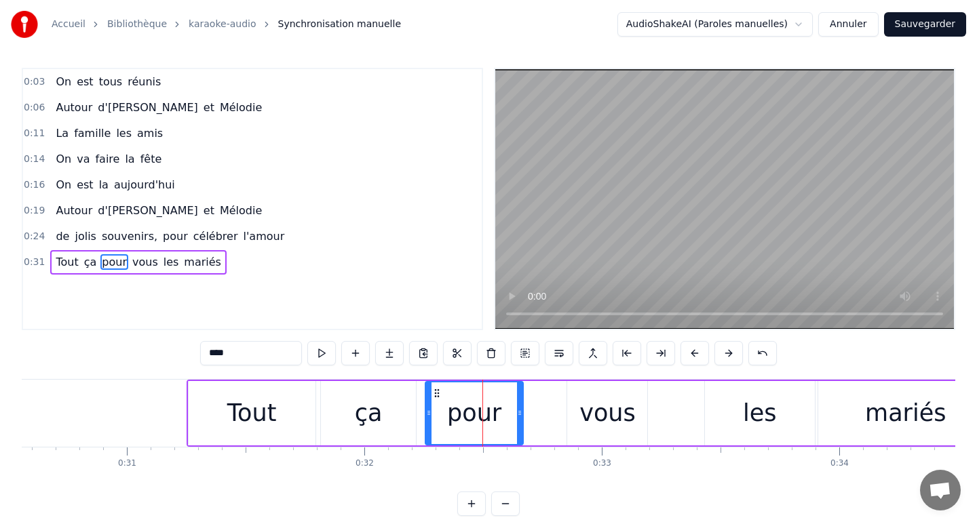
drag, startPoint x: 547, startPoint y: 412, endPoint x: 520, endPoint y: 412, distance: 27.1
click at [520, 412] on icon at bounding box center [519, 413] width 5 height 11
click at [430, 391] on icon at bounding box center [432, 393] width 11 height 11
click at [292, 410] on div "Tout" at bounding box center [252, 413] width 127 height 64
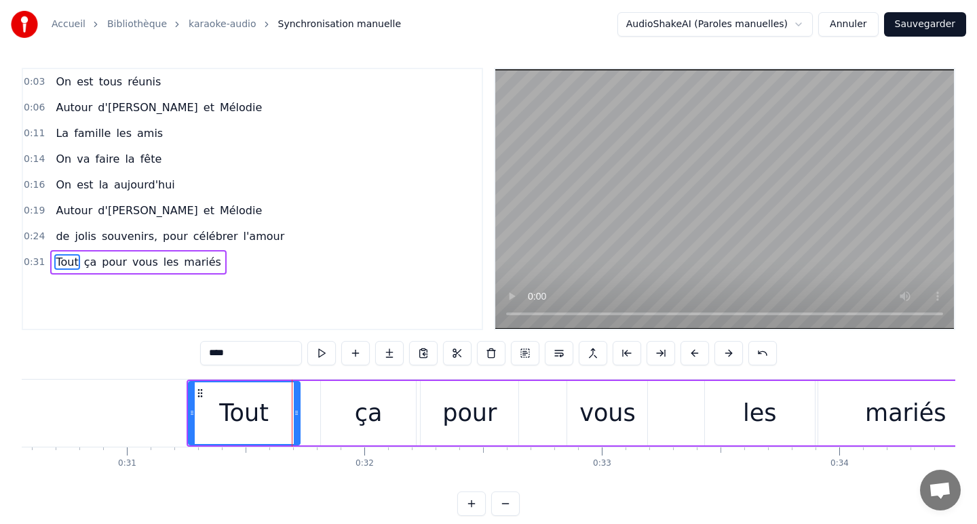
drag, startPoint x: 312, startPoint y: 412, endPoint x: 296, endPoint y: 412, distance: 15.6
click at [296, 412] on icon at bounding box center [296, 413] width 5 height 11
click at [349, 412] on div "ça" at bounding box center [368, 413] width 95 height 64
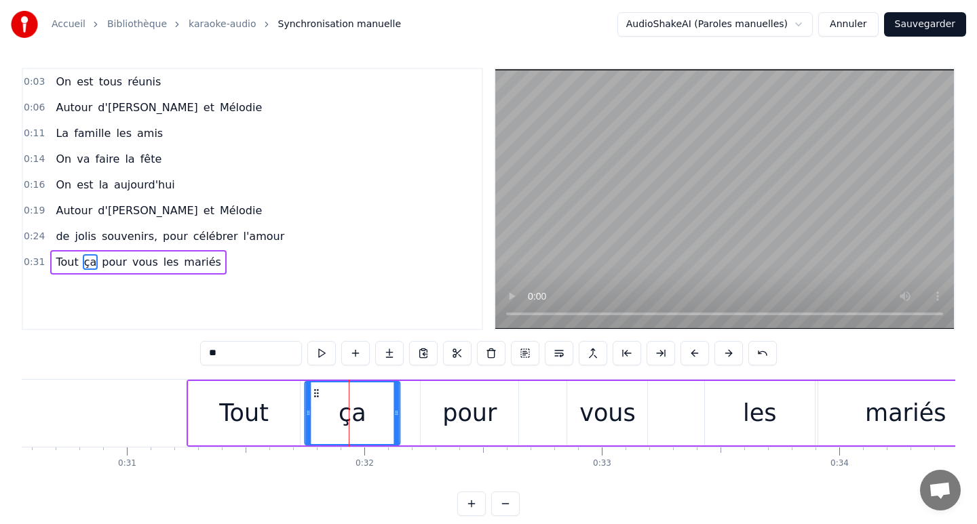
drag, startPoint x: 330, startPoint y: 392, endPoint x: 313, endPoint y: 391, distance: 17.7
click at [313, 391] on icon at bounding box center [316, 393] width 11 height 11
drag, startPoint x: 396, startPoint y: 404, endPoint x: 379, endPoint y: 400, distance: 18.1
click at [379, 400] on div at bounding box center [381, 414] width 5 height 62
click at [445, 402] on div "pour" at bounding box center [470, 413] width 98 height 64
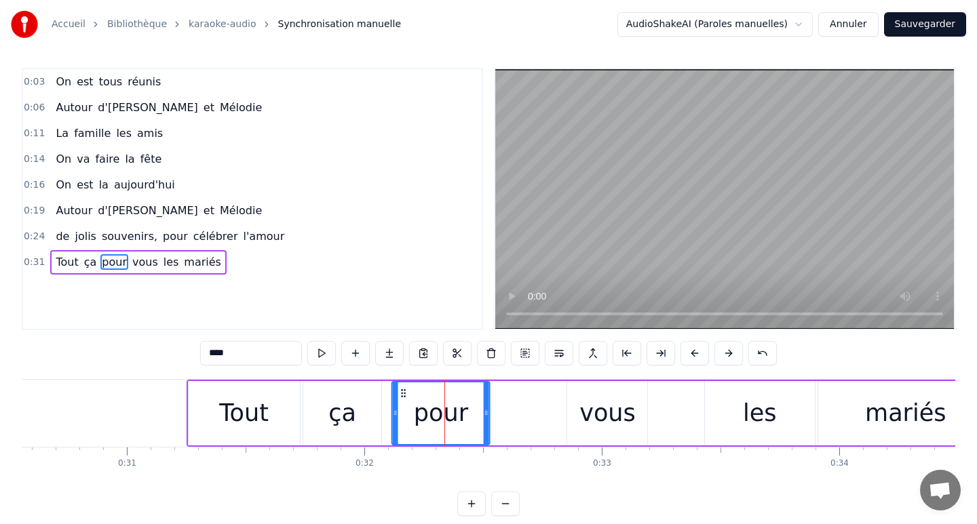
drag, startPoint x: 433, startPoint y: 392, endPoint x: 401, endPoint y: 391, distance: 31.9
click at [401, 391] on icon at bounding box center [403, 393] width 11 height 11
click at [582, 408] on div "vous" at bounding box center [607, 413] width 80 height 64
type input "****"
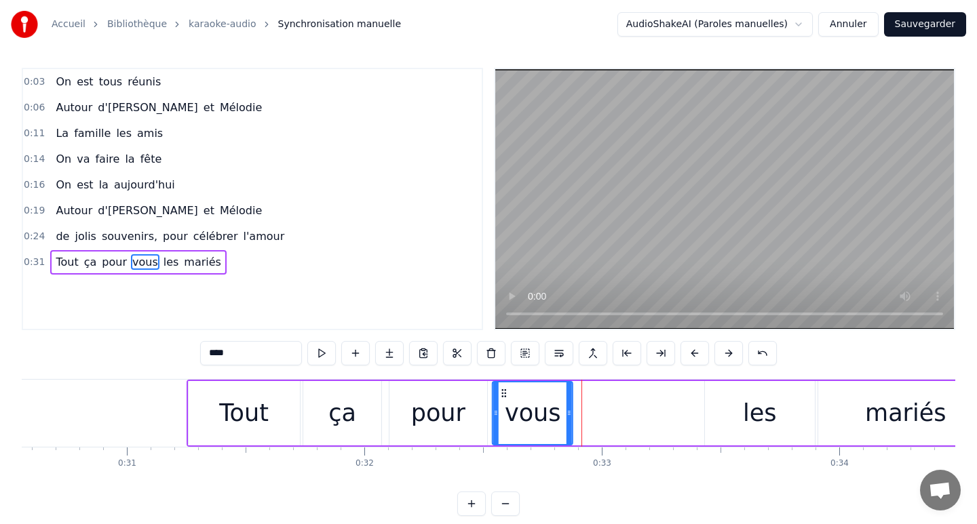
drag, startPoint x: 578, startPoint y: 392, endPoint x: 503, endPoint y: 387, distance: 75.5
click at [503, 387] on div "vous" at bounding box center [532, 414] width 79 height 62
drag, startPoint x: 567, startPoint y: 410, endPoint x: 609, endPoint y: 412, distance: 42.1
click at [609, 412] on icon at bounding box center [608, 413] width 5 height 11
drag, startPoint x: 609, startPoint y: 411, endPoint x: 619, endPoint y: 412, distance: 9.5
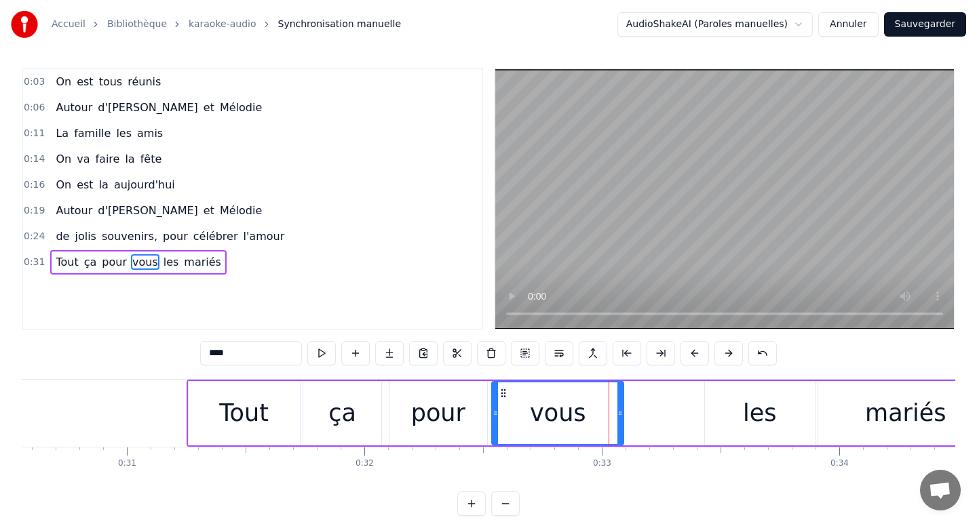
click at [619, 412] on icon at bounding box center [619, 413] width 5 height 11
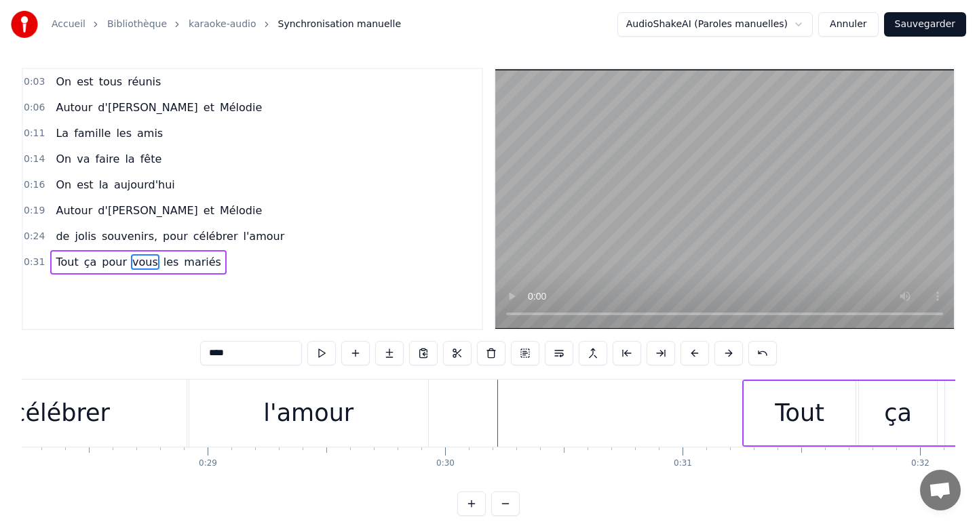
scroll to position [0, 6682]
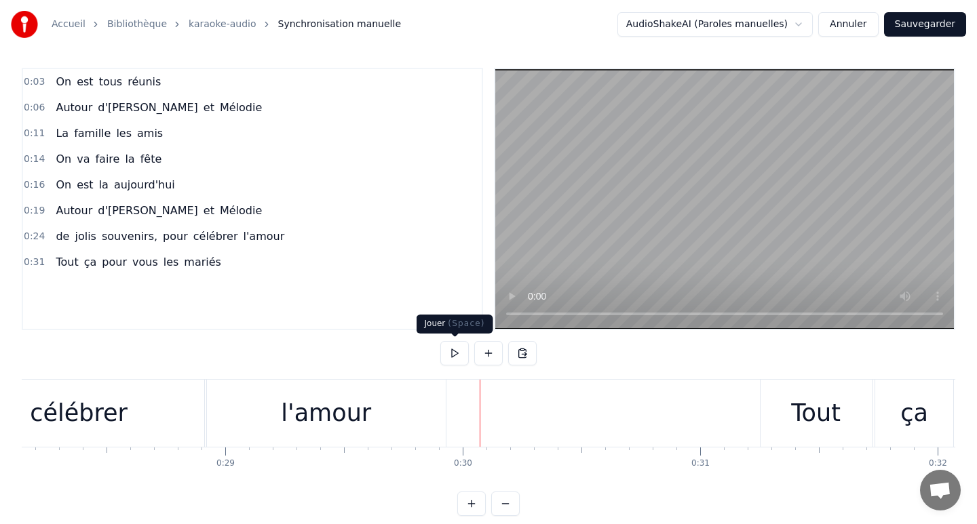
click at [457, 352] on button at bounding box center [454, 353] width 28 height 24
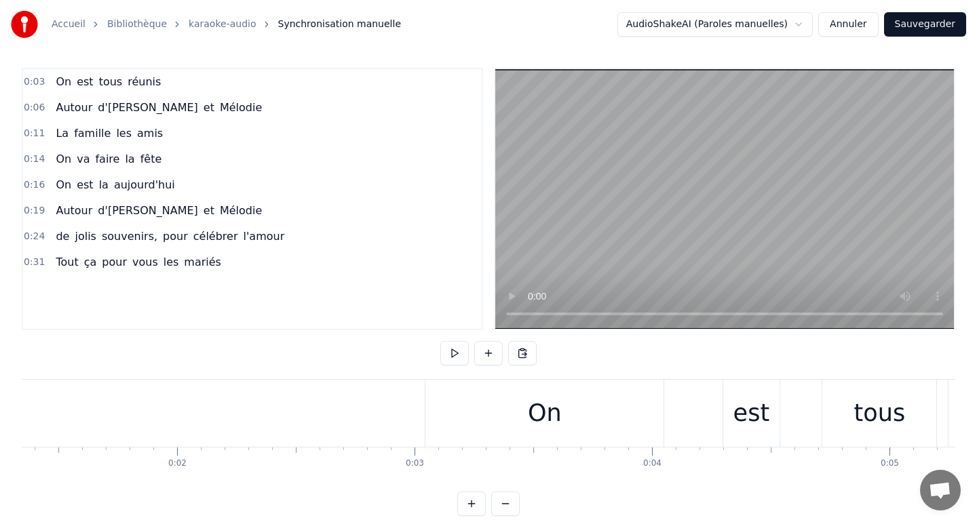
scroll to position [0, 0]
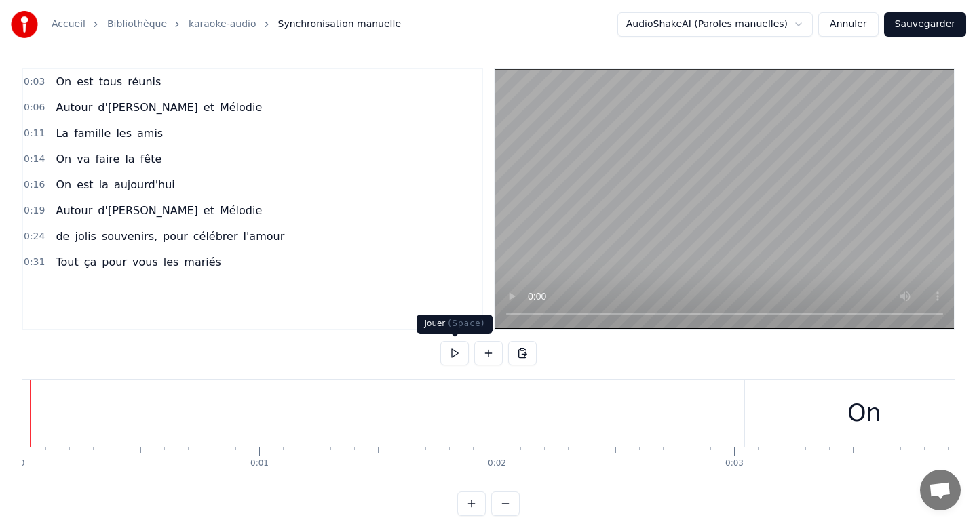
click at [454, 356] on button at bounding box center [454, 353] width 28 height 24
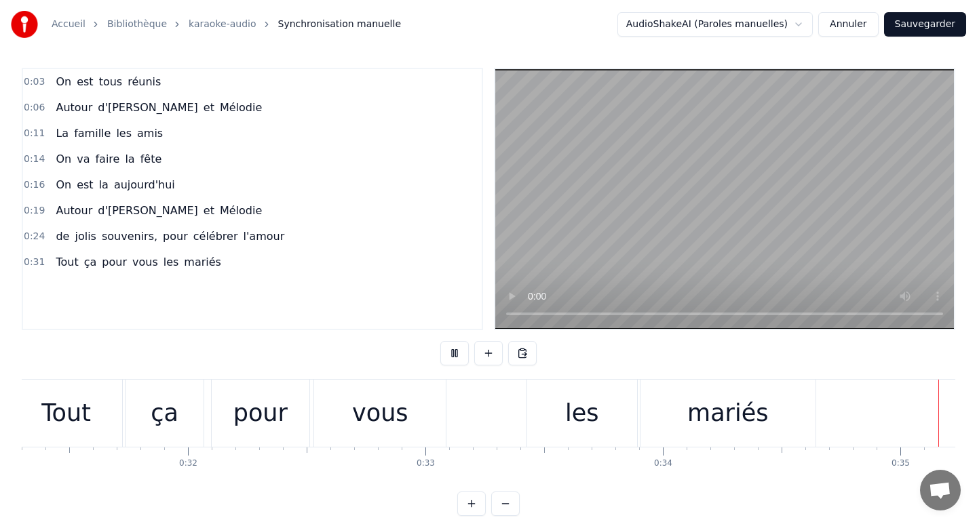
scroll to position [0, 7432]
click at [454, 355] on button at bounding box center [454, 353] width 28 height 24
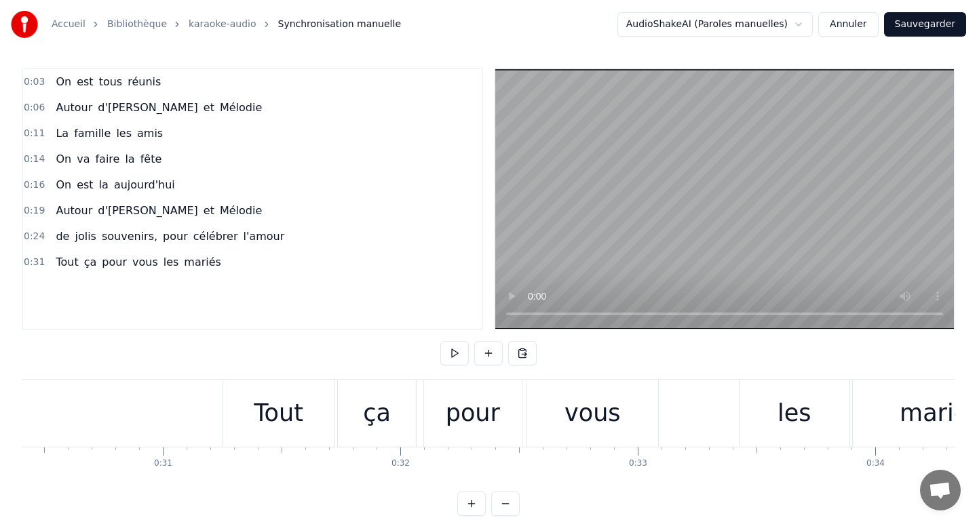
scroll to position [0, 7166]
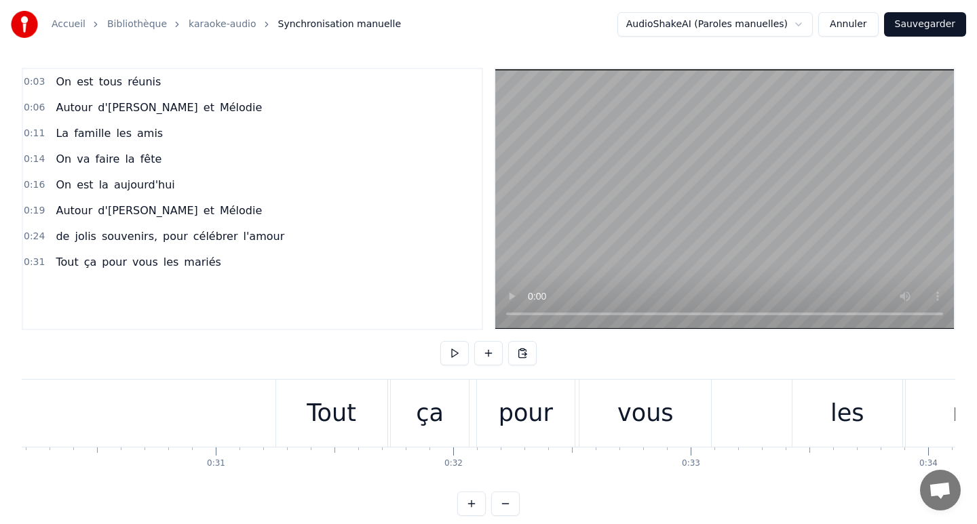
click at [753, 409] on div "Tout ça pour vous les mariés" at bounding box center [679, 413] width 809 height 67
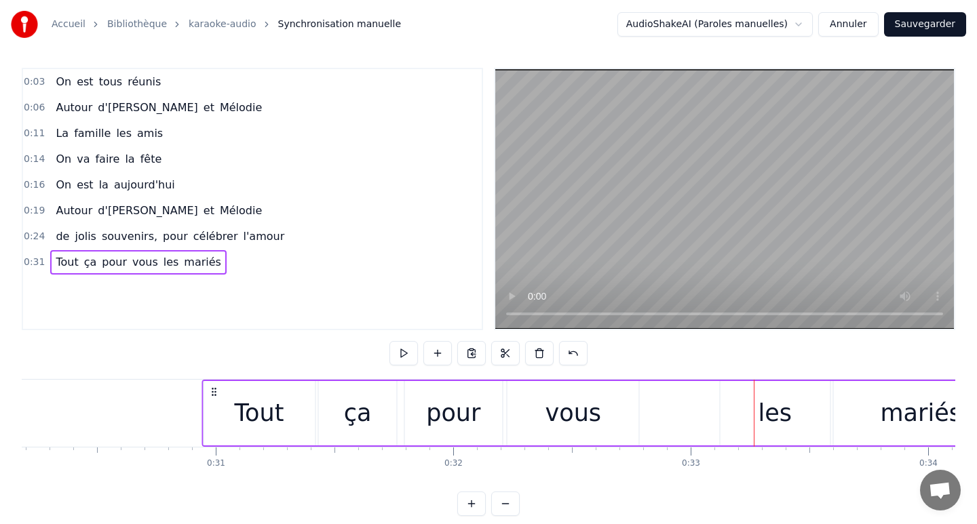
drag, startPoint x: 286, startPoint y: 391, endPoint x: 212, endPoint y: 388, distance: 74.0
click at [212, 388] on icon at bounding box center [213, 392] width 11 height 11
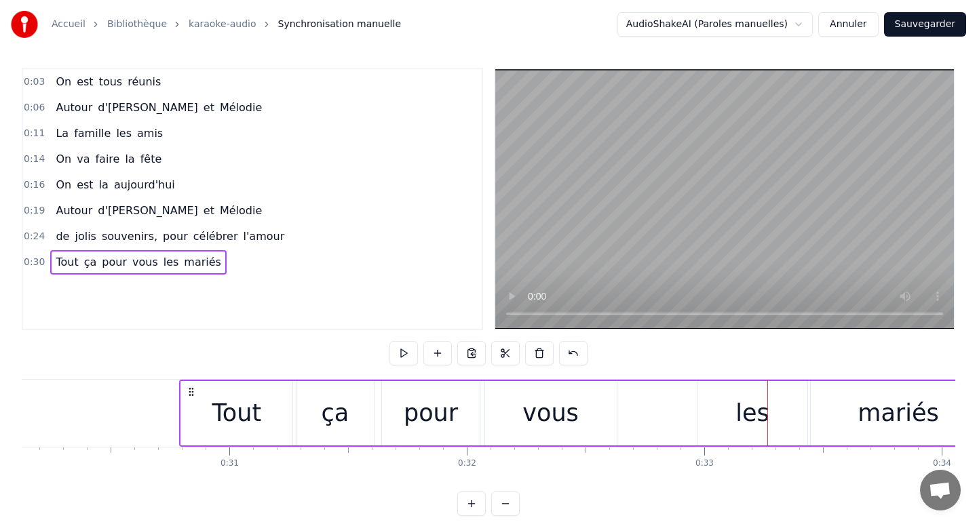
drag, startPoint x: 212, startPoint y: 388, endPoint x: 193, endPoint y: 388, distance: 19.7
click at [193, 388] on icon at bounding box center [191, 392] width 11 height 11
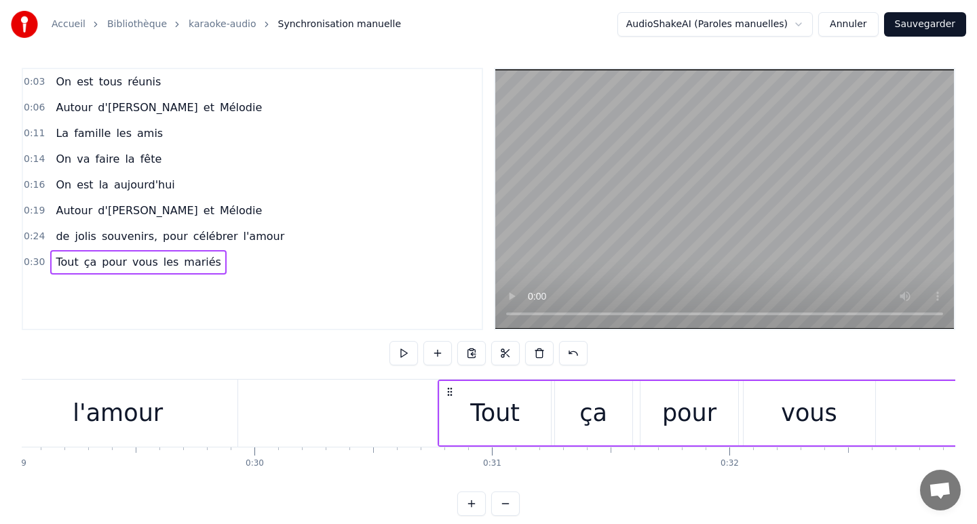
scroll to position [0, 6874]
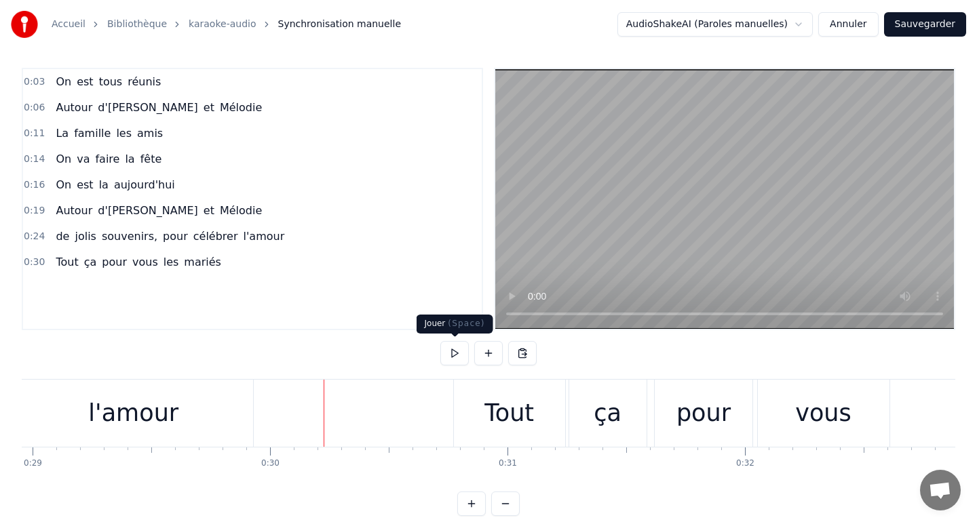
click at [450, 353] on button at bounding box center [454, 353] width 28 height 24
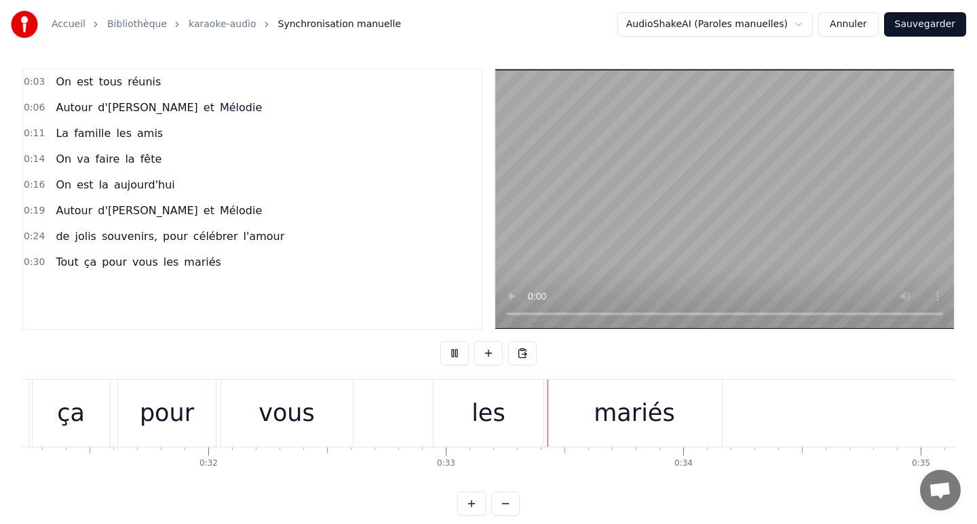
scroll to position [0, 7431]
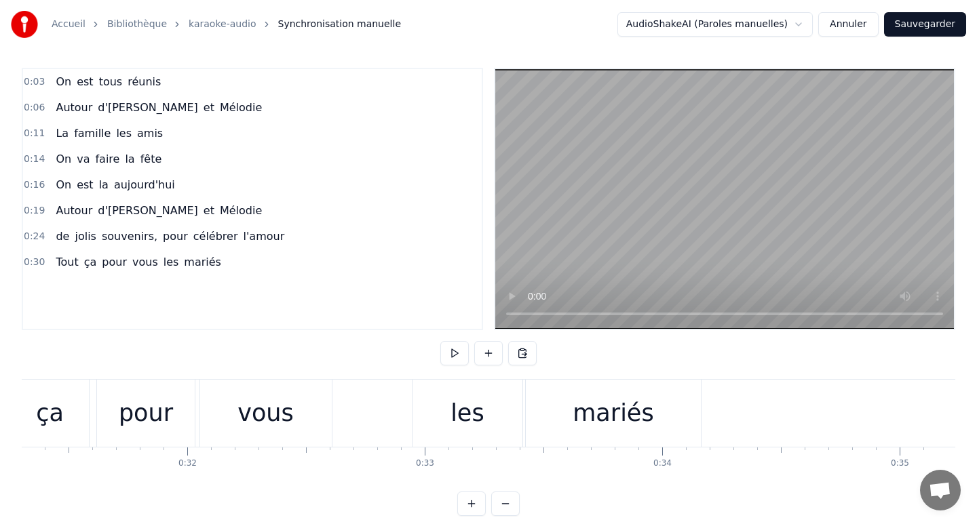
click at [632, 425] on div "mariés" at bounding box center [613, 413] width 81 height 36
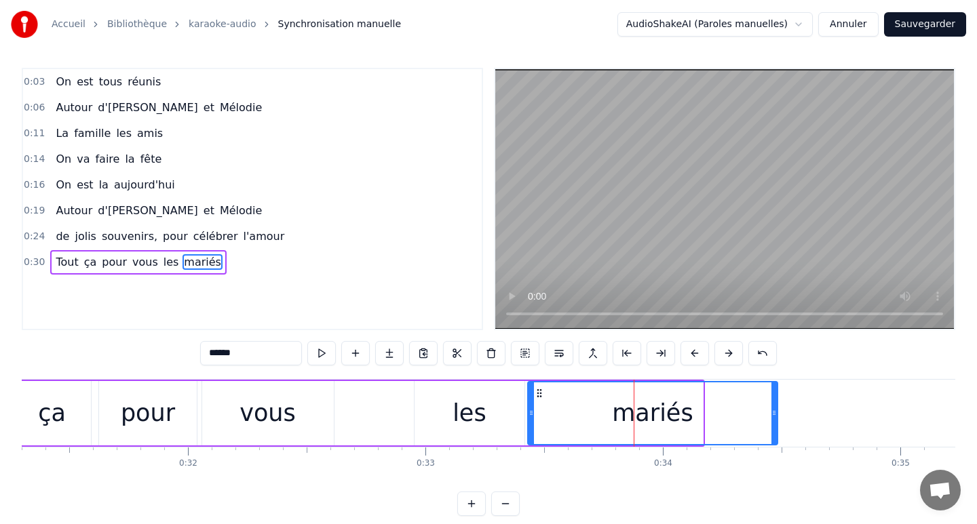
drag, startPoint x: 700, startPoint y: 415, endPoint x: 782, endPoint y: 416, distance: 82.1
click at [777, 416] on icon at bounding box center [773, 413] width 5 height 11
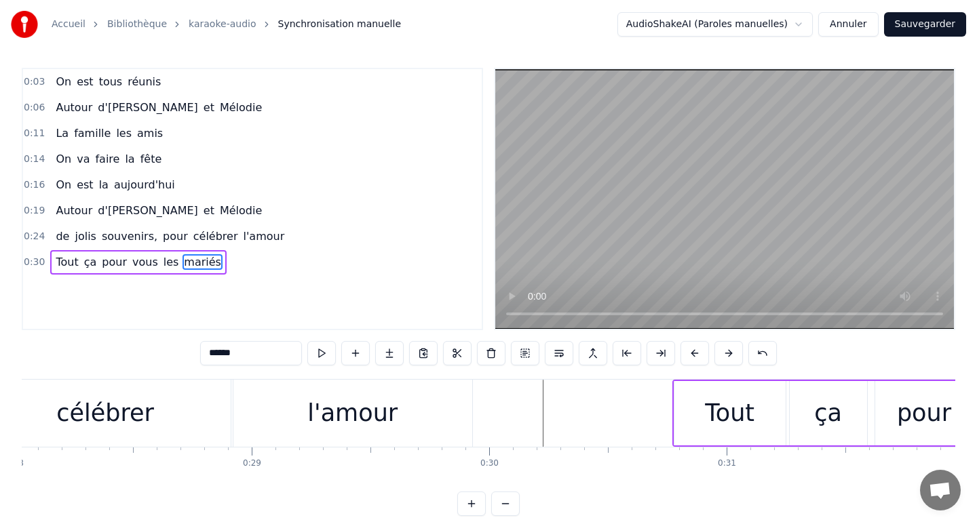
scroll to position [0, 6691]
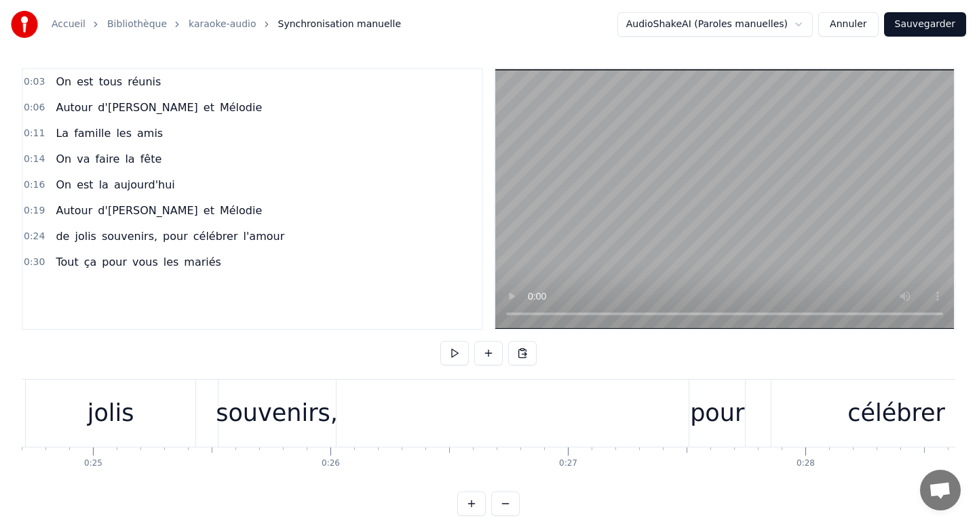
scroll to position [0, 5860]
click at [438, 404] on div "de [PERSON_NAME] souvenirs, pour célébrer l'amour" at bounding box center [632, 413] width 1278 height 67
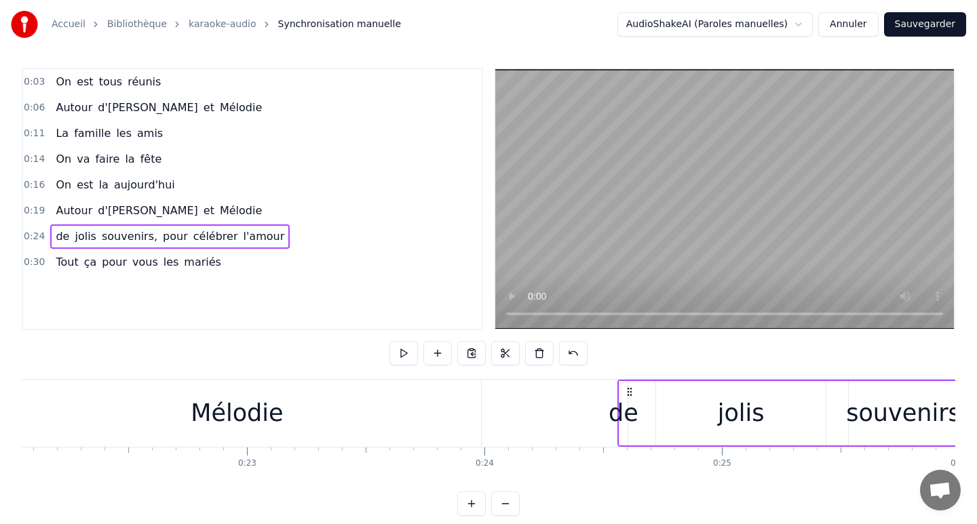
scroll to position [0, 5232]
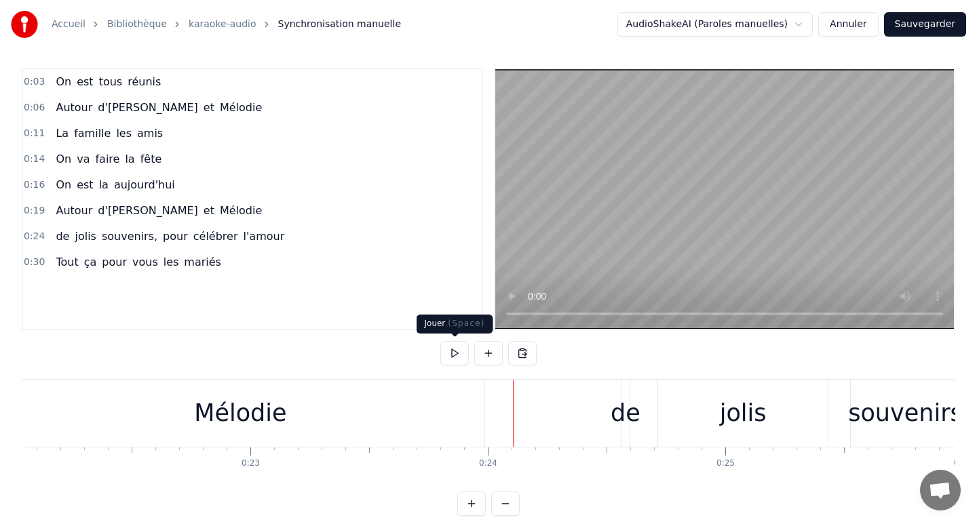
click at [457, 356] on button at bounding box center [454, 353] width 28 height 24
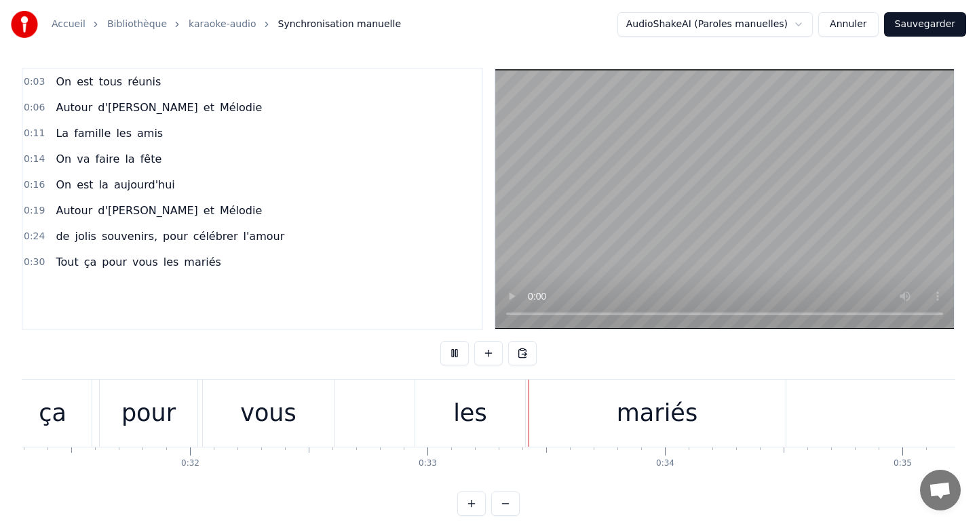
scroll to position [0, 7431]
click at [627, 414] on div "mariés" at bounding box center [654, 413] width 81 height 36
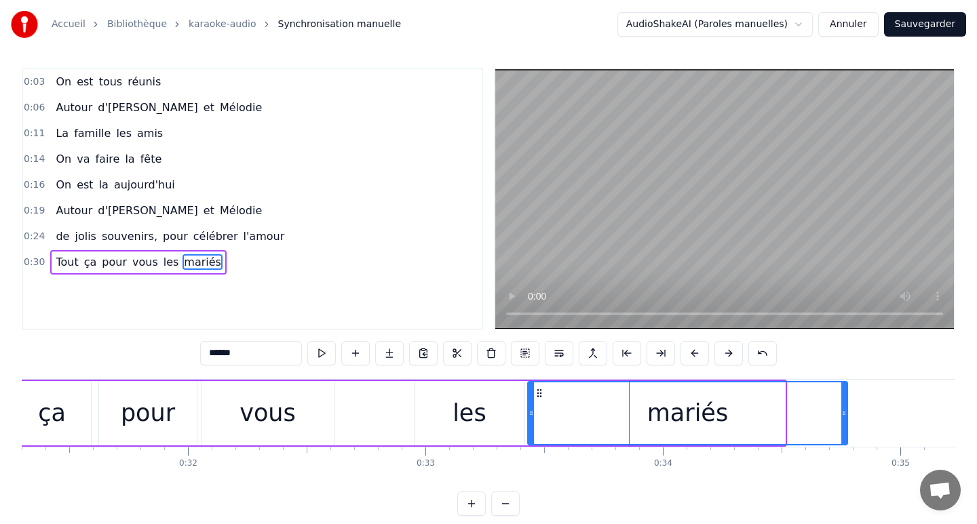
drag, startPoint x: 782, startPoint y: 411, endPoint x: 848, endPoint y: 411, distance: 65.8
click at [847, 411] on icon at bounding box center [843, 413] width 5 height 11
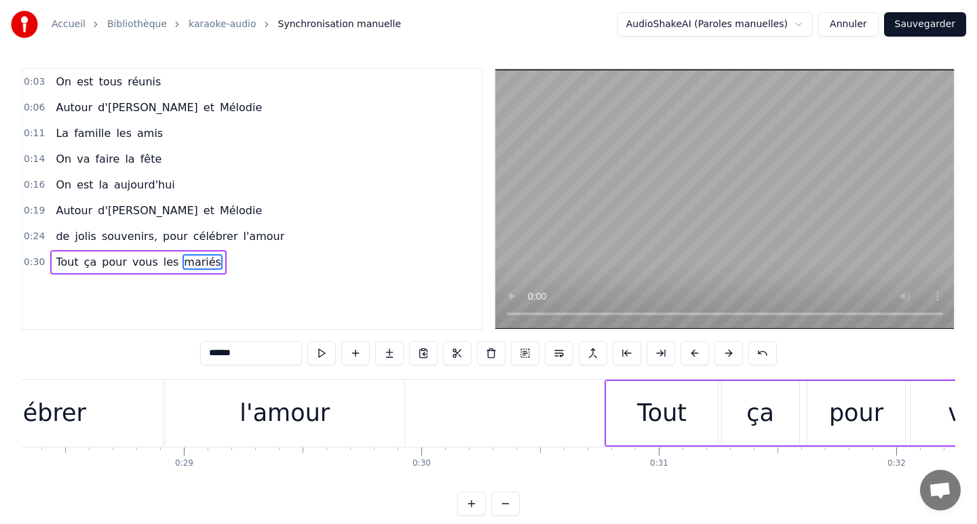
scroll to position [0, 6707]
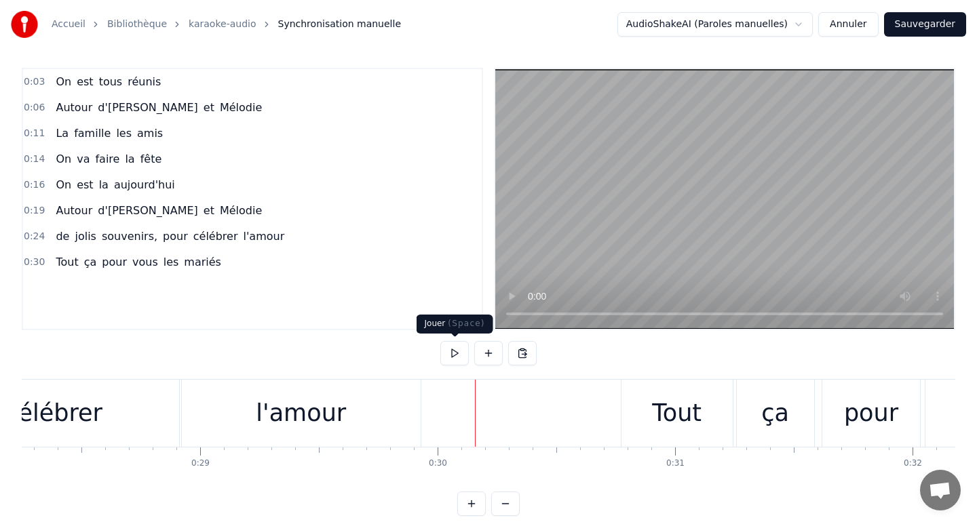
click at [456, 353] on button at bounding box center [454, 353] width 28 height 24
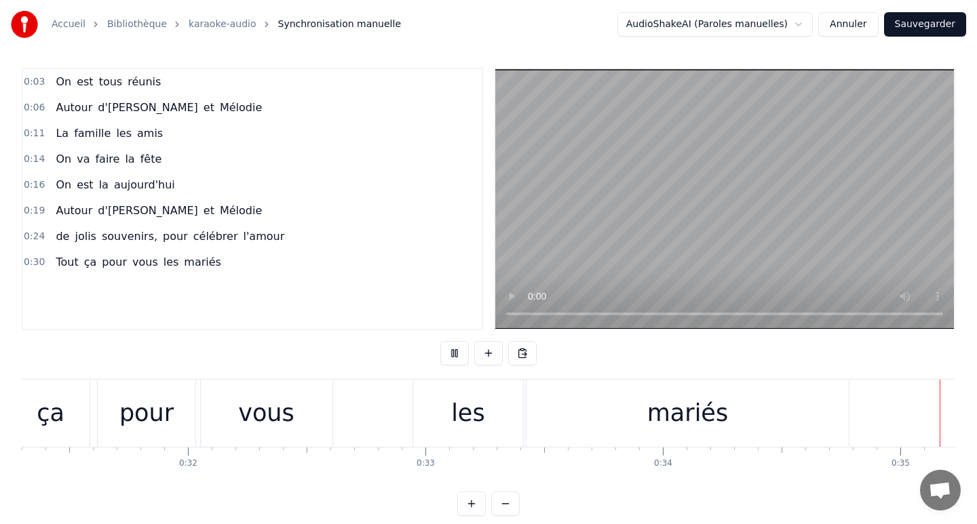
scroll to position [0, 7432]
click at [652, 401] on div "mariés" at bounding box center [686, 413] width 81 height 36
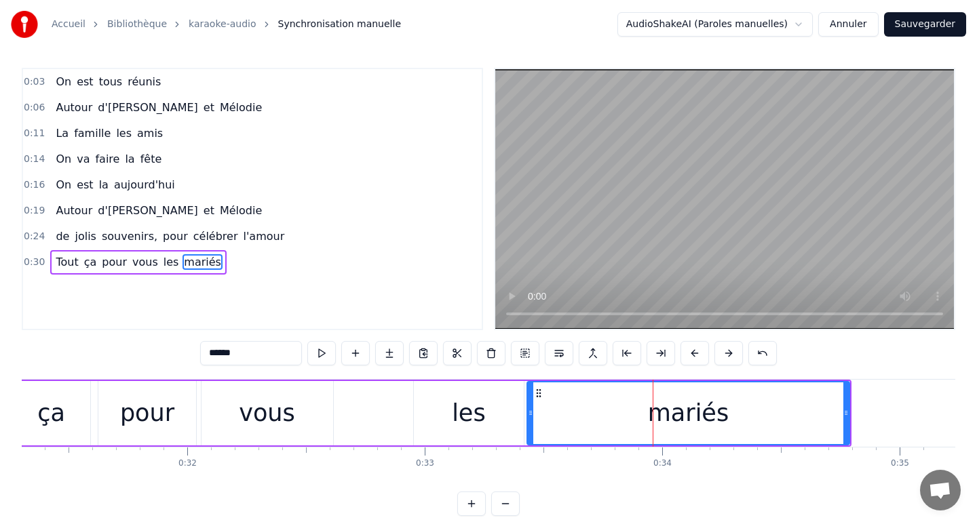
scroll to position [0, 7431]
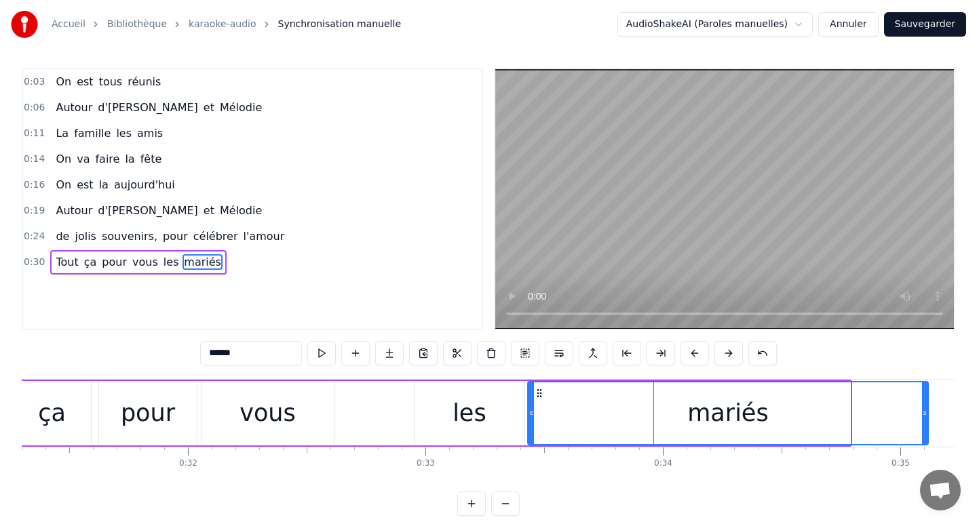
drag, startPoint x: 847, startPoint y: 412, endPoint x: 929, endPoint y: 412, distance: 82.1
click at [927, 412] on icon at bounding box center [924, 413] width 5 height 11
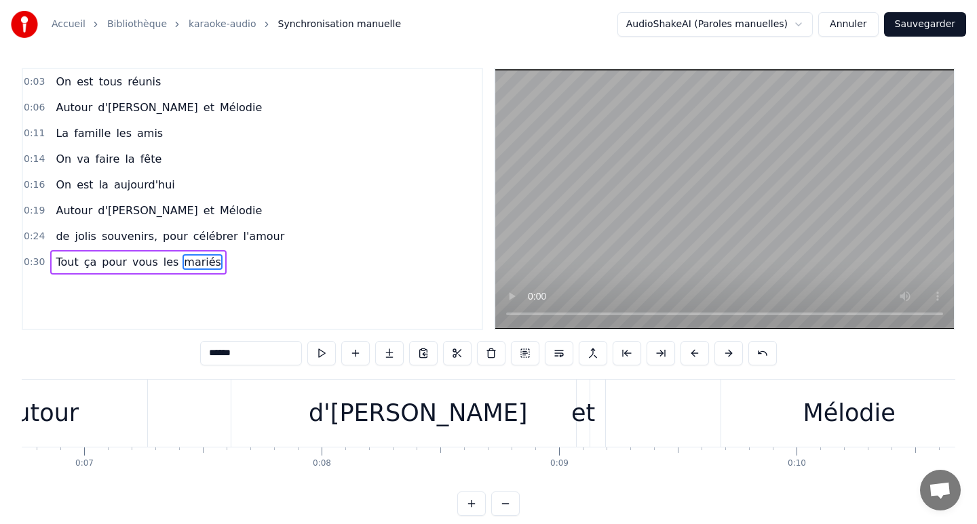
scroll to position [0, 0]
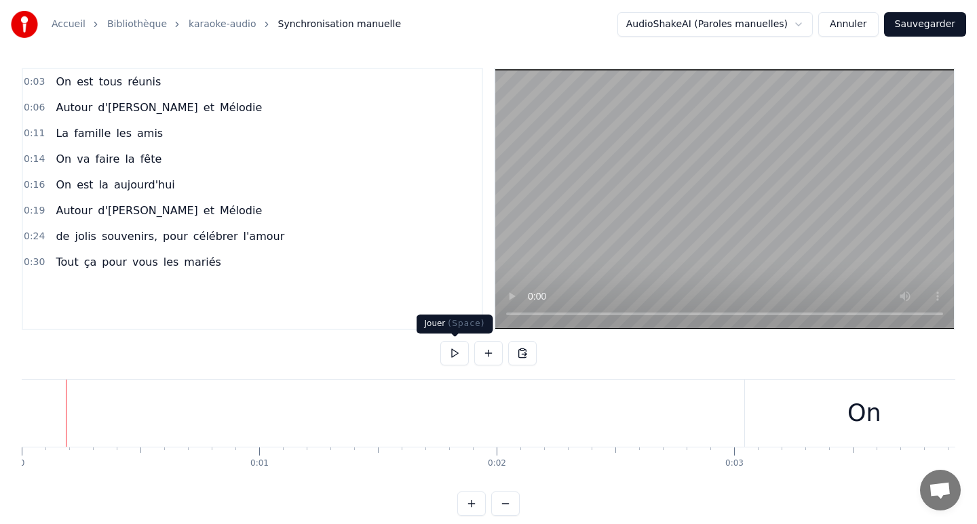
click at [457, 351] on button at bounding box center [454, 353] width 28 height 24
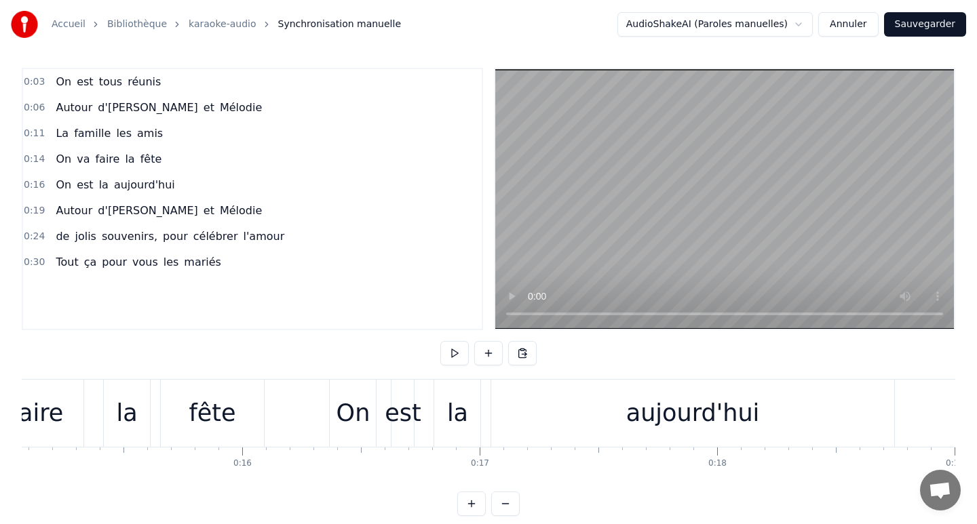
scroll to position [0, 3542]
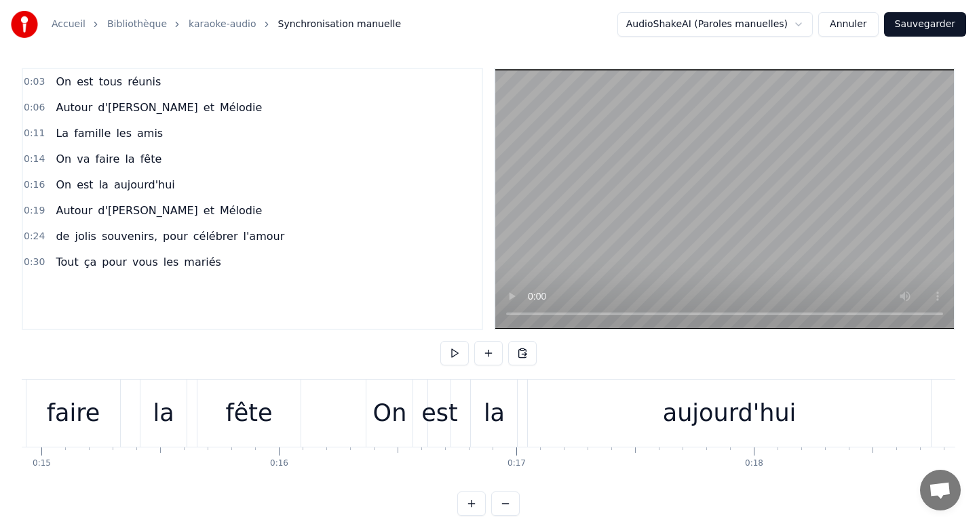
click at [418, 399] on div "On est la [DATE]" at bounding box center [650, 413] width 568 height 67
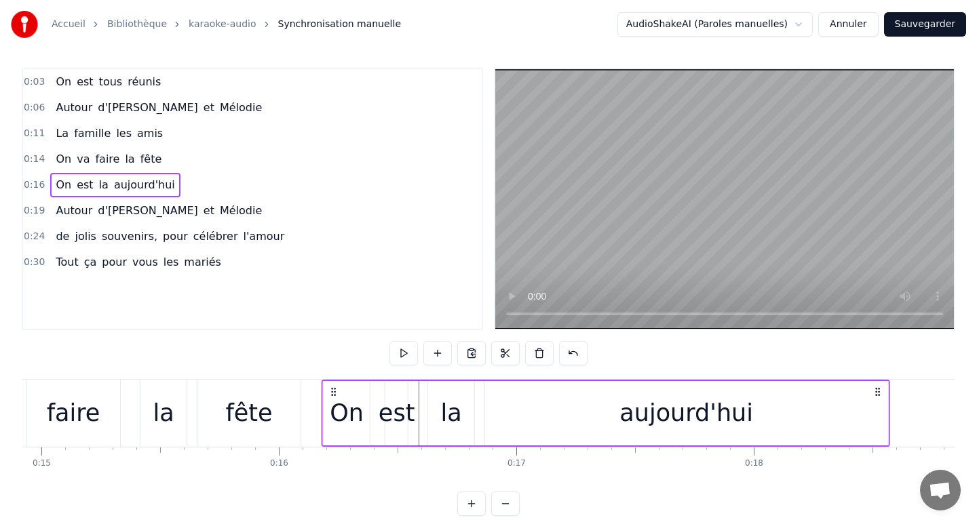
drag, startPoint x: 376, startPoint y: 391, endPoint x: 330, endPoint y: 389, distance: 46.9
click at [330, 389] on icon at bounding box center [333, 392] width 11 height 11
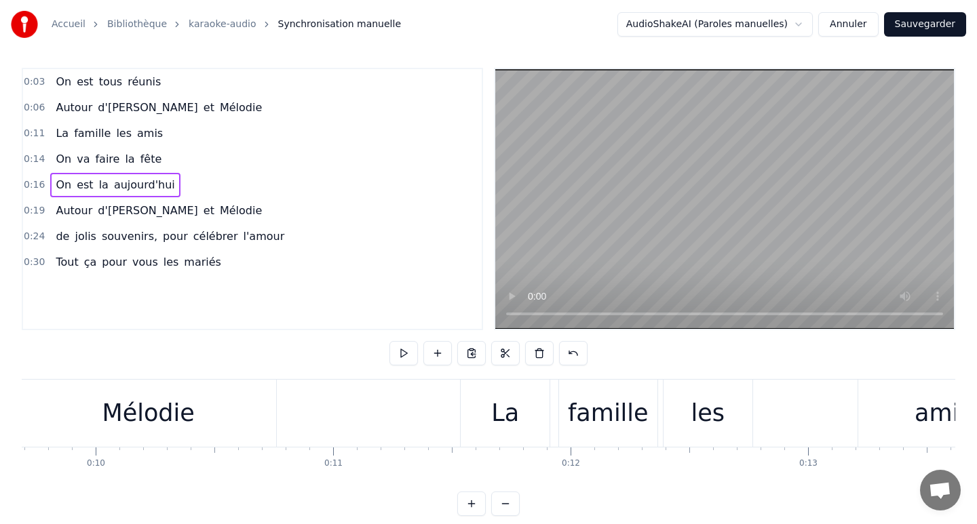
scroll to position [0, 2276]
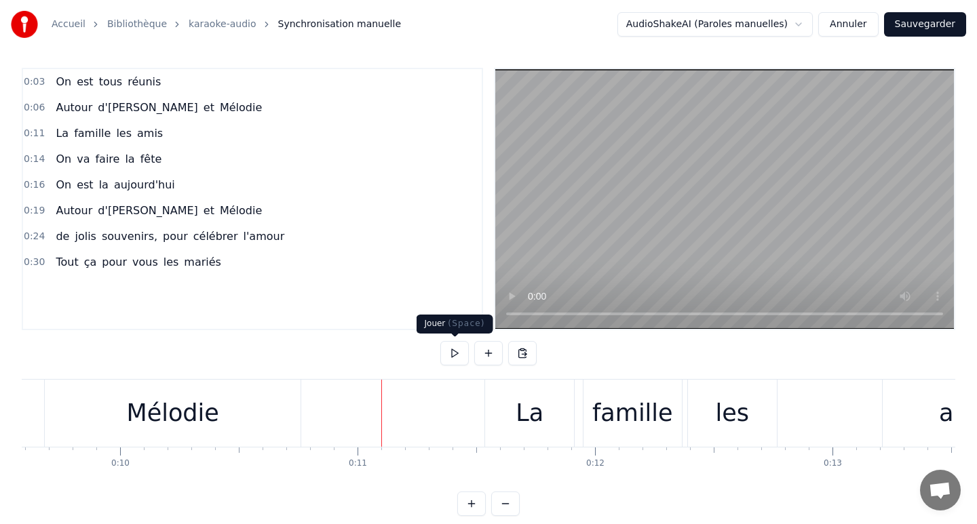
click at [449, 355] on button at bounding box center [454, 353] width 28 height 24
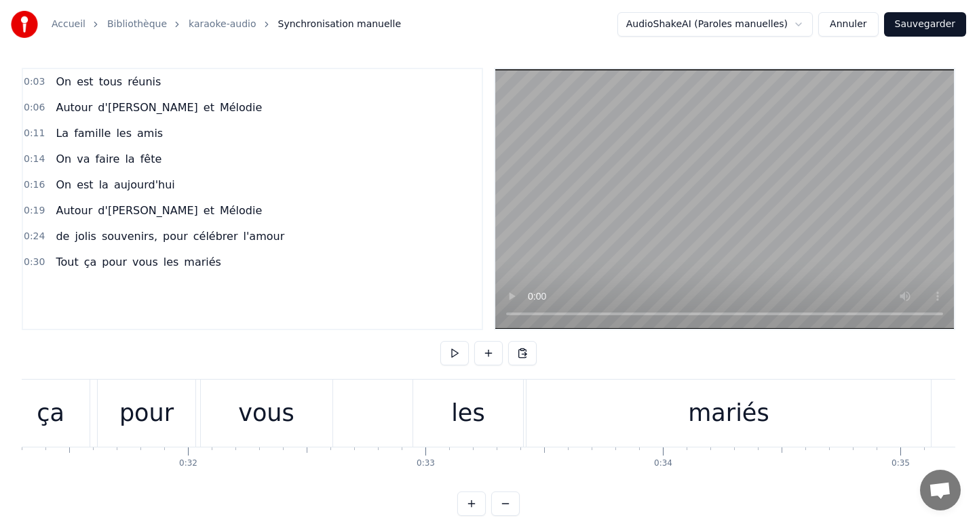
scroll to position [0, 7432]
click at [922, 23] on button "Sauvegarder" at bounding box center [925, 24] width 82 height 24
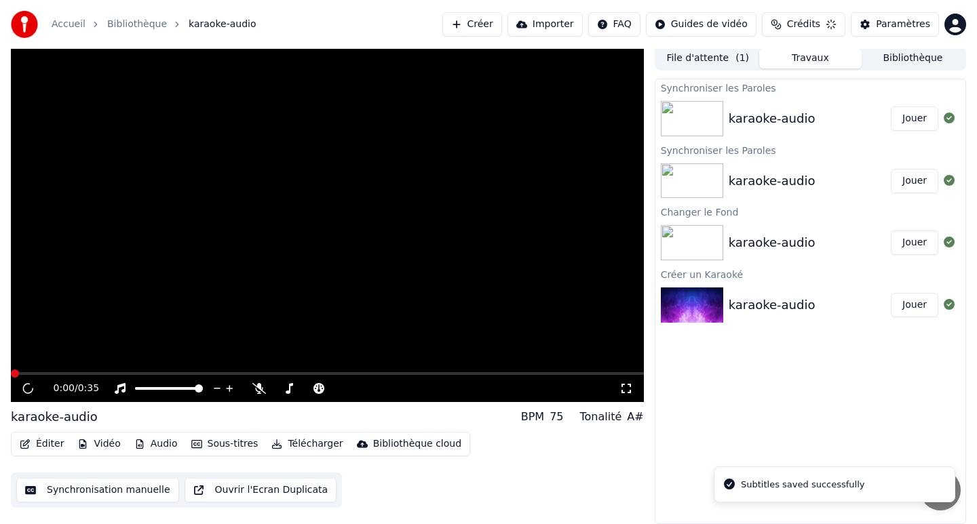
scroll to position [3, 0]
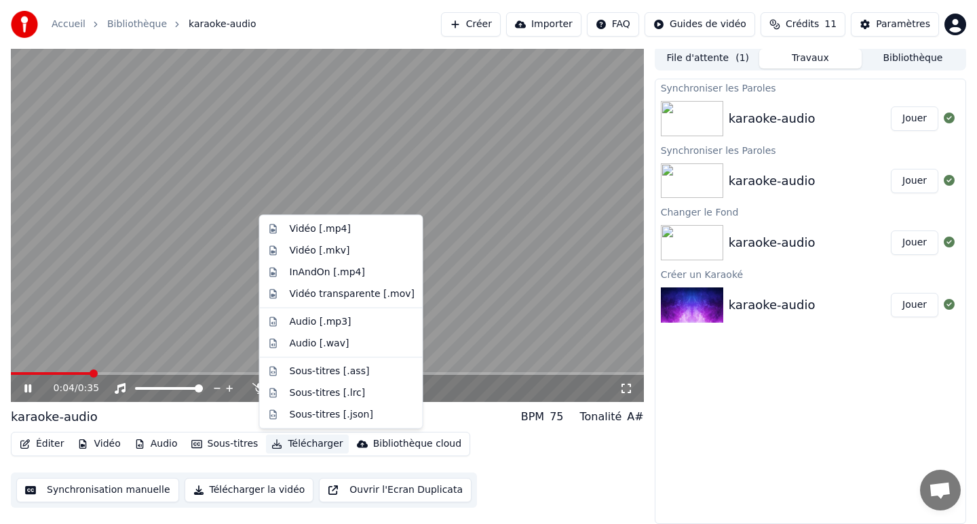
click at [317, 444] on button "Télécharger" at bounding box center [307, 444] width 82 height 19
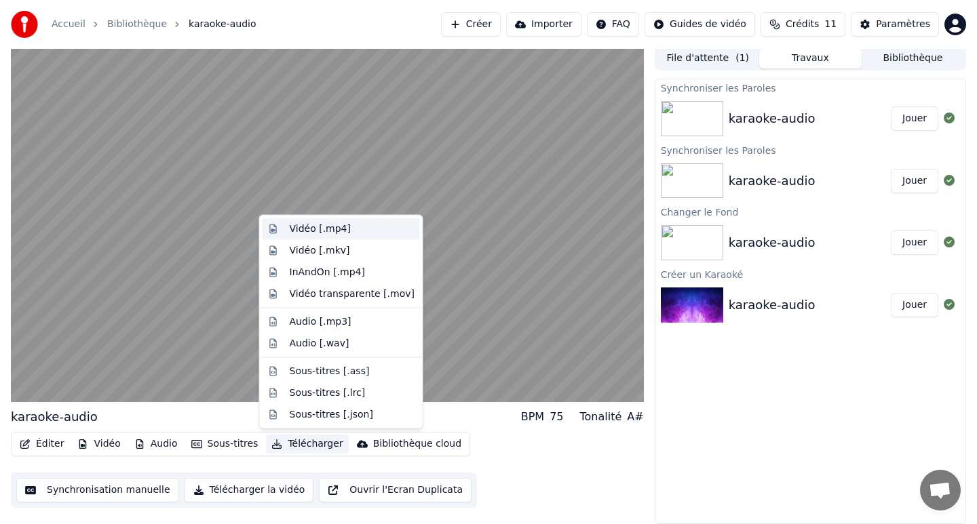
click at [347, 227] on div "Vidéo [.mp4]" at bounding box center [352, 230] width 125 height 14
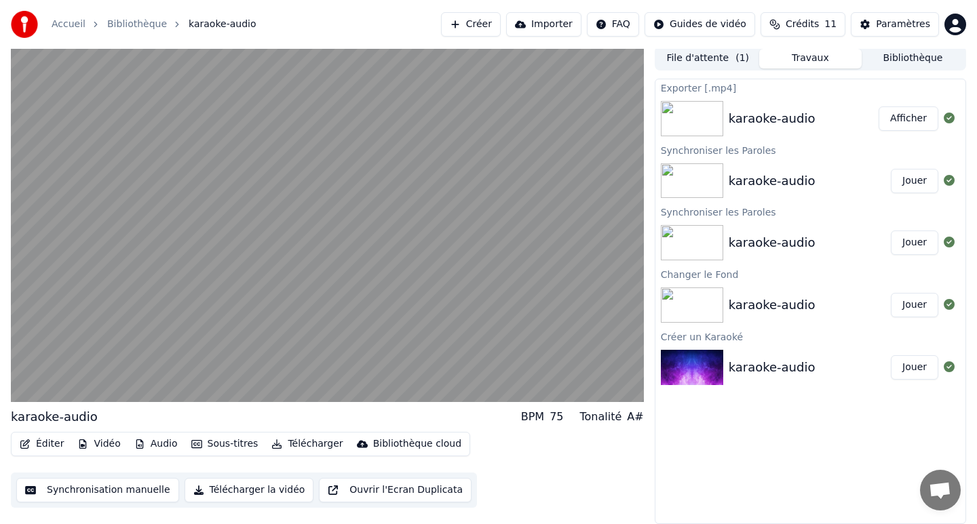
click at [853, 113] on div "karaoke-audio" at bounding box center [804, 118] width 150 height 19
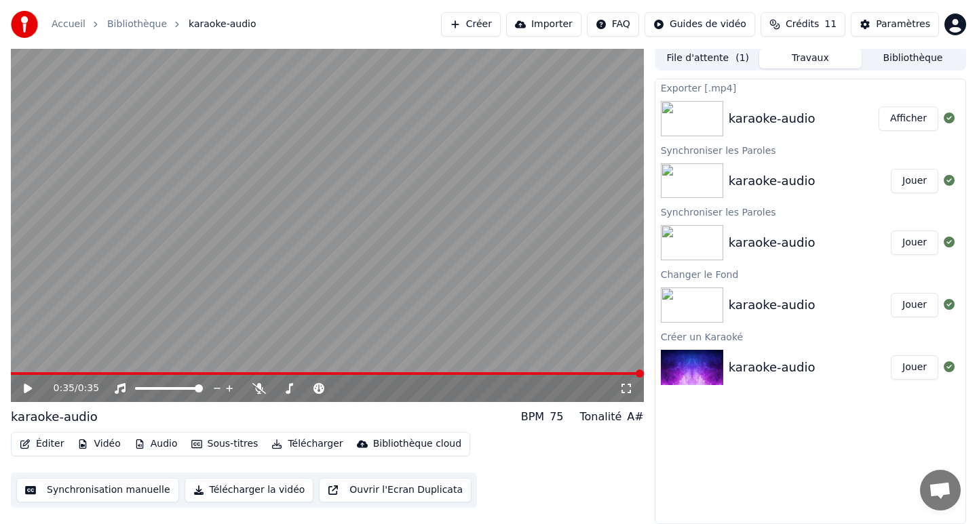
click at [898, 119] on button "Afficher" at bounding box center [908, 119] width 60 height 24
click at [490, 370] on span at bounding box center [494, 374] width 8 height 8
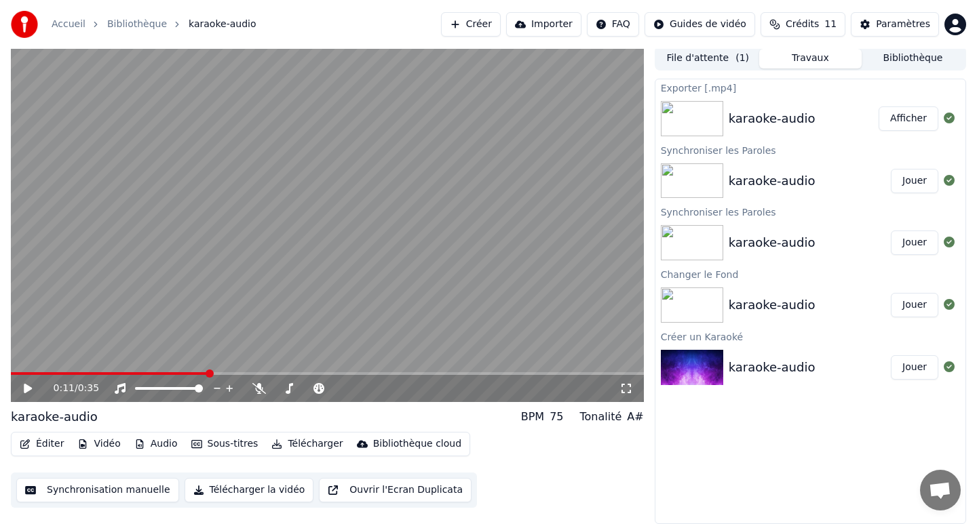
click at [206, 372] on span at bounding box center [210, 374] width 8 height 8
click at [44, 375] on span at bounding box center [38, 373] width 54 height 3
click at [11, 376] on span at bounding box center [15, 374] width 8 height 8
click at [22, 391] on icon at bounding box center [38, 388] width 32 height 11
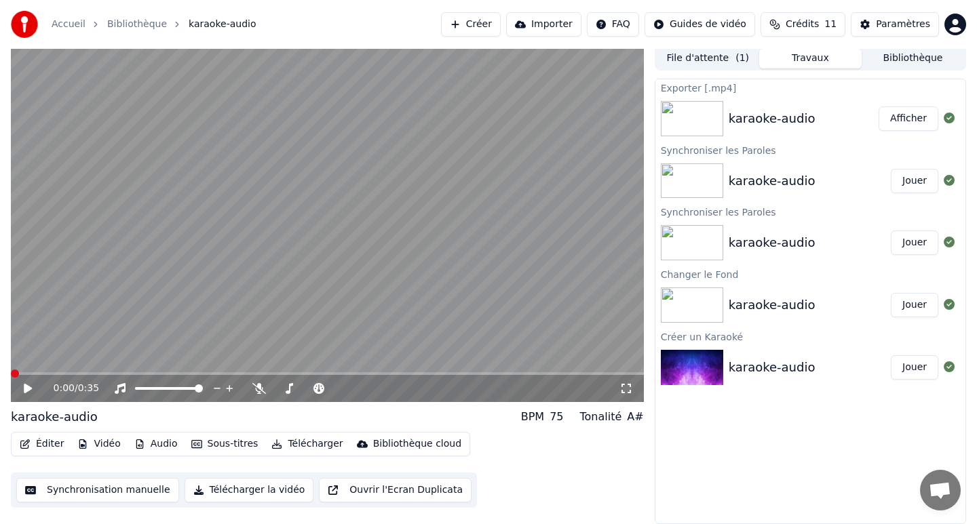
click at [11, 374] on span at bounding box center [15, 374] width 8 height 8
